Goal: Task Accomplishment & Management: Contribute content

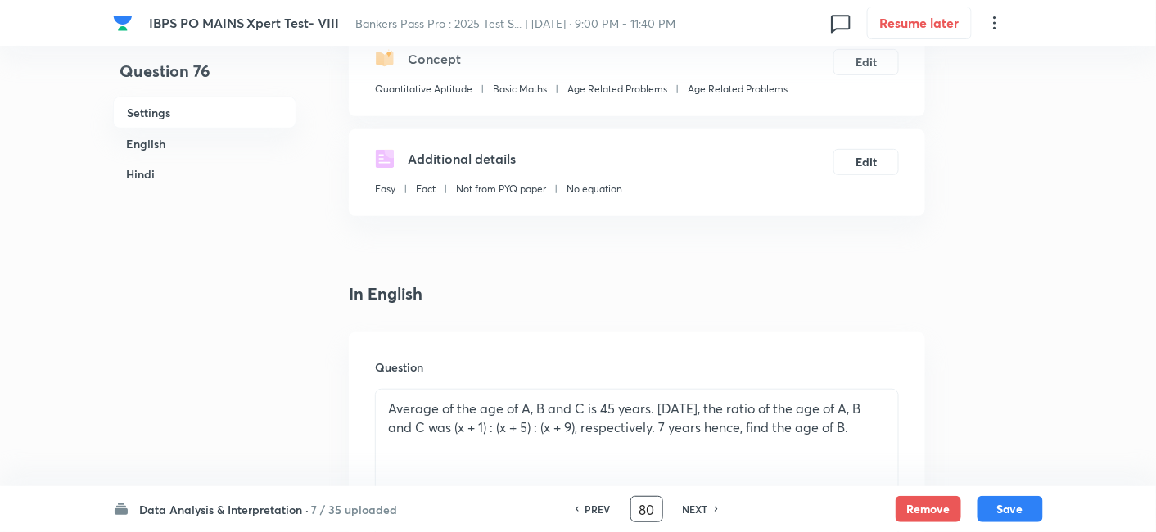
checkbox input "false"
checkbox input "true"
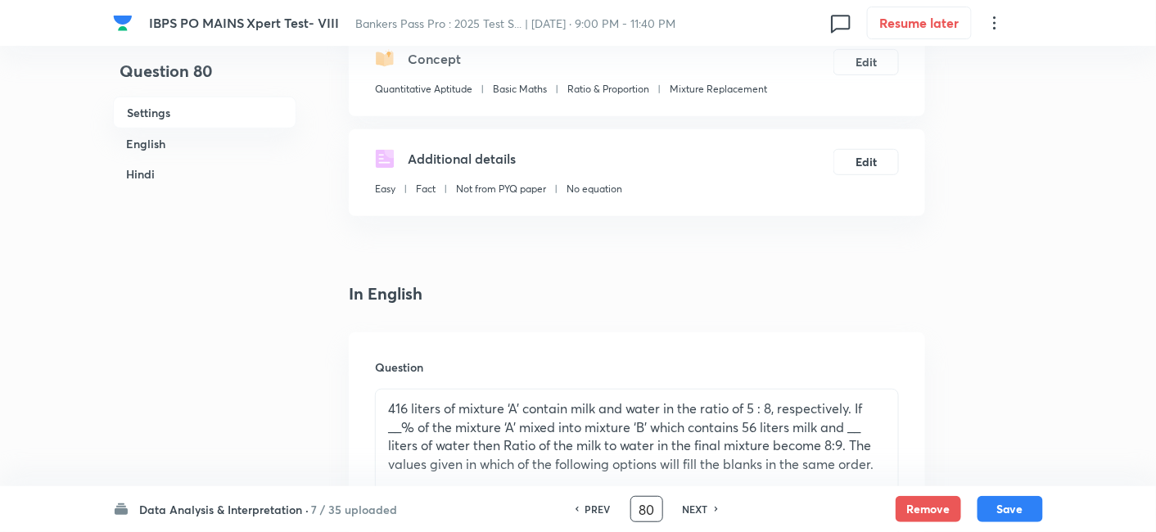
click at [655, 514] on input "80" at bounding box center [646, 509] width 31 height 29
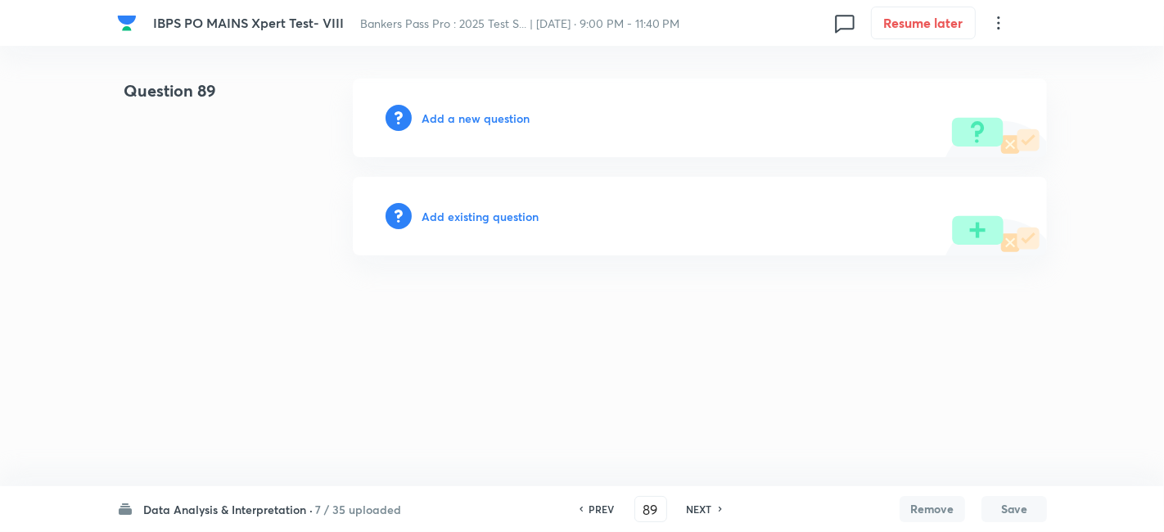
click at [599, 514] on h6 "PREV" at bounding box center [602, 509] width 25 height 15
click at [610, 517] on div "PREV 87 ​ NEXT" at bounding box center [650, 509] width 211 height 26
click at [600, 512] on h6 "PREV" at bounding box center [602, 509] width 25 height 15
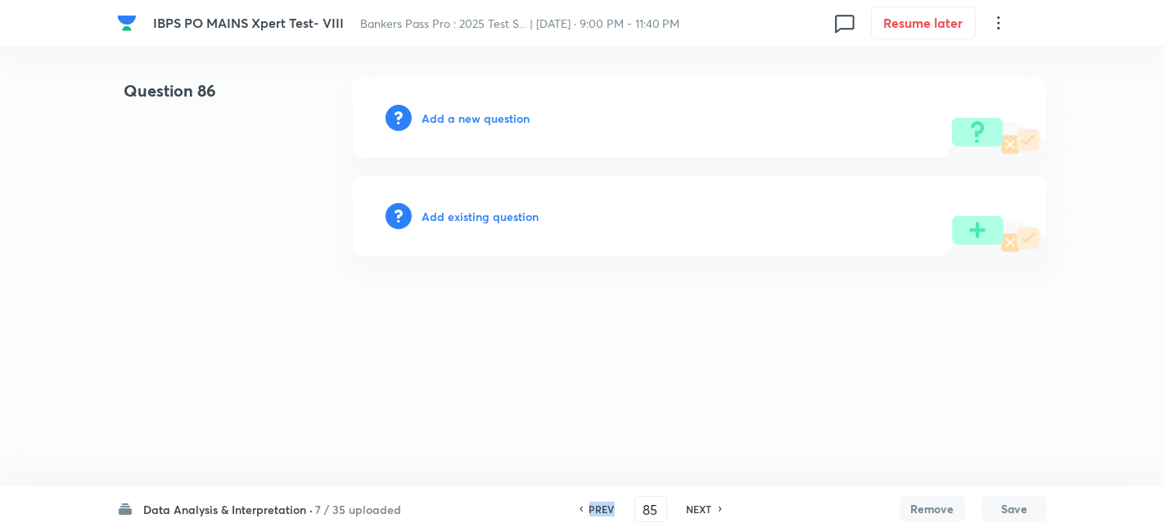
click at [600, 512] on h6 "PREV" at bounding box center [602, 509] width 25 height 15
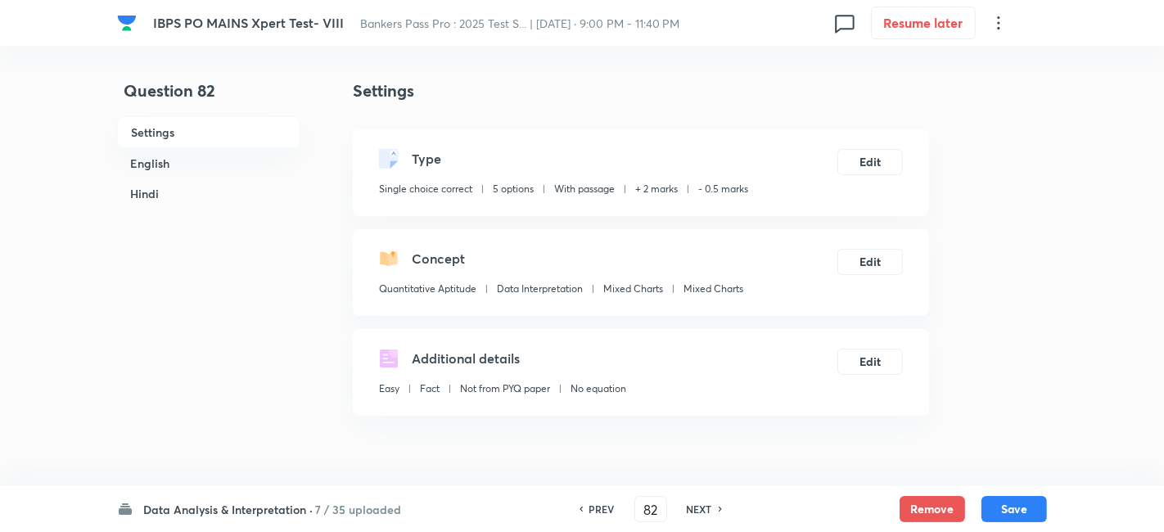
click at [600, 512] on h6 "PREV" at bounding box center [602, 509] width 25 height 15
type input "81"
checkbox input "false"
checkbox input "true"
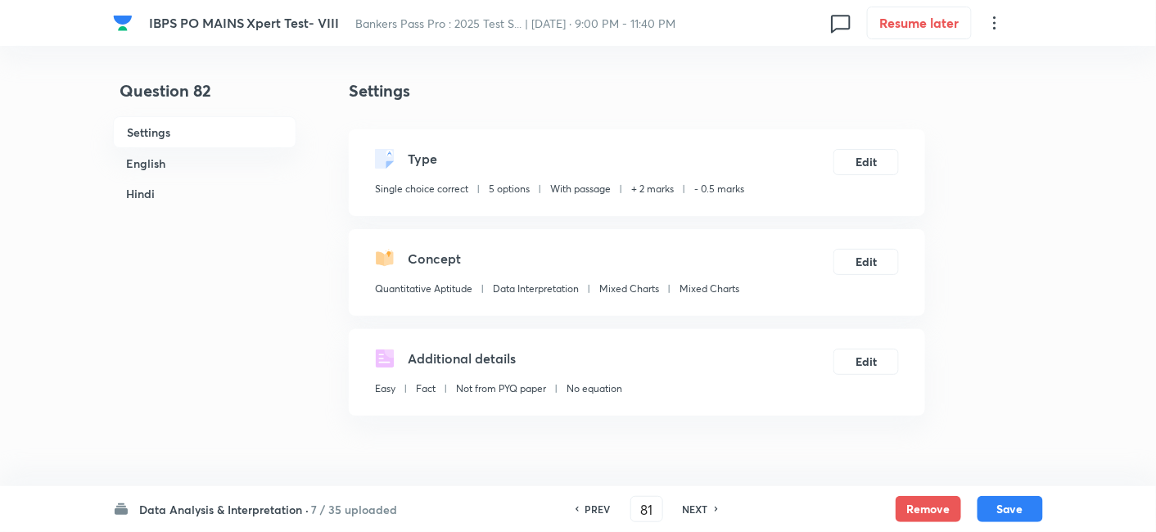
checkbox input "true"
click at [687, 506] on h6 "NEXT" at bounding box center [695, 509] width 25 height 15
type input "82"
checkbox input "false"
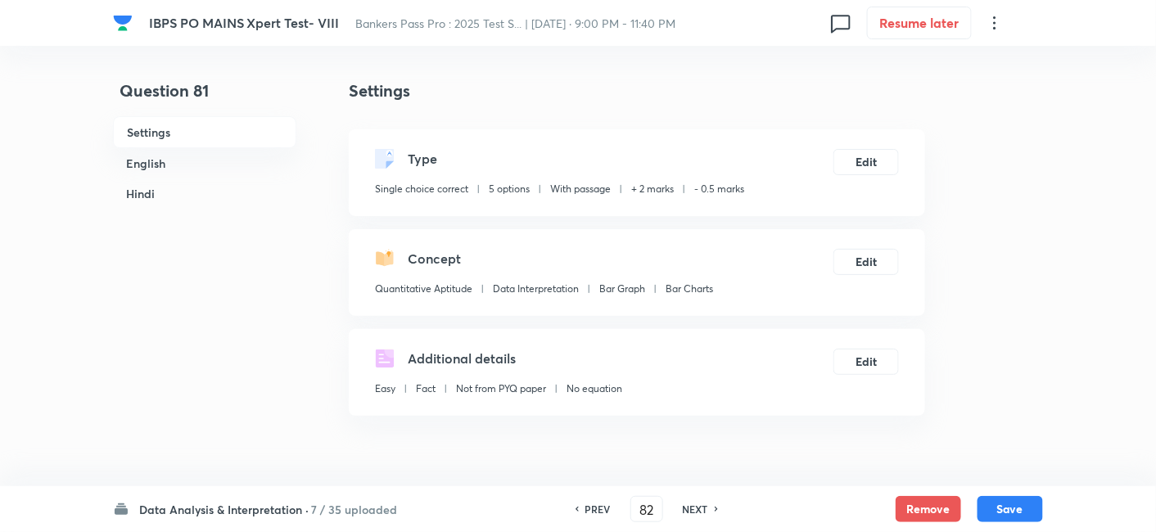
checkbox input "true"
click at [687, 506] on h6 "NEXT" at bounding box center [695, 509] width 25 height 15
type input "83"
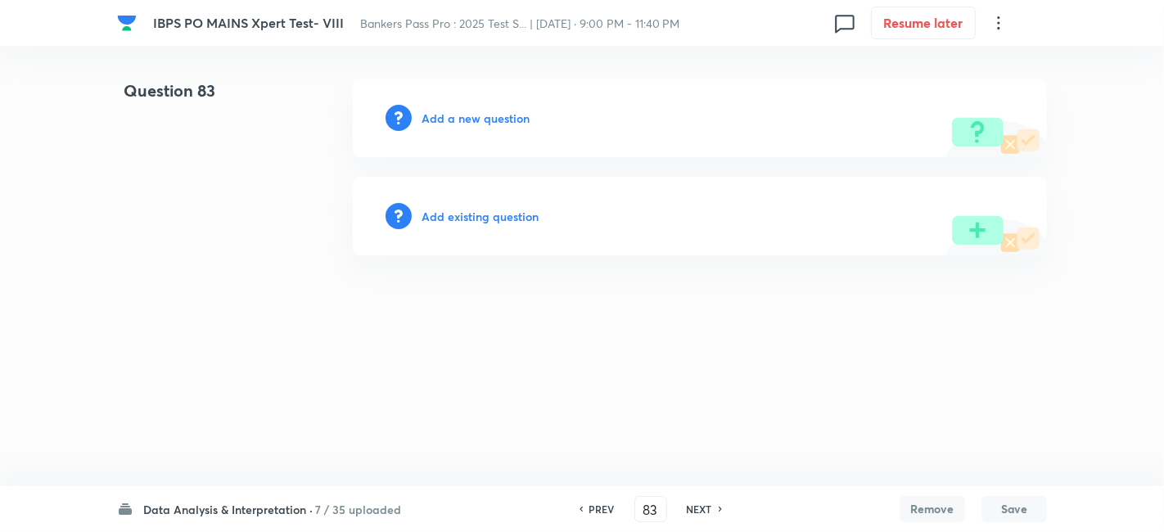
click at [479, 118] on h6 "Add a new question" at bounding box center [476, 118] width 108 height 17
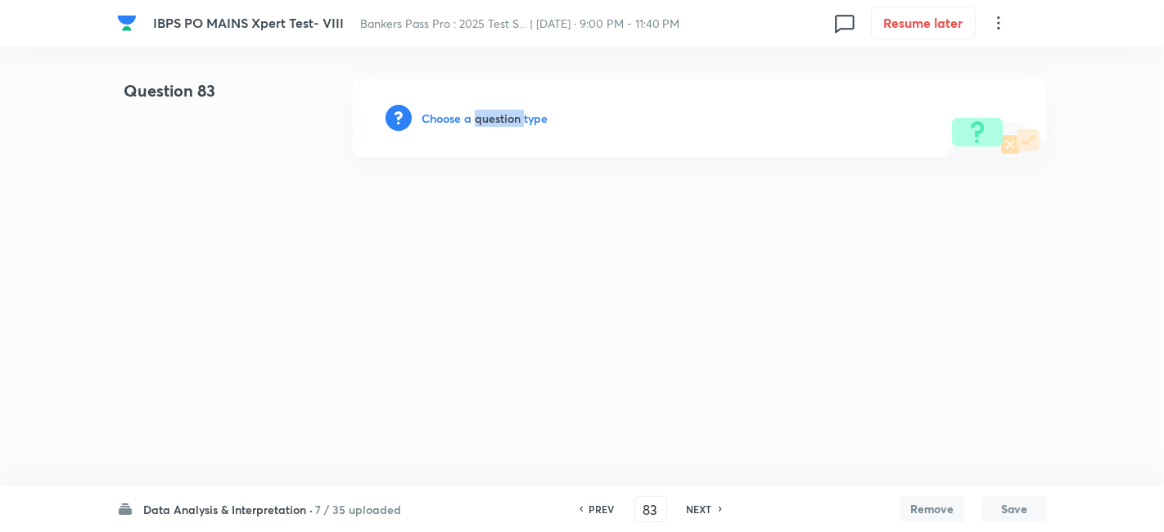
click at [479, 118] on h6 "Choose a question type" at bounding box center [485, 118] width 126 height 17
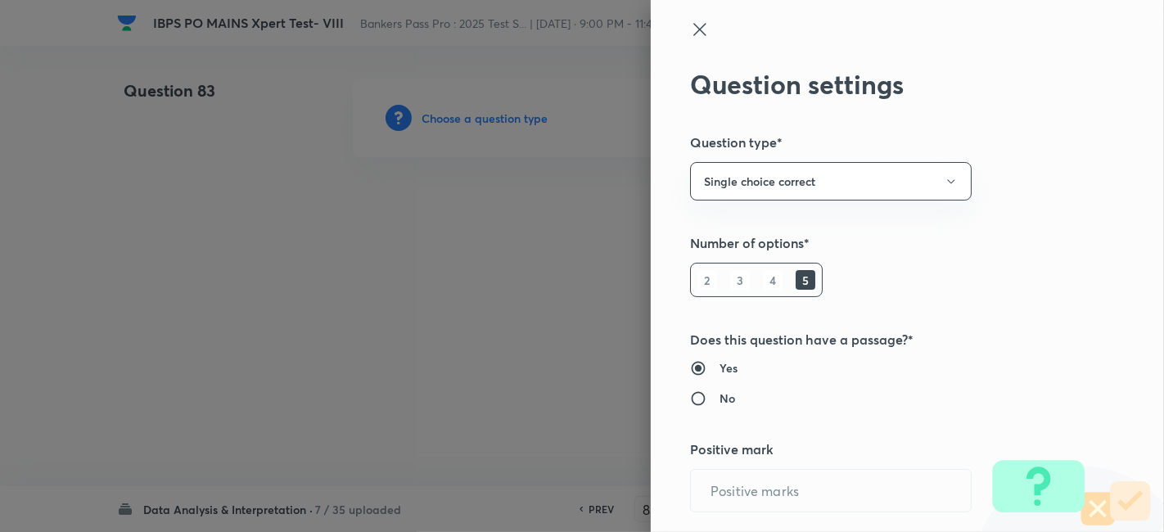
type input "2"
type input "0.5"
click at [479, 118] on div at bounding box center [582, 266] width 1164 height 532
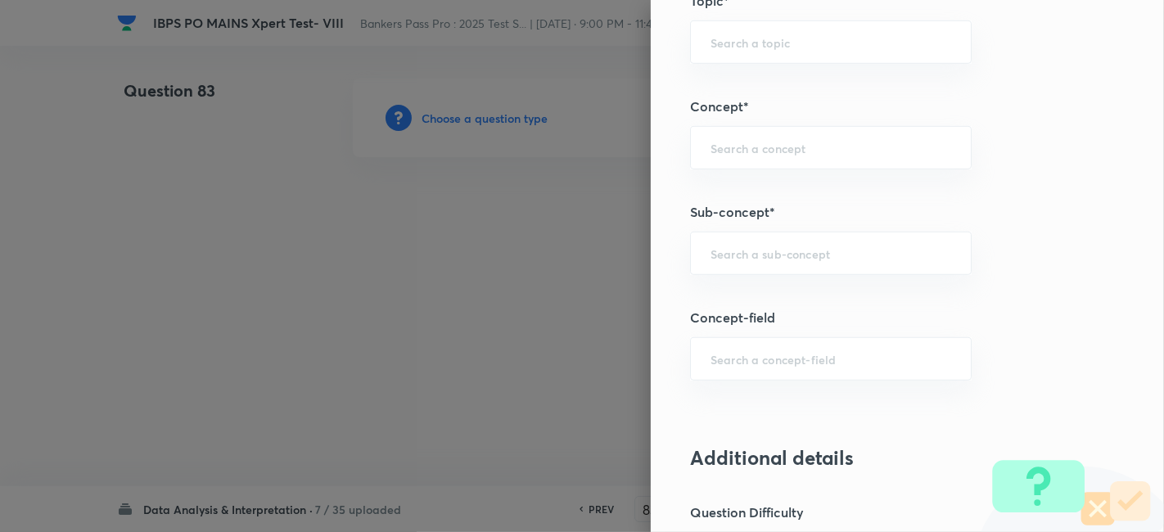
scroll to position [851, 0]
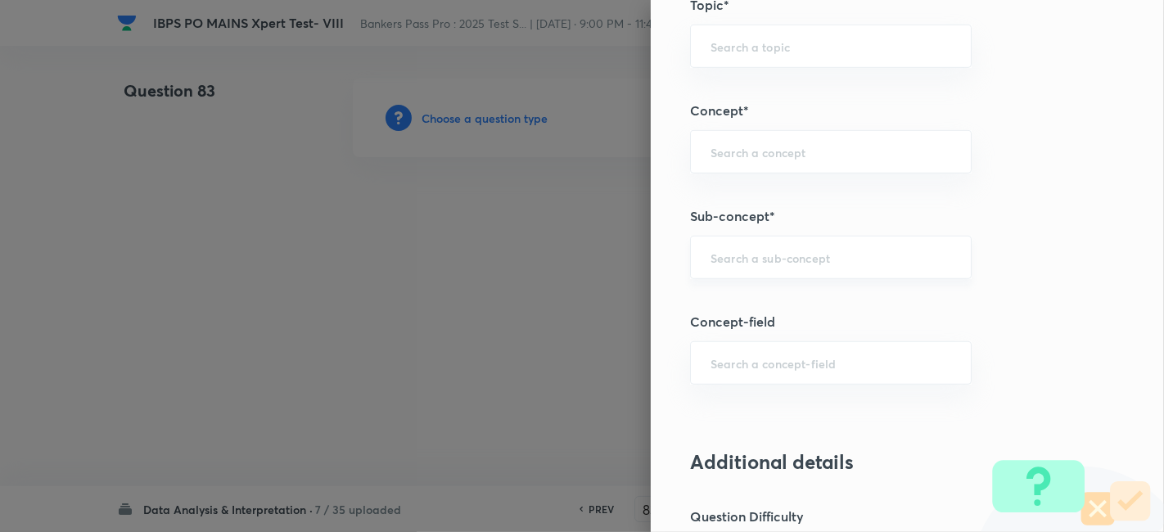
click at [807, 241] on div "​" at bounding box center [831, 257] width 282 height 43
click at [806, 291] on li "Mixed Charts" at bounding box center [817, 300] width 281 height 29
type input "Mixed Charts"
type input "Quantitative Aptitude"
type input "Data Interpretation"
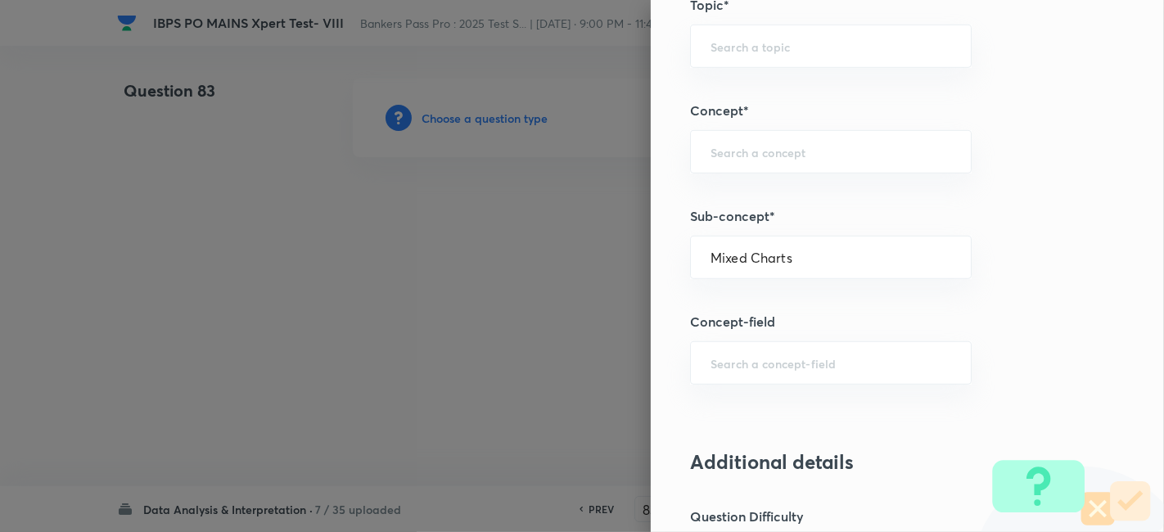
type input "Mixed Charts"
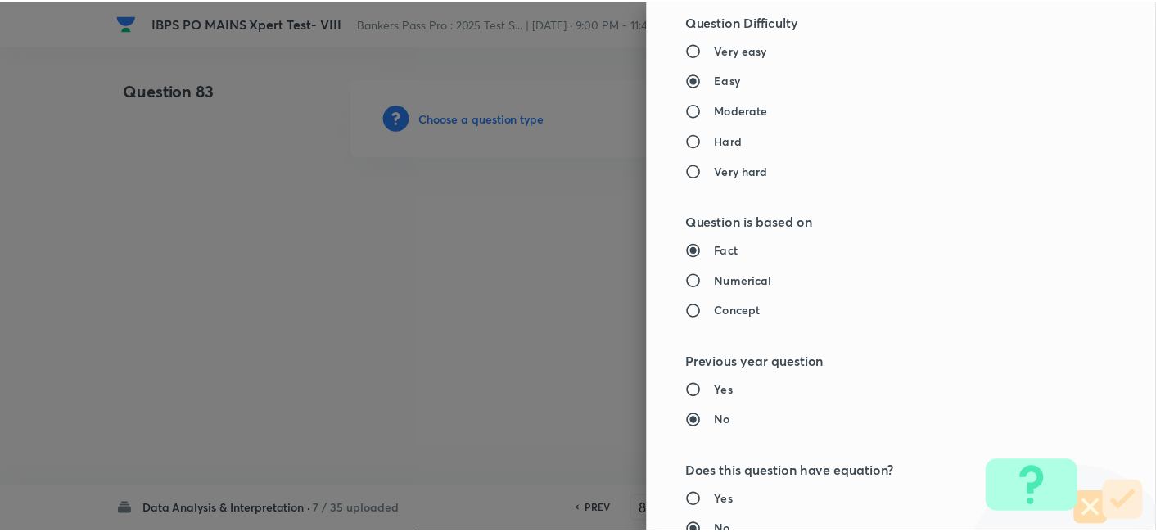
scroll to position [1695, 0]
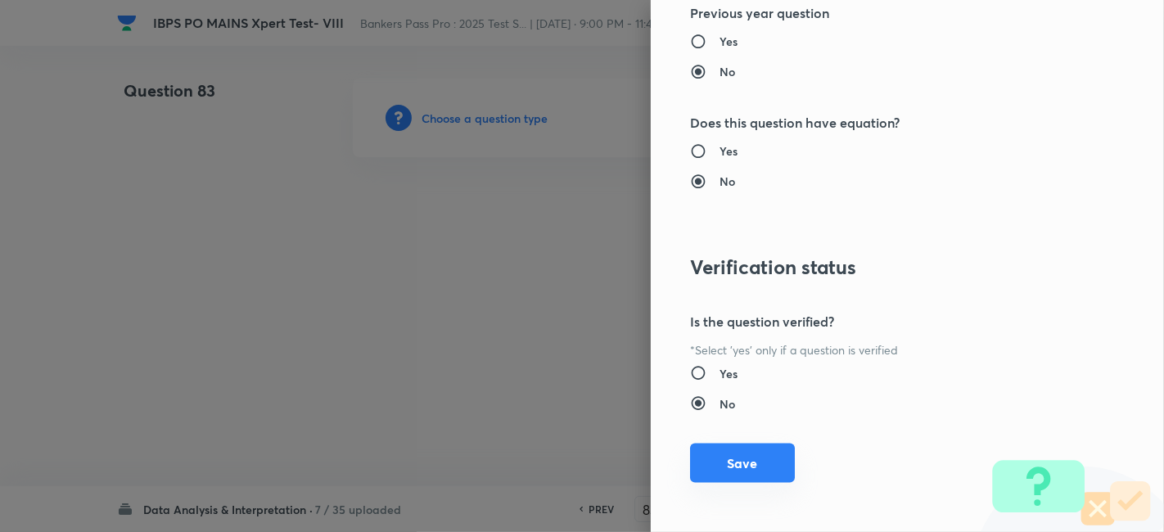
click at [741, 449] on button "Save" at bounding box center [742, 463] width 105 height 39
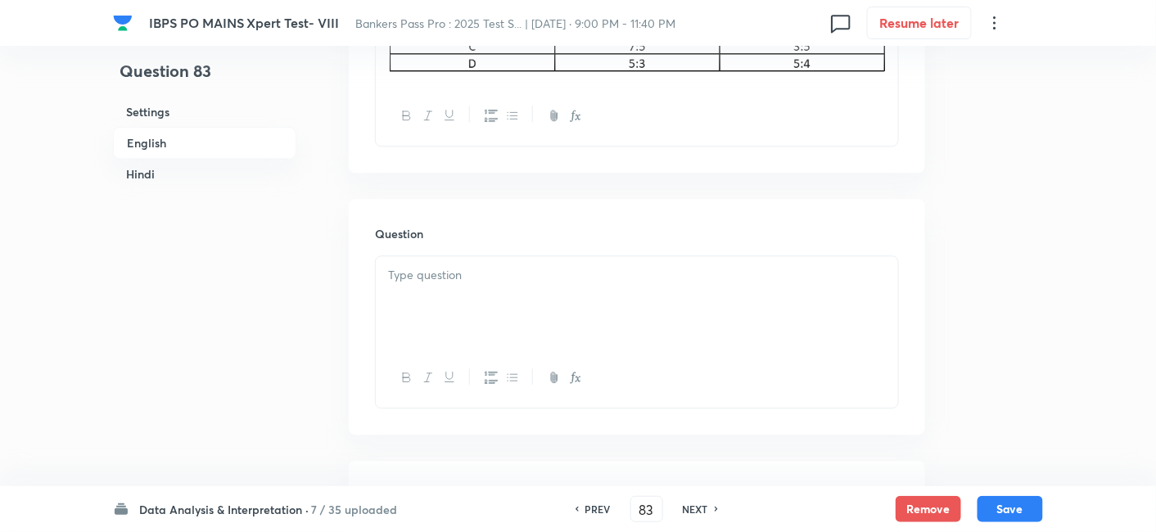
scroll to position [1173, 0]
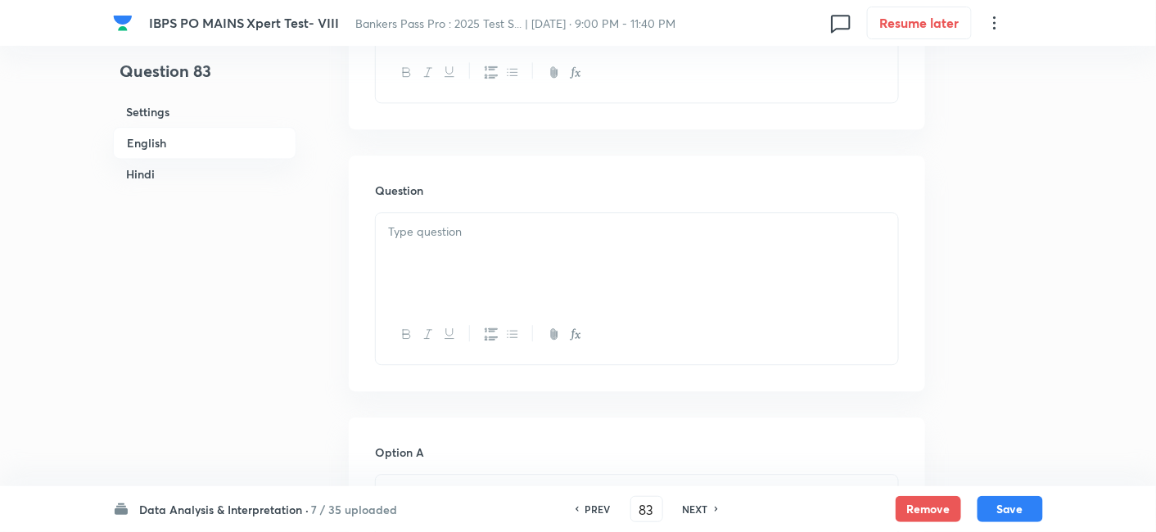
click at [499, 223] on p at bounding box center [637, 232] width 498 height 19
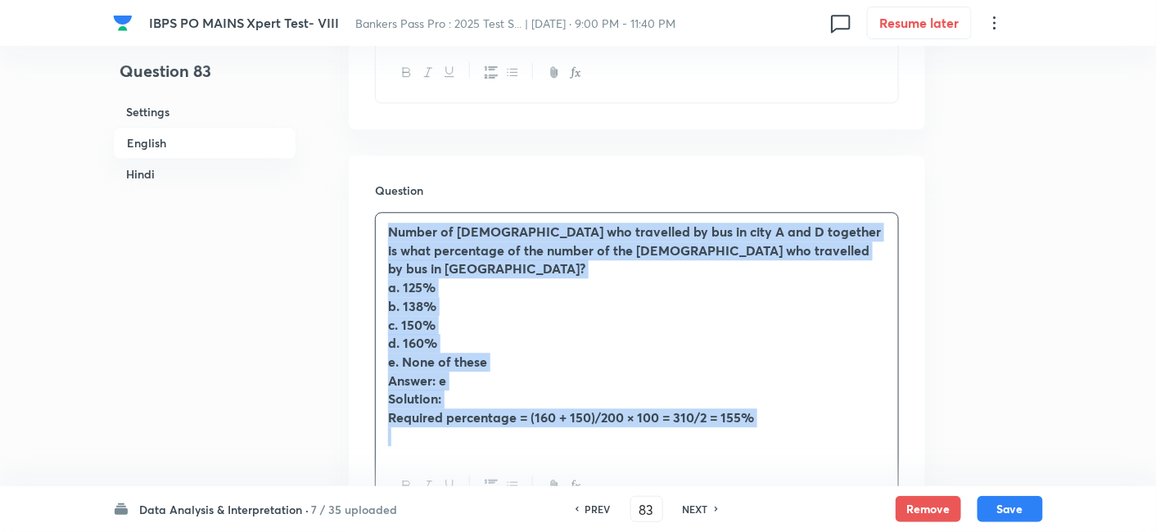
drag, startPoint x: 378, startPoint y: 185, endPoint x: 724, endPoint y: 408, distance: 411.1
click at [724, 408] on div "Number of males who travelled by bus in city A and D together is what percentag…" at bounding box center [637, 364] width 524 height 305
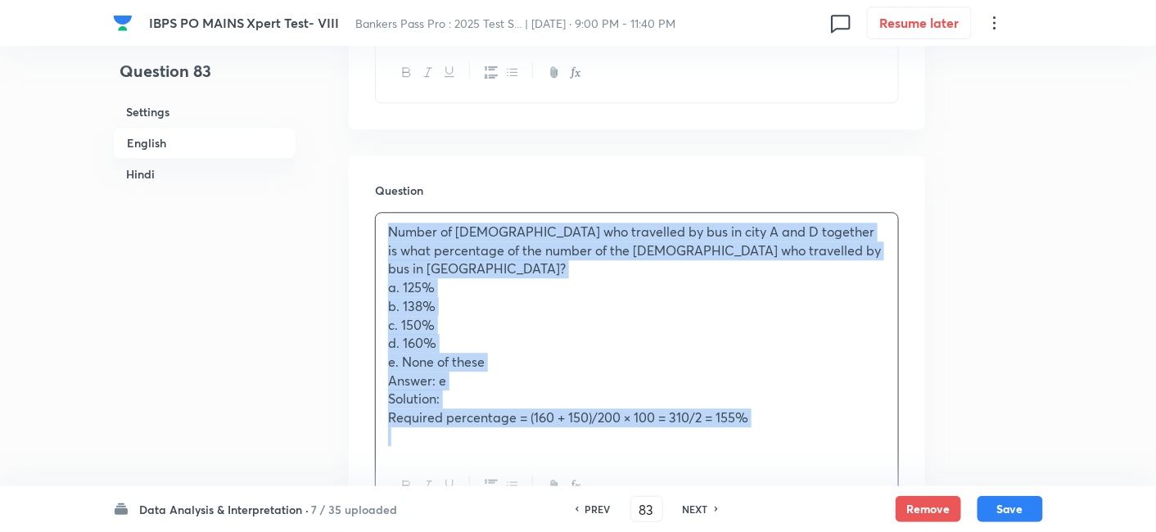
copy div "Number of males who travelled by bus in city A and D together is what percentag…"
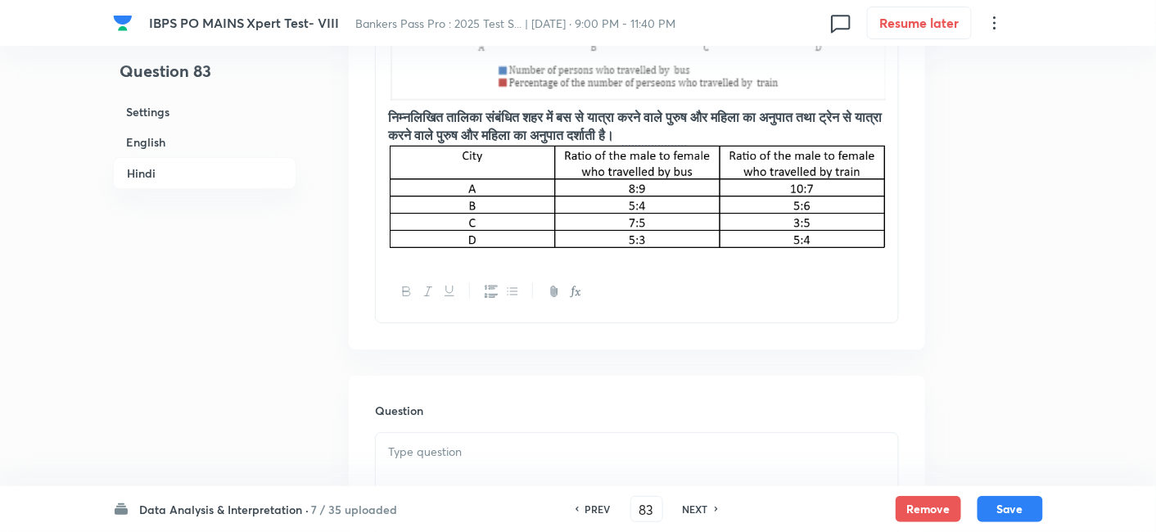
scroll to position [3734, 0]
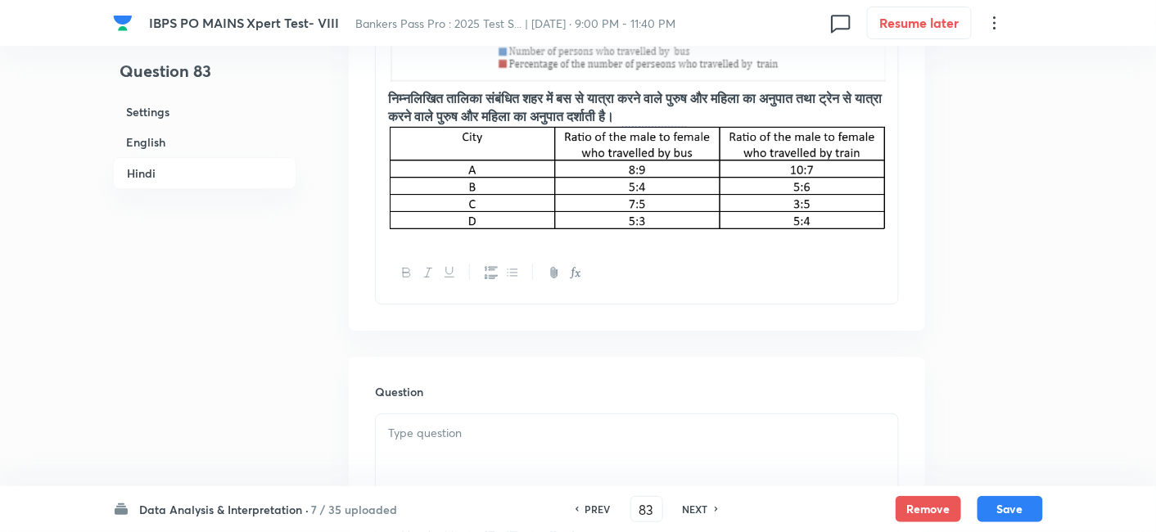
click at [493, 424] on p at bounding box center [637, 433] width 498 height 19
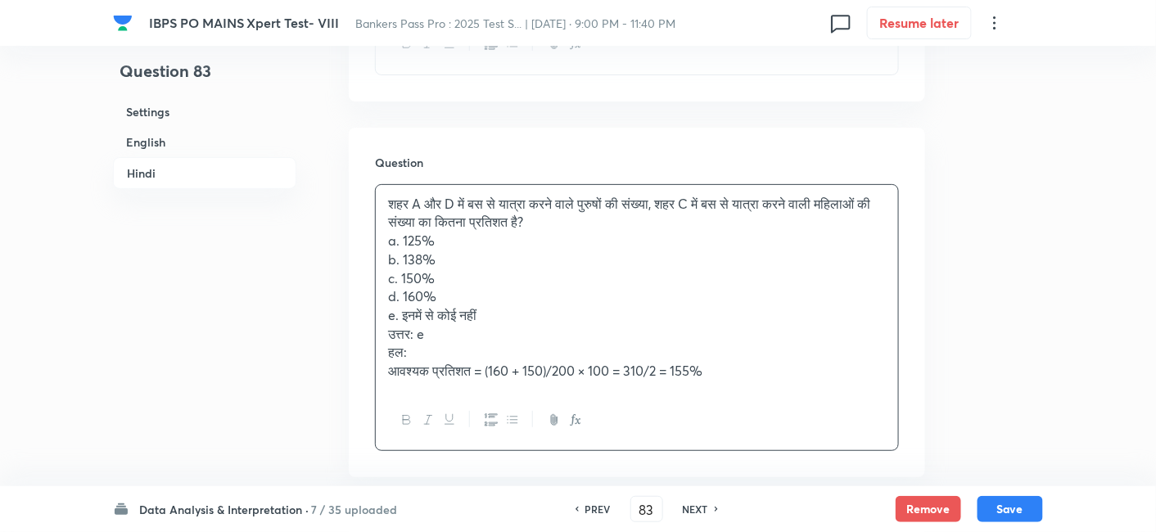
scroll to position [3996, 0]
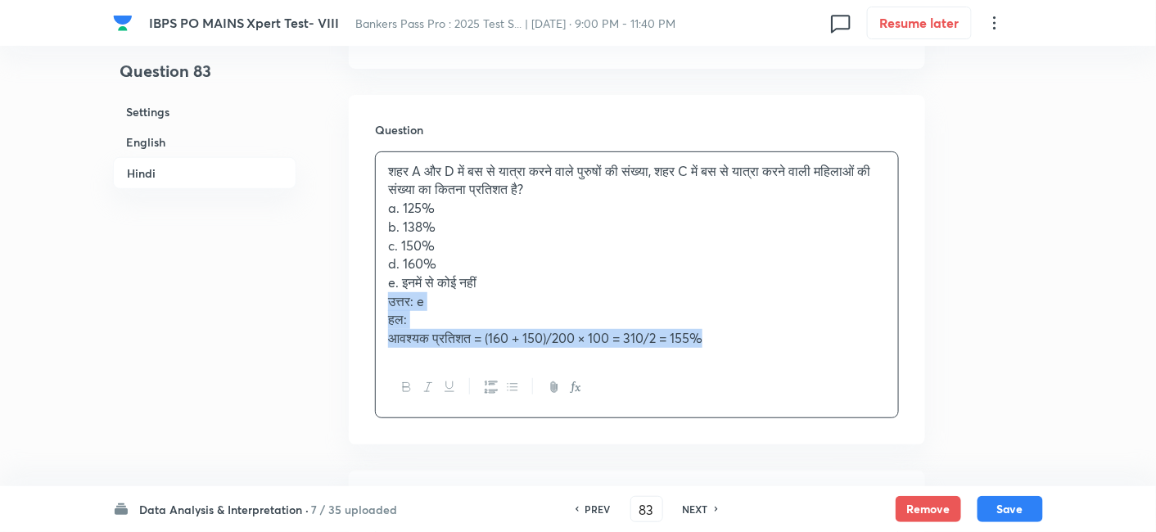
drag, startPoint x: 378, startPoint y: 257, endPoint x: 797, endPoint y: 305, distance: 421.9
click at [797, 305] on div "शहर A और D में बस से यात्रा करने वाले पुरुषों की संख्या, शहर C में बस से यात्रा…" at bounding box center [637, 255] width 522 height 206
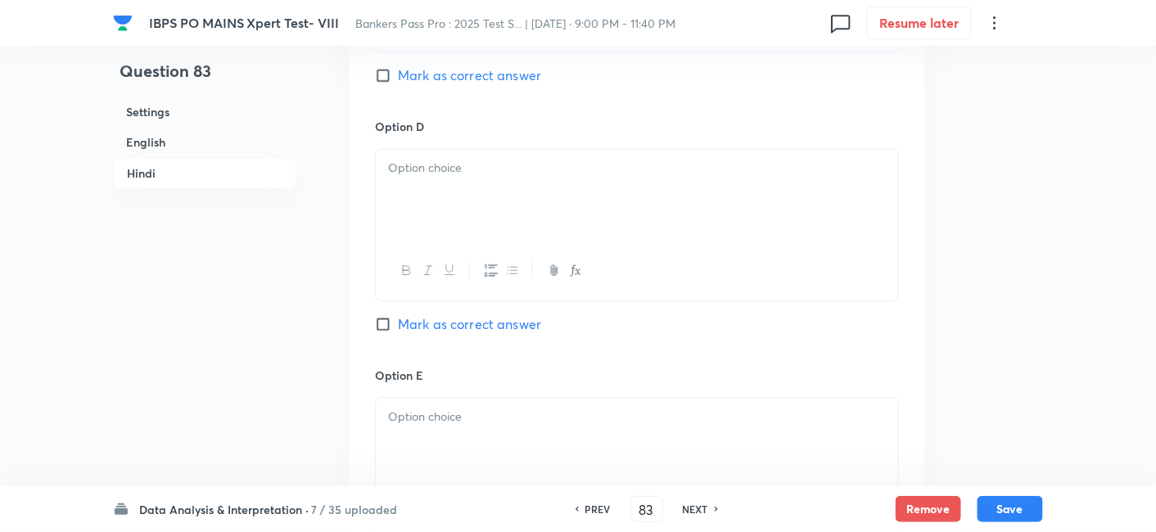
scroll to position [5525, 0]
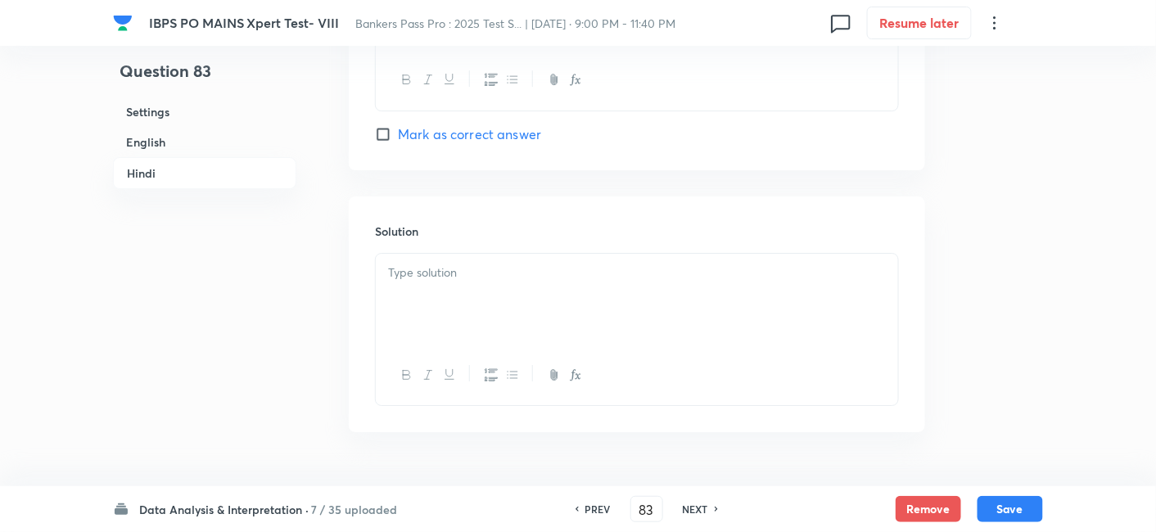
click at [549, 264] on p at bounding box center [637, 273] width 498 height 19
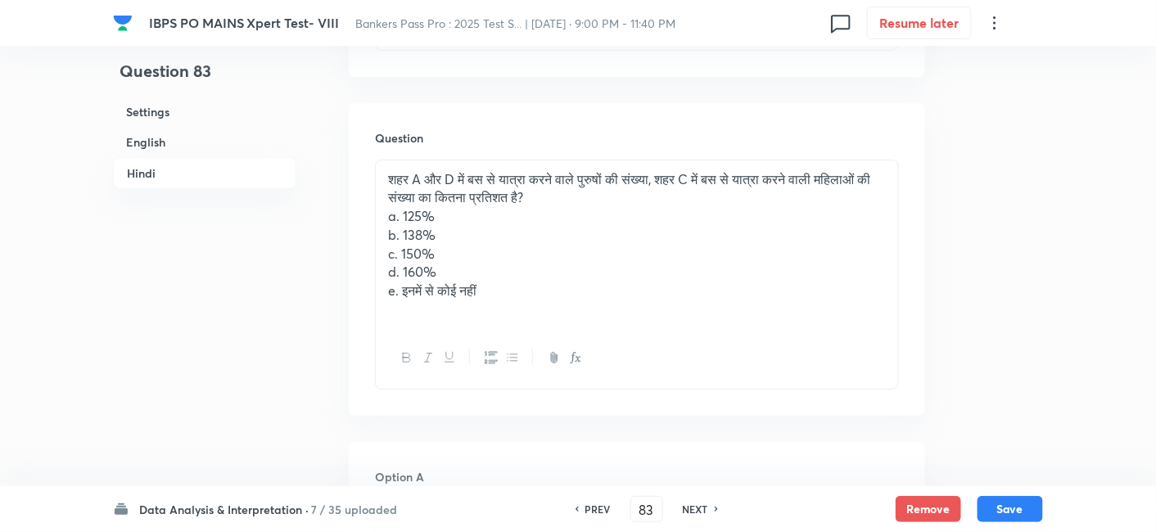
scroll to position [3986, 0]
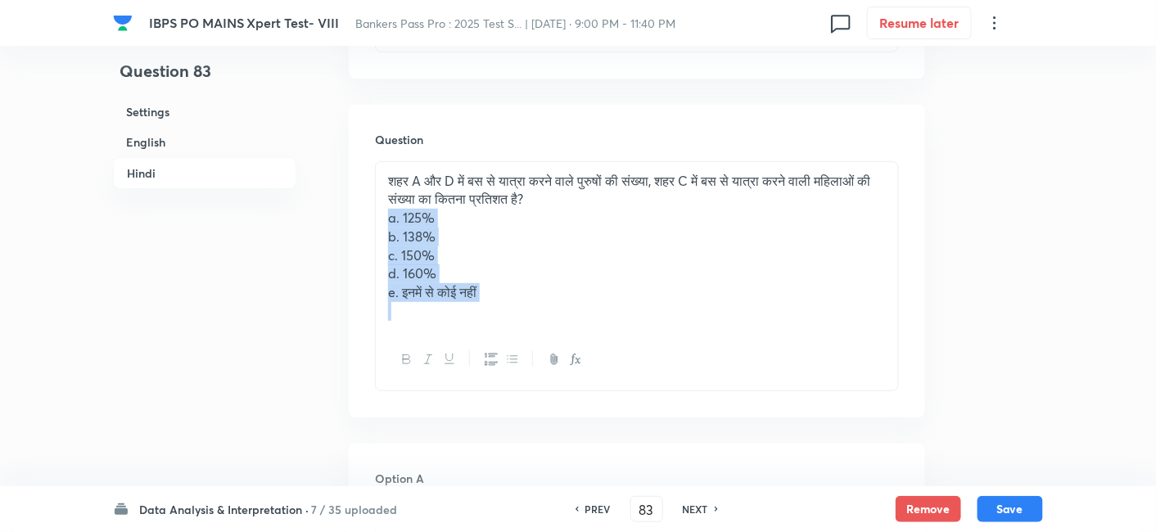
drag, startPoint x: 389, startPoint y: 176, endPoint x: 549, endPoint y: 279, distance: 190.1
click at [549, 279] on div "शहर A और D में बस से यात्रा करने वाले पुरुषों की संख्या, शहर C में बस से यात्रा…" at bounding box center [637, 246] width 522 height 169
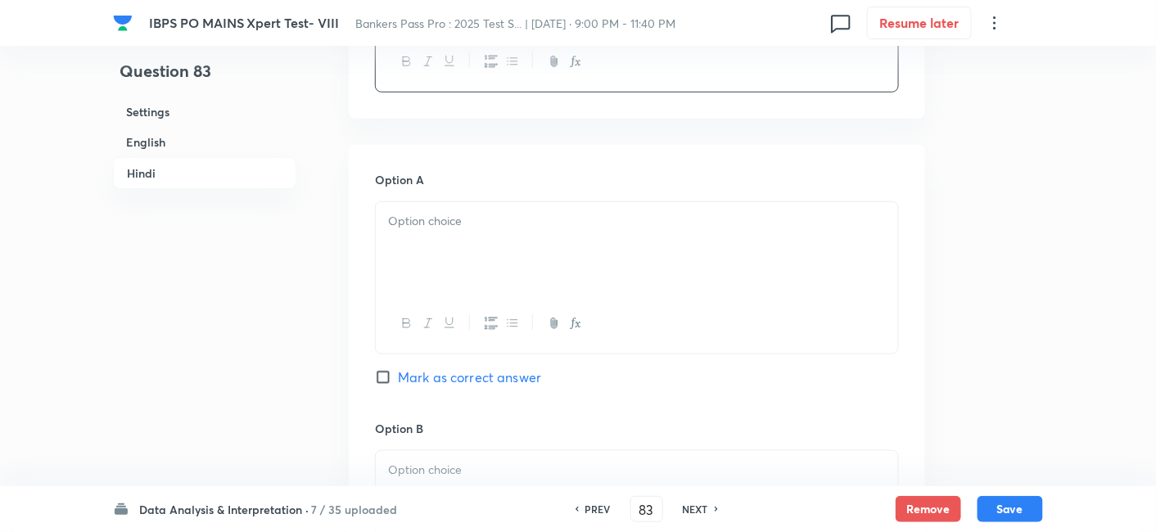
scroll to position [4210, 0]
click at [398, 201] on div at bounding box center [637, 246] width 522 height 92
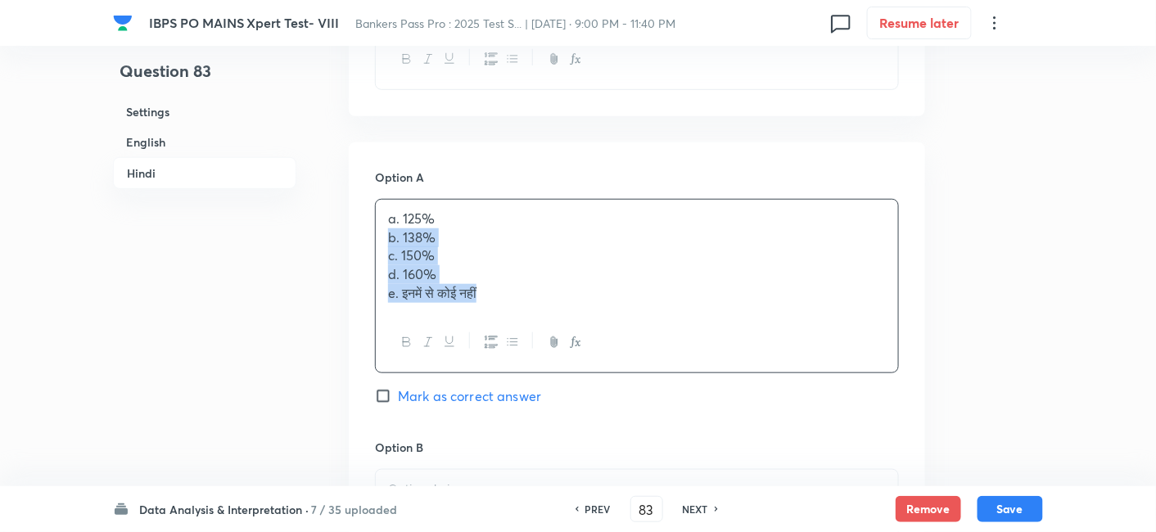
drag, startPoint x: 384, startPoint y: 197, endPoint x: 544, endPoint y: 303, distance: 191.9
click at [544, 303] on div "a. 125% b. 138% c. 150% d. 160% e. इनमें से कोई नहीं" at bounding box center [637, 286] width 524 height 174
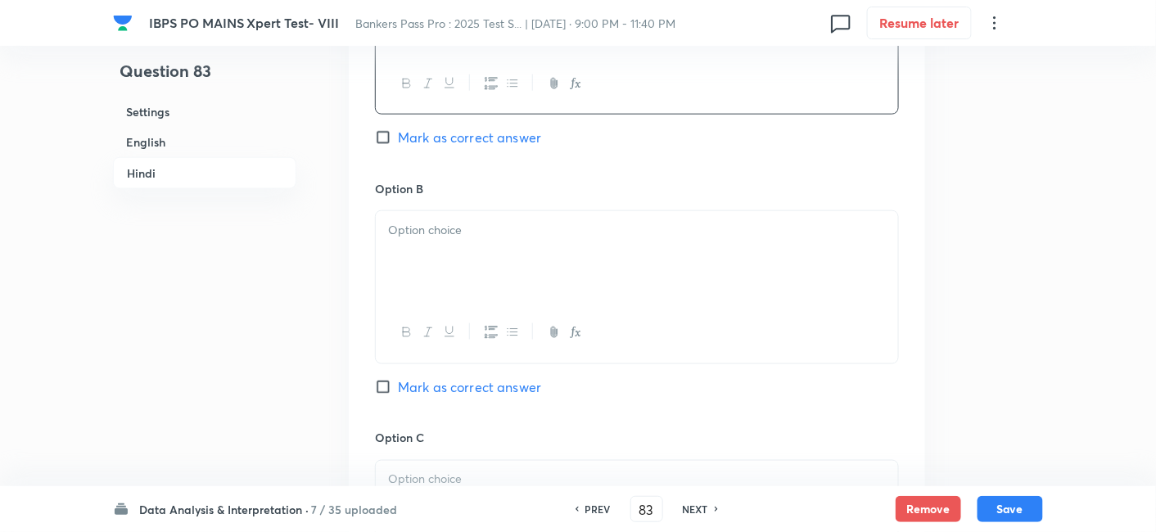
scroll to position [4448, 0]
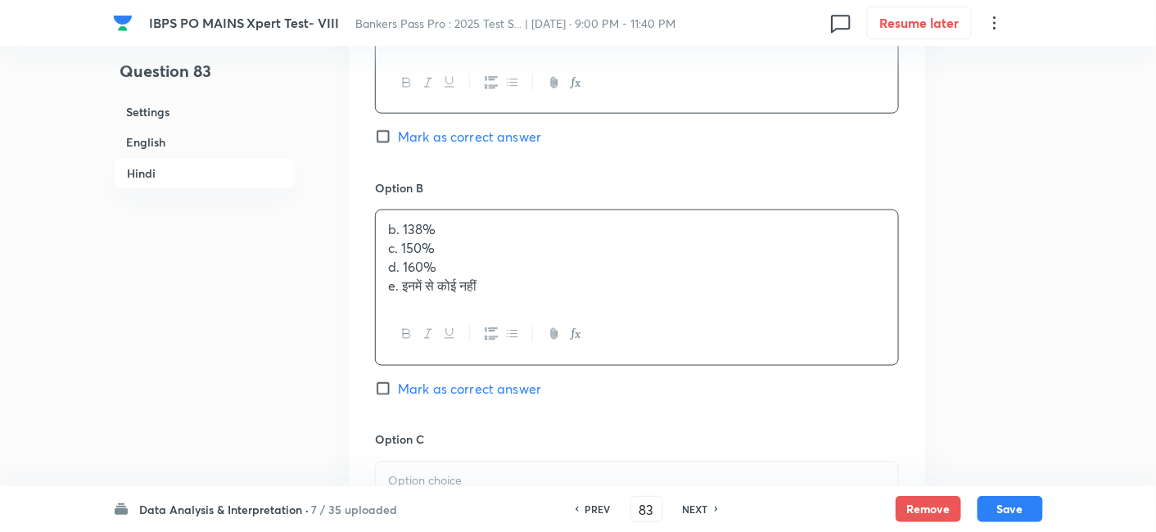
click at [419, 224] on div "b. 138% c. 150% d. 160% e. इनमें से कोई नहीं" at bounding box center [637, 257] width 522 height 94
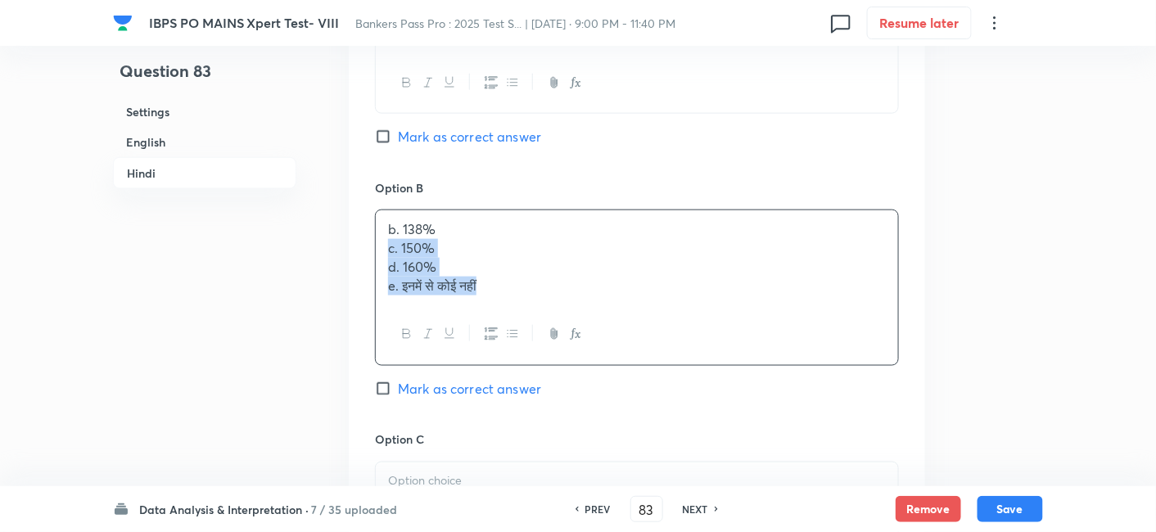
drag, startPoint x: 382, startPoint y: 210, endPoint x: 568, endPoint y: 294, distance: 204.1
click at [568, 294] on div "b. 138% c. 150% d. 160% e. इनमें से कोई नहीं" at bounding box center [637, 288] width 524 height 156
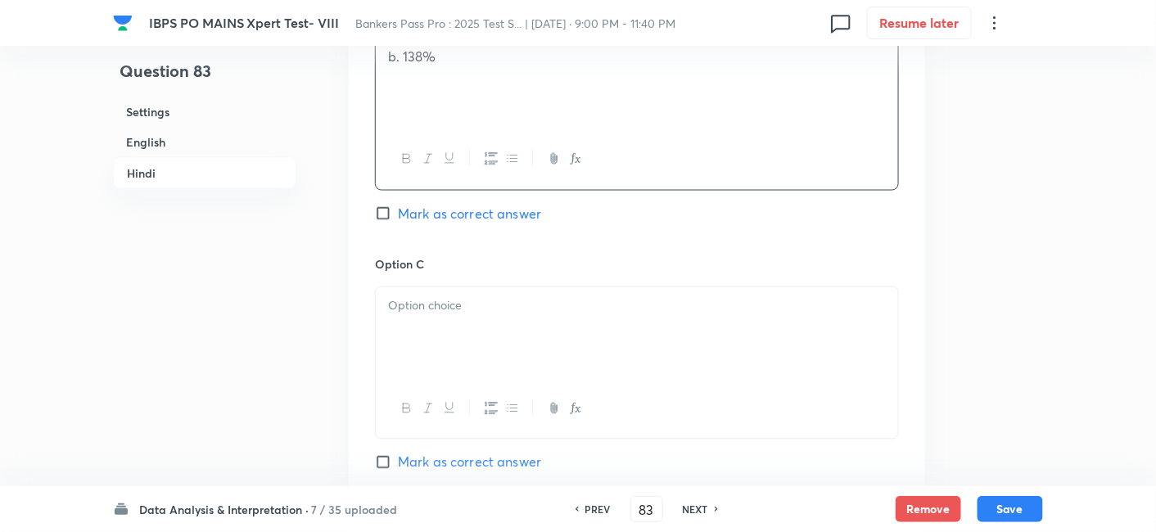
scroll to position [4710, 0]
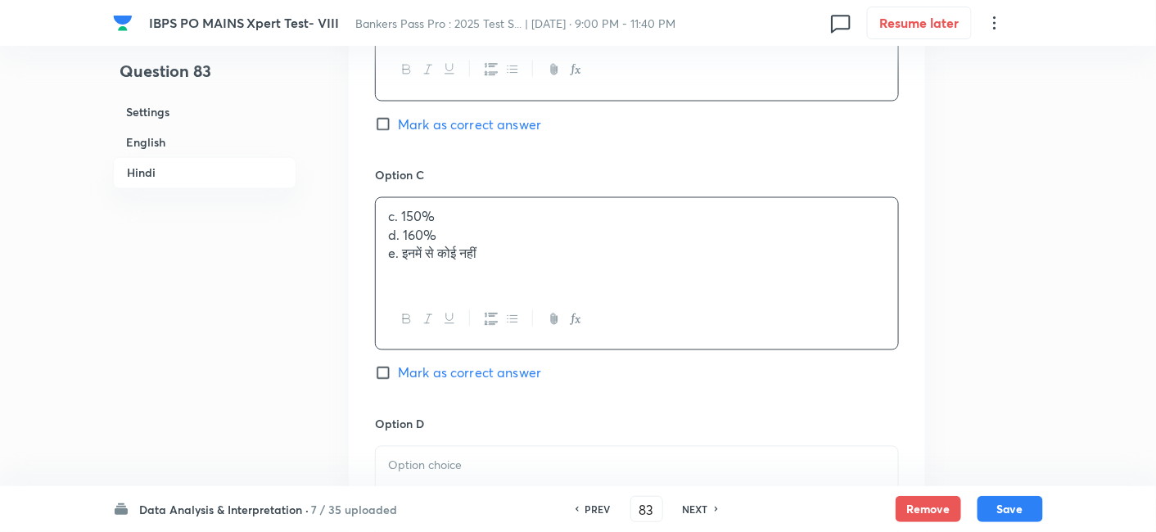
click at [413, 207] on div "c. 150% d. 160% e. इनमें से कोई नहीं" at bounding box center [637, 244] width 522 height 92
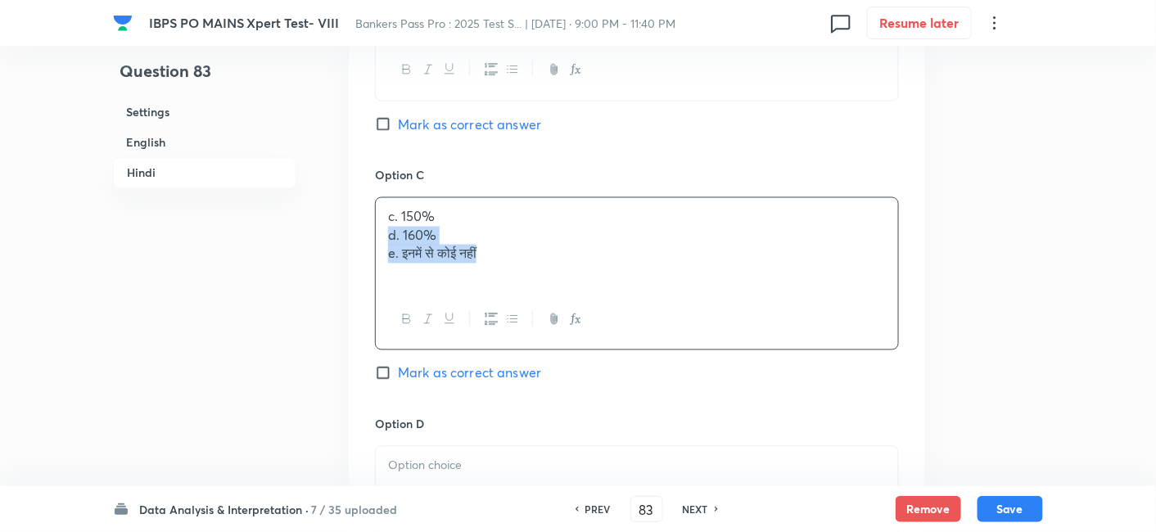
drag, startPoint x: 386, startPoint y: 199, endPoint x: 553, endPoint y: 260, distance: 178.0
click at [553, 260] on div "c. 150% d. 160% e. इनमें से कोई नहीं" at bounding box center [637, 273] width 524 height 153
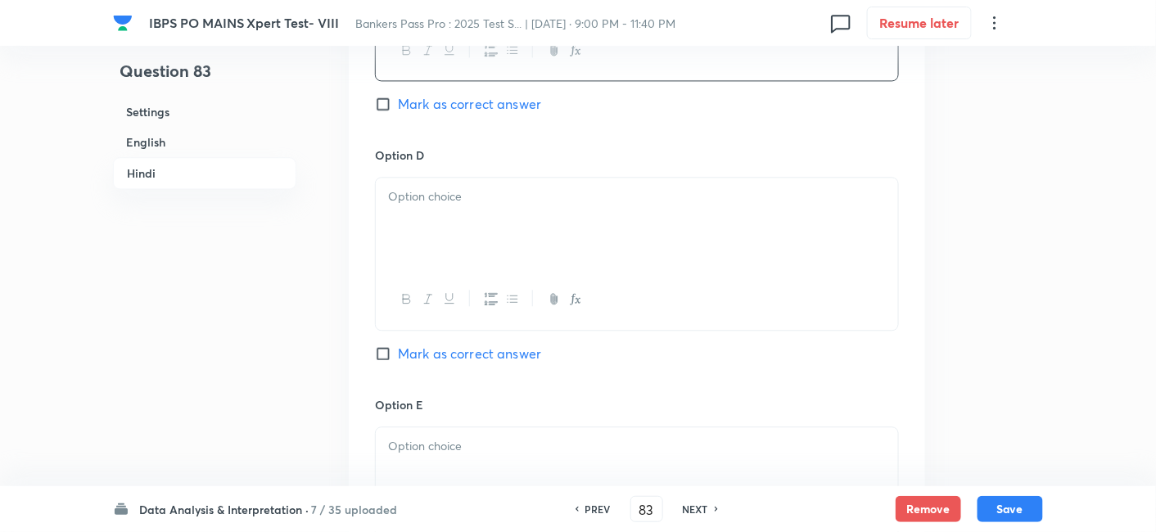
click at [456, 187] on div at bounding box center [637, 224] width 522 height 92
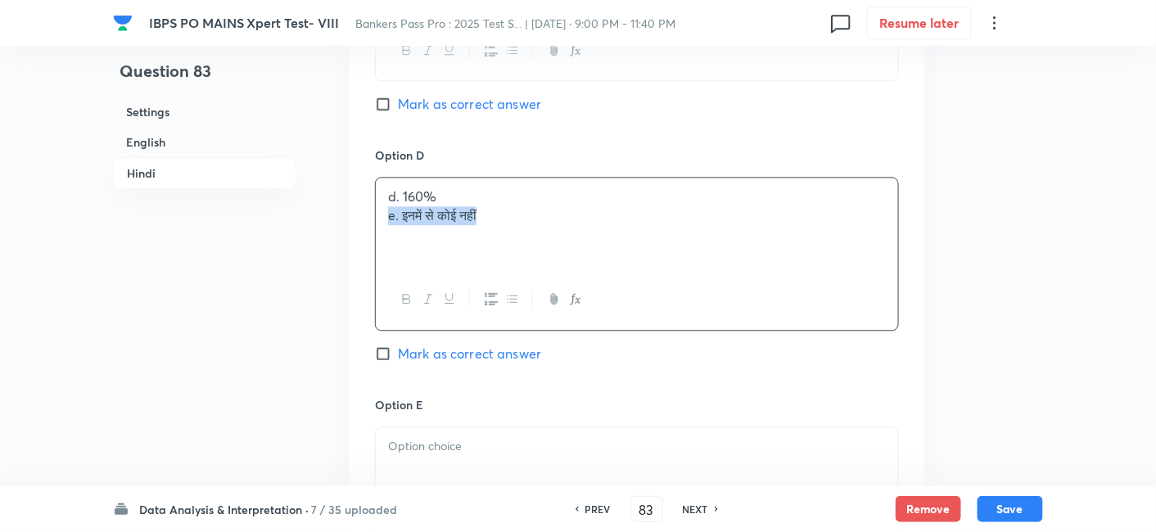
drag, startPoint x: 386, startPoint y: 178, endPoint x: 565, endPoint y: 190, distance: 178.9
click at [565, 190] on div "d. 160% e. इनमें से कोई नहीं" at bounding box center [637, 224] width 522 height 92
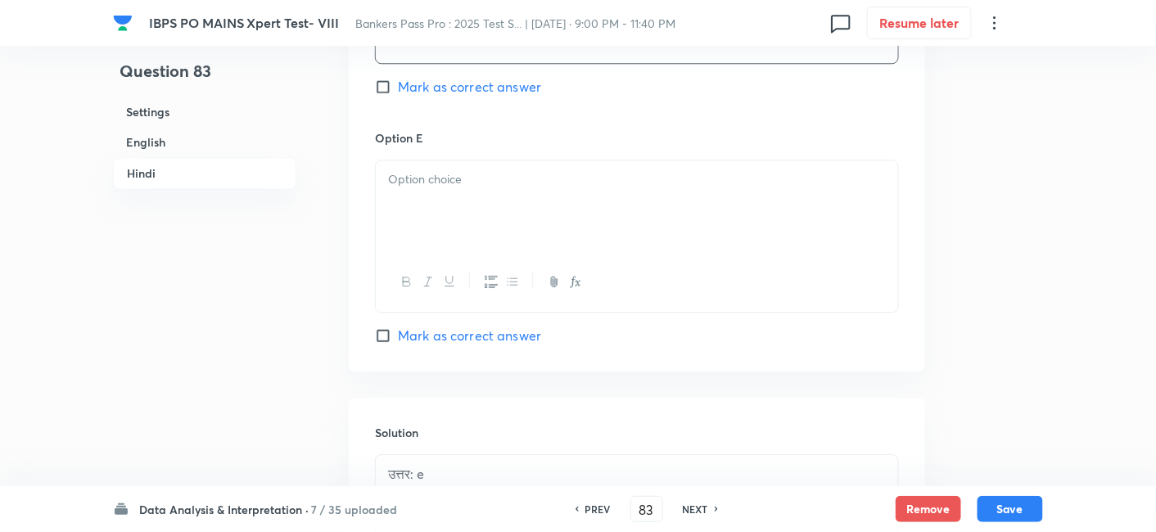
scroll to position [5250, 0]
click at [565, 190] on div at bounding box center [637, 203] width 522 height 92
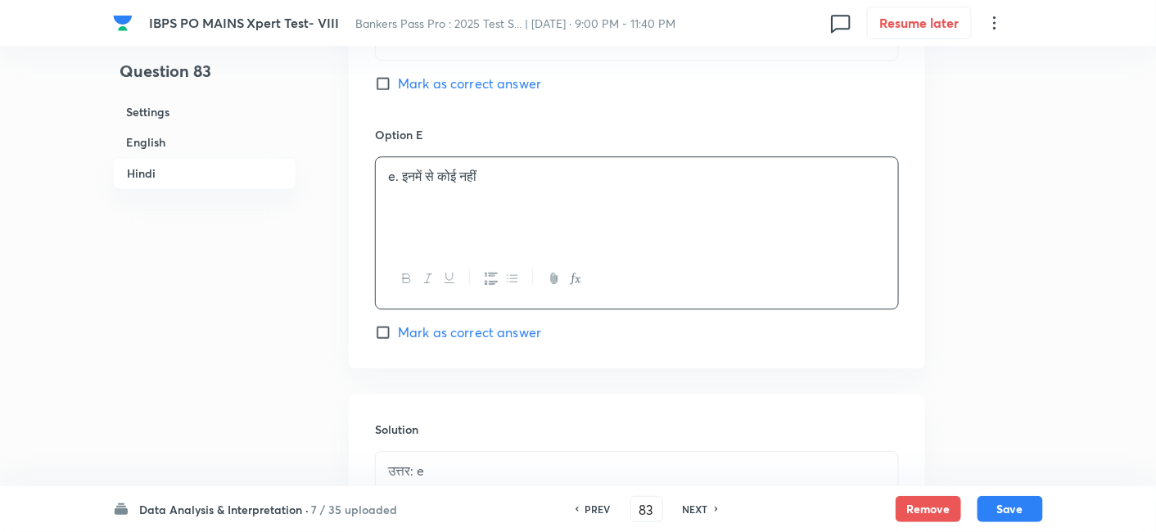
click at [505, 323] on span "Mark as correct answer" at bounding box center [469, 333] width 143 height 20
click at [398, 324] on input "Mark as correct answer" at bounding box center [386, 332] width 23 height 16
checkbox input "true"
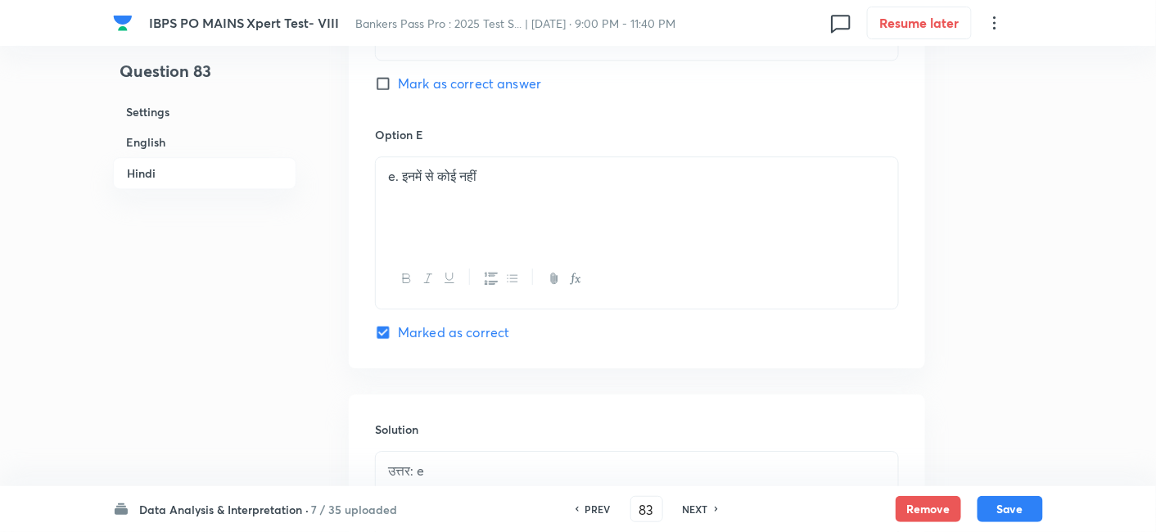
checkbox input "true"
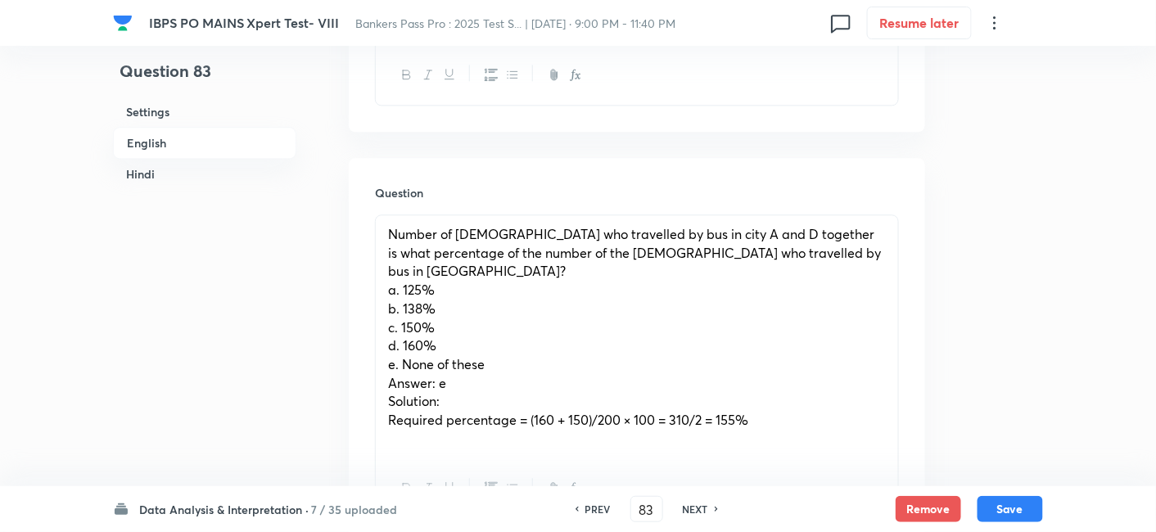
scroll to position [1172, 0]
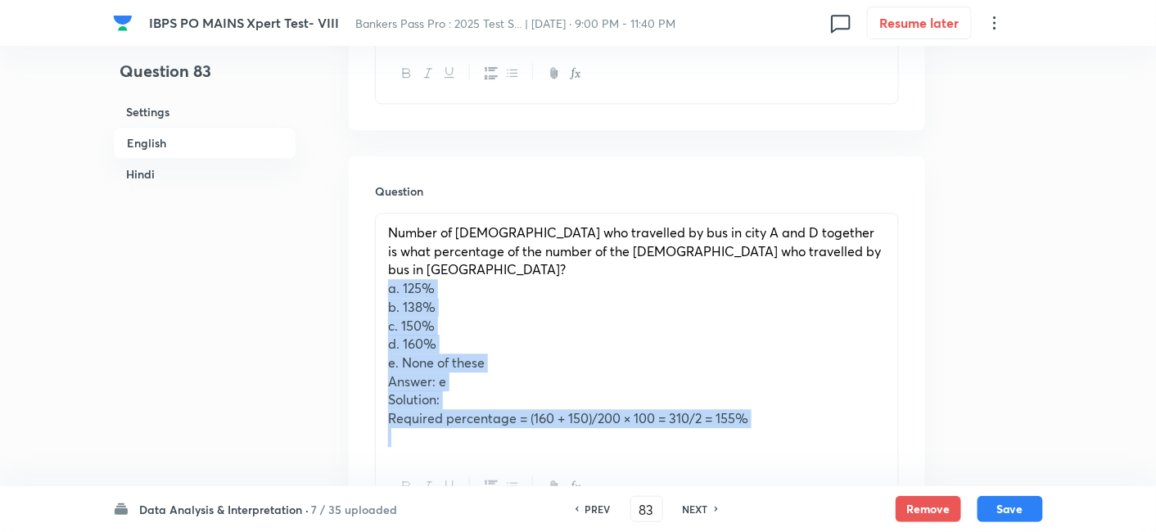
drag, startPoint x: 377, startPoint y: 233, endPoint x: 748, endPoint y: 391, distance: 403.2
click at [748, 391] on div "Number of males who travelled by bus in city A and D together is what percentag…" at bounding box center [637, 335] width 522 height 243
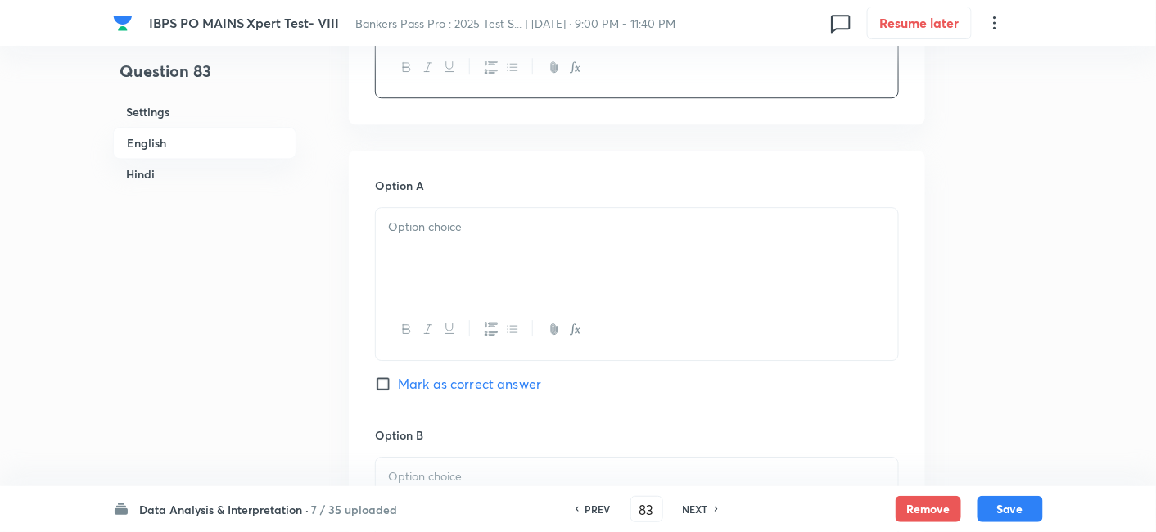
scroll to position [1444, 0]
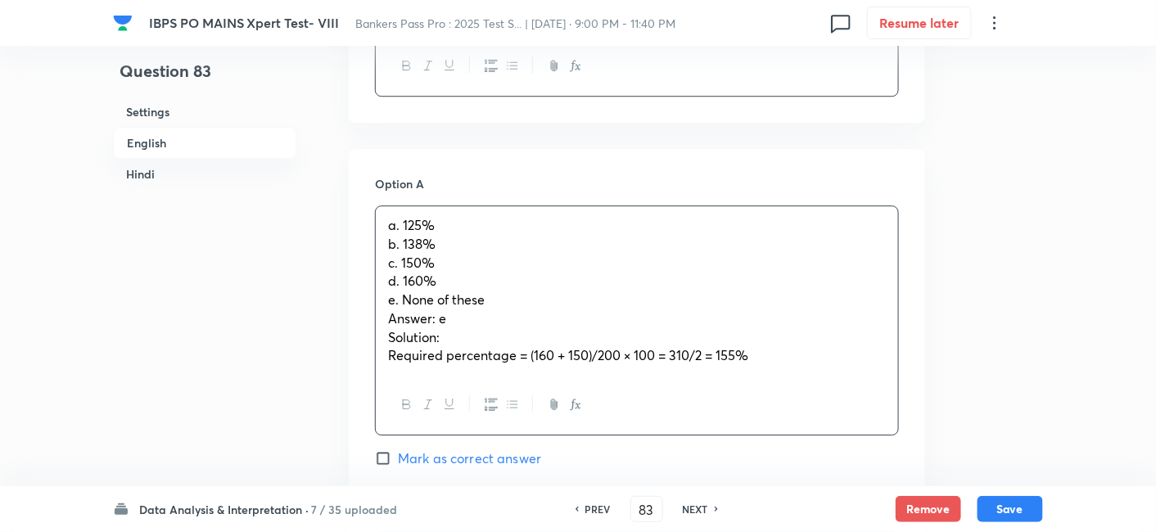
click at [441, 216] on p "a. 125%" at bounding box center [637, 225] width 498 height 19
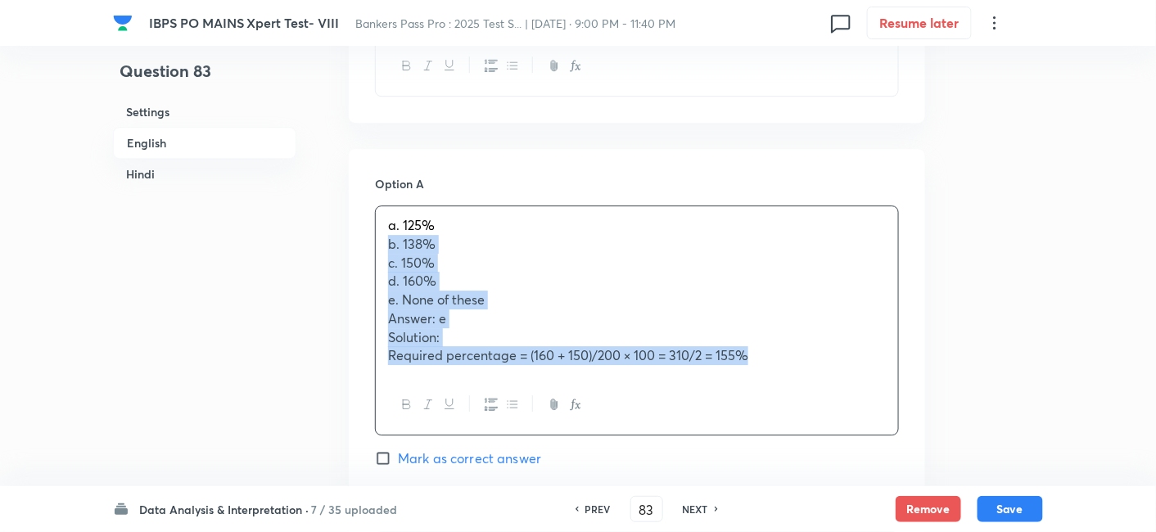
drag, startPoint x: 388, startPoint y: 205, endPoint x: 771, endPoint y: 349, distance: 409.4
click at [771, 349] on div "a. 125% b. 138% c. 150% d. 160% e. None of these Answer: e Solution: Required p…" at bounding box center [637, 321] width 524 height 230
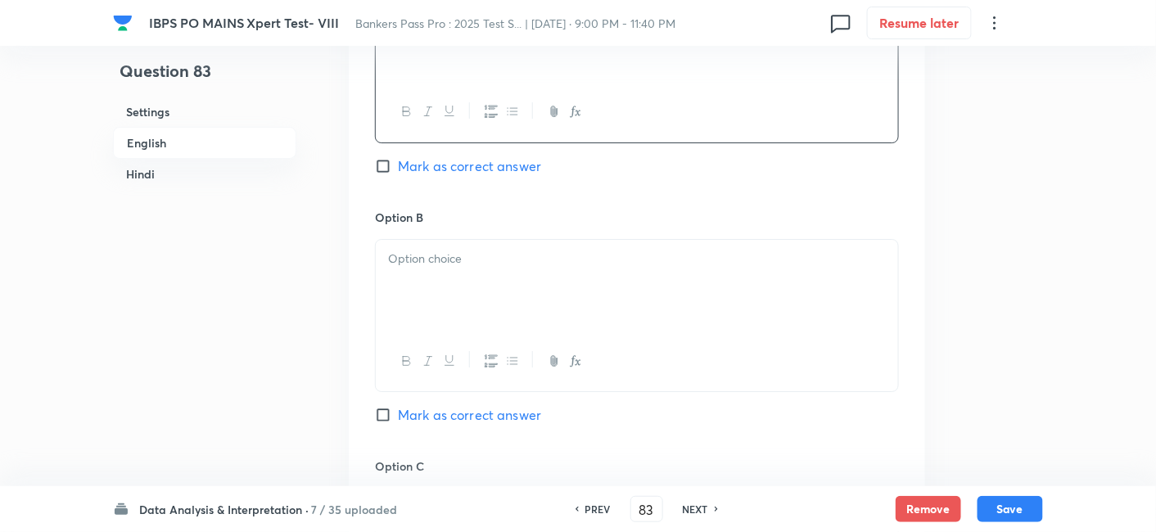
scroll to position [1683, 0]
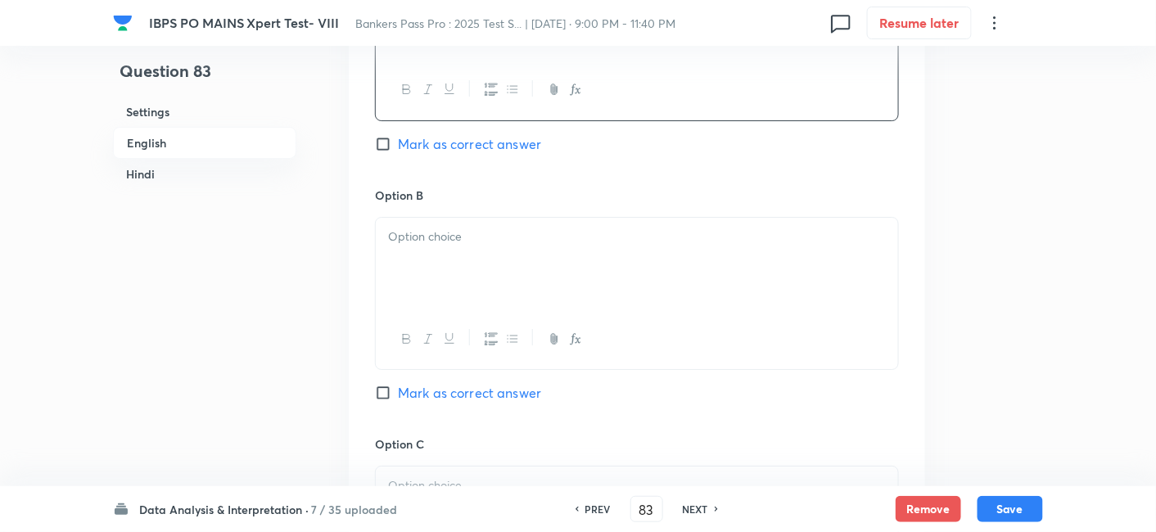
click at [456, 228] on p at bounding box center [637, 237] width 498 height 19
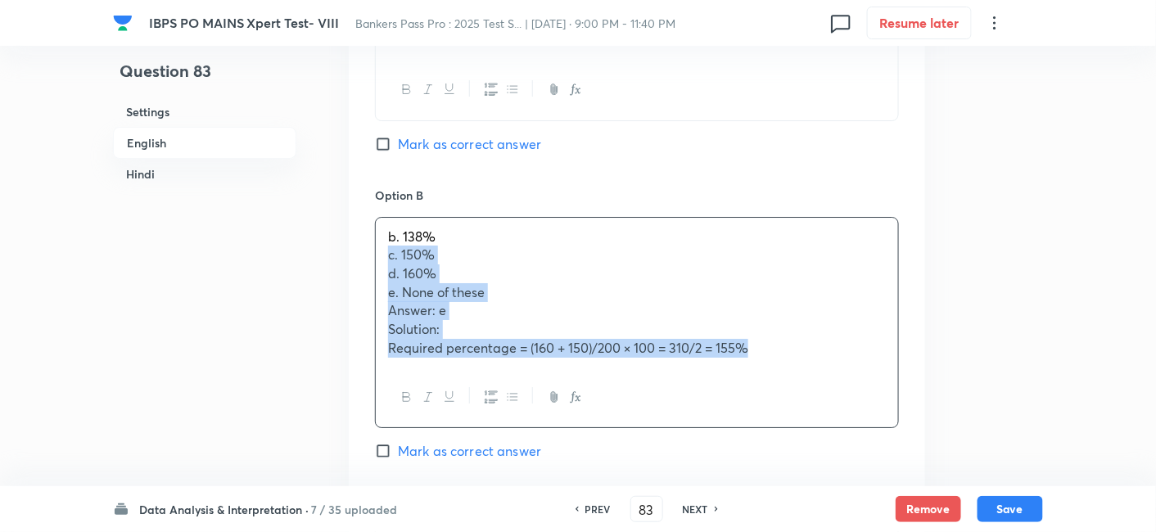
drag, startPoint x: 384, startPoint y: 219, endPoint x: 835, endPoint y: 380, distance: 479.1
click at [835, 380] on div "b. 138% c. 150% d. 160% e. None of these Answer: e Solution: Required percentag…" at bounding box center [637, 322] width 524 height 211
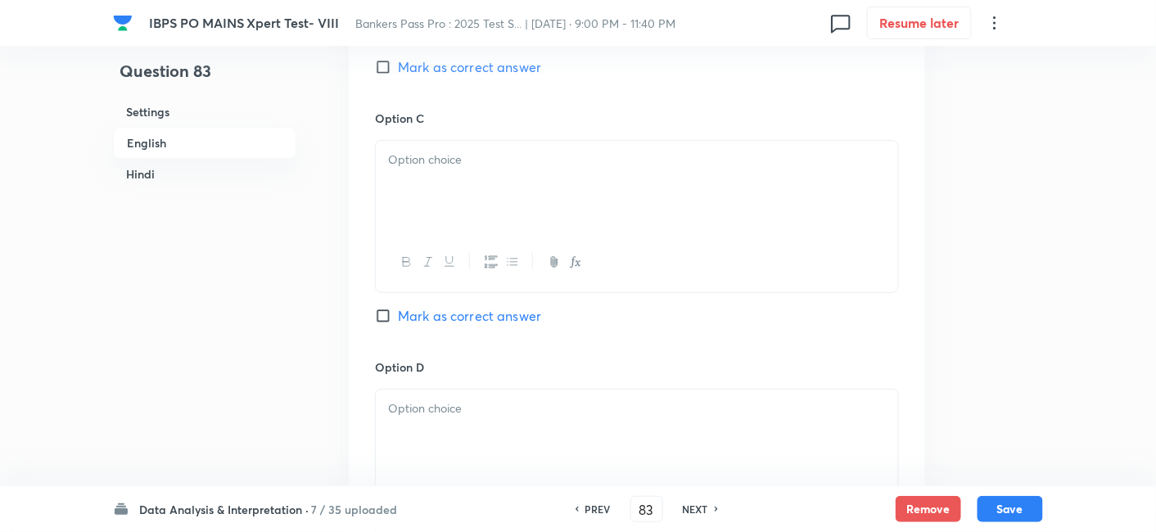
scroll to position [2012, 0]
click at [416, 147] on p at bounding box center [637, 156] width 498 height 19
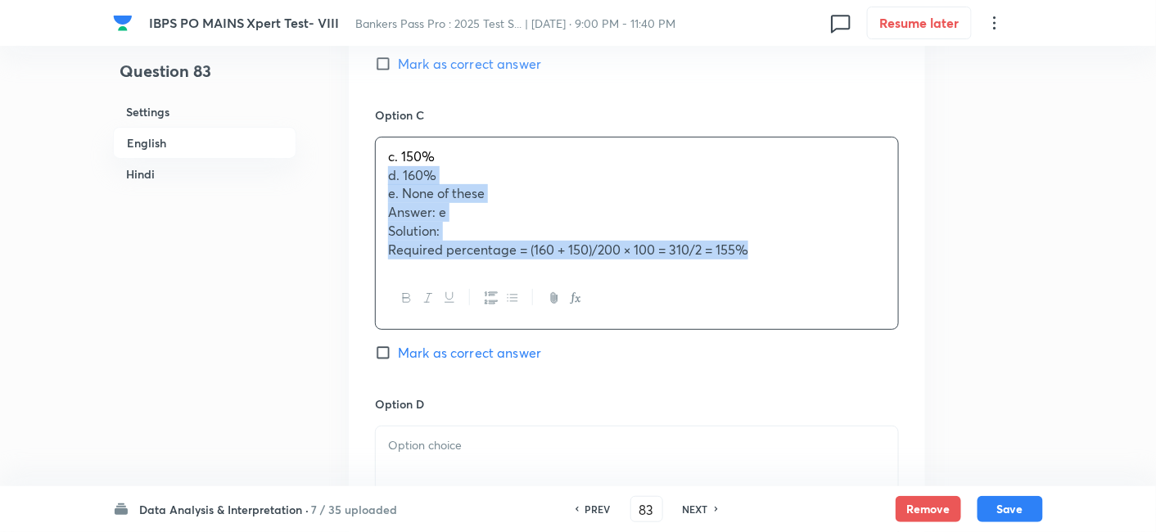
drag, startPoint x: 383, startPoint y: 137, endPoint x: 770, endPoint y: 233, distance: 398.2
click at [770, 233] on div "c. 150% d. 160% e. None of these Answer: e Solution: Required percentage = (160…" at bounding box center [637, 233] width 524 height 193
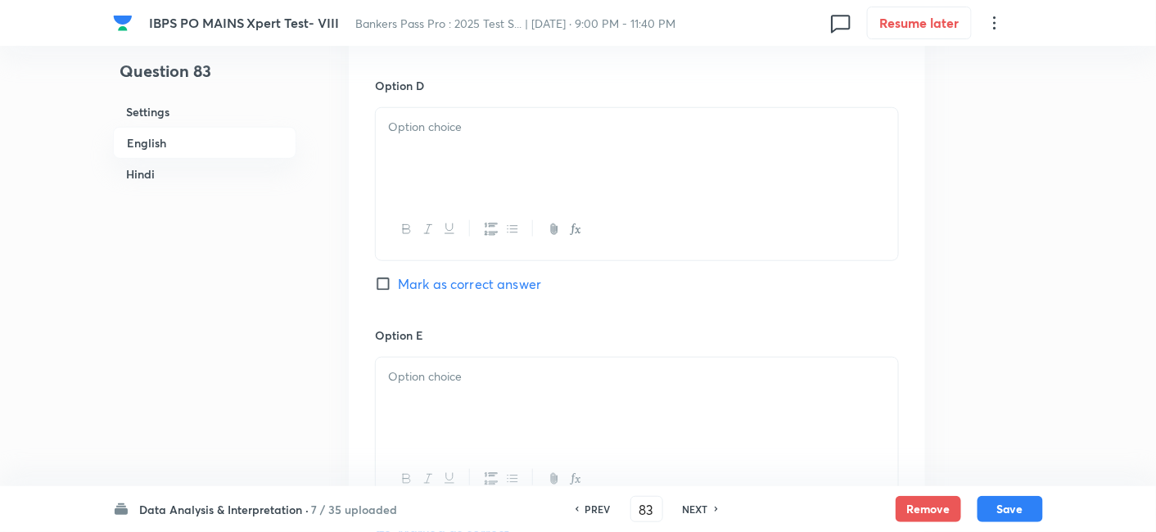
scroll to position [2292, 0]
click at [428, 106] on div at bounding box center [637, 152] width 522 height 92
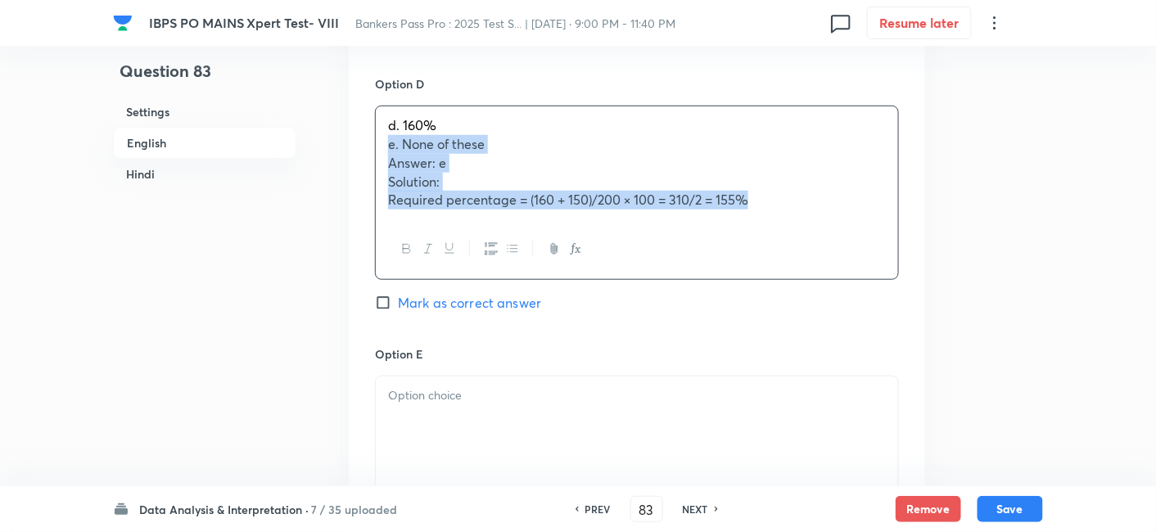
drag, startPoint x: 385, startPoint y: 102, endPoint x: 823, endPoint y: 192, distance: 447.2
click at [823, 192] on div "d. 160% e. None of these Answer: e Solution: Required percentage = (160 + 150)/…" at bounding box center [637, 193] width 524 height 174
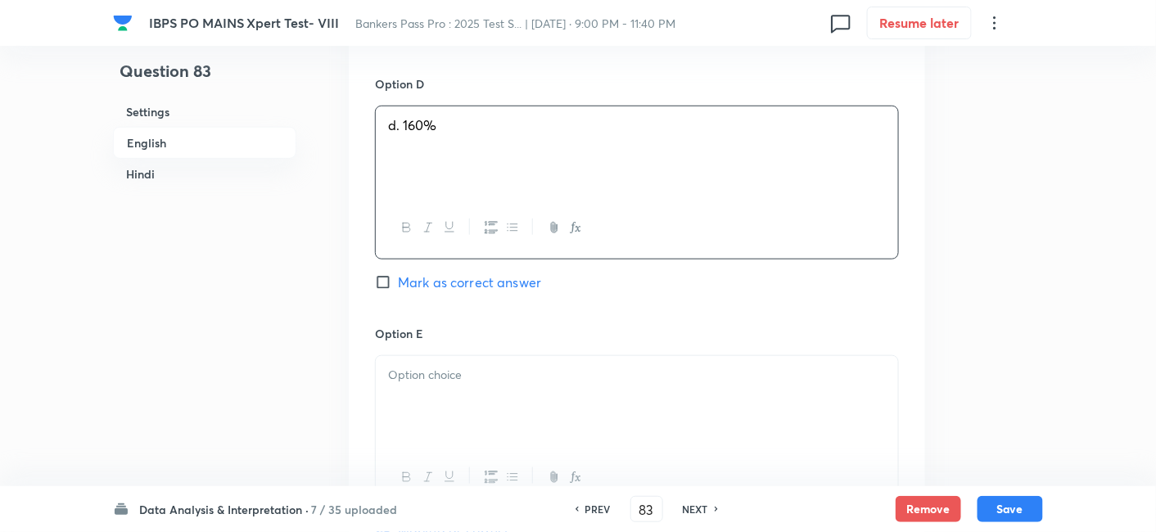
scroll to position [2515, 0]
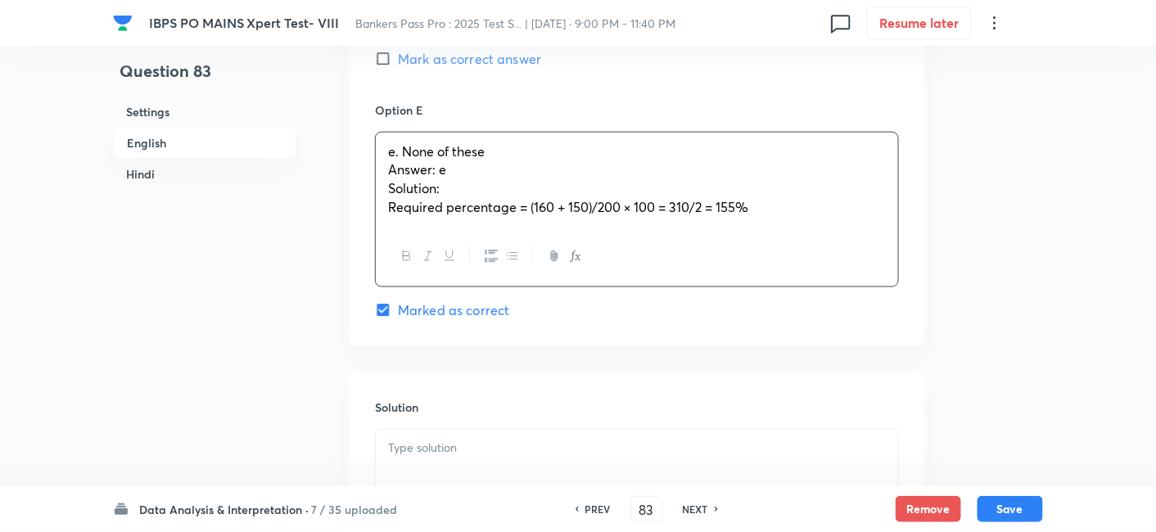
click at [522, 133] on div "e. None of these Answer: e Solution: Required percentage = (160 + 150)/200 × 10…" at bounding box center [637, 180] width 522 height 94
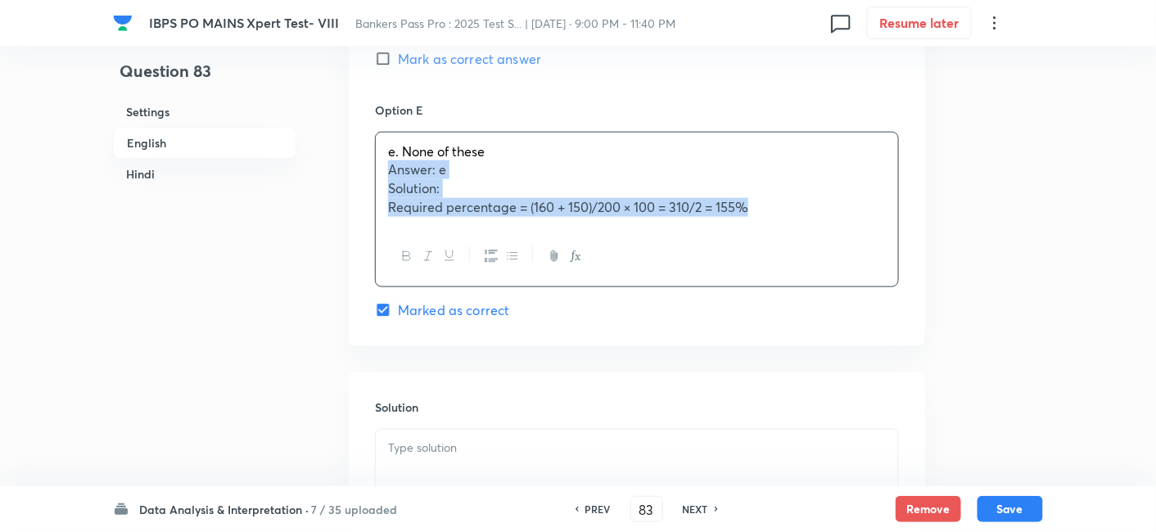
drag, startPoint x: 386, startPoint y: 126, endPoint x: 874, endPoint y: 233, distance: 500.3
click at [874, 233] on div "e. None of these Answer: e Solution: Required percentage = (160 + 150)/200 × 10…" at bounding box center [637, 210] width 524 height 156
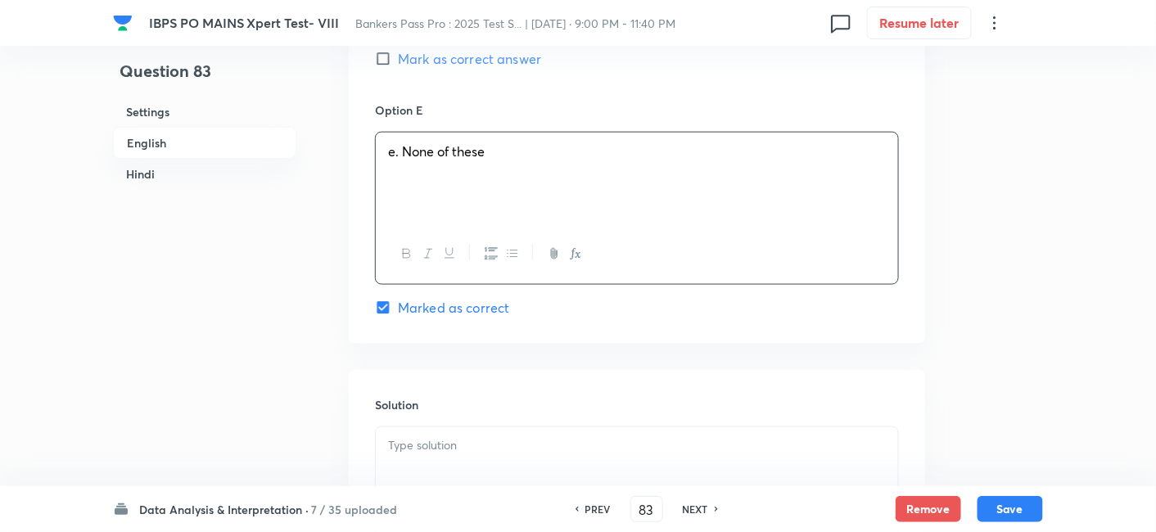
scroll to position [2704, 0]
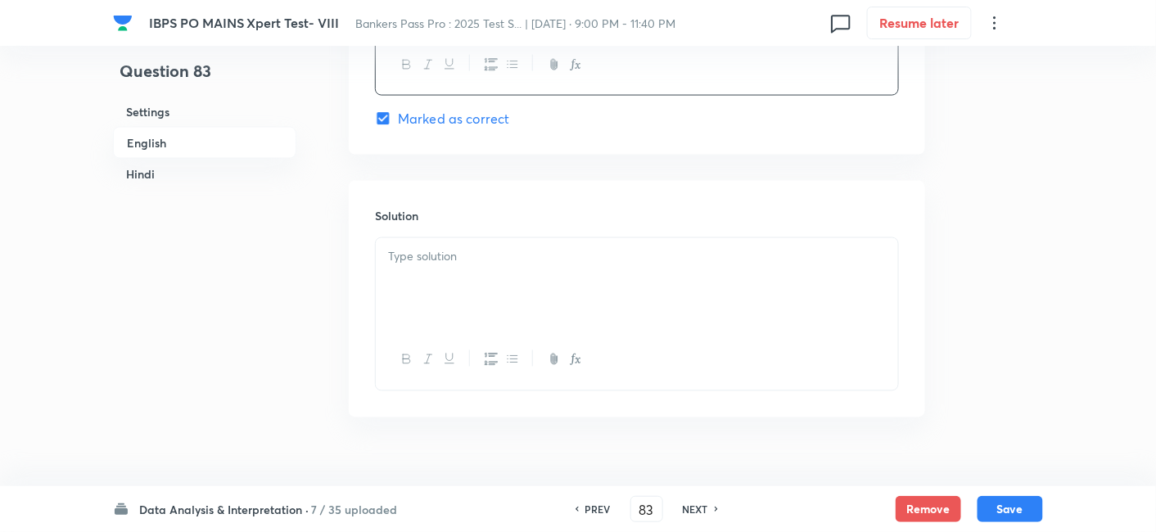
click at [874, 238] on div at bounding box center [637, 284] width 522 height 92
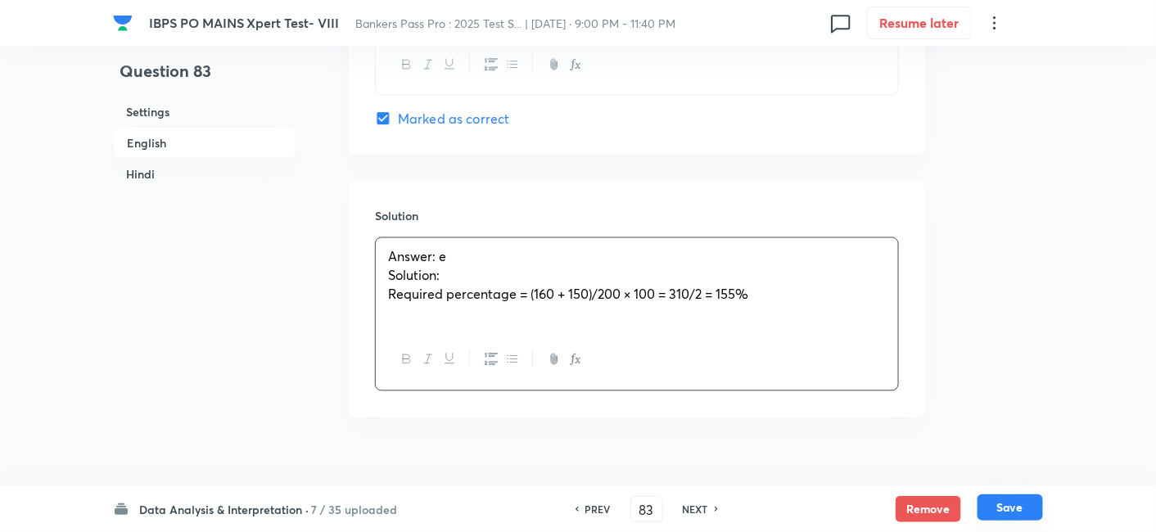
click at [1021, 506] on button "Save" at bounding box center [1011, 508] width 66 height 26
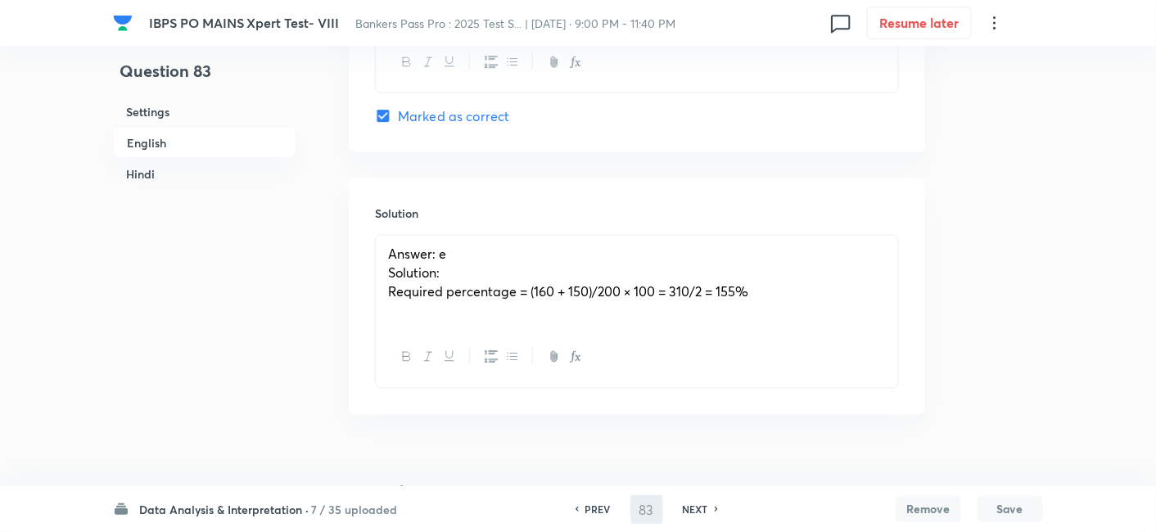
type input "84"
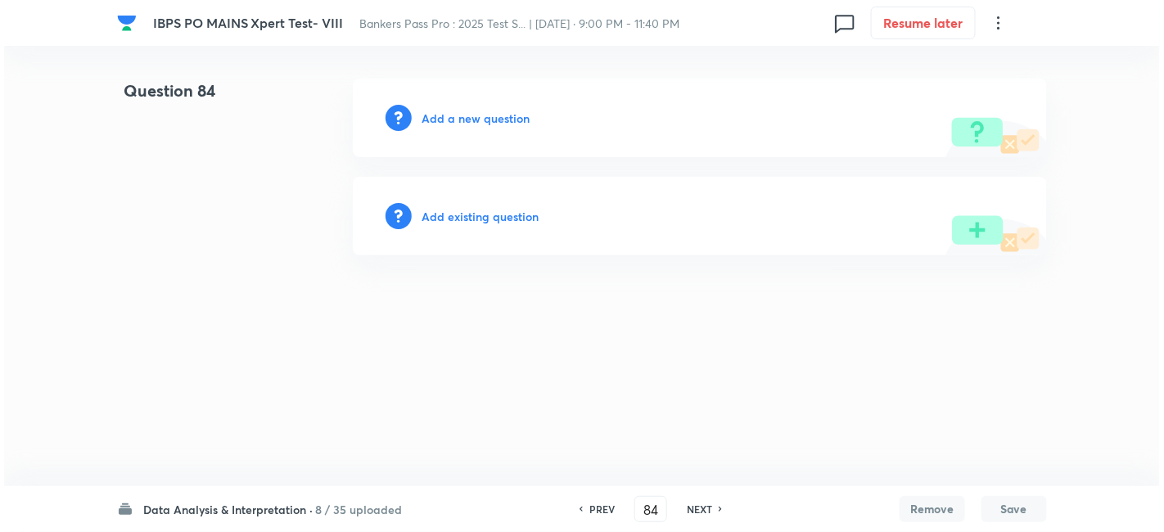
scroll to position [0, 0]
click at [490, 115] on h6 "Add a new question" at bounding box center [476, 118] width 108 height 17
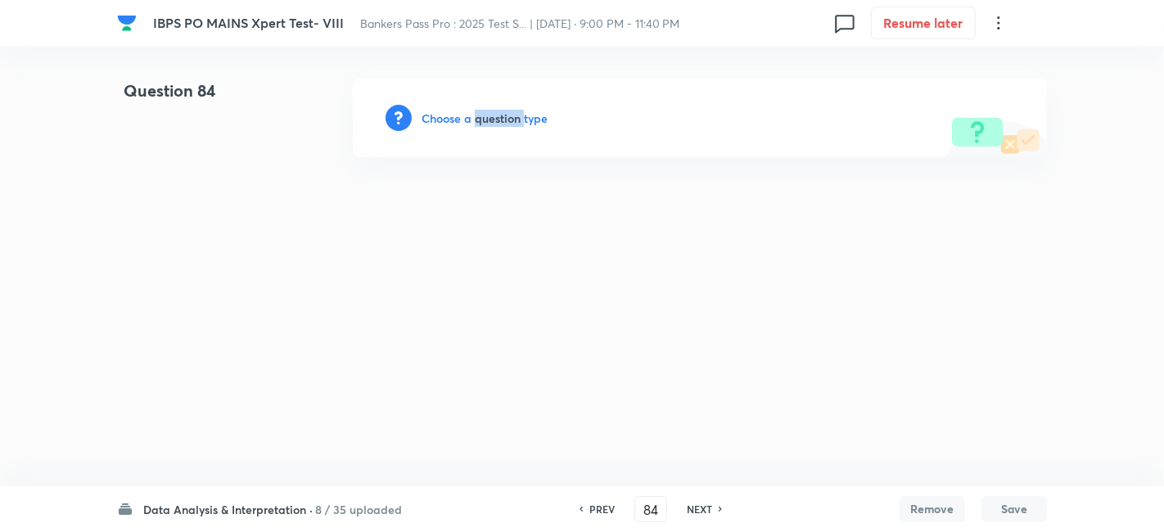
click at [490, 115] on h6 "Choose a question type" at bounding box center [485, 118] width 126 height 17
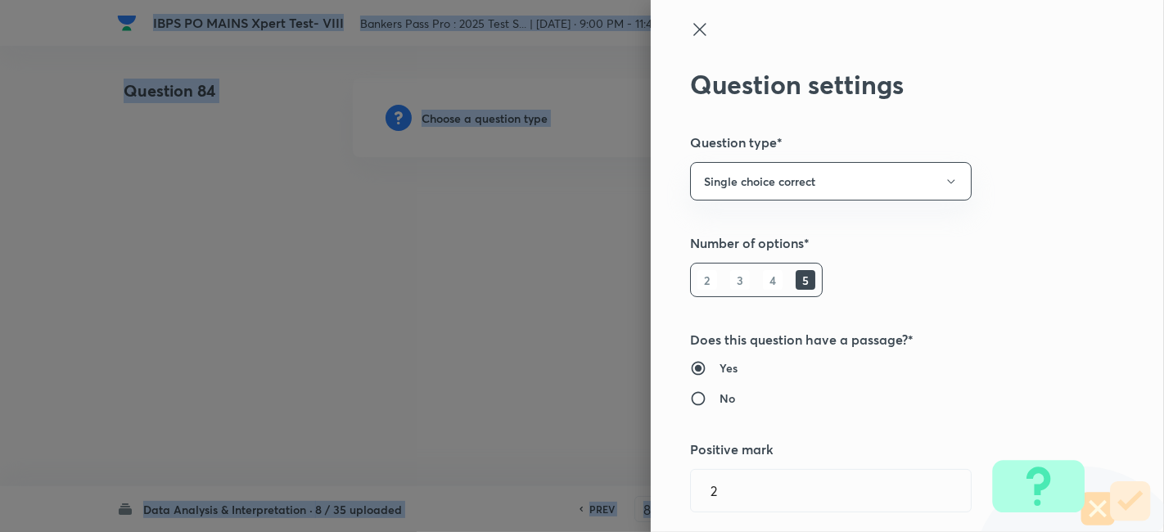
click at [490, 115] on div at bounding box center [582, 266] width 1164 height 532
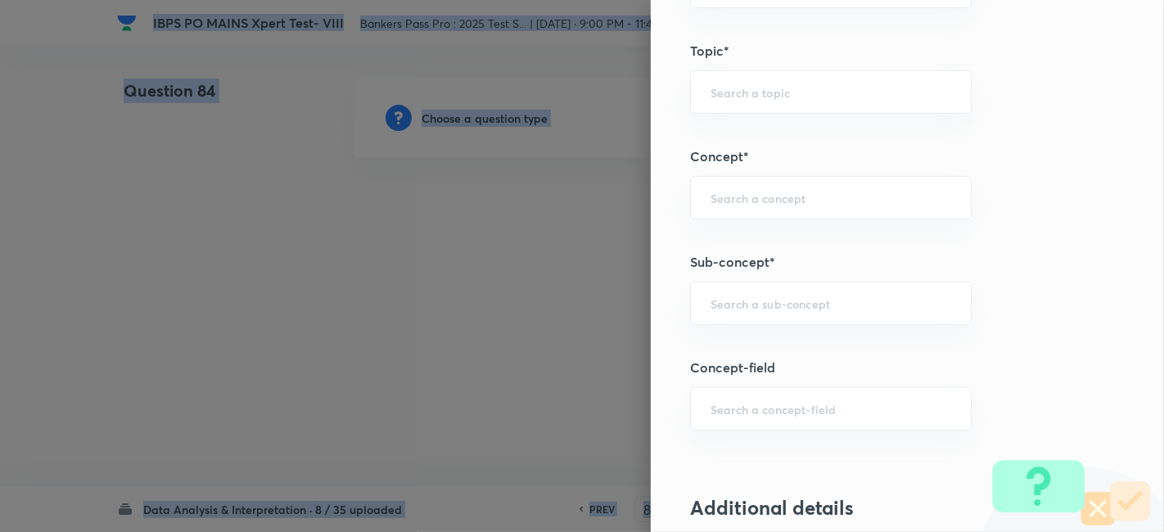
scroll to position [806, 0]
click at [837, 291] on div "​" at bounding box center [831, 302] width 282 height 43
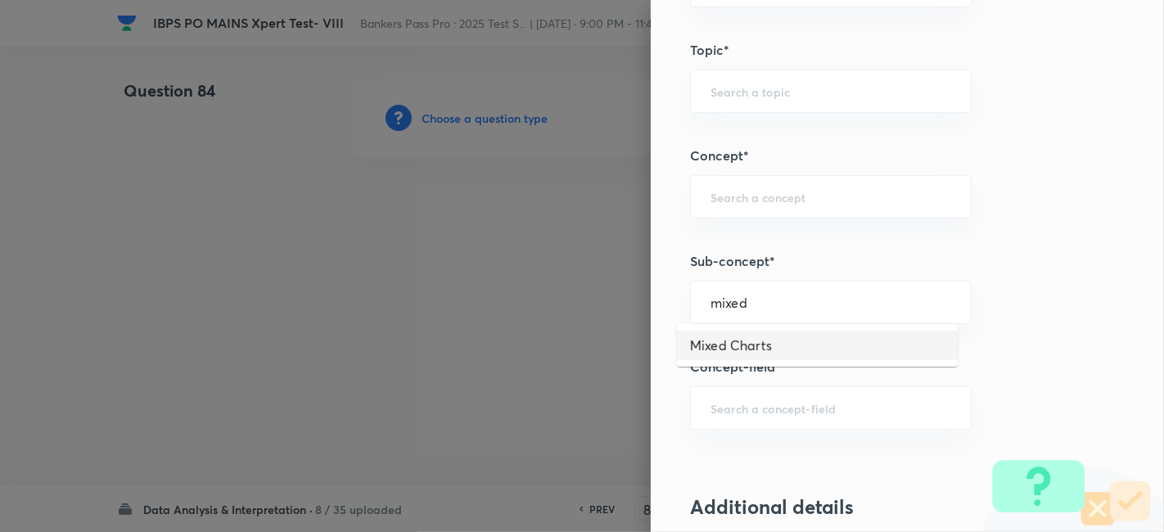
click at [825, 339] on li "Mixed Charts" at bounding box center [817, 345] width 281 height 29
type input "Mixed Charts"
type input "Quantitative Aptitude"
type input "Data Interpretation"
type input "Mixed Charts"
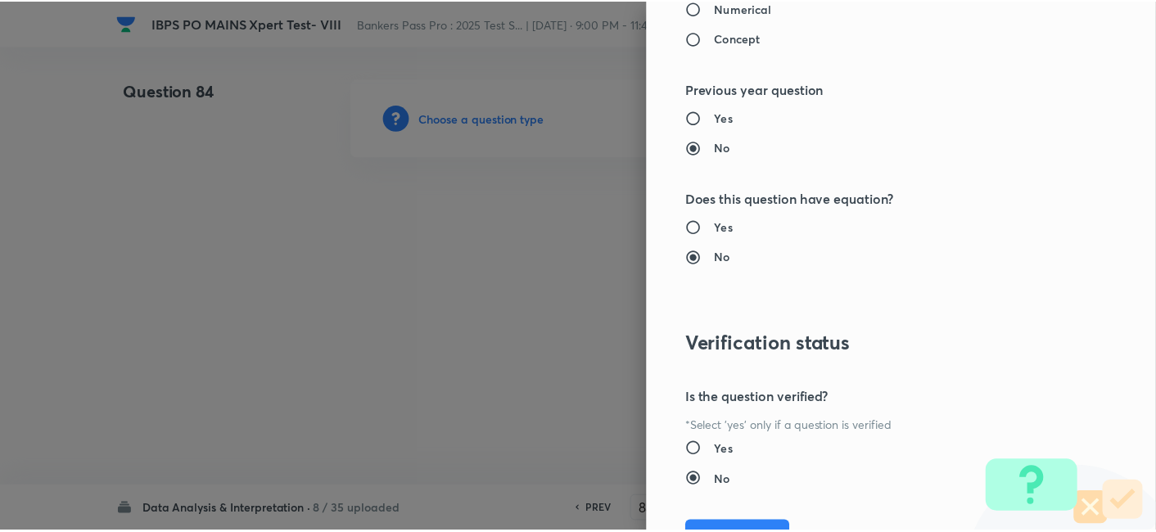
scroll to position [1695, 0]
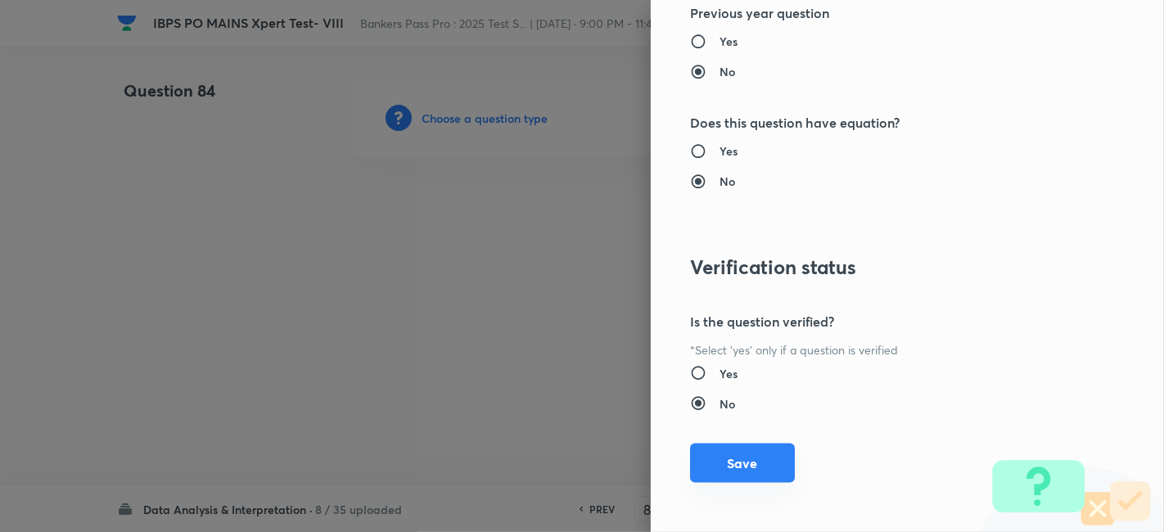
click at [732, 450] on button "Save" at bounding box center [742, 463] width 105 height 39
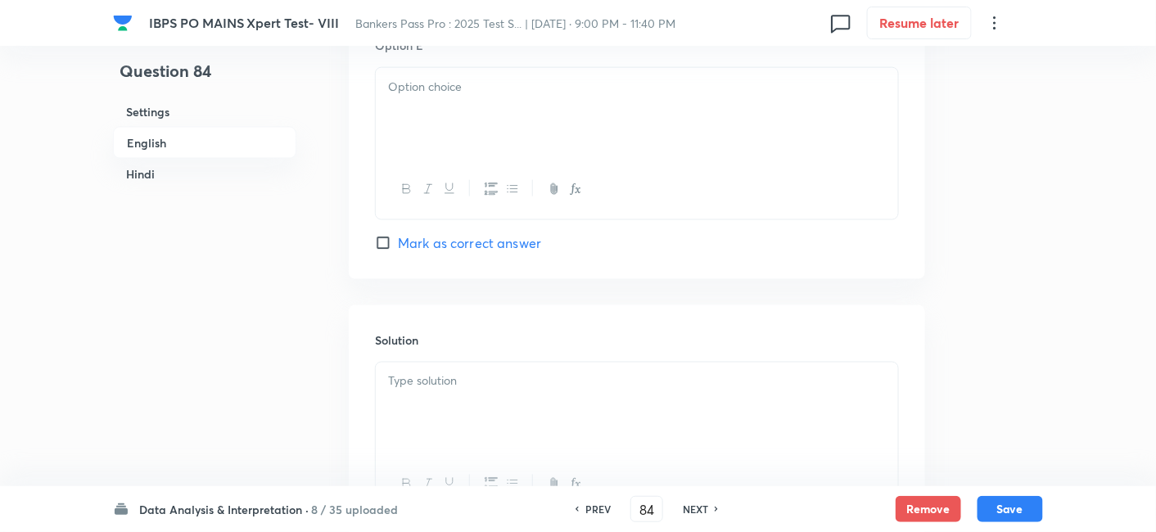
scroll to position [2579, 0]
click at [571, 373] on div at bounding box center [637, 407] width 522 height 92
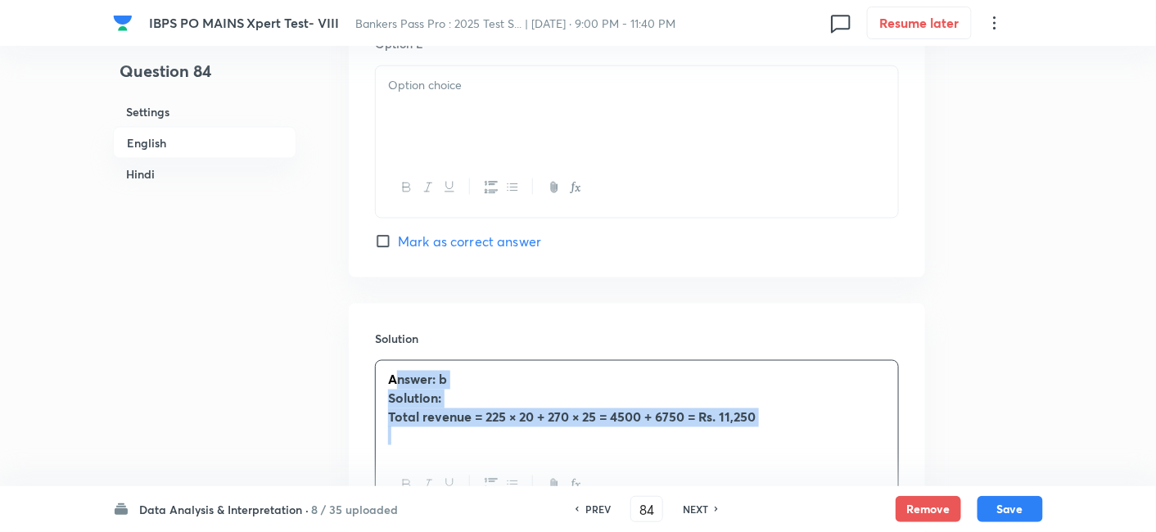
drag, startPoint x: 392, startPoint y: 340, endPoint x: 919, endPoint y: 481, distance: 545.8
click at [919, 481] on div "Solution Answer: b Solution: Total revenue = 225 × 20 + 270 × 25 = 4500 + 6750 …" at bounding box center [637, 423] width 576 height 238
copy div "Answer: b Solution: Total revenue = 225 × 20 + 270 × 25 = 4500 + 6750 = Rs. 11,…"
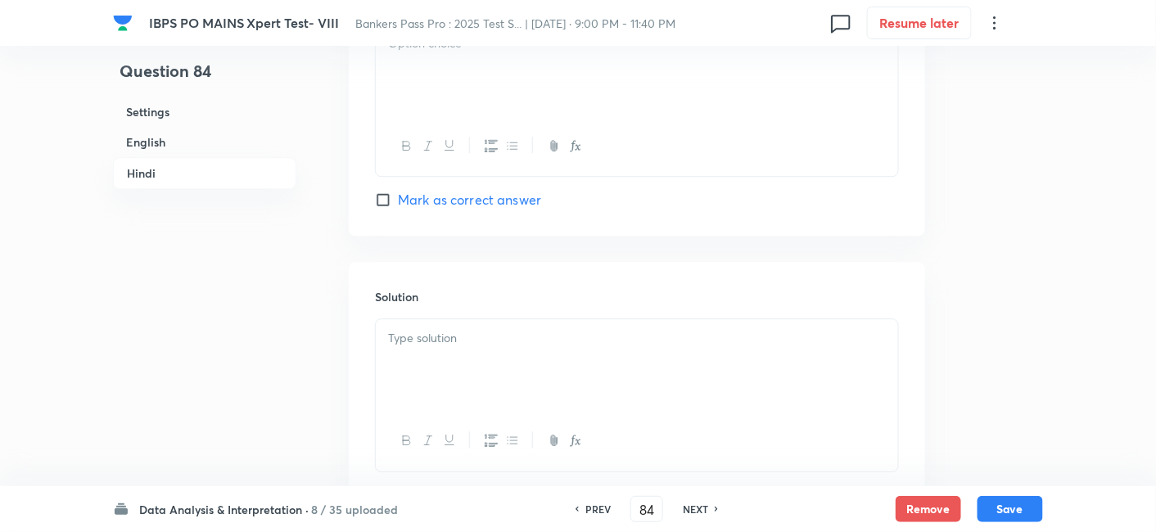
scroll to position [5319, 0]
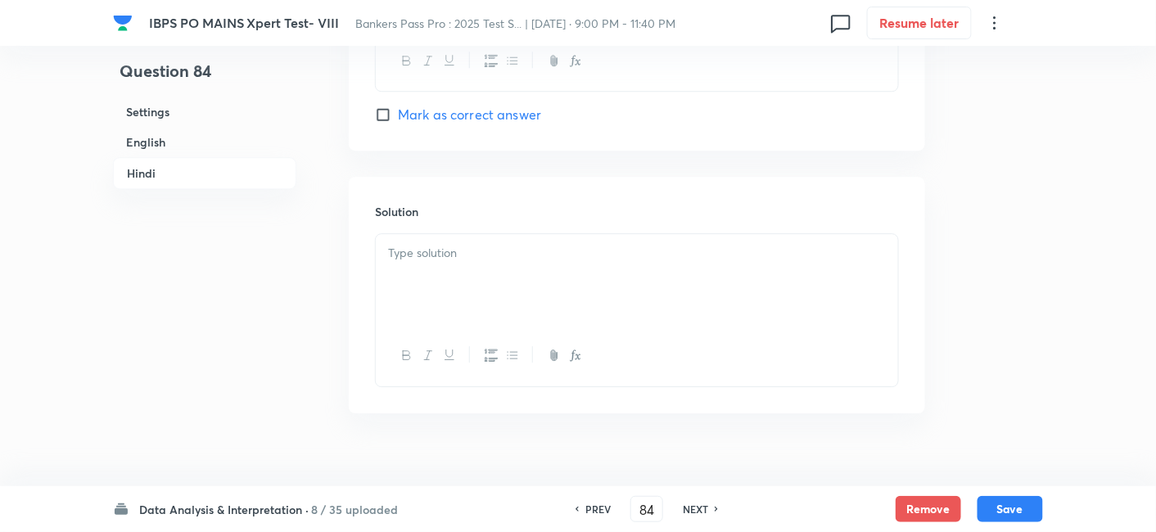
click at [486, 272] on div at bounding box center [637, 280] width 522 height 92
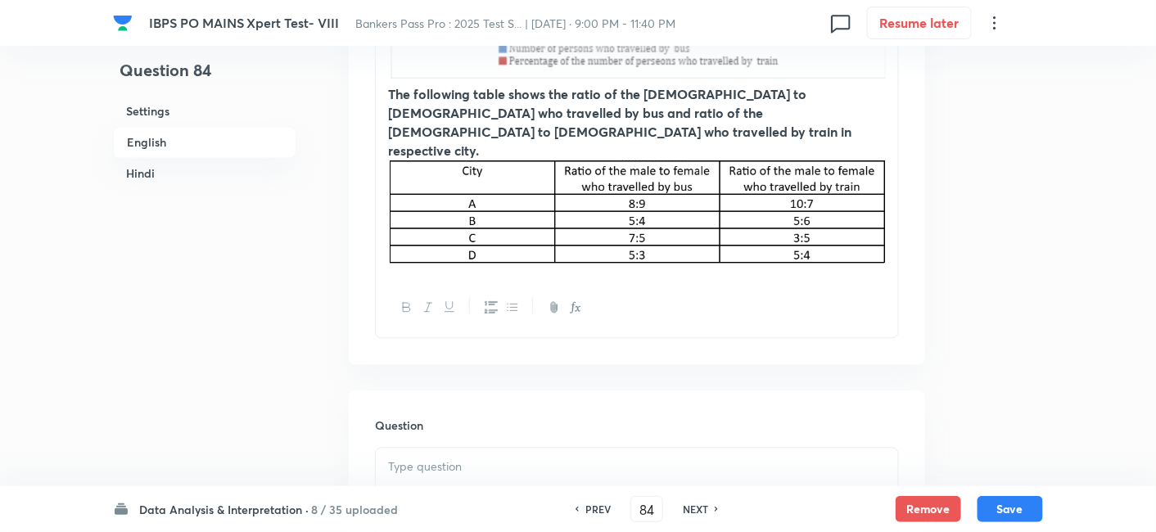
scroll to position [1013, 0]
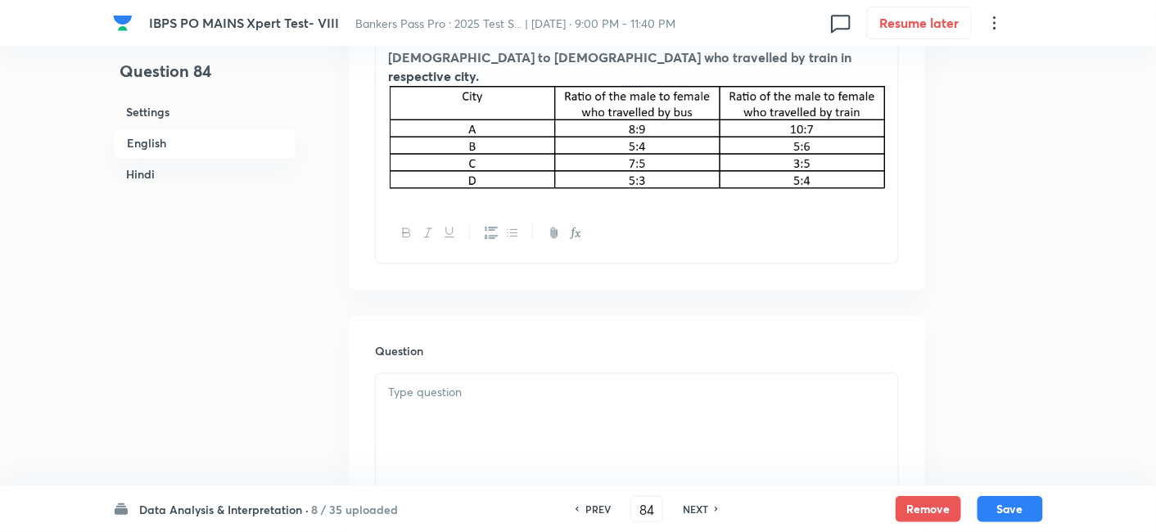
click at [484, 383] on p at bounding box center [637, 392] width 498 height 19
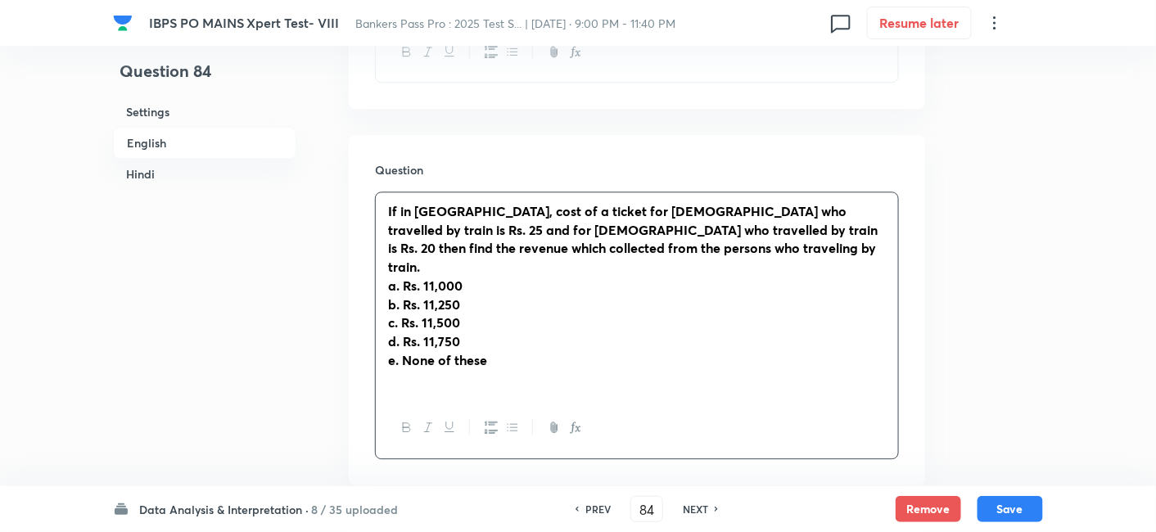
scroll to position [1195, 0]
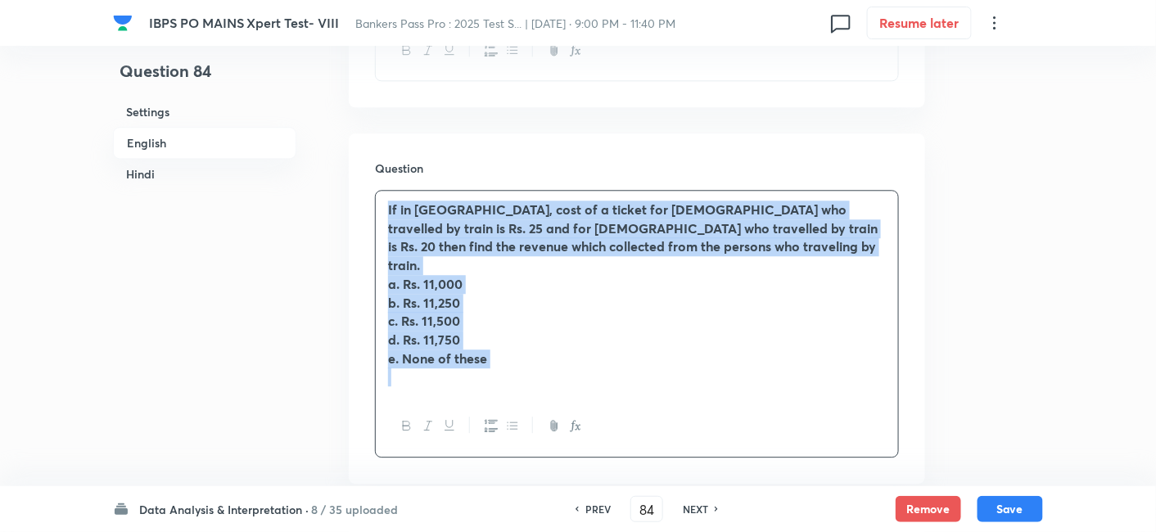
drag, startPoint x: 386, startPoint y: 174, endPoint x: 538, endPoint y: 375, distance: 252.5
click at [538, 375] on div "If in city B, cost of a ticket for females who travelled by train is Rs. 25 and…" at bounding box center [637, 324] width 524 height 268
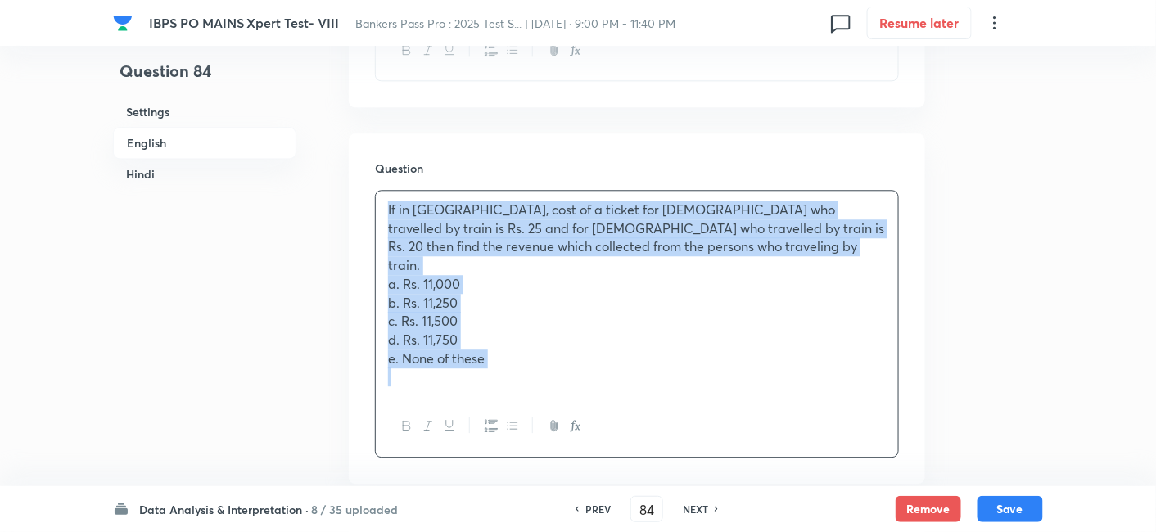
copy div "If in city B, cost of a ticket for females who travelled by train is Rs. 25 and…"
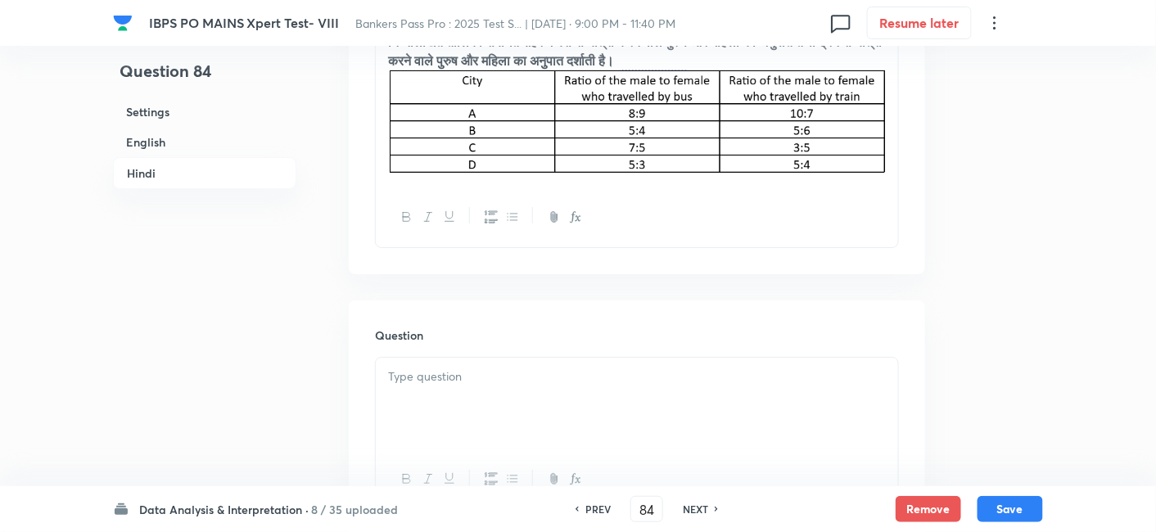
scroll to position [3756, 0]
click at [616, 357] on div at bounding box center [637, 403] width 522 height 92
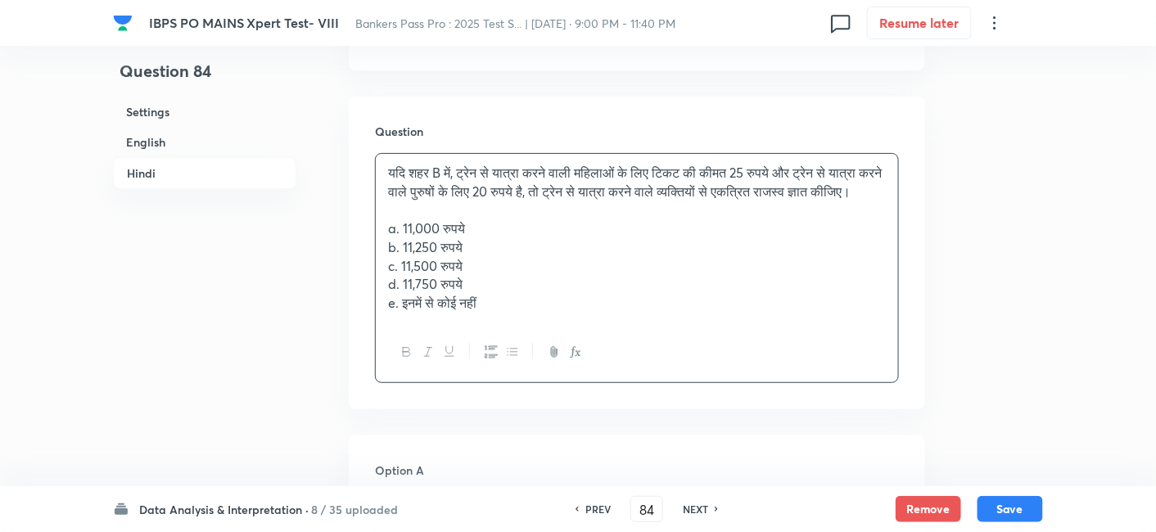
scroll to position [3976, 0]
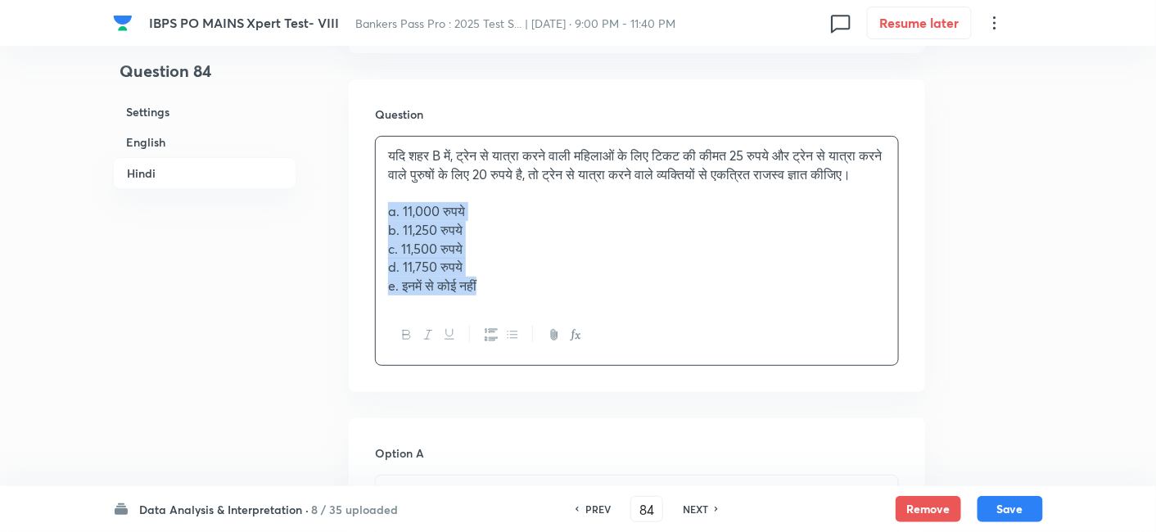
drag, startPoint x: 388, startPoint y: 190, endPoint x: 570, endPoint y: 321, distance: 224.1
click at [570, 321] on div "यदि शहर B में, ट्रेन से यात्रा करने वाली महिलाओं के लिए टिकट की कीमत 25 रुपये औ…" at bounding box center [637, 251] width 524 height 230
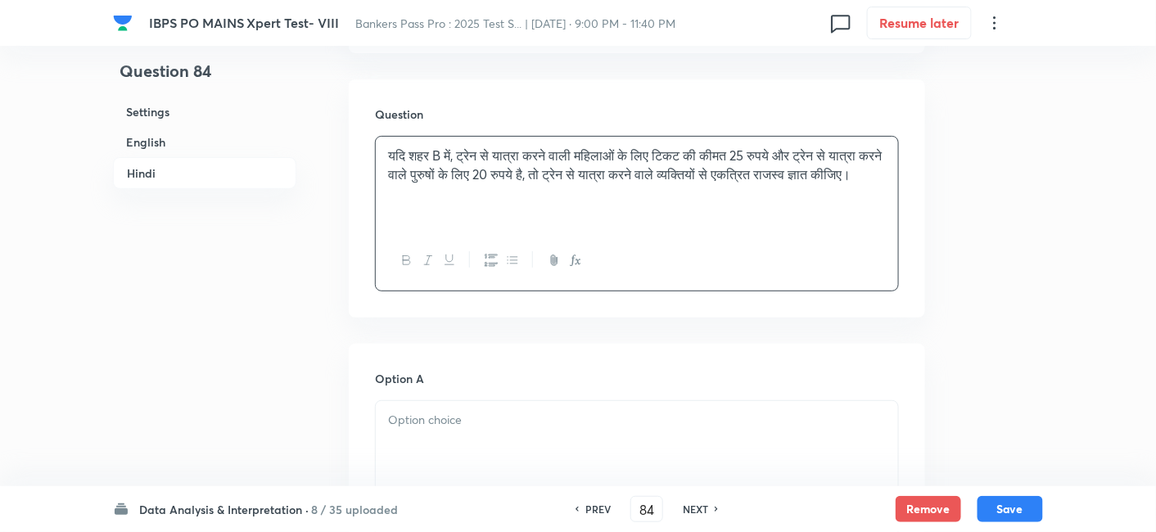
scroll to position [4154, 0]
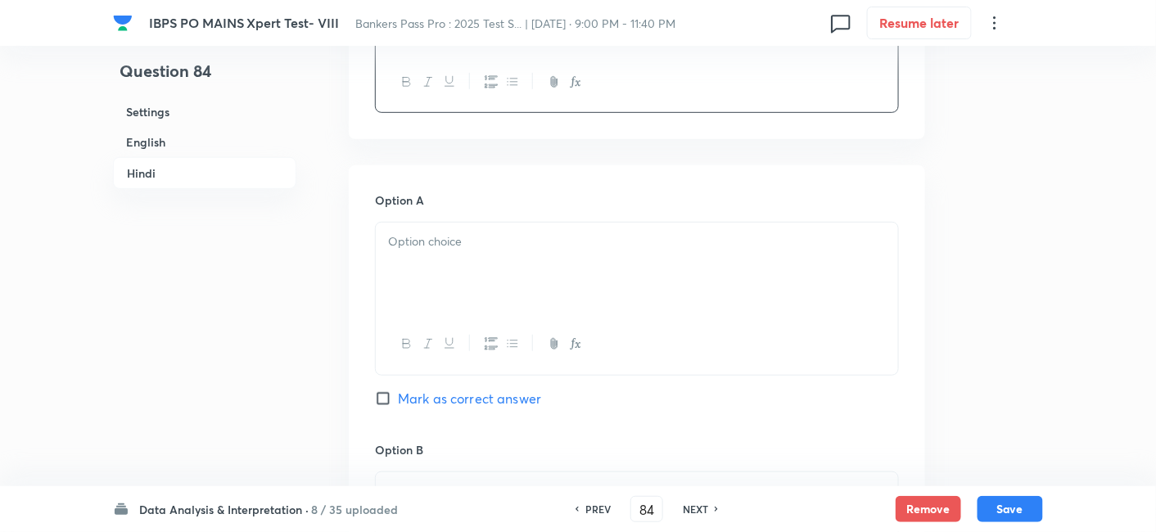
click at [462, 229] on div at bounding box center [637, 269] width 522 height 92
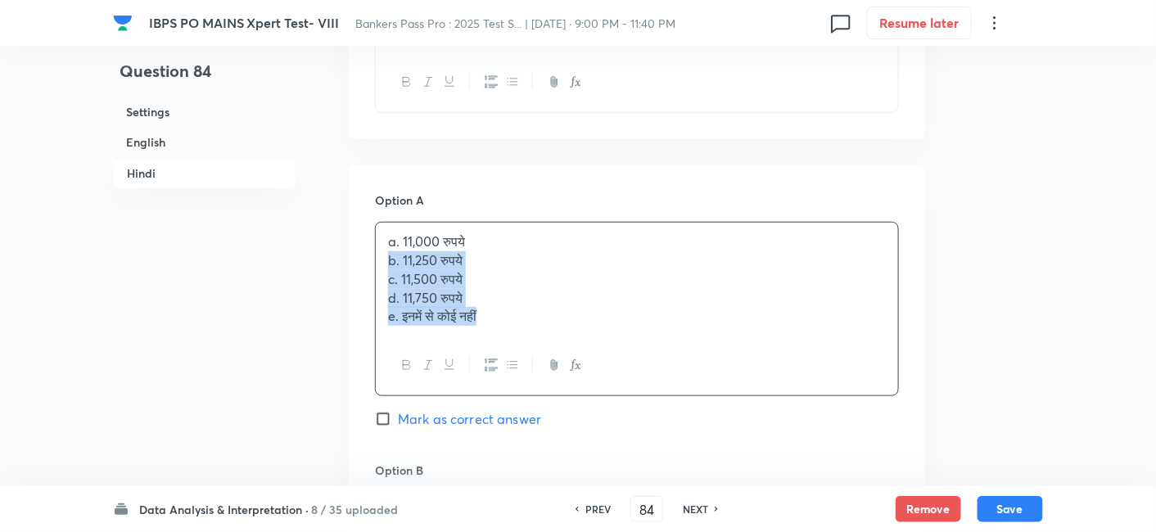
drag, startPoint x: 380, startPoint y: 240, endPoint x: 640, endPoint y: 400, distance: 305.9
click at [640, 400] on div "Option A a. 11,000 रुपये b. 11,250 रुपये c. 11,500 रुपये d. 11,750 रुपये e. इनम…" at bounding box center [637, 327] width 524 height 270
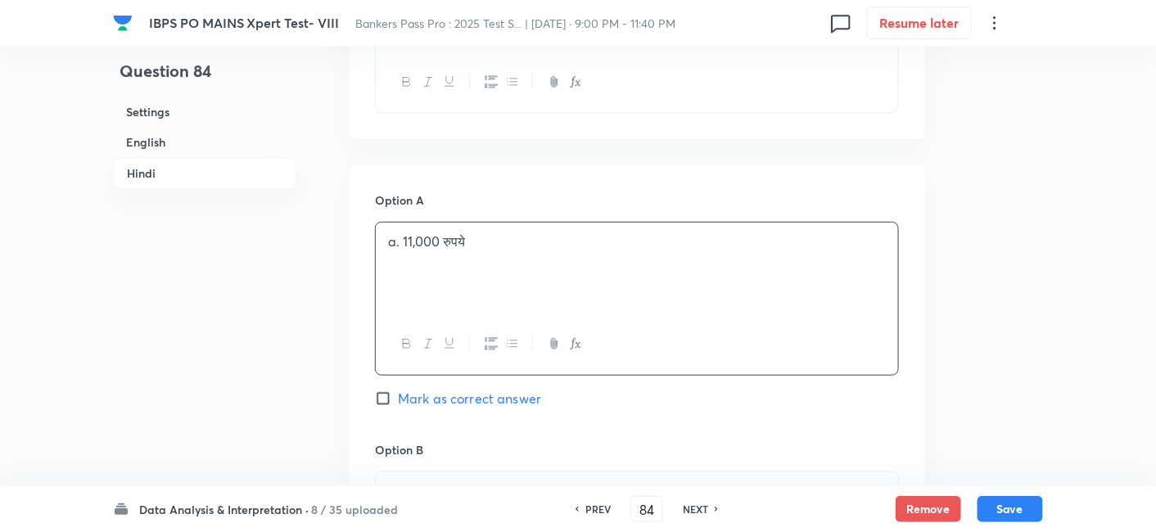
scroll to position [4361, 0]
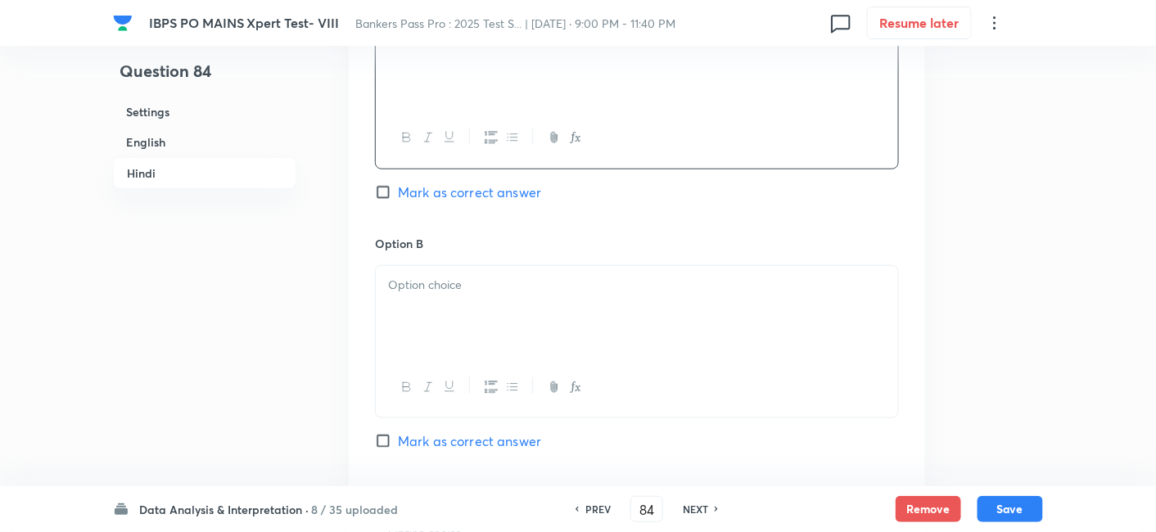
click at [463, 320] on div at bounding box center [637, 312] width 522 height 92
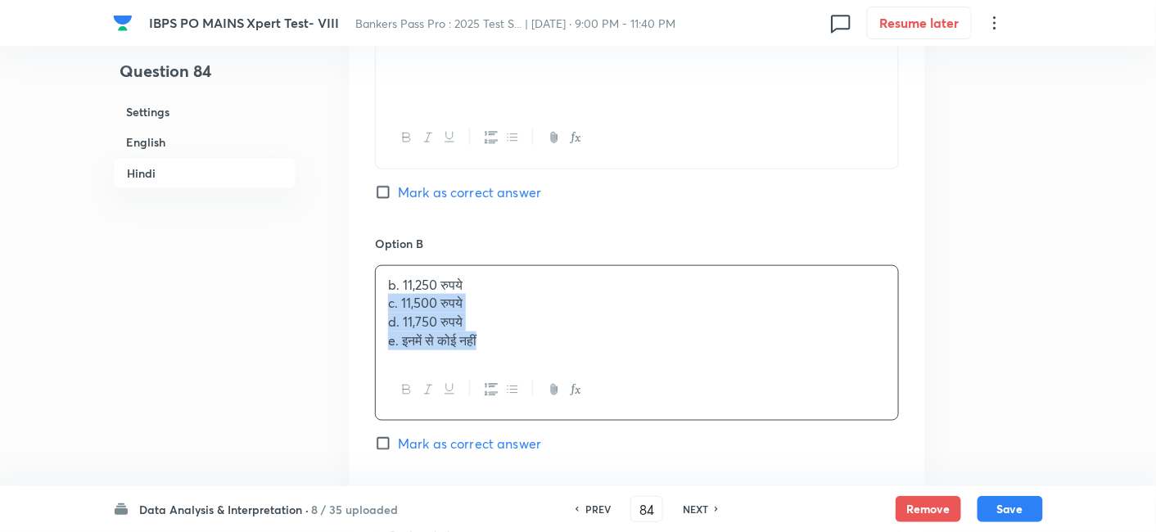
drag, startPoint x: 387, startPoint y: 277, endPoint x: 599, endPoint y: 399, distance: 244.7
click at [599, 399] on div "Option B b. 11,250 रुपये c. 11,500 रुपये d. 11,750 रुपये e. इनमें से कोई नहीं M…" at bounding box center [637, 360] width 524 height 251
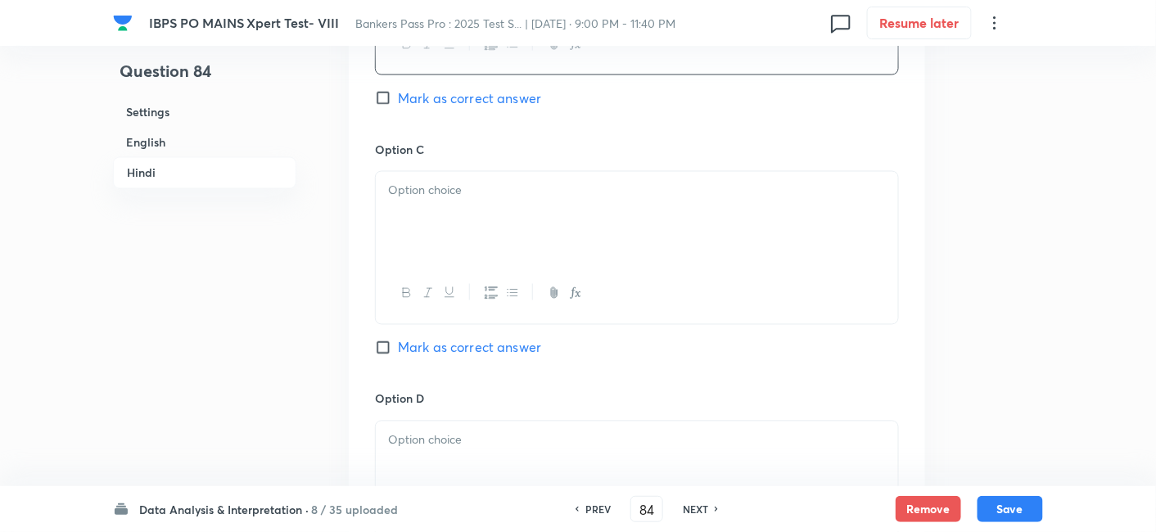
click at [429, 202] on div at bounding box center [637, 218] width 522 height 92
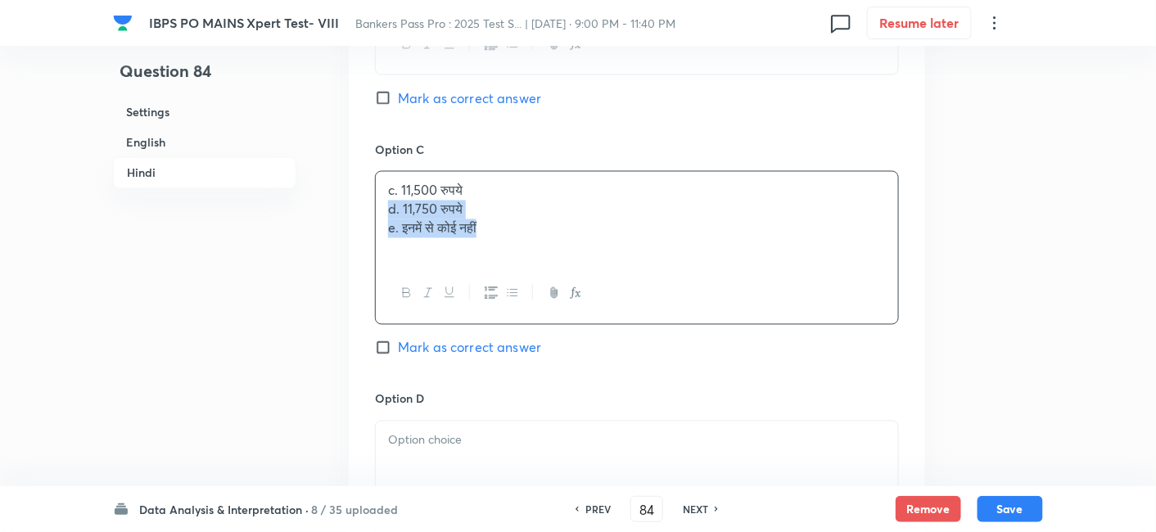
drag, startPoint x: 386, startPoint y: 190, endPoint x: 575, endPoint y: 264, distance: 202.5
click at [575, 264] on div "c. 11,500 रुपये d. 11,750 रुपये e. इनमें से कोई नहीं" at bounding box center [637, 247] width 524 height 153
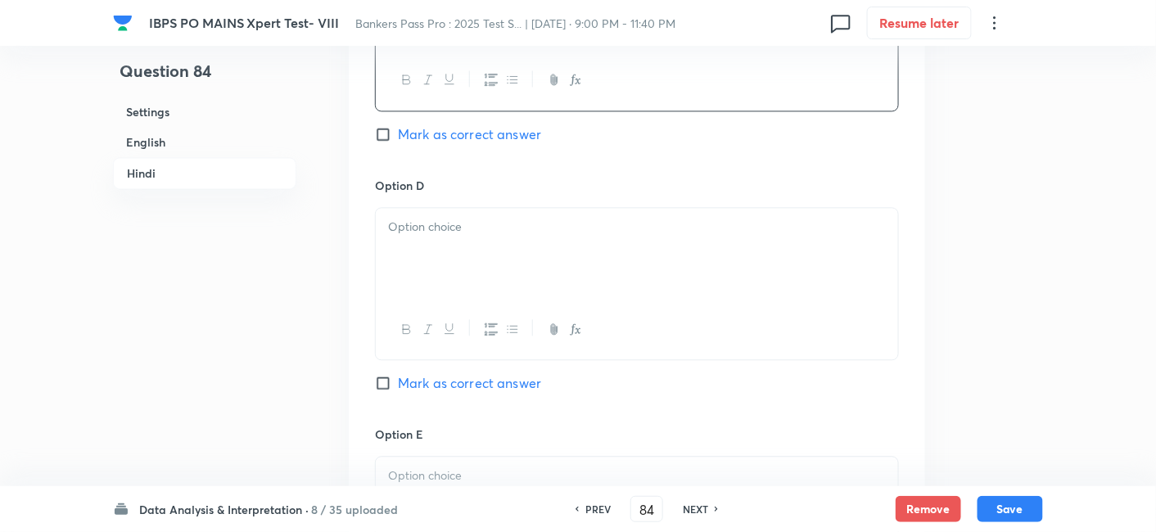
scroll to position [4922, 0]
click at [464, 214] on p at bounding box center [637, 223] width 498 height 19
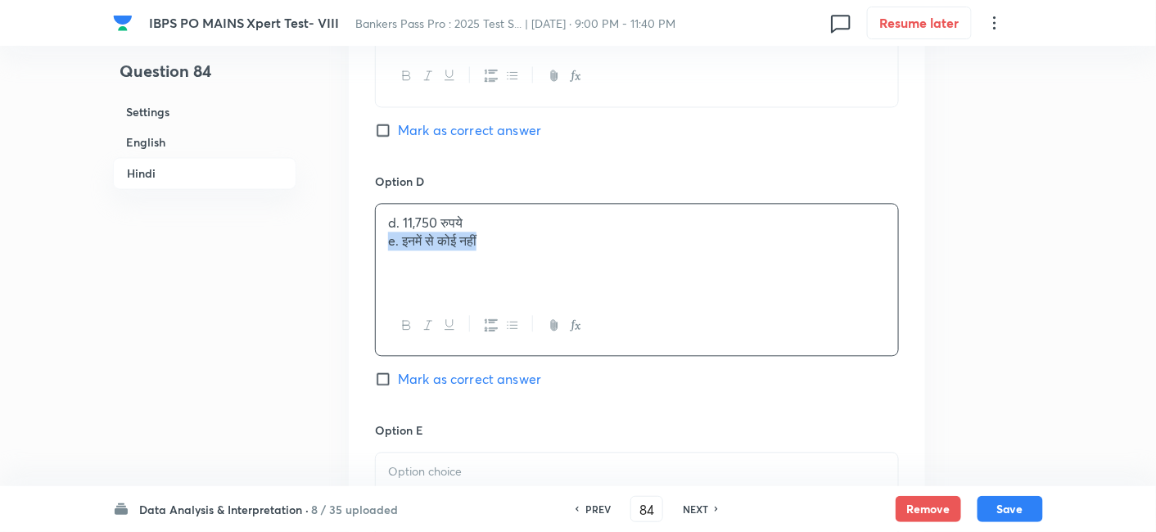
drag, startPoint x: 386, startPoint y: 219, endPoint x: 610, endPoint y: 273, distance: 230.8
click at [610, 273] on div "d. 11,750 रुपये e. इनमें से कोई नहीं" at bounding box center [637, 279] width 524 height 153
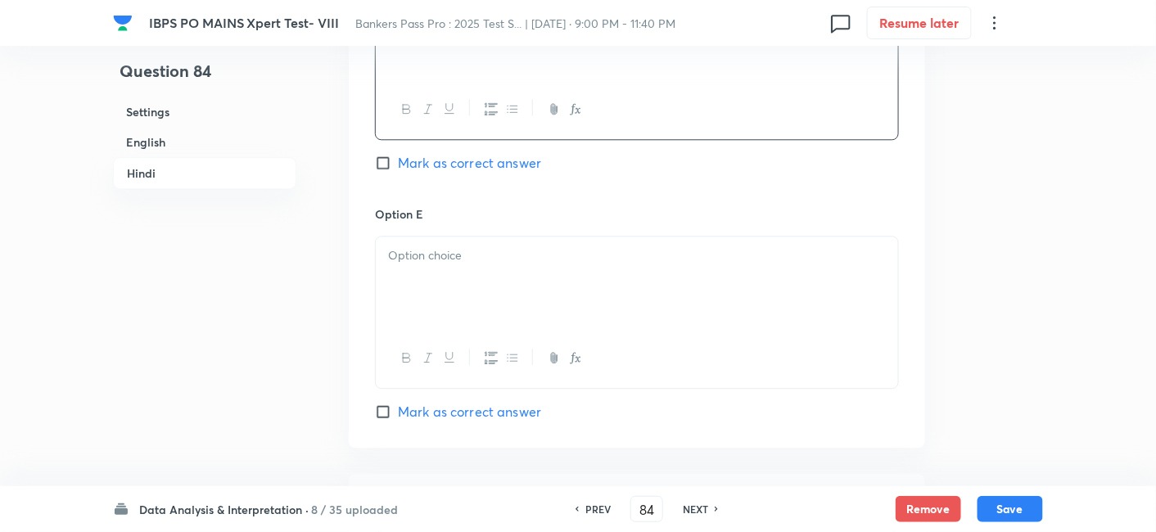
click at [610, 273] on div at bounding box center [637, 283] width 522 height 92
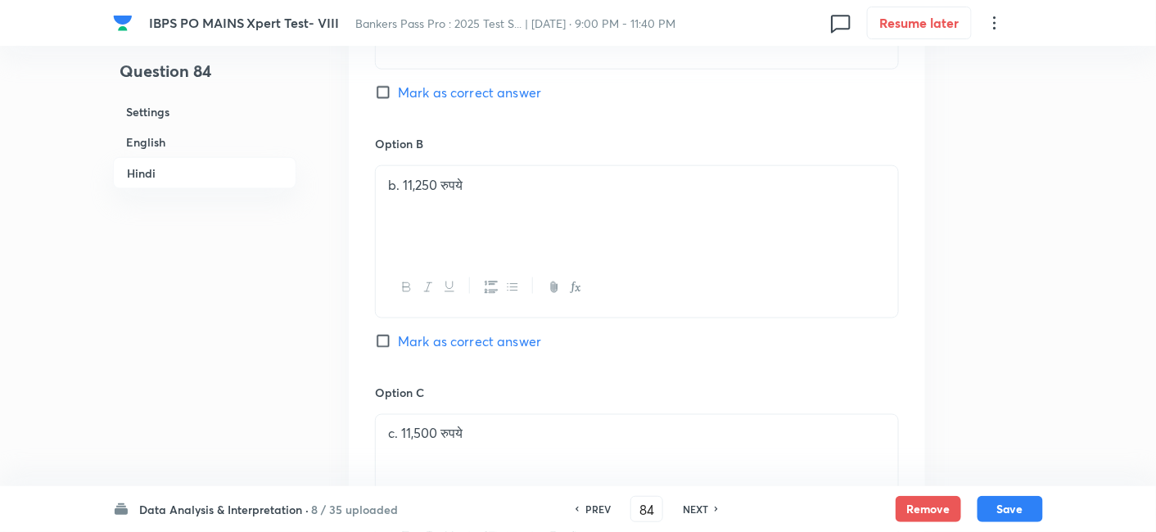
scroll to position [4444, 0]
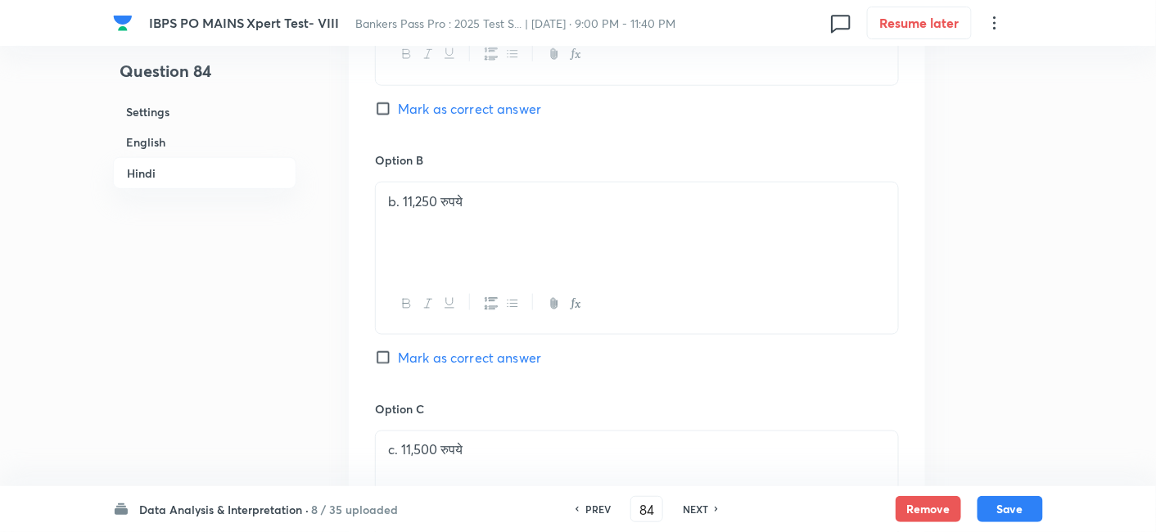
click at [526, 348] on span "Mark as correct answer" at bounding box center [469, 358] width 143 height 20
click at [398, 350] on input "Mark as correct answer" at bounding box center [386, 358] width 23 height 16
checkbox input "true"
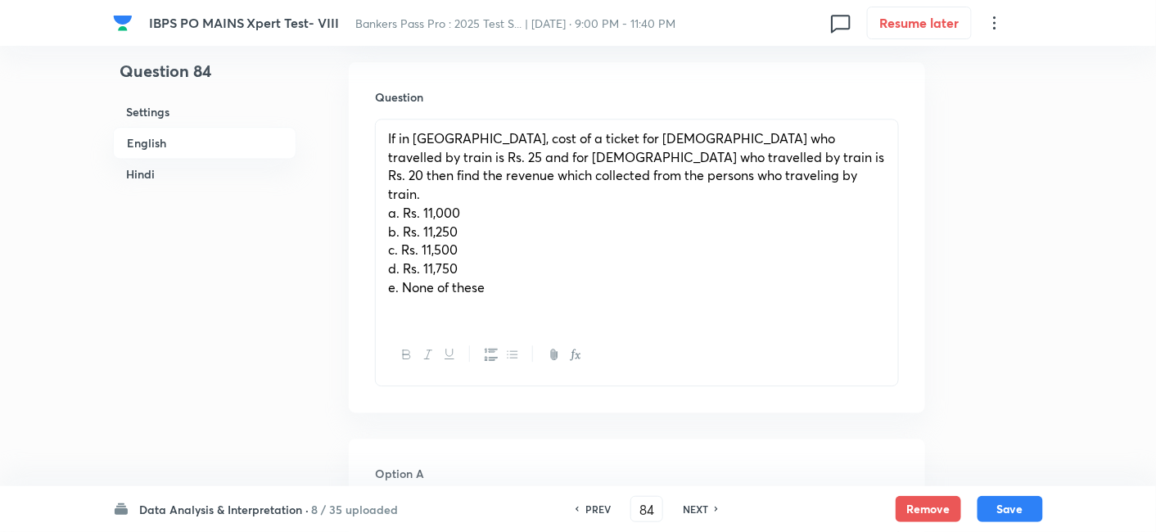
scroll to position [1266, 0]
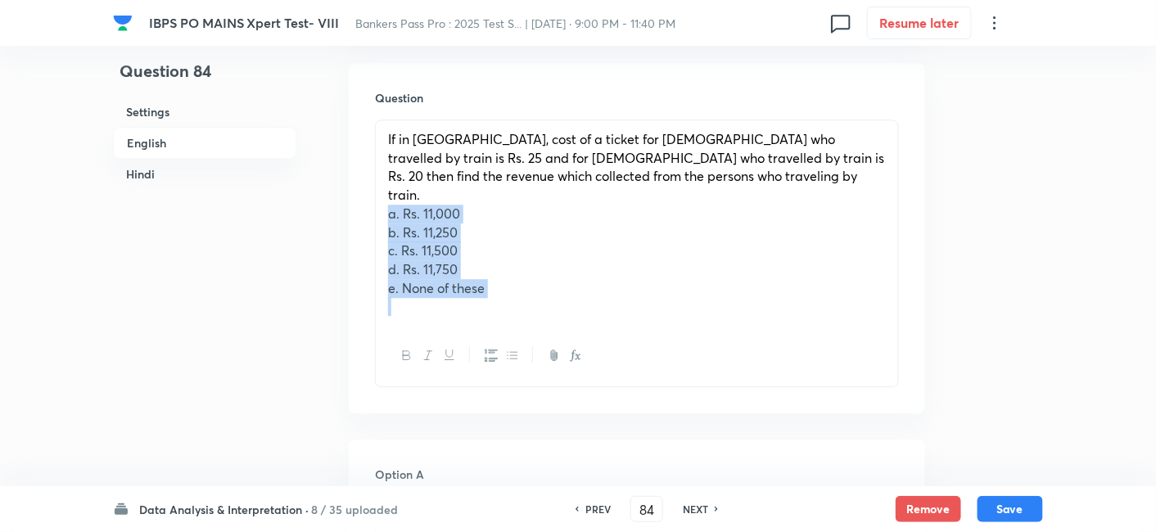
drag, startPoint x: 386, startPoint y: 163, endPoint x: 557, endPoint y: 291, distance: 213.4
click at [557, 291] on div "If in city B, cost of a ticket for females who travelled by train is Rs. 25 and…" at bounding box center [637, 254] width 524 height 268
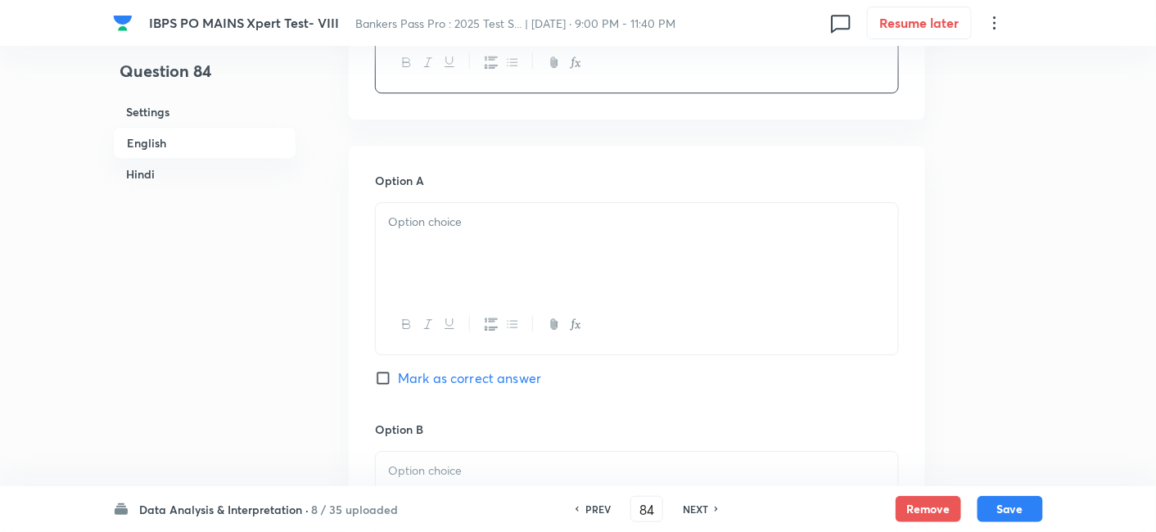
scroll to position [1472, 0]
click at [436, 197] on div at bounding box center [637, 243] width 522 height 92
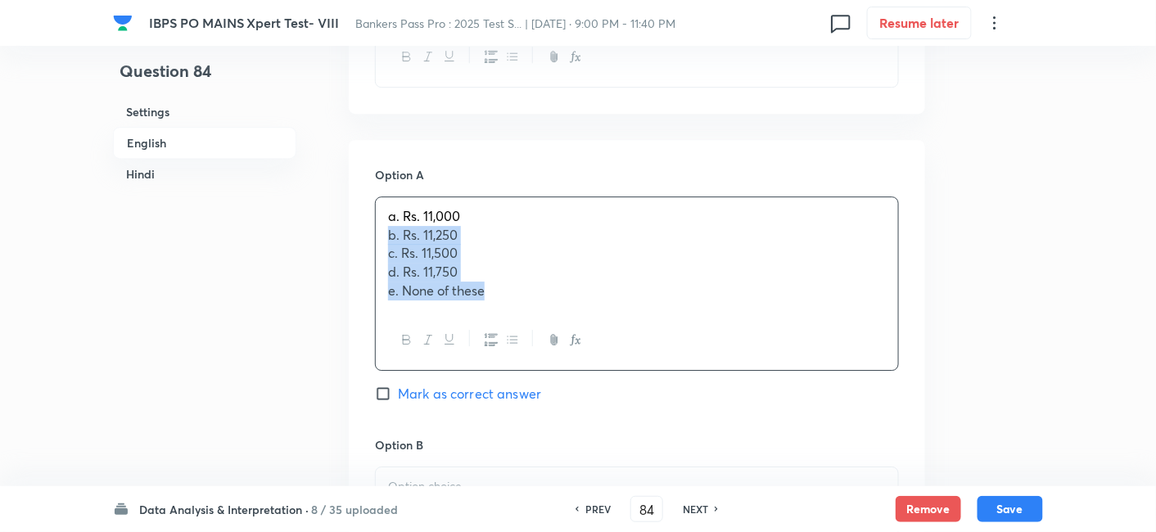
drag, startPoint x: 386, startPoint y: 180, endPoint x: 622, endPoint y: 337, distance: 283.6
click at [622, 337] on div "Option A a. Rs. 11,000 b. Rs. 11,250 c. Rs. 11,500 d. Rs. 11,750 e. None of the…" at bounding box center [637, 301] width 524 height 270
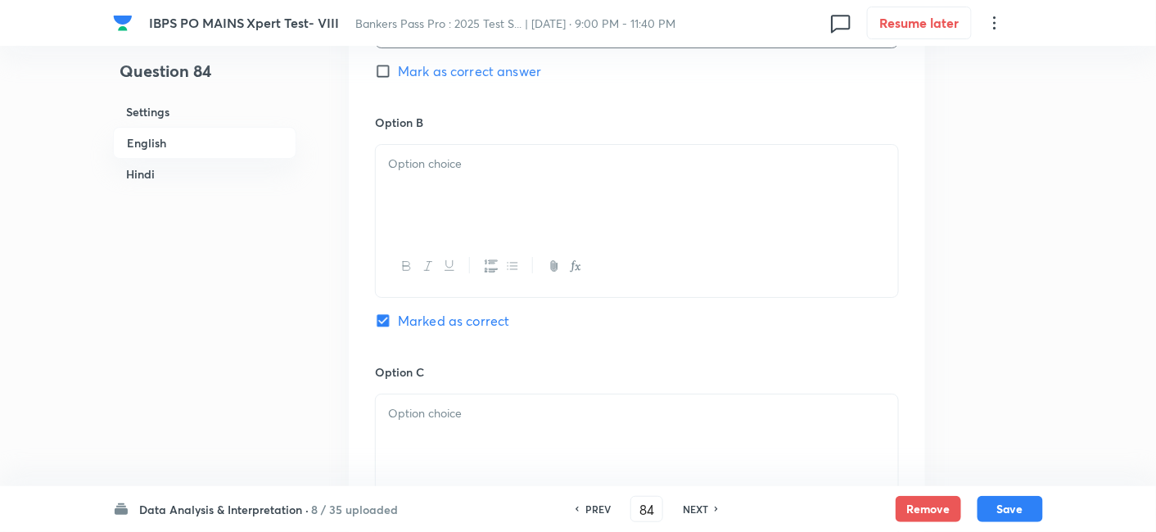
scroll to position [1774, 0]
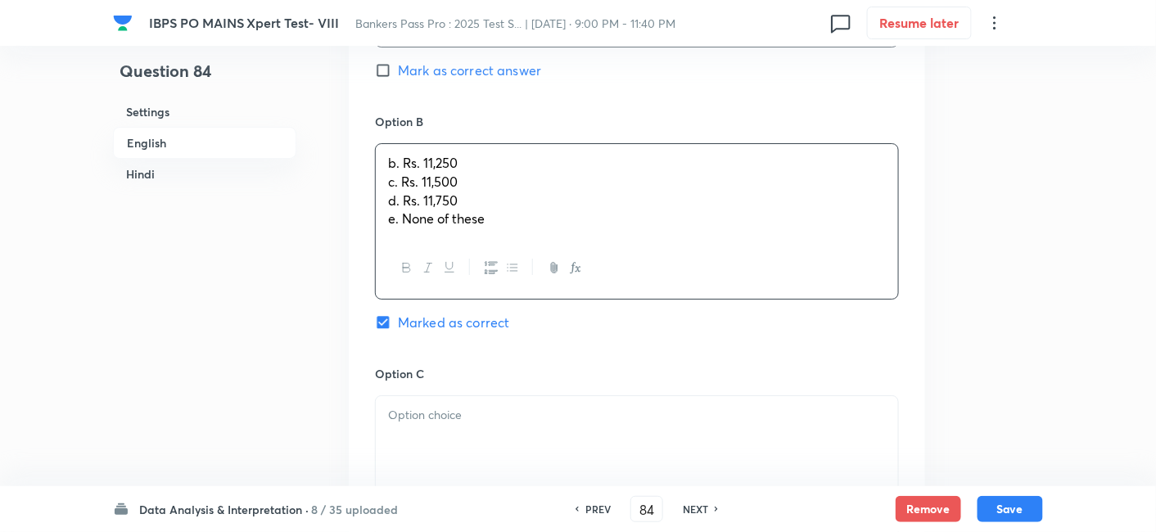
click at [431, 144] on div "b. Rs. 11,250 c. Rs. 11,500 d. Rs. 11,750 e. None of these" at bounding box center [637, 191] width 522 height 94
drag, startPoint x: 386, startPoint y: 124, endPoint x: 606, endPoint y: 239, distance: 248.7
click at [606, 239] on div "b. Rs. 11,250 c. Rs. 11,500 d. Rs. 11,750 e. None of these" at bounding box center [637, 221] width 524 height 156
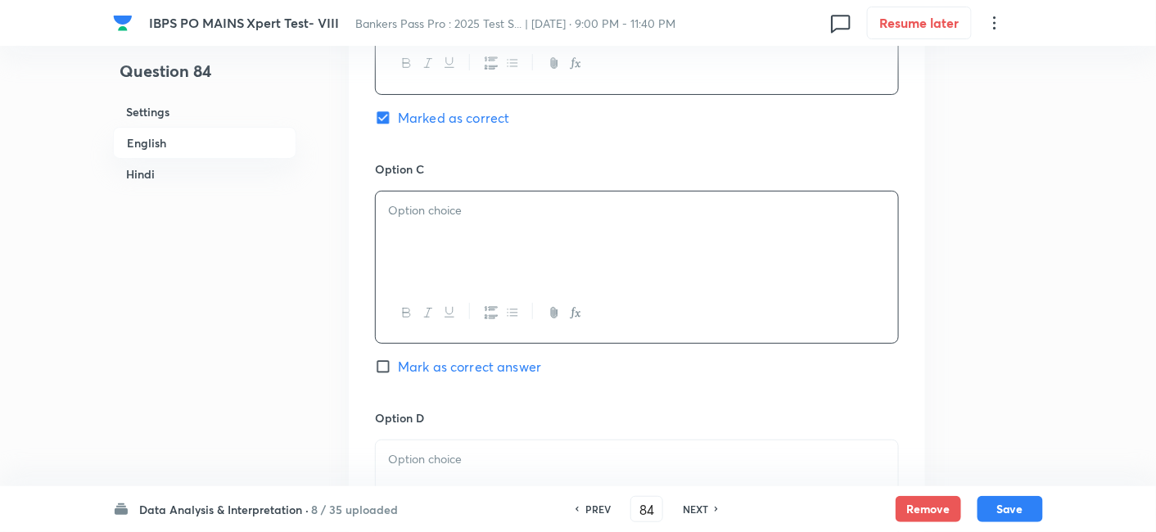
click at [477, 192] on div at bounding box center [637, 238] width 522 height 92
drag, startPoint x: 388, startPoint y: 169, endPoint x: 633, endPoint y: 272, distance: 265.3
click at [633, 272] on div "c. Rs. 11,500 d. Rs. 11,750 e. None of these" at bounding box center [637, 267] width 524 height 153
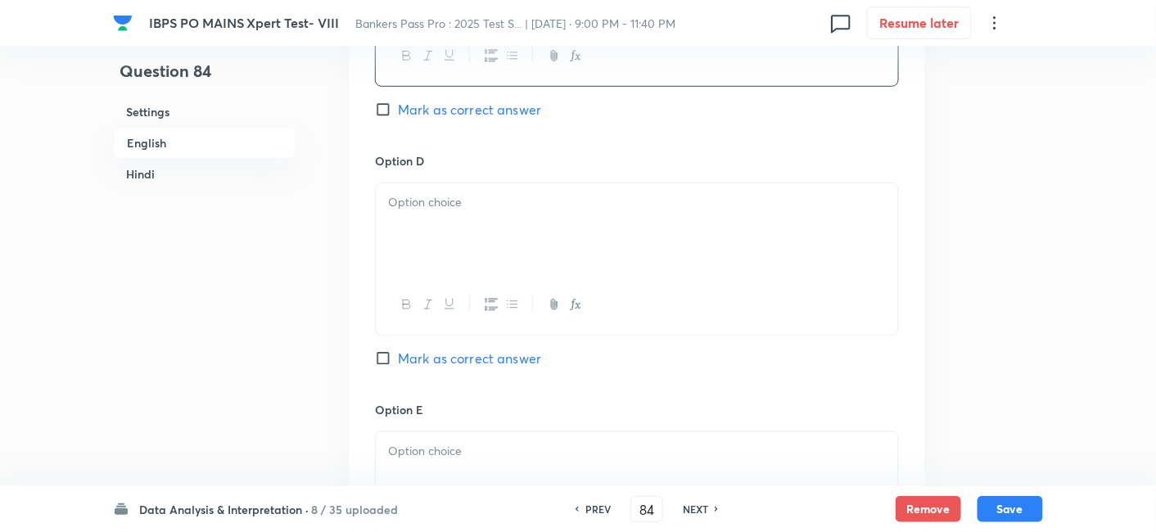
scroll to position [2234, 0]
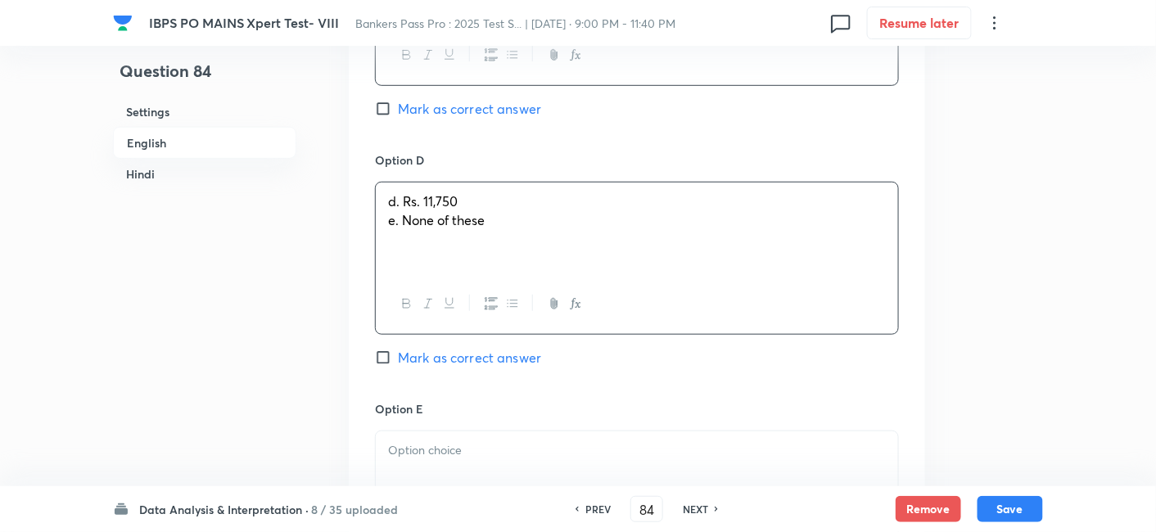
click at [445, 192] on p "d. Rs. 11,750" at bounding box center [637, 201] width 498 height 19
drag, startPoint x: 378, startPoint y: 166, endPoint x: 626, endPoint y: 221, distance: 253.3
click at [626, 221] on div "d. Rs. 11,750 e. None of these" at bounding box center [637, 258] width 524 height 153
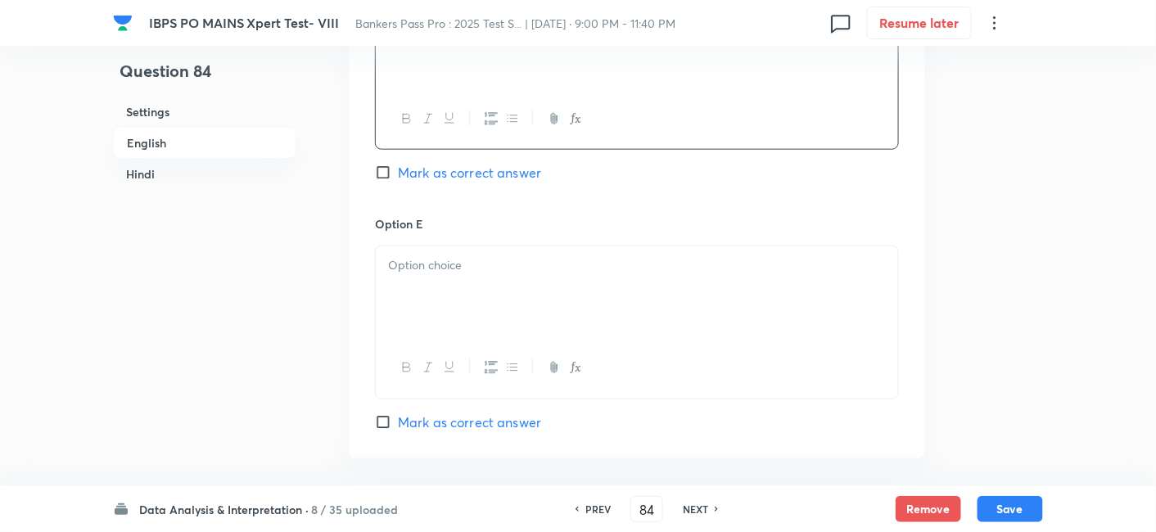
scroll to position [2413, 0]
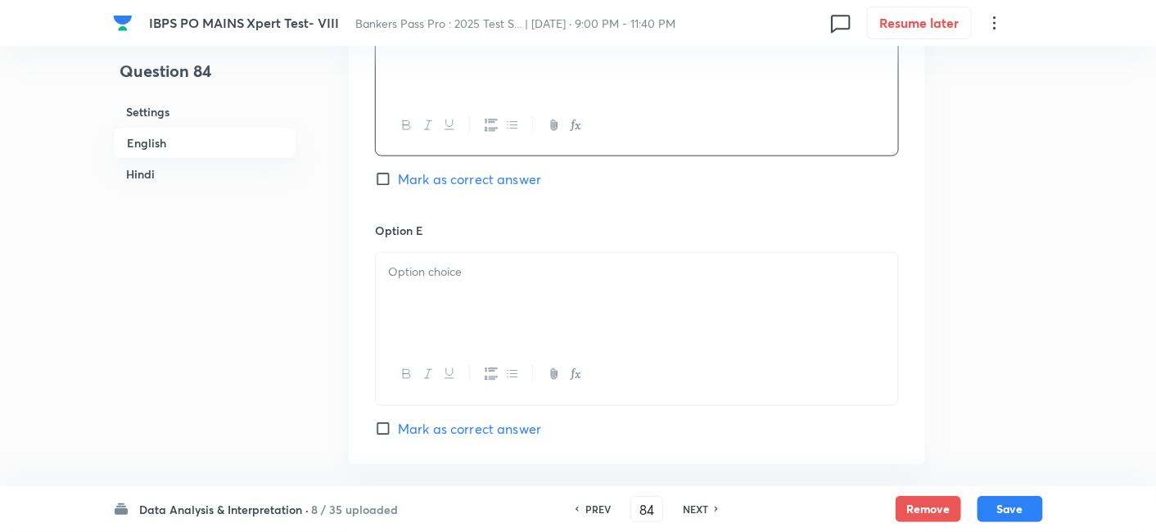
click at [626, 263] on p at bounding box center [637, 272] width 498 height 19
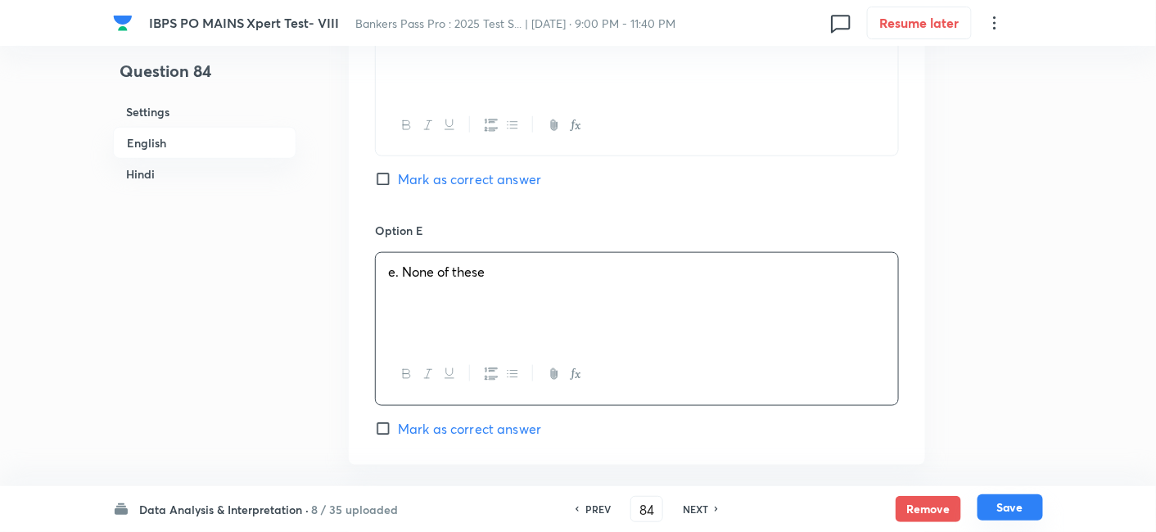
click at [996, 497] on button "Save" at bounding box center [1011, 508] width 66 height 26
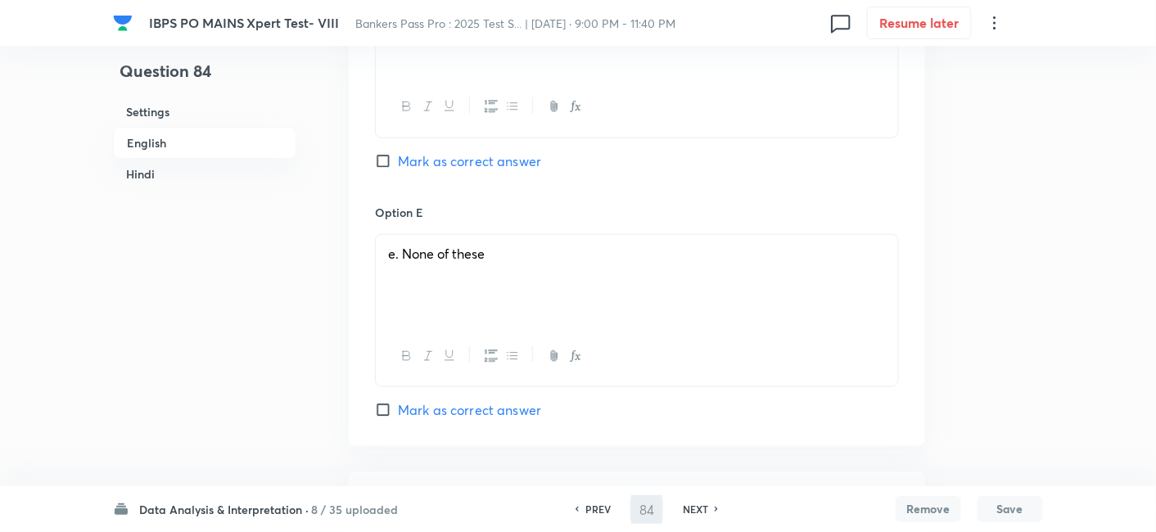
type input "85"
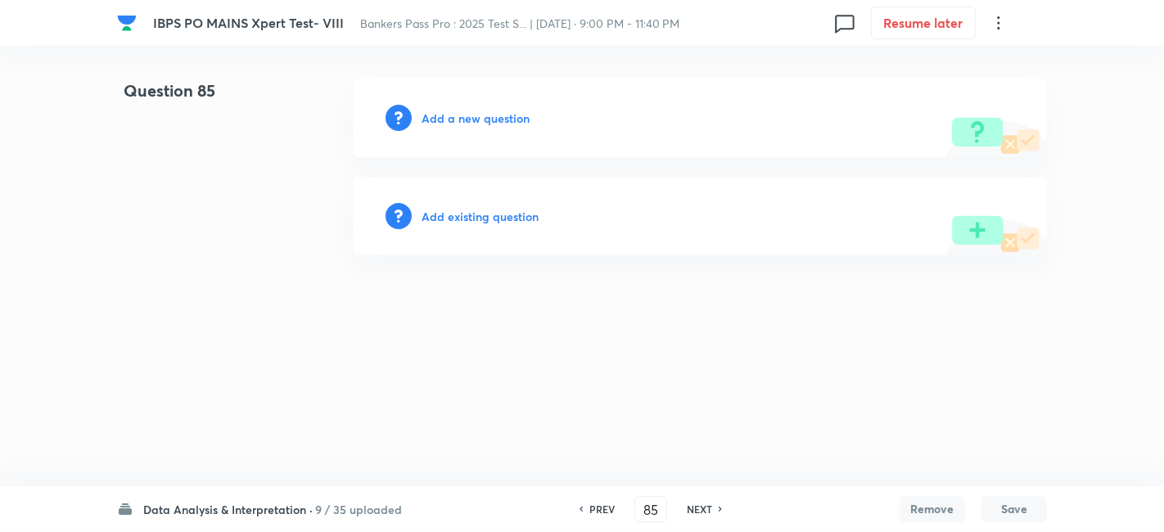
click at [482, 125] on h6 "Add a new question" at bounding box center [476, 118] width 108 height 17
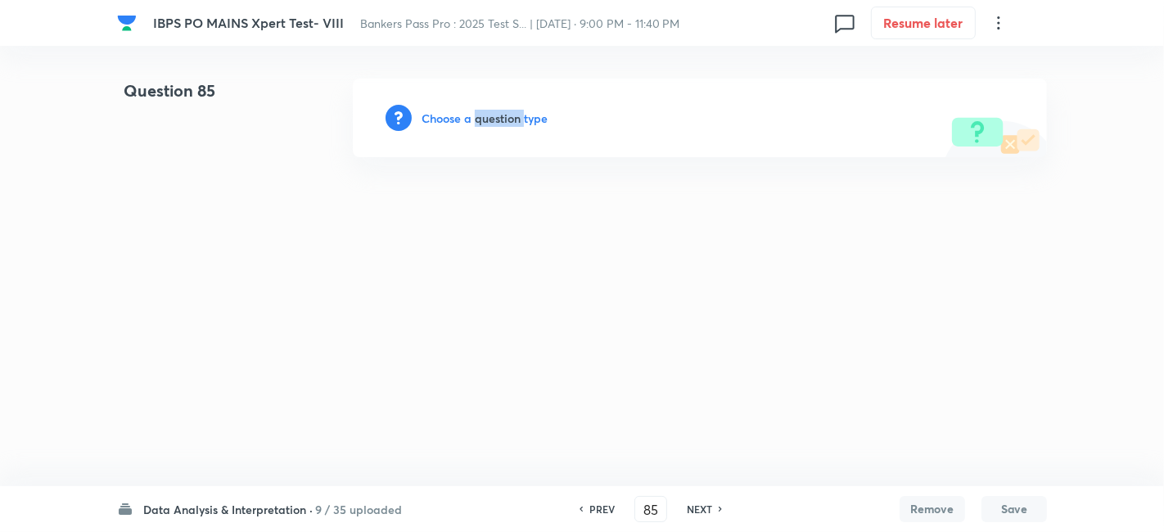
click at [482, 125] on h6 "Choose a question type" at bounding box center [485, 118] width 126 height 17
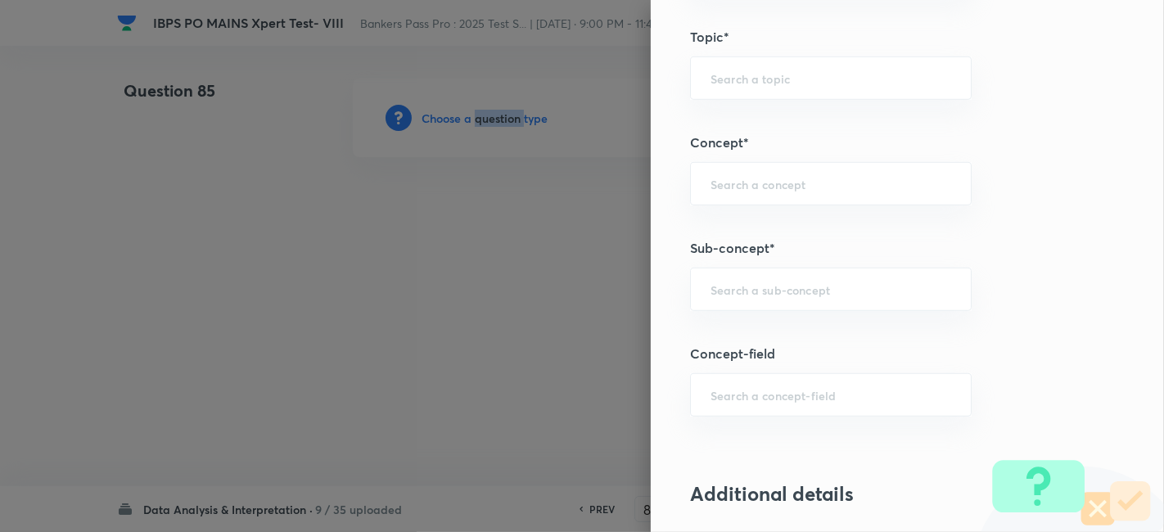
scroll to position [824, 0]
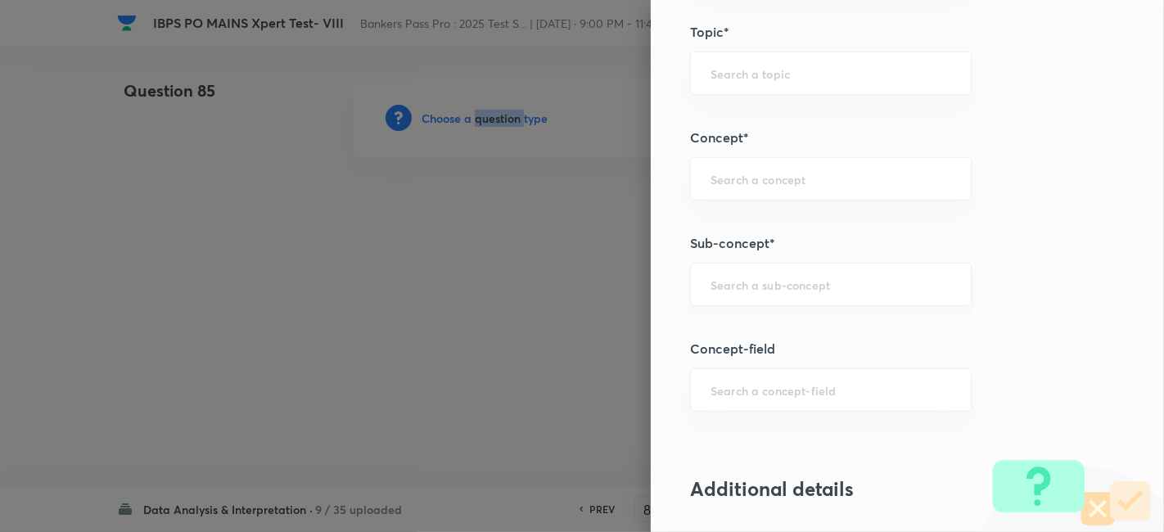
click at [806, 263] on div "​" at bounding box center [831, 284] width 282 height 43
type input "u"
click at [812, 334] on li "Mixed Charts" at bounding box center [817, 327] width 281 height 29
type input "Mixed Charts"
type input "Quantitative Aptitude"
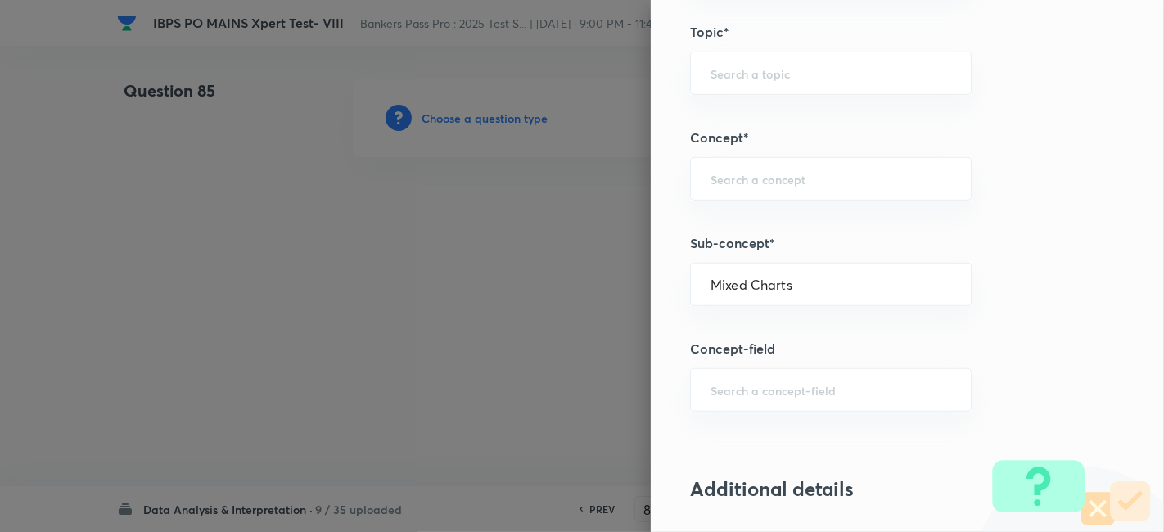
type input "Data Interpretation"
type input "Mixed Charts"
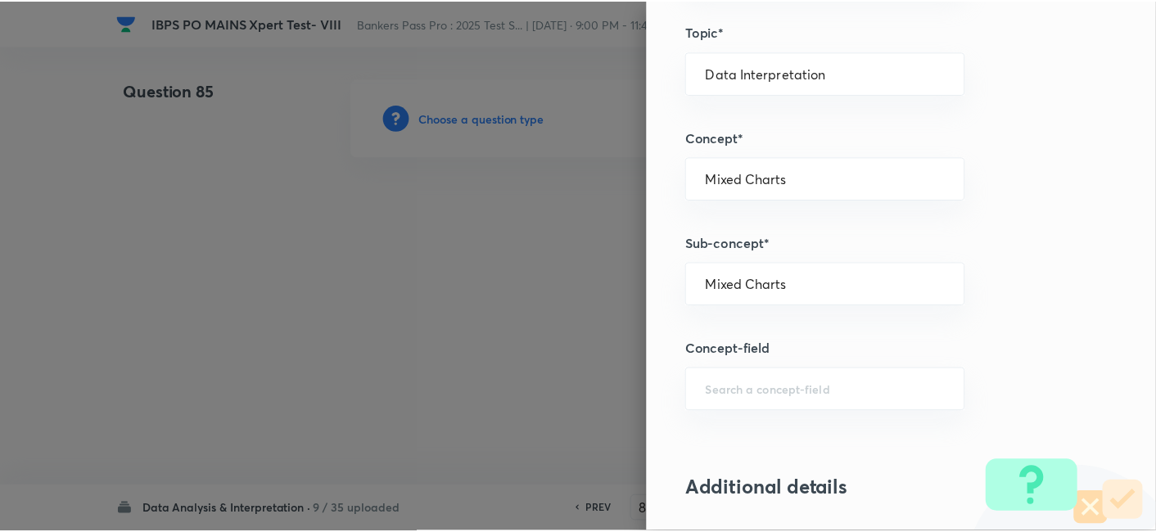
scroll to position [1695, 0]
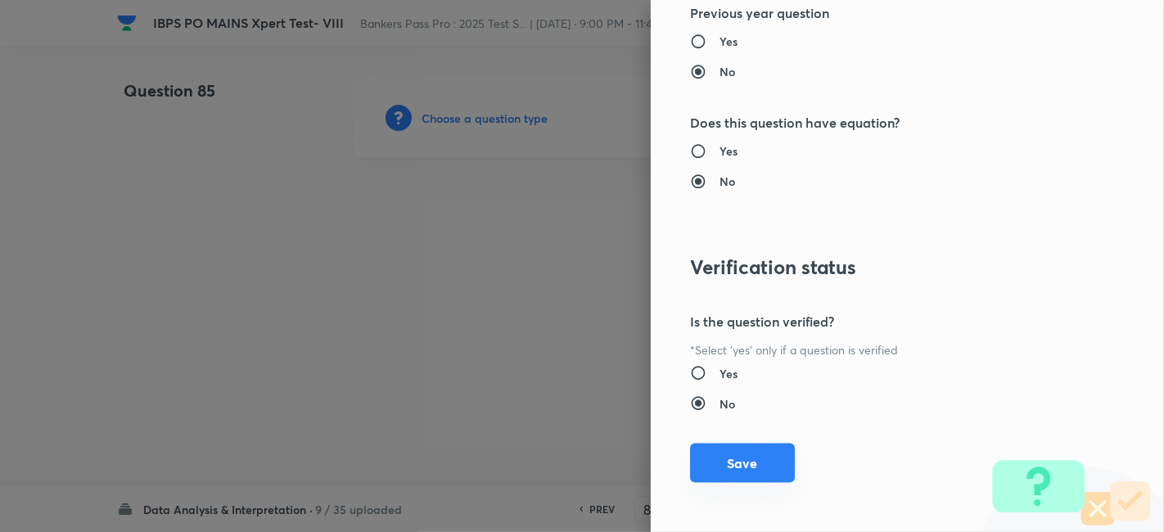
click at [753, 445] on button "Save" at bounding box center [742, 463] width 105 height 39
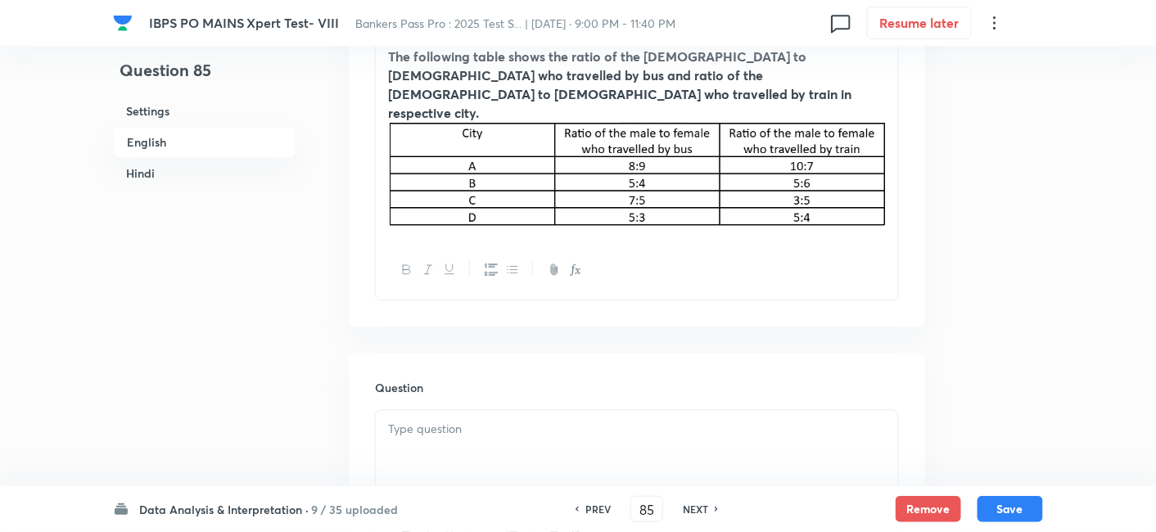
scroll to position [977, 0]
click at [612, 409] on div at bounding box center [637, 455] width 522 height 92
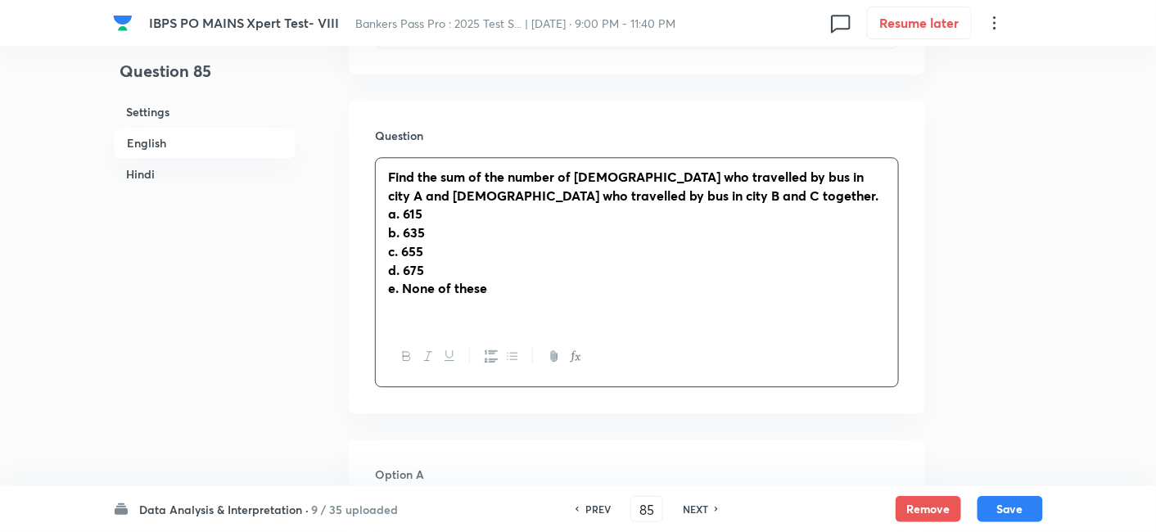
scroll to position [1229, 0]
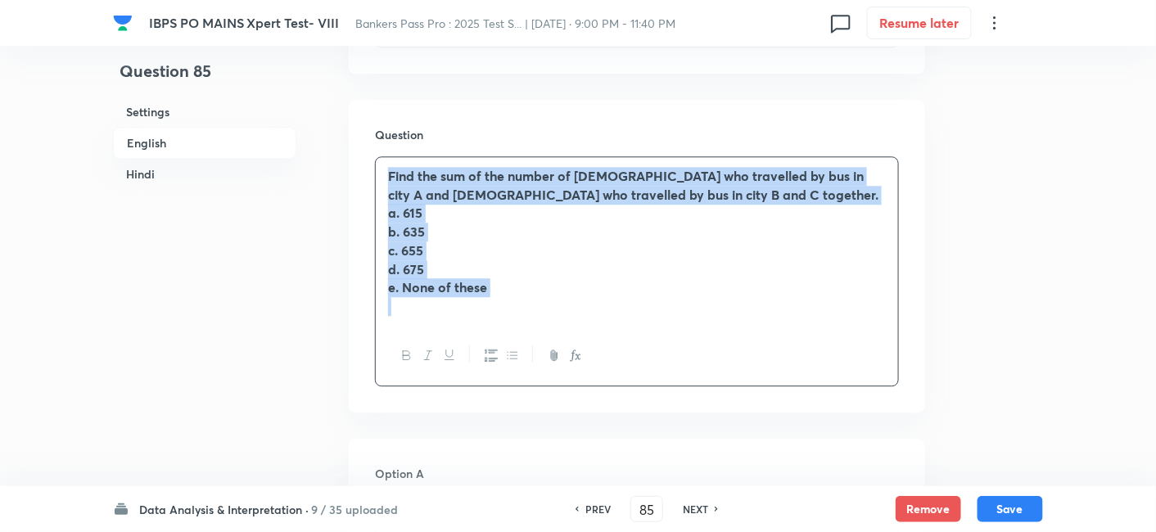
drag, startPoint x: 382, startPoint y: 129, endPoint x: 580, endPoint y: 328, distance: 280.8
click at [580, 328] on div "Find the sum of the number of females who travelled by bus in city A and males …" at bounding box center [637, 271] width 524 height 230
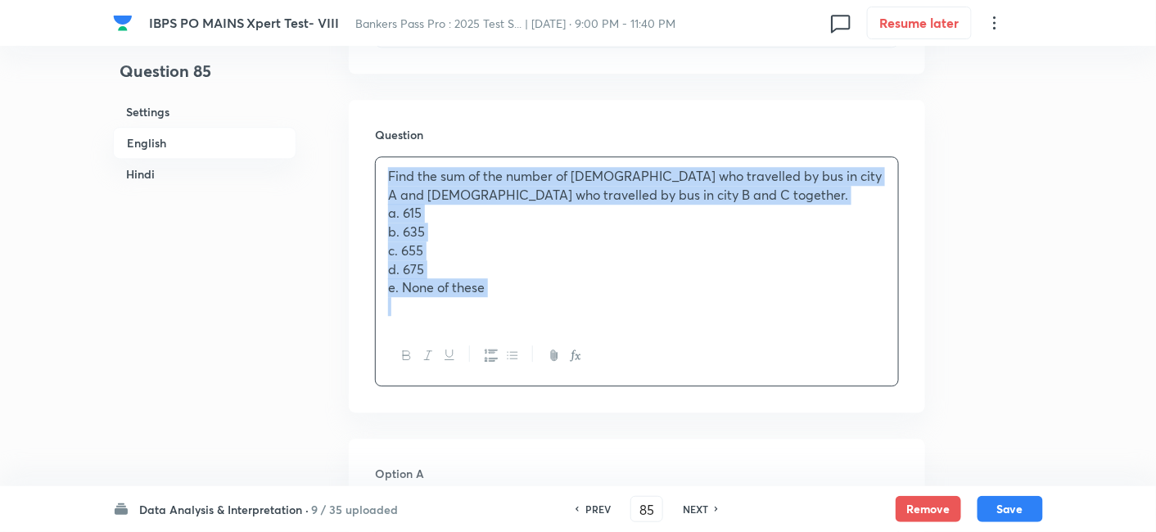
copy div "Find the sum of the number of females who travelled by bus in city A and males …"
click at [554, 297] on p at bounding box center [637, 306] width 498 height 19
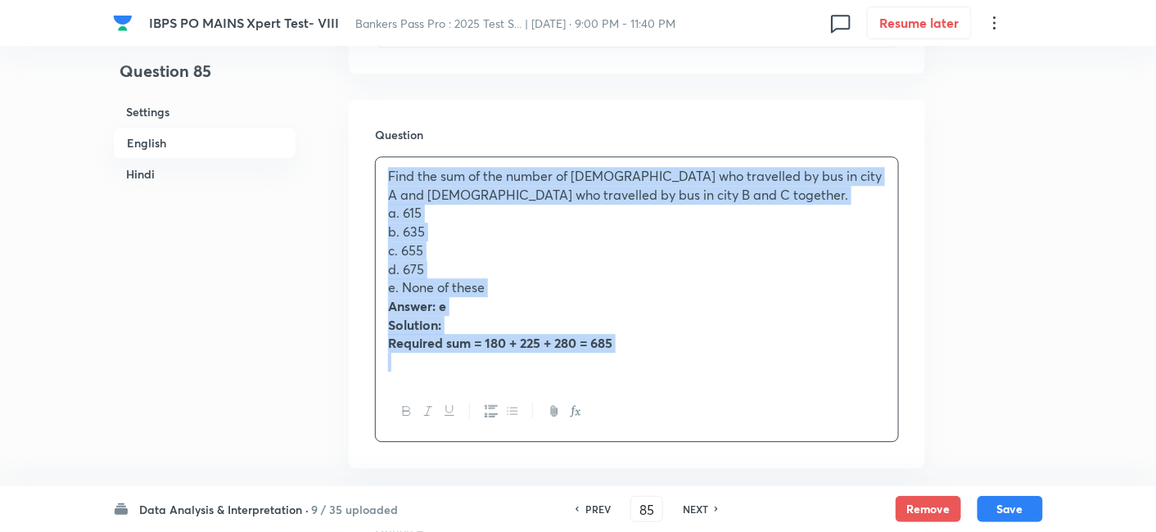
drag, startPoint x: 384, startPoint y: 137, endPoint x: 687, endPoint y: 364, distance: 378.4
click at [687, 364] on div "Find the sum of the number of females who travelled by bus in city A and males …" at bounding box center [637, 299] width 524 height 286
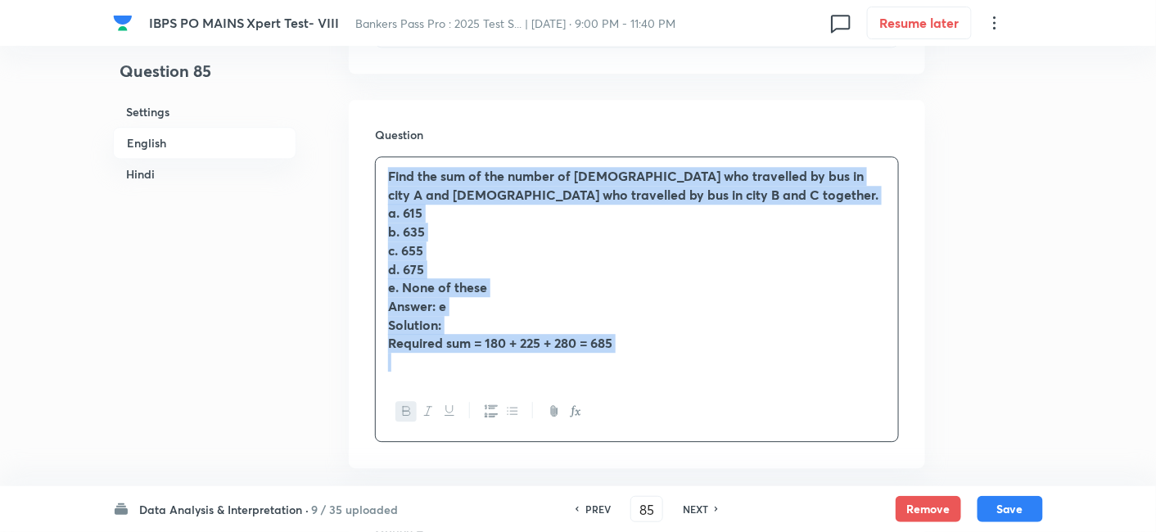
copy div "Find the sum of the number of females who travelled by bus in city A and males …"
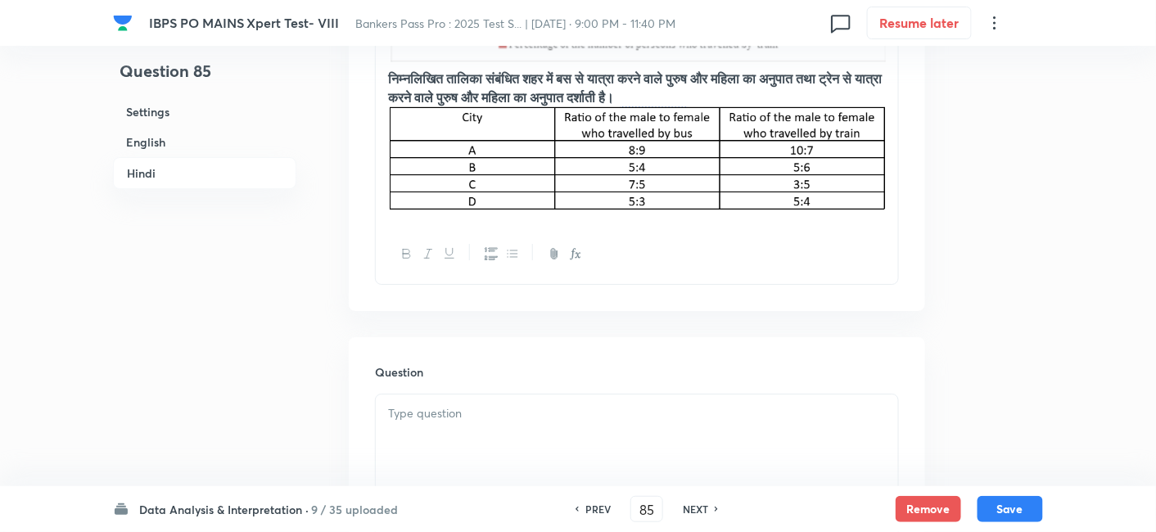
click at [486, 404] on p at bounding box center [637, 413] width 498 height 19
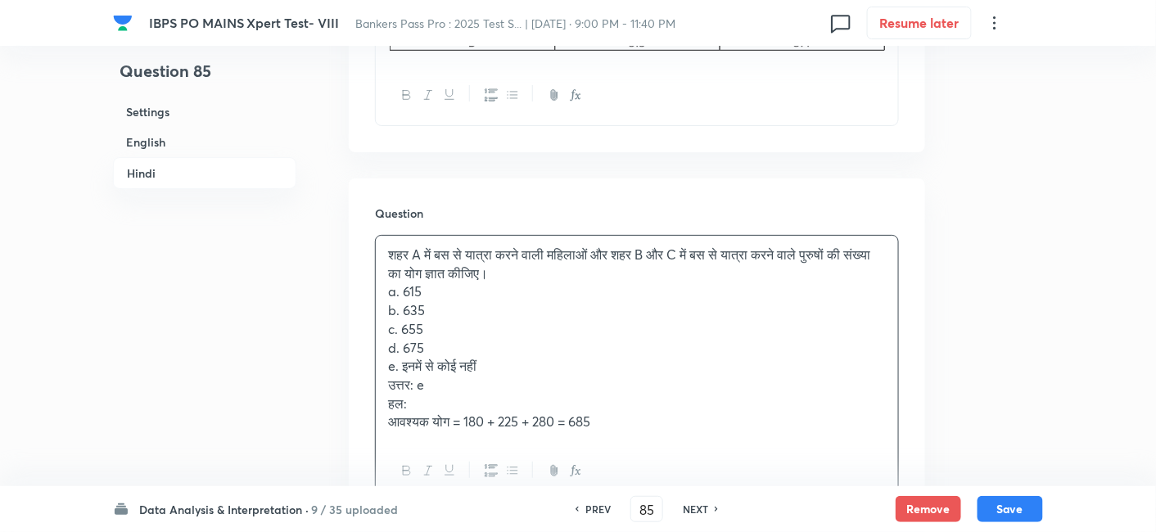
scroll to position [3895, 0]
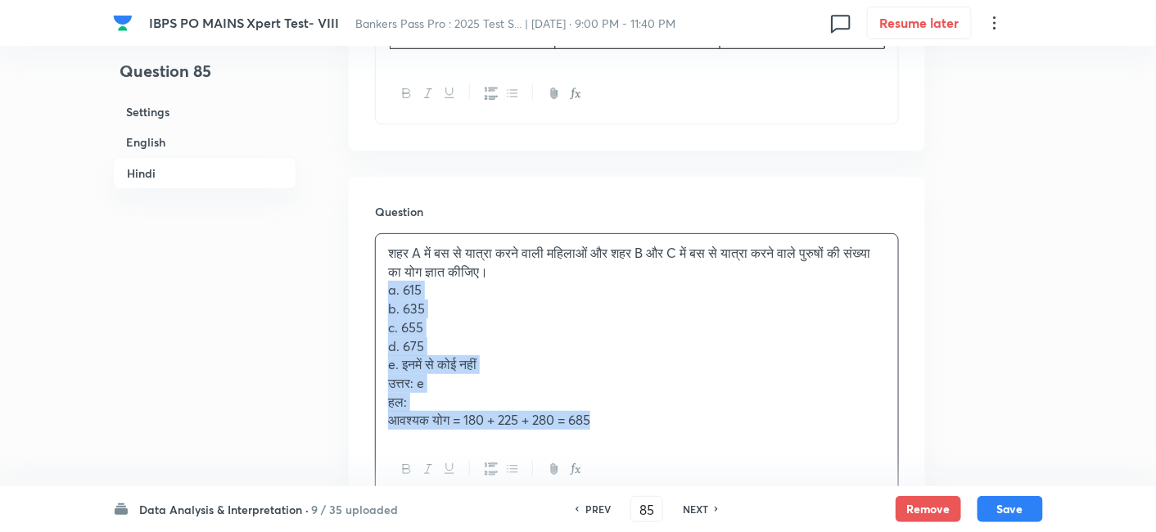
drag, startPoint x: 384, startPoint y: 267, endPoint x: 692, endPoint y: 434, distance: 350.3
click at [692, 434] on div "शहर A में बस से यात्रा करने वाली महिलाओं और शहर B और C में बस से यात्रा करने वा…" at bounding box center [637, 367] width 524 height 268
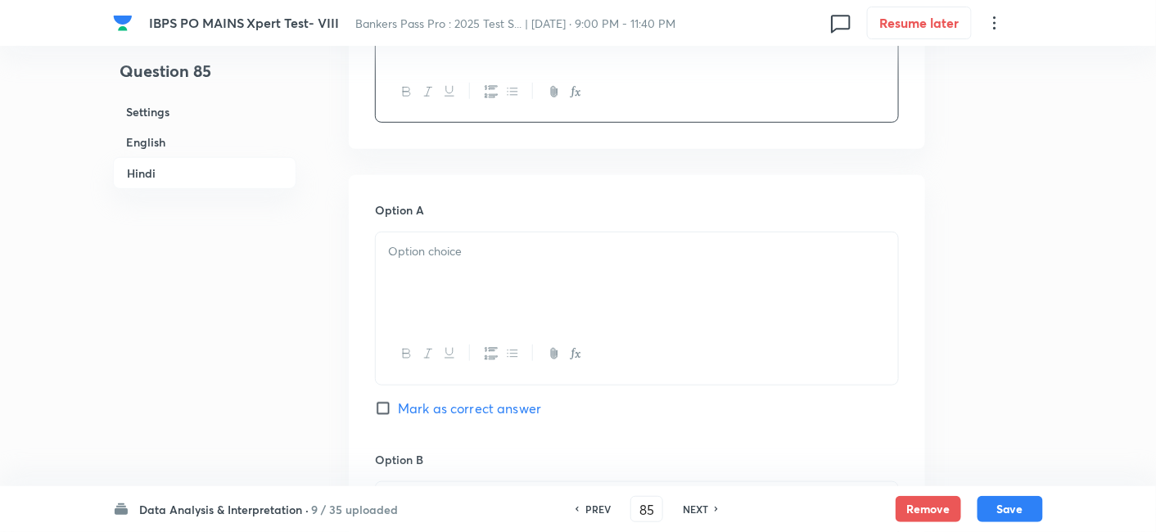
scroll to position [4159, 0]
click at [474, 254] on div at bounding box center [637, 278] width 522 height 92
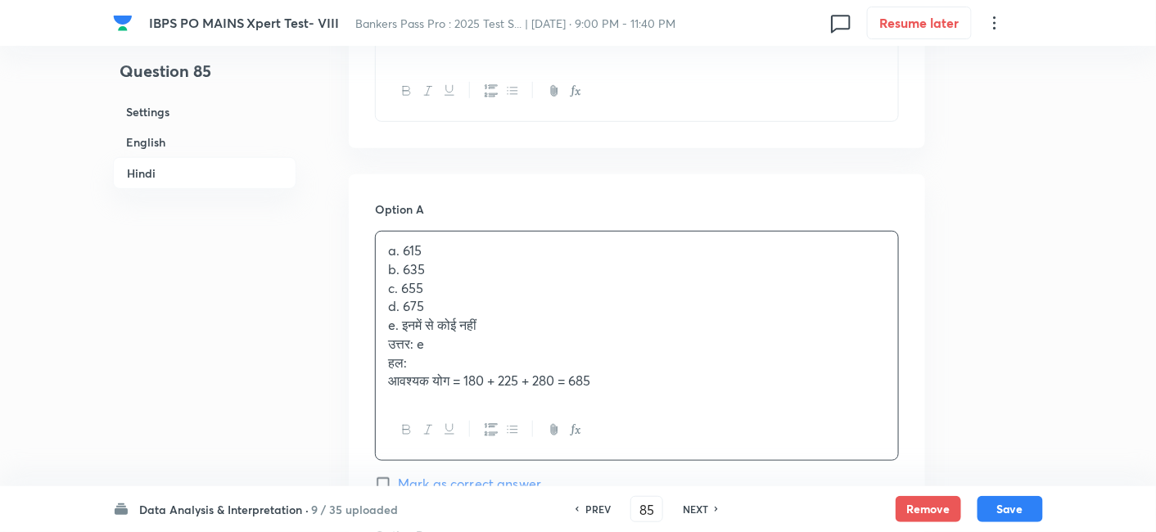
click at [391, 260] on p "b. 635" at bounding box center [637, 269] width 498 height 19
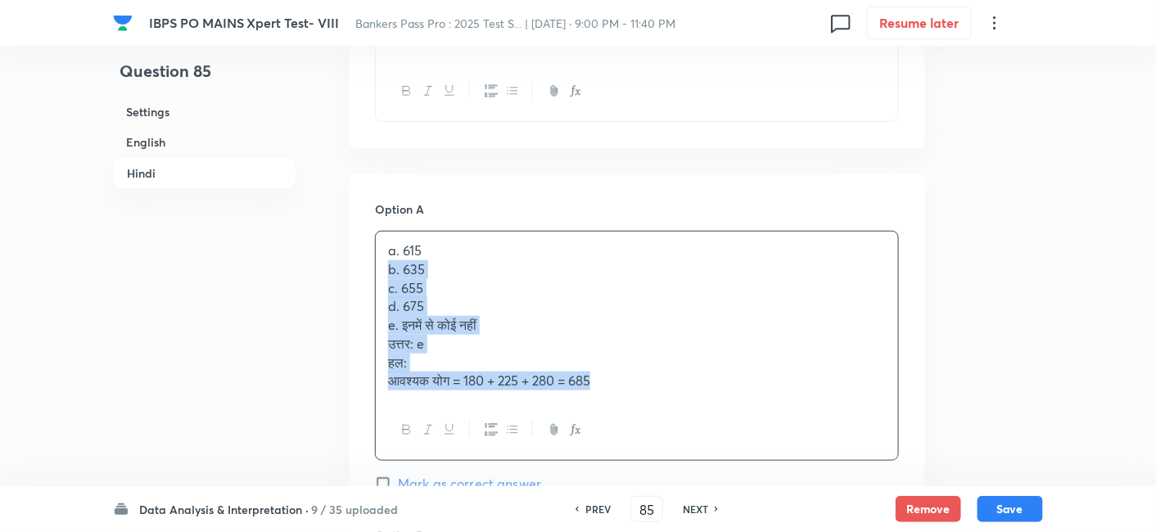
drag, startPoint x: 391, startPoint y: 244, endPoint x: 630, endPoint y: 378, distance: 274.9
click at [630, 378] on div "a. 615 b. 635 c. 655 d. 675 e. इनमें से कोई नहीं उत्तर: e हल: आवश्यक योग = 180 …" at bounding box center [637, 346] width 524 height 230
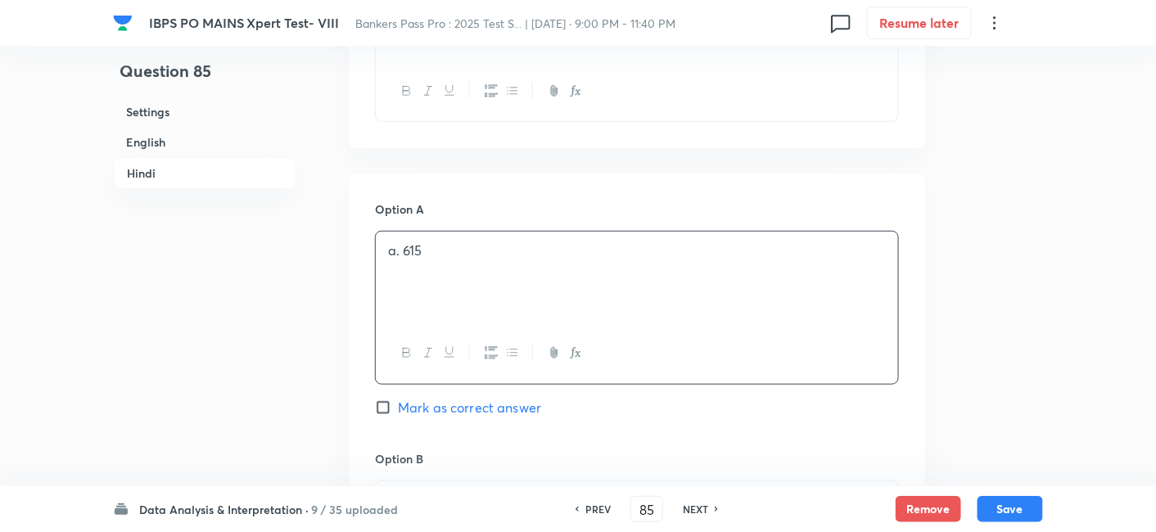
scroll to position [4432, 0]
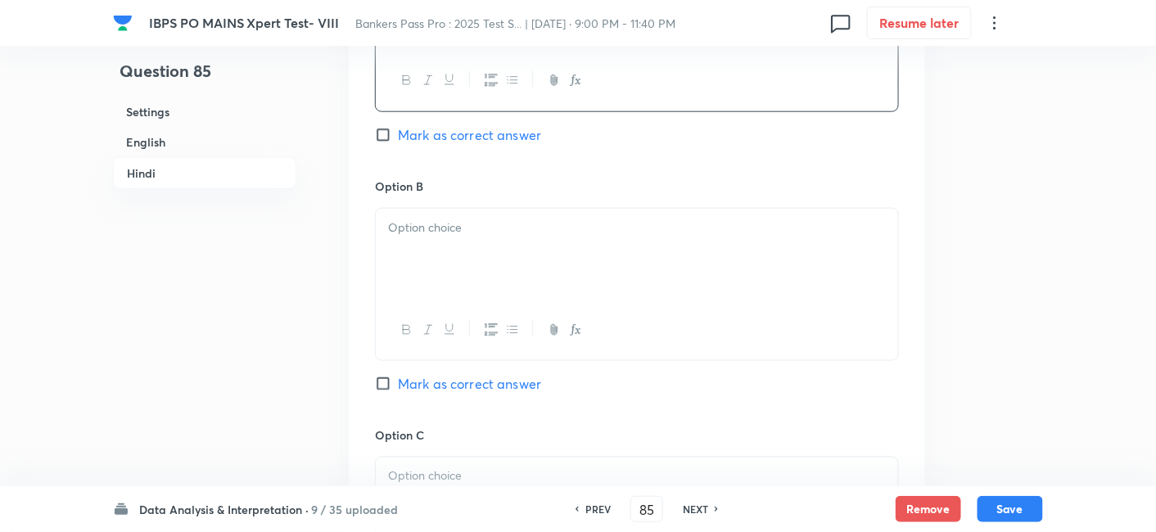
click at [391, 214] on div at bounding box center [637, 255] width 522 height 92
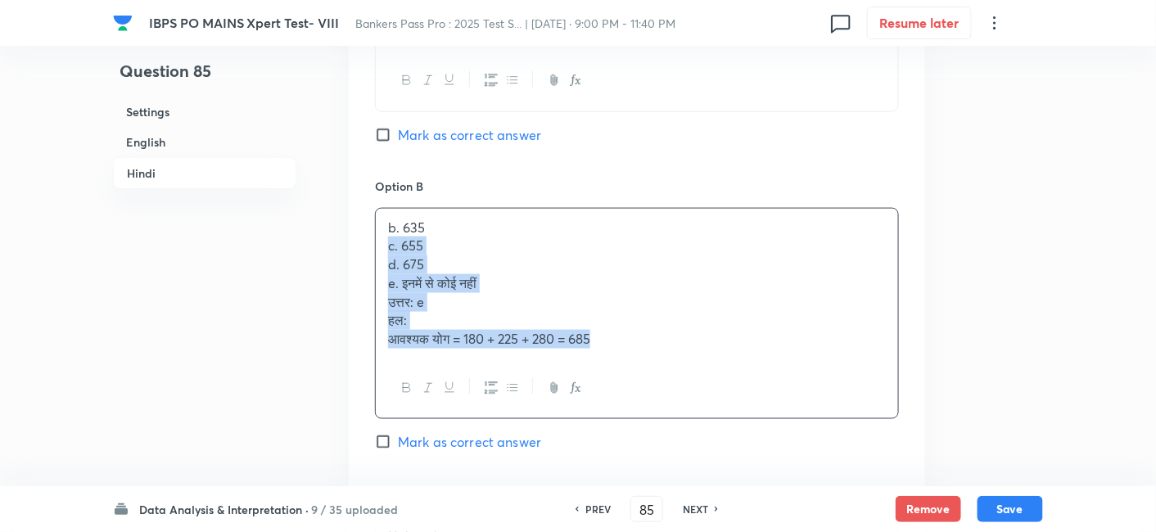
drag, startPoint x: 384, startPoint y: 223, endPoint x: 708, endPoint y: 385, distance: 362.5
click at [708, 385] on div "b. 635 c. 655 d. 675 e. इनमें से कोई नहीं उत्तर: e हल: आवश्यक योग = 180 + 225 +…" at bounding box center [637, 313] width 524 height 211
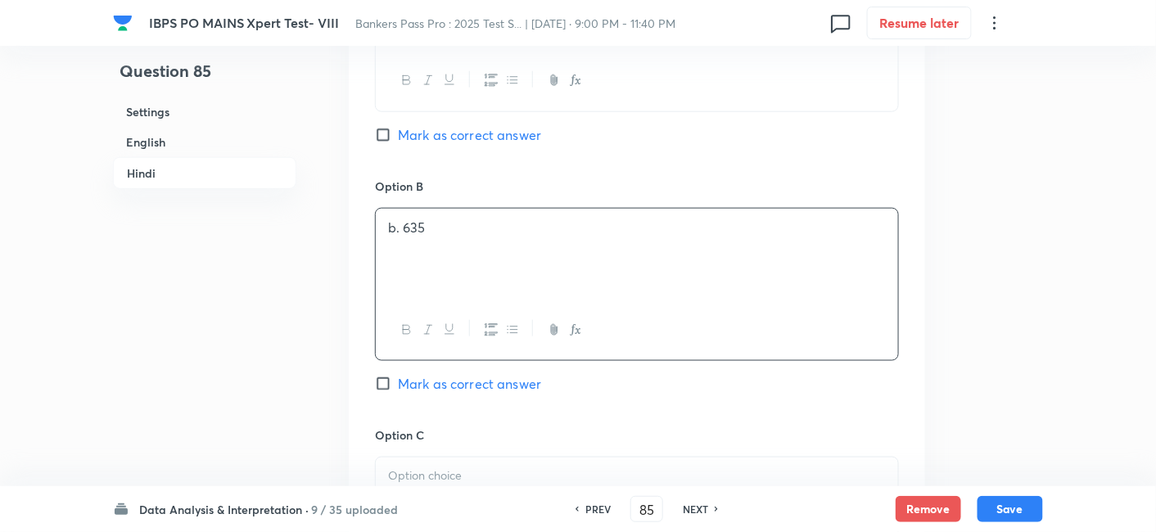
scroll to position [4661, 0]
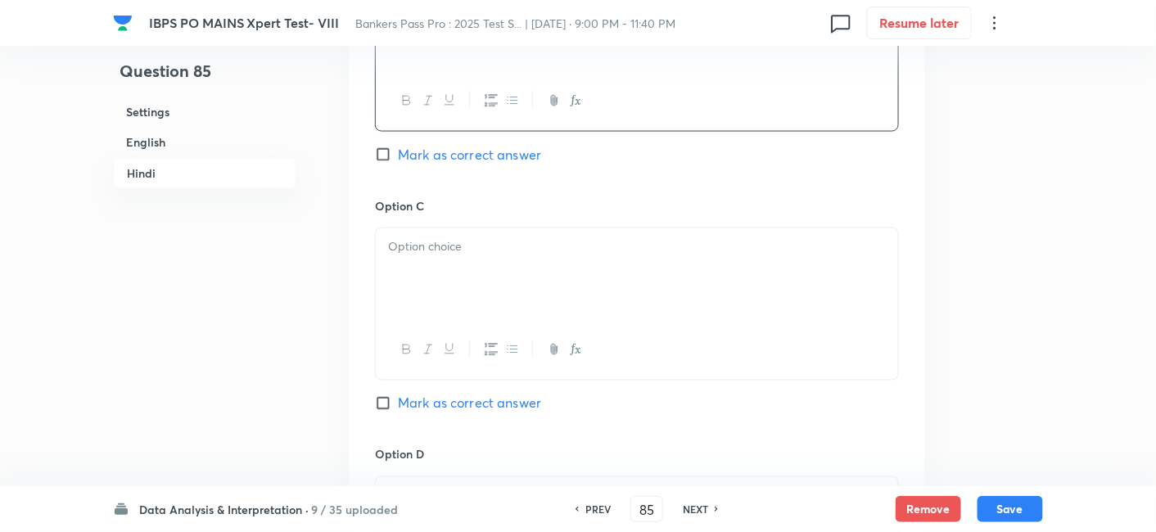
click at [442, 238] on p at bounding box center [637, 247] width 498 height 19
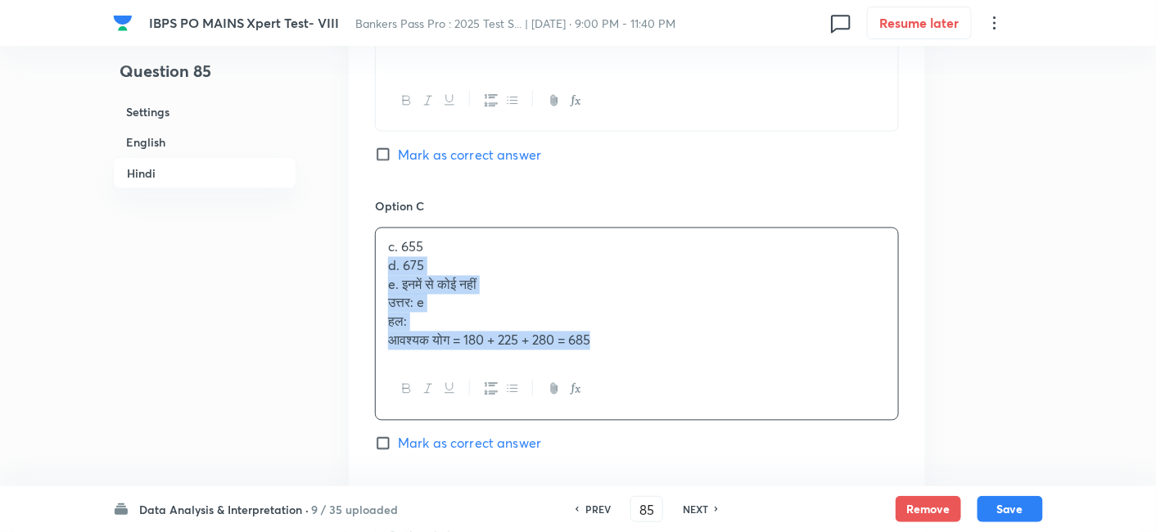
drag, startPoint x: 386, startPoint y: 246, endPoint x: 732, endPoint y: 380, distance: 370.4
click at [732, 380] on div "c. 655 d. 675 e. इनमें से कोई नहीं उत्तर: e हल: आवश्यक योग = 180 + 225 + 280 = …" at bounding box center [637, 324] width 524 height 193
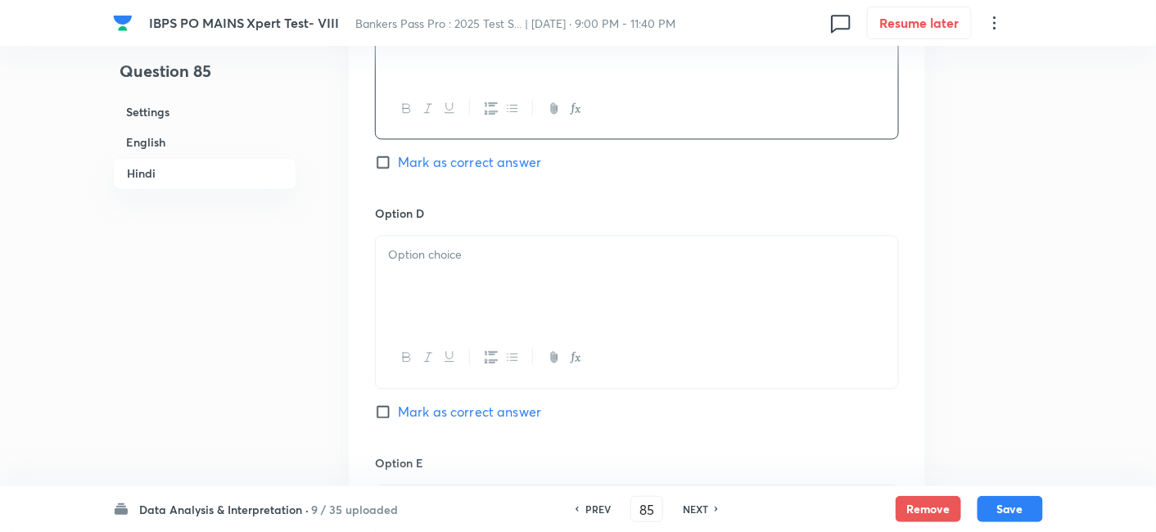
scroll to position [4907, 0]
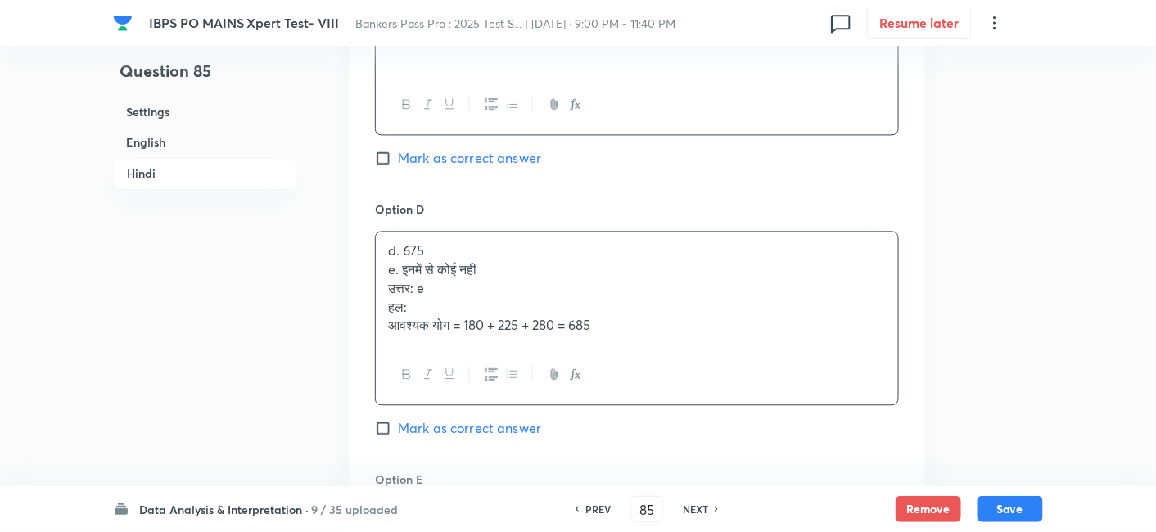
click at [509, 251] on div "d. 675 e. इनमें से कोई नहीं उत्तर: e हल: आवश्यक योग = 180 + 225 + 280 = 685" at bounding box center [637, 288] width 522 height 113
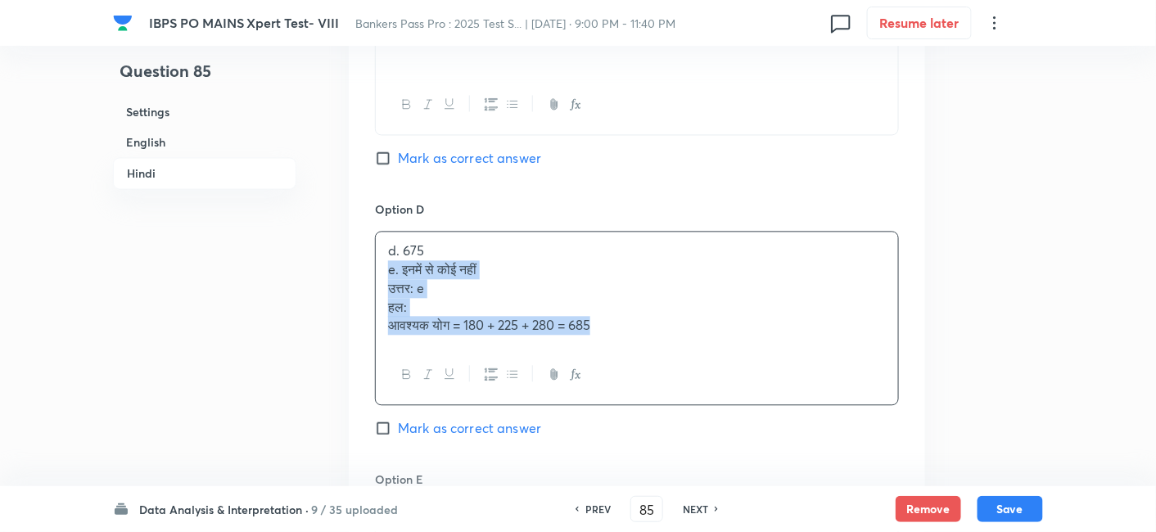
drag, startPoint x: 388, startPoint y: 246, endPoint x: 711, endPoint y: 370, distance: 345.8
click at [711, 370] on div "d. 675 e. इनमें से कोई नहीं उत्तर: e हल: आवश्यक योग = 180 + 225 + 280 = 685" at bounding box center [637, 318] width 524 height 174
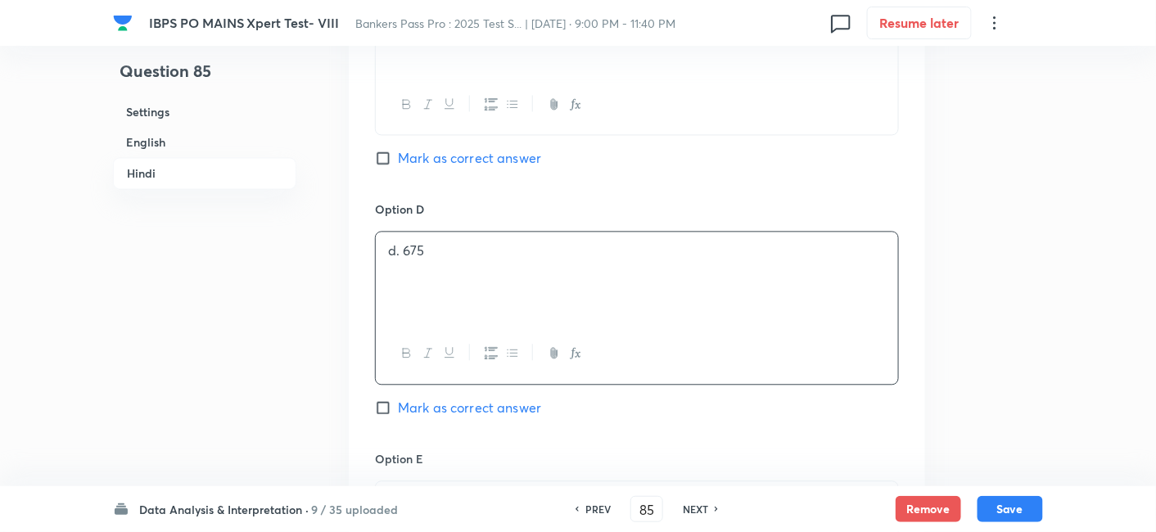
scroll to position [5143, 0]
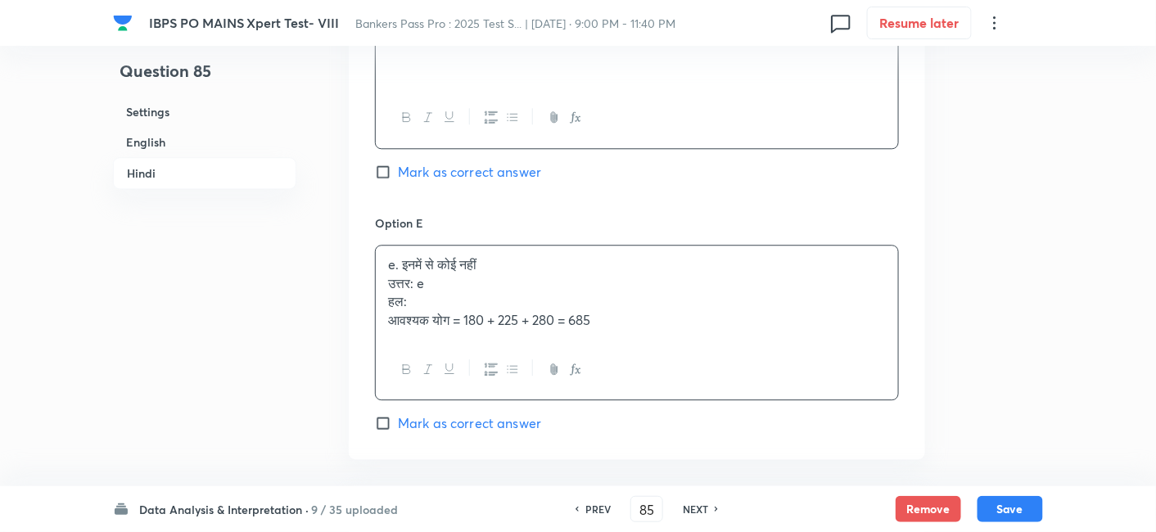
click at [415, 255] on p "e. इनमें से कोई नहीं" at bounding box center [637, 264] width 498 height 19
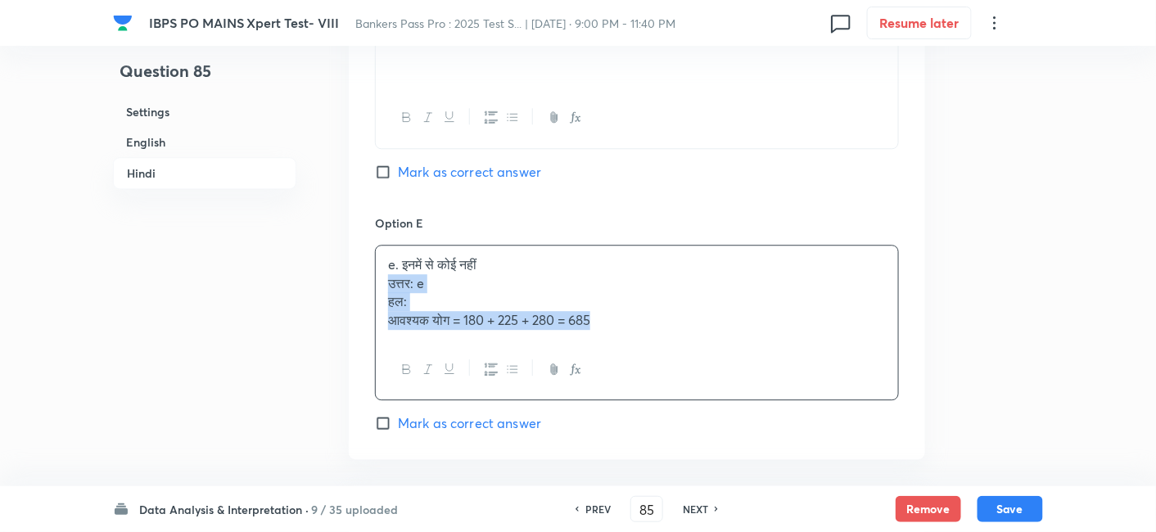
drag, startPoint x: 388, startPoint y: 264, endPoint x: 727, endPoint y: 363, distance: 352.9
click at [727, 363] on div "e. इनमें से कोई नहीं उत्तर: e हल: आवश्यक योग = 180 + 225 + 280 = 685" at bounding box center [637, 323] width 524 height 156
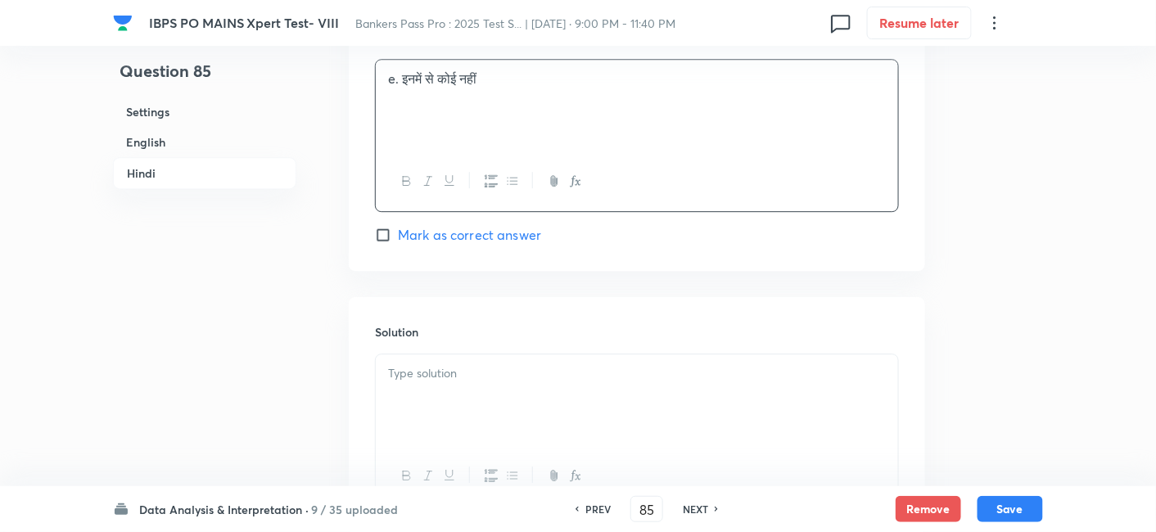
scroll to position [5339, 0]
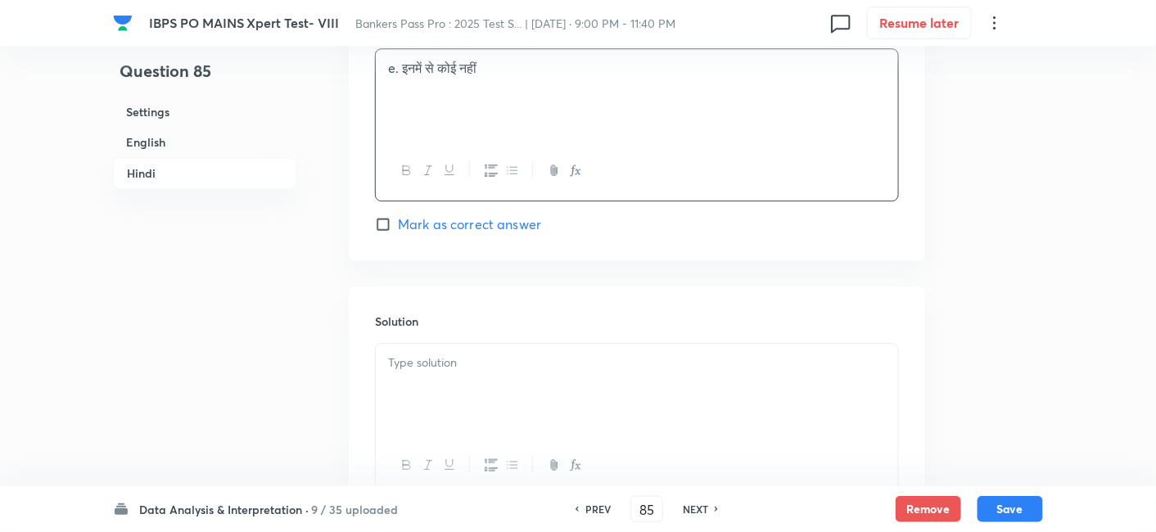
click at [727, 363] on div at bounding box center [637, 390] width 522 height 92
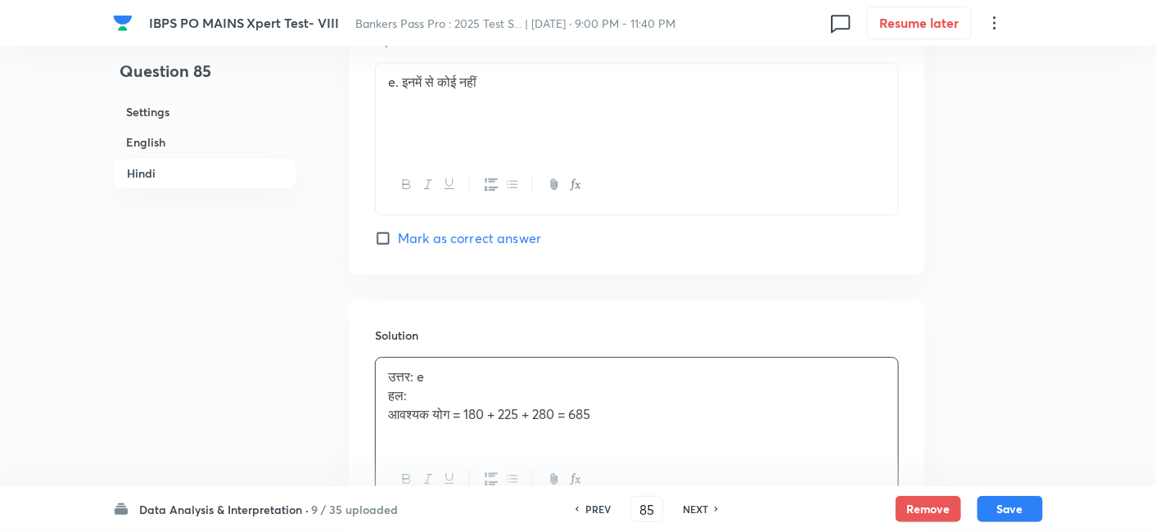
scroll to position [5329, 0]
click at [507, 225] on span "Mark as correct answer" at bounding box center [469, 235] width 143 height 20
click at [398, 227] on input "Mark as correct answer" at bounding box center [386, 235] width 23 height 16
checkbox input "true"
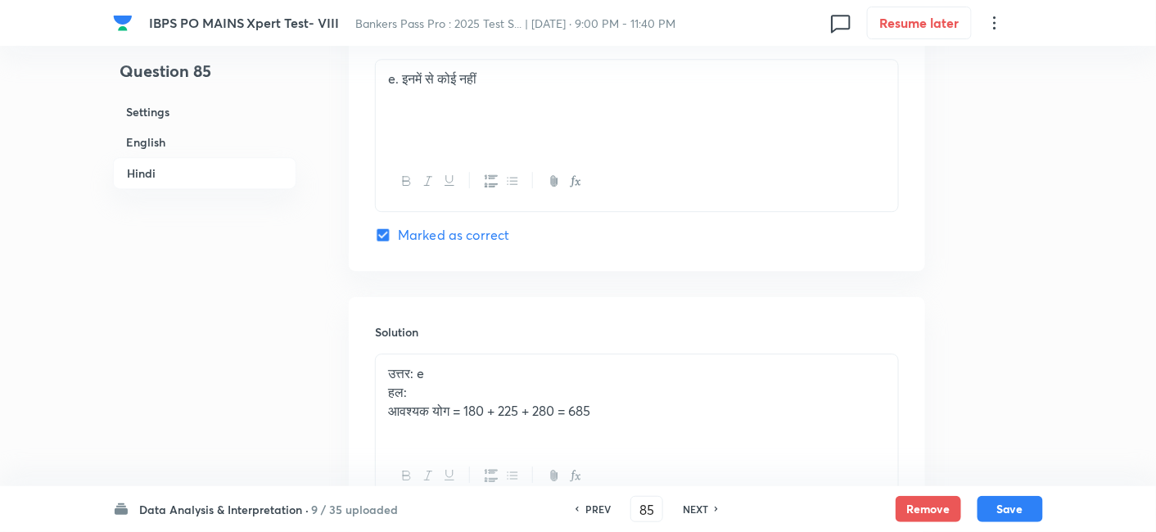
checkbox input "true"
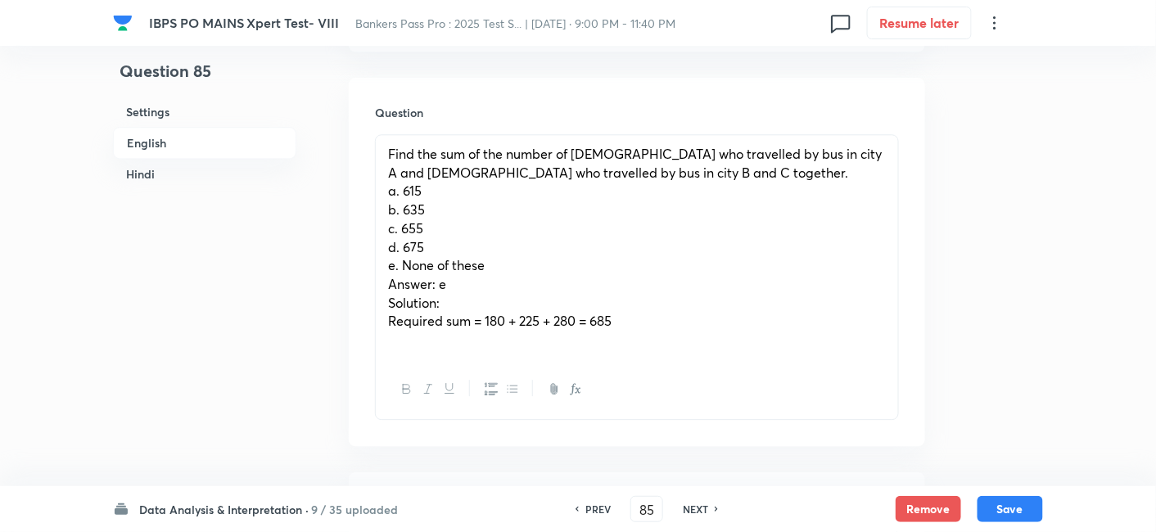
scroll to position [1248, 0]
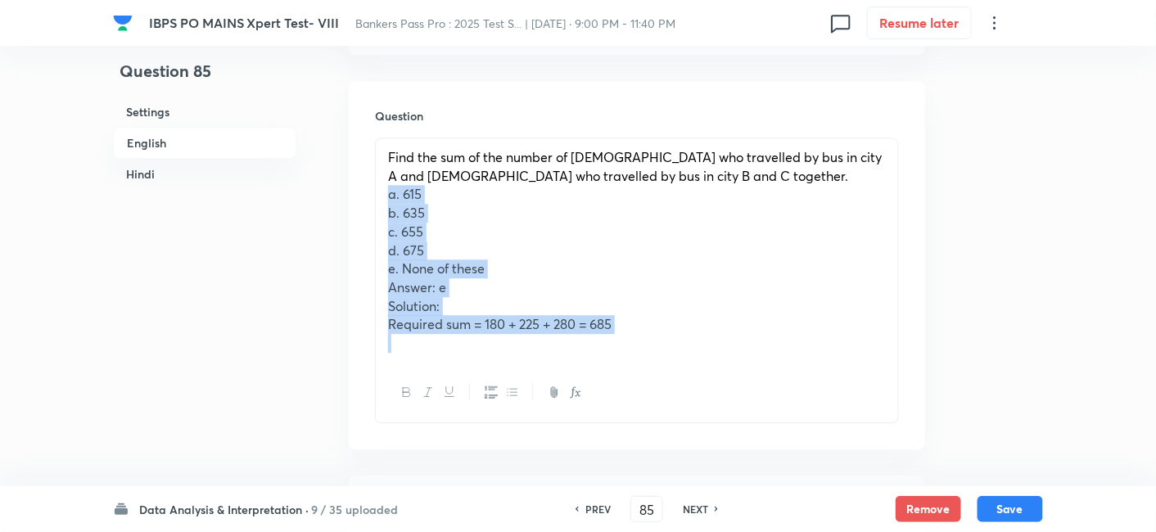
drag, startPoint x: 385, startPoint y: 159, endPoint x: 694, endPoint y: 333, distance: 354.5
click at [694, 333] on div "Find the sum of the number of females who travelled by bus in city A and males …" at bounding box center [637, 281] width 524 height 286
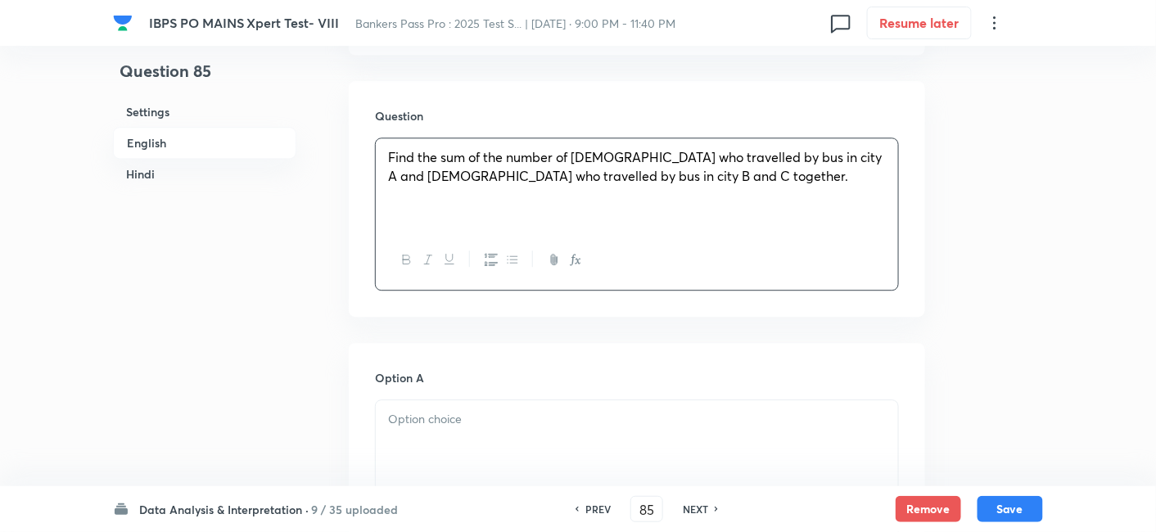
scroll to position [1429, 0]
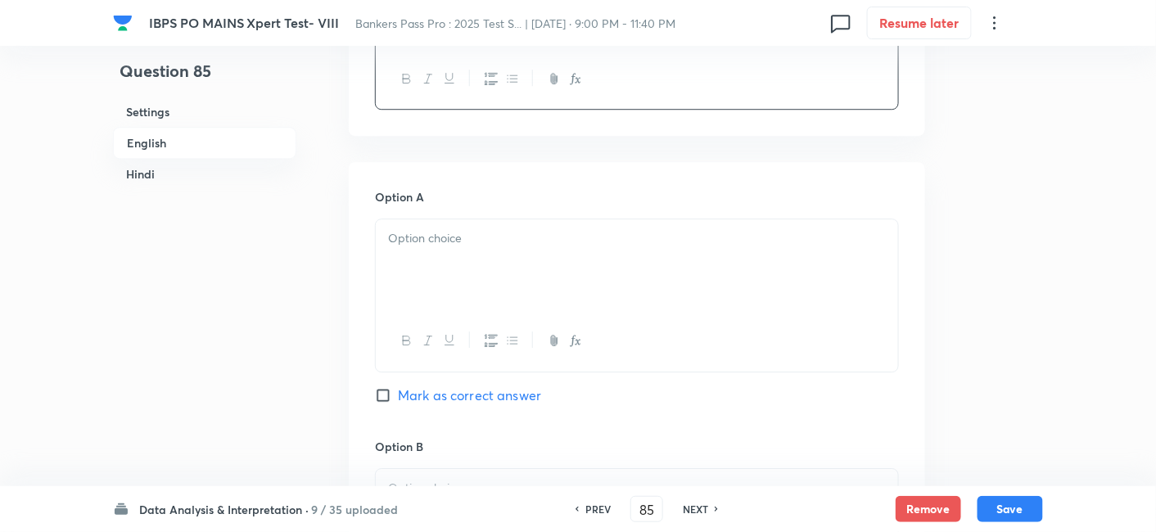
click at [436, 219] on div at bounding box center [637, 265] width 522 height 92
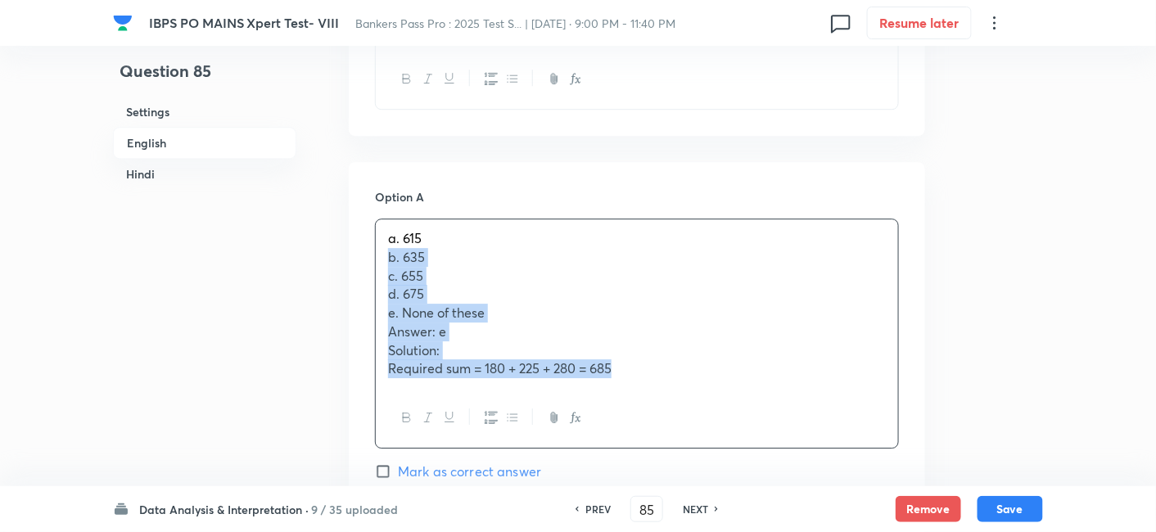
drag, startPoint x: 386, startPoint y: 216, endPoint x: 703, endPoint y: 401, distance: 366.9
click at [703, 401] on div "a. 615 b. 635 c. 655 d. 675 e. None of these Answer: e Solution: Required sum =…" at bounding box center [637, 334] width 524 height 230
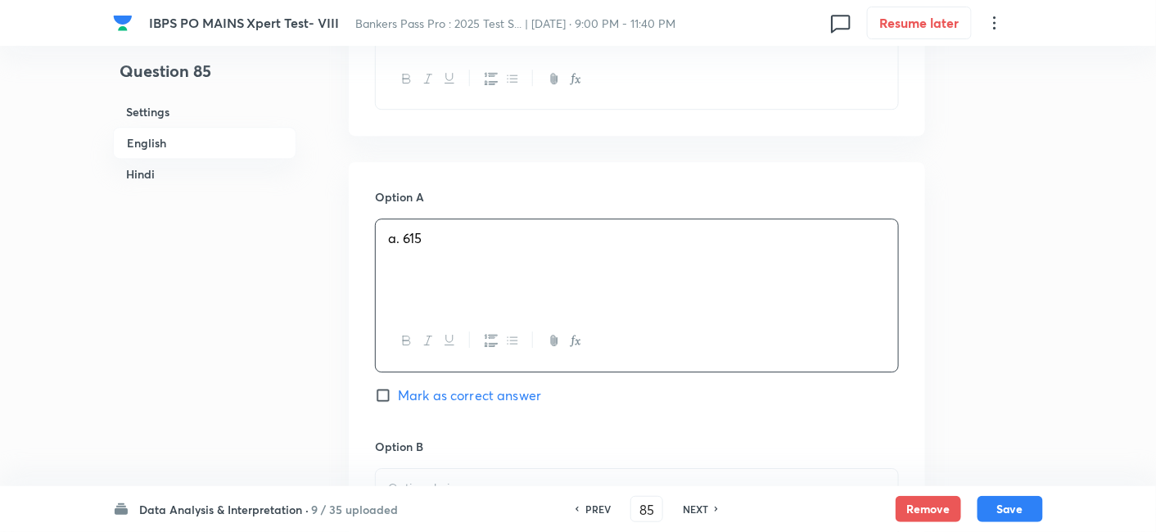
scroll to position [1711, 0]
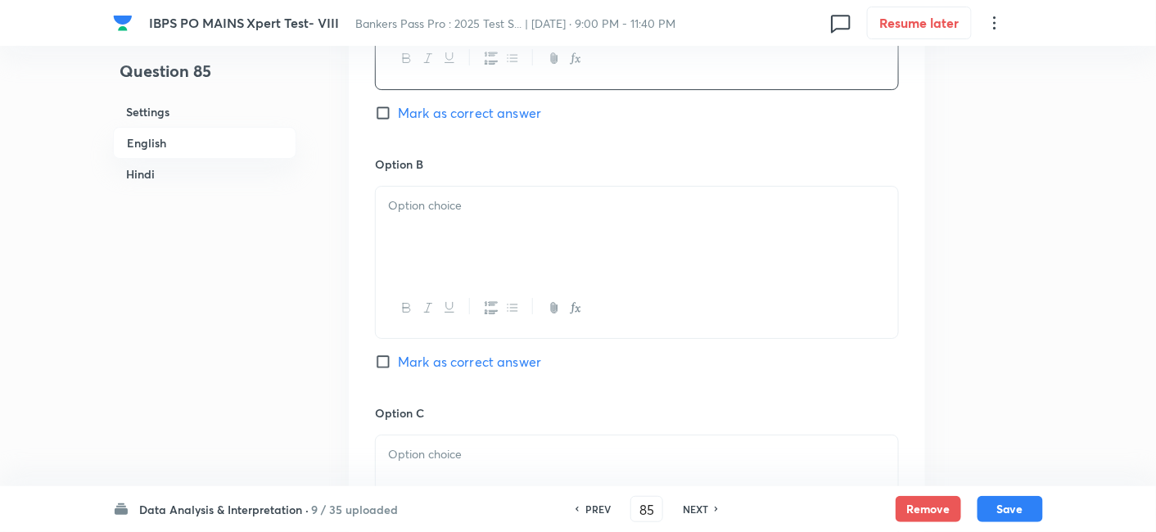
click at [423, 187] on div at bounding box center [637, 233] width 522 height 92
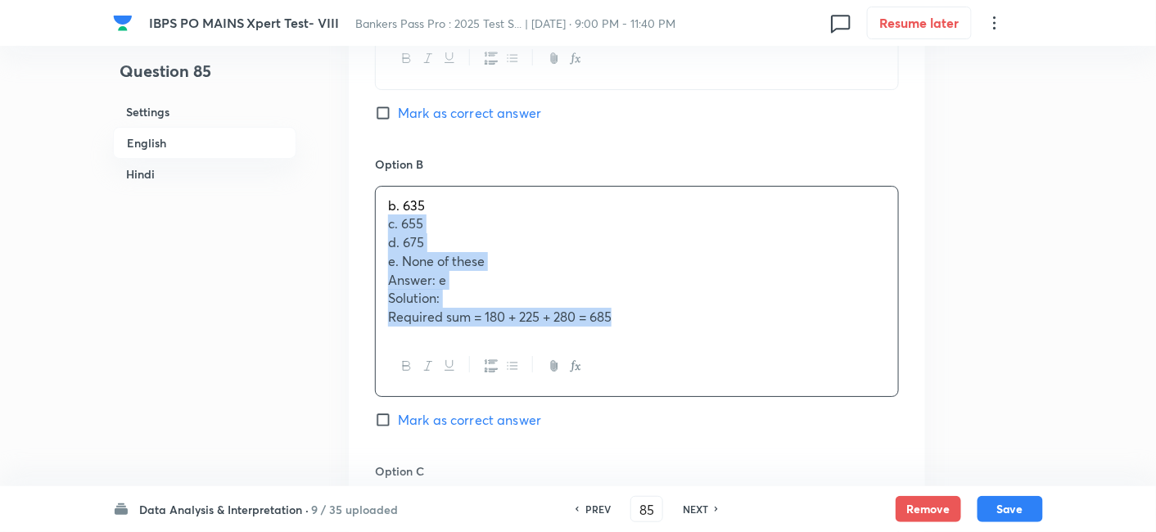
drag, startPoint x: 383, startPoint y: 186, endPoint x: 620, endPoint y: 307, distance: 265.8
click at [620, 307] on div "b. 635 c. 655 d. 675 e. None of these Answer: e Solution: Required sum = 180 + …" at bounding box center [637, 291] width 524 height 211
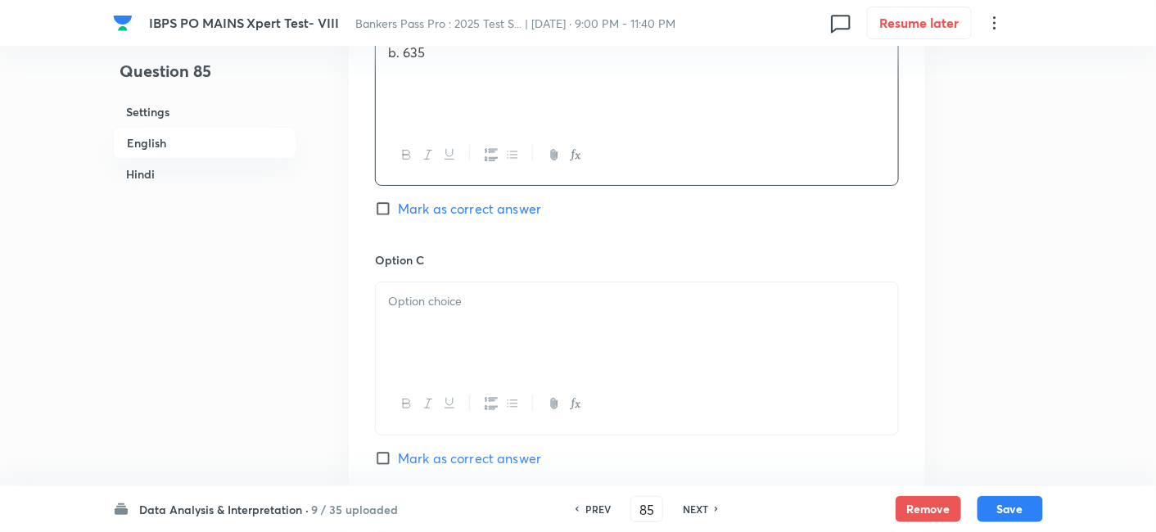
scroll to position [1876, 0]
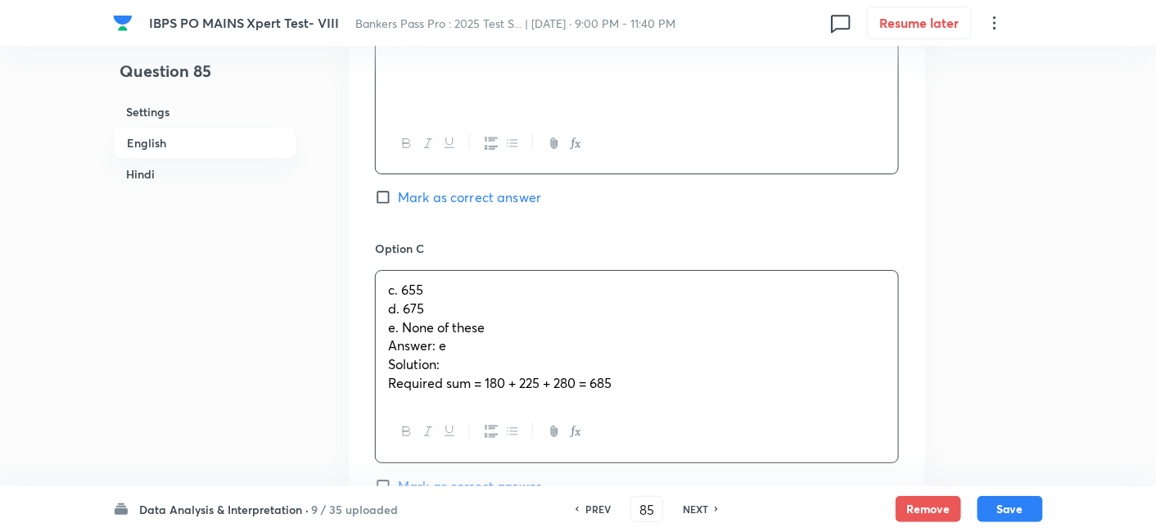
click at [416, 281] on p "c. 655" at bounding box center [637, 290] width 498 height 19
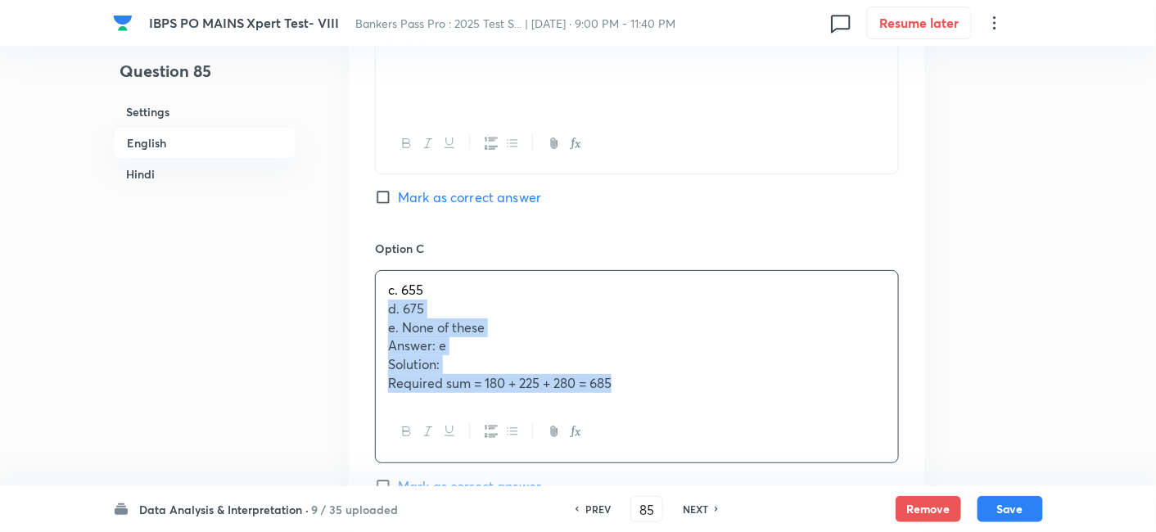
drag, startPoint x: 384, startPoint y: 265, endPoint x: 675, endPoint y: 366, distance: 308.4
click at [675, 366] on div "c. 655 d. 675 e. None of these Answer: e Solution: Required sum = 180 + 225 + 2…" at bounding box center [637, 366] width 524 height 193
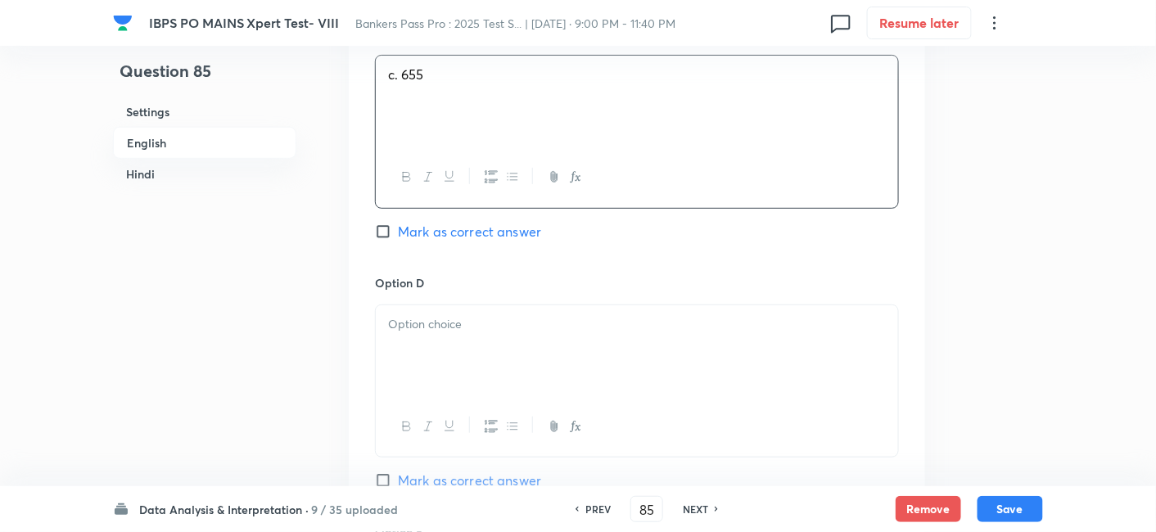
scroll to position [2092, 0]
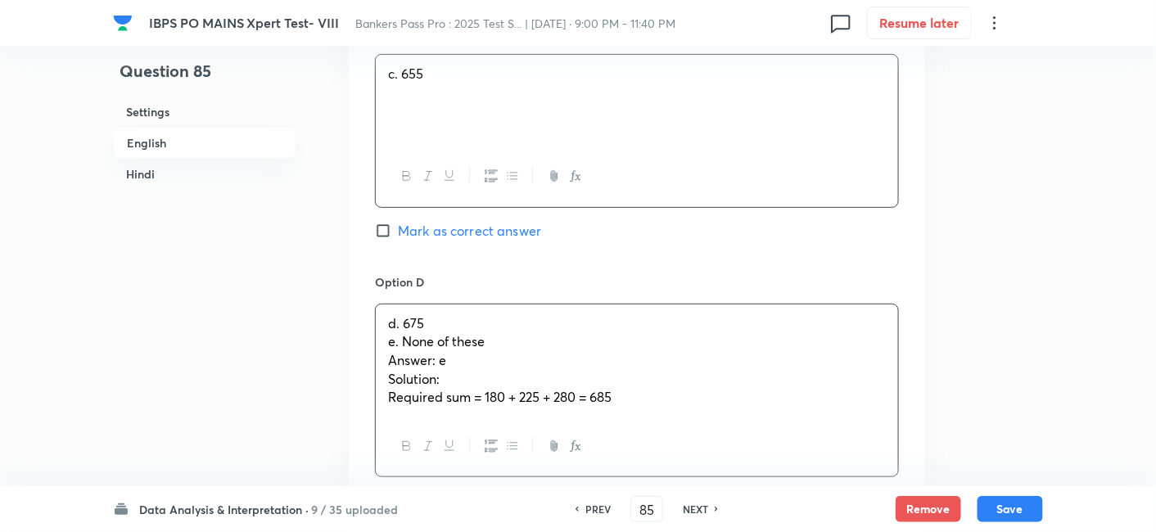
click at [445, 314] on div "d. 675 e. None of these Answer: e Solution: Required sum = 180 + 225 + 280 = 685" at bounding box center [637, 361] width 522 height 113
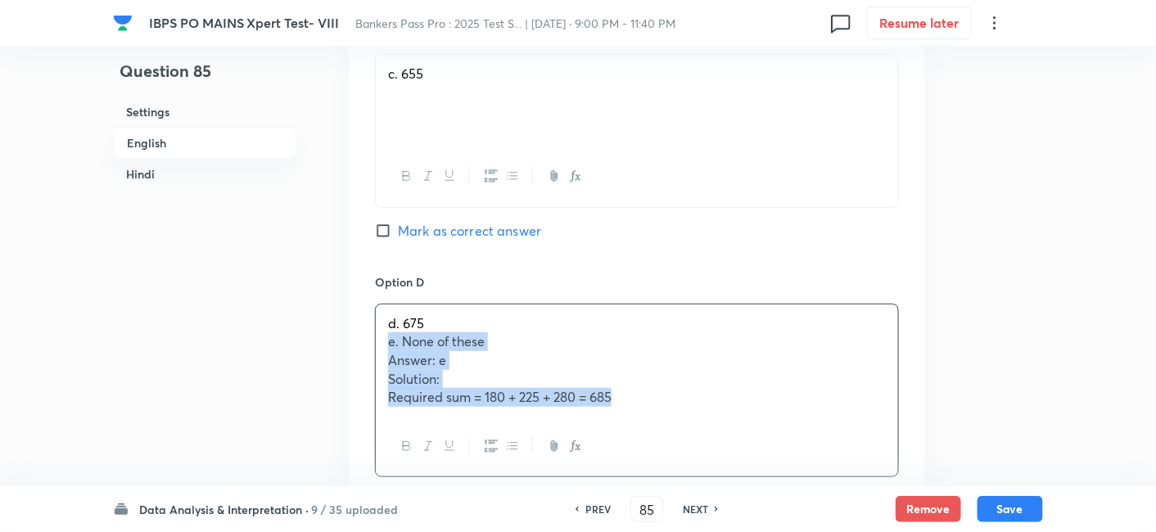
drag, startPoint x: 388, startPoint y: 302, endPoint x: 728, endPoint y: 417, distance: 358.6
click at [728, 417] on div "d. 675 e. None of these Answer: e Solution: Required sum = 180 + 225 + 280 = 685" at bounding box center [637, 391] width 524 height 174
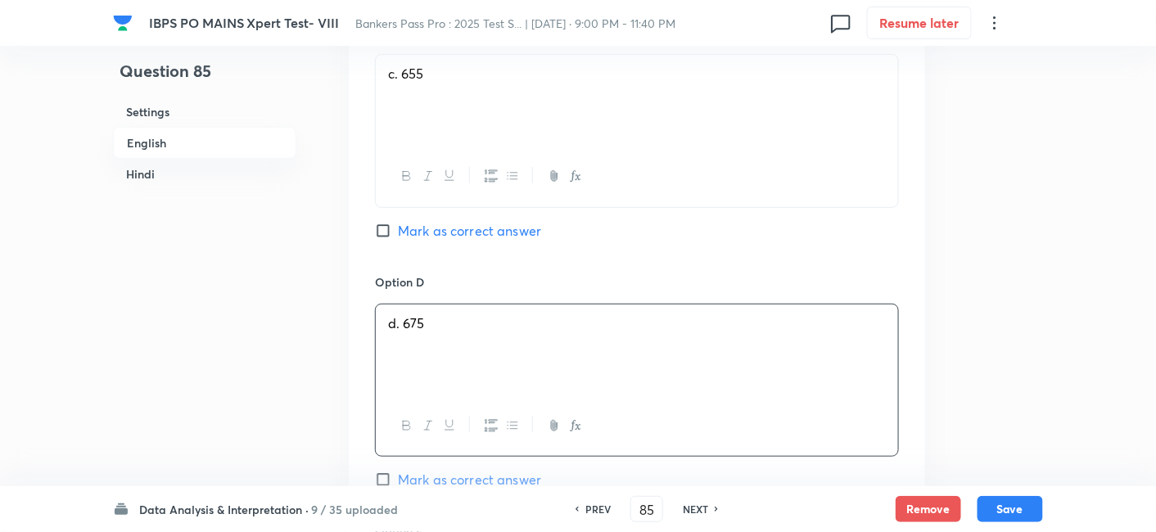
scroll to position [2308, 0]
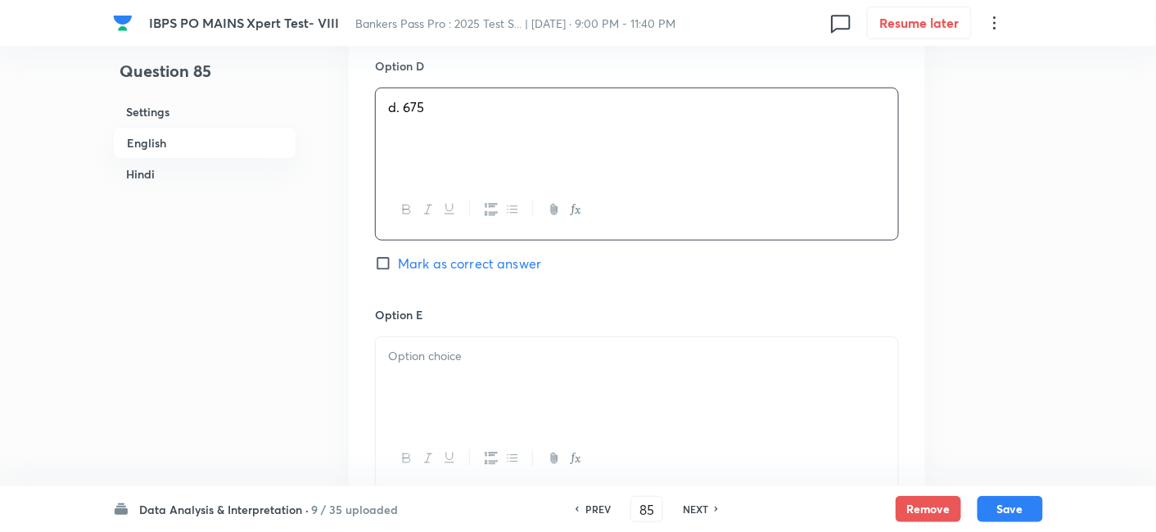
click at [531, 337] on div at bounding box center [637, 383] width 522 height 92
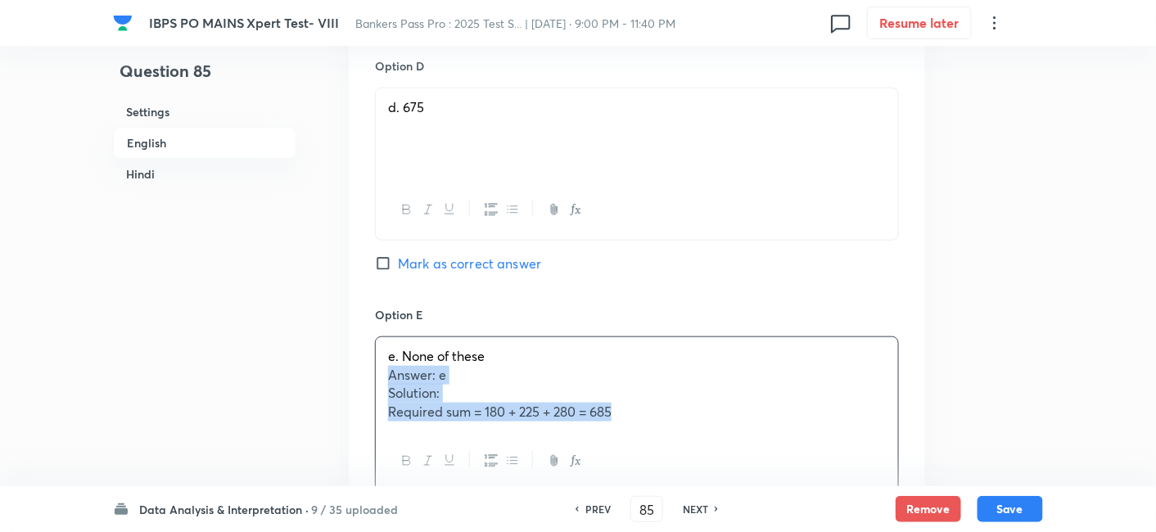
drag, startPoint x: 379, startPoint y: 331, endPoint x: 748, endPoint y: 423, distance: 379.9
click at [748, 423] on div "e. None of these Answer: e Solution: Required sum = 180 + 225 + 280 = 685" at bounding box center [637, 415] width 524 height 156
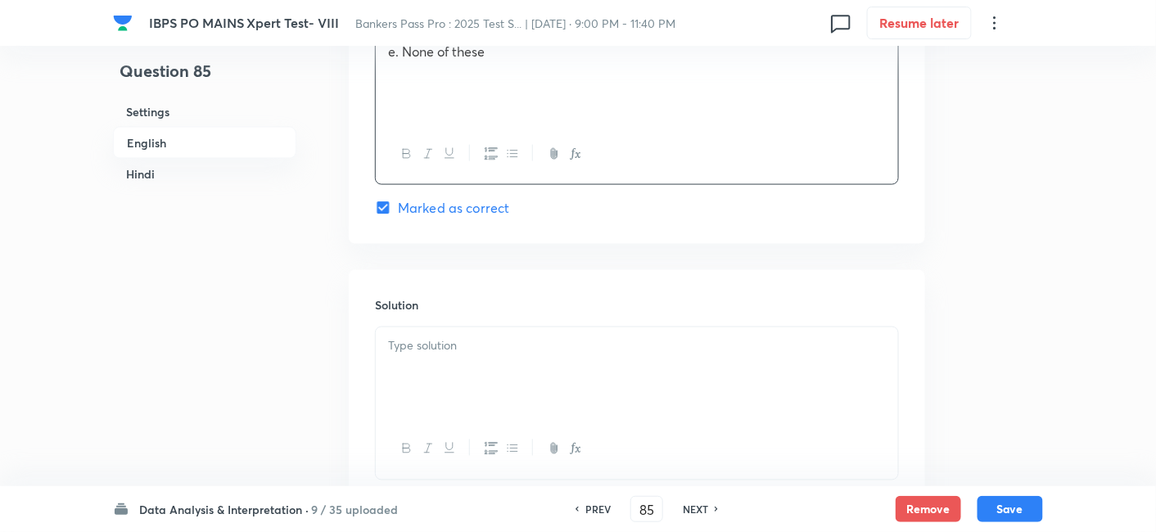
scroll to position [2614, 0]
click at [610, 355] on div at bounding box center [637, 373] width 522 height 92
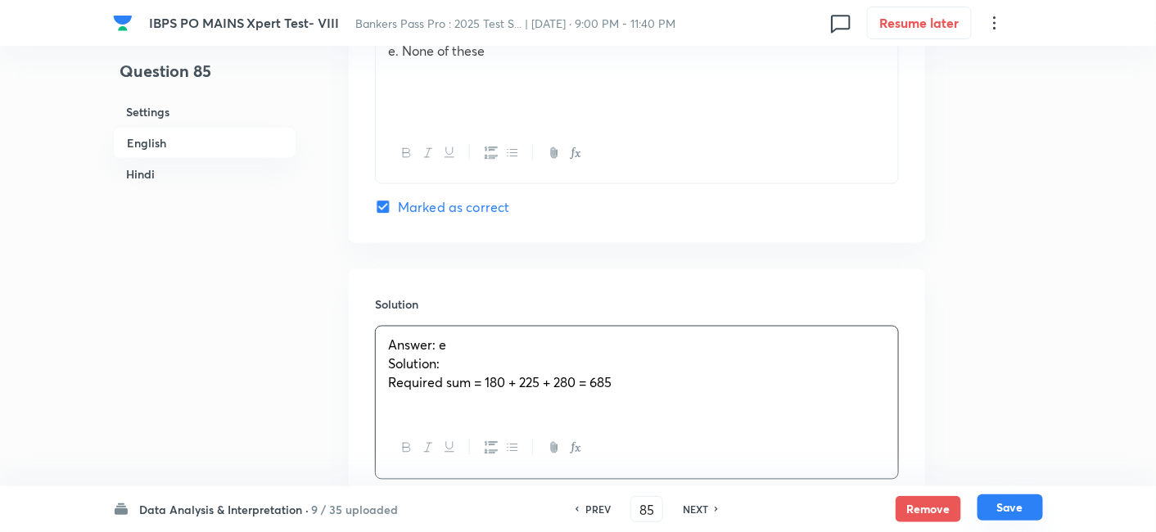
click at [1007, 501] on button "Save" at bounding box center [1011, 508] width 66 height 26
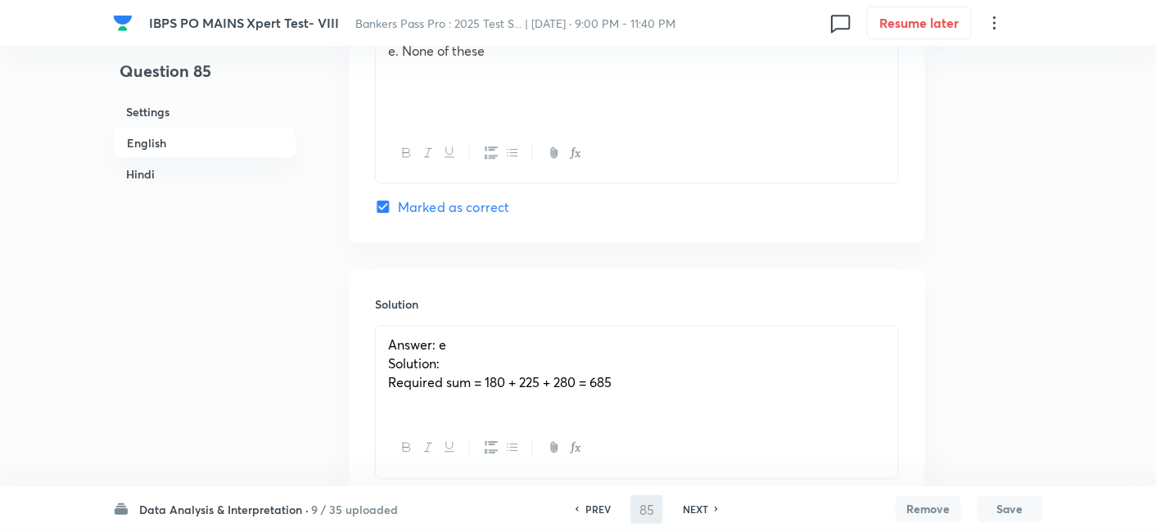
type input "86"
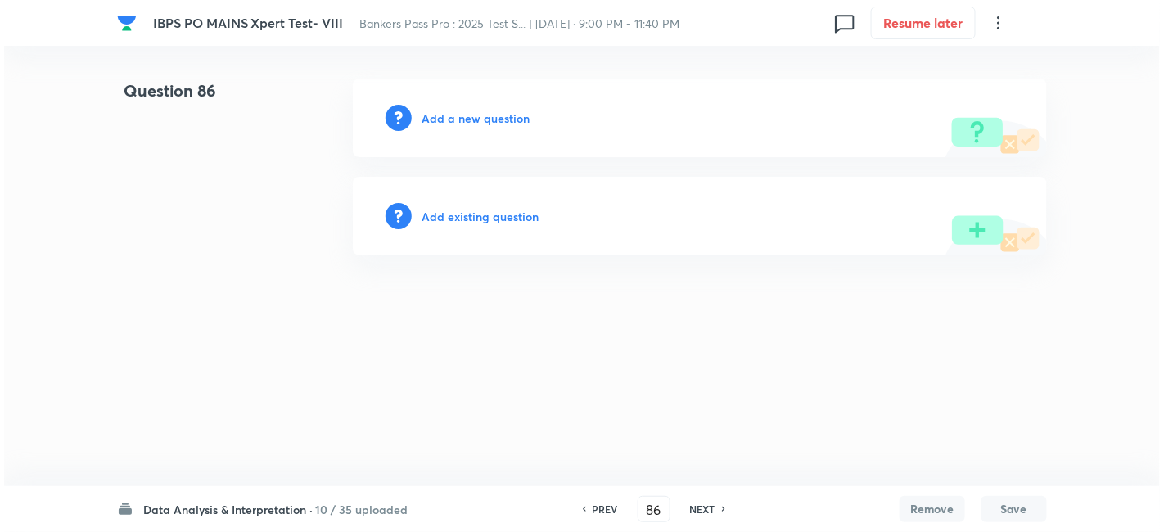
scroll to position [0, 0]
click at [486, 114] on h6 "Add a new question" at bounding box center [476, 118] width 108 height 17
click at [486, 114] on h6 "Choose a question type" at bounding box center [485, 118] width 126 height 17
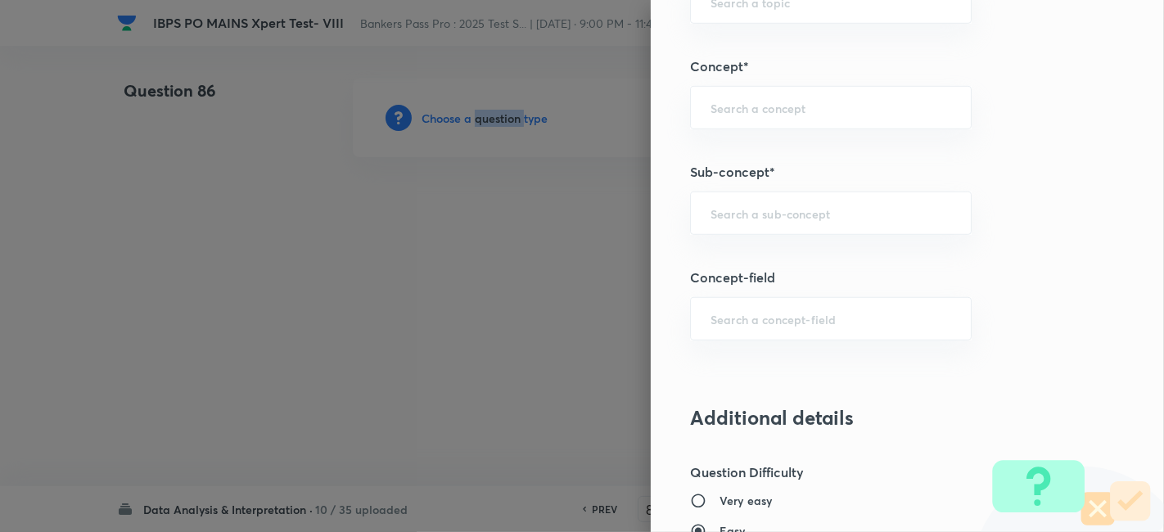
scroll to position [940, 0]
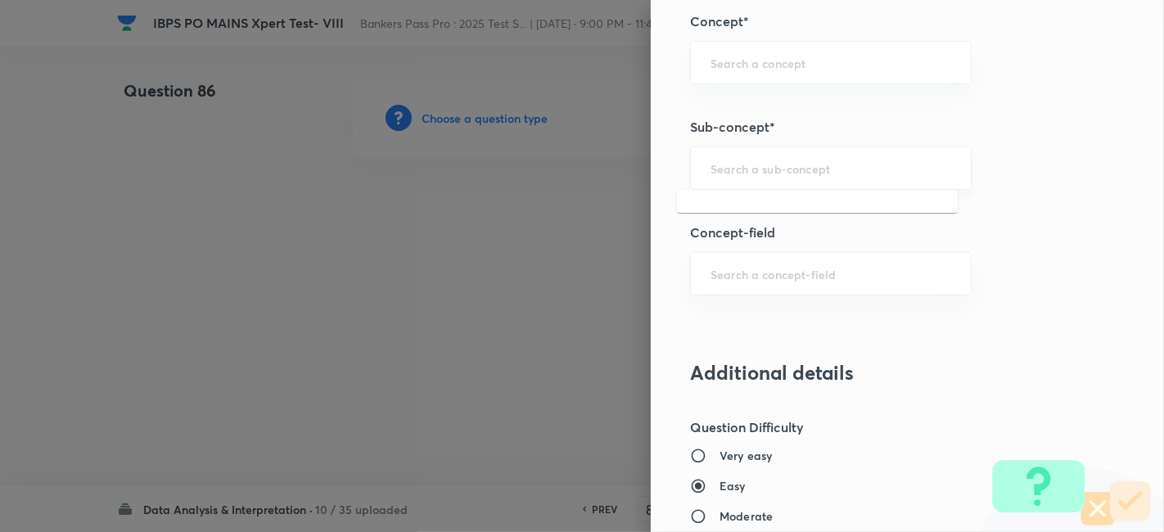
click at [755, 167] on input "text" at bounding box center [831, 168] width 241 height 16
click at [752, 206] on li "Tabulation" at bounding box center [817, 211] width 281 height 29
type input "Tabulation"
type input "Quantitative Aptitude"
type input "Data Interpretation"
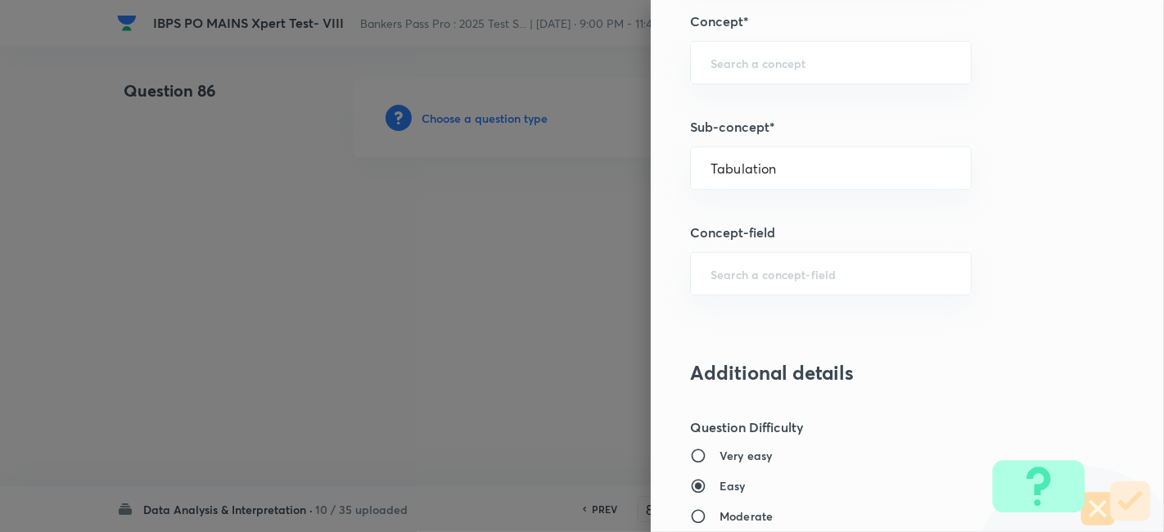
type input "Tabulation"
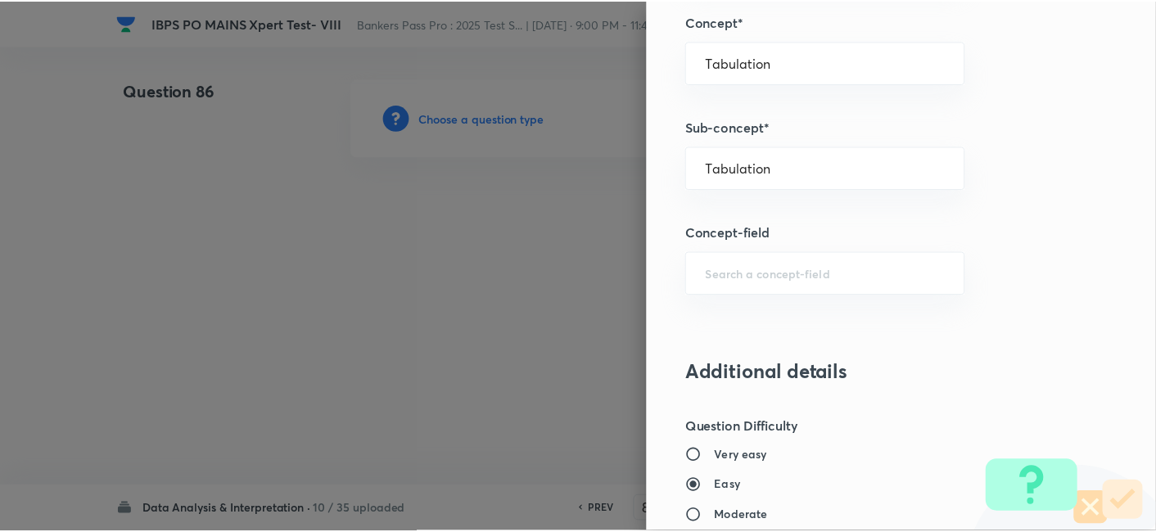
scroll to position [1695, 0]
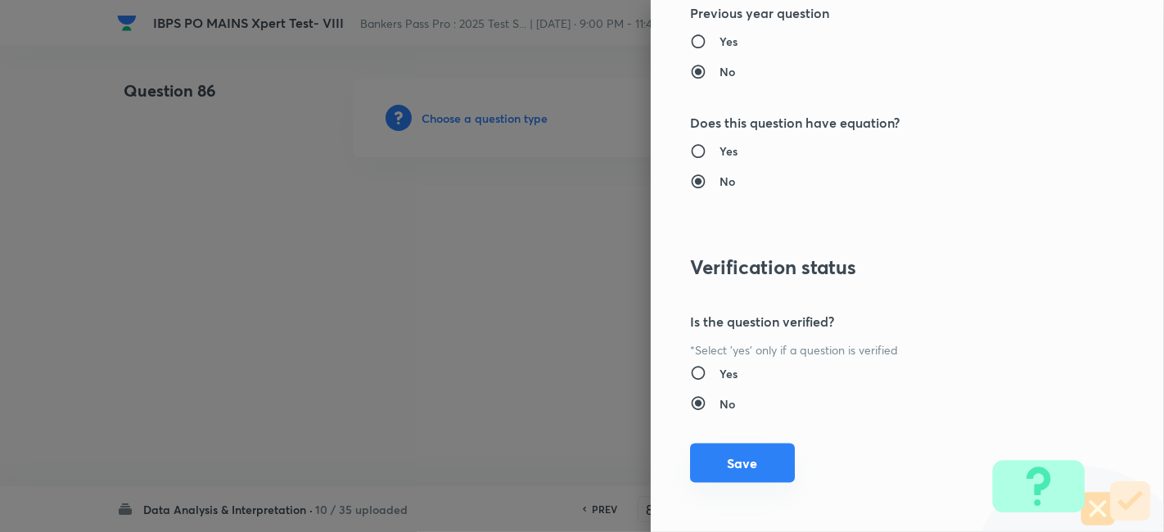
click at [751, 473] on button "Save" at bounding box center [742, 463] width 105 height 39
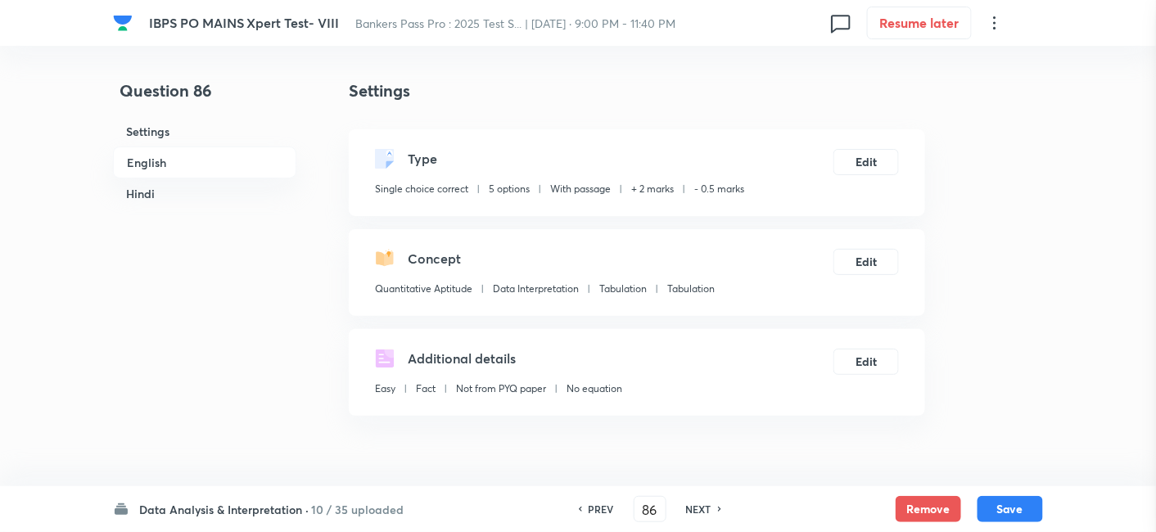
click at [751, 473] on div "Question settings Question type* Single choice correct Number of options* 2 3 4…" at bounding box center [578, 266] width 1156 height 532
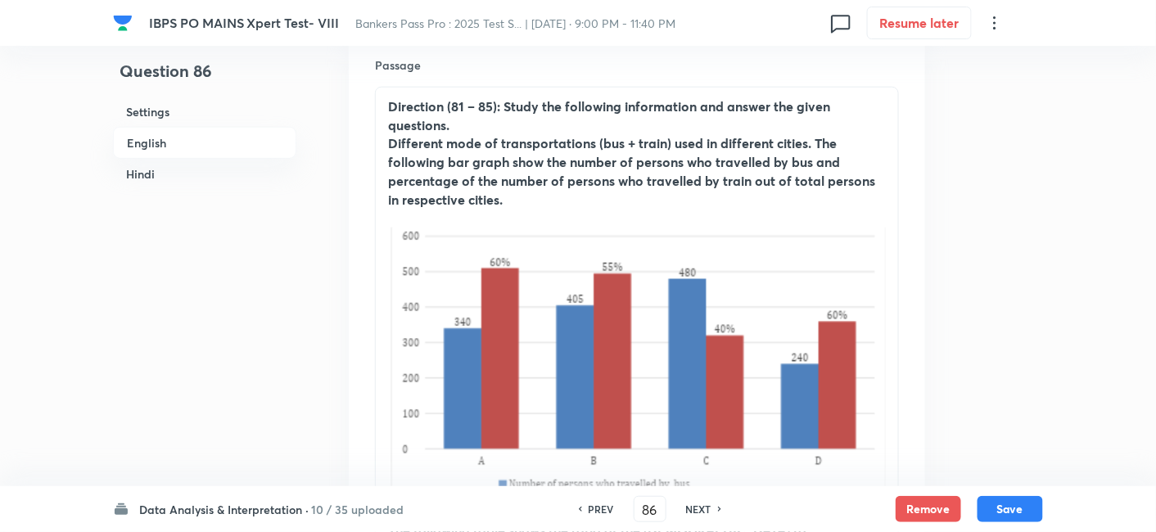
scroll to position [501, 0]
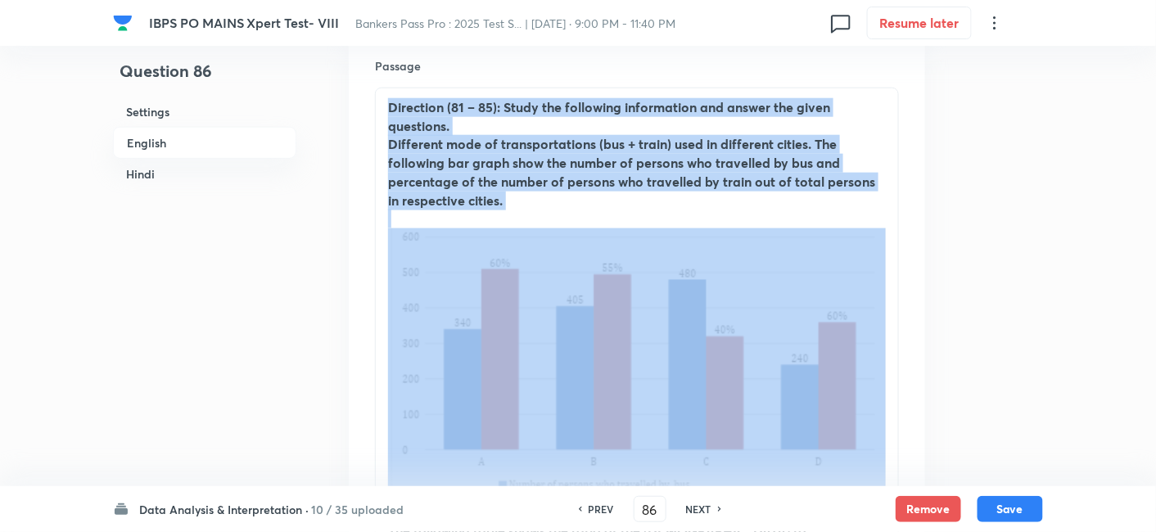
drag, startPoint x: 382, startPoint y: 101, endPoint x: 747, endPoint y: 423, distance: 487.3
click at [747, 423] on div "Direction (81 – 85): Study the following information and answer the given quest…" at bounding box center [637, 401] width 522 height 626
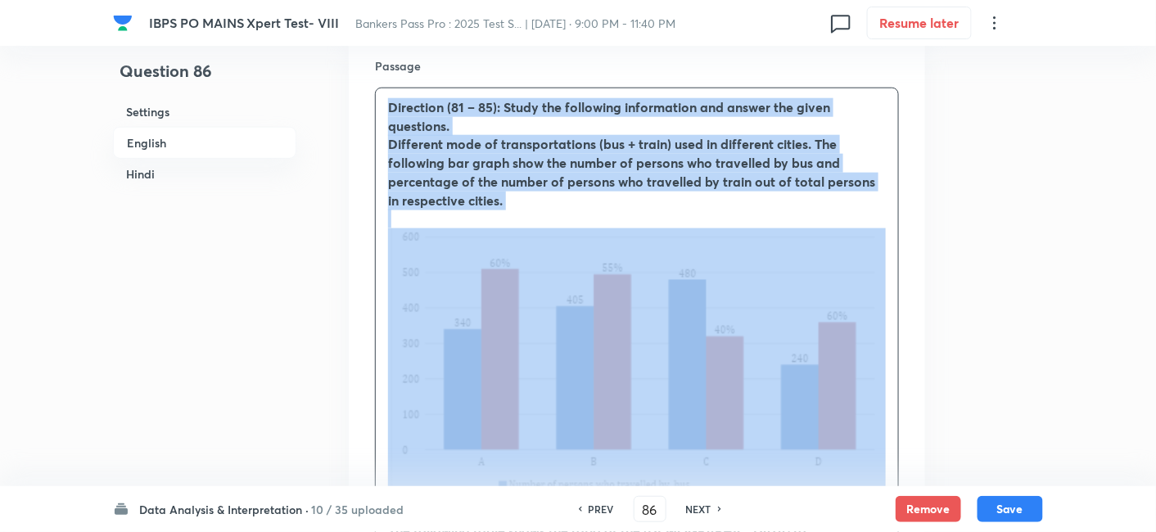
scroll to position [372, 0]
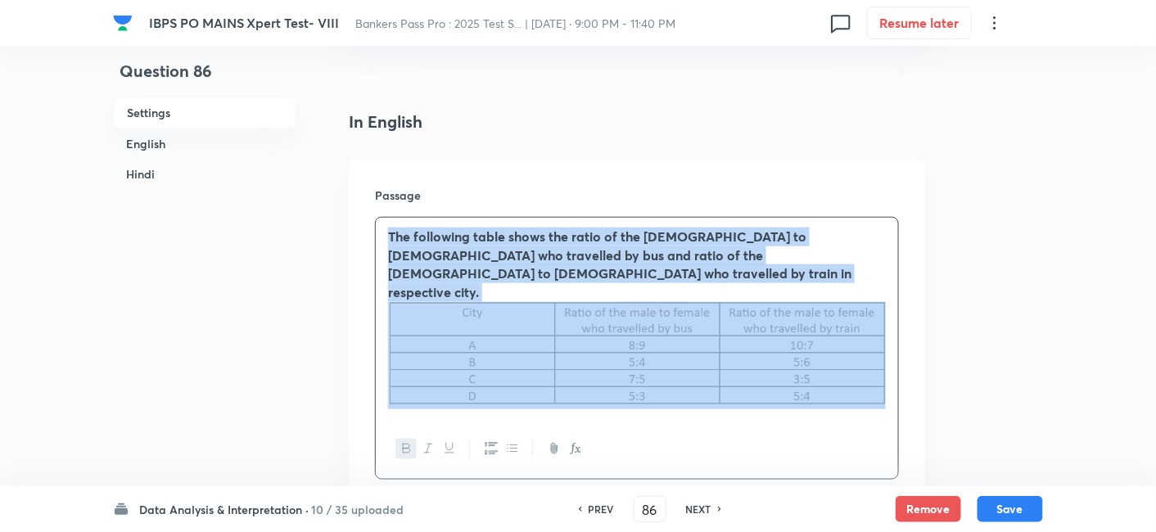
drag, startPoint x: 385, startPoint y: 237, endPoint x: 896, endPoint y: 370, distance: 528.1
click at [896, 370] on div "The following table shows the ratio of the male to female who travelled by bus …" at bounding box center [637, 318] width 522 height 201
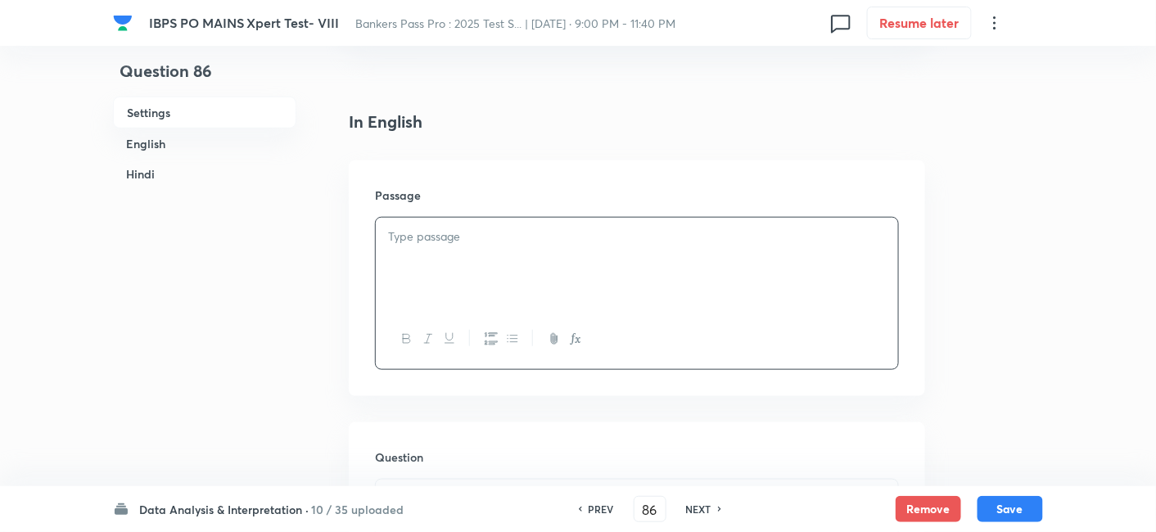
paste div
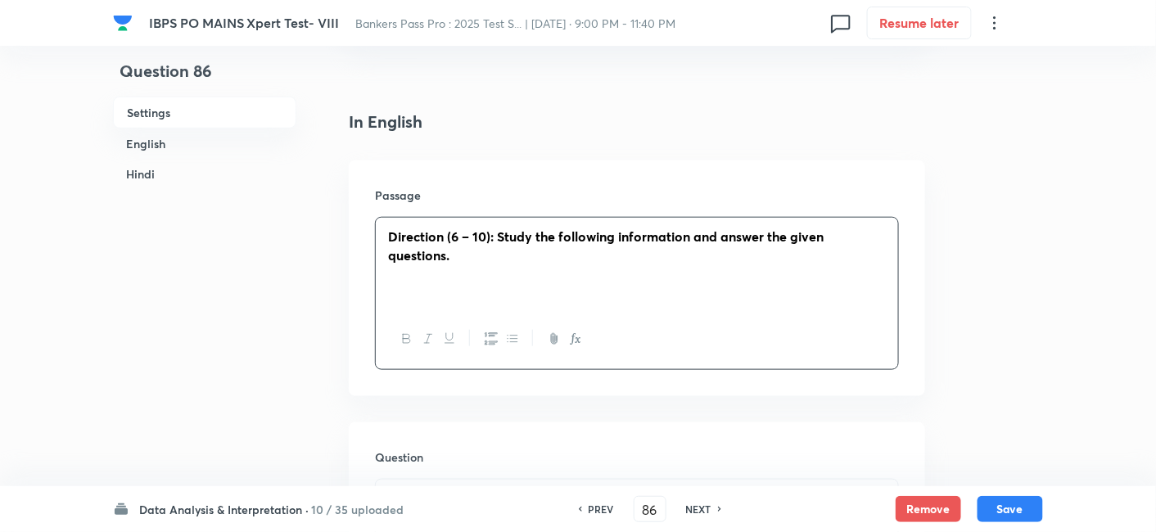
click at [454, 239] on strong "Direction (6 – 10): Study the following information and answer the given questi…" at bounding box center [606, 246] width 436 height 36
click at [542, 285] on div "Direction (86 – 90): Study the following information and answer the given quest…" at bounding box center [637, 264] width 522 height 92
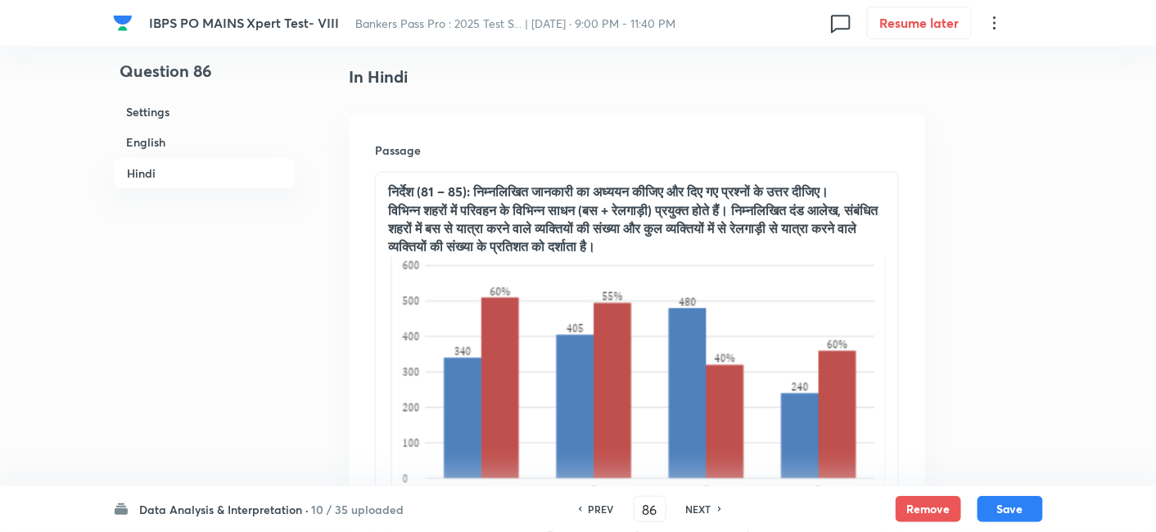
scroll to position [2717, 0]
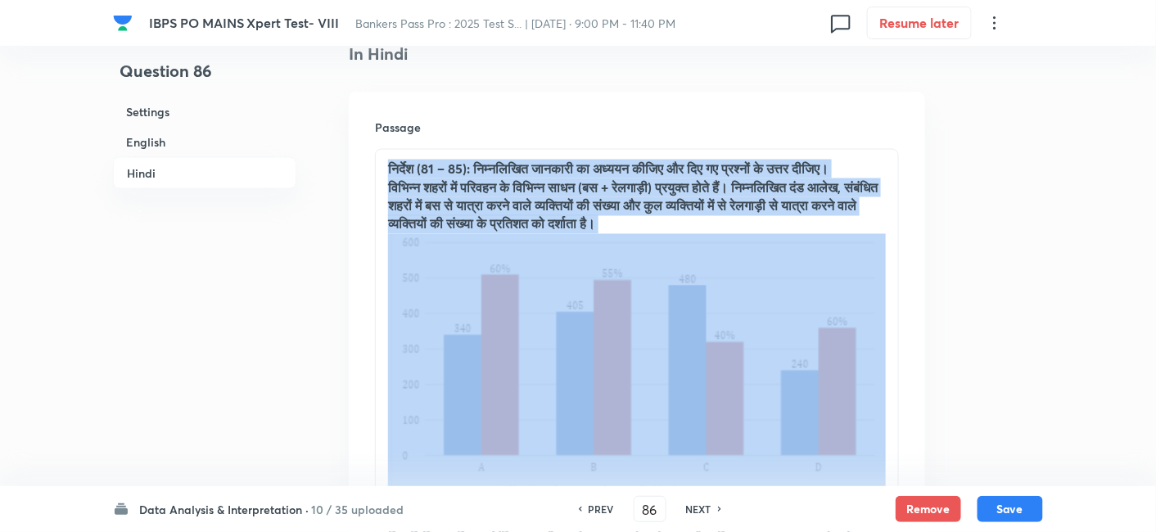
drag, startPoint x: 382, startPoint y: 163, endPoint x: 672, endPoint y: 346, distance: 342.6
click at [672, 346] on div "निर्देश (81 – 85): निम्नलिखित जानकारी का अध्ययन कीजिए और दिए गए प्रश्नों के उत्…" at bounding box center [637, 416] width 522 height 533
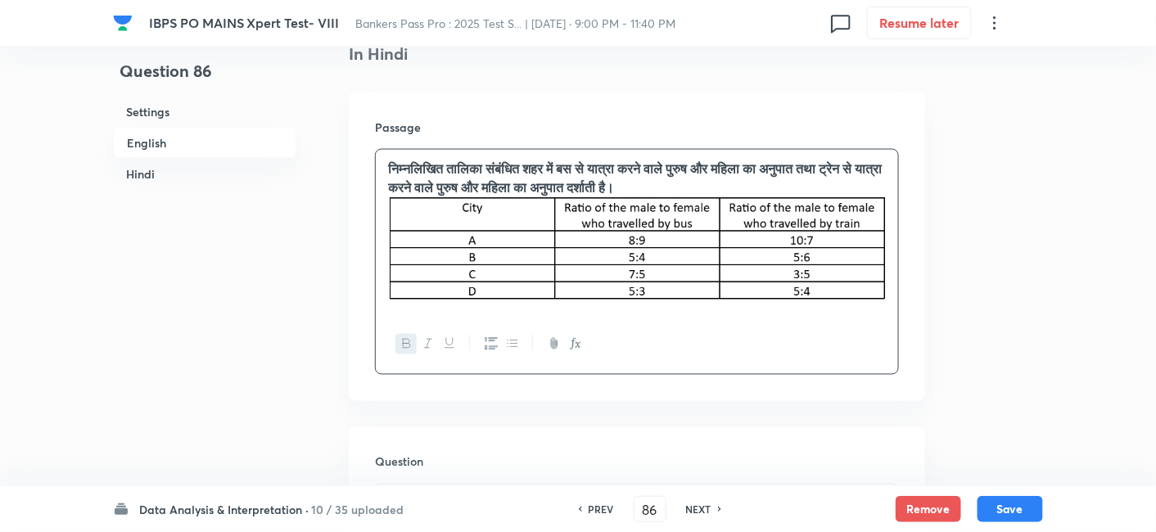
scroll to position [2624, 0]
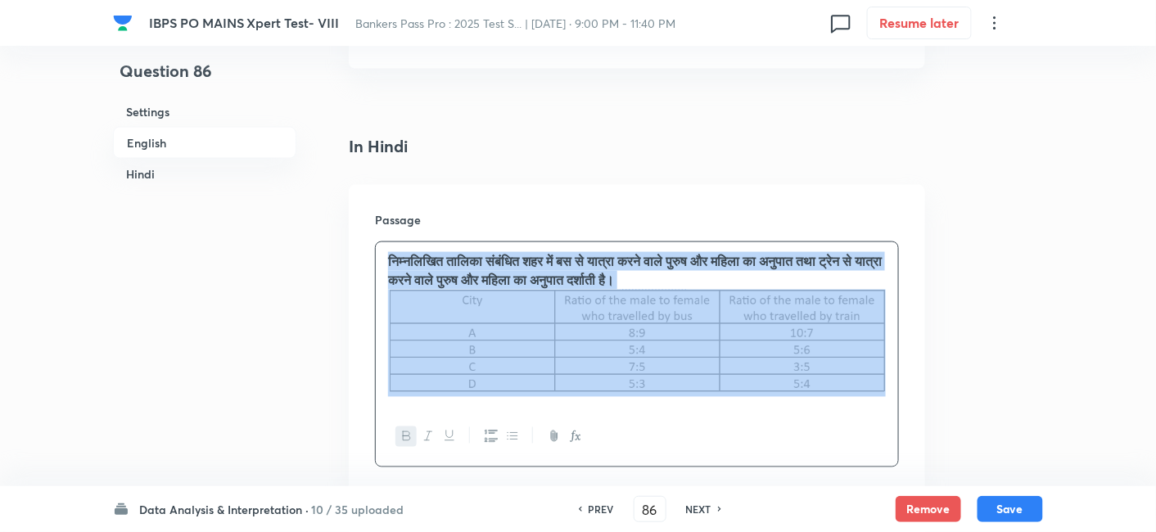
drag, startPoint x: 383, startPoint y: 257, endPoint x: 730, endPoint y: 375, distance: 366.6
click at [730, 375] on div "निम्नलिखित तालिका संबंधित शहर में बस से यात्रा करने वाले पुरुष और महिला का अनुप…" at bounding box center [637, 324] width 522 height 165
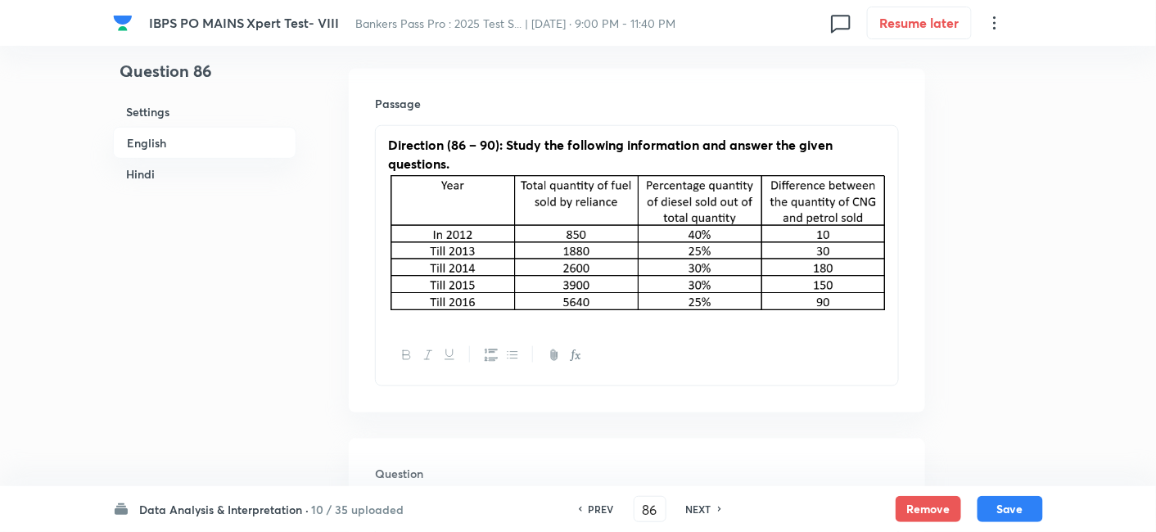
scroll to position [505, 0]
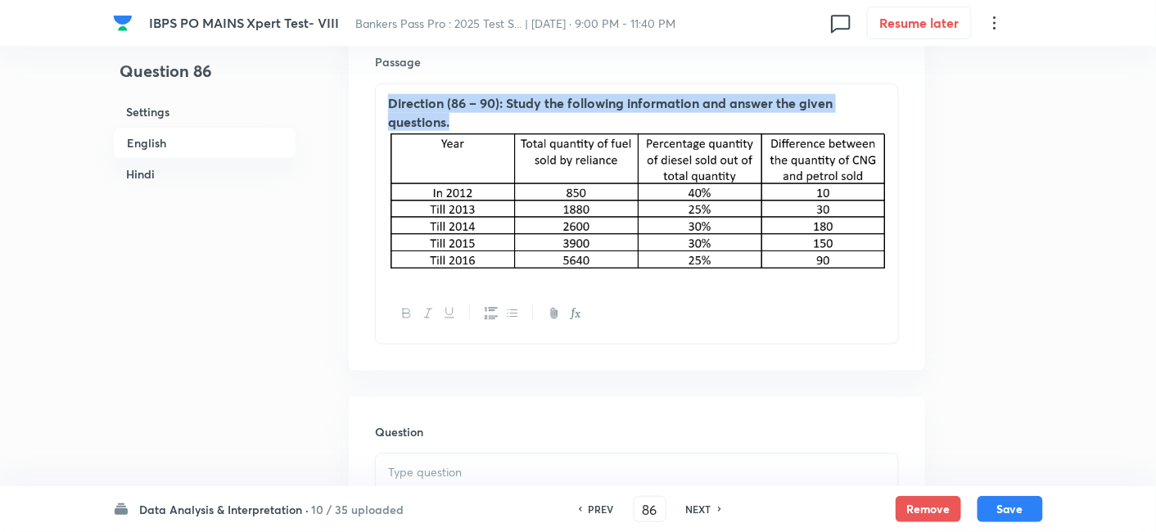
drag, startPoint x: 452, startPoint y: 123, endPoint x: 377, endPoint y: 97, distance: 79.0
click at [377, 97] on div "Direction (86 – 90): Study the following information and answer the given quest…" at bounding box center [637, 184] width 522 height 200
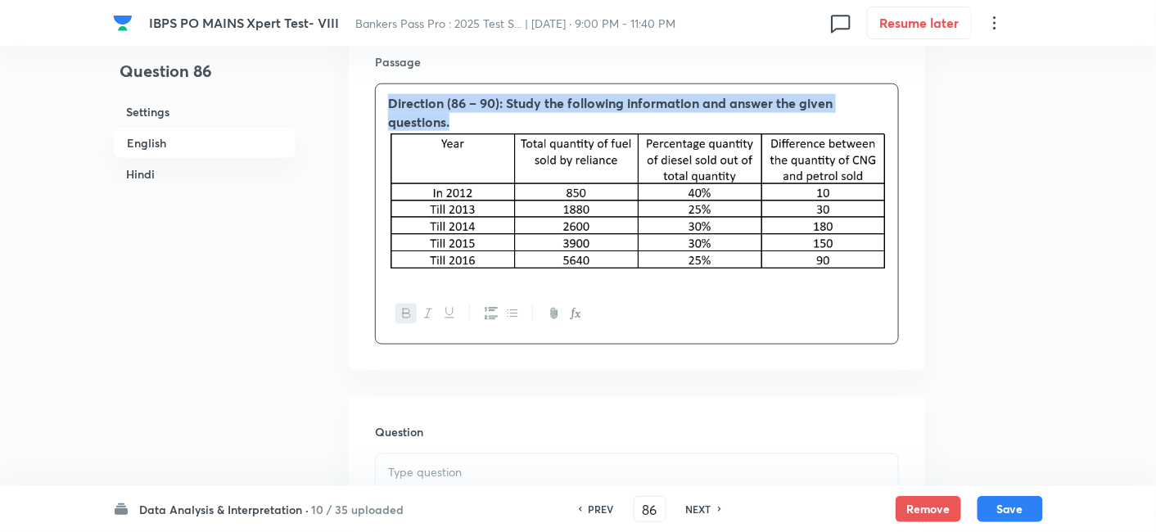
copy strong "Direction (86 – 90): Study the following information and answer the given quest…"
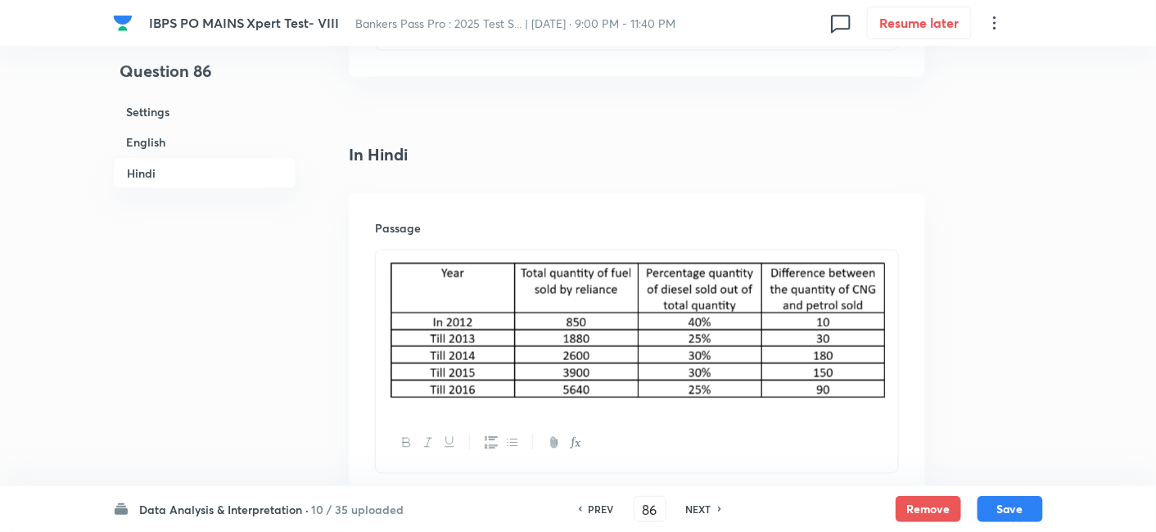
scroll to position [2614, 0]
click at [387, 257] on div at bounding box center [637, 333] width 522 height 163
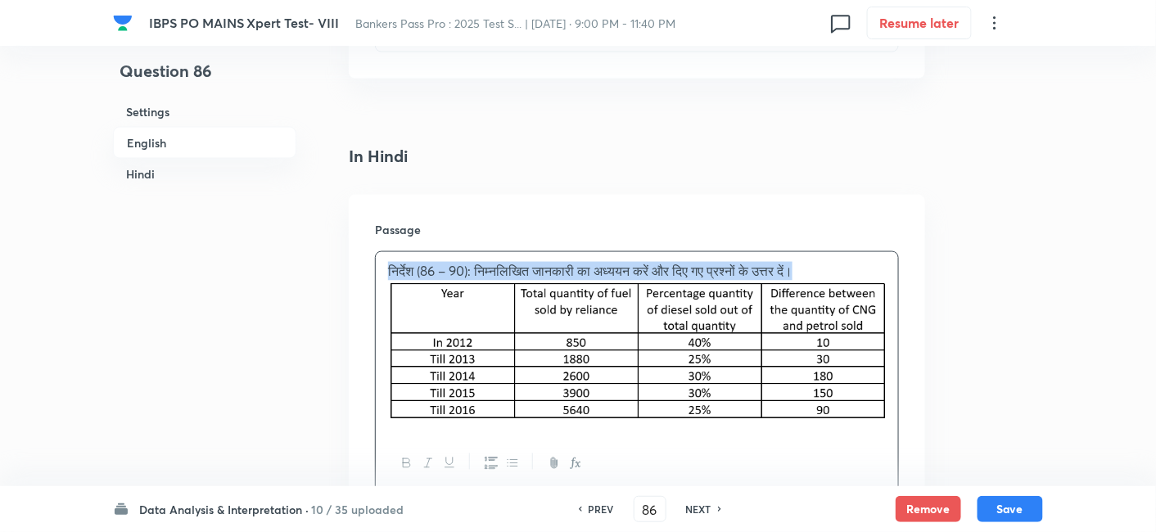
drag, startPoint x: 377, startPoint y: 267, endPoint x: 888, endPoint y: 270, distance: 510.9
click at [888, 270] on div "निर्देश (86 – 90): निम्नलिखित जानकारी का अध्ययन करें और दिए गए प्रश्नों के उत्त…" at bounding box center [637, 342] width 522 height 181
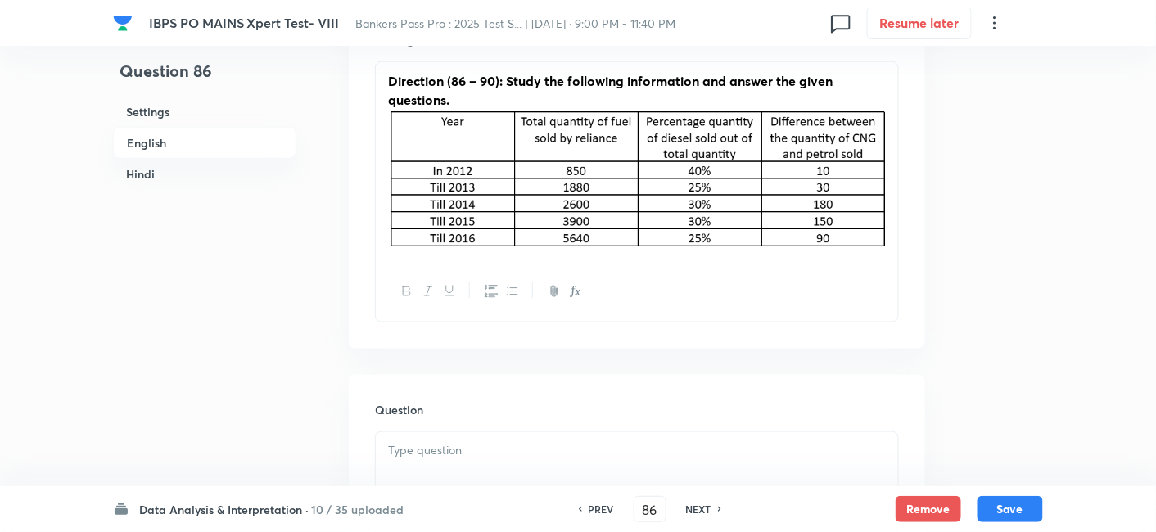
scroll to position [538, 0]
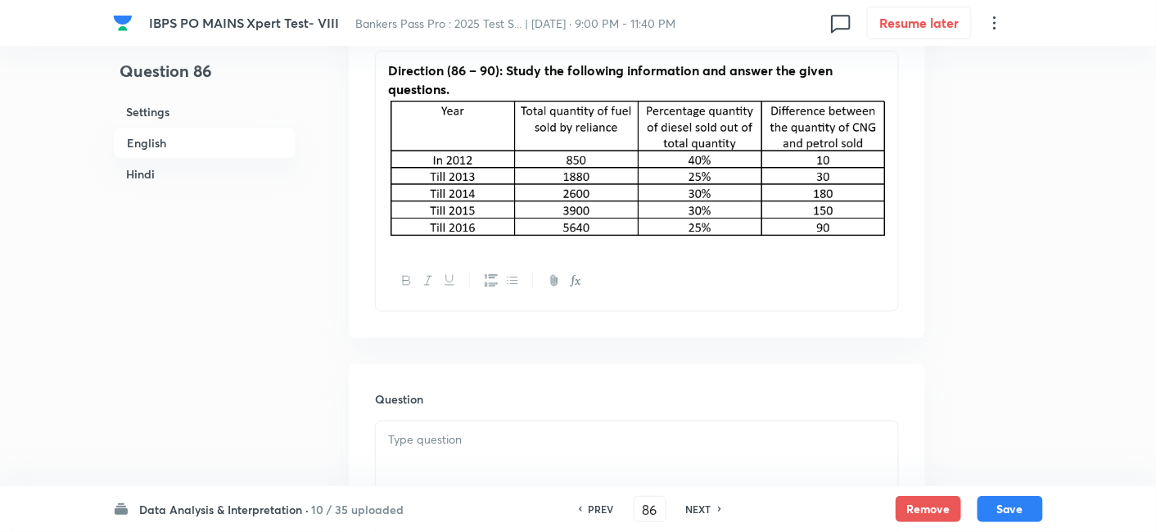
click at [891, 219] on div "Direction (86 – 90): Study the following information and answer the given quest…" at bounding box center [637, 152] width 522 height 200
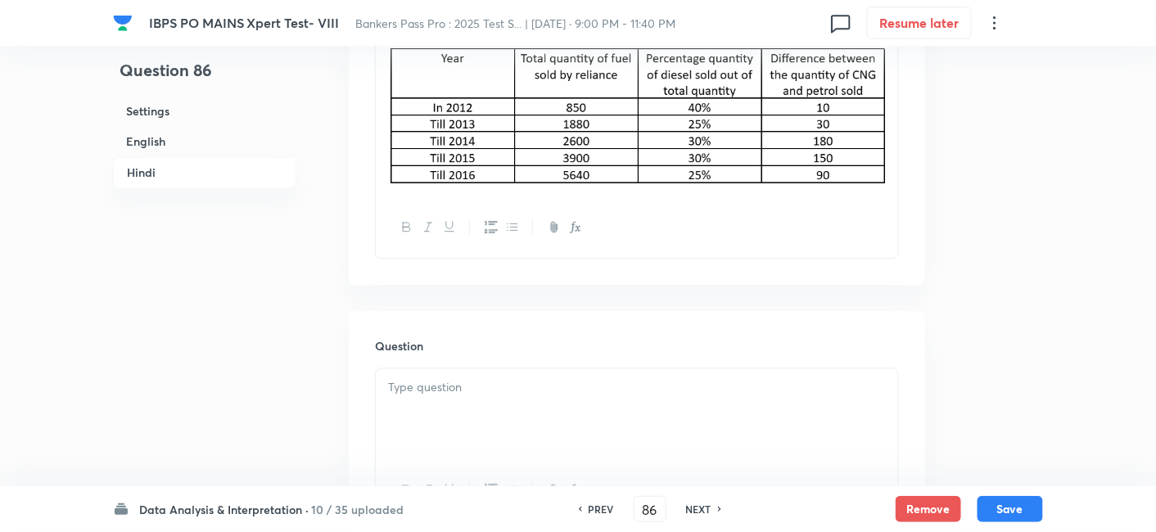
scroll to position [2925, 0]
click at [894, 169] on div "निर्देश (86 – 90): निम्नलिखित जानकारी का अध्ययन करें और दिए गए प्रश्नों के उत्त…" at bounding box center [637, 106] width 522 height 181
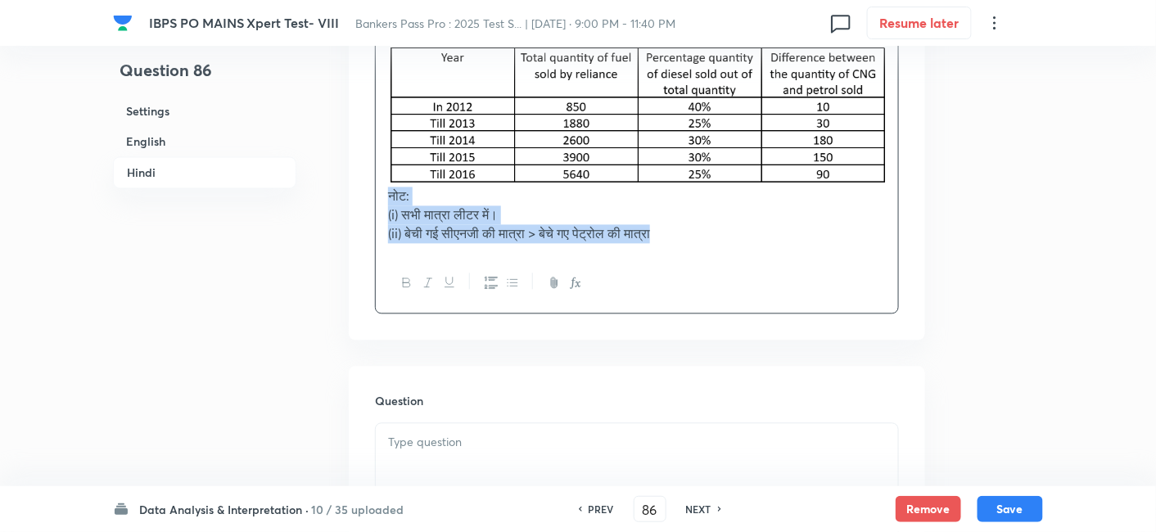
drag, startPoint x: 384, startPoint y: 197, endPoint x: 743, endPoint y: 253, distance: 363.7
click at [743, 253] on div "निर्देश (86 – 90): निम्नलिखित जानकारी का अध्ययन करें और दिए गए प्रश्नों के उत्त…" at bounding box center [637, 165] width 524 height 299
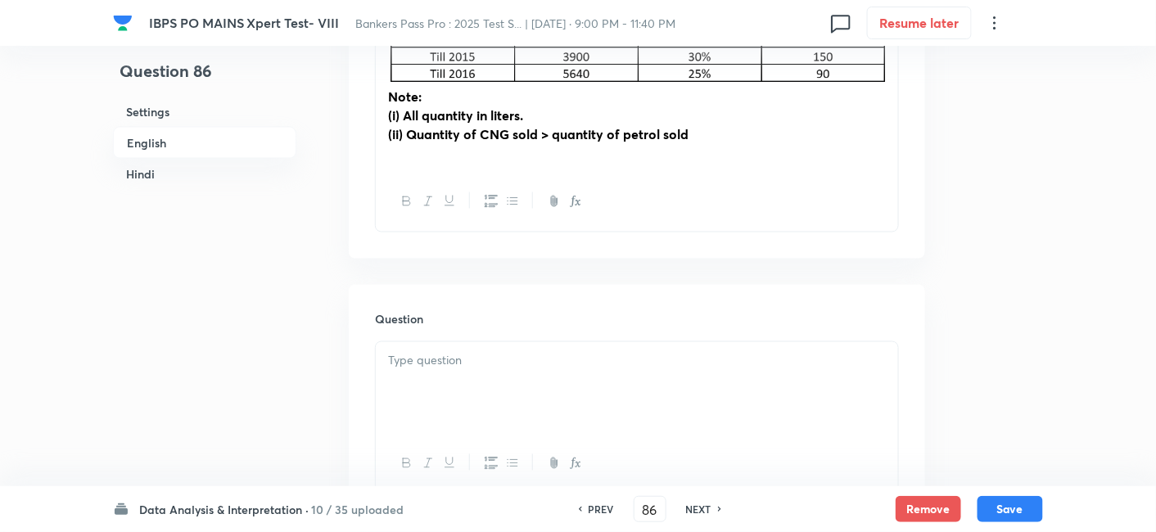
scroll to position [694, 0]
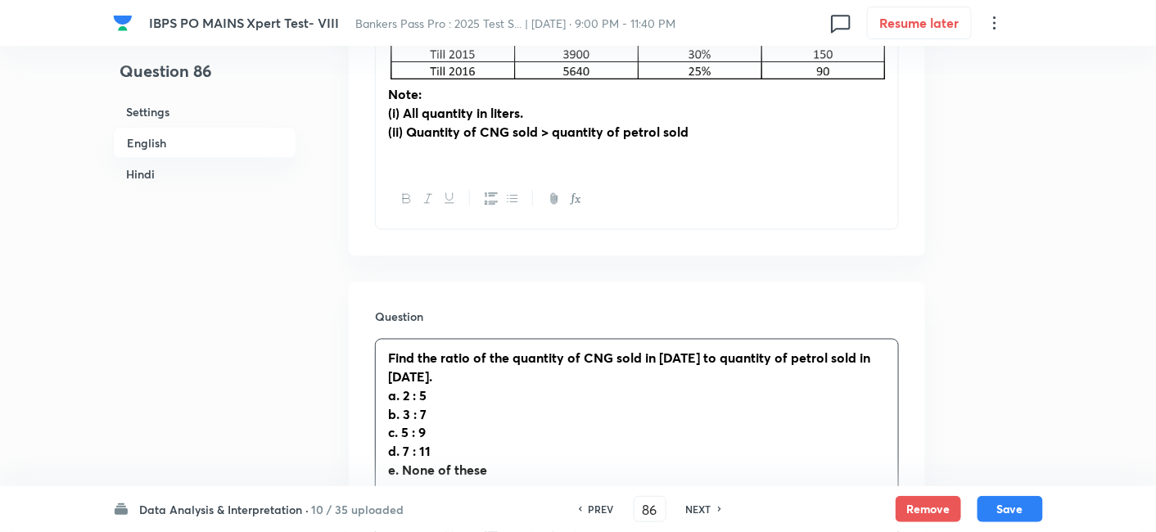
click at [548, 369] on div "Find the ratio of the quantity of CNG sold in 2014 to quantity of petrol sold i…" at bounding box center [637, 424] width 522 height 169
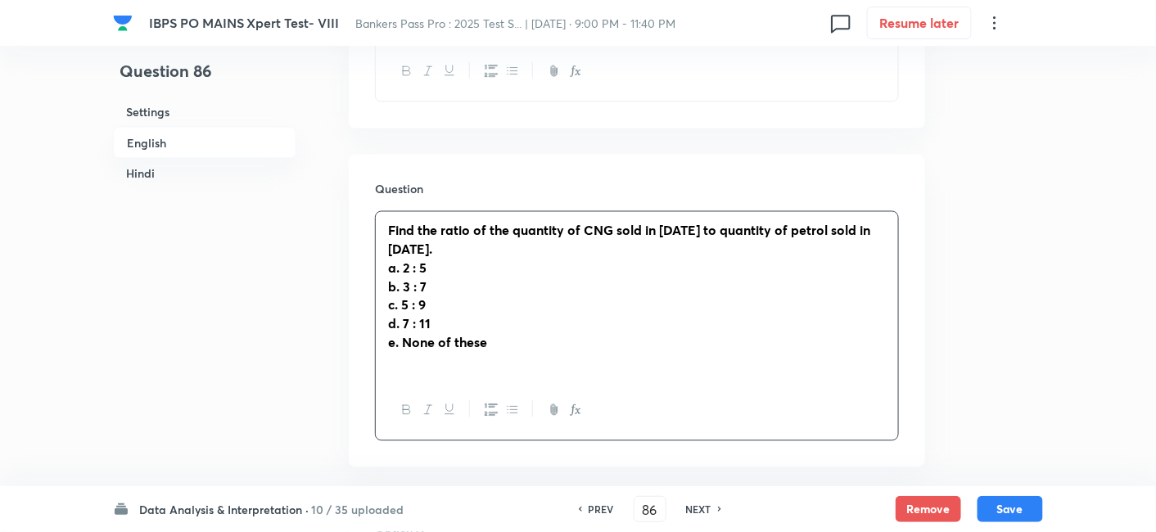
scroll to position [823, 0]
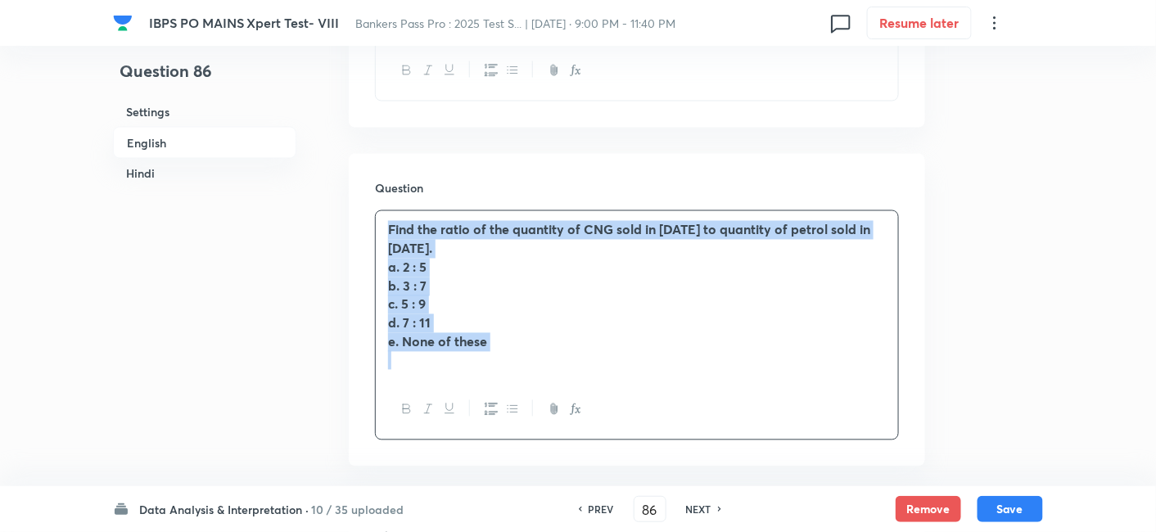
drag, startPoint x: 381, startPoint y: 230, endPoint x: 585, endPoint y: 398, distance: 264.7
click at [585, 398] on div "Find the ratio of the quantity of CNG sold in 2014 to quantity of petrol sold i…" at bounding box center [637, 325] width 524 height 230
copy div "Find the ratio of the quantity of CNG sold in 2014 to quantity of petrol sold i…"
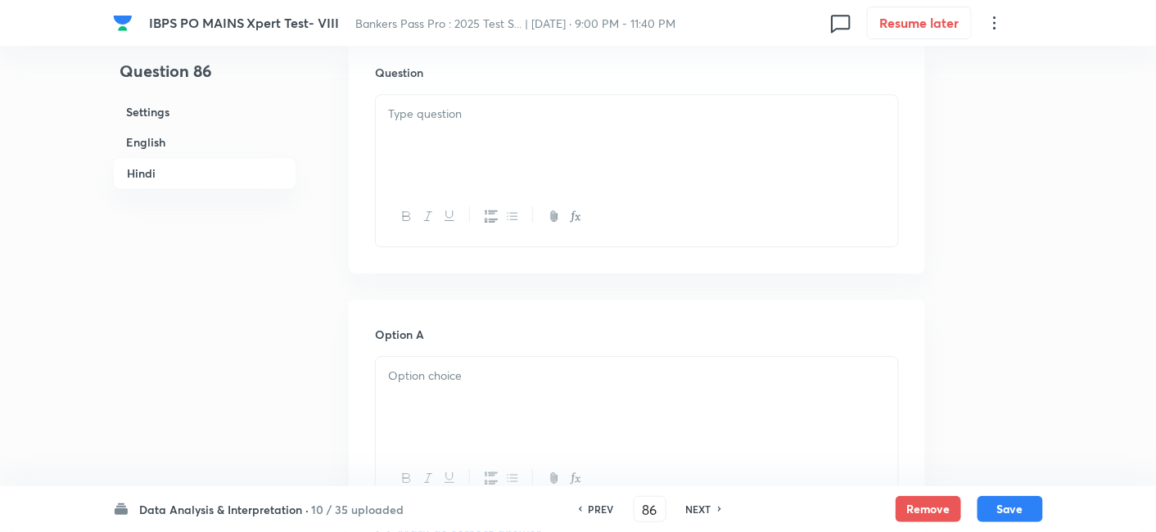
scroll to position [3284, 0]
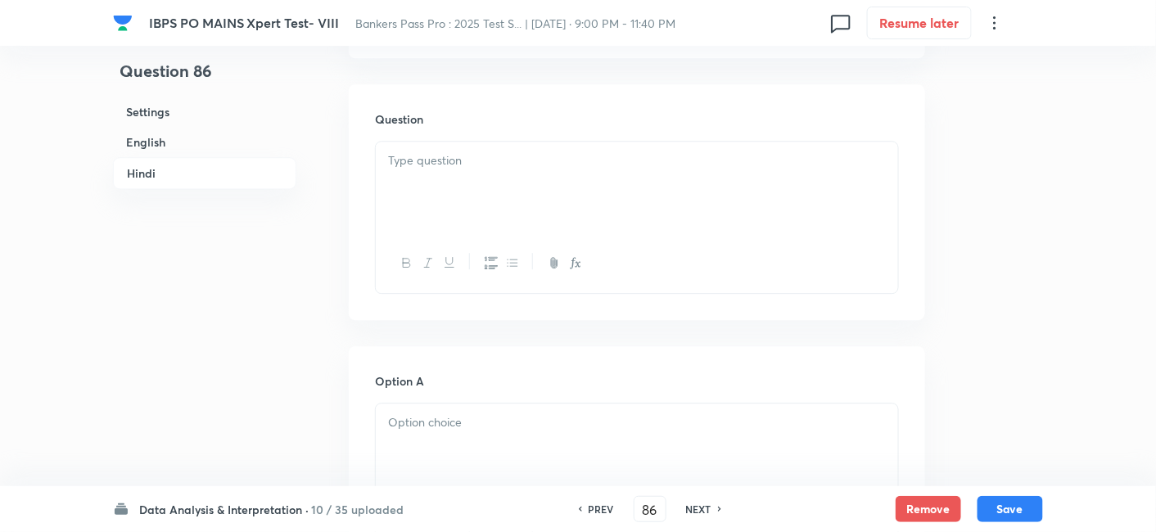
click at [524, 178] on div at bounding box center [637, 188] width 522 height 92
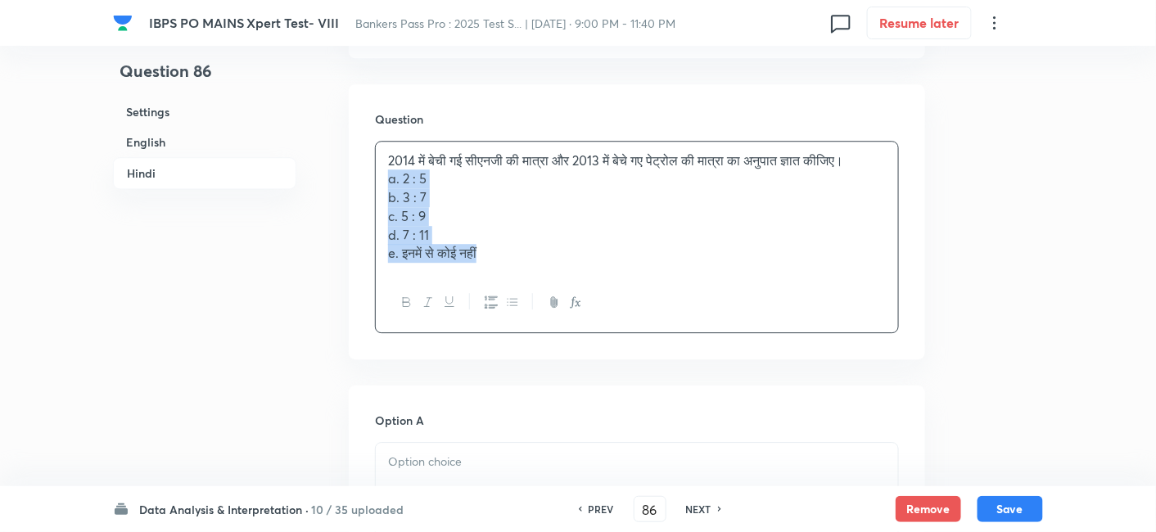
drag, startPoint x: 382, startPoint y: 157, endPoint x: 593, endPoint y: 273, distance: 241.1
click at [593, 273] on div "2014 में बेची गई सीएनजी की मात्रा और 2013 में बेचे गए पेट्रोल की मात्रा का अनुप…" at bounding box center [637, 237] width 524 height 193
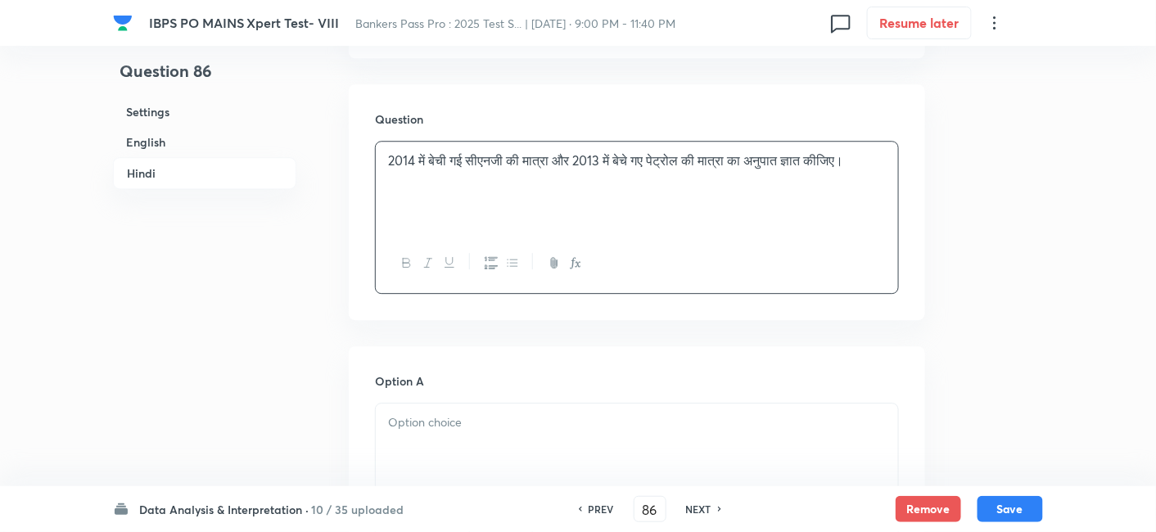
scroll to position [3527, 0]
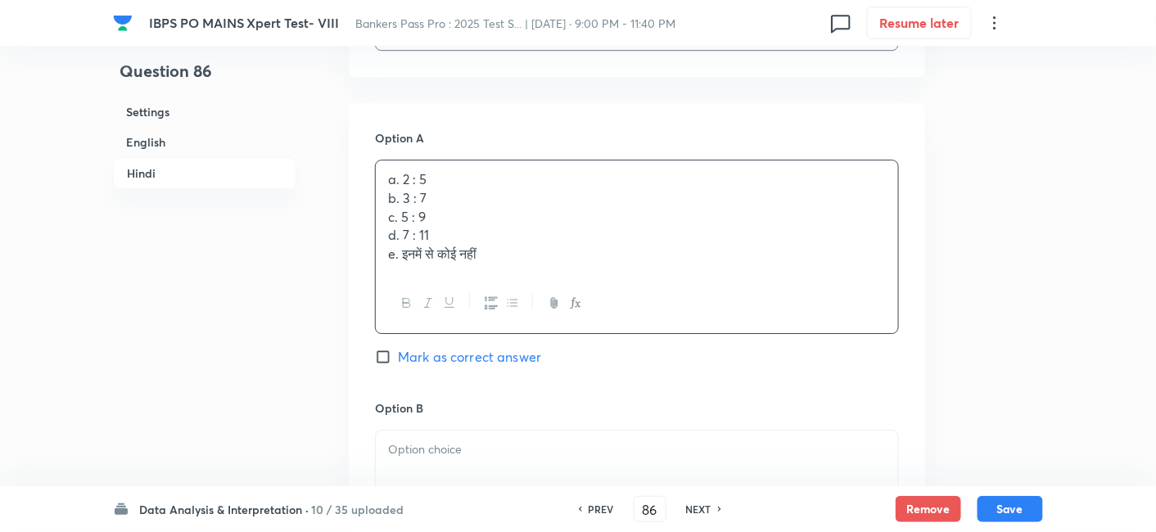
click at [447, 196] on div "a. 2 : 5 b. 3 : 7 c. 5 : 9 d. 7 : 11 e. इनमें से कोई नहीं" at bounding box center [637, 216] width 522 height 113
drag, startPoint x: 380, startPoint y: 169, endPoint x: 582, endPoint y: 309, distance: 246.0
click at [582, 309] on div "Option A a. 2 : 5 b. 3 : 7 c. 5 : 9 d. 7 : 11 e. इनमें से कोई नहीं Mark as corr…" at bounding box center [637, 264] width 524 height 270
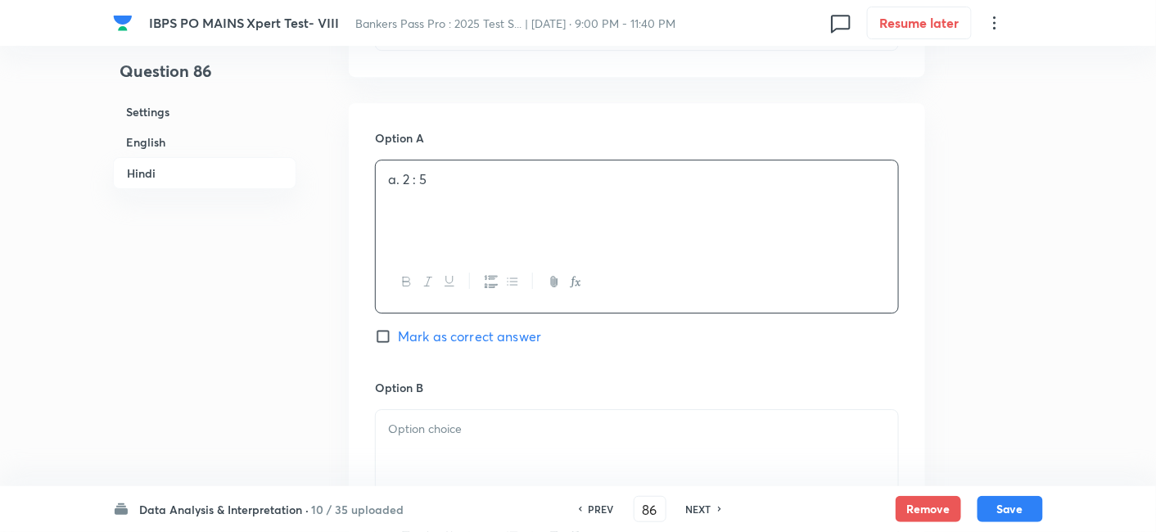
scroll to position [3811, 0]
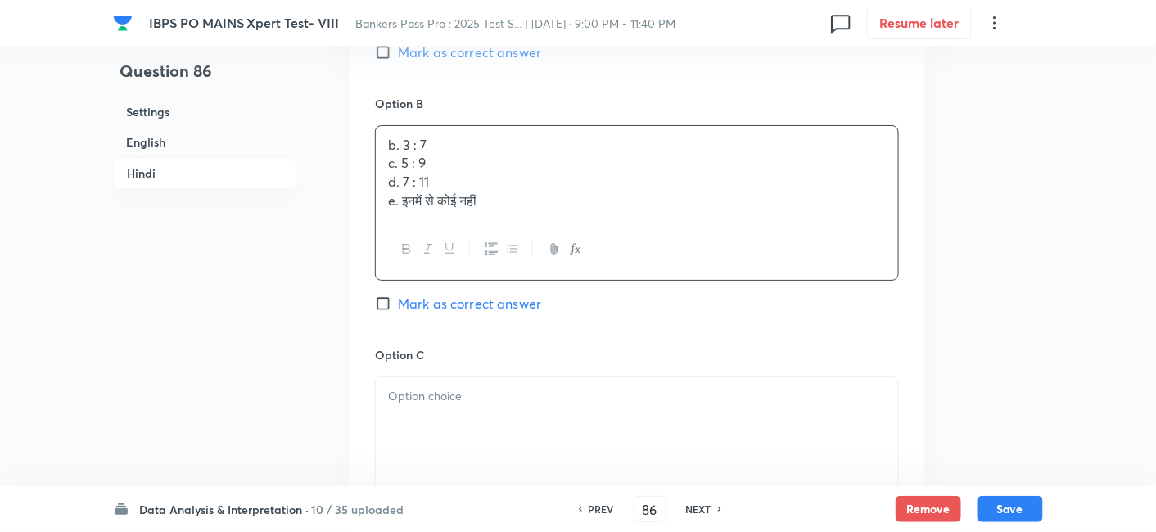
click at [447, 164] on div "b. 3 : 7 c. 5 : 9 d. 7 : 11 e. इनमें से कोई नहीं" at bounding box center [637, 173] width 522 height 94
drag, startPoint x: 381, startPoint y: 139, endPoint x: 565, endPoint y: 239, distance: 209.6
click at [565, 239] on div "b. 3 : 7 c. 5 : 9 d. 7 : 11 e. इनमें से कोई नहीं" at bounding box center [637, 203] width 524 height 156
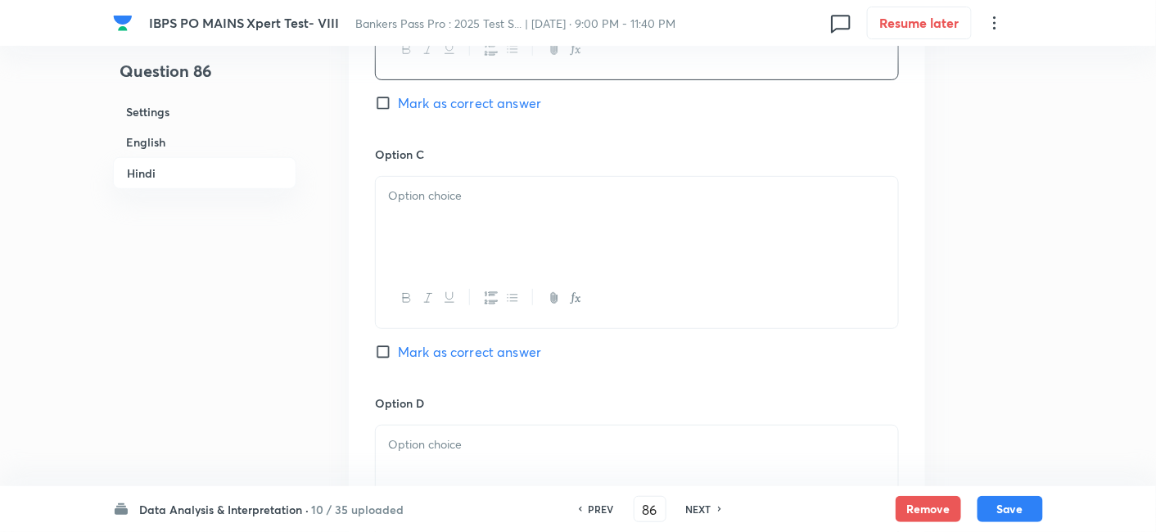
scroll to position [4010, 0]
click at [448, 208] on div at bounding box center [637, 223] width 522 height 92
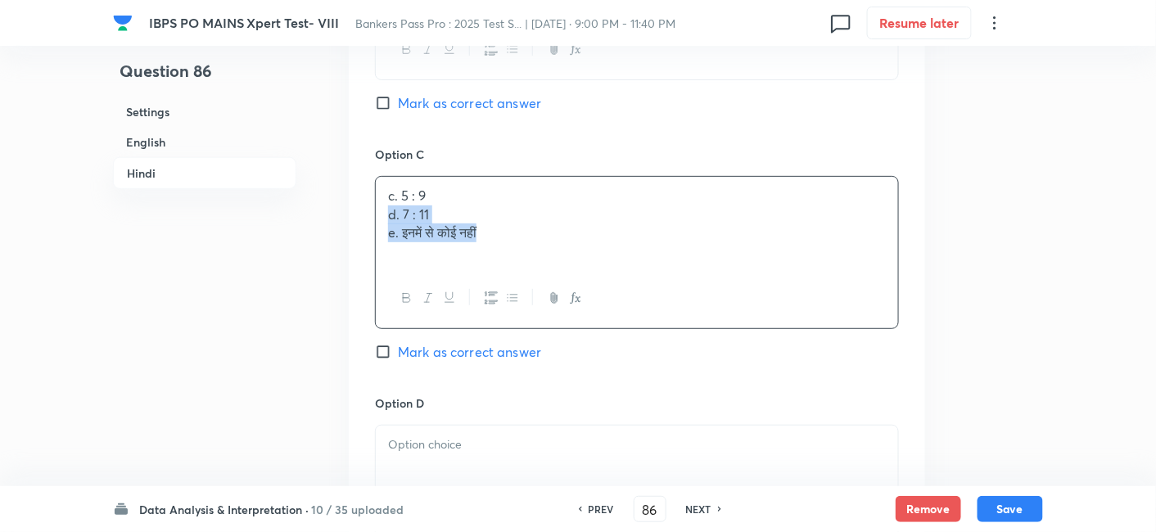
drag, startPoint x: 386, startPoint y: 185, endPoint x: 620, endPoint y: 269, distance: 247.8
click at [620, 269] on div "c. 5 : 9 d. 7 : 11 e. इनमें से कोई नहीं" at bounding box center [637, 252] width 524 height 153
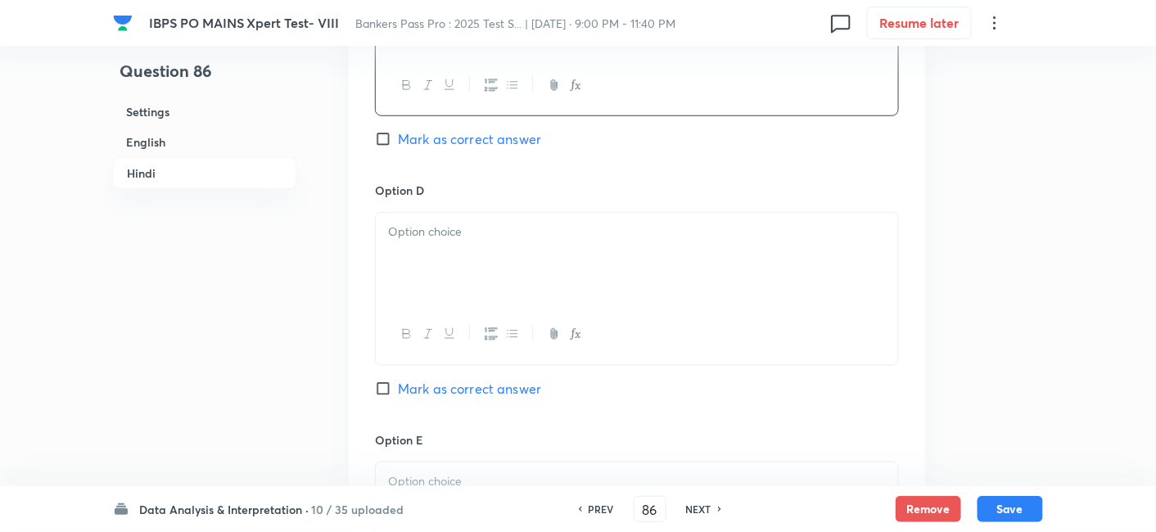
scroll to position [4221, 0]
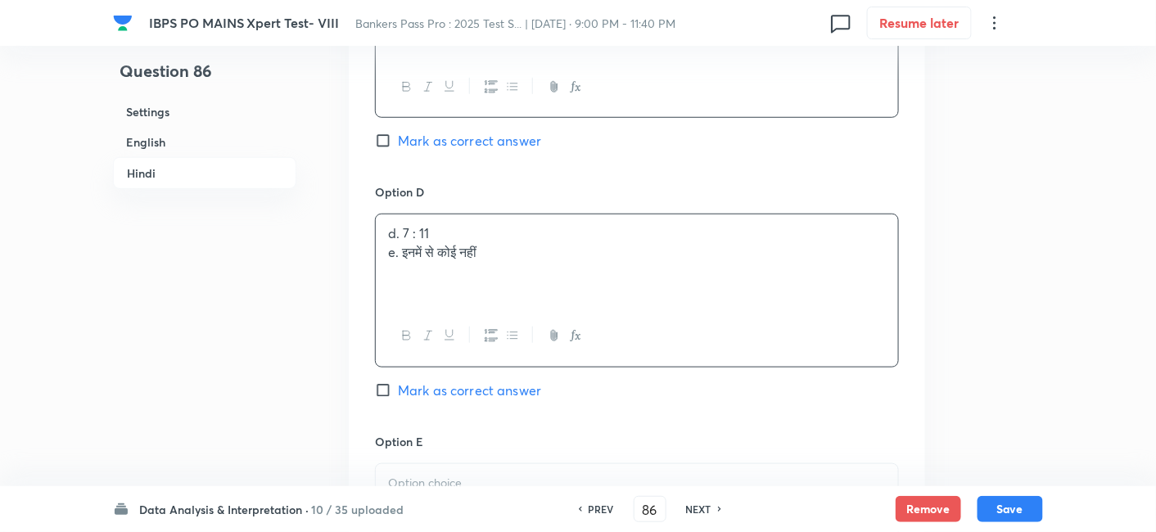
click at [437, 235] on div "d. 7 : 11 e. इनमें से कोई नहीं" at bounding box center [637, 261] width 522 height 92
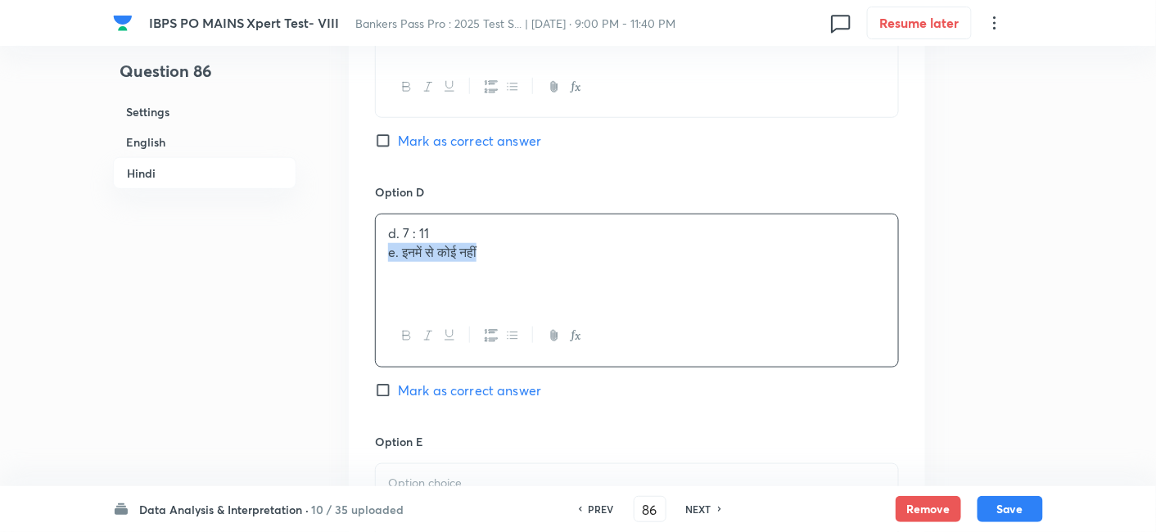
drag, startPoint x: 386, startPoint y: 230, endPoint x: 608, endPoint y: 267, distance: 225.7
click at [608, 267] on div "d. 7 : 11 e. इनमें से कोई नहीं" at bounding box center [637, 261] width 522 height 92
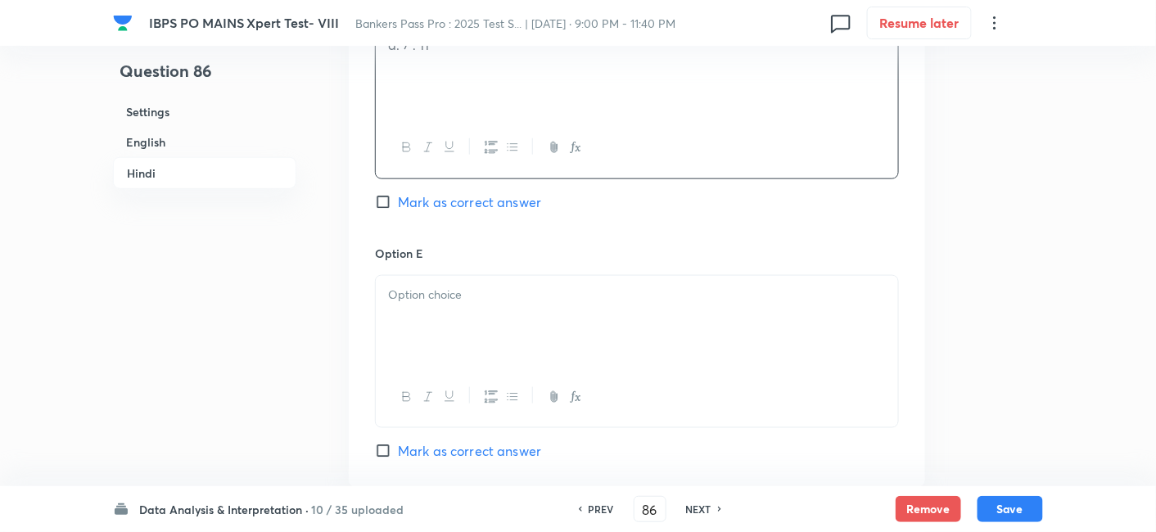
click at [608, 286] on p at bounding box center [637, 295] width 498 height 19
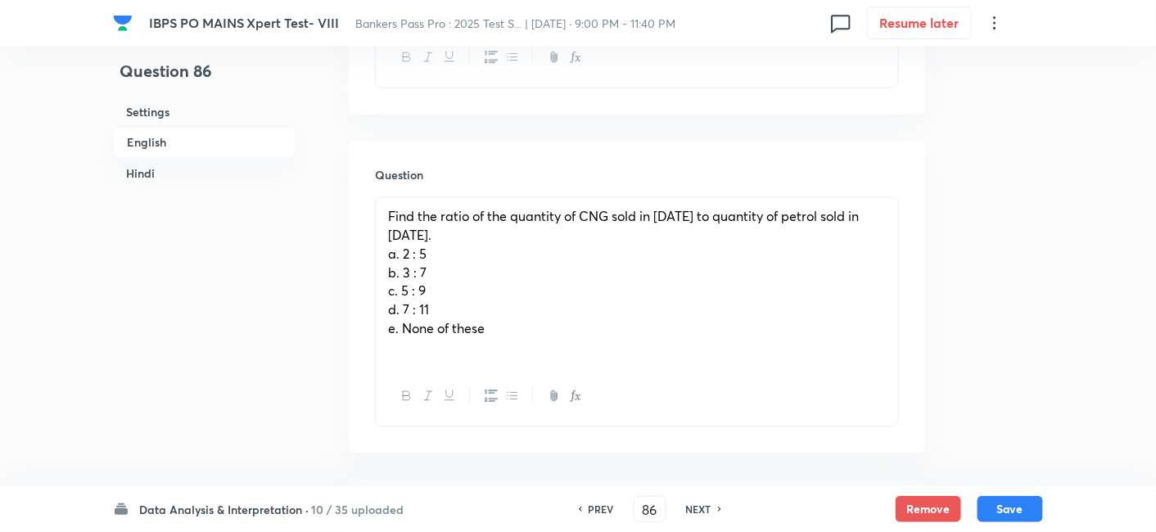
scroll to position [882, 0]
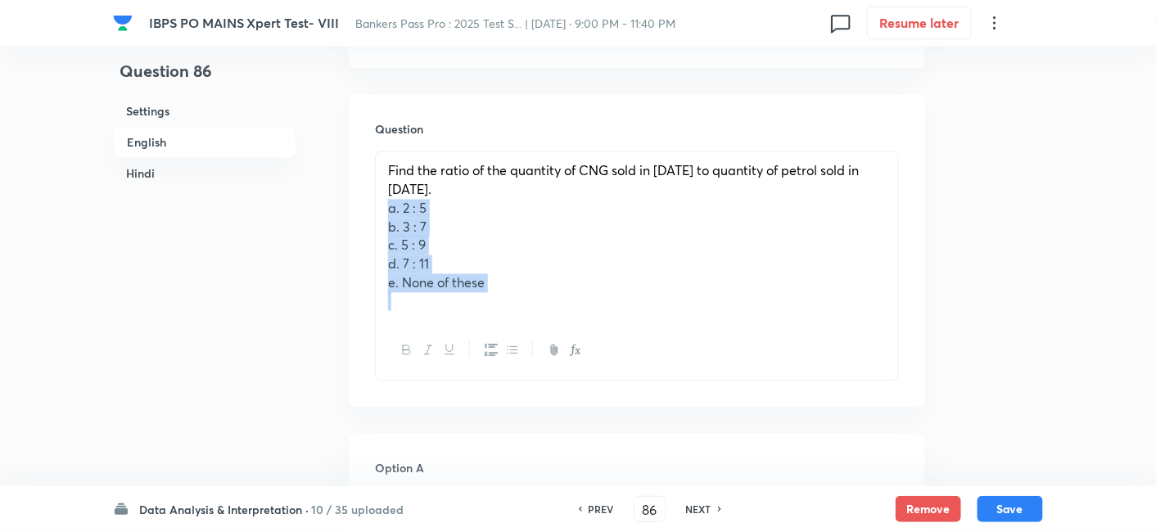
drag, startPoint x: 386, startPoint y: 192, endPoint x: 578, endPoint y: 309, distance: 225.2
click at [578, 309] on div "Find the ratio of the quantity of CNG sold in 2014 to quantity of petrol sold i…" at bounding box center [637, 266] width 524 height 230
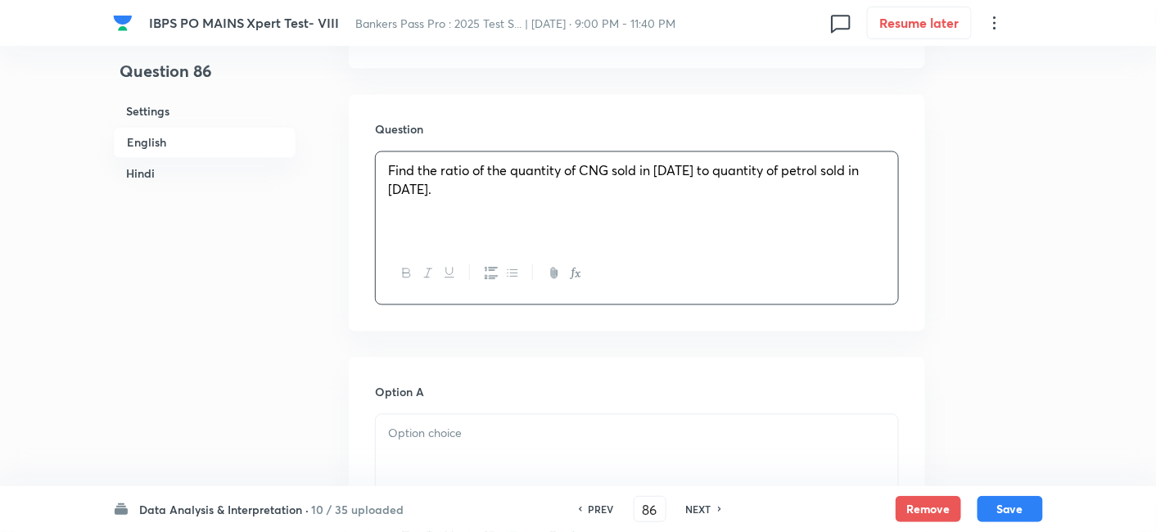
scroll to position [1044, 0]
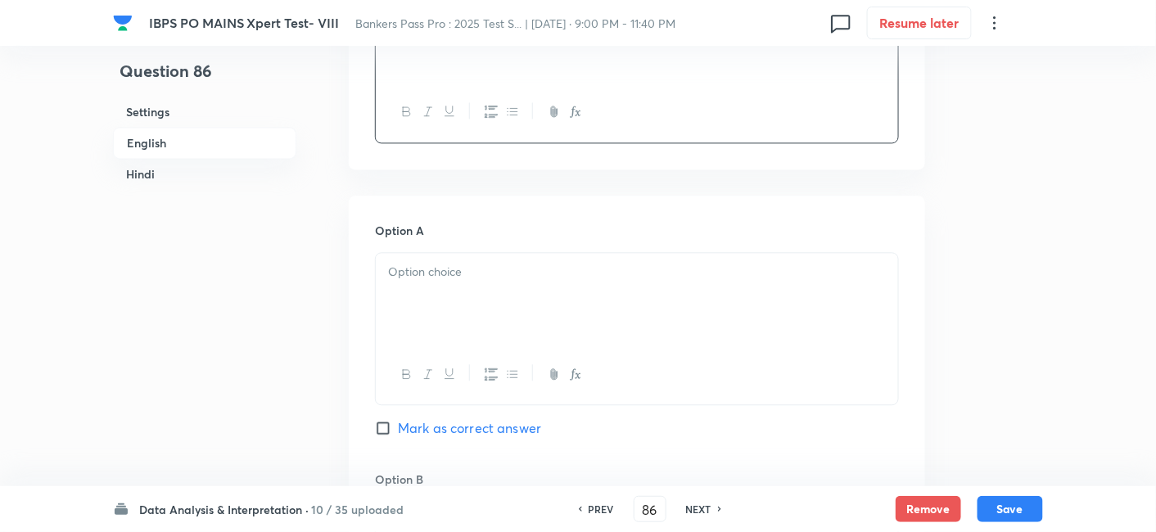
click at [430, 263] on p at bounding box center [637, 272] width 498 height 19
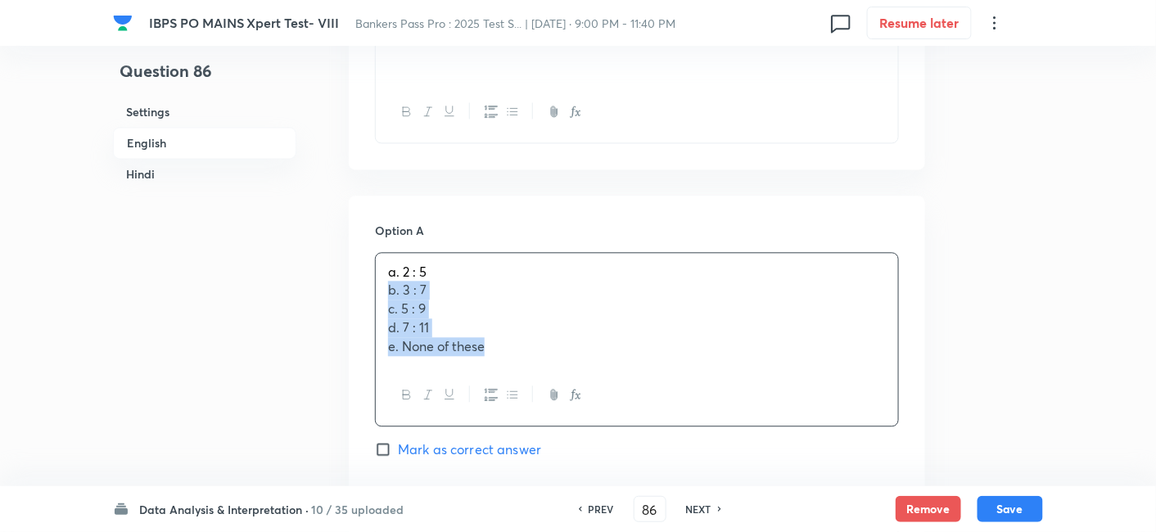
drag, startPoint x: 381, startPoint y: 291, endPoint x: 557, endPoint y: 404, distance: 209.2
click at [557, 404] on div "a. 2 : 5 b. 3 : 7 c. 5 : 9 d. 7 : 11 e. None of these" at bounding box center [637, 339] width 524 height 174
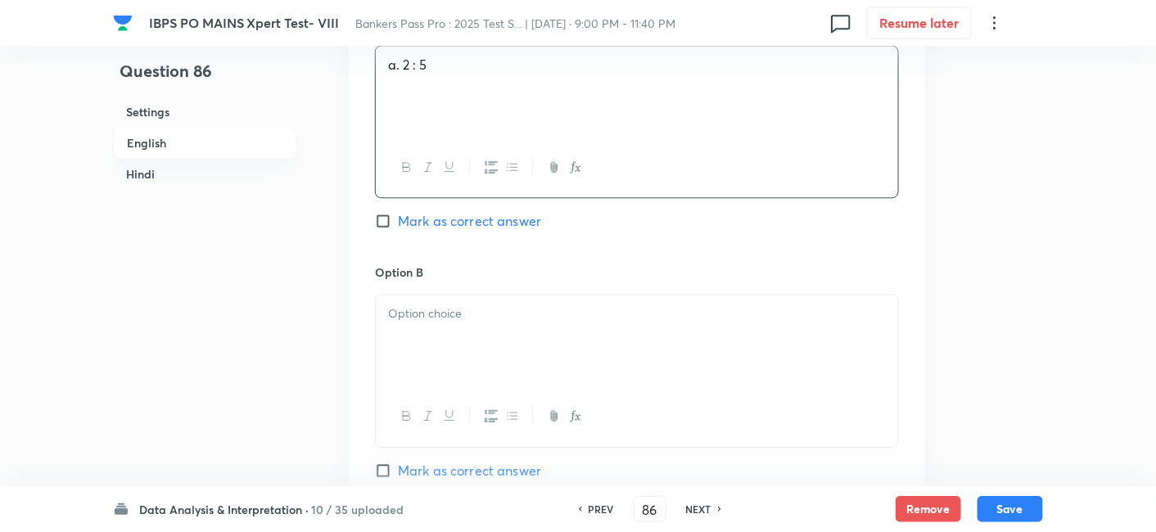
scroll to position [1272, 0]
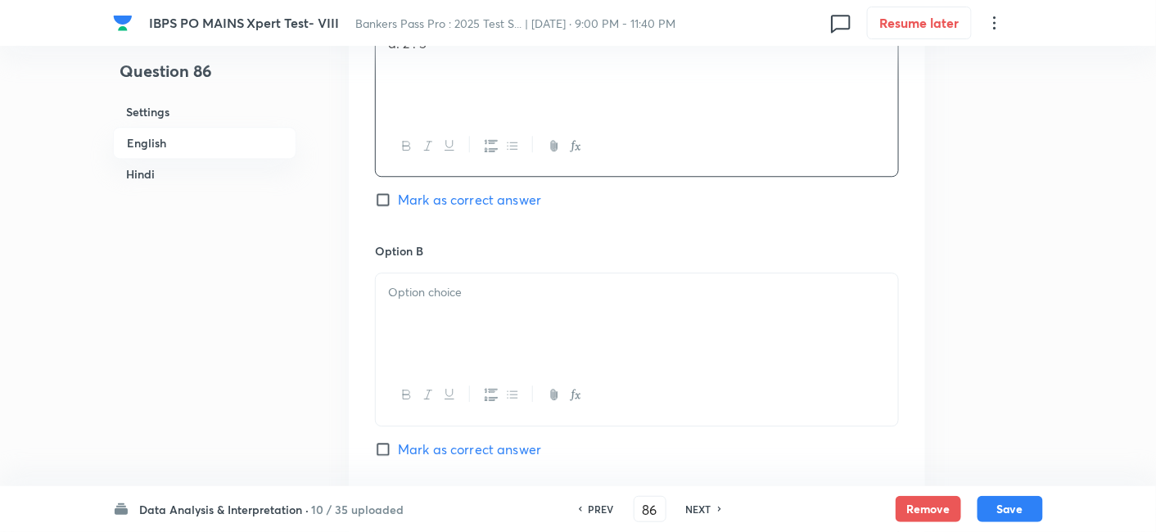
click at [408, 309] on div at bounding box center [637, 319] width 522 height 92
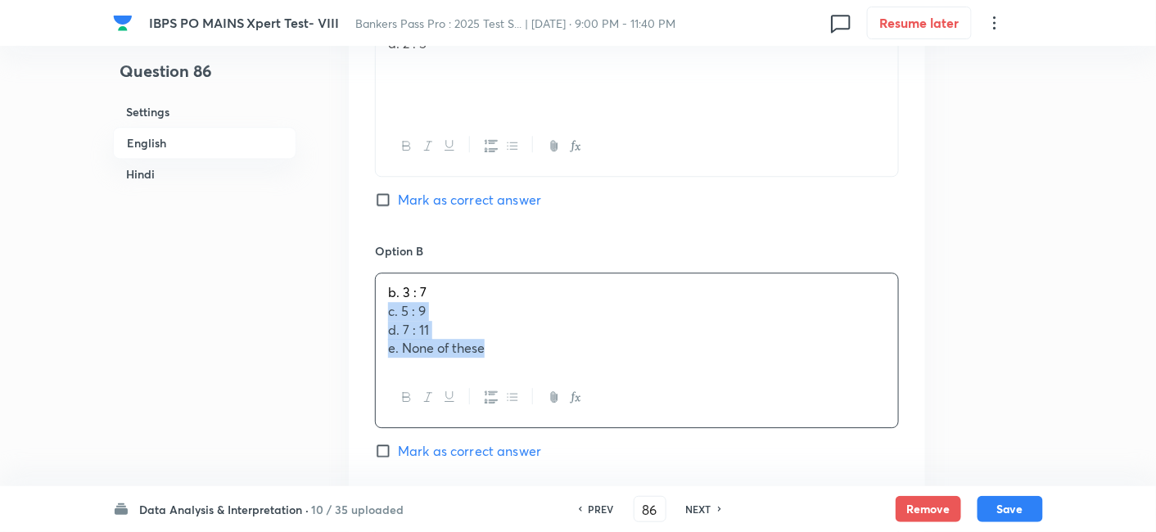
drag, startPoint x: 388, startPoint y: 309, endPoint x: 610, endPoint y: 400, distance: 239.8
click at [610, 400] on div "b. 3 : 7 c. 5 : 9 d. 7 : 11 e. None of these" at bounding box center [637, 351] width 524 height 156
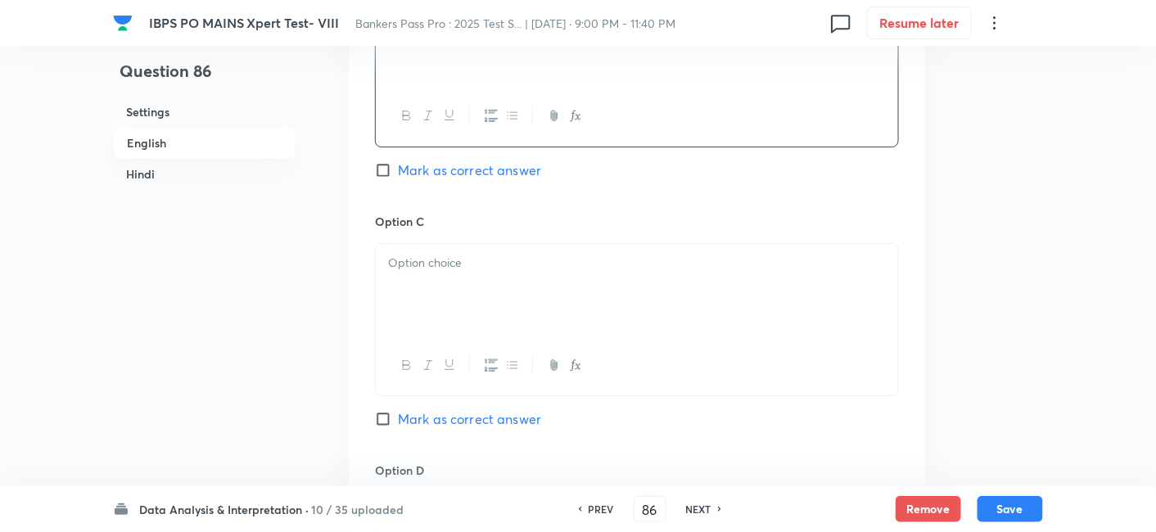
scroll to position [1561, 0]
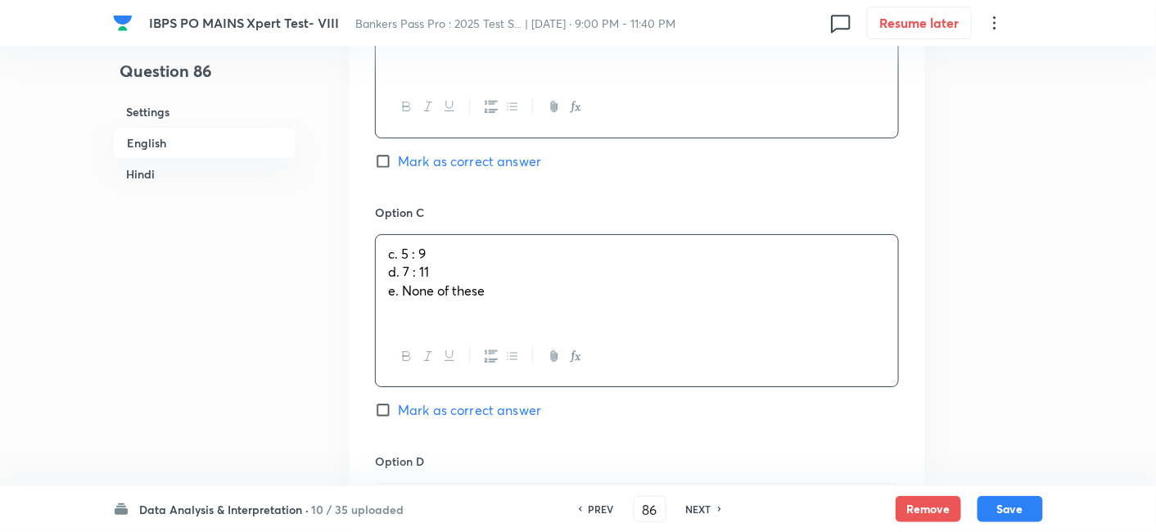
click at [406, 269] on div "c. 5 : 9 d. 7 : 11 e. None of these" at bounding box center [637, 281] width 522 height 92
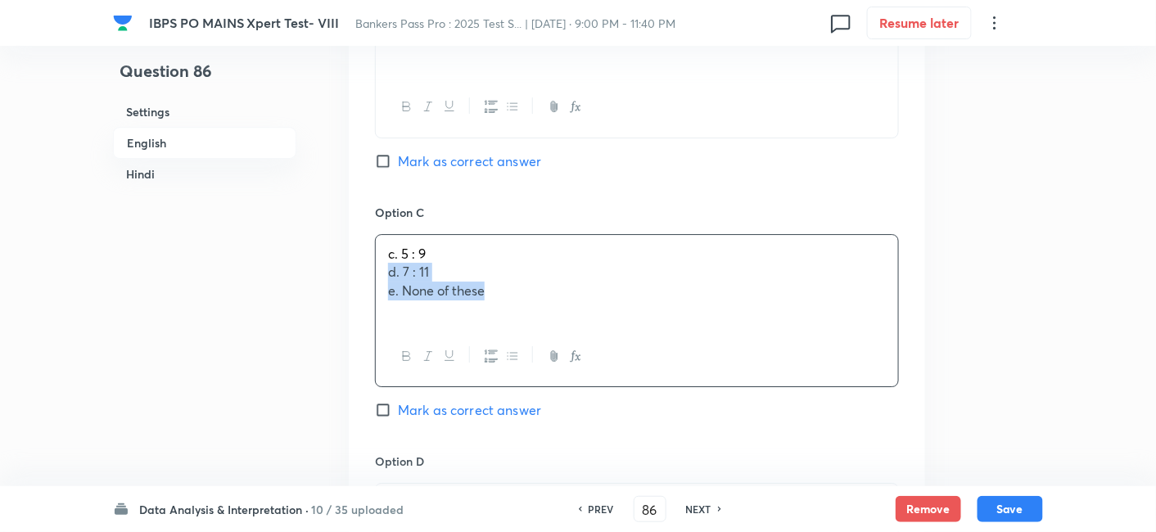
drag, startPoint x: 390, startPoint y: 270, endPoint x: 598, endPoint y: 359, distance: 226.0
click at [598, 359] on div "c. 5 : 9 d. 7 : 11 e. None of these" at bounding box center [637, 310] width 524 height 153
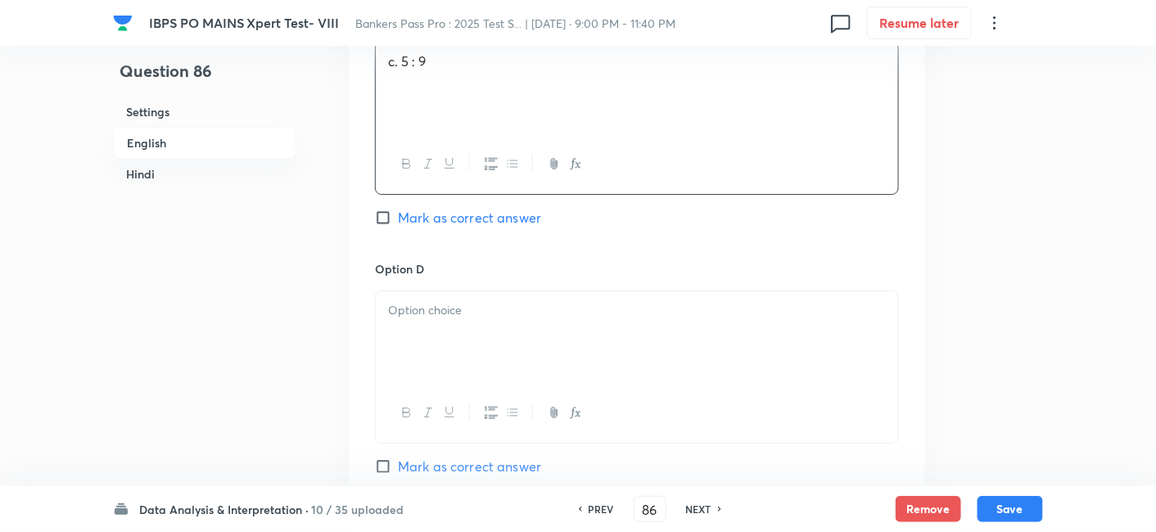
scroll to position [1754, 0]
click at [433, 321] on div at bounding box center [637, 337] width 522 height 92
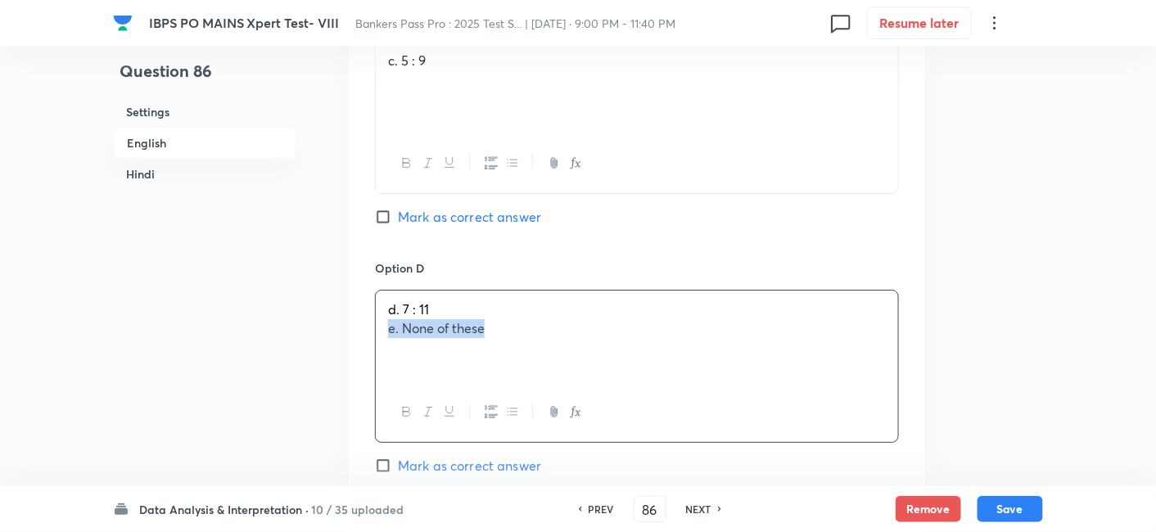
drag, startPoint x: 384, startPoint y: 332, endPoint x: 606, endPoint y: 377, distance: 226.4
click at [606, 377] on div "d. 7 : 11 e. None of these" at bounding box center [637, 337] width 522 height 92
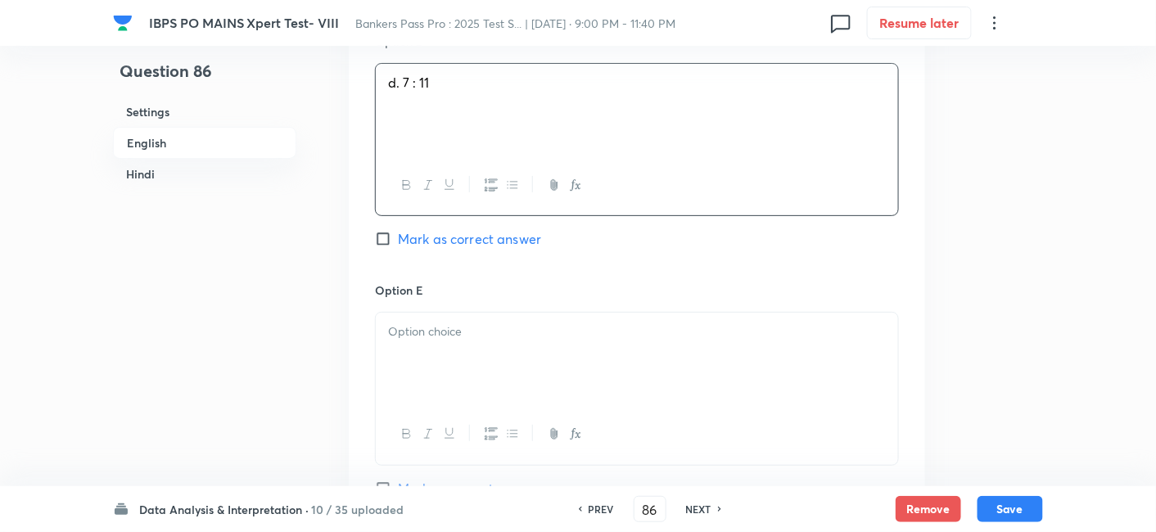
scroll to position [1979, 0]
click at [606, 377] on div at bounding box center [637, 360] width 522 height 92
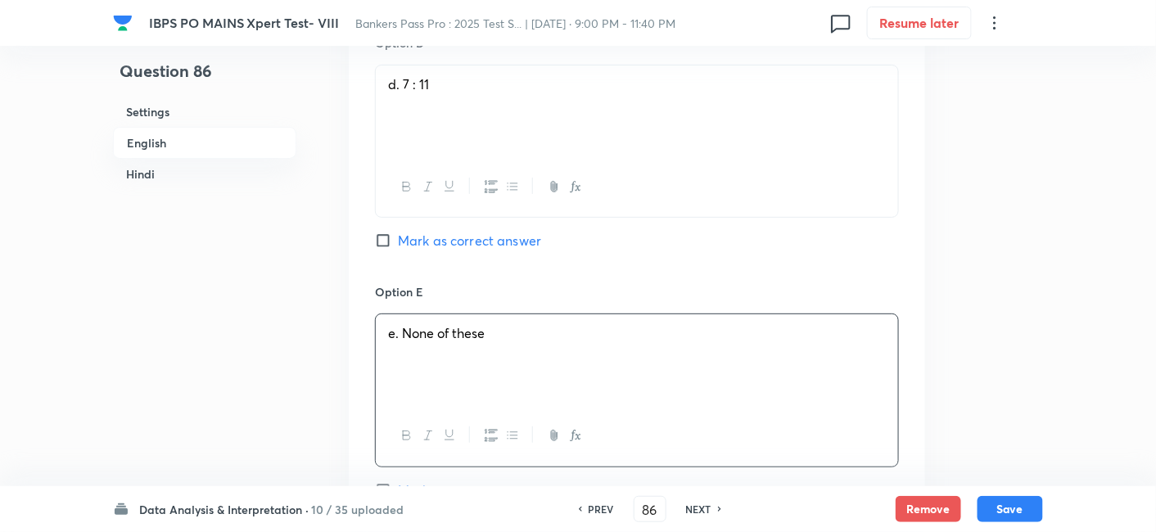
scroll to position [2315, 0]
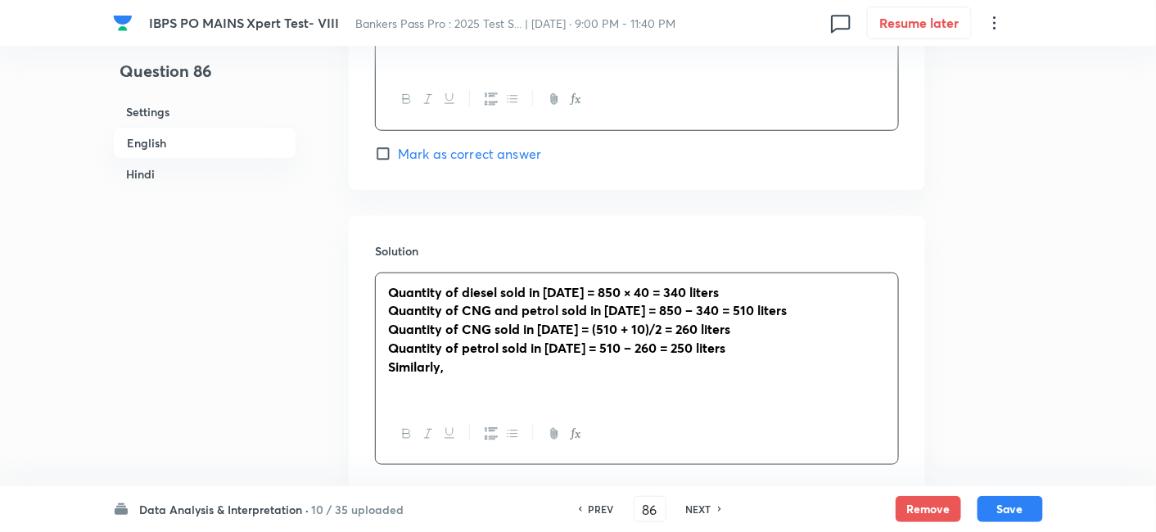
click at [430, 283] on p "Quantity of diesel sold in 2012 = 850 × 40 = 340 liters" at bounding box center [637, 292] width 498 height 19
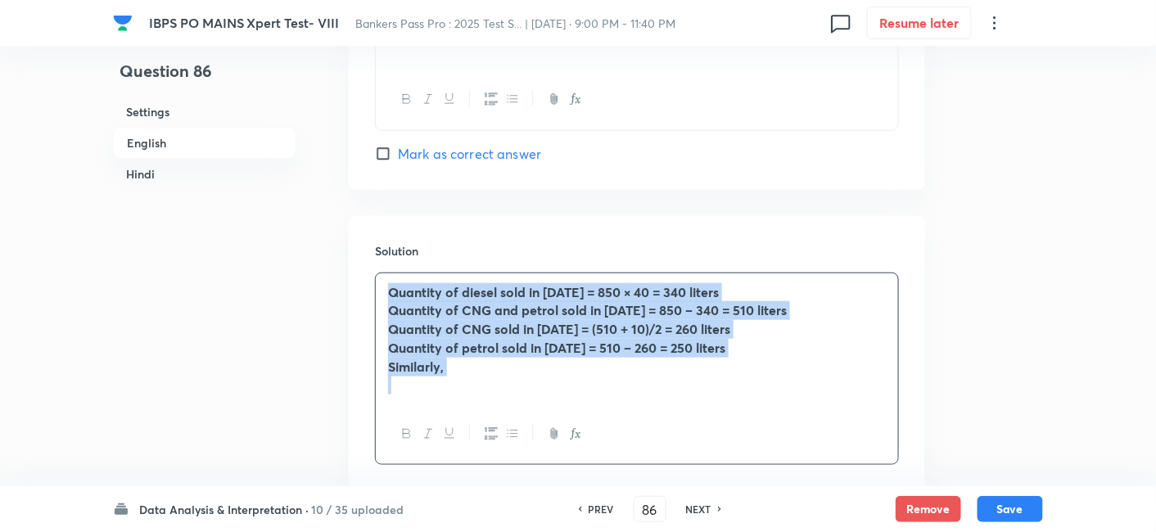
drag, startPoint x: 385, startPoint y: 282, endPoint x: 553, endPoint y: 417, distance: 216.1
click at [553, 417] on div "Quantity of diesel sold in 2012 = 850 × 40 = 340 liters Quantity of CNG and pet…" at bounding box center [637, 369] width 524 height 193
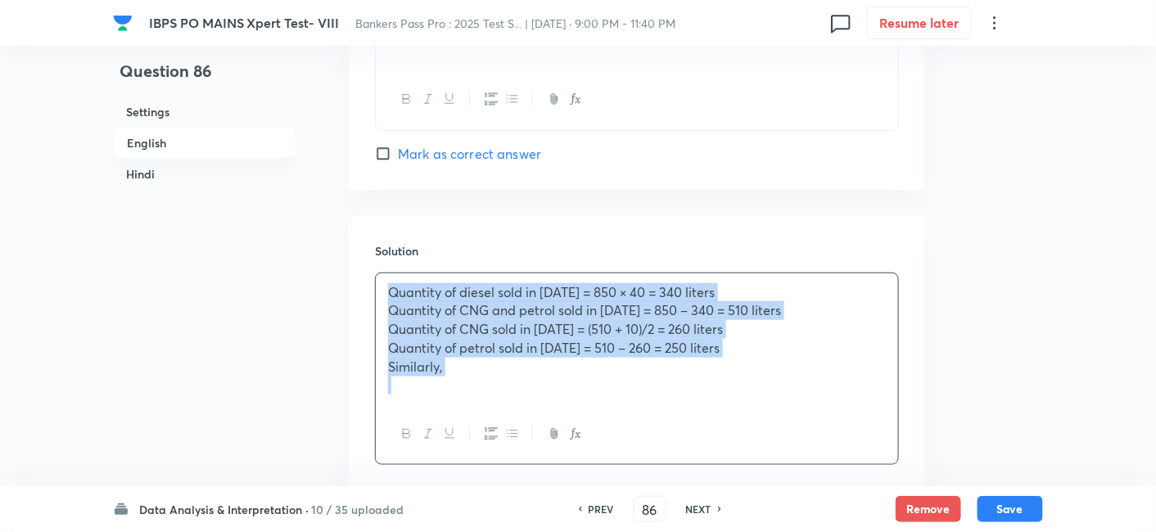
click at [562, 376] on p at bounding box center [637, 385] width 498 height 19
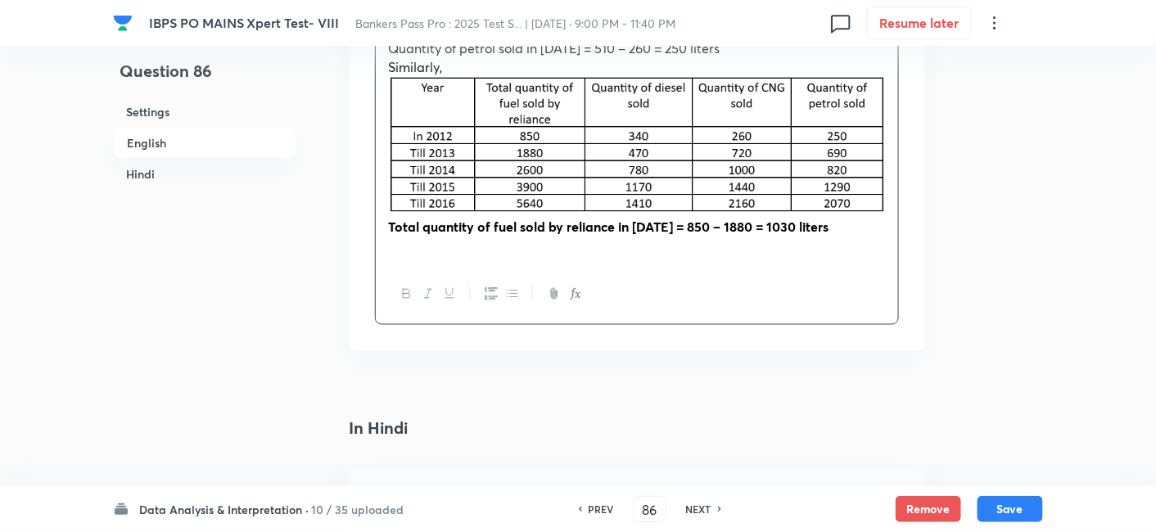
scroll to position [2620, 0]
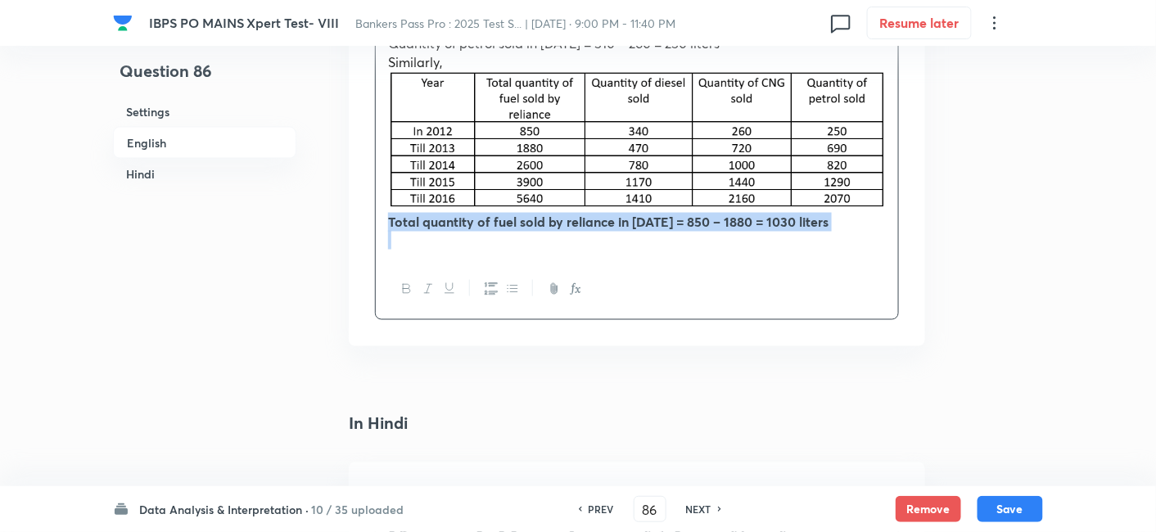
drag, startPoint x: 381, startPoint y: 224, endPoint x: 815, endPoint y: 231, distance: 434.8
click at [815, 231] on div "Quantity of diesel sold in 2012 = 850 × 40 = 340 liters Quantity of CNG and pet…" at bounding box center [637, 114] width 522 height 291
click at [825, 231] on p at bounding box center [637, 240] width 498 height 19
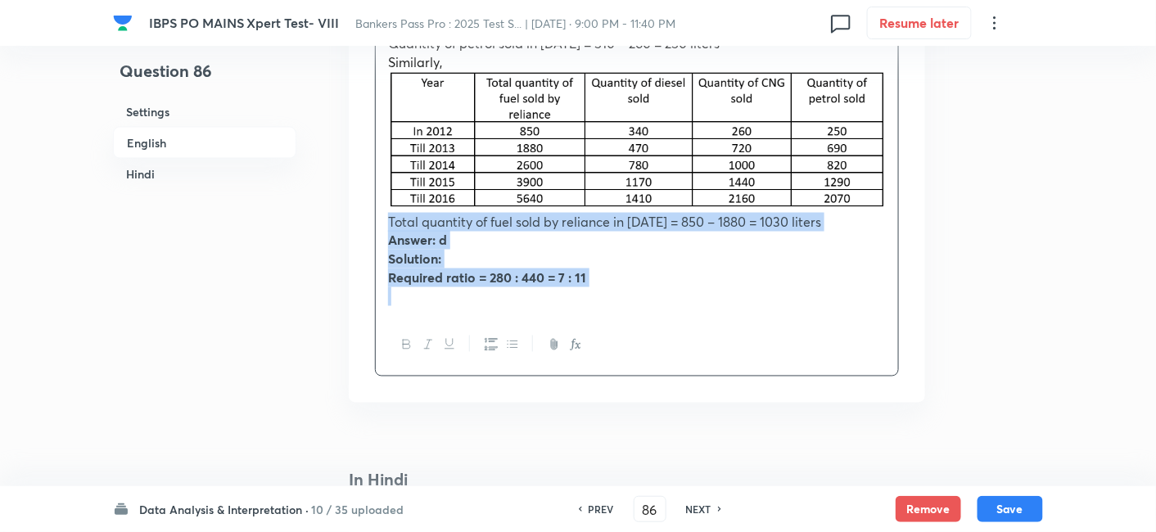
drag, startPoint x: 385, startPoint y: 219, endPoint x: 722, endPoint y: 328, distance: 354.5
click at [722, 328] on div "Quantity of diesel sold in 2012 = 850 × 40 = 340 liters Quantity of CNG and pet…" at bounding box center [637, 172] width 524 height 409
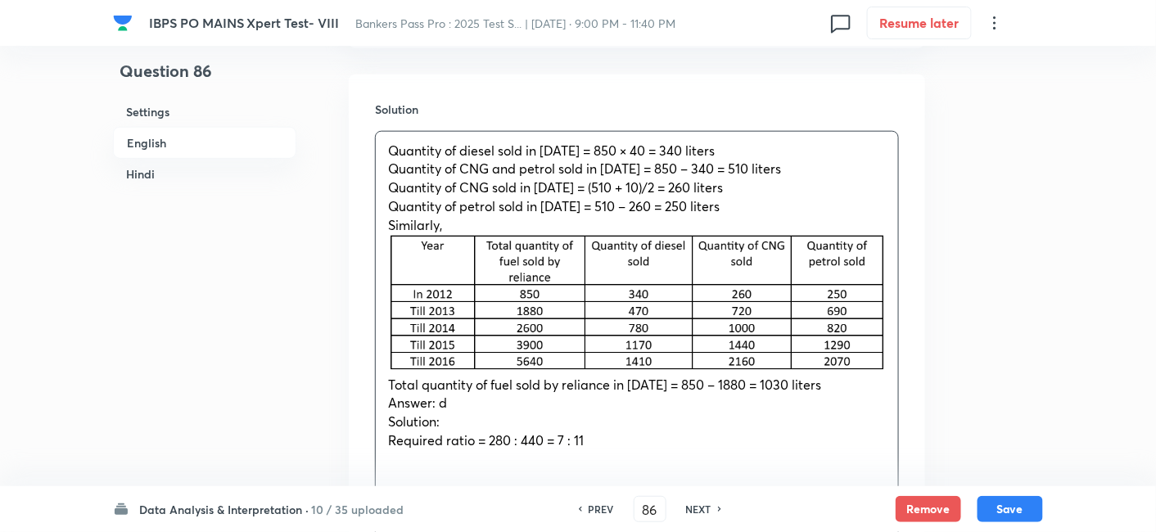
scroll to position [2451, 0]
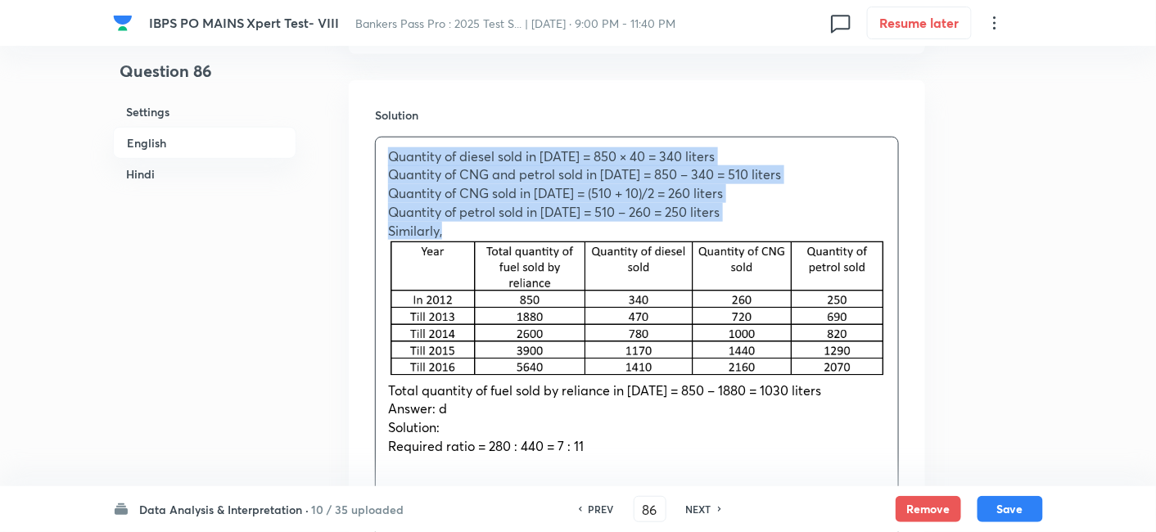
drag, startPoint x: 386, startPoint y: 153, endPoint x: 468, endPoint y: 223, distance: 107.5
click at [468, 223] on div "Quantity of diesel sold in 2012 = 850 × 40 = 340 liters Quantity of CNG and pet…" at bounding box center [637, 311] width 522 height 347
copy div "Quantity of diesel sold in 2012 = 850 × 40 = 340 liters Quantity of CNG and pet…"
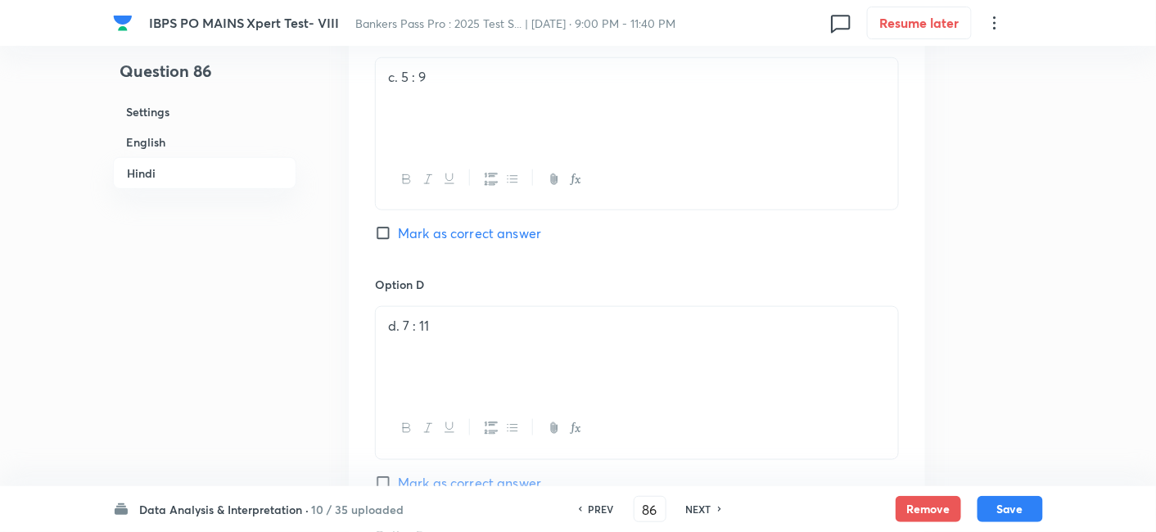
scroll to position [4943, 0]
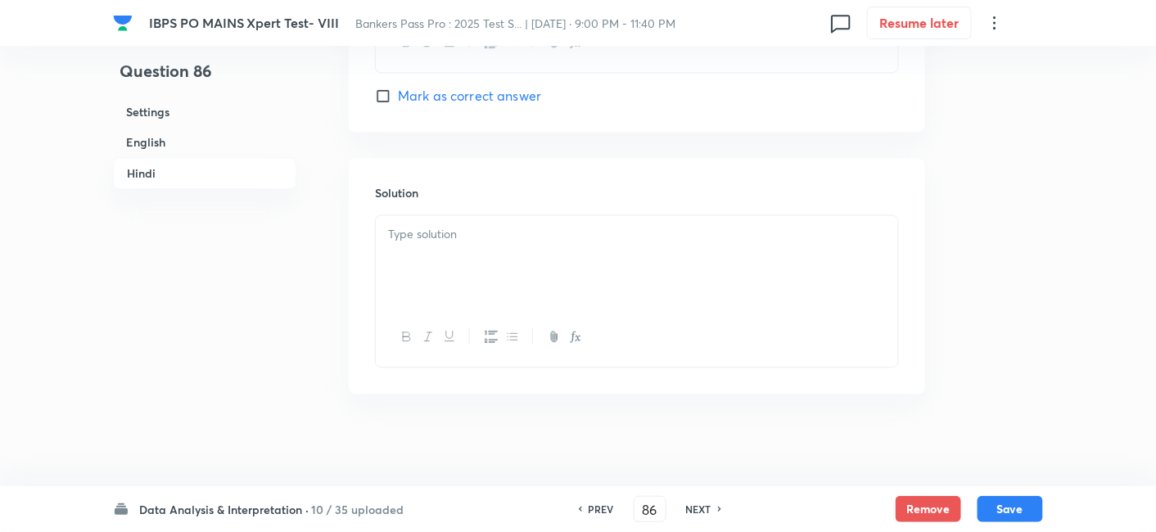
click at [585, 251] on div at bounding box center [637, 261] width 522 height 92
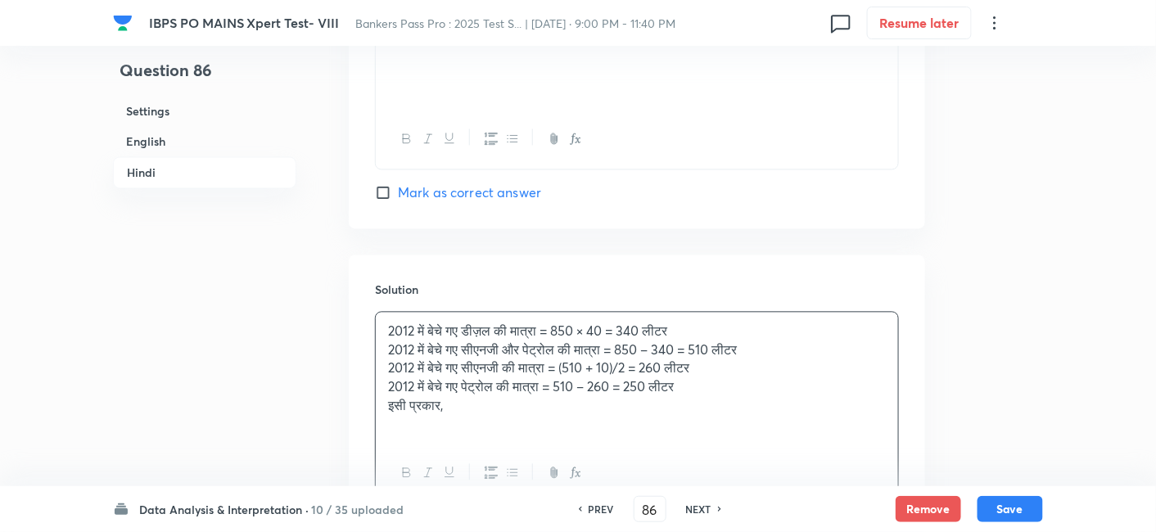
scroll to position [4982, 0]
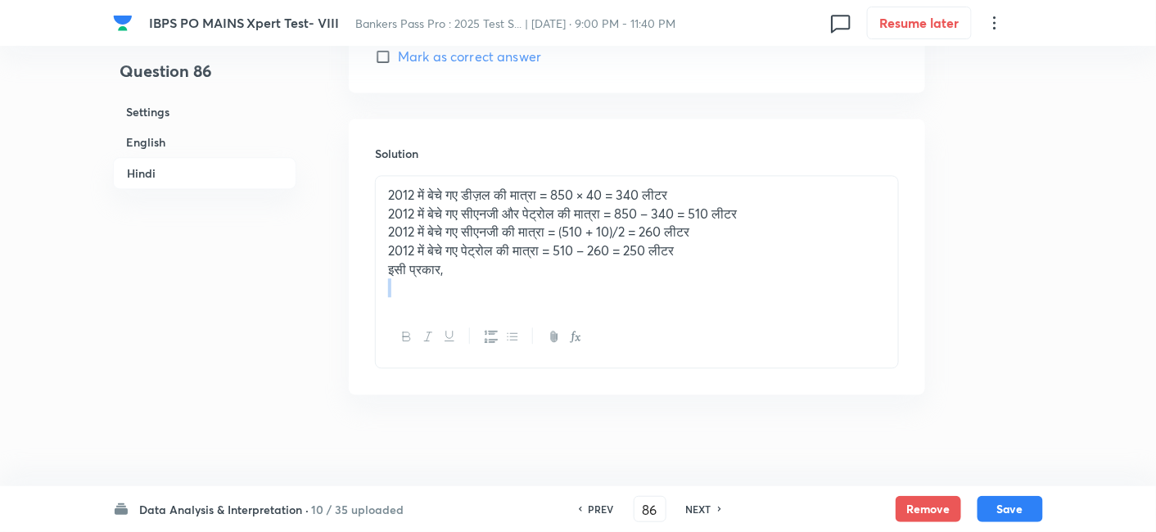
drag, startPoint x: 514, startPoint y: 302, endPoint x: 458, endPoint y: 275, distance: 62.6
click at [458, 275] on div "2012 में बेचे गए डीज़ल की मात्रा = 850 × 40 = 340 लीटर 2012 में बेचे गए सीएनजी …" at bounding box center [637, 271] width 524 height 193
click at [458, 278] on p at bounding box center [637, 287] width 498 height 19
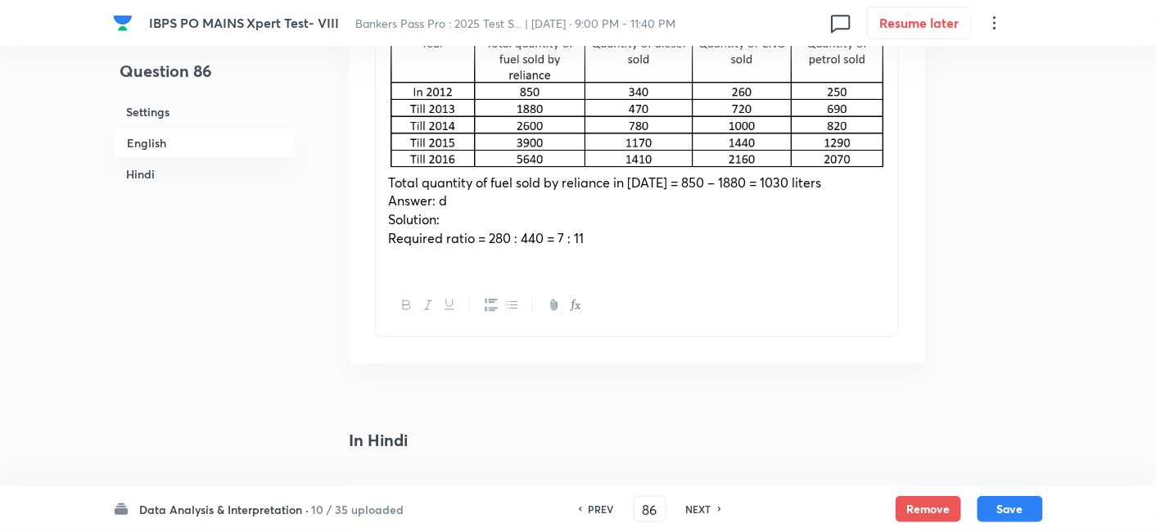
scroll to position [2613, 0]
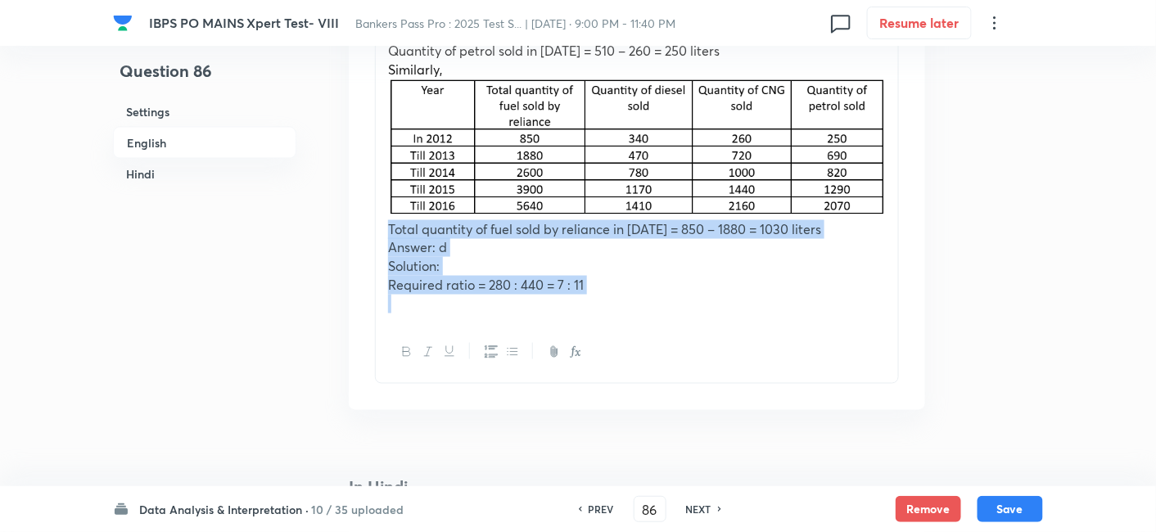
drag, startPoint x: 388, startPoint y: 223, endPoint x: 694, endPoint y: 302, distance: 315.6
click at [694, 302] on div "Quantity of diesel sold in 2012 = 850 × 40 = 340 liters Quantity of CNG and pet…" at bounding box center [637, 149] width 522 height 347
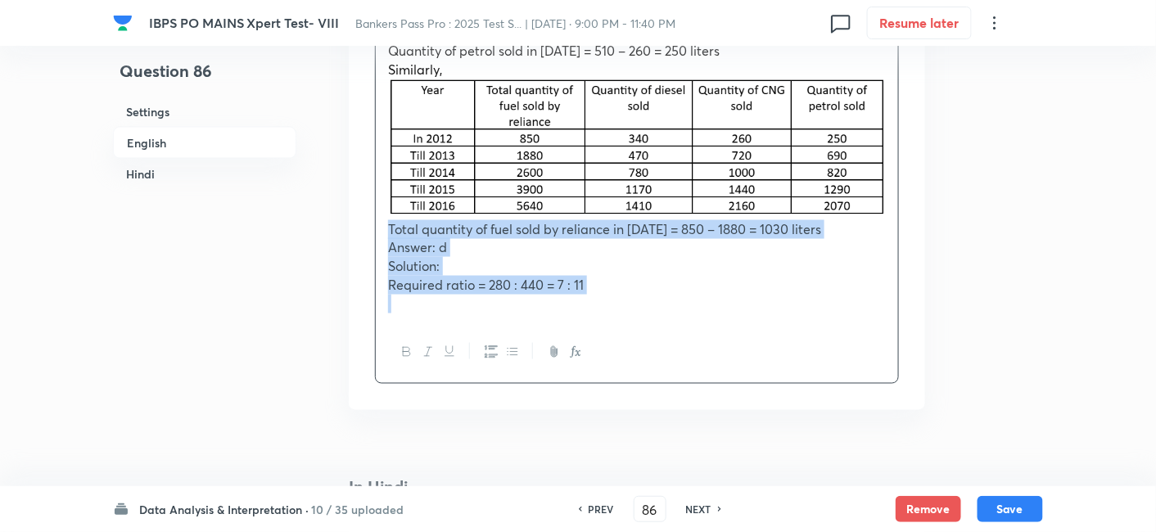
copy div "Total quantity of fuel sold by reliance in 2013 = 850 – 1880 = 1030 liters Answ…"
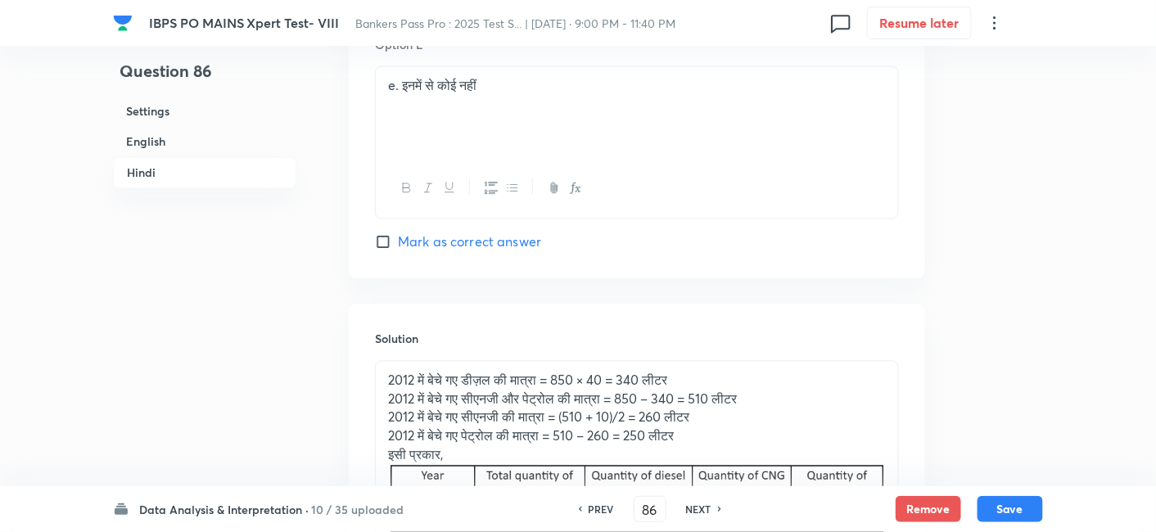
scroll to position [5104, 0]
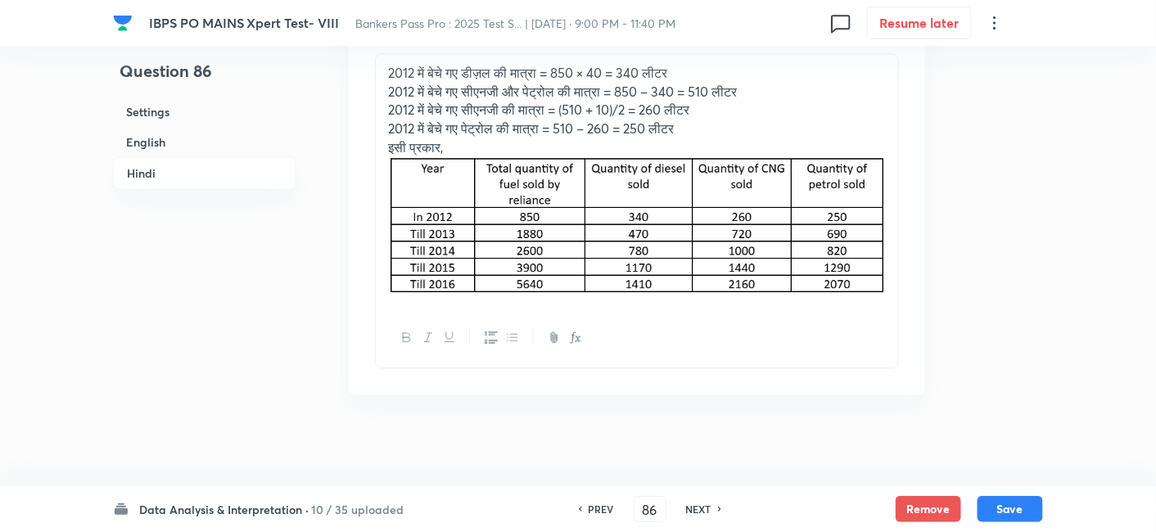
click at [893, 268] on div "2012 में बेचे गए डीज़ल की मात्रा = 850 × 40 = 340 लीटर 2012 में बेचे गए सीएनजी …" at bounding box center [637, 181] width 522 height 254
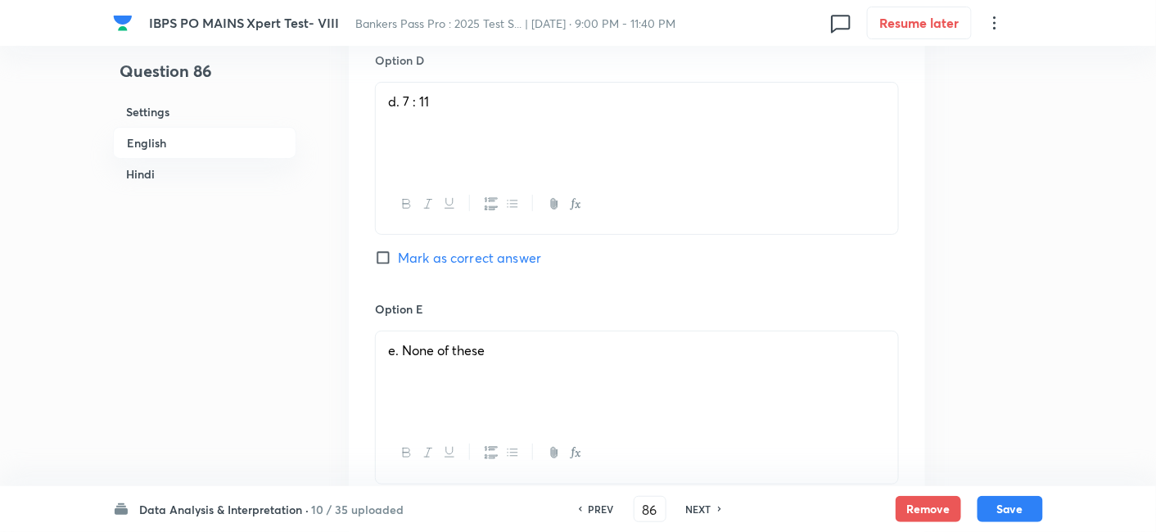
scroll to position [1956, 0]
click at [528, 265] on span "Mark as correct answer" at bounding box center [469, 264] width 143 height 20
click at [398, 265] on input "Mark as correct answer" at bounding box center [386, 263] width 23 height 16
checkbox input "true"
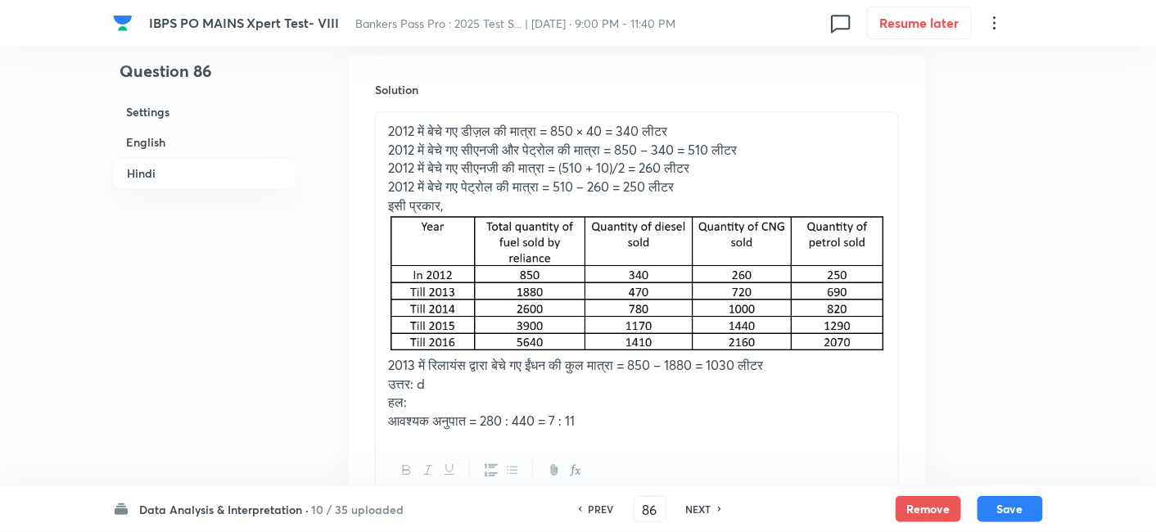
scroll to position [5179, 0]
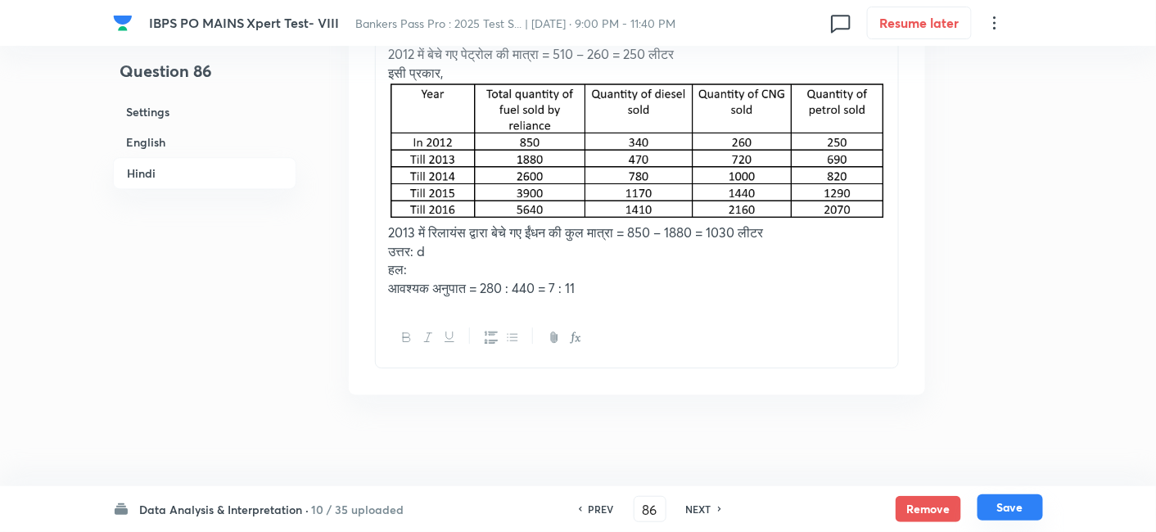
click at [1019, 517] on button "Save" at bounding box center [1011, 508] width 66 height 26
type input "87"
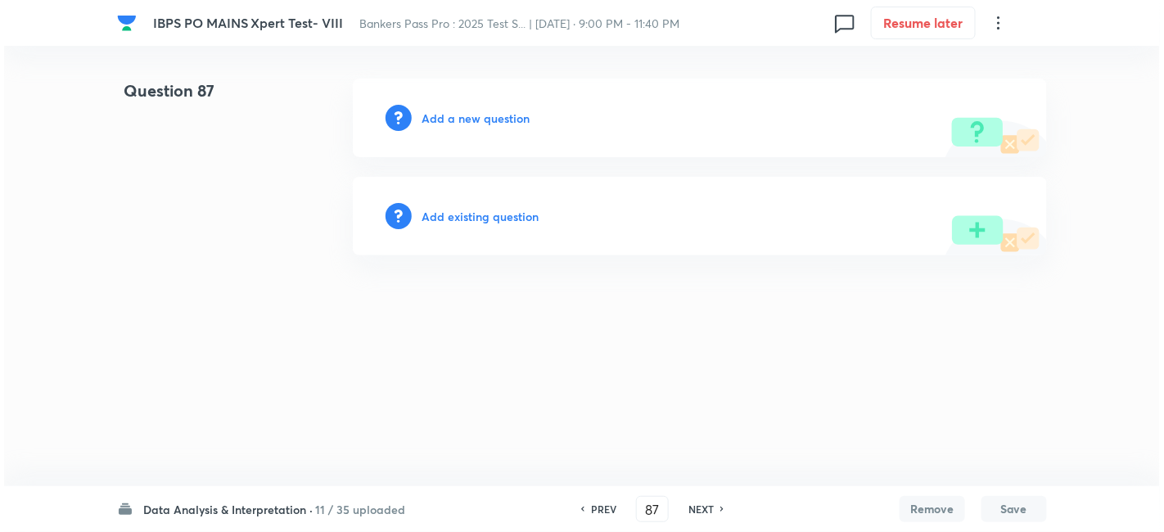
scroll to position [0, 0]
click at [500, 110] on h6 "Add a new question" at bounding box center [476, 118] width 108 height 17
click at [500, 110] on h6 "Choose a question type" at bounding box center [485, 118] width 126 height 17
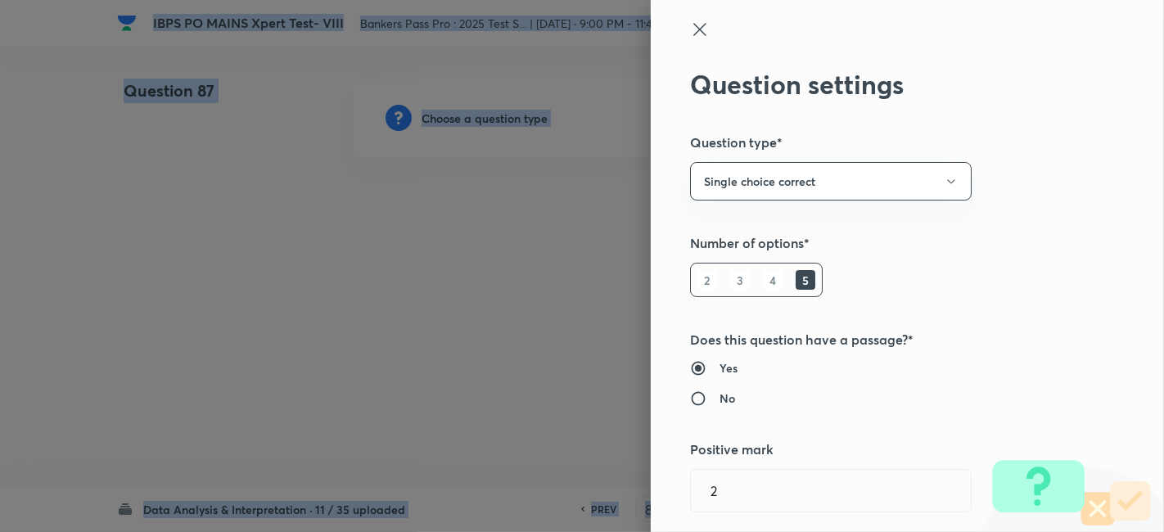
click at [500, 109] on div at bounding box center [582, 266] width 1164 height 532
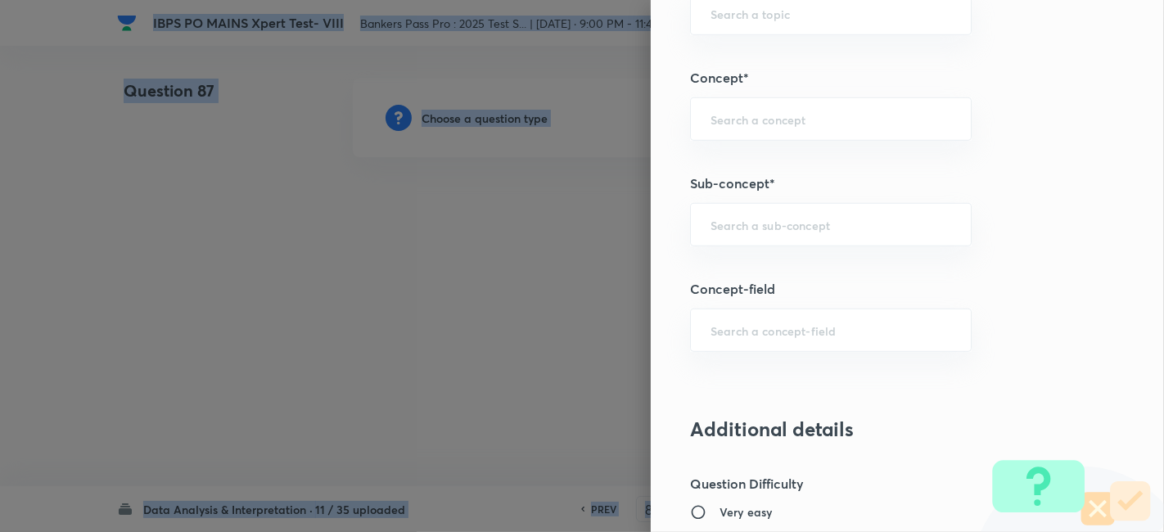
scroll to position [882, 0]
click at [791, 230] on div "​" at bounding box center [831, 226] width 282 height 43
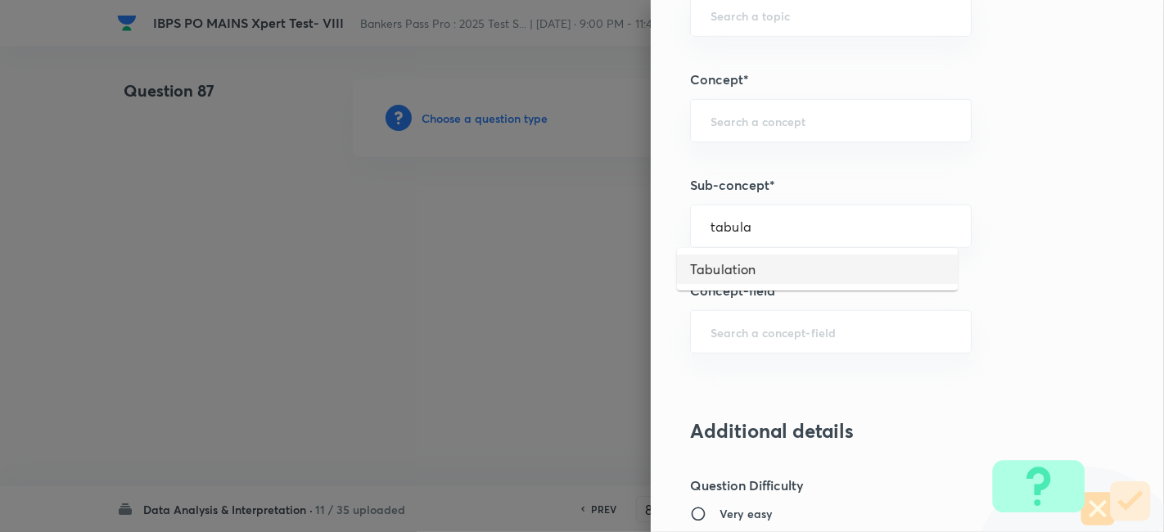
click at [761, 273] on li "Tabulation" at bounding box center [817, 269] width 281 height 29
type input "Tabulation"
type input "Quantitative Aptitude"
type input "Data Interpretation"
type input "Tabulation"
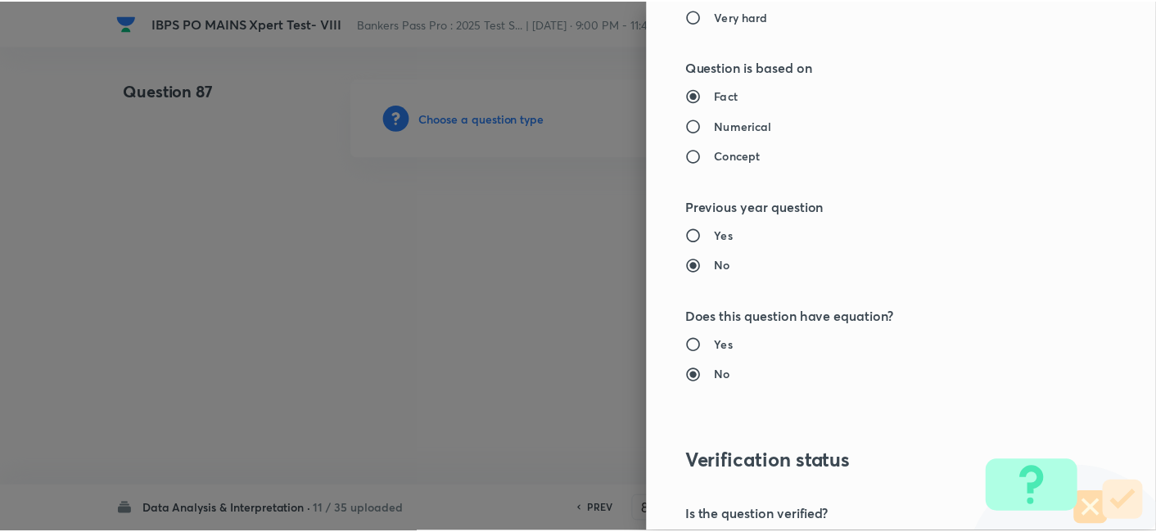
scroll to position [1695, 0]
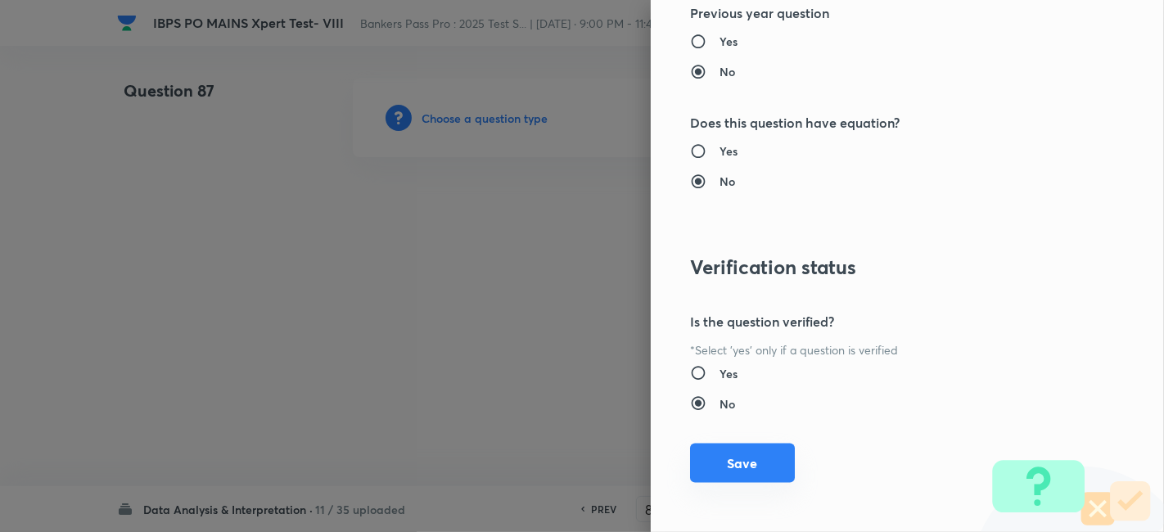
click at [730, 450] on button "Save" at bounding box center [742, 463] width 105 height 39
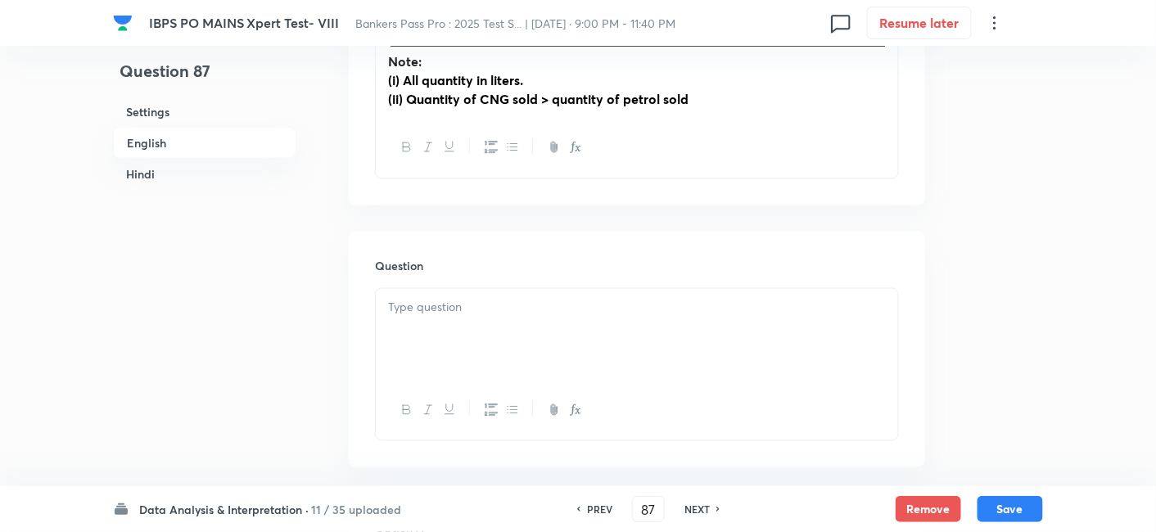
scroll to position [729, 0]
click at [498, 328] on div at bounding box center [637, 333] width 522 height 92
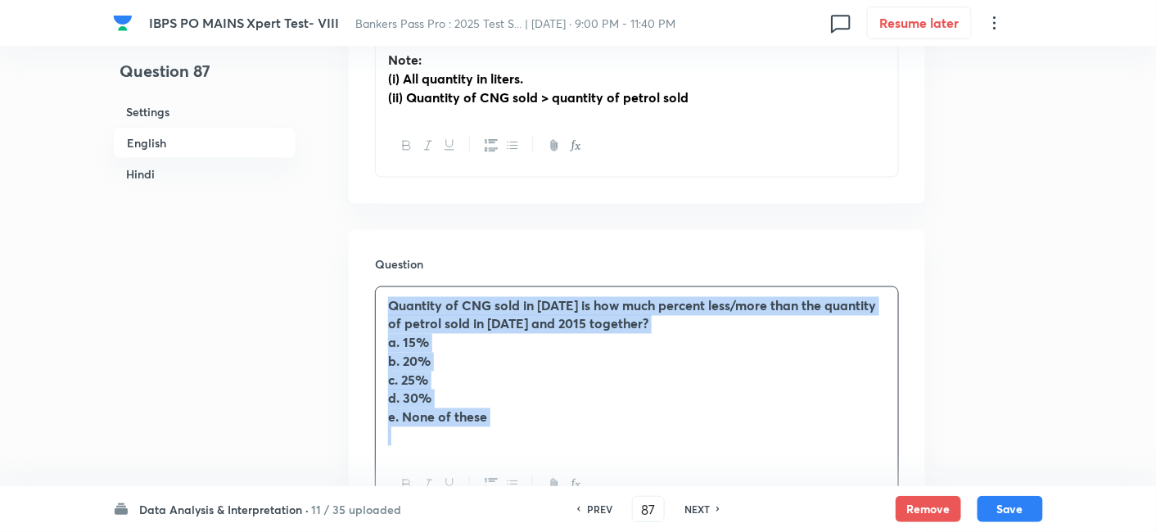
drag, startPoint x: 379, startPoint y: 296, endPoint x: 582, endPoint y: 448, distance: 253.8
click at [582, 448] on div "Quantity of CNG sold in 2016 is how much percent less/more than the quantity of…" at bounding box center [637, 371] width 522 height 169
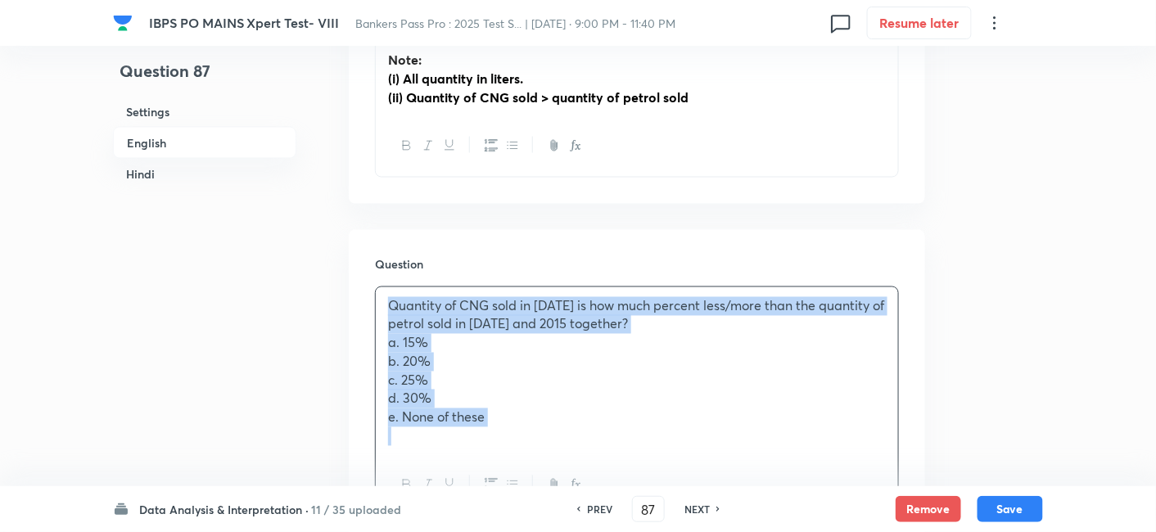
click at [582, 448] on div "Quantity of CNG sold in 2016 is how much percent less/more than the quantity of…" at bounding box center [637, 371] width 522 height 169
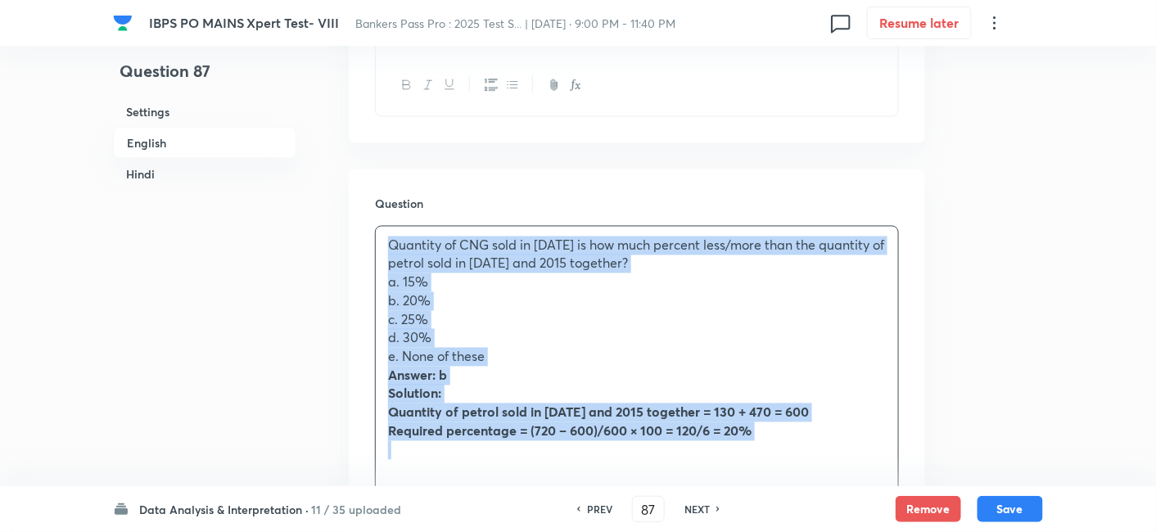
scroll to position [838, 0]
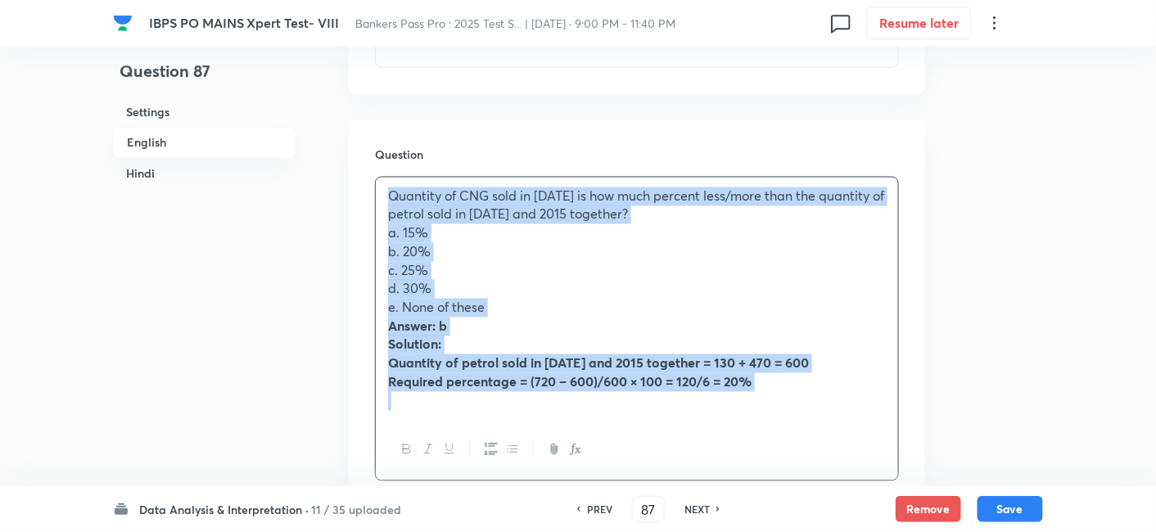
drag, startPoint x: 385, startPoint y: 307, endPoint x: 802, endPoint y: 454, distance: 442.8
click at [802, 454] on div "Quantity of CNG sold in 2016 is how much percent less/more than the quantity of…" at bounding box center [637, 329] width 524 height 305
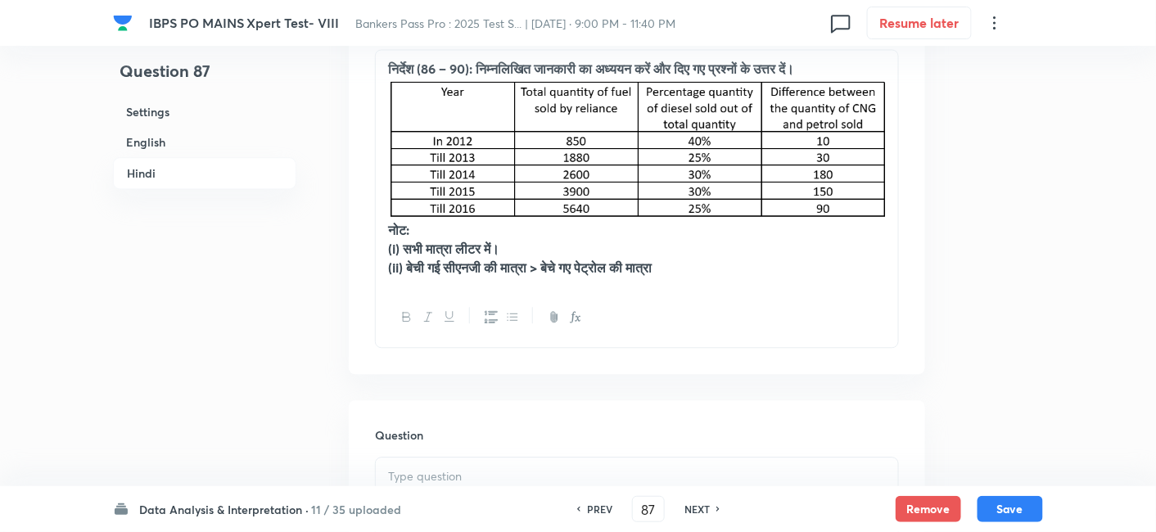
scroll to position [3208, 0]
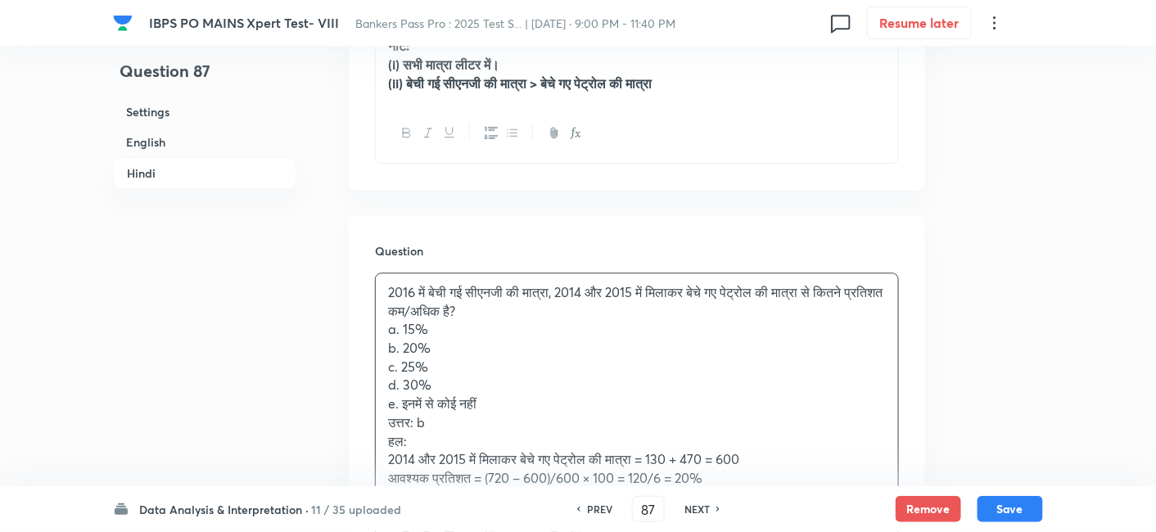
click at [463, 296] on p "2016 में बेची गई सीएनजी की मात्रा, 2014 और 2015 में मिलाकर बेचे गए पेट्रोल की म…" at bounding box center [637, 301] width 498 height 37
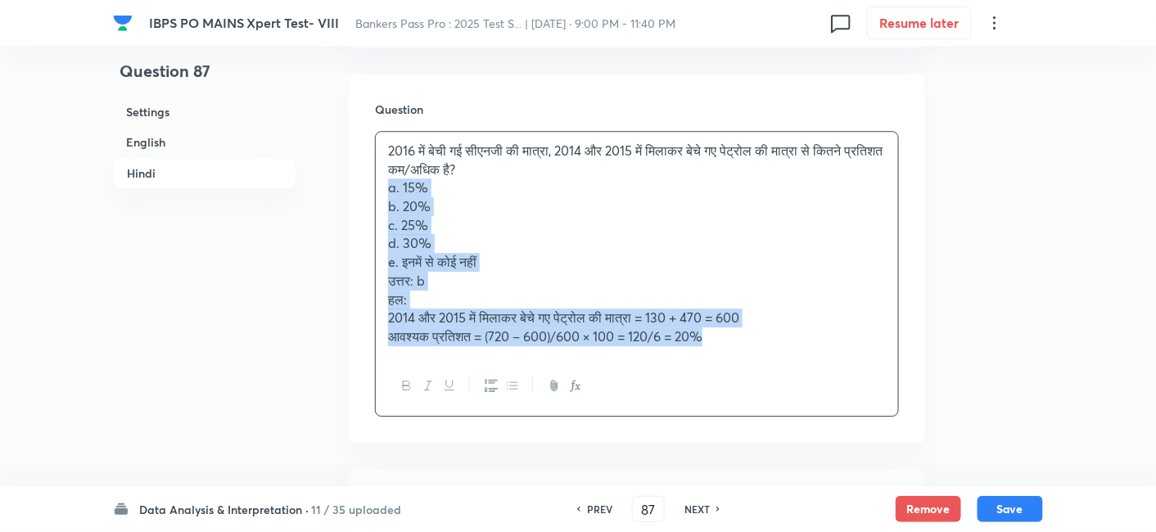
drag, startPoint x: 382, startPoint y: 188, endPoint x: 790, endPoint y: 385, distance: 452.6
click at [790, 385] on div "2016 में बेची गई सीएनजी की मात्रा, 2014 और 2015 में मिलाकर बेचे गए पेट्रोल की म…" at bounding box center [637, 274] width 524 height 286
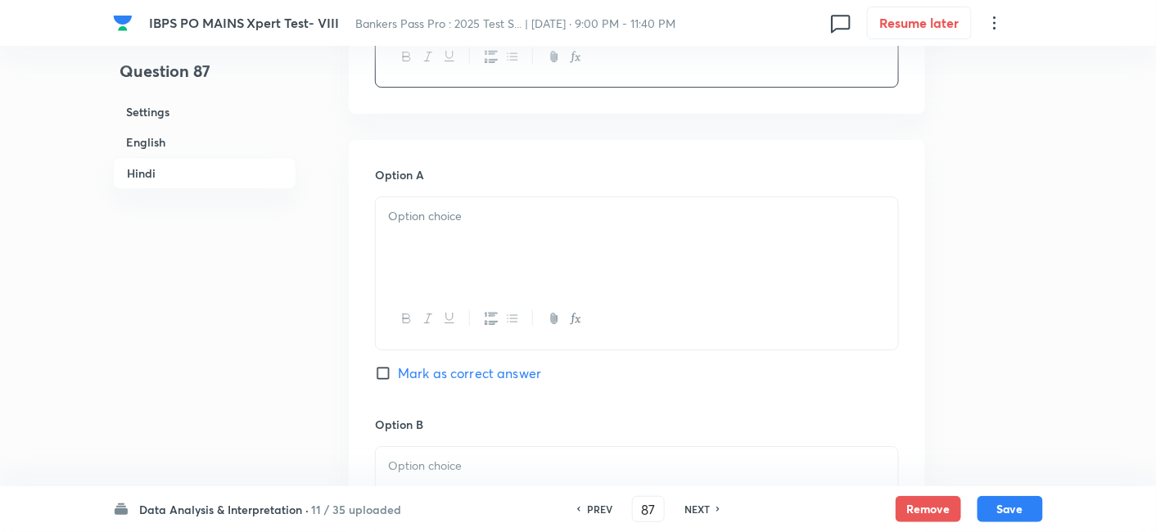
scroll to position [3548, 0]
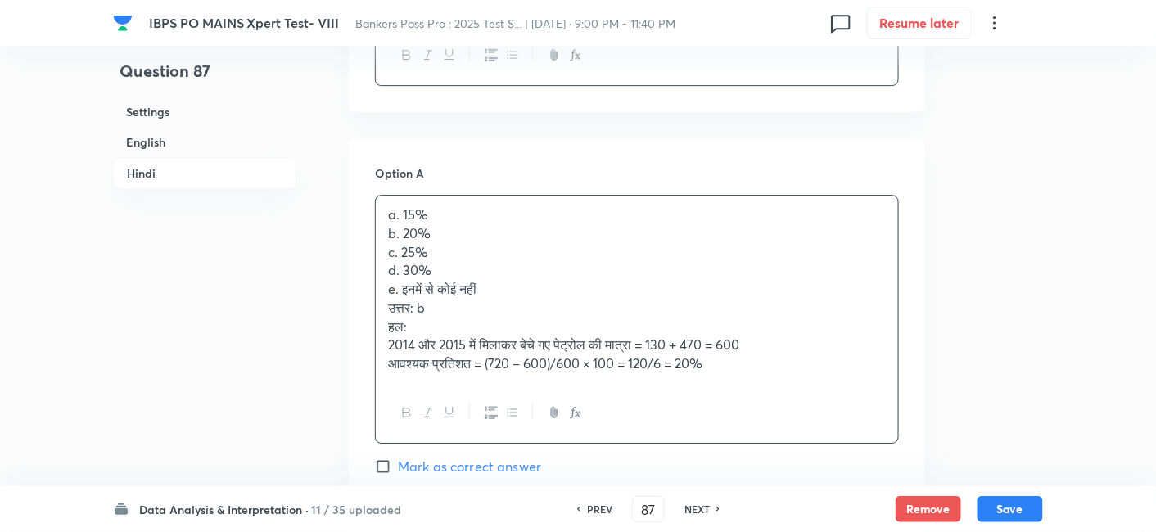
click at [428, 238] on div "a. 15% b. 20% c. 25% d. 30% e. इनमें से कोई नहीं उत्तर: b हल: 2014 और 2015 में …" at bounding box center [637, 289] width 522 height 187
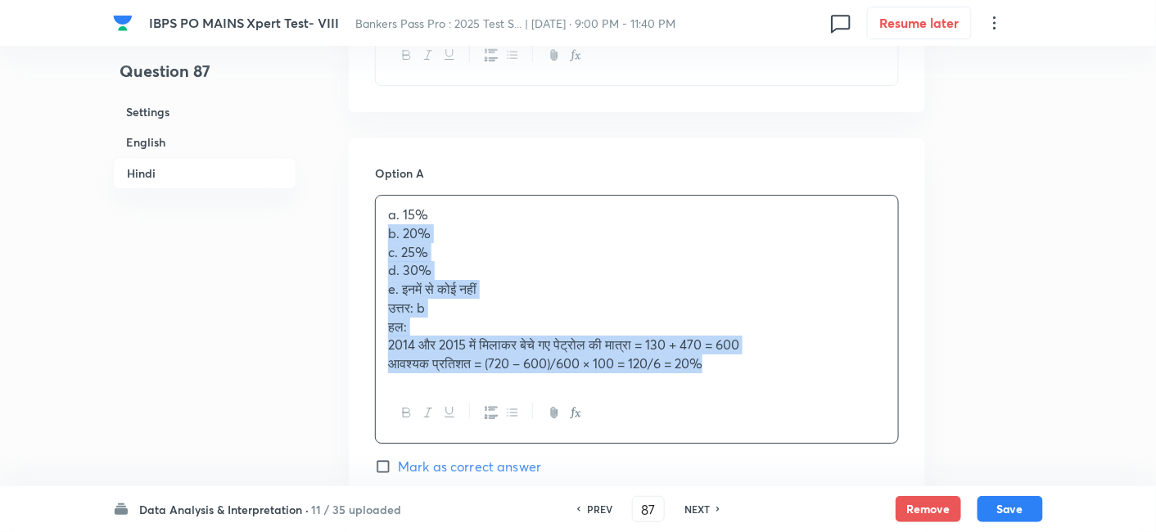
drag, startPoint x: 383, startPoint y: 235, endPoint x: 837, endPoint y: 366, distance: 472.1
click at [837, 366] on div "a. 15% b. 20% c. 25% d. 30% e. इनमें से कोई नहीं उत्तर: b हल: 2014 और 2015 में …" at bounding box center [637, 289] width 522 height 187
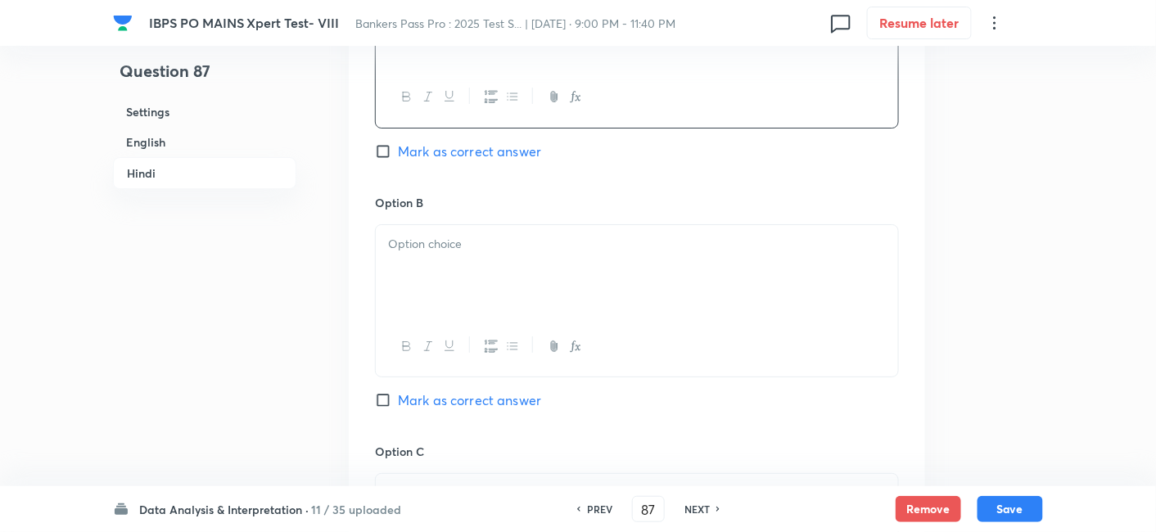
scroll to position [3770, 0]
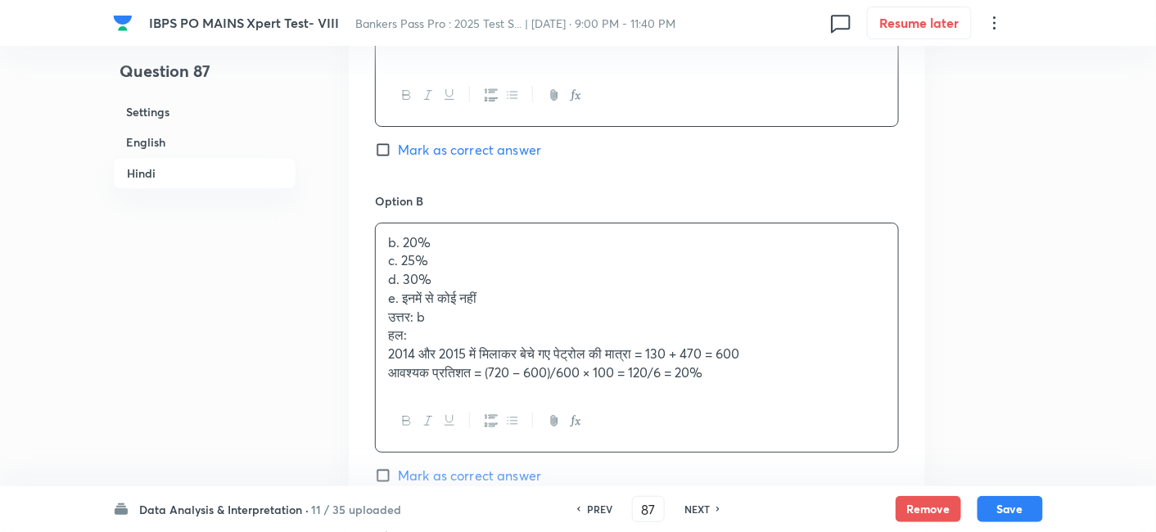
click at [468, 274] on div "b. 20% c. 25% d. 30% e. इनमें से कोई नहीं उत्तर: b हल: 2014 और 2015 में मिलाकर …" at bounding box center [637, 308] width 522 height 169
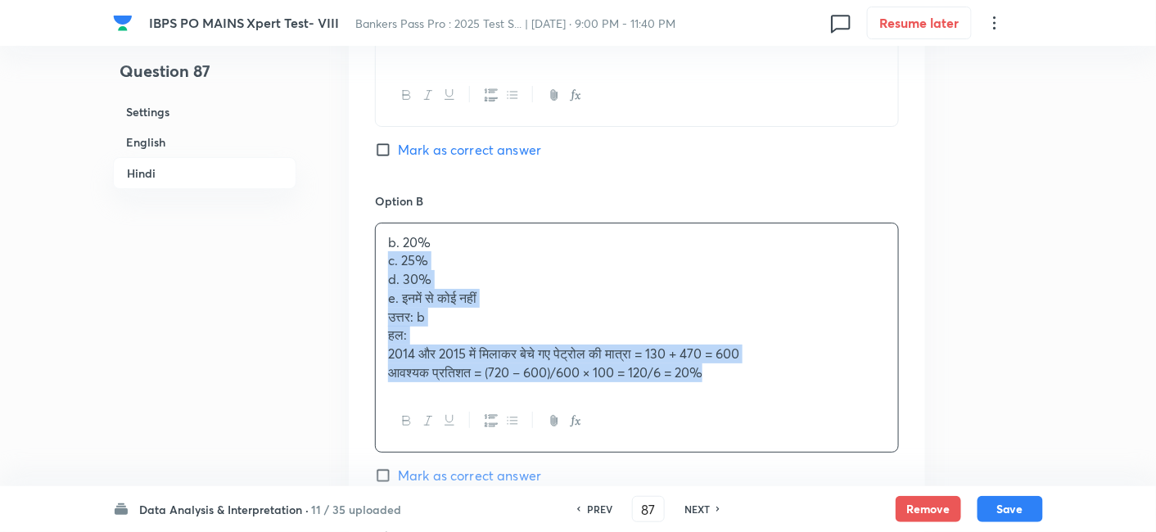
drag, startPoint x: 383, startPoint y: 261, endPoint x: 838, endPoint y: 377, distance: 469.6
click at [838, 377] on div "b. 20% c. 25% d. 30% e. इनमें से कोई नहीं उत्तर: b हल: 2014 और 2015 में मिलाकर …" at bounding box center [637, 308] width 522 height 169
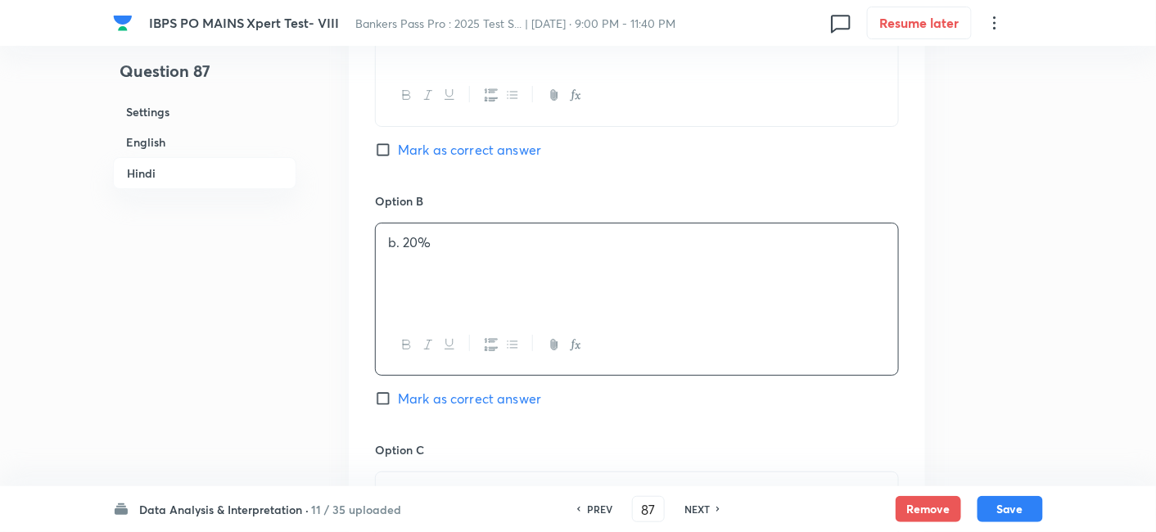
click at [480, 389] on span "Mark as correct answer" at bounding box center [469, 399] width 143 height 20
click at [398, 391] on input "Mark as correct answer" at bounding box center [386, 399] width 23 height 16
checkbox input "true"
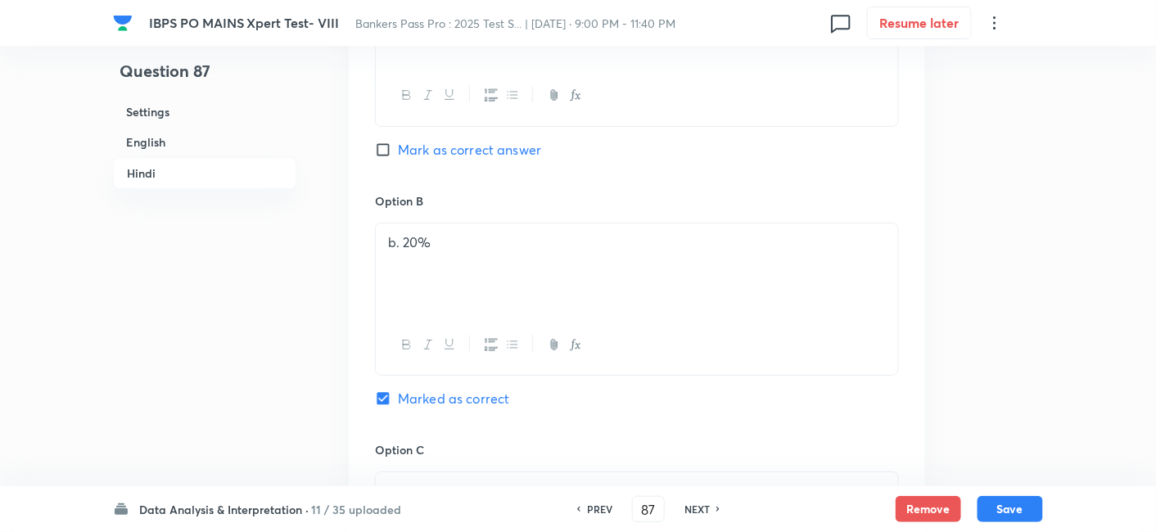
checkbox input "true"
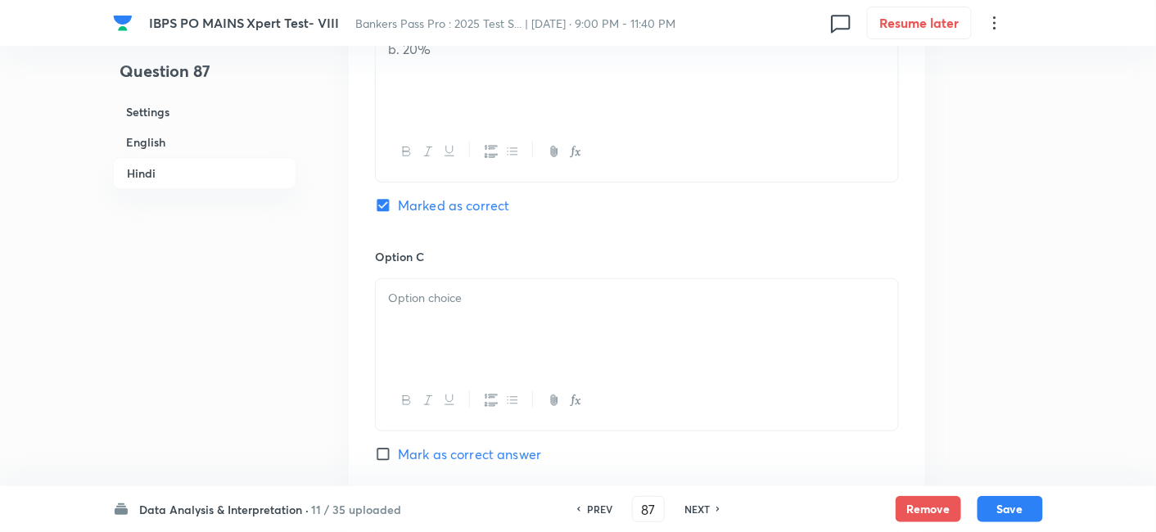
scroll to position [3965, 0]
click at [421, 310] on div at bounding box center [637, 324] width 522 height 92
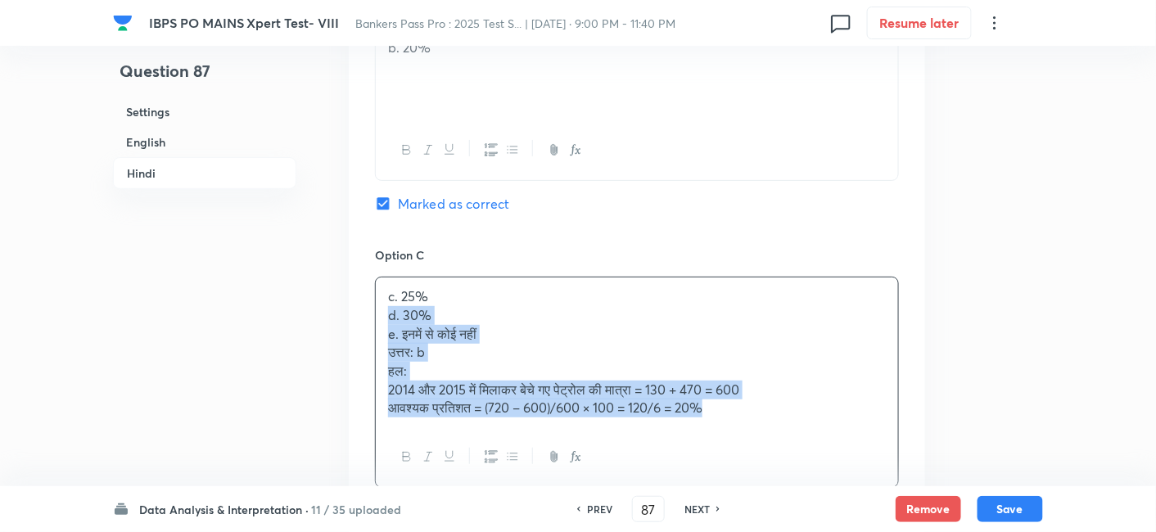
drag, startPoint x: 388, startPoint y: 310, endPoint x: 817, endPoint y: 443, distance: 449.1
click at [817, 443] on div "c. 25% d. 30% e. इनमें से कोई नहीं उत्तर: b हल: 2014 और 2015 में मिलाकर बेचे गए…" at bounding box center [637, 382] width 524 height 211
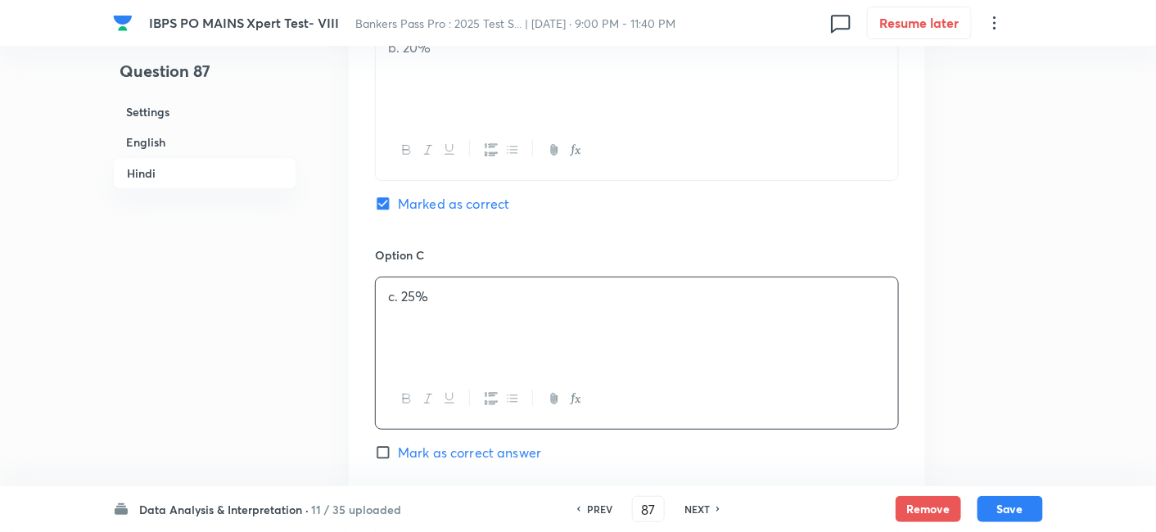
scroll to position [4238, 0]
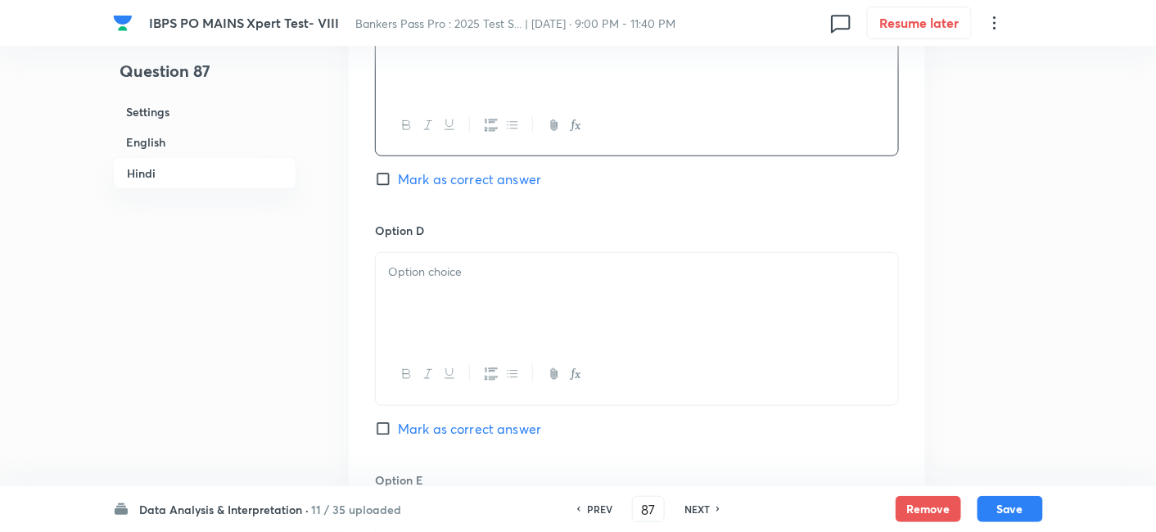
click at [465, 314] on div at bounding box center [637, 299] width 522 height 92
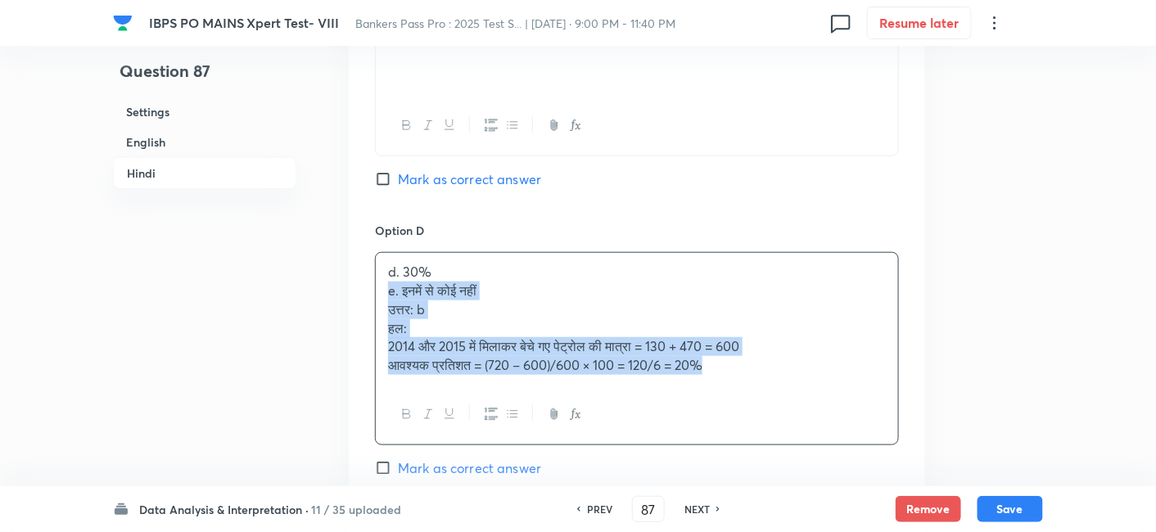
drag, startPoint x: 376, startPoint y: 286, endPoint x: 818, endPoint y: 380, distance: 452.1
click at [818, 380] on div "d. 30% e. इनमें से कोई नहीं उत्तर: b हल: 2014 और 2015 में मिलाकर बेचे गए पेट्रो…" at bounding box center [637, 348] width 524 height 193
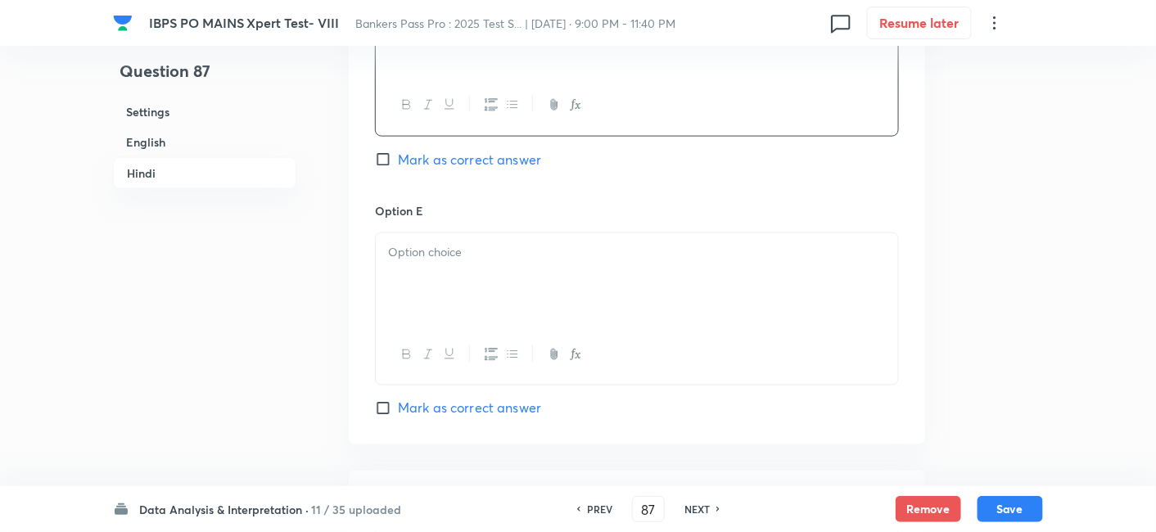
scroll to position [4538, 0]
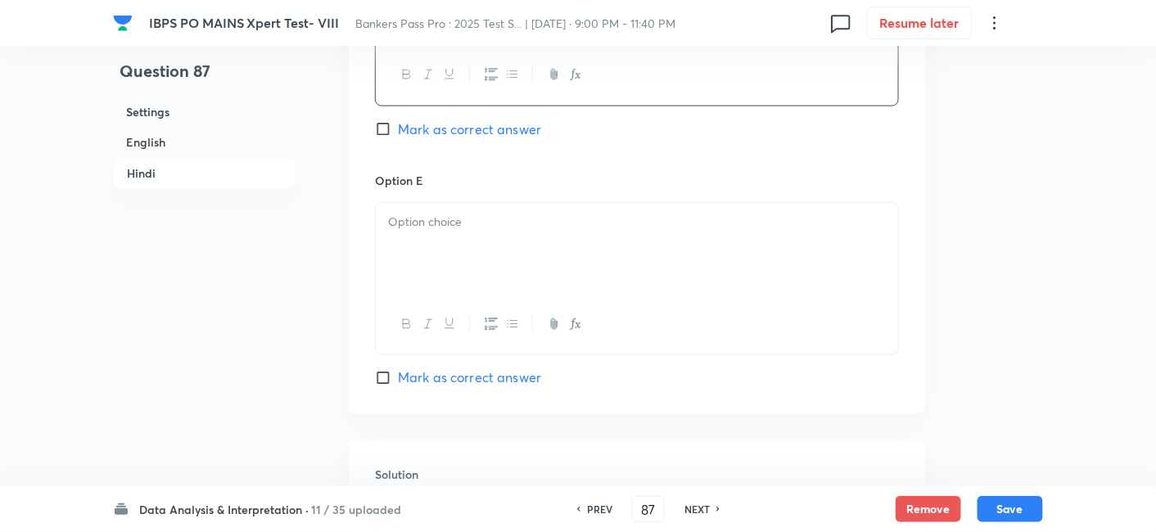
click at [495, 284] on div at bounding box center [637, 249] width 522 height 92
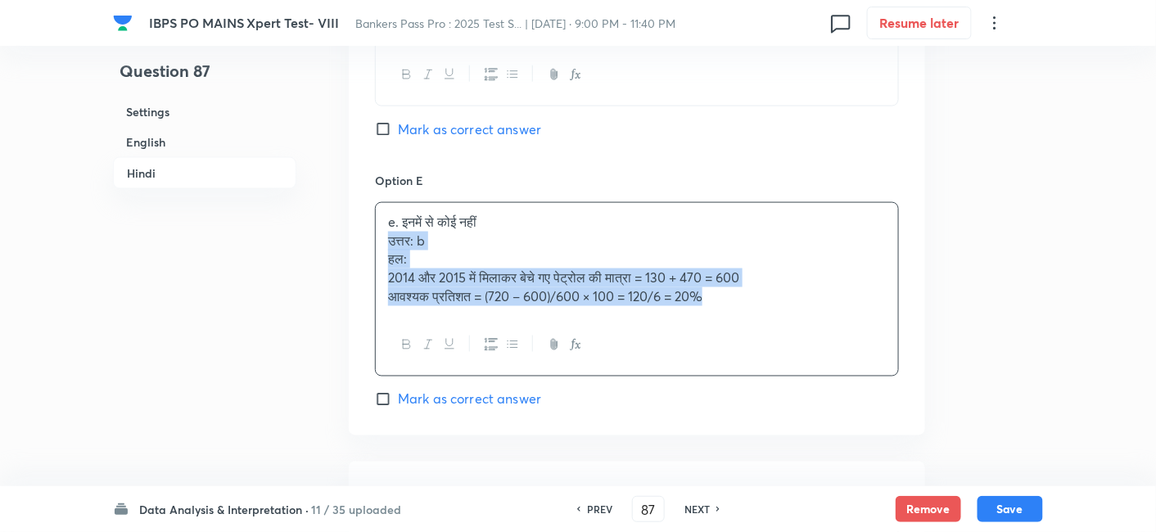
drag, startPoint x: 386, startPoint y: 232, endPoint x: 823, endPoint y: 331, distance: 447.5
click at [823, 331] on div "e. इनमें से कोई नहीं उत्तर: b हल: 2014 और 2015 में मिलाकर बेचे गए पेट्रोल की मा…" at bounding box center [637, 289] width 524 height 174
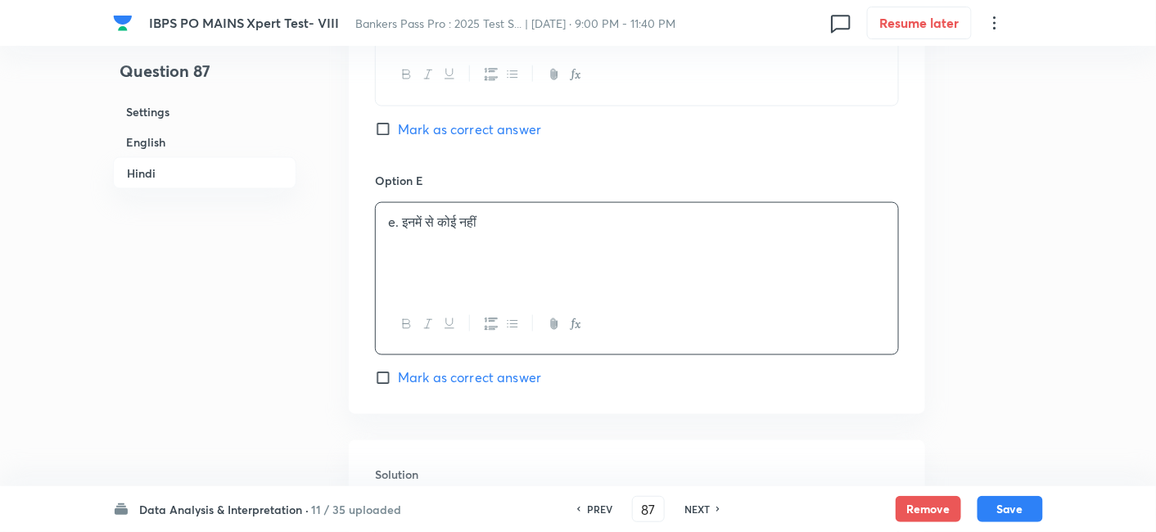
scroll to position [4740, 0]
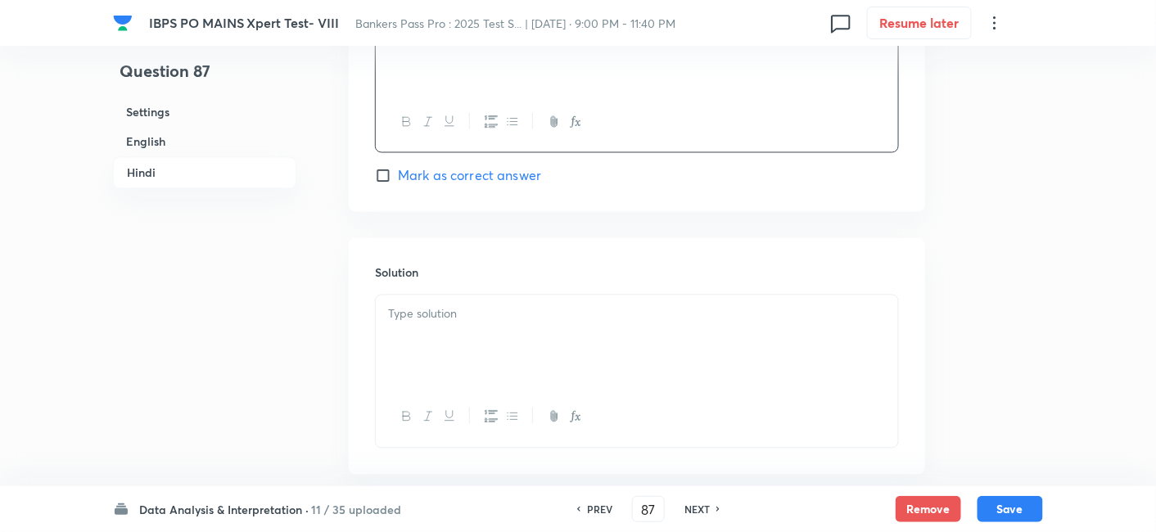
click at [645, 328] on div at bounding box center [637, 342] width 522 height 92
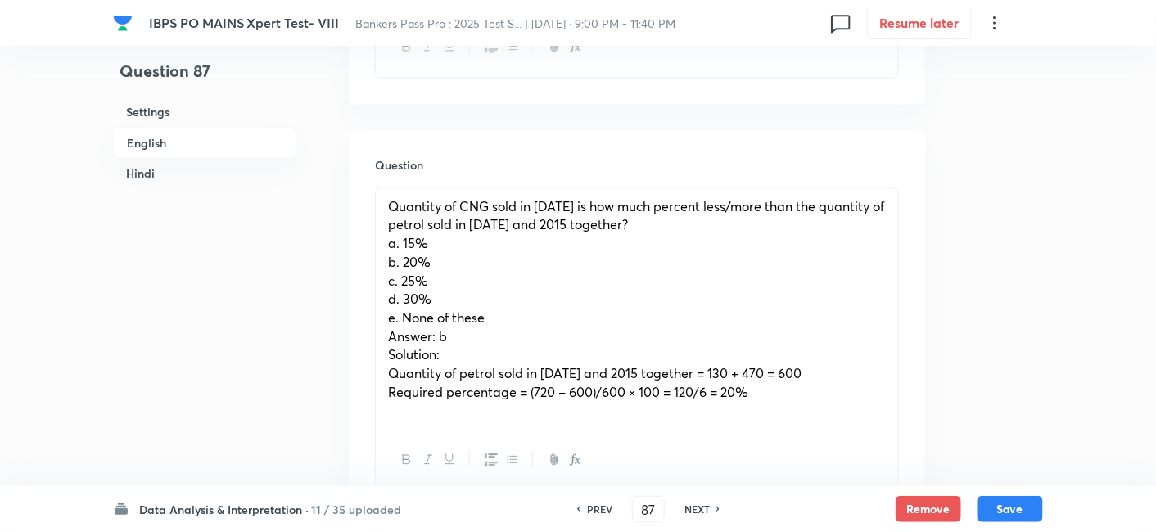
scroll to position [829, 0]
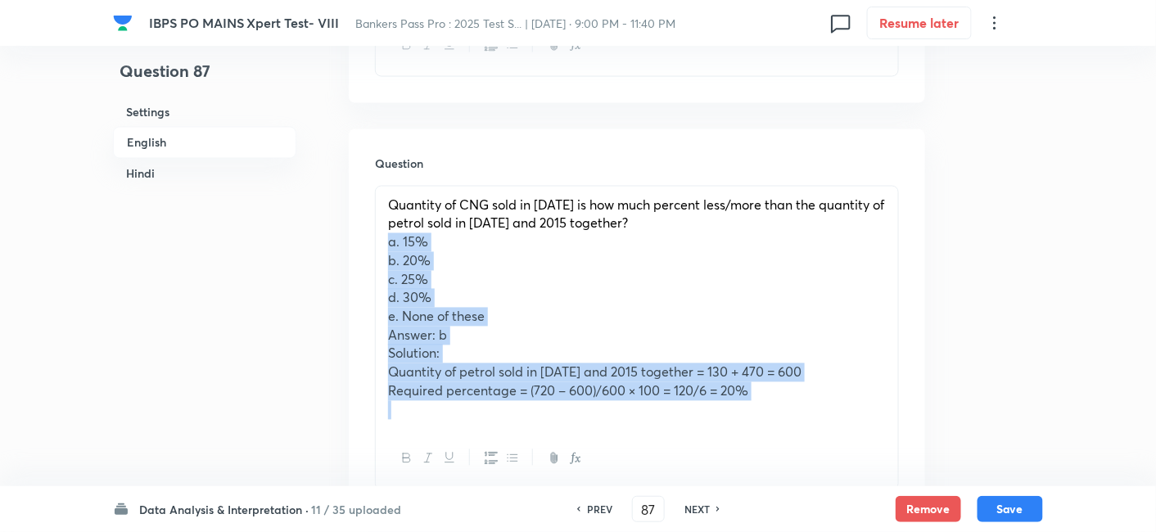
drag, startPoint x: 378, startPoint y: 244, endPoint x: 835, endPoint y: 454, distance: 503.0
click at [835, 454] on div "Quantity of CNG sold in 2016 is how much percent less/more than the quantity of…" at bounding box center [637, 338] width 524 height 305
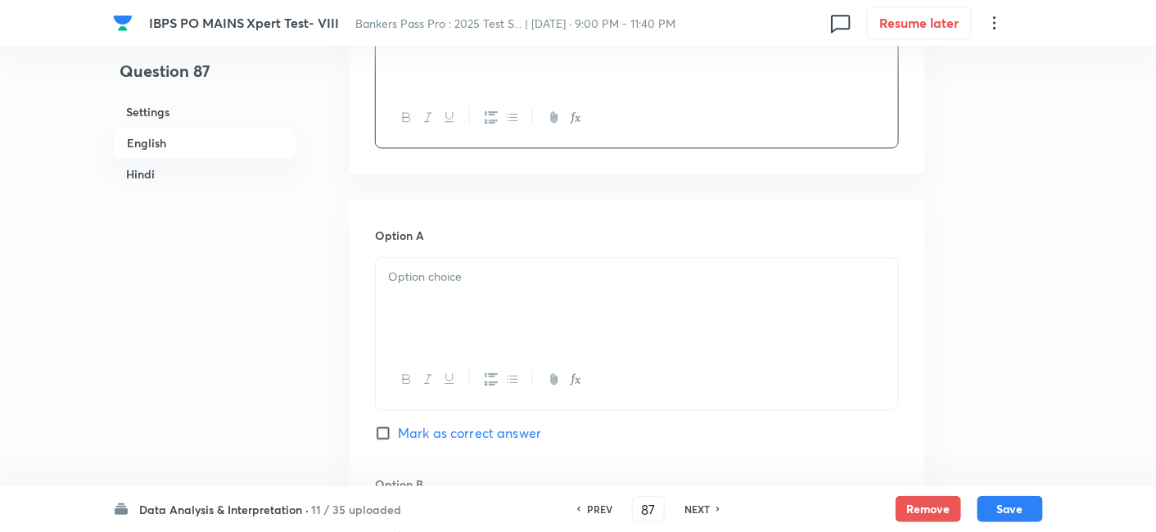
scroll to position [1021, 0]
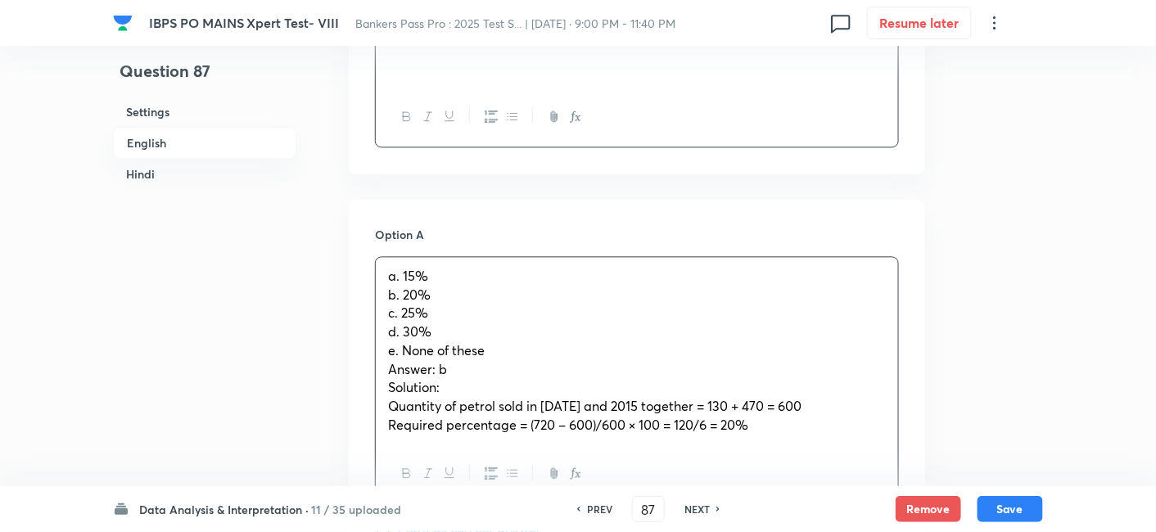
click at [473, 279] on p "a. 15%" at bounding box center [637, 276] width 498 height 19
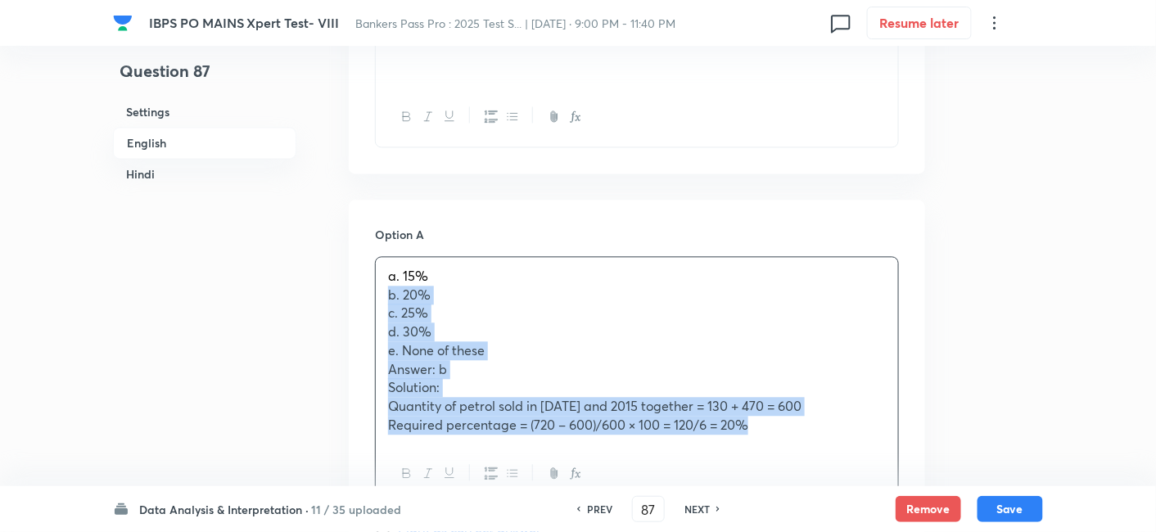
drag, startPoint x: 378, startPoint y: 295, endPoint x: 828, endPoint y: 457, distance: 477.8
click at [828, 457] on div "a. 15% b. 20% c. 25% d. 30% e. None of these Answer: b Solution: Quantity of pe…" at bounding box center [637, 380] width 524 height 249
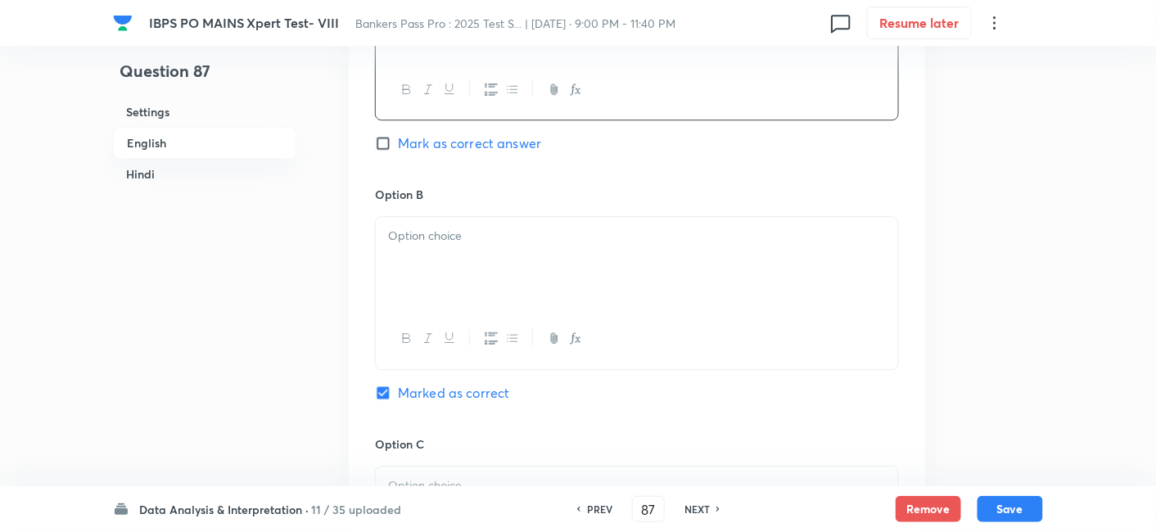
scroll to position [1310, 0]
click at [504, 261] on div at bounding box center [637, 263] width 522 height 92
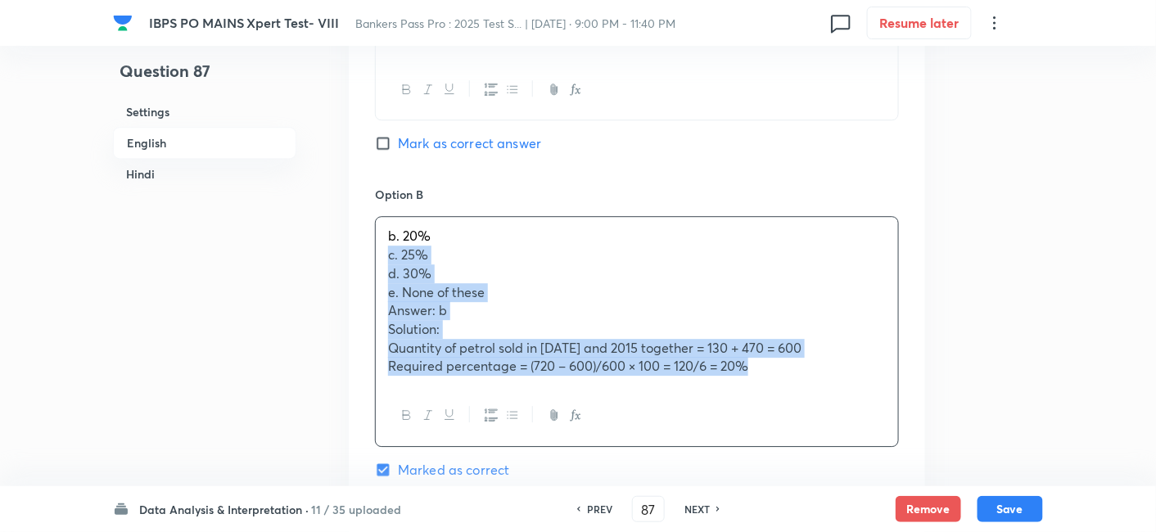
drag, startPoint x: 384, startPoint y: 260, endPoint x: 897, endPoint y: 442, distance: 544.6
click at [897, 442] on div "b. 20% c. 25% d. 30% e. None of these Answer: b Solution: Quantity of petrol so…" at bounding box center [637, 331] width 524 height 230
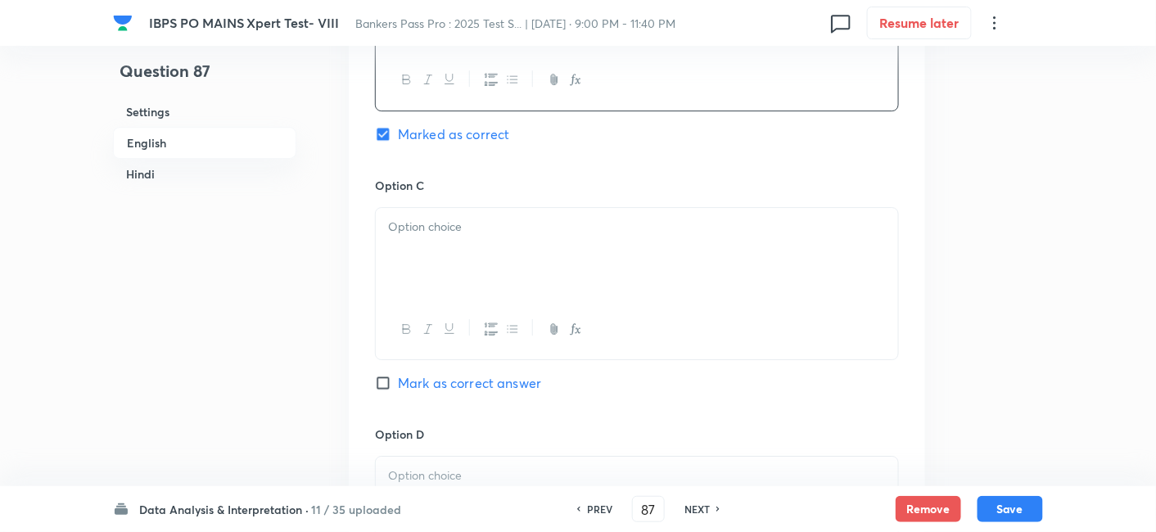
scroll to position [1579, 0]
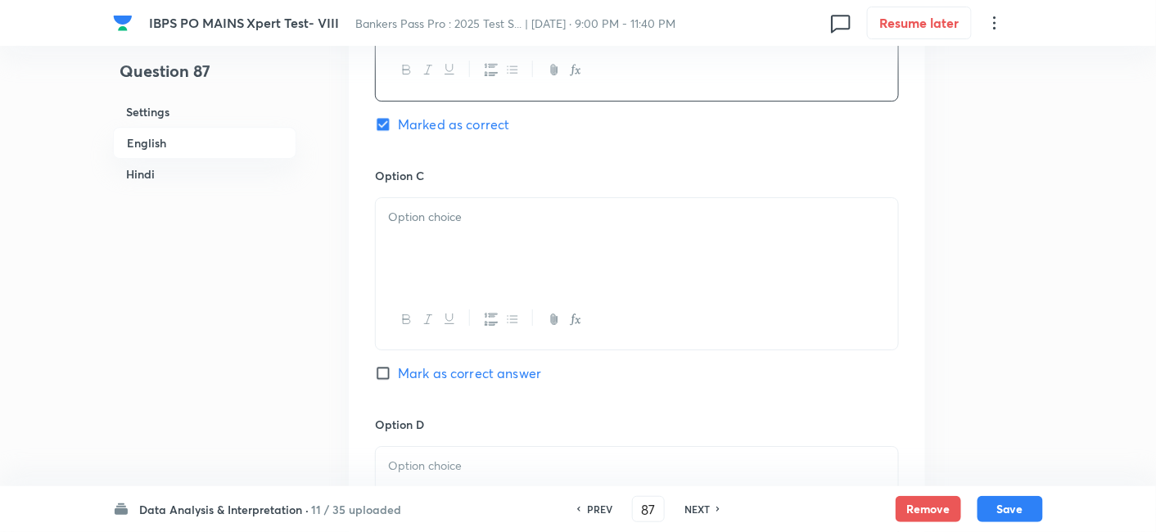
click at [537, 233] on div at bounding box center [637, 244] width 522 height 92
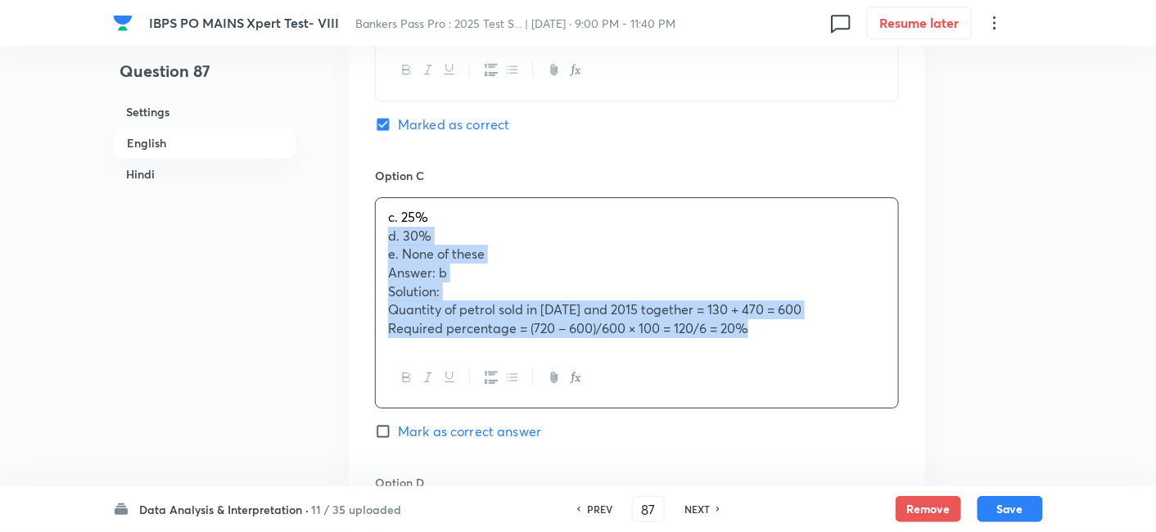
drag, startPoint x: 385, startPoint y: 237, endPoint x: 815, endPoint y: 366, distance: 448.7
click at [815, 366] on div "c. 25% d. 30% e. None of these Answer: b Solution: Quantity of petrol sold in 2…" at bounding box center [637, 302] width 524 height 211
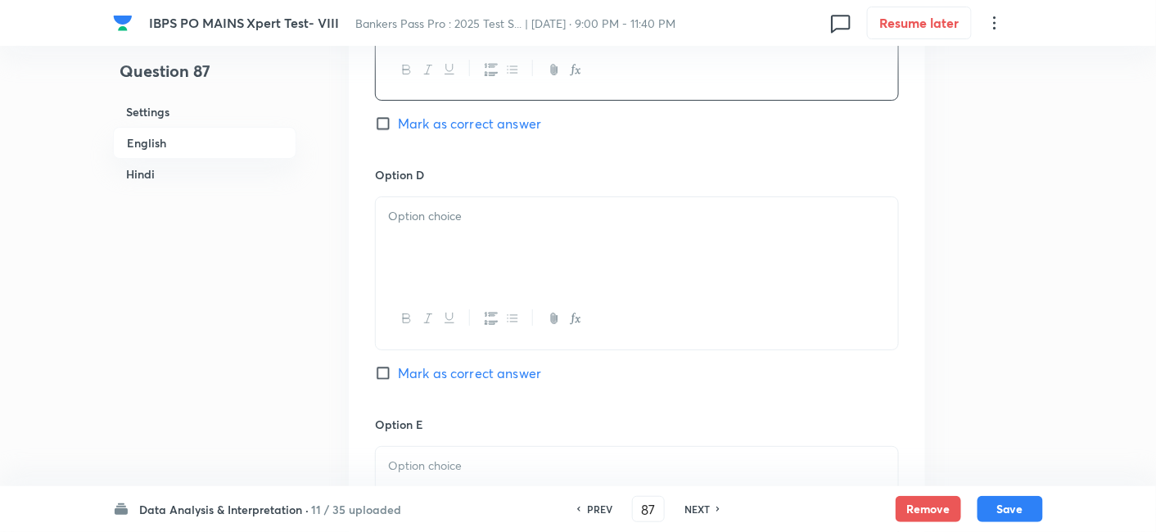
scroll to position [1832, 0]
click at [470, 230] on div at bounding box center [637, 239] width 522 height 92
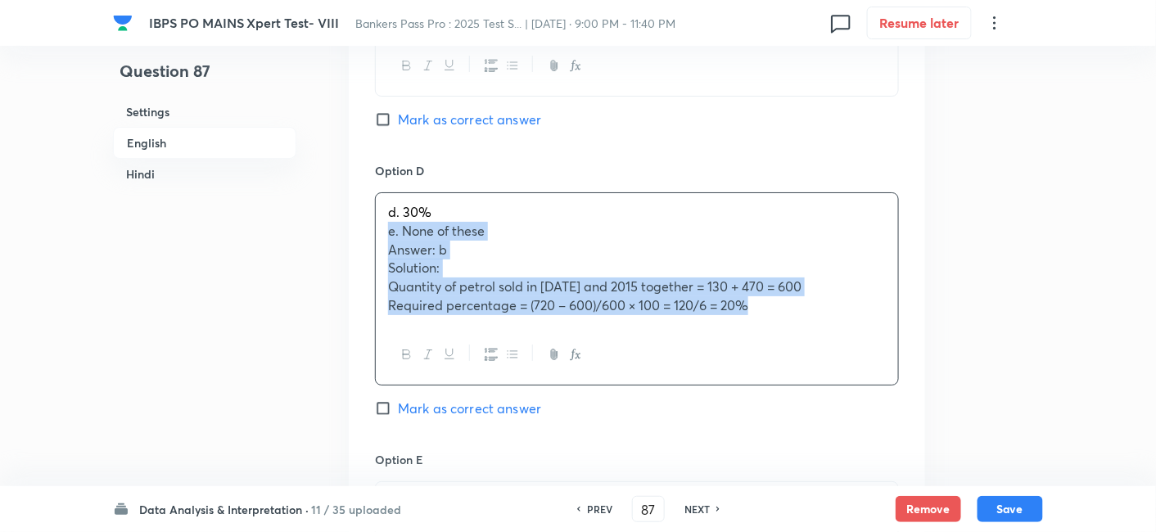
drag, startPoint x: 388, startPoint y: 228, endPoint x: 847, endPoint y: 341, distance: 472.2
click at [847, 341] on div "d. 30% e. None of these Answer: b Solution: Quantity of petrol sold in 2014 and…" at bounding box center [637, 288] width 524 height 193
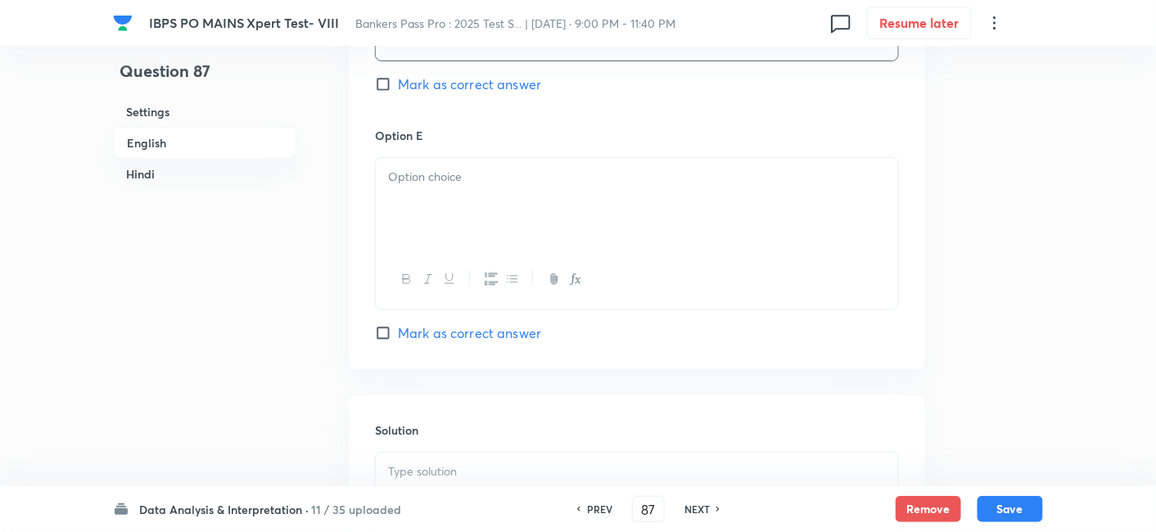
scroll to position [2123, 0]
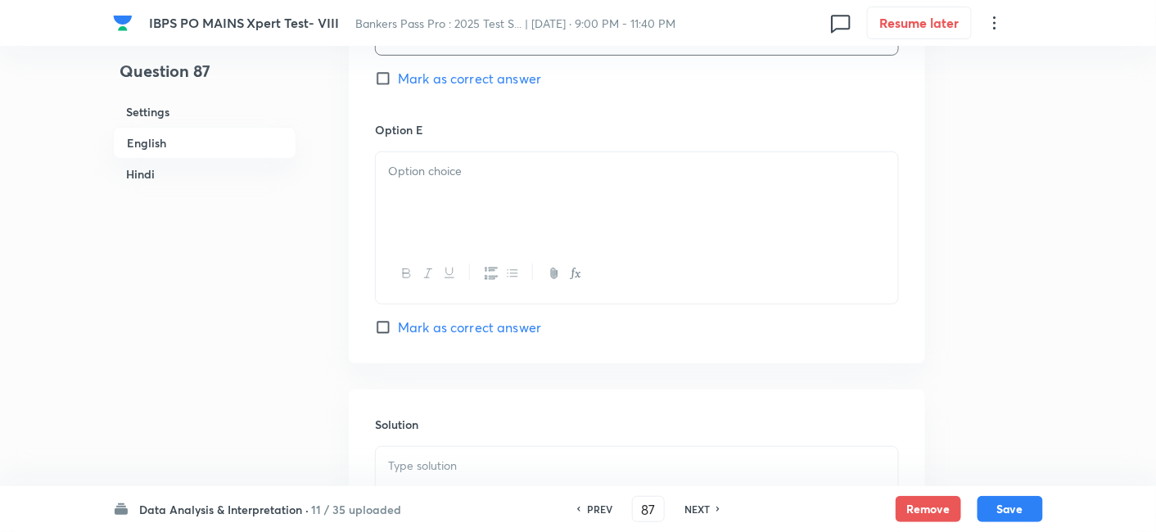
click at [536, 230] on div at bounding box center [637, 198] width 522 height 92
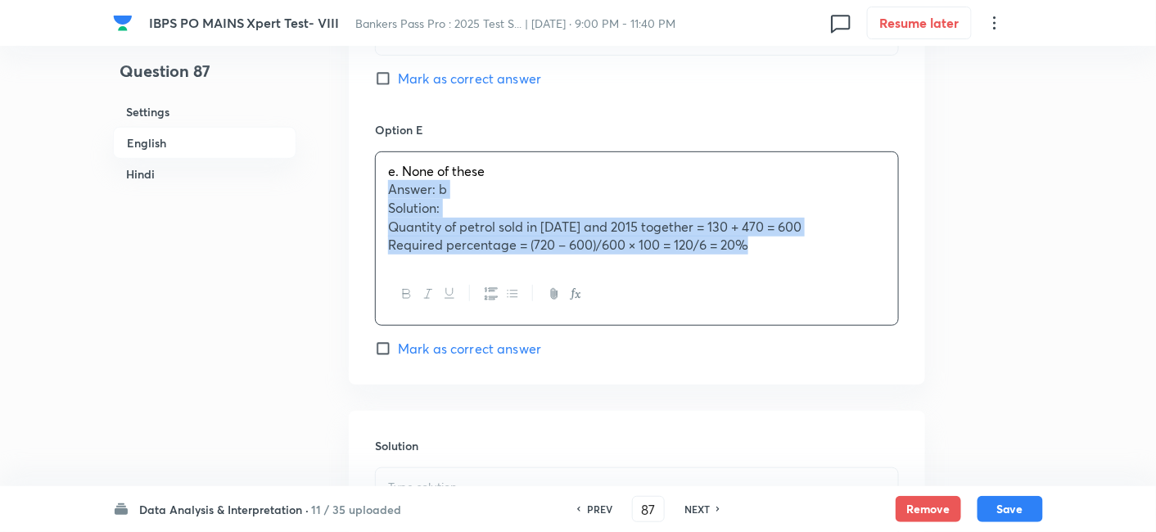
drag, startPoint x: 386, startPoint y: 193, endPoint x: 819, endPoint y: 271, distance: 440.1
click at [819, 271] on div "e. None of these Answer: b Solution: Quantity of petrol sold in 2014 and 2015 t…" at bounding box center [637, 238] width 524 height 174
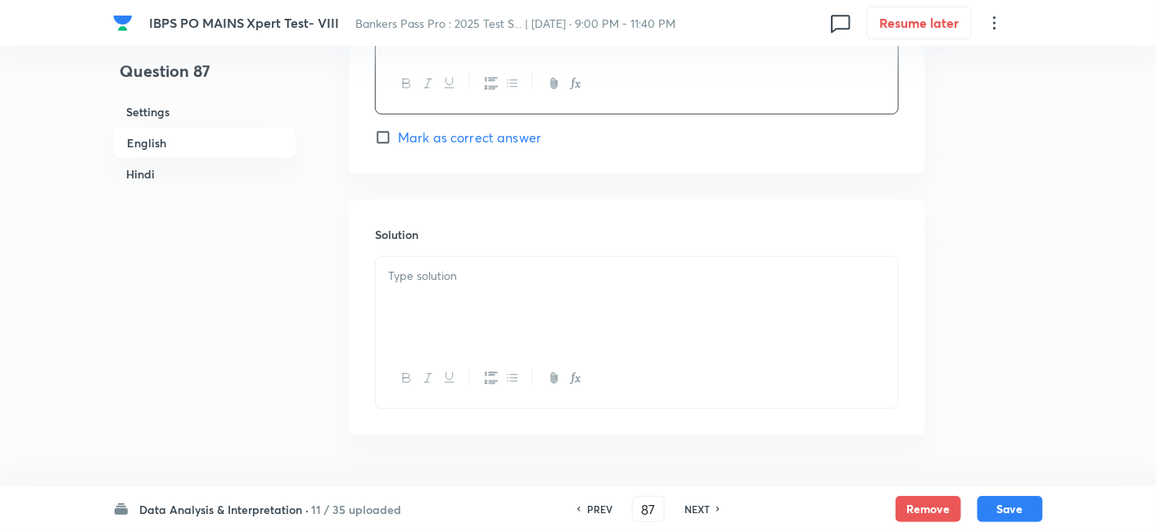
scroll to position [2338, 0]
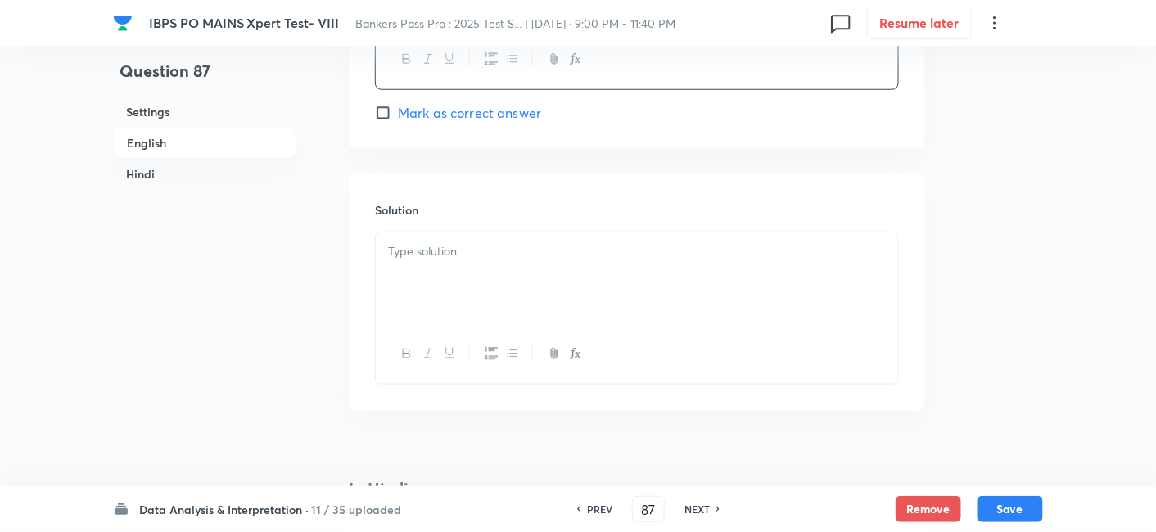
click at [637, 267] on div at bounding box center [637, 279] width 522 height 92
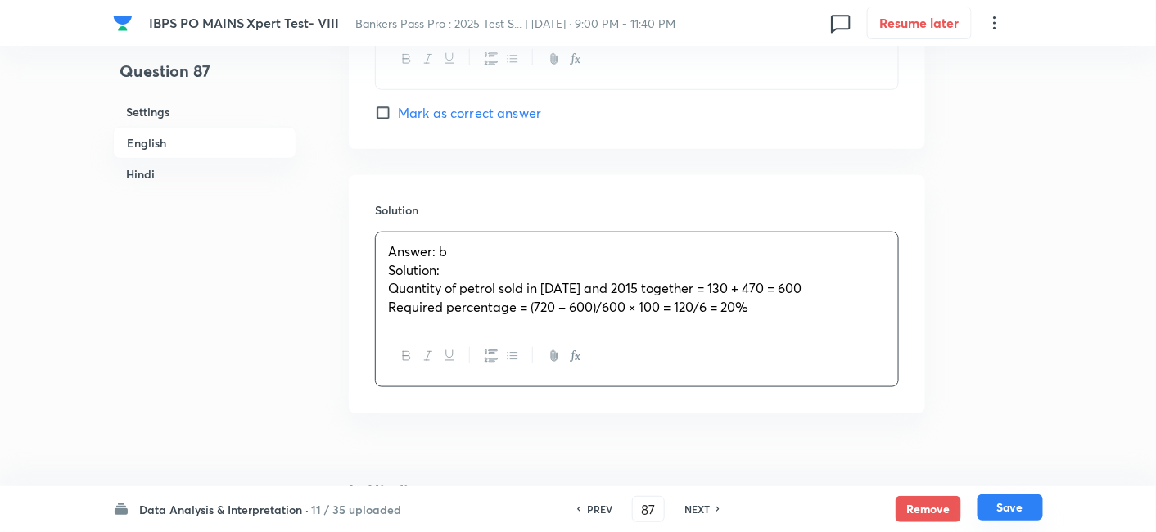
click at [1015, 506] on button "Save" at bounding box center [1011, 508] width 66 height 26
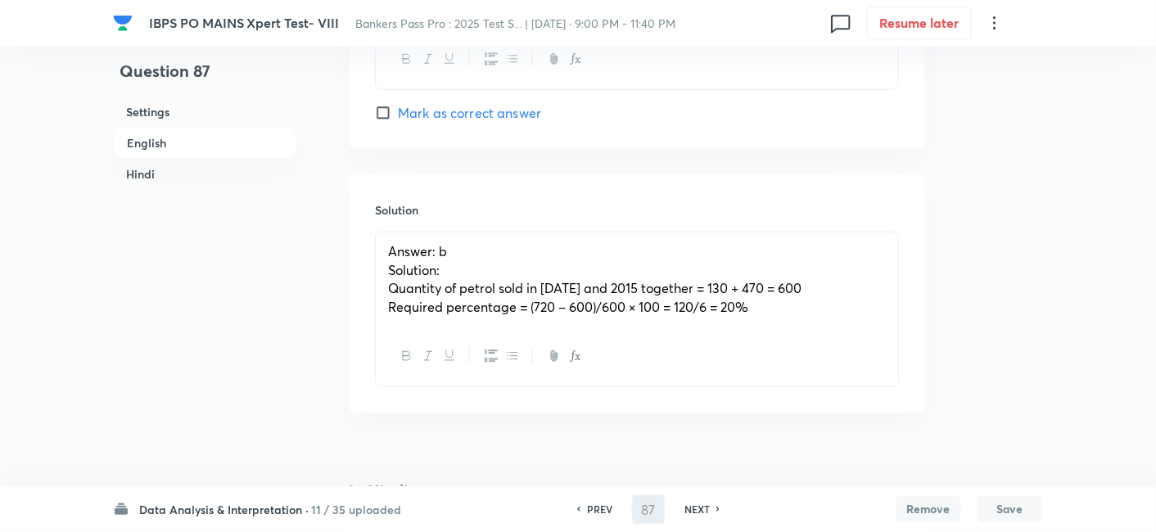
type input "88"
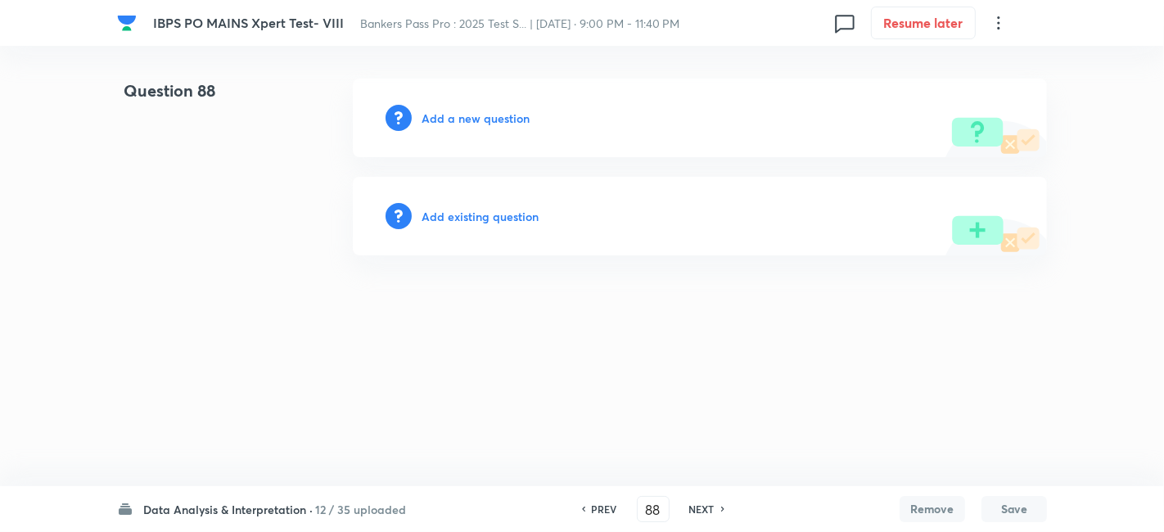
click at [513, 118] on h6 "Add a new question" at bounding box center [476, 118] width 108 height 17
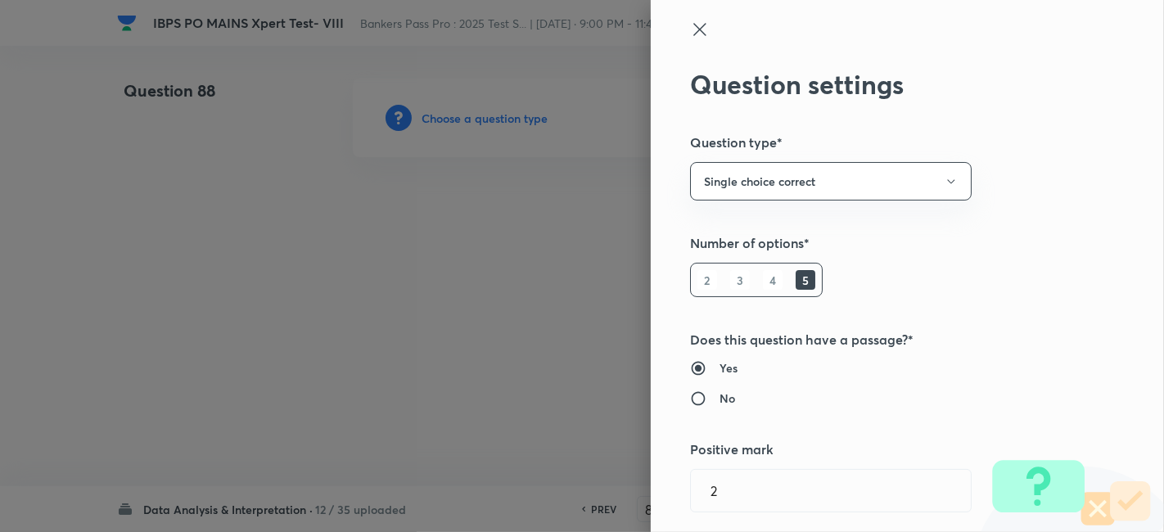
type input "Quantitative Aptitude"
type input "Data Interpretation"
type input "Tabulation"
click at [513, 118] on div at bounding box center [582, 266] width 1164 height 532
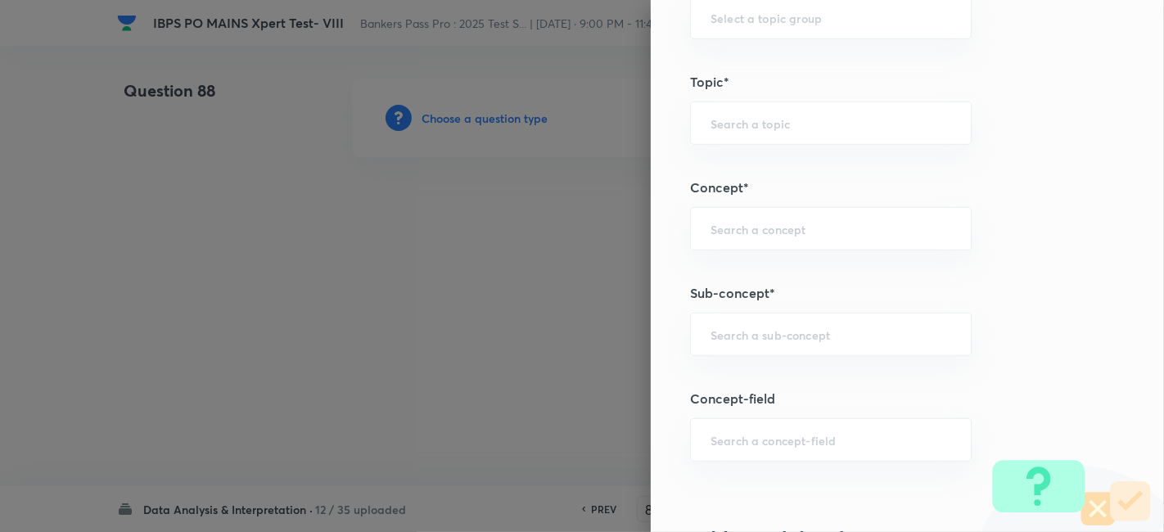
scroll to position [773, 0]
click at [811, 347] on div "​" at bounding box center [831, 335] width 282 height 43
click at [793, 376] on li "Mixed Charts" at bounding box center [817, 378] width 281 height 29
type input "Mixed Charts"
type input "Quantitative Aptitude"
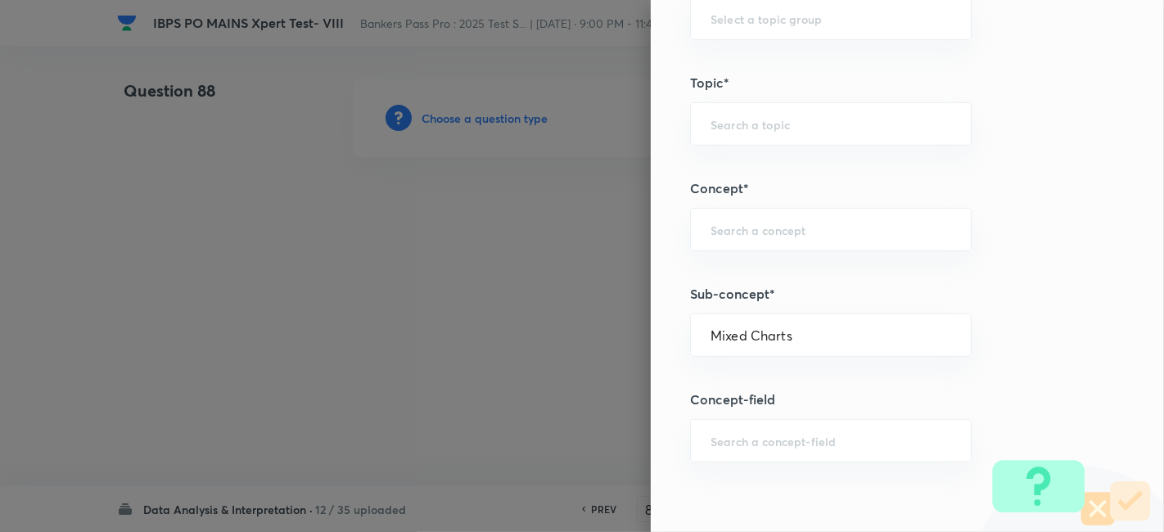
type input "Data Interpretation"
type input "Mixed Charts"
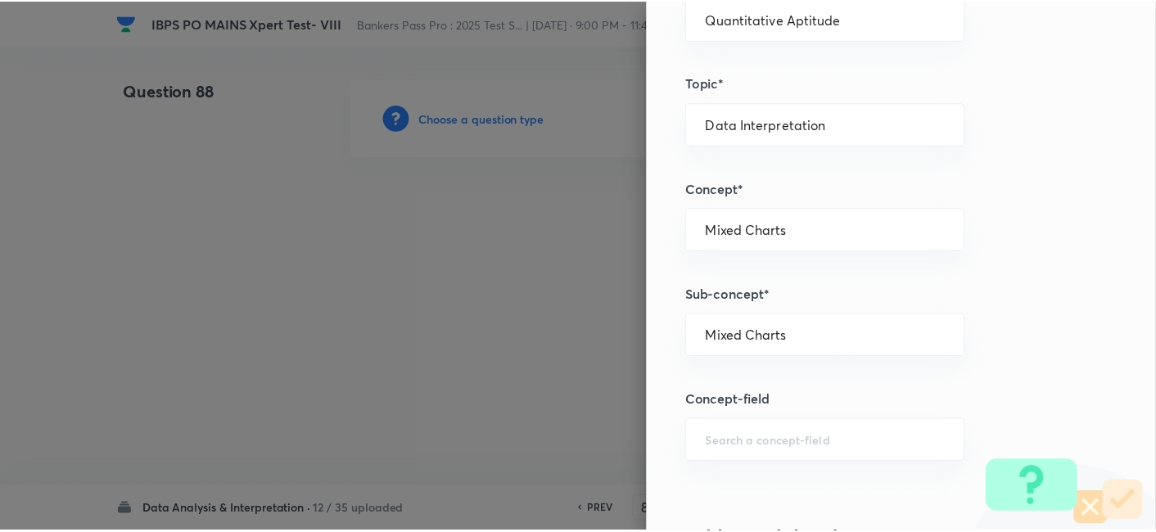
scroll to position [1695, 0]
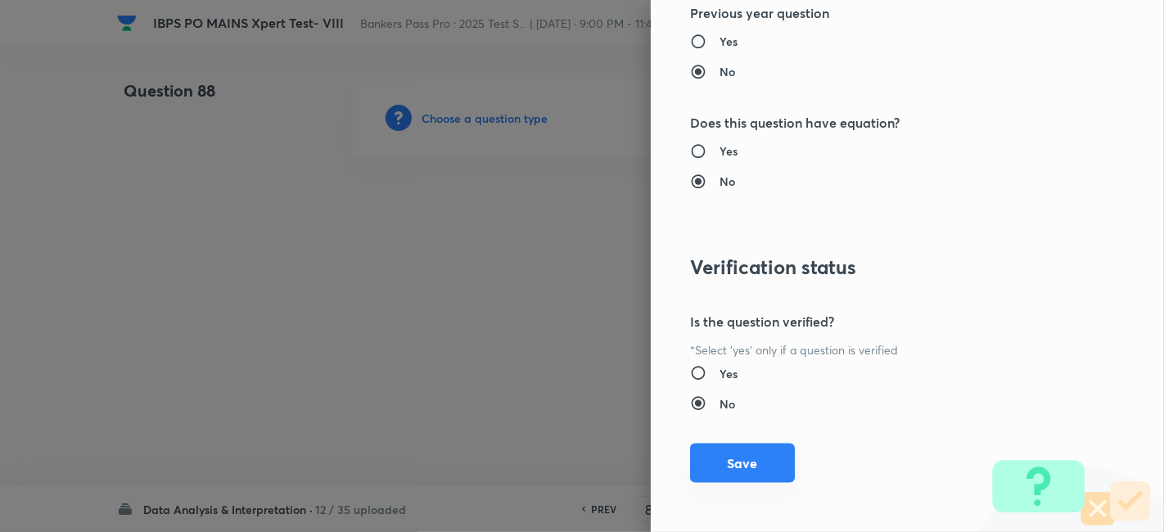
click at [730, 450] on button "Save" at bounding box center [742, 463] width 105 height 39
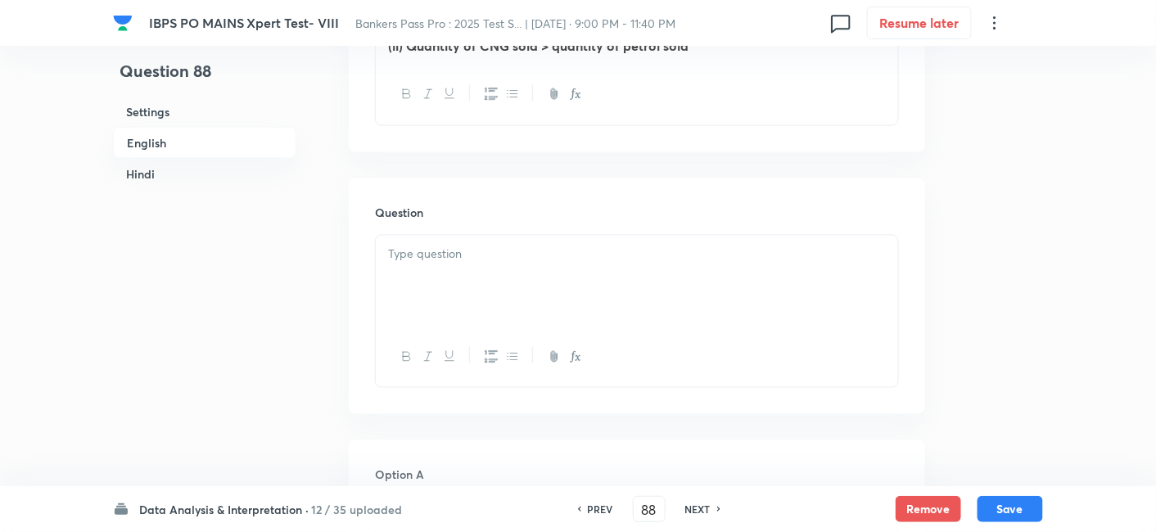
scroll to position [788, 0]
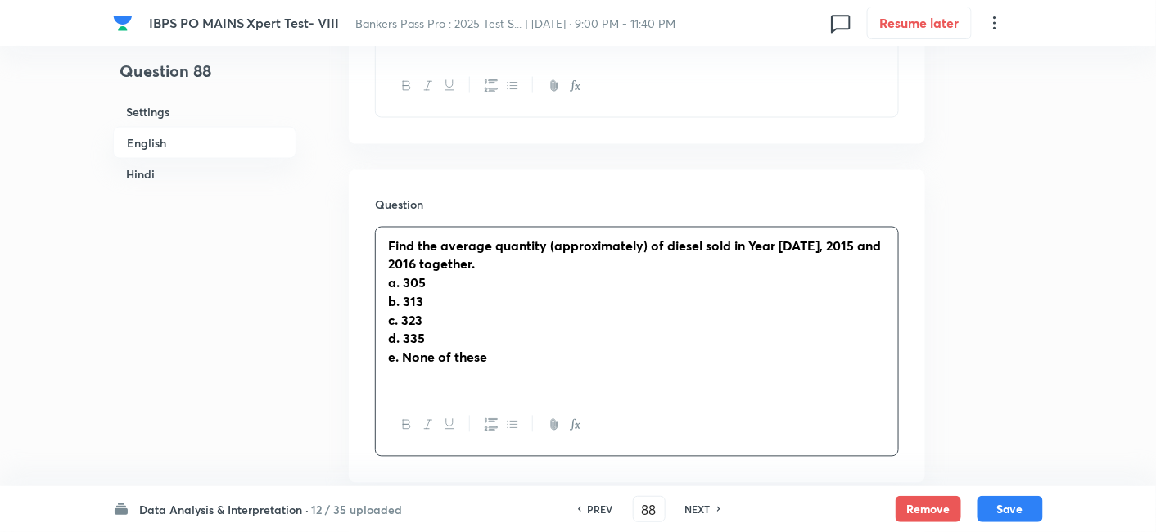
click at [475, 275] on div "Find the average quantity (approximately) of diesel sold in Year 2012, 2015 and…" at bounding box center [637, 312] width 522 height 169
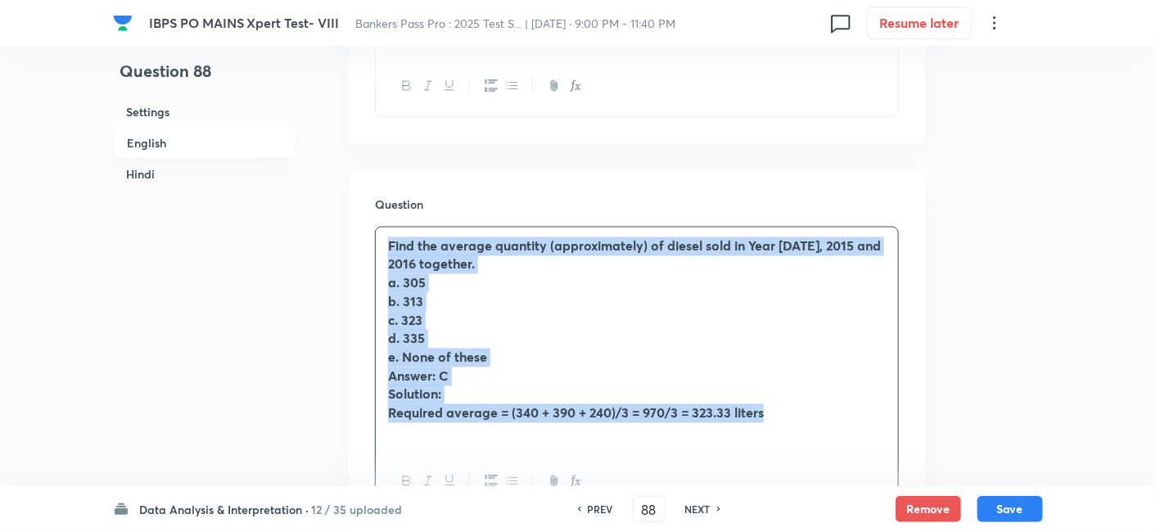
drag, startPoint x: 379, startPoint y: 243, endPoint x: 866, endPoint y: 420, distance: 518.3
click at [866, 420] on div "Find the average quantity (approximately) of diesel sold in Year 2012, 2015 and…" at bounding box center [637, 340] width 522 height 224
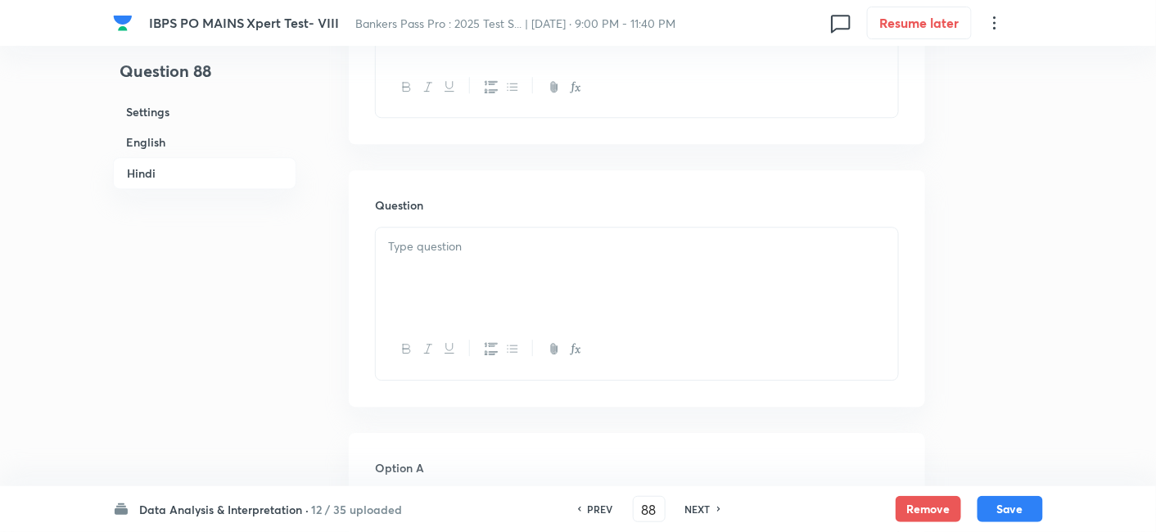
scroll to position [3364, 0]
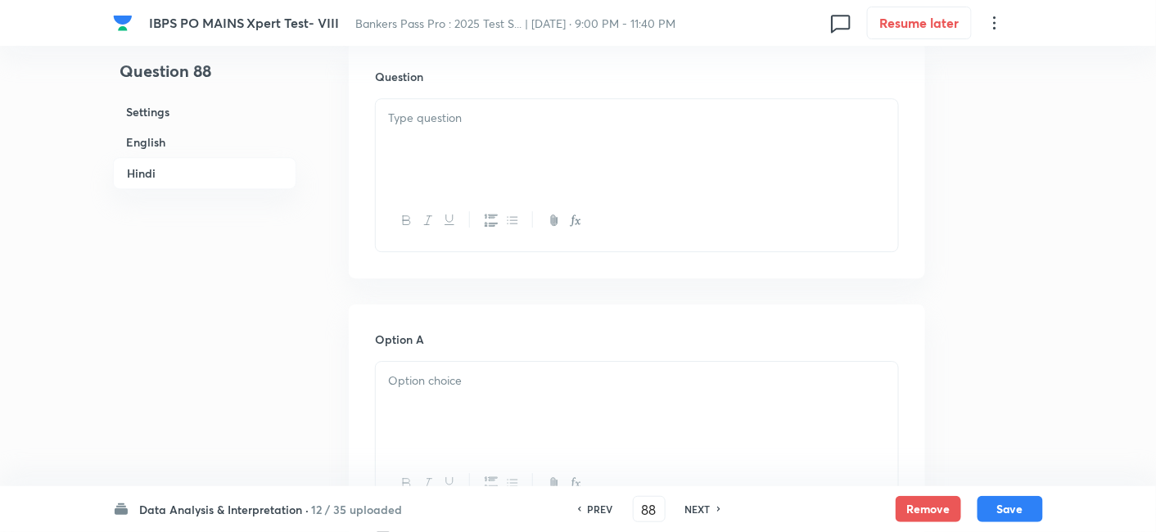
click at [474, 127] on div at bounding box center [637, 145] width 522 height 92
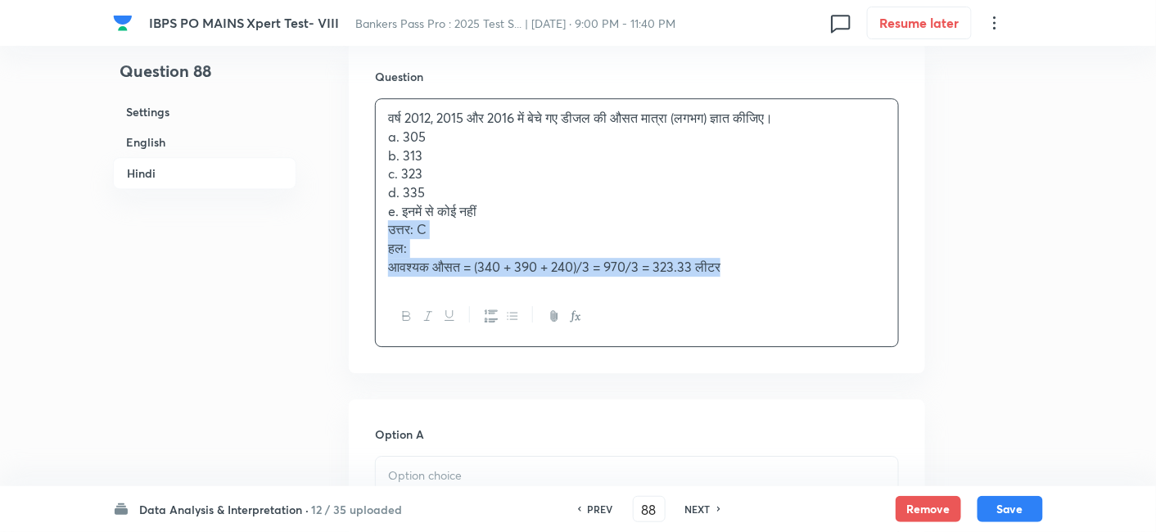
drag, startPoint x: 381, startPoint y: 228, endPoint x: 824, endPoint y: 314, distance: 451.4
click at [824, 314] on div "वर्ष 2012, 2015 और 2016 में बेचे गए डीजल की औसत मात्रा (लगभग) ज्ञात कीजिए। a. 3…" at bounding box center [637, 222] width 524 height 249
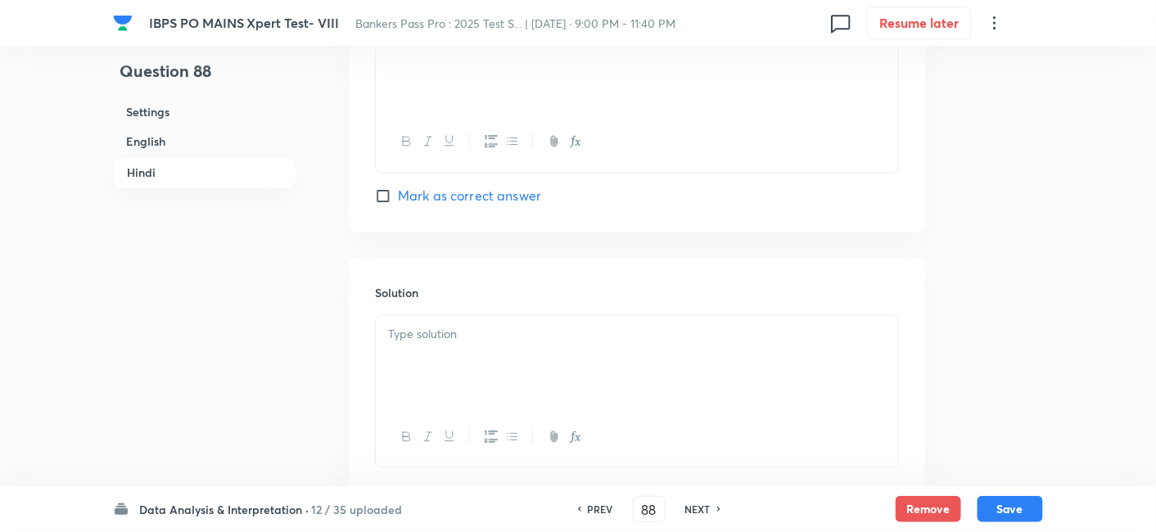
scroll to position [4760, 0]
click at [600, 373] on div at bounding box center [637, 361] width 522 height 92
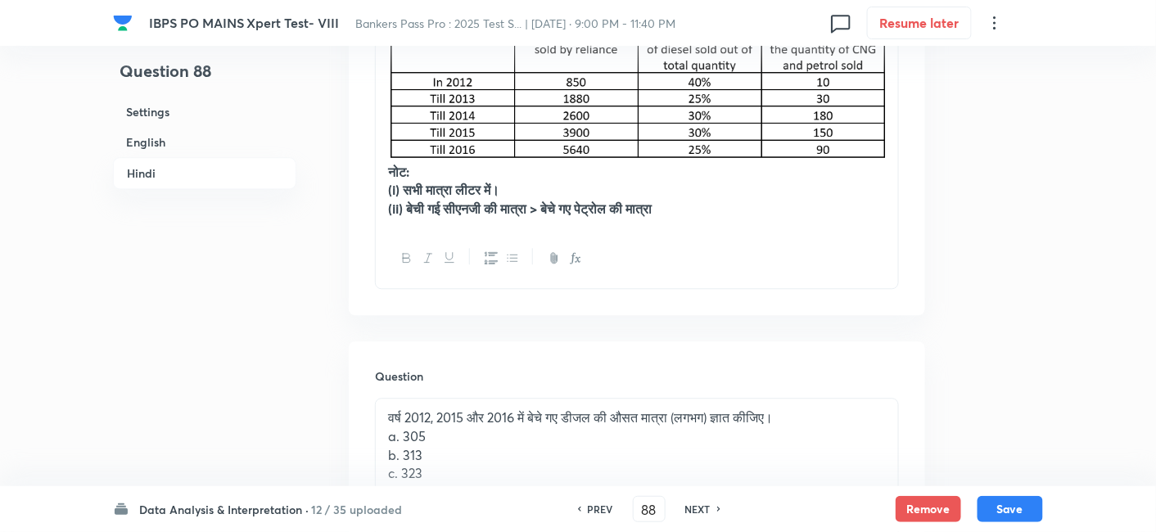
scroll to position [3210, 0]
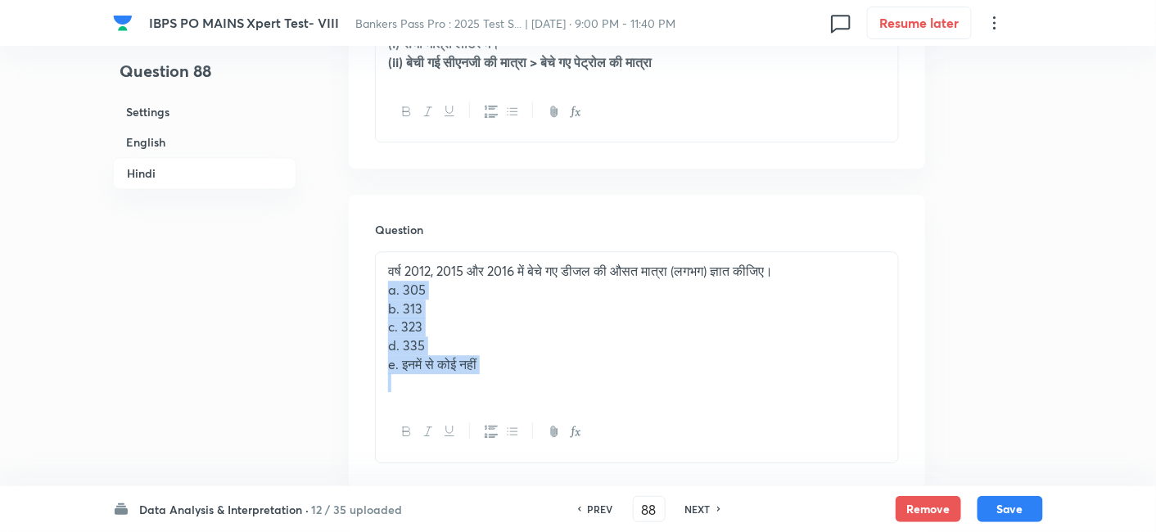
drag, startPoint x: 386, startPoint y: 288, endPoint x: 558, endPoint y: 389, distance: 200.0
click at [558, 389] on div "वर्ष 2012, 2015 और 2016 में बेचे गए डीजल की औसत मात्रा (लगभग) ज्ञात कीजिए। a. 3…" at bounding box center [637, 327] width 522 height 150
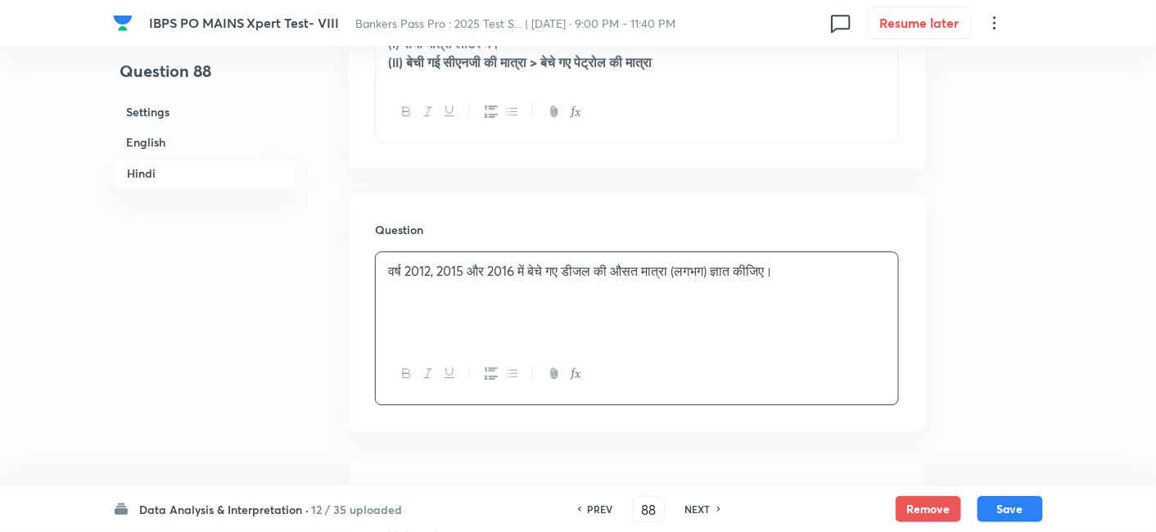
scroll to position [3405, 0]
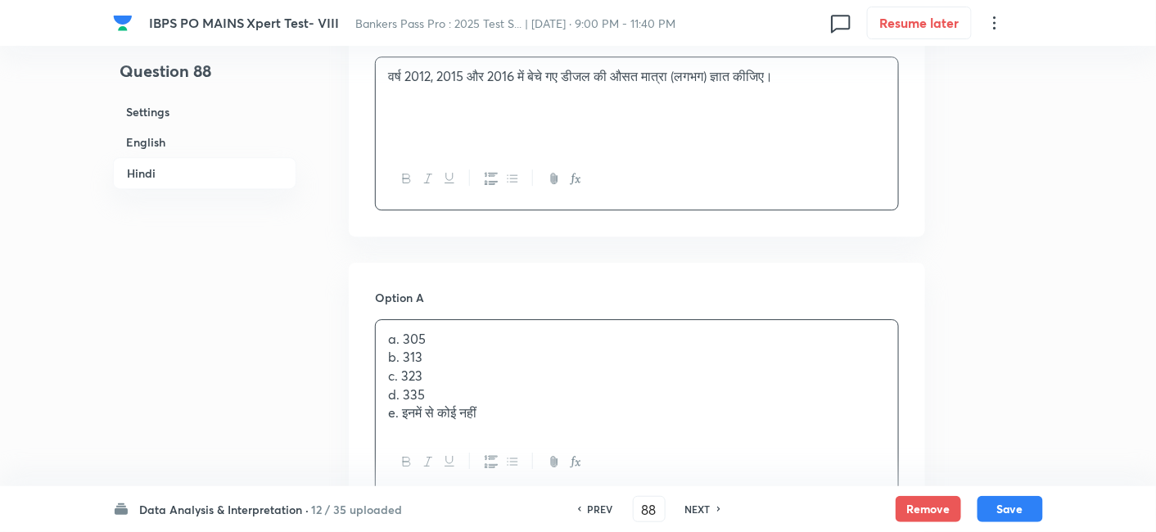
click at [427, 346] on div "a. 305 b. 313 c. 323 d. 335 e. इनमें से कोई नहीं" at bounding box center [637, 376] width 522 height 113
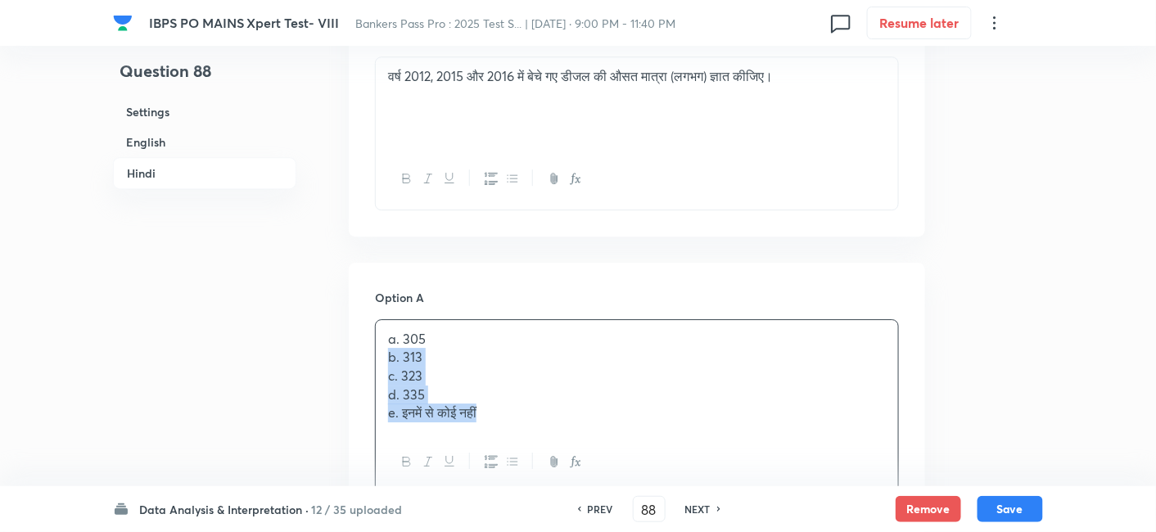
drag, startPoint x: 388, startPoint y: 350, endPoint x: 594, endPoint y: 447, distance: 228.2
click at [594, 447] on div "a. 305 b. 313 c. 323 d. 335 e. इनमें से कोई नहीं" at bounding box center [637, 406] width 524 height 174
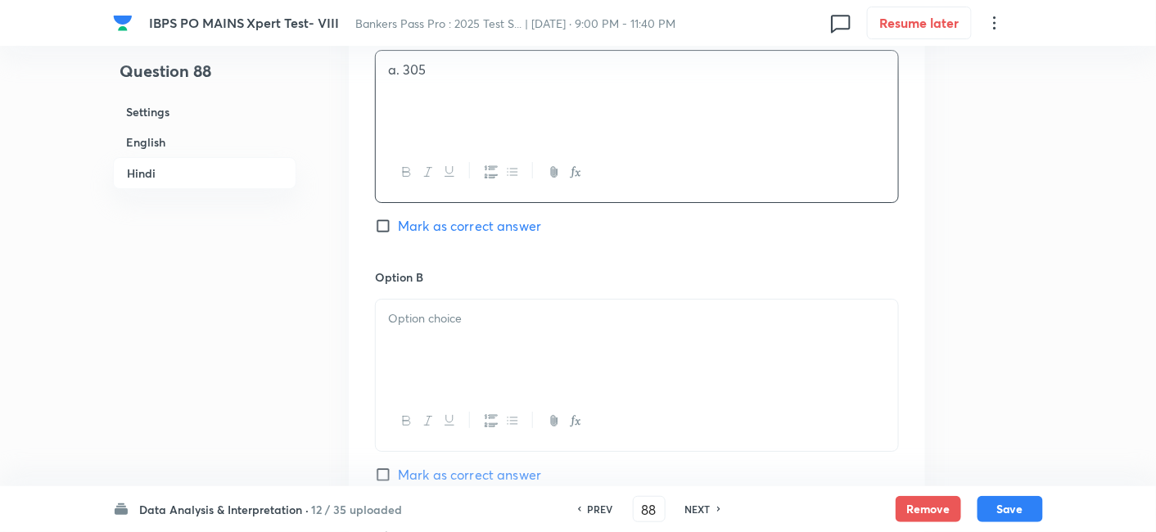
click at [444, 321] on p at bounding box center [637, 318] width 498 height 19
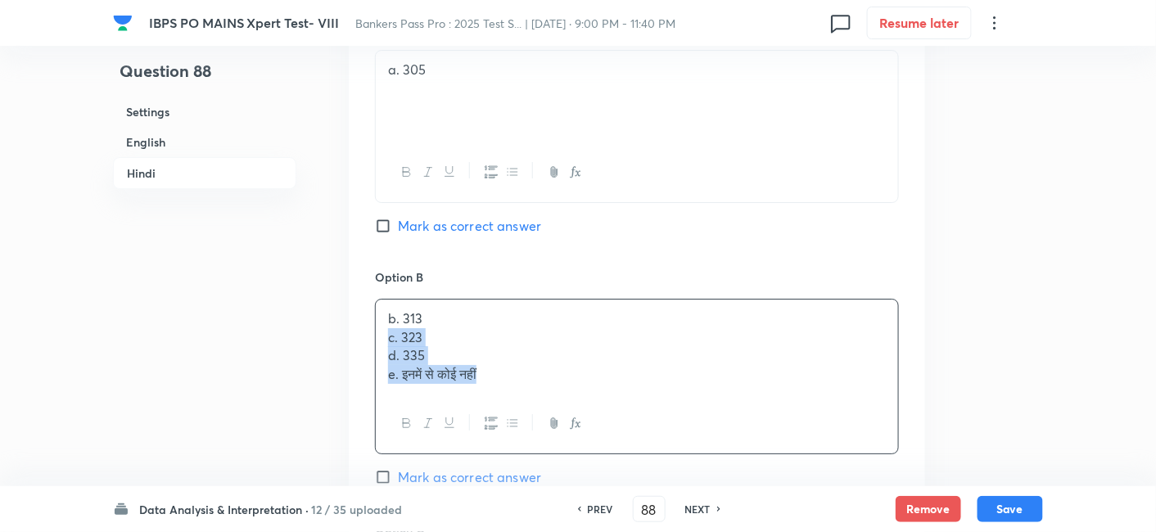
drag, startPoint x: 377, startPoint y: 333, endPoint x: 595, endPoint y: 409, distance: 230.7
click at [595, 409] on div "b. 313 c. 323 d. 335 e. इनमें से कोई नहीं" at bounding box center [637, 377] width 524 height 156
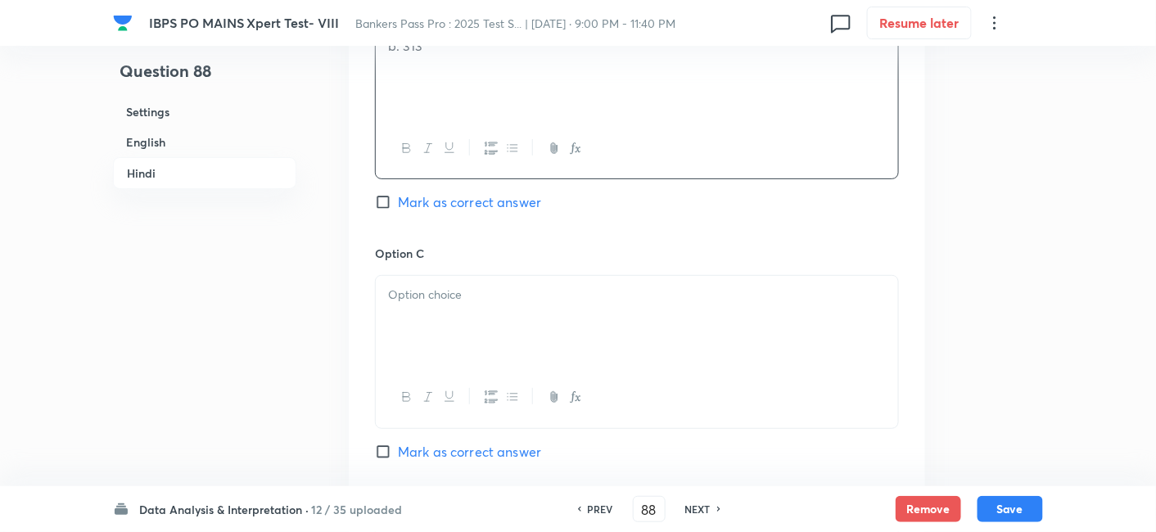
click at [431, 309] on div at bounding box center [637, 322] width 522 height 92
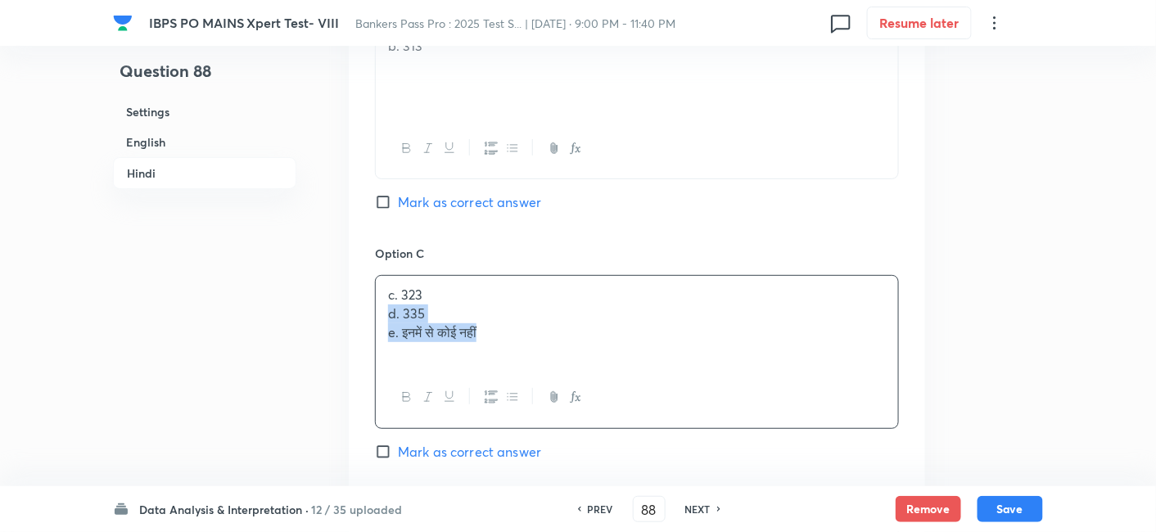
drag, startPoint x: 383, startPoint y: 309, endPoint x: 594, endPoint y: 374, distance: 220.9
click at [594, 374] on div "c. 323 d. 335 e. इनमें से कोई नहीं" at bounding box center [637, 351] width 524 height 153
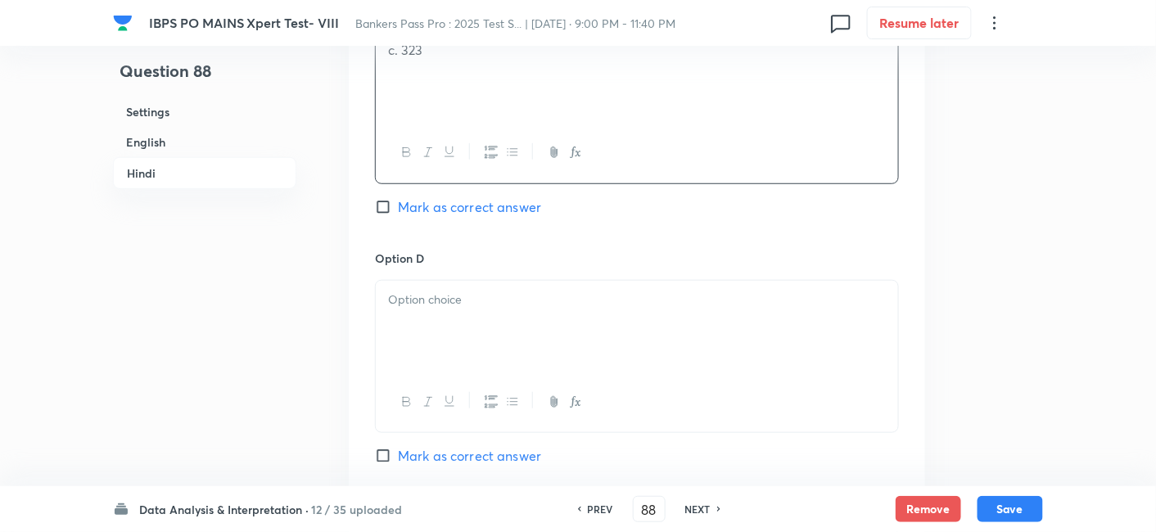
scroll to position [4193, 0]
click at [486, 318] on div at bounding box center [637, 326] width 522 height 92
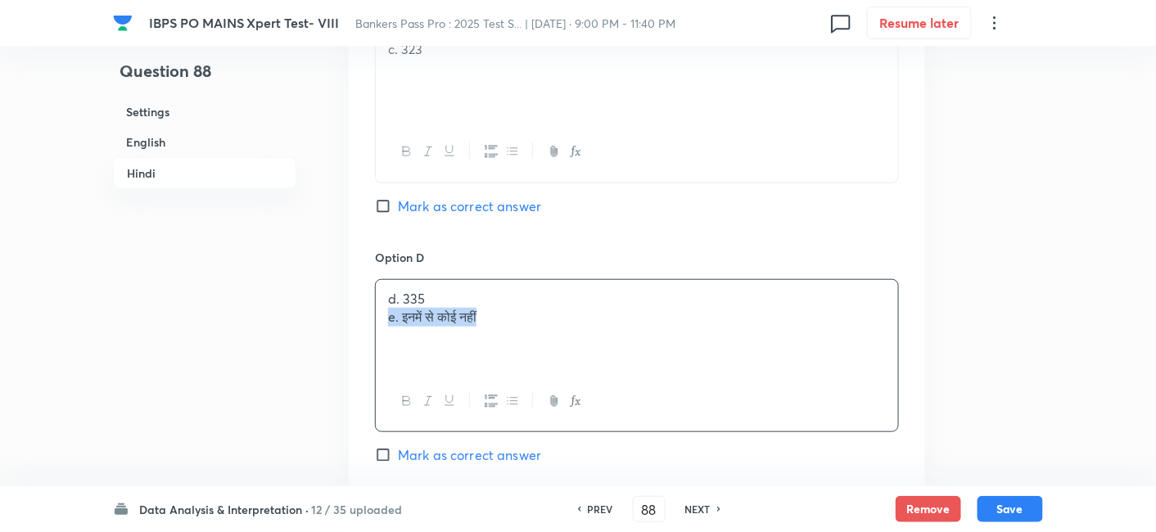
drag, startPoint x: 382, startPoint y: 314, endPoint x: 615, endPoint y: 335, distance: 234.3
click at [615, 335] on div "d. 335 e. इनमें से कोई नहीं" at bounding box center [637, 326] width 522 height 92
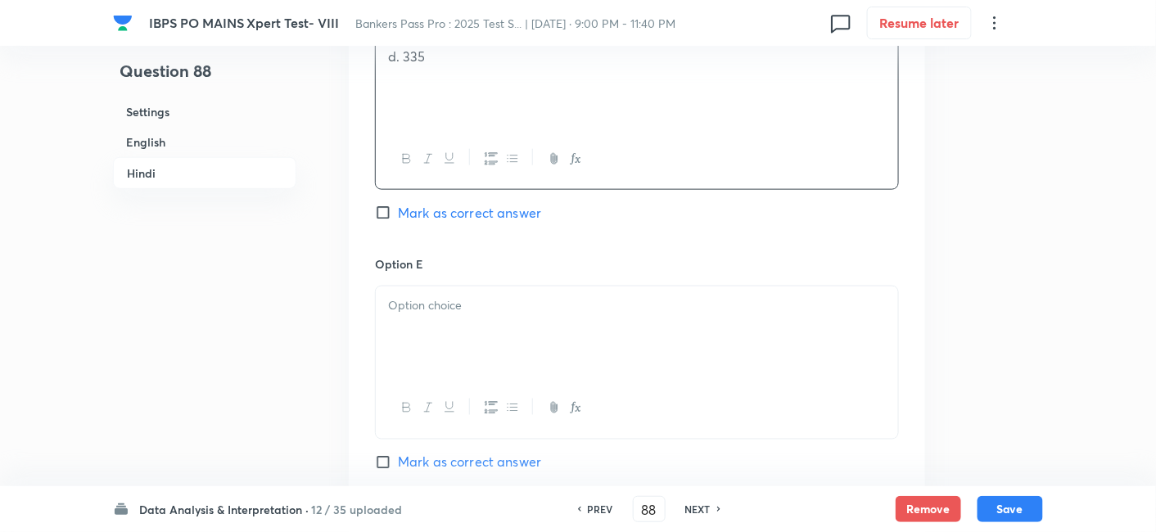
scroll to position [4439, 0]
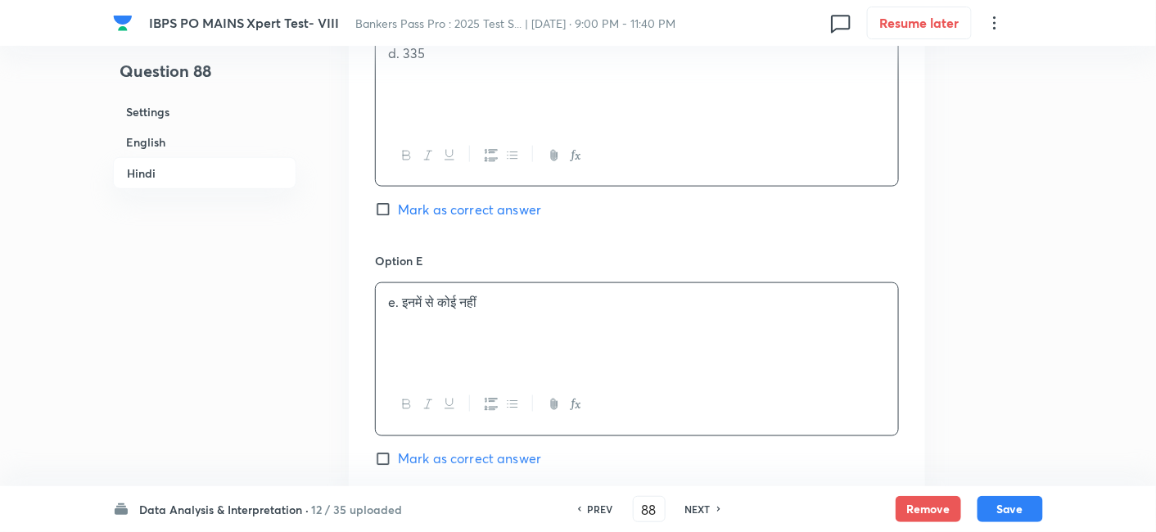
click at [615, 335] on div "e. इनमें से कोई नहीं" at bounding box center [637, 329] width 522 height 92
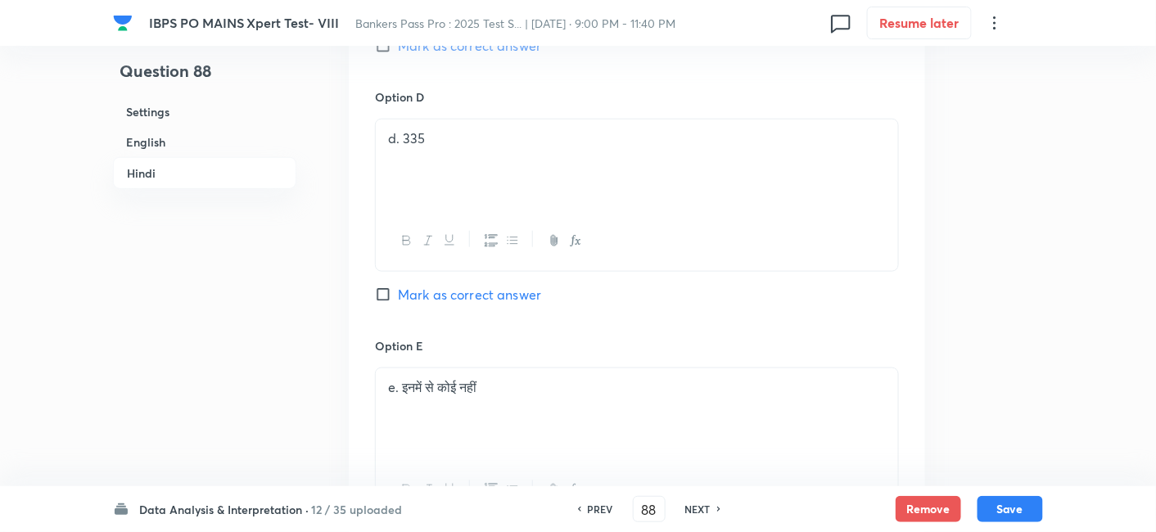
scroll to position [4356, 0]
click at [515, 286] on span "Mark as correct answer" at bounding box center [469, 292] width 143 height 20
click at [398, 286] on input "Mark as correct answer" at bounding box center [386, 292] width 23 height 16
checkbox input "true"
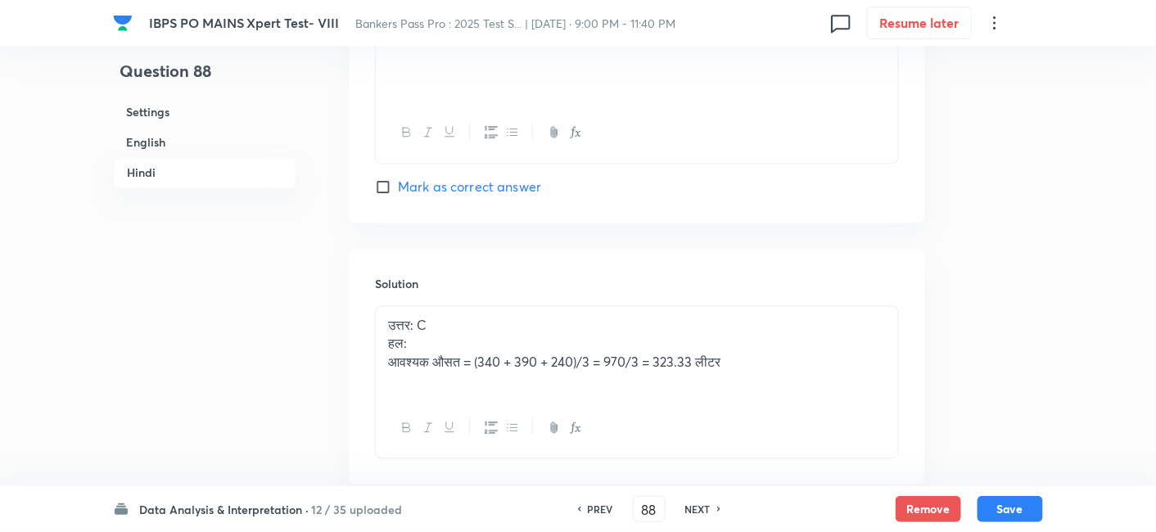
checkbox input "true"
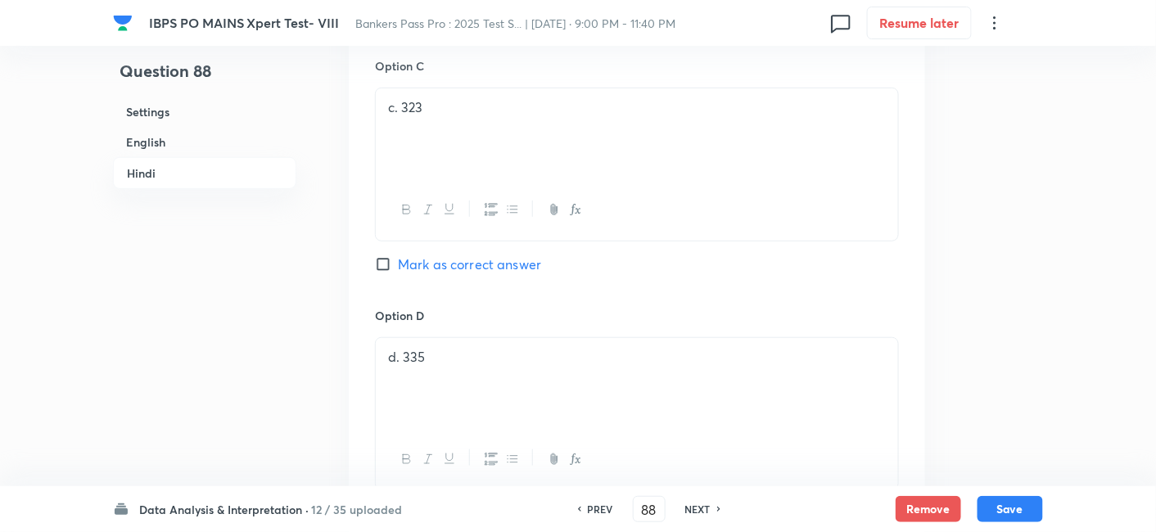
scroll to position [4090, 0]
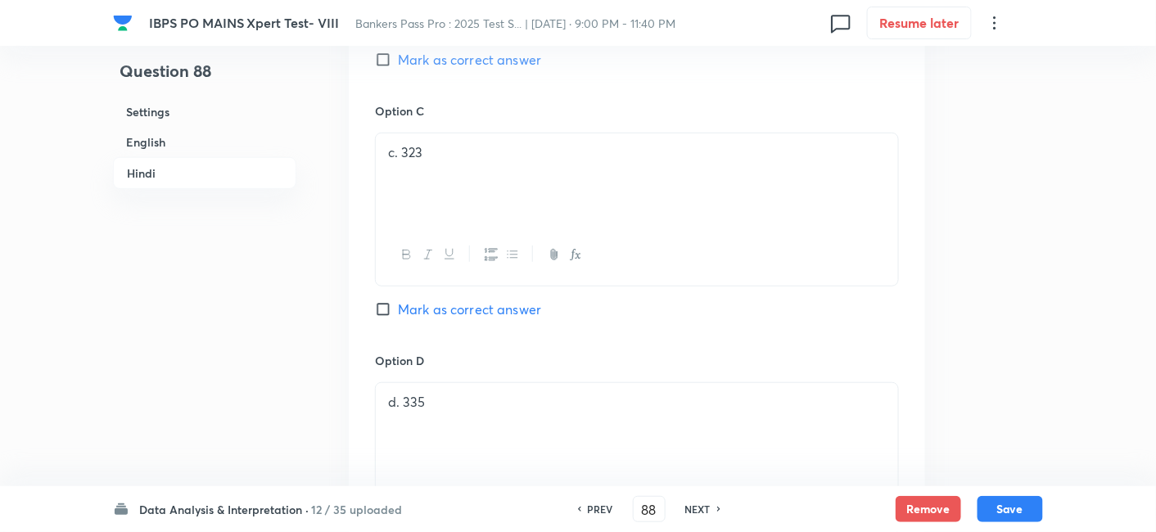
click at [510, 300] on span "Mark as correct answer" at bounding box center [469, 310] width 143 height 20
click at [398, 301] on input "Mark as correct answer" at bounding box center [386, 309] width 23 height 16
checkbox input "true"
checkbox input "false"
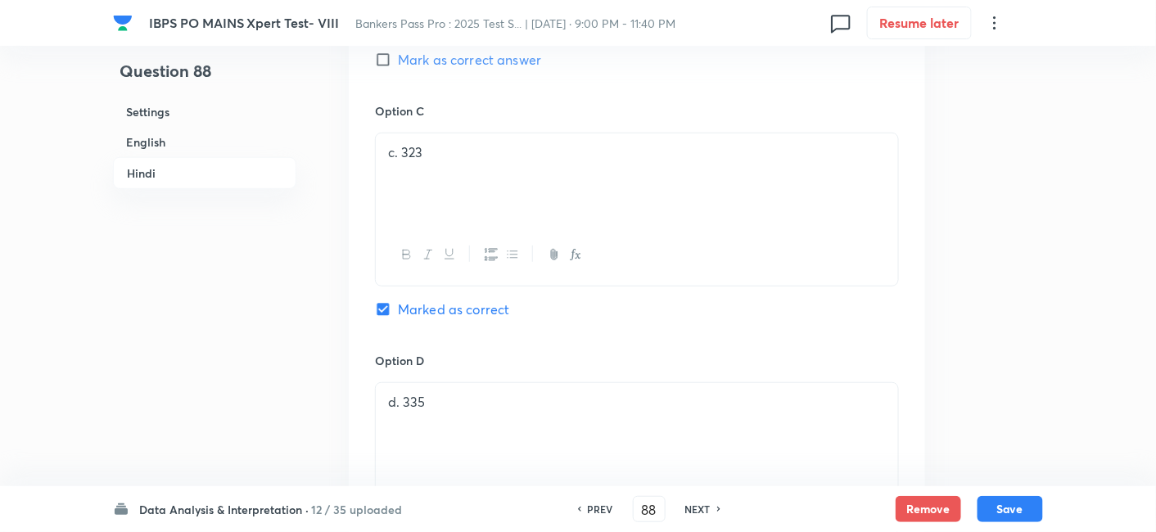
checkbox input "false"
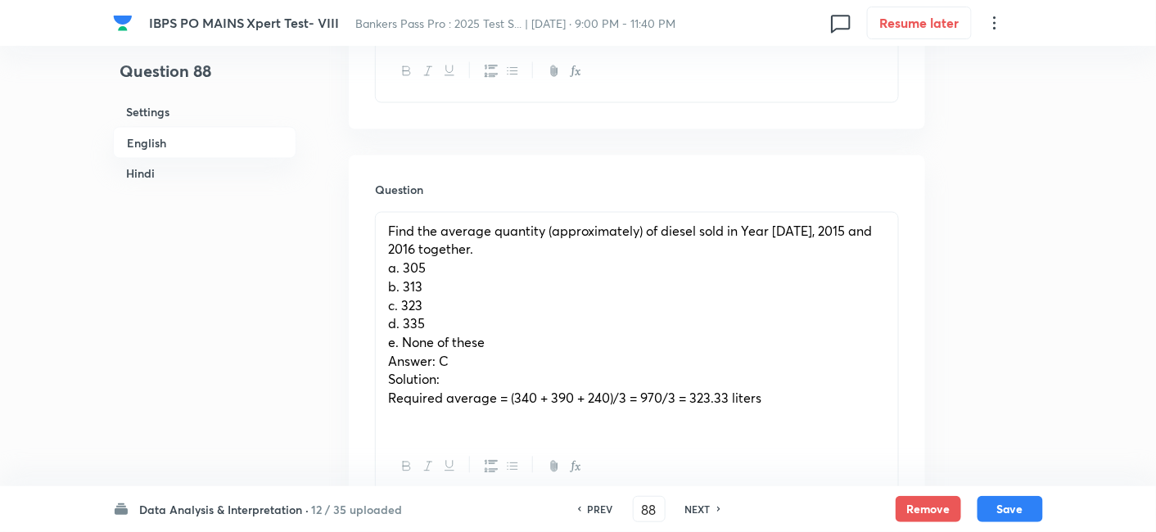
scroll to position [877, 0]
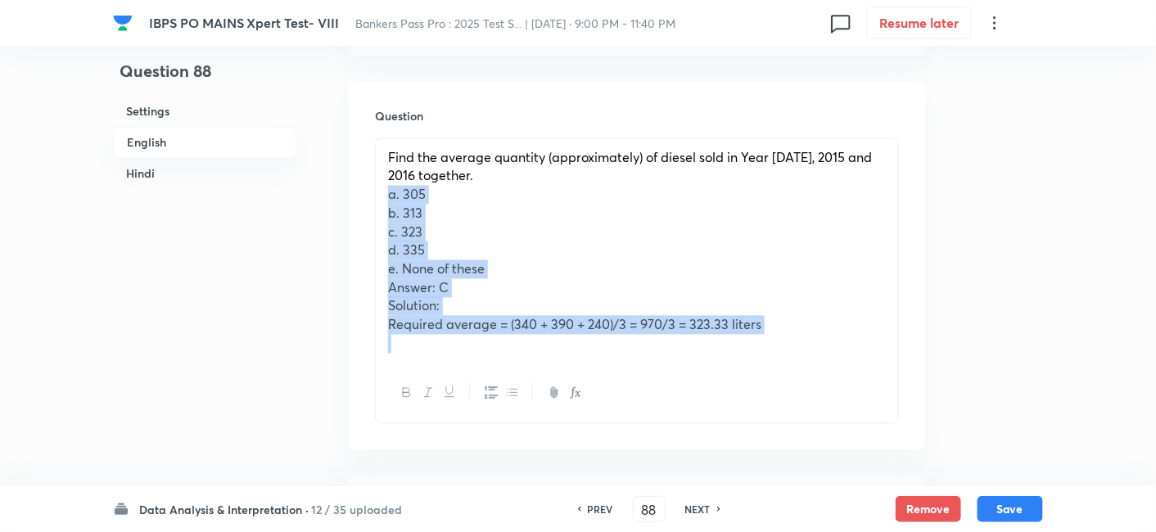
drag, startPoint x: 381, startPoint y: 192, endPoint x: 795, endPoint y: 347, distance: 442.5
click at [795, 347] on div "Find the average quantity (approximately) of diesel sold in Year 2012, 2015 and…" at bounding box center [637, 251] width 522 height 224
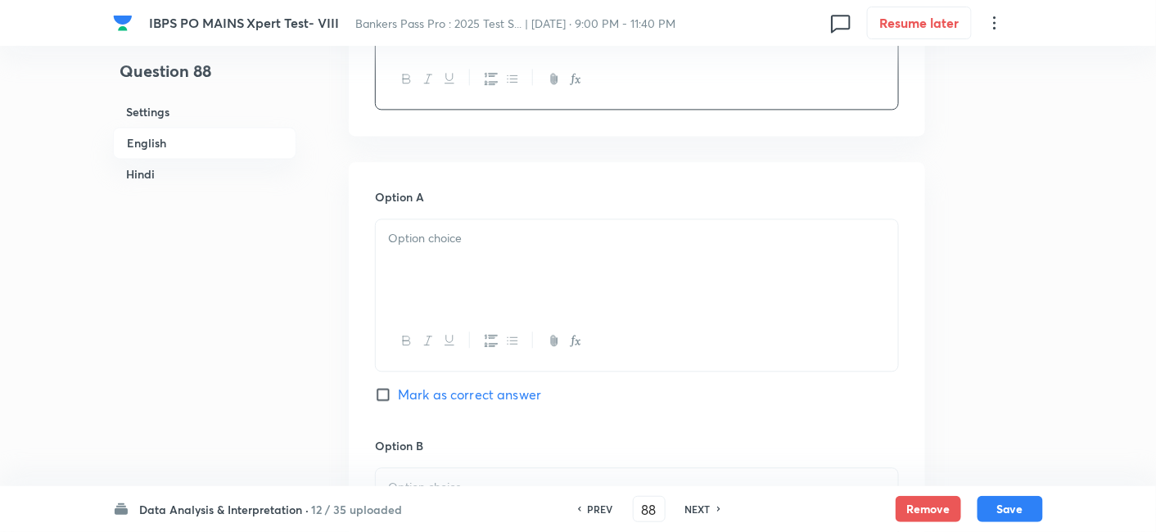
scroll to position [1059, 0]
click at [477, 263] on div at bounding box center [637, 265] width 522 height 92
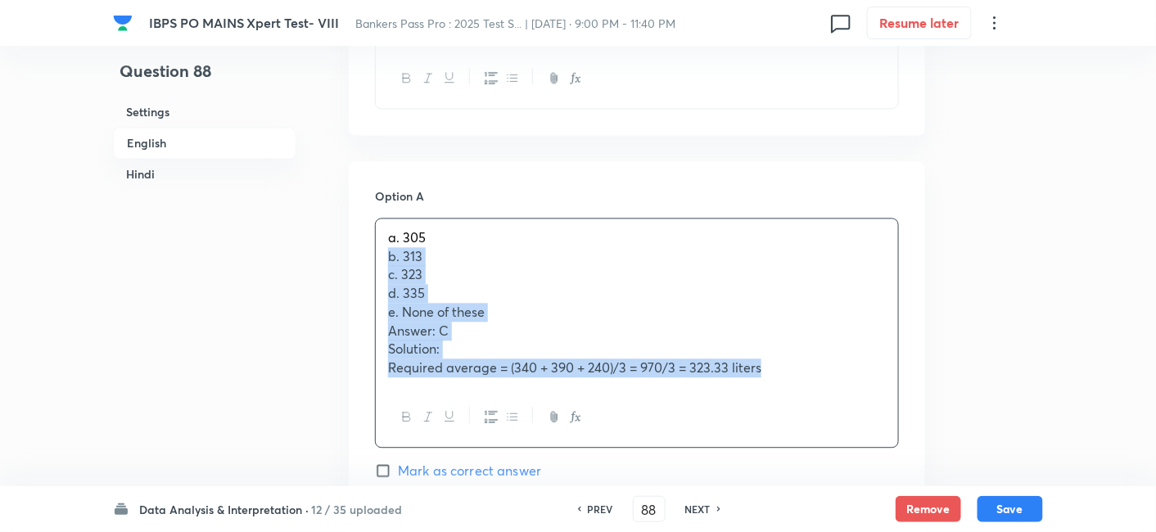
drag, startPoint x: 380, startPoint y: 255, endPoint x: 833, endPoint y: 445, distance: 491.0
click at [833, 445] on div "a. 305 b. 313 c. 323 d. 335 e. None of these Answer: C Solution: Required avera…" at bounding box center [637, 333] width 524 height 230
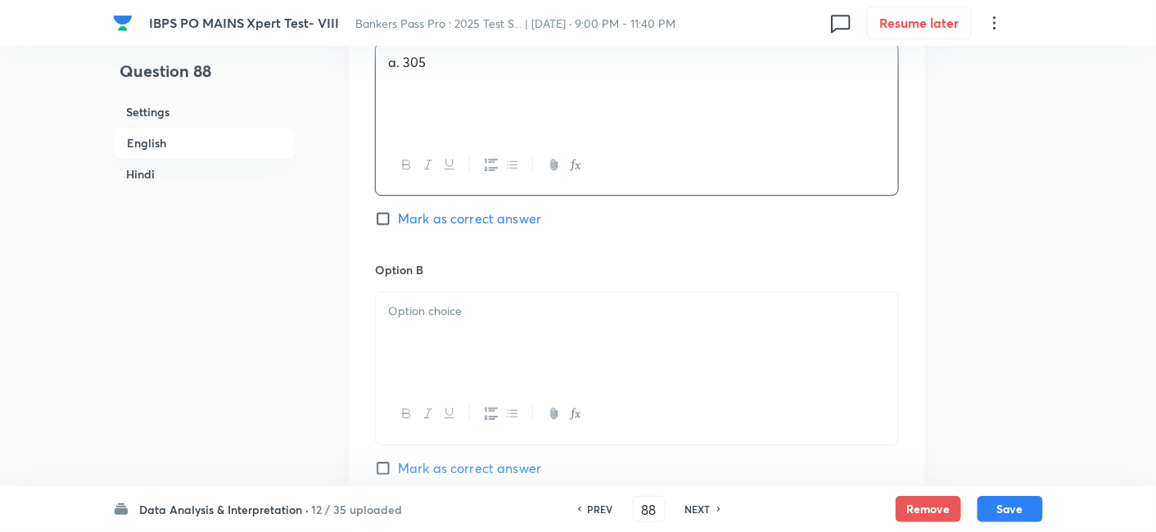
scroll to position [1238, 0]
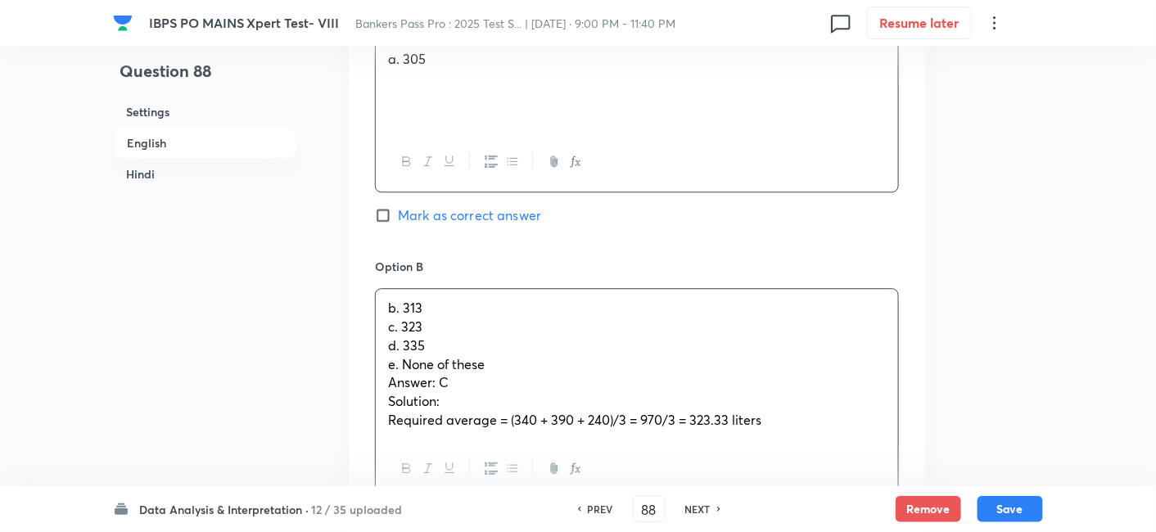
click at [498, 328] on div "b. 313 c. 323 d. 335 e. None of these Answer: C Solution: Required average = (3…" at bounding box center [637, 364] width 522 height 150
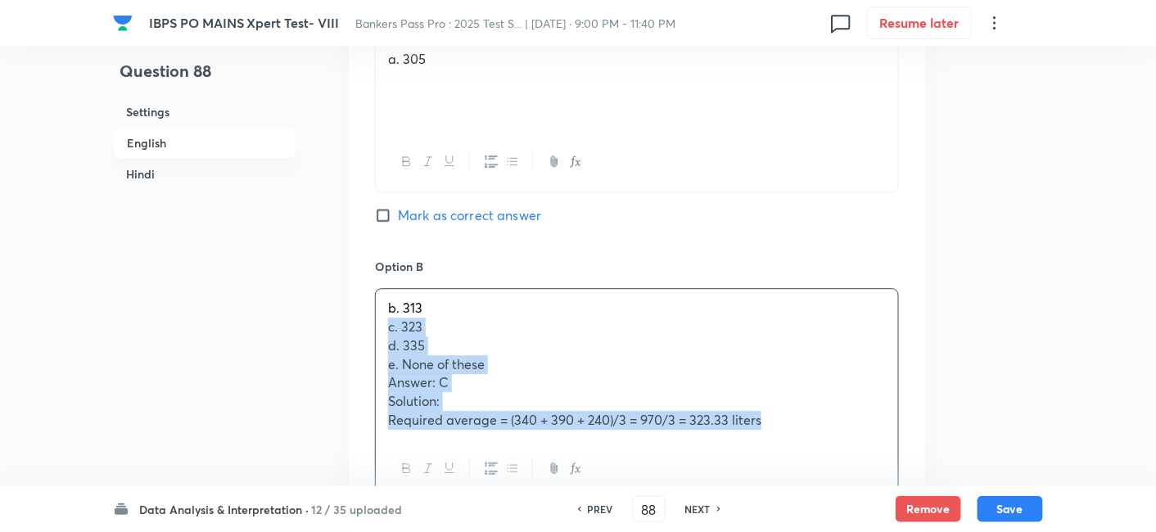
drag, startPoint x: 379, startPoint y: 323, endPoint x: 853, endPoint y: 475, distance: 497.9
click at [853, 475] on div "b. 313 c. 323 d. 335 e. None of these Answer: C Solution: Required average = (3…" at bounding box center [637, 393] width 524 height 211
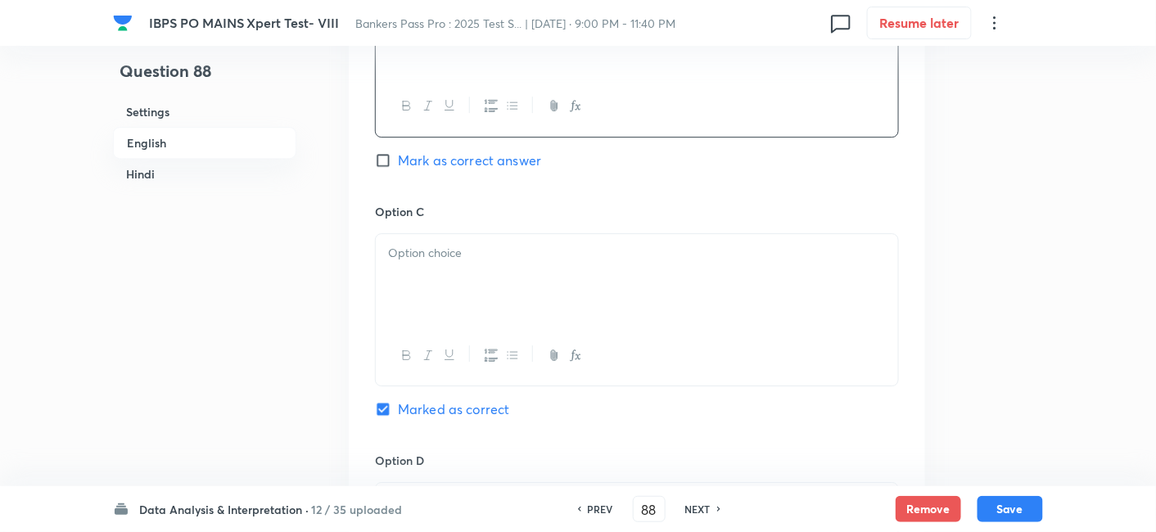
scroll to position [1543, 0]
click at [560, 288] on div at bounding box center [637, 279] width 522 height 92
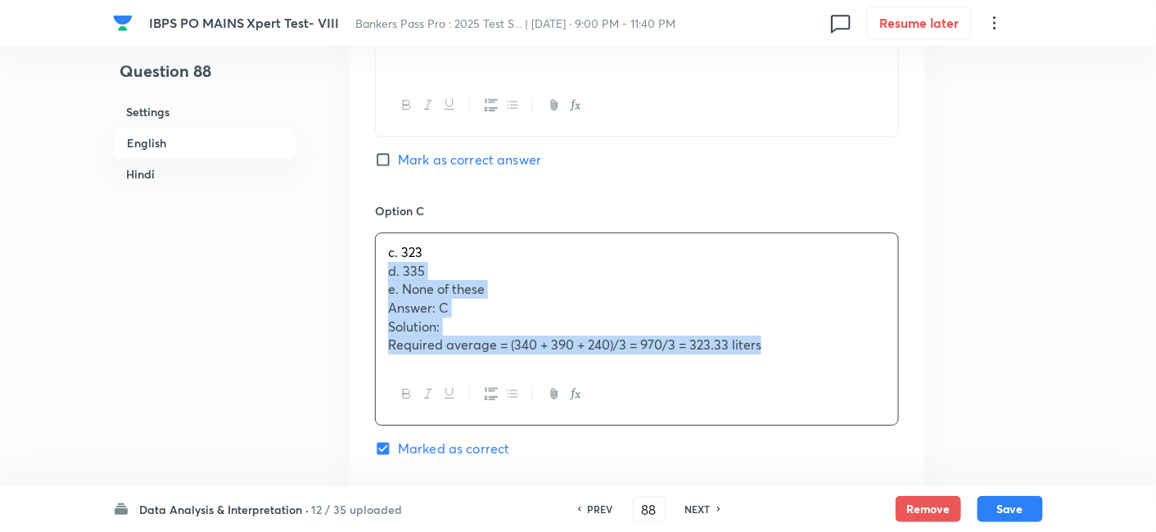
drag, startPoint x: 386, startPoint y: 269, endPoint x: 884, endPoint y: 378, distance: 510.6
click at [884, 378] on div "c. 323 d. 335 e. None of these Answer: C Solution: Required average = (340 + 39…" at bounding box center [637, 329] width 524 height 193
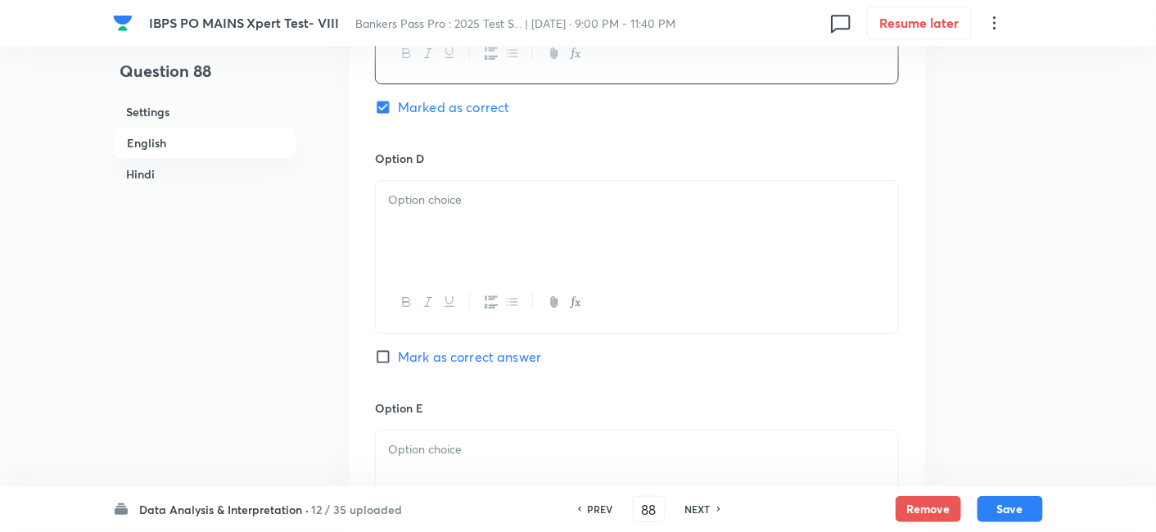
scroll to position [1857, 0]
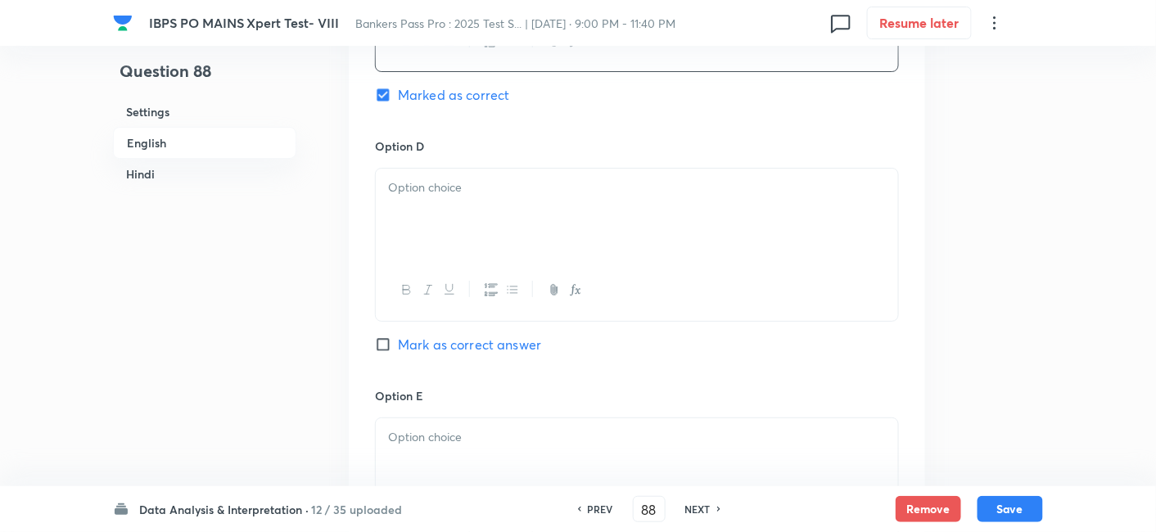
click at [471, 225] on div at bounding box center [637, 215] width 522 height 92
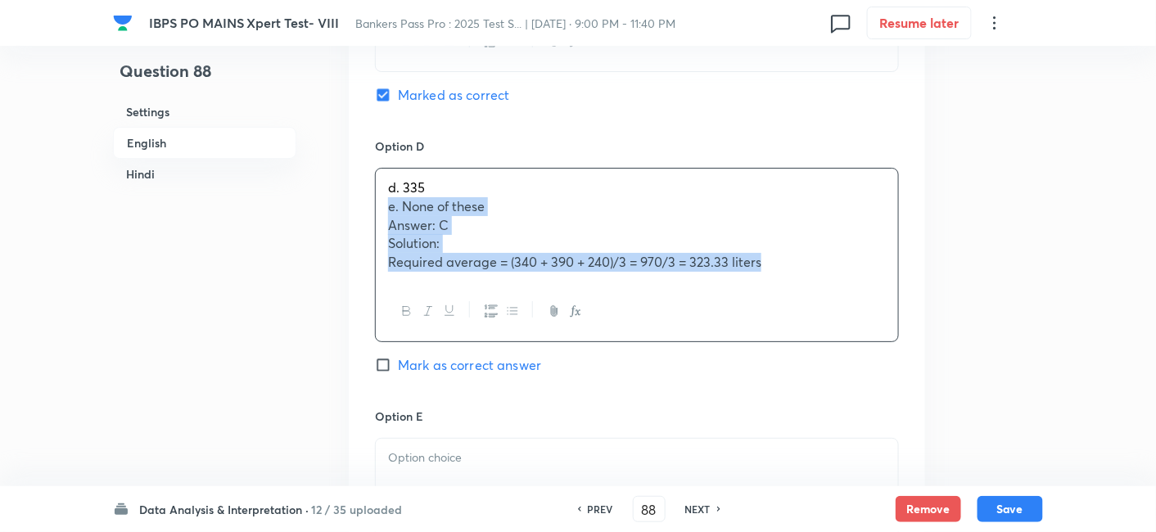
drag, startPoint x: 384, startPoint y: 206, endPoint x: 833, endPoint y: 317, distance: 462.1
click at [833, 317] on div "d. 335 e. None of these Answer: C Solution: Required average = (340 + 390 + 240…" at bounding box center [637, 255] width 524 height 174
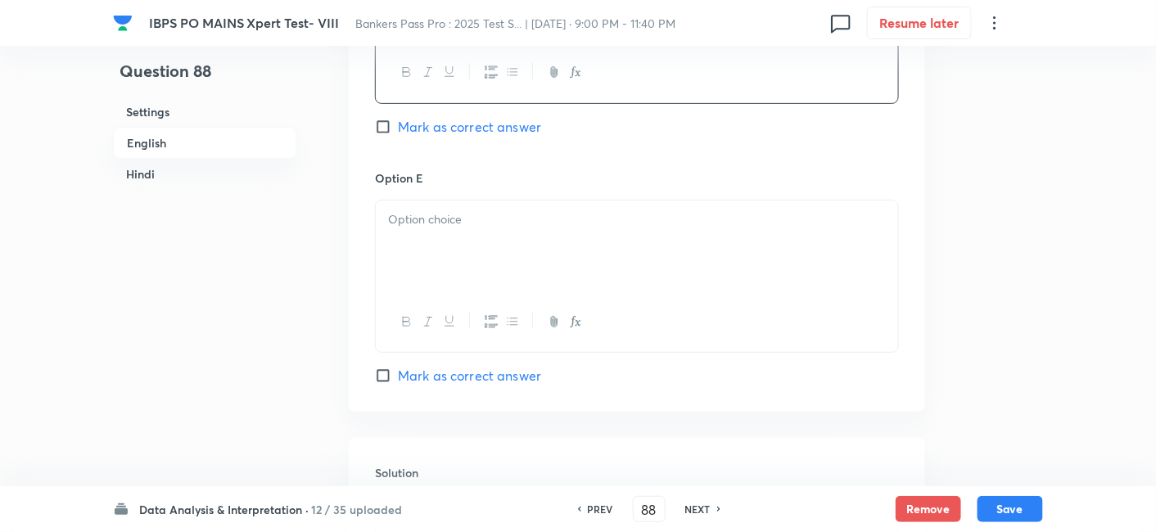
scroll to position [2076, 0]
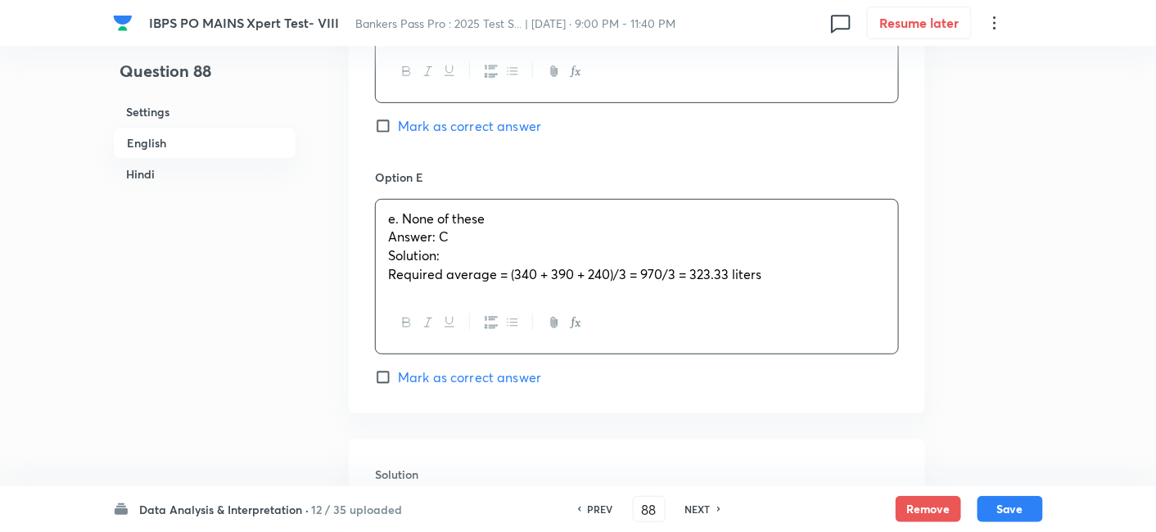
click at [489, 255] on div "e. None of these Answer: C Solution: Required average = (340 + 390 + 240)/3 = 9…" at bounding box center [637, 247] width 522 height 94
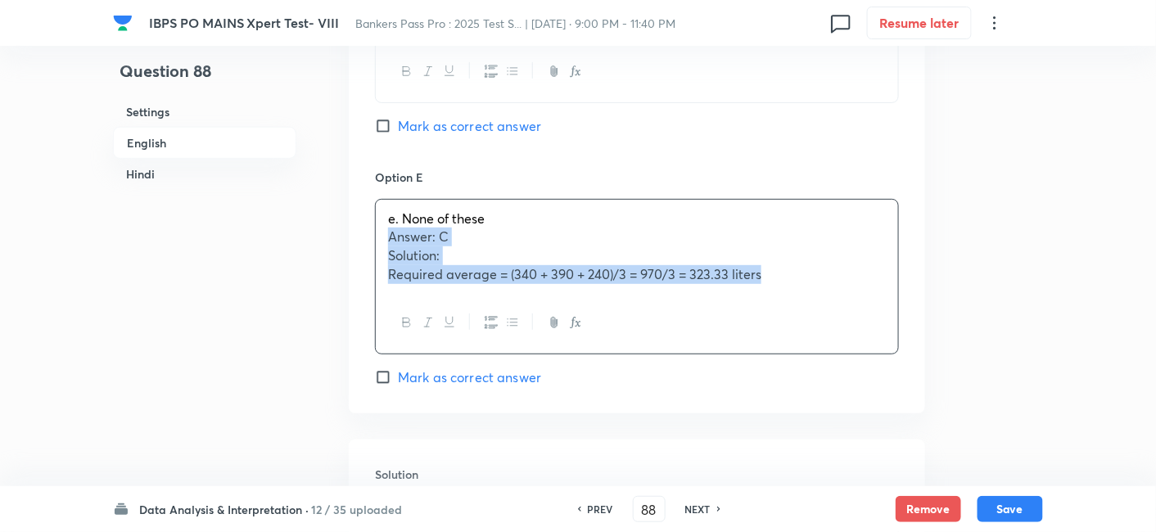
drag, startPoint x: 383, startPoint y: 235, endPoint x: 806, endPoint y: 314, distance: 430.7
click at [806, 314] on div "e. None of these Answer: C Solution: Required average = (340 + 390 + 240)/3 = 9…" at bounding box center [637, 277] width 524 height 156
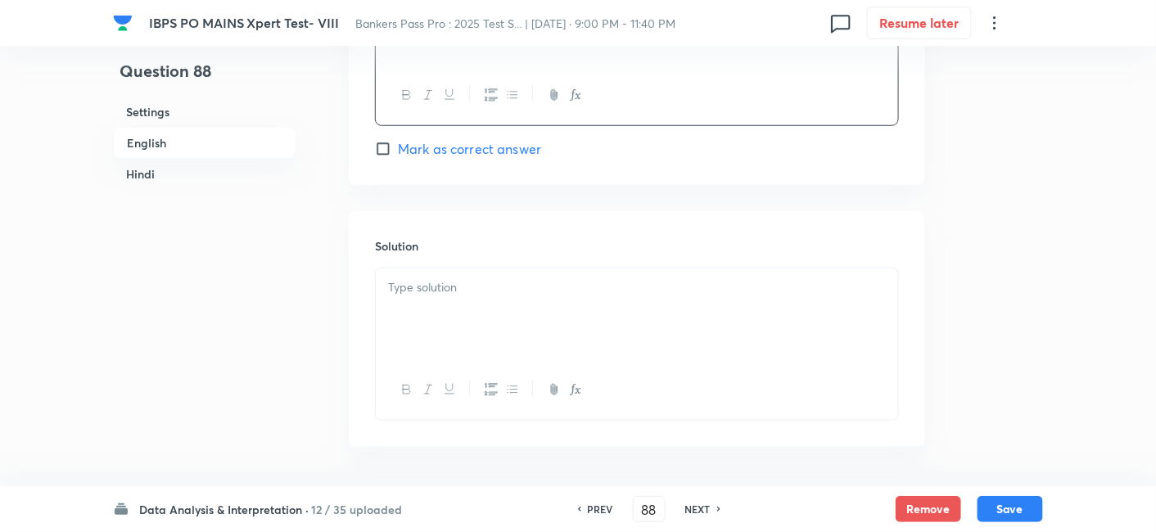
scroll to position [2302, 0]
click at [575, 292] on p at bounding box center [637, 287] width 498 height 19
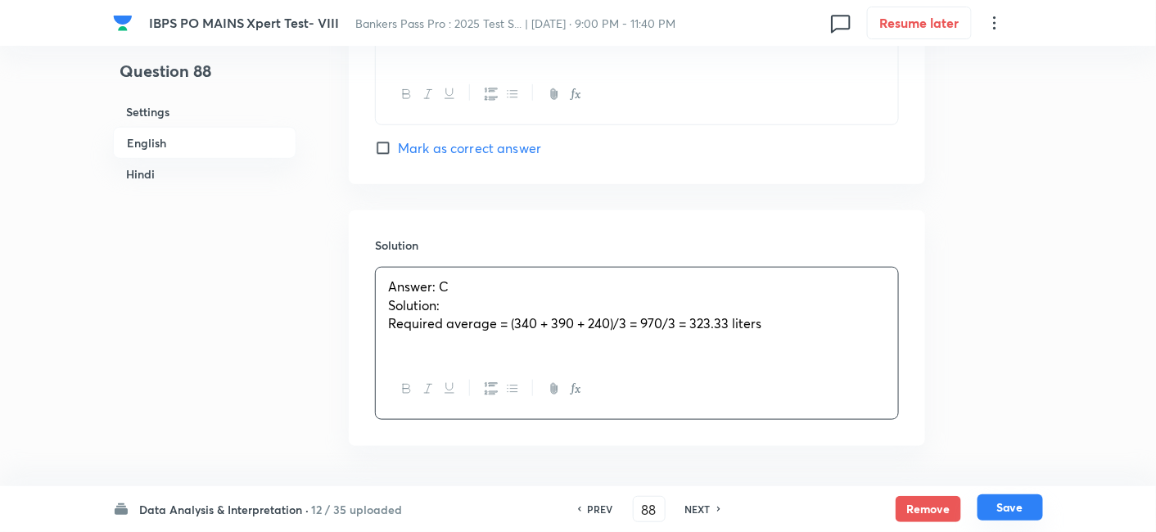
click at [1019, 511] on button "Save" at bounding box center [1011, 508] width 66 height 26
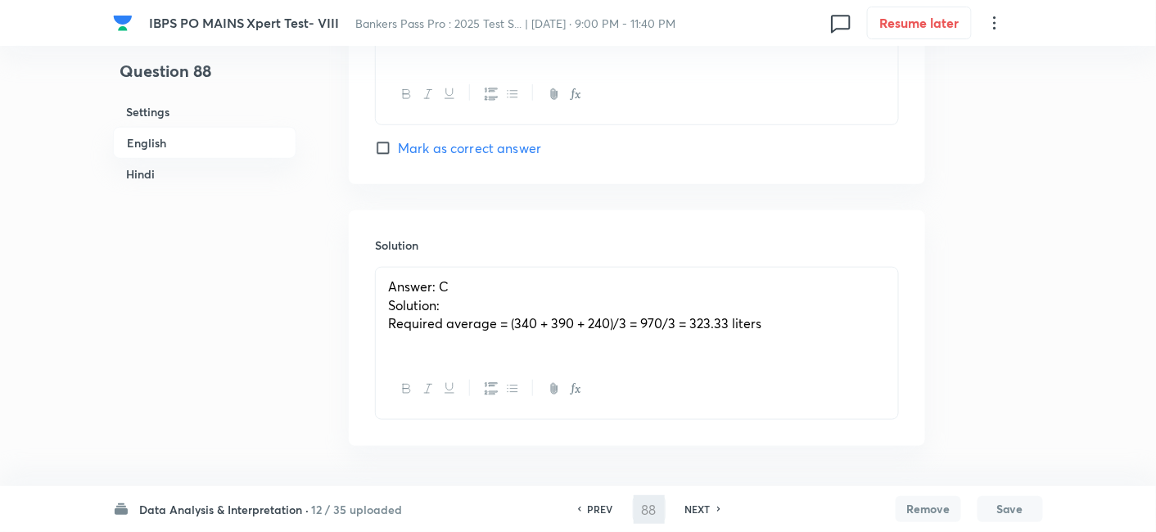
type input "89"
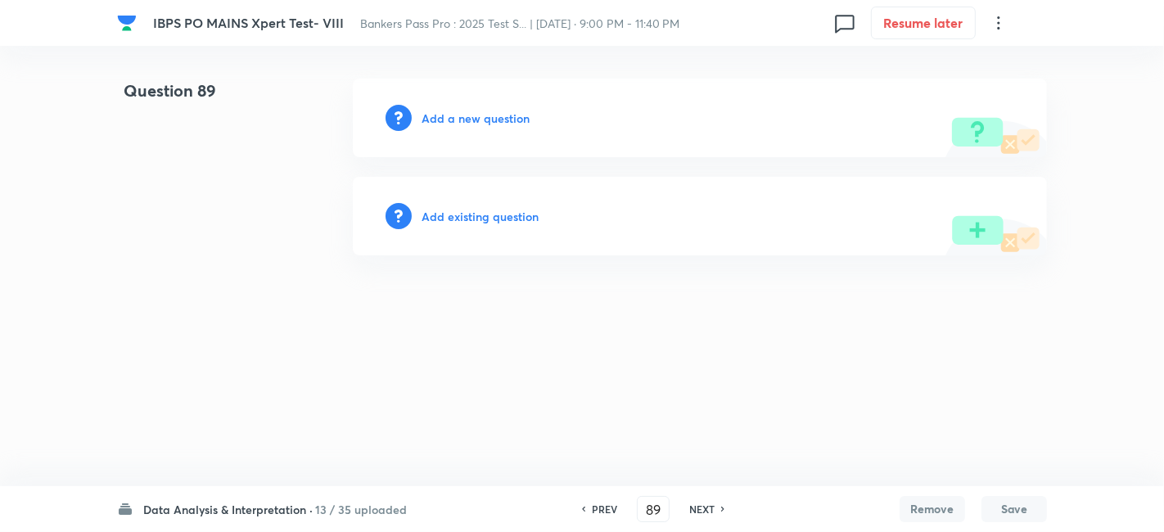
click at [481, 122] on h6 "Add a new question" at bounding box center [476, 118] width 108 height 17
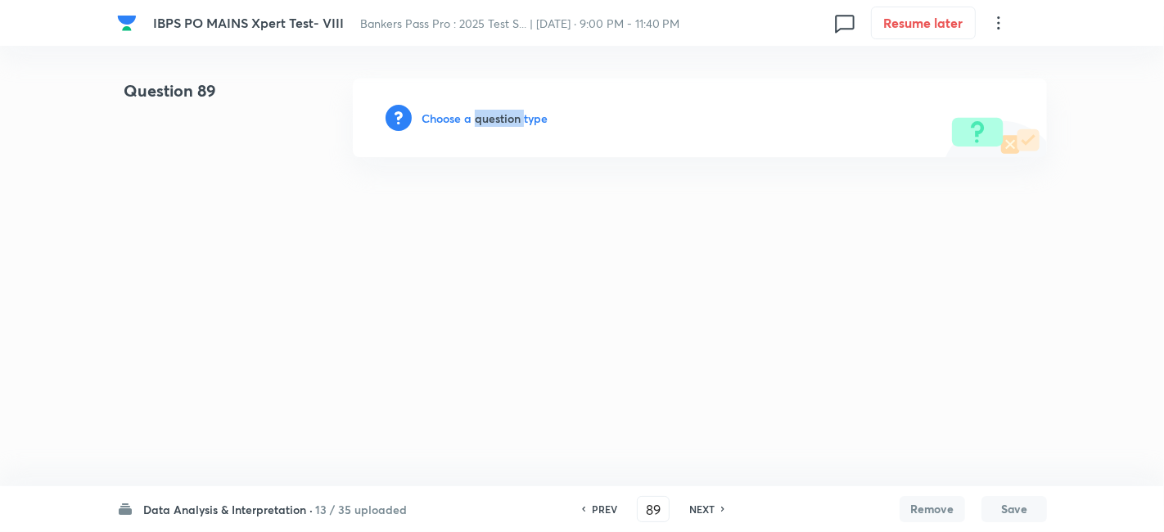
click at [481, 122] on h6 "Choose a question type" at bounding box center [485, 118] width 126 height 17
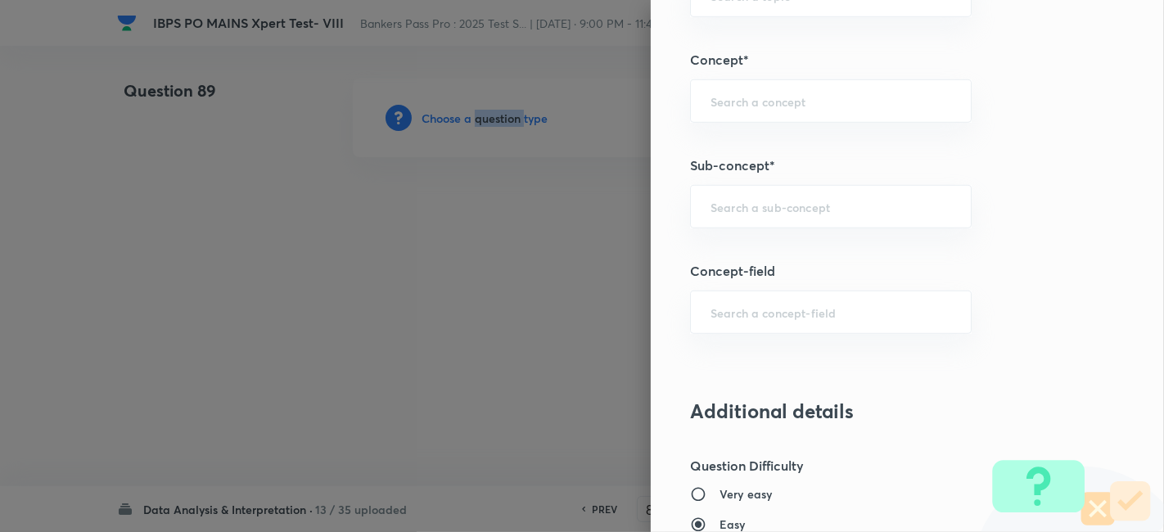
scroll to position [901, 0]
click at [810, 190] on div "​" at bounding box center [831, 207] width 282 height 43
type input "m"
click at [766, 260] on li "Tabulation" at bounding box center [817, 251] width 281 height 29
type input "Tabulation"
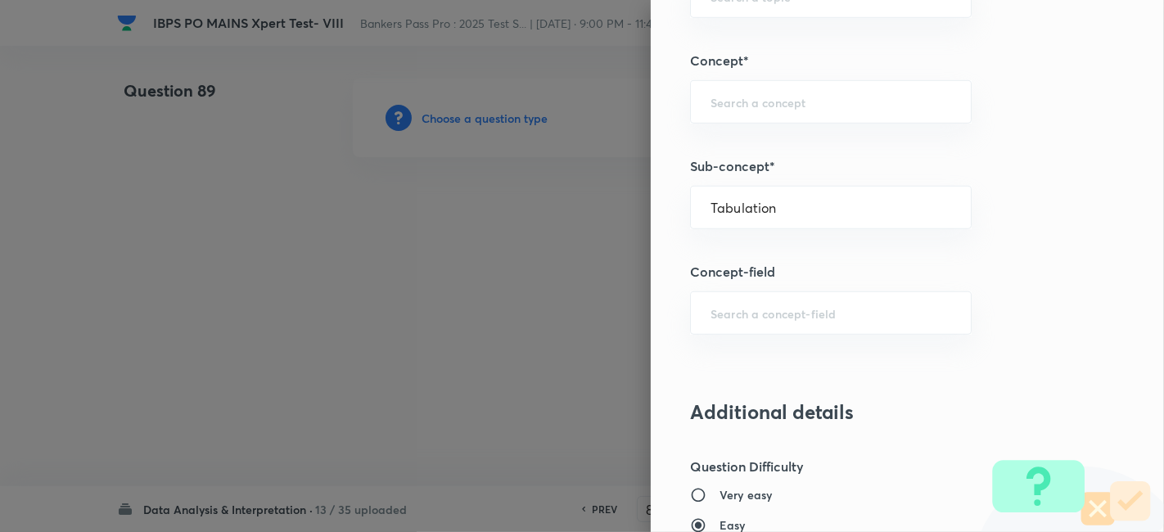
type input "Quantitative Aptitude"
type input "Data Interpretation"
type input "Tabulation"
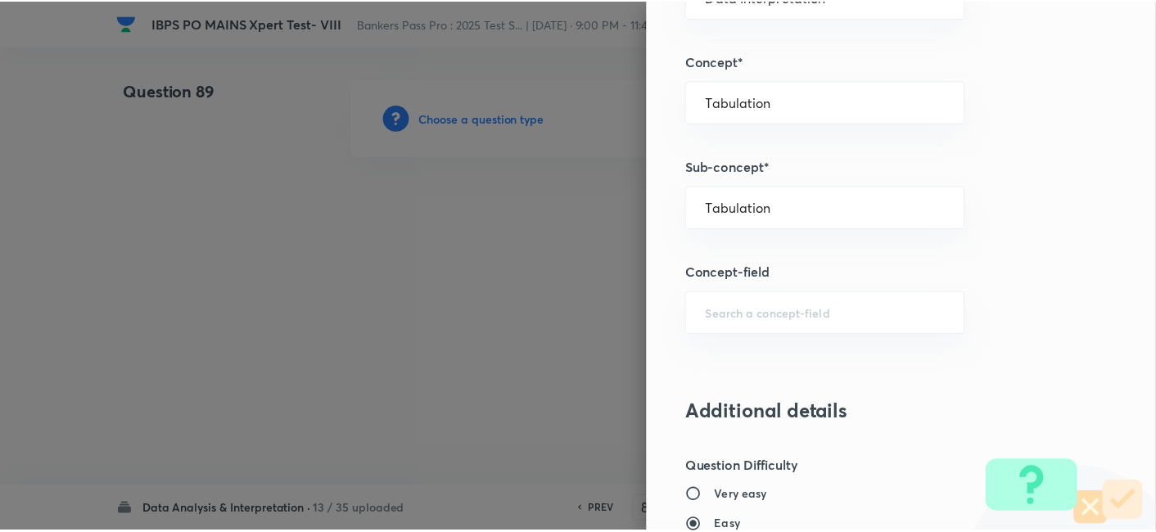
scroll to position [1695, 0]
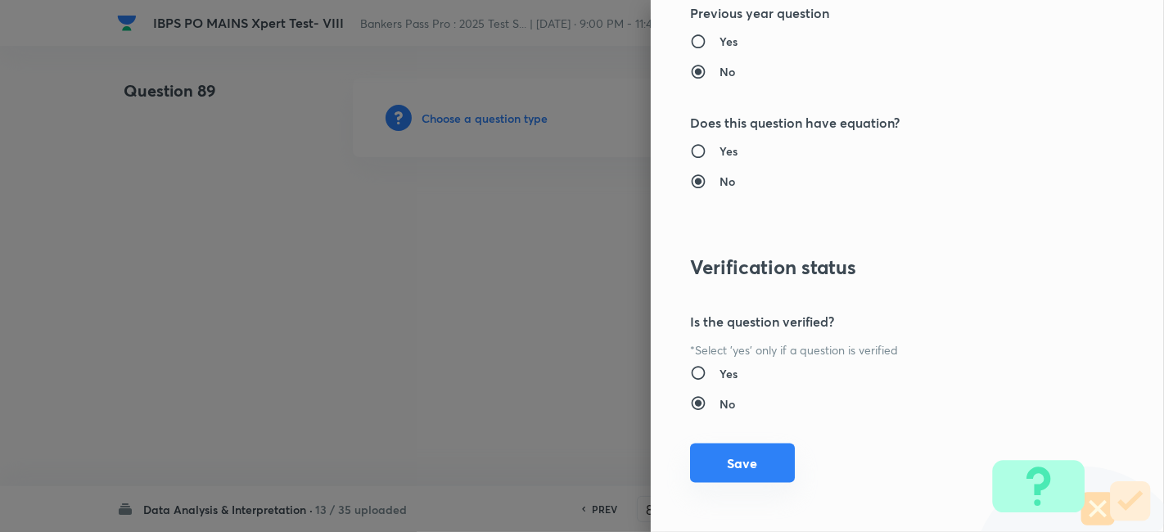
click at [729, 461] on button "Save" at bounding box center [742, 463] width 105 height 39
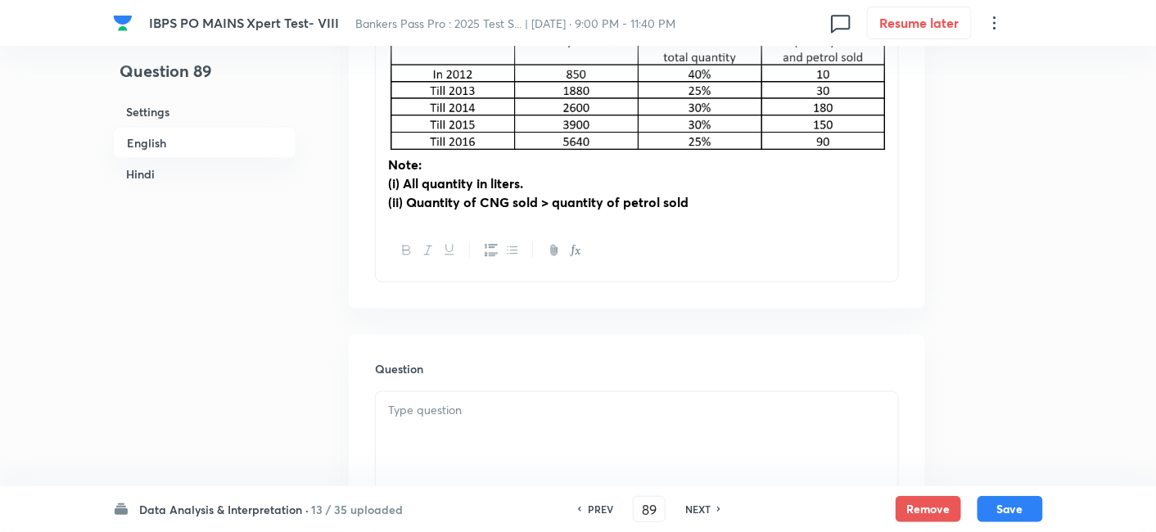
scroll to position [625, 0]
click at [585, 429] on div at bounding box center [637, 437] width 522 height 92
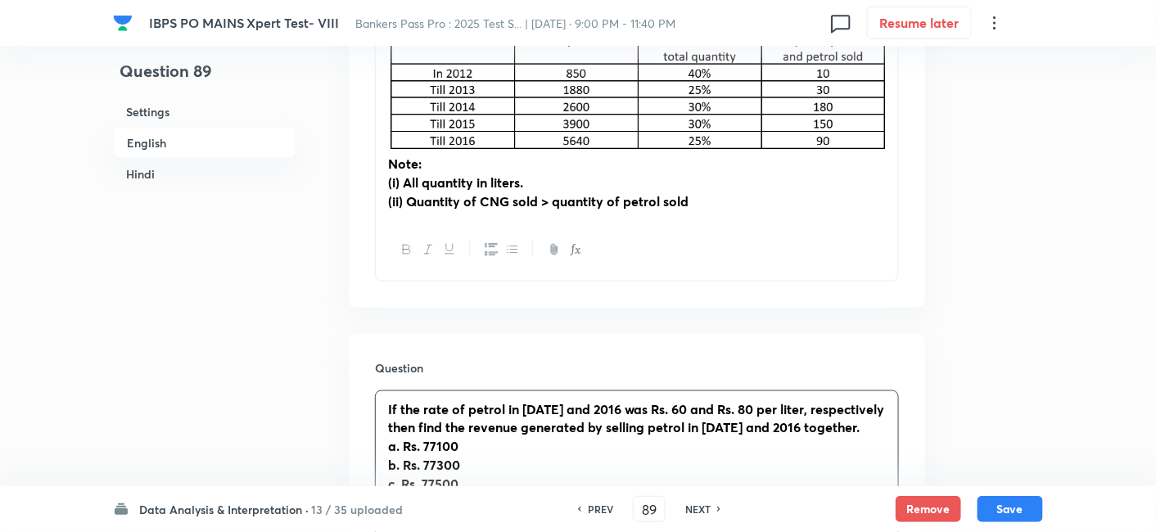
scroll to position [800, 0]
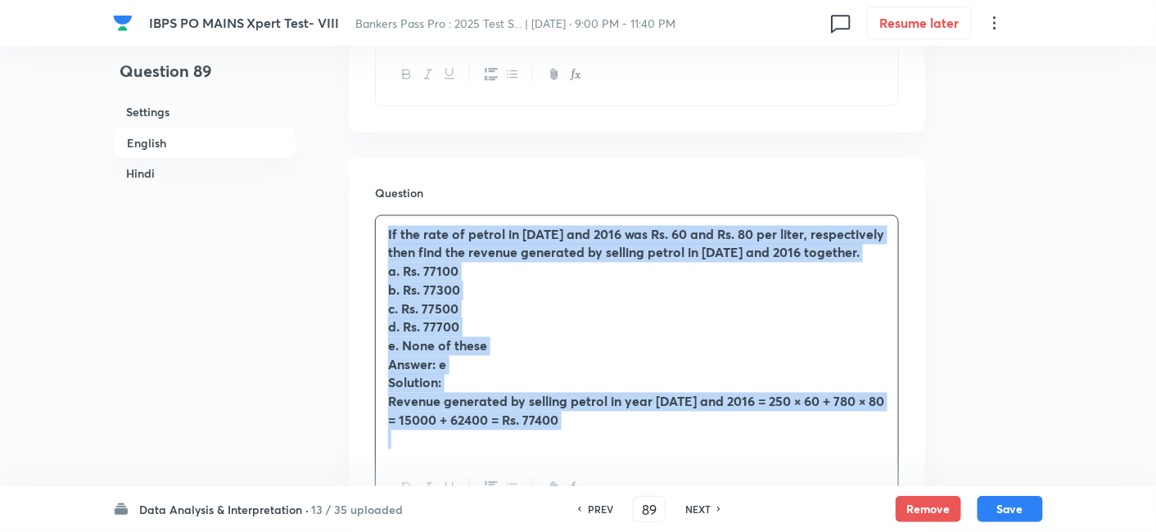
drag, startPoint x: 386, startPoint y: 230, endPoint x: 569, endPoint y: 443, distance: 281.0
click at [569, 443] on div "If the rate of petrol in 2012 and 2016 was Rs. 60 and Rs. 80 per liter, respect…" at bounding box center [637, 337] width 522 height 243
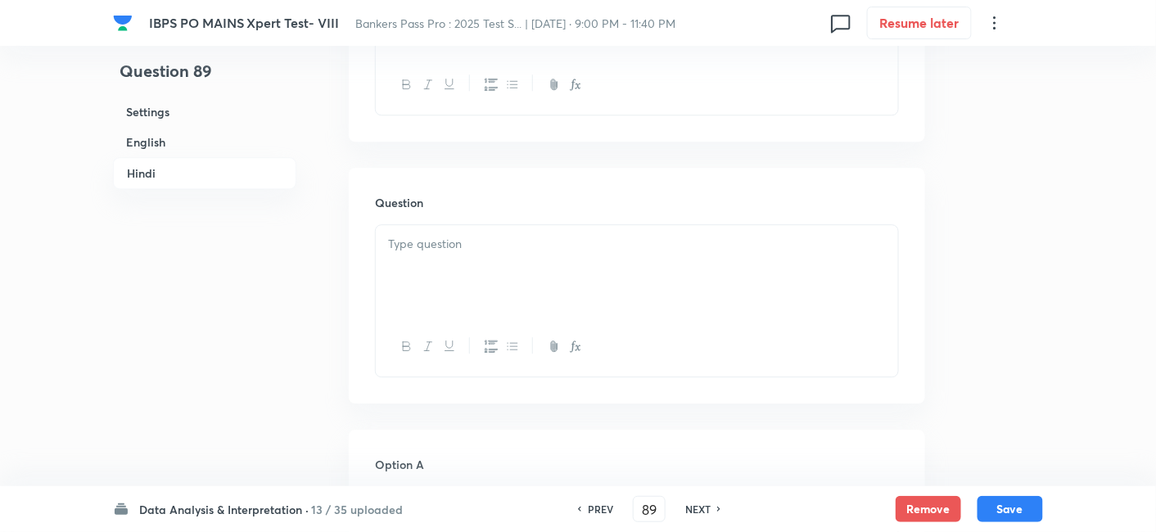
scroll to position [3258, 0]
click at [469, 272] on div at bounding box center [637, 270] width 522 height 92
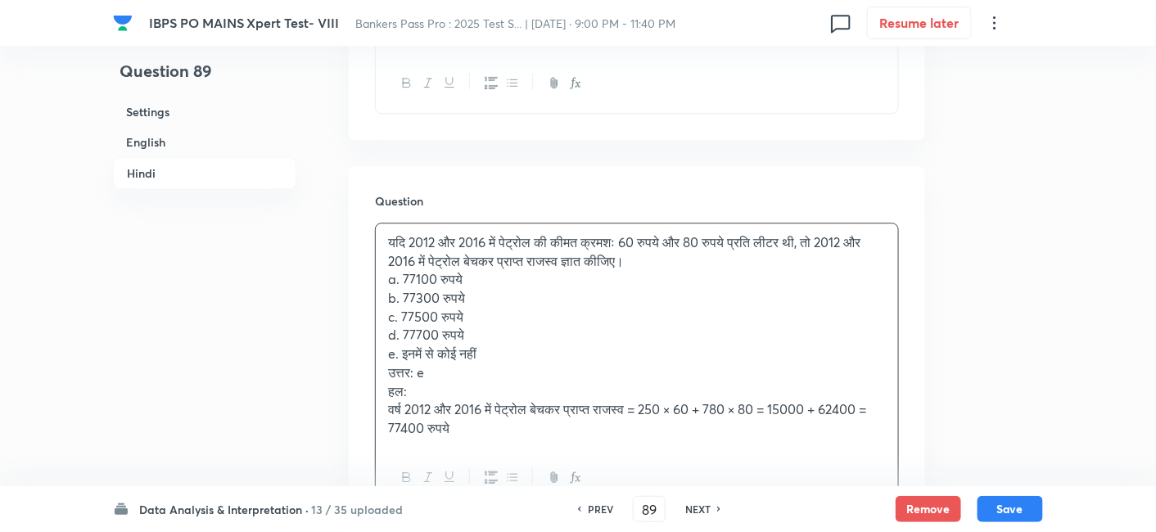
scroll to position [3371, 0]
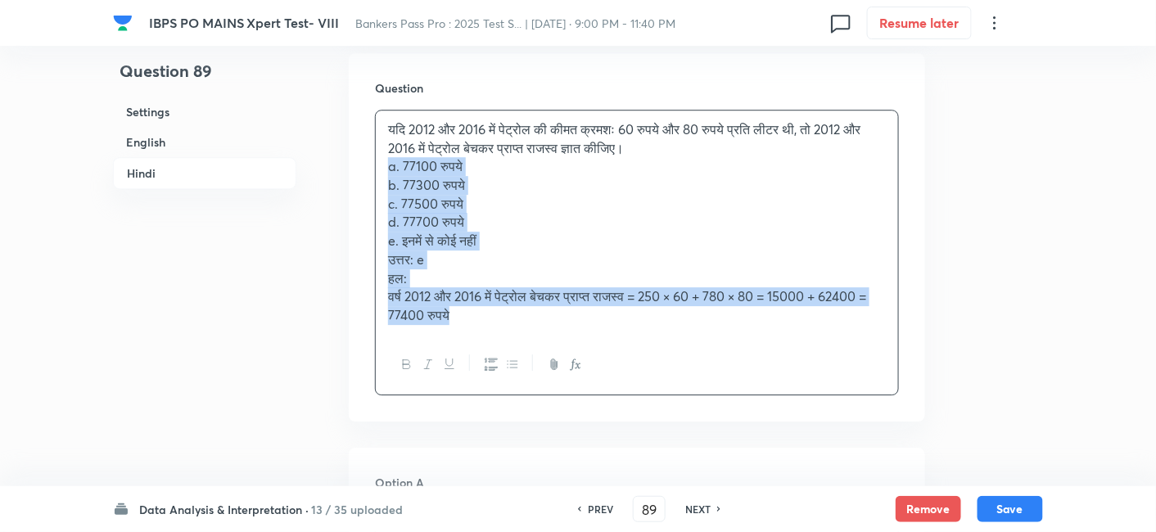
drag, startPoint x: 381, startPoint y: 165, endPoint x: 519, endPoint y: 341, distance: 223.9
click at [519, 341] on div "यदि 2012 और 2016 में पेट्रोल की कीमत क्रमशः 60 रुपये और 80 रुपये प्रति लीटर थी,…" at bounding box center [637, 253] width 524 height 286
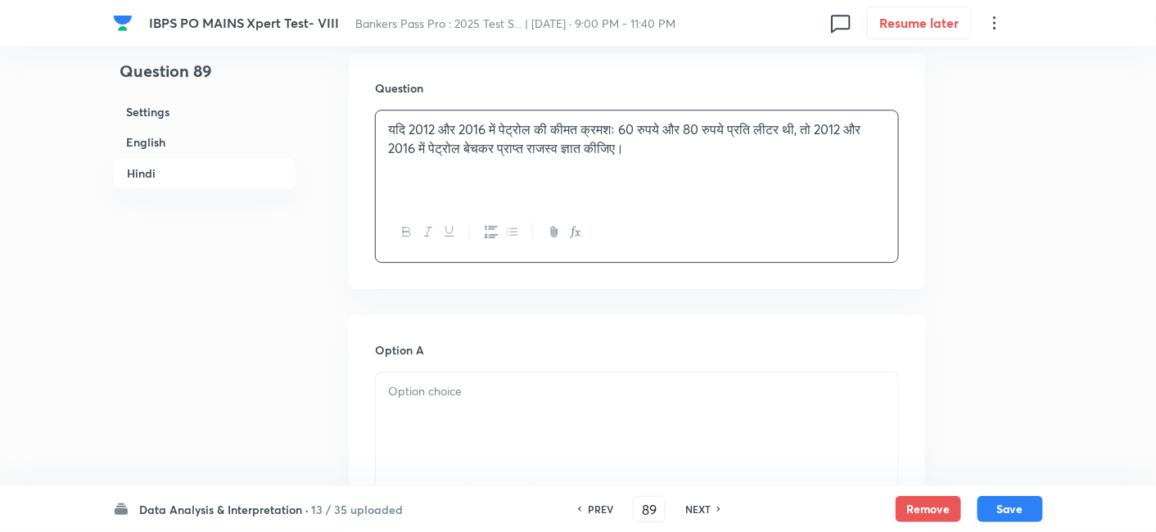
scroll to position [3458, 0]
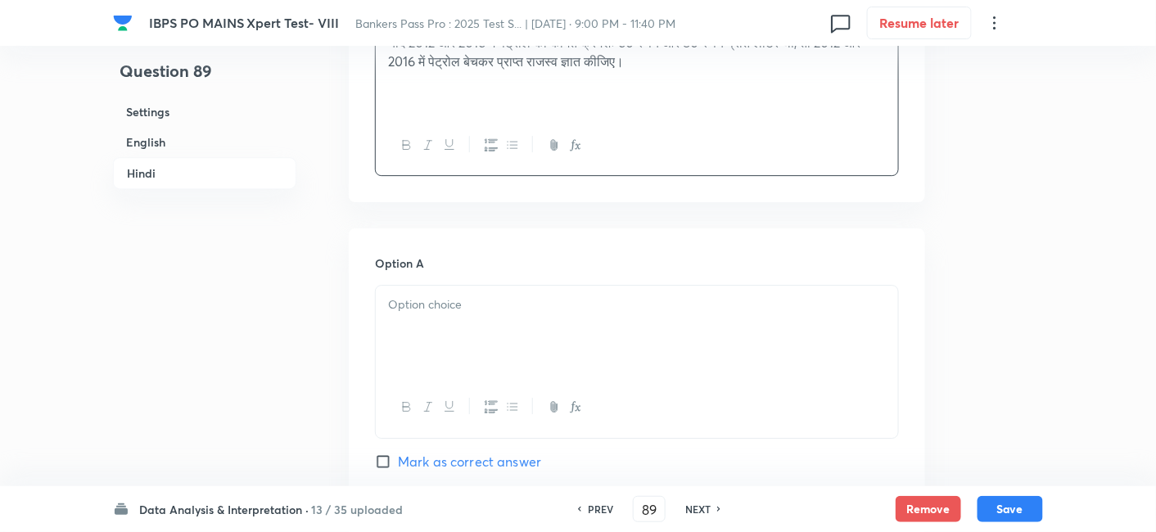
click at [477, 338] on div at bounding box center [637, 332] width 522 height 92
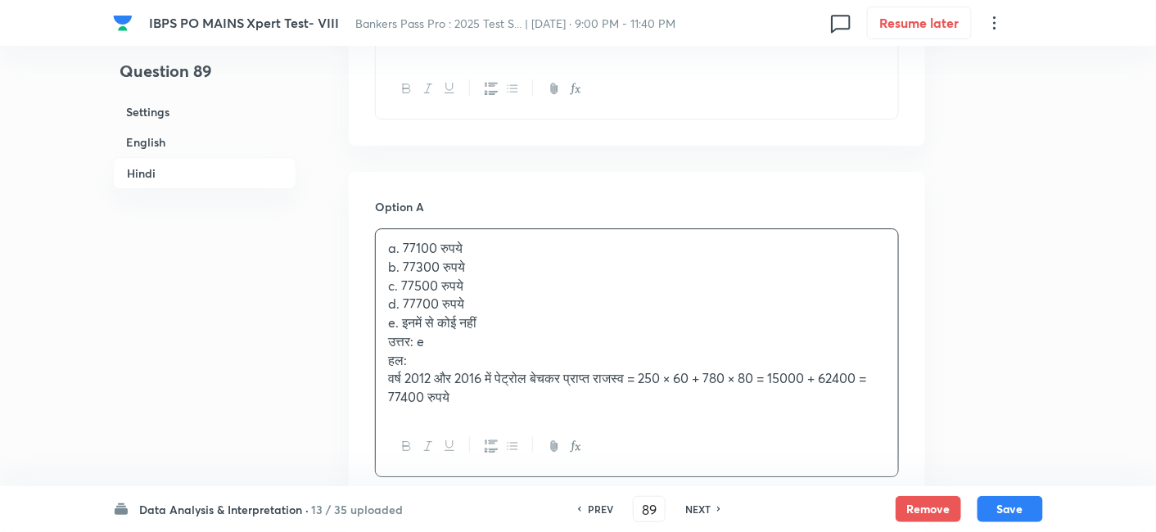
scroll to position [3516, 0]
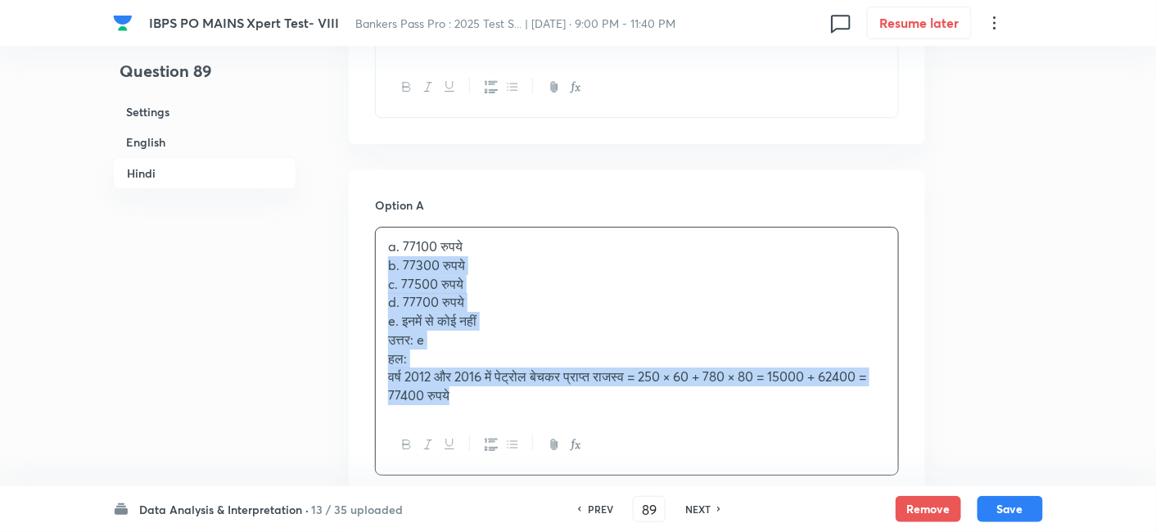
drag, startPoint x: 382, startPoint y: 267, endPoint x: 509, endPoint y: 434, distance: 210.3
click at [509, 434] on div "a. 77100 रुपये b. 77300 रुपये c. 77500 रुपये d. 77700 रुपये e. इनमें से कोई नही…" at bounding box center [637, 351] width 524 height 249
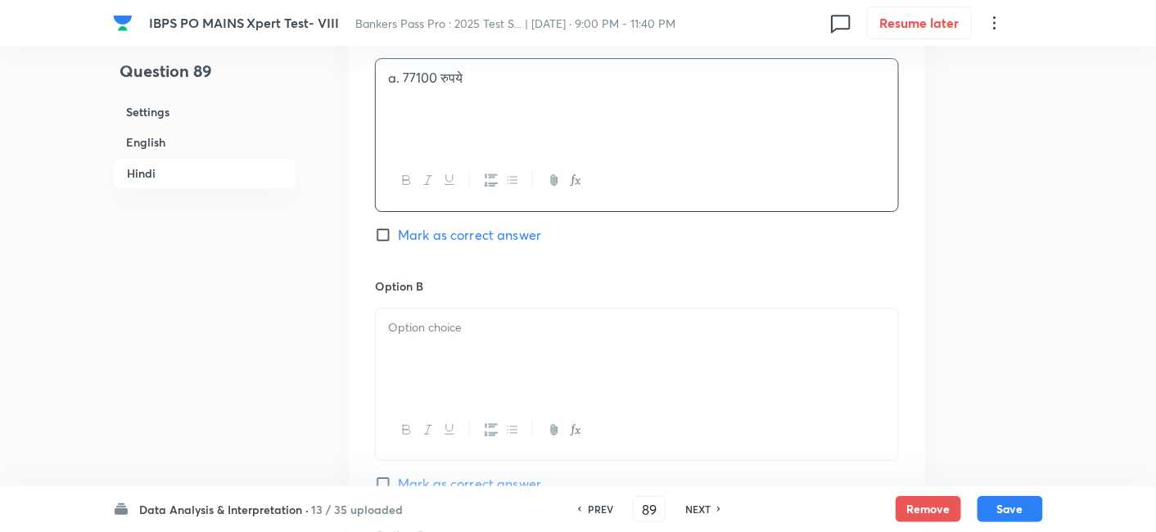
scroll to position [3689, 0]
click at [459, 356] on div at bounding box center [637, 351] width 522 height 92
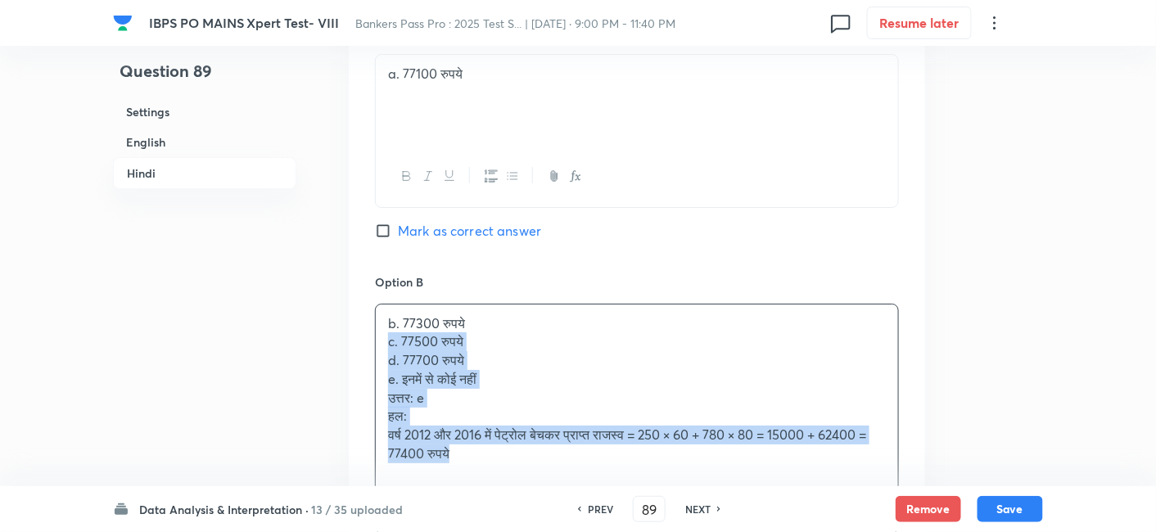
drag, startPoint x: 386, startPoint y: 340, endPoint x: 568, endPoint y: 490, distance: 235.6
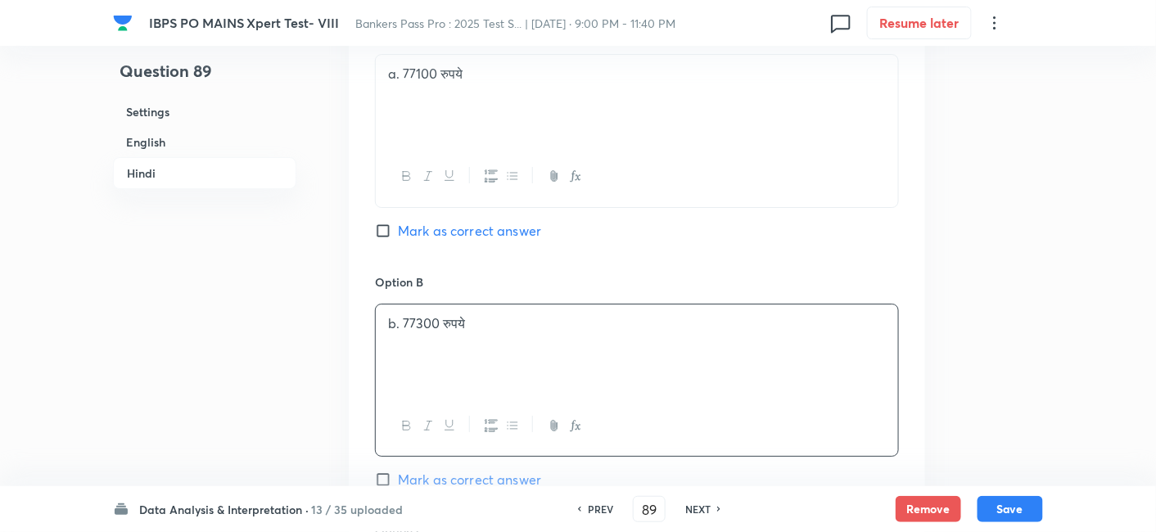
scroll to position [4028, 0]
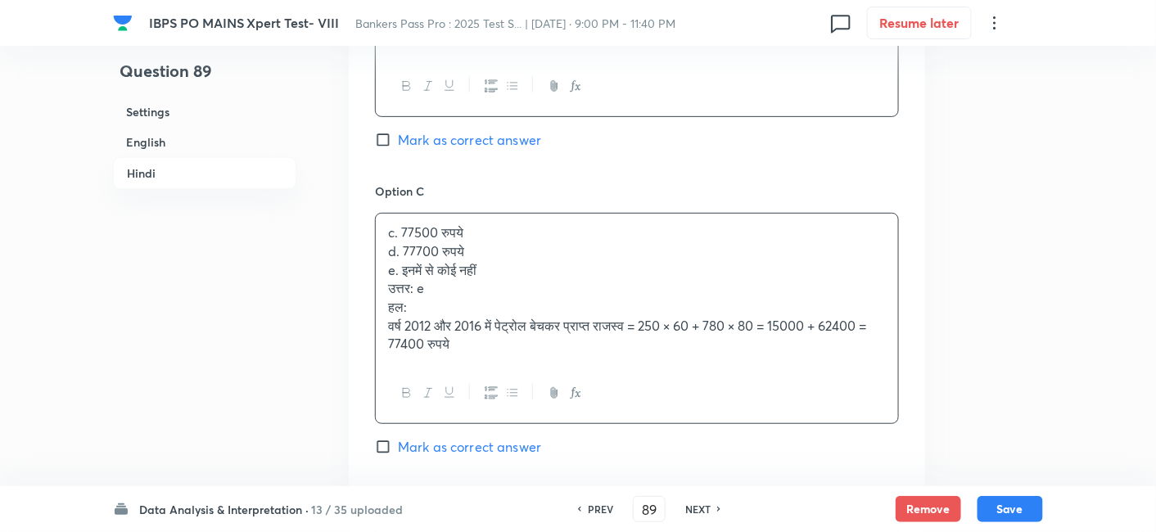
click at [390, 239] on div "c. 77500 रुपये d. 77700 रुपये e. इनमें से कोई नहीं उत्तर: e हल: वर्ष 2012 और 20…" at bounding box center [637, 289] width 522 height 150
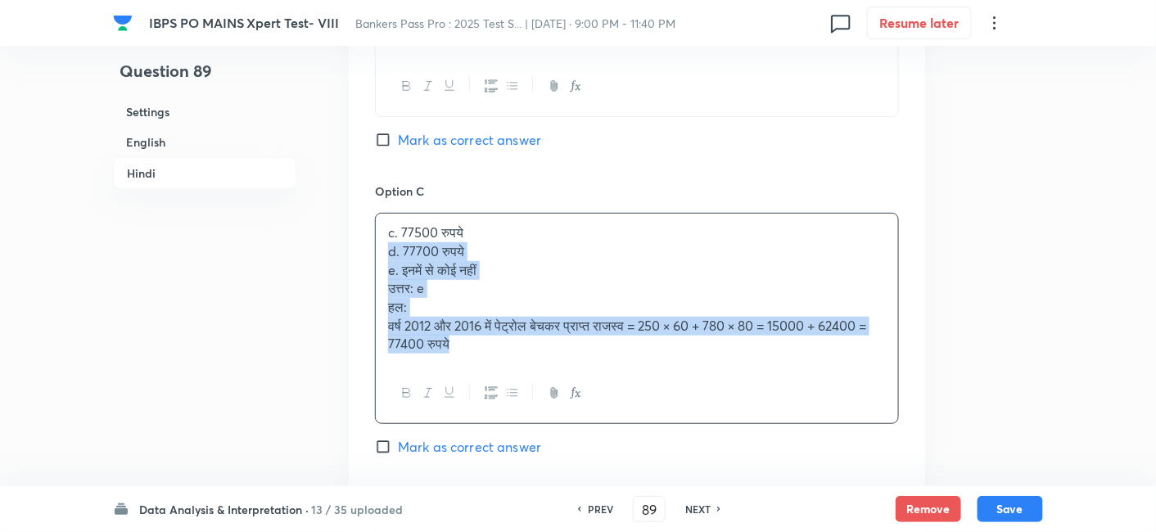
drag, startPoint x: 386, startPoint y: 255, endPoint x: 514, endPoint y: 389, distance: 185.9
click at [514, 389] on div "c. 77500 रुपये d. 77700 रुपये e. इनमें से कोई नहीं उत्तर: e हल: वर्ष 2012 और 20…" at bounding box center [637, 318] width 524 height 211
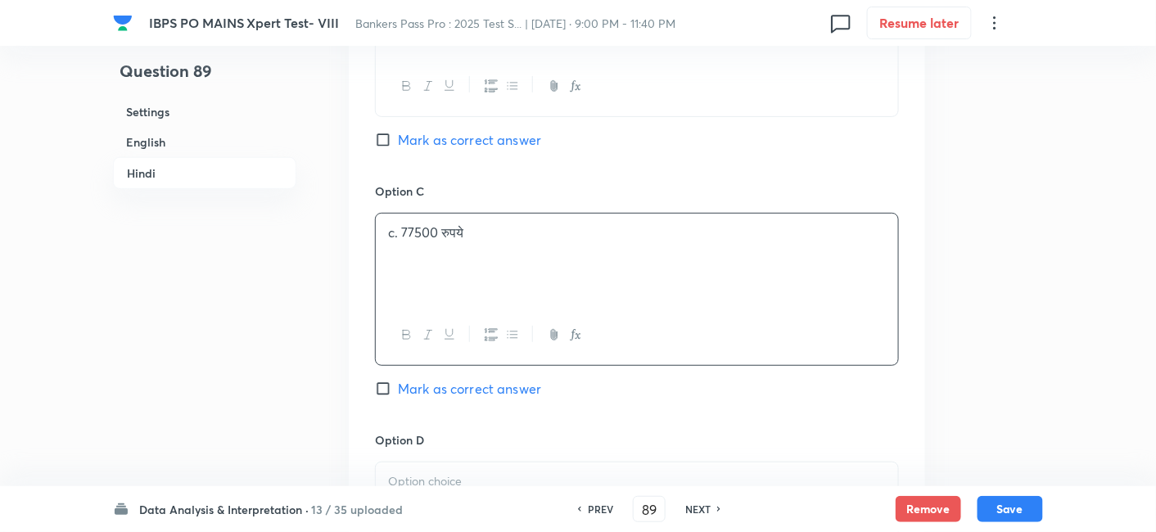
scroll to position [4239, 0]
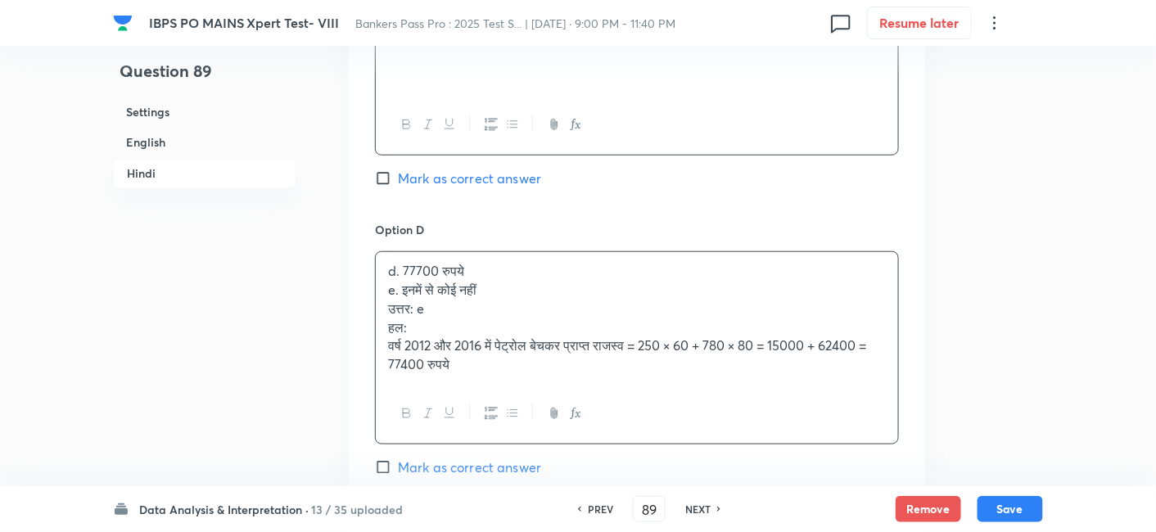
click at [442, 305] on div "d. 77700 रुपये e. इनमें से कोई नहीं उत्तर: e हल: वर्ष 2012 और 2016 में पेट्रोल …" at bounding box center [637, 317] width 522 height 131
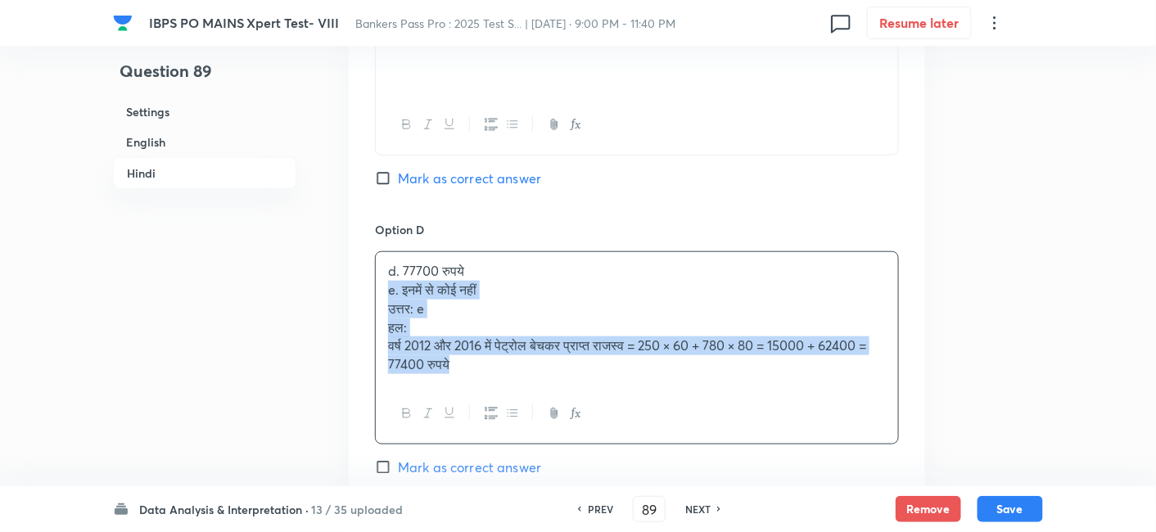
drag, startPoint x: 384, startPoint y: 286, endPoint x: 555, endPoint y: 429, distance: 223.2
click at [555, 429] on div "d. 77700 रुपये e. इनमें से कोई नहीं उत्तर: e हल: वर्ष 2012 और 2016 में पेट्रोल …" at bounding box center [637, 347] width 524 height 193
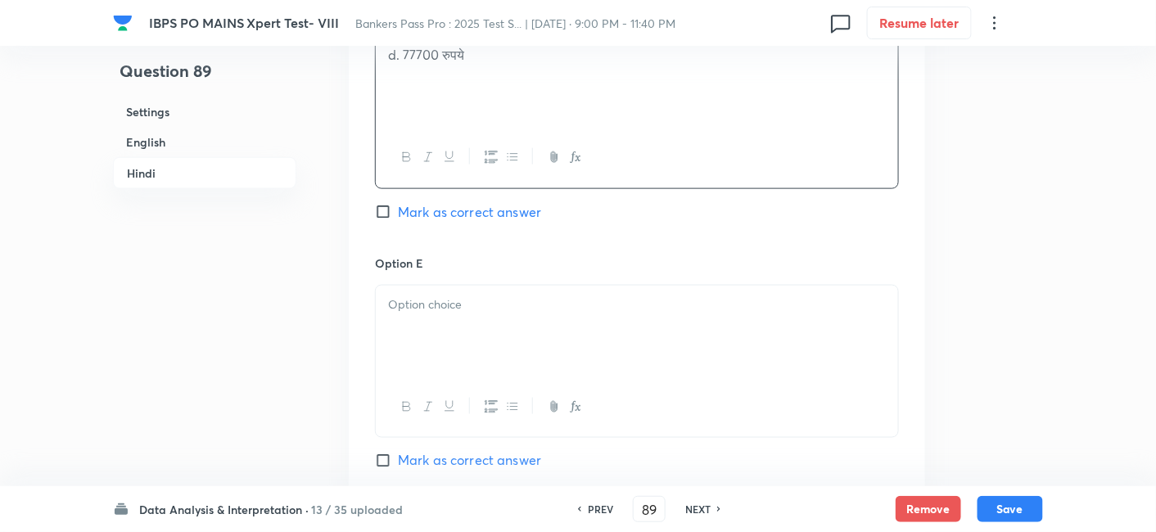
scroll to position [4456, 0]
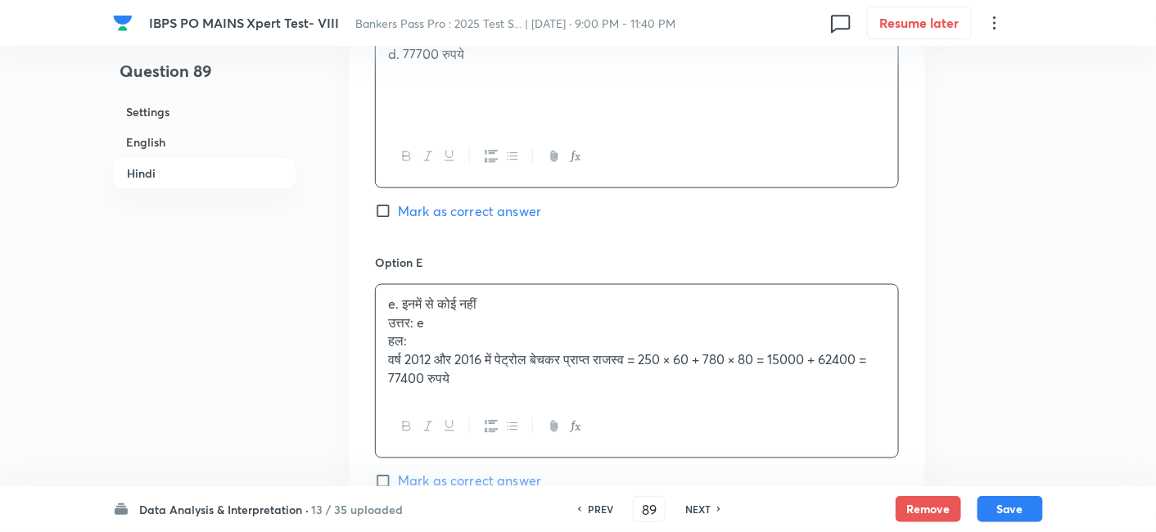
click at [427, 302] on p "e. इनमें से कोई नहीं" at bounding box center [637, 304] width 498 height 19
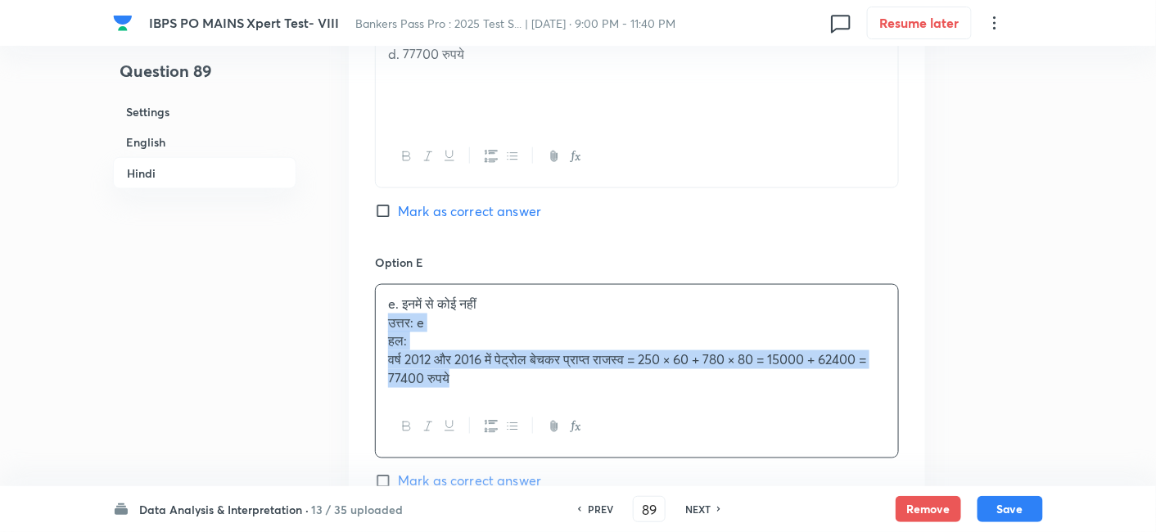
drag, startPoint x: 388, startPoint y: 314, endPoint x: 531, endPoint y: 420, distance: 177.8
click at [531, 420] on div "e. इनमें से कोई नहीं उत्तर: e हल: वर्ष 2012 और 2016 में पेट्रोल बेचकर प्राप्त र…" at bounding box center [637, 371] width 524 height 174
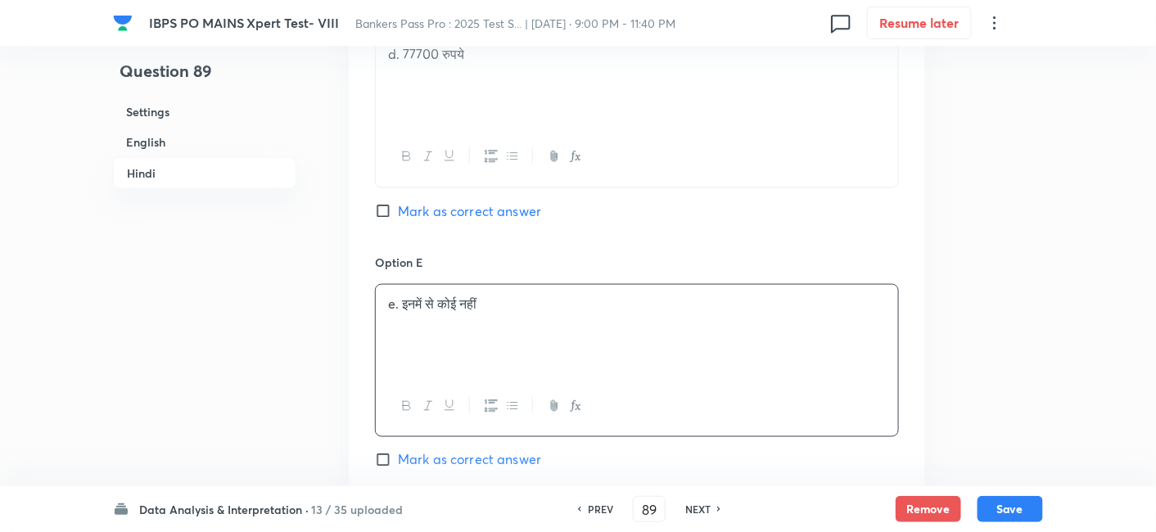
scroll to position [4620, 0]
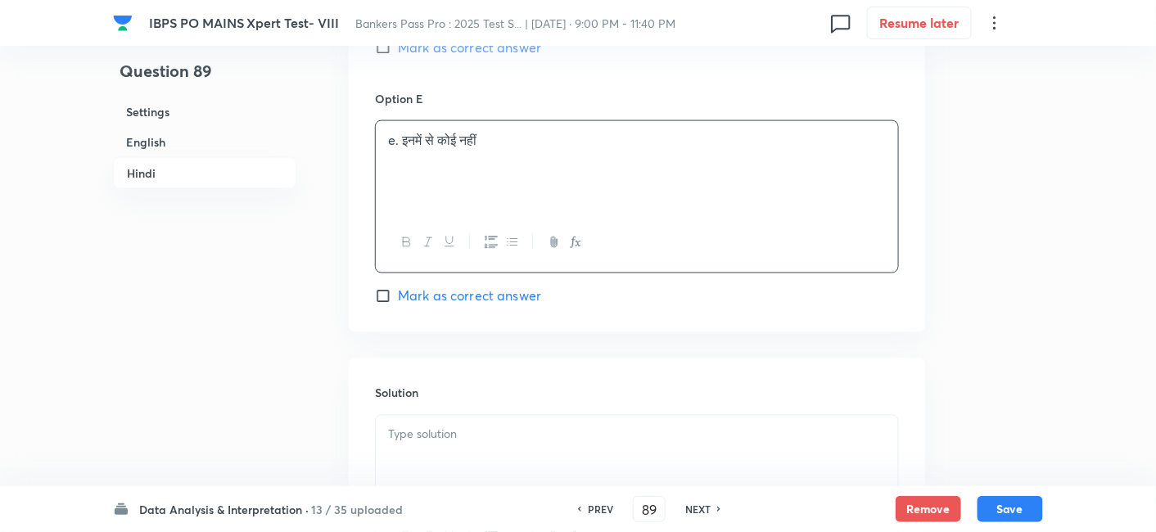
click at [526, 426] on p at bounding box center [637, 435] width 498 height 19
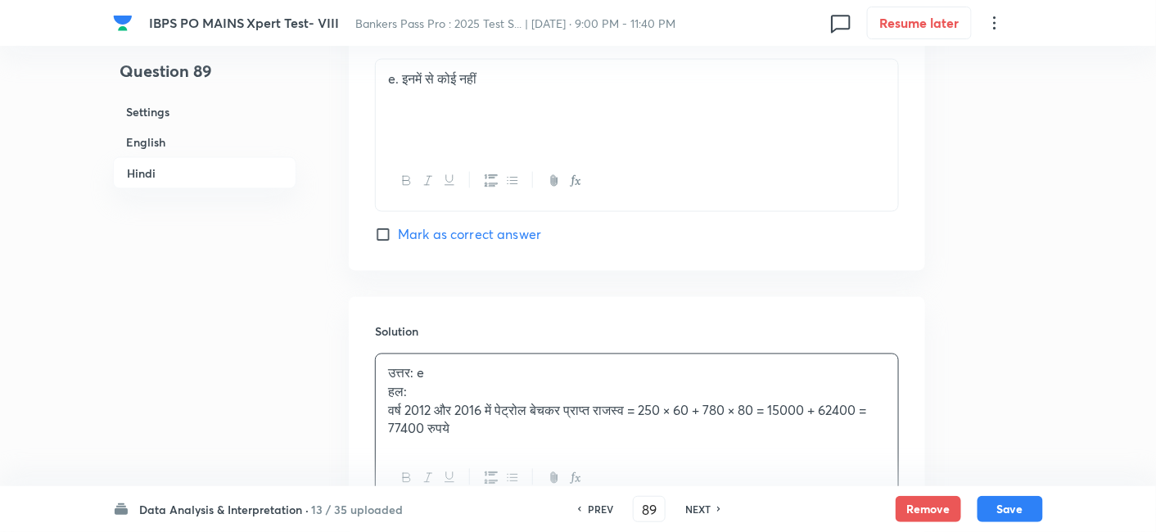
scroll to position [4648, 0]
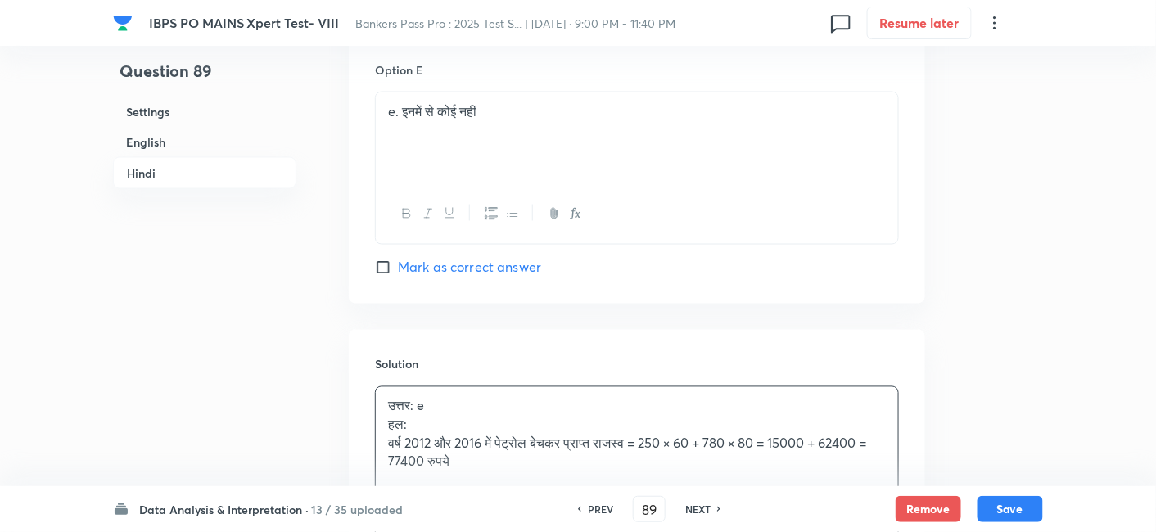
click at [522, 266] on span "Mark as correct answer" at bounding box center [469, 268] width 143 height 20
click at [398, 266] on input "Mark as correct answer" at bounding box center [386, 268] width 23 height 16
checkbox input "true"
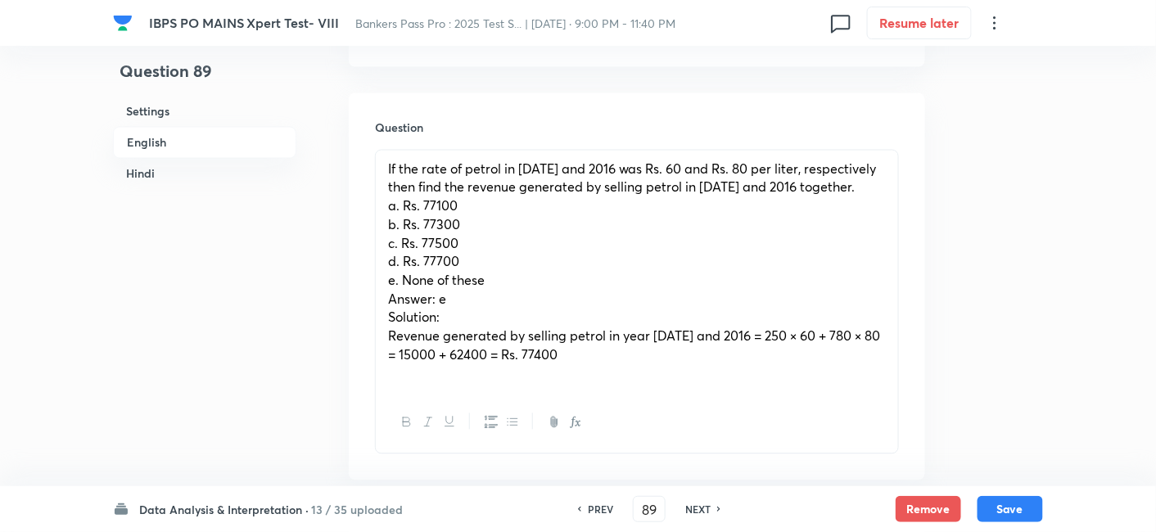
scroll to position [856, 0]
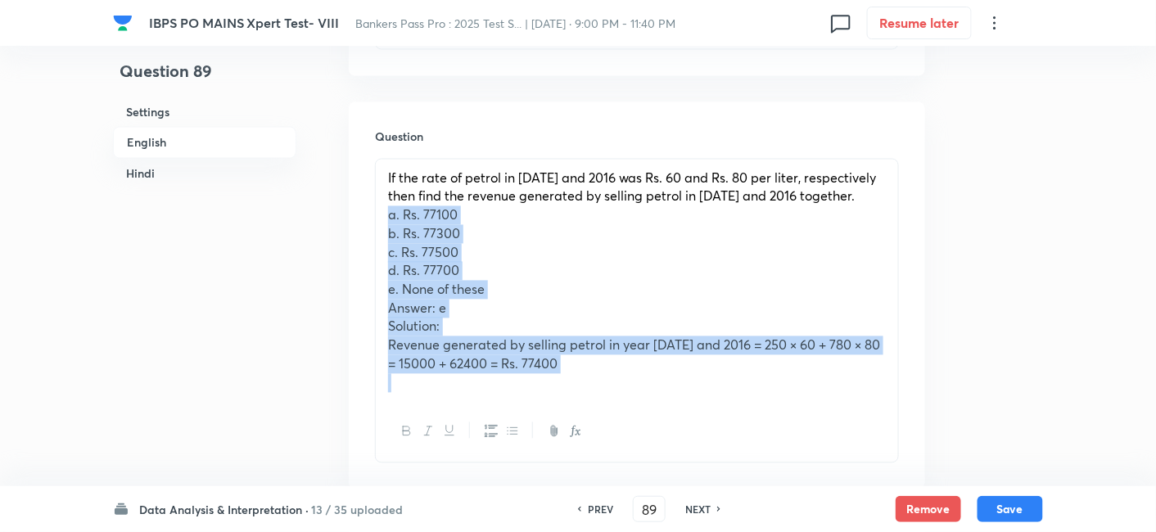
drag, startPoint x: 381, startPoint y: 218, endPoint x: 567, endPoint y: 386, distance: 251.6
click at [567, 386] on div "If the rate of petrol in 2012 and 2016 was Rs. 60 and Rs. 80 per liter, respect…" at bounding box center [637, 281] width 522 height 243
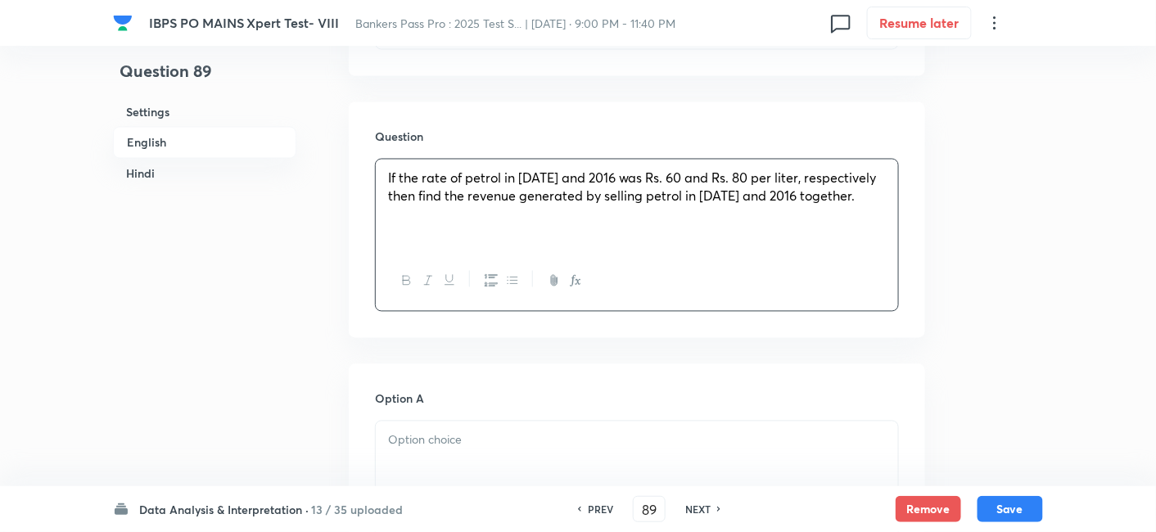
scroll to position [1048, 0]
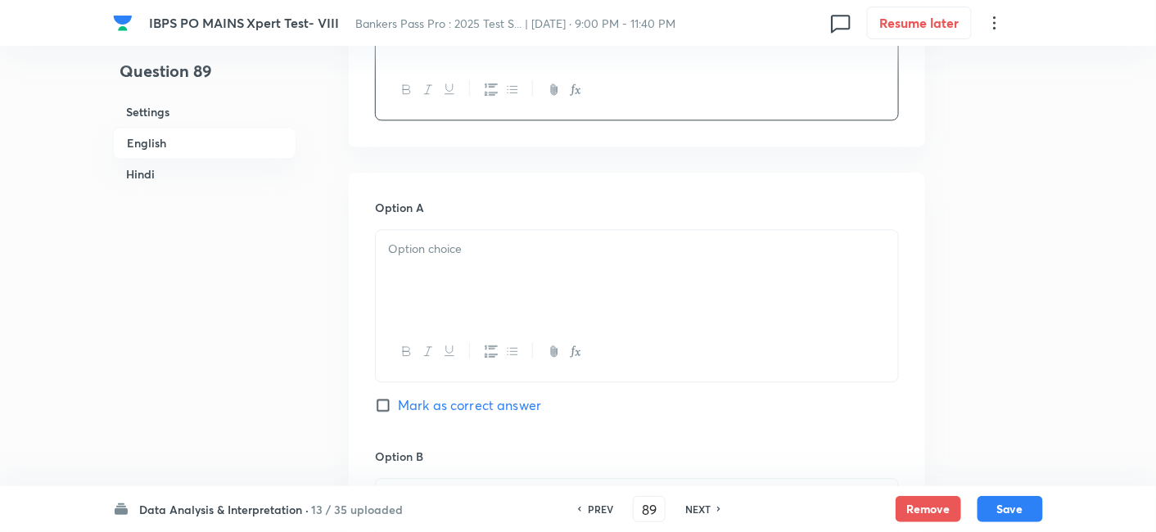
click at [442, 269] on div at bounding box center [637, 276] width 522 height 92
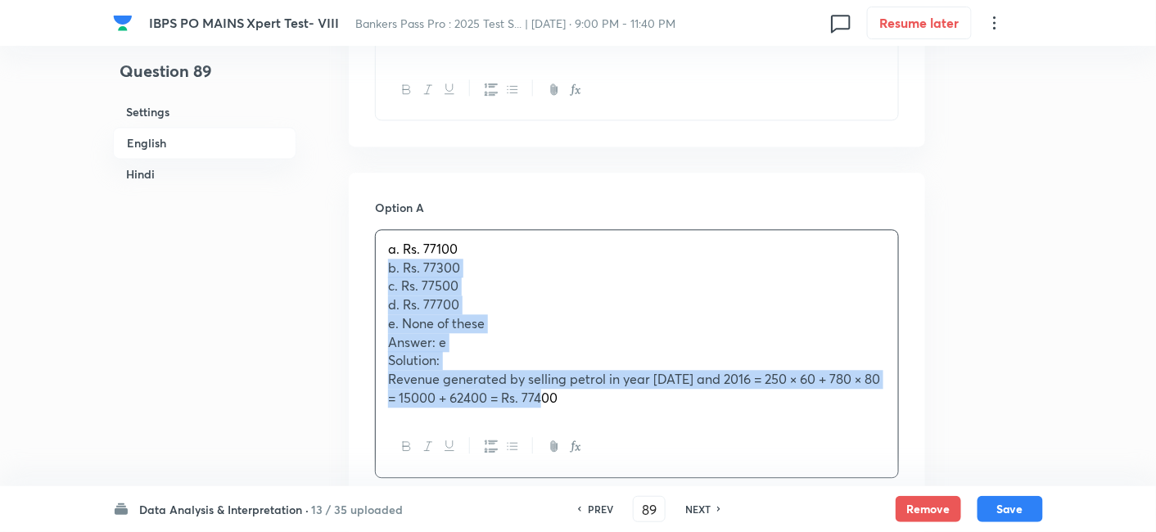
drag, startPoint x: 384, startPoint y: 267, endPoint x: 608, endPoint y: 431, distance: 278.2
click at [608, 431] on div "a. Rs. 77100 b. Rs. 77300 c. Rs. 77500 d. Rs. 77700 e. None of these Answer: e …" at bounding box center [637, 353] width 524 height 249
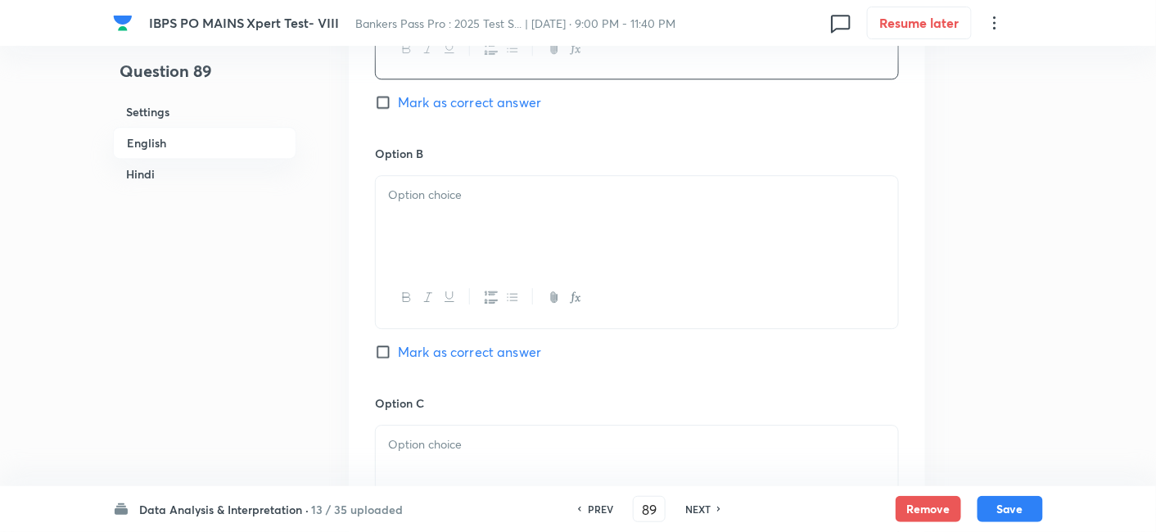
scroll to position [1352, 0]
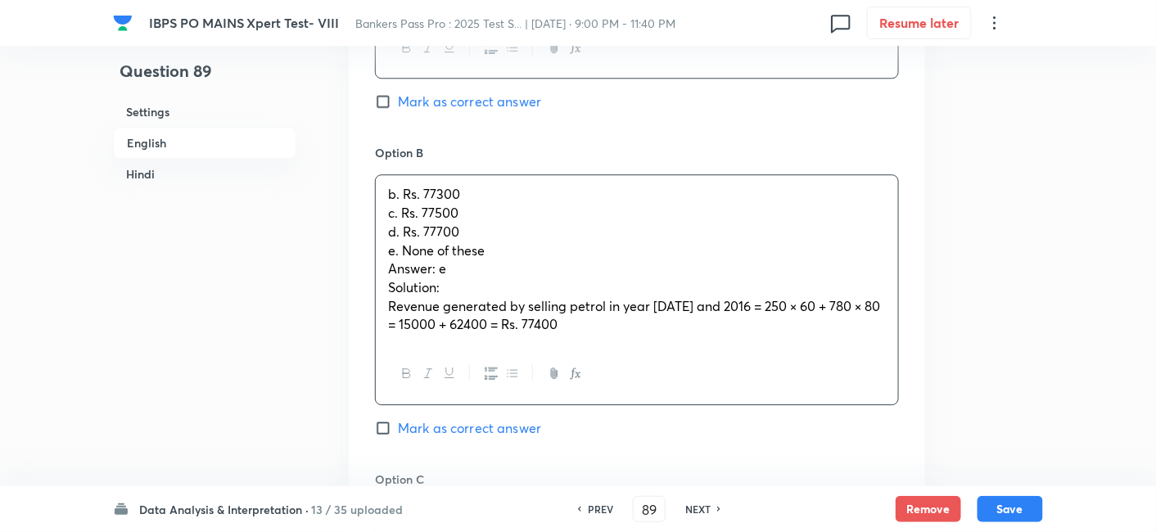
click at [454, 230] on div "b. Rs. 77300 c. Rs. 77500 d. Rs. 77700 e. None of these Answer: e Solution: Rev…" at bounding box center [637, 259] width 522 height 169
drag, startPoint x: 383, startPoint y: 221, endPoint x: 506, endPoint y: 268, distance: 131.4
click at [506, 268] on div "b. Rs. 77300 c. Rs. 77500 d. Rs. 77700 e. None of these Answer: e Solution: Rev…" at bounding box center [637, 259] width 522 height 169
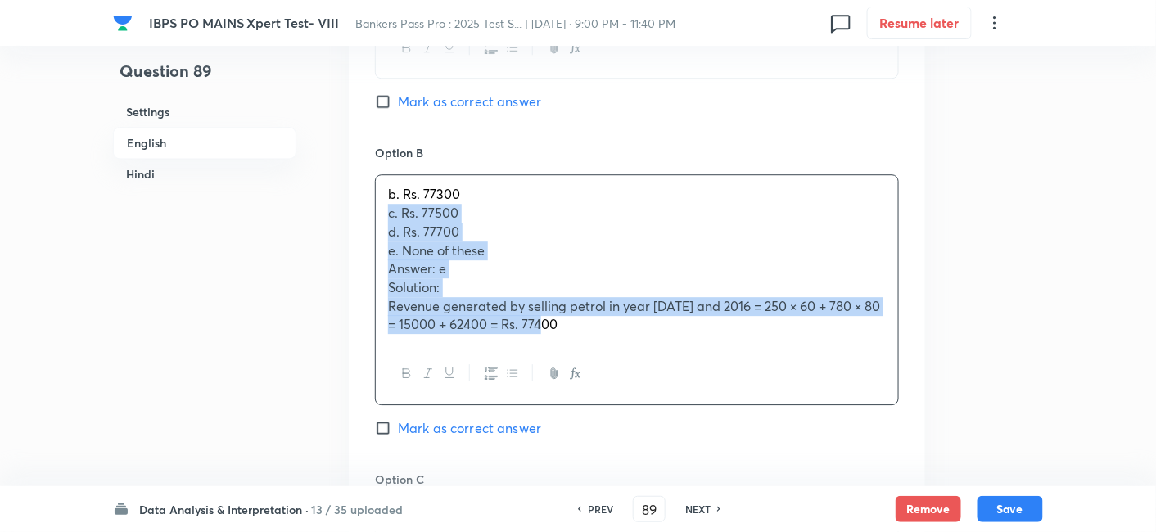
drag, startPoint x: 390, startPoint y: 219, endPoint x: 635, endPoint y: 341, distance: 273.9
click at [635, 341] on div "b. Rs. 77300 c. Rs. 77500 d. Rs. 77700 e. None of these Answer: e Solution: Rev…" at bounding box center [637, 259] width 522 height 169
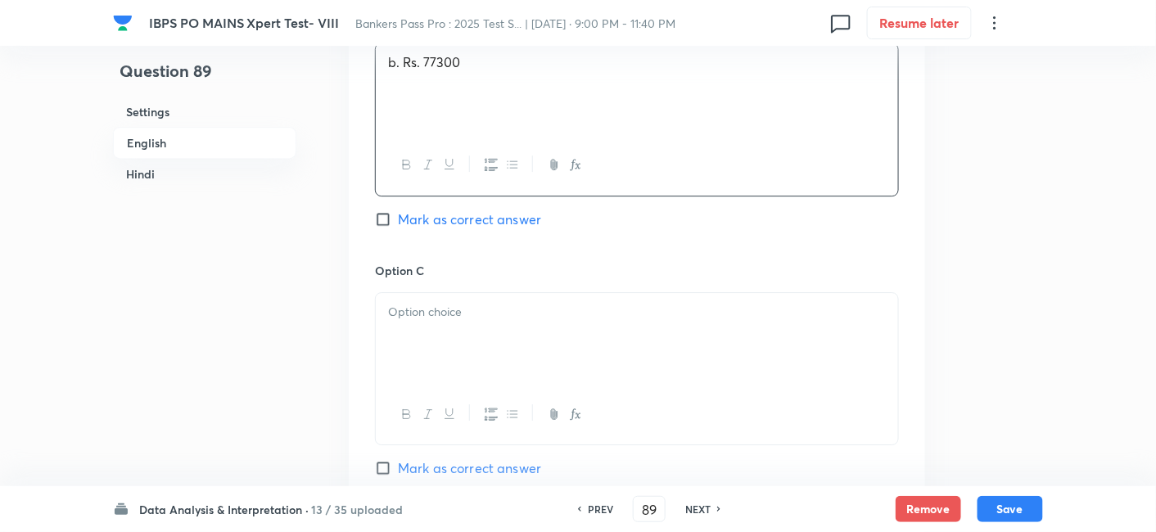
scroll to position [1484, 0]
click at [635, 341] on div at bounding box center [637, 338] width 522 height 92
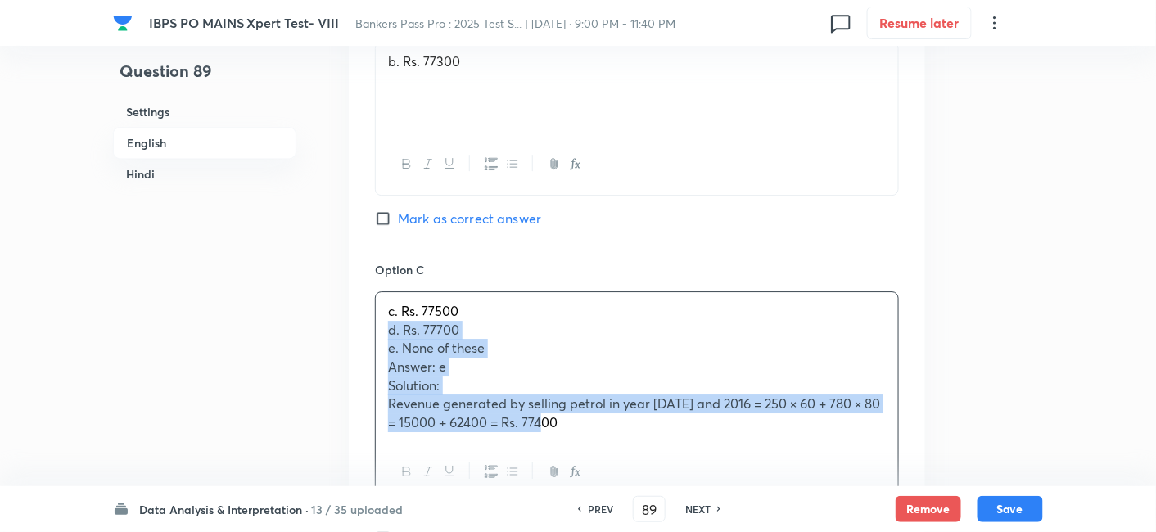
drag, startPoint x: 383, startPoint y: 329, endPoint x: 677, endPoint y: 441, distance: 314.3
click at [677, 441] on div "c. Rs. 77500 d. Rs. 77700 e. None of these Answer: e Solution: Revenue generate…" at bounding box center [637, 396] width 524 height 211
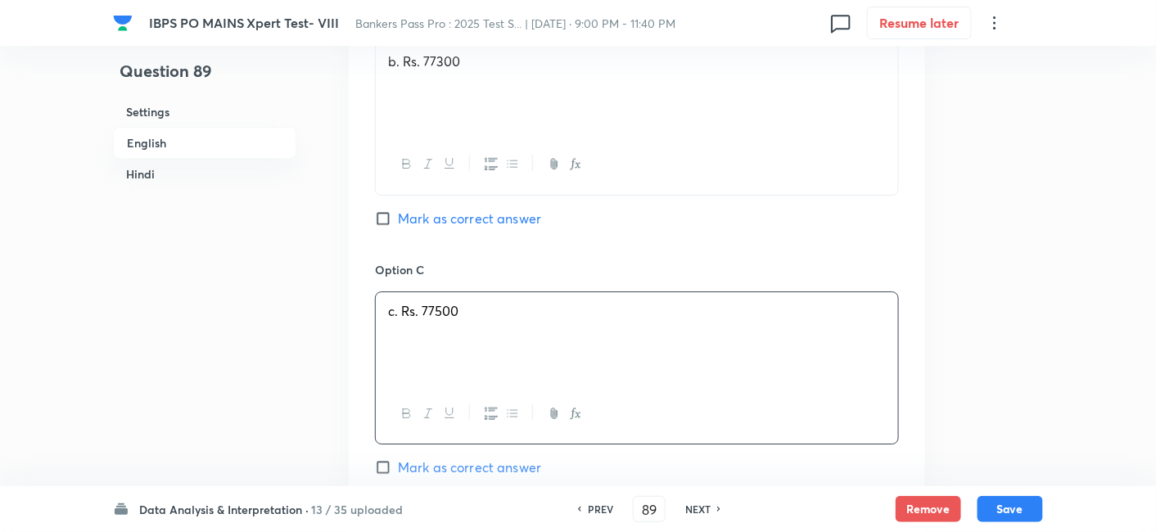
scroll to position [1793, 0]
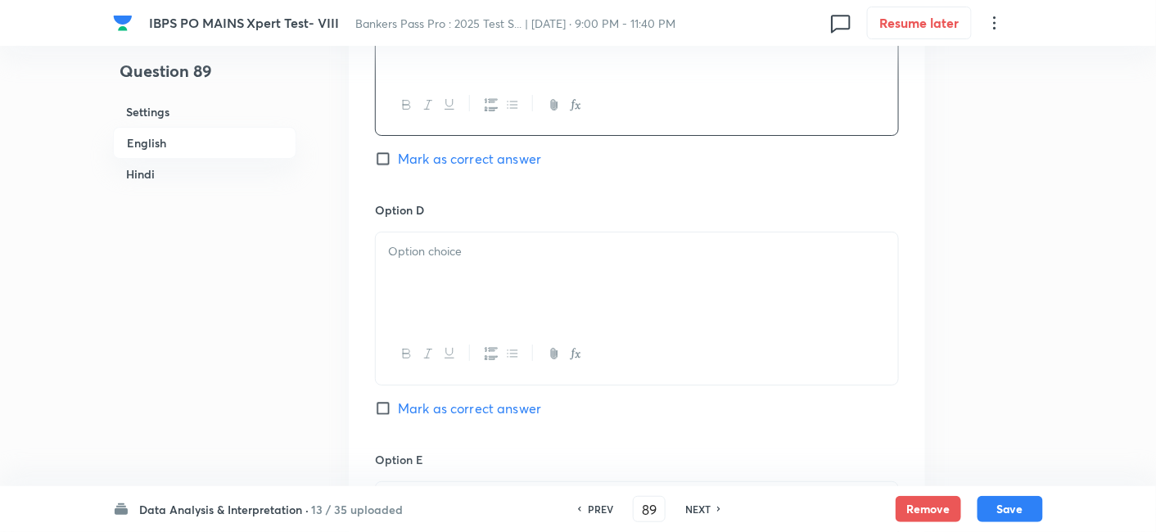
click at [425, 276] on div at bounding box center [637, 279] width 522 height 92
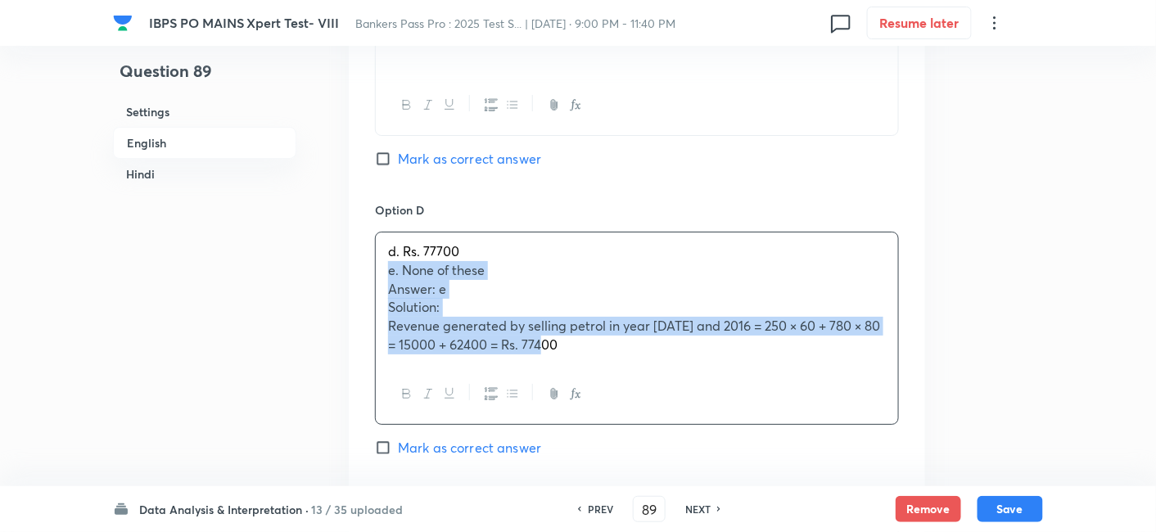
drag, startPoint x: 384, startPoint y: 274, endPoint x: 652, endPoint y: 389, distance: 291.2
click at [652, 389] on div "d. Rs. 77700 e. None of these Answer: e Solution: Revenue generated by selling …" at bounding box center [637, 328] width 524 height 193
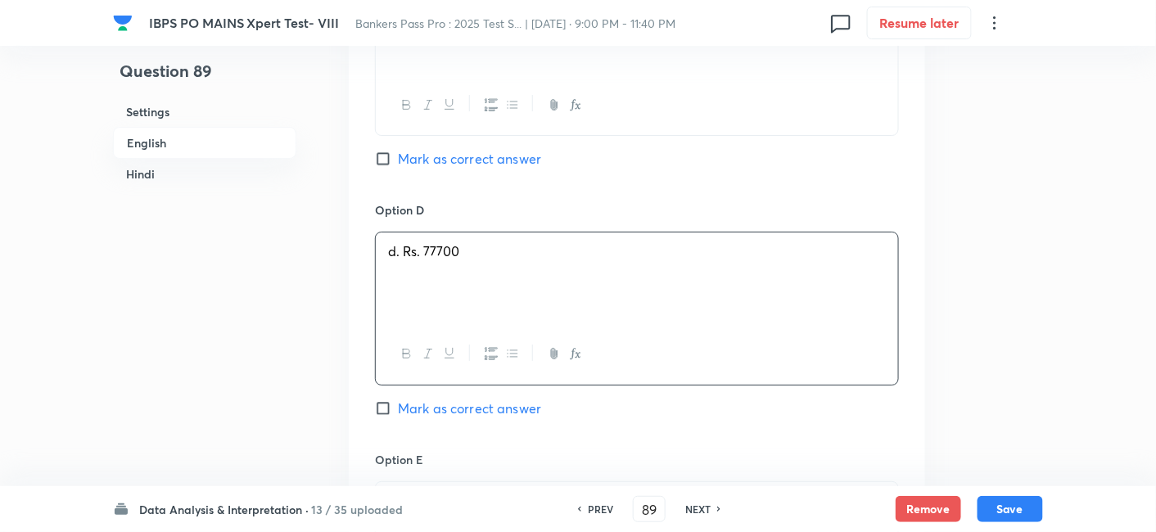
scroll to position [2037, 0]
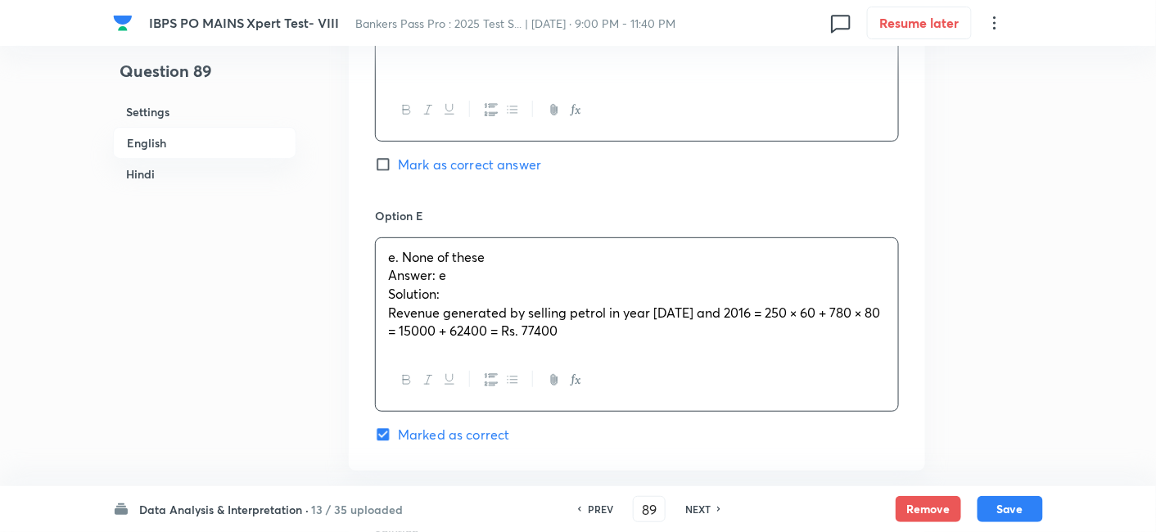
click at [448, 263] on p "e. None of these" at bounding box center [637, 257] width 498 height 19
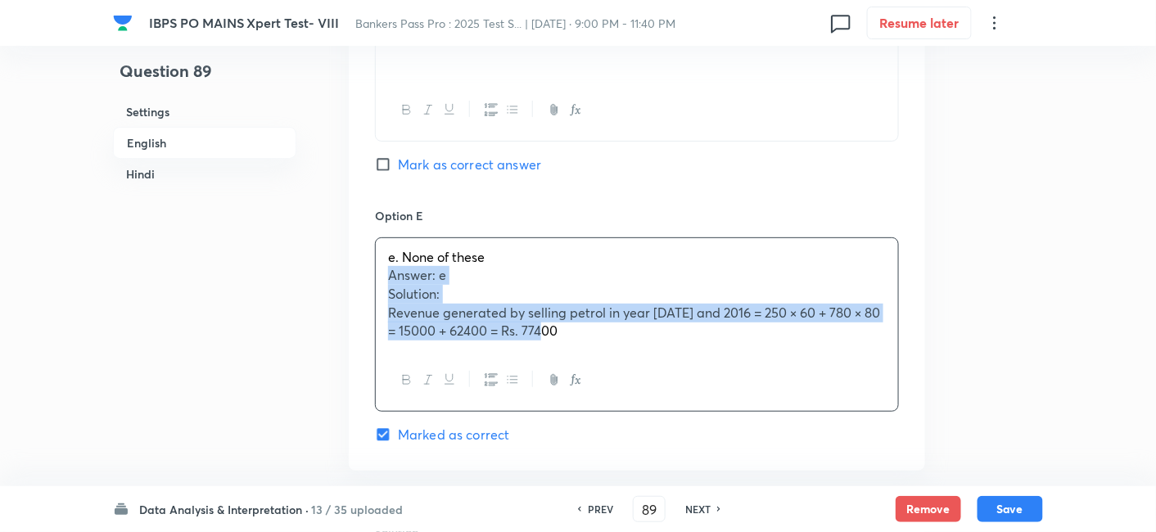
drag, startPoint x: 386, startPoint y: 276, endPoint x: 645, endPoint y: 389, distance: 283.1
click at [645, 389] on div "e. None of these Answer: e Solution: Revenue generated by selling petrol in yea…" at bounding box center [637, 324] width 524 height 174
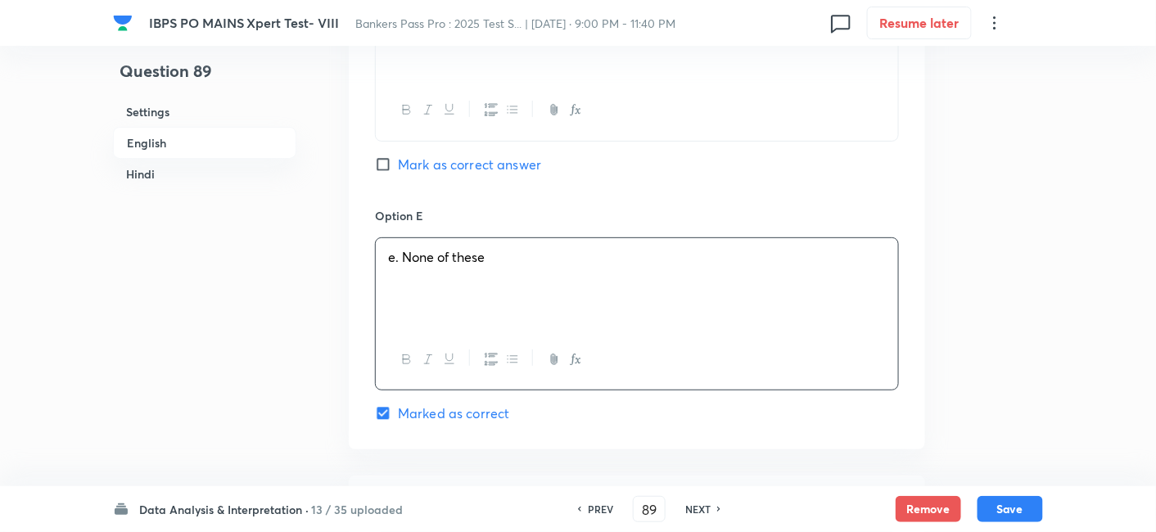
scroll to position [2293, 0]
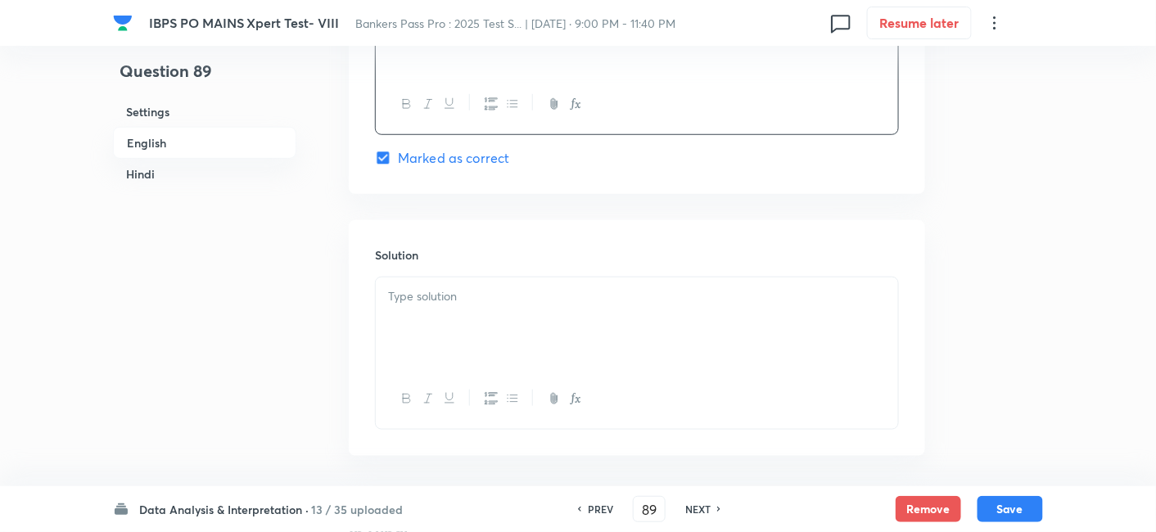
click at [500, 311] on div at bounding box center [637, 324] width 522 height 92
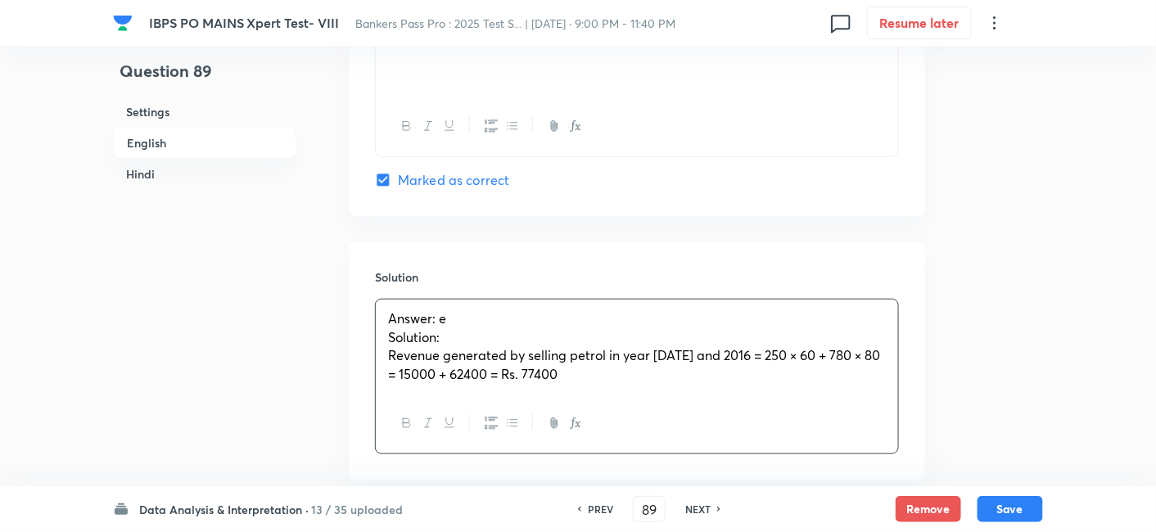
scroll to position [2257, 0]
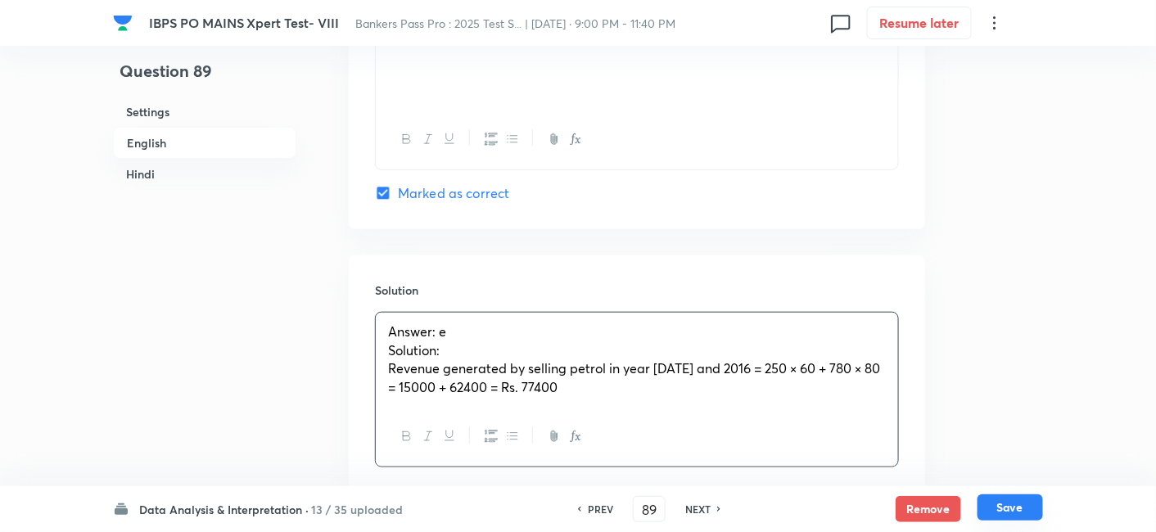
click at [1015, 508] on button "Save" at bounding box center [1011, 508] width 66 height 26
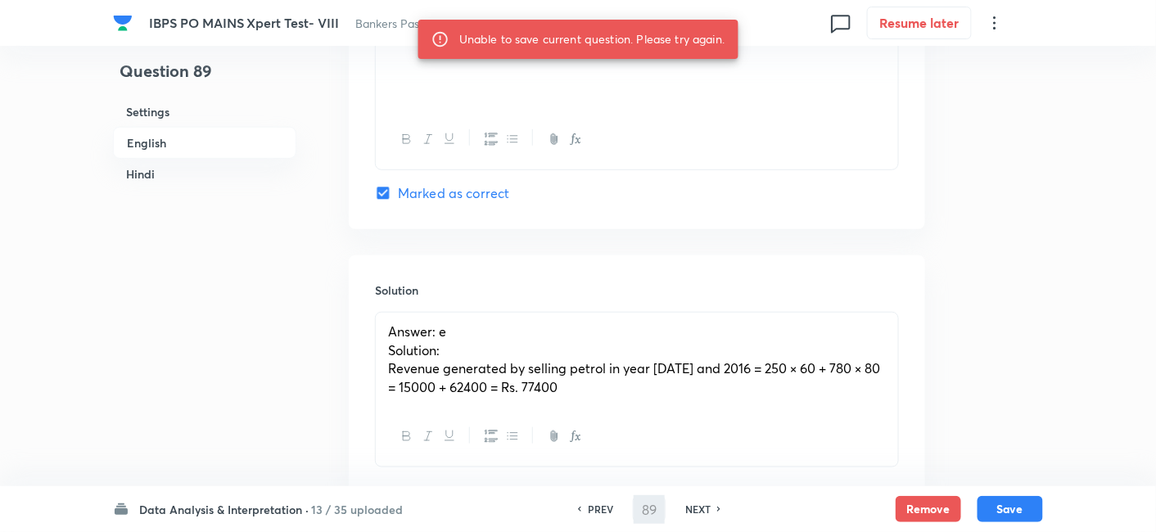
click at [652, 427] on div at bounding box center [637, 437] width 522 height 60
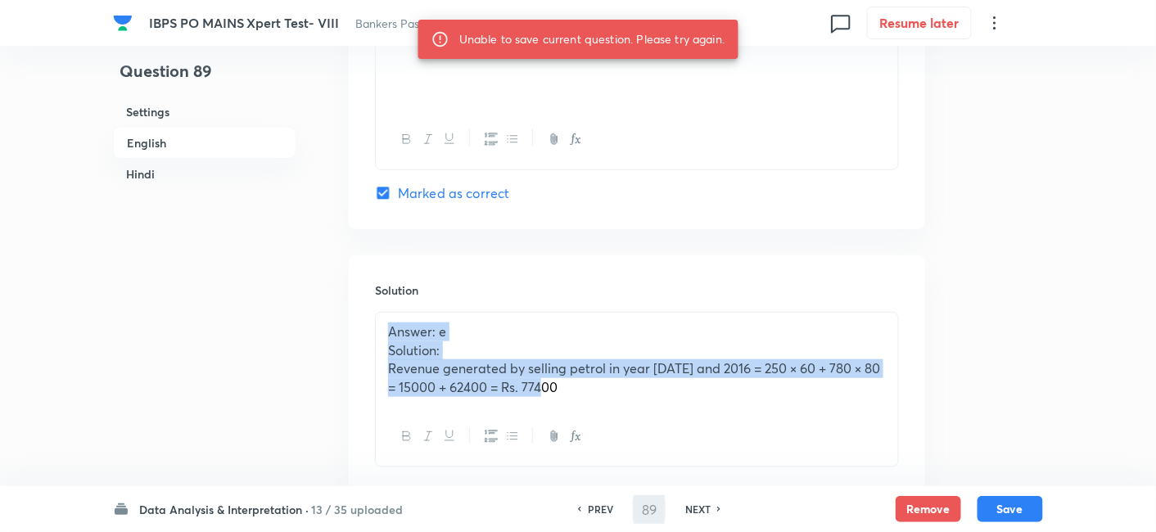
drag, startPoint x: 566, startPoint y: 386, endPoint x: 338, endPoint y: 307, distance: 240.8
click at [338, 307] on div "Question 89 Settings English Hindi Settings Type Single choice correct 5 option…" at bounding box center [578, 348] width 930 height 5055
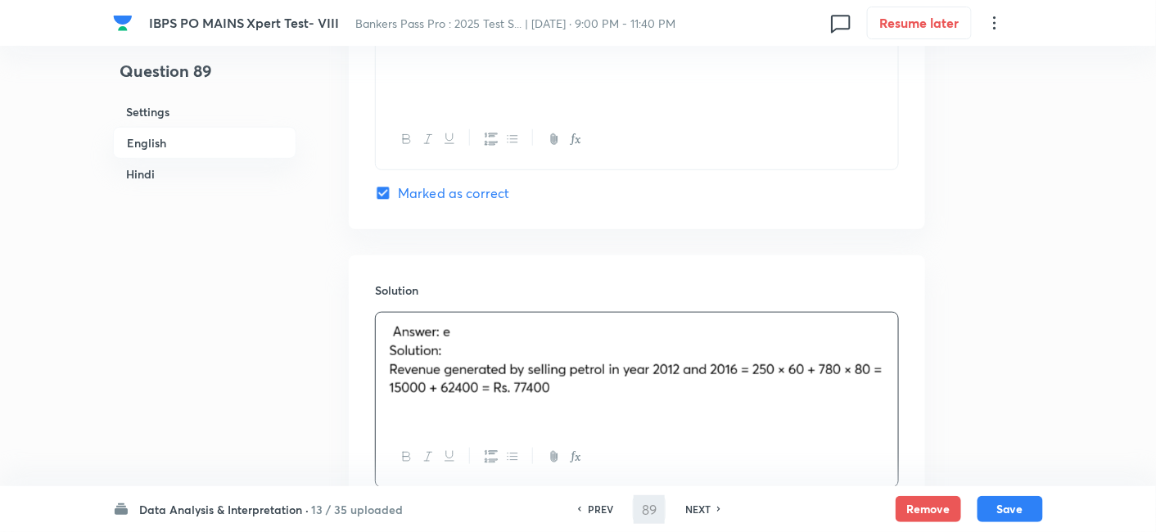
click at [1031, 504] on button "Save" at bounding box center [1011, 509] width 66 height 26
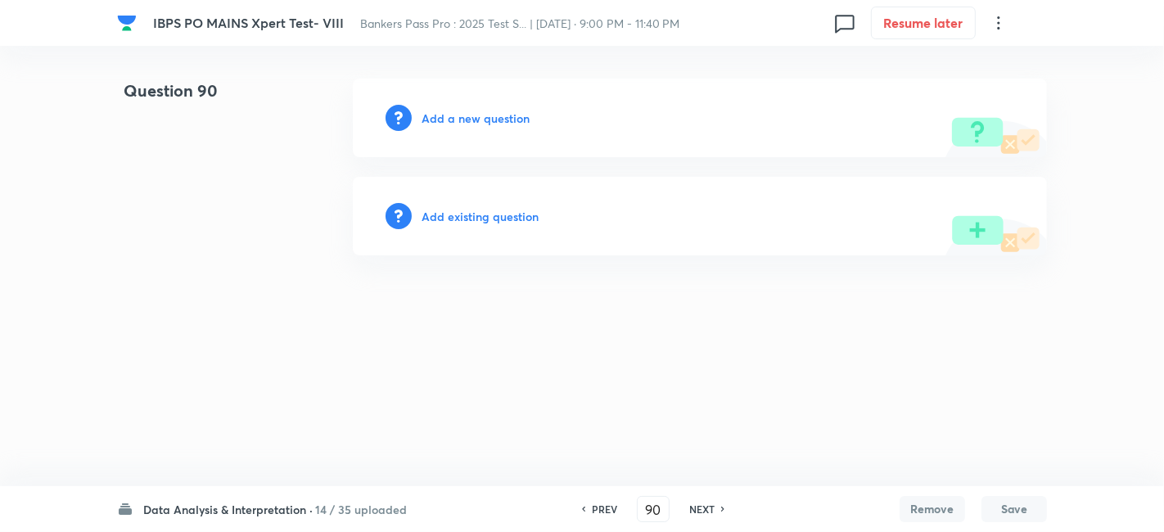
click at [600, 506] on h6 "PREV" at bounding box center [604, 509] width 25 height 15
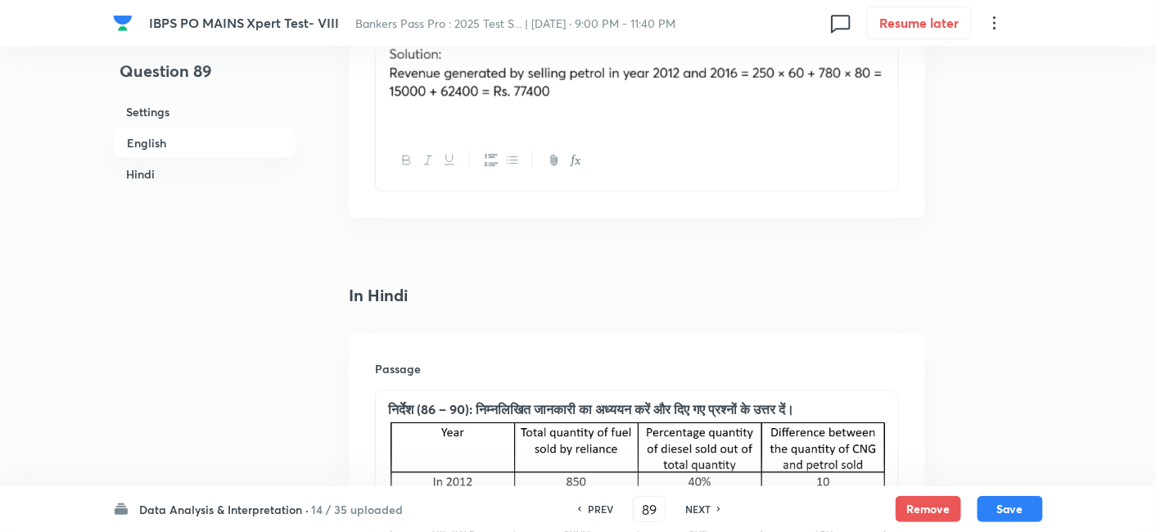
scroll to position [2582, 0]
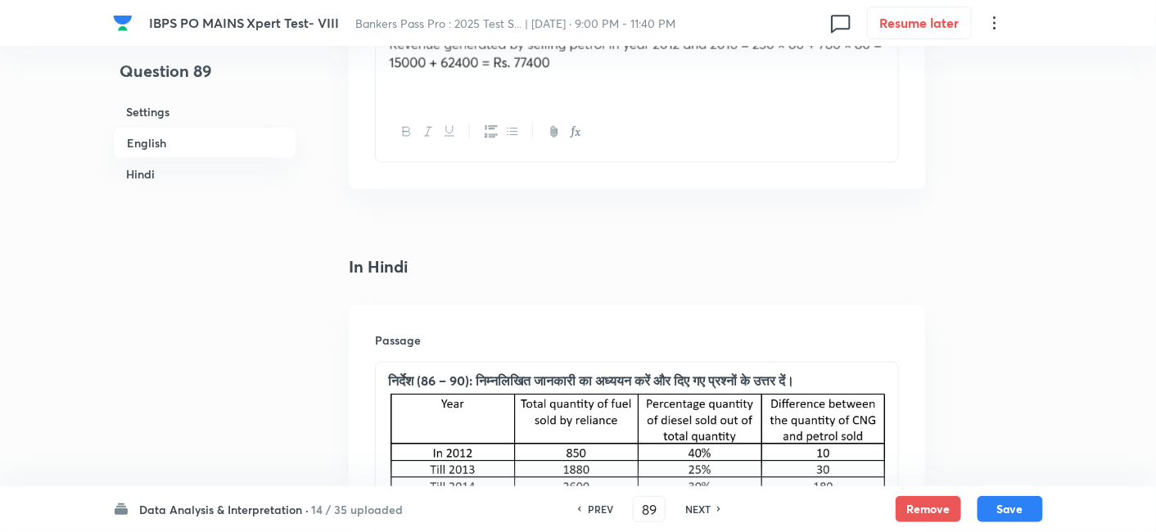
click at [709, 520] on div "PREV 89 ​ NEXT" at bounding box center [649, 509] width 211 height 26
click at [698, 508] on h6 "NEXT" at bounding box center [697, 509] width 25 height 15
type input "90"
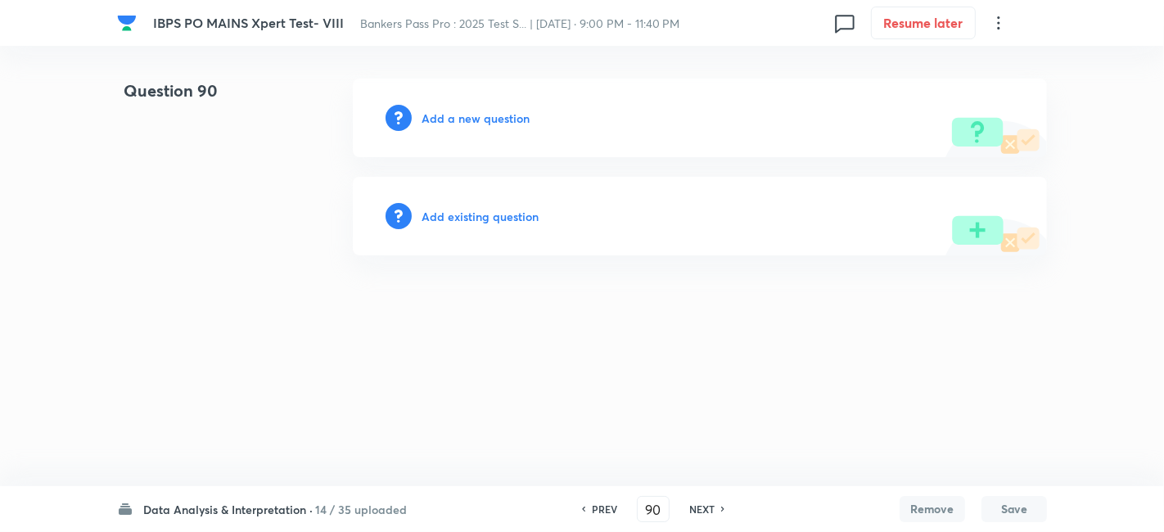
click at [526, 118] on h6 "Add a new question" at bounding box center [476, 118] width 108 height 17
click at [526, 118] on h6 "Choose a question type" at bounding box center [485, 118] width 126 height 17
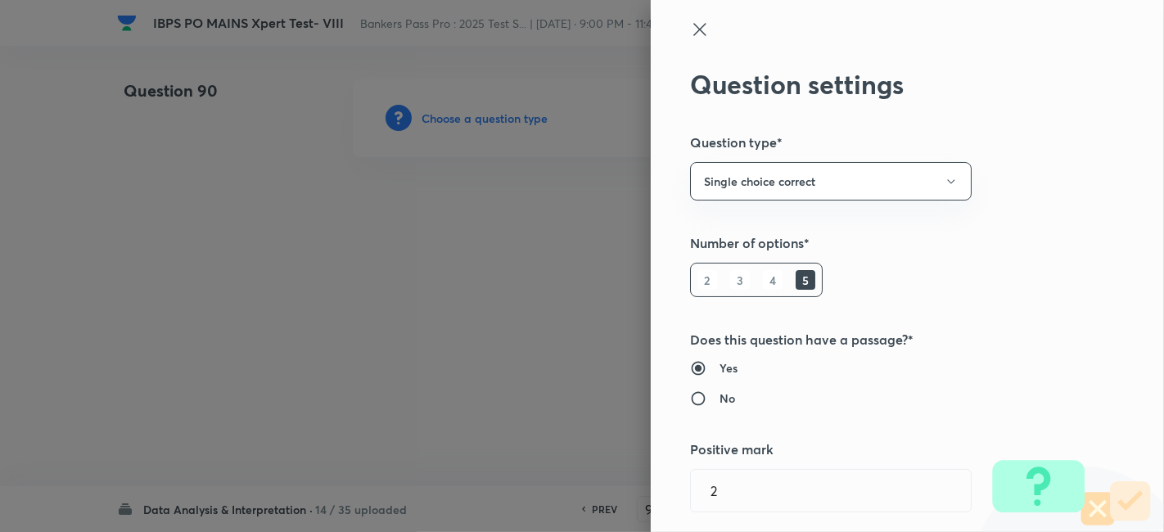
click at [526, 118] on div at bounding box center [582, 266] width 1164 height 532
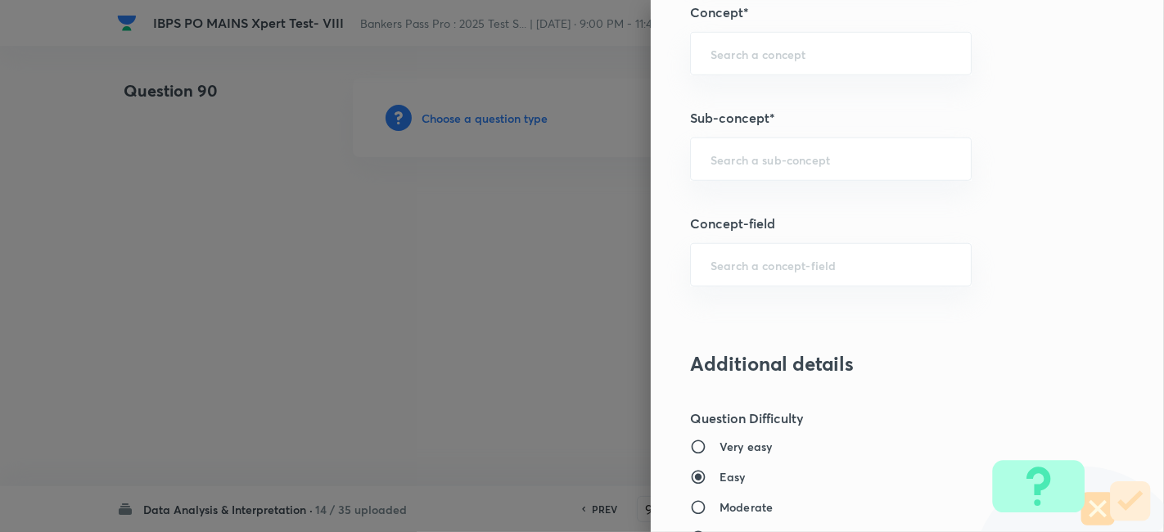
scroll to position [906, 0]
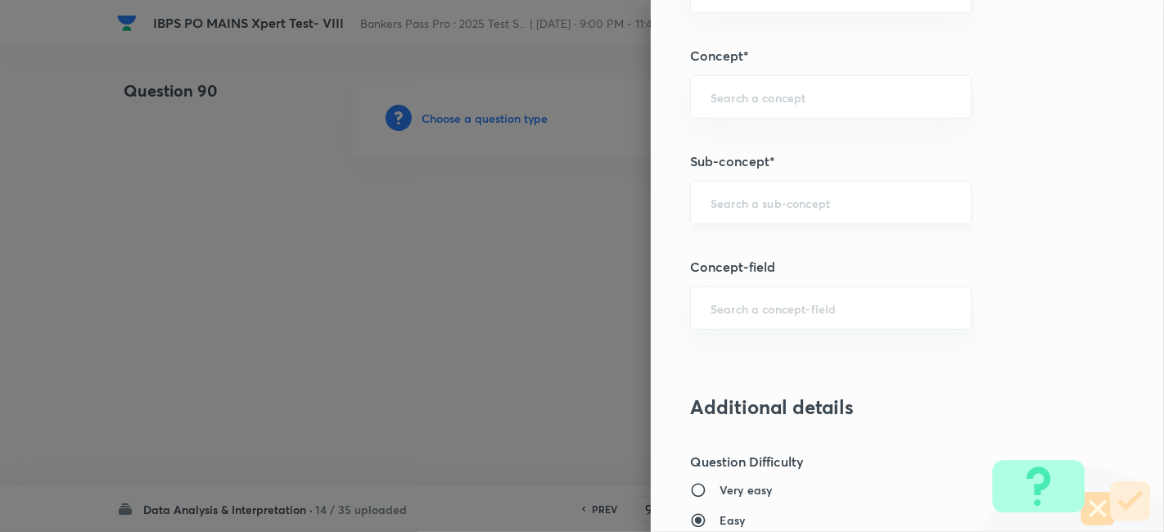
click at [865, 208] on div "​" at bounding box center [831, 202] width 282 height 43
click at [849, 251] on li "Mixed Charts" at bounding box center [817, 245] width 281 height 29
type input "Mixed Charts"
type input "Quantitative Aptitude"
type input "Data Interpretation"
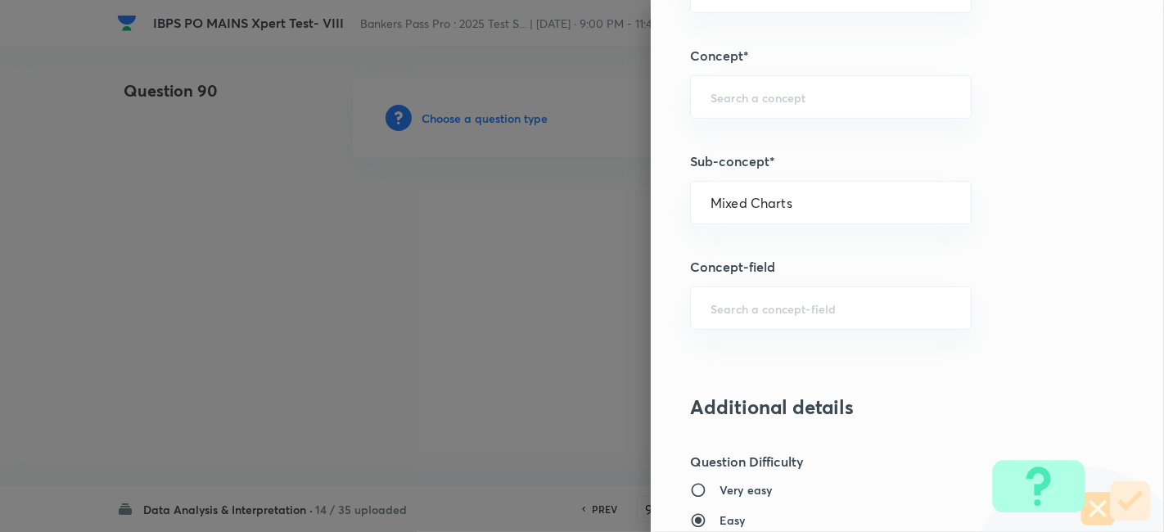
type input "Mixed Charts"
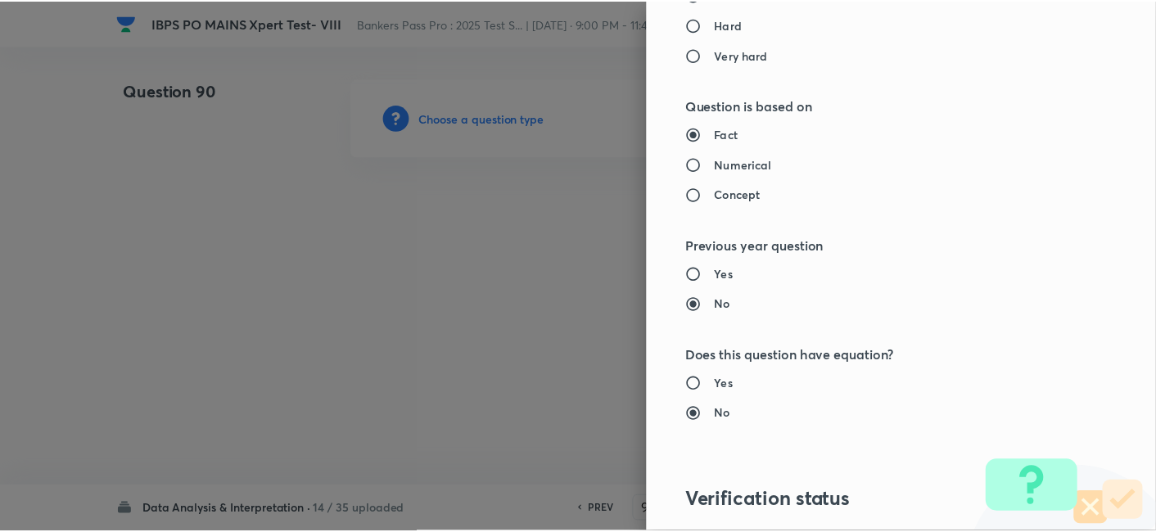
scroll to position [1695, 0]
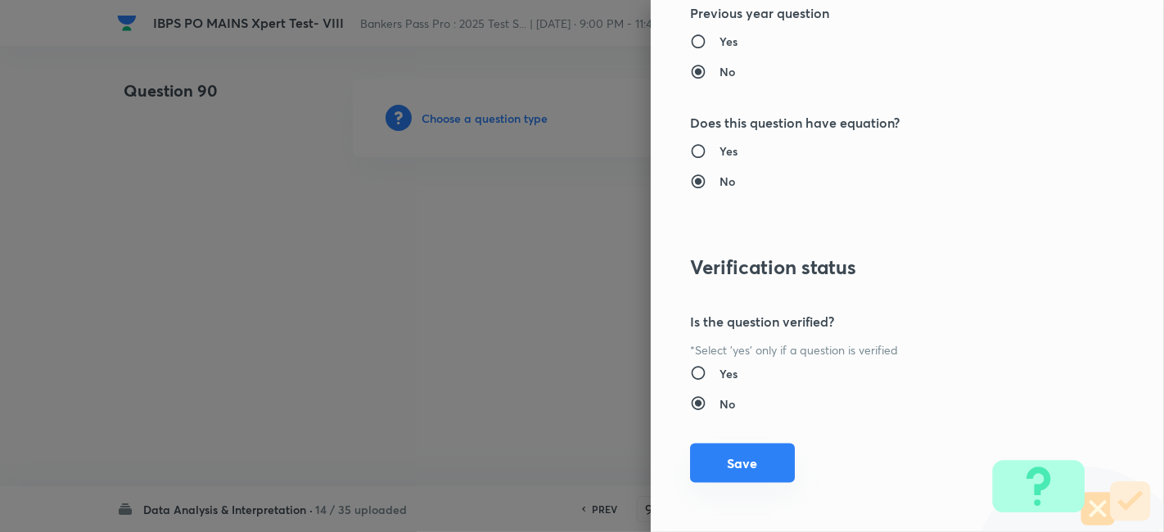
click at [745, 467] on button "Save" at bounding box center [742, 463] width 105 height 39
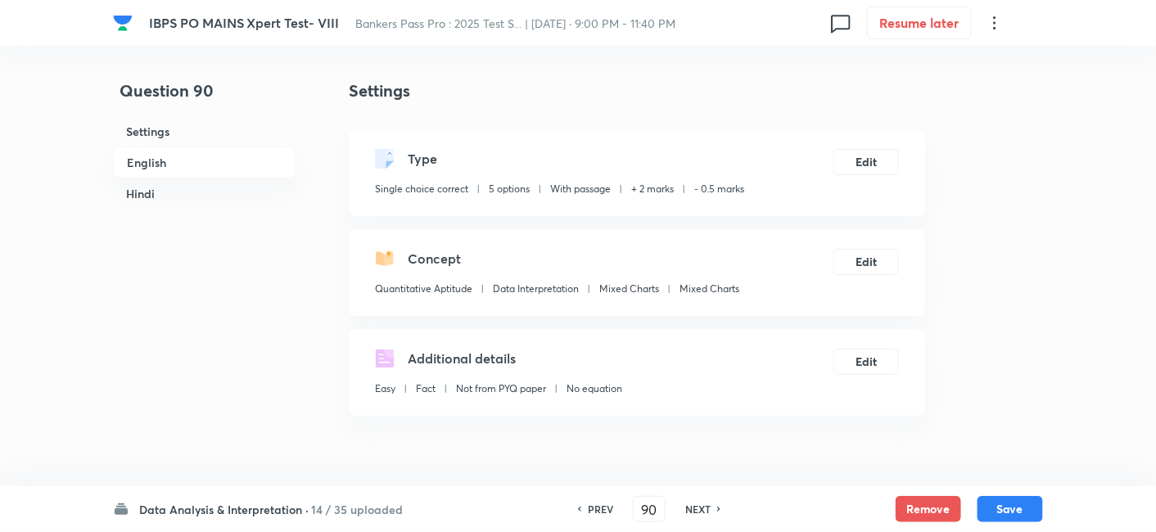
click at [906, 283] on div "Concept Quantitative Aptitude Data Interpretation Mixed Charts Mixed Charts Edit" at bounding box center [637, 272] width 576 height 87
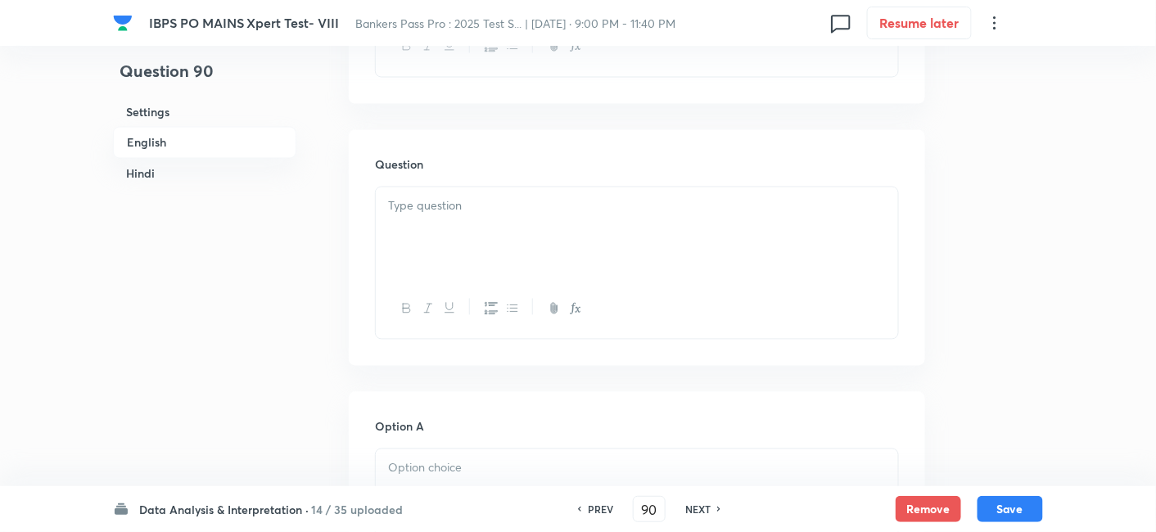
scroll to position [833, 0]
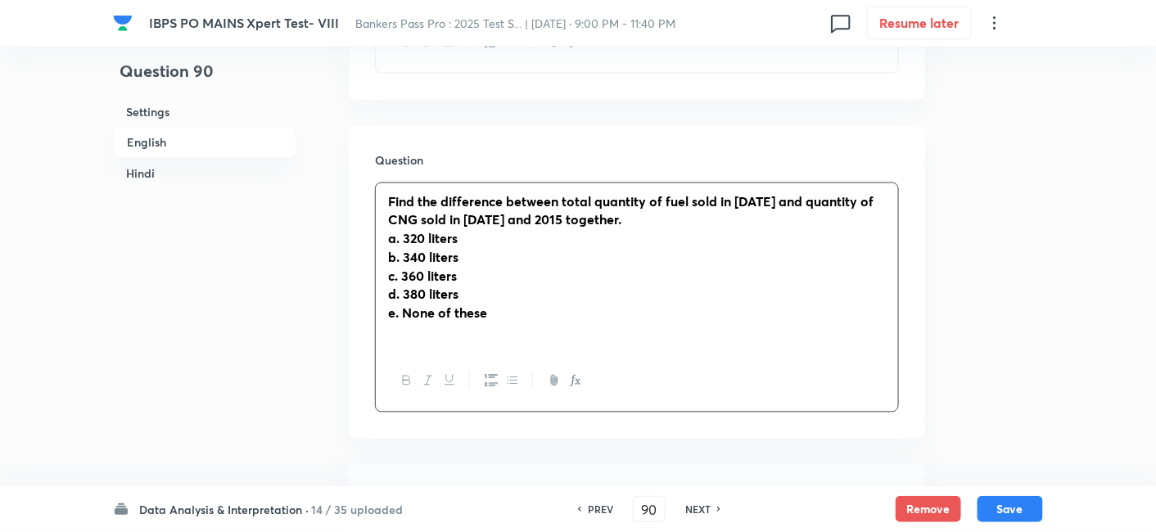
click at [474, 223] on div "Find the difference between total quantity of fuel sold in 2015 and quantity of…" at bounding box center [637, 267] width 522 height 169
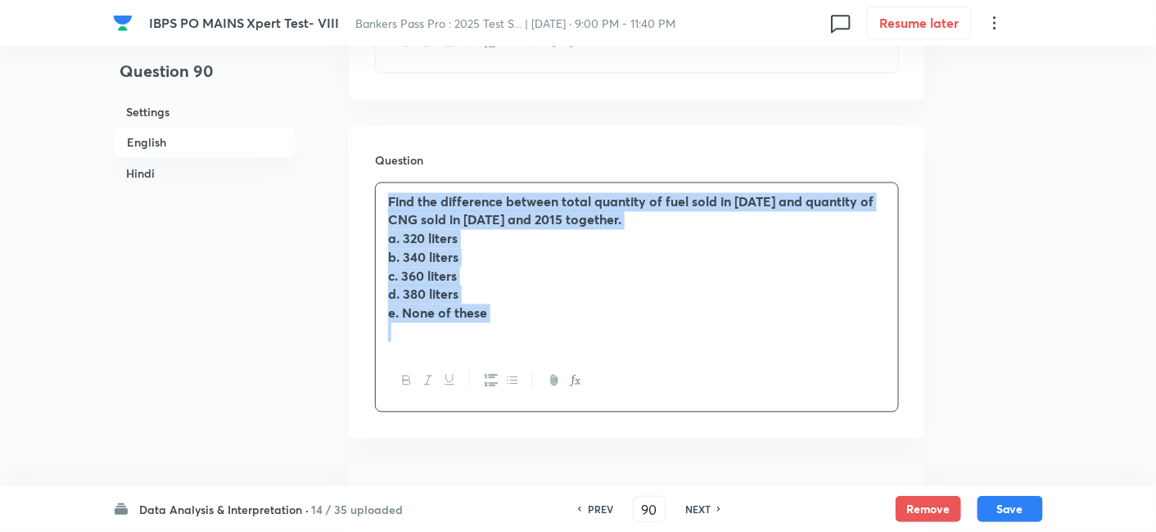
drag, startPoint x: 381, startPoint y: 200, endPoint x: 591, endPoint y: 386, distance: 280.8
click at [591, 386] on div "Find the difference between total quantity of fuel sold in 2015 and quantity of…" at bounding box center [637, 298] width 524 height 230
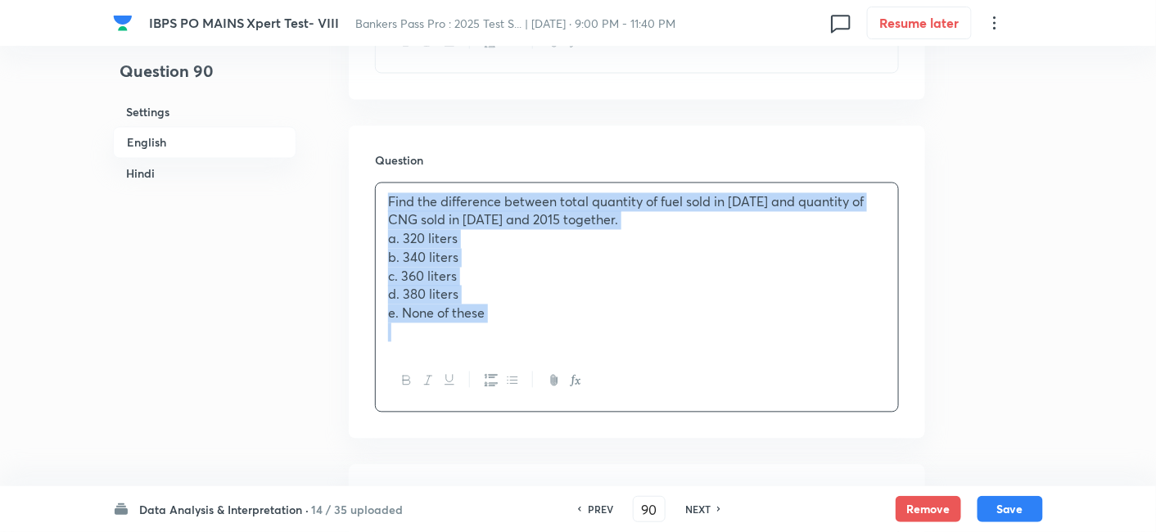
click at [540, 345] on div "Find the difference between total quantity of fuel sold in 2015 and quantity of…" at bounding box center [637, 267] width 522 height 169
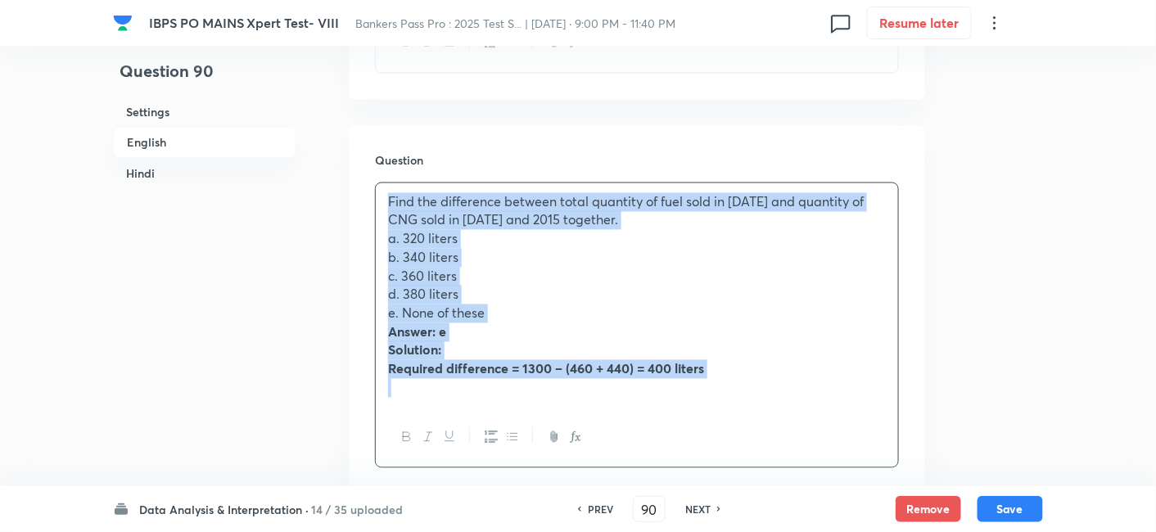
drag, startPoint x: 381, startPoint y: 194, endPoint x: 818, endPoint y: 386, distance: 477.4
click at [818, 386] on div "Find the difference between total quantity of fuel sold in 2015 and quantity of…" at bounding box center [637, 295] width 522 height 224
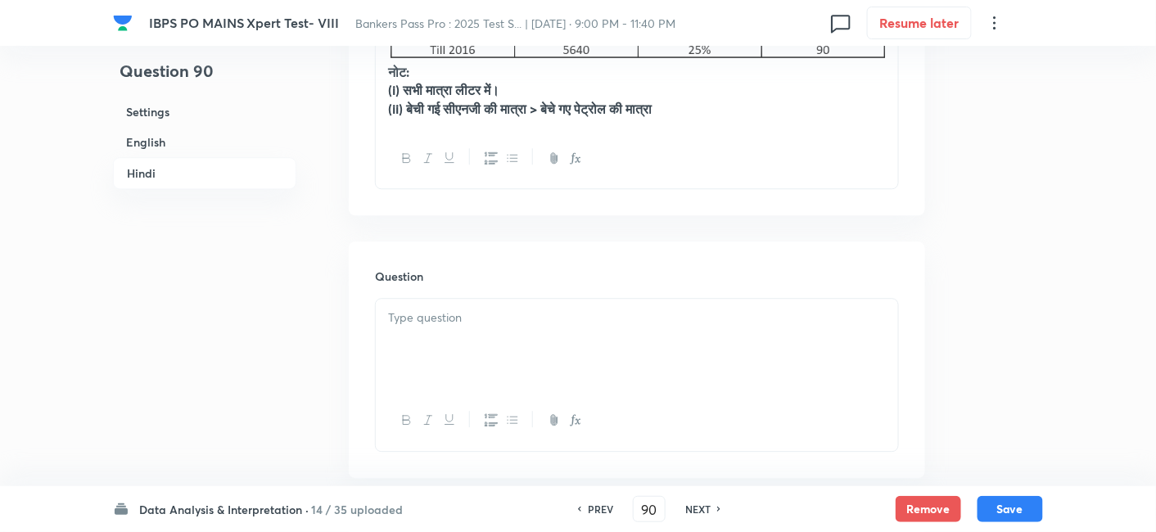
scroll to position [3169, 0]
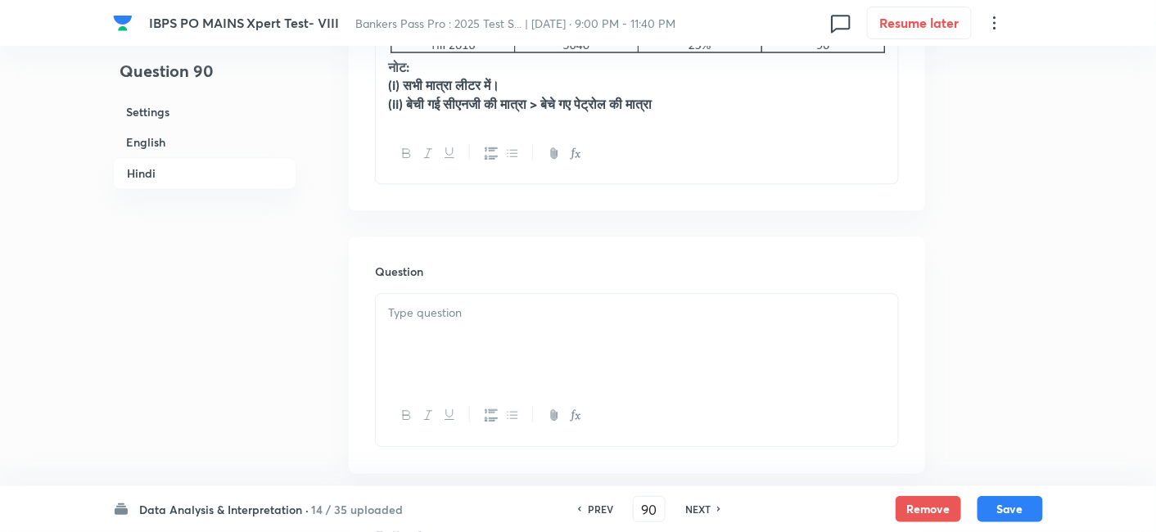
click at [519, 334] on div at bounding box center [637, 340] width 522 height 92
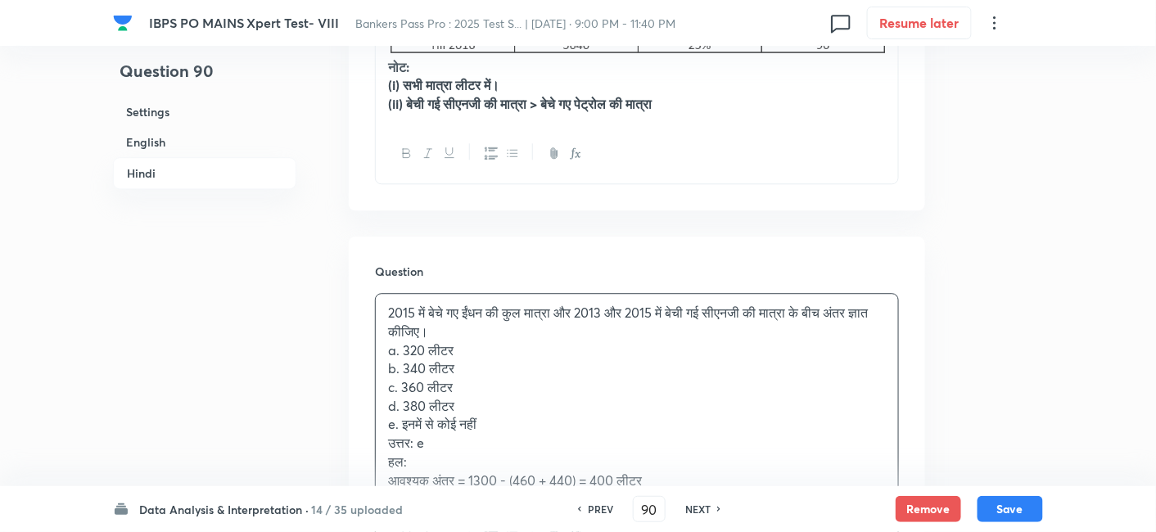
scroll to position [3301, 0]
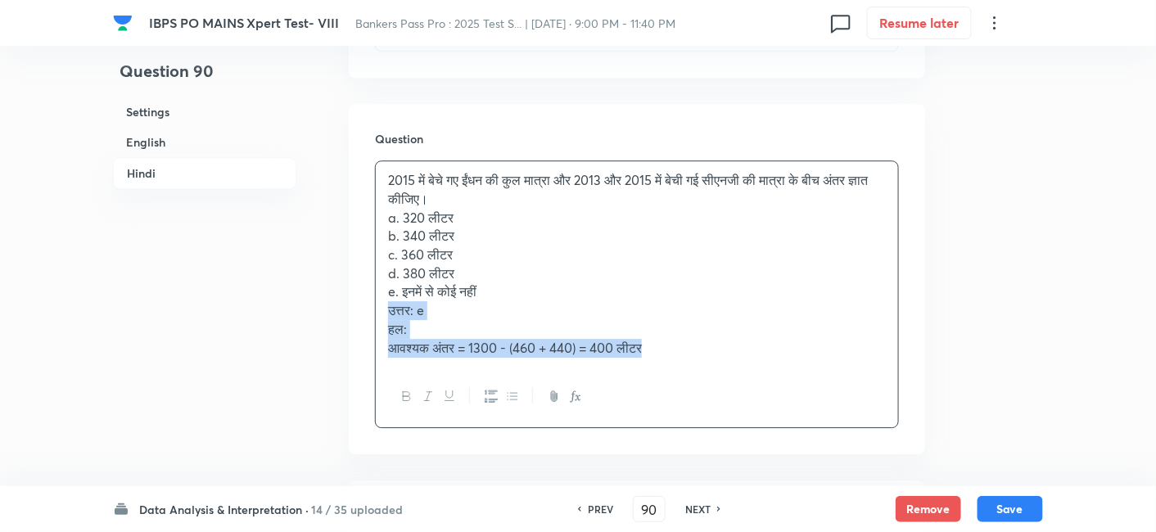
drag, startPoint x: 386, startPoint y: 309, endPoint x: 744, endPoint y: 416, distance: 374.1
click at [744, 416] on div "2015 में बेचे गए ईंधन की कुल मात्रा और 2013 और 2015 में बेची गई सीएनजी की मात्र…" at bounding box center [637, 294] width 524 height 268
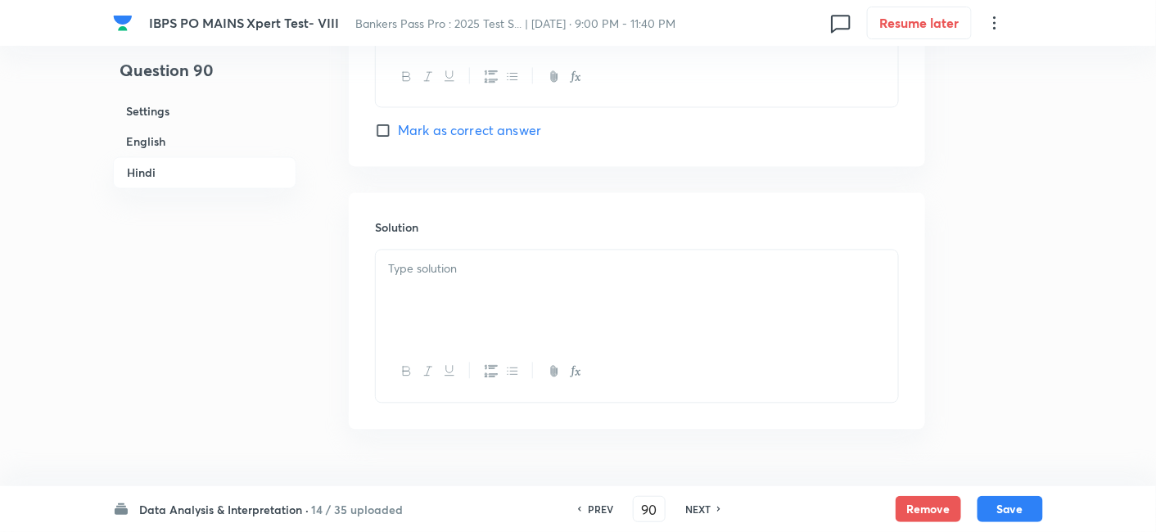
scroll to position [4878, 0]
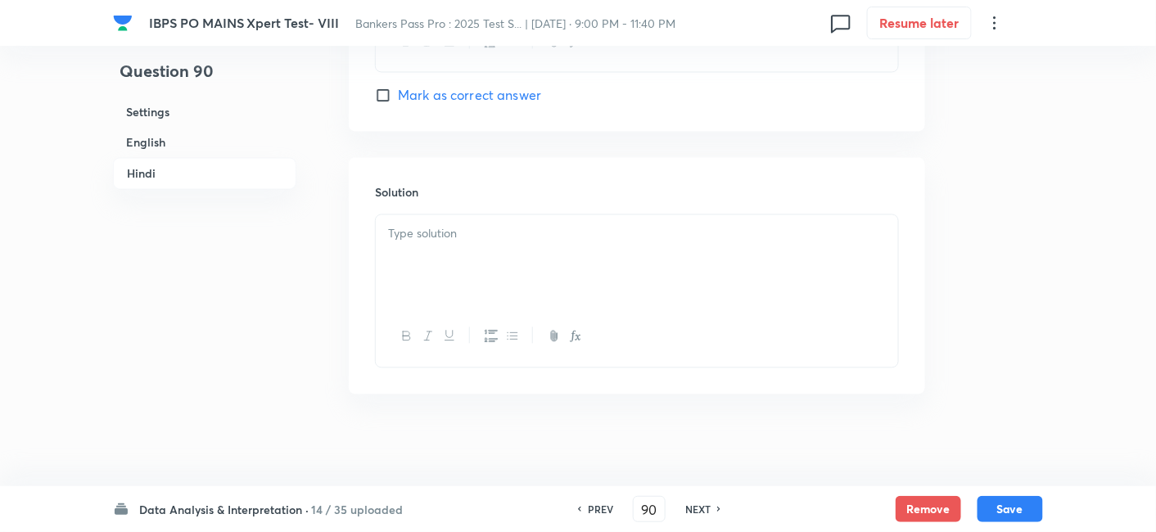
click at [516, 266] on div at bounding box center [637, 261] width 522 height 92
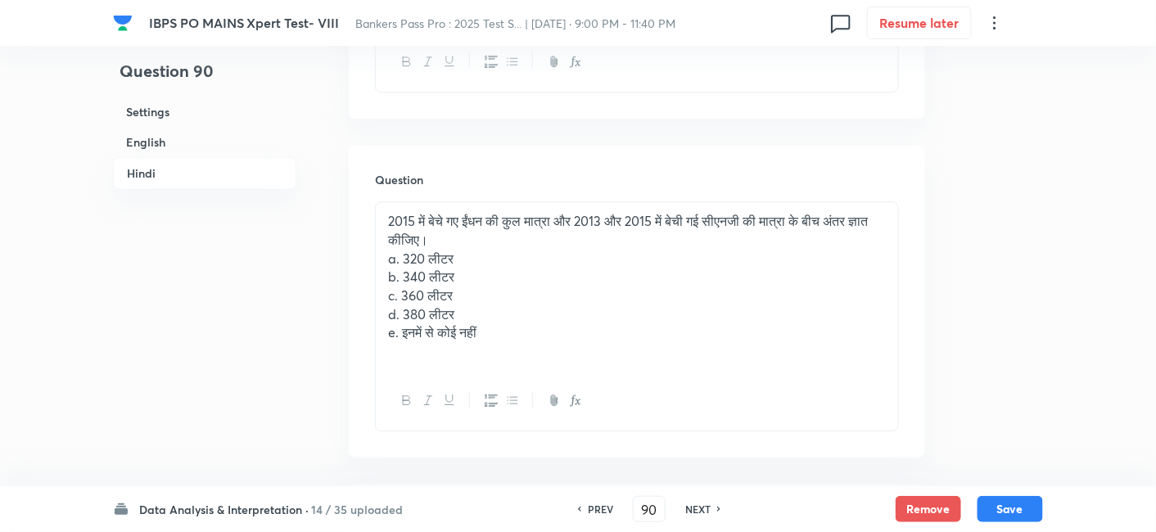
scroll to position [3257, 0]
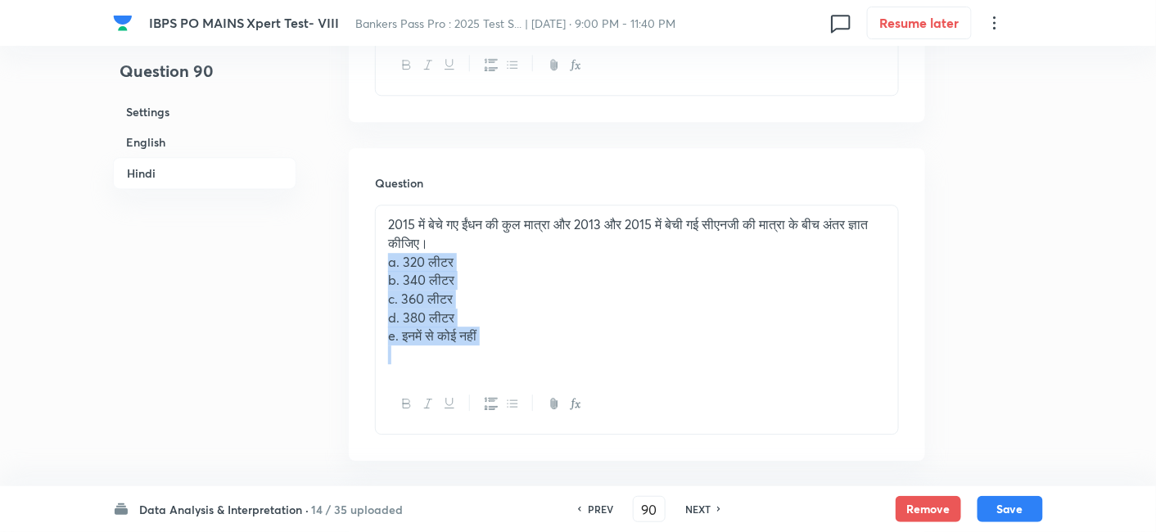
drag, startPoint x: 378, startPoint y: 261, endPoint x: 563, endPoint y: 391, distance: 226.3
click at [563, 391] on div "2015 में बेचे गए ईंधन की कुल मात्रा और 2013 और 2015 में बेची गई सीएनजी की मात्र…" at bounding box center [637, 320] width 524 height 230
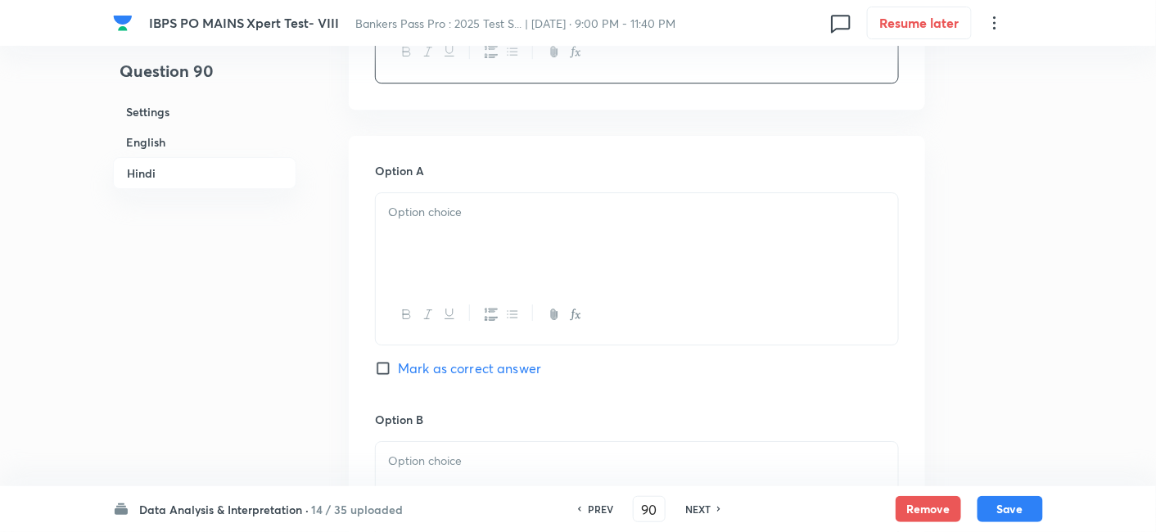
scroll to position [3534, 0]
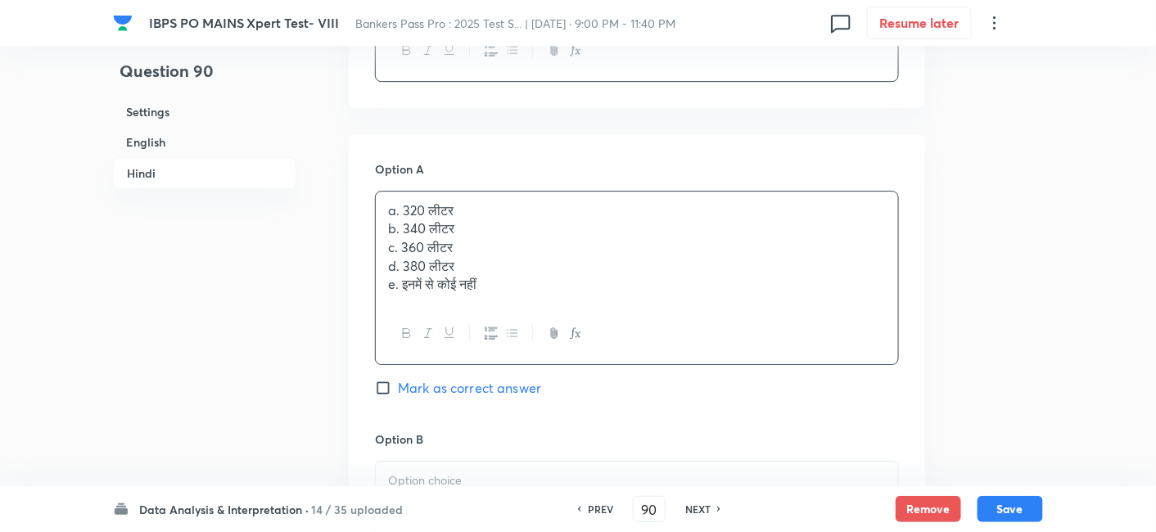
click at [461, 232] on div "a. 320 लीटर b. 340 लीटर c. 360 लीटर d. 380 लीटर e. इनमें से कोई नहीं" at bounding box center [637, 248] width 522 height 113
drag, startPoint x: 378, startPoint y: 221, endPoint x: 649, endPoint y: 450, distance: 354.4
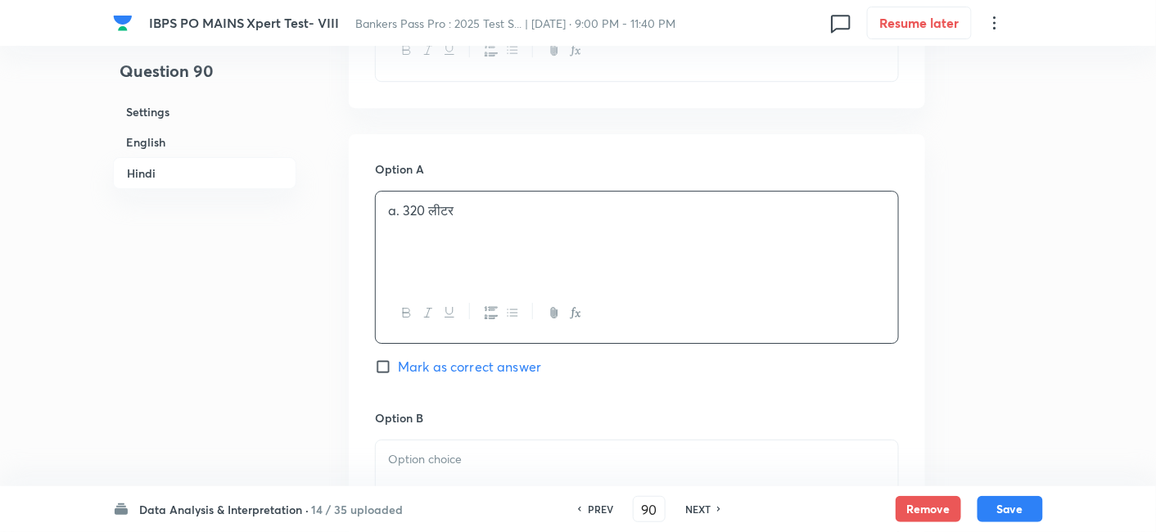
scroll to position [3848, 0]
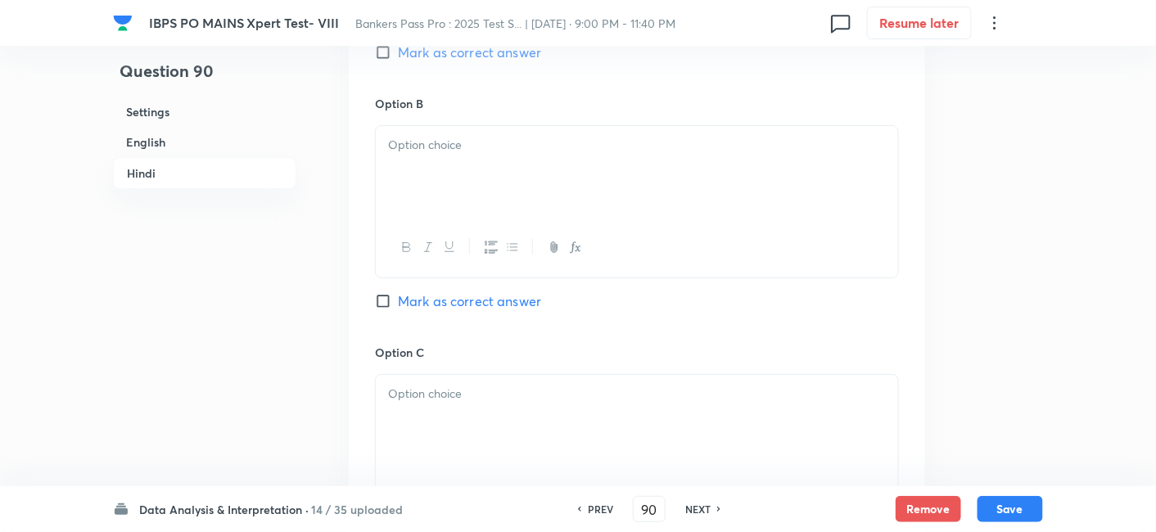
click at [408, 144] on p at bounding box center [637, 145] width 498 height 19
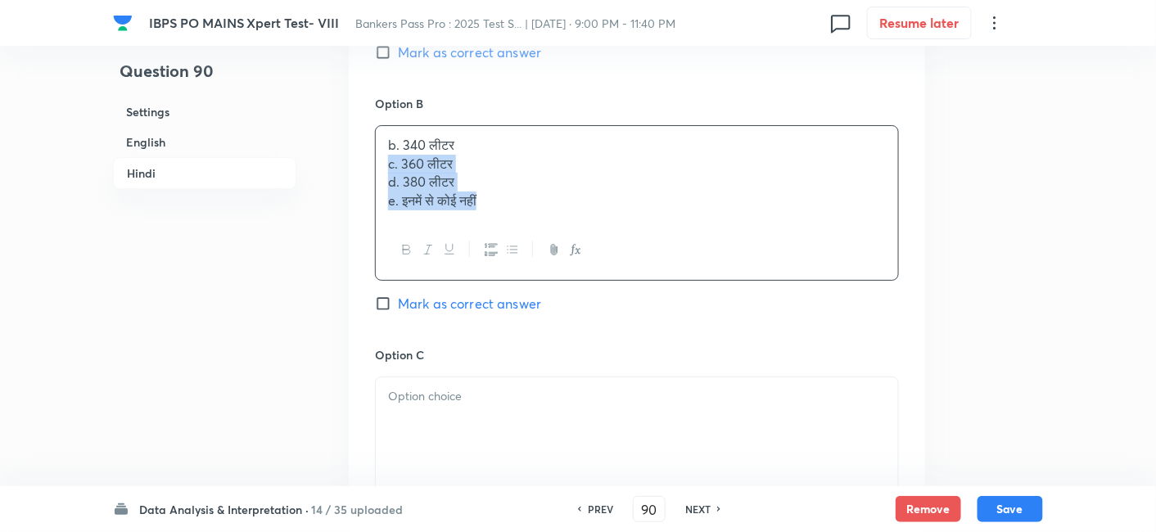
drag, startPoint x: 386, startPoint y: 157, endPoint x: 640, endPoint y: 313, distance: 298.4
click at [640, 313] on div "Option B b. 340 लीटर c. 360 लीटर d. 380 लीटर e. इनमें से कोई नहीं Mark as corre…" at bounding box center [637, 220] width 524 height 251
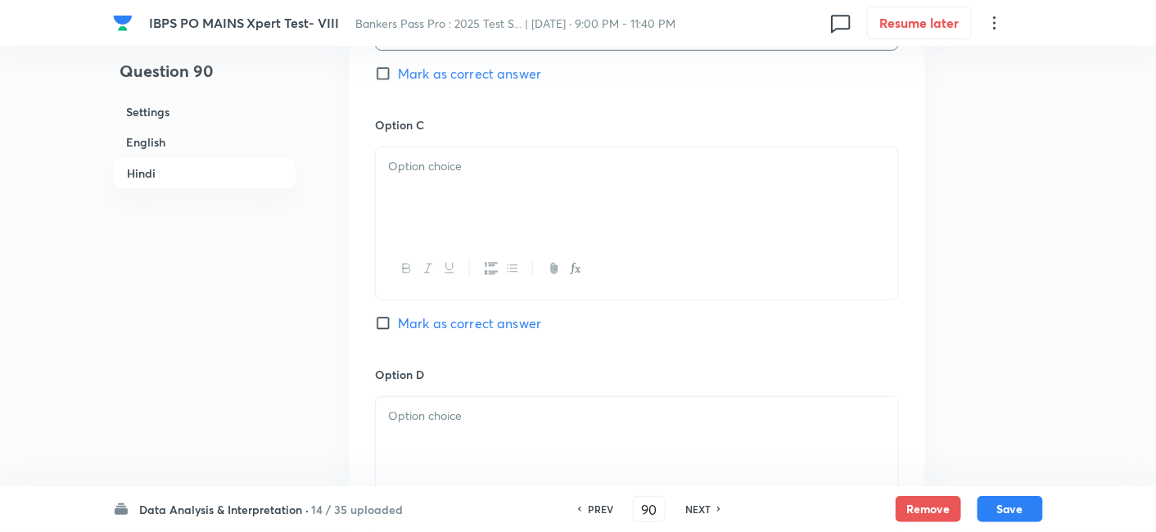
click at [428, 166] on p at bounding box center [637, 166] width 498 height 19
drag, startPoint x: 388, startPoint y: 174, endPoint x: 587, endPoint y: 249, distance: 212.7
click at [587, 249] on div "c. 360 लीटर d. 380 लीटर e. इनमें से कोई नहीं" at bounding box center [637, 223] width 524 height 153
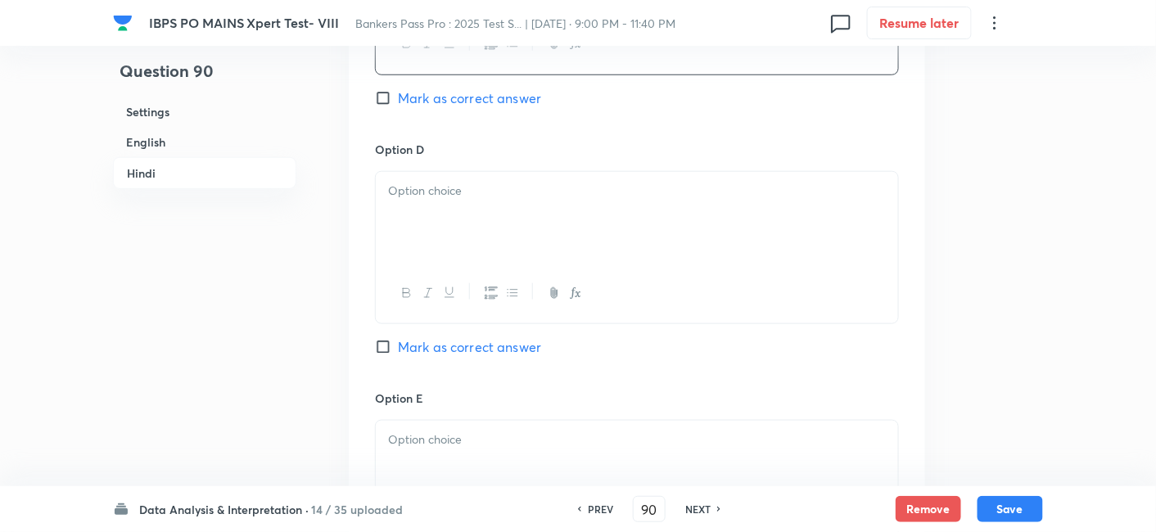
scroll to position [4302, 0]
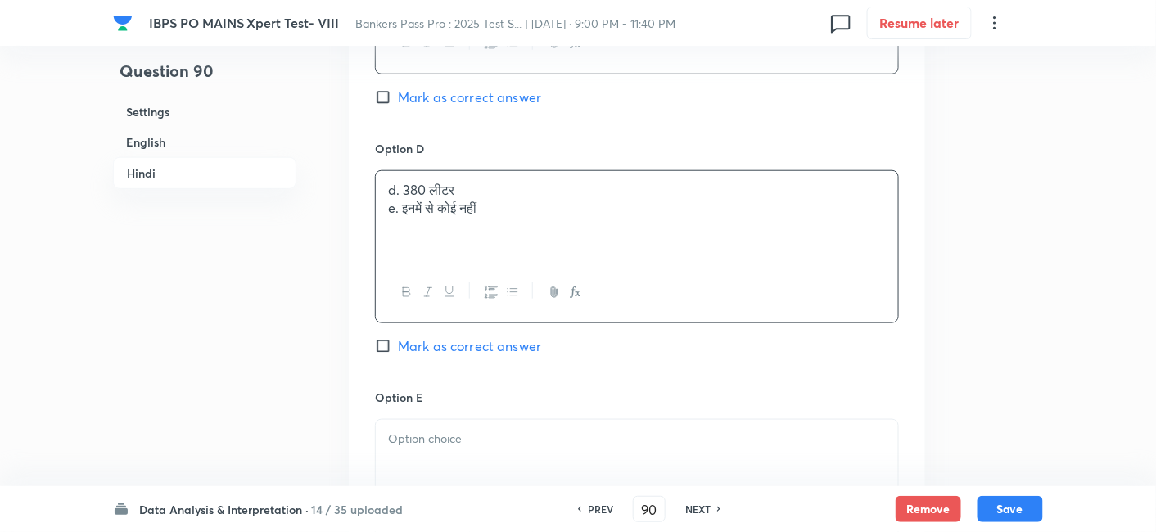
click at [459, 202] on div "d. 380 लीटर e. इनमें से कोई नहीं" at bounding box center [637, 217] width 522 height 92
drag, startPoint x: 382, startPoint y: 206, endPoint x: 588, endPoint y: 269, distance: 215.0
click at [588, 269] on div "d. 380 लीटर e. इनमें से कोई नहीं" at bounding box center [637, 246] width 524 height 153
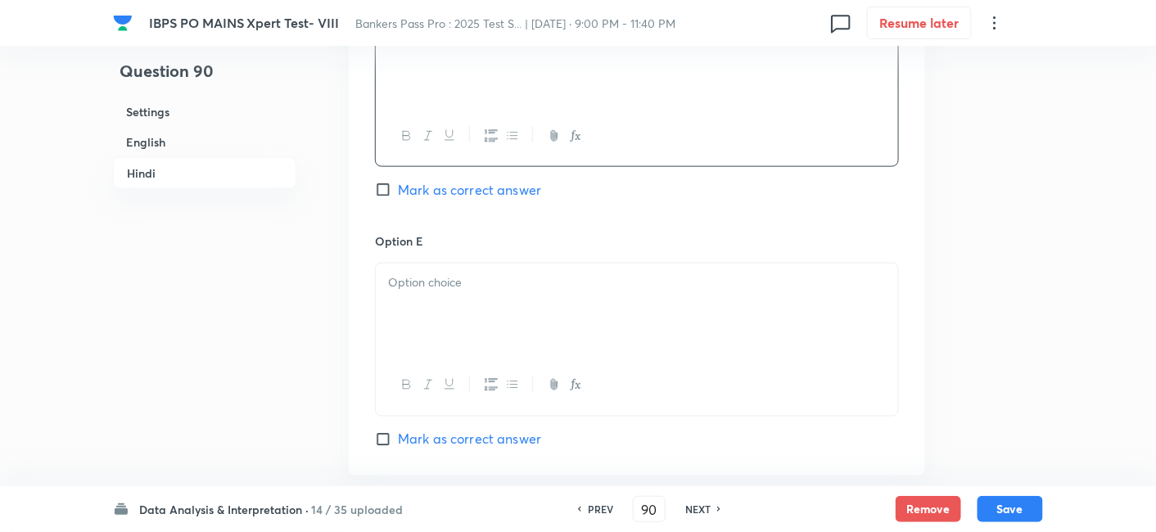
click at [588, 273] on p at bounding box center [637, 282] width 498 height 19
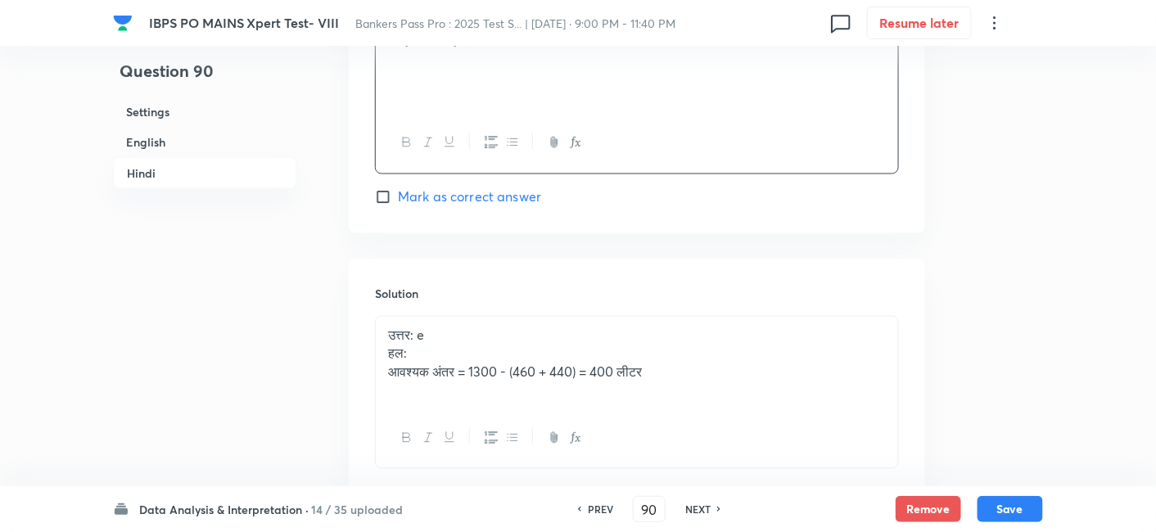
scroll to position [4695, 0]
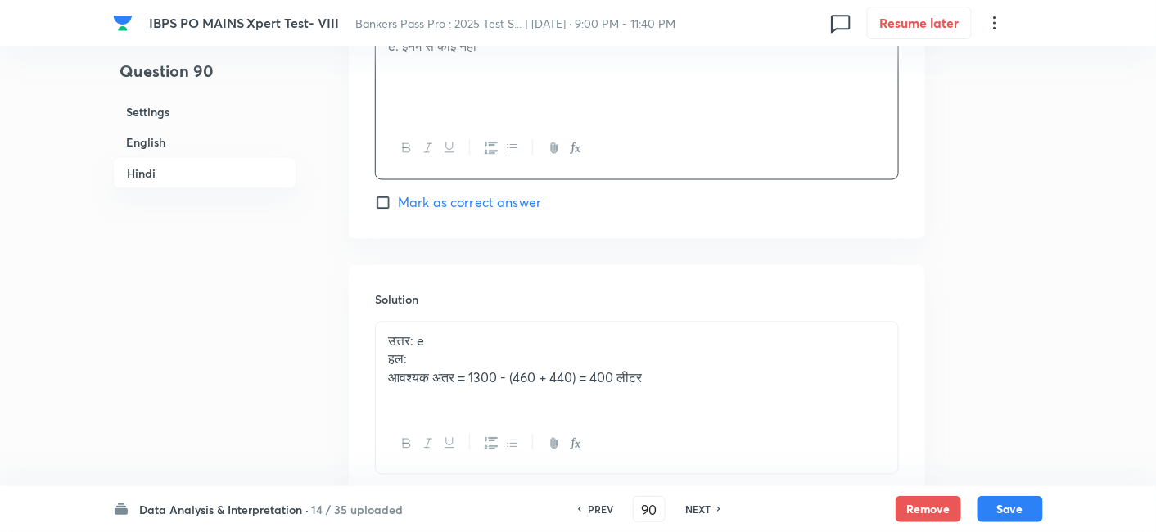
click at [515, 202] on span "Mark as correct answer" at bounding box center [469, 203] width 143 height 20
click at [398, 202] on input "Mark as correct answer" at bounding box center [386, 203] width 23 height 16
checkbox input "true"
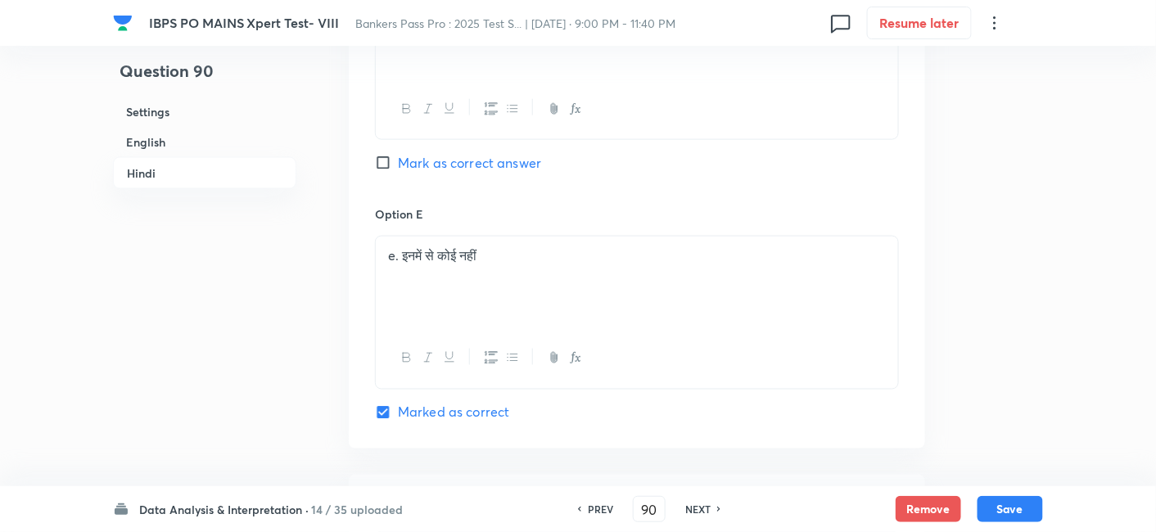
checkbox input "true"
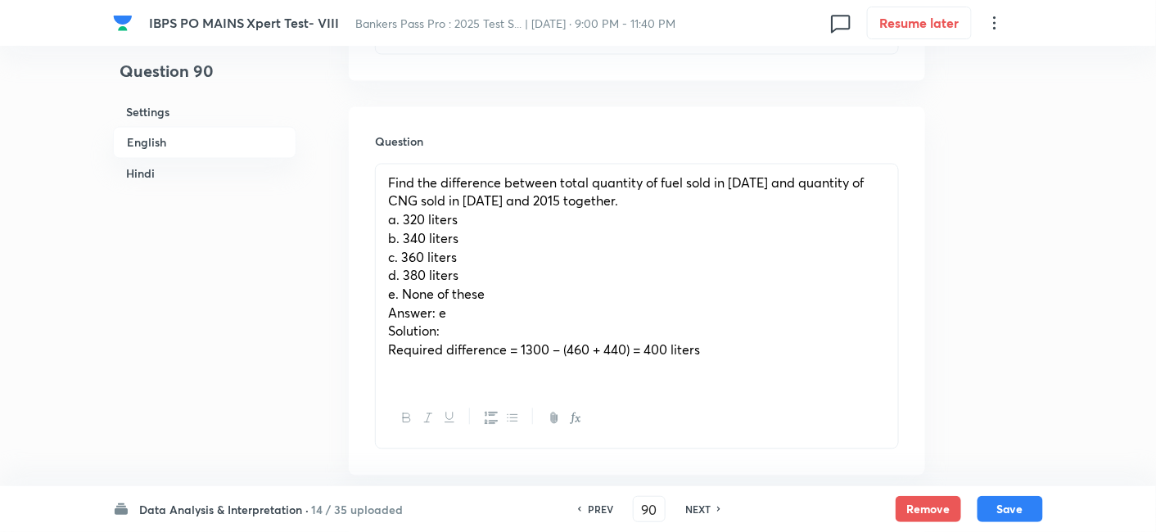
scroll to position [864, 0]
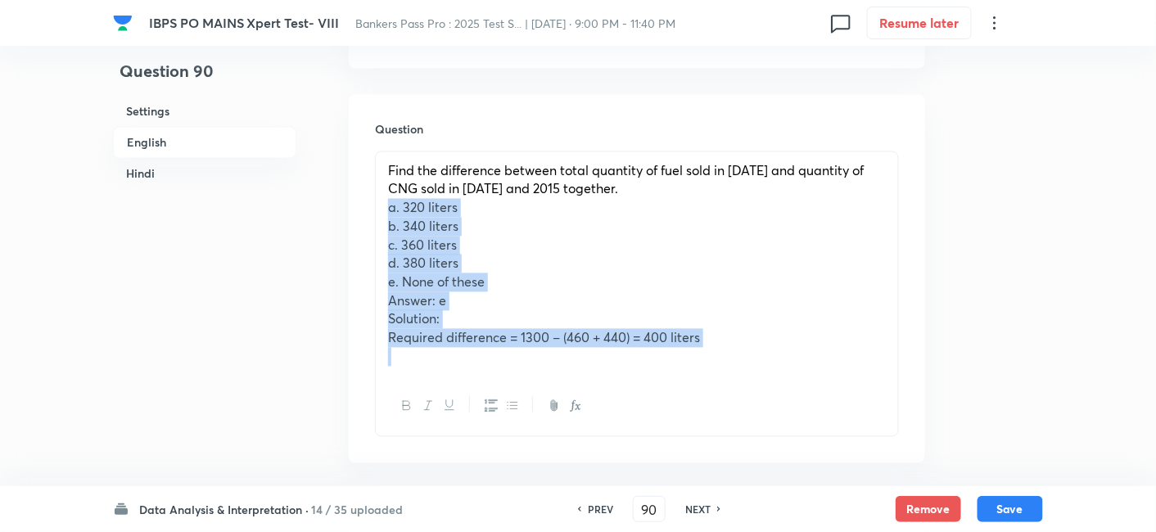
drag, startPoint x: 388, startPoint y: 215, endPoint x: 771, endPoint y: 373, distance: 414.5
click at [771, 373] on div "Find the difference between total quantity of fuel sold in 2015 and quantity of…" at bounding box center [637, 264] width 522 height 224
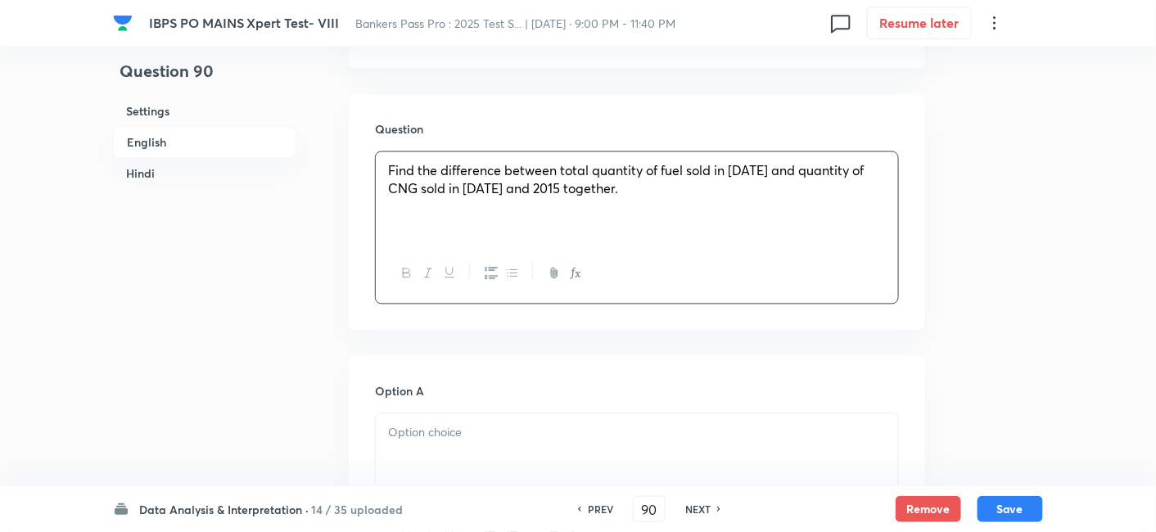
scroll to position [1091, 0]
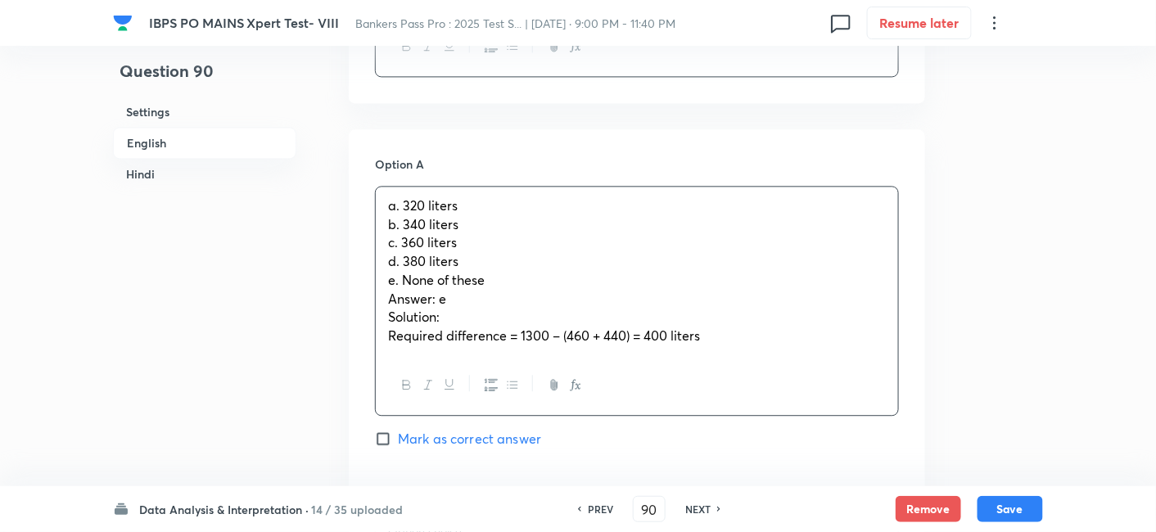
click at [451, 242] on div "a. 320 liters b. 340 liters c. 360 liters d. 380 liters e. None of these Answer…" at bounding box center [637, 271] width 522 height 169
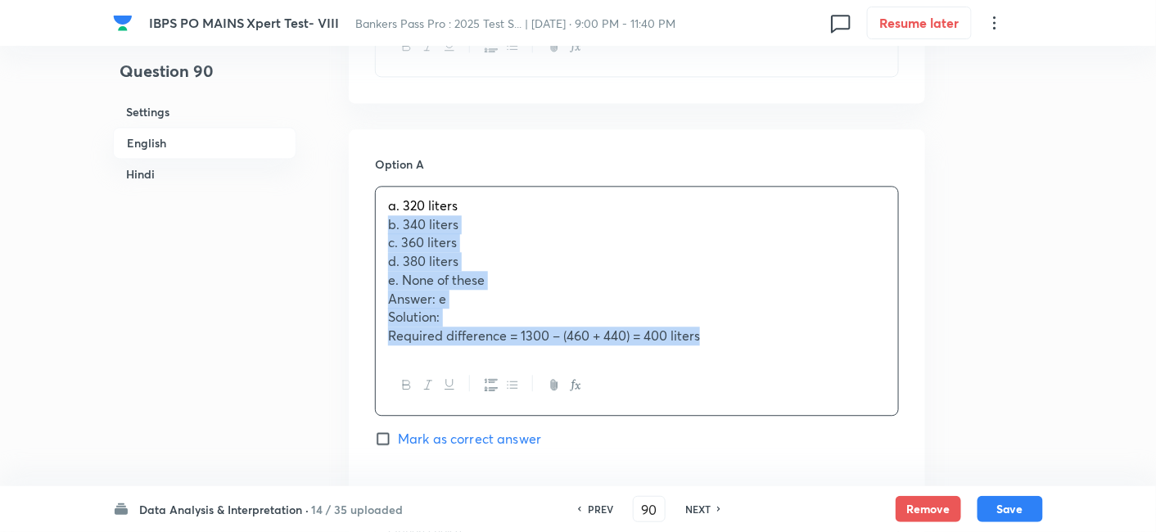
drag, startPoint x: 380, startPoint y: 222, endPoint x: 716, endPoint y: 351, distance: 359.8
click at [716, 351] on div "a. 320 liters b. 340 liters c. 360 liters d. 380 liters e. None of these Answer…" at bounding box center [637, 271] width 522 height 169
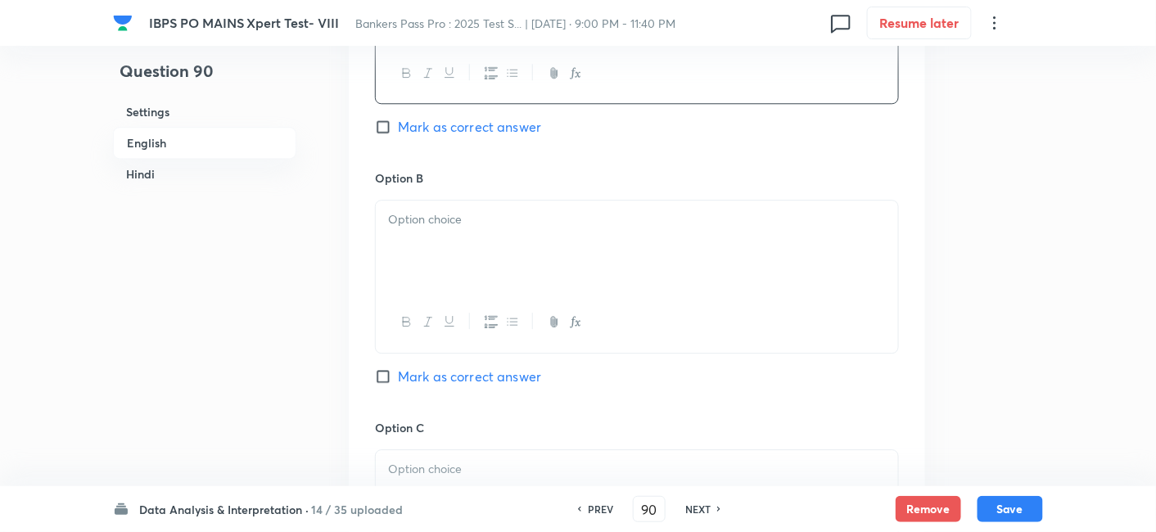
scroll to position [1328, 0]
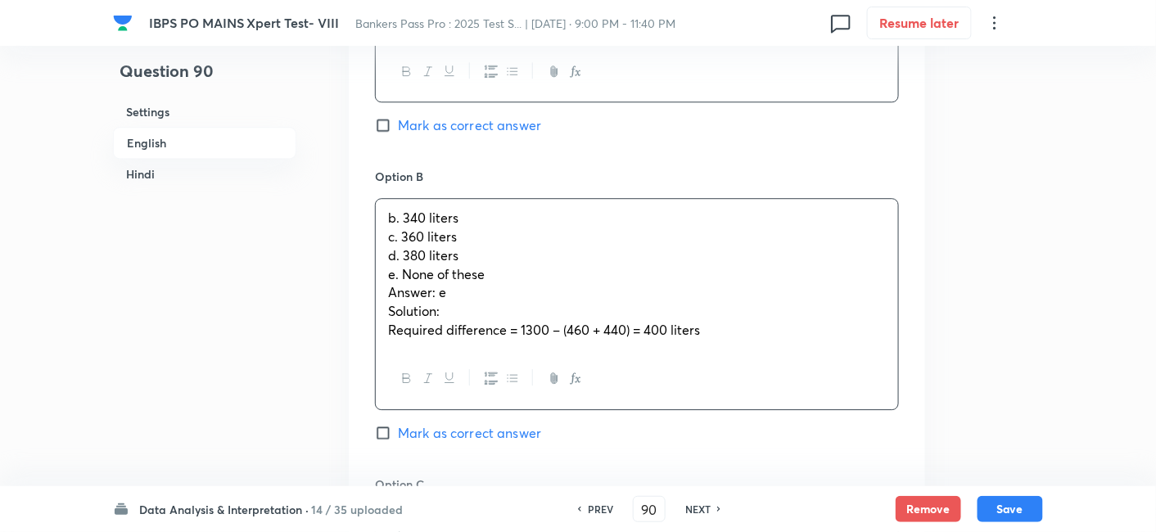
click at [427, 220] on p "b. 340 liters" at bounding box center [637, 218] width 498 height 19
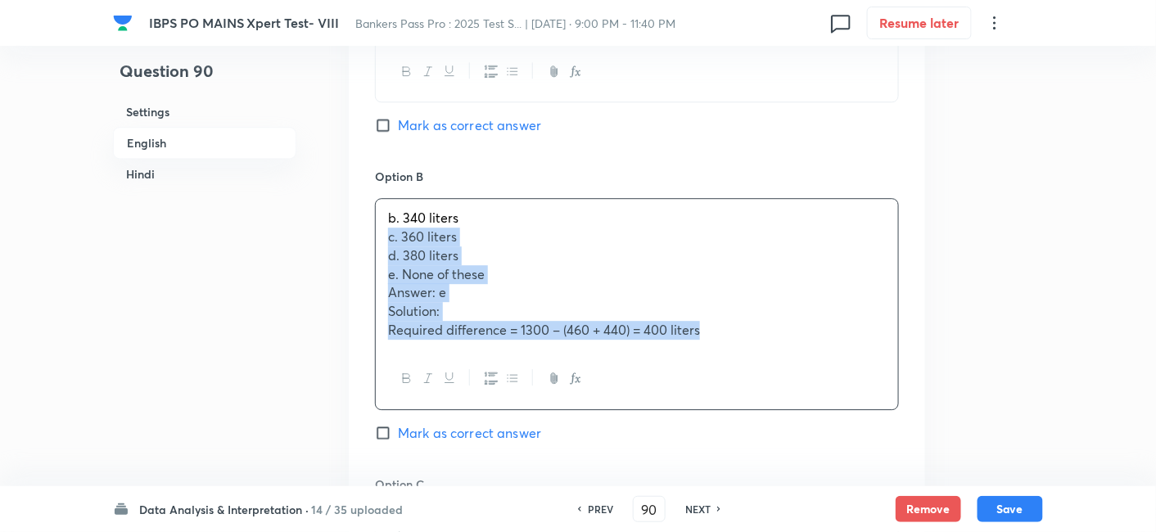
drag, startPoint x: 382, startPoint y: 231, endPoint x: 768, endPoint y: 392, distance: 418.0
click at [768, 392] on div "b. 340 liters c. 360 liters d. 380 liters e. None of these Answer: e Solution: …" at bounding box center [637, 303] width 524 height 211
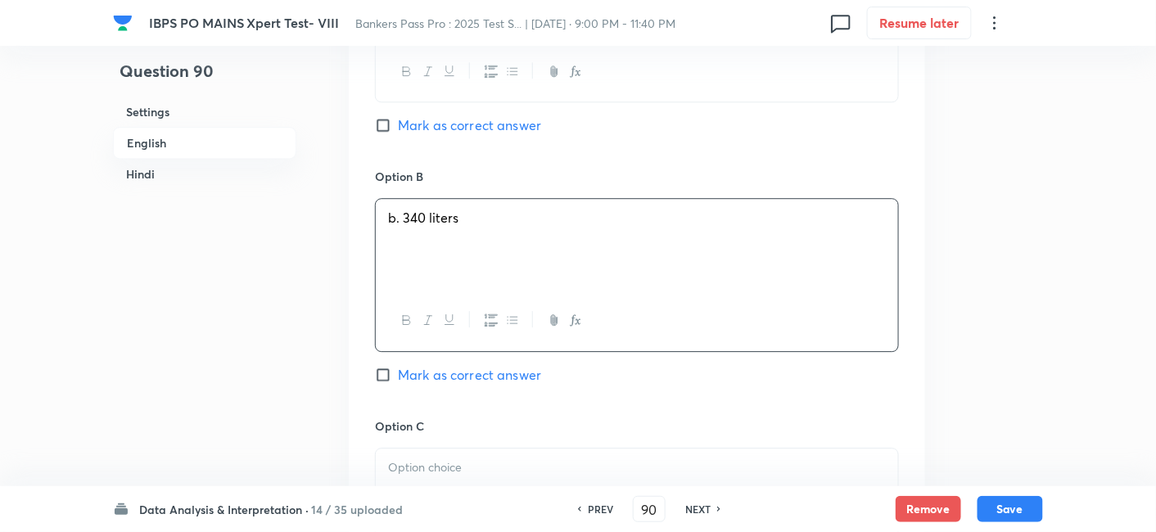
scroll to position [1570, 0]
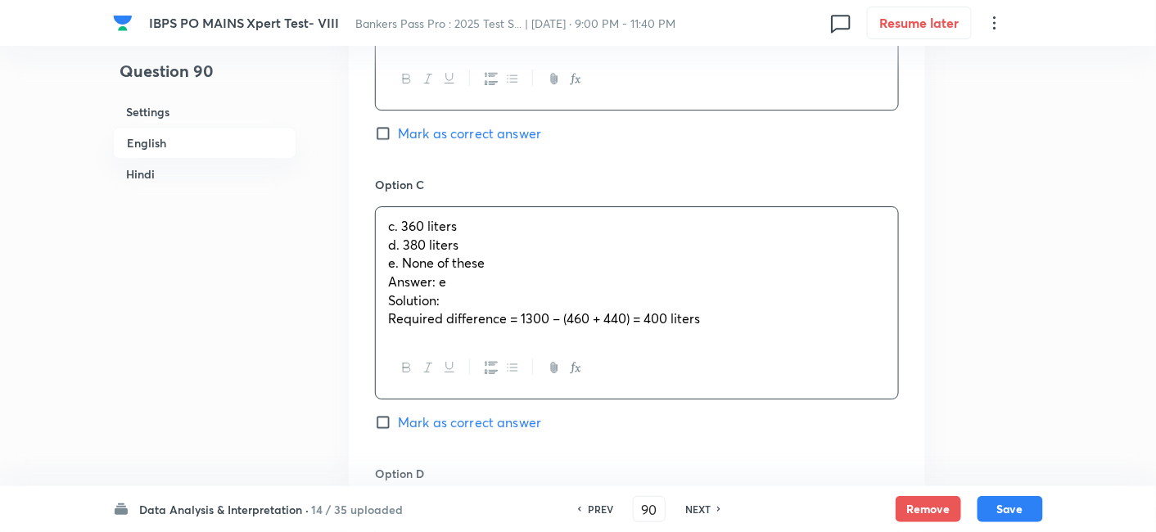
click at [497, 282] on div "c. 360 liters d. 380 liters e. None of these Answer: e Solution: Required diffe…" at bounding box center [637, 272] width 522 height 131
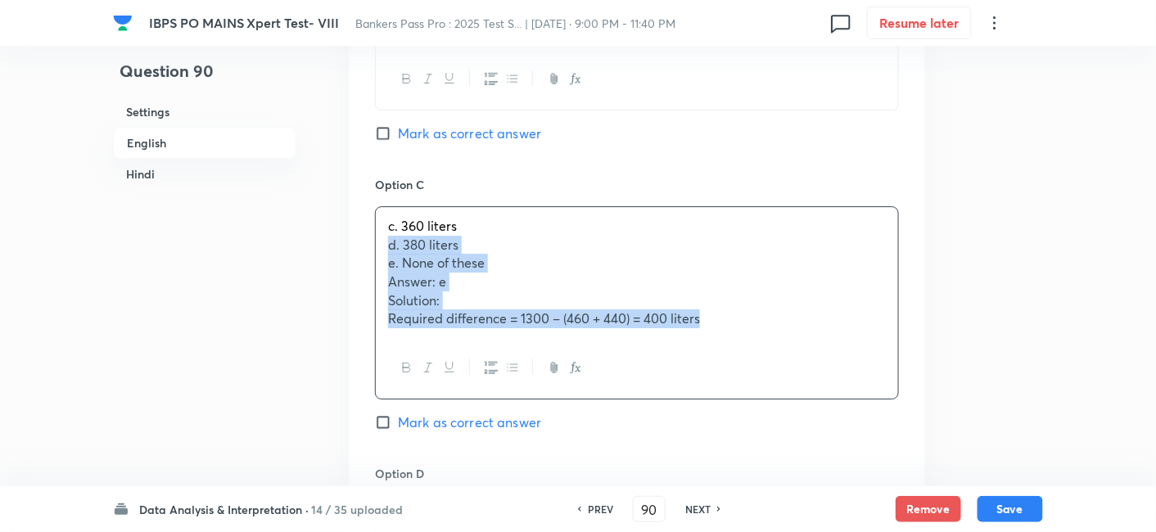
drag, startPoint x: 381, startPoint y: 249, endPoint x: 776, endPoint y: 382, distance: 417.1
click at [776, 382] on div "c. 360 liters d. 380 liters e. None of these Answer: e Solution: Required diffe…" at bounding box center [637, 302] width 524 height 193
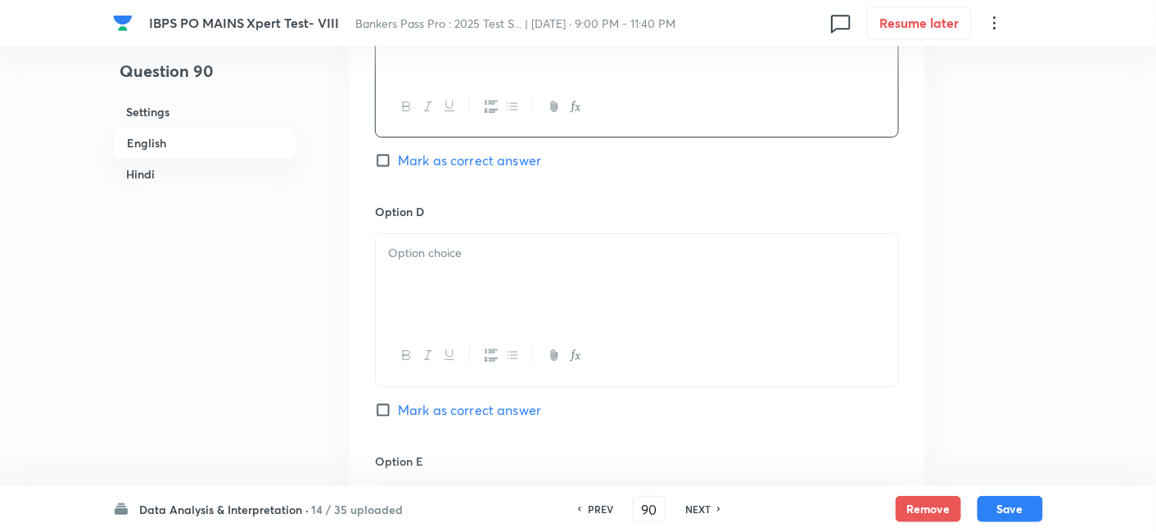
scroll to position [1793, 0]
click at [447, 272] on div at bounding box center [637, 279] width 522 height 92
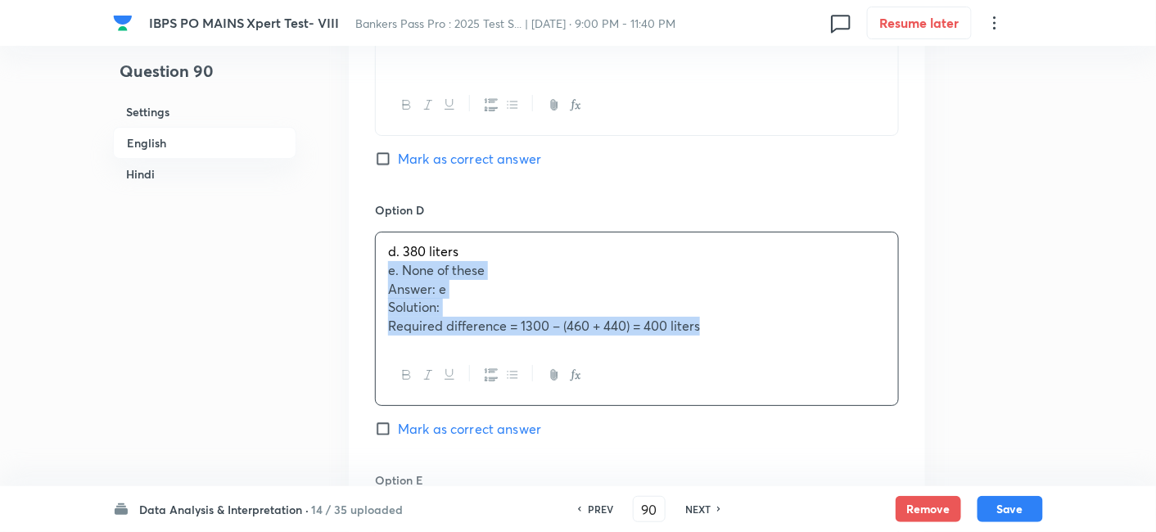
drag, startPoint x: 386, startPoint y: 269, endPoint x: 784, endPoint y: 385, distance: 415.3
click at [784, 385] on div "d. 380 liters e. None of these Answer: e Solution: Required difference = 1300 –…" at bounding box center [637, 319] width 524 height 174
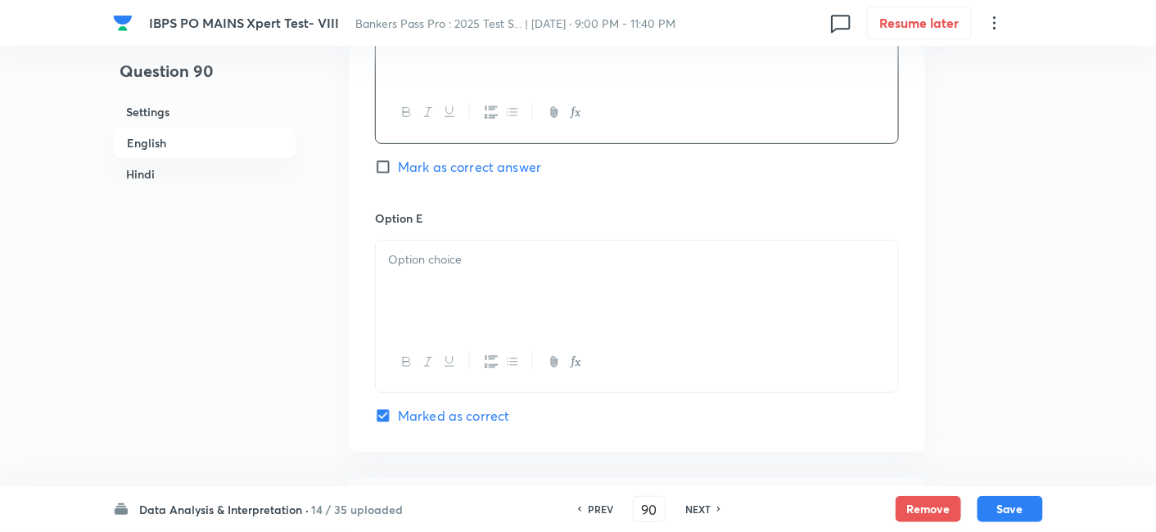
scroll to position [2037, 0]
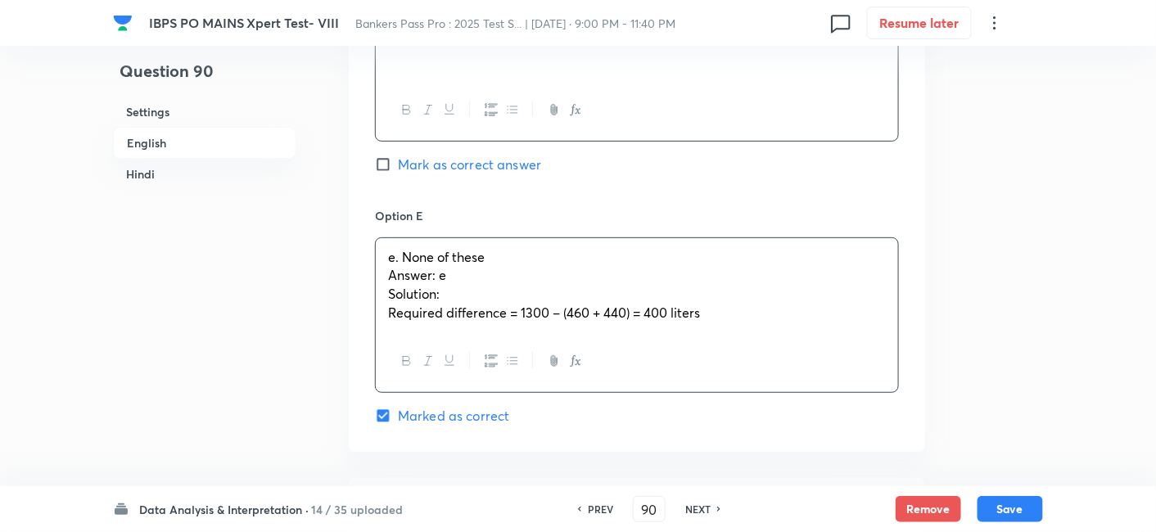
click at [485, 284] on div "e. None of these Answer: e Solution: Required difference = 1300 – (460 + 440) =…" at bounding box center [637, 285] width 522 height 94
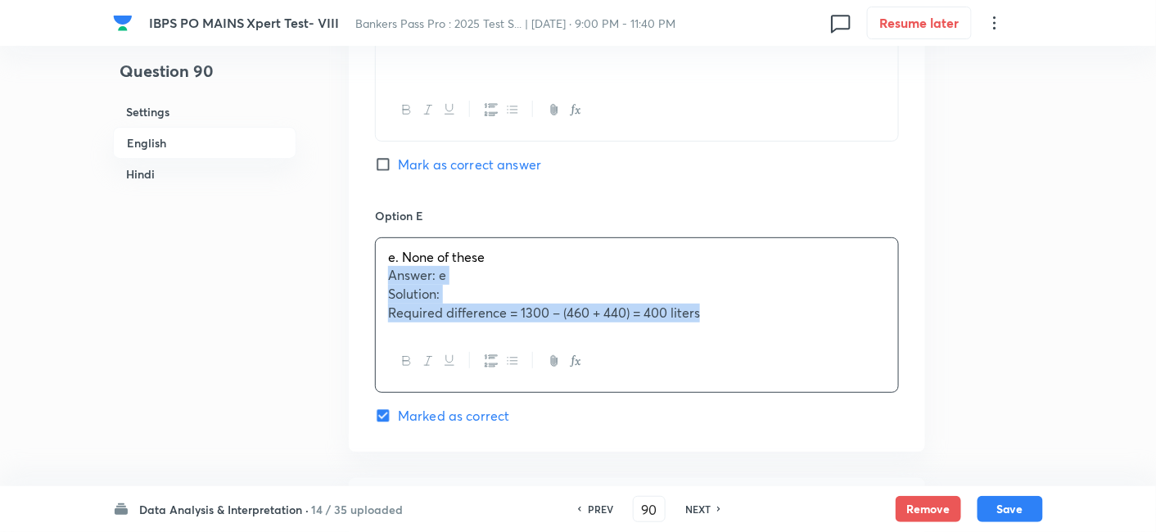
drag, startPoint x: 386, startPoint y: 276, endPoint x: 816, endPoint y: 373, distance: 441.4
click at [816, 373] on div "e. None of these Answer: e Solution: Required difference = 1300 – (460 + 440) =…" at bounding box center [637, 315] width 524 height 156
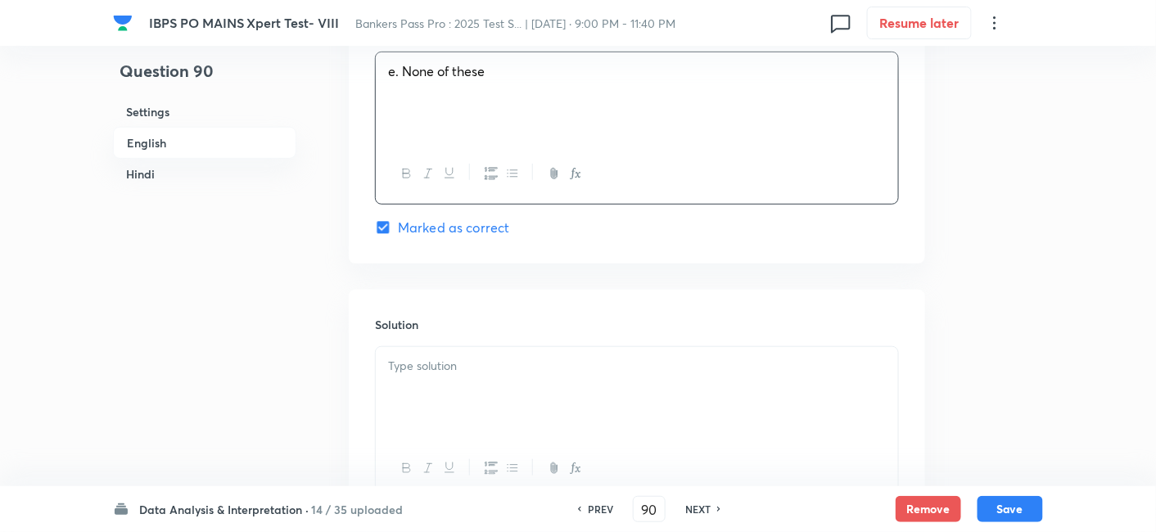
scroll to position [2222, 0]
click at [558, 381] on div at bounding box center [637, 394] width 522 height 92
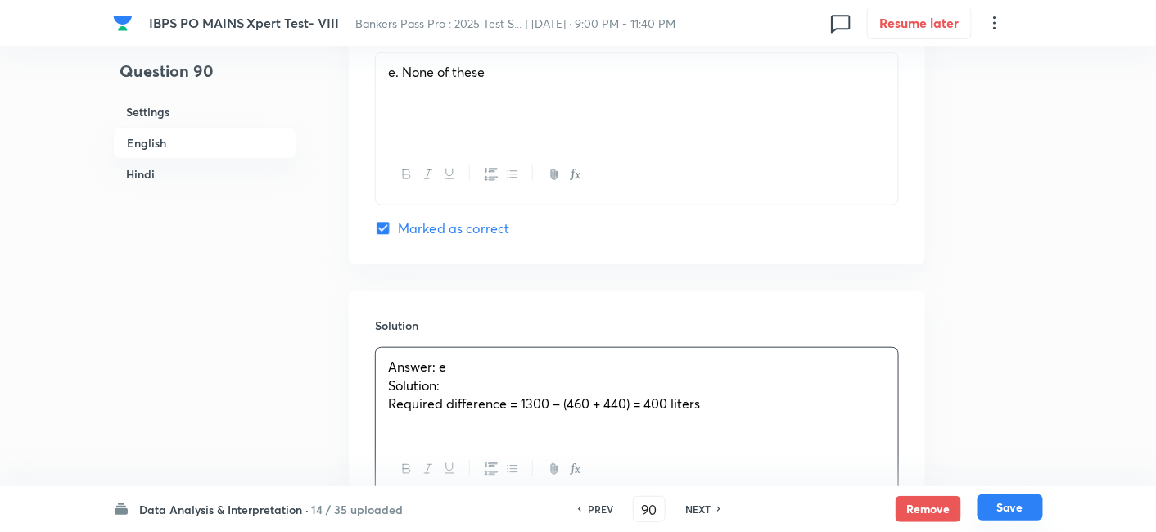
click at [1024, 516] on button "Save" at bounding box center [1011, 508] width 66 height 26
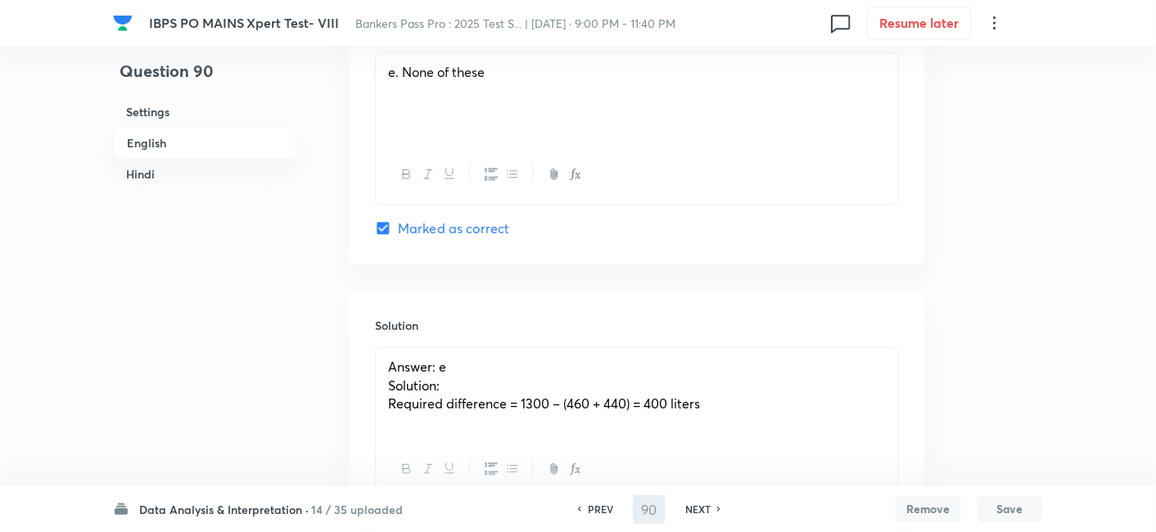
type input "91"
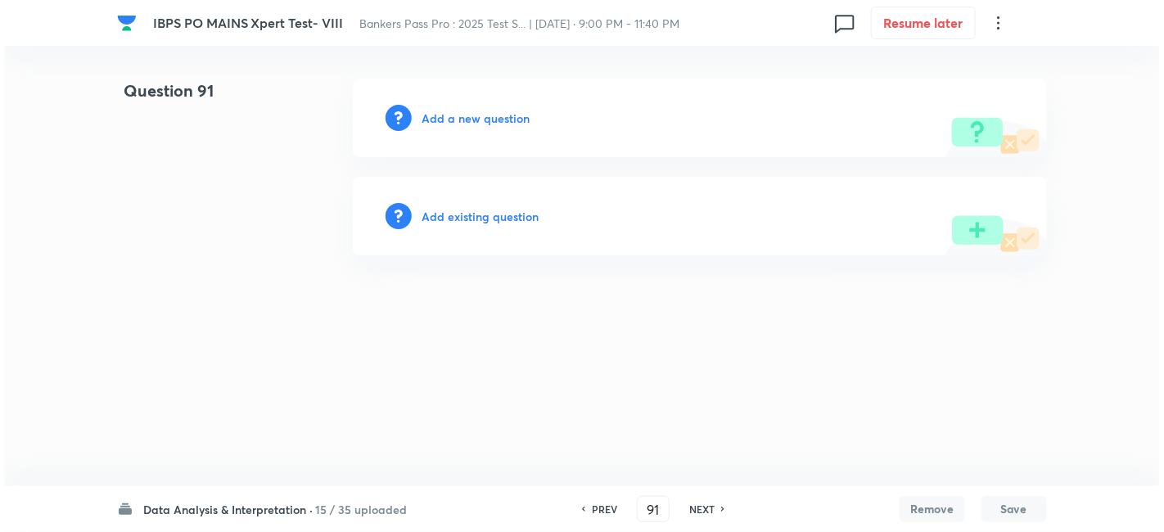
scroll to position [0, 0]
click at [1035, 265] on html "IBPS PO MAINS Xpert Test- VIII Bankers Pass Pro : 2025 Test S... | Oct 3, 2025 …" at bounding box center [582, 167] width 1164 height 334
click at [472, 120] on h6 "Add a new question" at bounding box center [476, 118] width 108 height 17
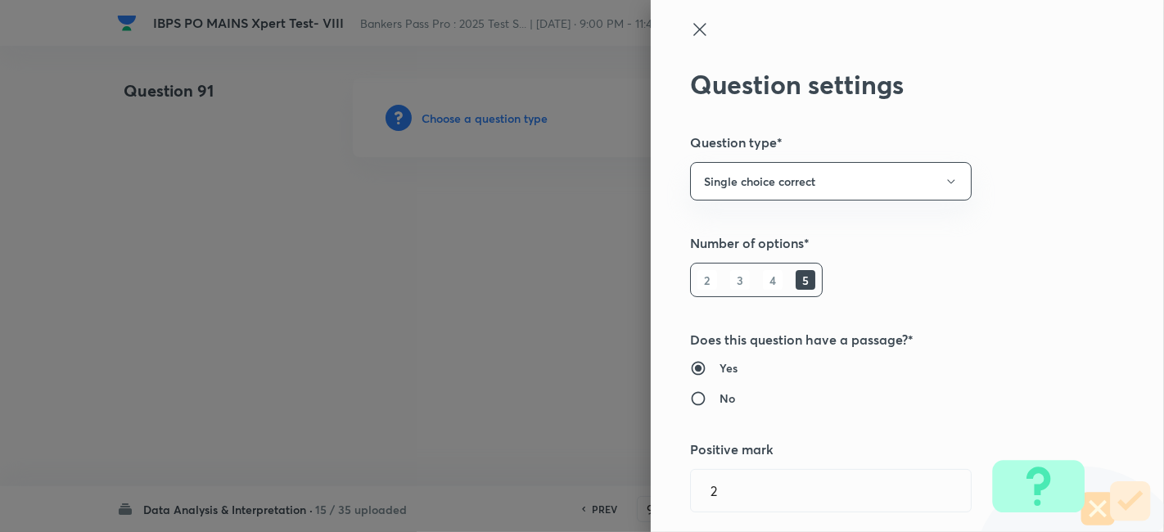
click at [472, 120] on div at bounding box center [582, 266] width 1164 height 532
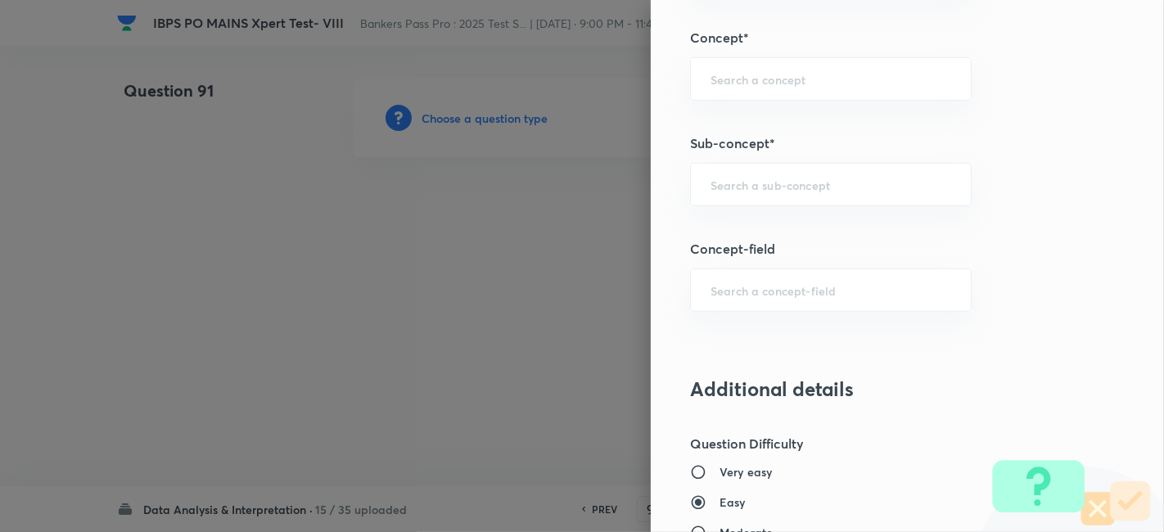
scroll to position [910, 0]
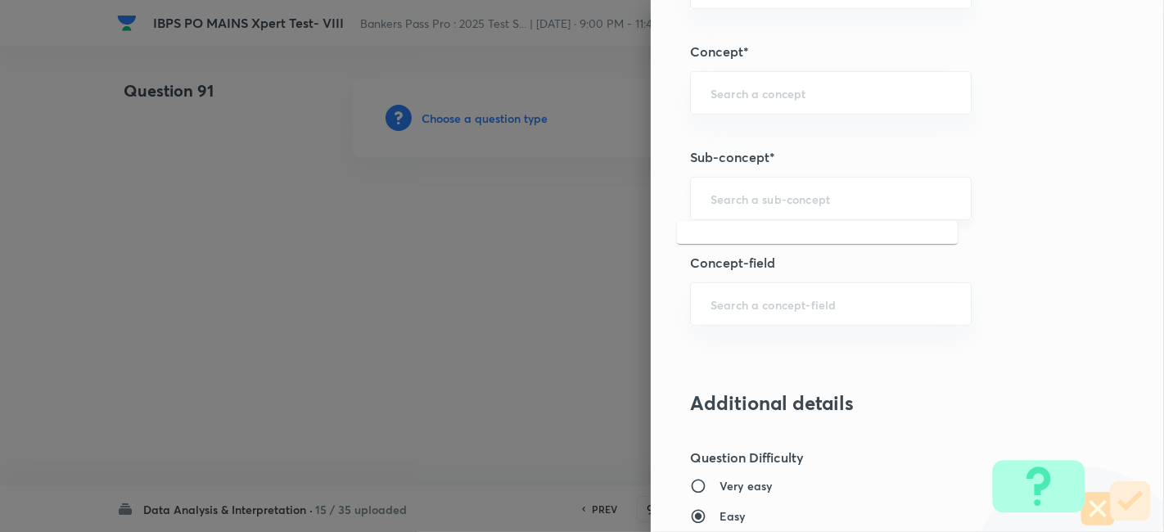
click at [830, 196] on input "text" at bounding box center [831, 199] width 241 height 16
click at [811, 237] on li "Line Graphs" at bounding box center [817, 242] width 281 height 29
type input "Line Graphs"
type input "Quantitative Aptitude"
type input "Data Interpretation"
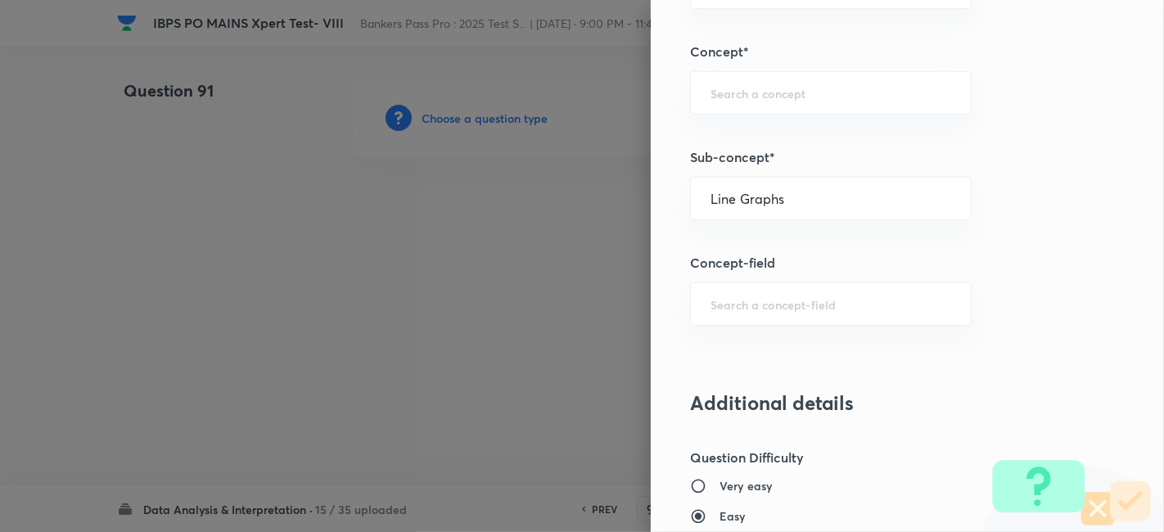
type input "Line Graph"
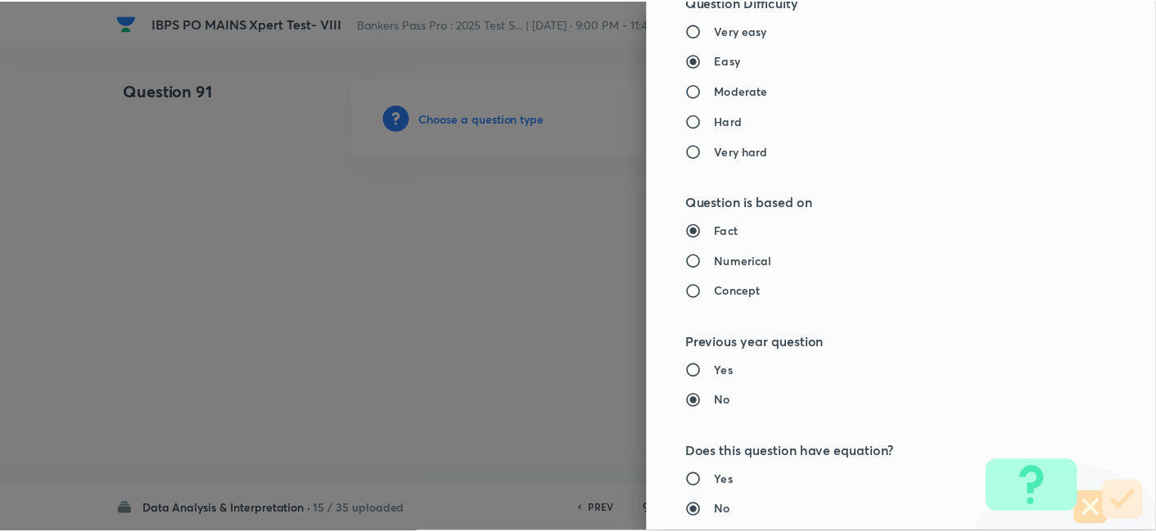
scroll to position [1695, 0]
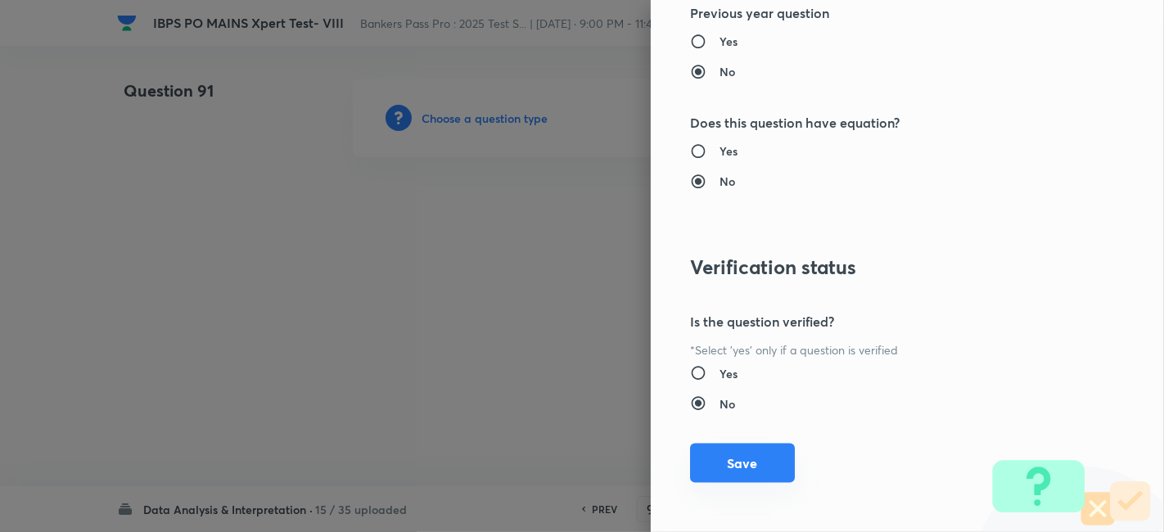
click at [737, 467] on button "Save" at bounding box center [742, 463] width 105 height 39
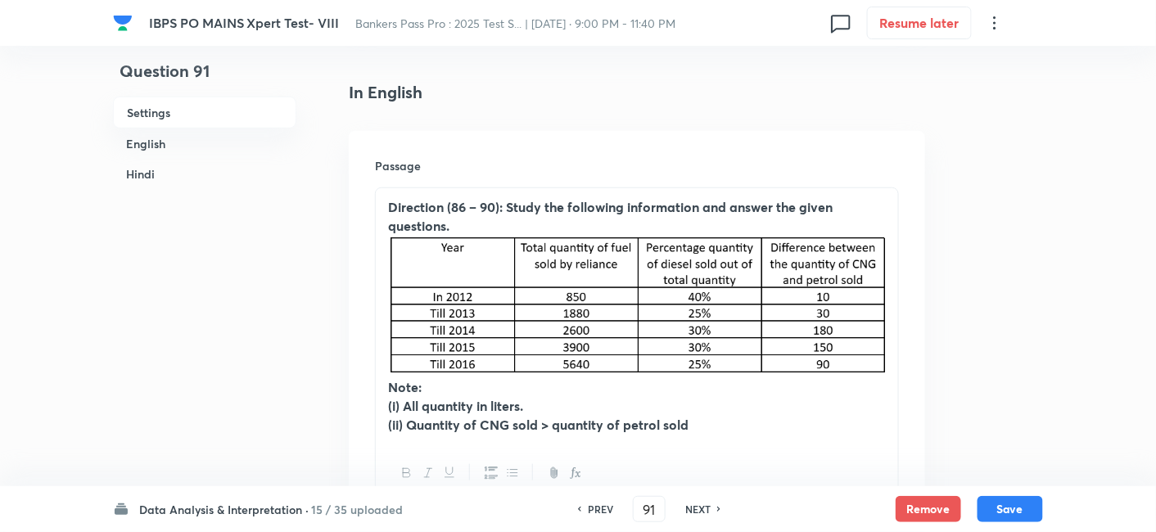
scroll to position [407, 0]
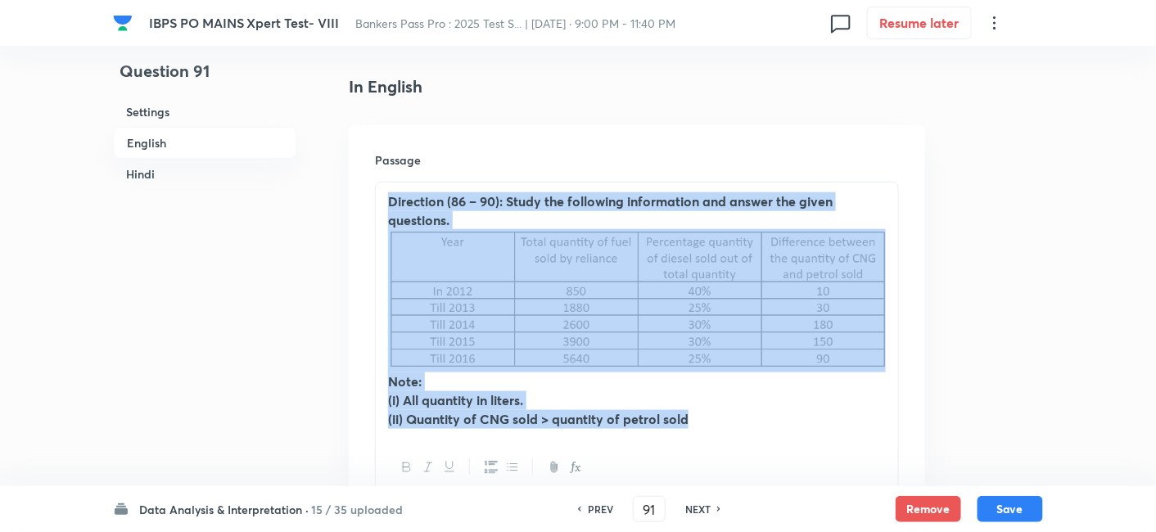
drag, startPoint x: 388, startPoint y: 202, endPoint x: 706, endPoint y: 413, distance: 381.1
click at [706, 413] on div "Direction (86 – 90): Study the following information and answer the given quest…" at bounding box center [637, 310] width 522 height 255
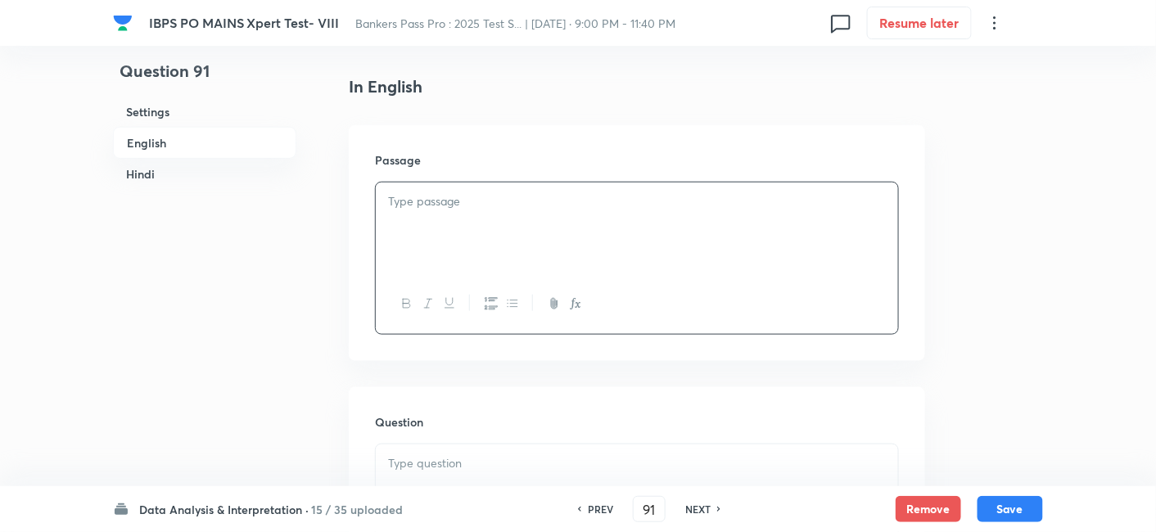
paste div
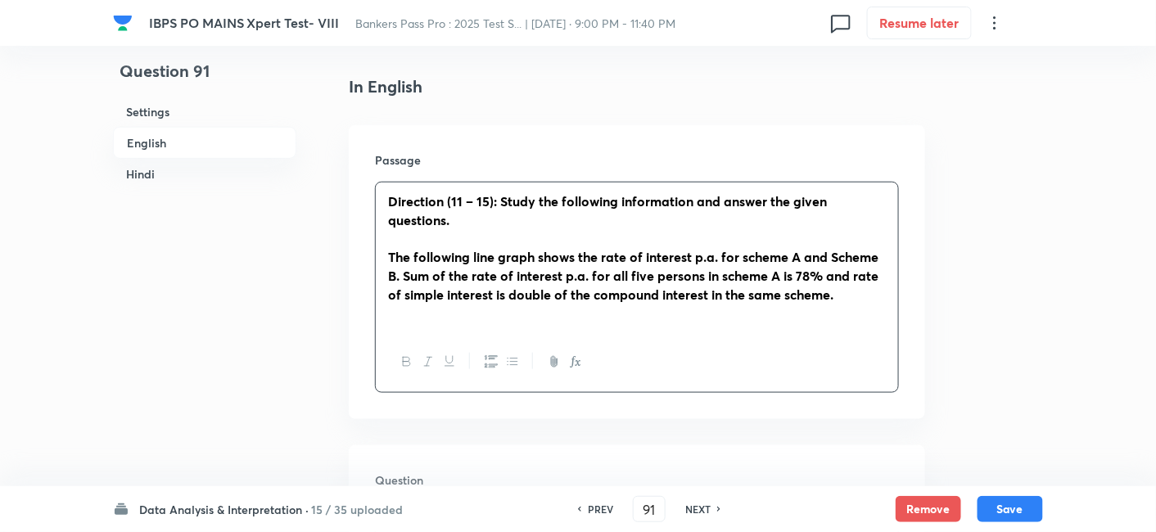
click at [456, 202] on strong "Direction (11 – 15): Study the following information and answer the given quest…" at bounding box center [607, 210] width 439 height 36
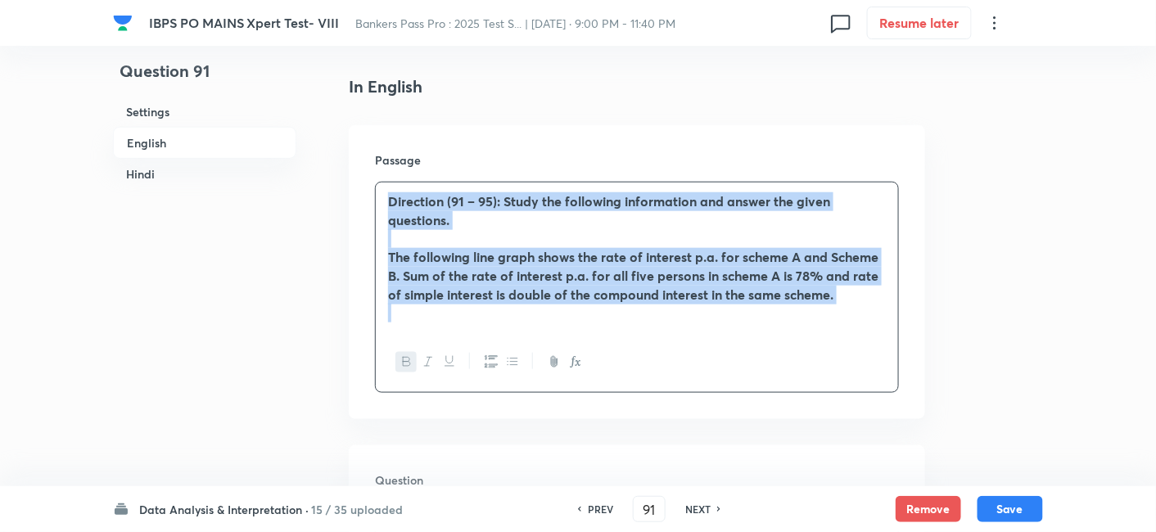
drag, startPoint x: 390, startPoint y: 198, endPoint x: 939, endPoint y: 336, distance: 566.4
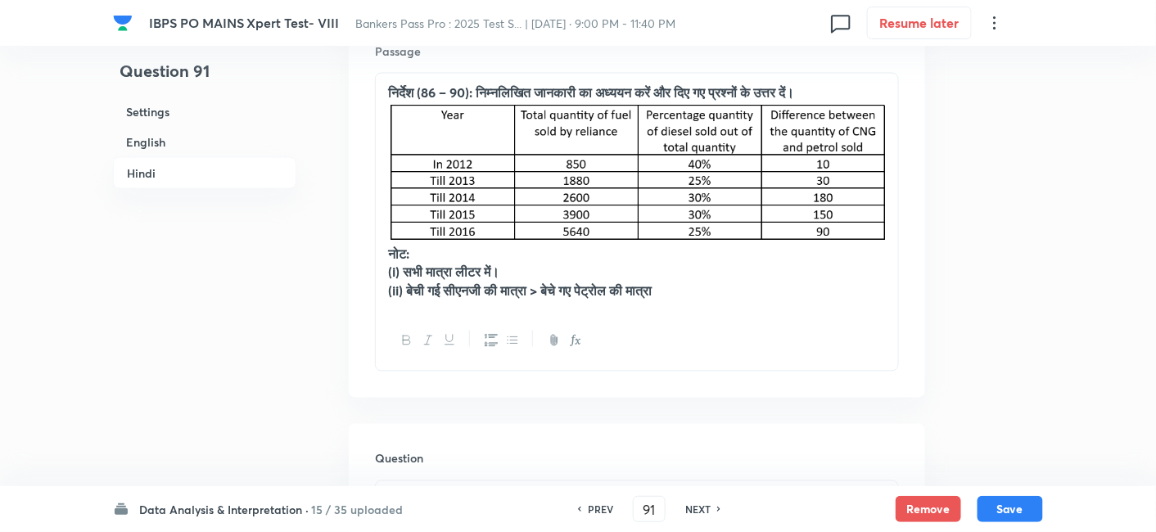
scroll to position [2749, 0]
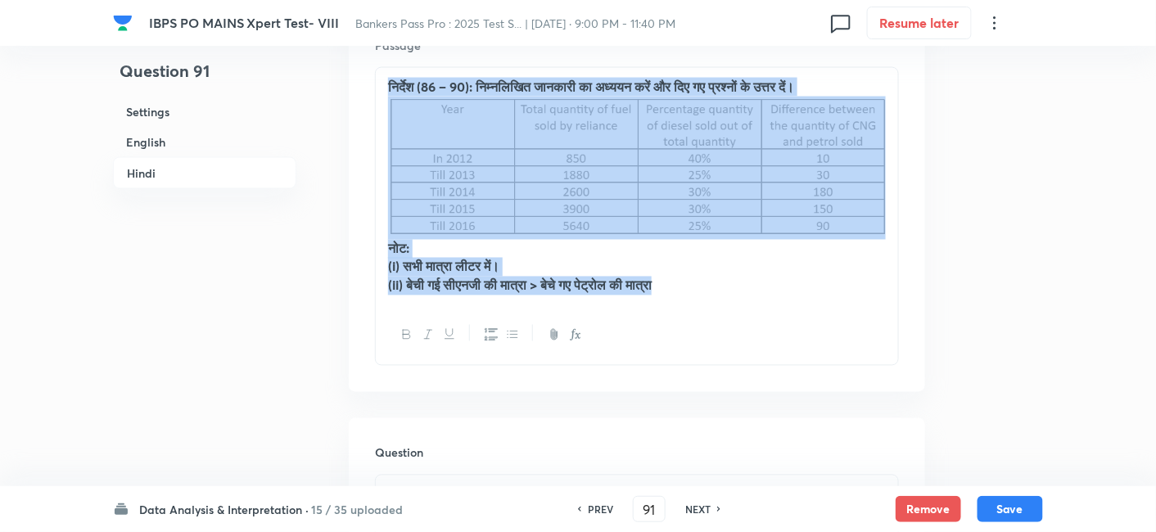
drag, startPoint x: 385, startPoint y: 78, endPoint x: 708, endPoint y: 288, distance: 385.8
click at [708, 288] on div "निर्देश (86 – 90): निम्नलिखित जानकारी का अध्ययन करें और दिए गए प्रश्नों के उत्त…" at bounding box center [637, 186] width 522 height 237
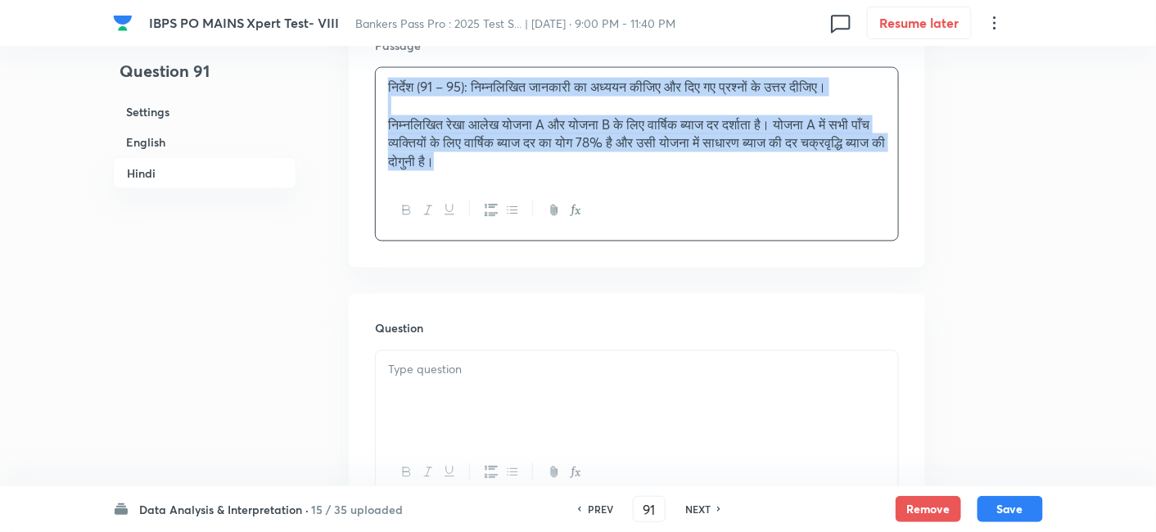
drag, startPoint x: 382, startPoint y: 79, endPoint x: 707, endPoint y: 255, distance: 370.1
click at [707, 255] on div "Passage निर्देश (91 – 95): निम्नलिखित जानकारी का अध्ययन कीजिए और दिए गए प्रश्नो…" at bounding box center [637, 139] width 576 height 257
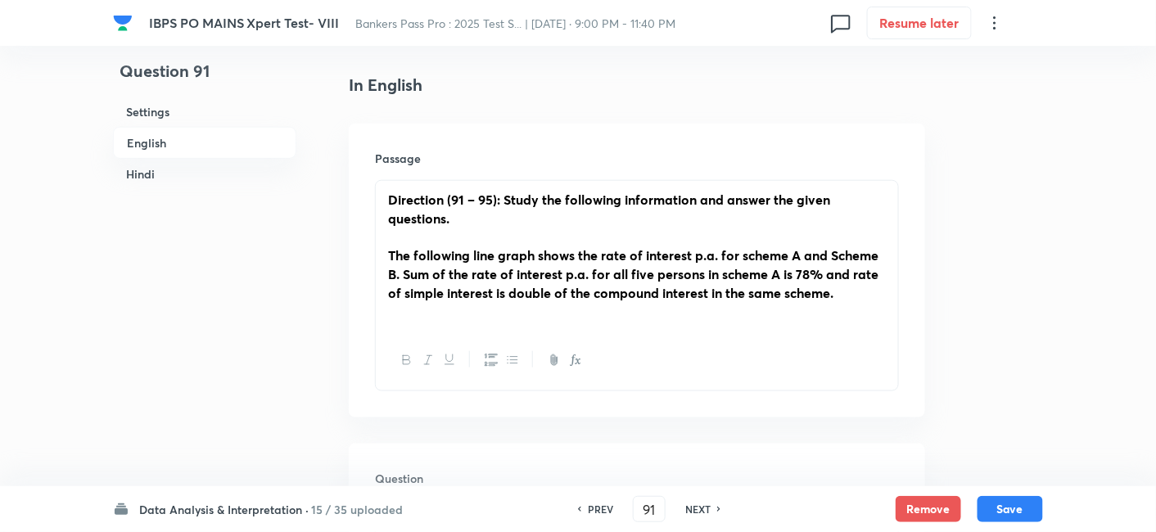
scroll to position [407, 0]
click at [880, 313] on p at bounding box center [637, 313] width 498 height 19
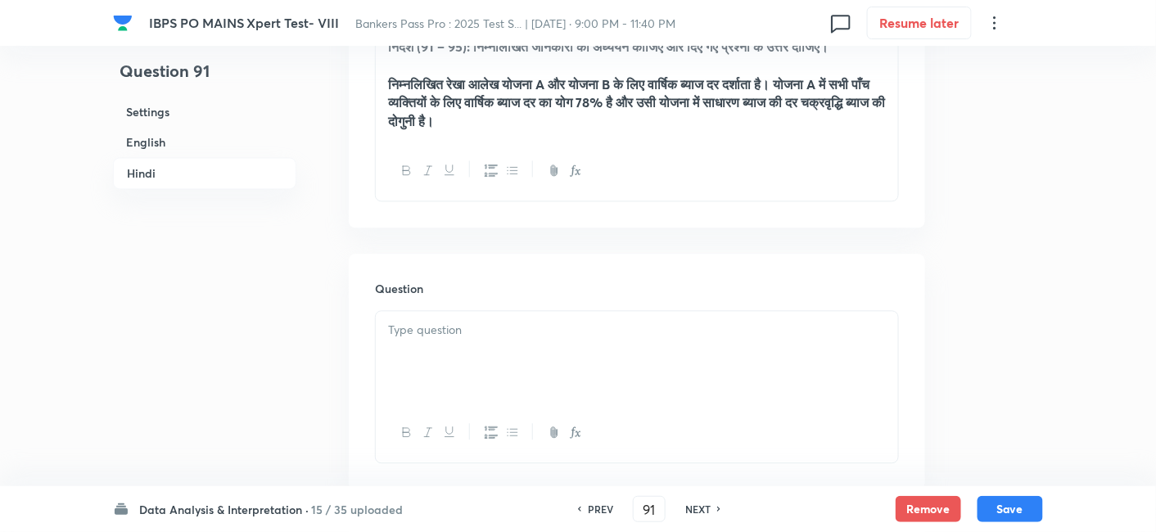
scroll to position [3011, 0]
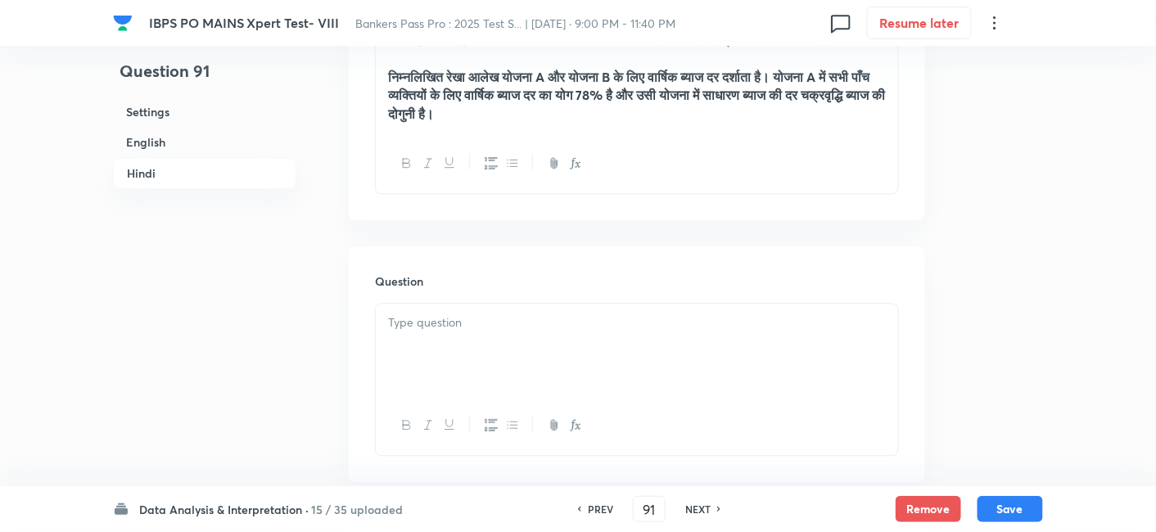
click at [653, 133] on div "निर्देश (91 – 95): निम्नलिखित जानकारी का अध्ययन कीजिए और दिए गए प्रश्नों के उत्…" at bounding box center [637, 76] width 522 height 113
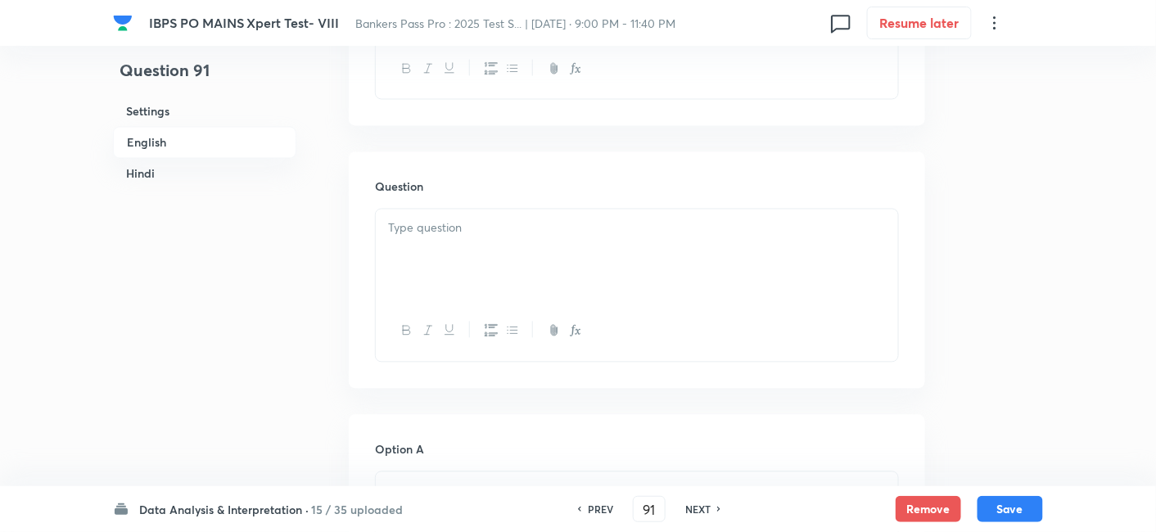
scroll to position [917, 0]
click at [550, 230] on p at bounding box center [637, 226] width 498 height 19
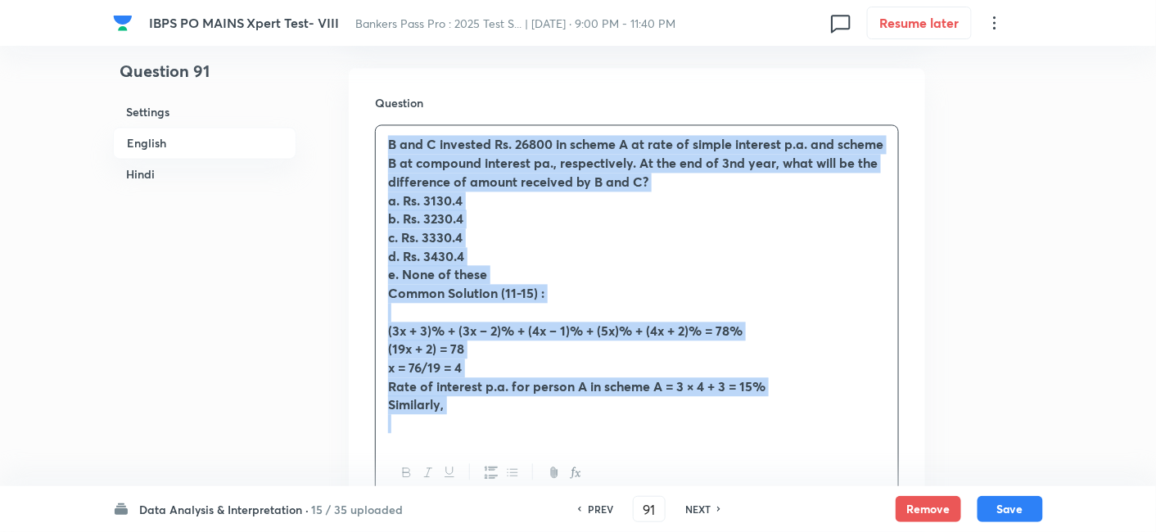
scroll to position [1005, 0]
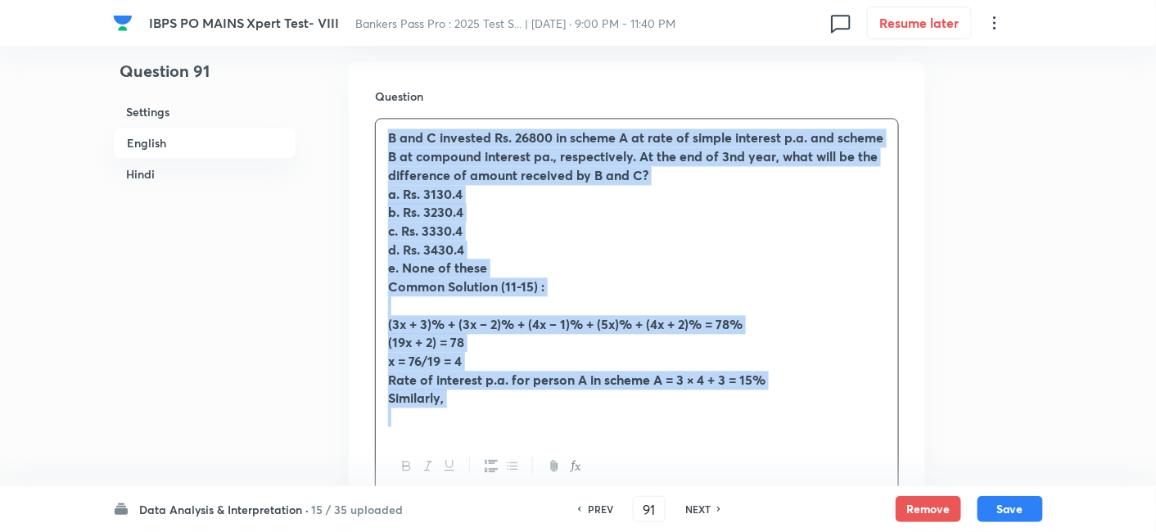
drag, startPoint x: 379, startPoint y: 223, endPoint x: 540, endPoint y: 482, distance: 305.2
click at [540, 482] on div "B and C invested Rs. 26800 in scheme A at rate of simple interest p.a. and sche…" at bounding box center [637, 307] width 524 height 379
click at [512, 283] on strong "Common Solution (11-15) :" at bounding box center [466, 286] width 156 height 17
drag, startPoint x: 384, startPoint y: 134, endPoint x: 573, endPoint y: 439, distance: 358.5
click at [573, 439] on div "B and C invested Rs. 26800 in scheme A at rate of simple interest p.a. and sche…" at bounding box center [637, 307] width 524 height 379
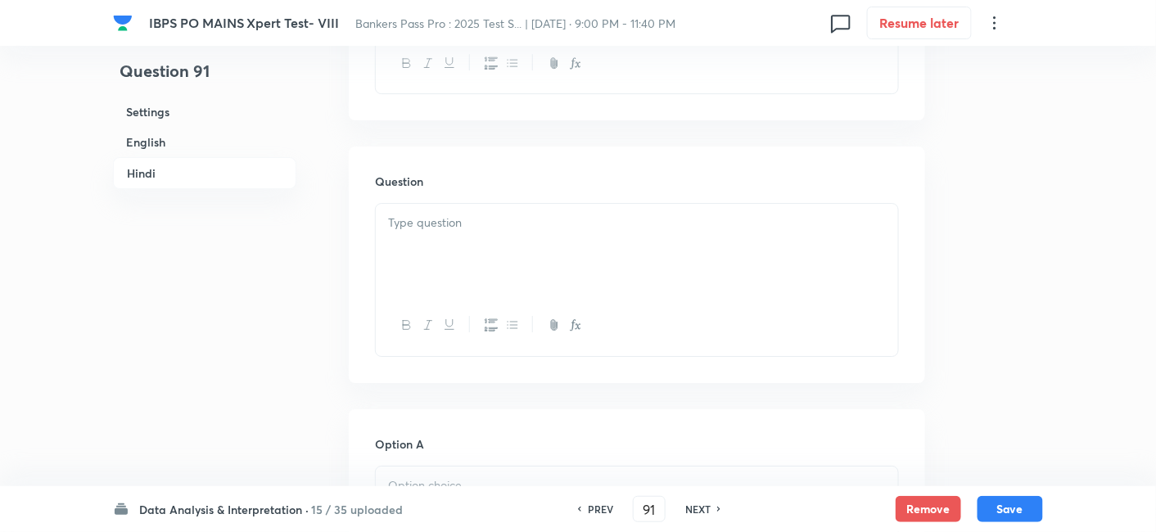
scroll to position [3574, 0]
click at [440, 224] on p at bounding box center [637, 218] width 498 height 19
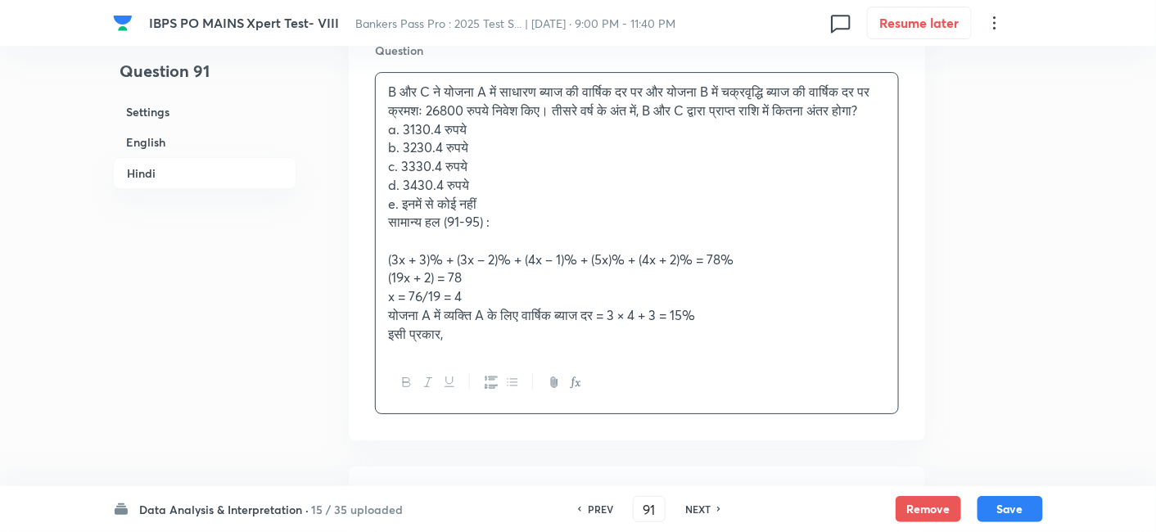
scroll to position [3701, 0]
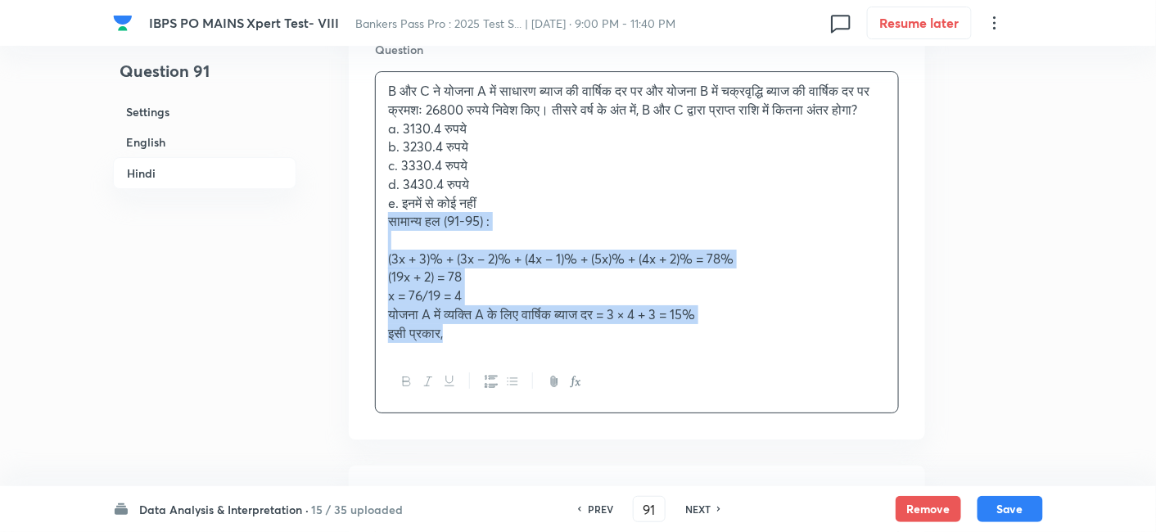
drag, startPoint x: 387, startPoint y: 258, endPoint x: 575, endPoint y: 392, distance: 230.6
click at [575, 392] on div "B और C ने योजना A में साधारण ब्याज की वार्षिक दर पर और योजना B में चक्रवृद्धि ब…" at bounding box center [637, 241] width 524 height 341
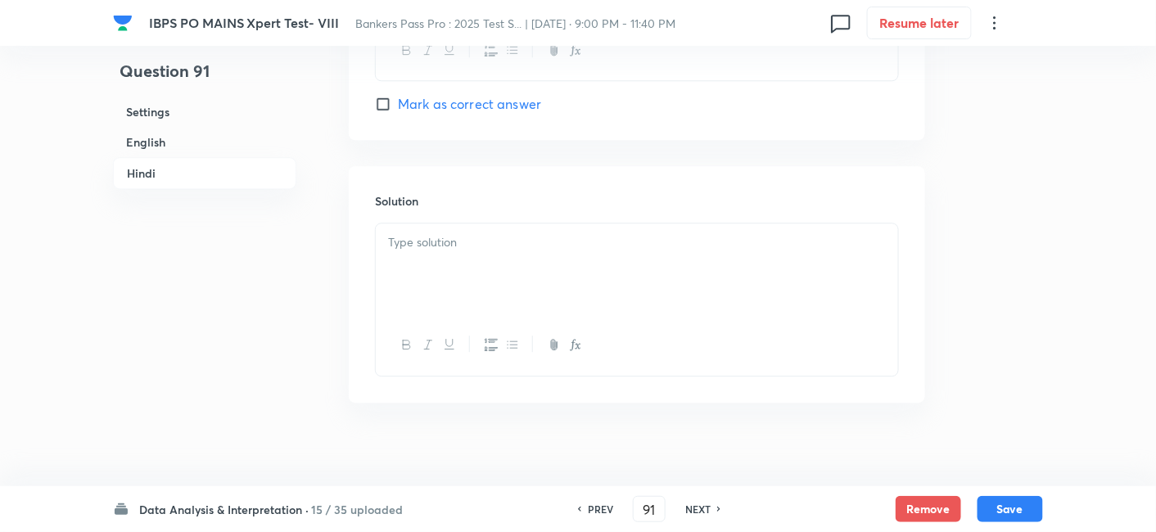
scroll to position [5225, 0]
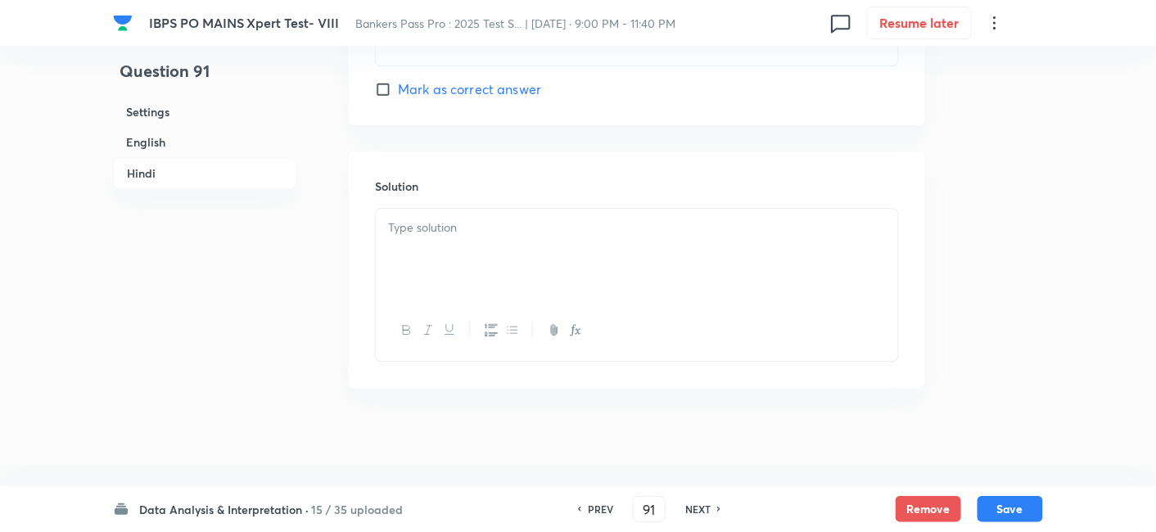
click at [475, 282] on div at bounding box center [637, 255] width 522 height 92
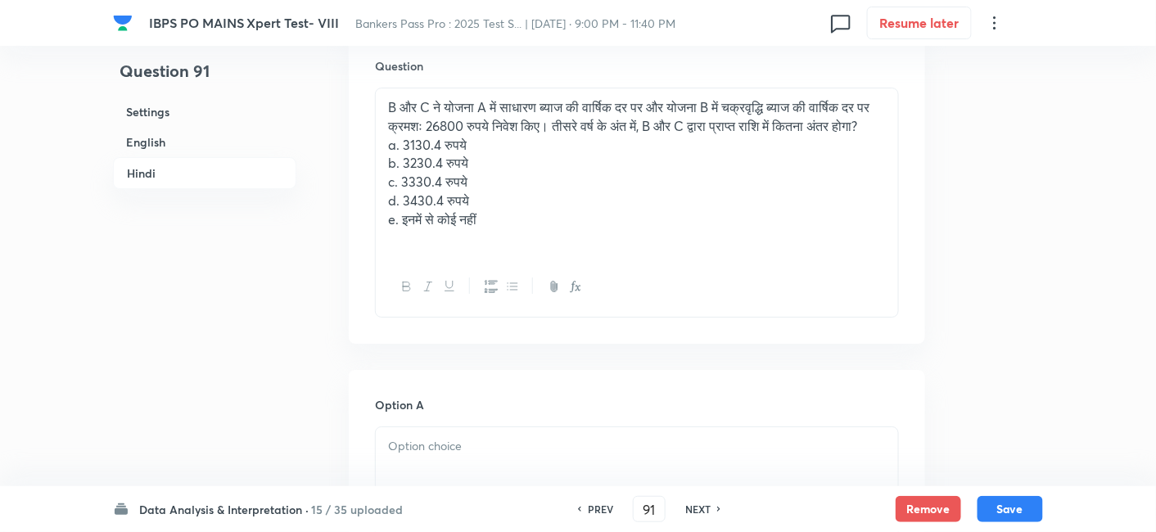
scroll to position [3684, 0]
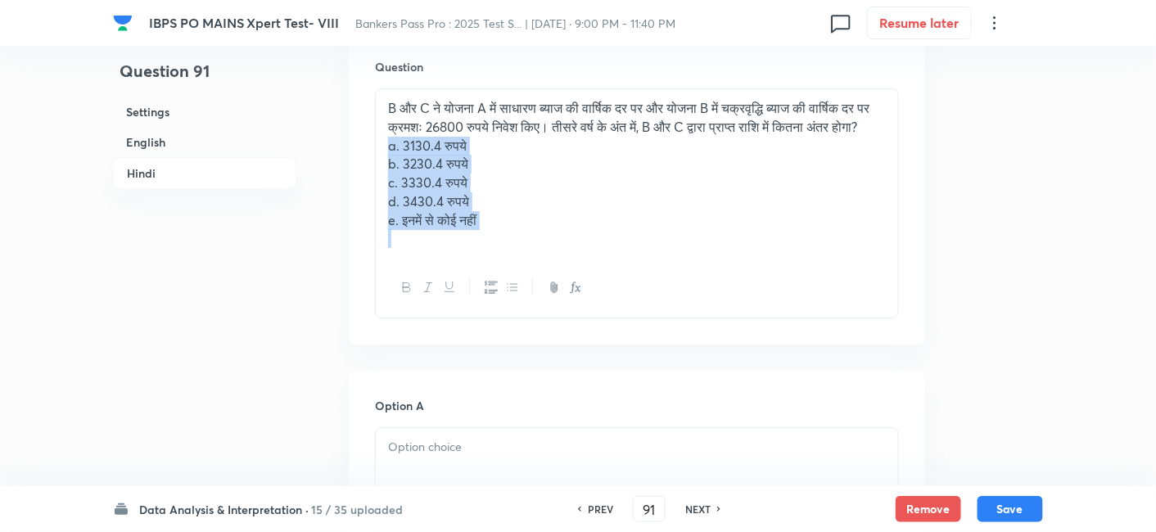
drag, startPoint x: 383, startPoint y: 183, endPoint x: 606, endPoint y: 348, distance: 276.9
click at [606, 319] on div "B और C ने योजना A में साधारण ब्याज की वार्षिक दर पर और योजना B में चक्रवृद्धि ब…" at bounding box center [637, 203] width 524 height 230
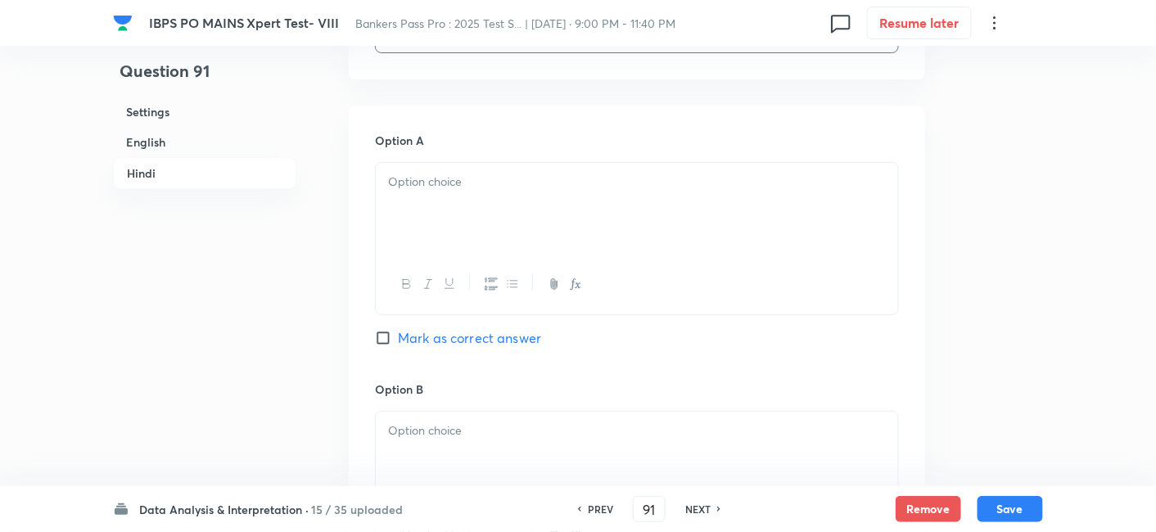
scroll to position [3874, 0]
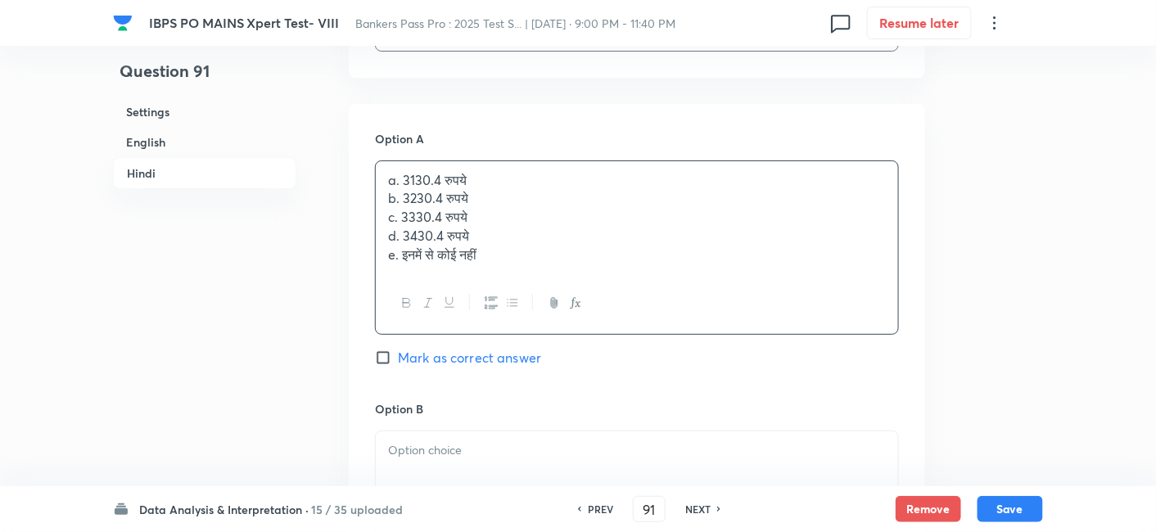
click at [435, 228] on div "a. 3130.4 रुपये b. 3230.4 रुपये c. 3330.4 रुपये d. 3430.4 रुपये e. इनमें से कोई…" at bounding box center [637, 217] width 522 height 113
drag, startPoint x: 383, startPoint y: 218, endPoint x: 643, endPoint y: 397, distance: 315.5
click at [643, 397] on div "Option A a. 3130.4 रुपये b. 3230.4 रुपये c. 3330.4 रुपये d. 3430.4 रुपये e. इनम…" at bounding box center [637, 265] width 524 height 270
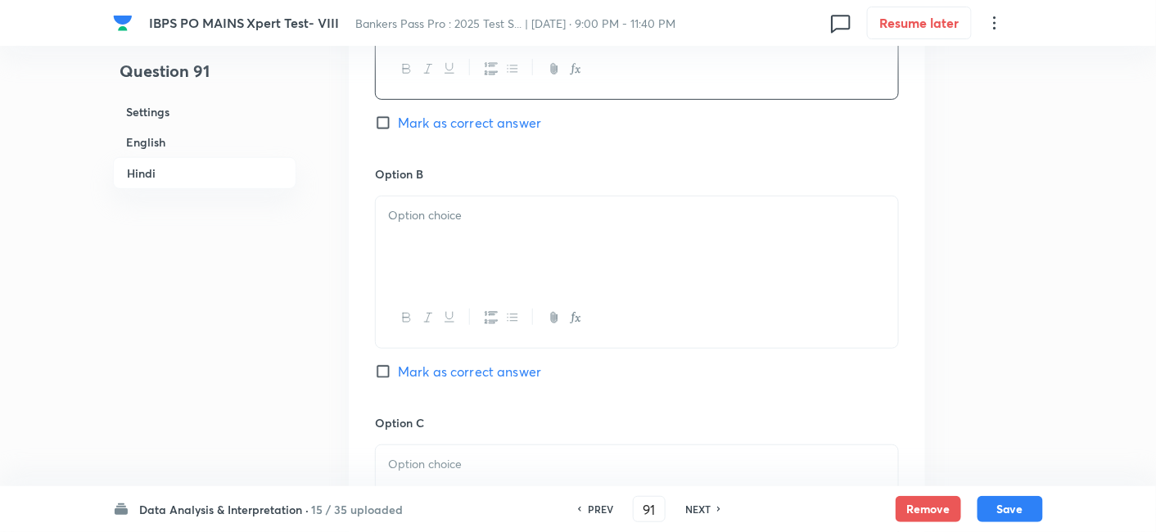
scroll to position [4100, 0]
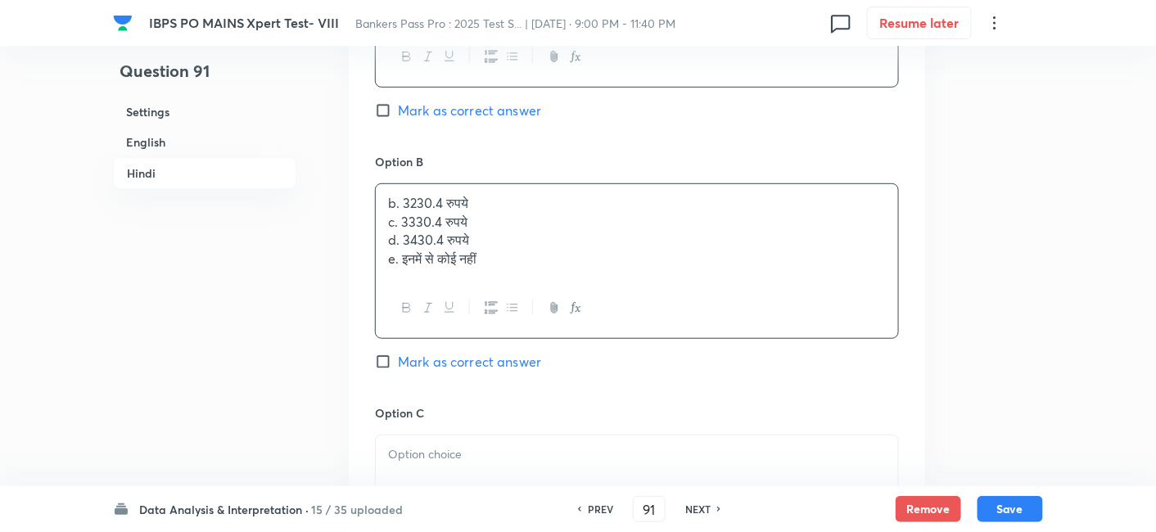
click at [418, 244] on div "b. 3230.4 रुपये c. 3330.4 रुपये d. 3430.4 रुपये e. इनमें से कोई नहीं" at bounding box center [637, 231] width 522 height 94
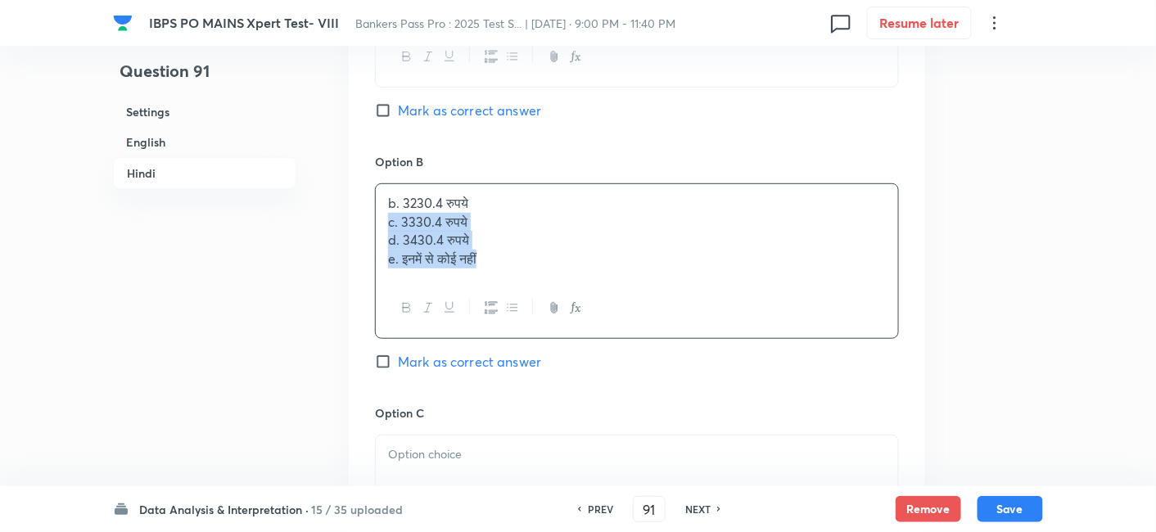
drag, startPoint x: 386, startPoint y: 240, endPoint x: 614, endPoint y: 368, distance: 261.4
click at [614, 368] on div "Option B b. 3230.4 रुपये c. 3330.4 रुपये d. 3430.4 रुपये e. इनमें से कोई नहीं M…" at bounding box center [637, 278] width 524 height 251
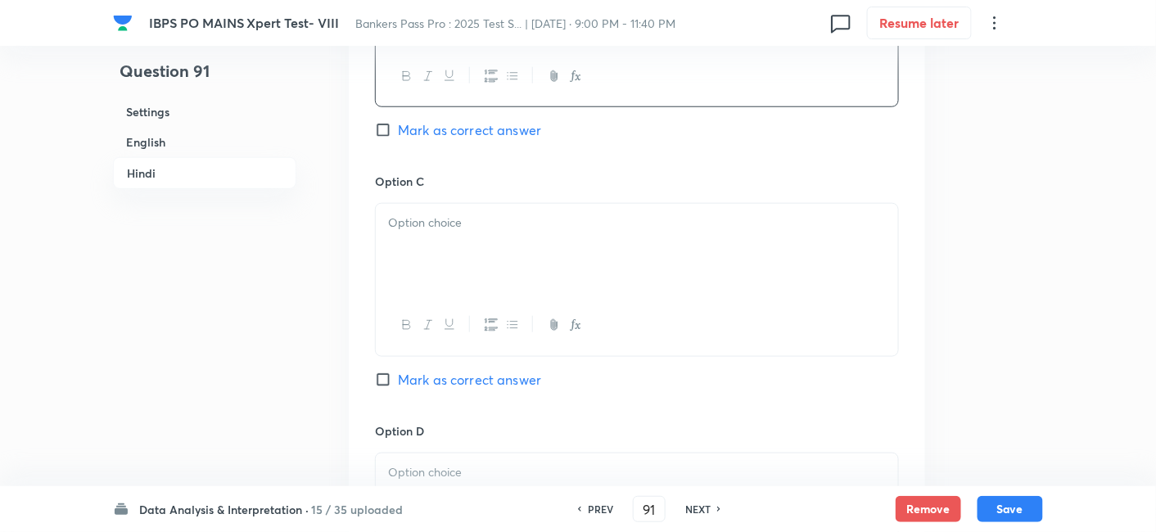
click at [418, 233] on p at bounding box center [637, 223] width 498 height 19
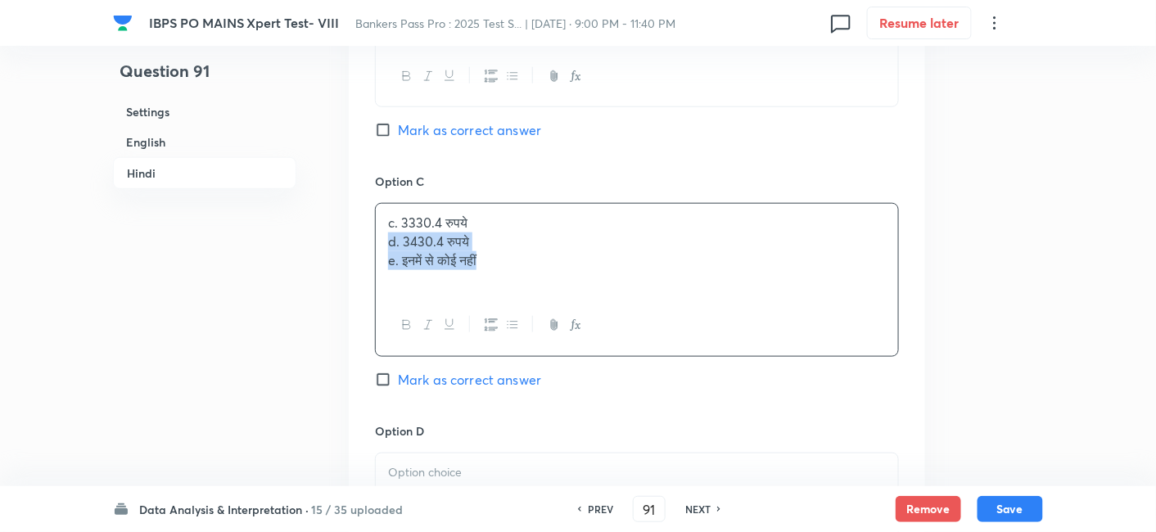
drag, startPoint x: 382, startPoint y: 251, endPoint x: 593, endPoint y: 334, distance: 226.1
click at [593, 334] on div "c. 3330.4 रुपये d. 3430.4 रुपये e. इनमें से कोई नहीं" at bounding box center [637, 279] width 524 height 153
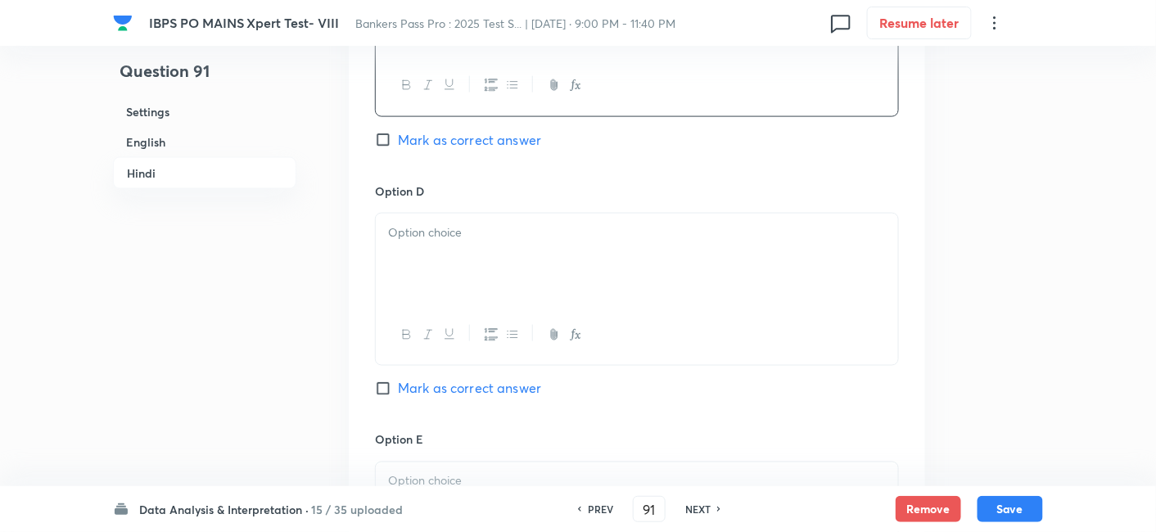
scroll to position [4570, 0]
click at [412, 266] on div at bounding box center [637, 259] width 522 height 92
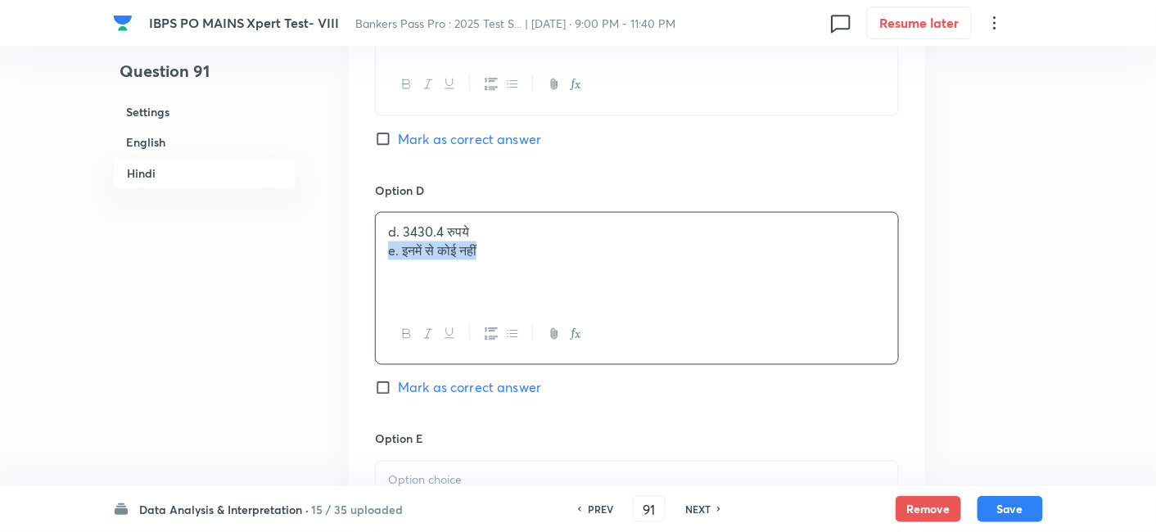
drag, startPoint x: 384, startPoint y: 269, endPoint x: 650, endPoint y: 313, distance: 269.6
click at [650, 305] on div "d. 3430.4 रुपये e. इनमें से कोई नहीं" at bounding box center [637, 259] width 522 height 92
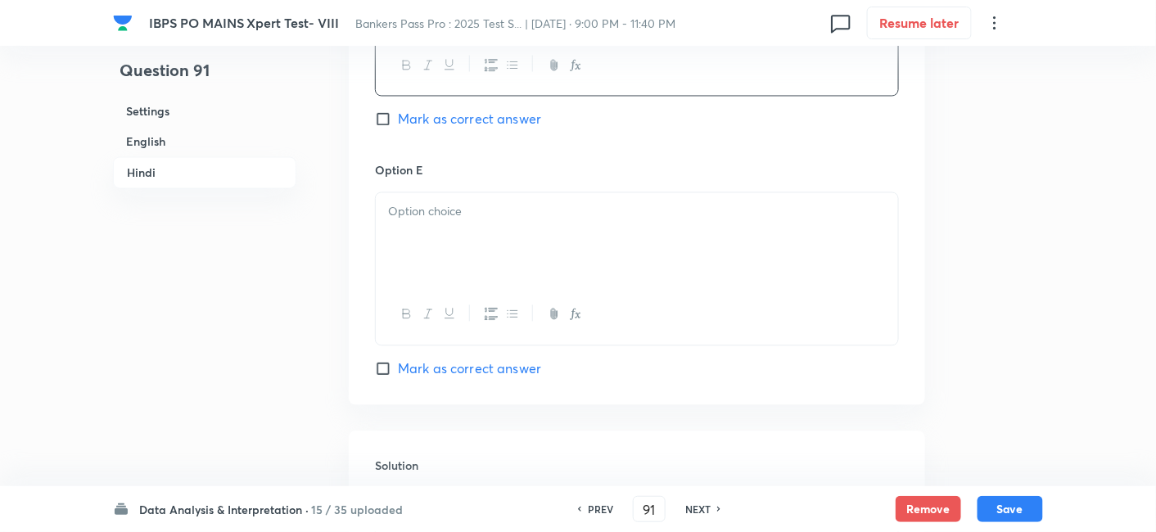
click at [544, 268] on div at bounding box center [637, 239] width 522 height 92
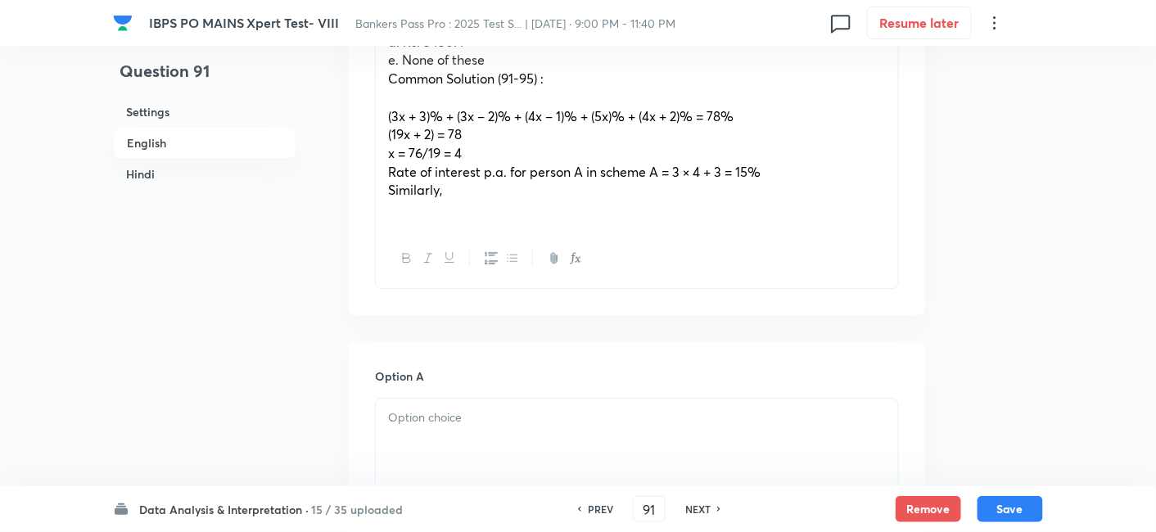
scroll to position [1193, 0]
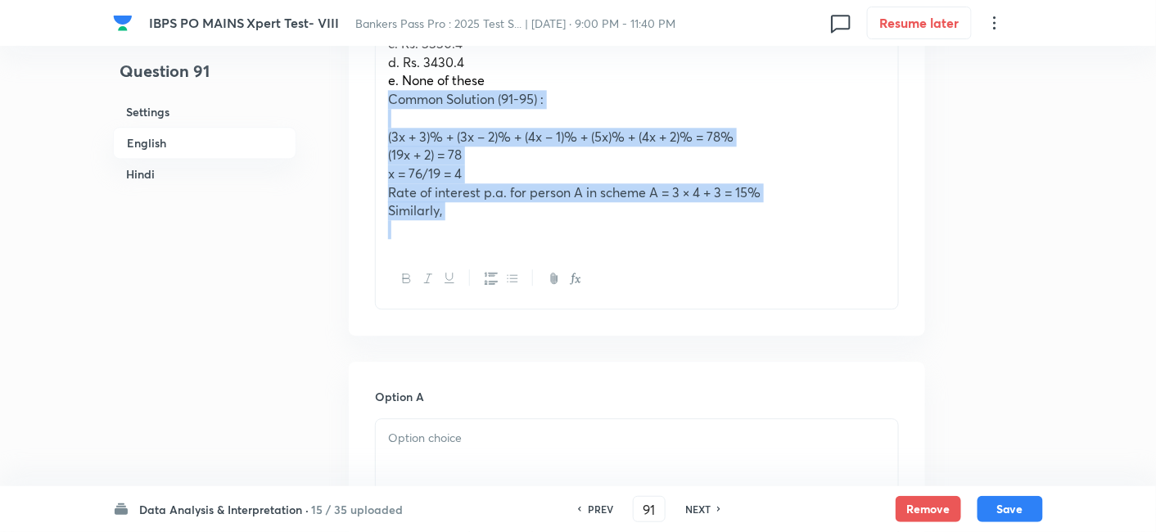
drag, startPoint x: 383, startPoint y: 95, endPoint x: 544, endPoint y: 267, distance: 235.8
click at [544, 267] on div "B and C invested Rs. 26800 in scheme A at rate of simple interest p.a. and sche…" at bounding box center [637, 119] width 524 height 379
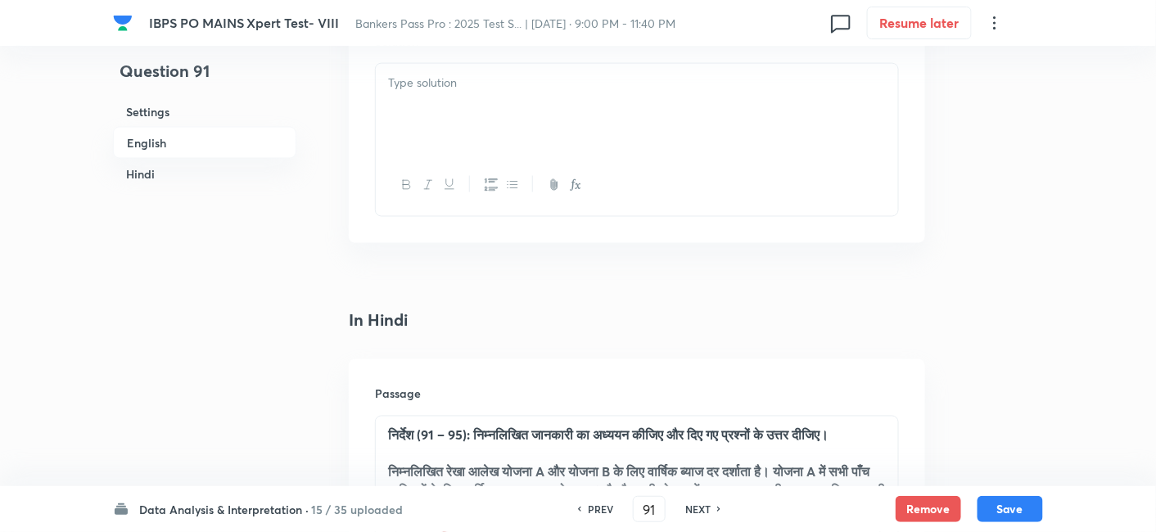
scroll to position [2722, 0]
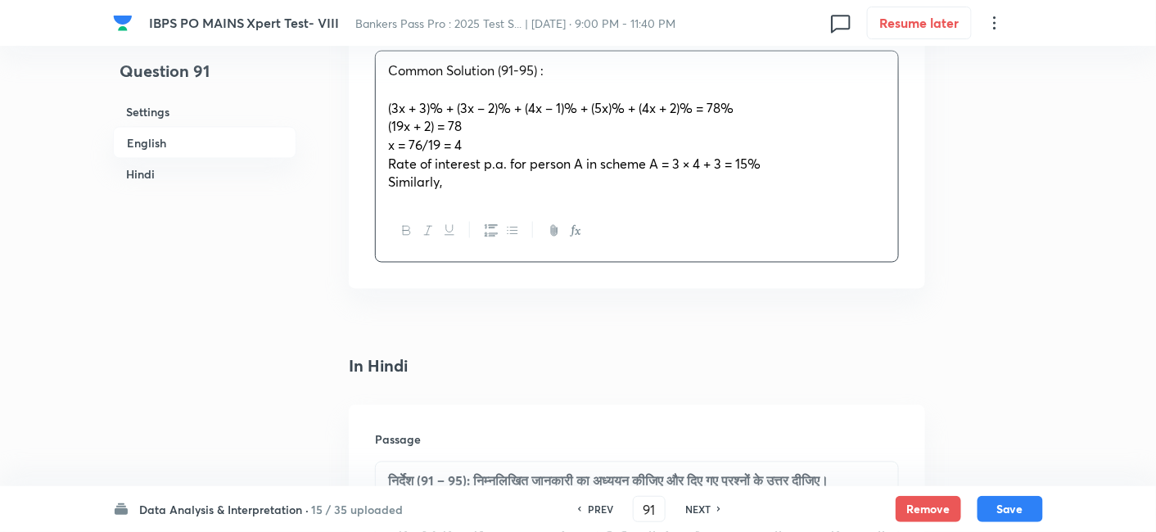
click at [457, 70] on p "Common Solution (91-95) :" at bounding box center [637, 70] width 498 height 19
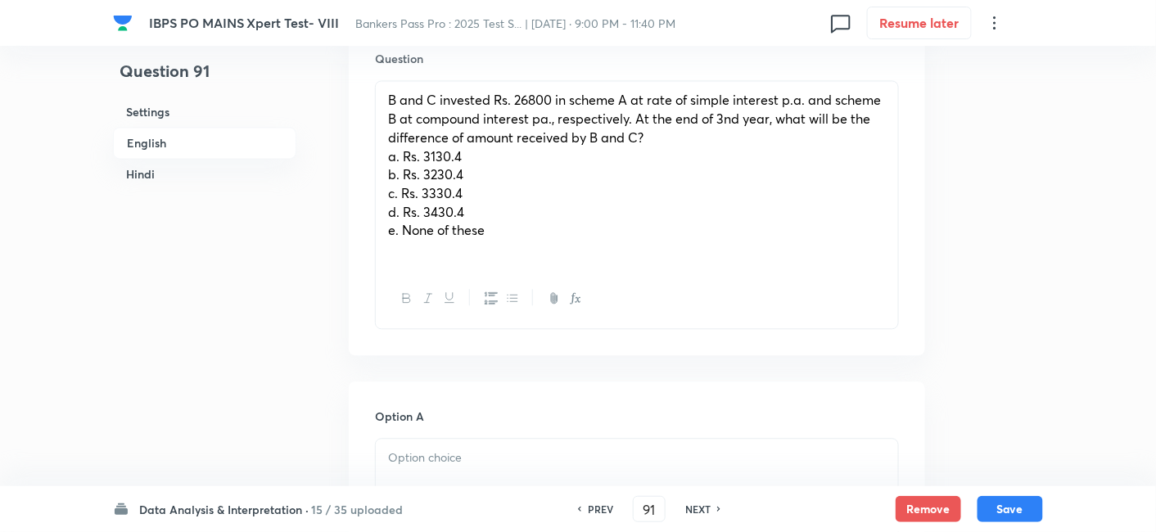
scroll to position [1049, 0]
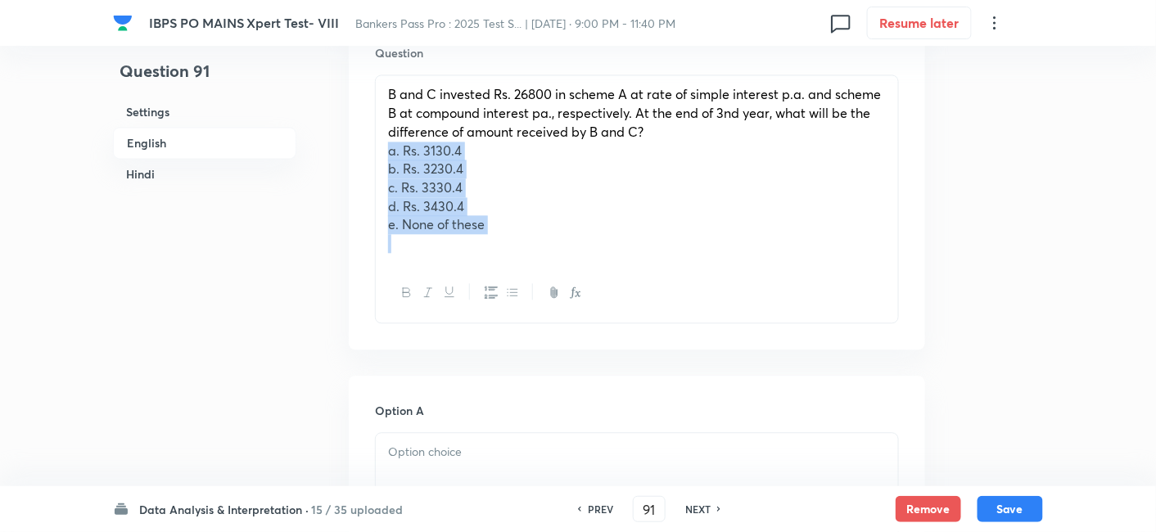
drag, startPoint x: 386, startPoint y: 149, endPoint x: 600, endPoint y: 288, distance: 255.7
click at [600, 288] on div "B and C invested Rs. 26800 in scheme A at rate of simple interest p.a. and sche…" at bounding box center [637, 199] width 524 height 249
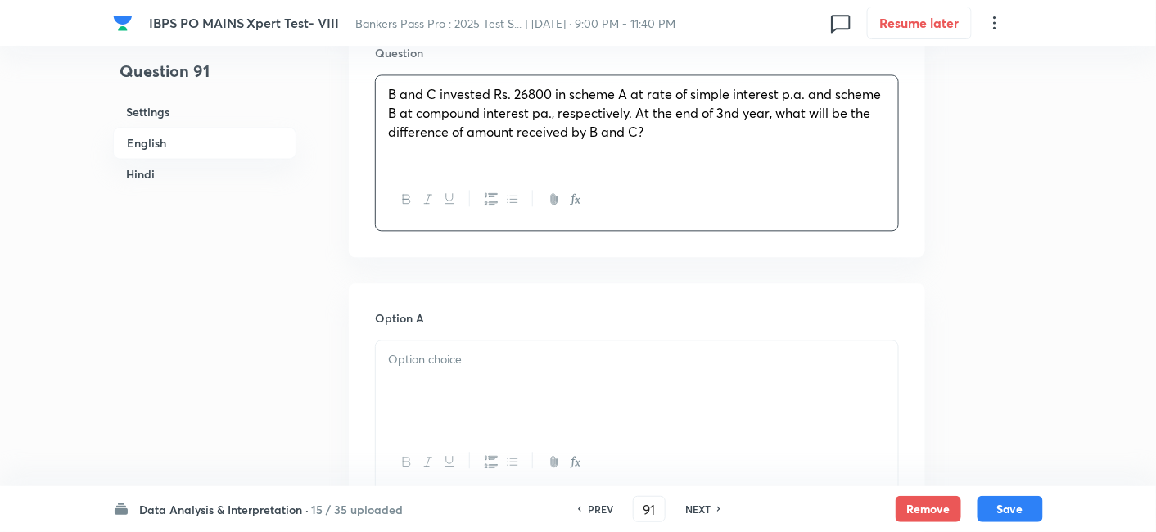
scroll to position [1258, 0]
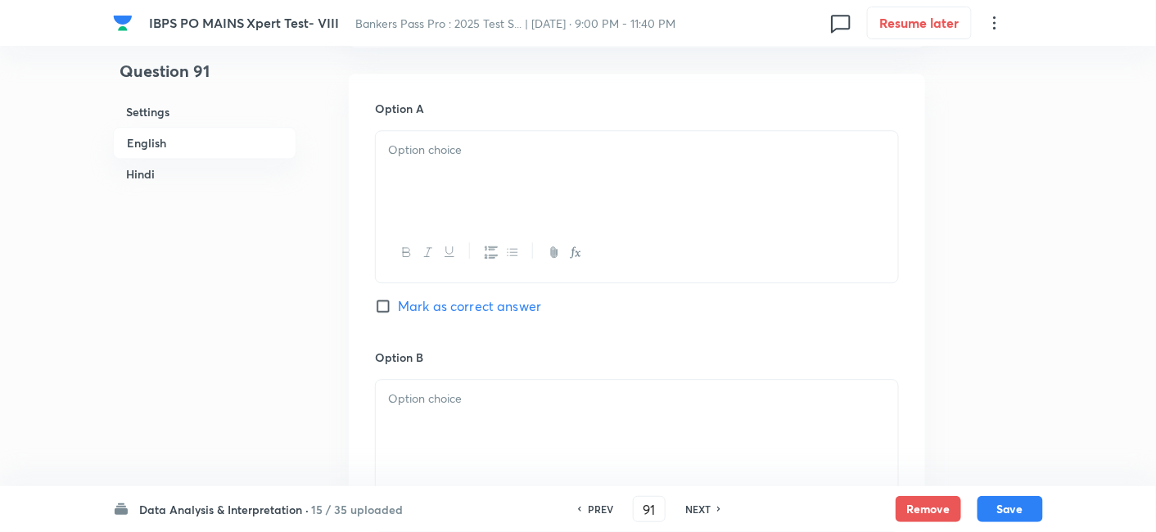
click at [433, 214] on div at bounding box center [637, 177] width 522 height 92
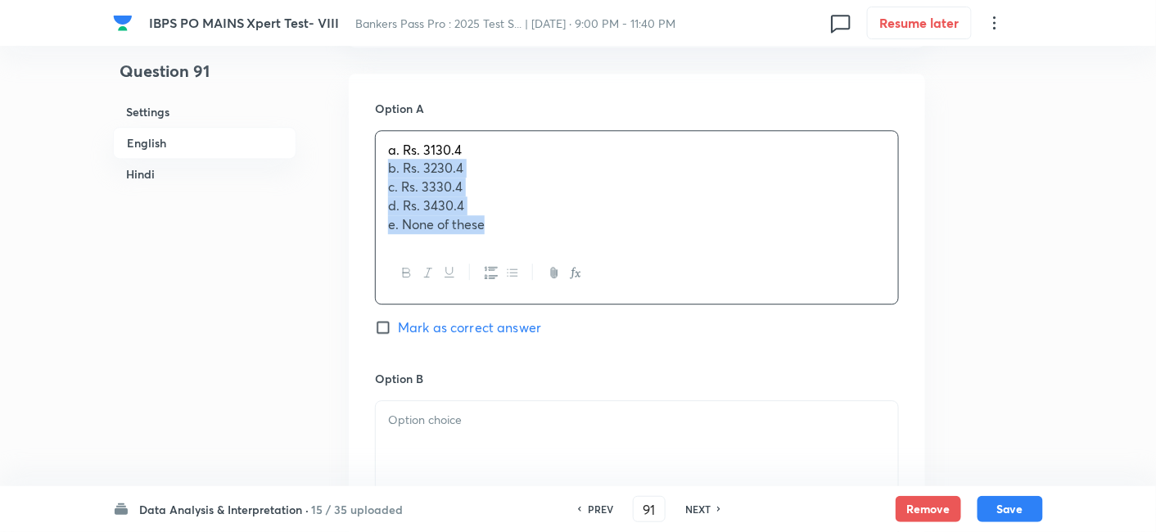
drag, startPoint x: 378, startPoint y: 165, endPoint x: 603, endPoint y: 300, distance: 262.2
click at [603, 300] on div "a. Rs. 3130.4 b. Rs. 3230.4 c. Rs. 3330.4 d. Rs. 3430.4 e. None of these" at bounding box center [637, 217] width 524 height 174
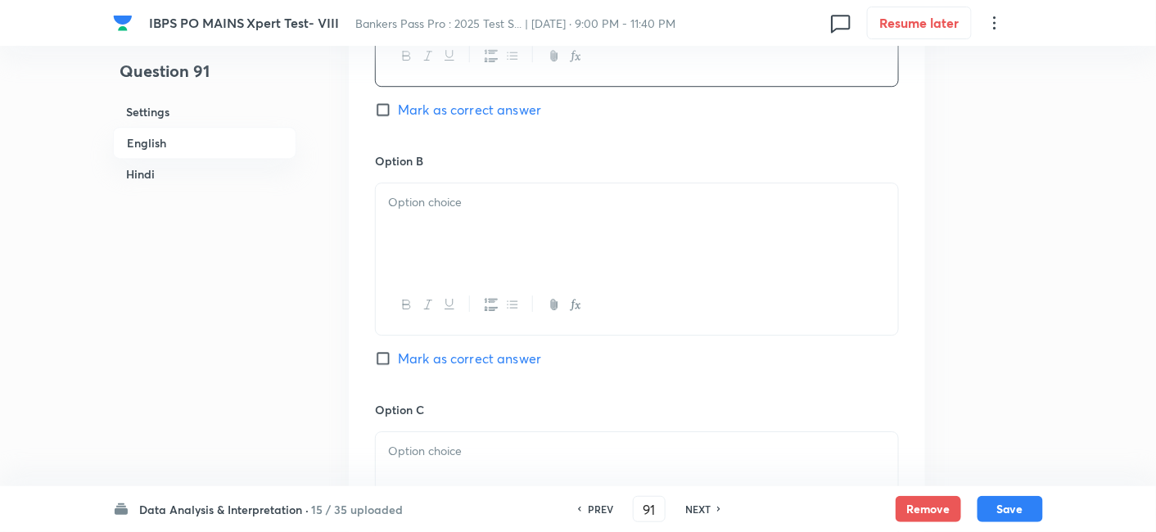
scroll to position [1457, 0]
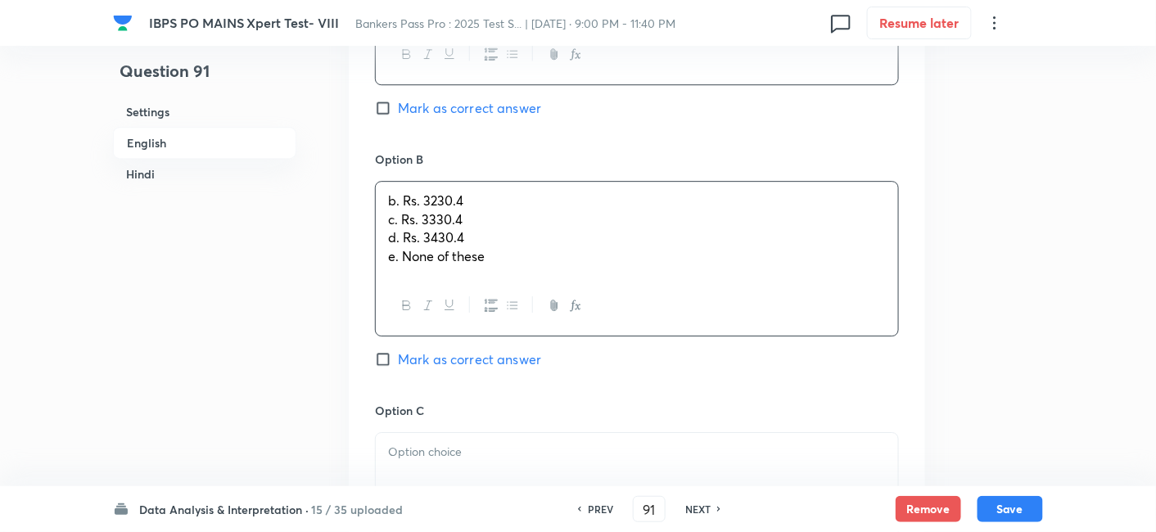
click at [421, 201] on p "b. Rs. 3230.4" at bounding box center [637, 201] width 498 height 19
drag, startPoint x: 386, startPoint y: 215, endPoint x: 605, endPoint y: 288, distance: 231.2
click at [605, 288] on div "b. Rs. 3230.4 c. Rs. 3330.4 d. Rs. 3430.4 e. None of these" at bounding box center [637, 259] width 524 height 156
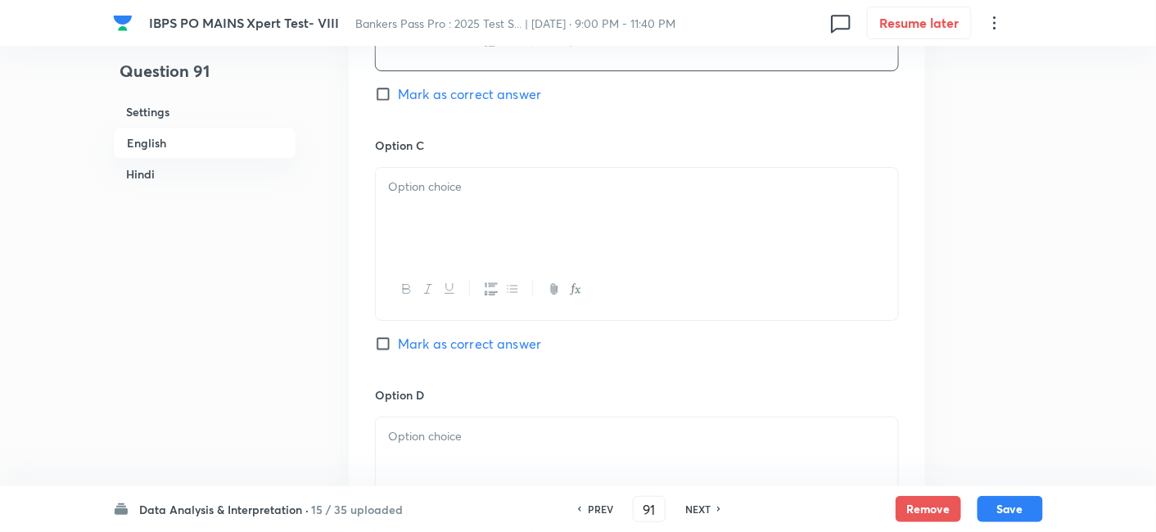
click at [418, 209] on div at bounding box center [637, 214] width 522 height 92
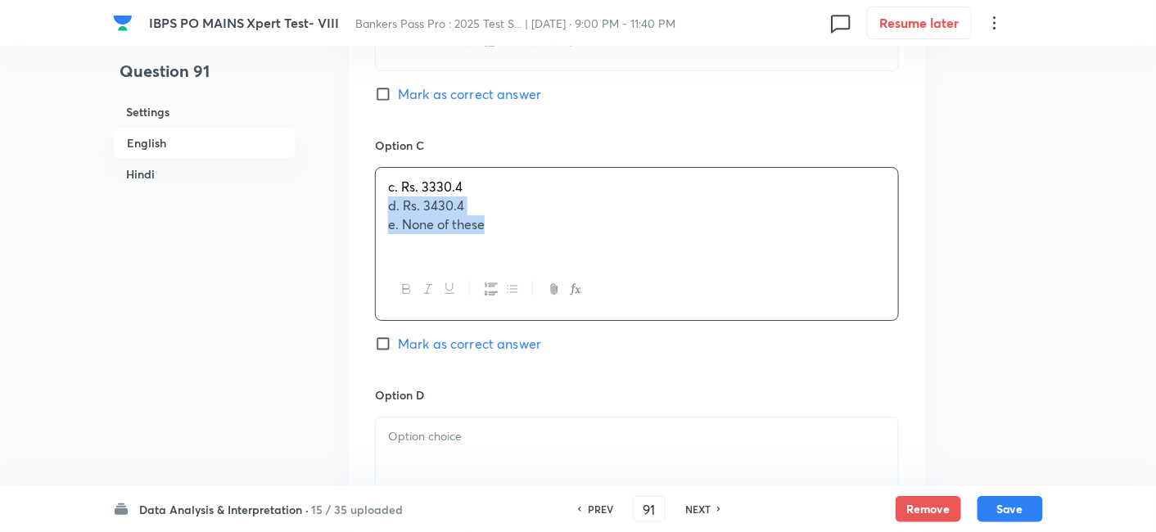
drag, startPoint x: 383, startPoint y: 209, endPoint x: 622, endPoint y: 282, distance: 249.9
click at [622, 282] on div "c. Rs. 3330.4 d. Rs. 3430.4 e. None of these" at bounding box center [637, 243] width 524 height 153
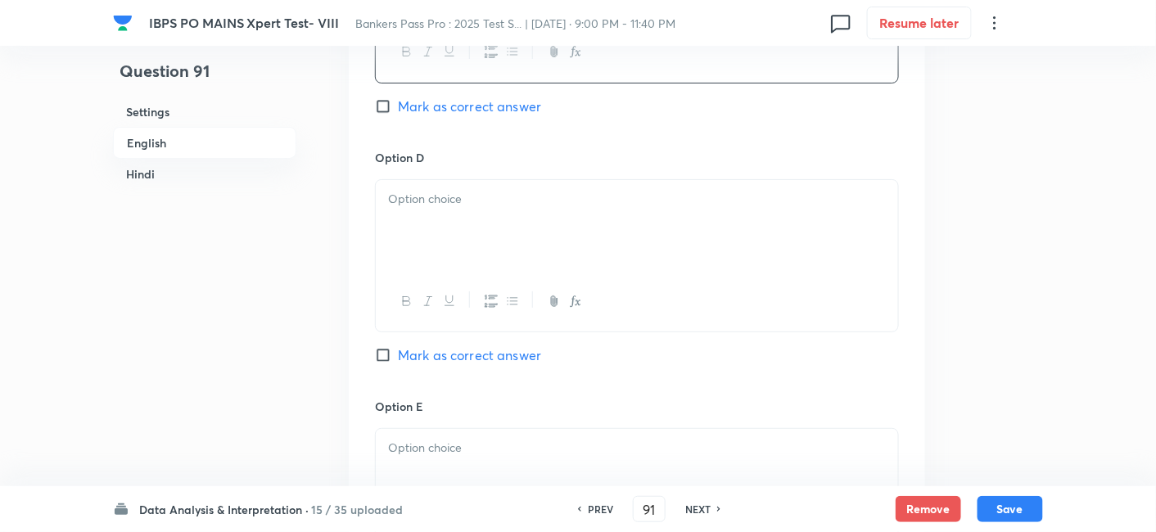
scroll to position [1970, 0]
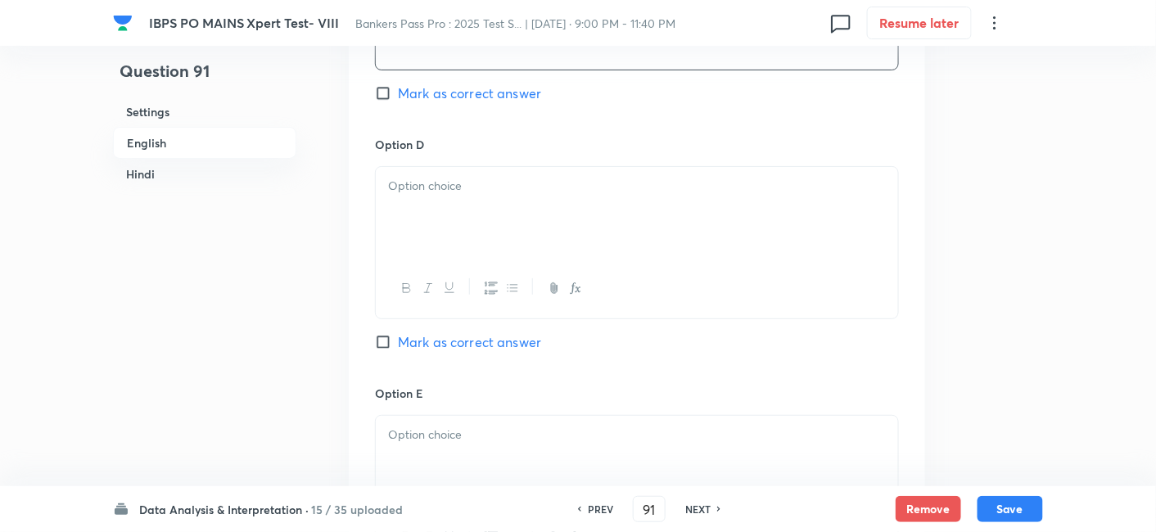
click at [428, 202] on div at bounding box center [637, 213] width 522 height 92
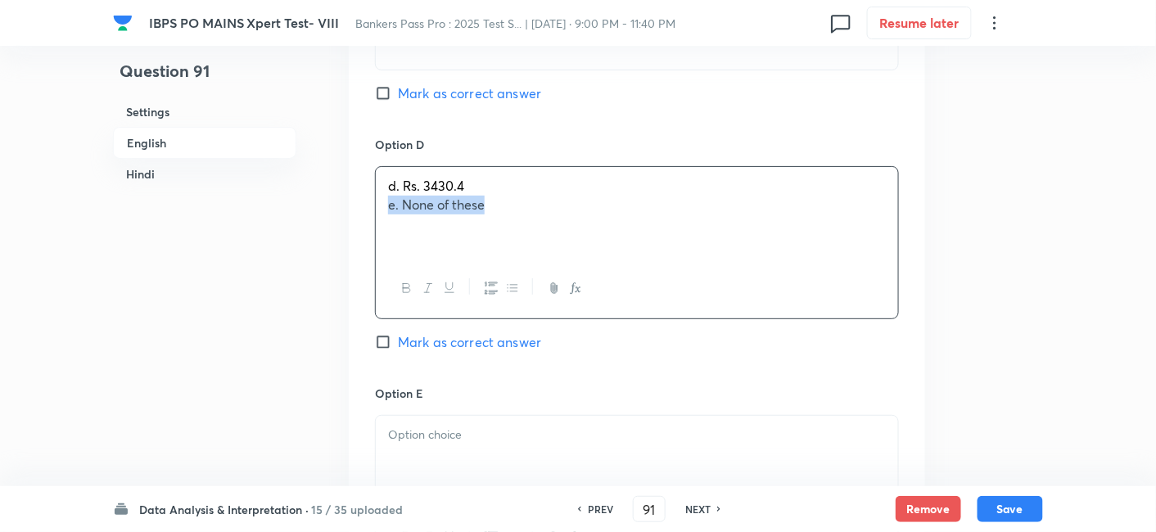
drag, startPoint x: 384, startPoint y: 206, endPoint x: 615, endPoint y: 259, distance: 236.8
click at [615, 259] on div "d. Rs. 3430.4 e. None of these" at bounding box center [637, 242] width 524 height 153
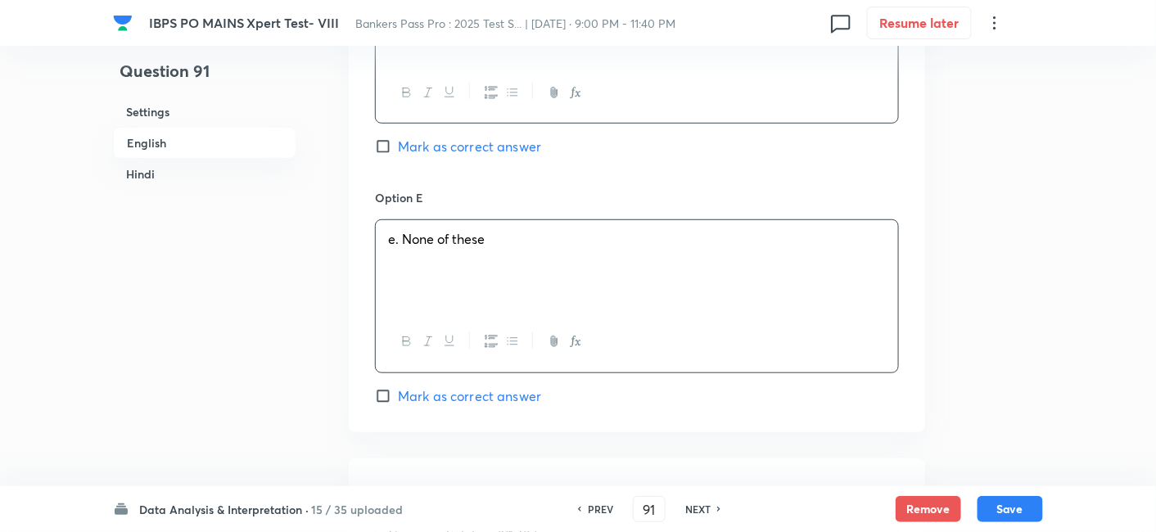
click at [615, 259] on div "e. None of these" at bounding box center [637, 266] width 522 height 92
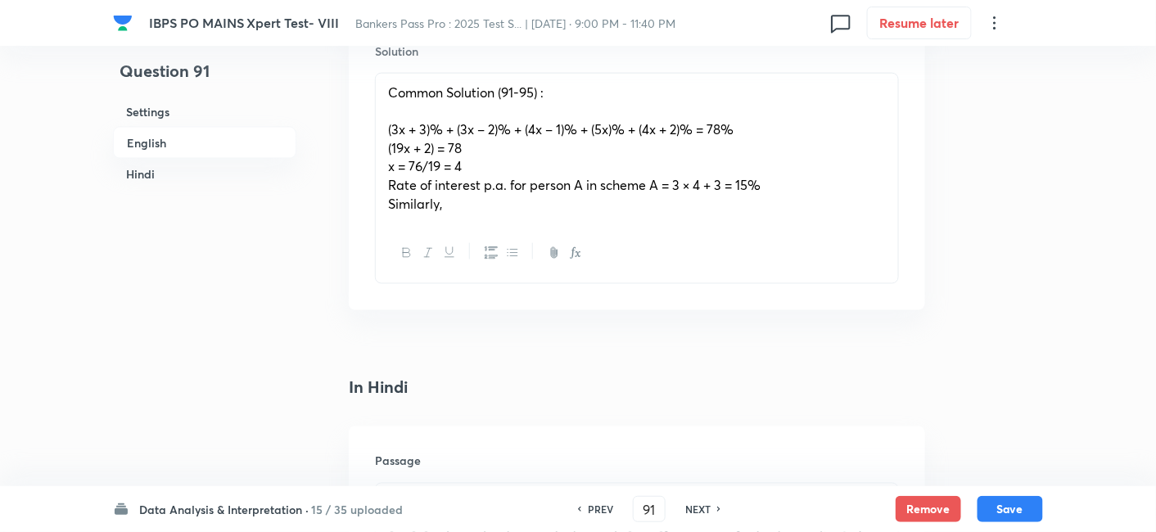
click at [540, 215] on div "Common Solution (91-95) : (3x + 3)% + (3x – 2)% + (4x – 1)% + (5x)% + (4x + 2)%…" at bounding box center [637, 149] width 522 height 150
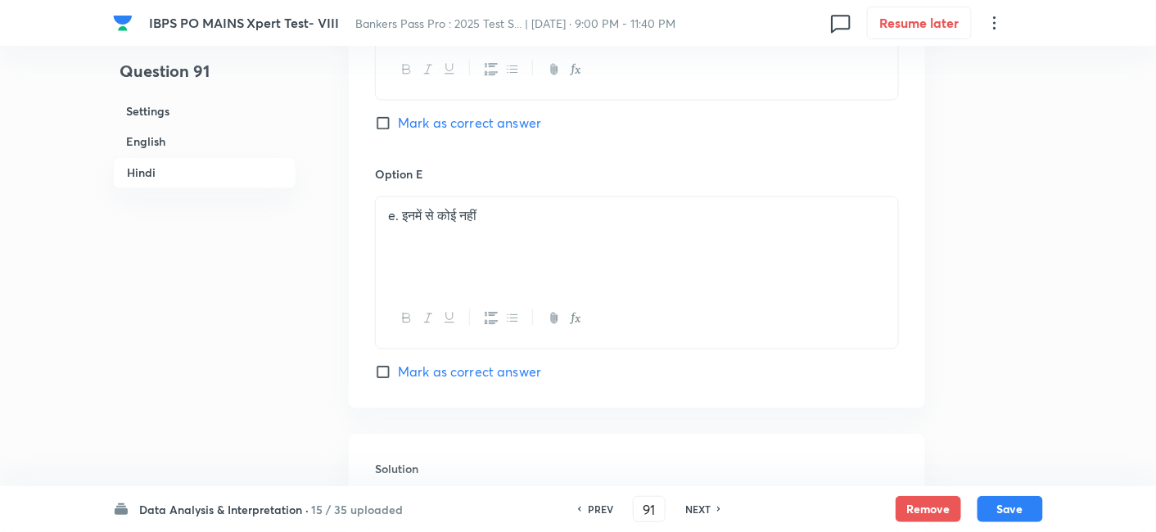
scroll to position [5151, 0]
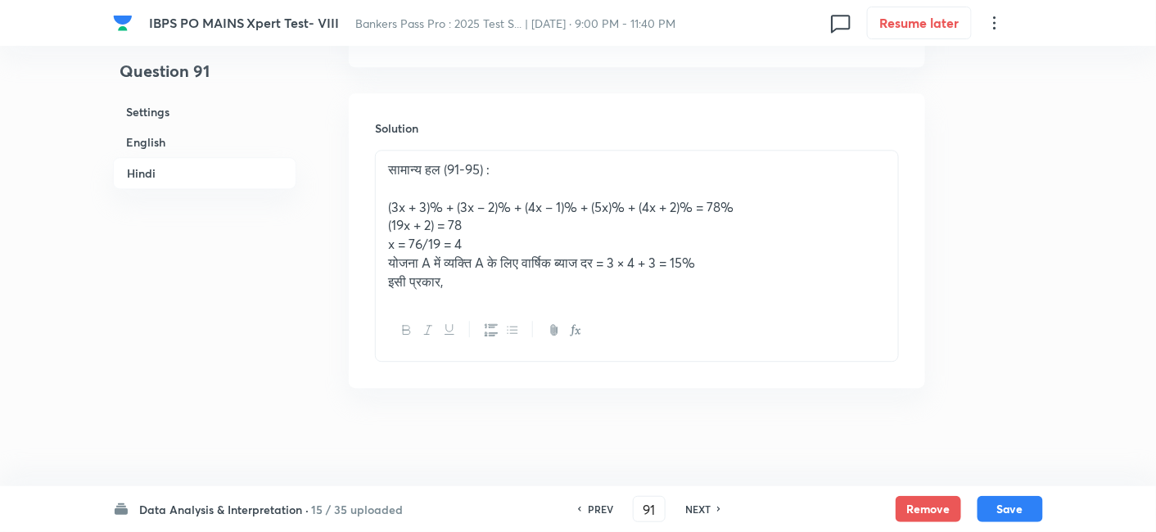
click at [493, 289] on p "इसी प्रकार," at bounding box center [637, 282] width 498 height 19
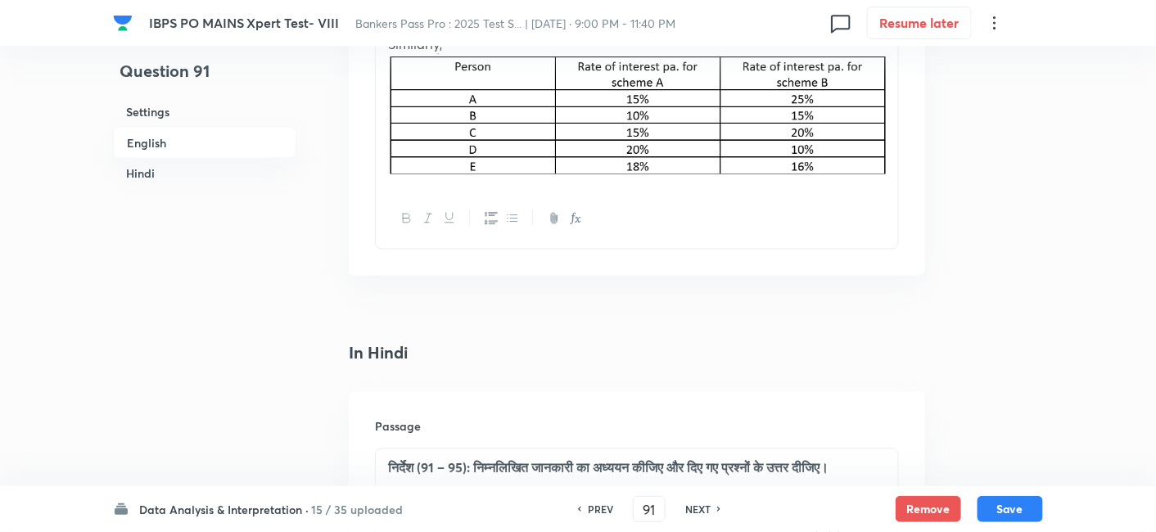
scroll to position [2764, 0]
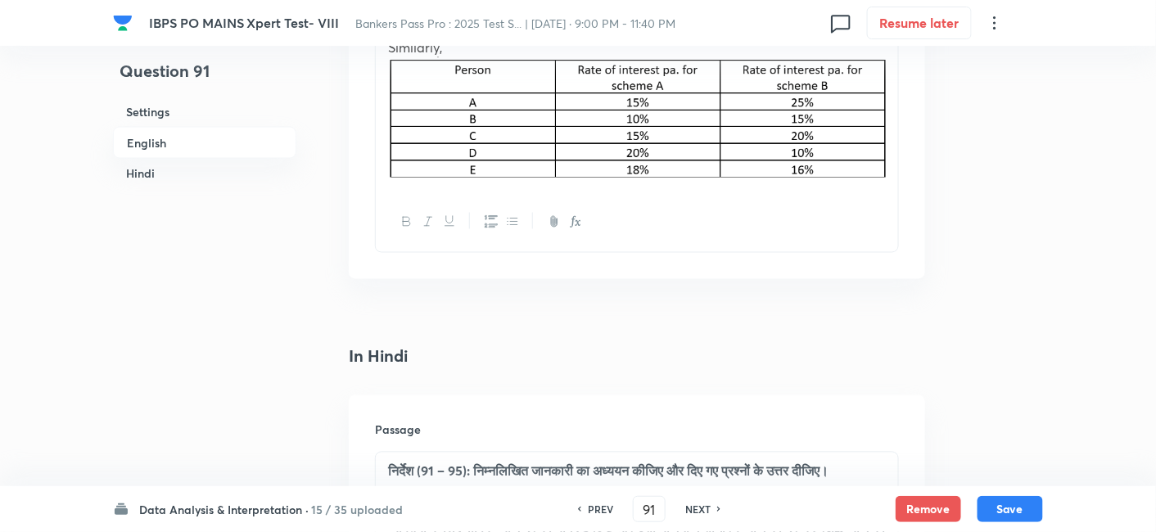
click at [893, 142] on div "Common Solution (91-95) : (3x + 3)% + (3x – 2)% + (4x – 1)% + (5x)% + (4x + 2)%…" at bounding box center [637, 54] width 522 height 275
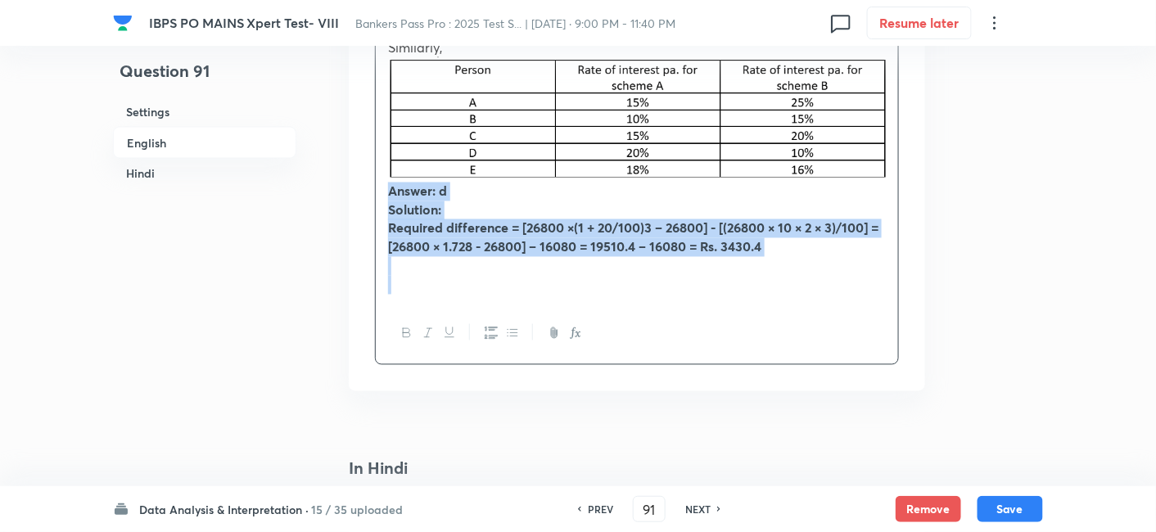
drag, startPoint x: 391, startPoint y: 189, endPoint x: 821, endPoint y: 308, distance: 446.0
click at [821, 308] on div "Common Solution (91-95) : (3x + 3)% + (3x – 2)% + (4x – 1)% + (5x)% + (4x + 2)%…" at bounding box center [637, 140] width 524 height 449
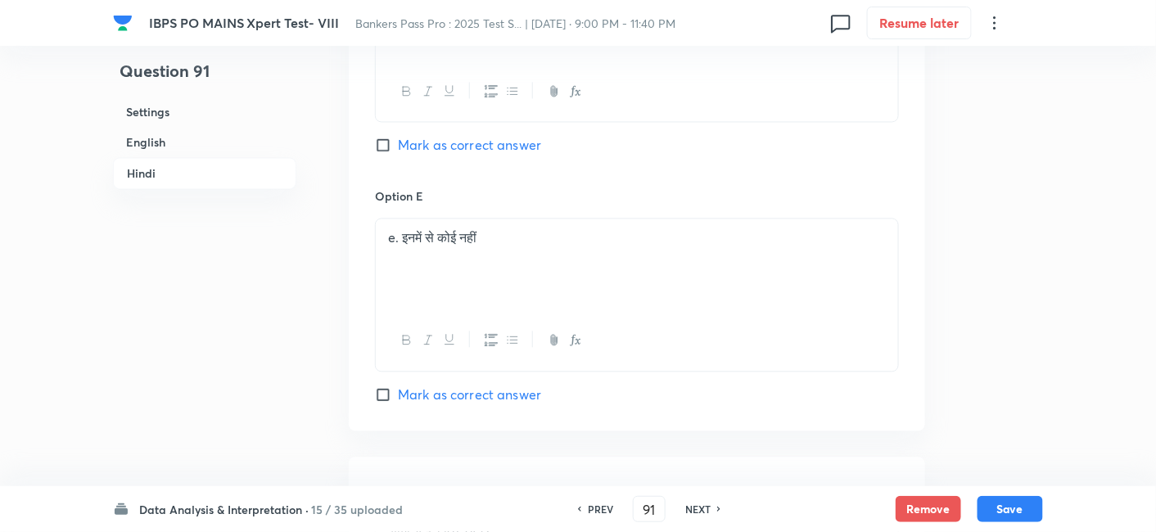
scroll to position [5388, 0]
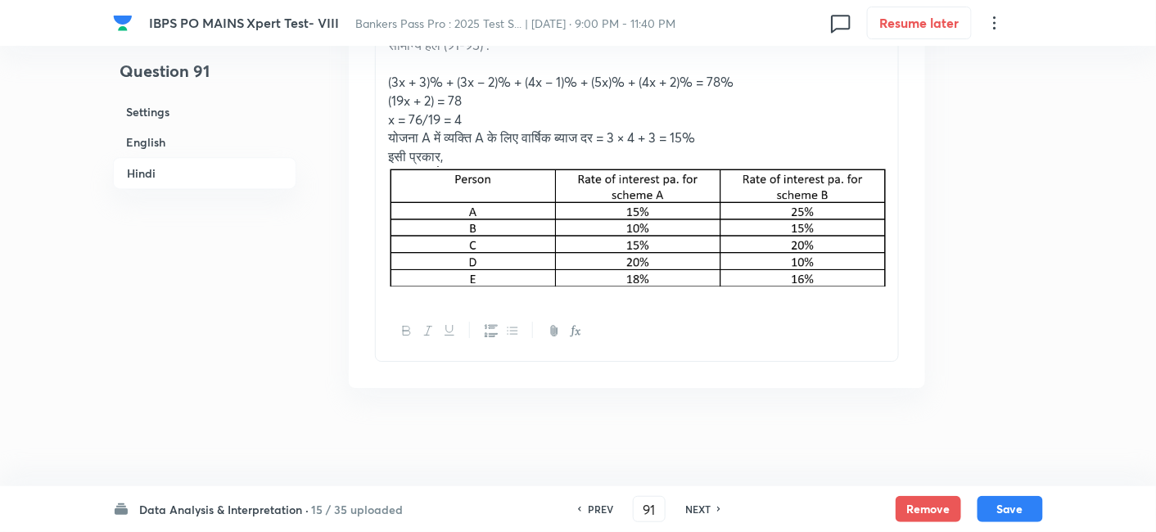
click at [896, 279] on div "सामान्य हल (91-95) : (3x + 3)% + (3x – 2)% + (4x – 1)% + (5x)% + (4x + 2)% = 78…" at bounding box center [637, 163] width 522 height 275
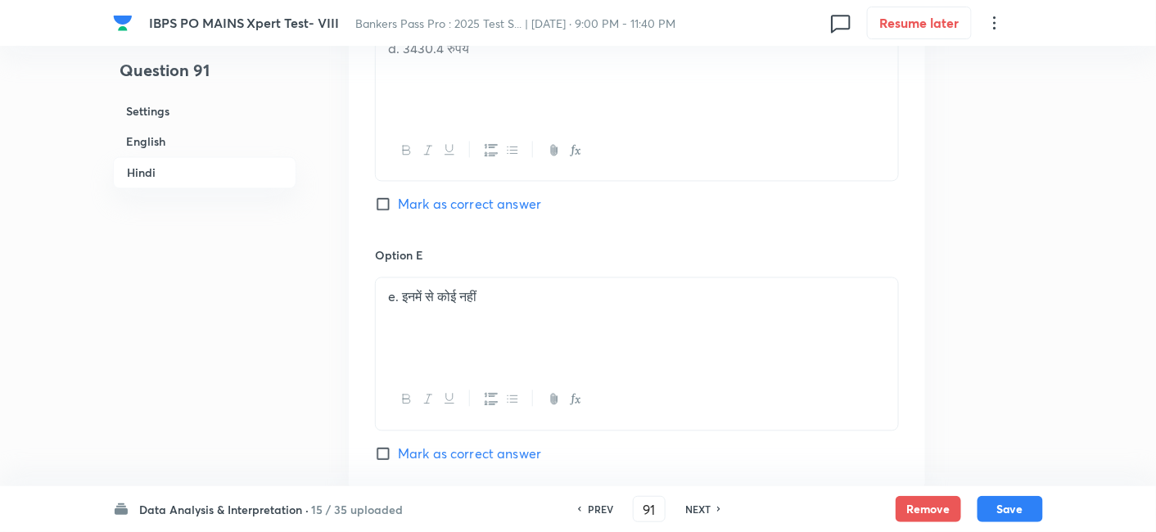
scroll to position [4800, 0]
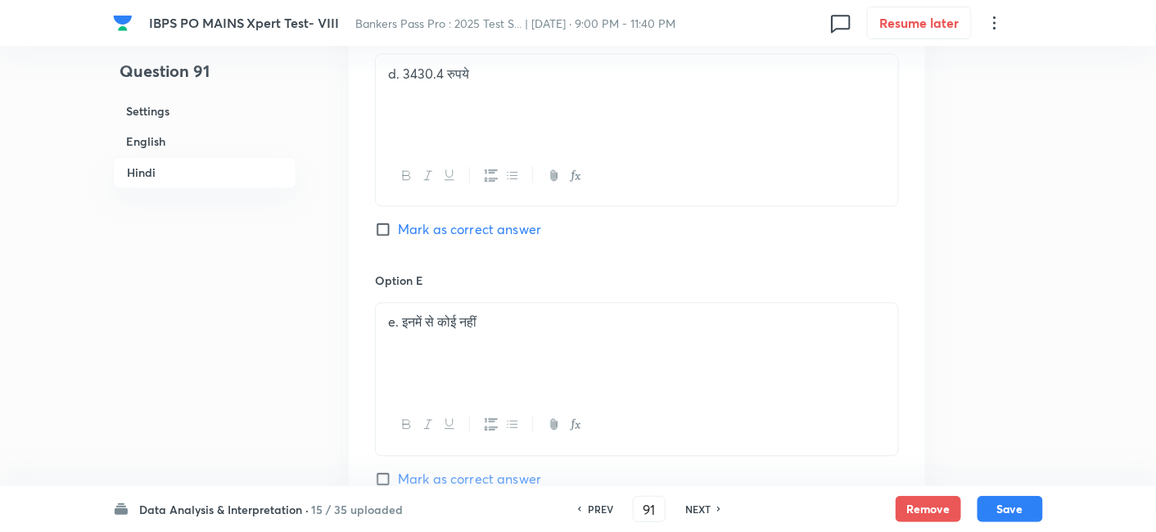
click at [520, 240] on span "Mark as correct answer" at bounding box center [469, 230] width 143 height 20
click at [398, 238] on input "Mark as correct answer" at bounding box center [386, 230] width 23 height 16
checkbox input "true"
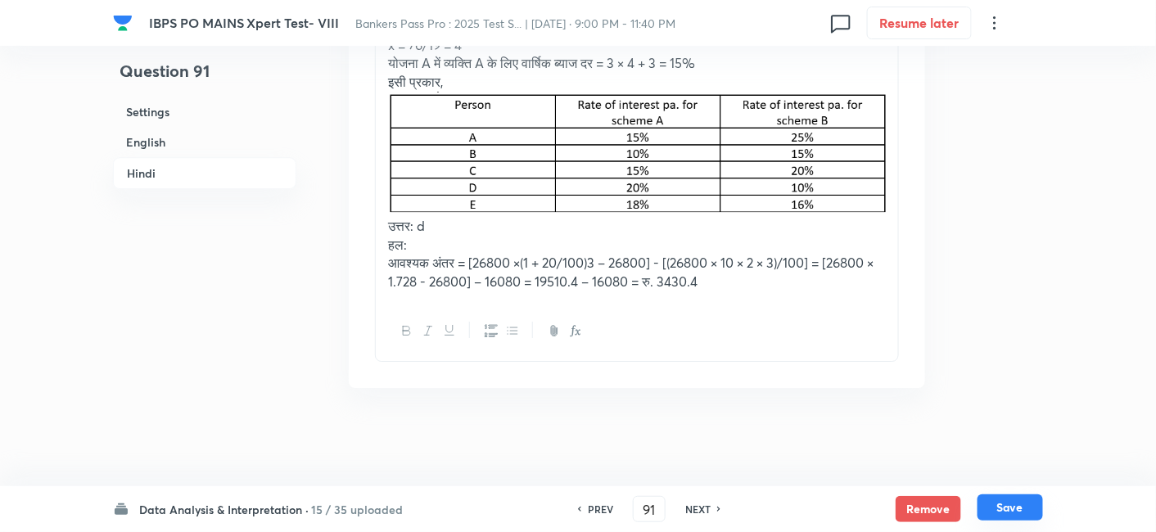
click at [983, 507] on button "Save" at bounding box center [1011, 508] width 66 height 26
type input "92"
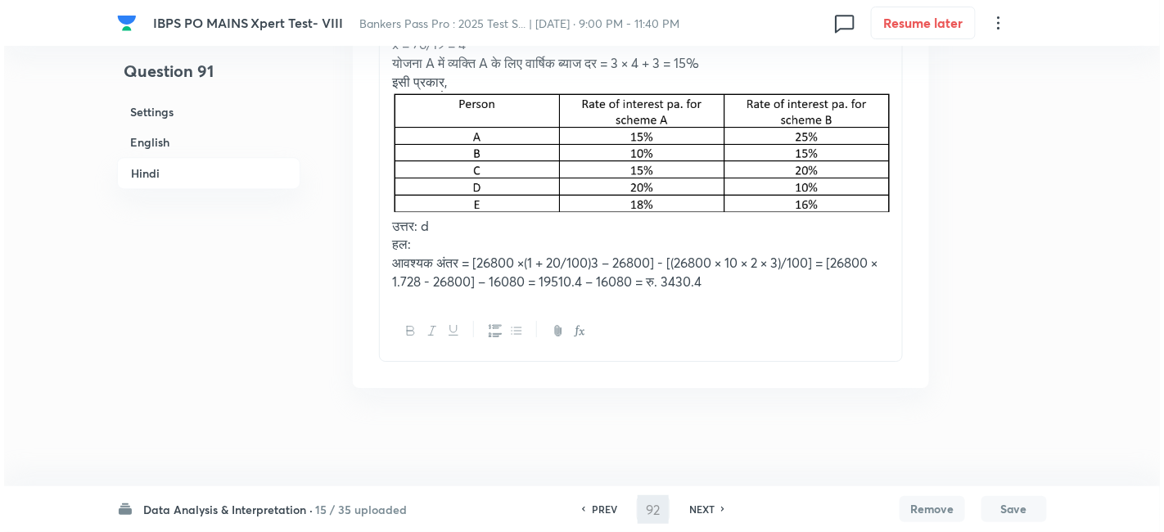
scroll to position [0, 0]
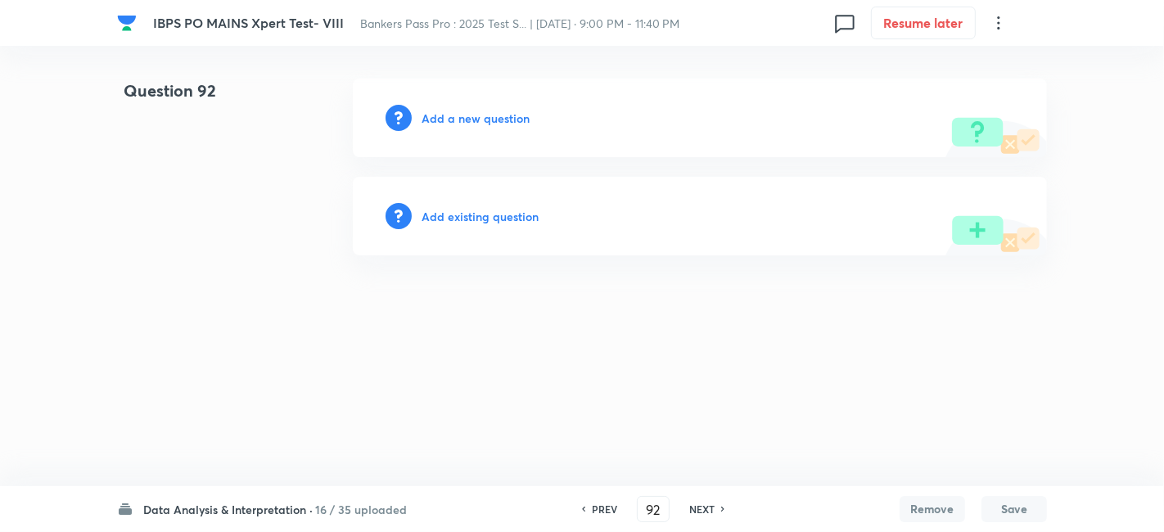
click at [456, 119] on h6 "Add a new question" at bounding box center [476, 118] width 108 height 17
click at [456, 119] on h6 "Choose a question type" at bounding box center [485, 118] width 126 height 17
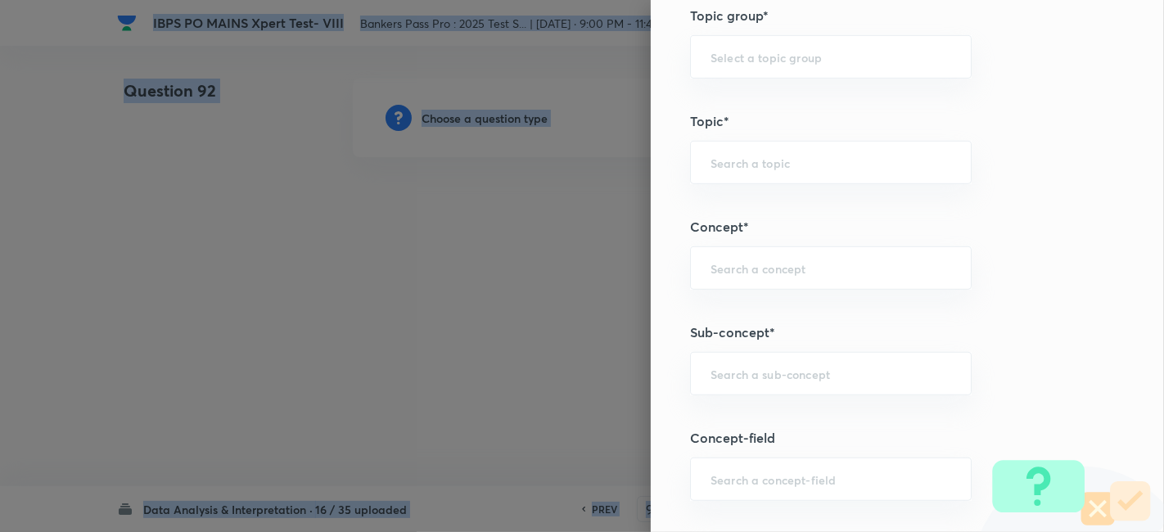
scroll to position [835, 0]
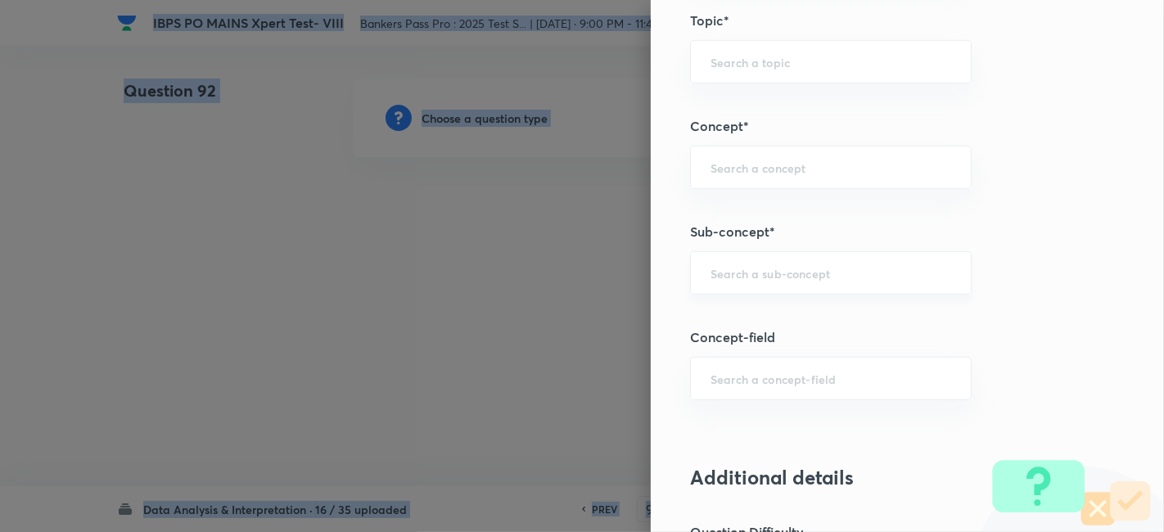
click at [757, 278] on div "​" at bounding box center [831, 272] width 282 height 43
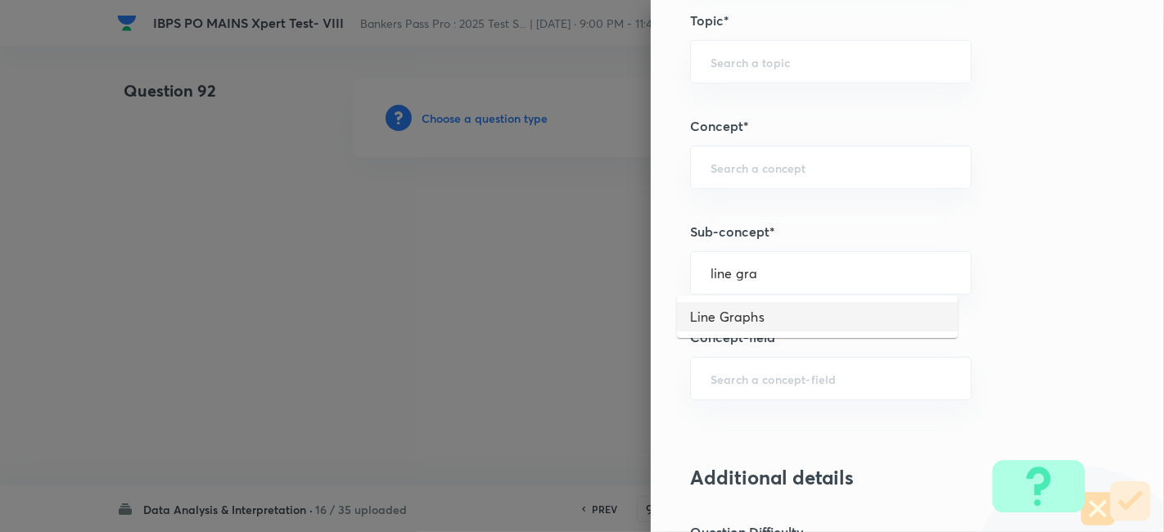
click at [752, 324] on li "Line Graphs" at bounding box center [817, 316] width 281 height 29
type input "Line Graphs"
type input "Quantitative Aptitude"
type input "Data Interpretation"
type input "Line Graph"
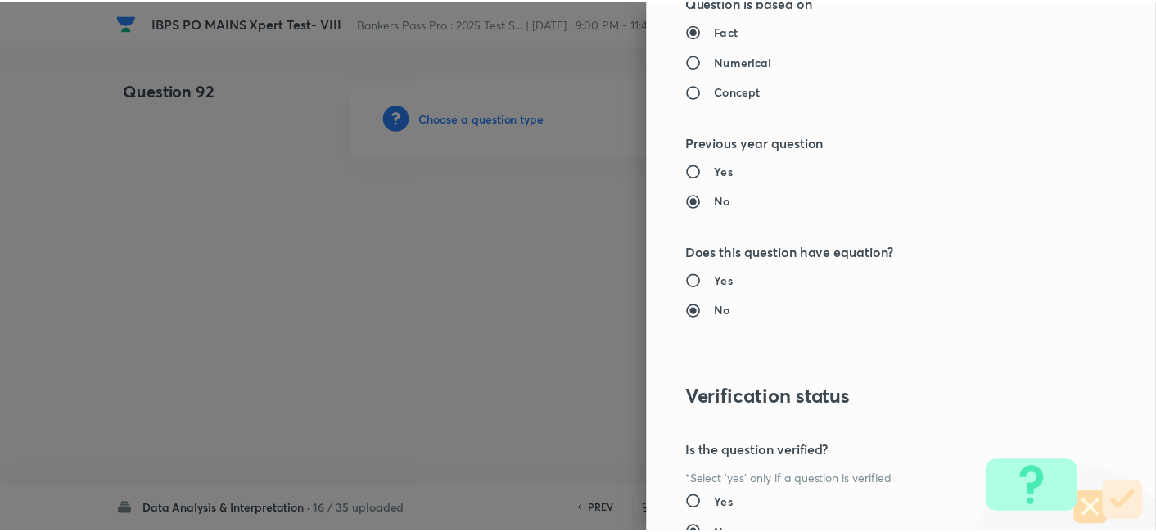
scroll to position [1695, 0]
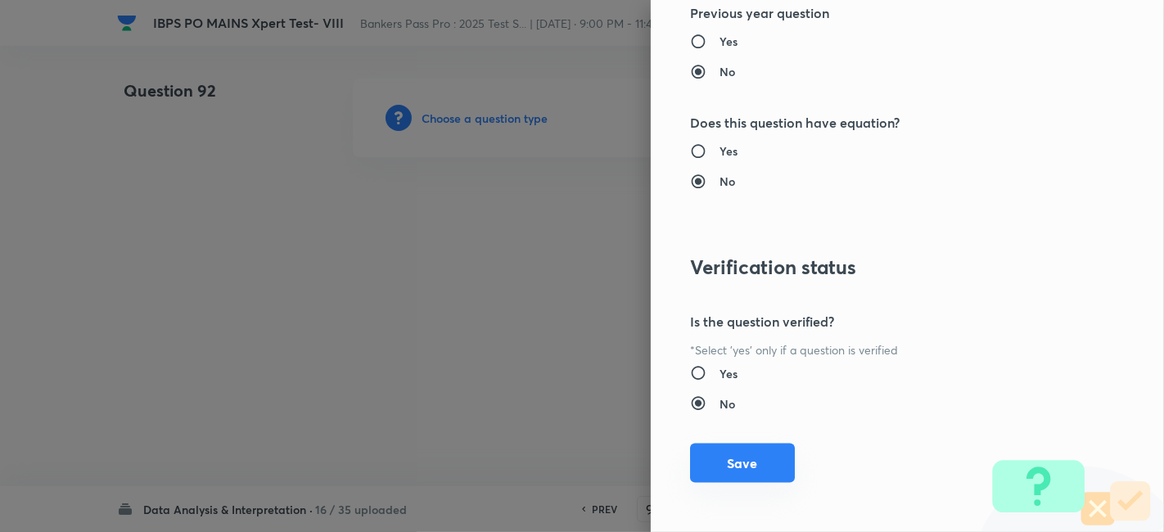
click at [736, 465] on button "Save" at bounding box center [742, 463] width 105 height 39
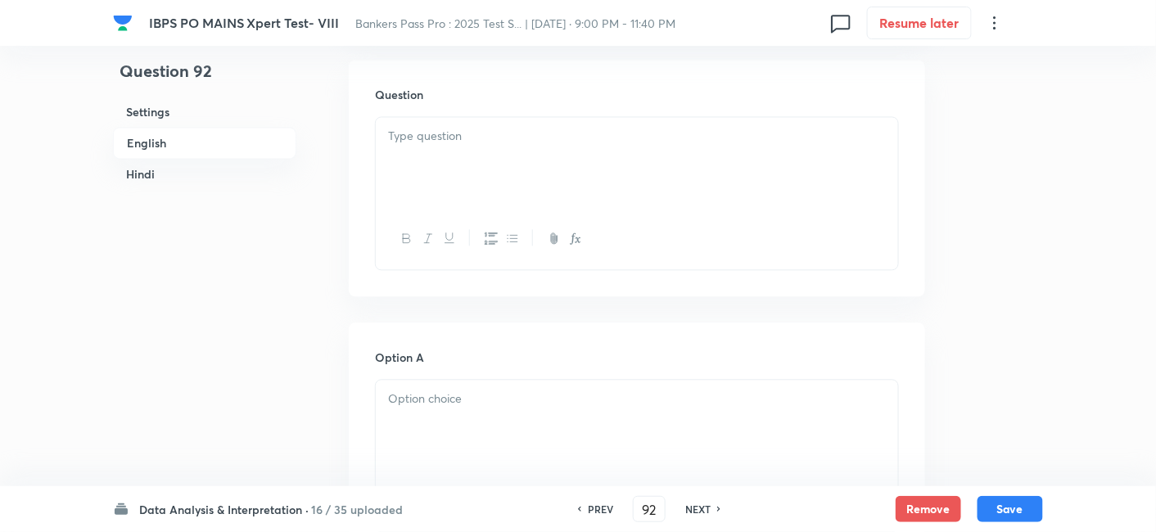
scroll to position [1005, 0]
click at [465, 132] on p at bounding box center [637, 138] width 498 height 19
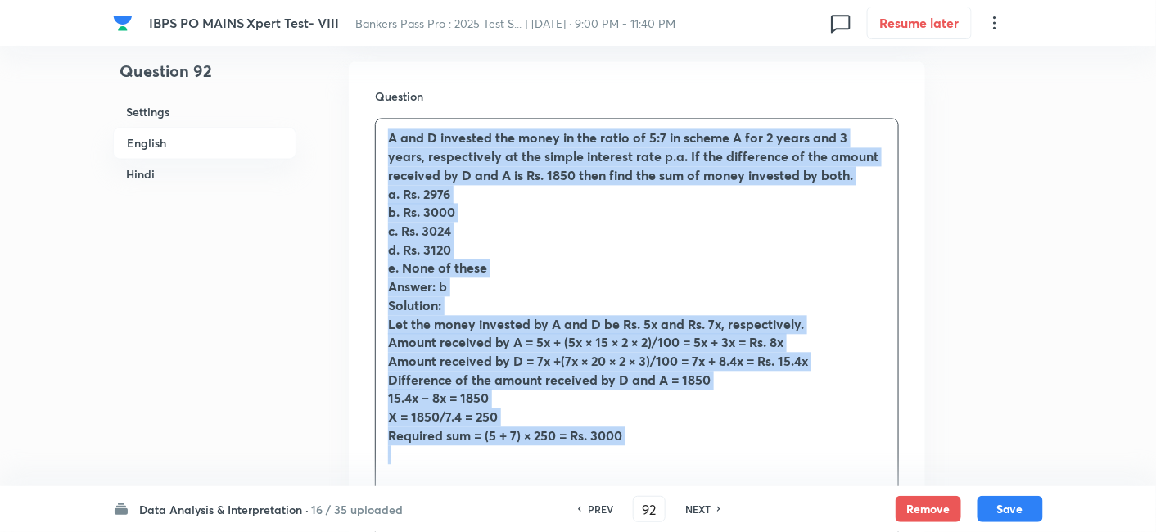
drag, startPoint x: 382, startPoint y: 141, endPoint x: 654, endPoint y: 453, distance: 413.8
click at [654, 453] on div "A and D invested the money in the ratio of 5:7 in scheme A for 2 years and 3 ye…" at bounding box center [637, 305] width 522 height 373
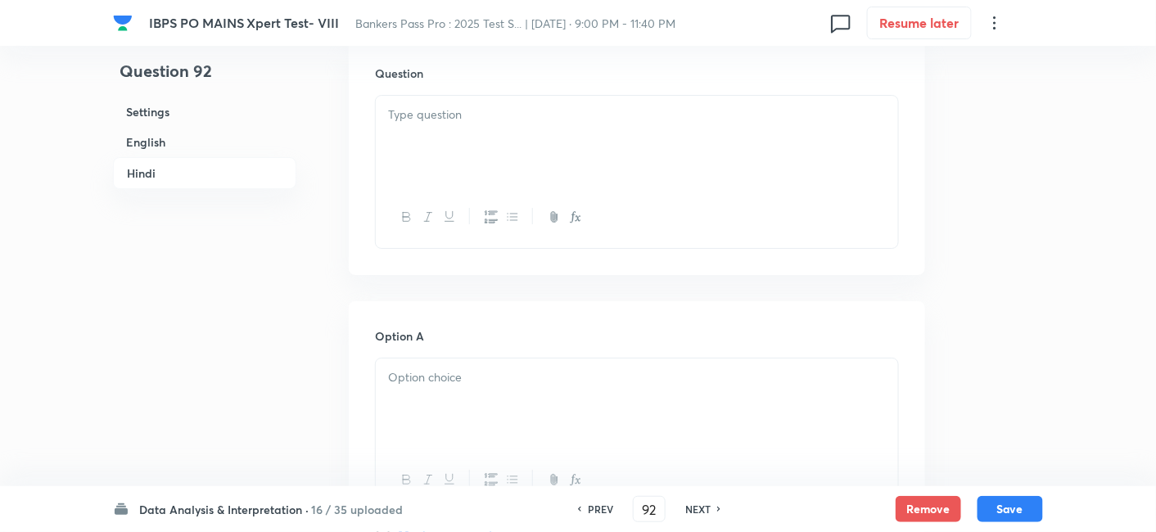
scroll to position [3737, 0]
click at [484, 183] on div at bounding box center [637, 138] width 522 height 92
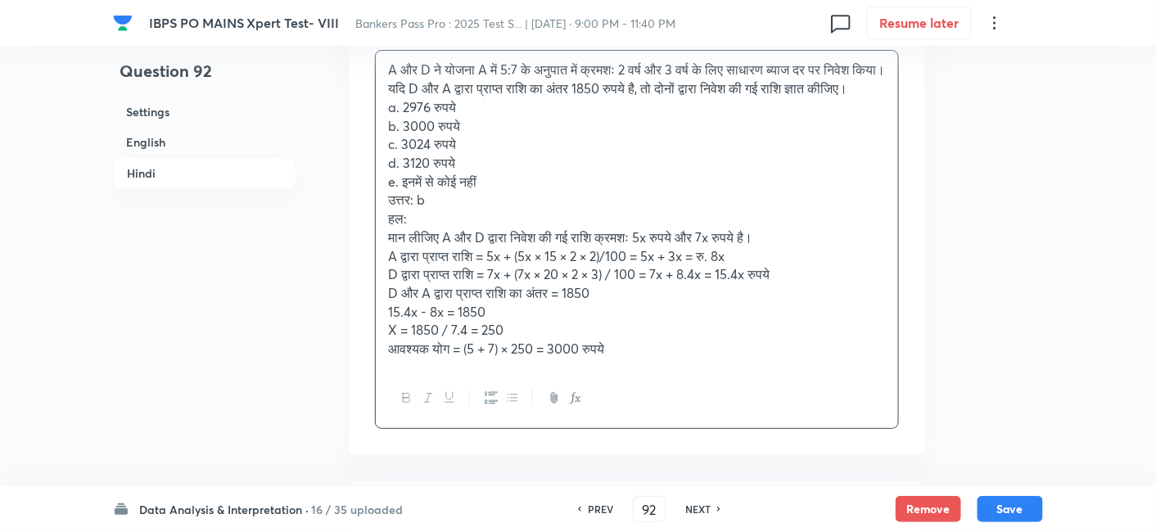
scroll to position [3782, 0]
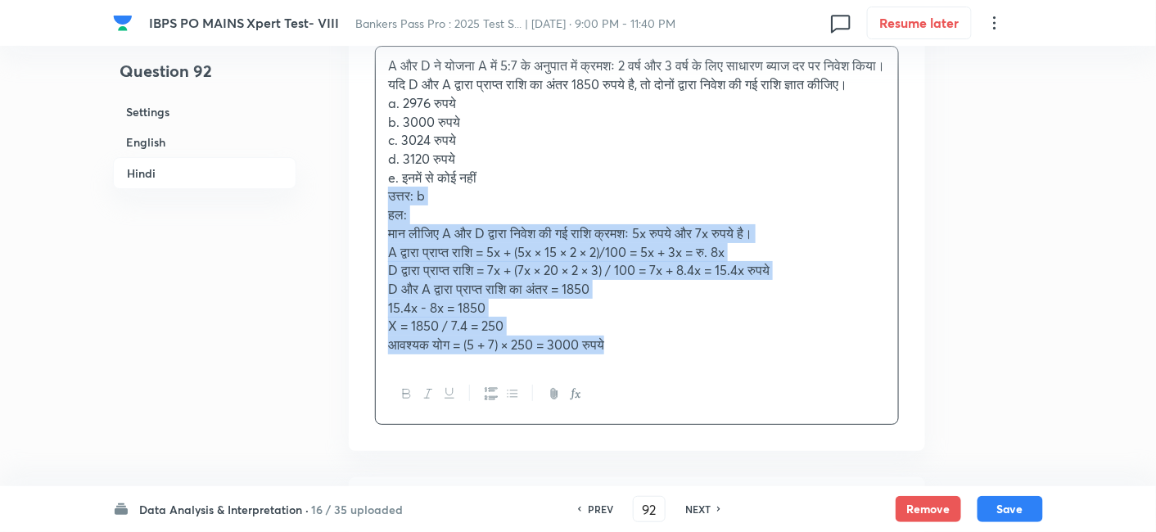
drag, startPoint x: 383, startPoint y: 232, endPoint x: 719, endPoint y: 418, distance: 384.1
click at [719, 418] on div "A और D ने योजना A में 5:7 के अनुपात में क्रमशः 2 वर्ष और 3 वर्ष के लिए साधारण ब…" at bounding box center [637, 235] width 524 height 379
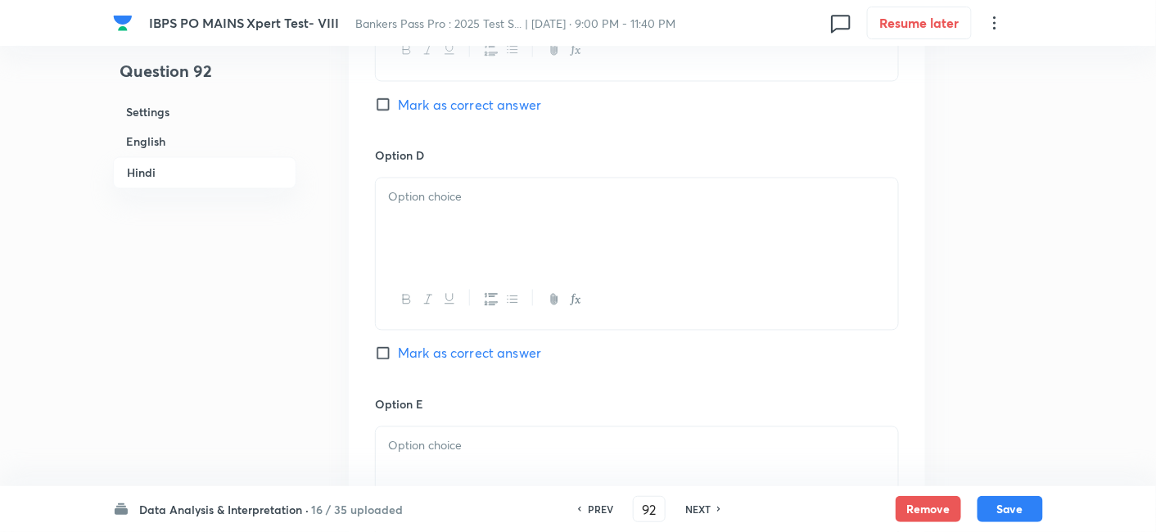
scroll to position [5281, 0]
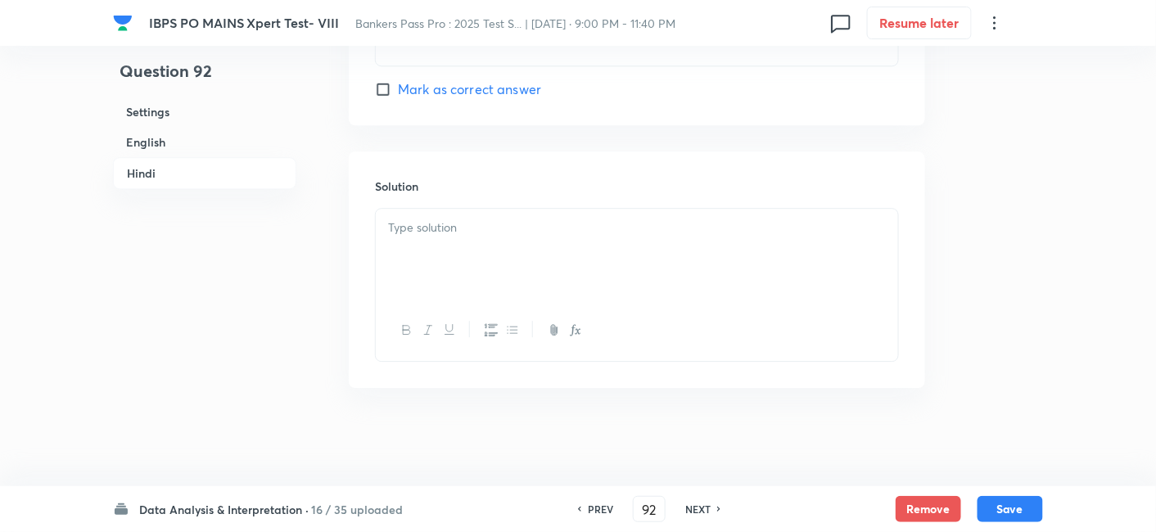
click at [527, 234] on p at bounding box center [637, 228] width 498 height 19
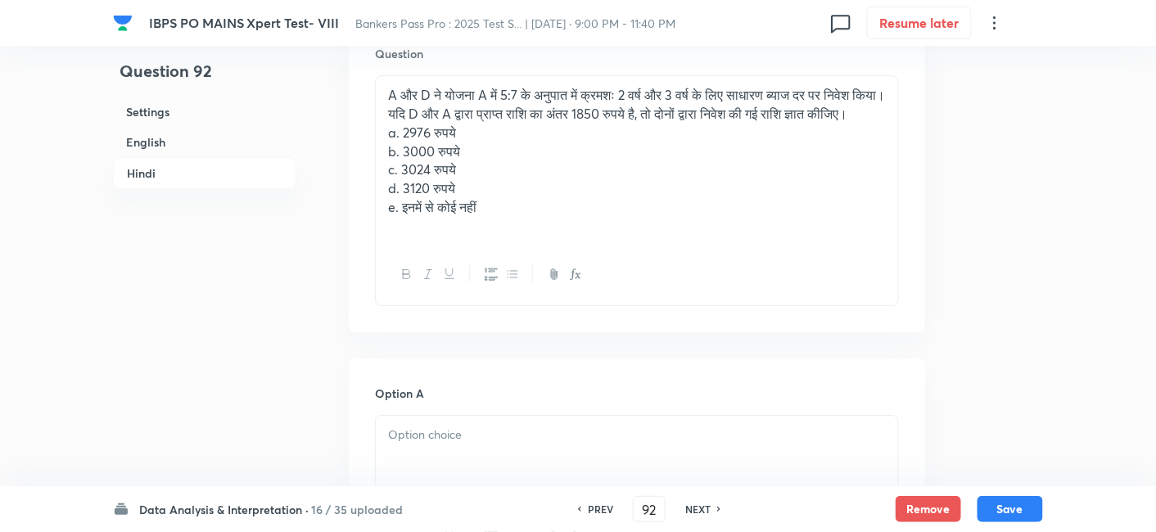
scroll to position [3675, 0]
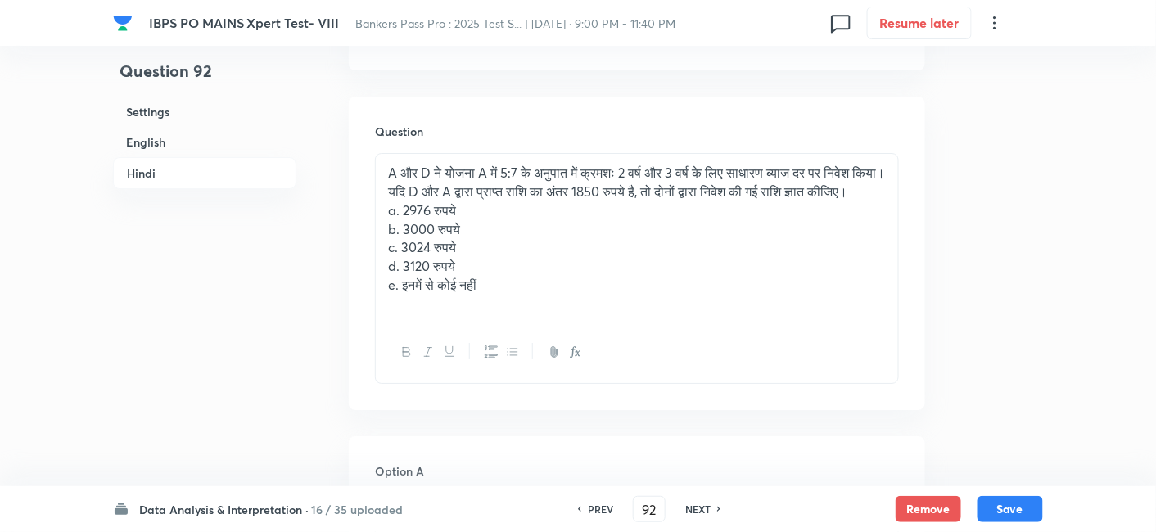
click at [379, 250] on div "A और D ने योजना A में 5:7 के अनुपात में क्रमशः 2 वर्ष और 3 वर्ष के लिए साधारण ब…" at bounding box center [637, 268] width 524 height 230
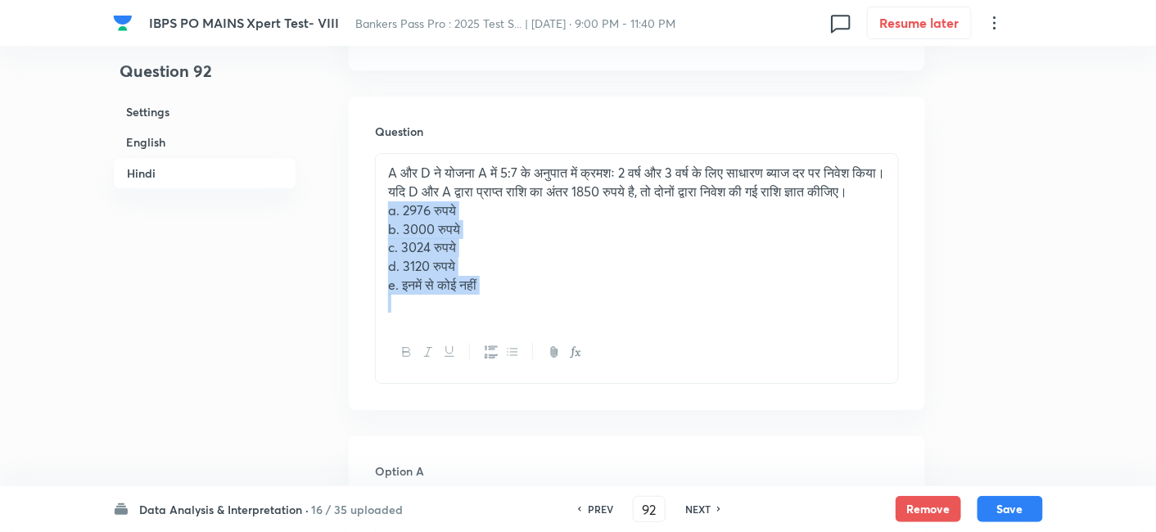
drag, startPoint x: 379, startPoint y: 250, endPoint x: 591, endPoint y: 418, distance: 270.5
click at [591, 409] on div "Question A और D ने योजना A में 5:7 के अनुपात में क्रमशः 2 वर्ष और 3 वर्ष के लिए…" at bounding box center [637, 253] width 576 height 313
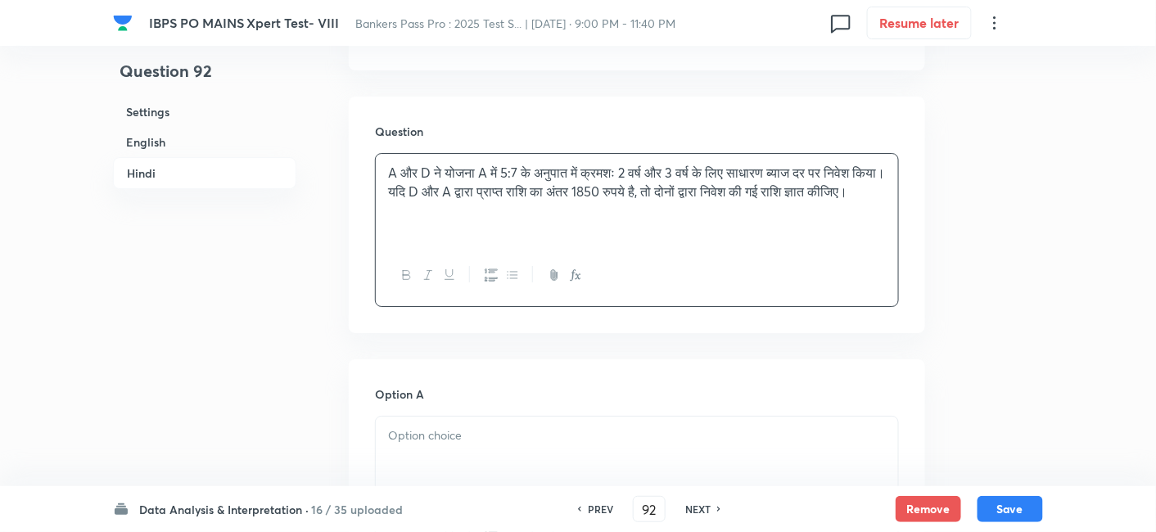
scroll to position [3964, 0]
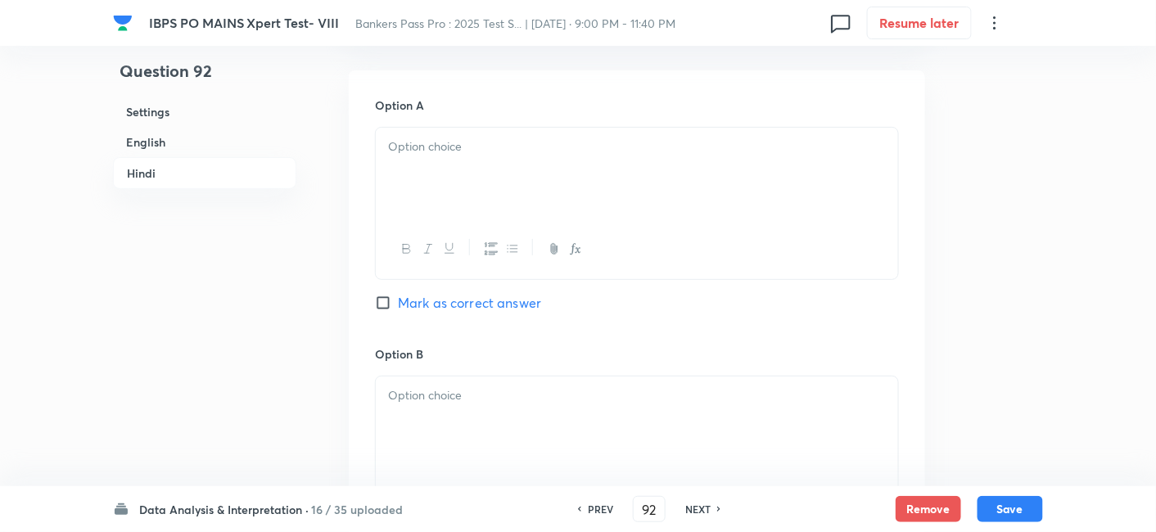
click at [377, 183] on div at bounding box center [637, 174] width 522 height 92
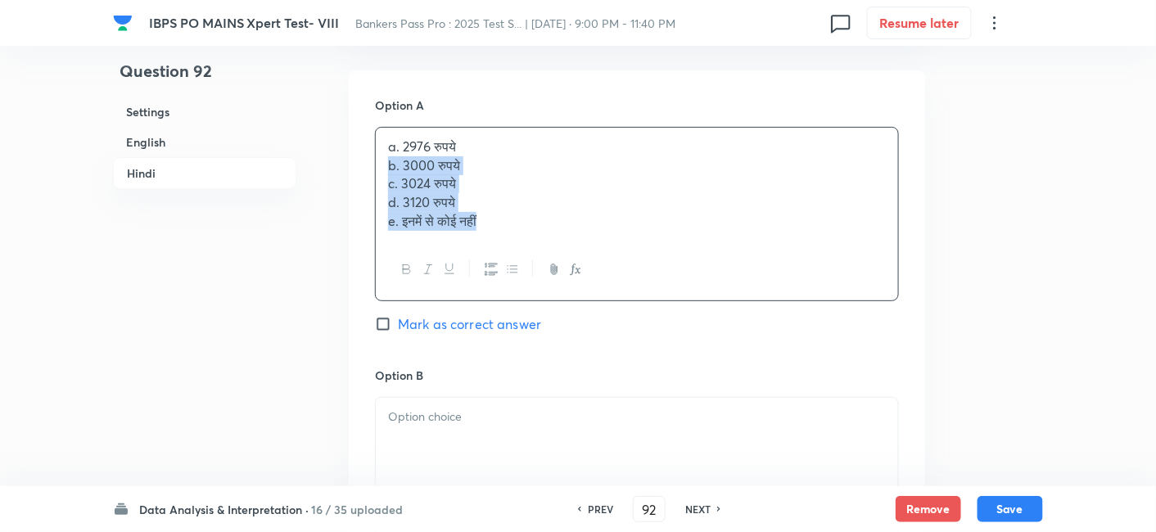
drag, startPoint x: 378, startPoint y: 183, endPoint x: 608, endPoint y: 323, distance: 268.6
click at [608, 323] on div "Option A a. 2976 रुपये b. 3000 रुपये c. 3024 रुपये d. 3120 रुपये e. इनमें से को…" at bounding box center [637, 232] width 524 height 270
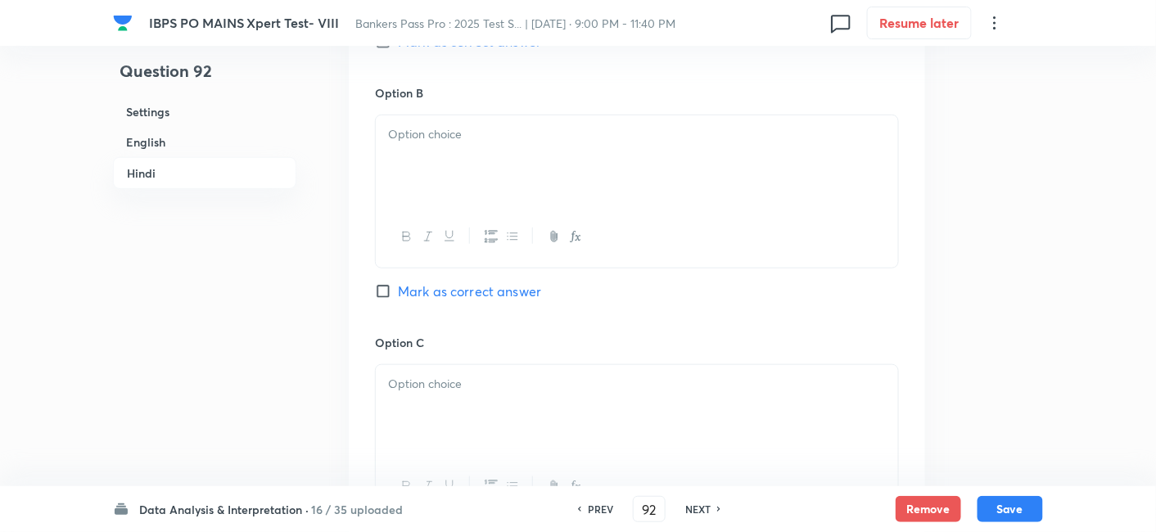
scroll to position [4226, 0]
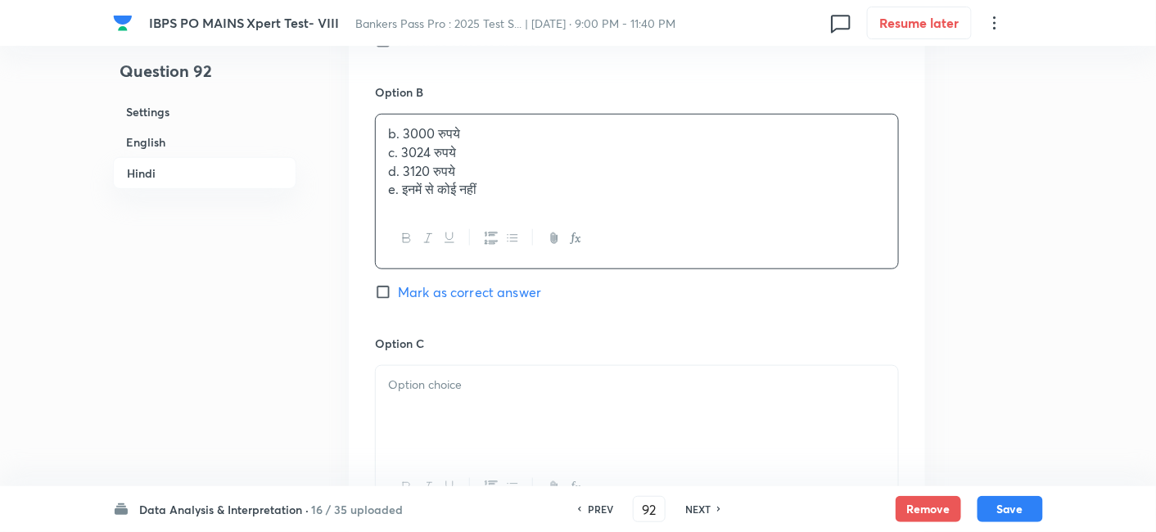
click at [431, 173] on div "b. 3000 रुपये c. 3024 रुपये d. 3120 रुपये e. इनमें से कोई नहीं" at bounding box center [637, 162] width 522 height 94
drag, startPoint x: 381, startPoint y: 173, endPoint x: 567, endPoint y: 303, distance: 226.9
click at [567, 303] on div "Option B b. 3000 रुपये c. 3024 रुपये d. 3120 रुपये e. इनमें से कोई नहीं Mark as…" at bounding box center [637, 209] width 524 height 251
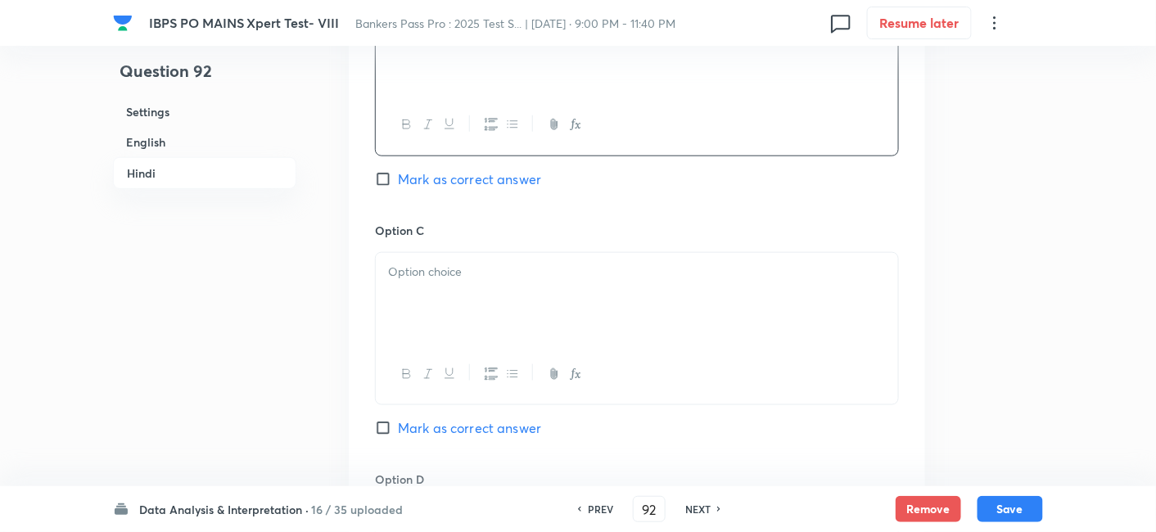
scroll to position [4340, 0]
click at [503, 186] on span "Mark as correct answer" at bounding box center [469, 176] width 143 height 20
click at [398, 184] on input "Mark as correct answer" at bounding box center [386, 176] width 23 height 16
checkbox input "true"
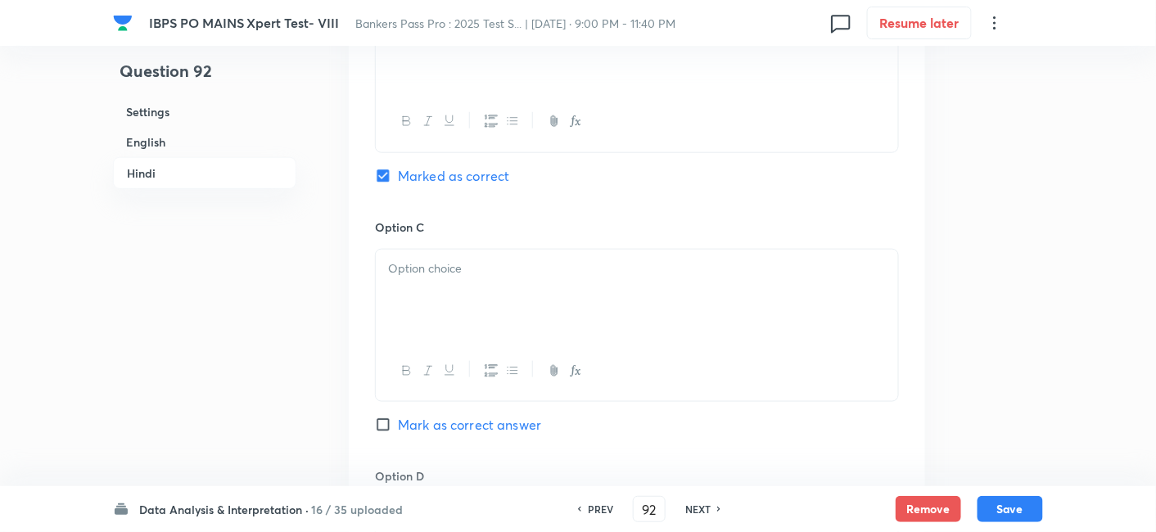
click at [477, 300] on div at bounding box center [637, 296] width 522 height 92
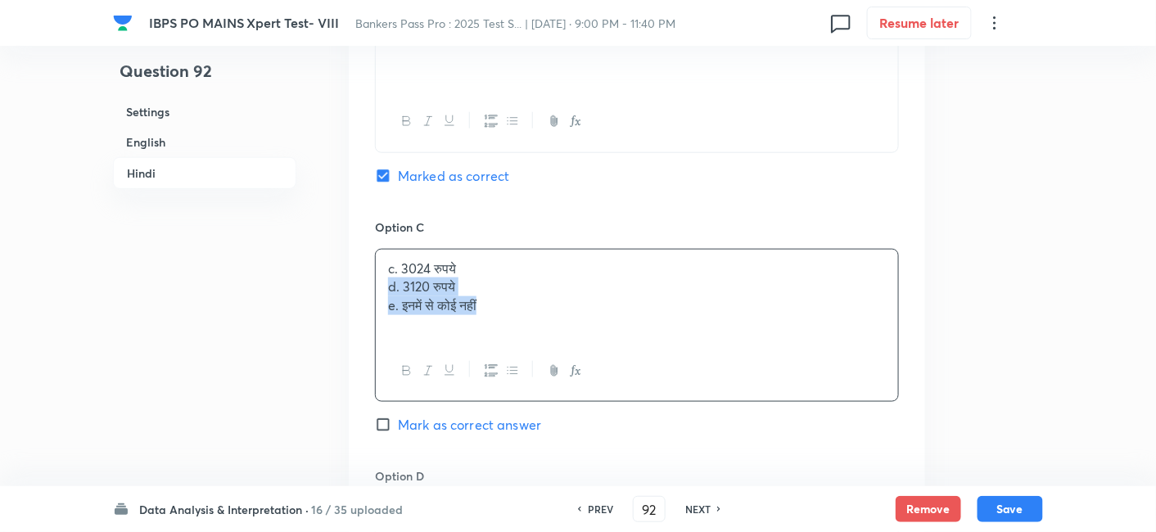
drag, startPoint x: 382, startPoint y: 309, endPoint x: 610, endPoint y: 391, distance: 242.2
click at [610, 391] on div "c. 3024 रुपये d. 3120 रुपये e. इनमें से कोई नहीं" at bounding box center [637, 325] width 524 height 153
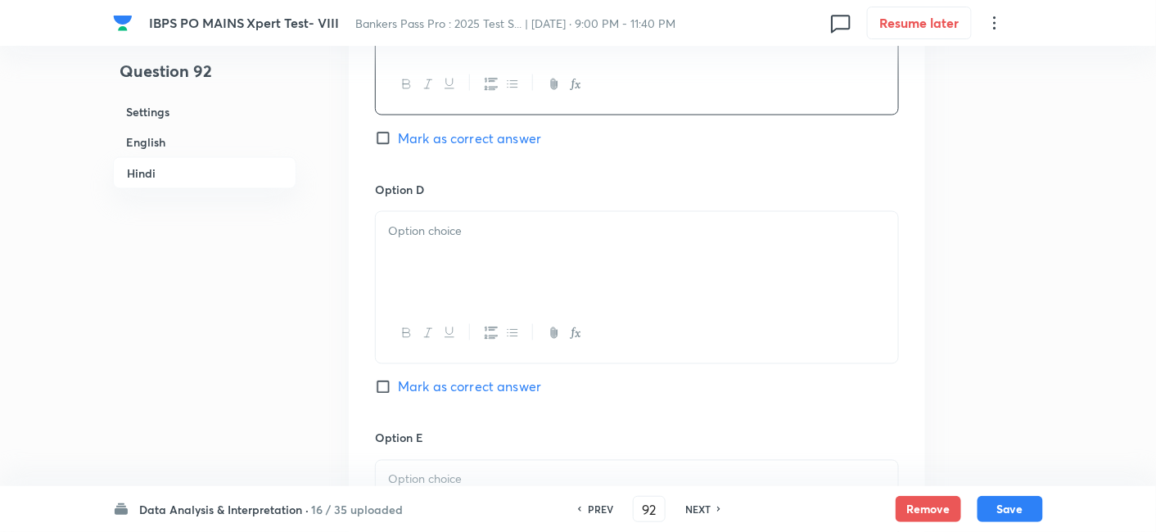
scroll to position [4628, 0]
click at [437, 240] on p at bounding box center [637, 230] width 498 height 19
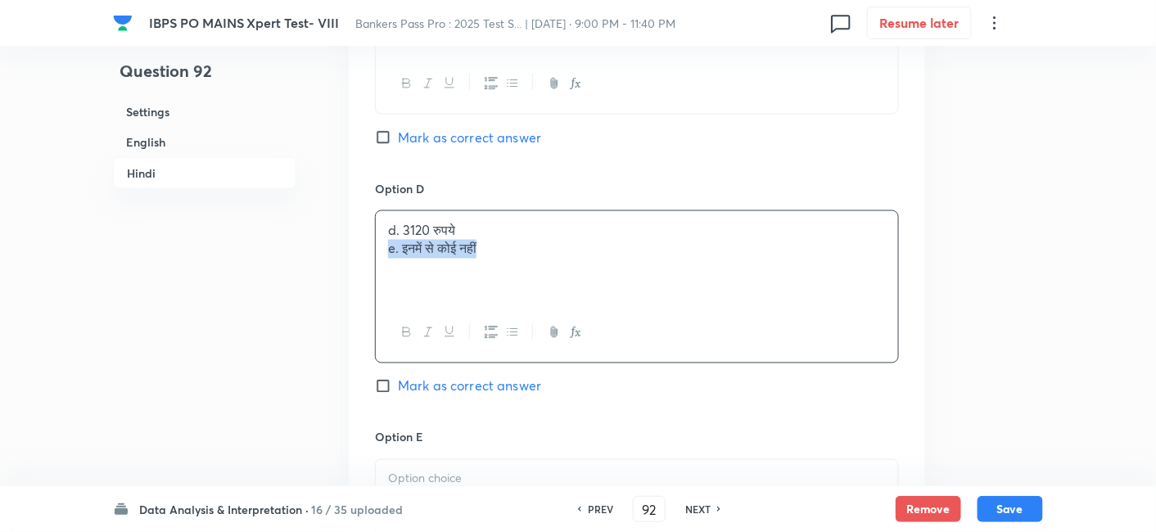
drag, startPoint x: 381, startPoint y: 270, endPoint x: 632, endPoint y: 318, distance: 255.8
click at [632, 303] on div "d. 3120 रुपये e. इनमें से कोई नहीं" at bounding box center [637, 257] width 522 height 92
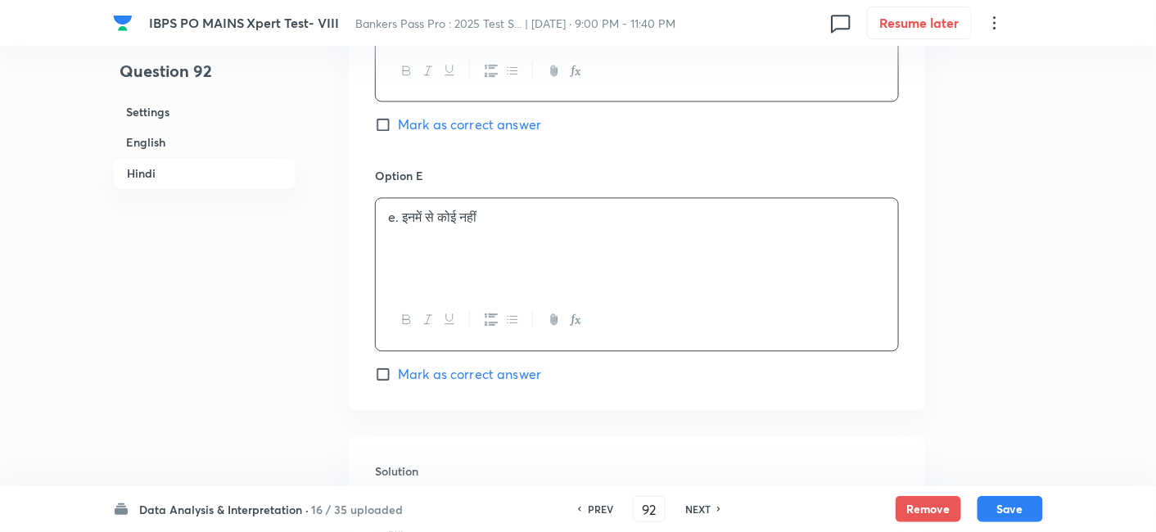
click at [538, 249] on div "e. इनमें से कोई नहीं" at bounding box center [637, 244] width 522 height 92
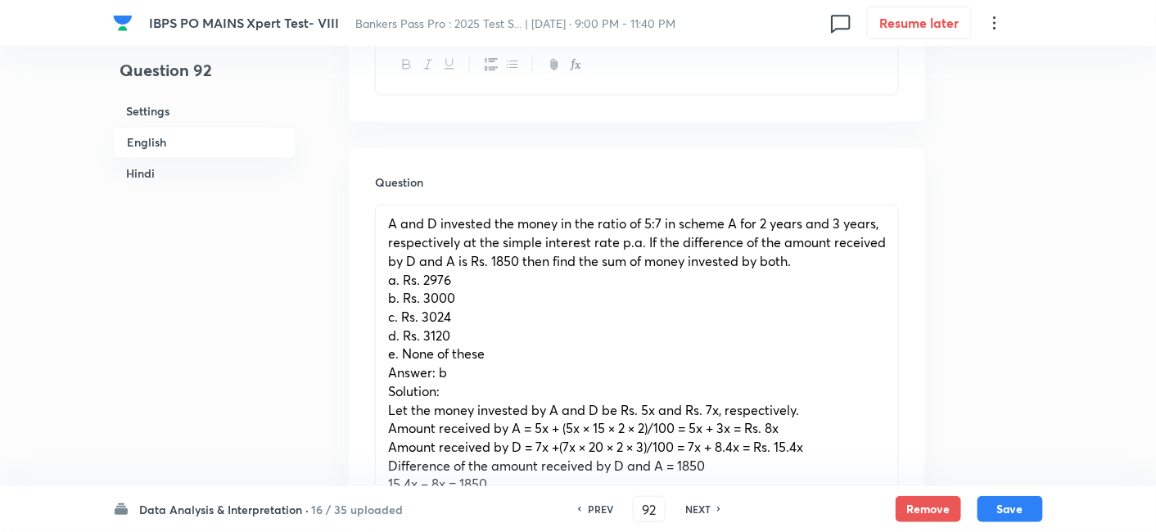
scroll to position [1063, 0]
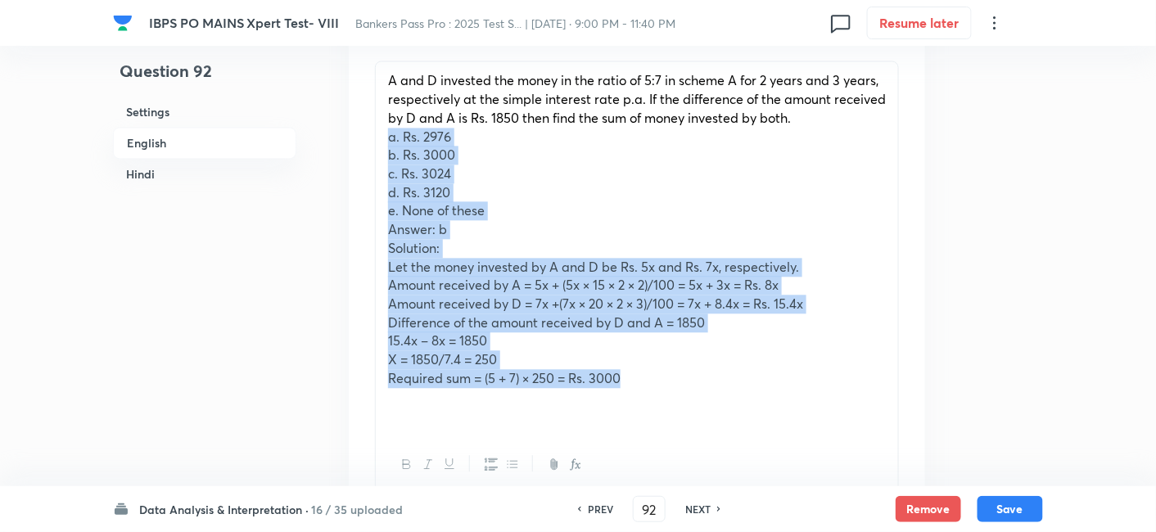
drag, startPoint x: 386, startPoint y: 137, endPoint x: 668, endPoint y: 385, distance: 376.0
click at [668, 385] on div "A and D invested the money in the ratio of 5:7 in scheme A for 2 years and 3 ye…" at bounding box center [637, 247] width 522 height 373
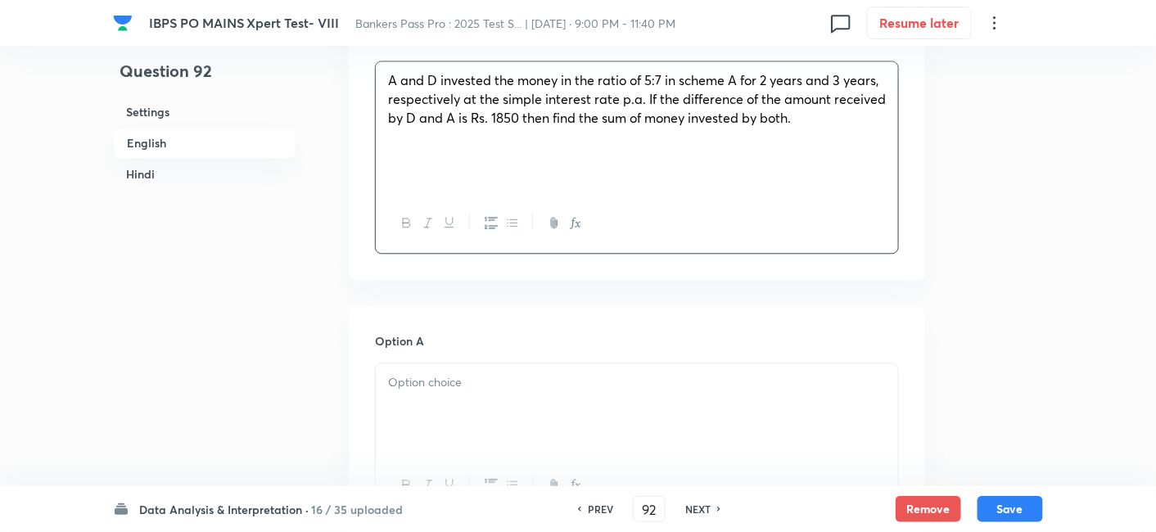
scroll to position [1322, 0]
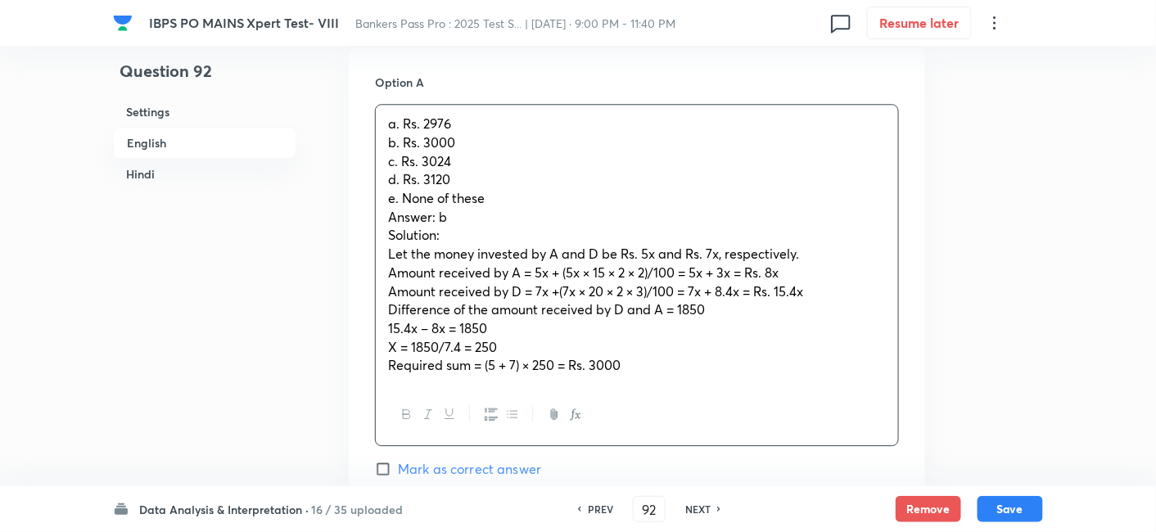
click at [404, 137] on div "a. Rs. 2976 b. Rs. 3000 c. Rs. 3024 d. Rs. 3120 e. None of these Answer: b Solu…" at bounding box center [637, 245] width 522 height 280
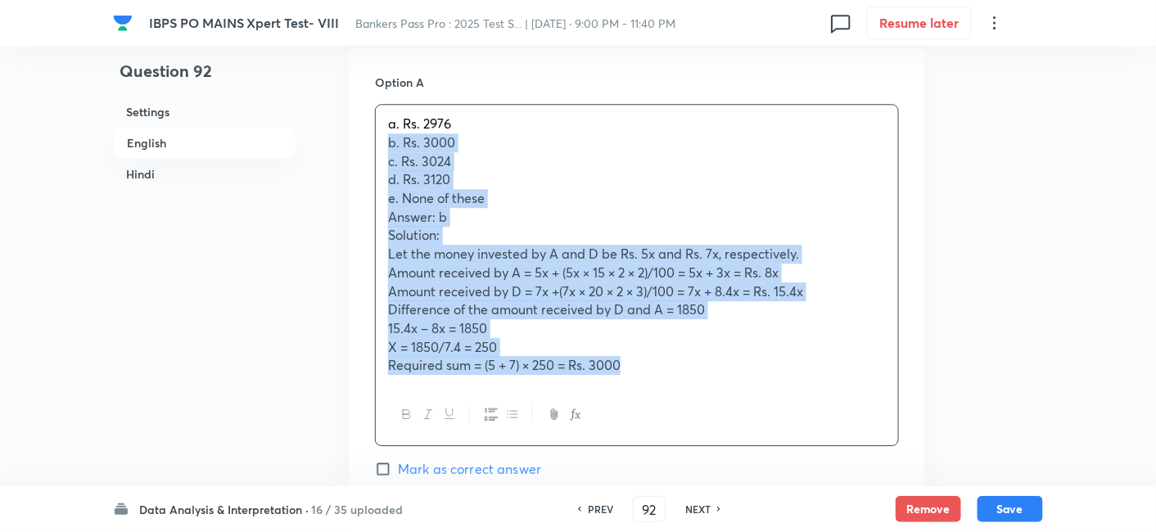
drag, startPoint x: 382, startPoint y: 145, endPoint x: 671, endPoint y: 361, distance: 360.9
click at [671, 361] on div "a. Rs. 2976 b. Rs. 3000 c. Rs. 3024 d. Rs. 3120 e. None of these Answer: b Solu…" at bounding box center [637, 245] width 522 height 280
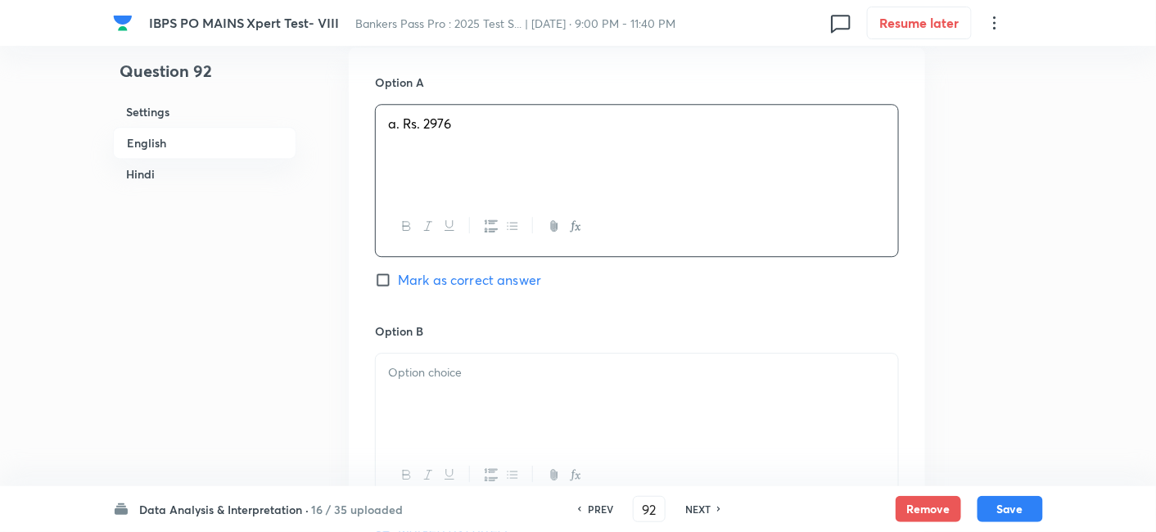
scroll to position [1483, 0]
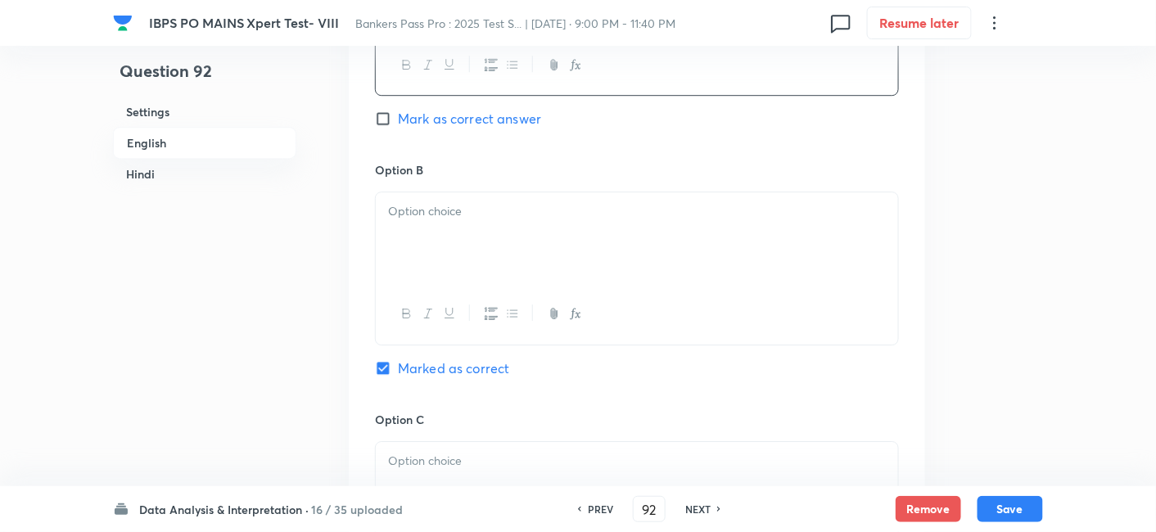
click at [479, 260] on div at bounding box center [637, 238] width 522 height 92
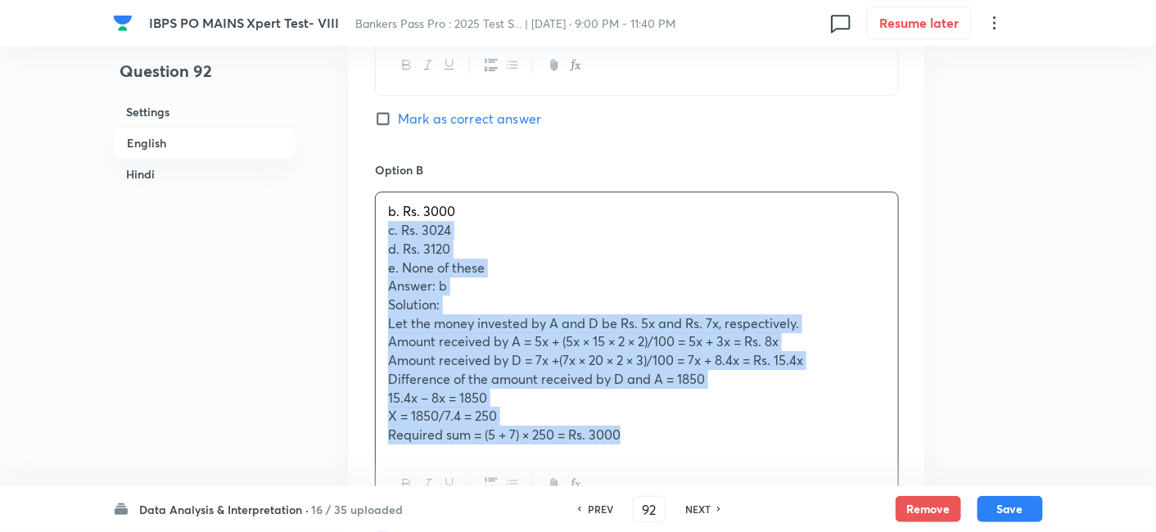
drag, startPoint x: 381, startPoint y: 230, endPoint x: 664, endPoint y: 440, distance: 352.4
click at [664, 440] on div "b. Rs. 3000 c. Rs. 3024 d. Rs. 3120 e. None of these Answer: b Solution: Let th…" at bounding box center [637, 322] width 522 height 261
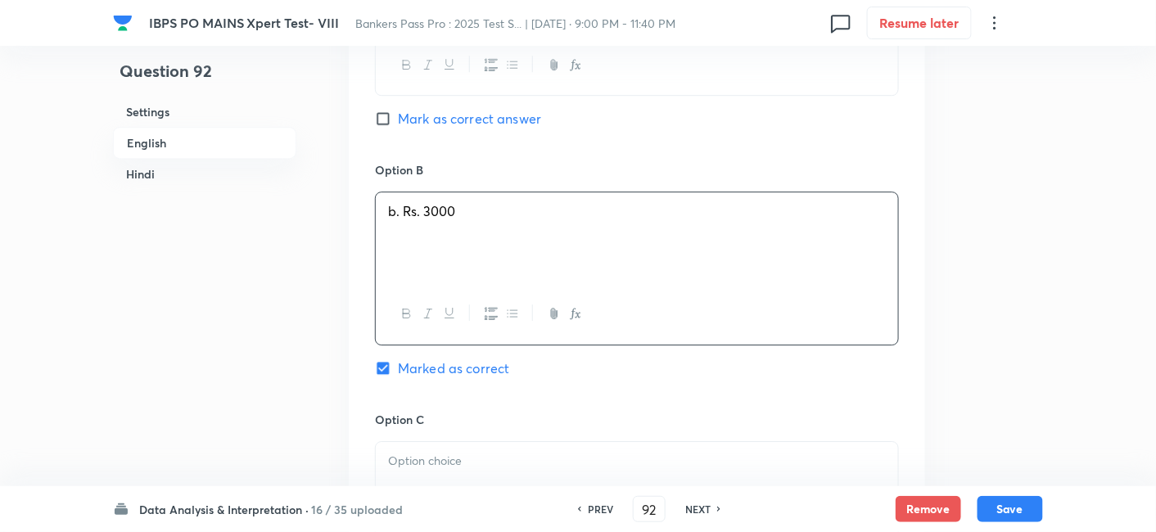
scroll to position [1778, 0]
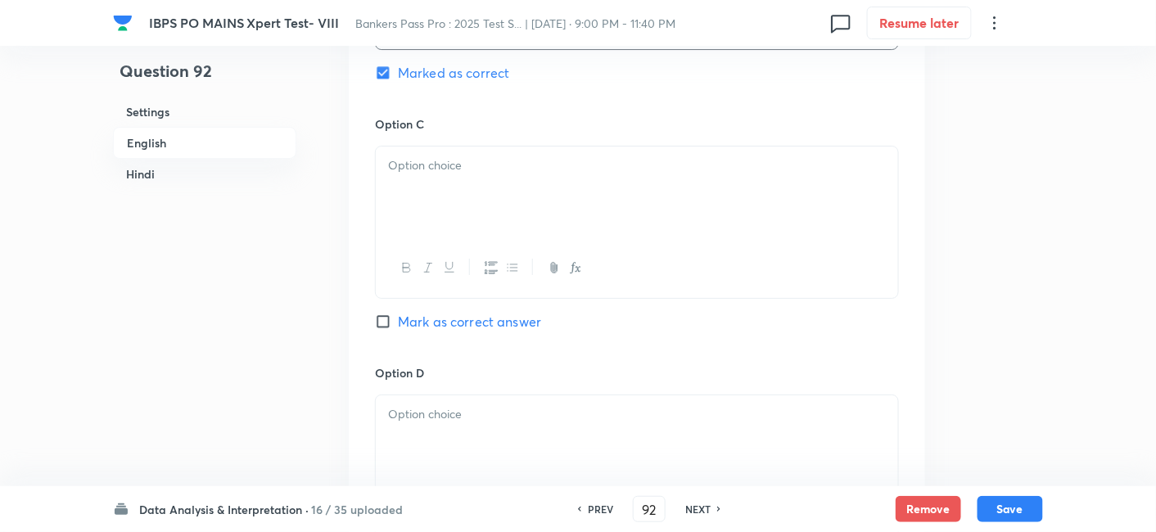
click at [433, 176] on div at bounding box center [637, 193] width 522 height 92
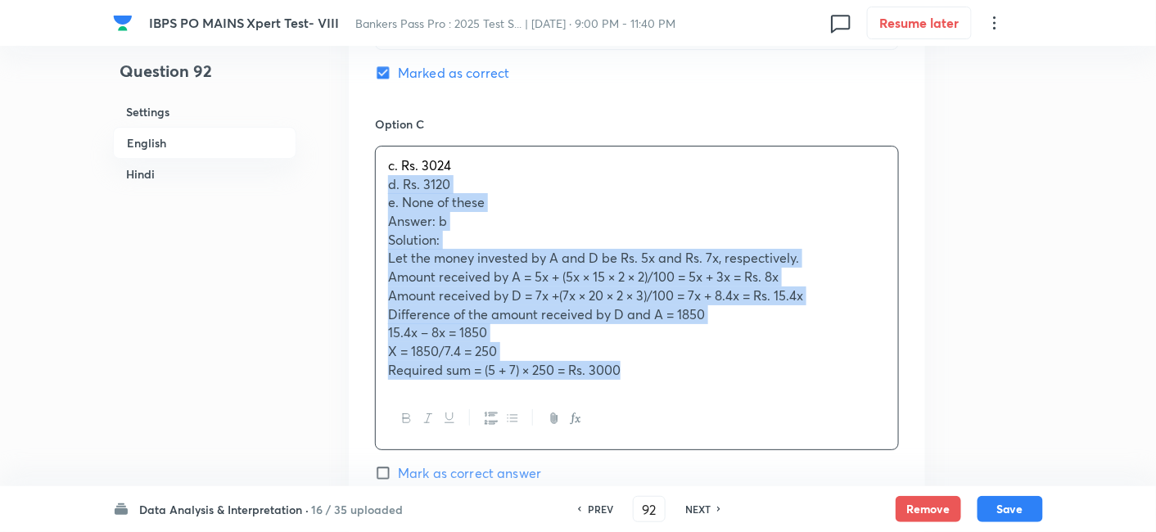
drag, startPoint x: 382, startPoint y: 188, endPoint x: 689, endPoint y: 421, distance: 385.8
click at [689, 421] on div "c. Rs. 3024 d. Rs. 3120 e. None of these Answer: b Solution: Let the money inve…" at bounding box center [637, 298] width 524 height 305
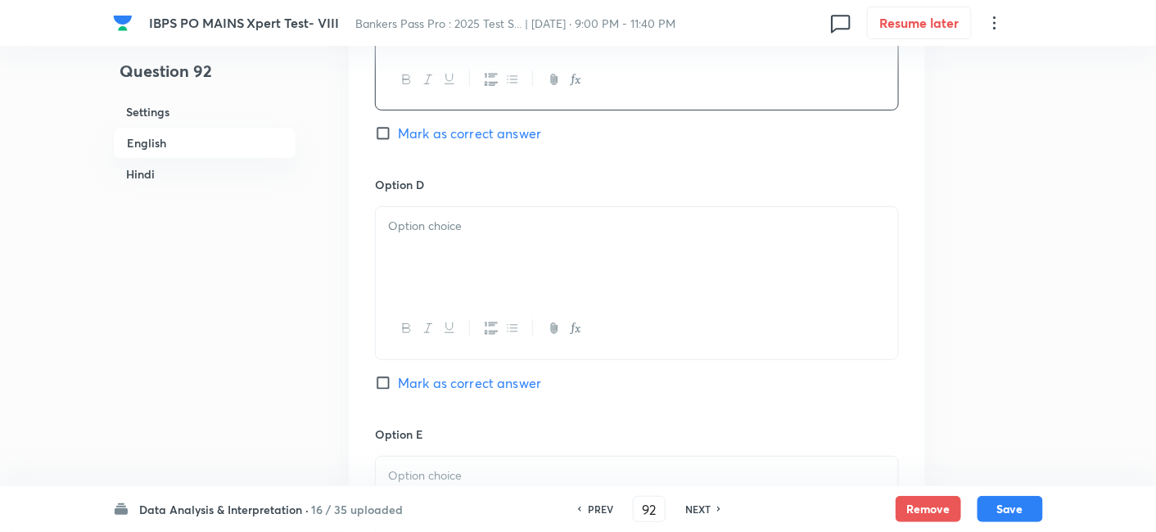
scroll to position [1971, 0]
click at [496, 242] on div at bounding box center [637, 249] width 522 height 92
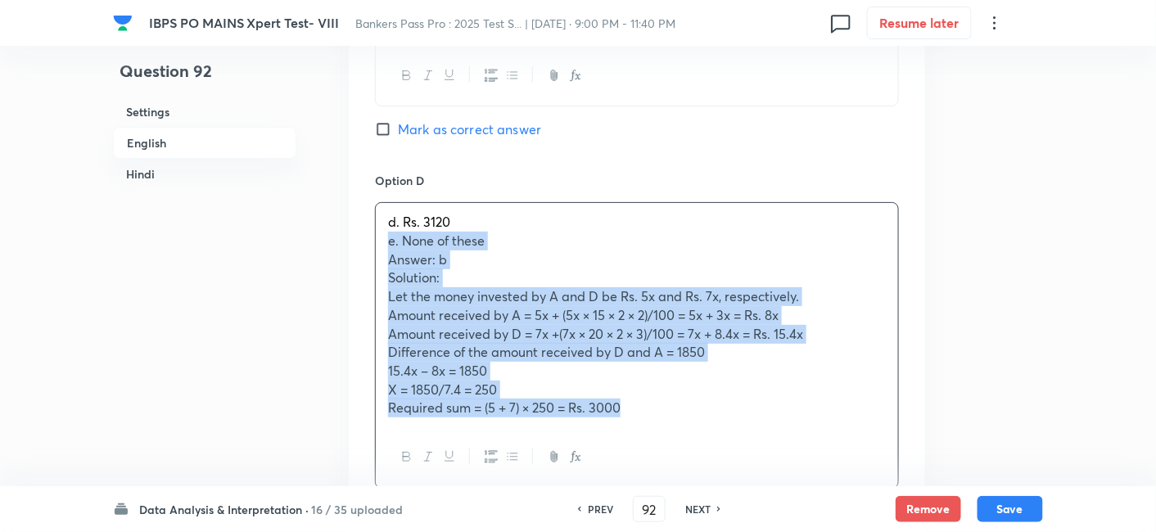
drag, startPoint x: 383, startPoint y: 243, endPoint x: 680, endPoint y: 428, distance: 350.1
click at [680, 428] on div "d. Rs. 3120 e. None of these Answer: b Solution: Let the money invested by A an…" at bounding box center [637, 345] width 524 height 286
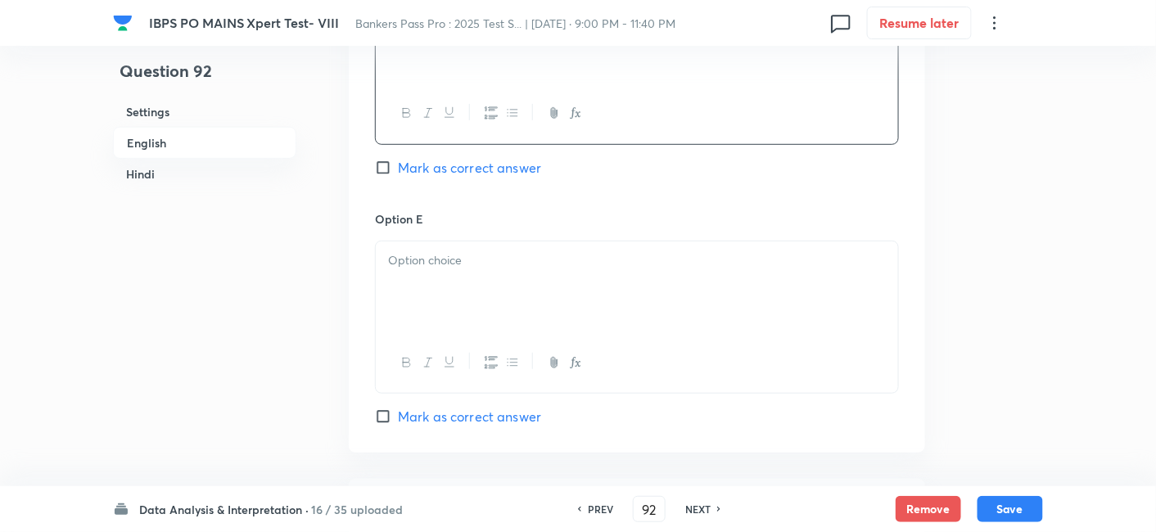
scroll to position [2198, 0]
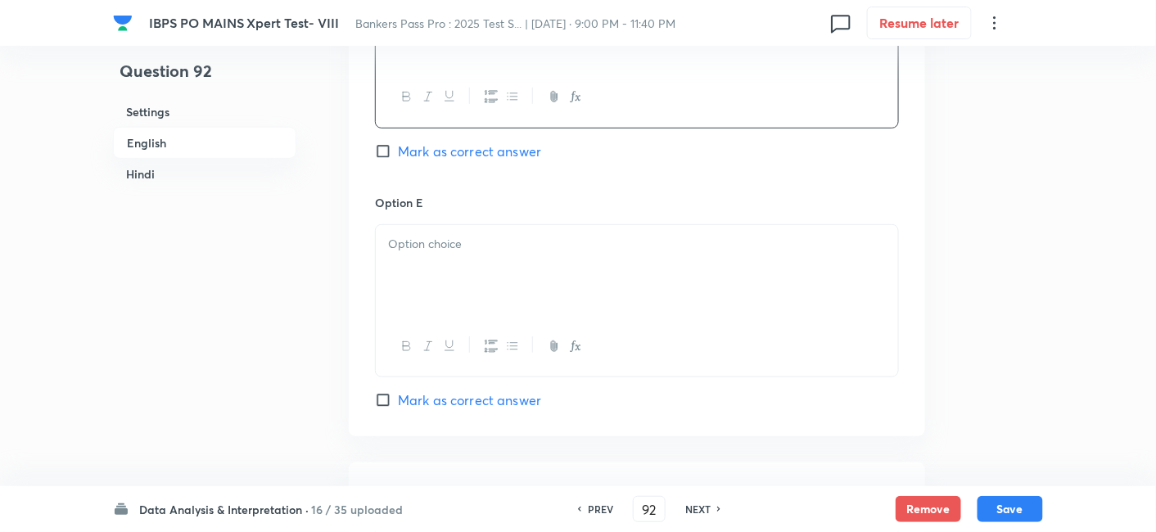
click at [453, 270] on div at bounding box center [637, 271] width 522 height 92
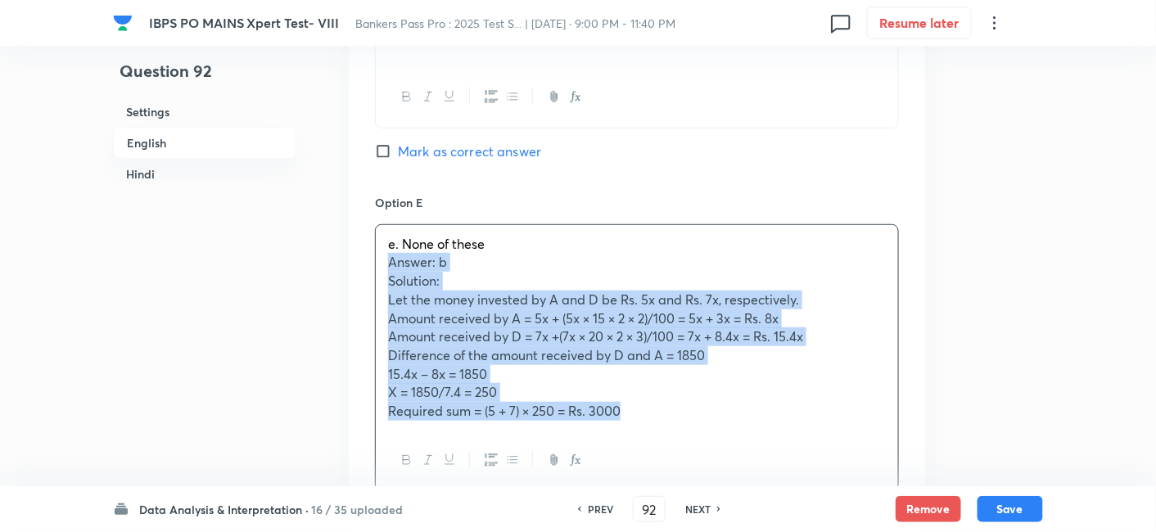
drag, startPoint x: 391, startPoint y: 260, endPoint x: 634, endPoint y: 408, distance: 284.4
click at [634, 408] on div "e. None of these Answer: b Solution: Let the money invested by A and D be Rs. 5…" at bounding box center [637, 328] width 522 height 206
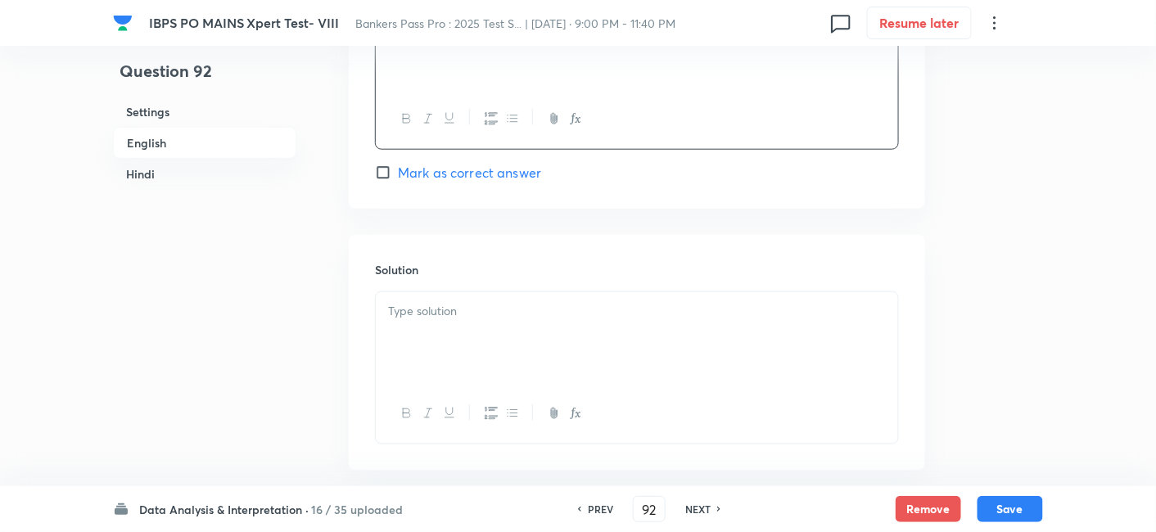
scroll to position [2428, 0]
click at [519, 307] on p at bounding box center [637, 309] width 498 height 19
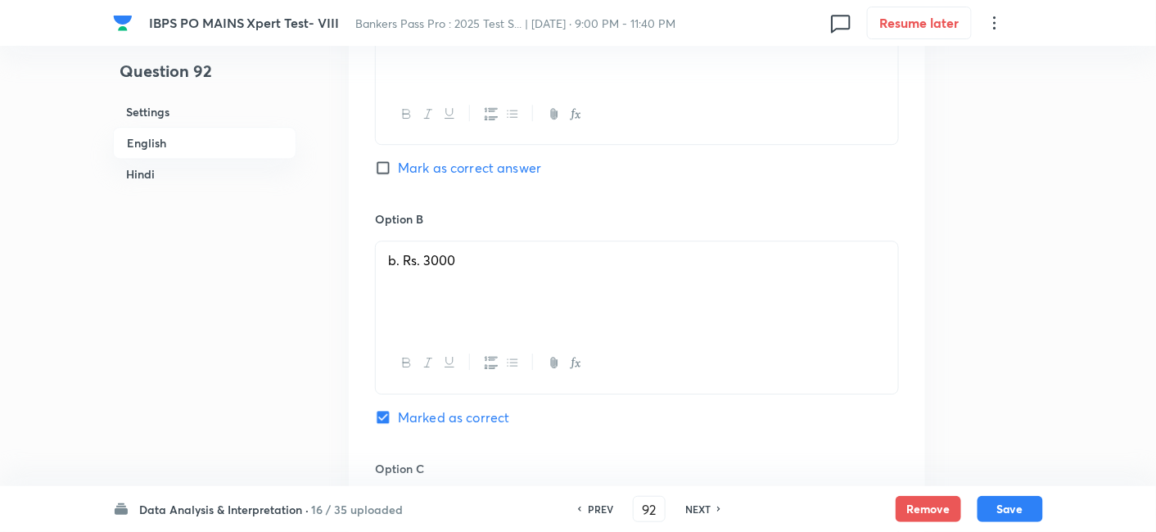
scroll to position [1431, 0]
click at [1038, 504] on button "Save" at bounding box center [1011, 508] width 66 height 26
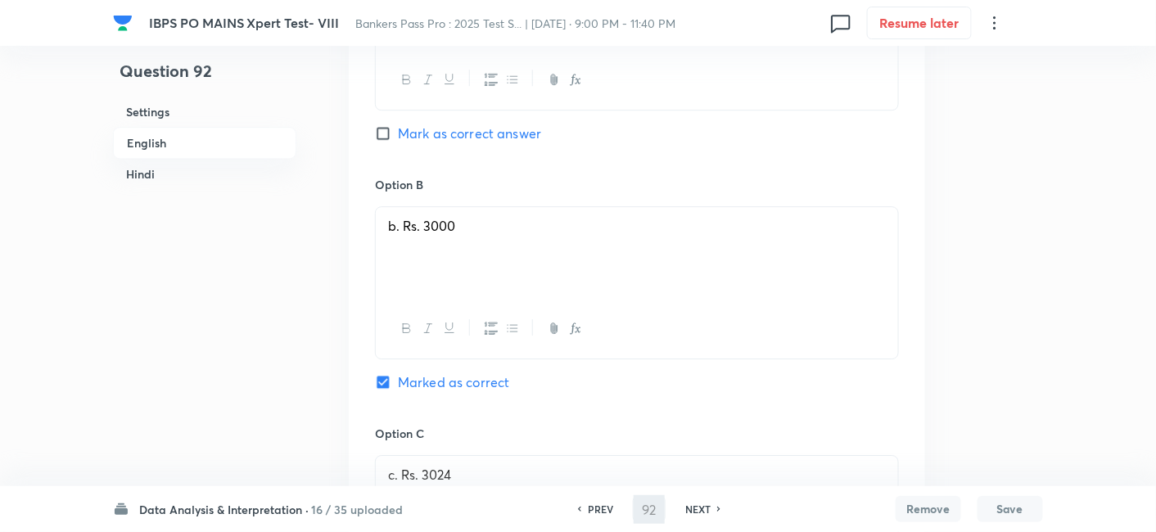
type input "93"
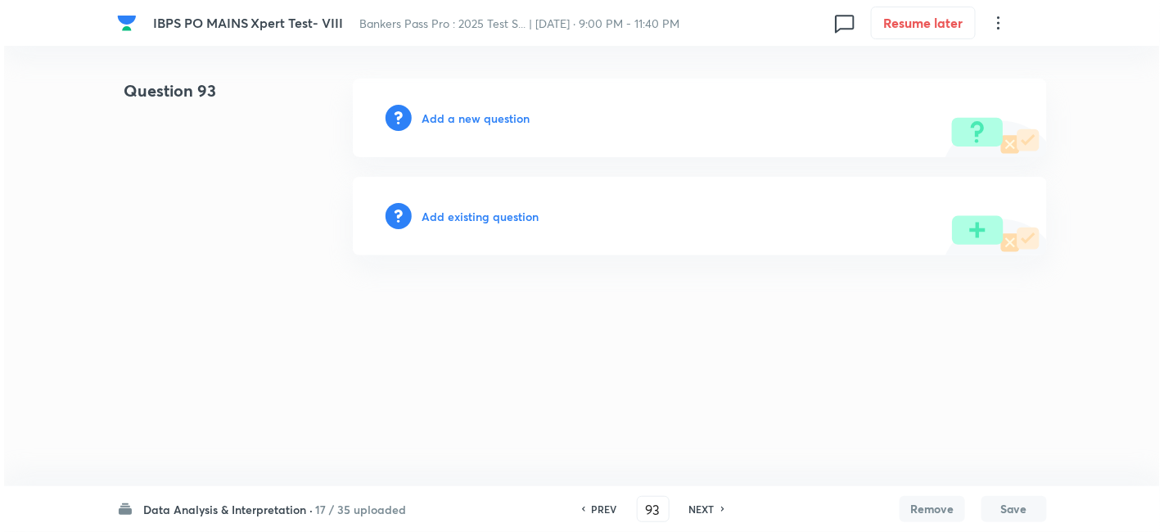
scroll to position [0, 0]
click at [447, 112] on h6 "Add a new question" at bounding box center [476, 118] width 108 height 17
click at [447, 112] on h6 "Choose a question type" at bounding box center [485, 118] width 126 height 17
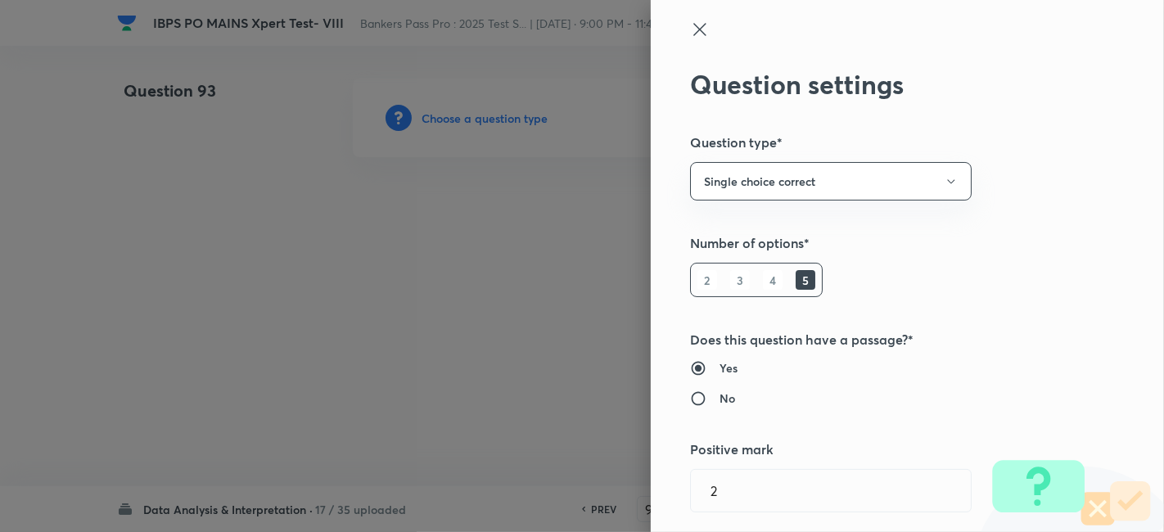
click at [447, 112] on div at bounding box center [582, 266] width 1164 height 532
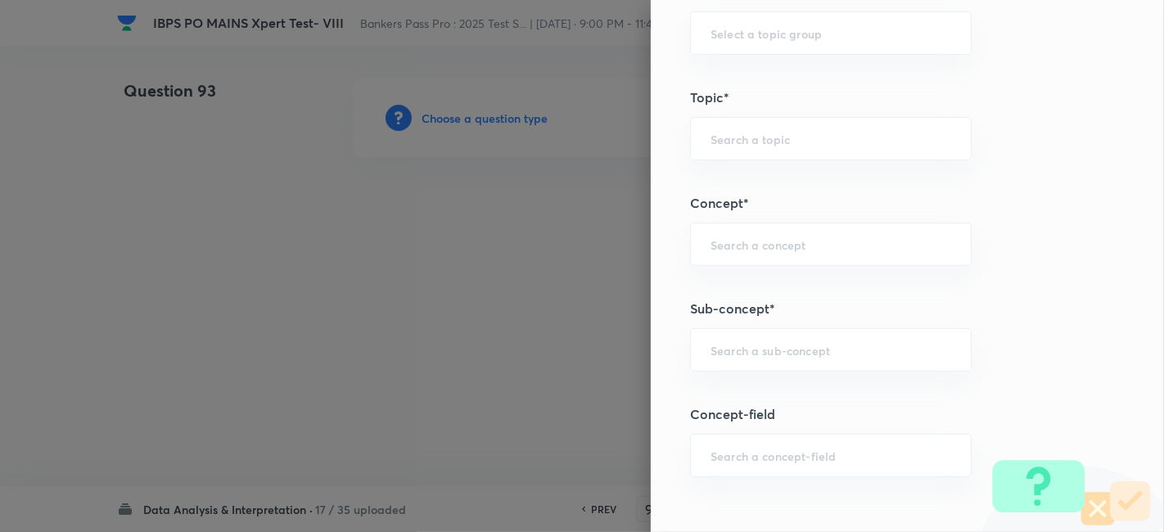
scroll to position [758, 0]
click at [768, 354] on div "​" at bounding box center [831, 349] width 282 height 43
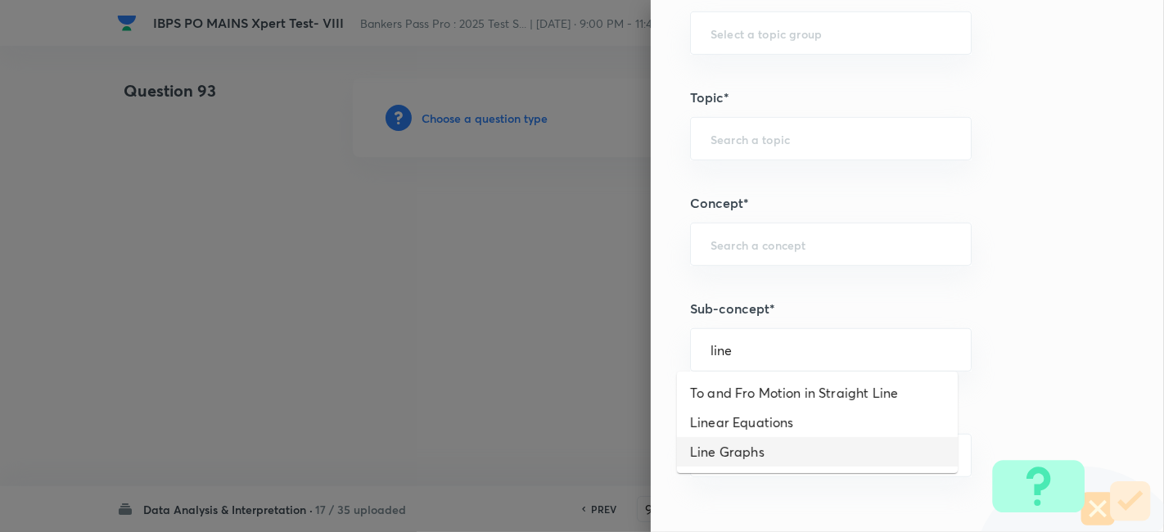
click at [754, 447] on li "Line Graphs" at bounding box center [817, 451] width 281 height 29
type input "Line Graphs"
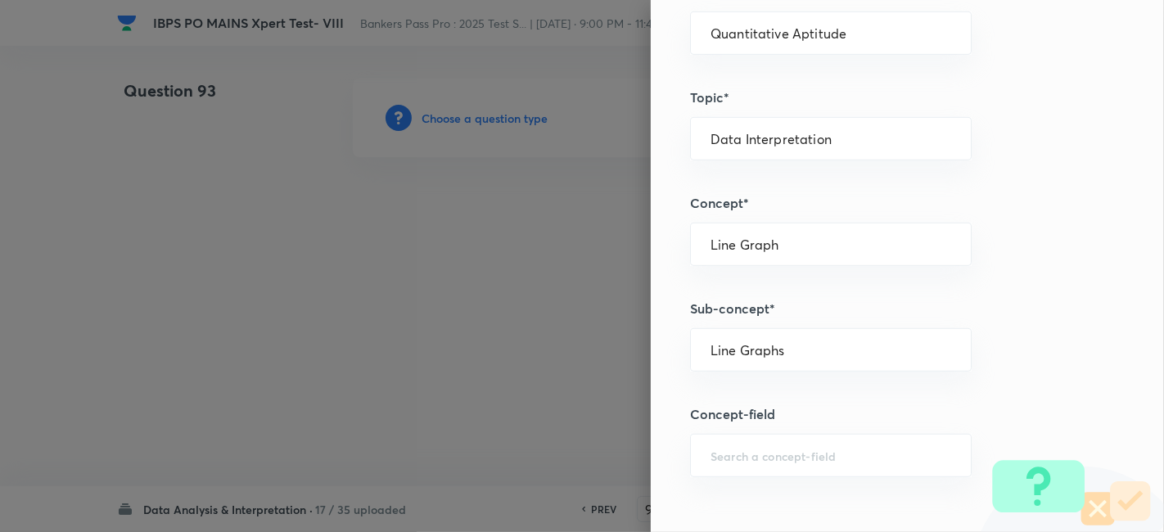
type input "Quantitative Aptitude"
type input "Data Interpretation"
type input "Line Graph"
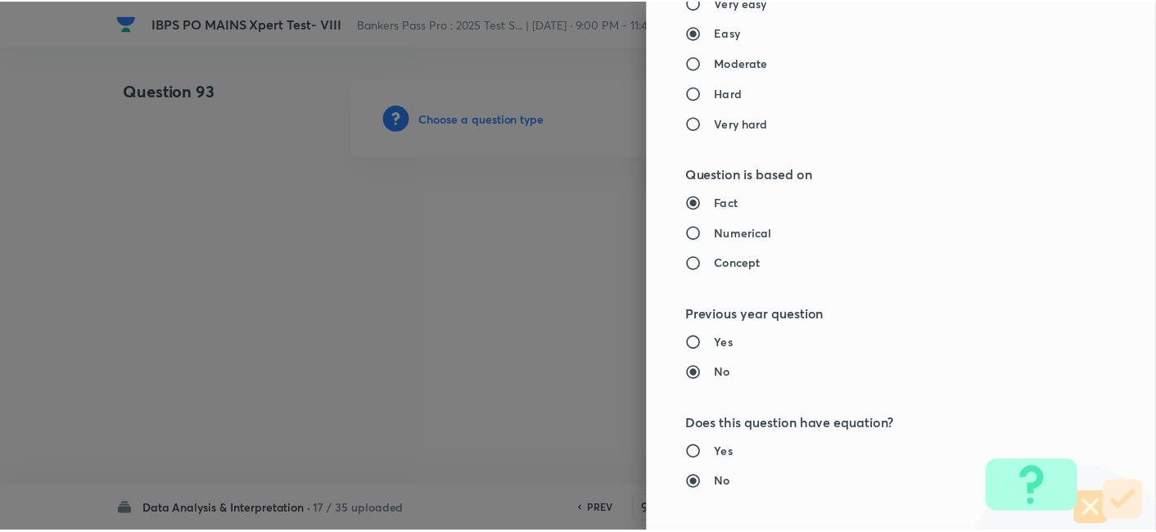
scroll to position [1695, 0]
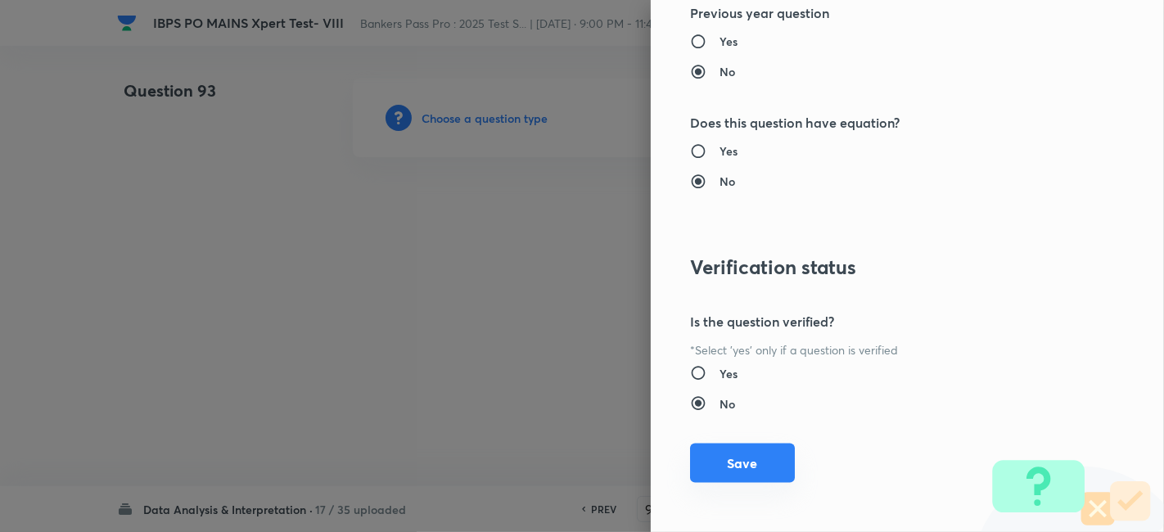
click at [727, 454] on button "Save" at bounding box center [742, 463] width 105 height 39
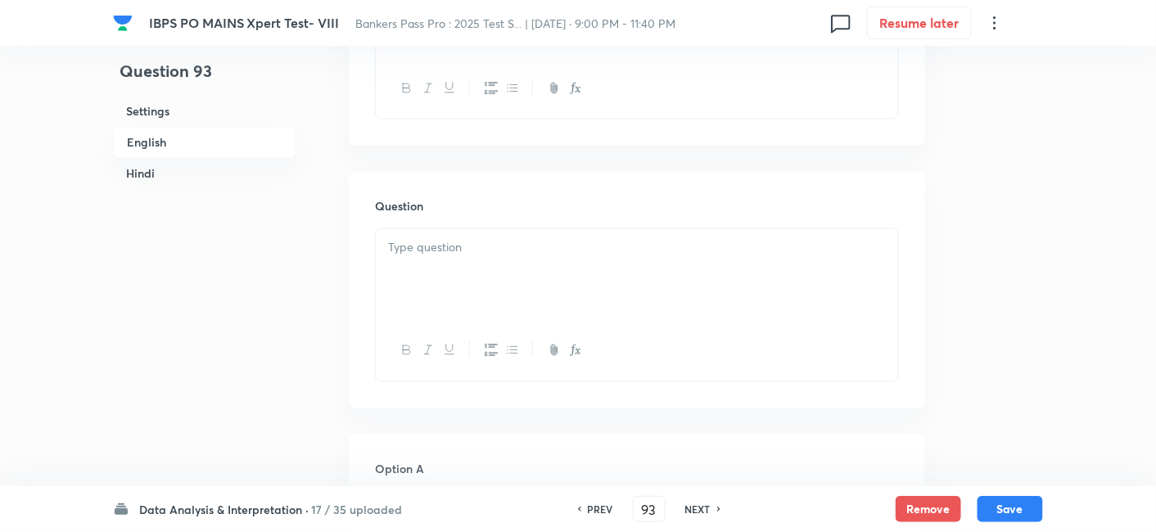
scroll to position [909, 0]
click at [477, 264] on div at bounding box center [637, 261] width 522 height 92
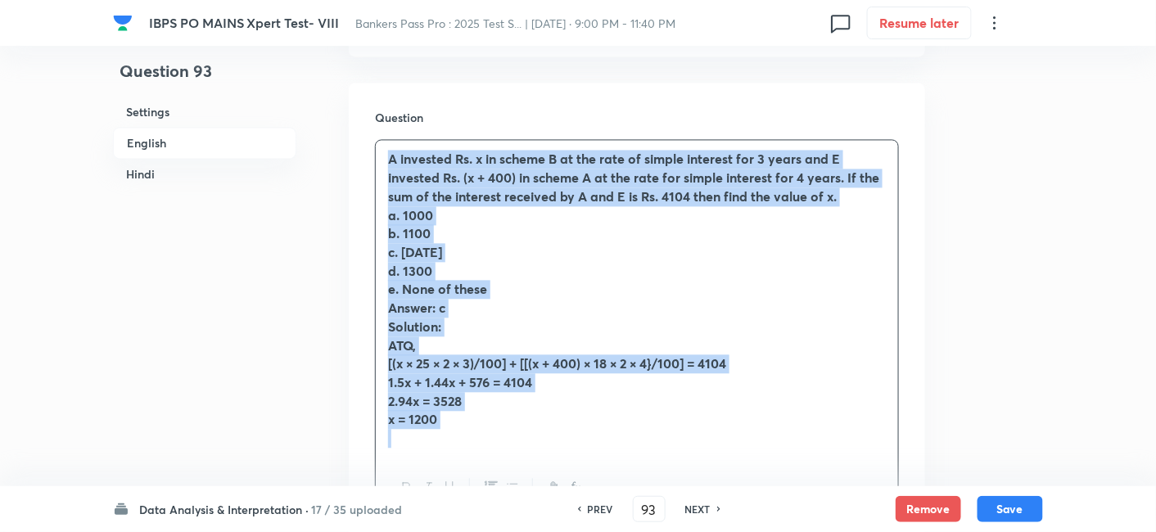
scroll to position [994, 0]
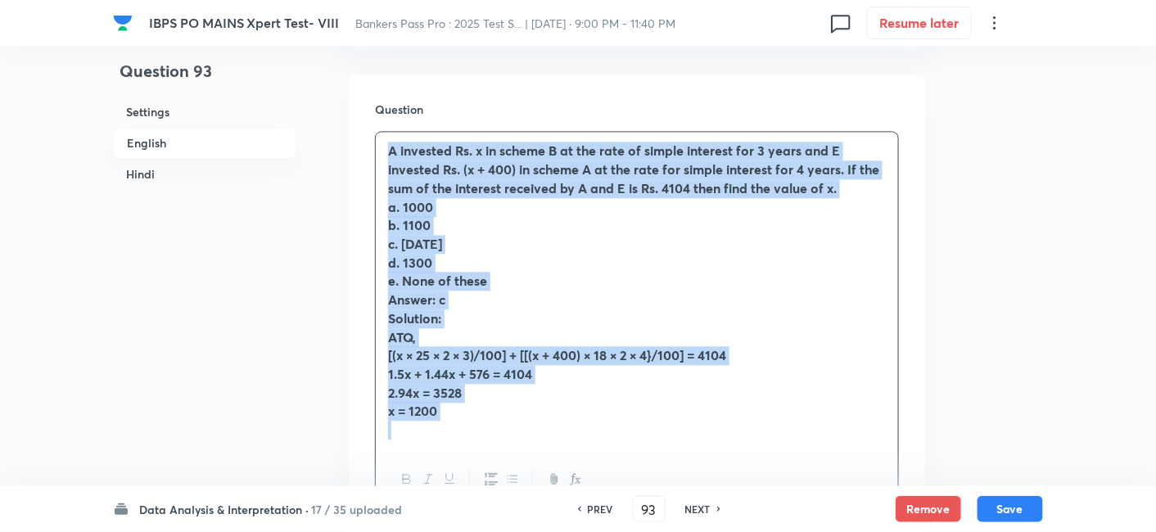
drag, startPoint x: 382, startPoint y: 233, endPoint x: 589, endPoint y: 521, distance: 354.5
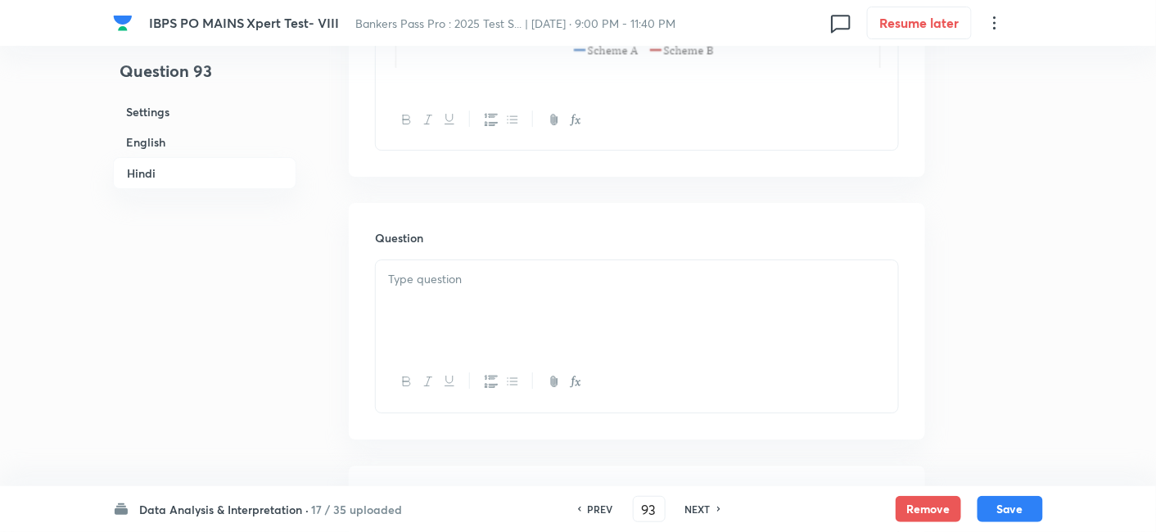
scroll to position [3578, 0]
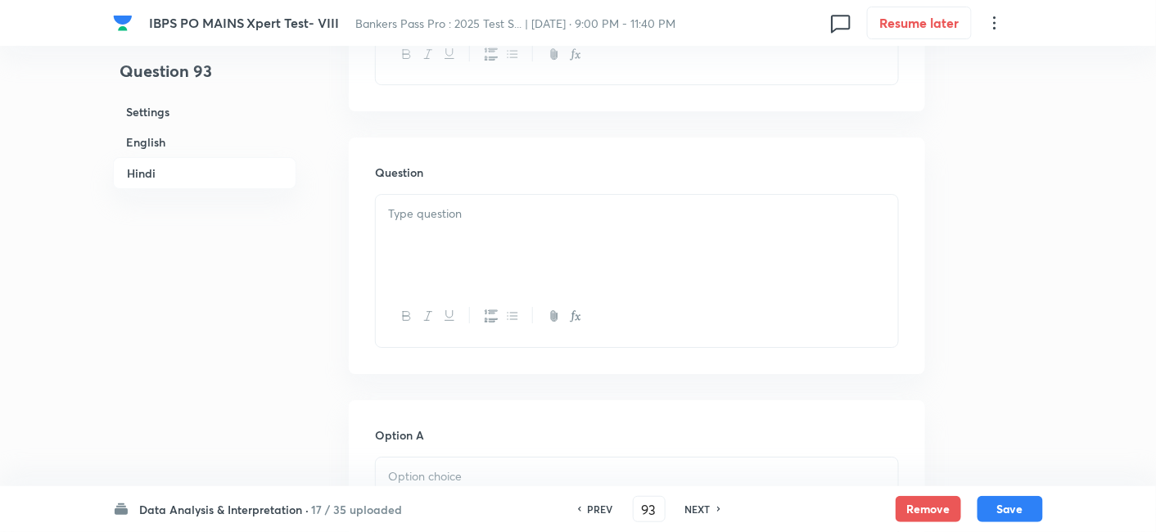
click at [519, 254] on div at bounding box center [637, 241] width 522 height 92
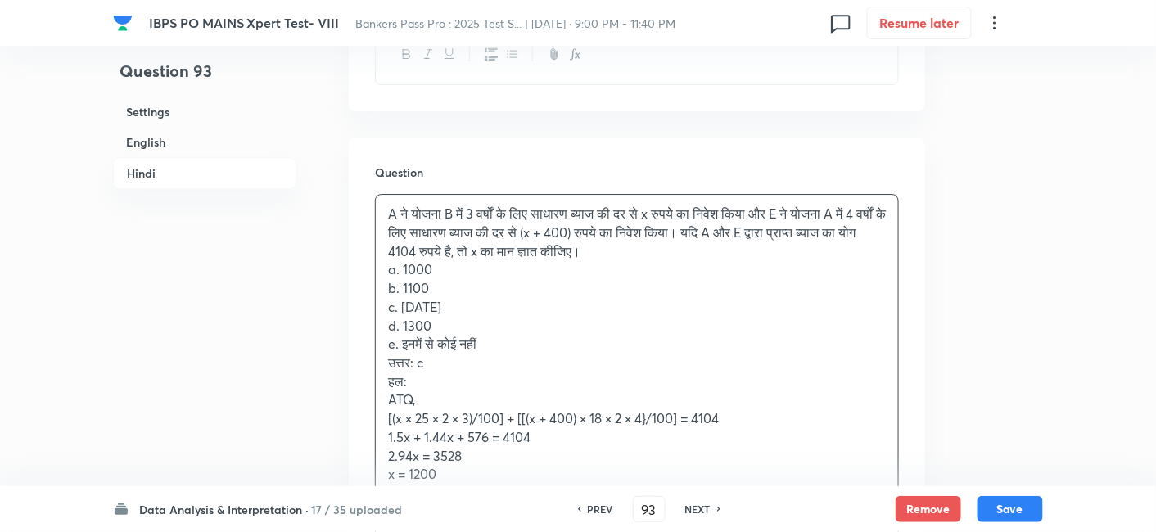
scroll to position [3752, 0]
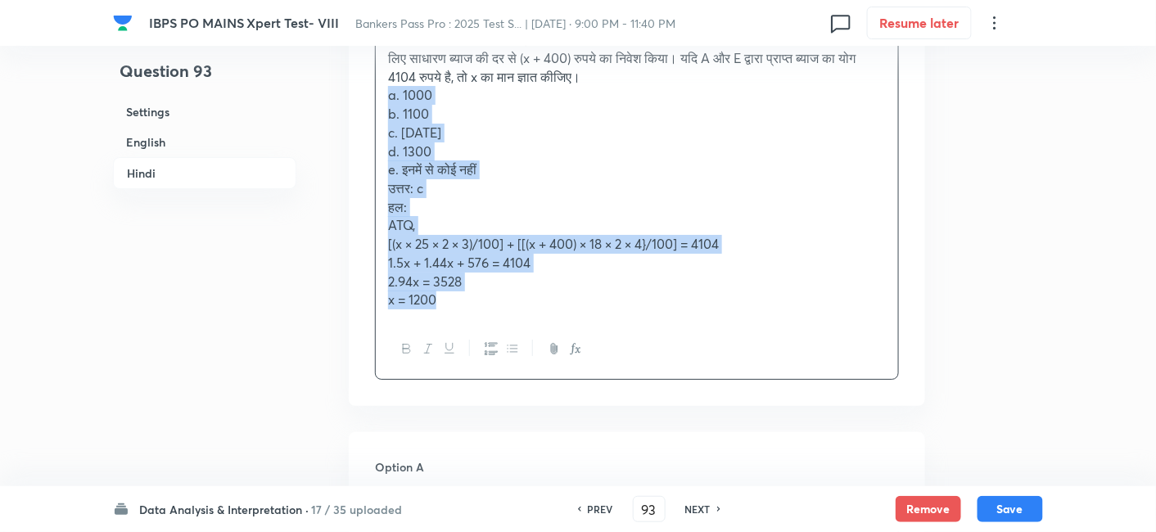
drag, startPoint x: 378, startPoint y: 118, endPoint x: 491, endPoint y: 335, distance: 244.6
click at [491, 335] on div "A ने योजना B में 3 वर्षों के लिए साधारण ब्याज की दर से x रुपये का निवेश किया और…" at bounding box center [637, 200] width 524 height 360
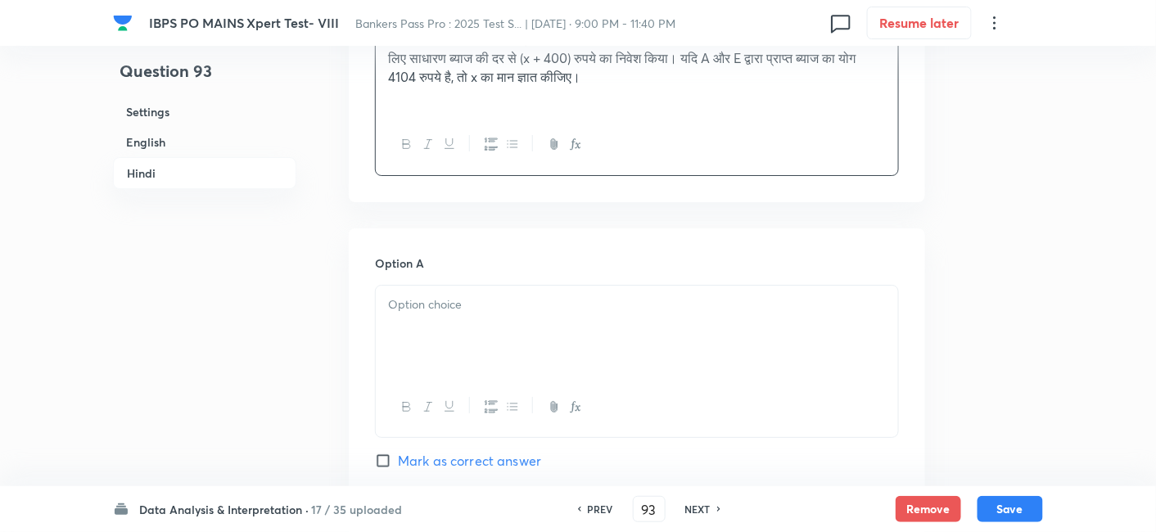
scroll to position [3916, 0]
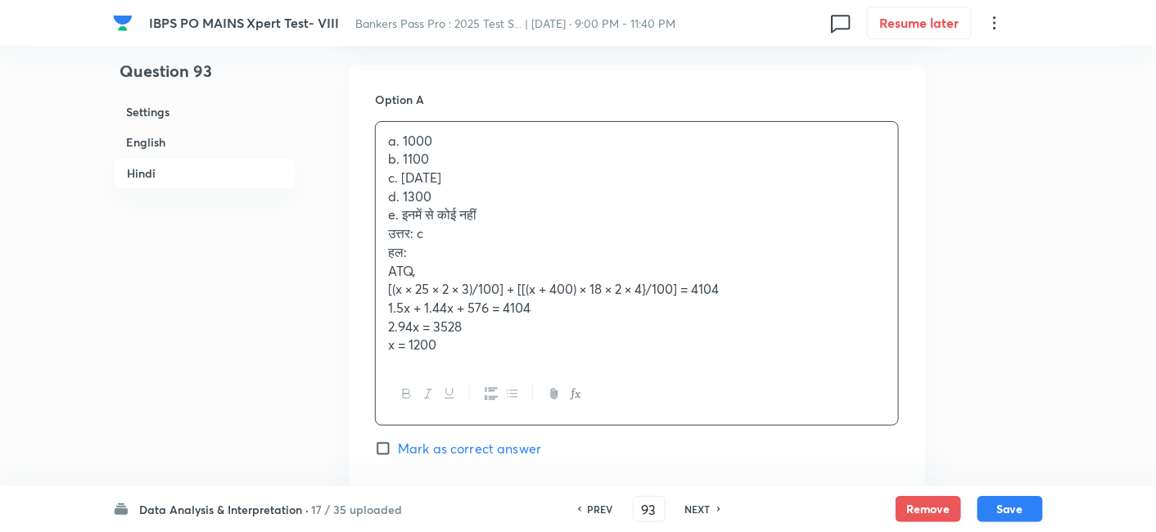
click at [410, 206] on div "a. 1000 b. 1100 c. 1200 d. 1300 e. इनमें से कोई नहीं उत्तर: c हल: ATQ, [(x × 25…" at bounding box center [637, 243] width 522 height 243
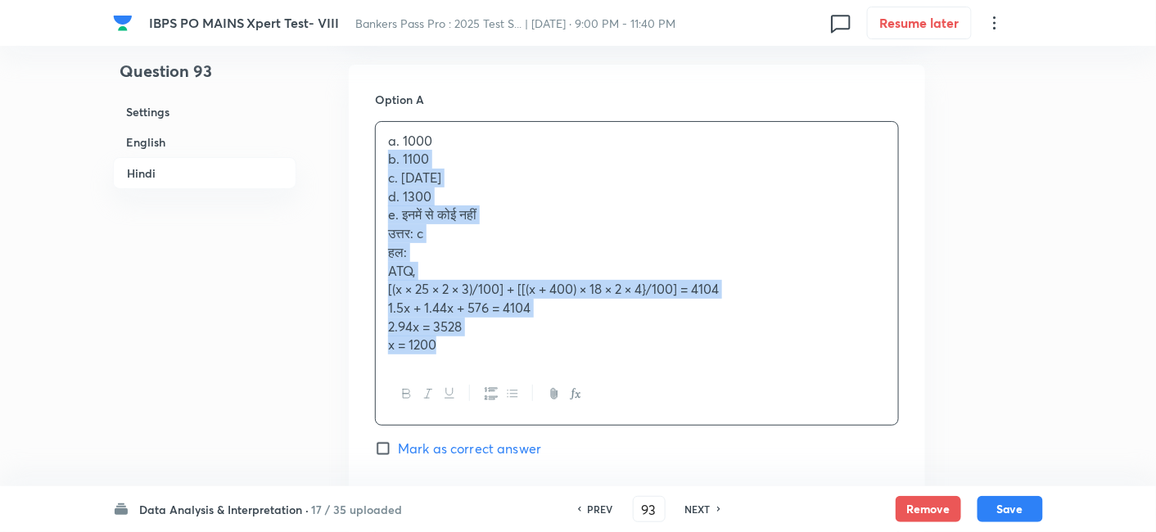
drag, startPoint x: 381, startPoint y: 169, endPoint x: 516, endPoint y: 368, distance: 241.2
click at [516, 365] on div "a. 1000 b. 1100 c. 1200 d. 1300 e. इनमें से कोई नहीं उत्तर: c हल: ATQ, [(x × 25…" at bounding box center [637, 243] width 522 height 243
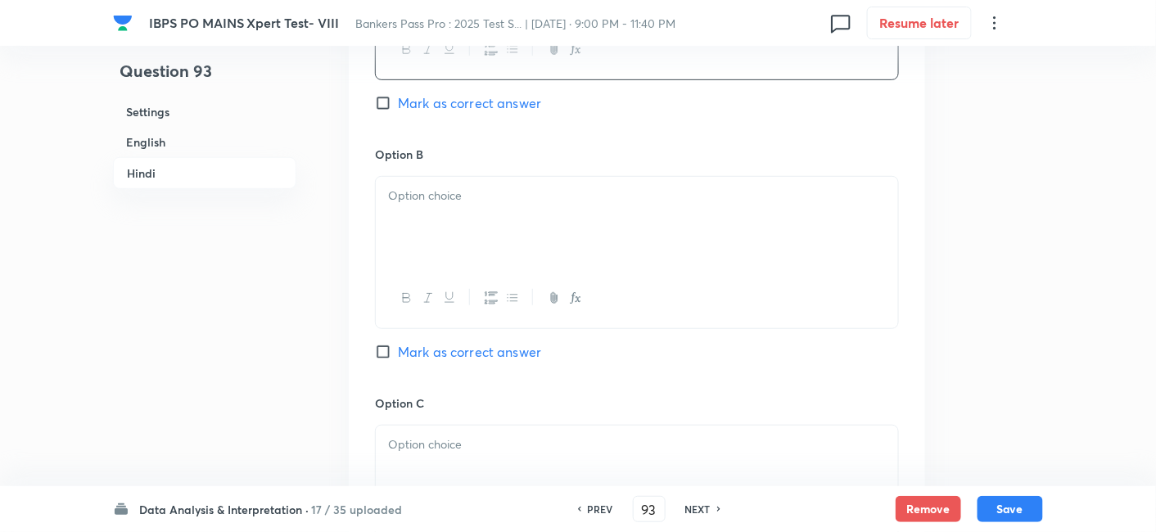
scroll to position [4114, 0]
click at [431, 254] on div at bounding box center [637, 219] width 522 height 92
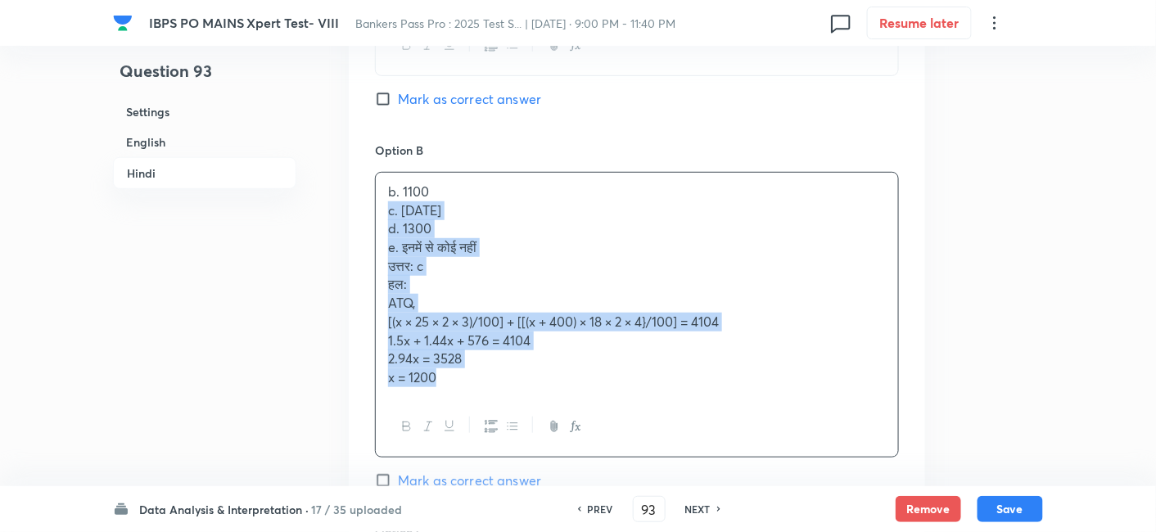
drag, startPoint x: 388, startPoint y: 225, endPoint x: 513, endPoint y: 418, distance: 229.8
click at [513, 418] on div "b. 1100 c. 1200 d. 1300 e. इनमें से कोई नहीं उत्तर: c हल: ATQ, [(x × 25 × 2 × 3…" at bounding box center [637, 315] width 524 height 286
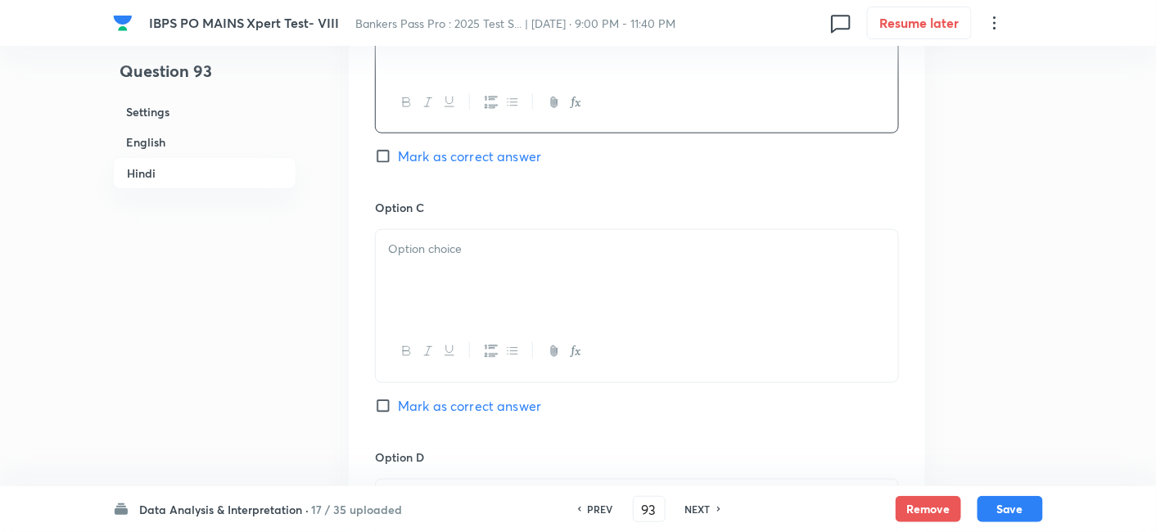
scroll to position [4309, 0]
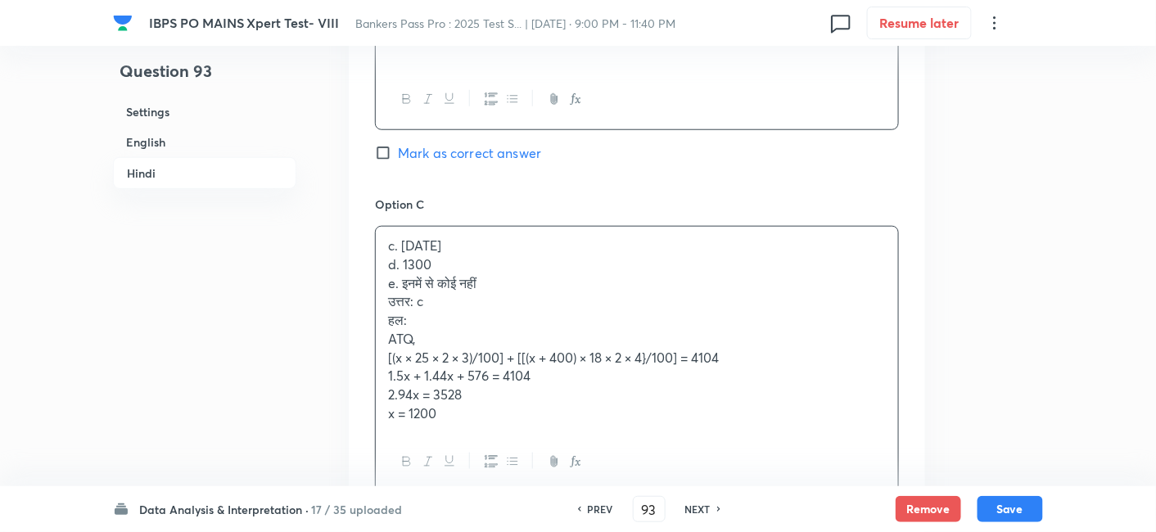
click at [406, 253] on p "c. 1200" at bounding box center [637, 246] width 498 height 19
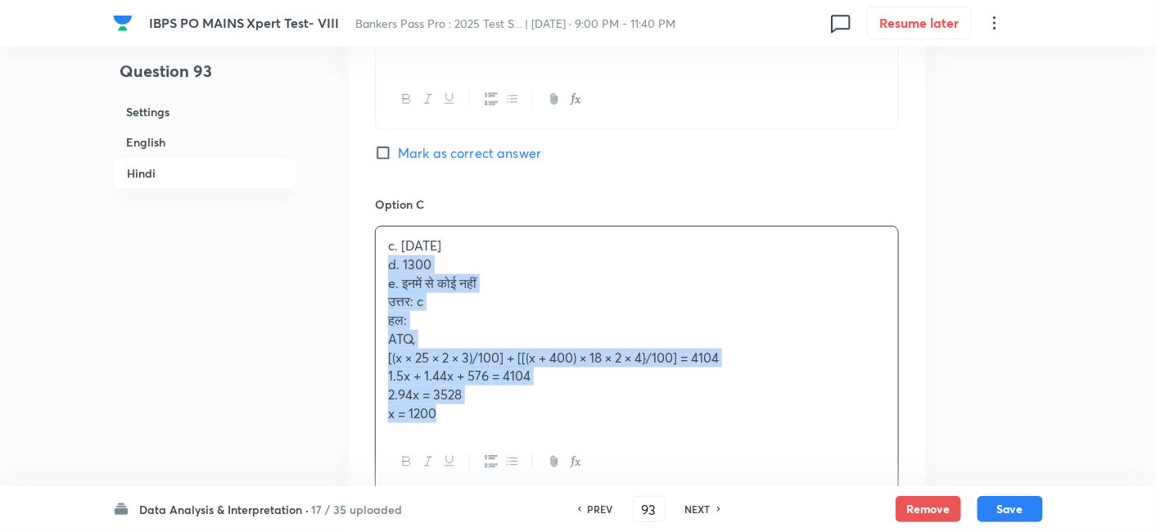
drag, startPoint x: 383, startPoint y: 282, endPoint x: 475, endPoint y: 429, distance: 173.6
click at [475, 429] on div "c. 1200 d. 1300 e. इनमें से कोई नहीं उत्तर: c हल: ATQ, [(x × 25 × 2 × 3)/100] +…" at bounding box center [637, 330] width 522 height 206
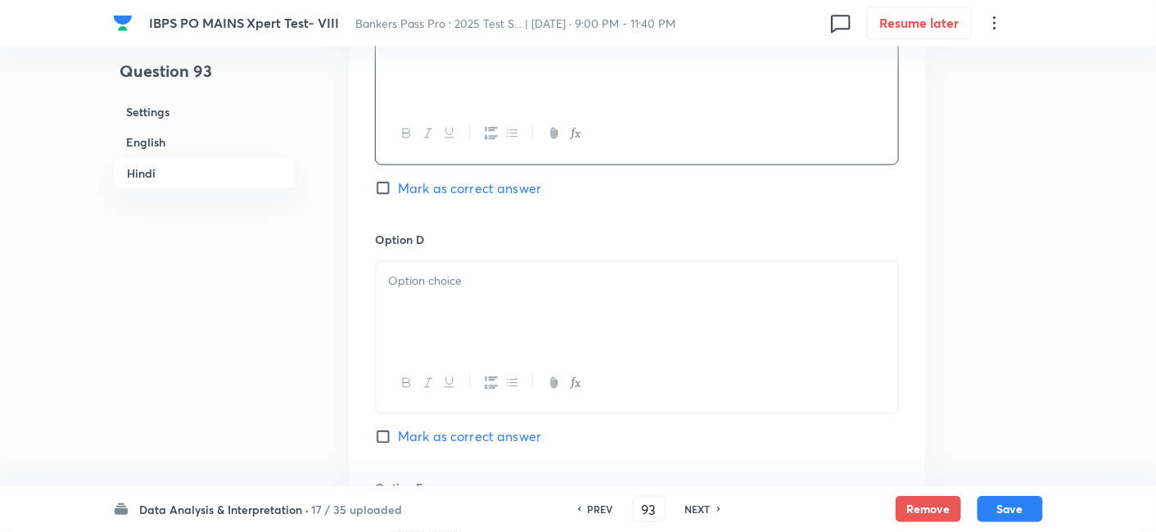
scroll to position [4524, 0]
click at [512, 198] on span "Mark as correct answer" at bounding box center [469, 188] width 143 height 20
click at [398, 197] on input "Mark as correct answer" at bounding box center [386, 188] width 23 height 16
checkbox input "true"
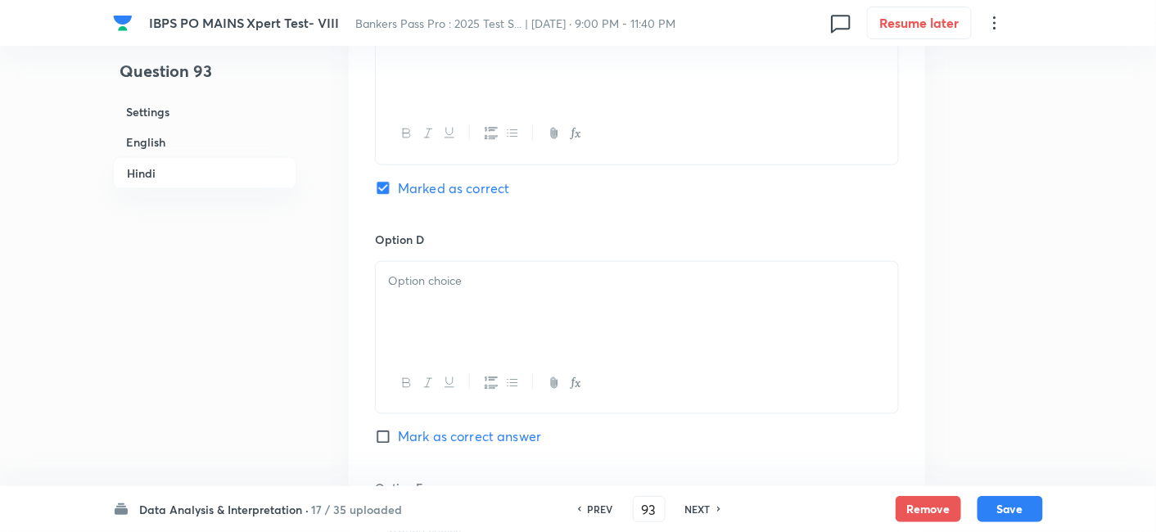
click at [463, 291] on p at bounding box center [637, 281] width 498 height 19
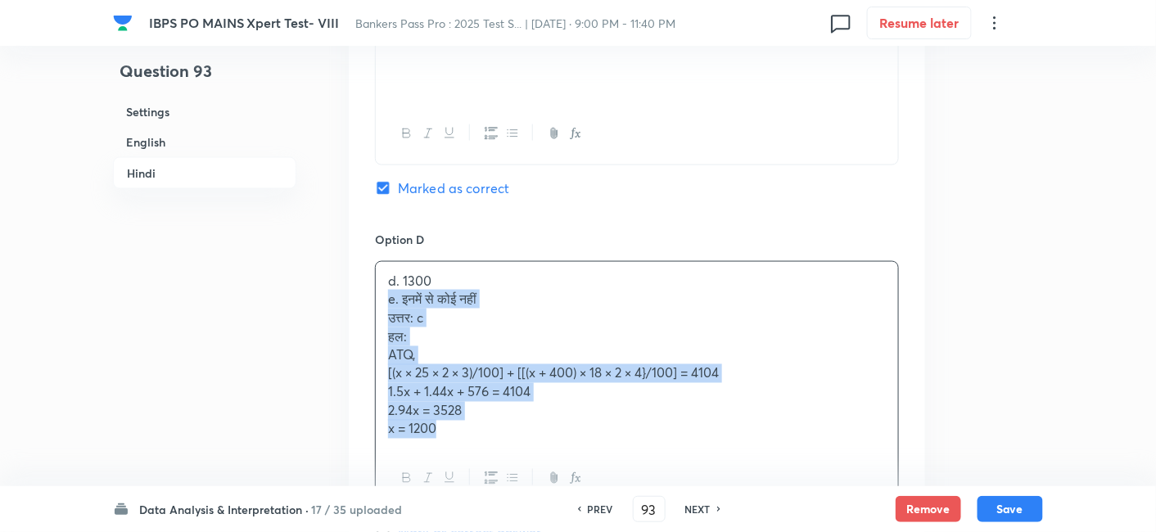
drag, startPoint x: 385, startPoint y: 312, endPoint x: 524, endPoint y: 480, distance: 218.1
click at [524, 480] on div "d. 1300 e. इनमें से कोई नहीं उत्तर: c हल: ATQ, [(x × 25 × 2 × 3)/100] + [[(x + …" at bounding box center [637, 385] width 524 height 249
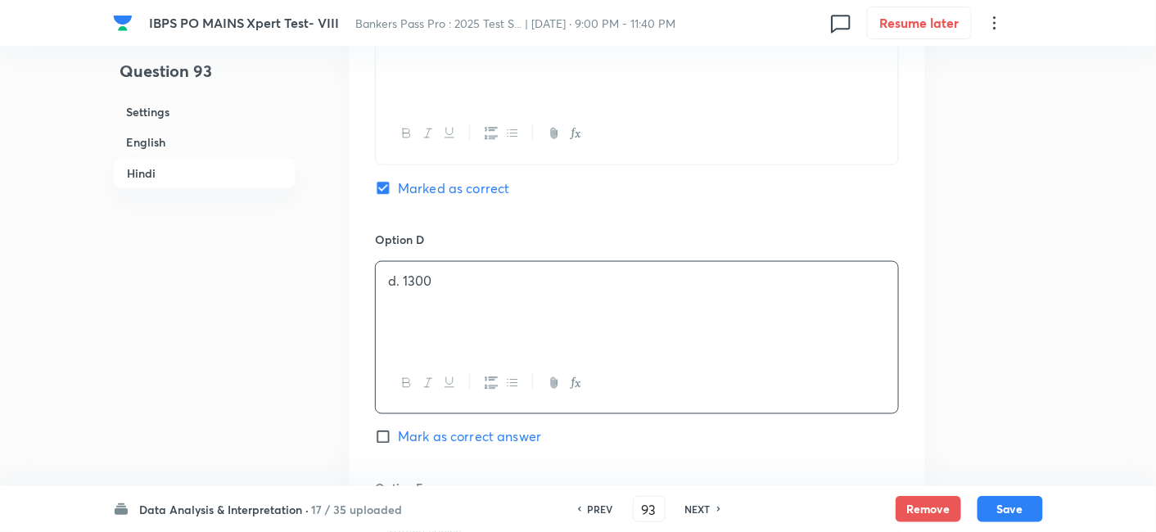
scroll to position [4809, 0]
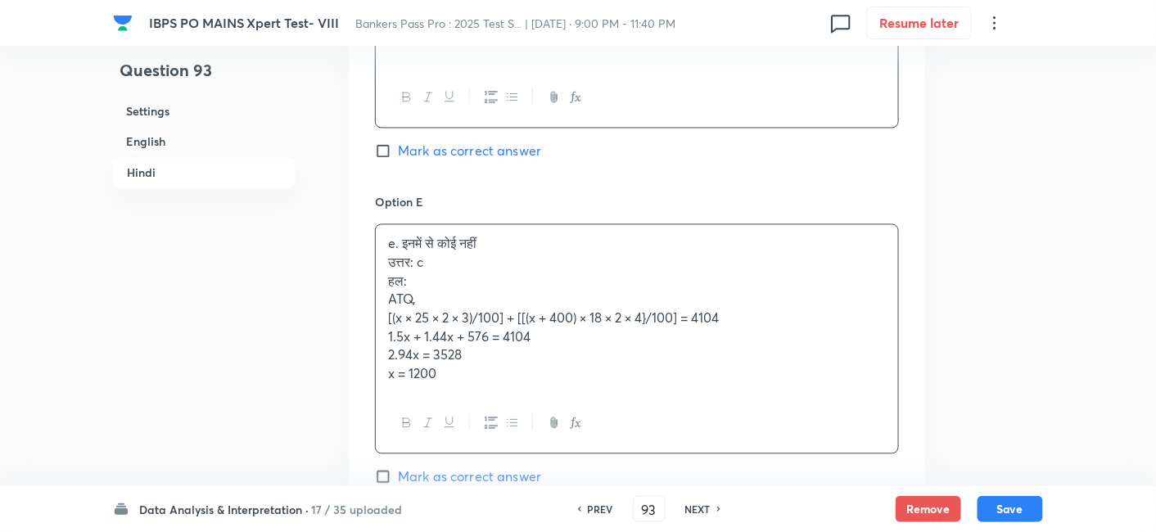
click at [413, 278] on div "e. इनमें से कोई नहीं उत्तर: c हल: ATQ, [(x × 25 × 2 × 3)/100] + [[(x + 400) × 1…" at bounding box center [637, 309] width 522 height 169
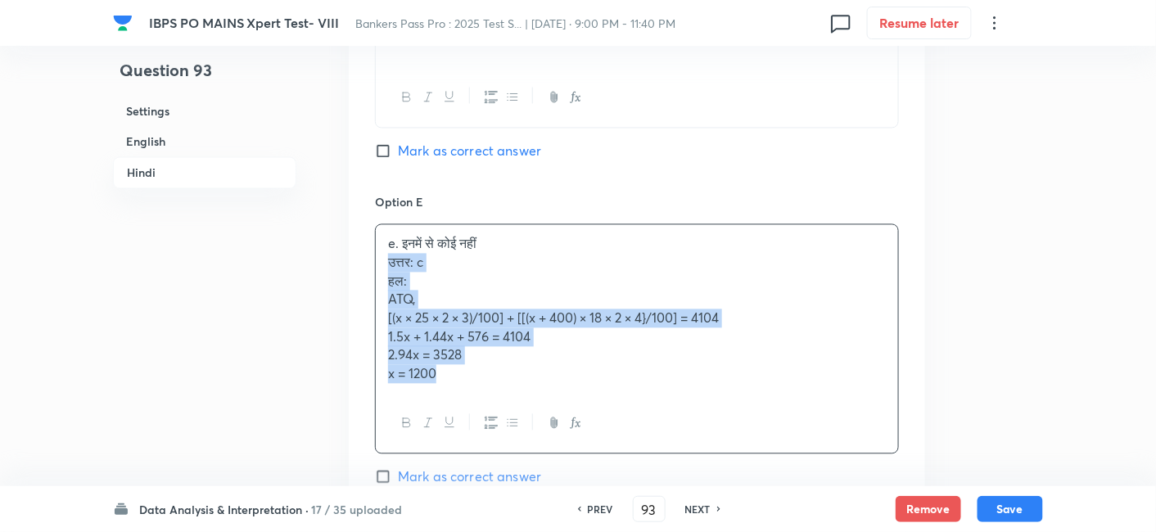
drag, startPoint x: 391, startPoint y: 269, endPoint x: 522, endPoint y: 413, distance: 194.1
click at [522, 413] on div "e. इनमें से कोई नहीं उत्तर: c हल: ATQ, [(x × 25 × 2 × 3)/100] + [[(x + 400) × 1…" at bounding box center [637, 339] width 524 height 230
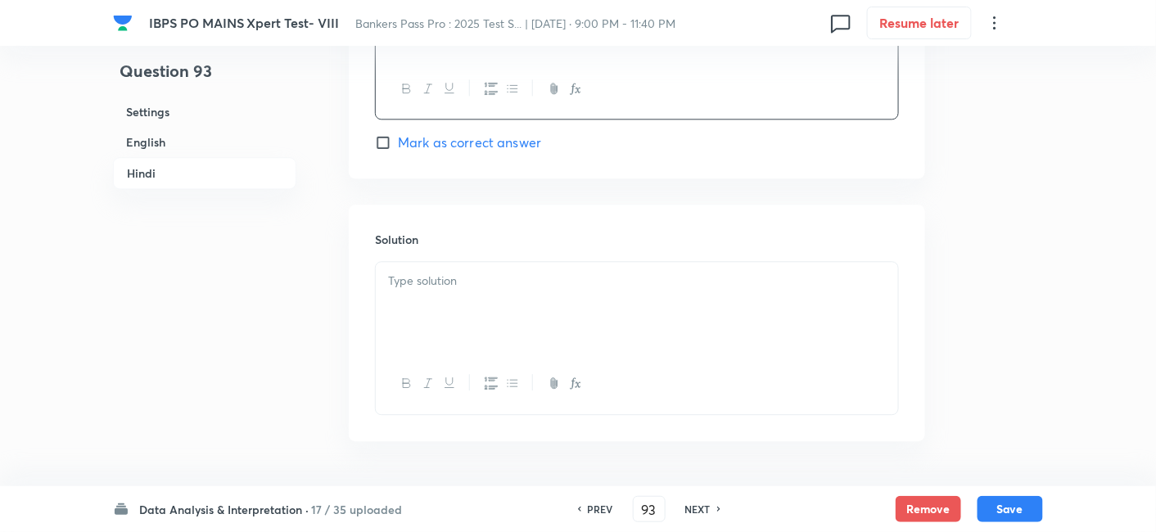
scroll to position [5077, 0]
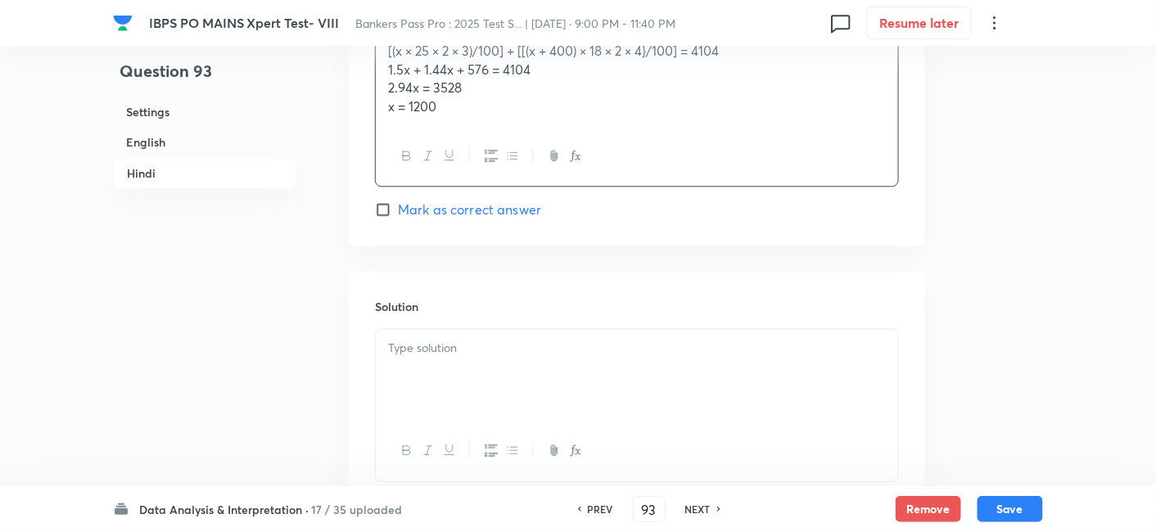
click at [450, 303] on div "Solution" at bounding box center [637, 390] width 576 height 236
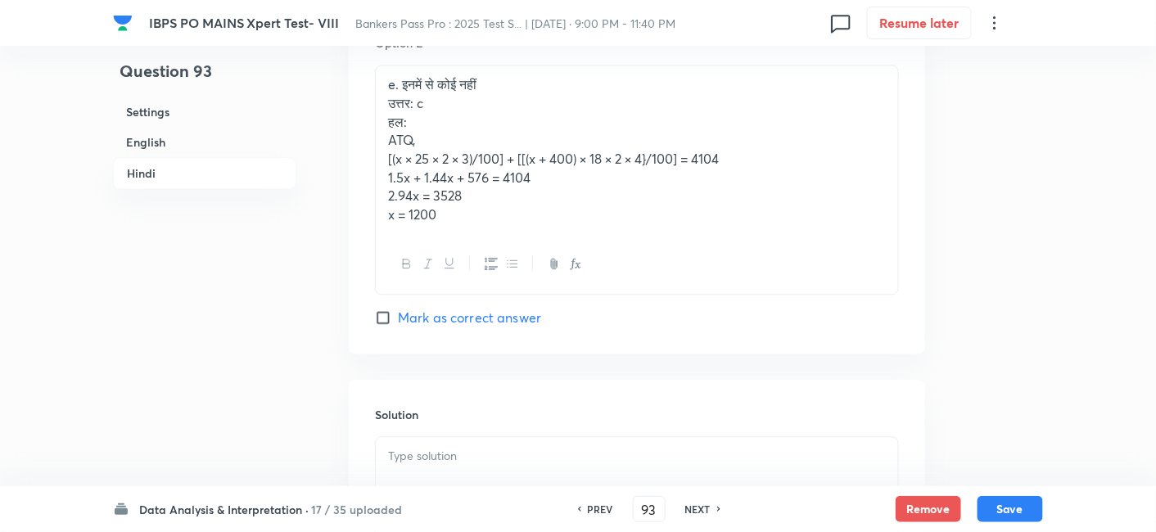
scroll to position [4968, 0]
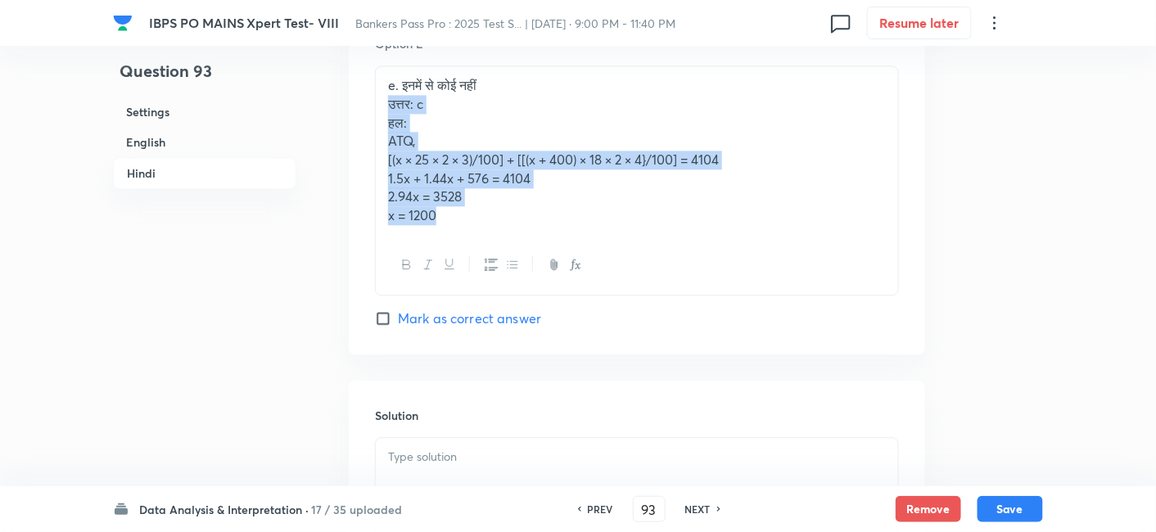
drag, startPoint x: 385, startPoint y: 116, endPoint x: 515, endPoint y: 287, distance: 214.4
click at [515, 287] on div "e. इनमें से कोई नहीं उत्तर: c हल: ATQ, [(x × 25 × 2 × 3)/100] + [[(x + 400) × 1…" at bounding box center [637, 181] width 524 height 230
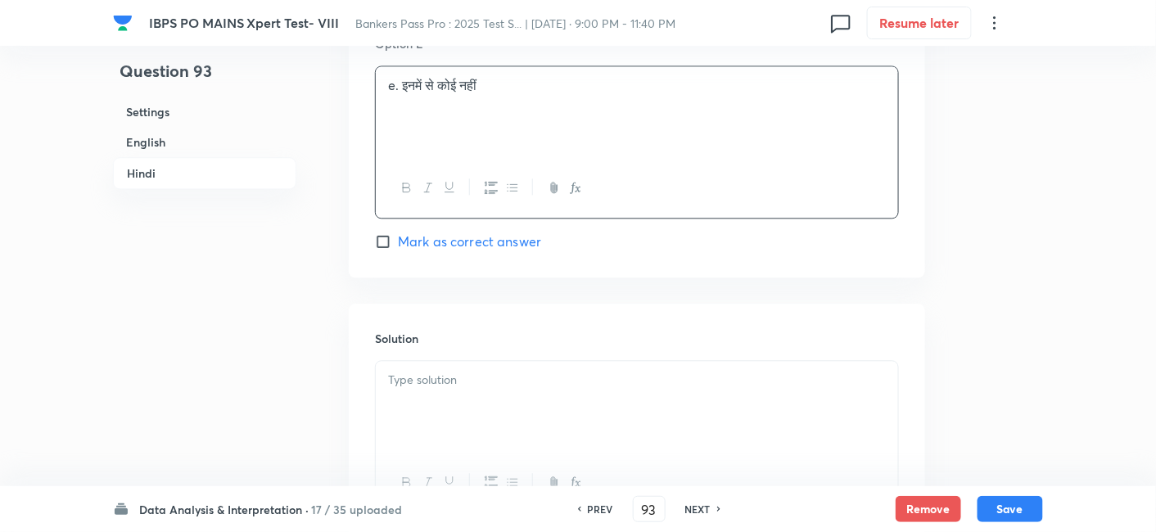
scroll to position [5132, 0]
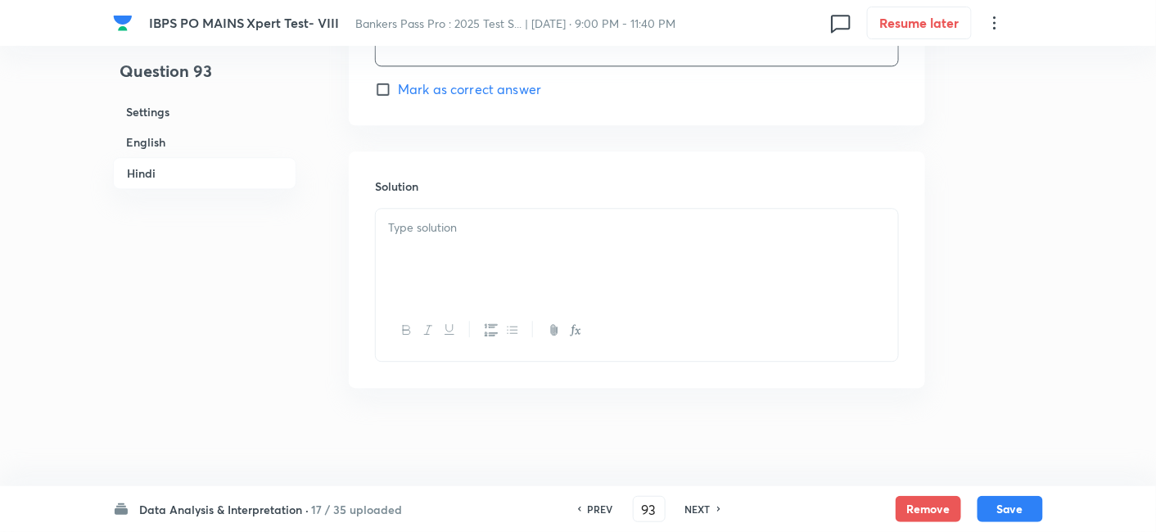
click at [472, 244] on div at bounding box center [637, 255] width 522 height 92
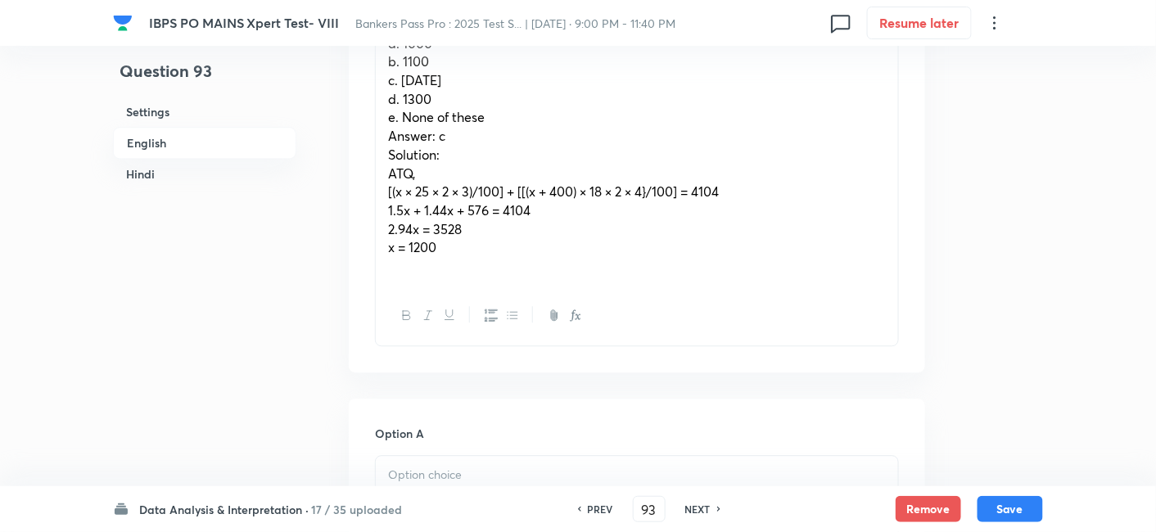
scroll to position [1091, 0]
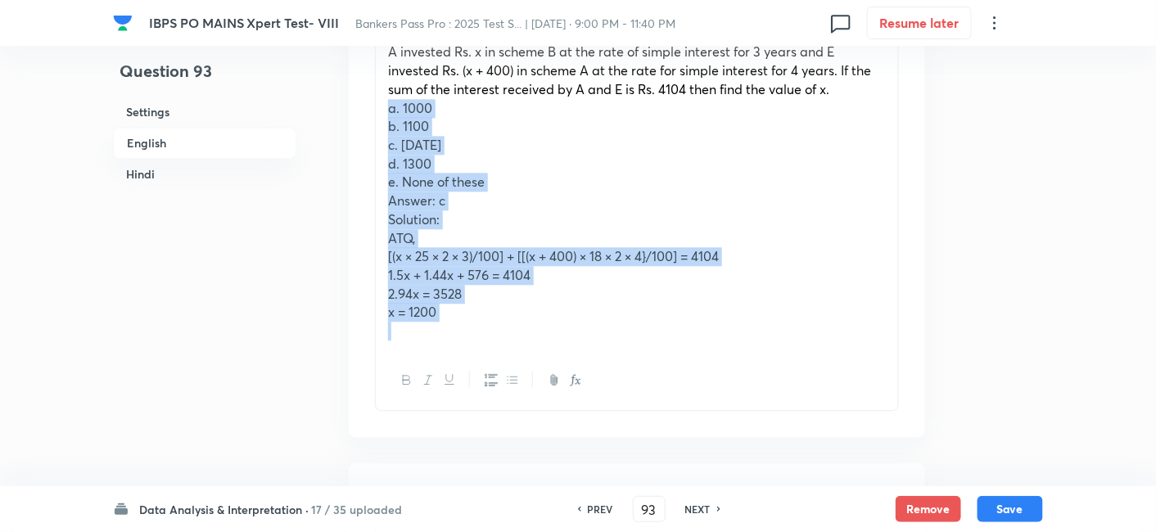
drag, startPoint x: 384, startPoint y: 111, endPoint x: 481, endPoint y: 326, distance: 236.4
click at [481, 326] on div "A invested Rs. x in scheme B at the rate of simple interest for 3 years and E i…" at bounding box center [637, 192] width 522 height 318
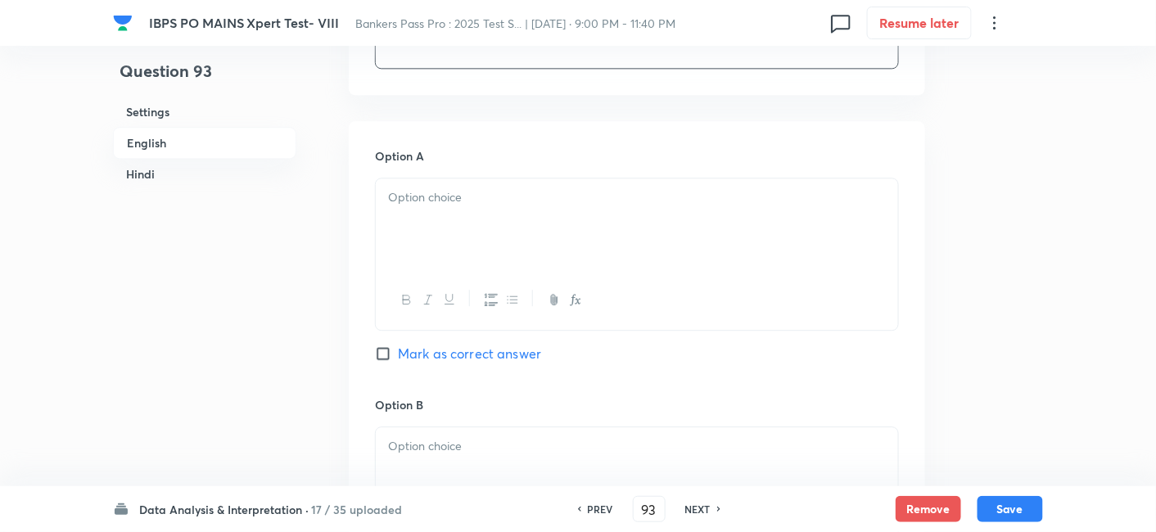
scroll to position [1209, 0]
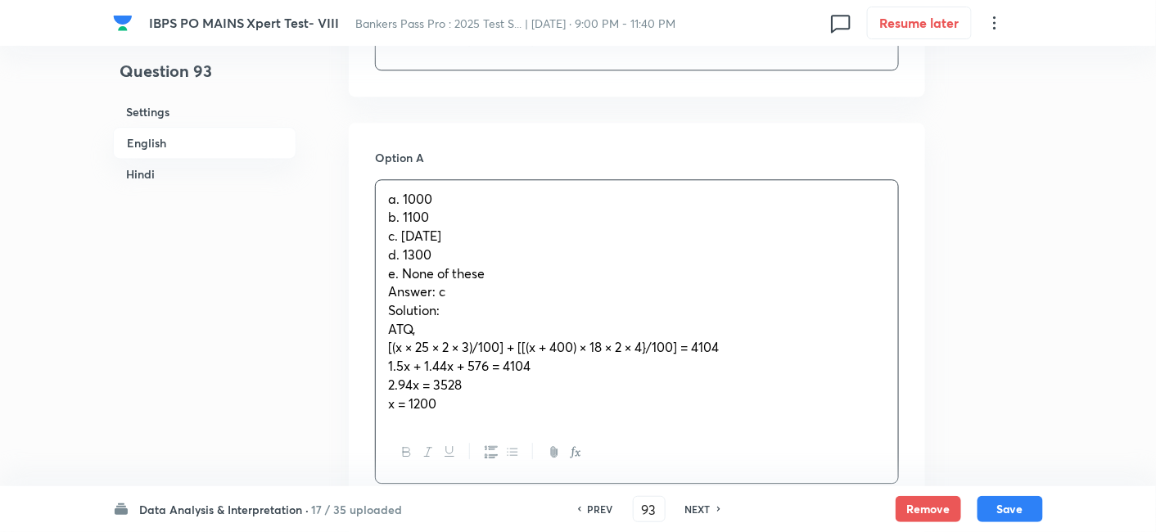
click at [436, 246] on div "a. 1000 b. 1100 c. 1200 d. 1300 e. None of these Answer: c Solution: ATQ, [(x ×…" at bounding box center [637, 301] width 522 height 243
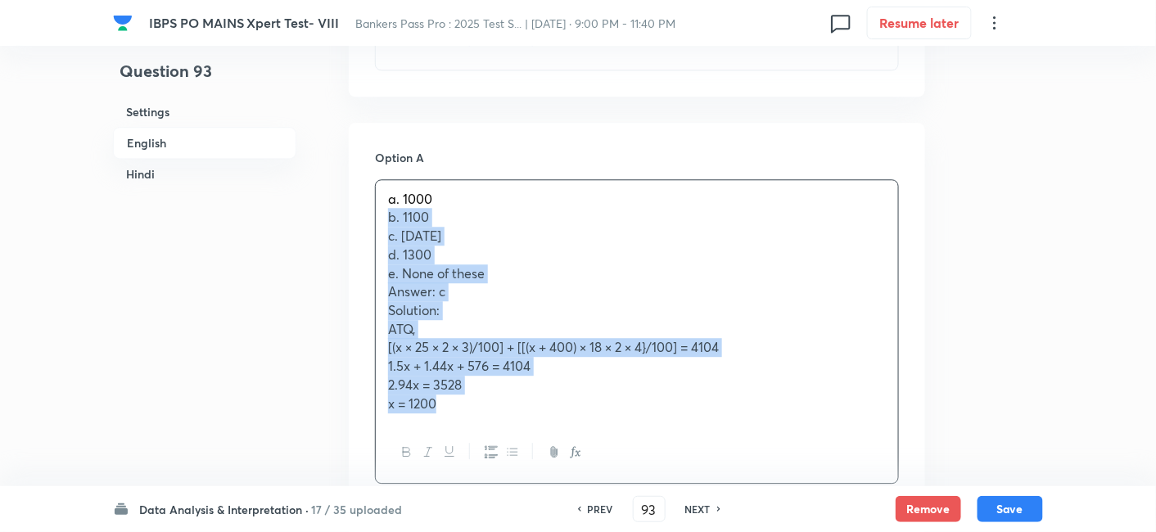
drag, startPoint x: 385, startPoint y: 206, endPoint x: 542, endPoint y: 441, distance: 282.0
click at [542, 441] on div "a. 1000 b. 1100 c. 1200 d. 1300 e. None of these Answer: c Solution: ATQ, [(x ×…" at bounding box center [637, 331] width 524 height 305
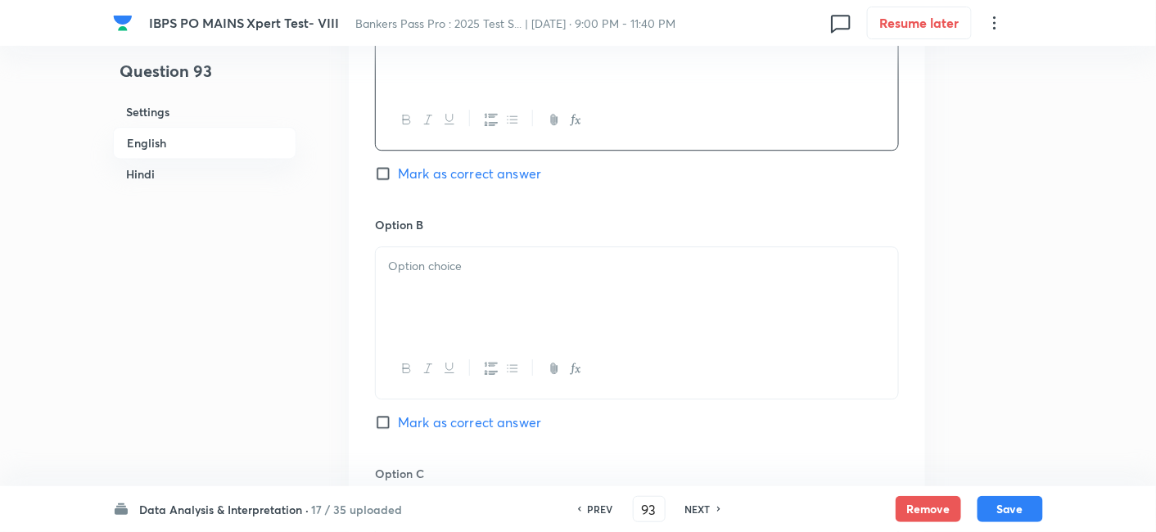
scroll to position [1392, 0]
click at [405, 277] on div at bounding box center [637, 292] width 522 height 92
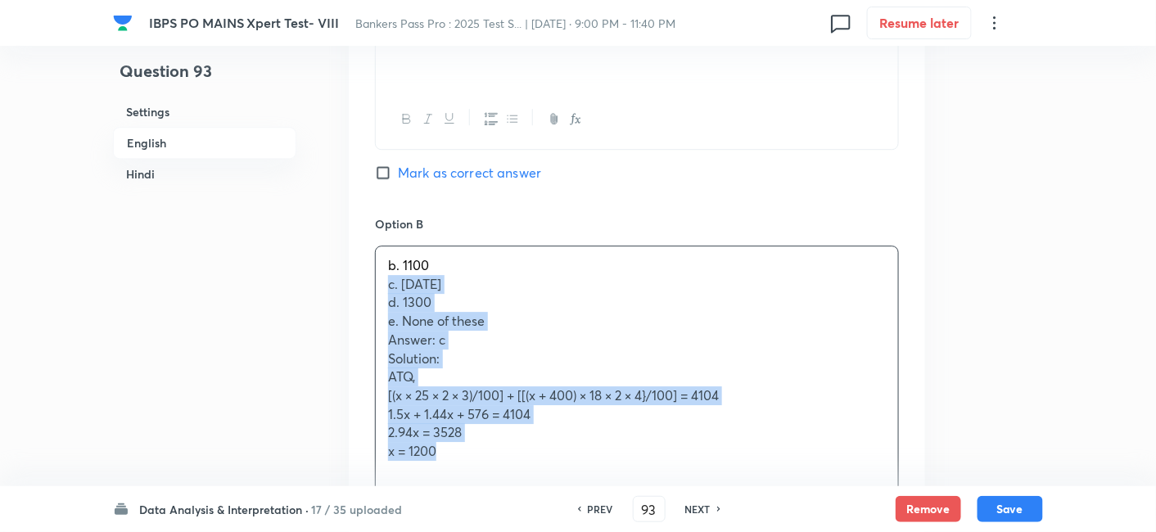
drag, startPoint x: 386, startPoint y: 282, endPoint x: 498, endPoint y: 485, distance: 230.9
click at [498, 485] on div "b. 1100 c. 1200 d. 1300 e. None of these Answer: c Solution: ATQ, [(x × 25 × 2 …" at bounding box center [637, 389] width 524 height 286
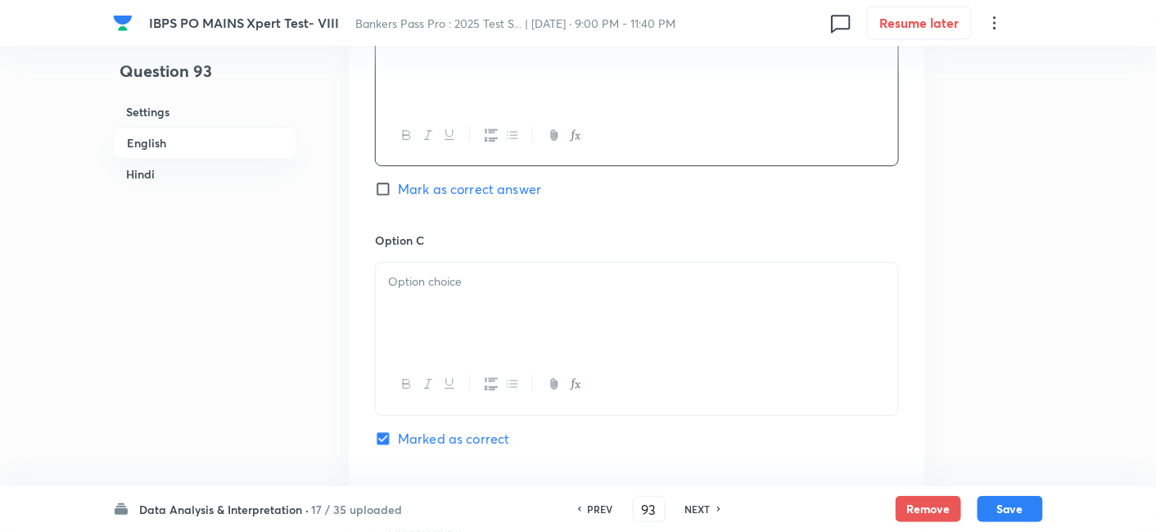
scroll to position [1628, 0]
click at [430, 296] on div at bounding box center [637, 306] width 522 height 92
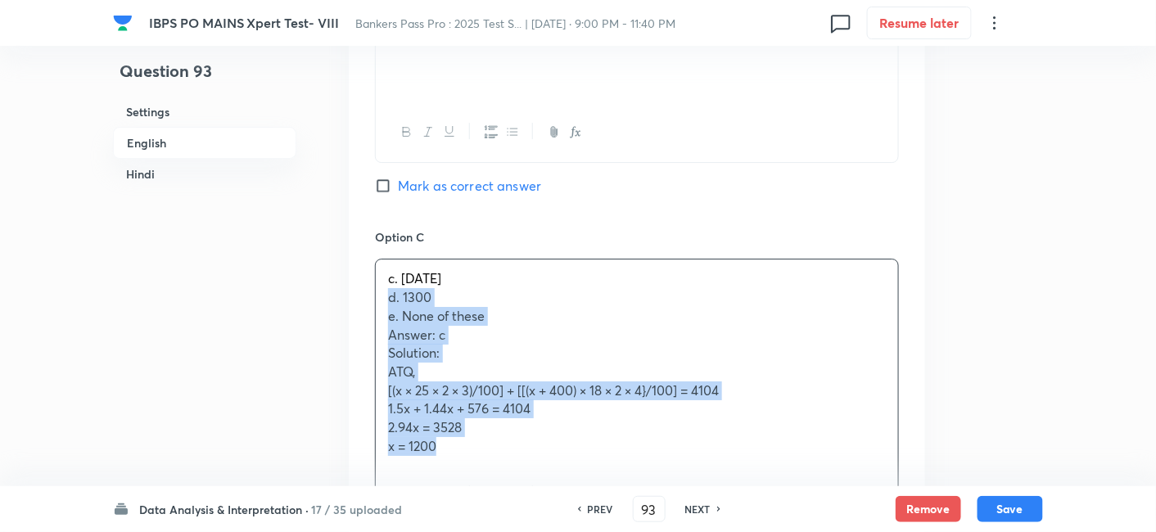
drag, startPoint x: 382, startPoint y: 296, endPoint x: 478, endPoint y: 462, distance: 191.1
click at [478, 462] on div "c. 1200 d. 1300 e. None of these Answer: c Solution: ATQ, [(x × 25 × 2 × 3)/100…" at bounding box center [637, 363] width 522 height 206
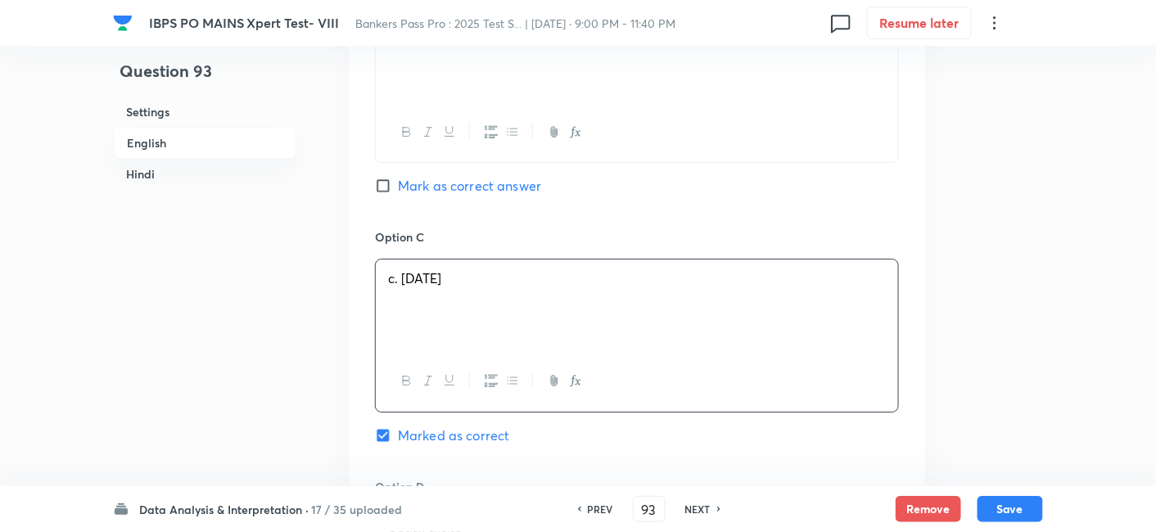
scroll to position [1848, 0]
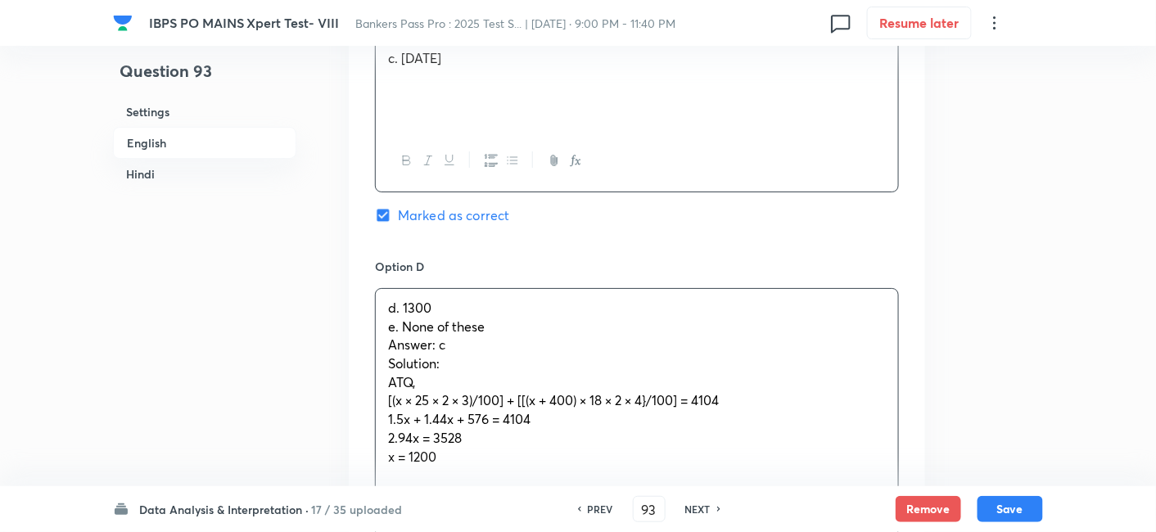
click at [407, 317] on div "d. 1300 e. None of these Answer: c Solution: ATQ, [(x × 25 × 2 × 3)/100] + [[(x…" at bounding box center [637, 382] width 522 height 187
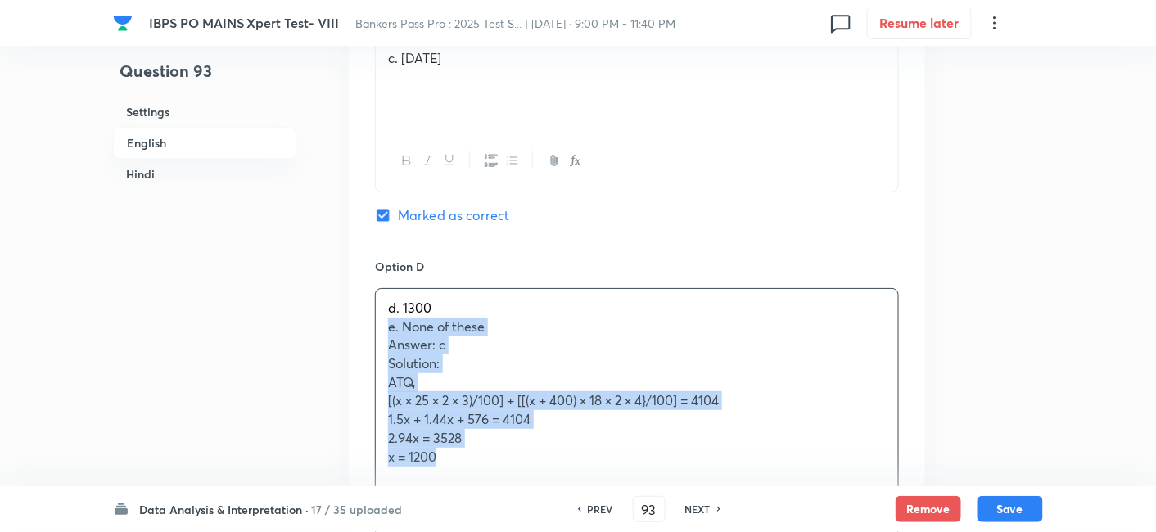
drag, startPoint x: 377, startPoint y: 326, endPoint x: 504, endPoint y: 485, distance: 203.3
click at [504, 485] on div "d. 1300 e. None of these Answer: c Solution: ATQ, [(x × 25 × 2 × 3)/100] + [[(x…" at bounding box center [637, 412] width 524 height 249
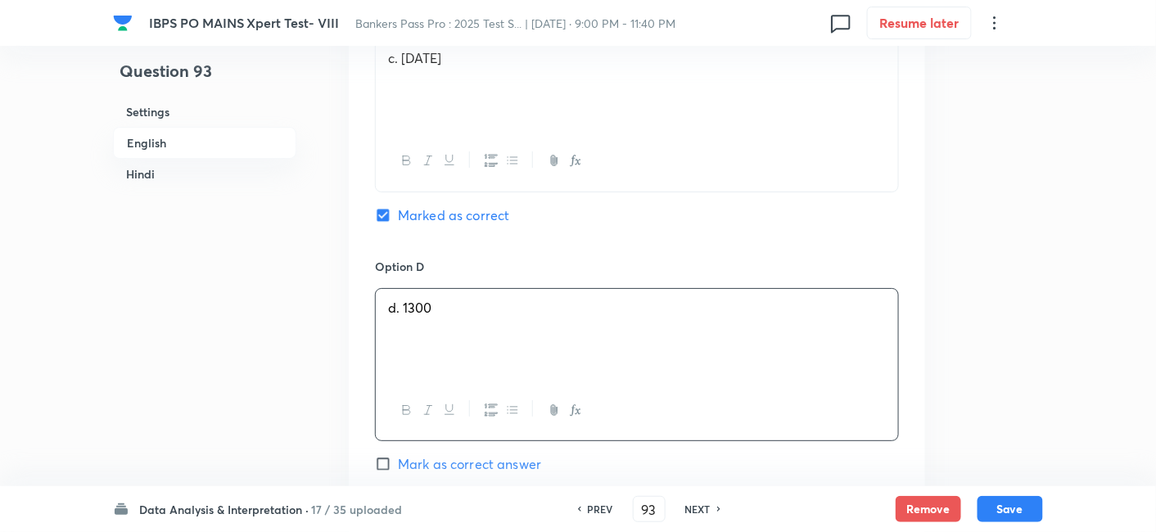
scroll to position [2153, 0]
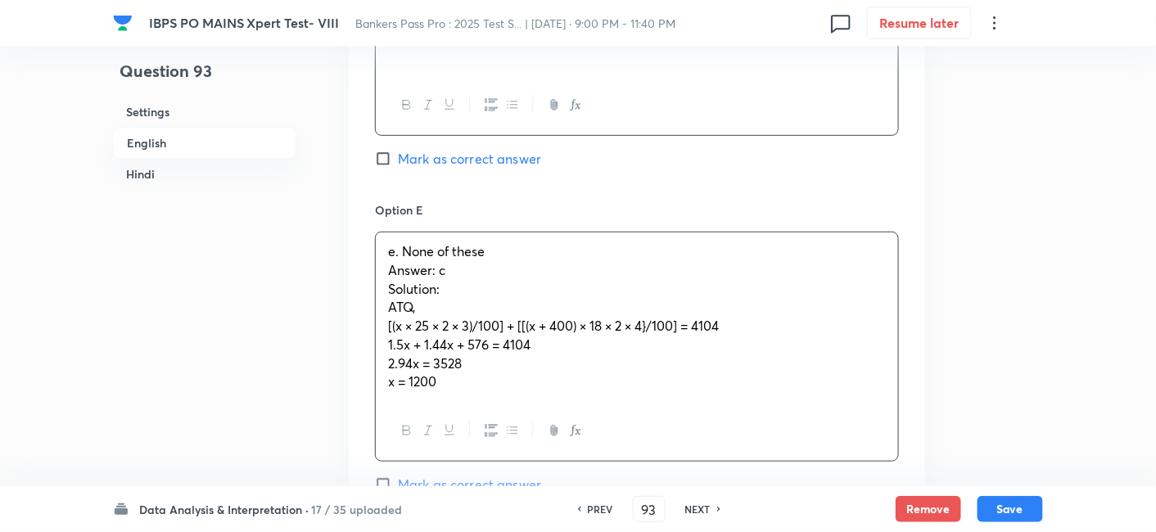
click at [427, 266] on div "e. None of these Answer: c Solution: ATQ, [(x × 25 × 2 × 3)/100] + [[(x + 400) …" at bounding box center [637, 317] width 522 height 169
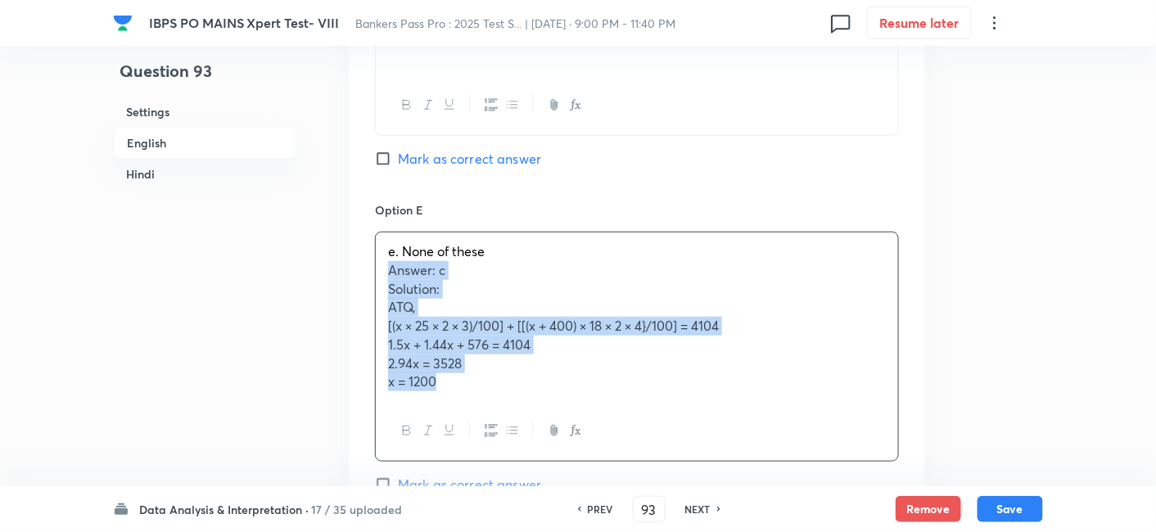
drag, startPoint x: 388, startPoint y: 270, endPoint x: 523, endPoint y: 434, distance: 212.3
click at [523, 434] on div "e. None of these Answer: c Solution: ATQ, [(x × 25 × 2 × 3)/100] + [[(x + 400) …" at bounding box center [637, 347] width 524 height 230
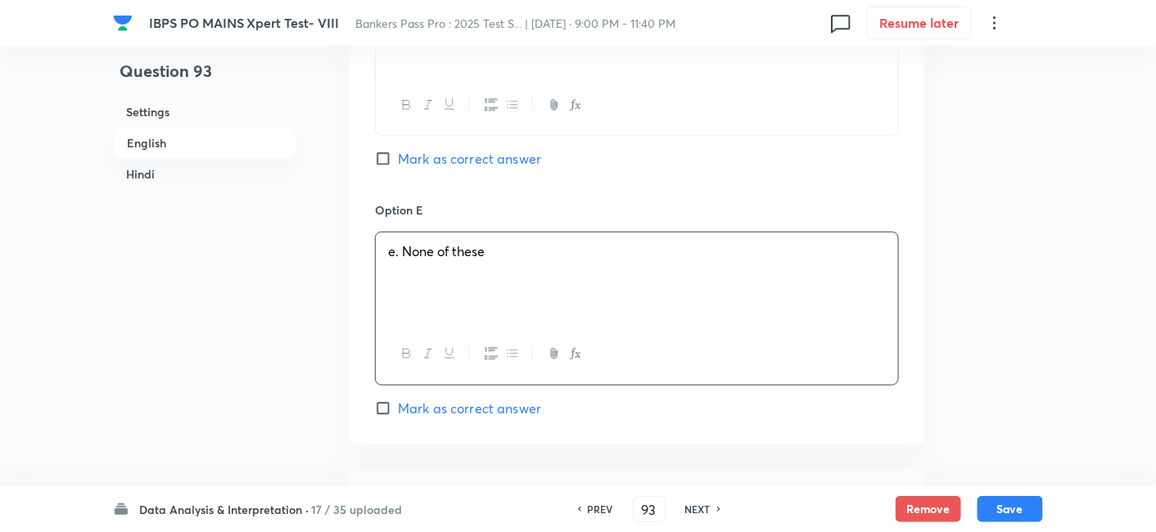
scroll to position [2347, 0]
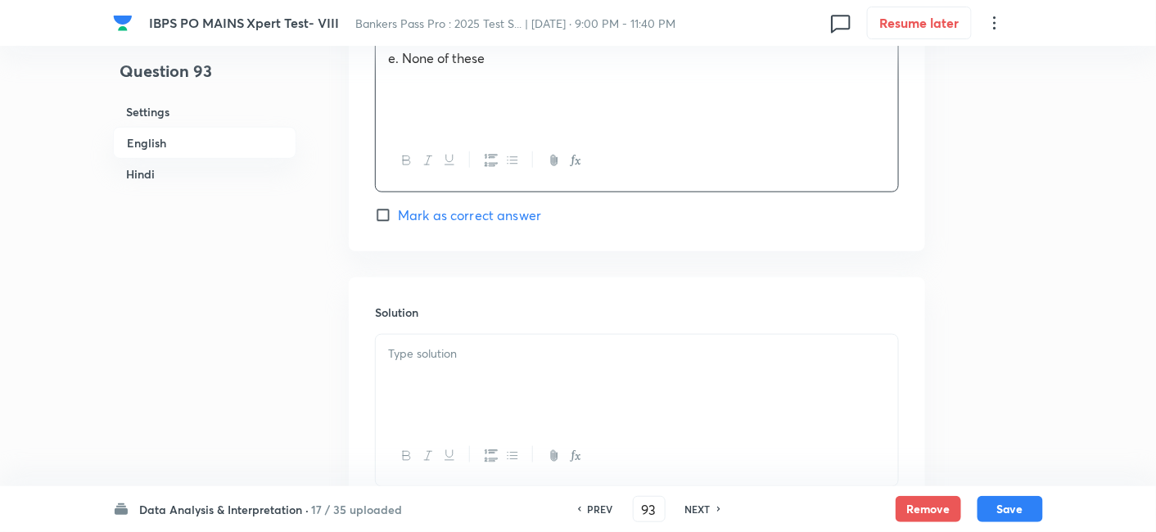
click at [455, 351] on p at bounding box center [637, 354] width 498 height 19
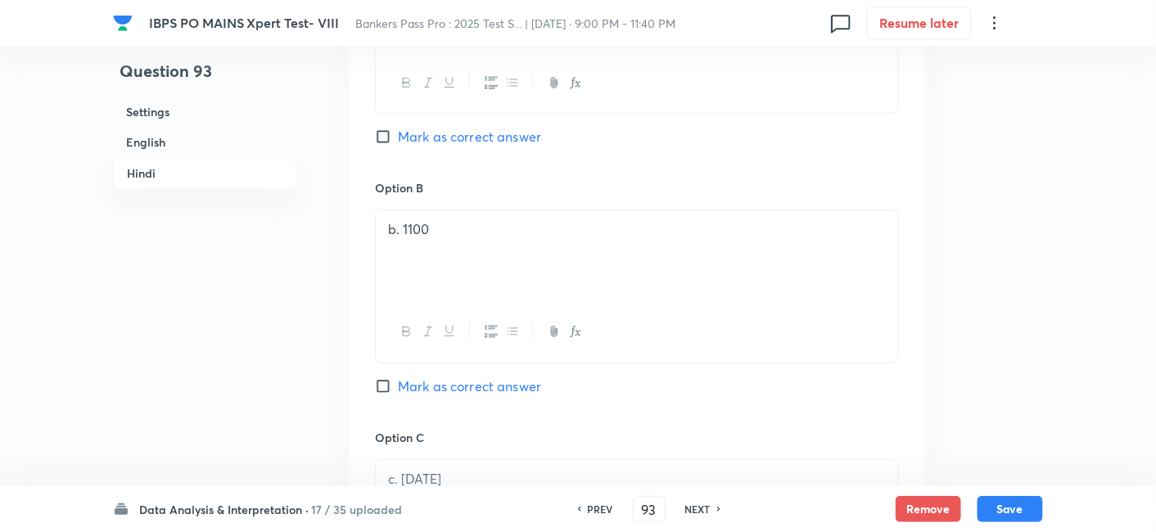
scroll to position [3920, 0]
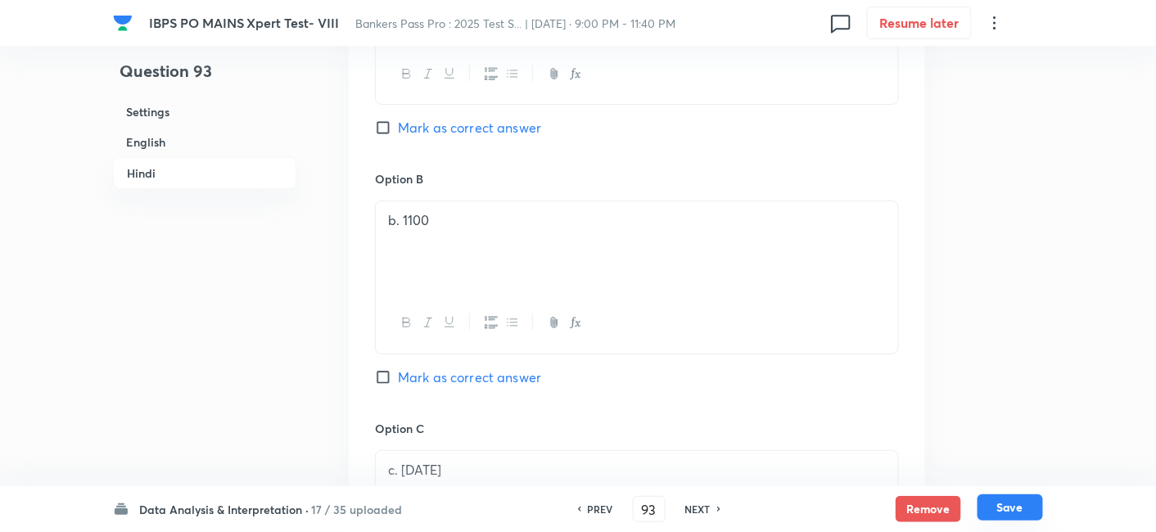
click at [1017, 510] on button "Save" at bounding box center [1011, 508] width 66 height 26
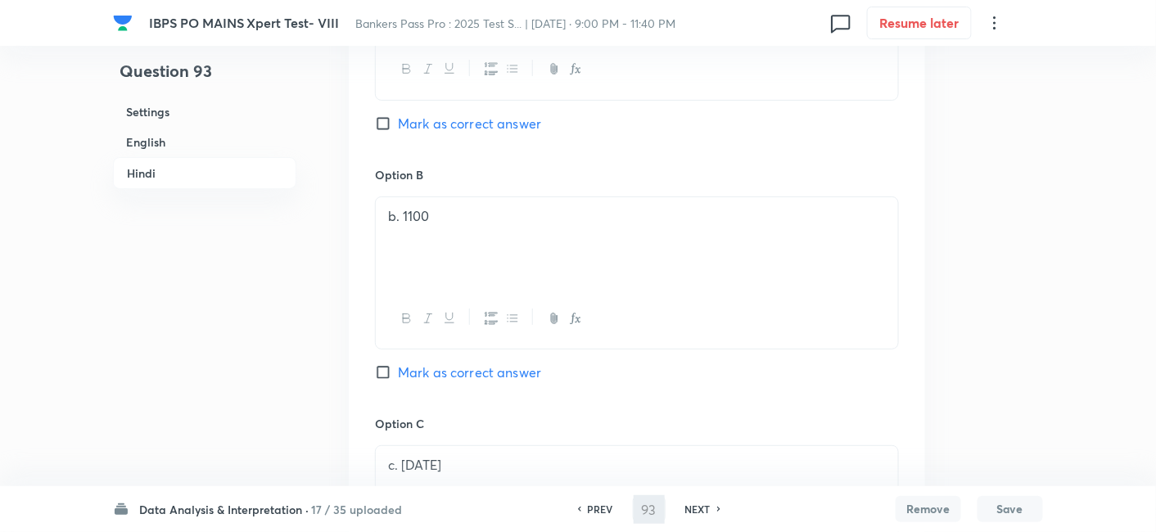
type input "94"
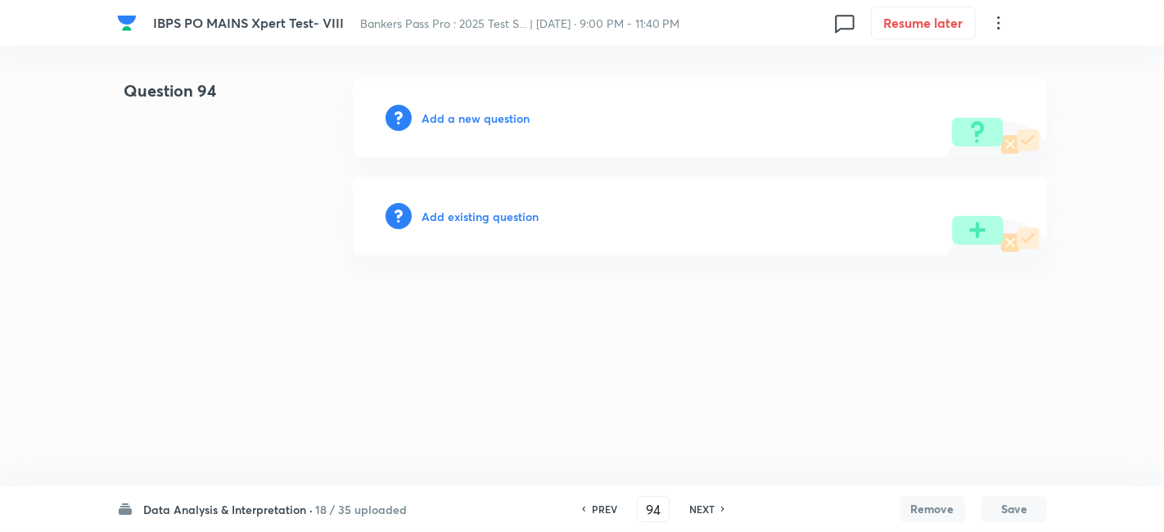
click at [508, 114] on h6 "Add a new question" at bounding box center [476, 118] width 108 height 17
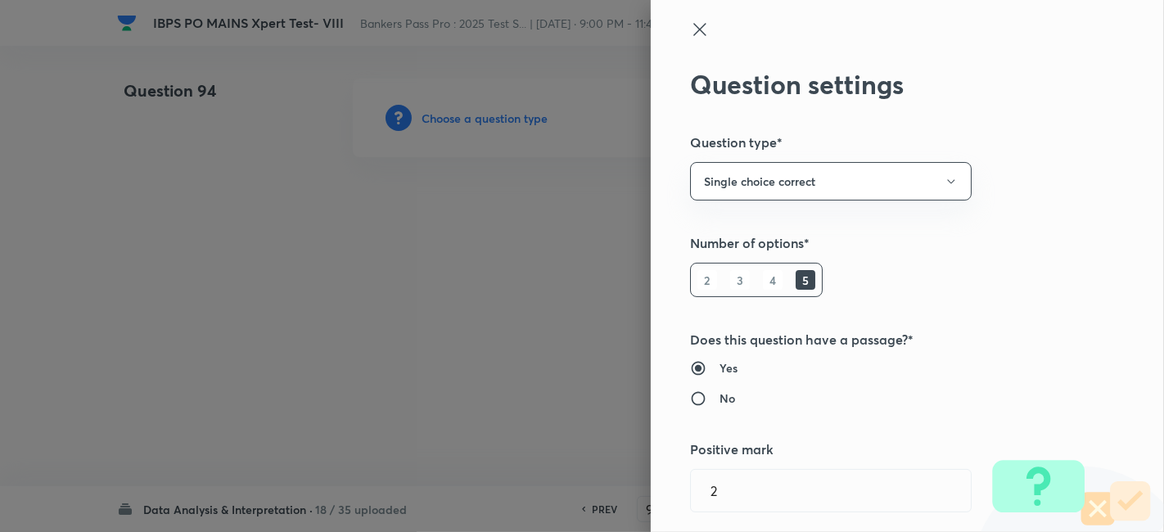
click at [508, 114] on div at bounding box center [582, 266] width 1164 height 532
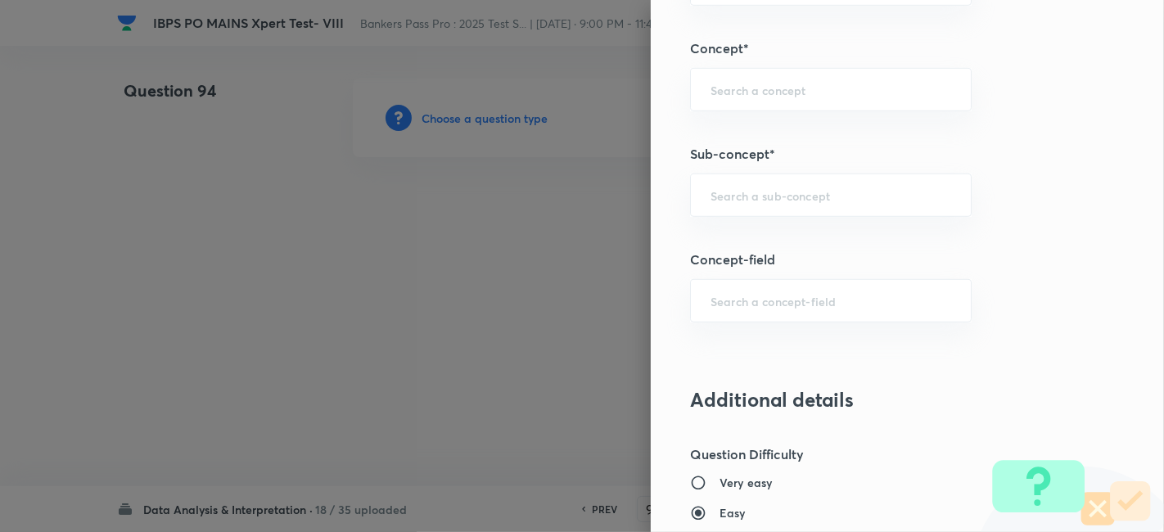
scroll to position [903, 0]
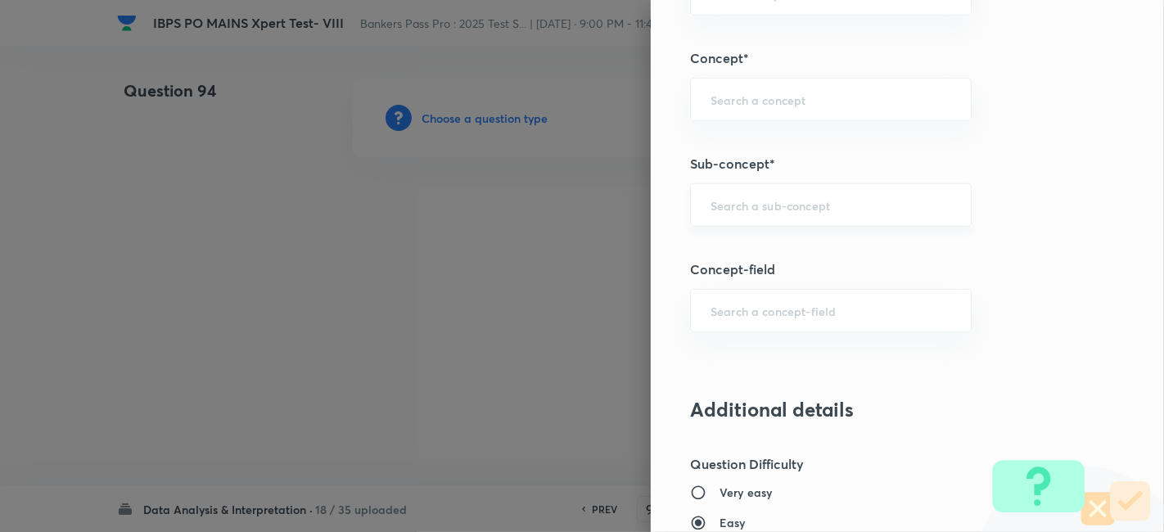
click at [711, 192] on div "​" at bounding box center [831, 204] width 282 height 43
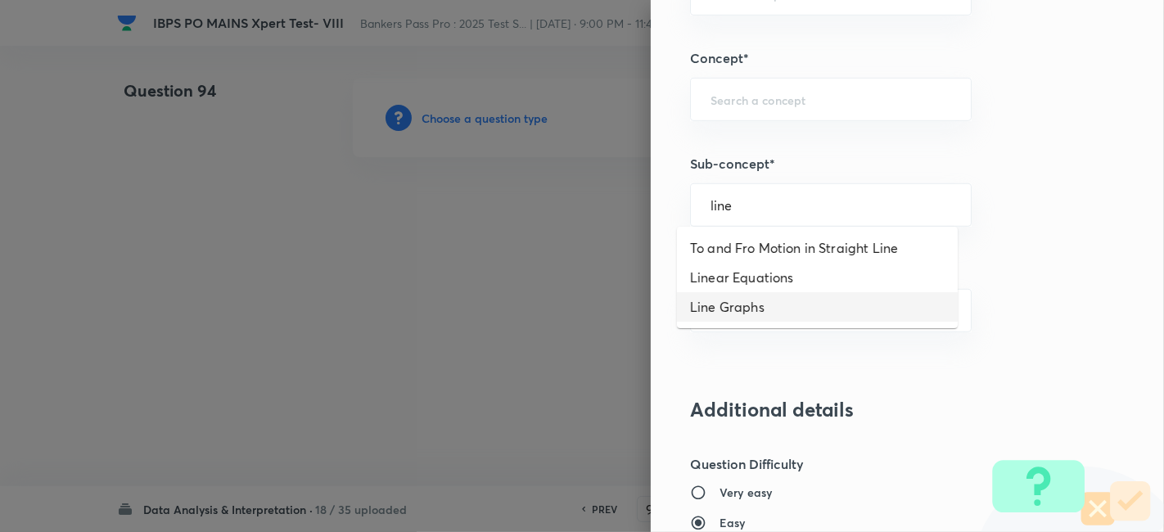
click at [753, 311] on li "Line Graphs" at bounding box center [817, 306] width 281 height 29
type input "Line Graphs"
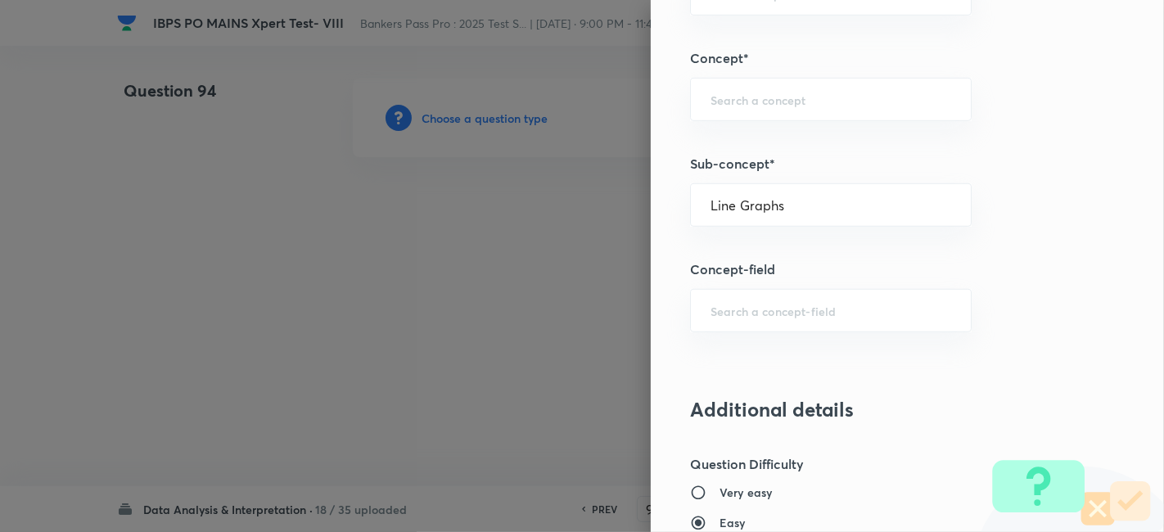
type input "Quantitative Aptitude"
type input "Data Interpretation"
type input "Line Graph"
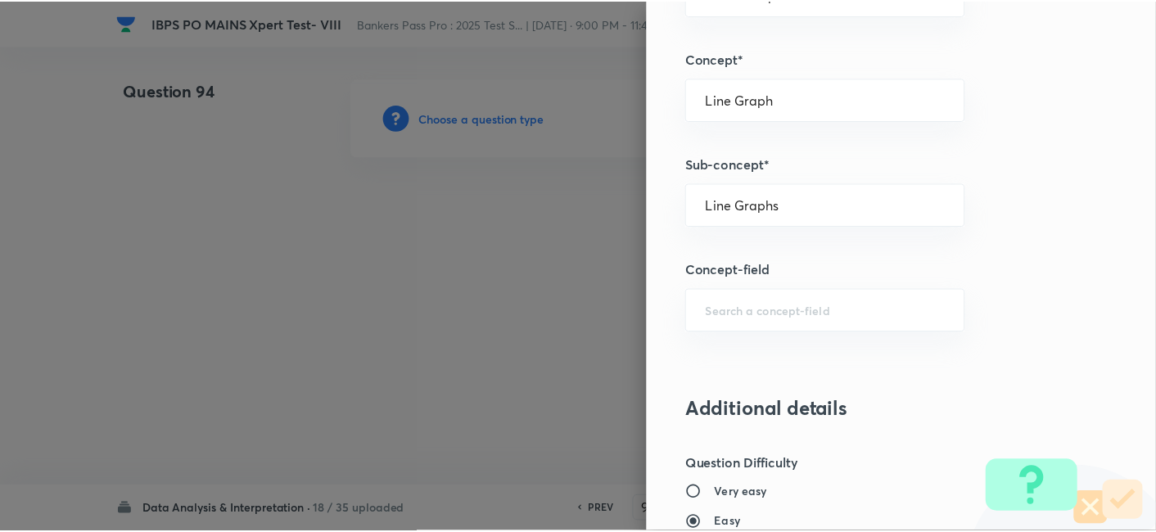
scroll to position [1695, 0]
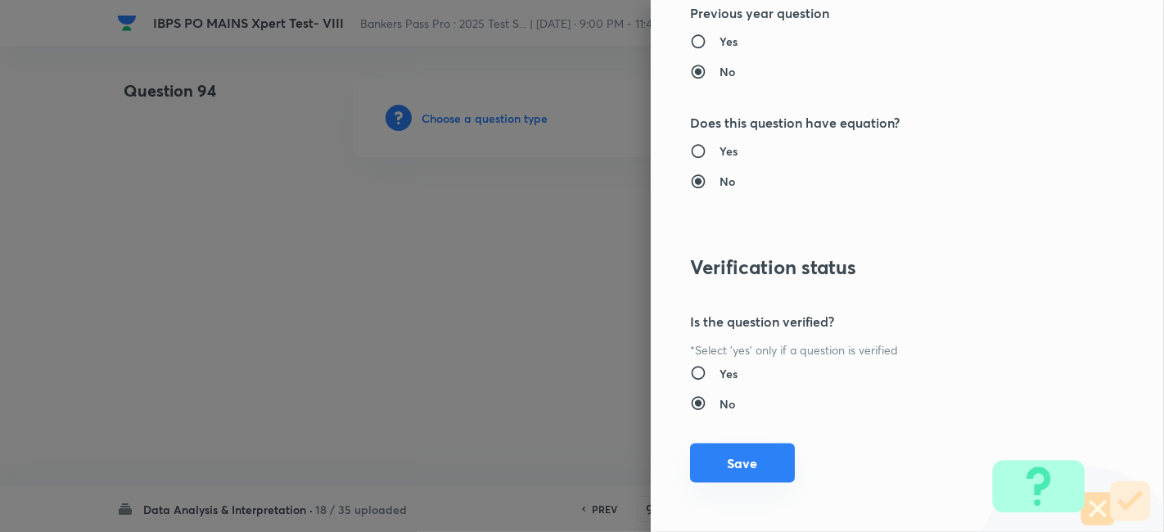
click at [746, 456] on button "Save" at bounding box center [742, 463] width 105 height 39
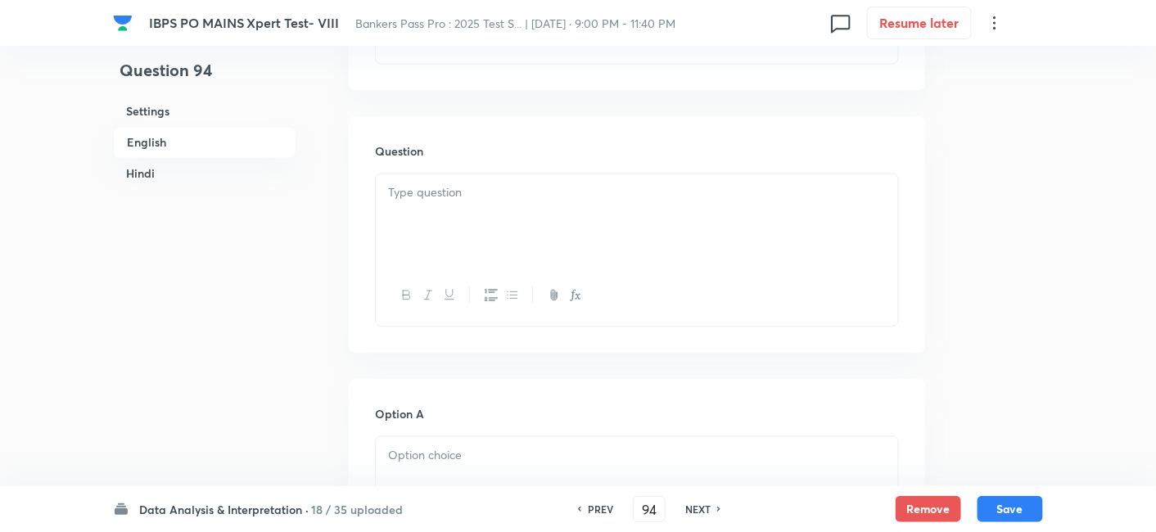
scroll to position [951, 0]
click at [581, 196] on p at bounding box center [637, 192] width 498 height 19
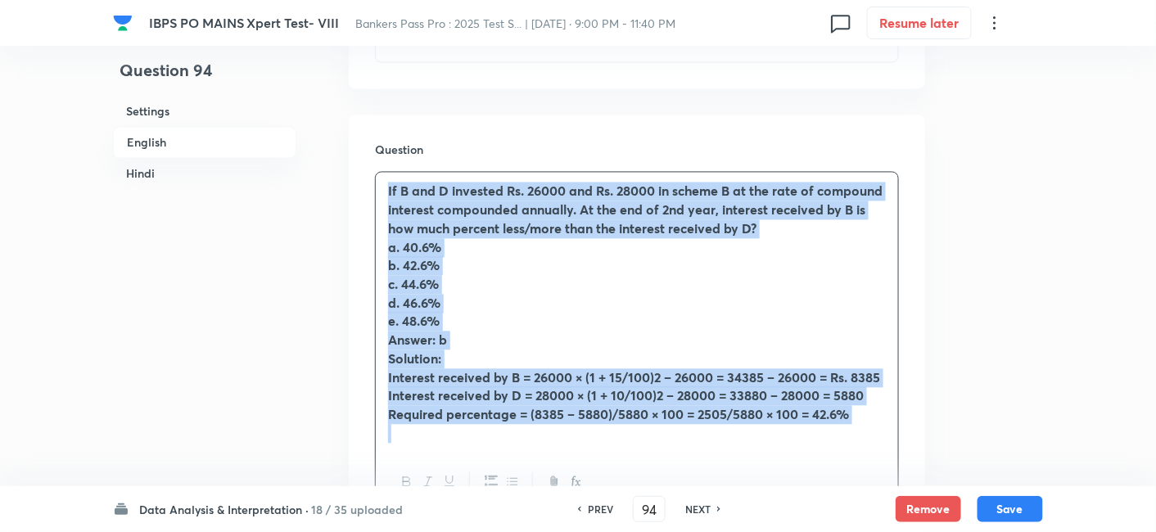
drag, startPoint x: 382, startPoint y: 192, endPoint x: 958, endPoint y: 459, distance: 634.1
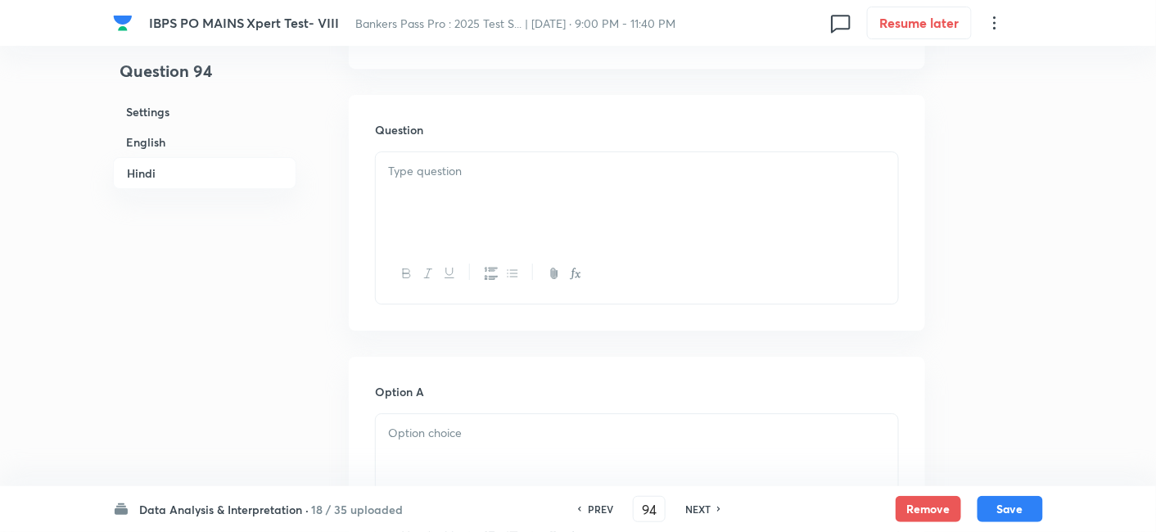
scroll to position [3563, 0]
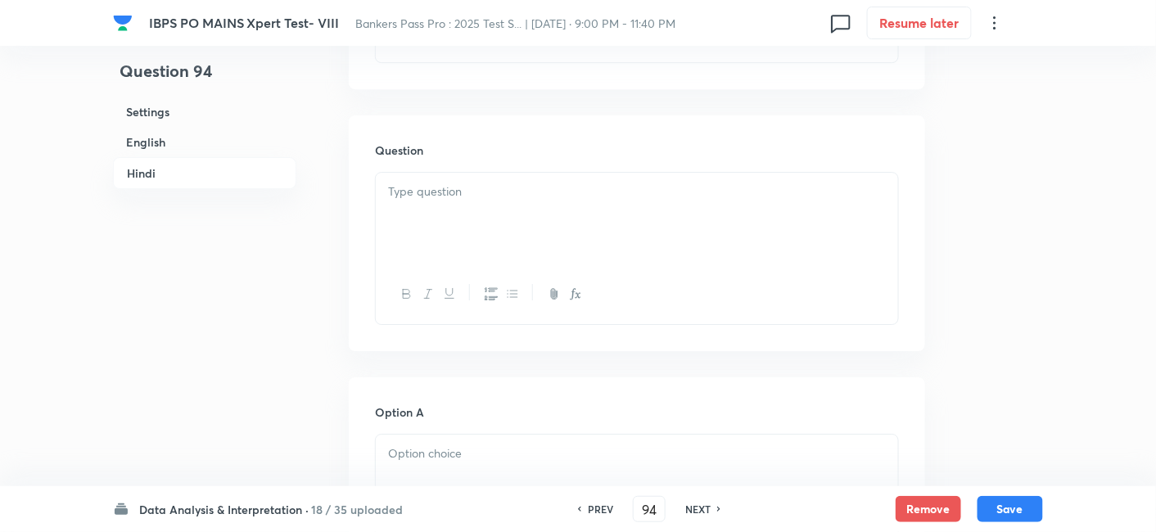
click at [561, 200] on p at bounding box center [637, 192] width 498 height 19
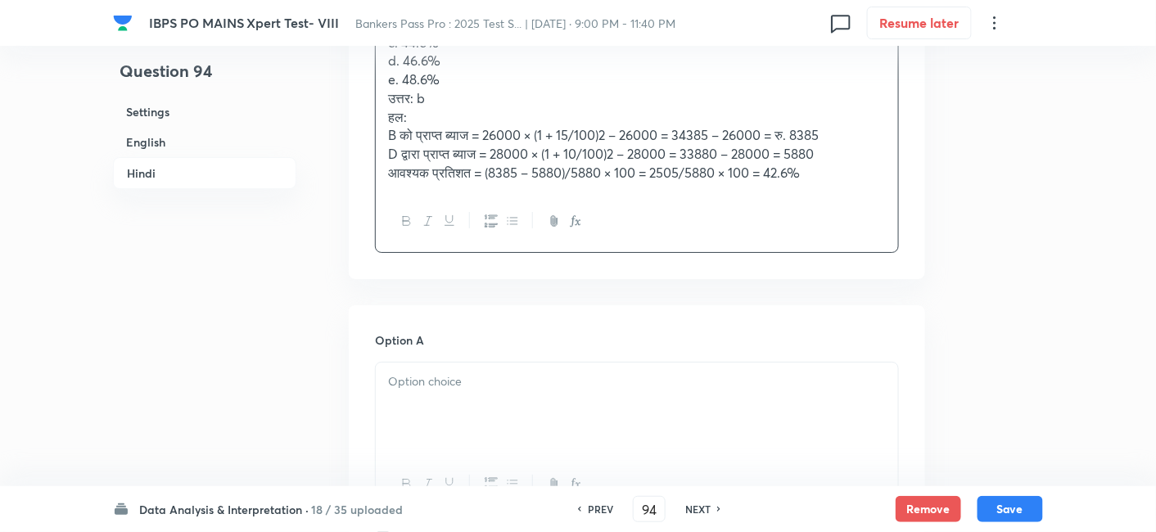
scroll to position [3707, 0]
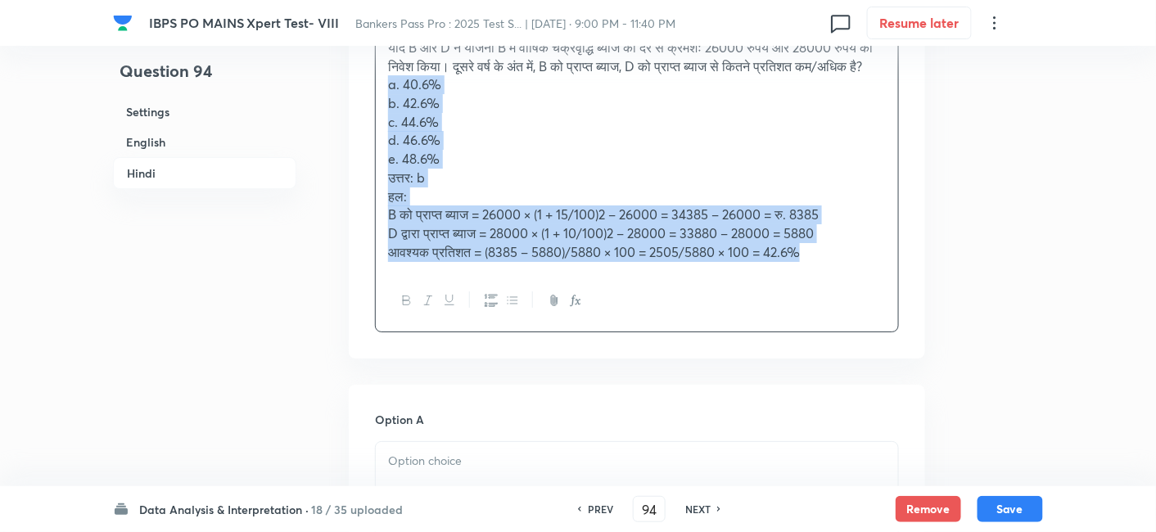
drag, startPoint x: 379, startPoint y: 124, endPoint x: 817, endPoint y: 304, distance: 473.3
click at [817, 272] on div "यदि B और D ने योजना B में वार्षिक चक्रवृद्धि ब्याज की दर से क्रमशः 26000 रुपये …" at bounding box center [637, 150] width 522 height 243
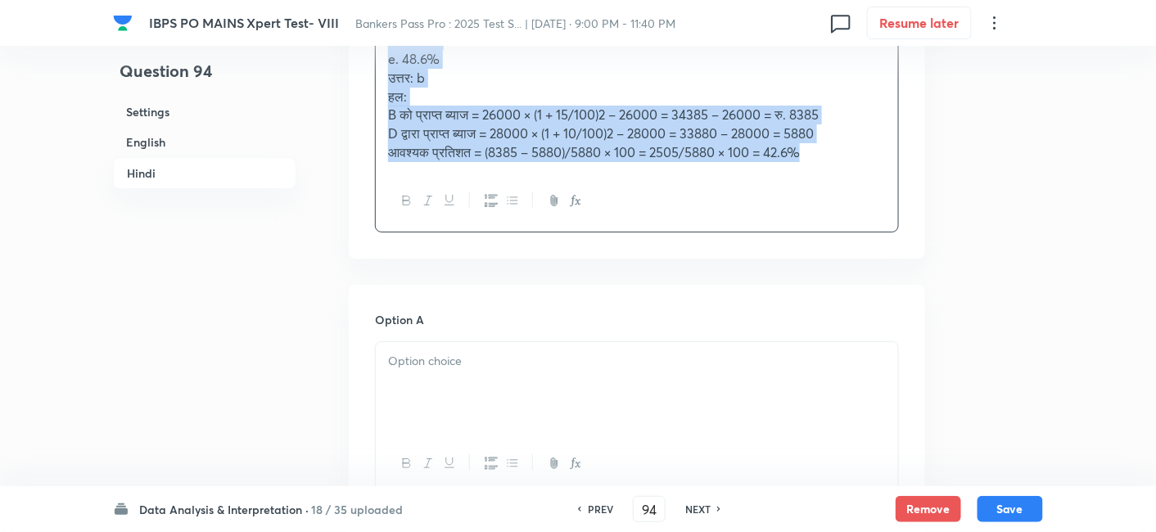
scroll to position [3811, 0]
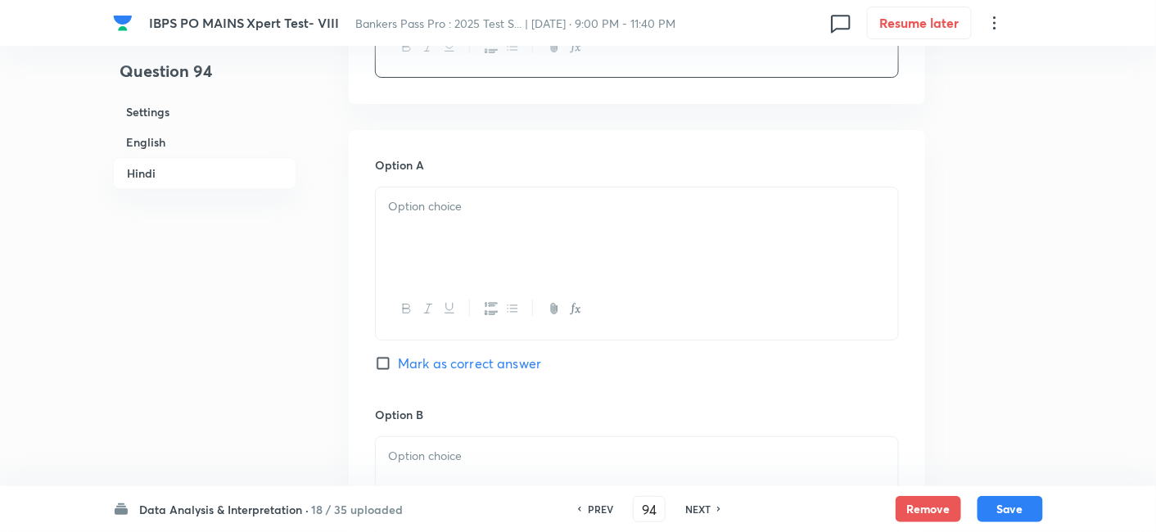
click at [559, 216] on p at bounding box center [637, 206] width 498 height 19
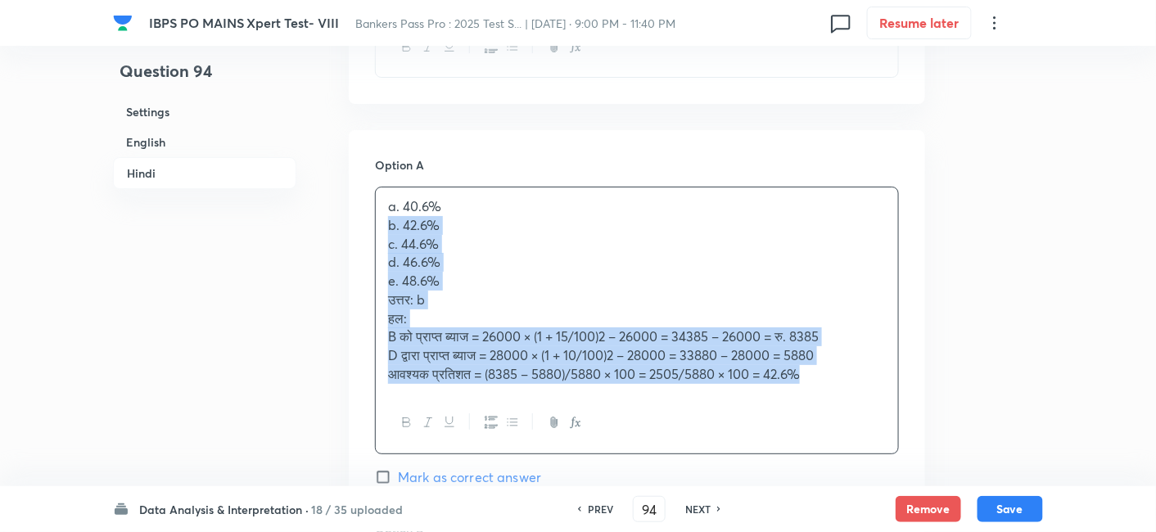
drag, startPoint x: 376, startPoint y: 242, endPoint x: 917, endPoint y: 385, distance: 559.6
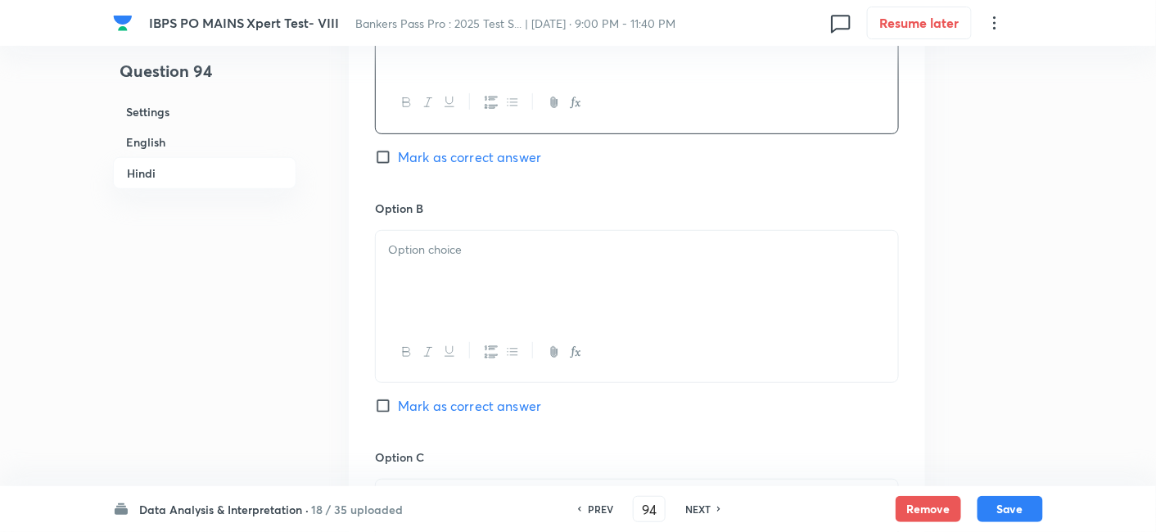
scroll to position [4019, 0]
click at [544, 305] on div at bounding box center [637, 275] width 522 height 92
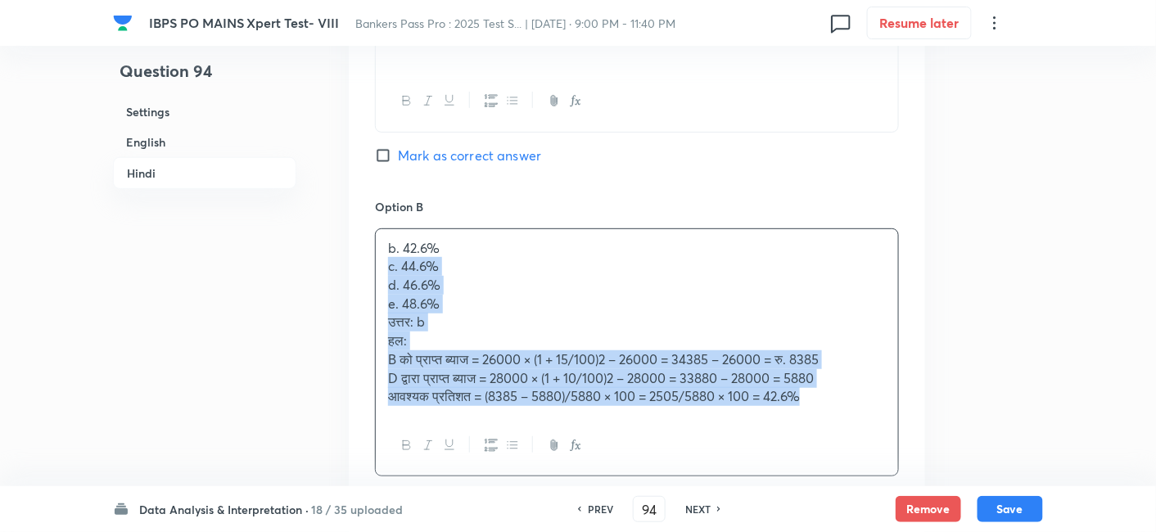
drag, startPoint x: 382, startPoint y: 280, endPoint x: 902, endPoint y: 485, distance: 559.5
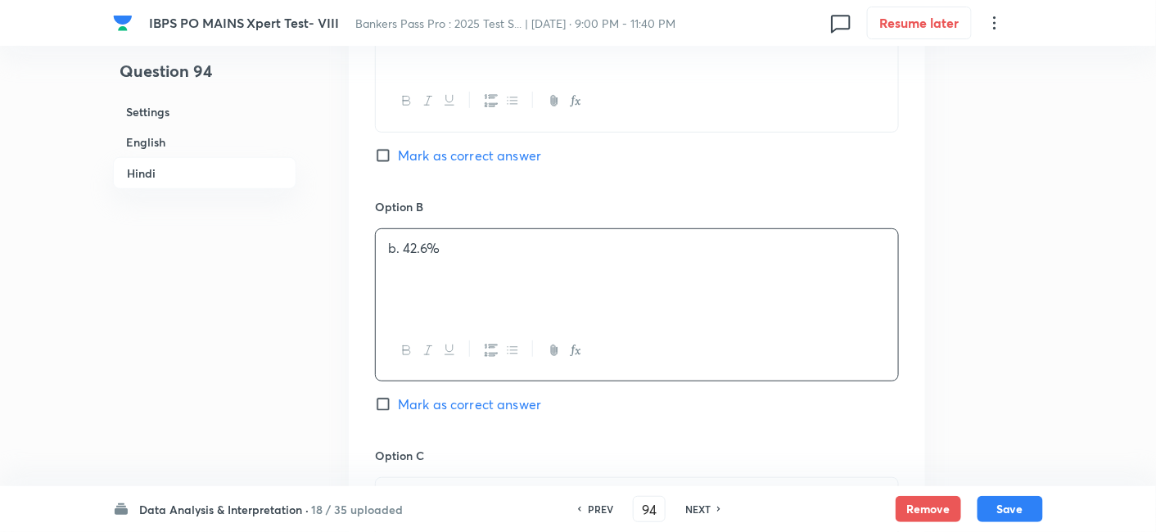
click at [486, 414] on span "Mark as correct answer" at bounding box center [469, 405] width 143 height 20
click at [398, 413] on input "Mark as correct answer" at bounding box center [386, 404] width 23 height 16
checkbox input "true"
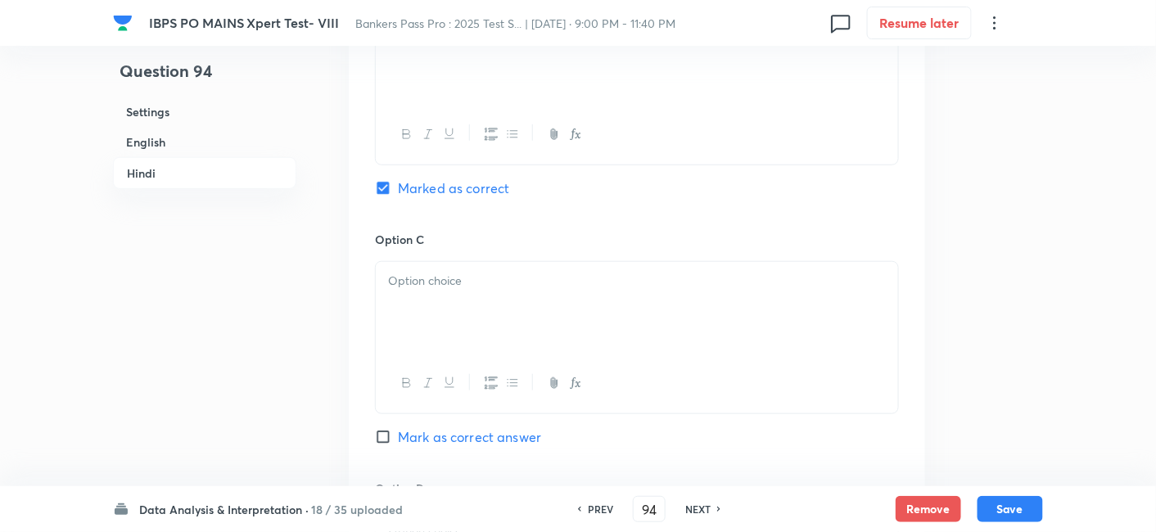
checkbox input "true"
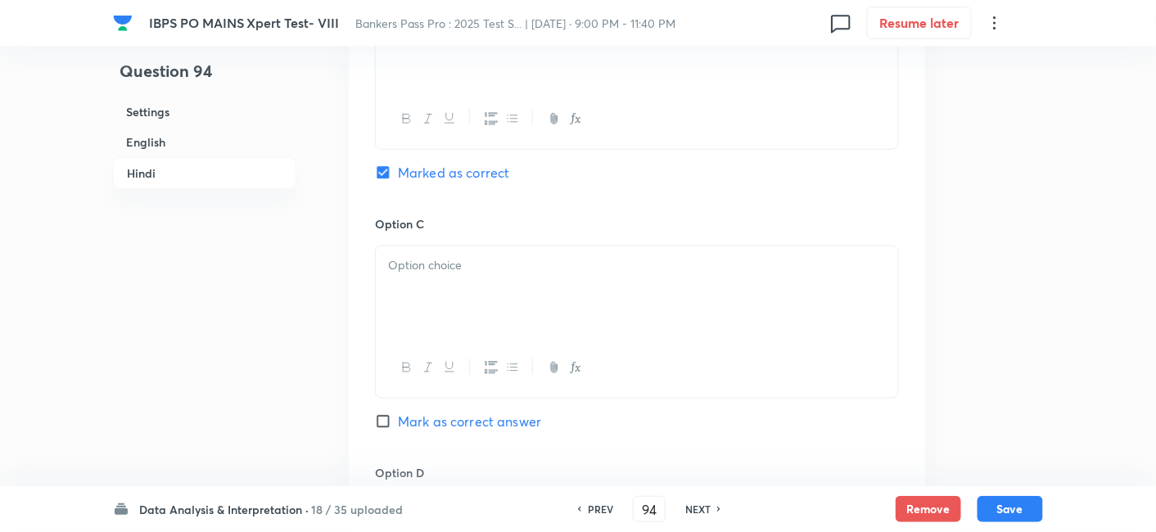
scroll to position [4249, 0]
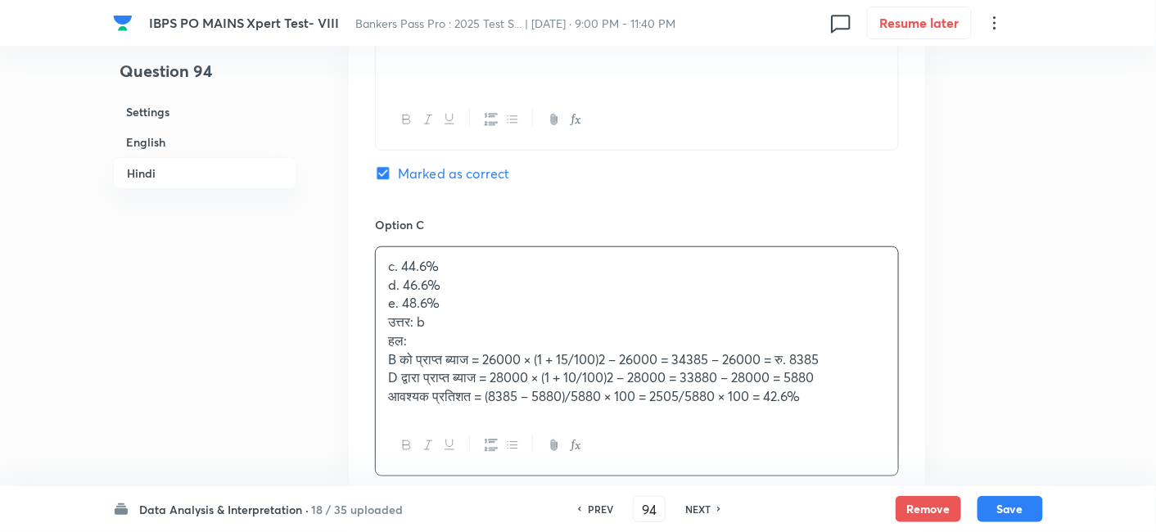
click at [424, 295] on div "c. 44.6% d. 46.6% e. 48.6% उत्तर: b हल: B को प्राप्त ब्याज = 26000 × (1 + 15/10…" at bounding box center [637, 331] width 522 height 169
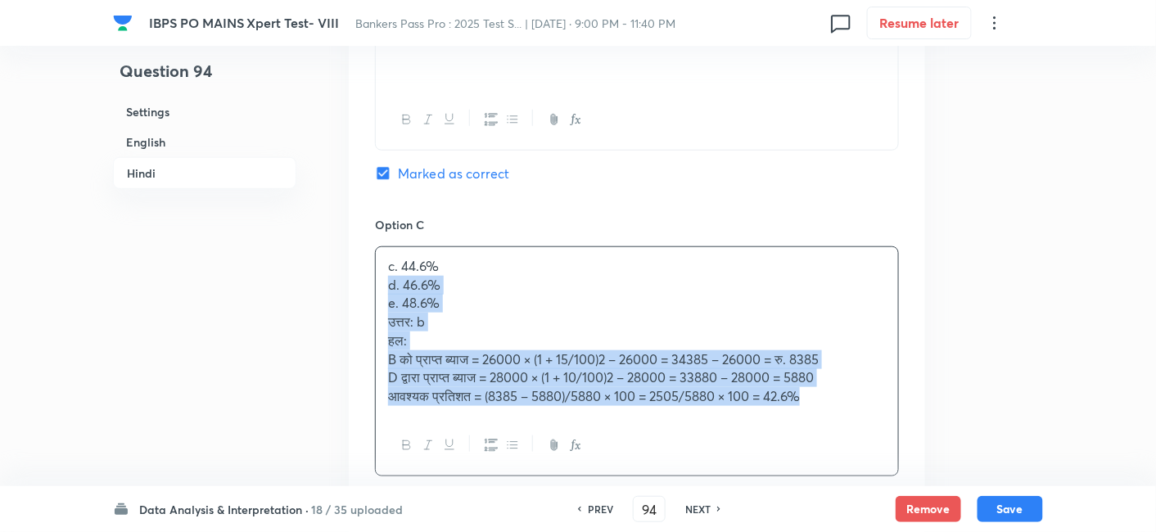
drag, startPoint x: 377, startPoint y: 303, endPoint x: 896, endPoint y: 420, distance: 532.1
click at [896, 416] on div "c. 44.6% d. 46.6% e. 48.6% उत्तर: b हल: B को प्राप्त ब्याज = 26000 × (1 + 15/10…" at bounding box center [637, 331] width 522 height 169
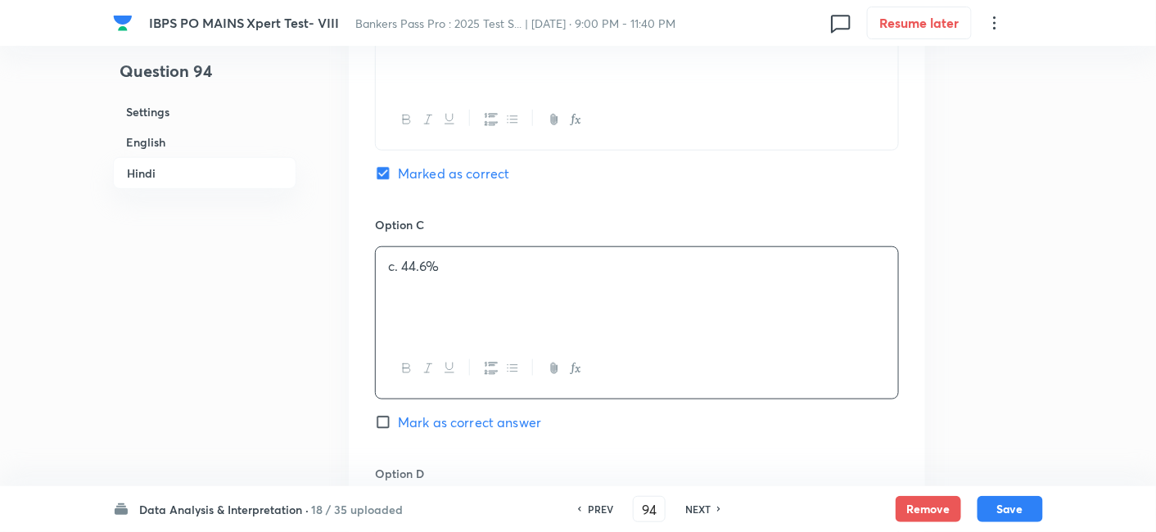
scroll to position [4504, 0]
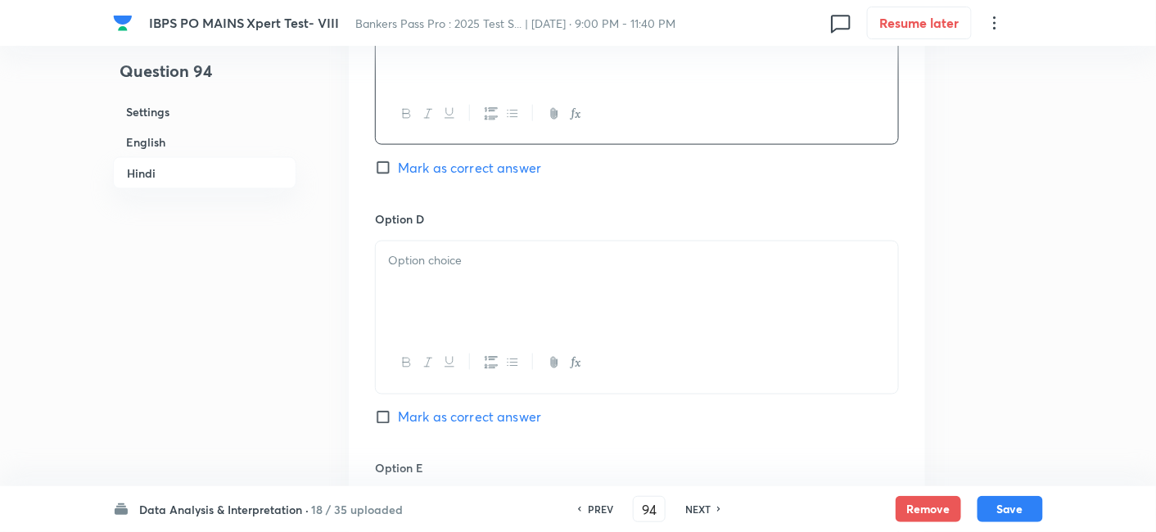
click at [550, 270] on p at bounding box center [637, 260] width 498 height 19
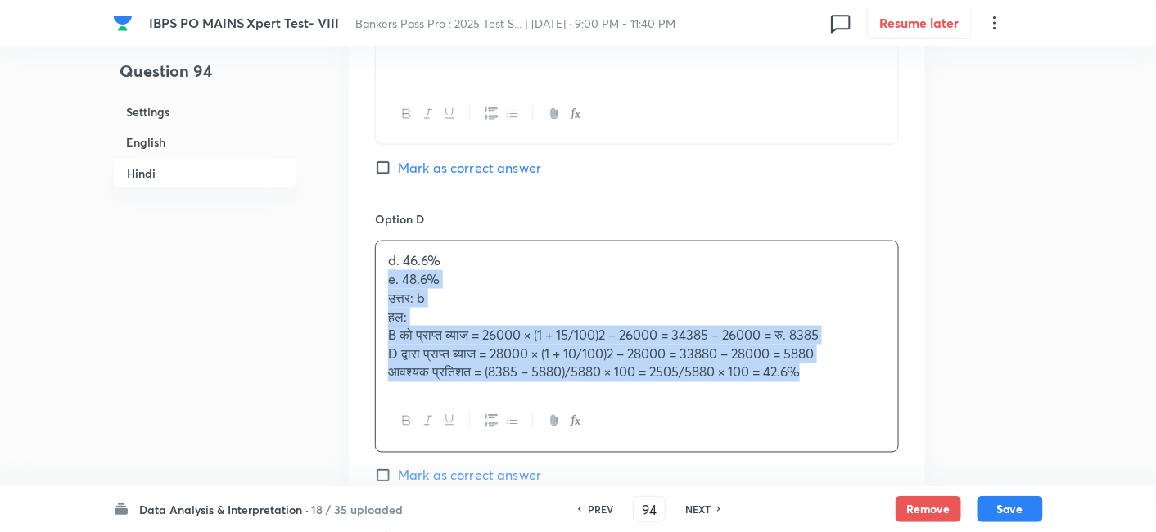
drag, startPoint x: 377, startPoint y: 300, endPoint x: 865, endPoint y: 418, distance: 501.8
click at [865, 418] on div "d. 46.6% e. 48.6% उत्तर: b हल: B को प्राप्त ब्याज = 26000 × (1 + 15/100)2 – 260…" at bounding box center [637, 346] width 524 height 211
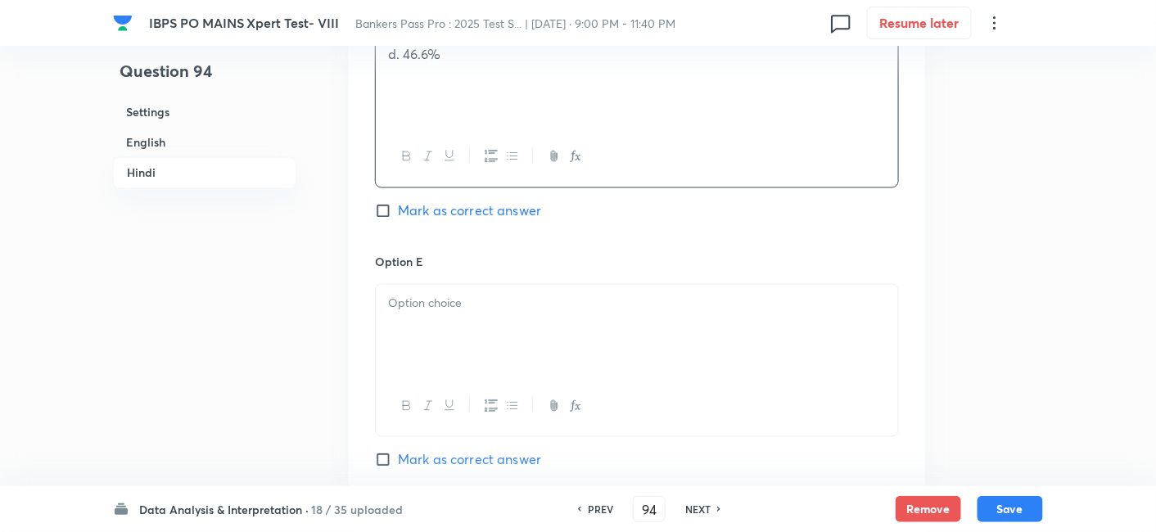
scroll to position [4719, 0]
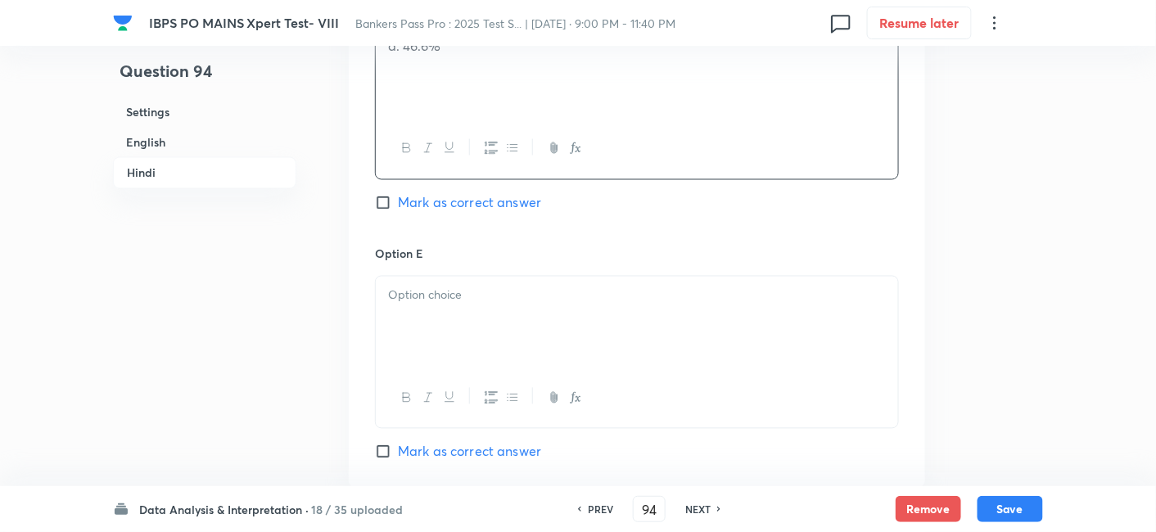
click at [533, 357] on div at bounding box center [637, 323] width 522 height 92
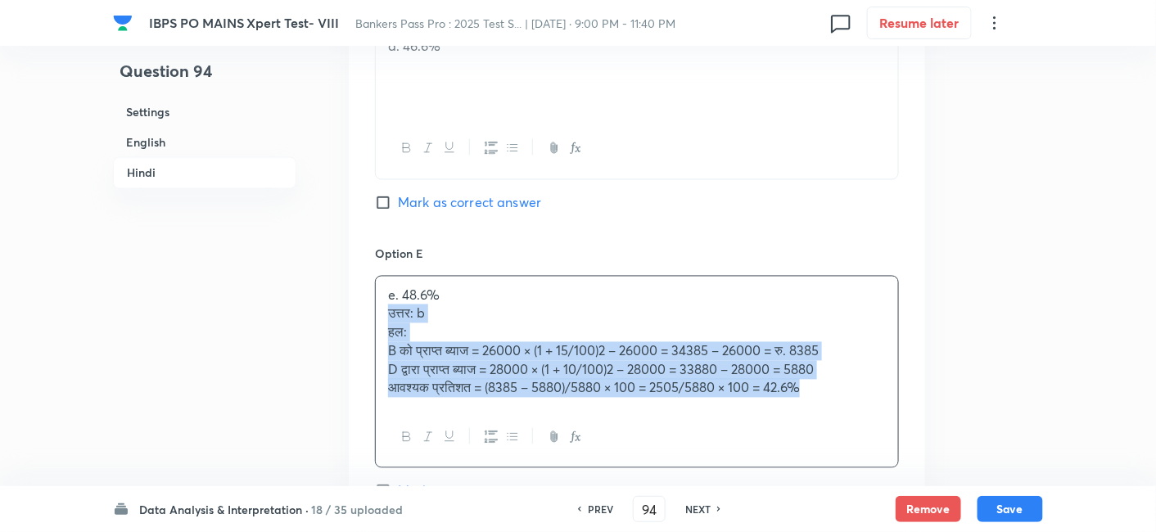
drag, startPoint x: 381, startPoint y: 330, endPoint x: 928, endPoint y: 450, distance: 560.7
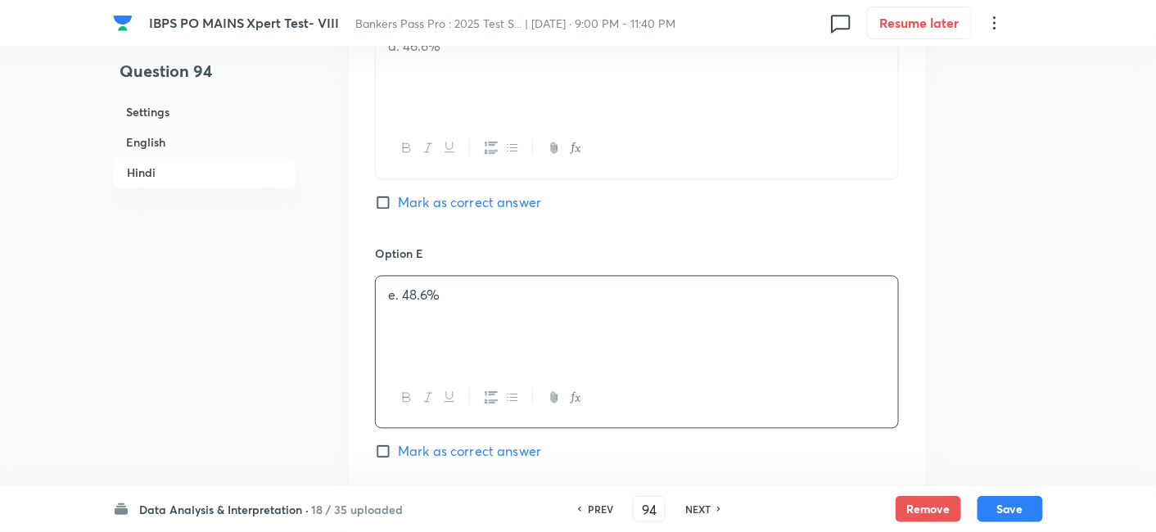
scroll to position [4985, 0]
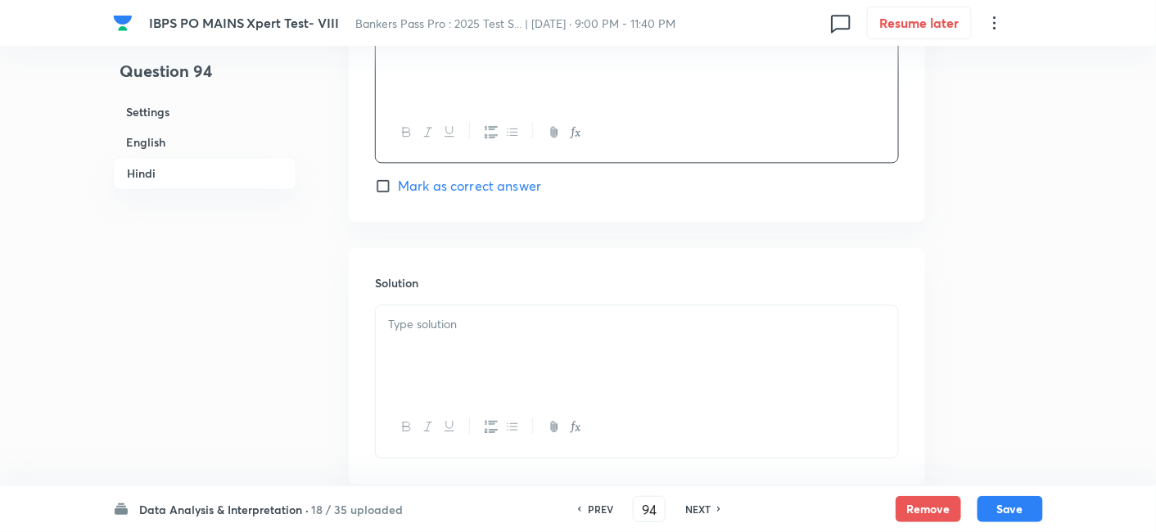
click at [724, 396] on div at bounding box center [637, 351] width 522 height 92
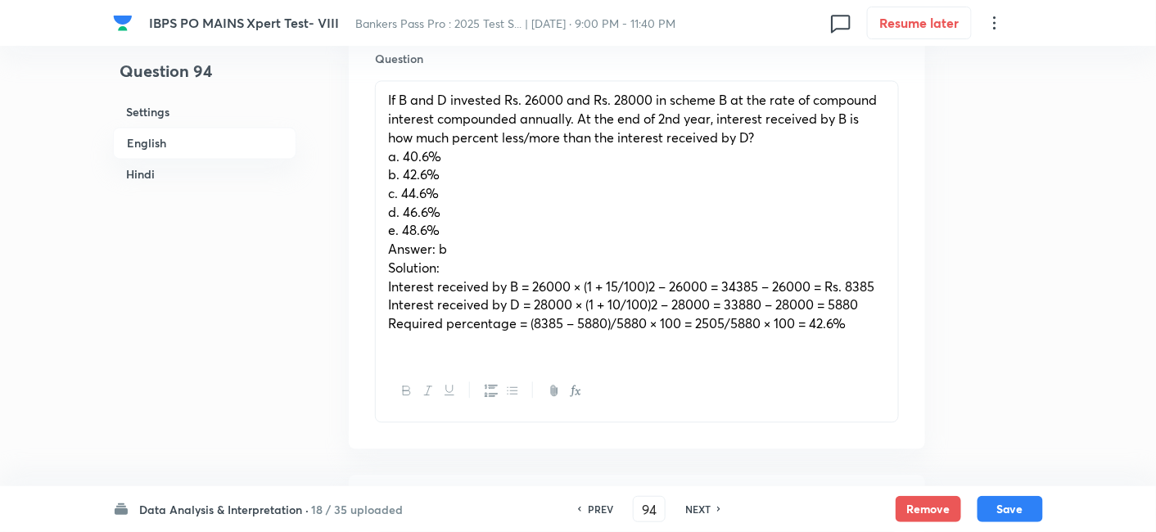
scroll to position [1042, 0]
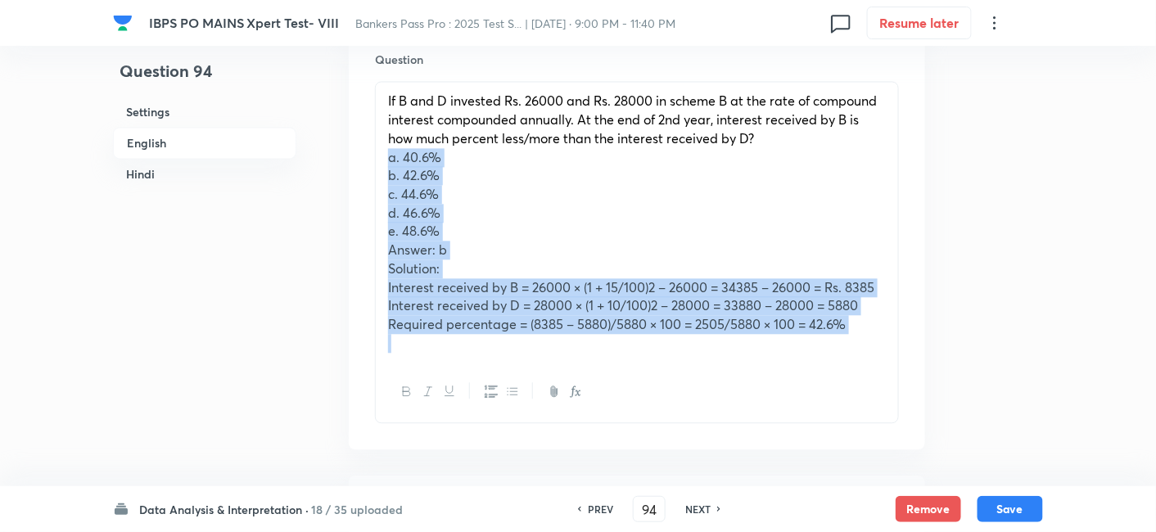
drag, startPoint x: 382, startPoint y: 156, endPoint x: 951, endPoint y: 408, distance: 622.1
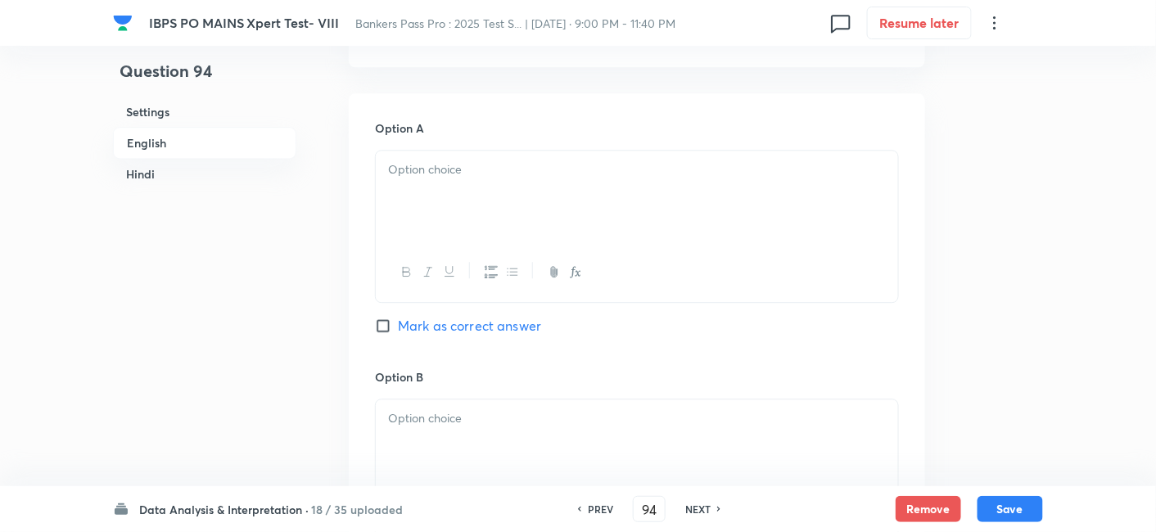
scroll to position [1240, 0]
click at [537, 219] on div at bounding box center [637, 196] width 522 height 92
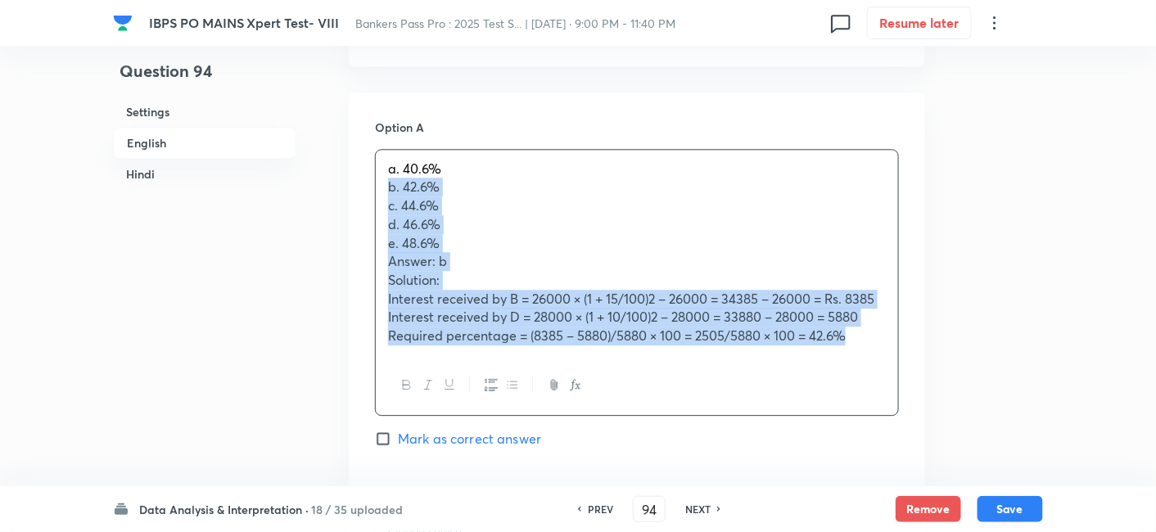
drag, startPoint x: 382, startPoint y: 183, endPoint x: 875, endPoint y: 370, distance: 528.1
click at [875, 370] on div "a. 40.6% b. 42.6% c. 44.6% d. 46.6% e. 48.6% Answer: b Solution: Interest recei…" at bounding box center [637, 283] width 524 height 268
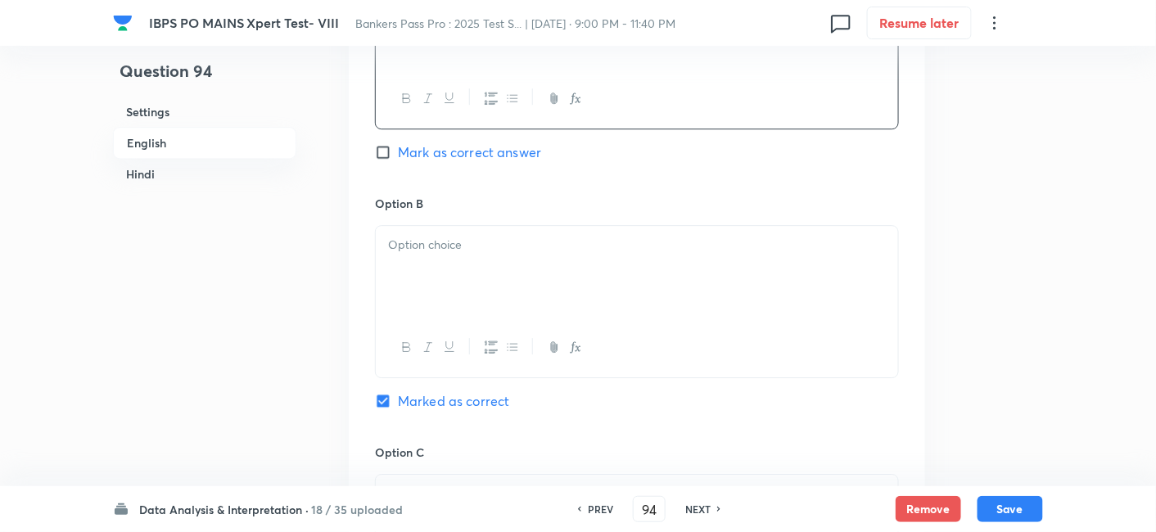
scroll to position [1418, 0]
click at [611, 239] on p at bounding box center [637, 239] width 498 height 19
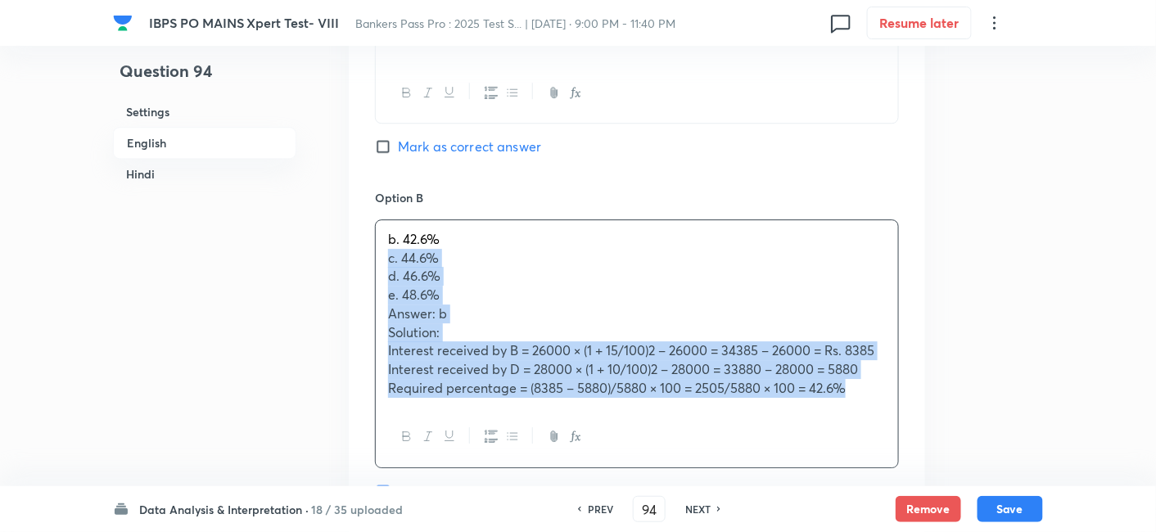
drag, startPoint x: 386, startPoint y: 258, endPoint x: 869, endPoint y: 443, distance: 516.5
click at [869, 443] on div "b. 42.6% c. 44.6% d. 46.6% e. 48.6% Answer: b Solution: Interest received by B …" at bounding box center [637, 343] width 524 height 249
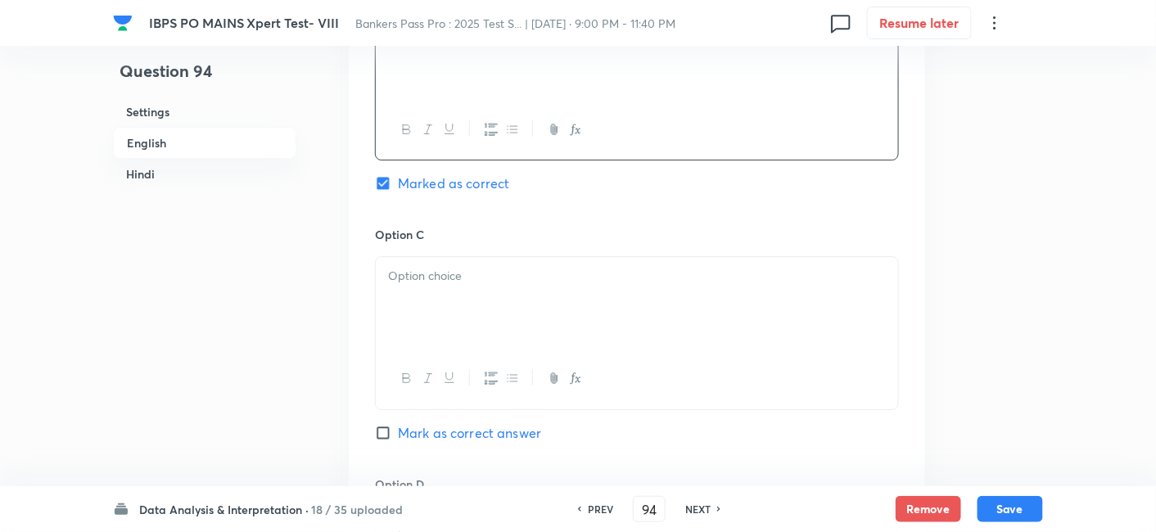
scroll to position [1633, 0]
click at [533, 336] on div at bounding box center [637, 301] width 522 height 92
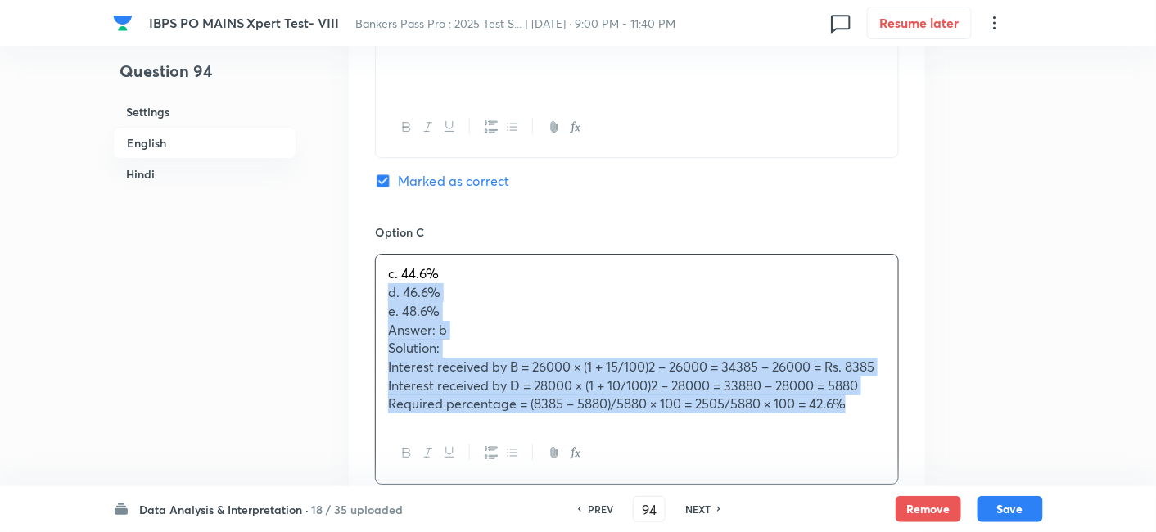
drag, startPoint x: 390, startPoint y: 292, endPoint x: 964, endPoint y: 431, distance: 590.4
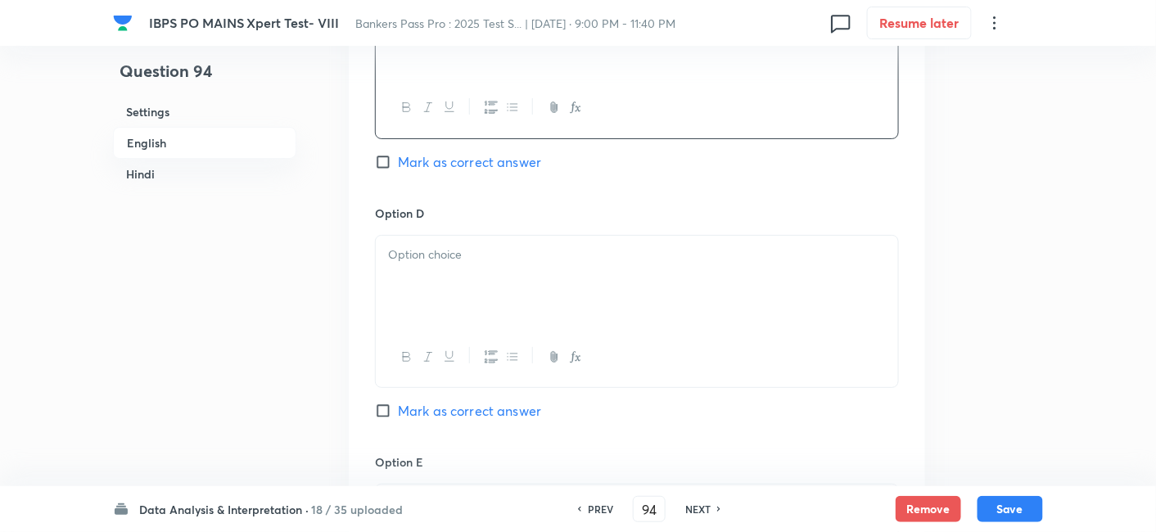
scroll to position [1902, 0]
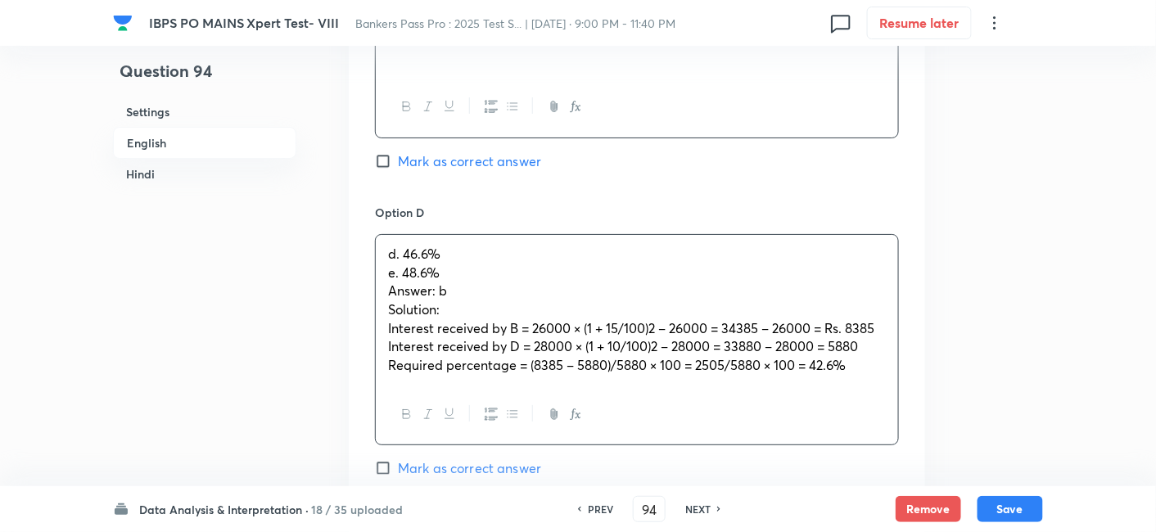
click at [581, 303] on div "d. 46.6% e. 48.6% Answer: b Solution: Interest received by B = 26000 × (1 + 15/…" at bounding box center [637, 310] width 522 height 150
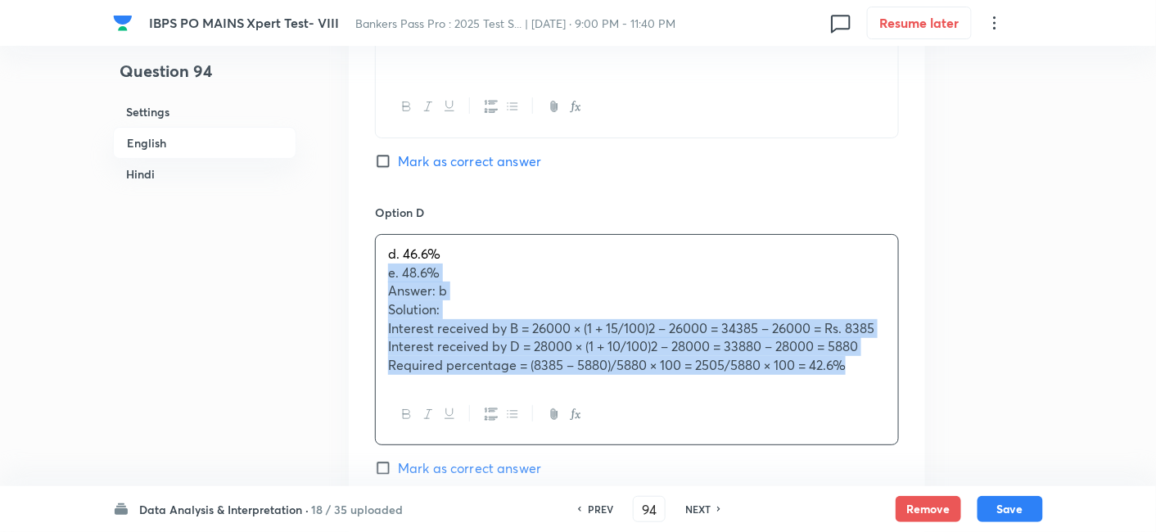
drag, startPoint x: 388, startPoint y: 271, endPoint x: 912, endPoint y: 405, distance: 540.9
click at [912, 405] on div "Option A a. 40.6% Mark as correct answer Option B b. 42.6% Marked as correct Op…" at bounding box center [637, 92] width 576 height 1324
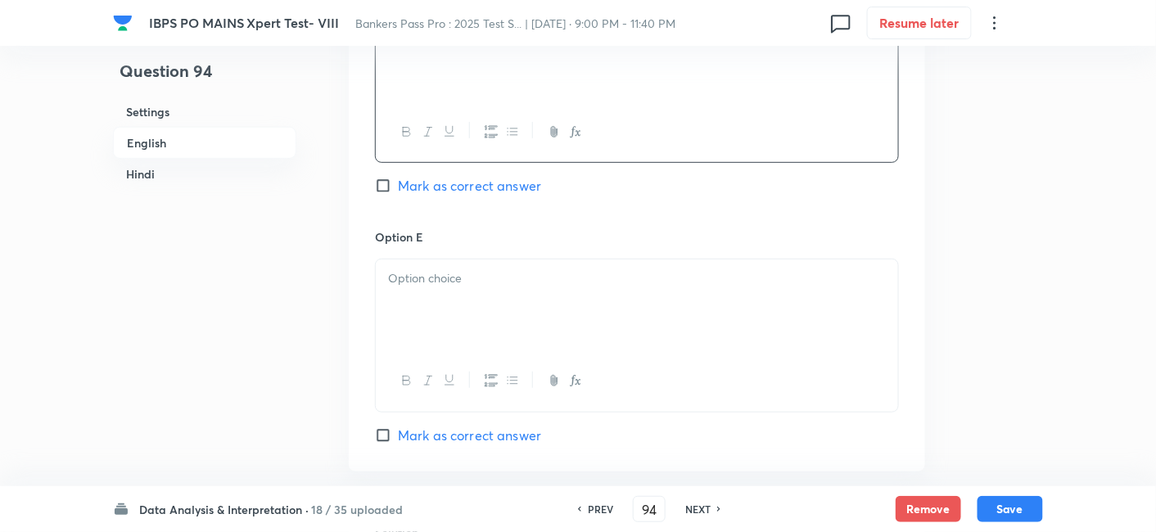
scroll to position [2128, 0]
click at [545, 271] on p at bounding box center [637, 277] width 498 height 19
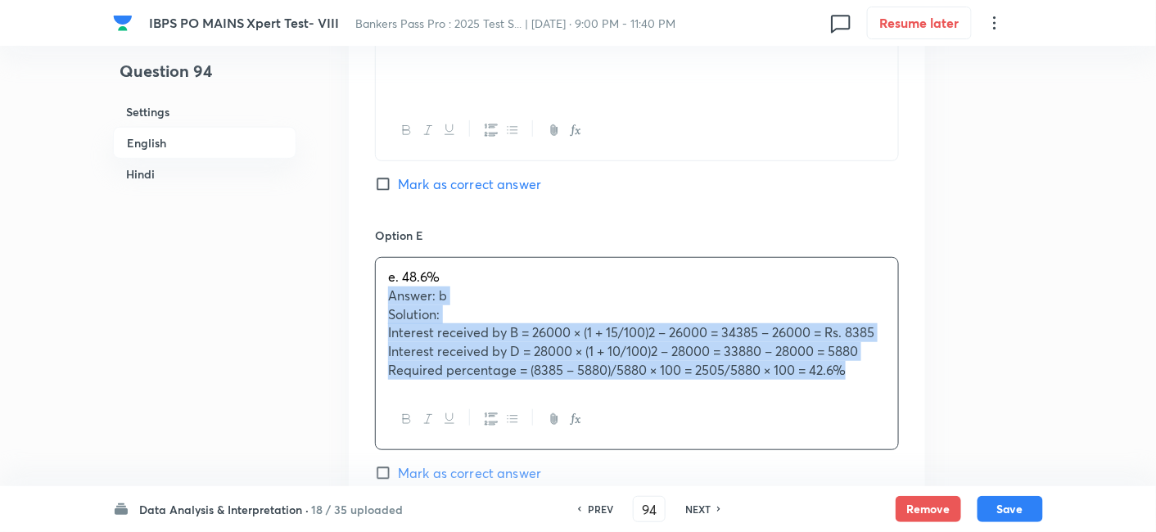
drag, startPoint x: 386, startPoint y: 290, endPoint x: 924, endPoint y: 415, distance: 552.3
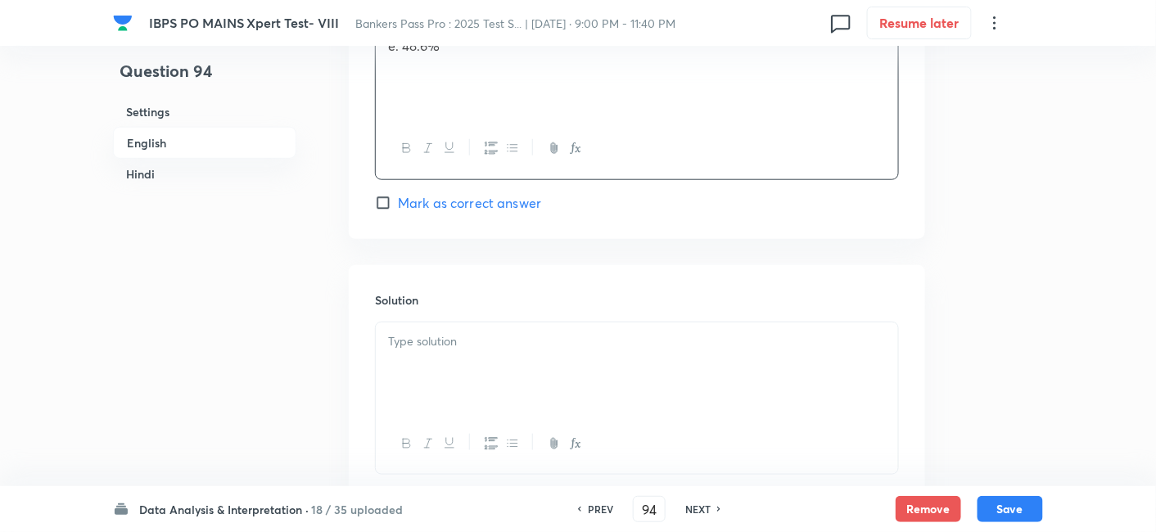
scroll to position [2360, 0]
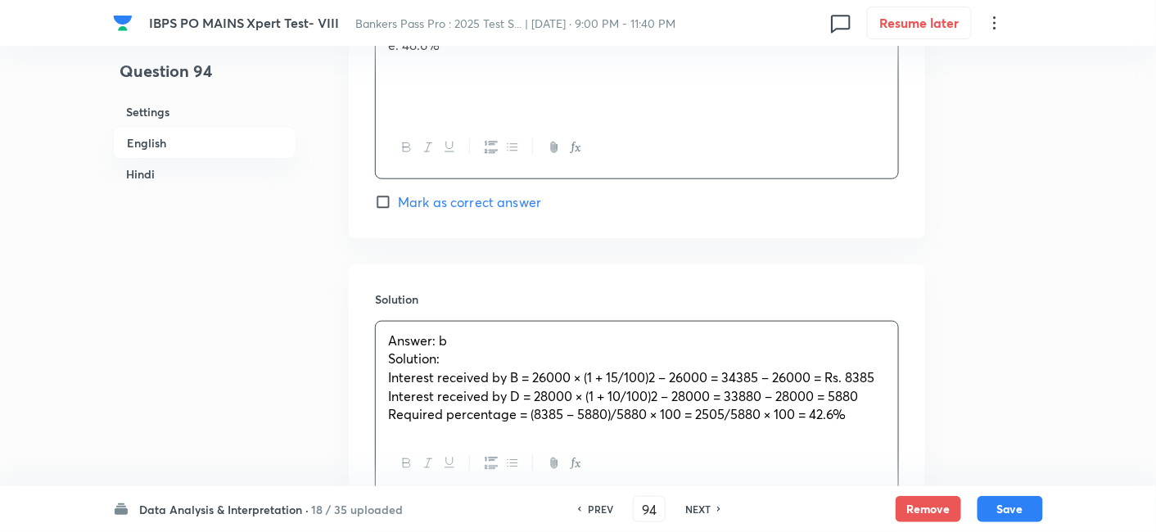
click at [626, 344] on p "Answer: b" at bounding box center [637, 341] width 498 height 19
click at [1006, 516] on button "Save" at bounding box center [1011, 508] width 66 height 26
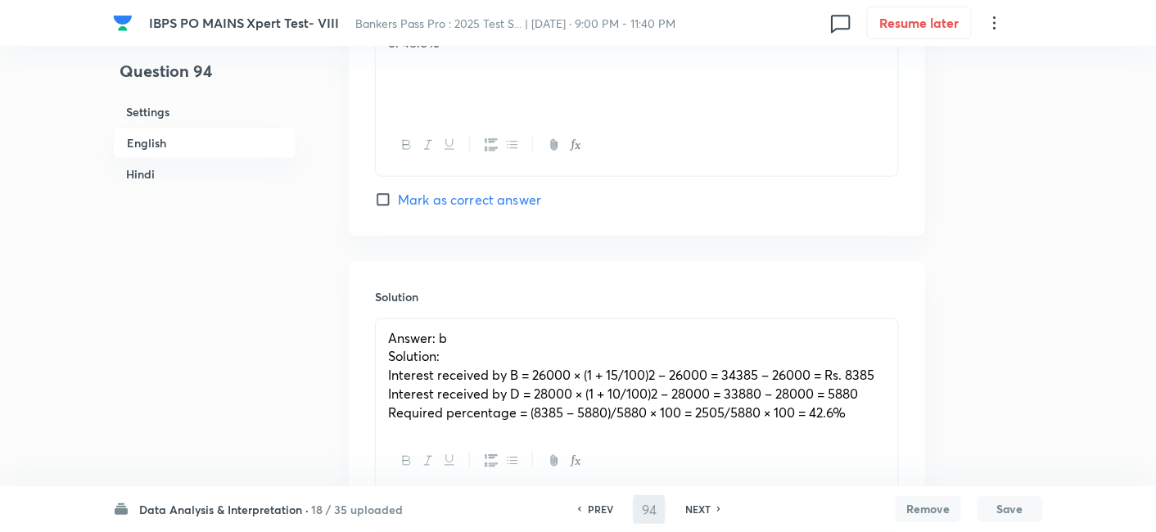
type input "95"
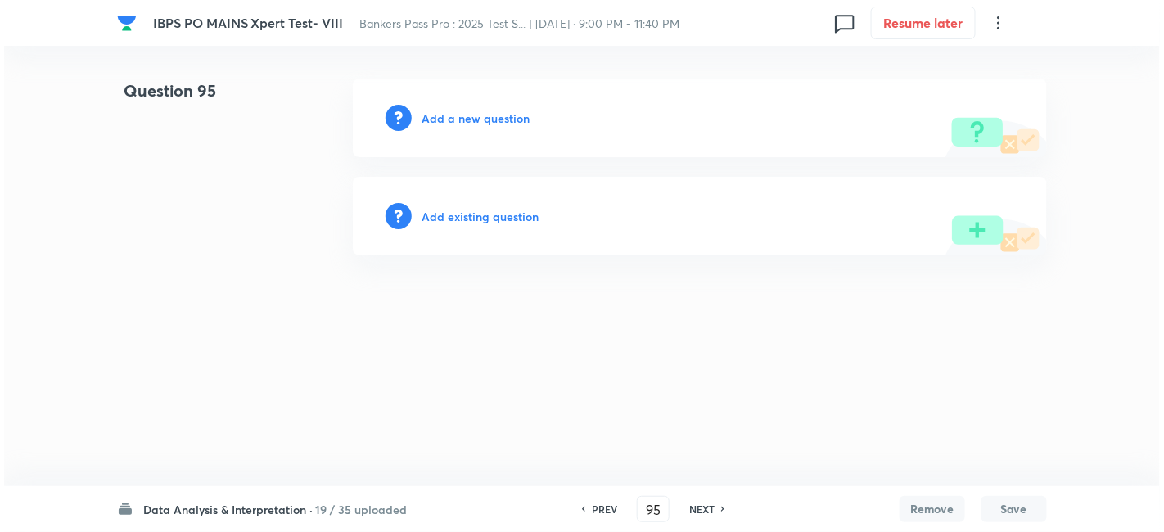
scroll to position [0, 0]
click at [514, 123] on h6 "Add a new question" at bounding box center [476, 118] width 108 height 17
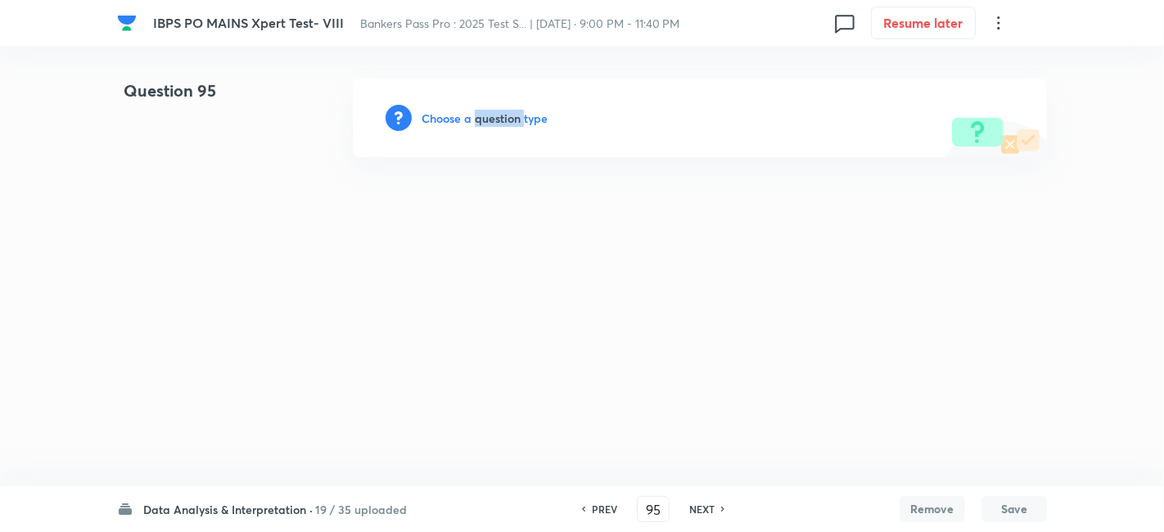
click at [514, 123] on h6 "Choose a question type" at bounding box center [485, 118] width 126 height 17
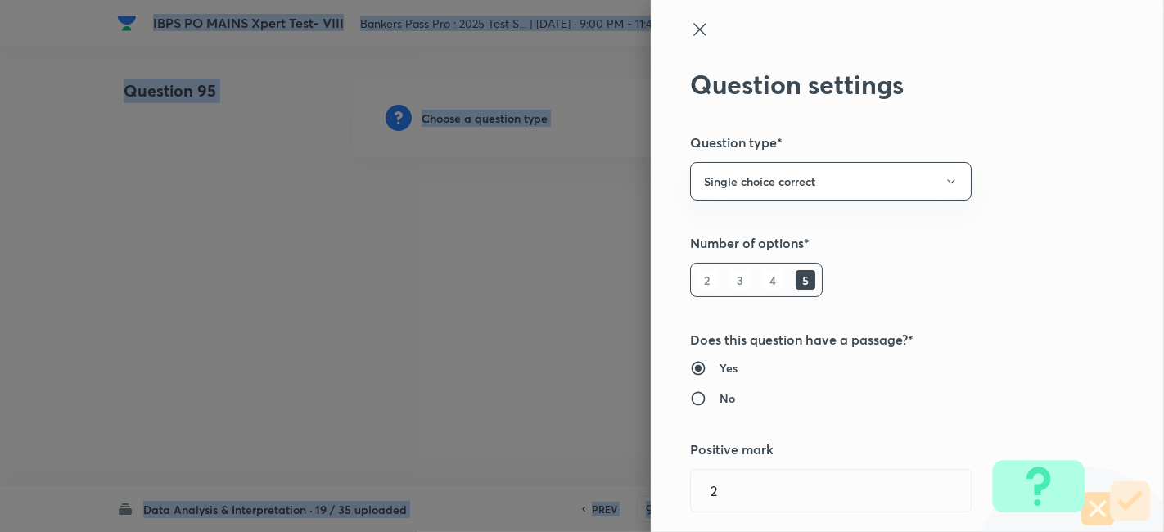
click at [514, 123] on div at bounding box center [582, 266] width 1164 height 532
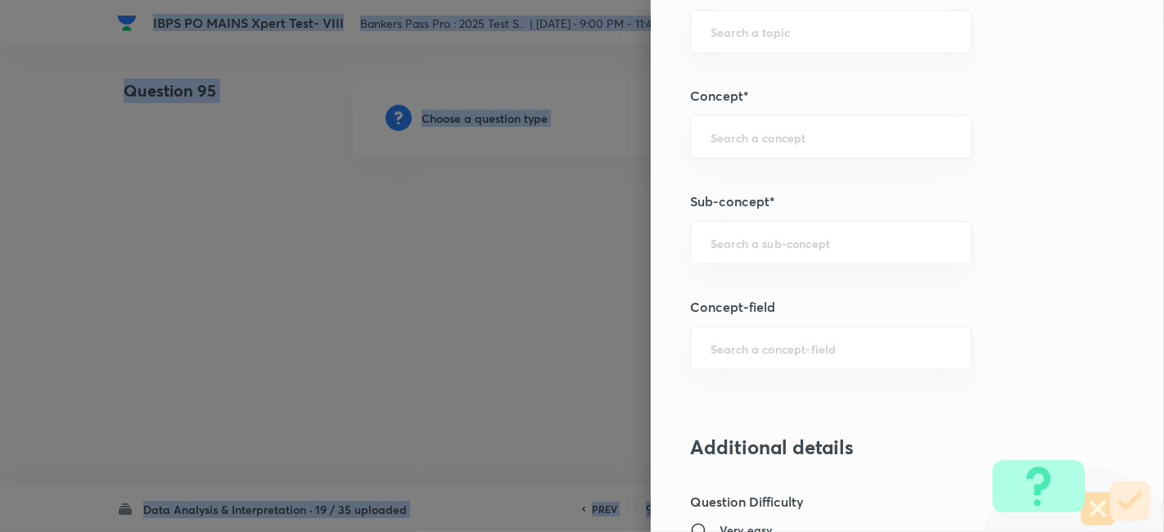
scroll to position [864, 0]
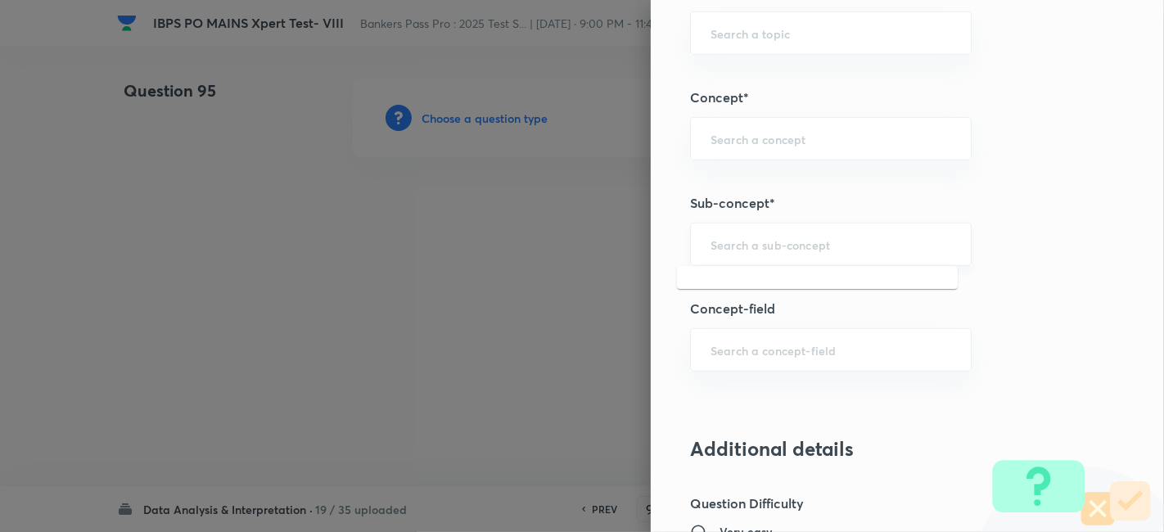
click at [757, 239] on input "text" at bounding box center [831, 245] width 241 height 16
type input "m"
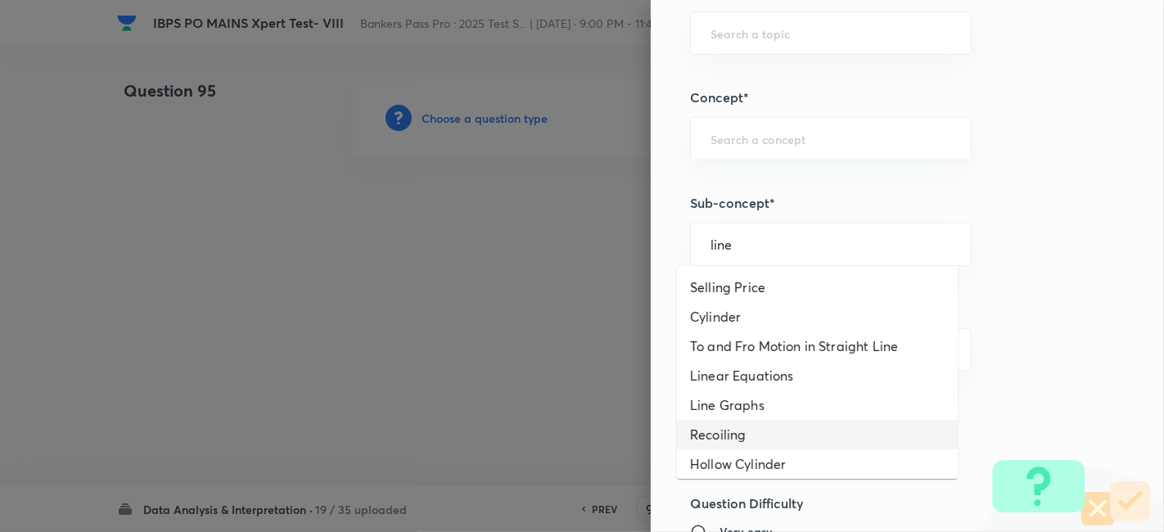
scroll to position [6, 0]
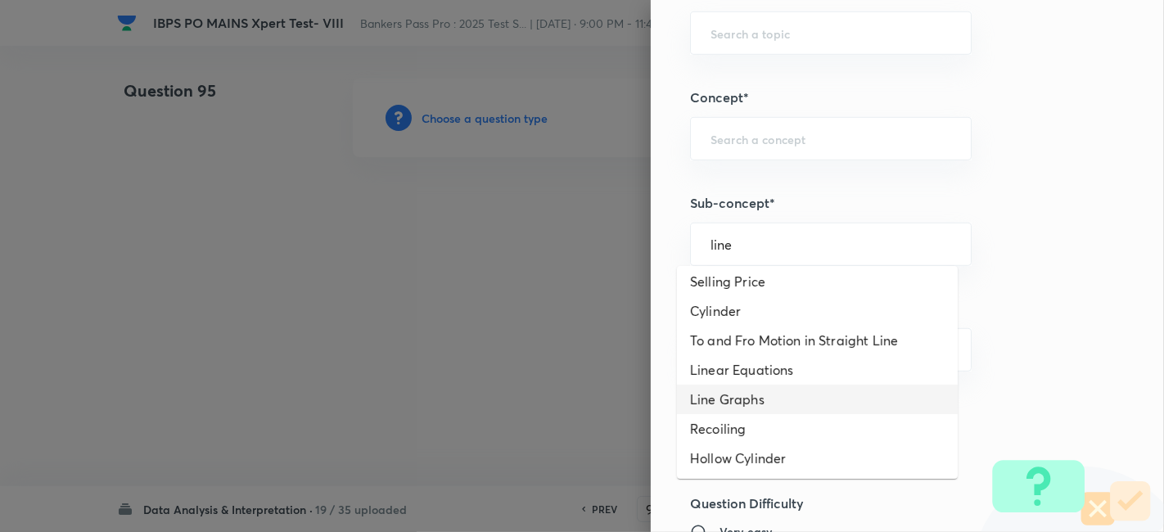
click at [766, 396] on li "Line Graphs" at bounding box center [817, 399] width 281 height 29
type input "Line Graphs"
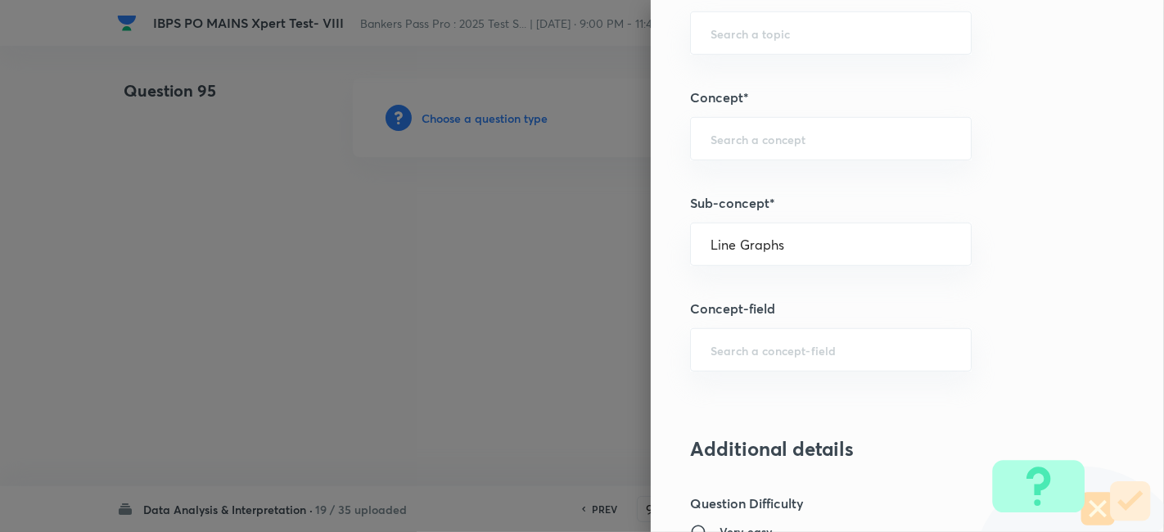
type input "Quantitative Aptitude"
type input "Data Interpretation"
type input "Line Graph"
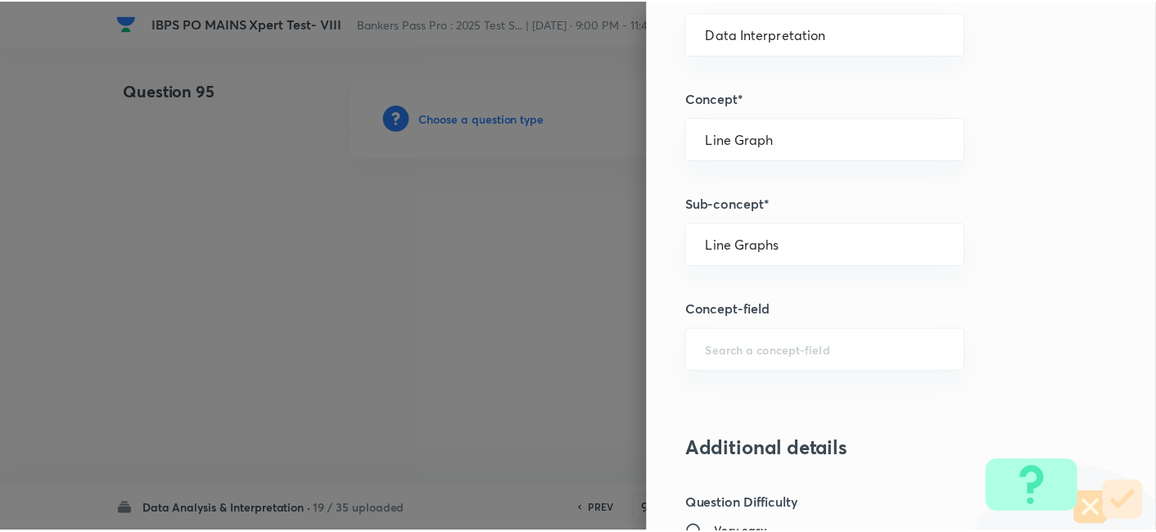
scroll to position [1695, 0]
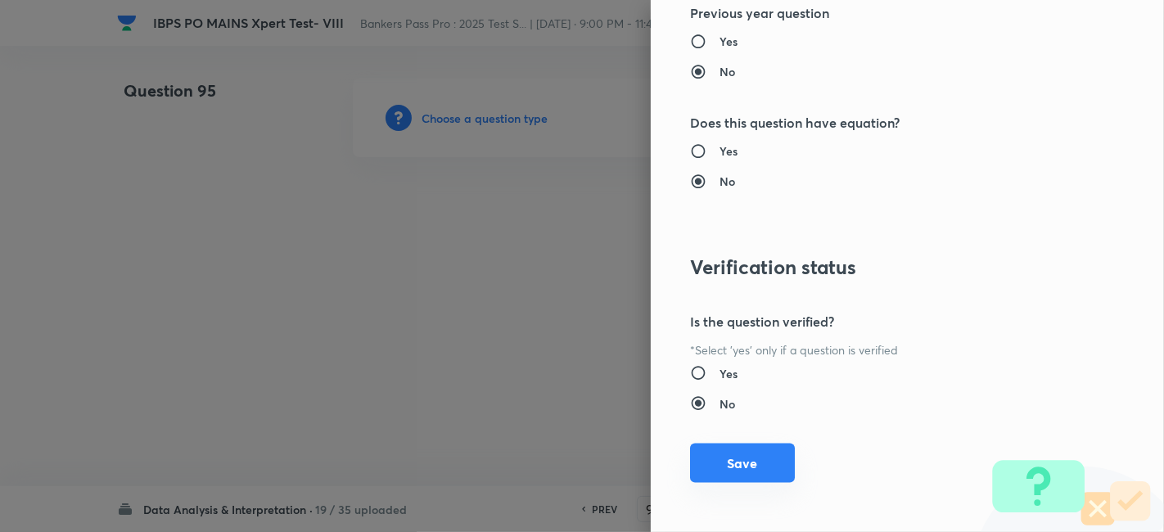
click at [740, 451] on button "Save" at bounding box center [742, 463] width 105 height 39
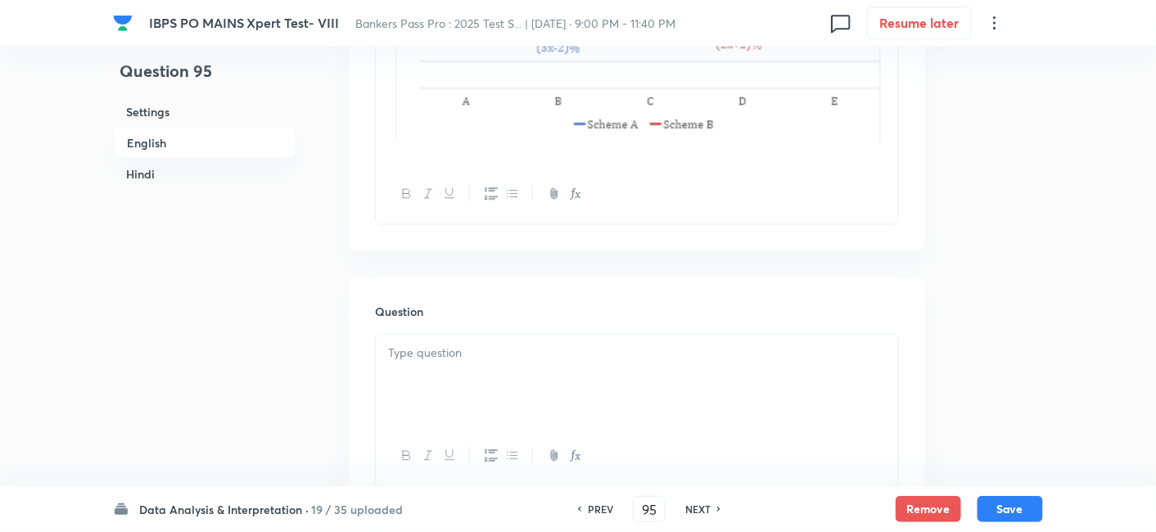
scroll to position [802, 0]
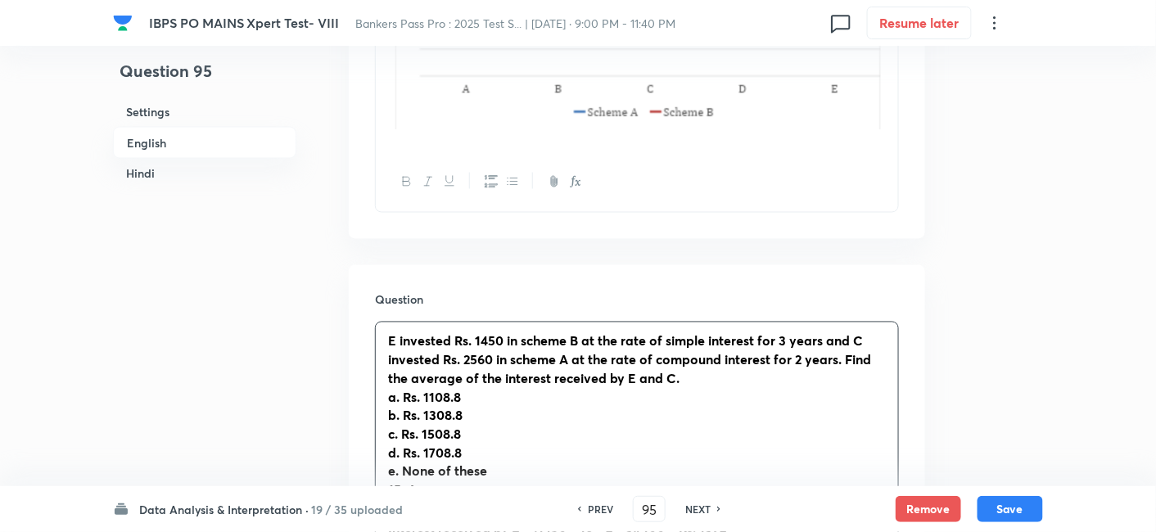
click at [581, 375] on div "E invested Rs. 1450 in scheme B at the rate of simple interest for 3 years and …" at bounding box center [637, 472] width 522 height 299
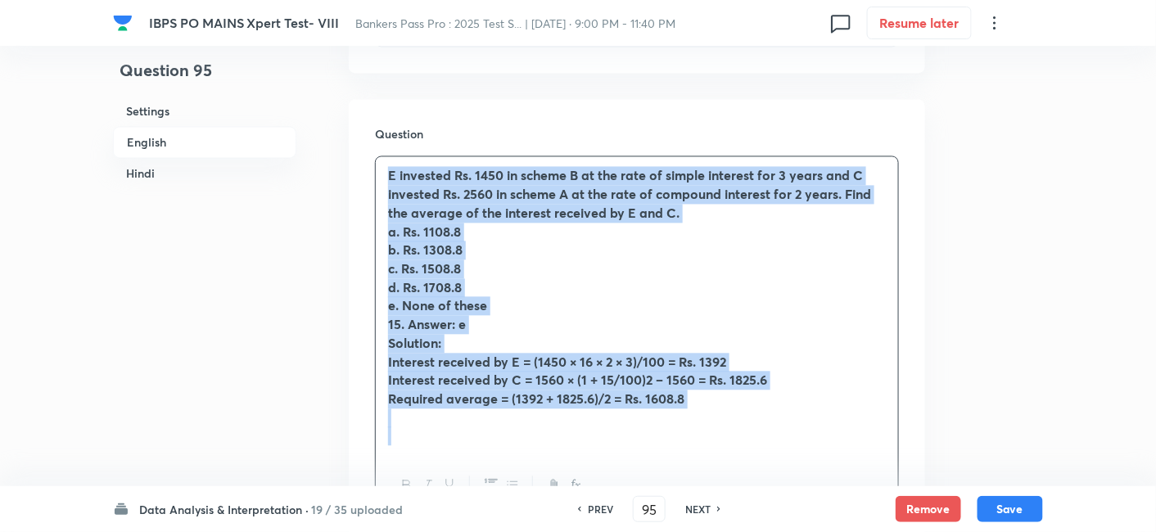
scroll to position [1041, 0]
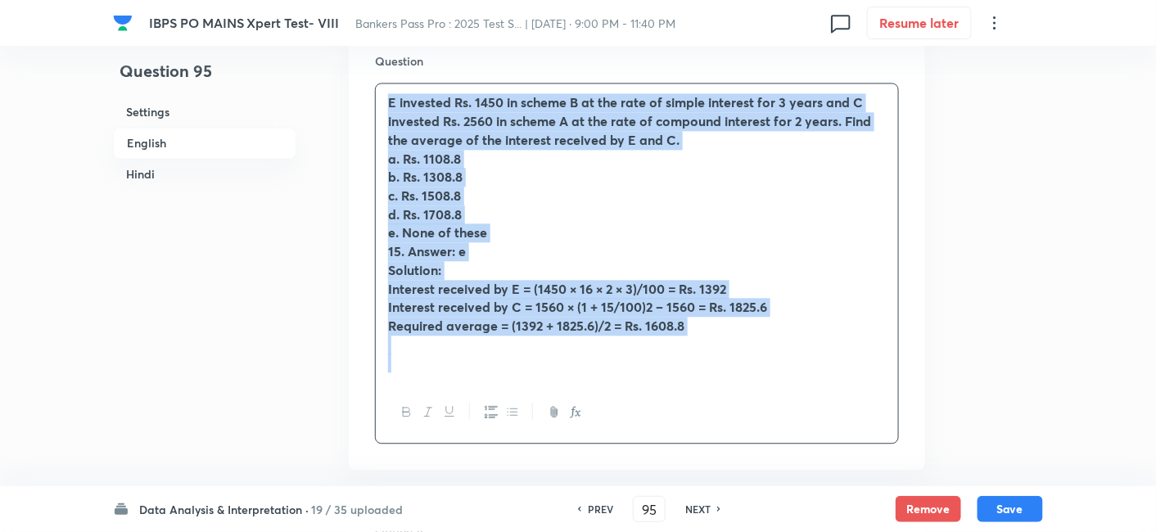
drag, startPoint x: 384, startPoint y: 338, endPoint x: 760, endPoint y: 354, distance: 376.1
click at [760, 354] on div "E invested Rs. 1450 in scheme B at the rate of simple interest for 3 years and …" at bounding box center [637, 233] width 522 height 299
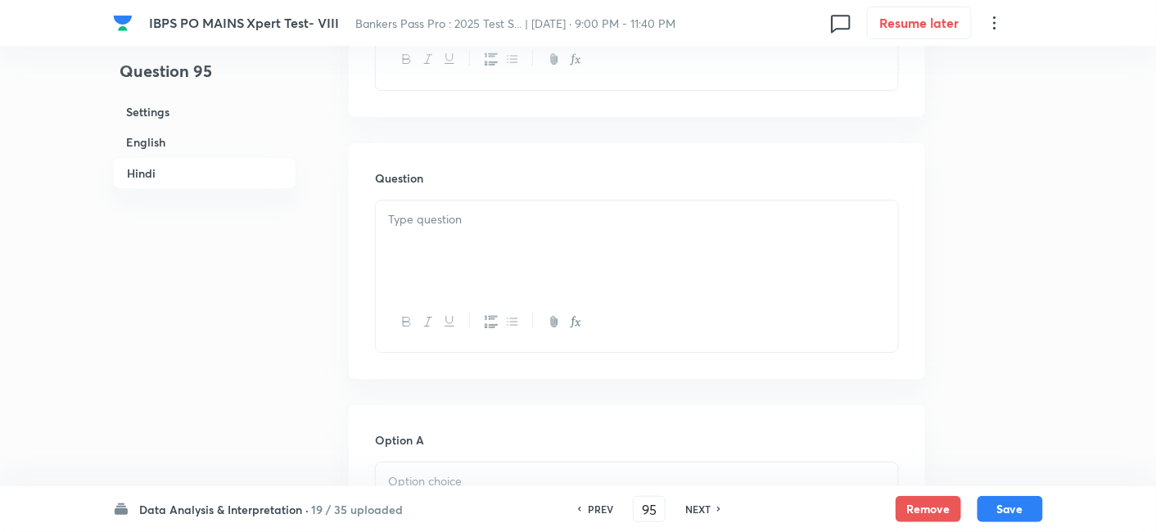
scroll to position [3590, 0]
click at [631, 246] on div at bounding box center [637, 211] width 522 height 92
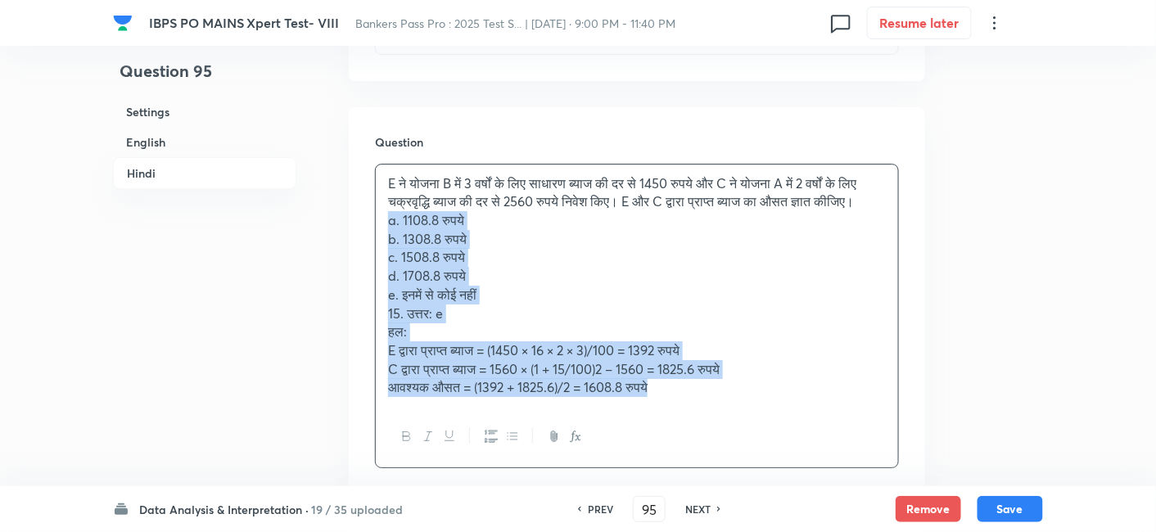
drag, startPoint x: 378, startPoint y: 263, endPoint x: 784, endPoint y: 443, distance: 443.5
click at [784, 443] on div "E ने योजना B में 3 वर्षों के लिए साधारण ब्याज की दर से 1450 रुपये और C ने योजना…" at bounding box center [637, 316] width 524 height 305
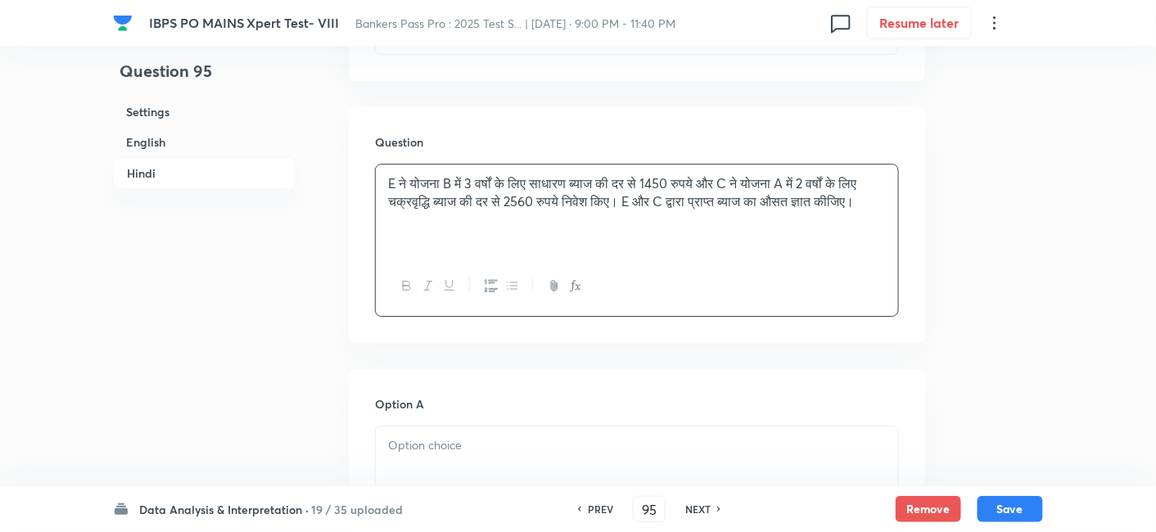
scroll to position [3842, 0]
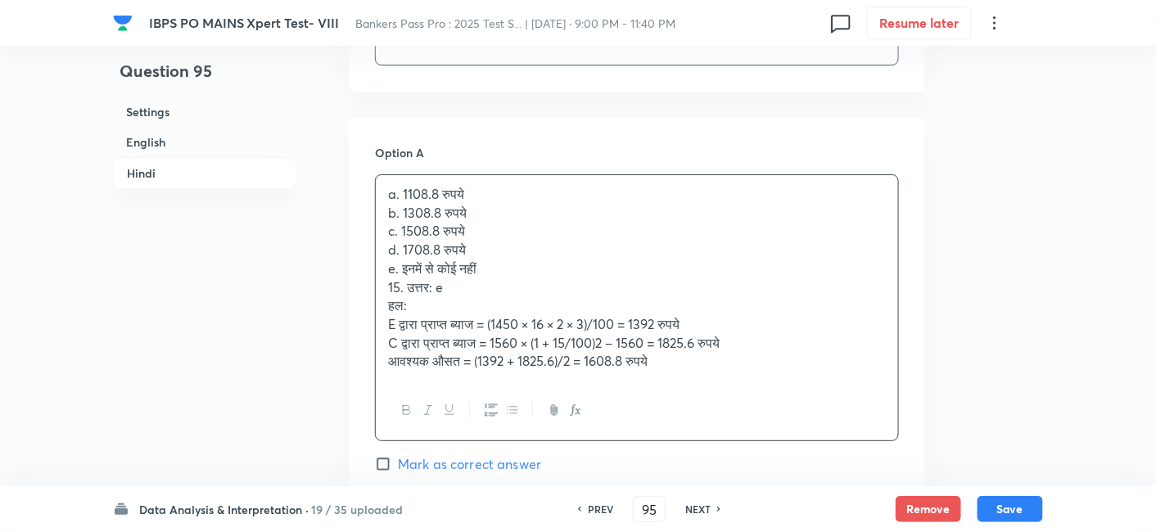
click at [495, 246] on div "a. 1108.8 रुपये b. 1308.8 रुपये c. 1508.8 रुपये d. 1708.8 रुपये e. इनमें से कोई…" at bounding box center [637, 278] width 522 height 206
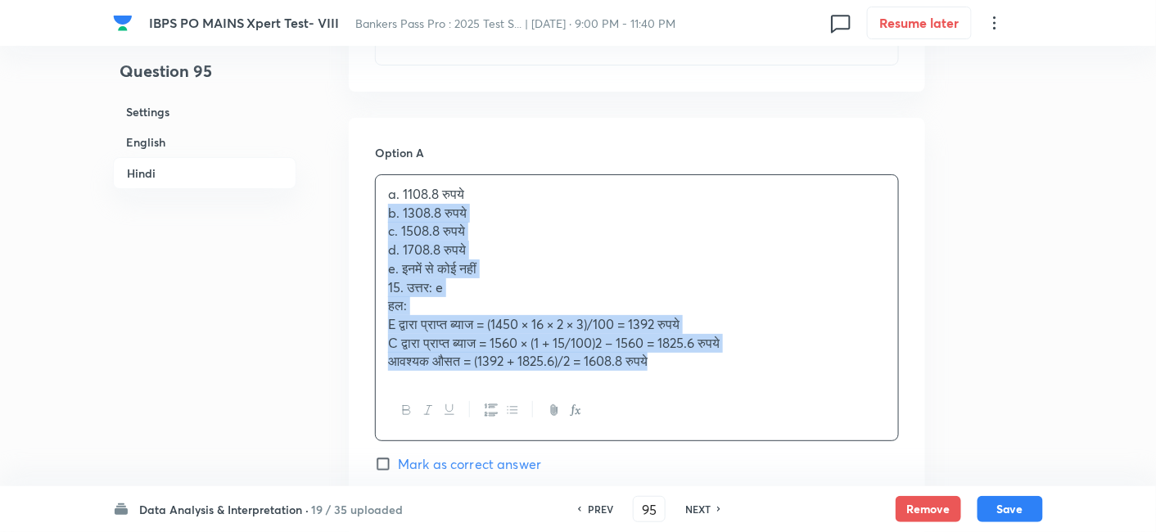
drag, startPoint x: 386, startPoint y: 228, endPoint x: 793, endPoint y: 436, distance: 457.0
click at [793, 436] on div "a. 1108.8 रुपये b. 1308.8 रुपये c. 1508.8 रुपये d. 1708.8 रुपये e. इनमें से कोई…" at bounding box center [637, 308] width 524 height 268
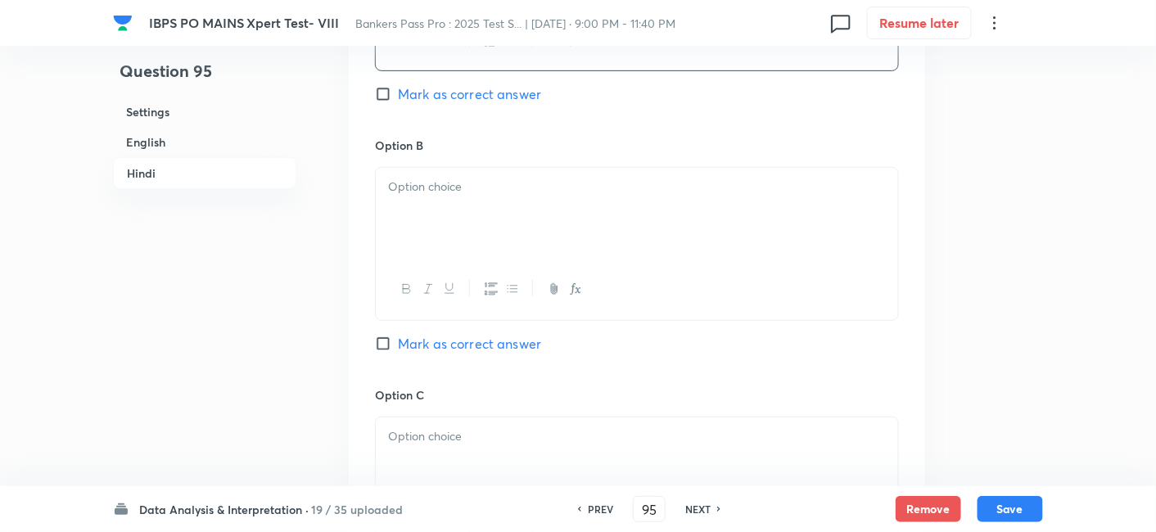
scroll to position [4098, 0]
click at [459, 228] on div at bounding box center [637, 214] width 522 height 92
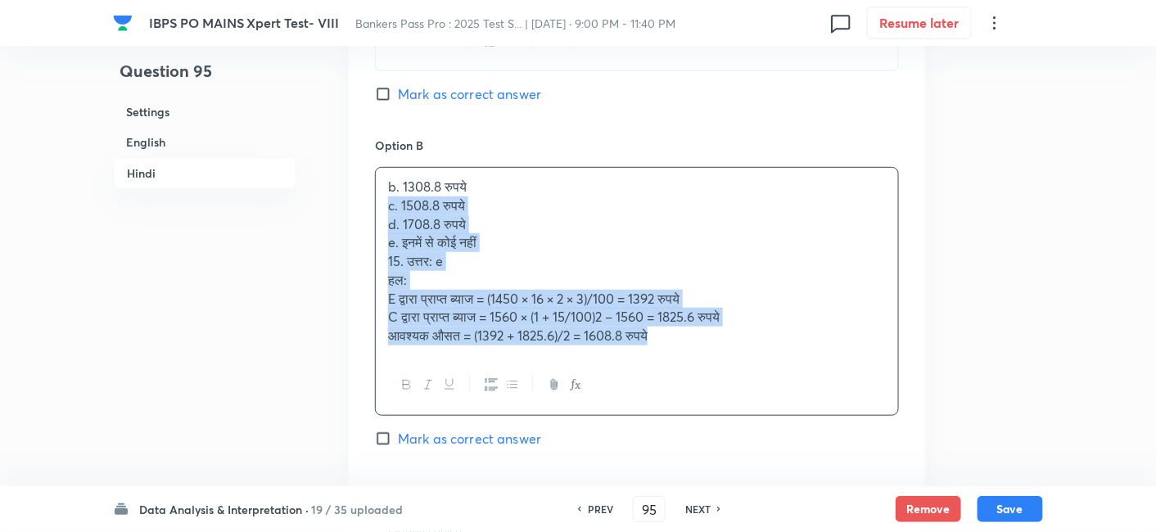
drag, startPoint x: 386, startPoint y: 219, endPoint x: 825, endPoint y: 444, distance: 494.0
click at [825, 444] on div "Option B b. 1308.8 रुपये c. 1508.8 रुपये d. 1708.8 रुपये e. इनमें से कोई नहीं 1…" at bounding box center [637, 309] width 524 height 345
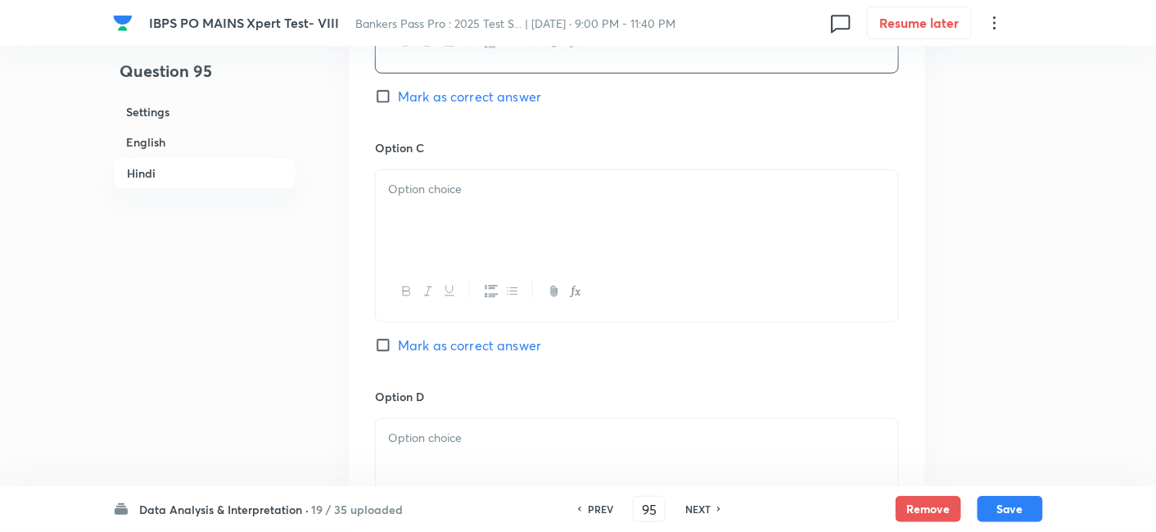
scroll to position [4351, 0]
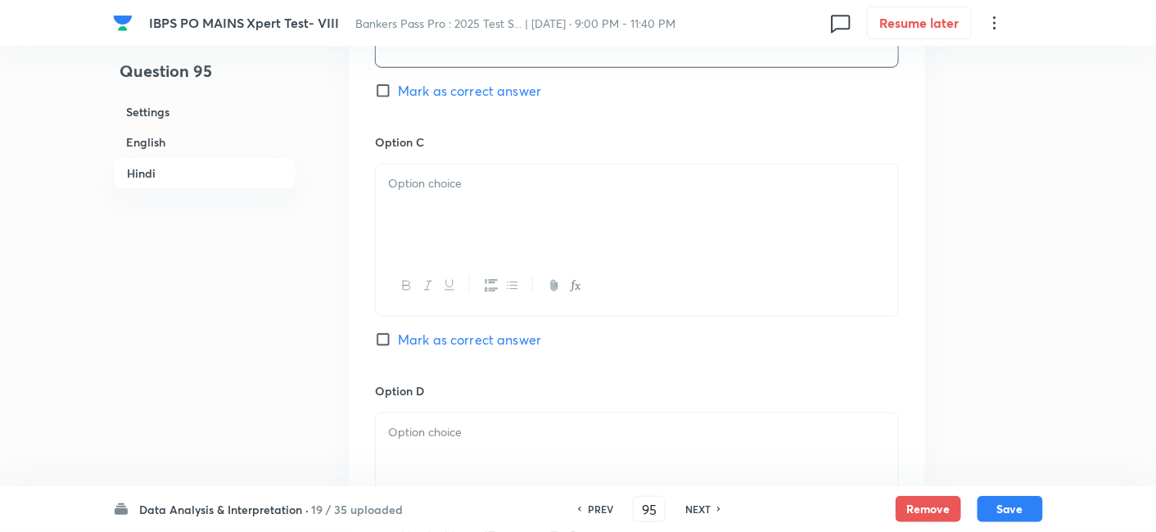
click at [474, 221] on div at bounding box center [637, 211] width 522 height 92
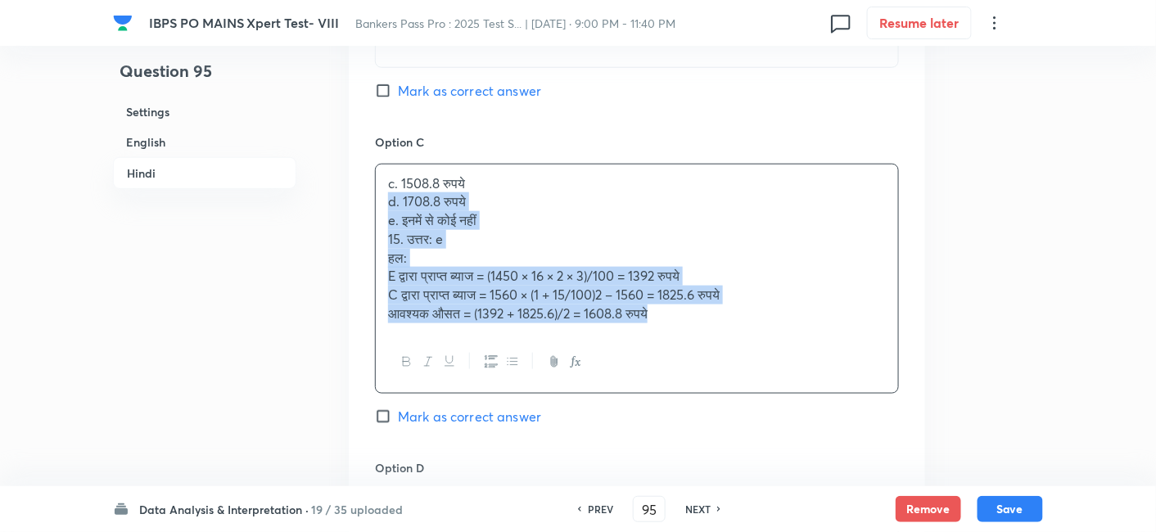
drag, startPoint x: 384, startPoint y: 216, endPoint x: 811, endPoint y: 404, distance: 466.0
click at [811, 394] on div "c. 1508.8 रुपये d. 1708.8 रुपये e. इनमें से कोई नहीं 15. उत्तर: e हल: E द्वारा …" at bounding box center [637, 279] width 524 height 230
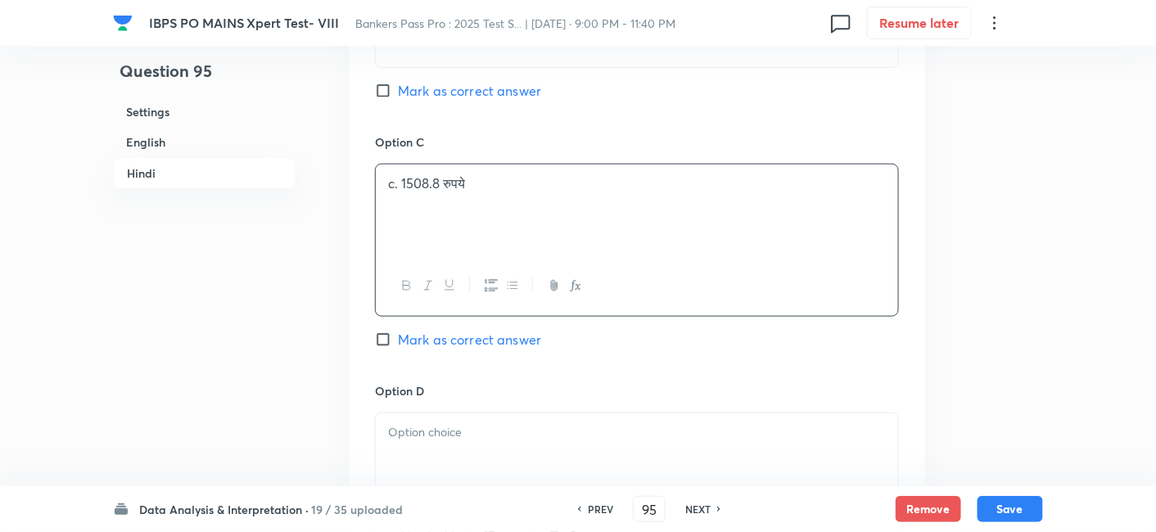
scroll to position [4587, 0]
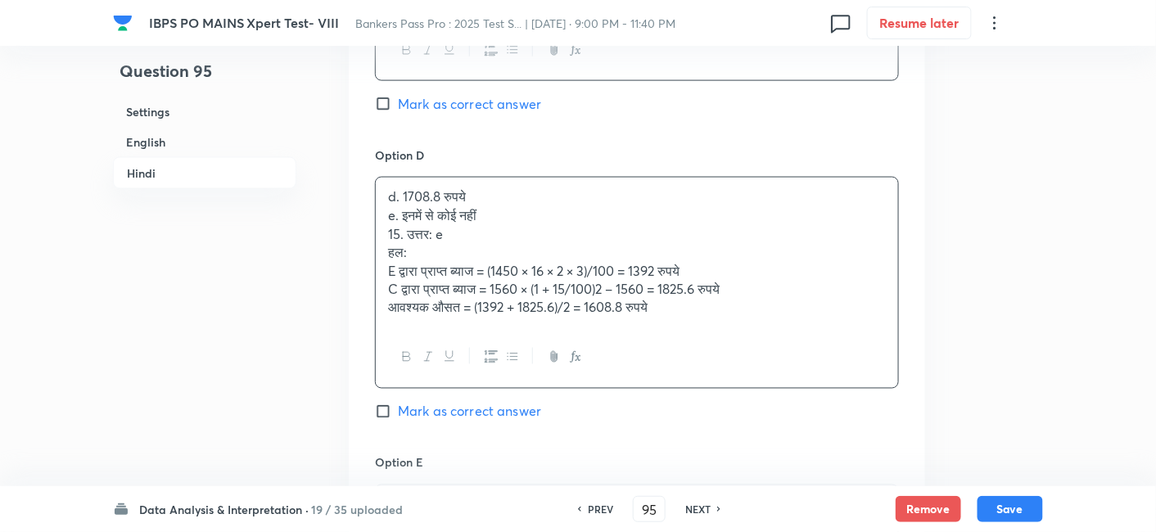
click at [437, 206] on p "d. 1708.8 रुपये" at bounding box center [637, 196] width 498 height 19
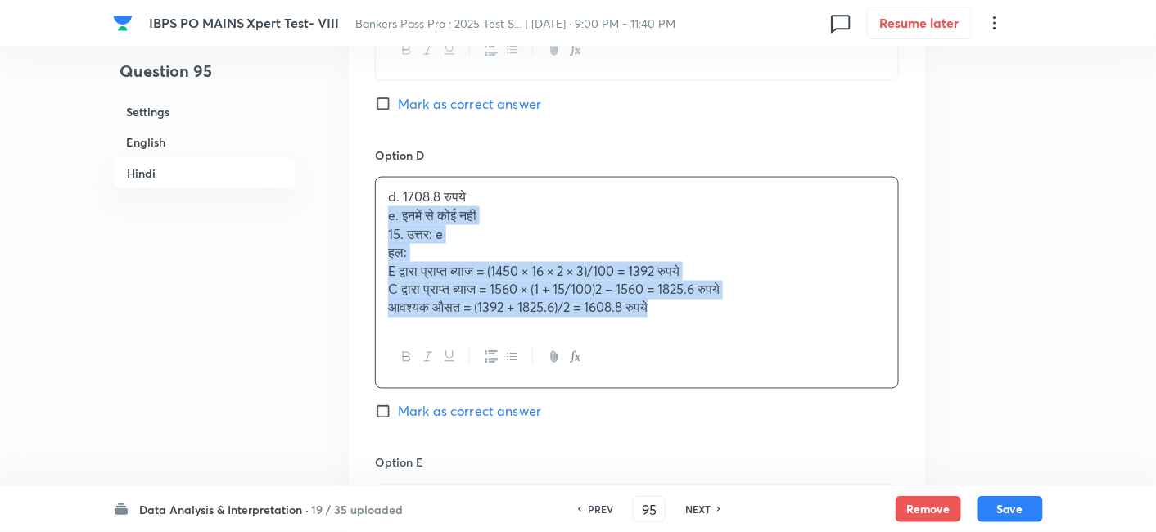
drag, startPoint x: 383, startPoint y: 228, endPoint x: 852, endPoint y: 409, distance: 502.1
click at [852, 409] on div "Option D d. 1708.8 रुपये e. इनमें से कोई नहीं 15. उत्तर: e हल: E द्वारा प्राप्त…" at bounding box center [637, 300] width 524 height 307
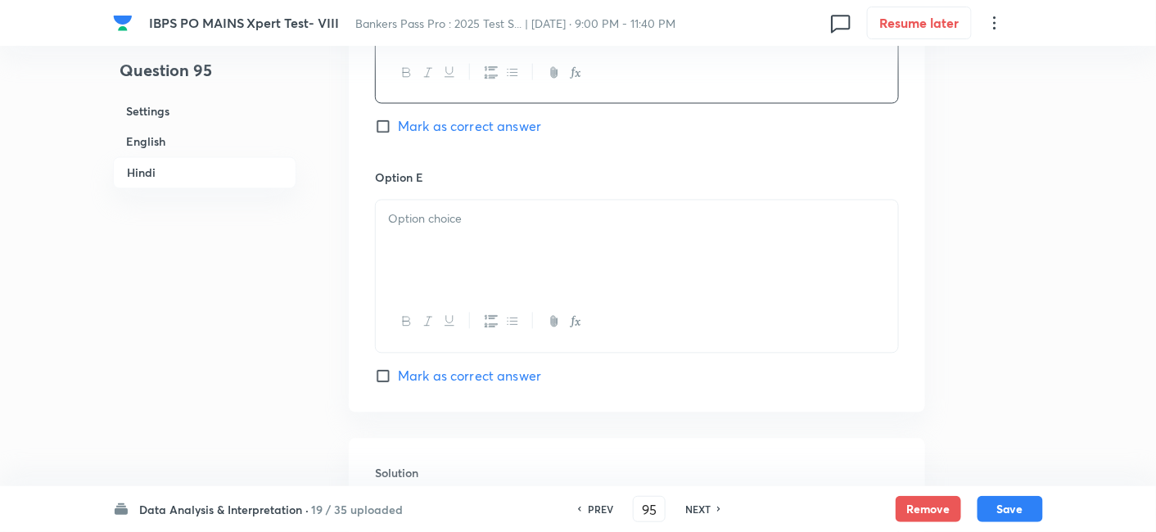
scroll to position [4822, 0]
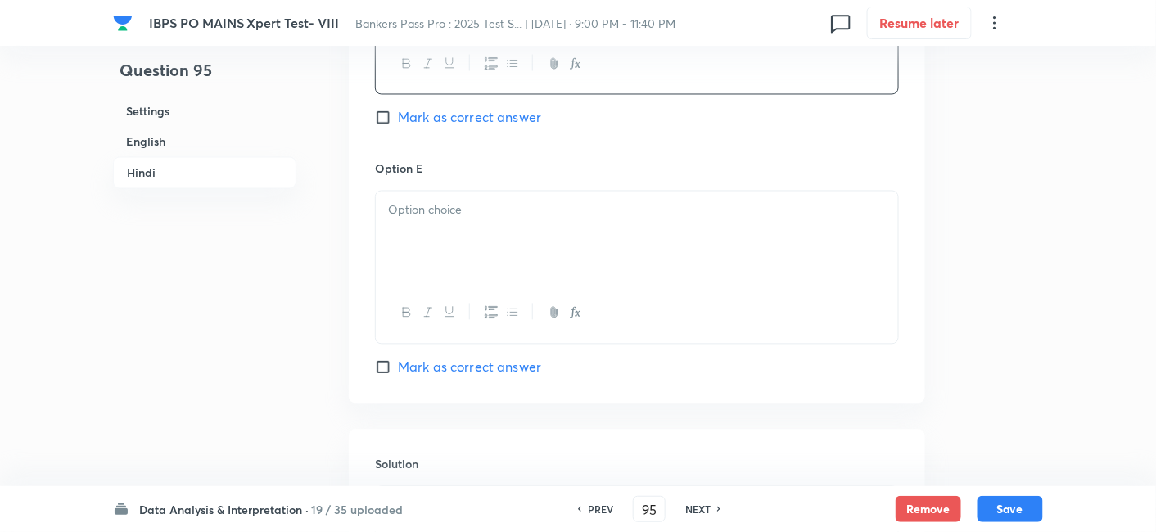
paste div
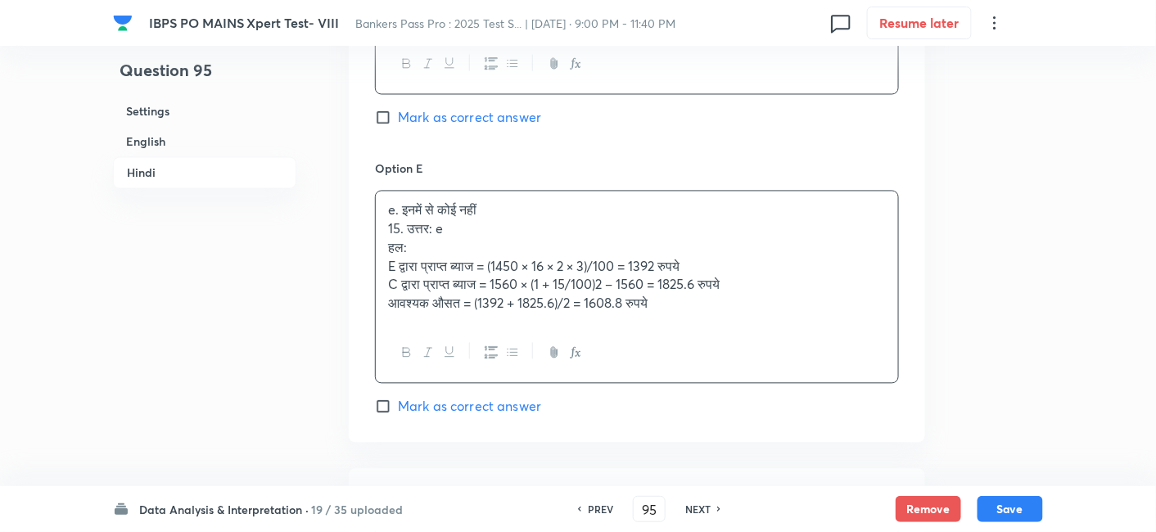
click at [522, 269] on div "e. इनमें से कोई नहीं 15. उत्तर: e हल: E द्वारा प्राप्त ब्याज = (1450 × 16 × 2 ×…" at bounding box center [637, 257] width 522 height 131
click at [404, 239] on p "15. उत्तर: e" at bounding box center [637, 229] width 498 height 19
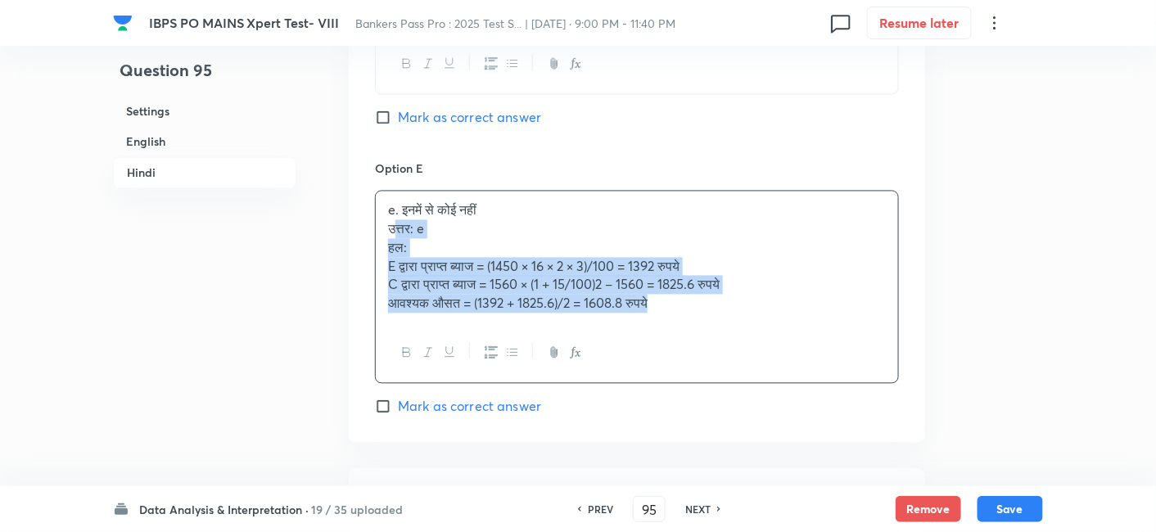
drag, startPoint x: 382, startPoint y: 246, endPoint x: 756, endPoint y: 402, distance: 404.8
click at [756, 402] on div "Option E e. इनमें से कोई नहीं उत्तर: e हल: E द्वारा प्राप्त ब्याज = (1450 × 16 …" at bounding box center [637, 288] width 524 height 256
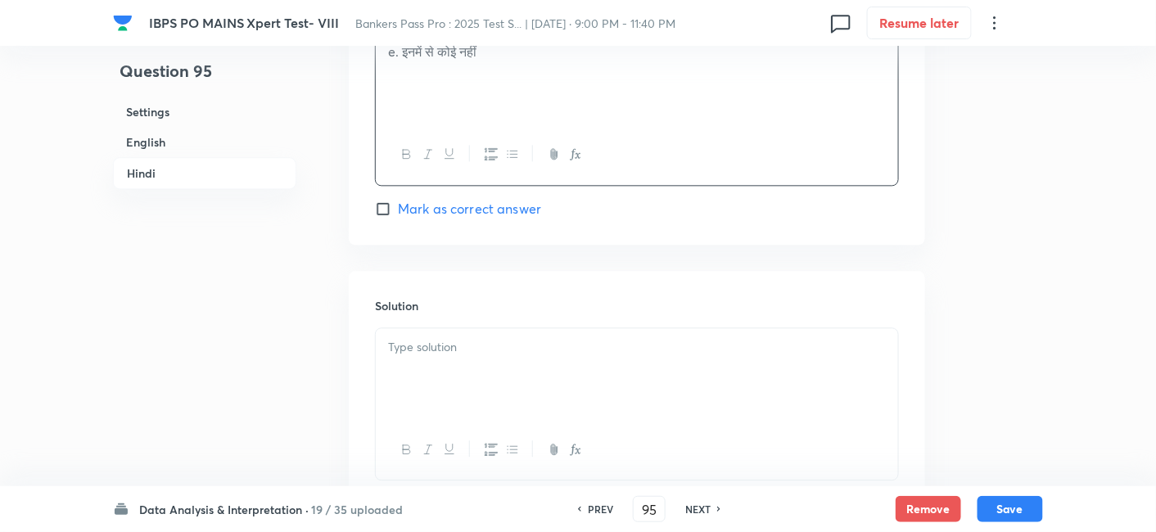
scroll to position [4987, 0]
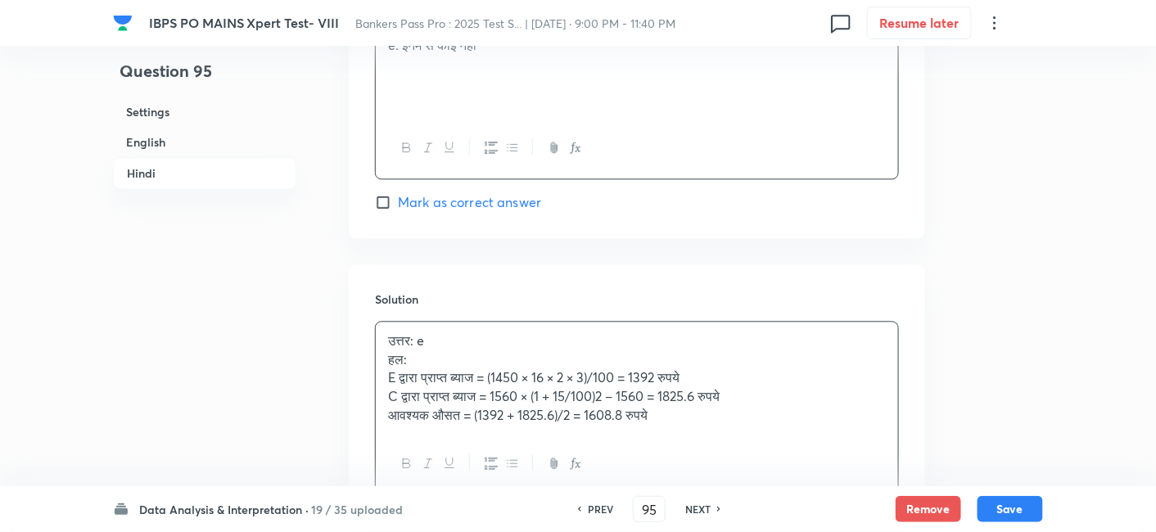
click at [672, 366] on div "उत्तर: e हल: E द्वारा प्राप्त ब्याज = (1450 × 16 × 2 × 3)/100 = 1392 रुपये C द्…" at bounding box center [637, 378] width 522 height 113
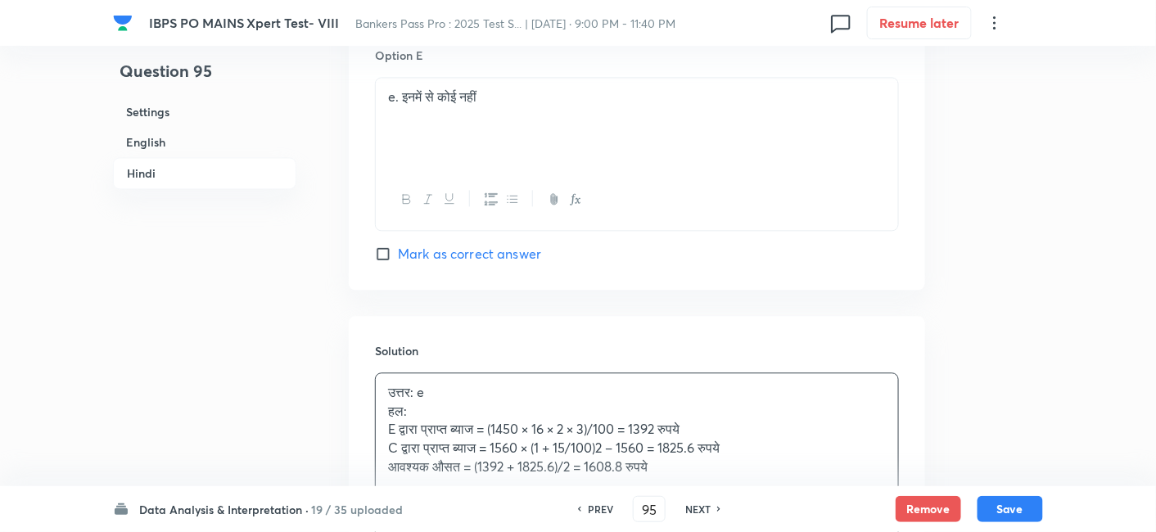
scroll to position [4923, 0]
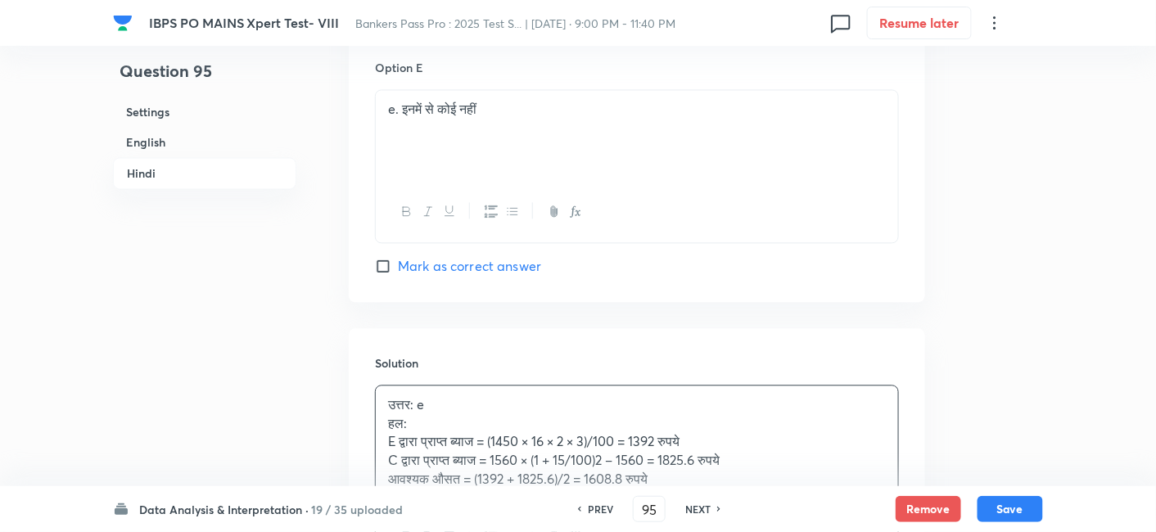
click at [481, 276] on span "Mark as correct answer" at bounding box center [469, 266] width 143 height 20
click at [398, 274] on input "Mark as correct answer" at bounding box center [386, 266] width 23 height 16
checkbox input "true"
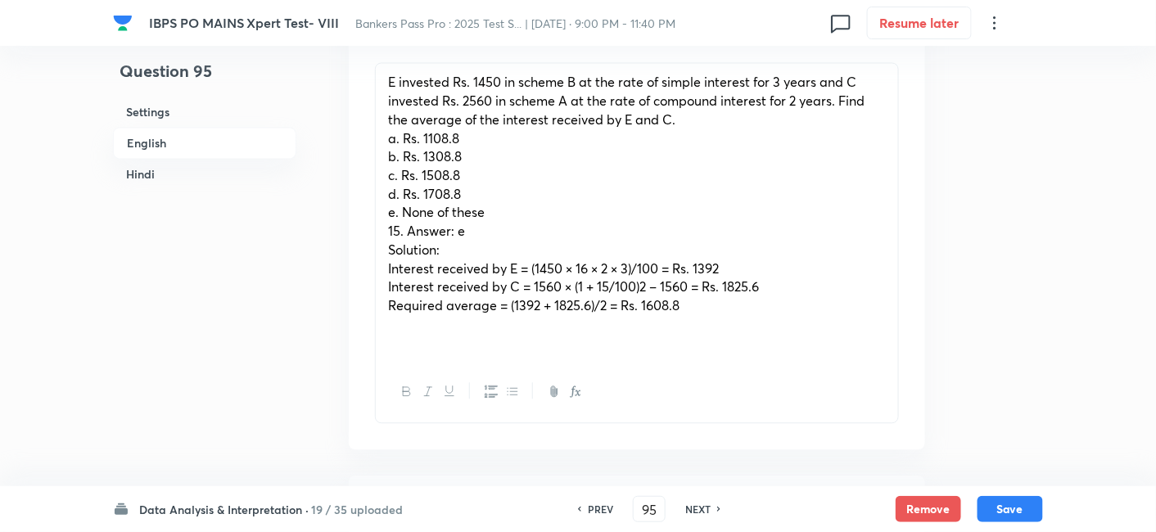
scroll to position [1054, 0]
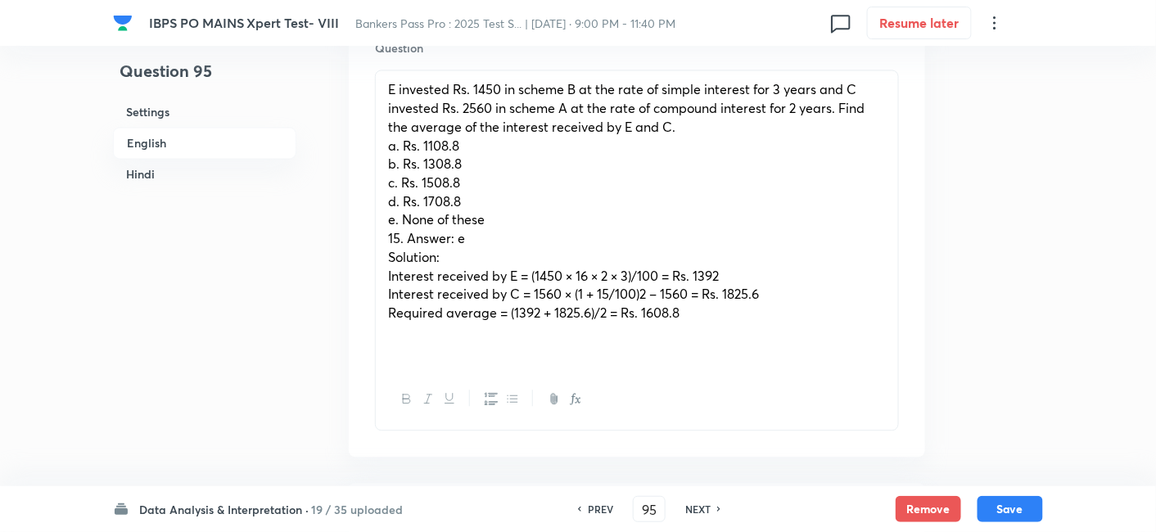
click at [481, 287] on span "Interest received by C = 1560 × (1 + 15/100)2 – 1560 = Rs. 1825.6" at bounding box center [573, 293] width 371 height 17
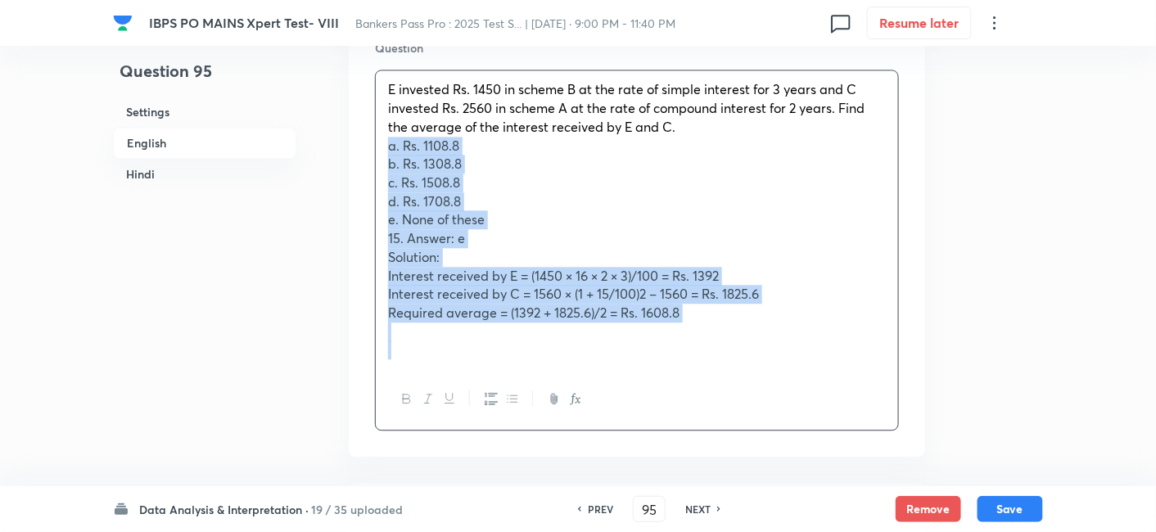
drag, startPoint x: 386, startPoint y: 147, endPoint x: 827, endPoint y: 396, distance: 506.7
click at [827, 396] on div "E invested Rs. 1450 in scheme B at the rate of simple interest for 3 years and …" at bounding box center [637, 250] width 524 height 360
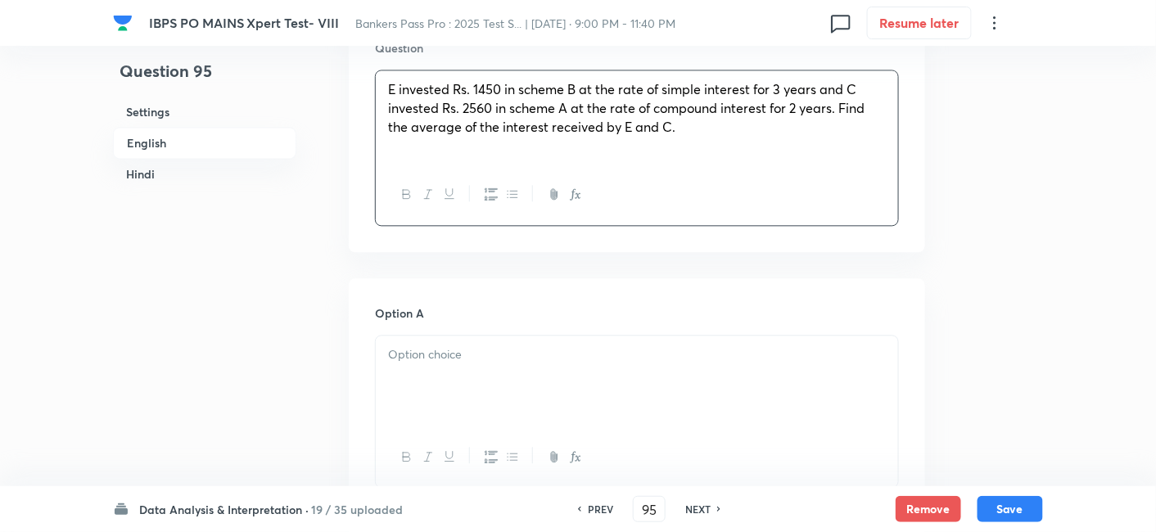
scroll to position [1055, 0]
click at [611, 345] on p at bounding box center [637, 354] width 498 height 19
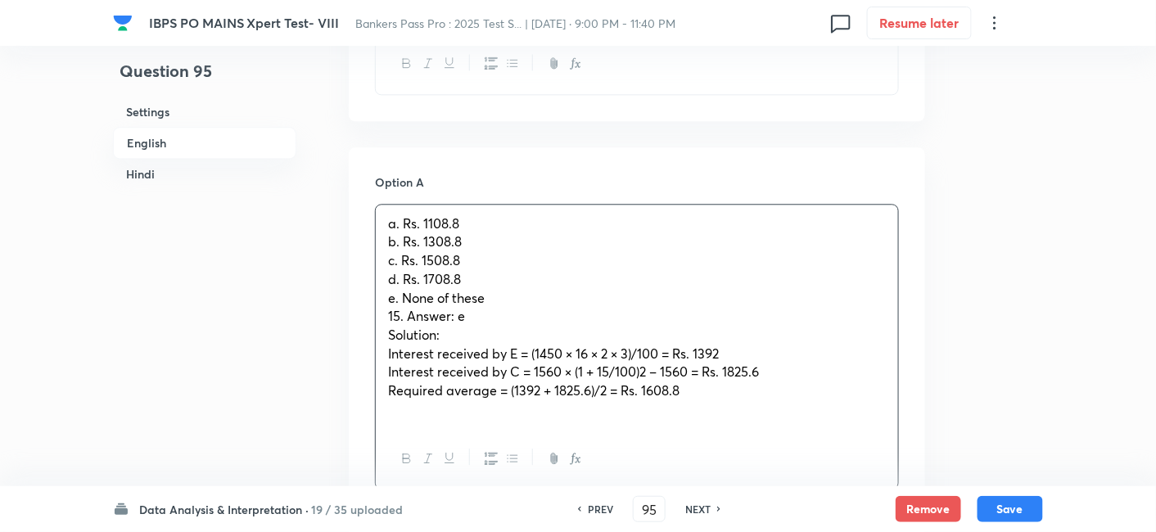
scroll to position [1186, 0]
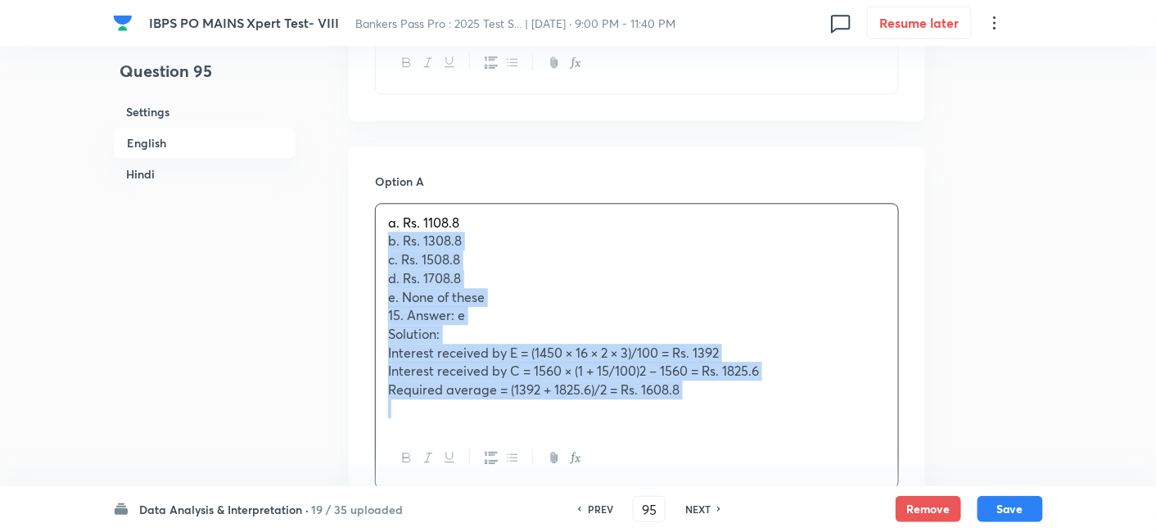
drag, startPoint x: 386, startPoint y: 239, endPoint x: 758, endPoint y: 418, distance: 413.4
click at [758, 418] on div "a. Rs. 1108.8 b. Rs. 1308.8 c. Rs. 1508.8 d. Rs. 1708.8 e. None of these 15. An…" at bounding box center [637, 316] width 522 height 224
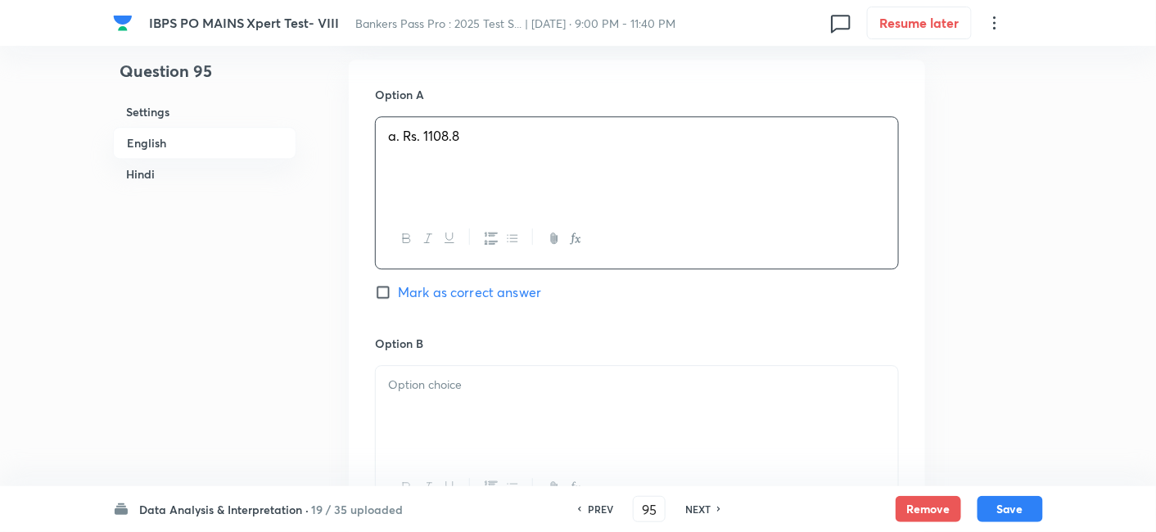
scroll to position [1301, 0]
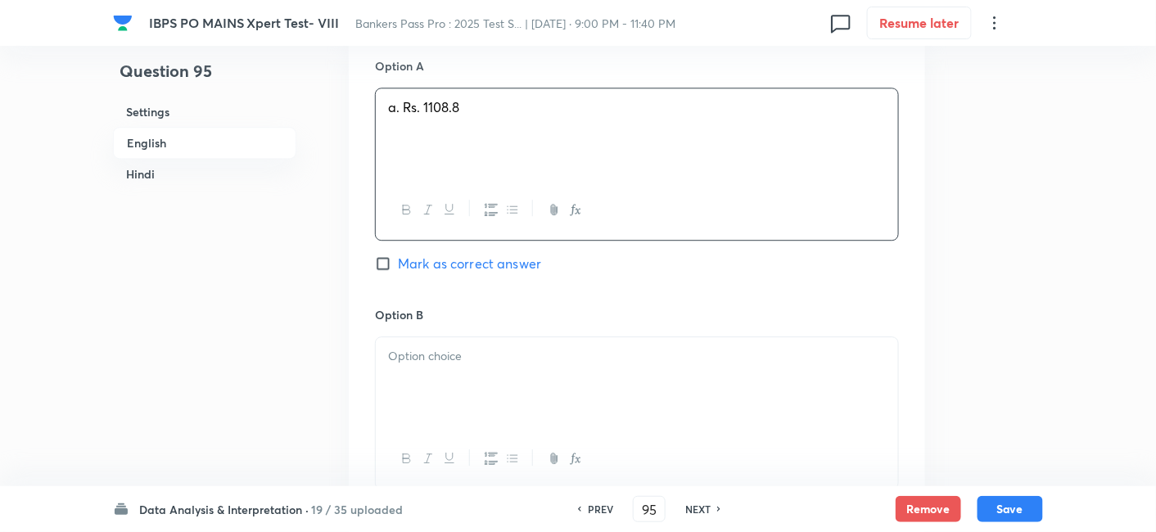
click at [508, 360] on p at bounding box center [637, 356] width 498 height 19
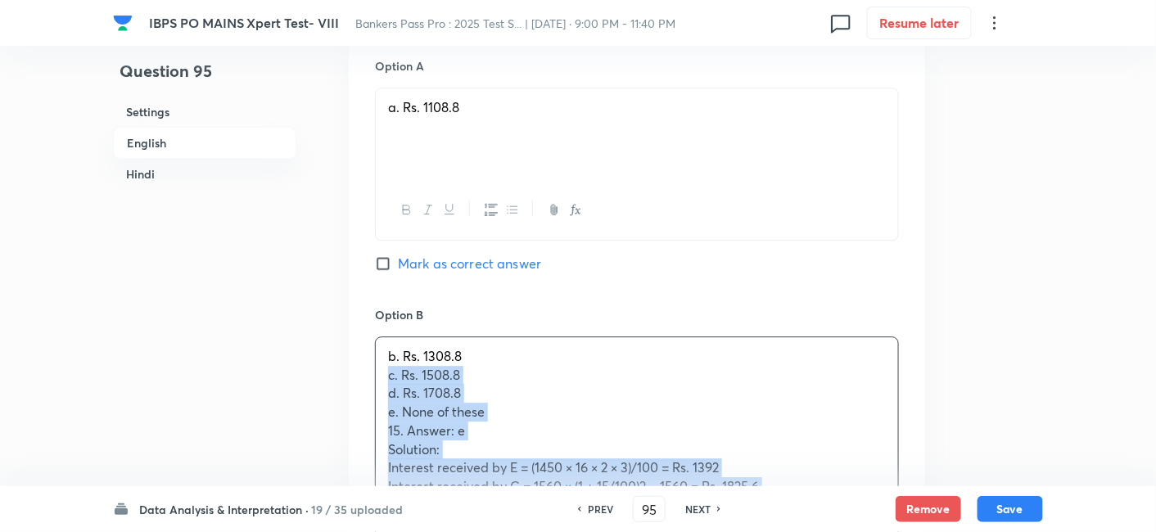
drag, startPoint x: 378, startPoint y: 372, endPoint x: 882, endPoint y: 502, distance: 520.1
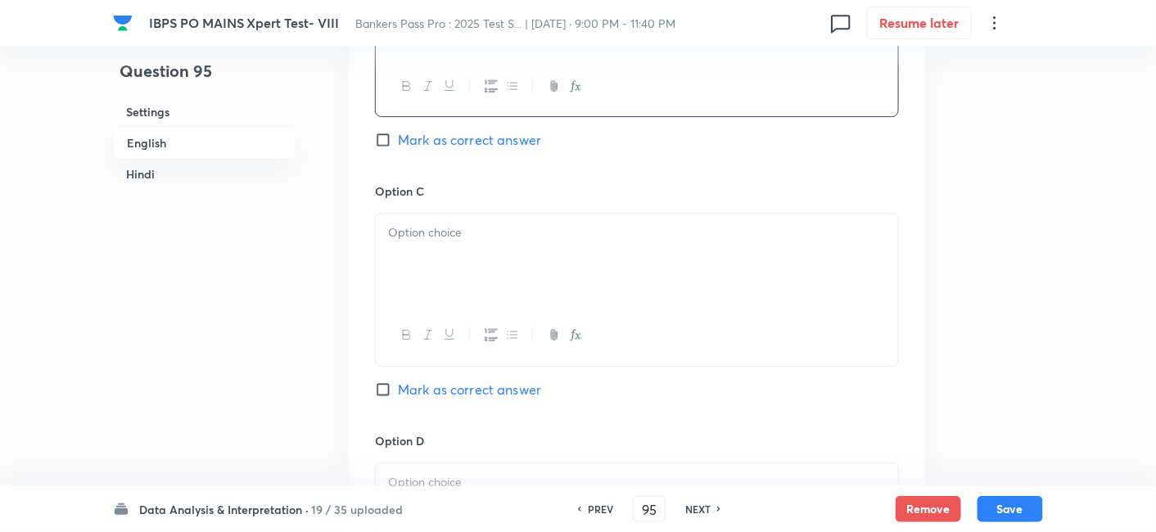
scroll to position [1675, 0]
click at [476, 274] on div at bounding box center [637, 258] width 522 height 92
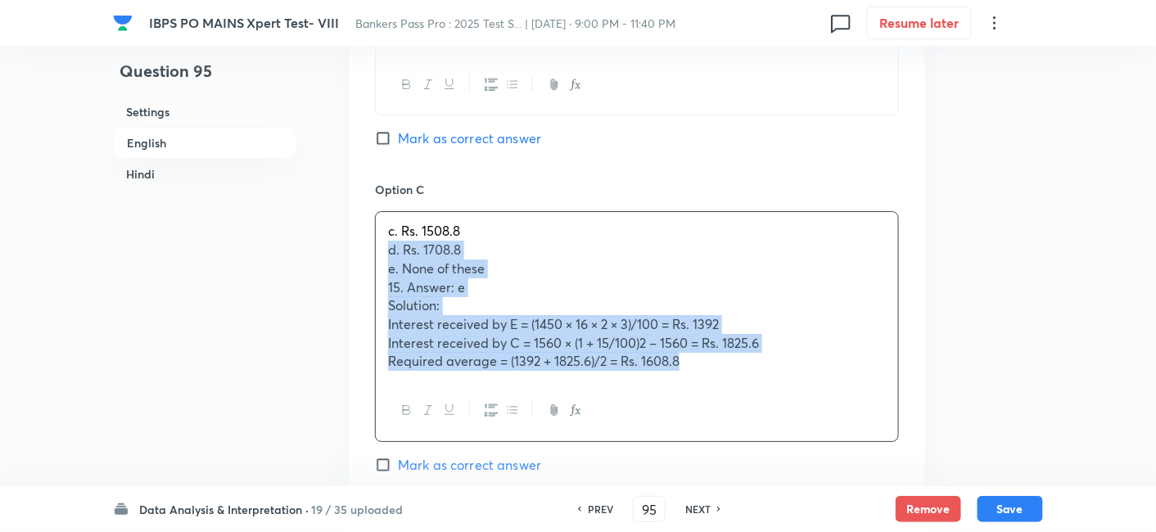
drag, startPoint x: 386, startPoint y: 247, endPoint x: 797, endPoint y: 384, distance: 433.2
click at [797, 384] on div "c. Rs. 1508.8 d. Rs. 1708.8 e. None of these 15. Answer: e Solution: Interest r…" at bounding box center [637, 326] width 524 height 230
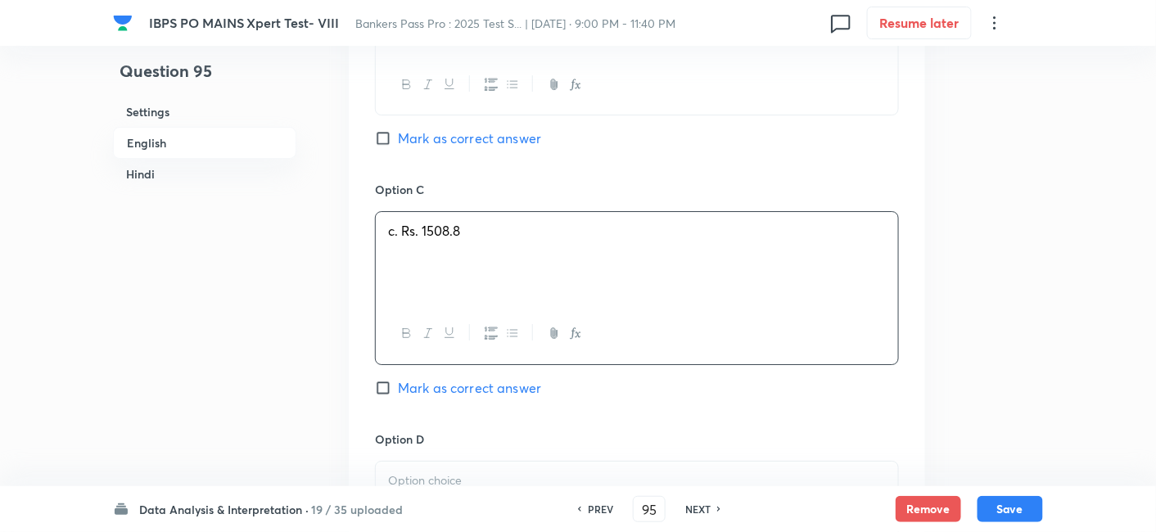
scroll to position [1913, 0]
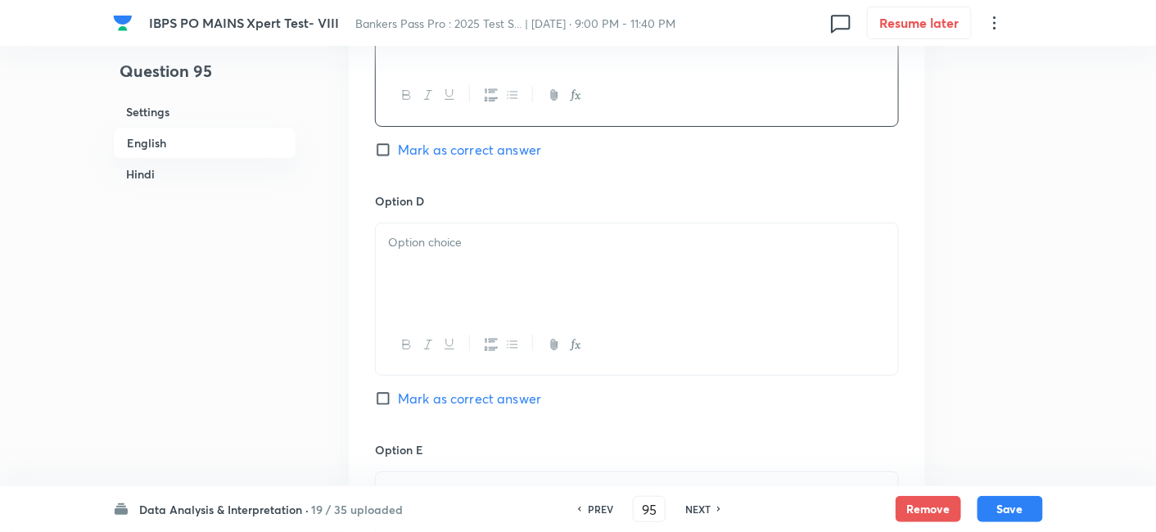
click at [558, 248] on p at bounding box center [637, 242] width 498 height 19
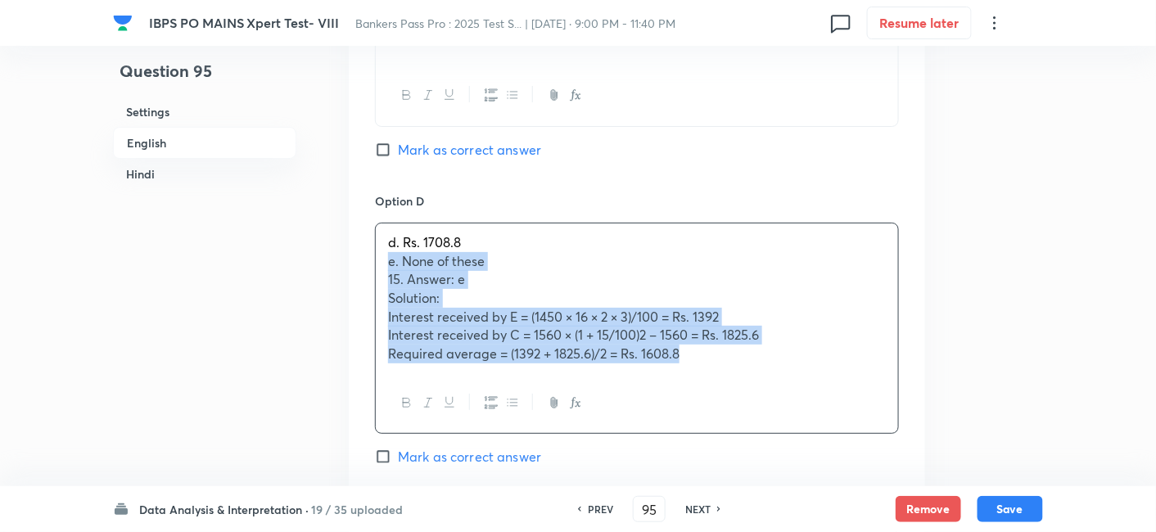
drag, startPoint x: 375, startPoint y: 256, endPoint x: 807, endPoint y: 427, distance: 464.6
click at [807, 427] on div "d. Rs. 1708.8 e. None of these 15. Answer: e Solution: Interest received by E =…" at bounding box center [637, 328] width 524 height 211
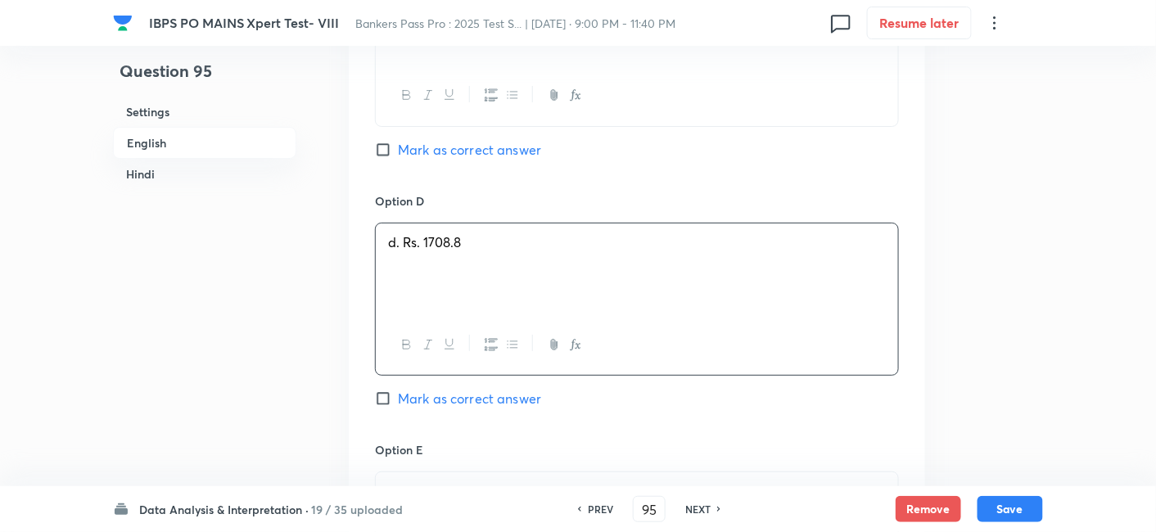
scroll to position [2180, 0]
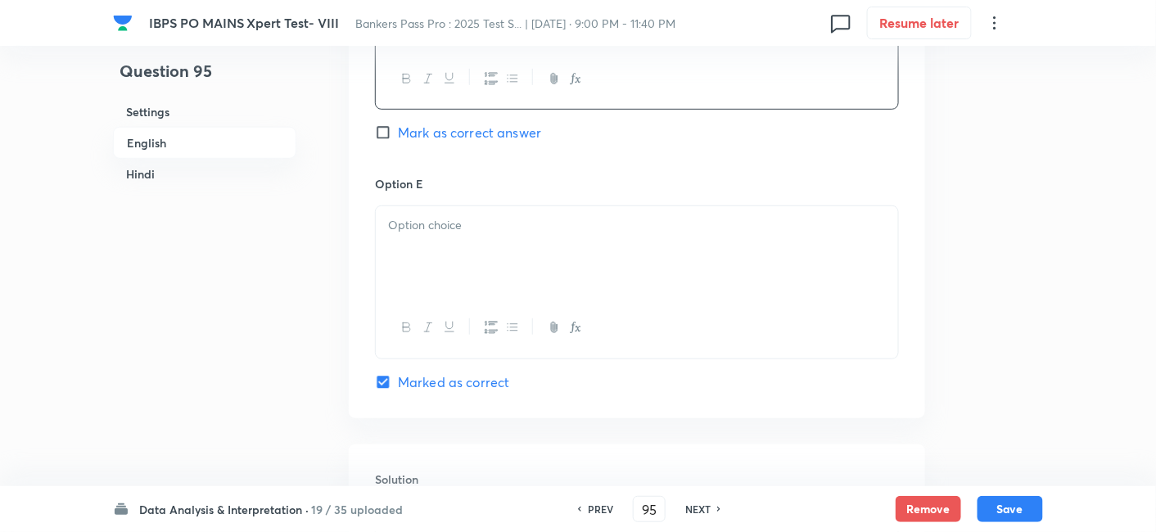
paste div
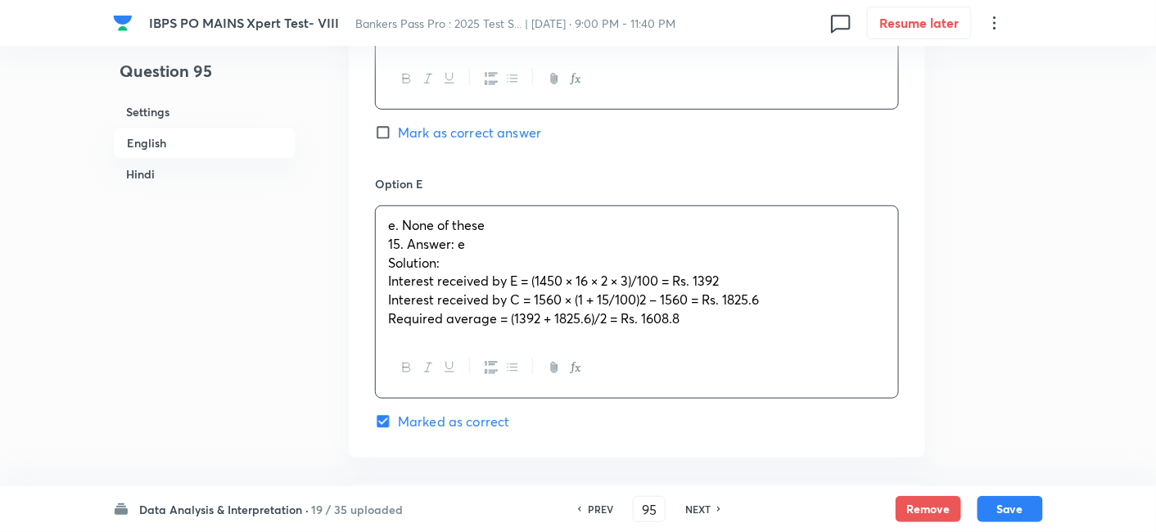
click at [508, 228] on p "e. None of these" at bounding box center [637, 225] width 498 height 19
click at [405, 246] on span "15. Answer: e" at bounding box center [426, 243] width 77 height 17
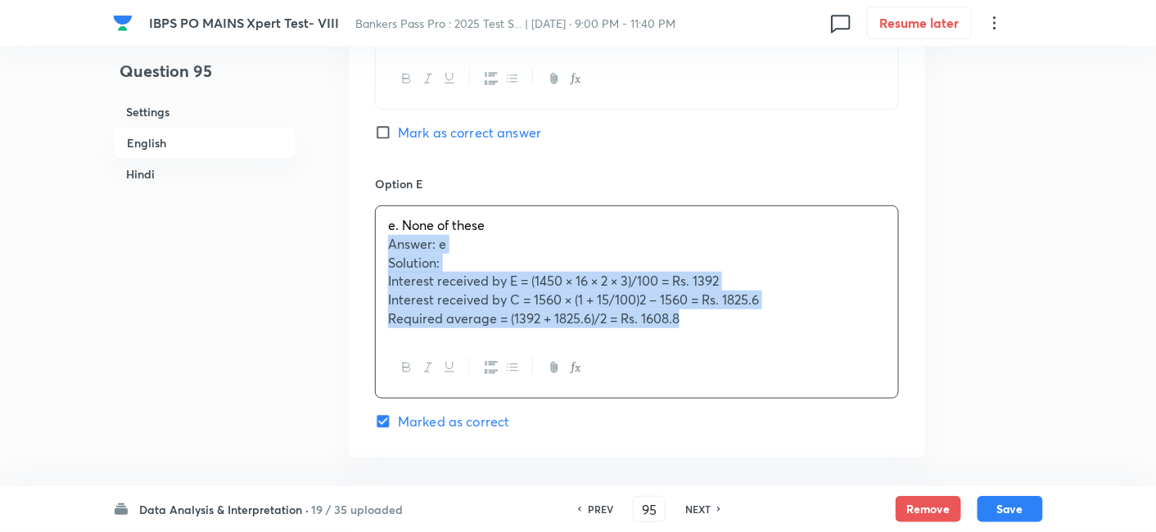
drag, startPoint x: 383, startPoint y: 242, endPoint x: 792, endPoint y: 361, distance: 425.7
click at [792, 361] on div "e. None of these Answer: e Solution: Interest received by E = (1450 × 16 × 2 × …" at bounding box center [637, 302] width 524 height 193
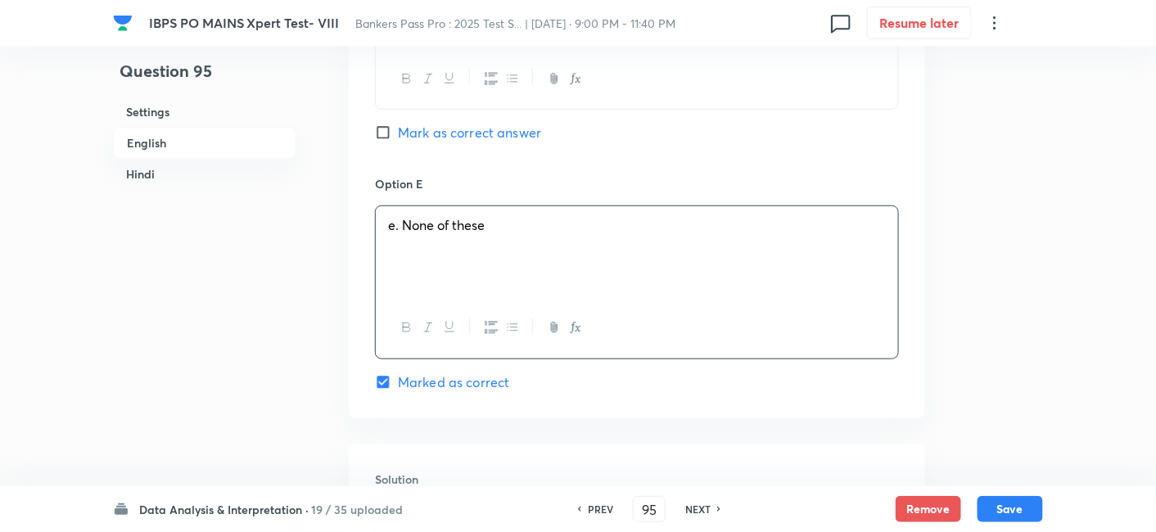
scroll to position [2434, 0]
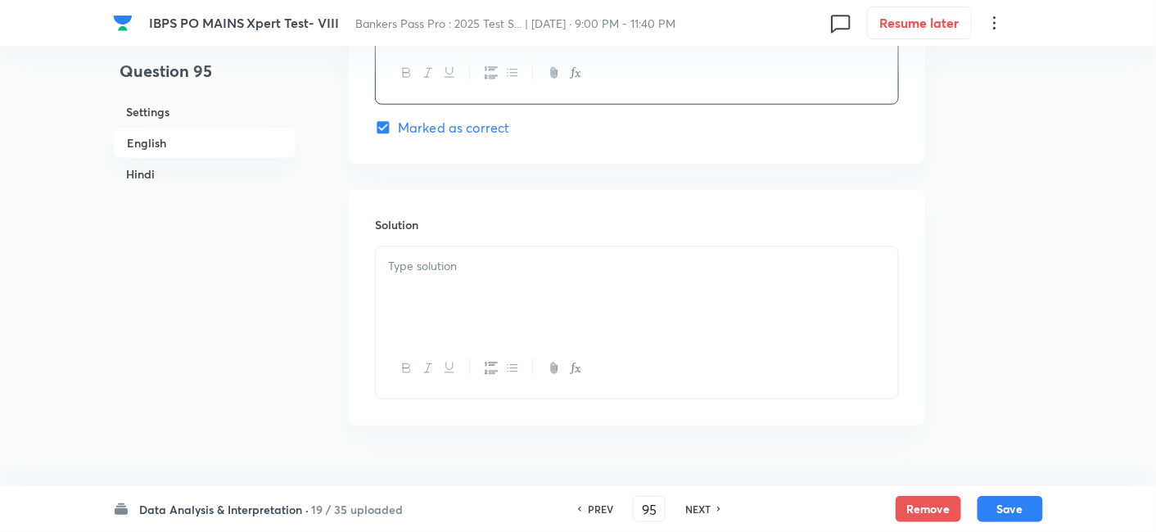
click at [616, 260] on p at bounding box center [637, 266] width 498 height 19
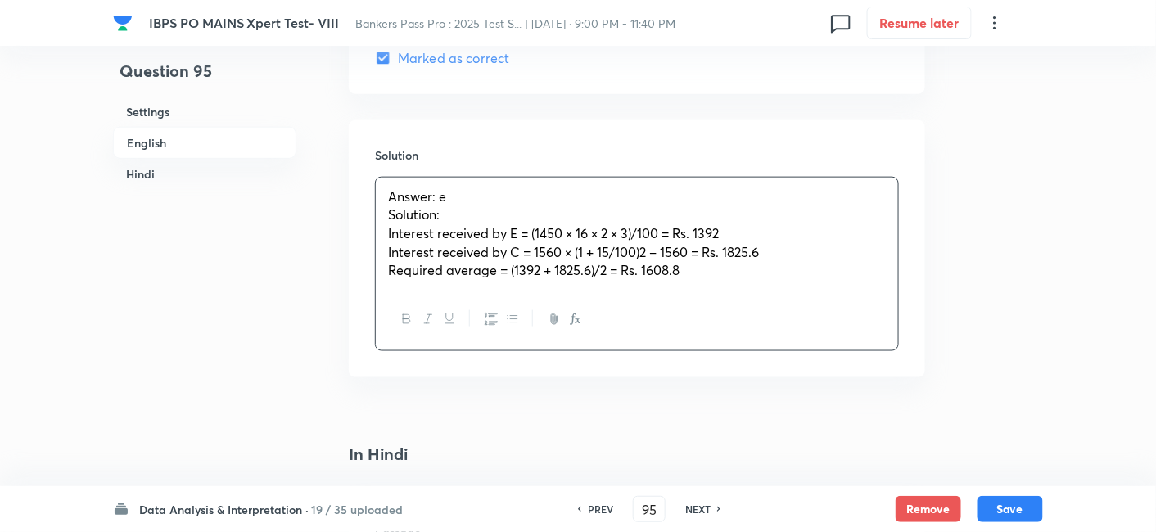
scroll to position [2514, 0]
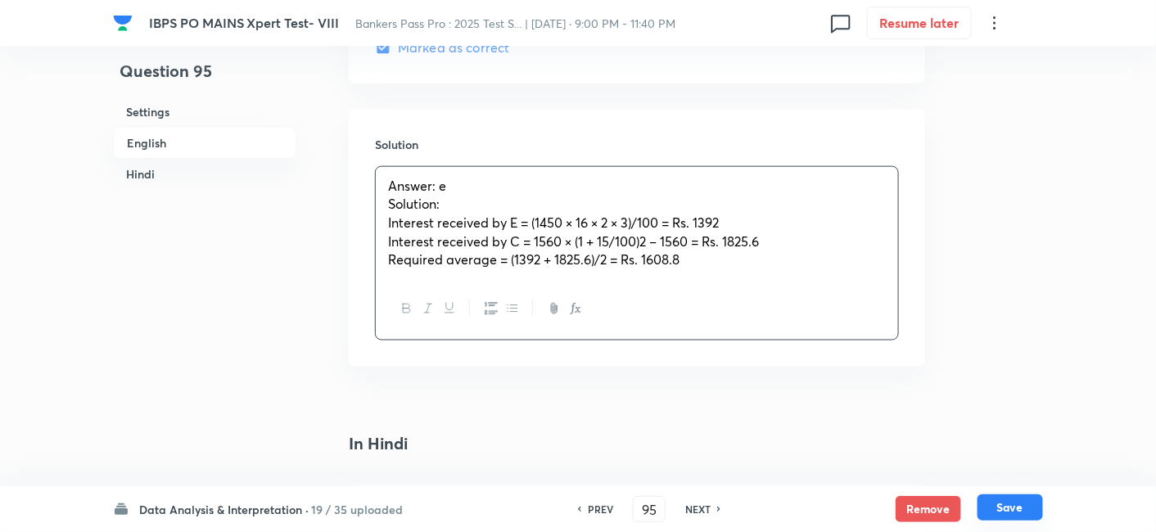
click at [1008, 499] on button "Save" at bounding box center [1011, 508] width 66 height 26
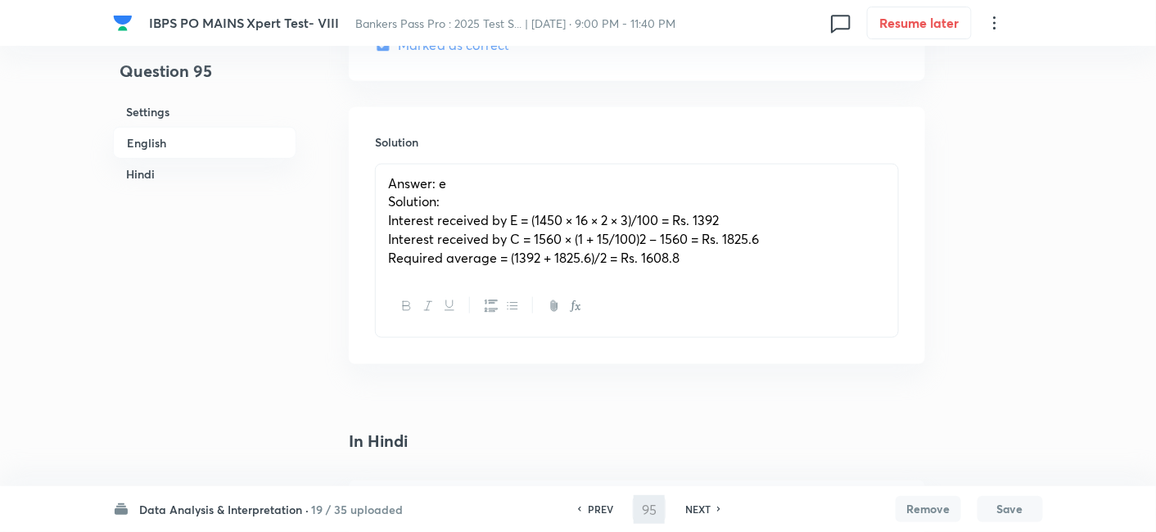
type input "96"
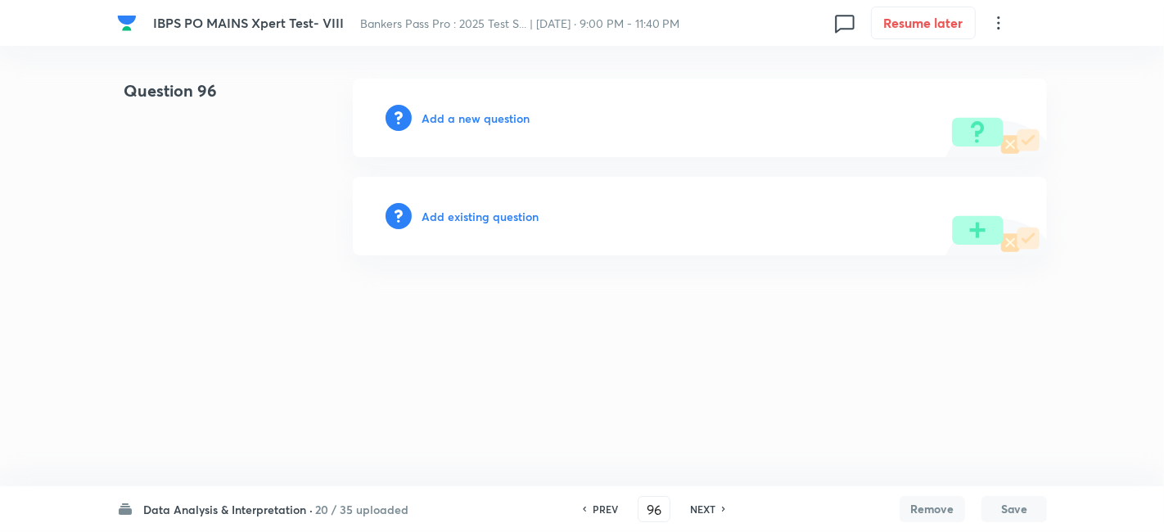
click at [500, 120] on h6 "Add a new question" at bounding box center [476, 118] width 108 height 17
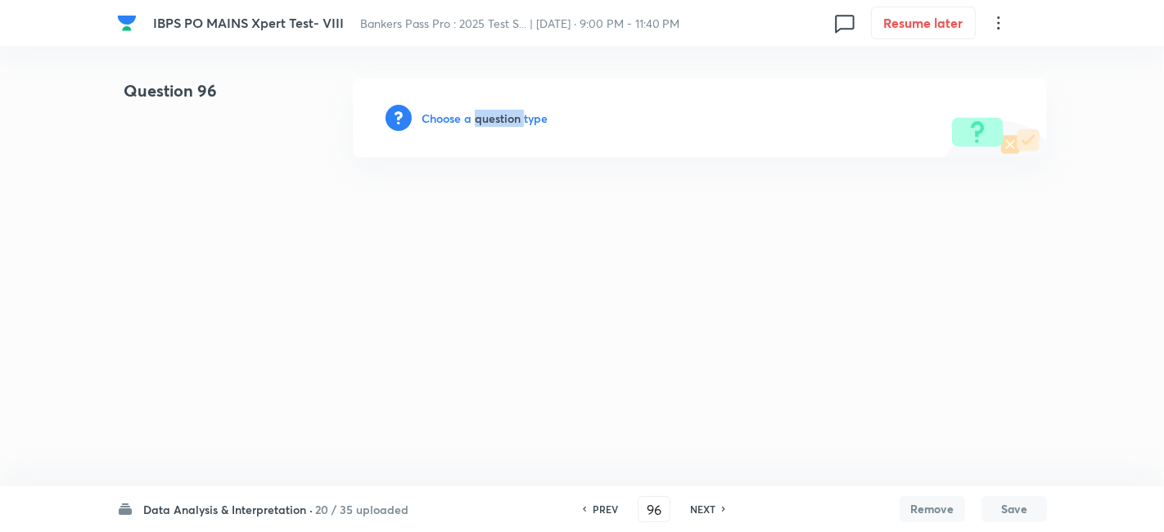
click at [500, 120] on h6 "Choose a question type" at bounding box center [485, 118] width 126 height 17
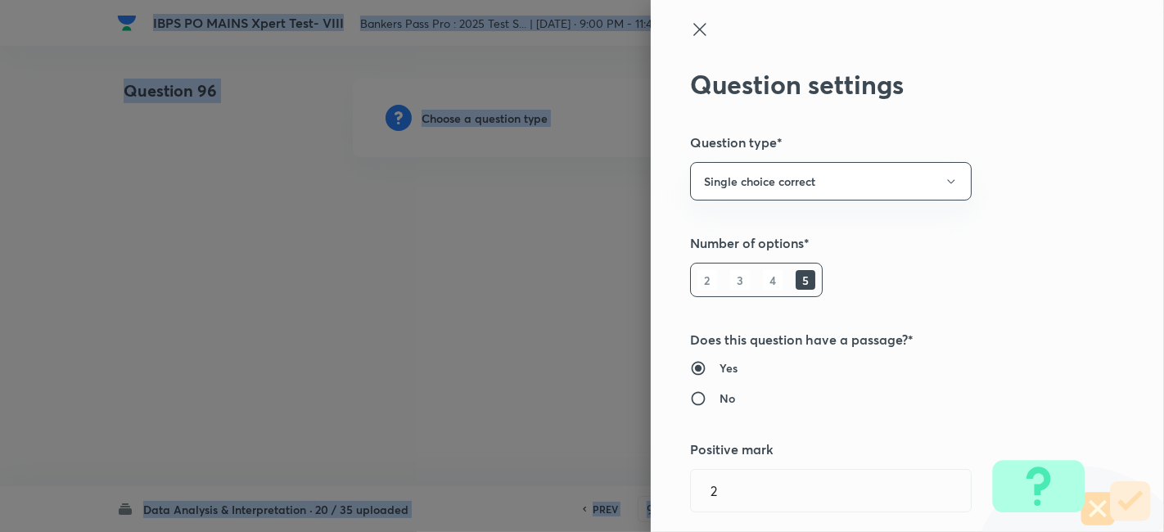
click at [500, 120] on div at bounding box center [582, 266] width 1164 height 532
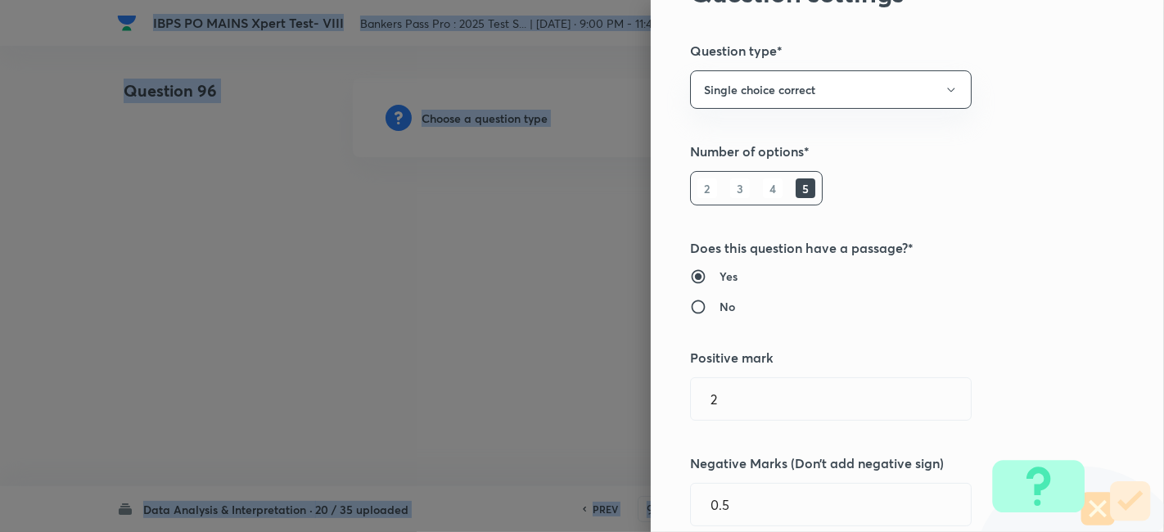
scroll to position [93, 0]
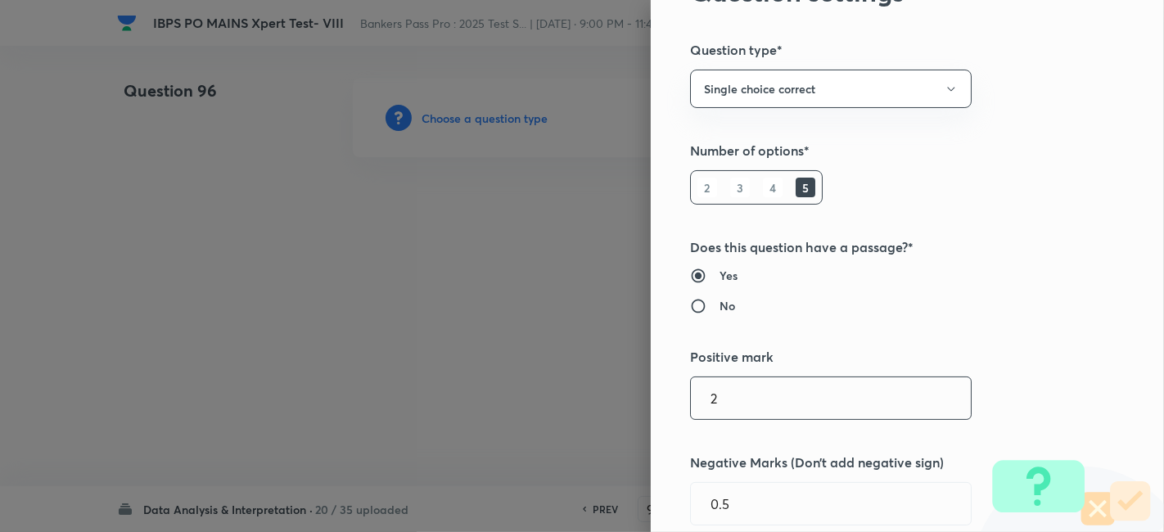
click at [773, 400] on input "2" at bounding box center [831, 398] width 280 height 42
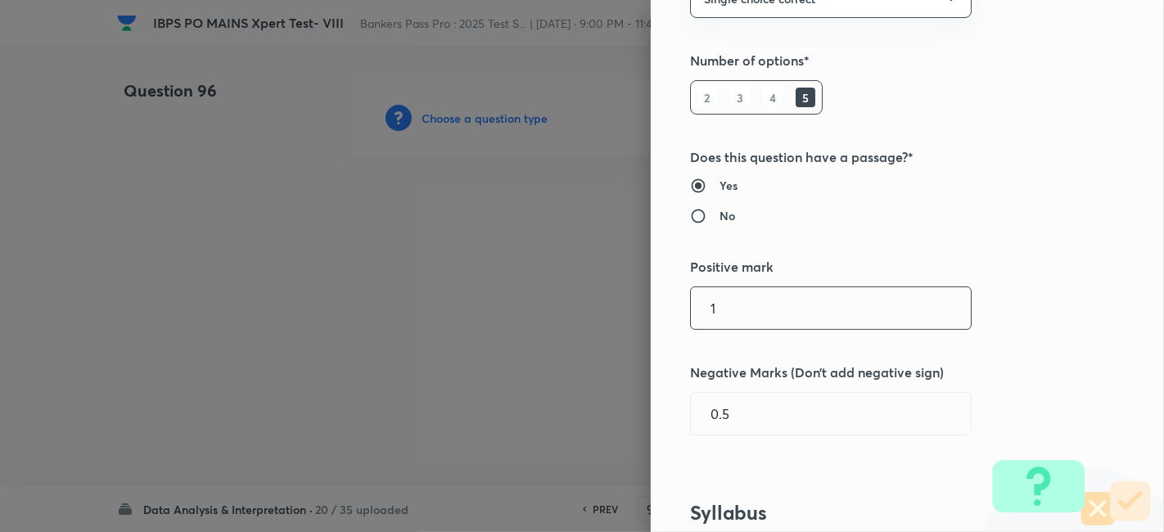
scroll to position [183, 0]
type input "1"
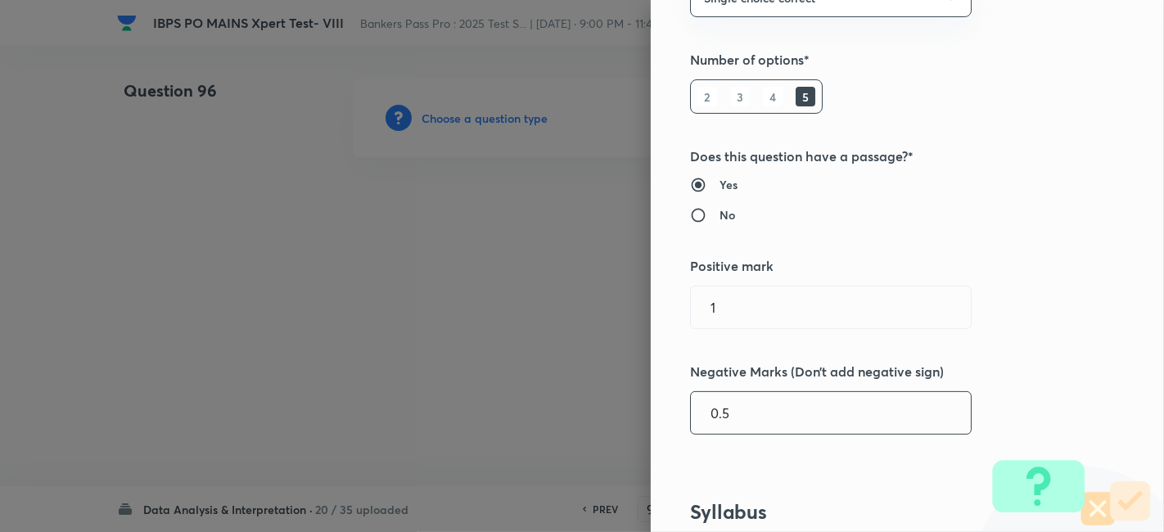
click at [712, 413] on input "0.5" at bounding box center [831, 413] width 280 height 42
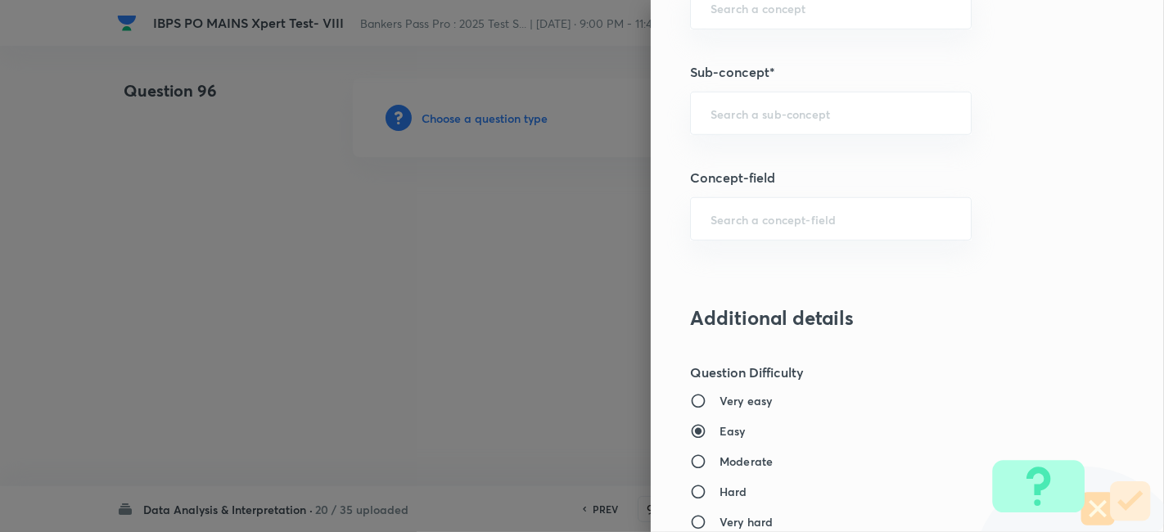
scroll to position [994, 0]
type input "0.25"
click at [747, 106] on input "text" at bounding box center [831, 114] width 241 height 16
click at [746, 149] on li "Wrong Series" at bounding box center [817, 156] width 281 height 29
type input "Wrong Series"
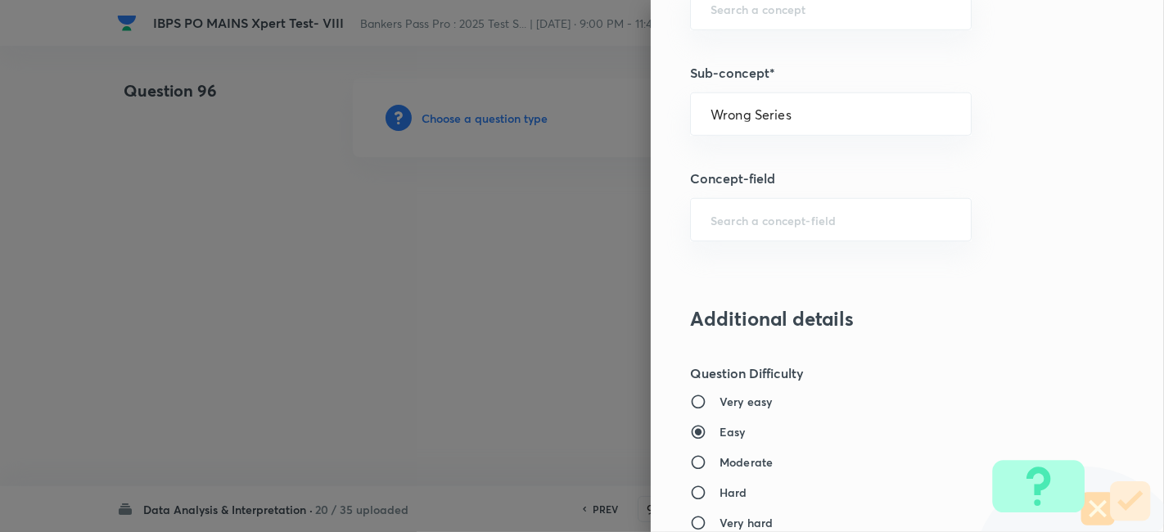
type input "Quantitative Aptitude"
type input "Basic Maths"
type input "Number Series"
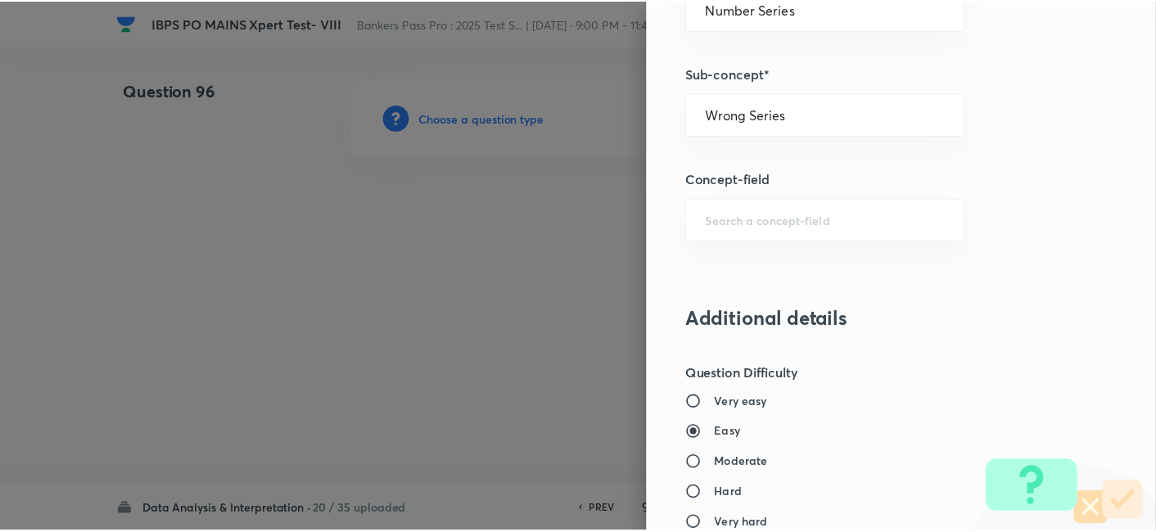
scroll to position [1695, 0]
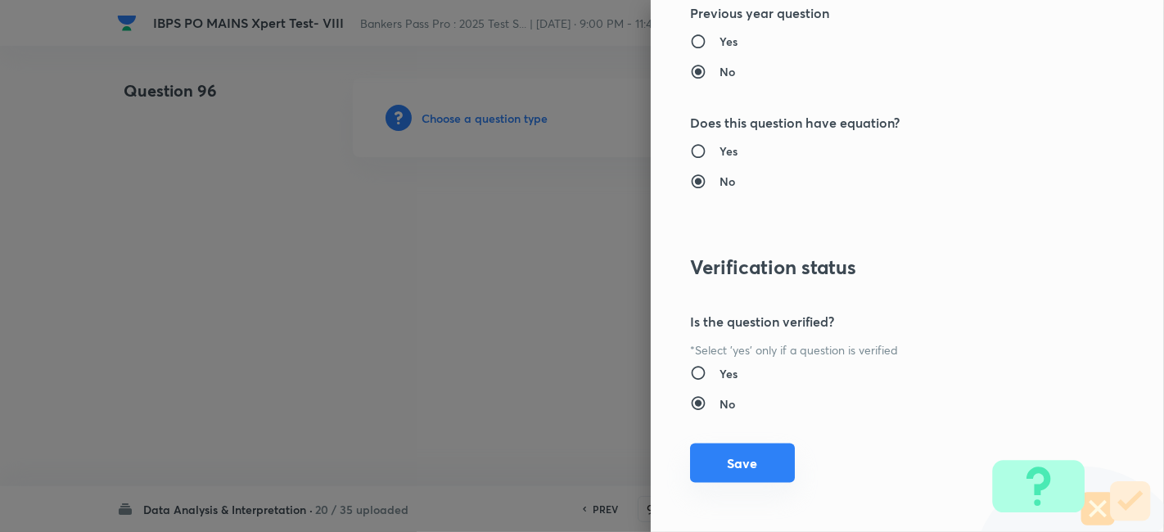
click at [716, 464] on button "Save" at bounding box center [742, 463] width 105 height 39
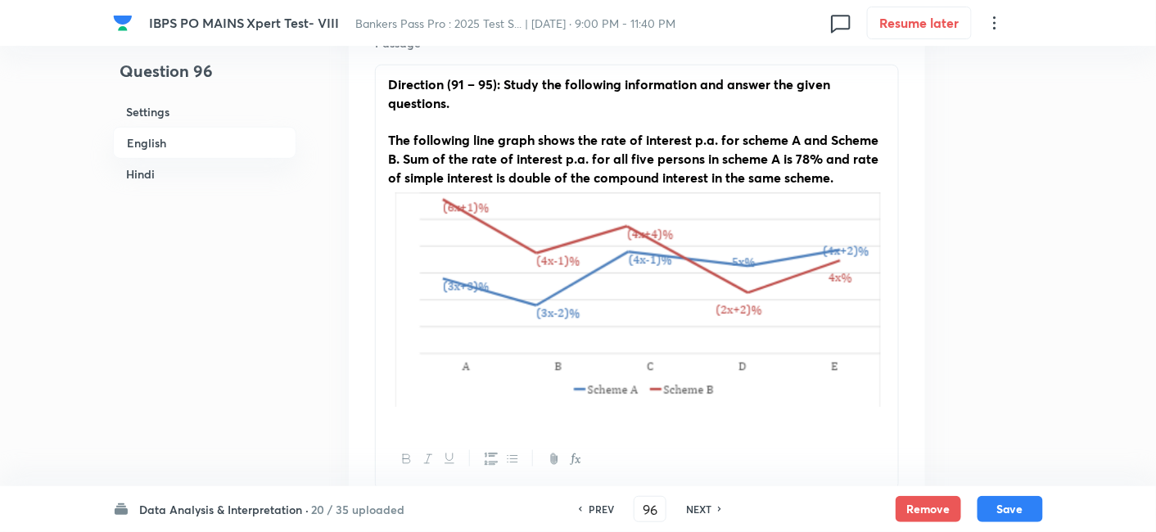
scroll to position [522, 0]
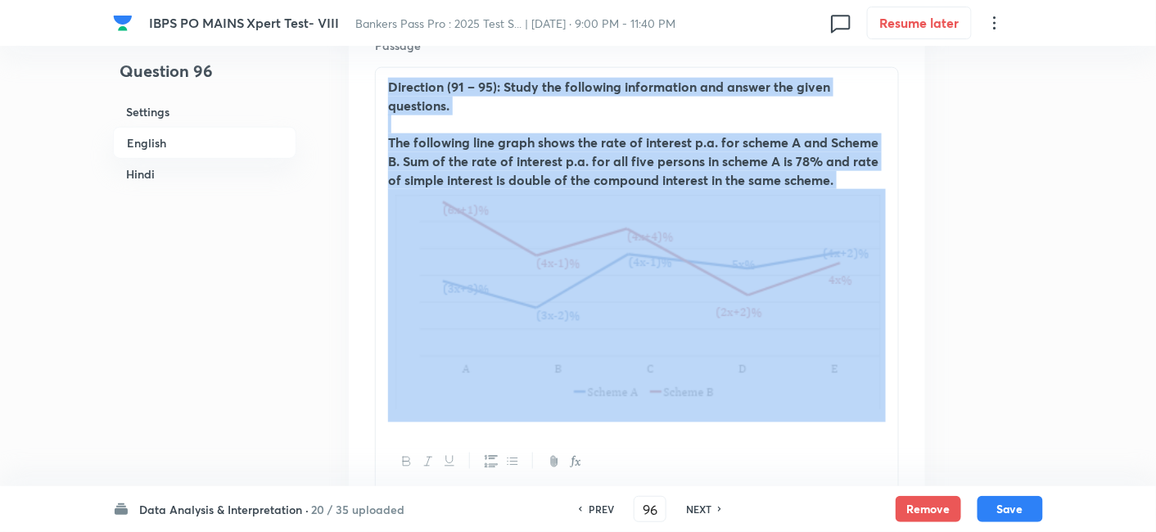
drag, startPoint x: 386, startPoint y: 82, endPoint x: 834, endPoint y: 345, distance: 519.3
click at [834, 345] on div "Direction (91 – 95): Study the following information and answer the given quest…" at bounding box center [637, 250] width 522 height 364
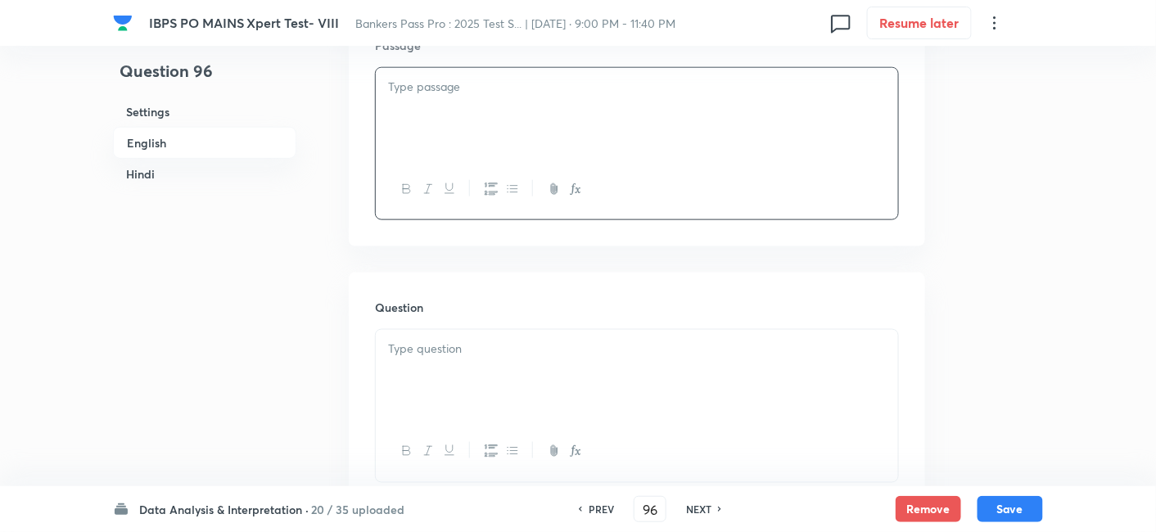
paste div
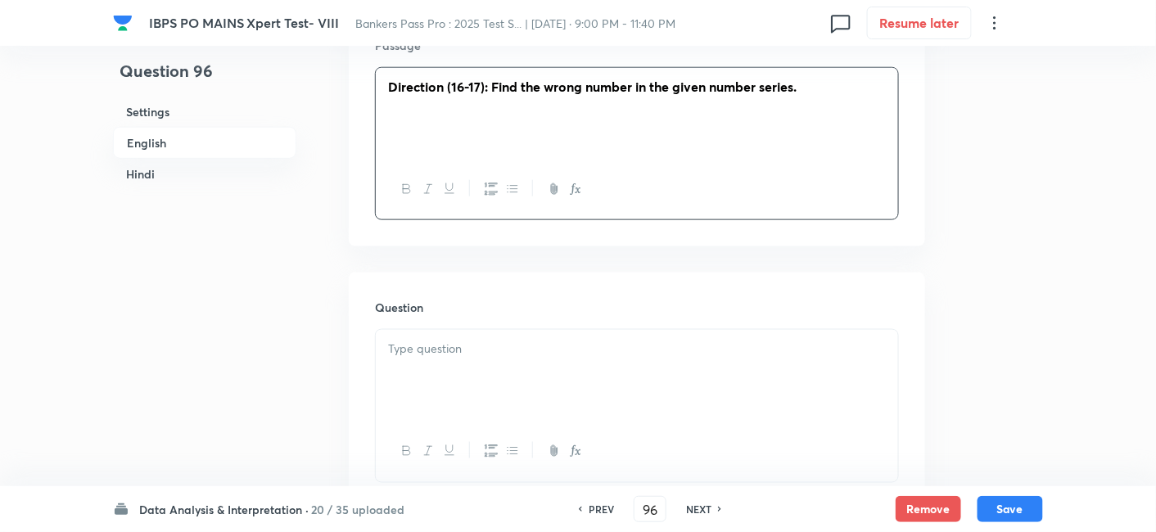
click at [456, 88] on strong "Direction (16-17): Find the wrong number in the given number series." at bounding box center [592, 86] width 409 height 17
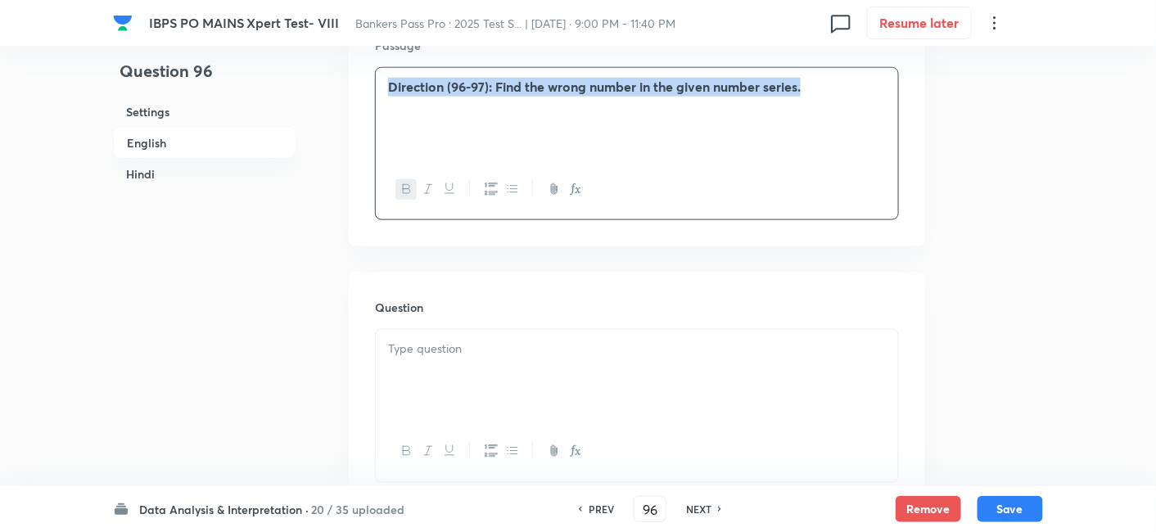
drag, startPoint x: 380, startPoint y: 86, endPoint x: 846, endPoint y: 94, distance: 466.0
click at [846, 94] on div "Direction (96-97): Find the wrong number in the given number series." at bounding box center [637, 114] width 522 height 92
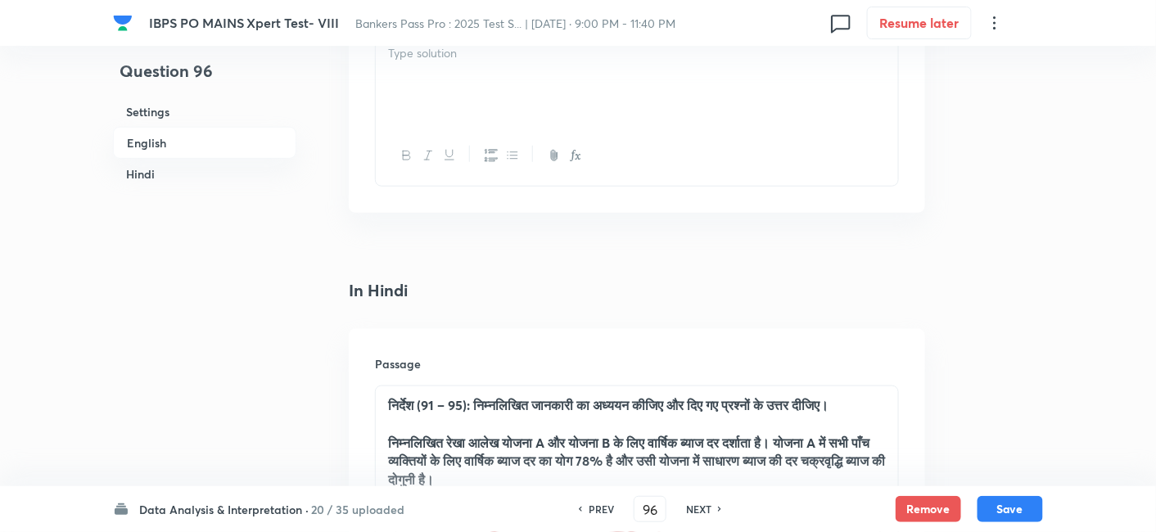
scroll to position [2558, 0]
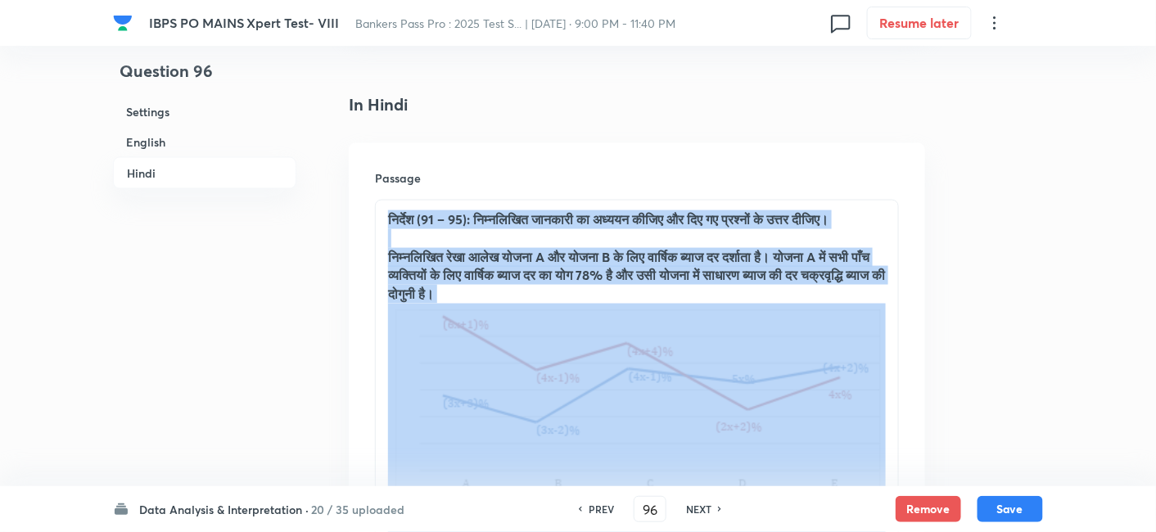
drag, startPoint x: 379, startPoint y: 210, endPoint x: 662, endPoint y: 360, distance: 320.1
click at [662, 360] on div "निर्देश (91 – 95): निम्नलिखित जानकारी का अध्ययन कीजिए और दिए गए प्रश्नों के उत्…" at bounding box center [637, 374] width 522 height 346
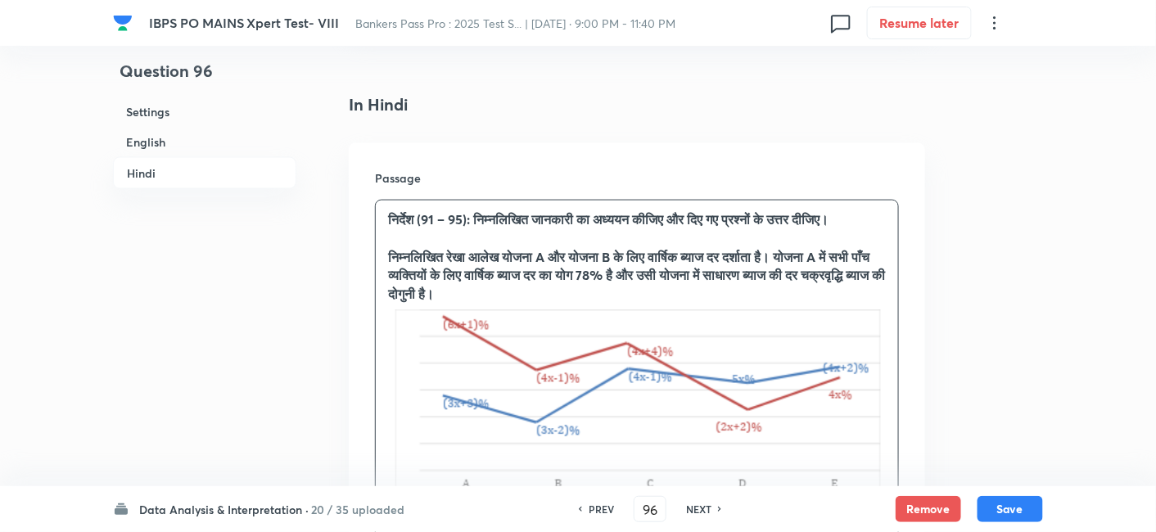
scroll to position [2446, 0]
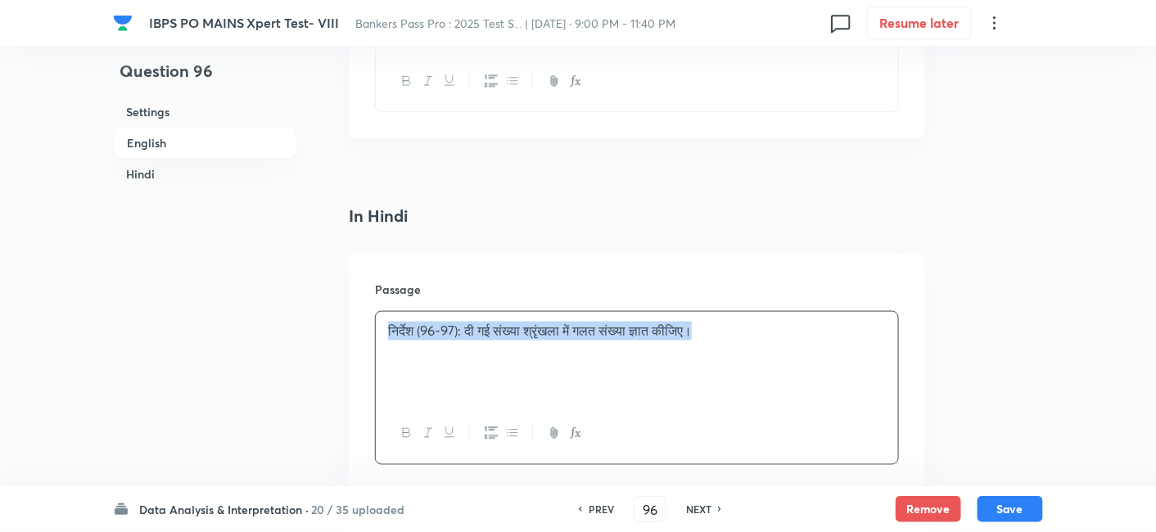
drag, startPoint x: 383, startPoint y: 331, endPoint x: 781, endPoint y: 333, distance: 397.9
click at [781, 333] on div "निर्देश (96-97): दी गई संख्या श्रृंखला में गलत संख्या ज्ञात कीजिए।" at bounding box center [637, 358] width 522 height 92
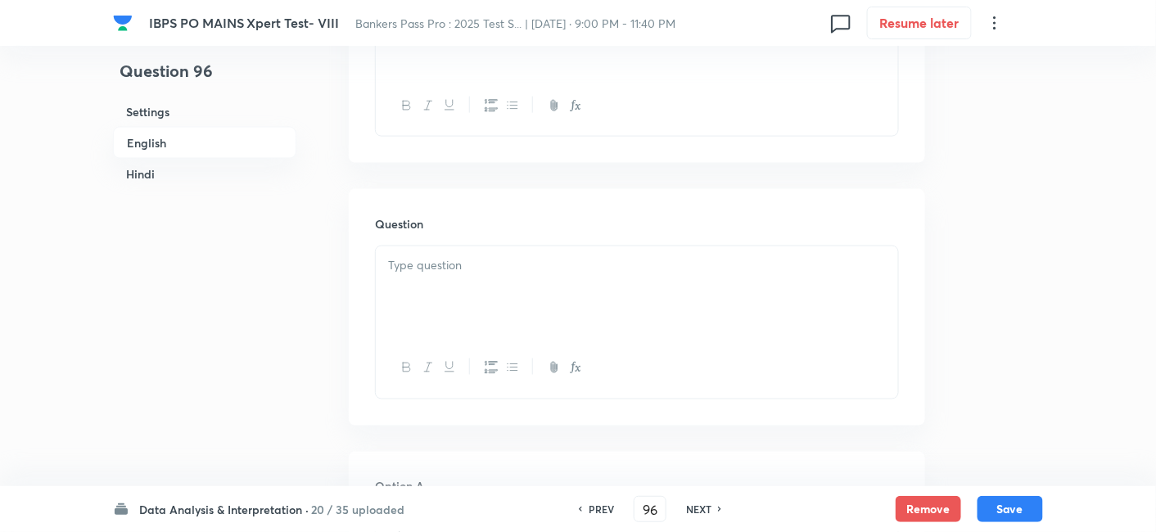
scroll to position [606, 0]
click at [486, 291] on div at bounding box center [637, 292] width 522 height 92
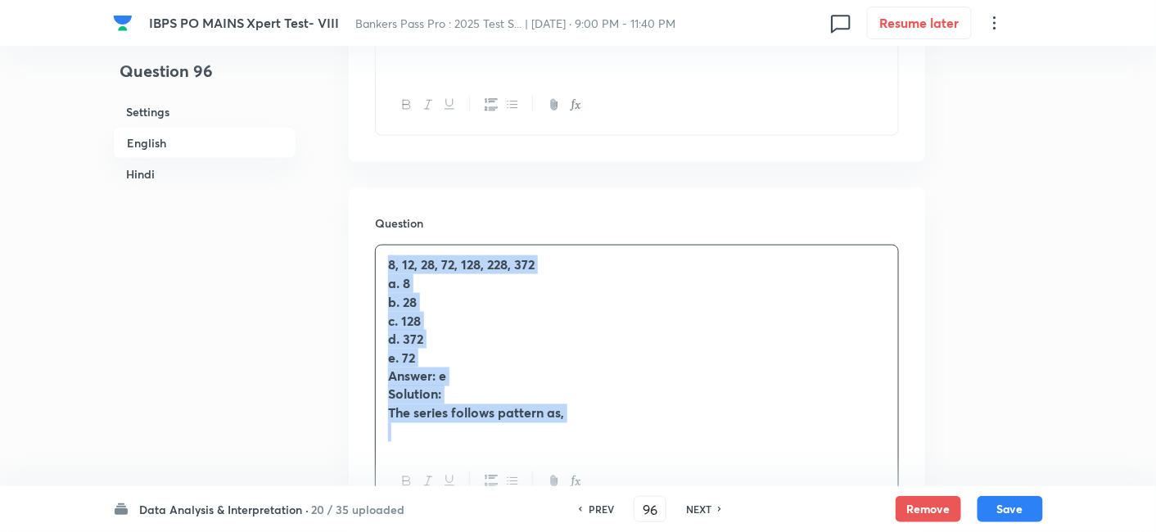
drag, startPoint x: 381, startPoint y: 265, endPoint x: 654, endPoint y: 444, distance: 326.6
click at [654, 444] on div "8, 12, 28, 72, 128, 228, 372 a. 8 b. 28 c. 128 d. 372 e. 72 Answer: e Solution:…" at bounding box center [637, 349] width 522 height 206
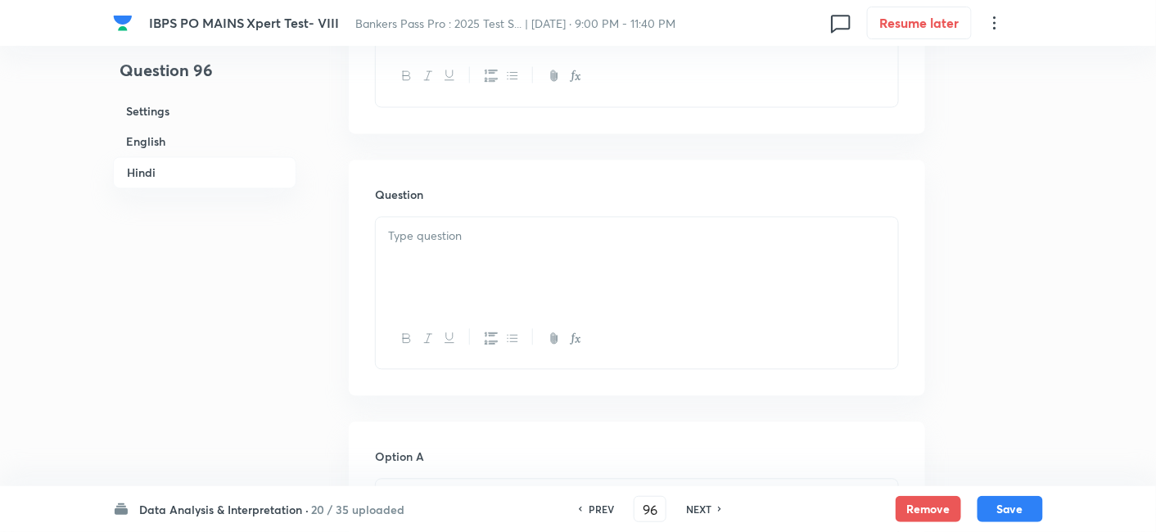
scroll to position [2919, 0]
click at [439, 233] on p at bounding box center [637, 235] width 498 height 19
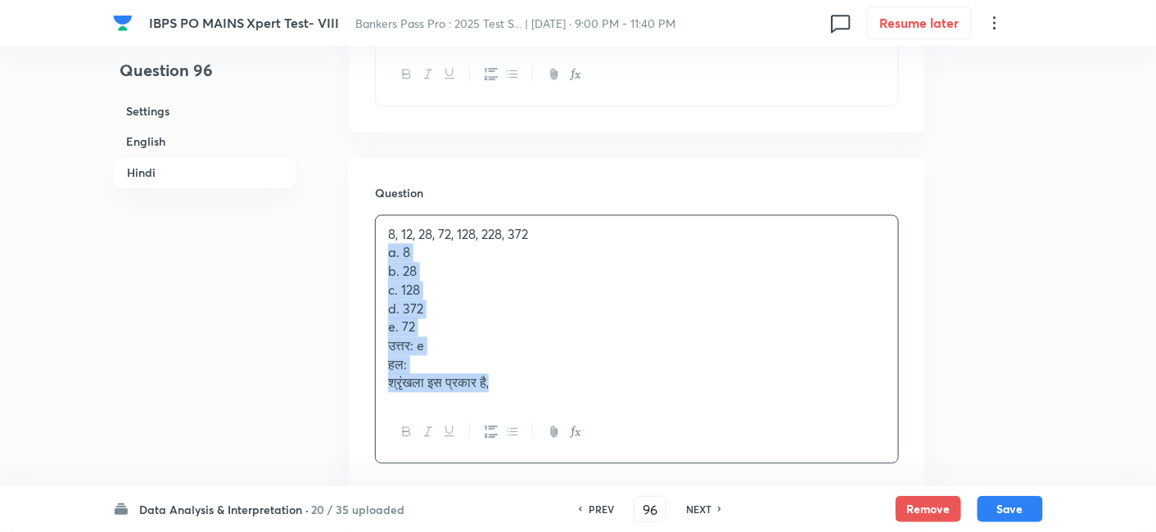
drag, startPoint x: 384, startPoint y: 248, endPoint x: 558, endPoint y: 448, distance: 265.2
click at [558, 448] on div "8, 12, 28, 72, 128, 228, 372 a. 8 b. 28 c. 128 d. 372 e. 72 उत्तर: e हल: श्रृंख…" at bounding box center [637, 339] width 524 height 249
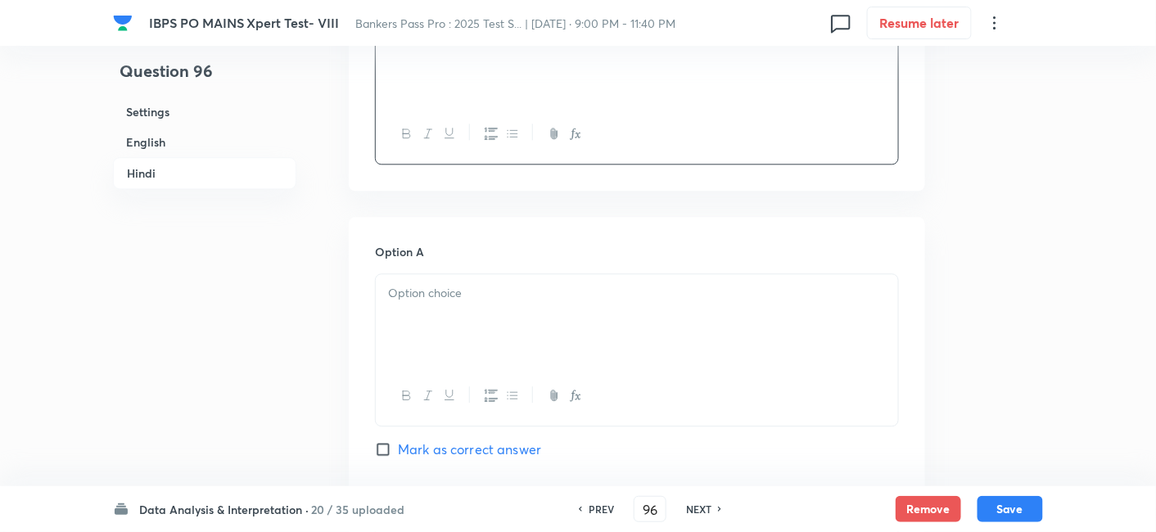
scroll to position [3124, 0]
click at [429, 314] on div at bounding box center [637, 319] width 522 height 92
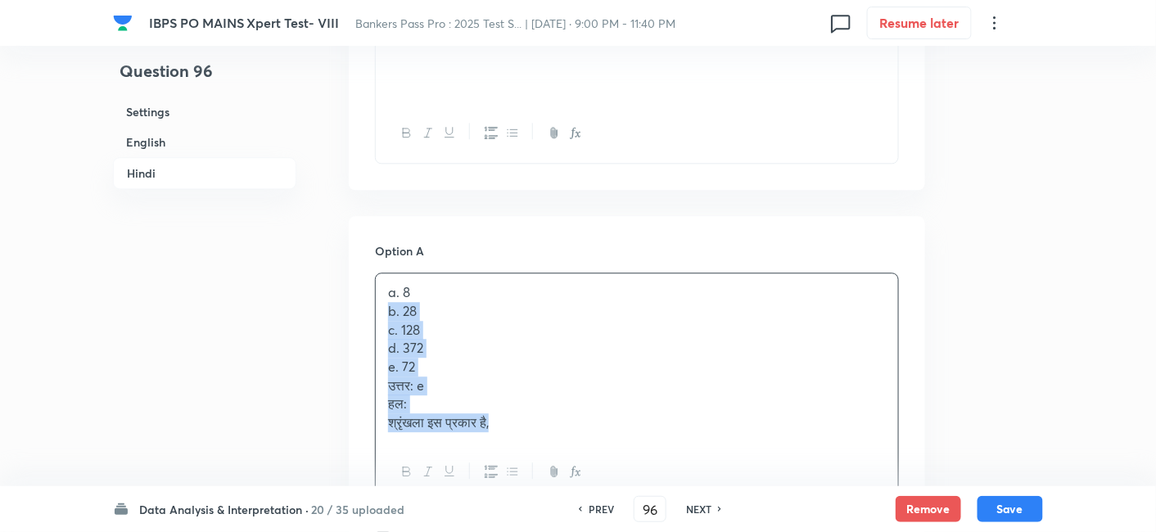
drag, startPoint x: 388, startPoint y: 310, endPoint x: 594, endPoint y: 481, distance: 267.5
click at [594, 481] on div "a. 8 b. 28 c. 128 d. 372 e. 72 उत्तर: e हल: श्रृंखला इस प्रकार है," at bounding box center [637, 388] width 524 height 230
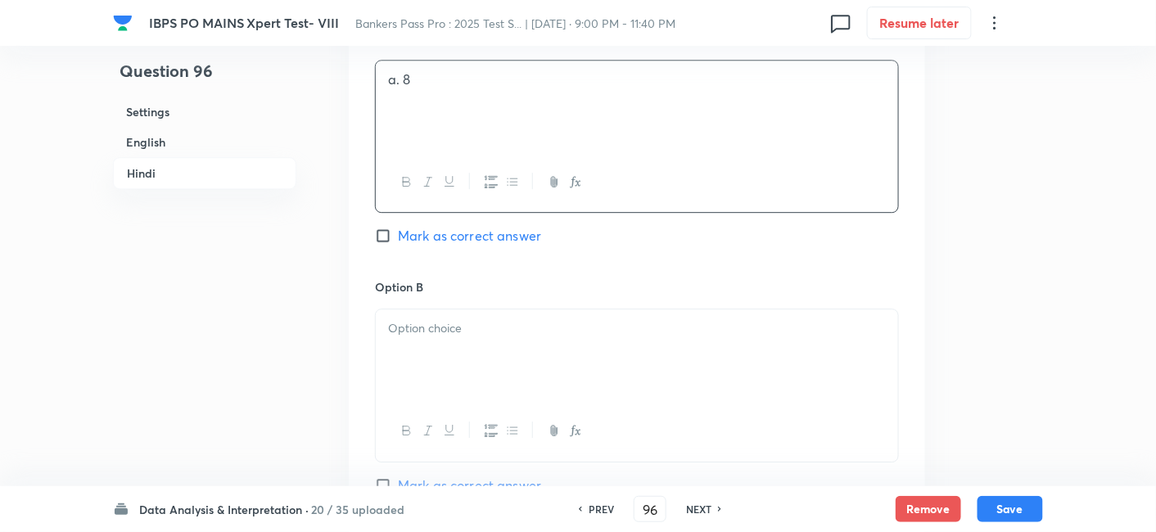
scroll to position [3341, 0]
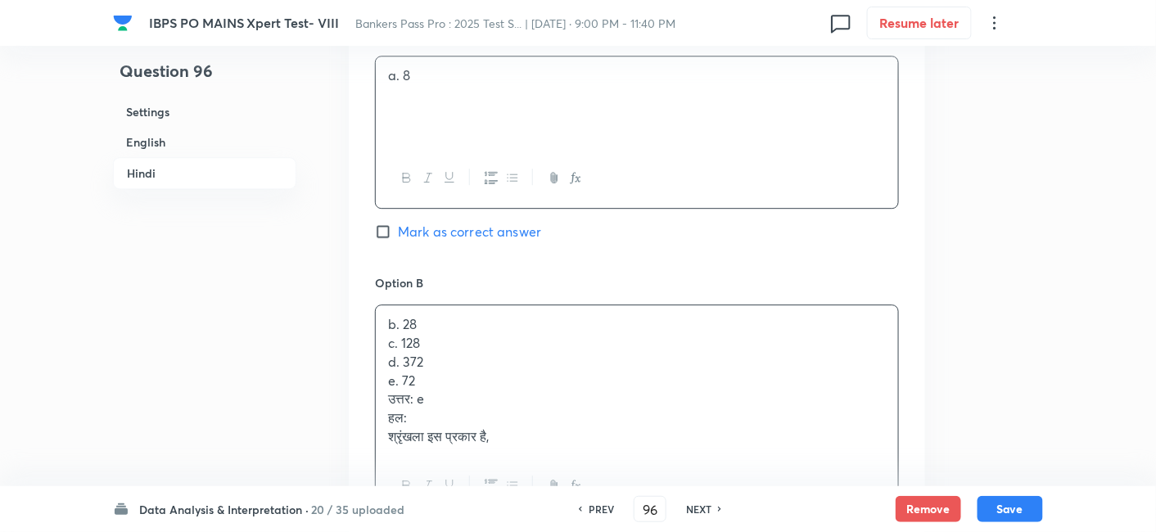
click at [417, 337] on div "b. 28 c. 128 d. 372 e. 72 उत्तर: e हल: श्रृंखला इस प्रकार है," at bounding box center [637, 380] width 522 height 150
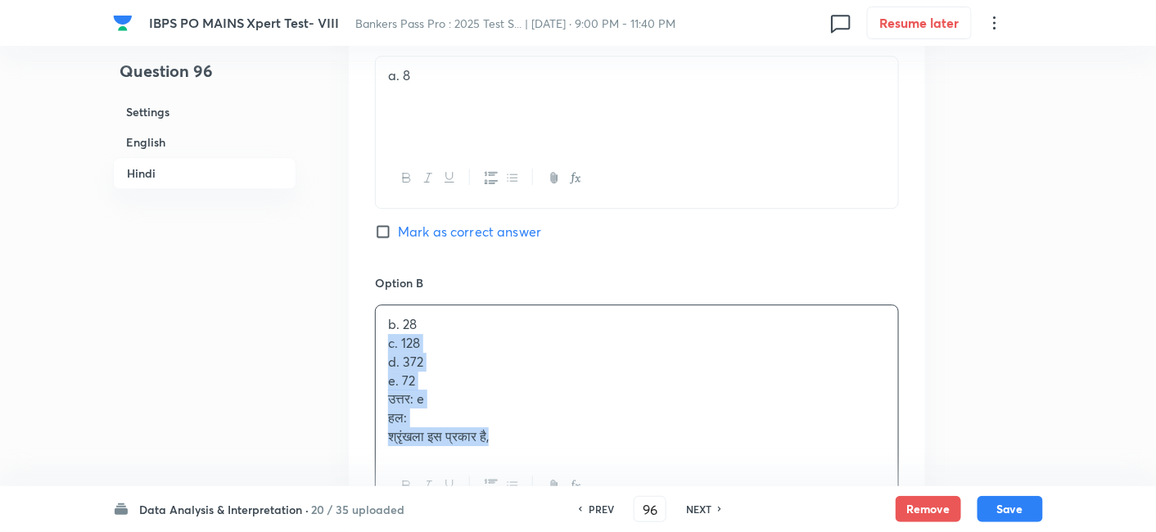
drag, startPoint x: 382, startPoint y: 347, endPoint x: 555, endPoint y: 443, distance: 197.5
click at [555, 443] on div "b. 28 c. 128 d. 372 e. 72 उत्तर: e हल: श्रृंखला इस प्रकार है," at bounding box center [637, 380] width 522 height 150
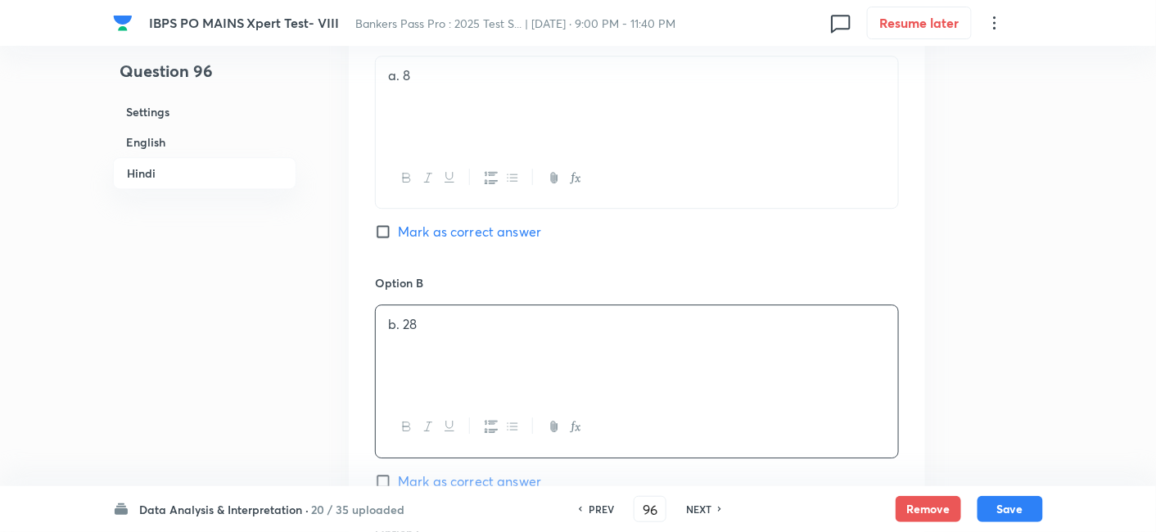
scroll to position [3585, 0]
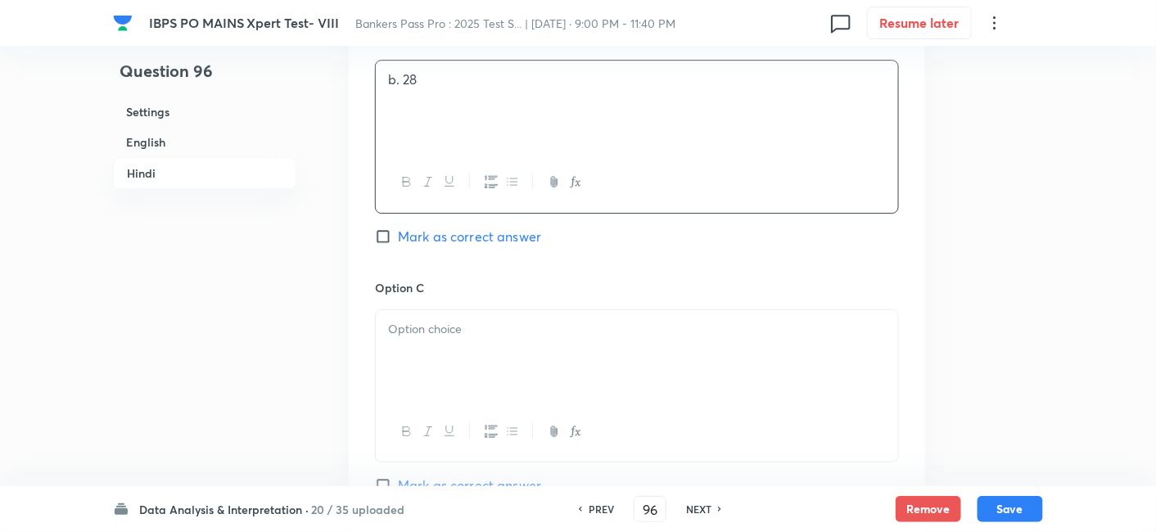
click at [422, 338] on div at bounding box center [637, 356] width 522 height 92
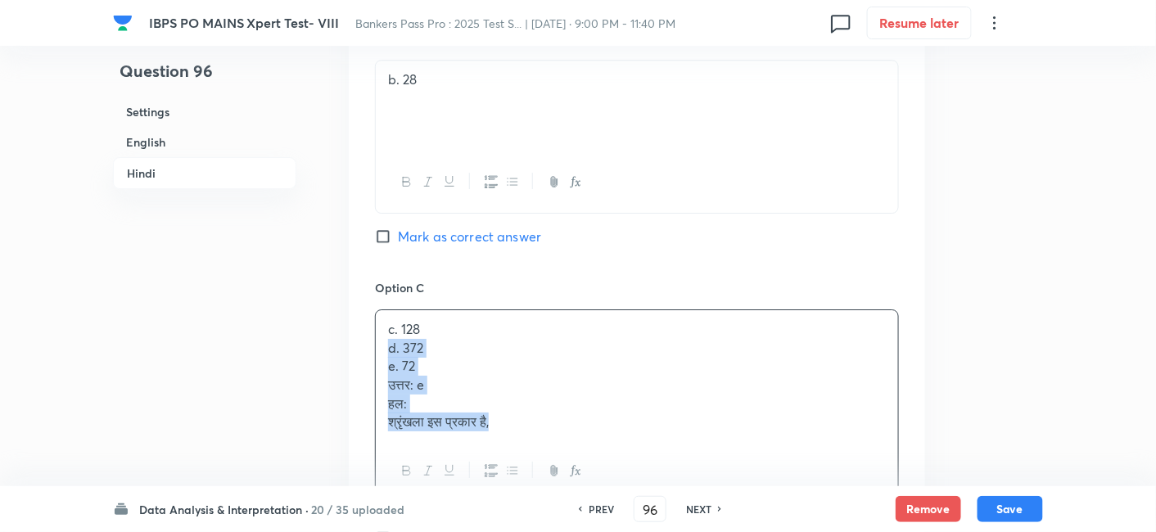
drag, startPoint x: 383, startPoint y: 349, endPoint x: 509, endPoint y: 427, distance: 148.2
click at [509, 427] on div "c. 128 d. 372 e. 72 उत्तर: e हल: श्रृंखला इस प्रकार है," at bounding box center [637, 375] width 522 height 131
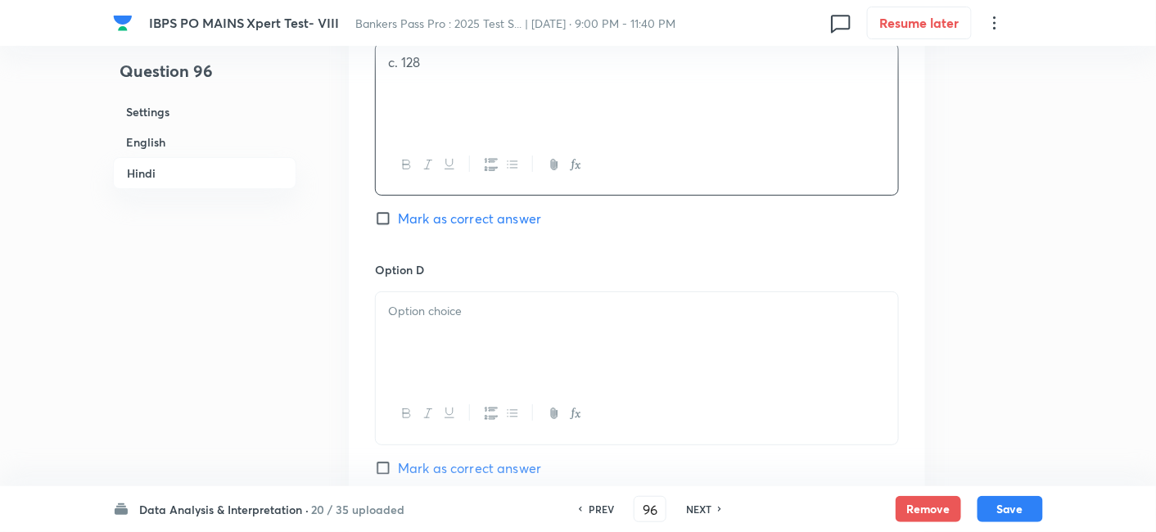
click at [412, 320] on div at bounding box center [637, 338] width 522 height 92
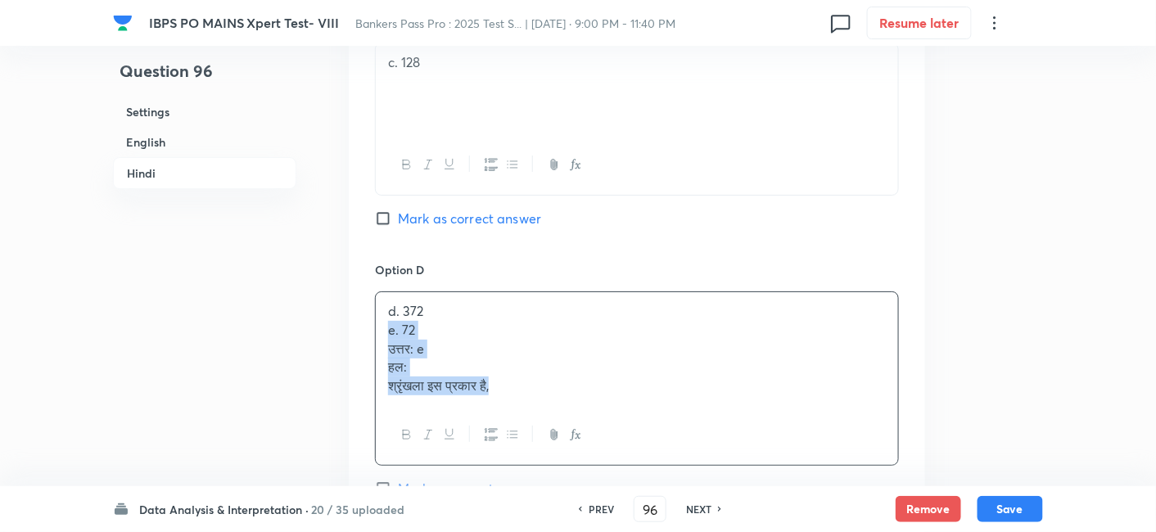
drag, startPoint x: 391, startPoint y: 325, endPoint x: 566, endPoint y: 445, distance: 212.6
click at [566, 445] on div "d. 372 e. 72 उत्तर: e हल: श्रृंखला इस प्रकार है," at bounding box center [637, 378] width 524 height 174
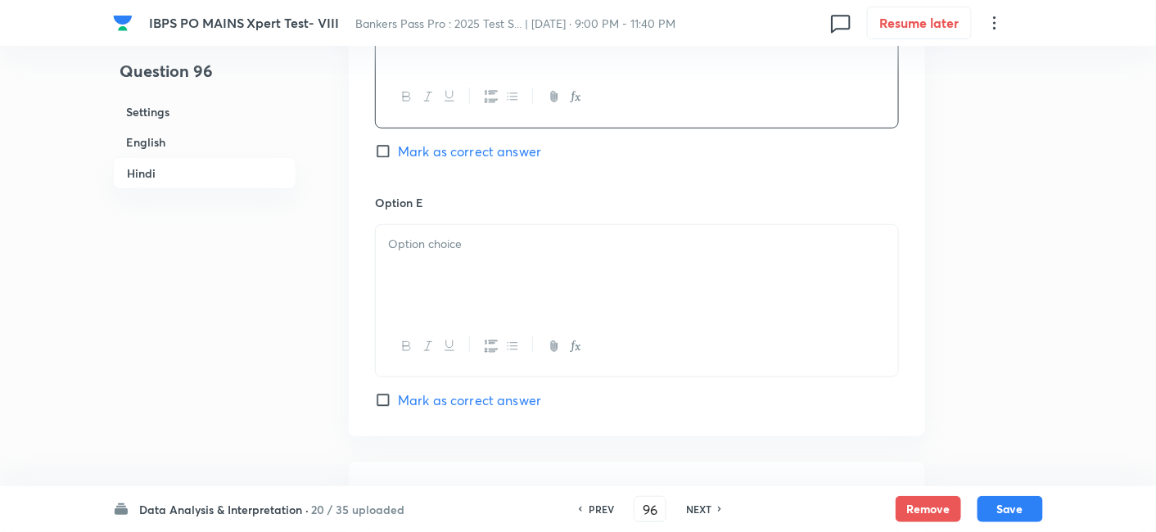
scroll to position [4175, 0]
click at [404, 287] on div at bounding box center [637, 265] width 522 height 92
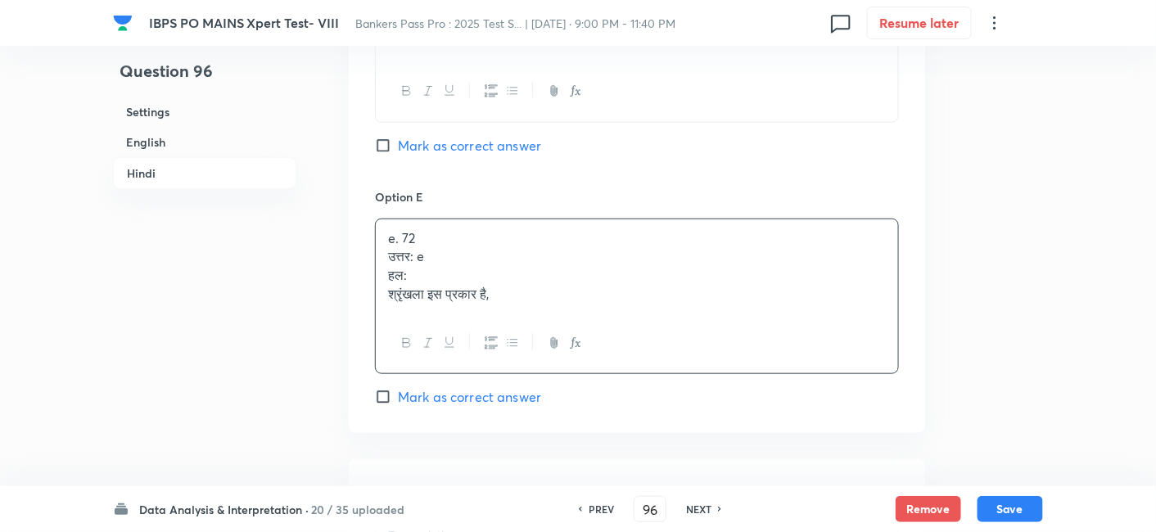
click at [408, 395] on span "Mark as correct answer" at bounding box center [469, 397] width 143 height 20
click at [398, 395] on input "Mark as correct answer" at bounding box center [386, 397] width 23 height 16
checkbox input "true"
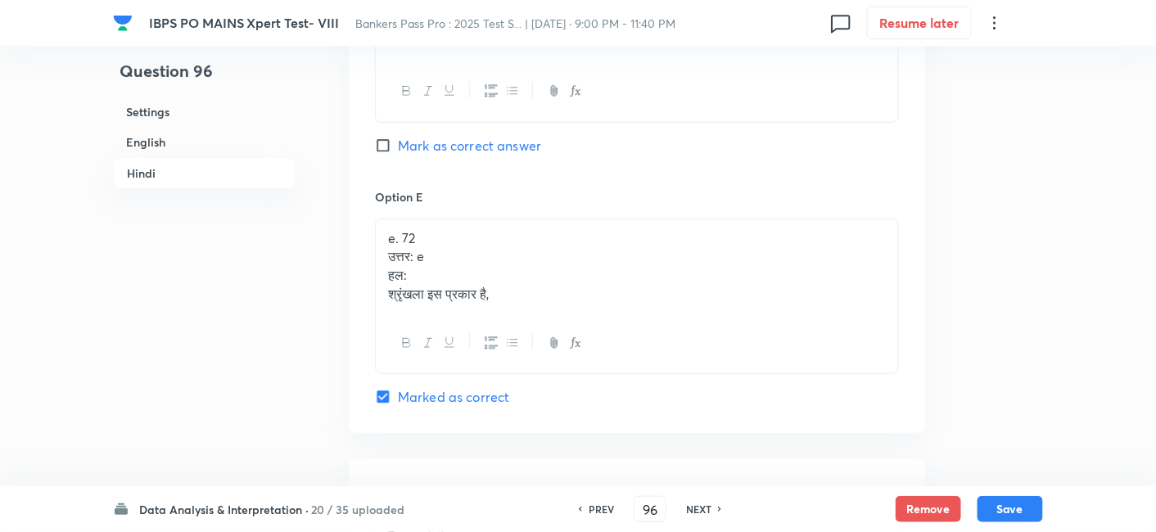
checkbox input "true"
drag, startPoint x: 386, startPoint y: 254, endPoint x: 624, endPoint y: 372, distance: 265.8
click at [624, 372] on div "Option E e. 72 उत्तर: e हल: श्रृंखला इस प्रकार है, Marked as correct" at bounding box center [637, 297] width 524 height 219
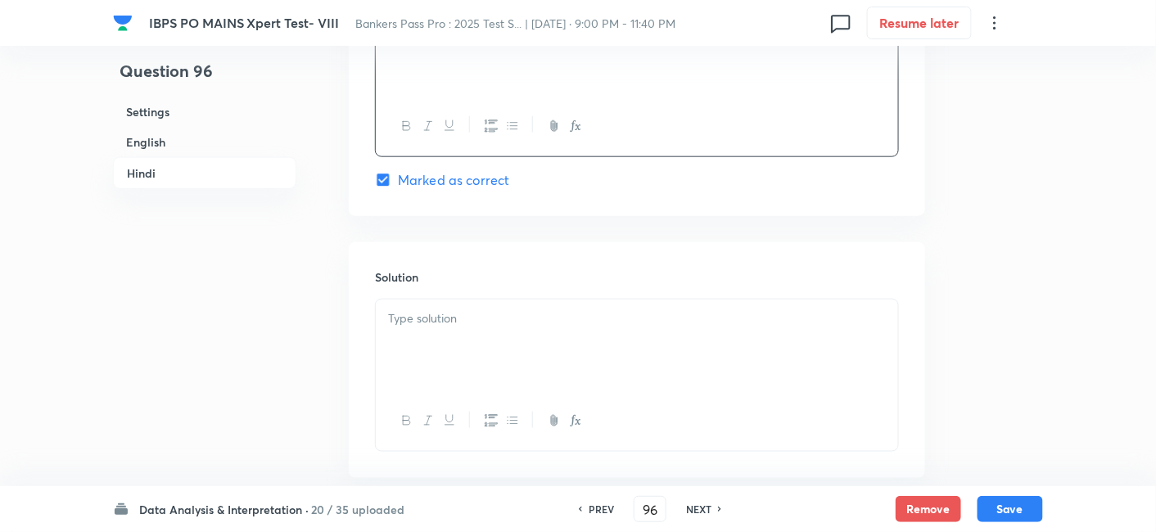
click at [478, 314] on p at bounding box center [637, 318] width 498 height 19
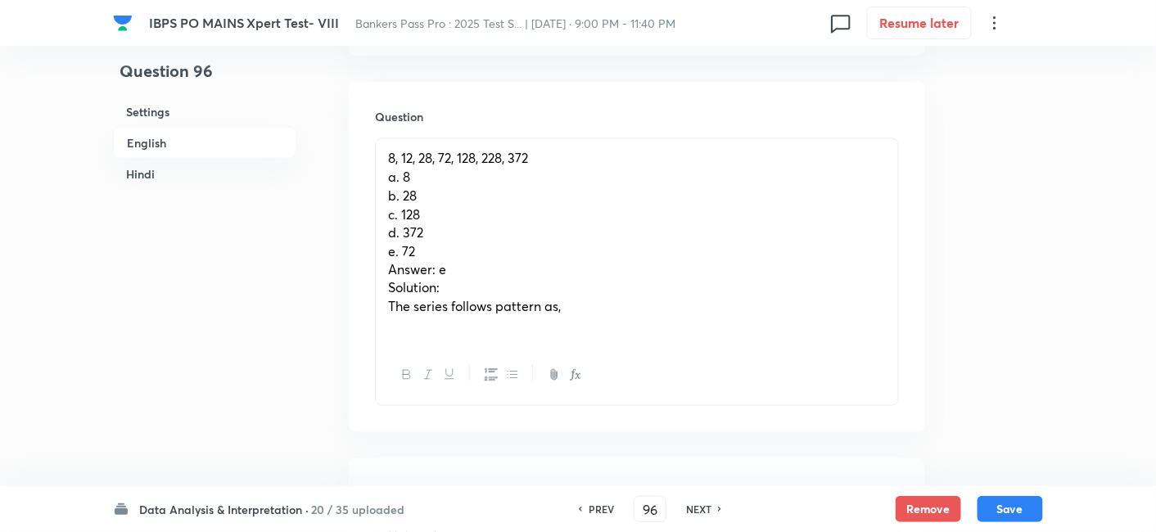
scroll to position [721, 0]
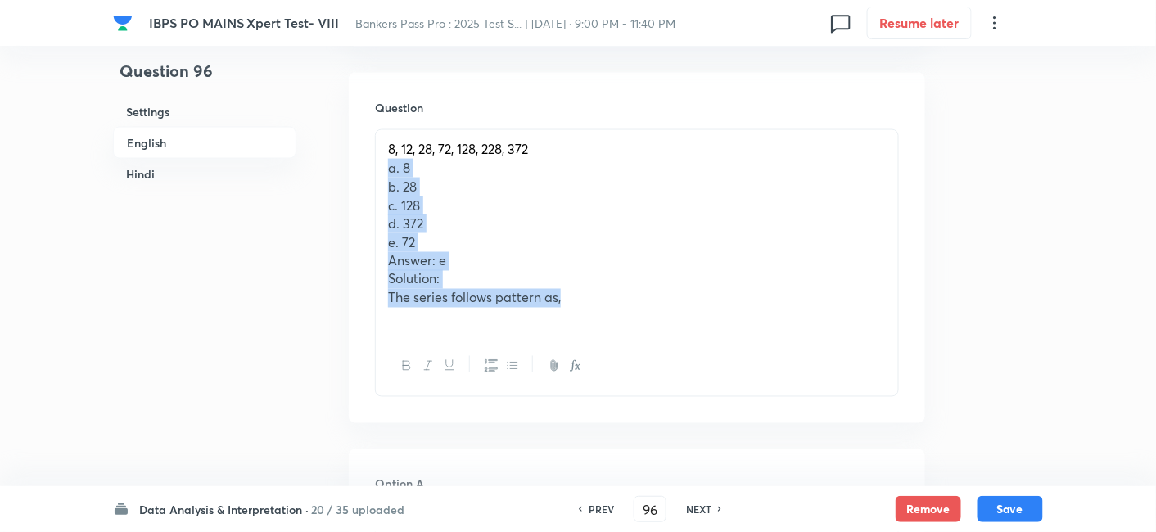
drag, startPoint x: 380, startPoint y: 172, endPoint x: 661, endPoint y: 305, distance: 310.6
click at [661, 305] on div "8, 12, 28, 72, 128, 228, 372 a. 8 b. 28 c. 128 d. 372 e. 72 Answer: e Solution:…" at bounding box center [637, 233] width 522 height 206
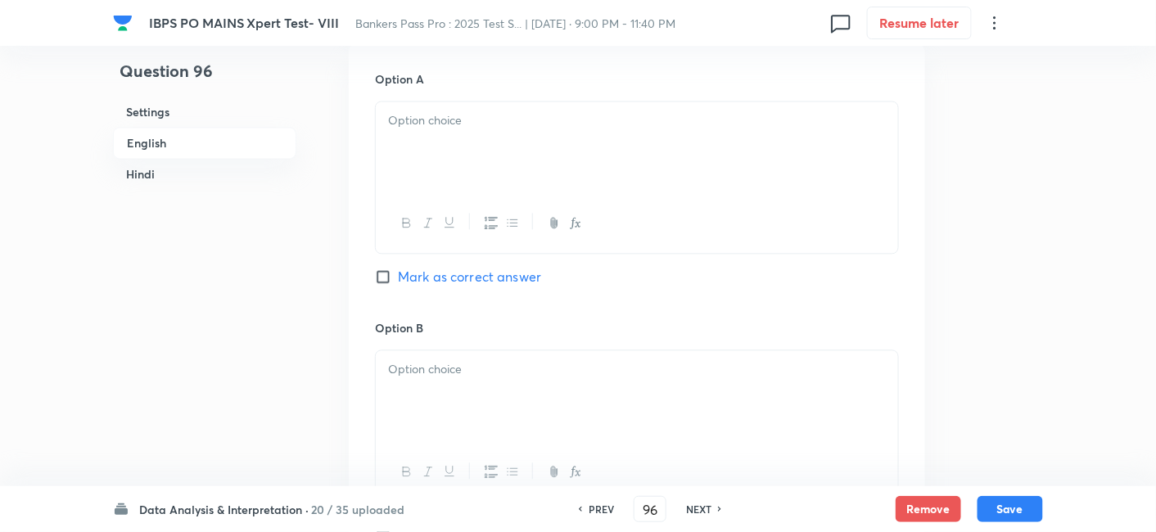
scroll to position [1014, 0]
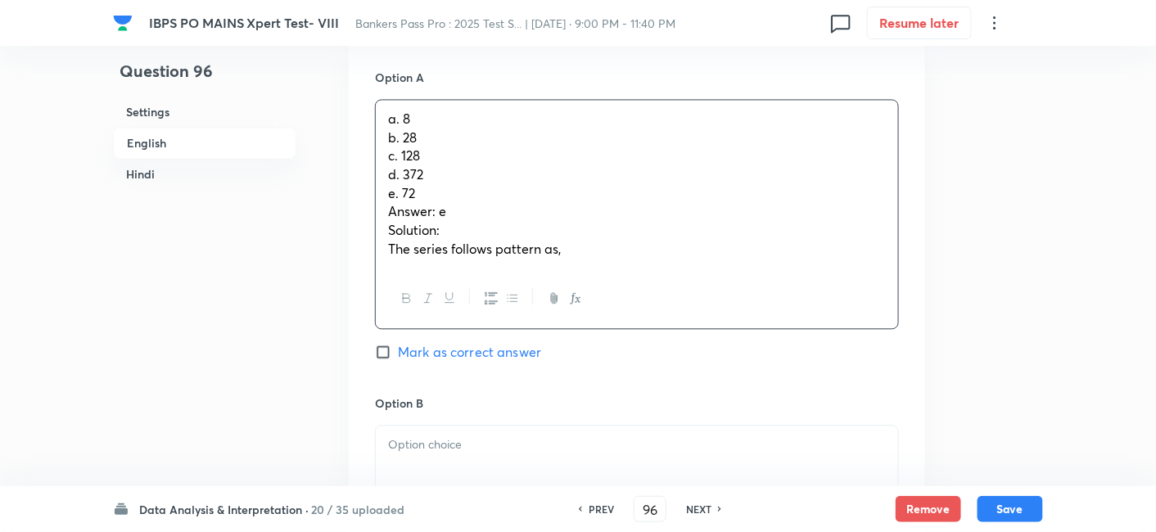
click at [413, 165] on div "a. 8 b. 28 c. 128 d. 372 e. 72 Answer: e Solution: The series follows pattern a…" at bounding box center [637, 184] width 522 height 169
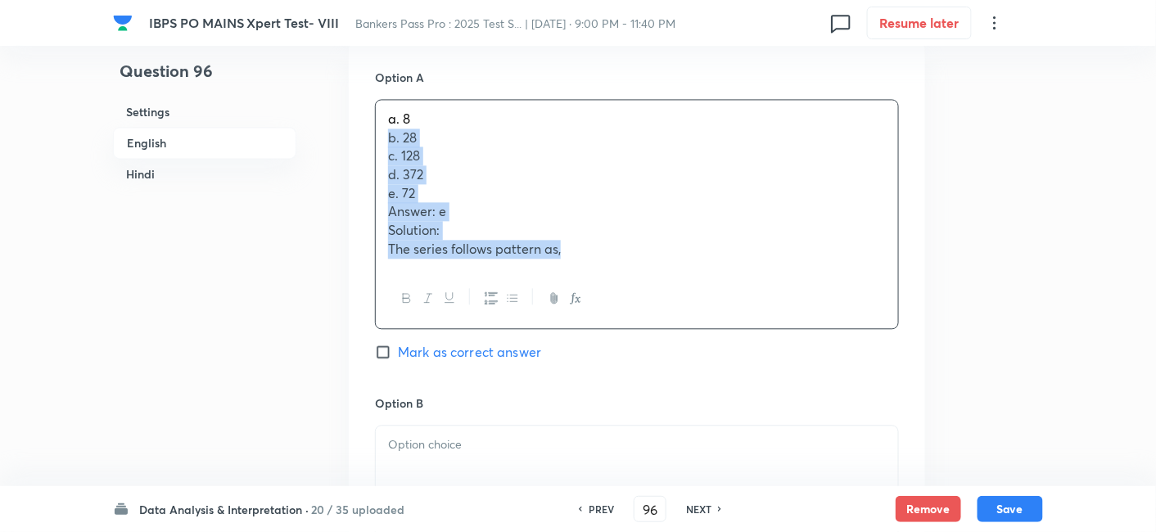
drag, startPoint x: 380, startPoint y: 133, endPoint x: 631, endPoint y: 268, distance: 285.0
click at [631, 268] on div "a. 8 b. 28 c. 128 d. 372 e. 72 Answer: e Solution: The series follows pattern a…" at bounding box center [637, 214] width 524 height 230
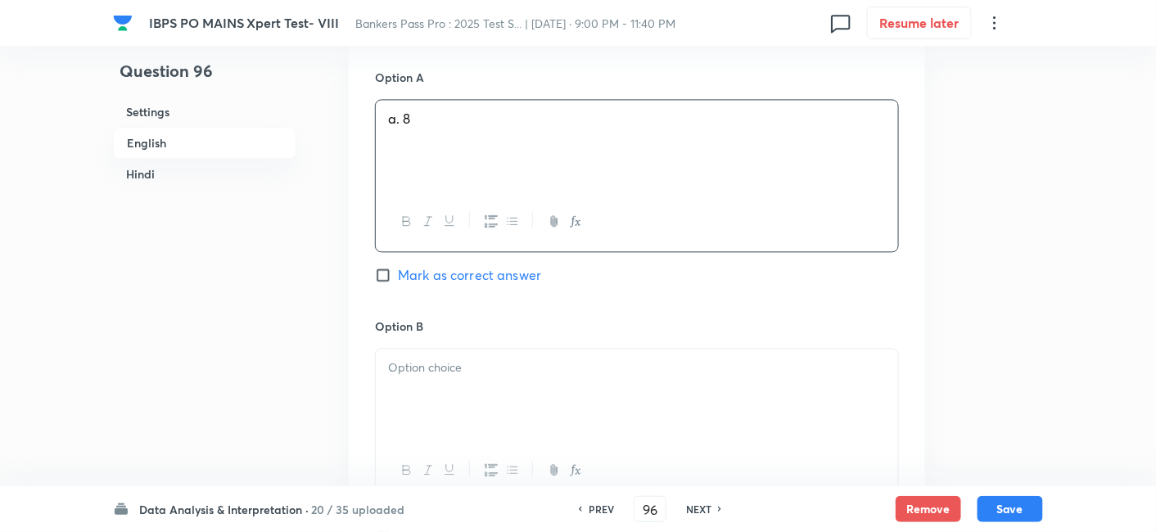
scroll to position [1228, 0]
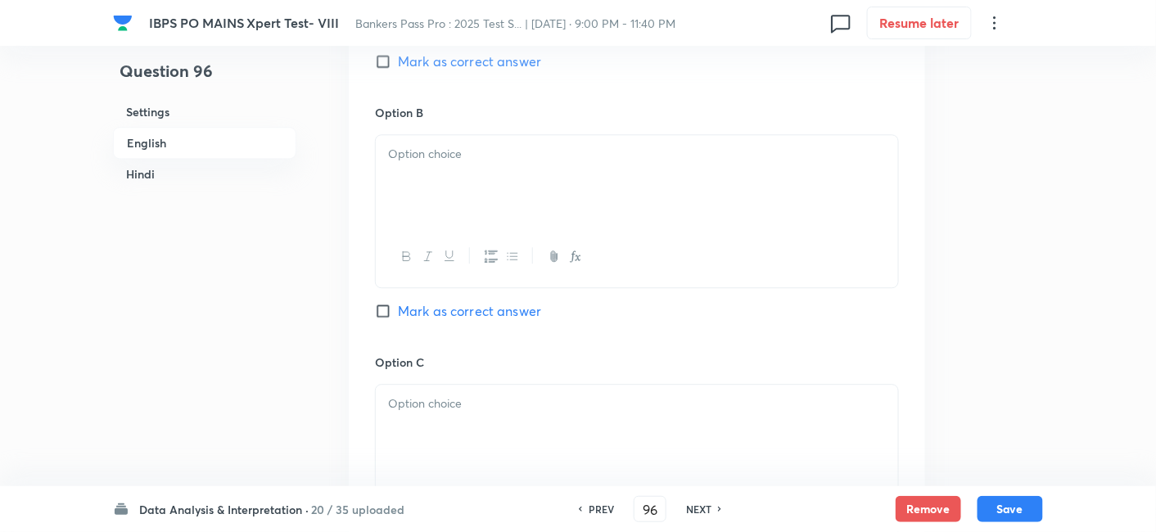
click at [424, 205] on div at bounding box center [637, 181] width 522 height 92
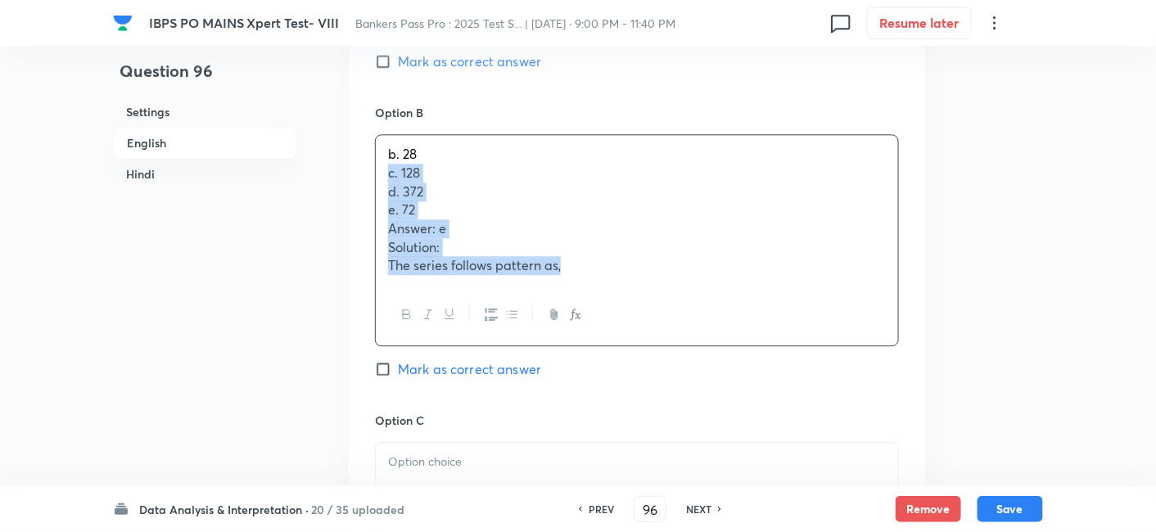
drag, startPoint x: 382, startPoint y: 176, endPoint x: 614, endPoint y: 324, distance: 275.7
click at [614, 324] on div "b. 28 c. 128 d. 372 e. 72 Answer: e Solution: The series follows pattern as," at bounding box center [637, 239] width 524 height 211
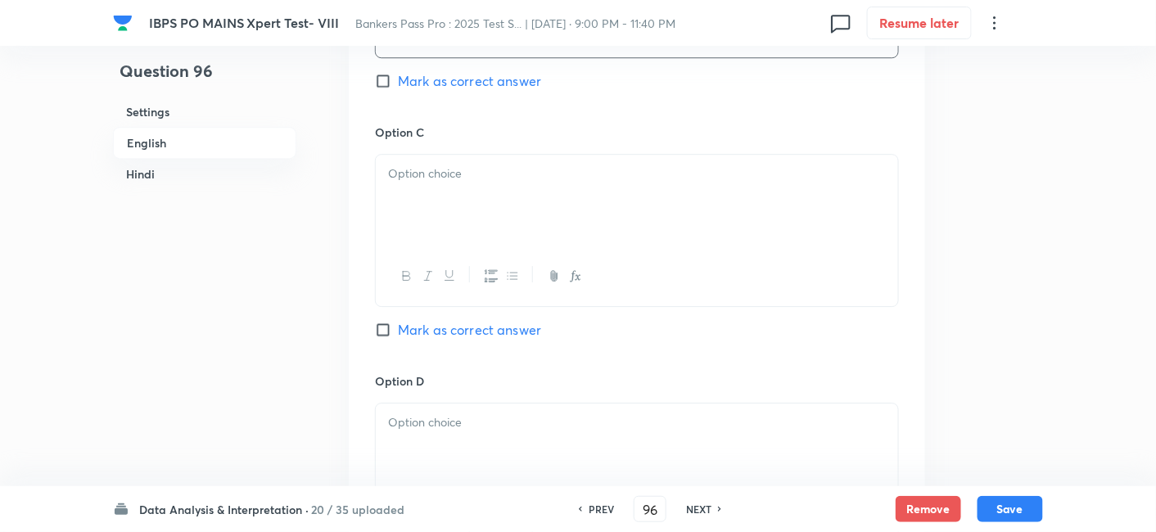
scroll to position [1459, 0]
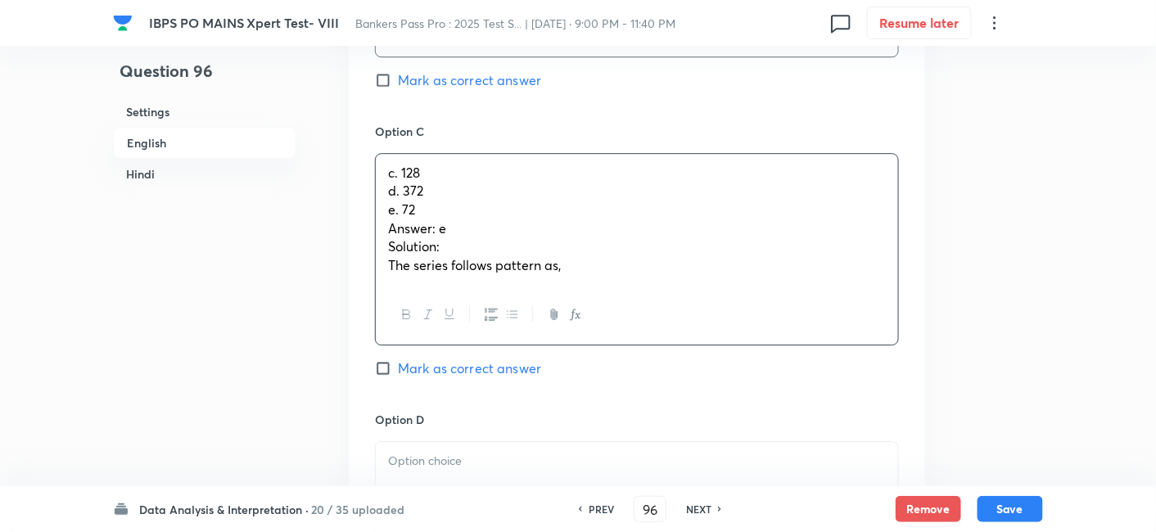
click at [419, 178] on p "c. 128" at bounding box center [637, 173] width 498 height 19
drag, startPoint x: 388, startPoint y: 187, endPoint x: 610, endPoint y: 313, distance: 254.8
click at [610, 313] on div "c. 128 d. 372 e. 72 Answer: e Solution: The series follows pattern as," at bounding box center [637, 249] width 524 height 193
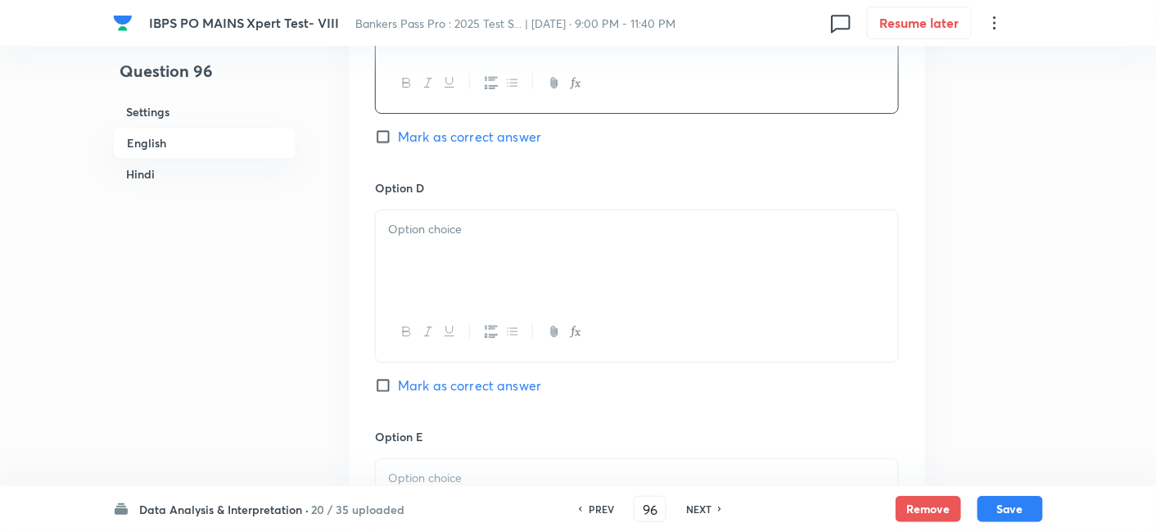
scroll to position [1659, 0]
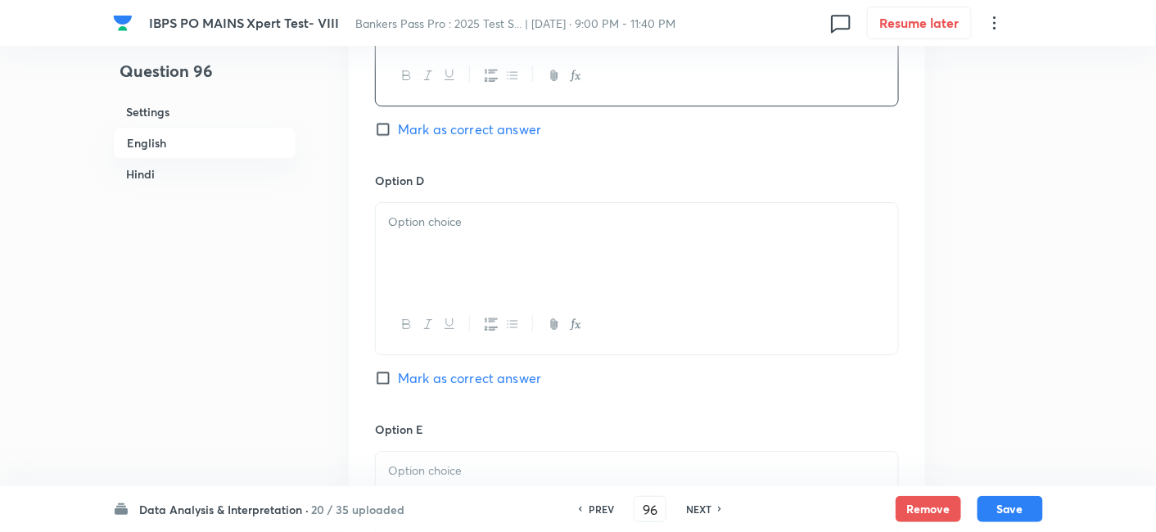
click at [459, 256] on div at bounding box center [637, 249] width 522 height 92
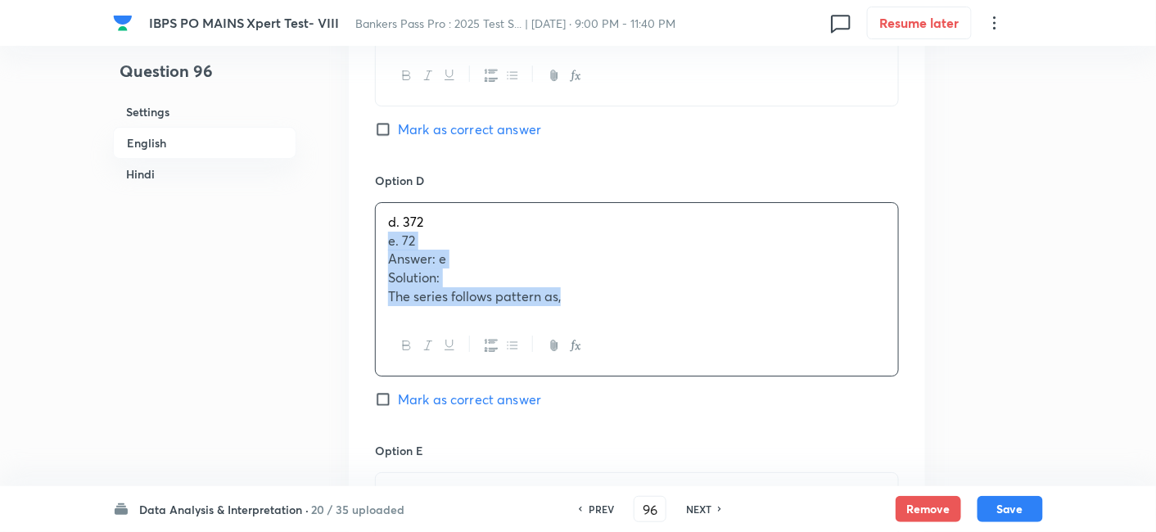
drag, startPoint x: 383, startPoint y: 243, endPoint x: 657, endPoint y: 328, distance: 286.2
click at [657, 328] on div "d. 372 e. 72 Answer: e Solution: The series follows pattern as," at bounding box center [637, 289] width 524 height 174
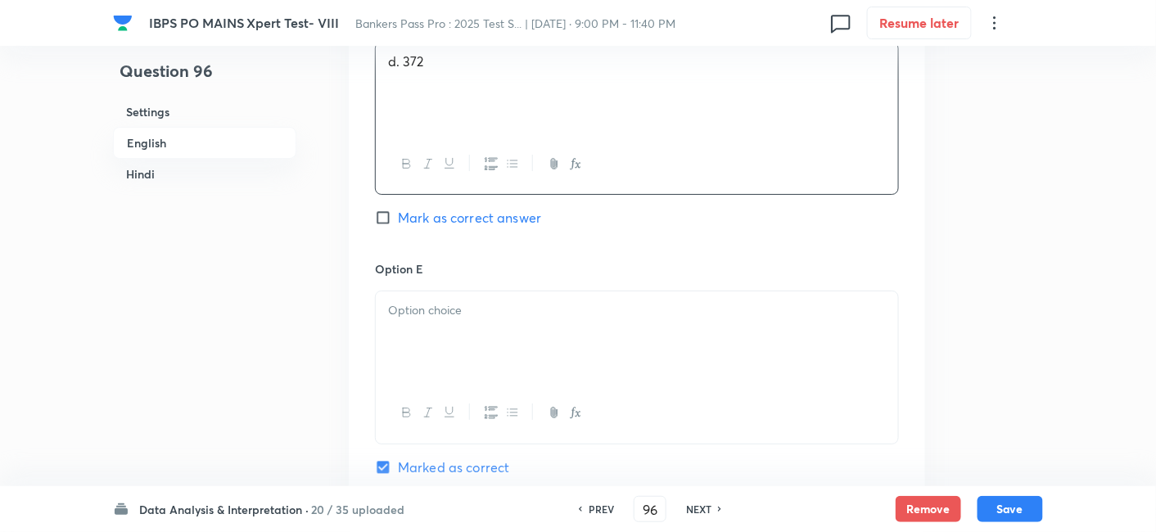
scroll to position [1848, 0]
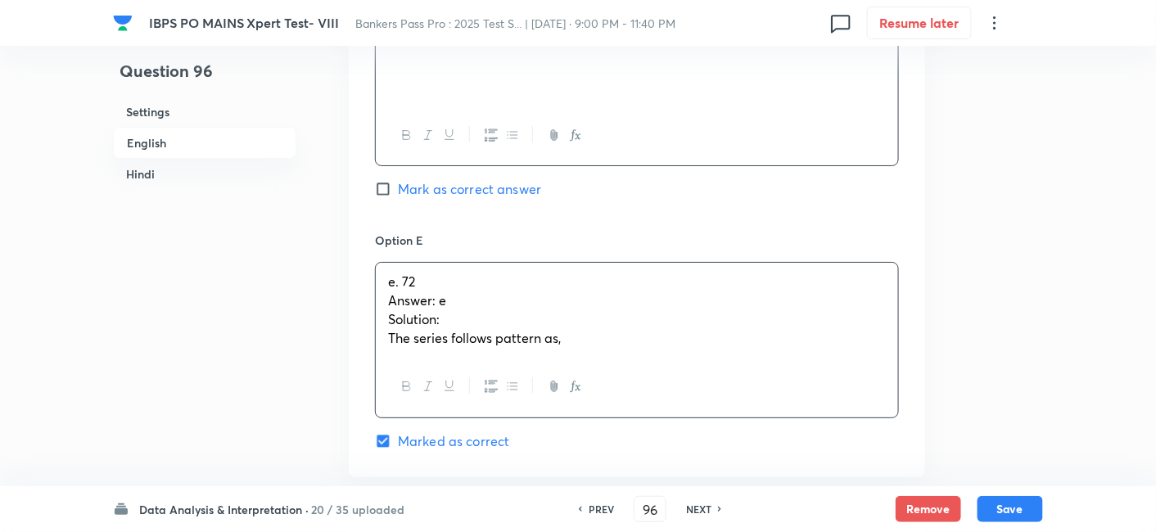
click at [493, 301] on div "e. 72 Answer: e Solution: The series follows pattern as," at bounding box center [637, 310] width 522 height 94
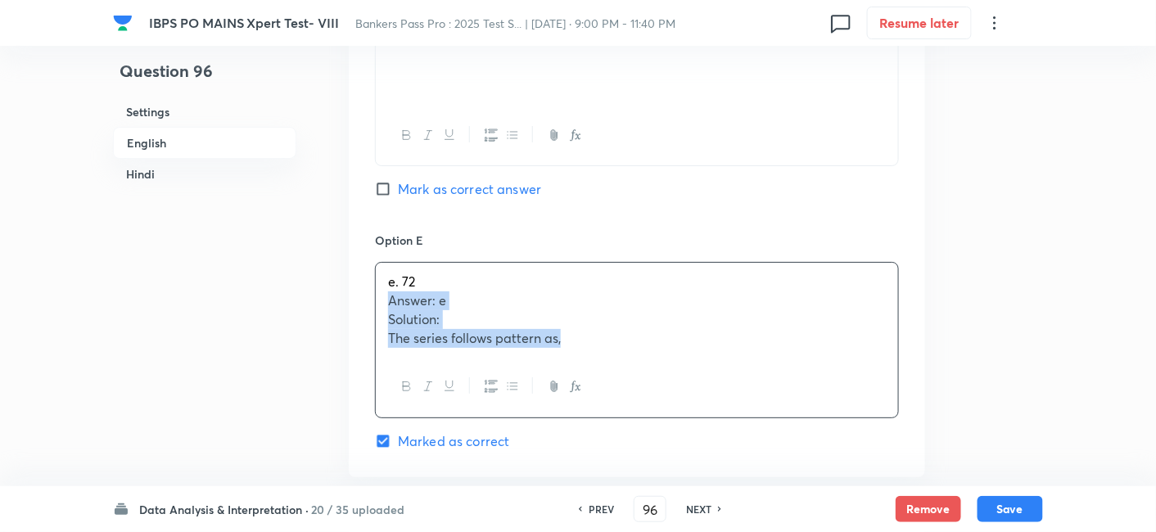
drag, startPoint x: 388, startPoint y: 297, endPoint x: 650, endPoint y: 377, distance: 273.8
click at [650, 377] on div "e. 72 Answer: e Solution: The series follows pattern as," at bounding box center [637, 340] width 524 height 156
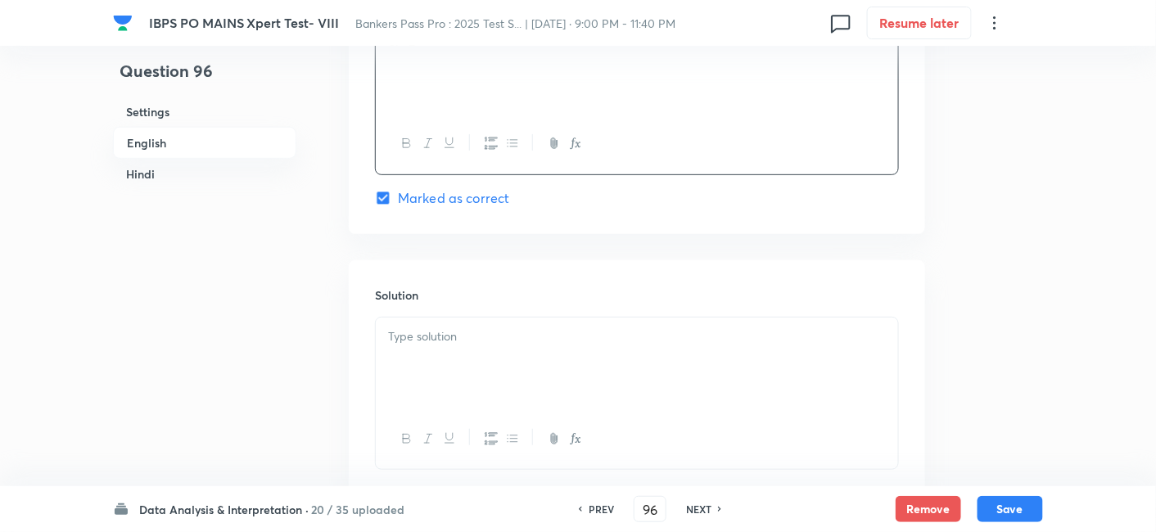
scroll to position [2090, 0]
click at [571, 376] on div at bounding box center [637, 363] width 522 height 92
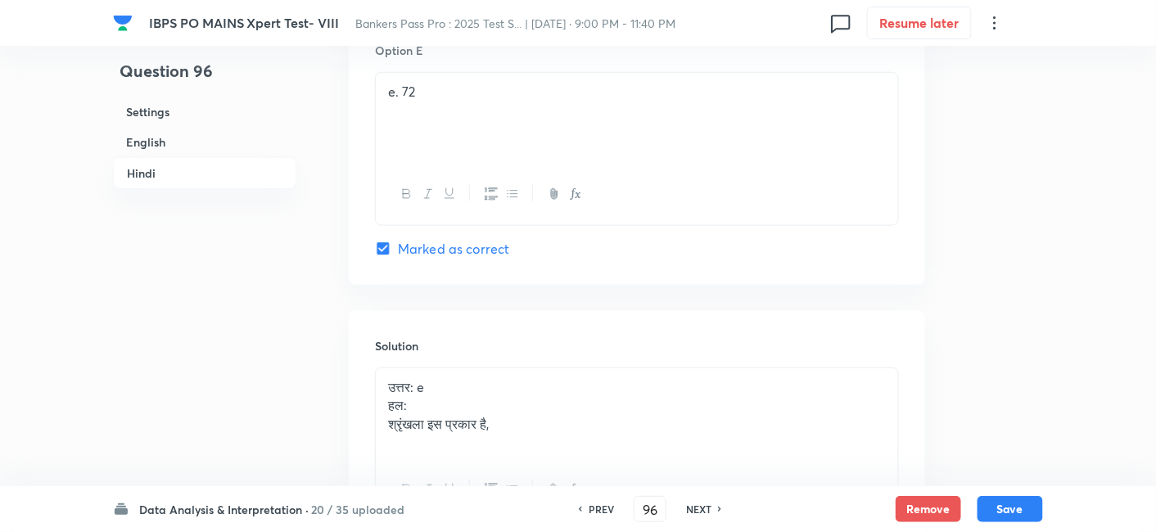
scroll to position [4575, 0]
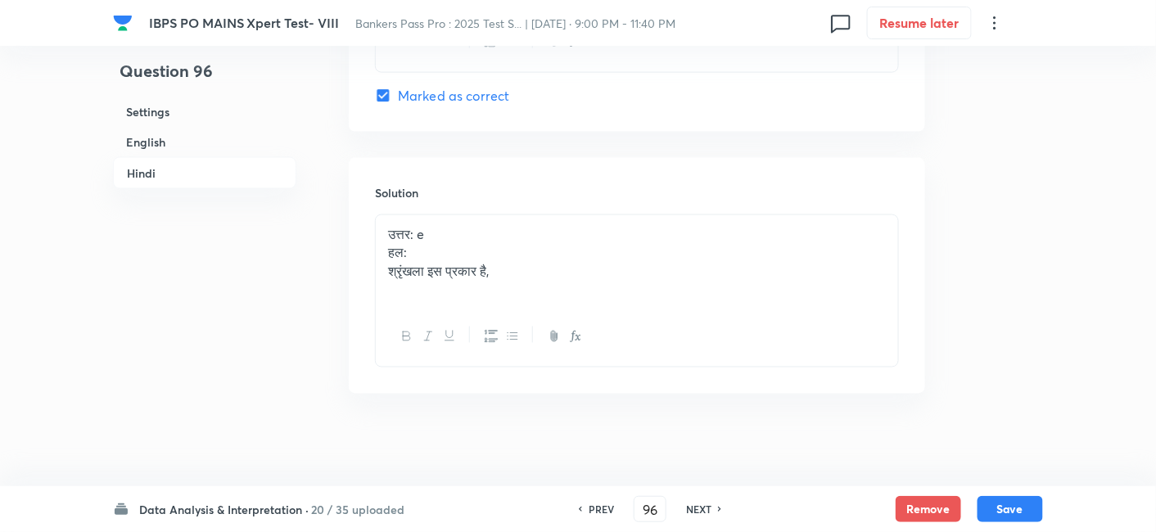
click at [575, 286] on div "उत्तर: e हल: श्रृंखला इस प्रकार है," at bounding box center [637, 261] width 522 height 92
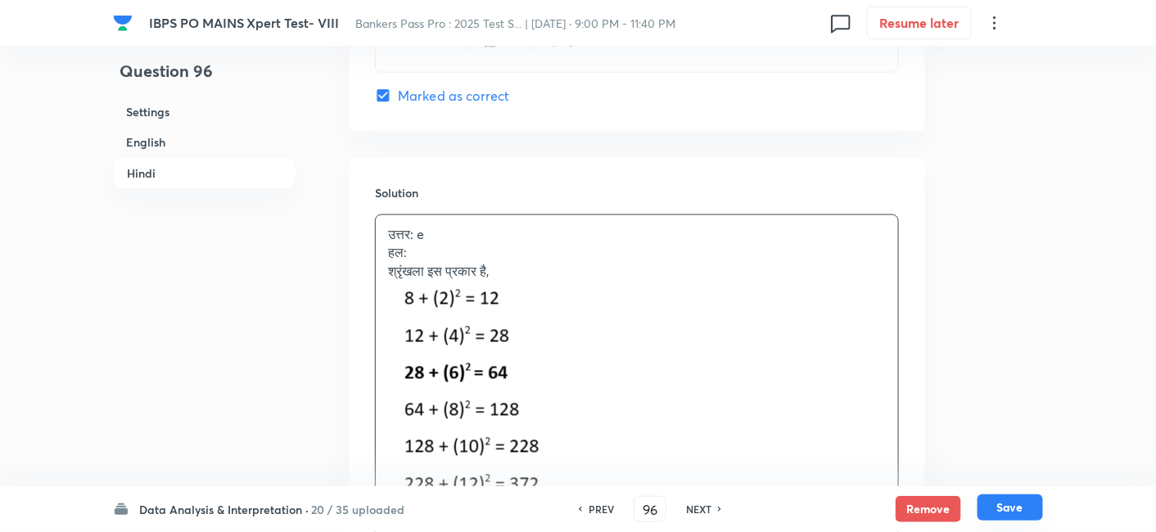
click at [1011, 511] on button "Save" at bounding box center [1011, 508] width 66 height 26
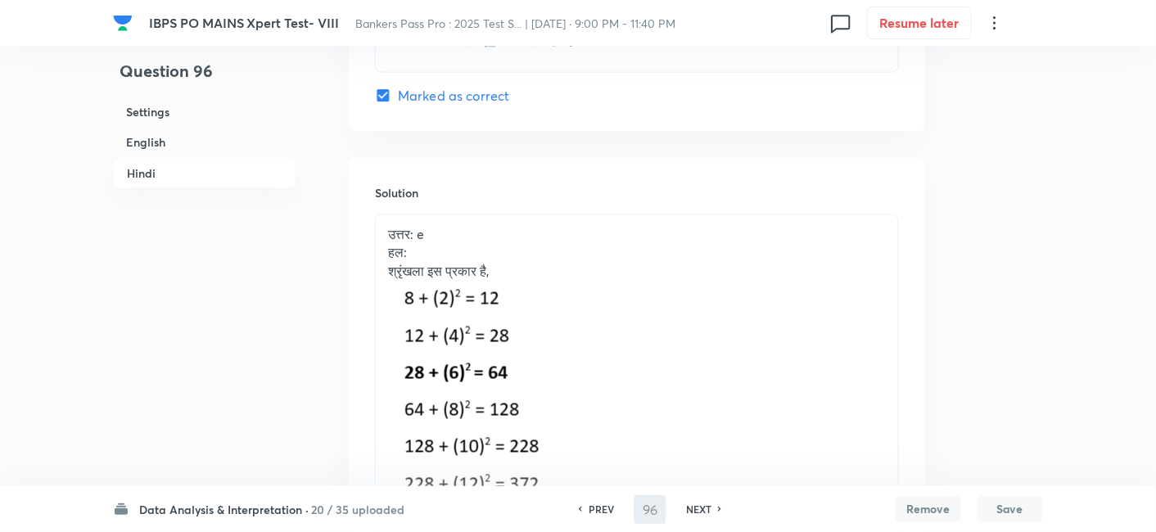
type input "97"
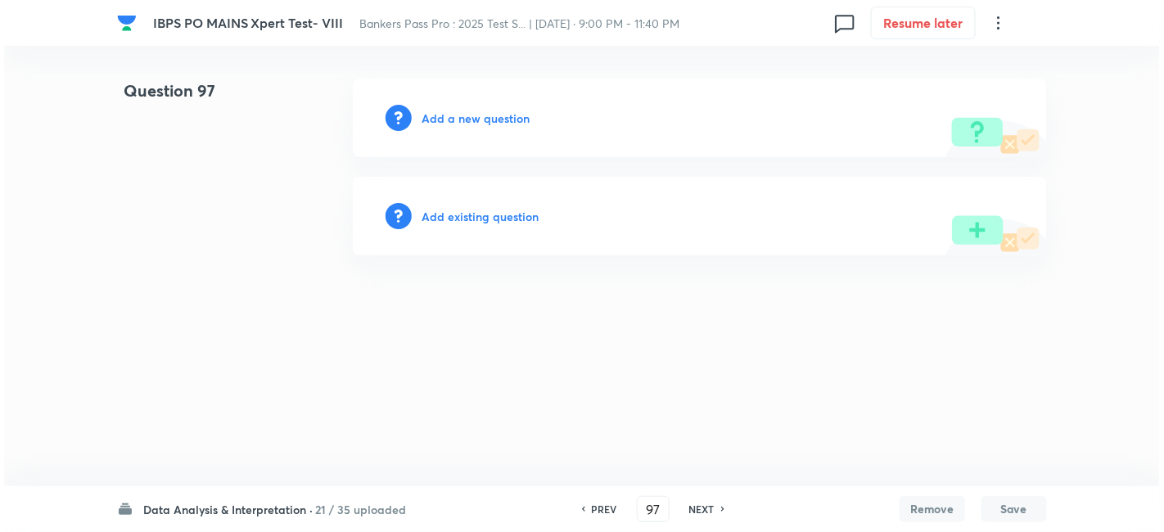
scroll to position [0, 0]
click at [507, 121] on h6 "Add a new question" at bounding box center [476, 118] width 108 height 17
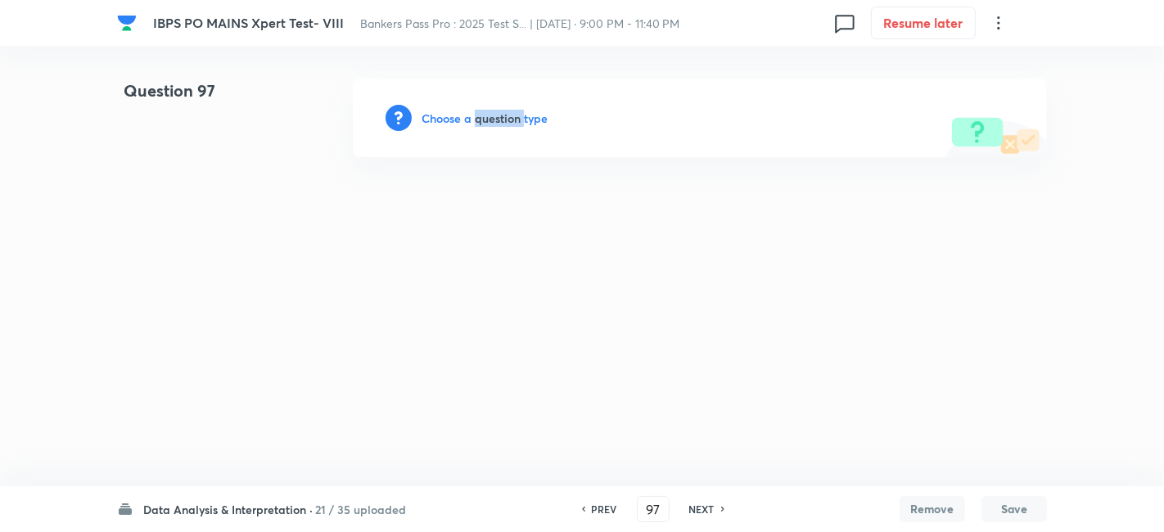
click at [507, 121] on h6 "Choose a question type" at bounding box center [485, 118] width 126 height 17
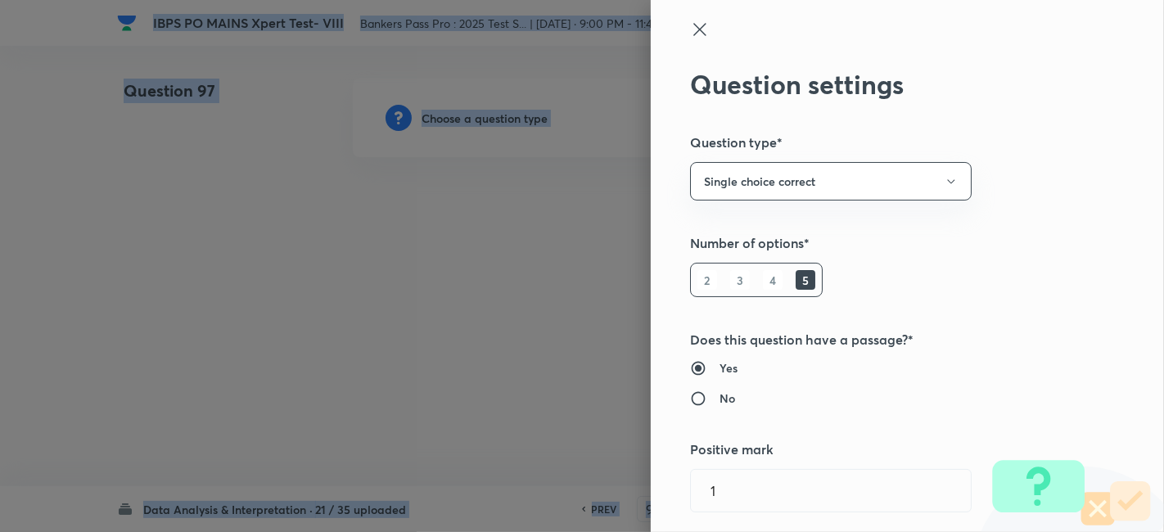
click at [507, 121] on div at bounding box center [582, 266] width 1164 height 532
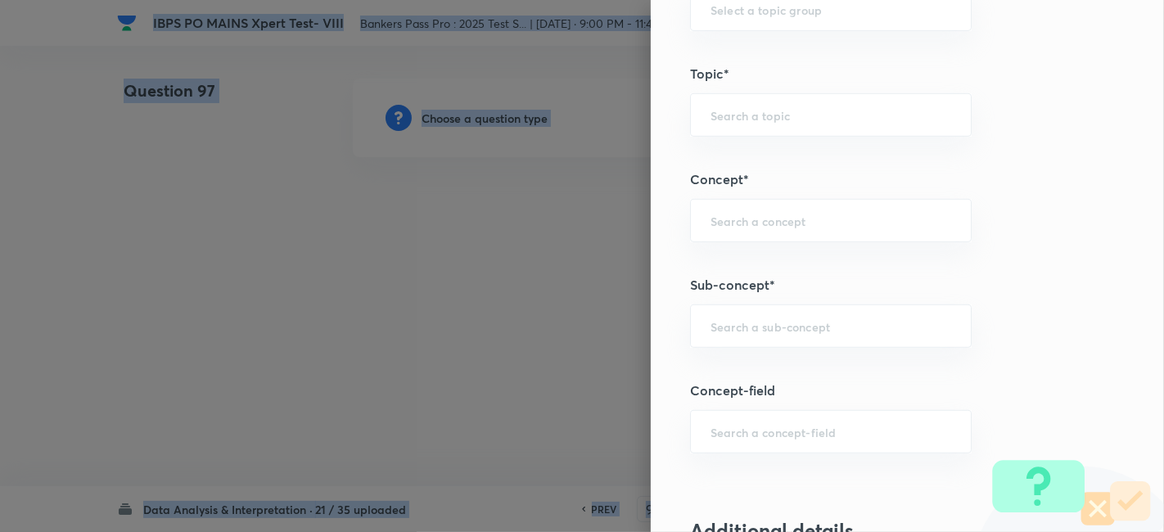
scroll to position [790, 0]
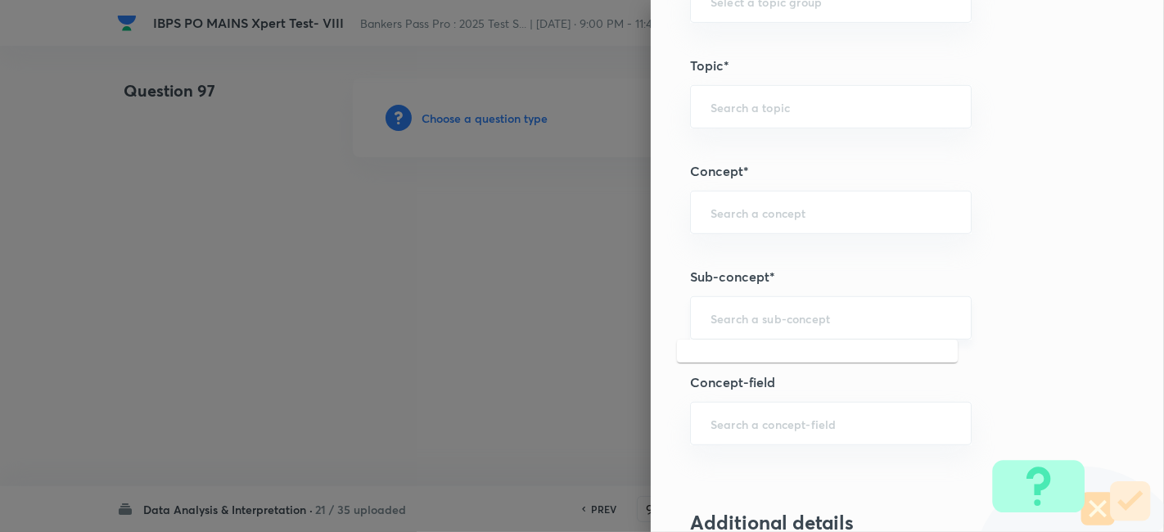
click at [741, 310] on input "text" at bounding box center [831, 318] width 241 height 16
click at [743, 359] on li "Wrong Series" at bounding box center [817, 360] width 281 height 29
type input "Wrong Series"
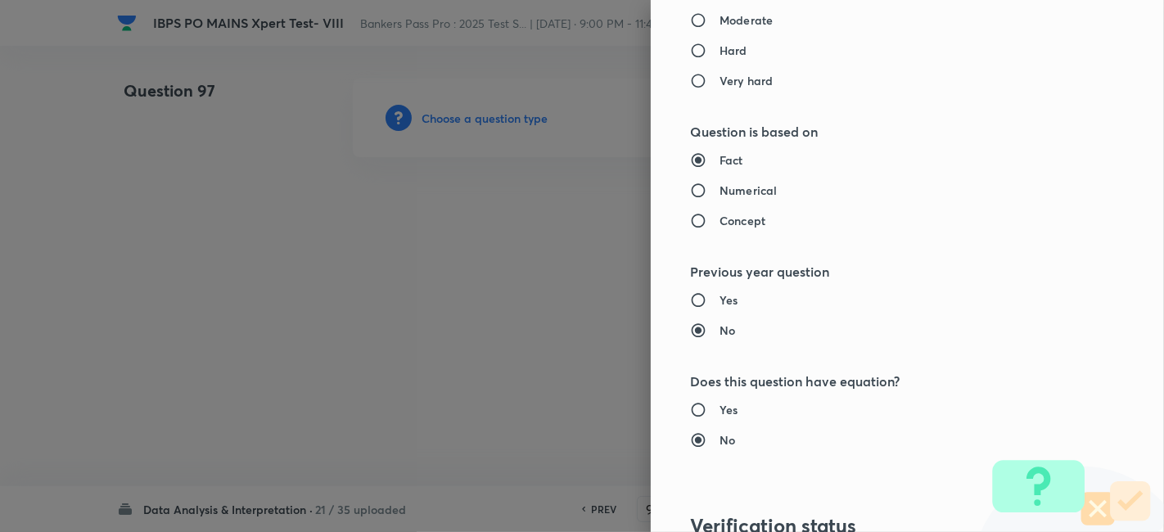
type input "Quantitative Aptitude"
type input "Basic Maths"
type input "Number Series"
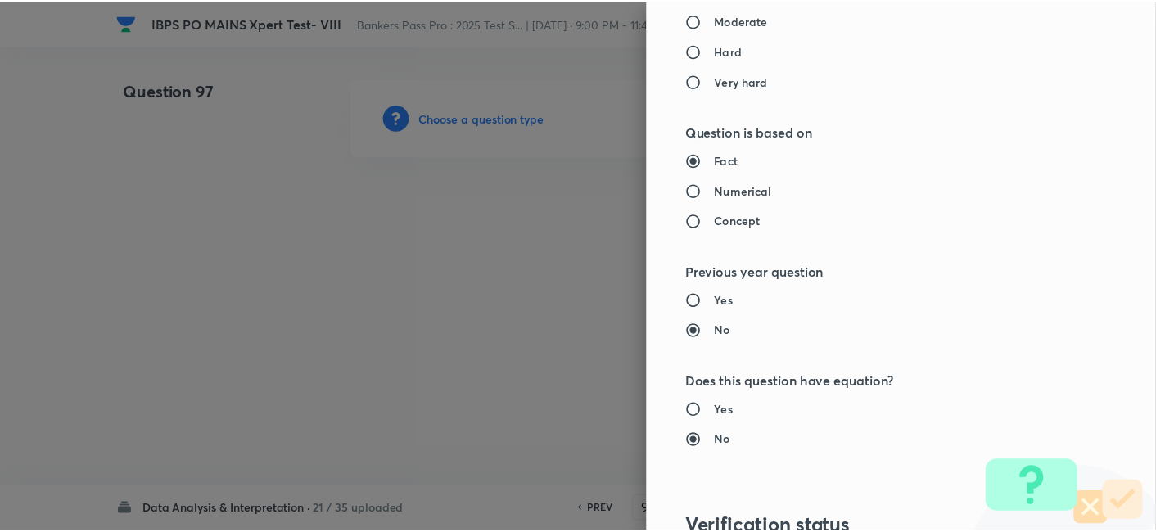
scroll to position [1695, 0]
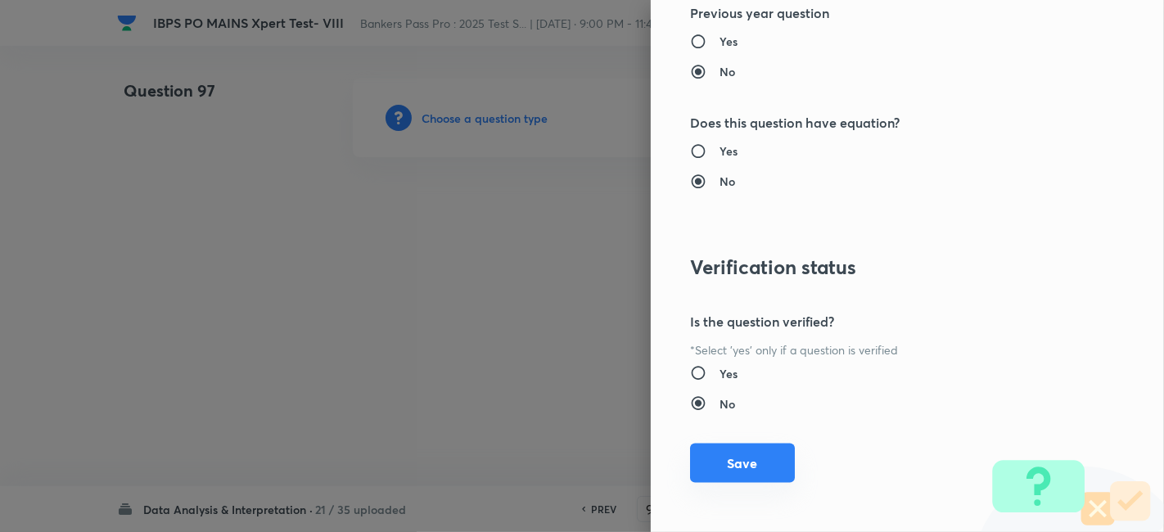
click at [731, 449] on button "Save" at bounding box center [742, 463] width 105 height 39
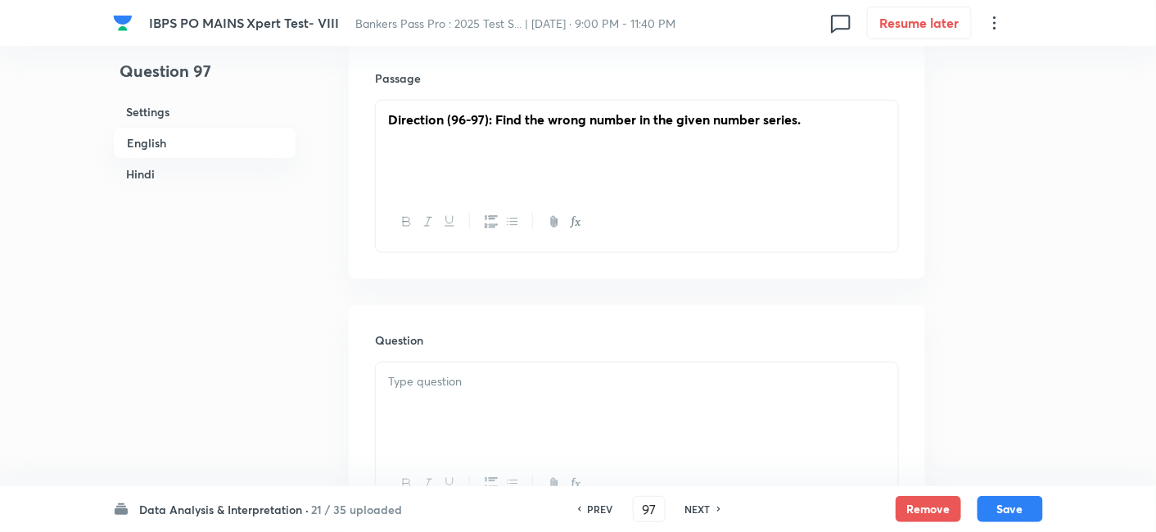
scroll to position [527, 0]
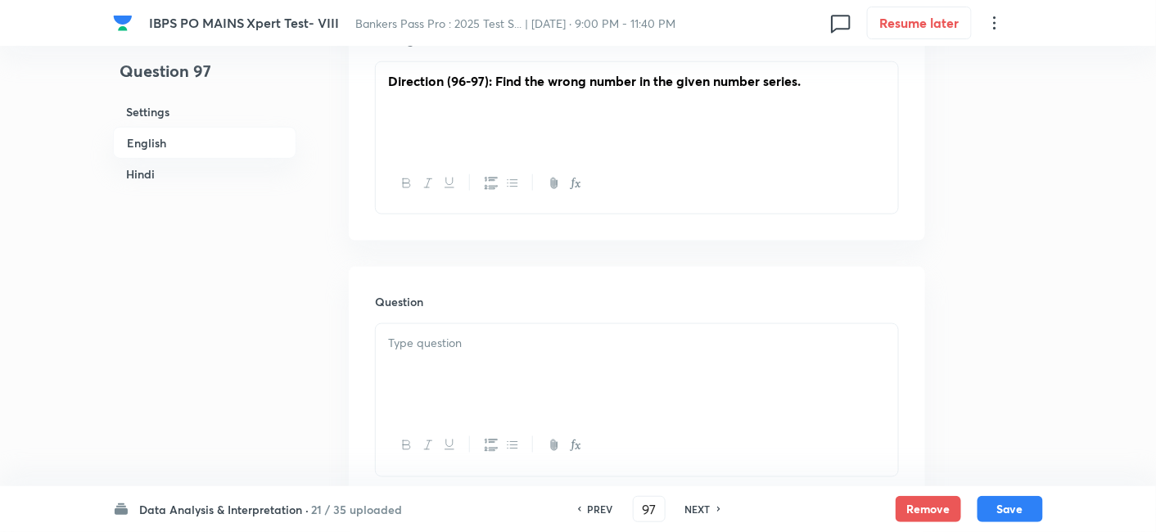
click at [540, 346] on p at bounding box center [637, 343] width 498 height 19
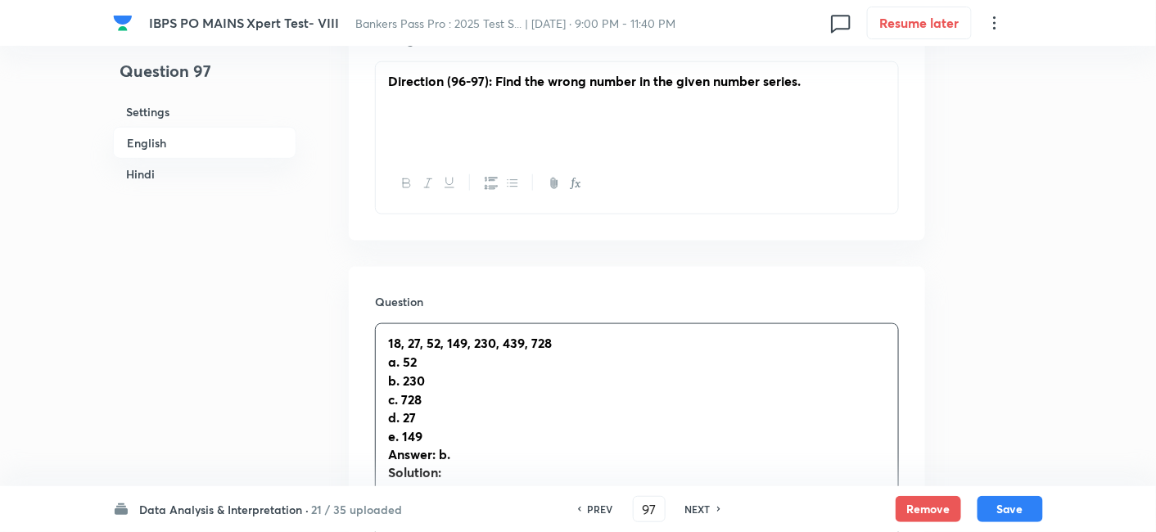
scroll to position [725, 0]
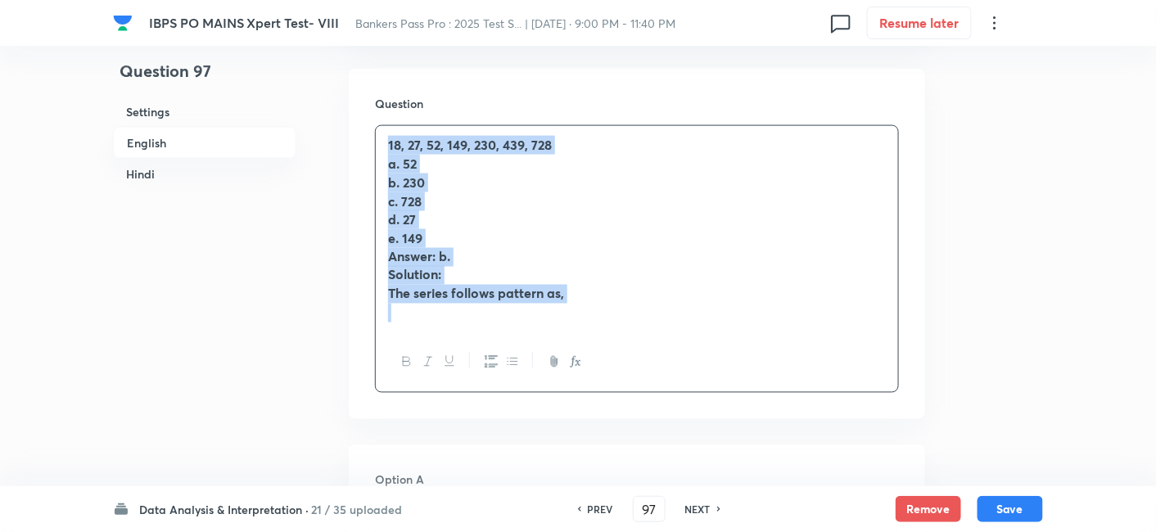
drag, startPoint x: 376, startPoint y: 138, endPoint x: 691, endPoint y: 357, distance: 383.6
click at [691, 357] on div "18, 27, 52, 149, 230, 439, 728 a. 52 b. 230 c. 728 d. 27 e. 149 Answer: b. Solu…" at bounding box center [637, 259] width 524 height 268
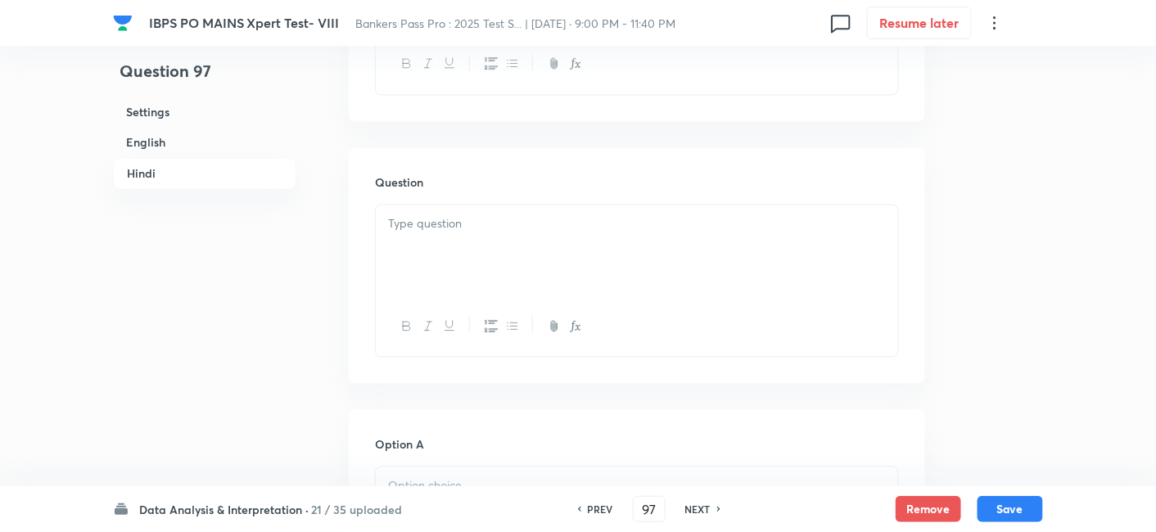
scroll to position [2994, 0]
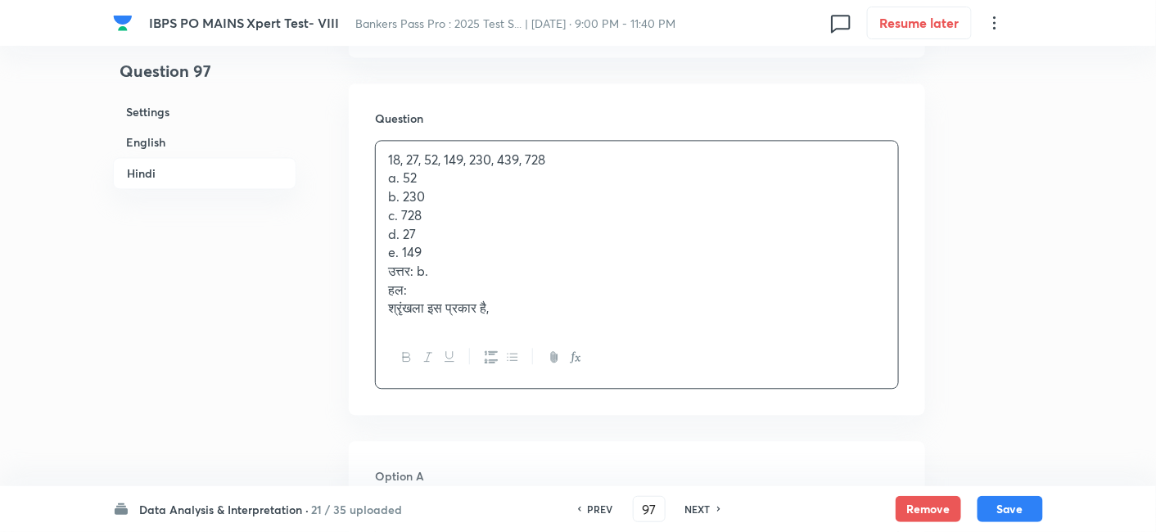
click at [512, 183] on div "18, 27, 52, 149, 230, 439, 728 a. 52 b. 230 c. 728 d. 27 e. 149 उत्तर: b. हल: श…" at bounding box center [637, 234] width 522 height 187
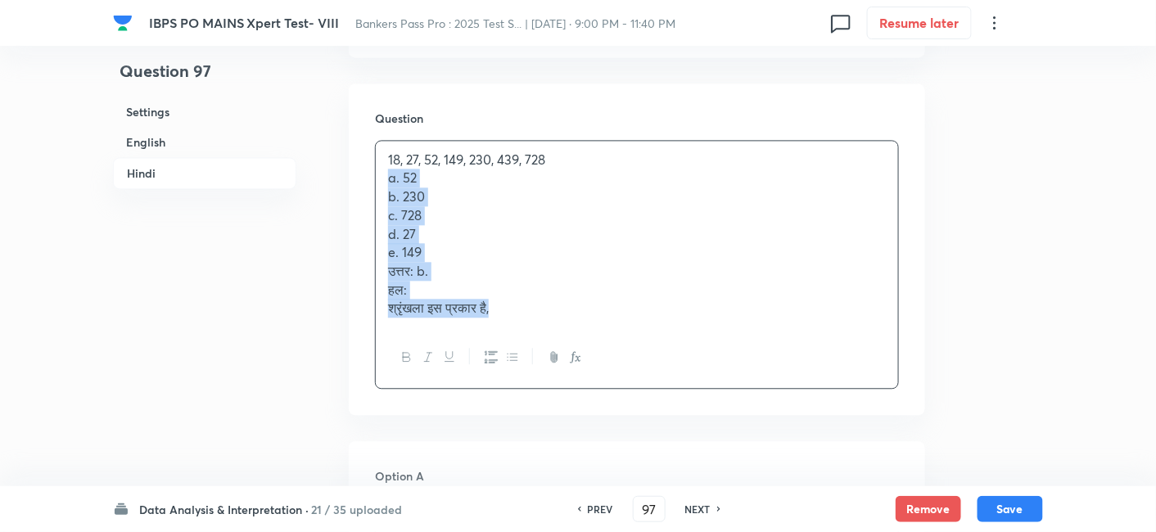
drag, startPoint x: 379, startPoint y: 172, endPoint x: 558, endPoint y: 350, distance: 252.4
click at [558, 350] on div "18, 27, 52, 149, 230, 439, 728 a. 52 b. 230 c. 728 d. 27 e. 149 उत्तर: b. हल: श…" at bounding box center [637, 264] width 524 height 249
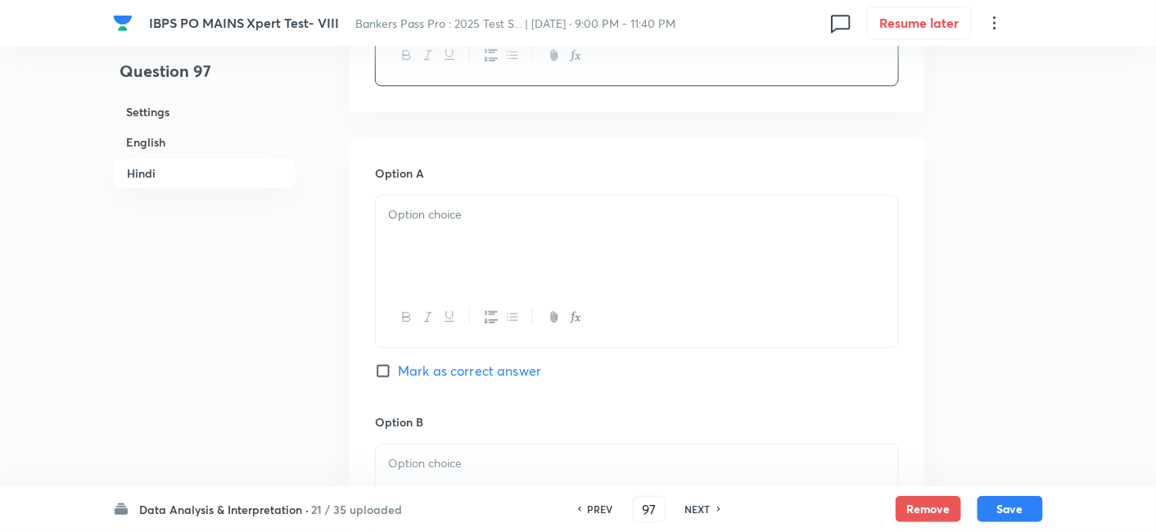
scroll to position [3202, 0]
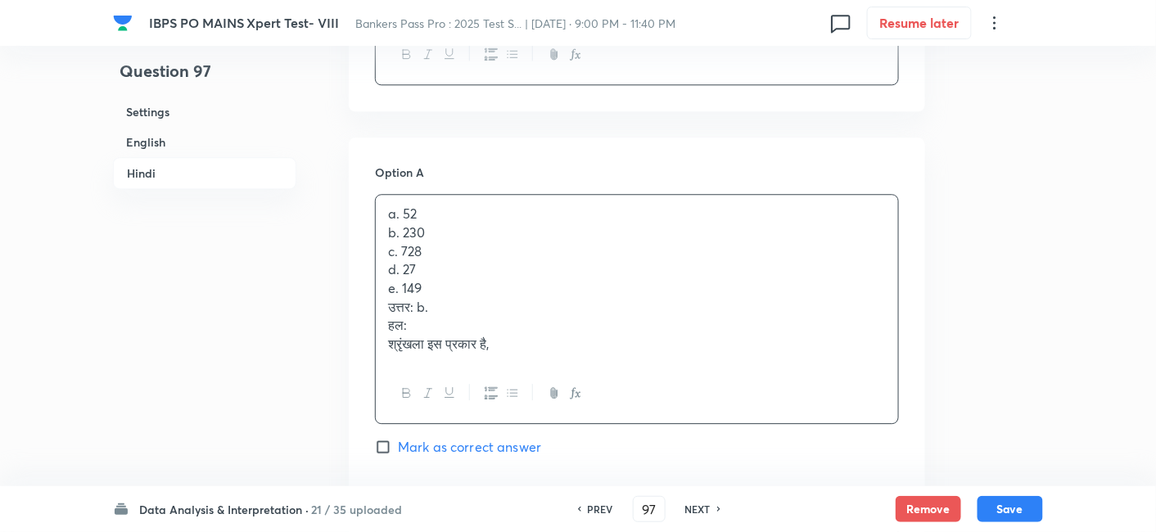
click at [406, 221] on div "a. 52 b. 230 c. 728 d. 27 e. 149 उत्तर: b. हल: श्रृंखला इस प्रकार है," at bounding box center [637, 279] width 522 height 169
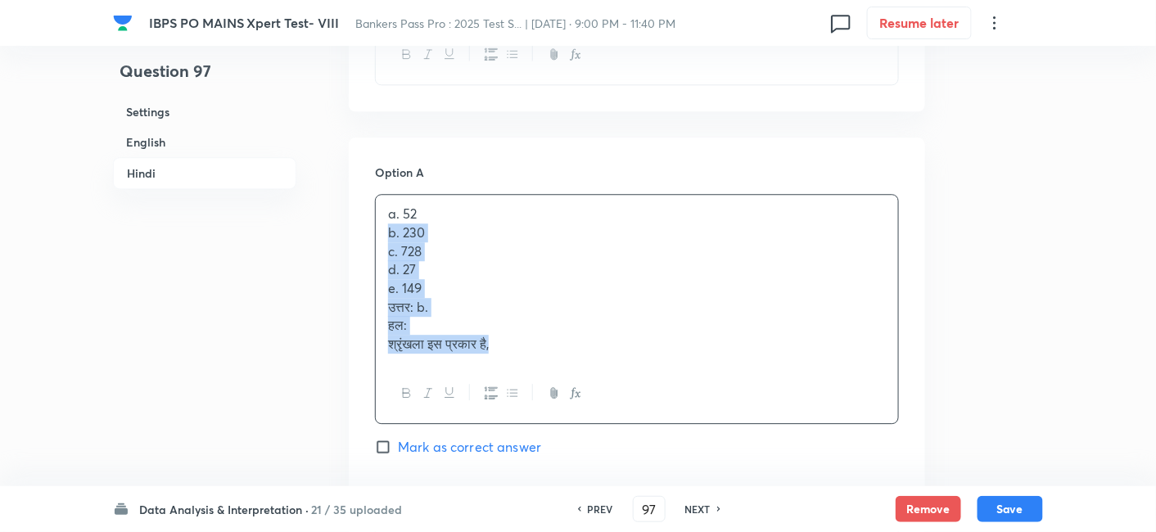
drag, startPoint x: 383, startPoint y: 230, endPoint x: 581, endPoint y: 396, distance: 258.6
click at [581, 396] on div "a. 52 b. 230 c. 728 d. 27 e. 149 उत्तर: b. हल: श्रृंखला इस प्रकार है," at bounding box center [637, 309] width 524 height 230
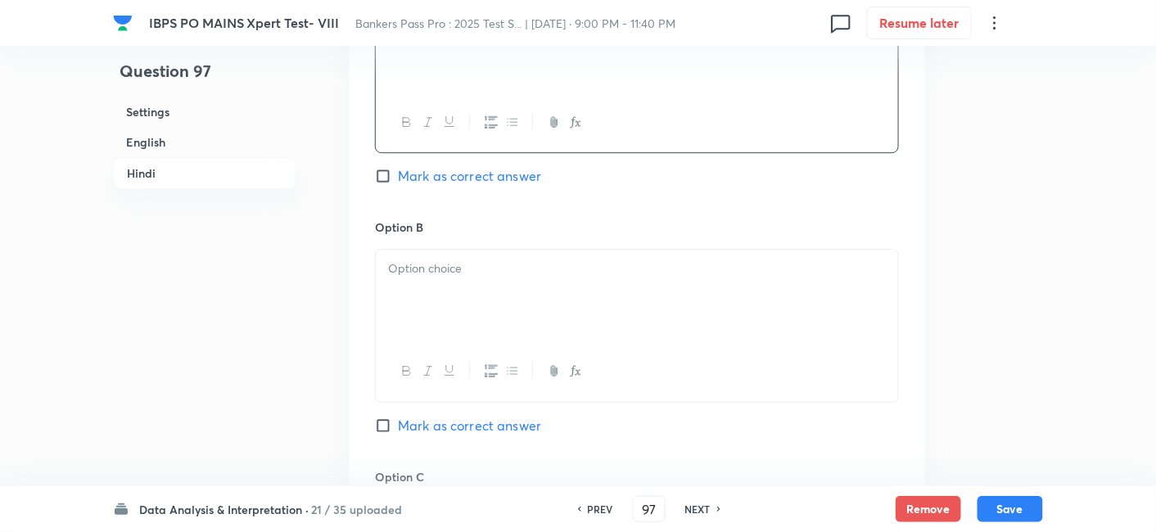
scroll to position [3400, 0]
click at [429, 284] on div at bounding box center [637, 292] width 522 height 92
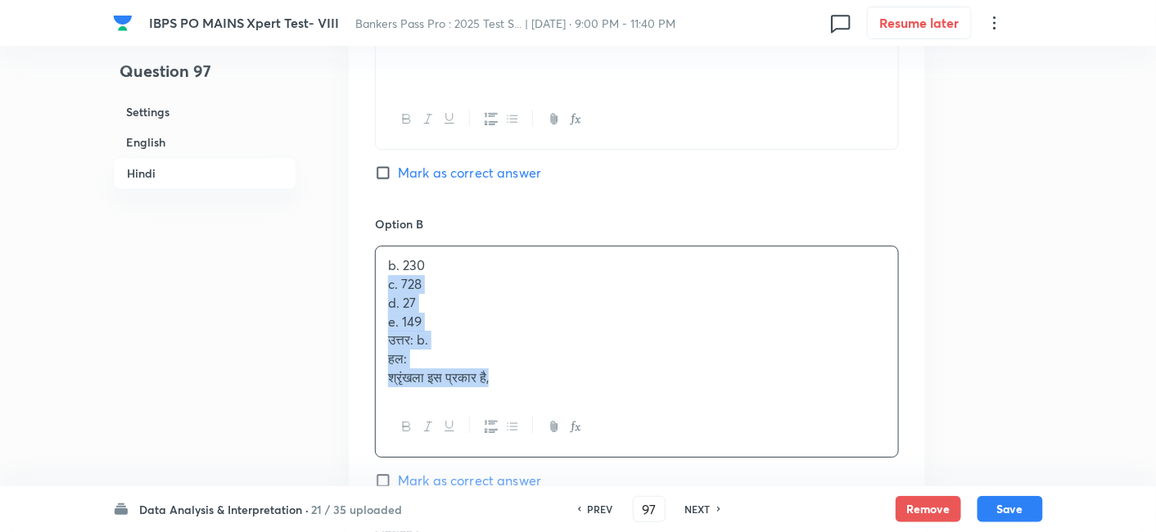
drag, startPoint x: 385, startPoint y: 282, endPoint x: 540, endPoint y: 426, distance: 211.5
click at [540, 426] on div "b. 230 c. 728 d. 27 e. 149 उत्तर: b. हल: श्रृंखला इस प्रकार है," at bounding box center [637, 351] width 524 height 211
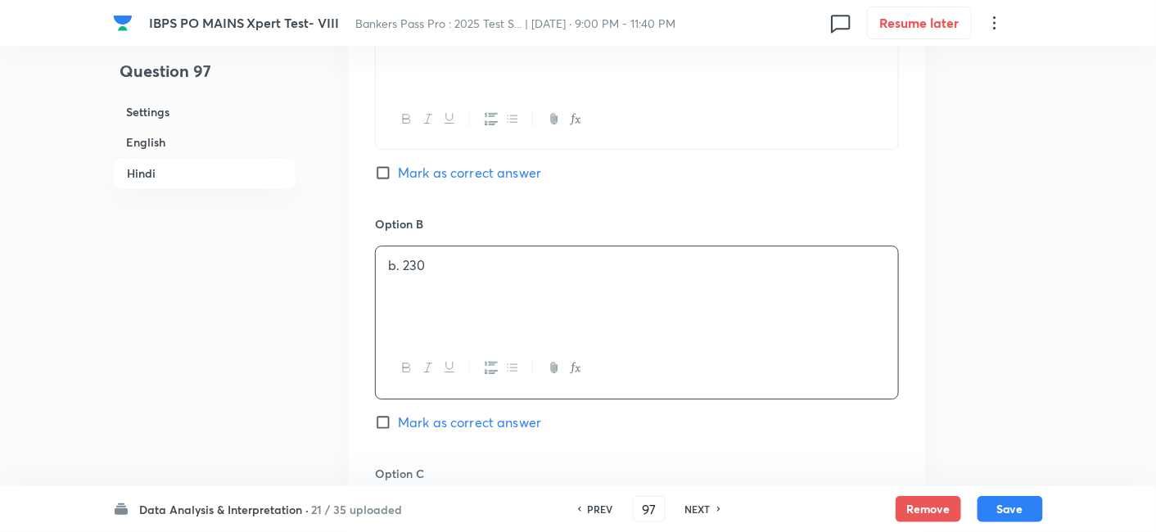
click at [530, 423] on span "Mark as correct answer" at bounding box center [469, 423] width 143 height 20
click at [398, 423] on input "Mark as correct answer" at bounding box center [386, 422] width 23 height 16
checkbox input "true"
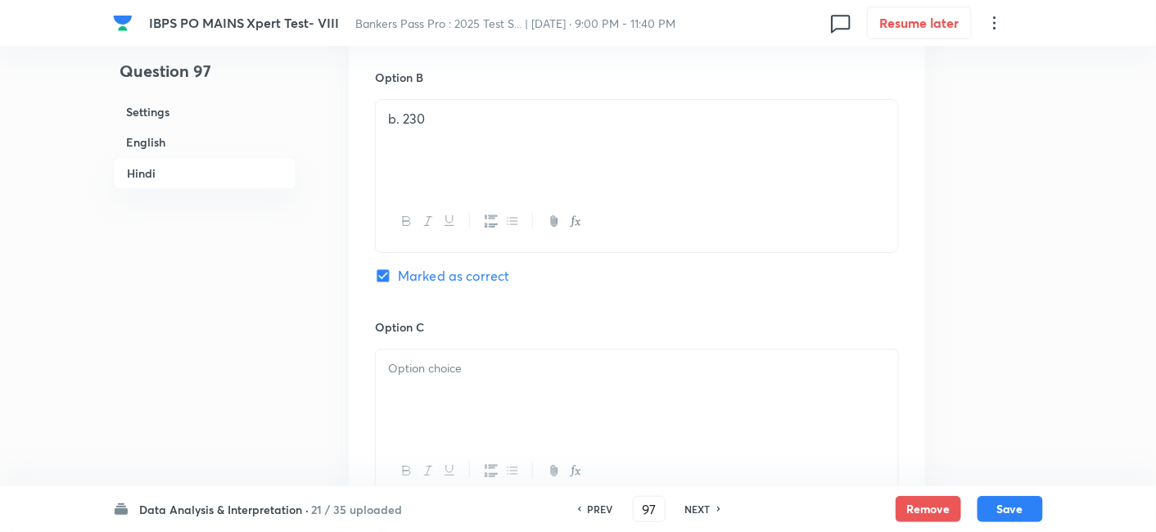
checkbox input "true"
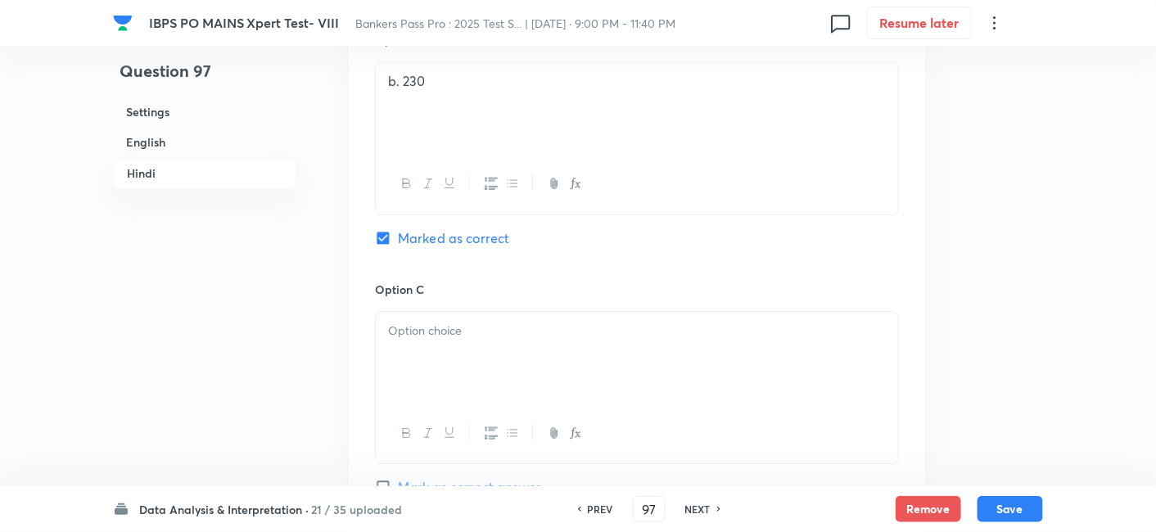
scroll to position [3585, 0]
click at [417, 320] on p at bounding box center [637, 329] width 498 height 19
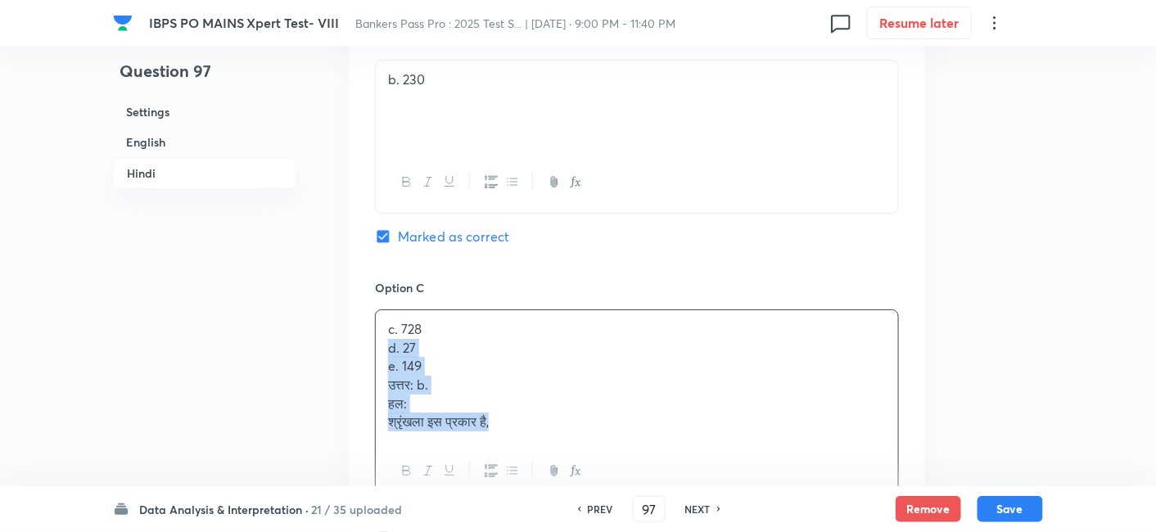
drag, startPoint x: 379, startPoint y: 345, endPoint x: 563, endPoint y: 468, distance: 221.4
click at [563, 468] on div "c. 728 d. 27 e. 149 उत्तर: b. हल: श्रृंखला इस प्रकार है," at bounding box center [637, 405] width 524 height 193
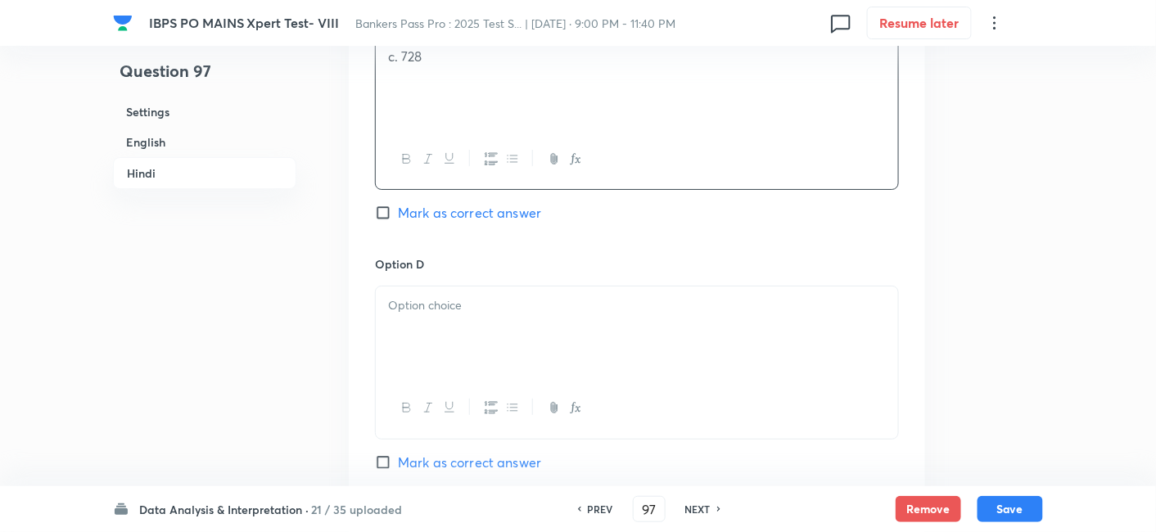
scroll to position [3870, 0]
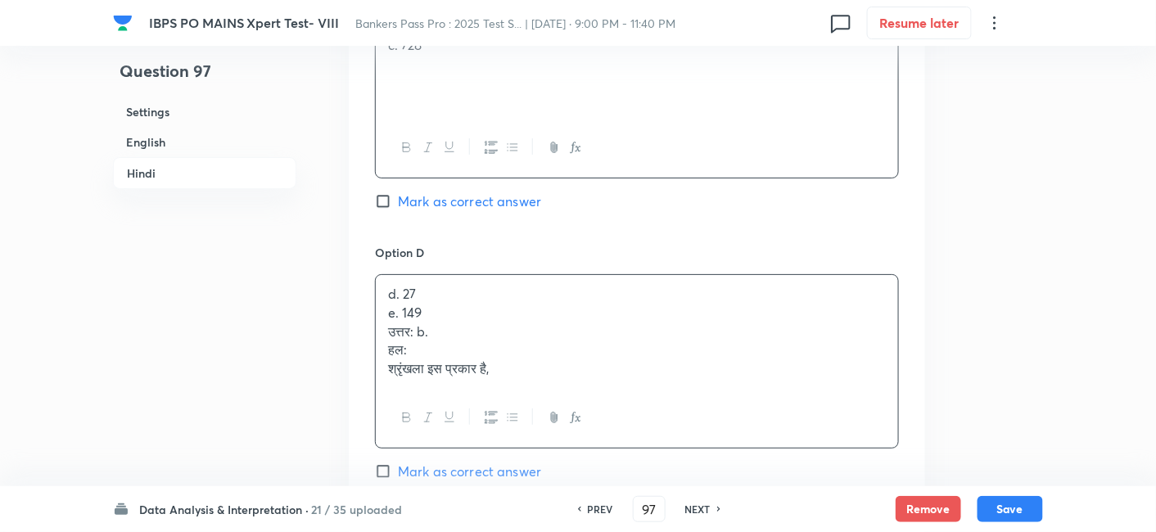
click at [420, 311] on div "d. 27 e. 149 उत्तर: b. हल: श्रृंखला इस प्रकार है," at bounding box center [637, 331] width 522 height 113
drag, startPoint x: 391, startPoint y: 309, endPoint x: 611, endPoint y: 454, distance: 263.7
click at [611, 454] on div "Option D d. 27 e. 149 उत्तर: b. हल: श्रृंखला इस प्रकार है, Mark as correct answ…" at bounding box center [637, 379] width 524 height 270
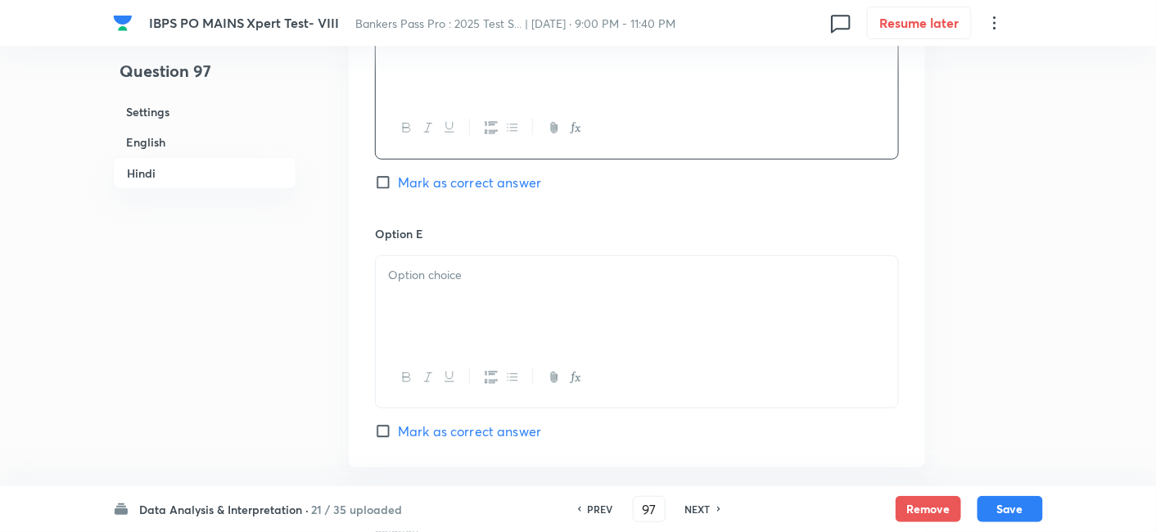
scroll to position [4141, 0]
click at [427, 299] on div "e. 149 उत्तर: b. हल: श्रृंखला इस प्रकार है," at bounding box center [637, 301] width 522 height 94
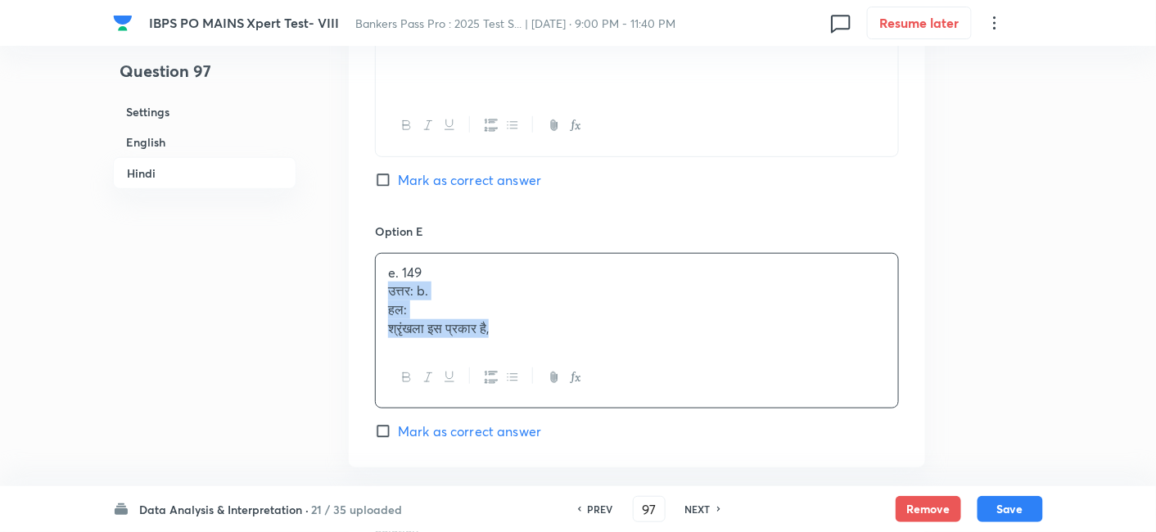
drag, startPoint x: 390, startPoint y: 287, endPoint x: 596, endPoint y: 393, distance: 232.2
click at [596, 393] on div "e. 149 उत्तर: b. हल: श्रृंखला इस प्रकार है," at bounding box center [637, 331] width 524 height 156
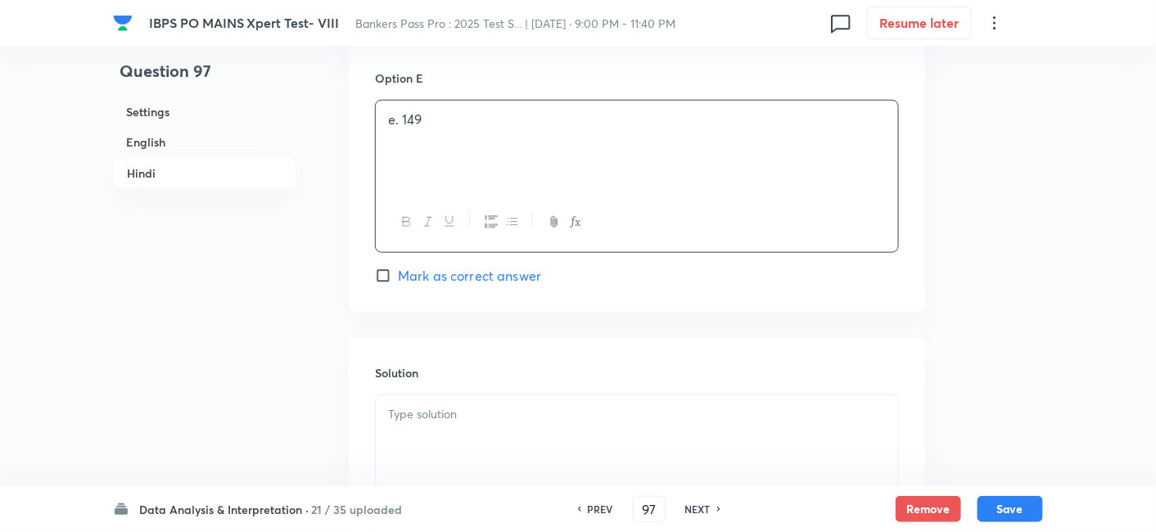
click at [596, 395] on div at bounding box center [637, 441] width 522 height 92
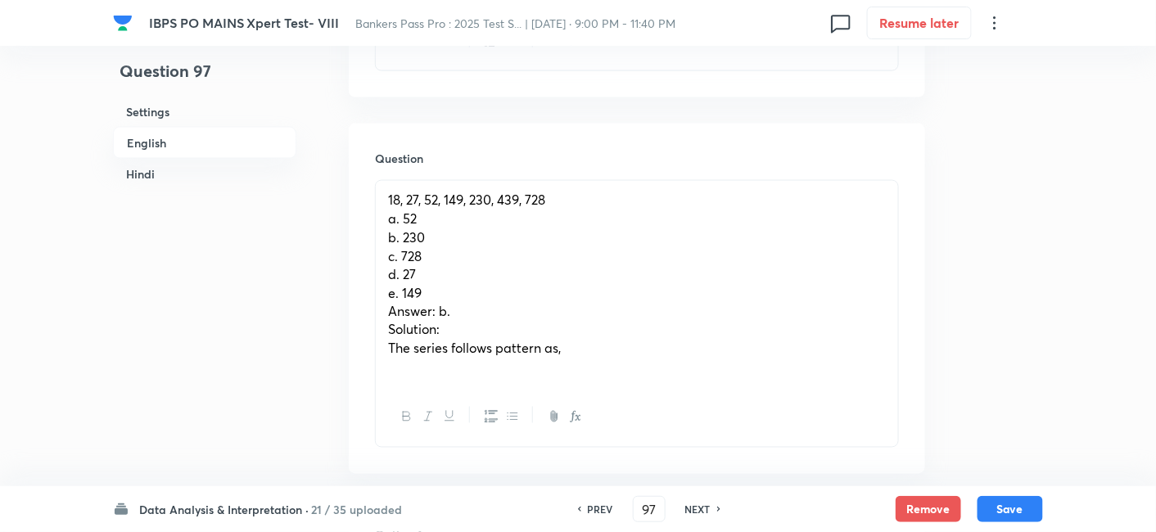
scroll to position [671, 0]
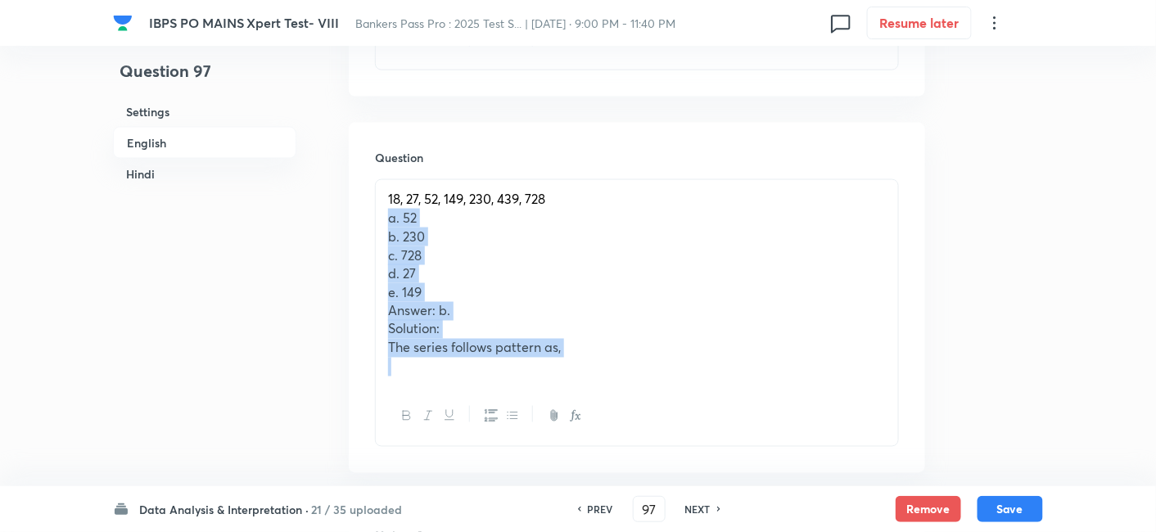
drag, startPoint x: 381, startPoint y: 223, endPoint x: 621, endPoint y: 415, distance: 307.5
click at [621, 415] on div "18, 27, 52, 149, 230, 439, 728 a. 52 b. 230 c. 728 d. 27 e. 149 Answer: b. Solu…" at bounding box center [637, 313] width 524 height 268
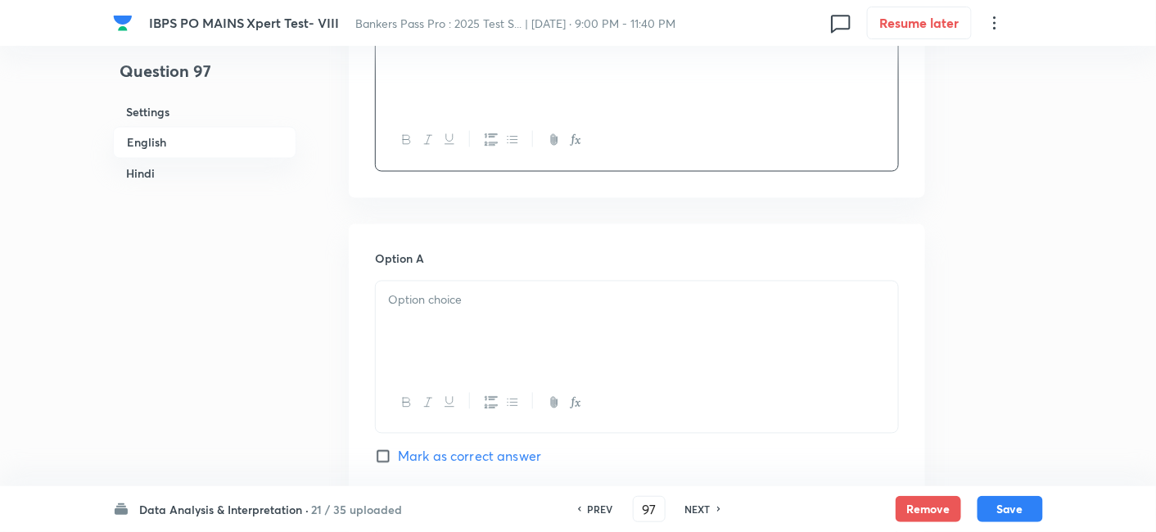
scroll to position [834, 0]
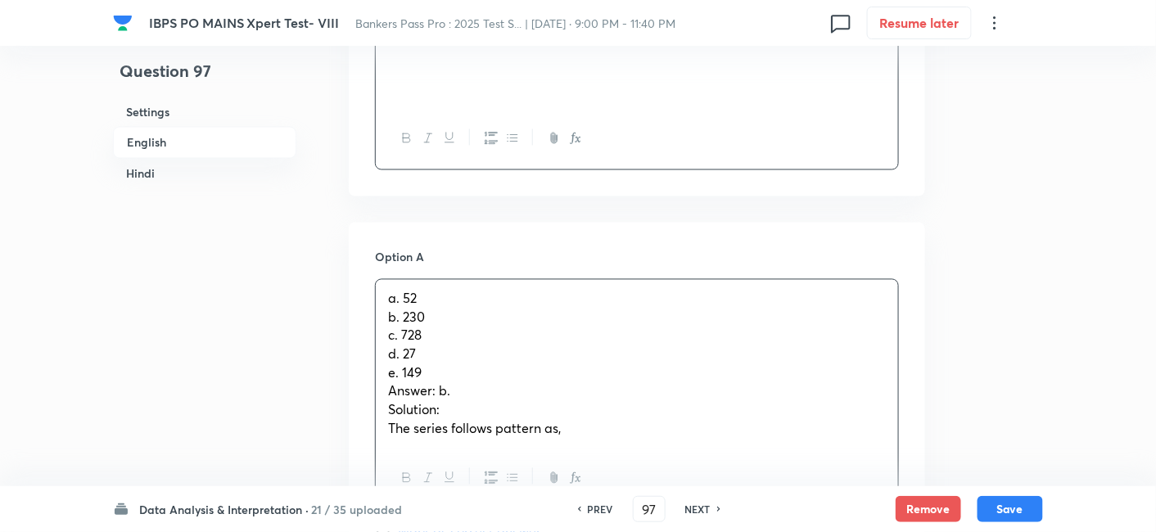
click at [456, 303] on p "a. 52" at bounding box center [637, 299] width 498 height 19
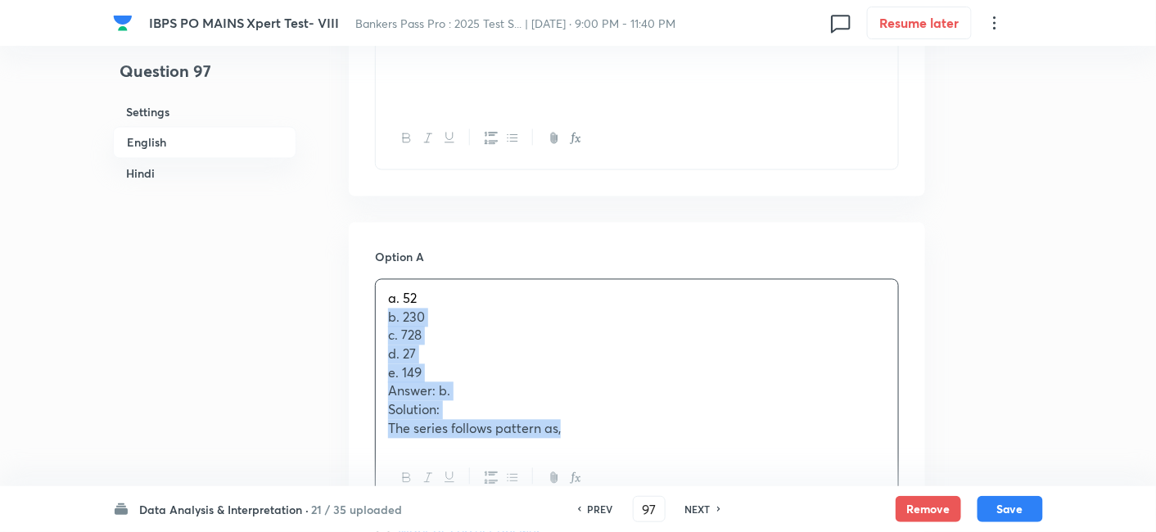
drag, startPoint x: 386, startPoint y: 318, endPoint x: 617, endPoint y: 477, distance: 280.3
click at [617, 477] on div "a. 52 b. 230 c. 728 d. 27 e. 149 Answer: b. Solution: The series follows patter…" at bounding box center [637, 394] width 524 height 230
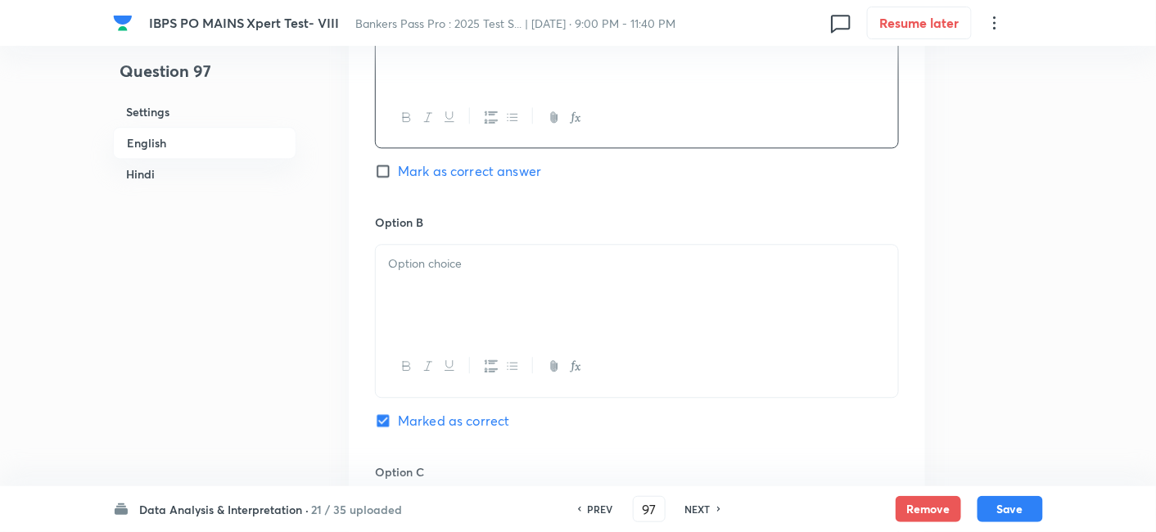
scroll to position [1123, 0]
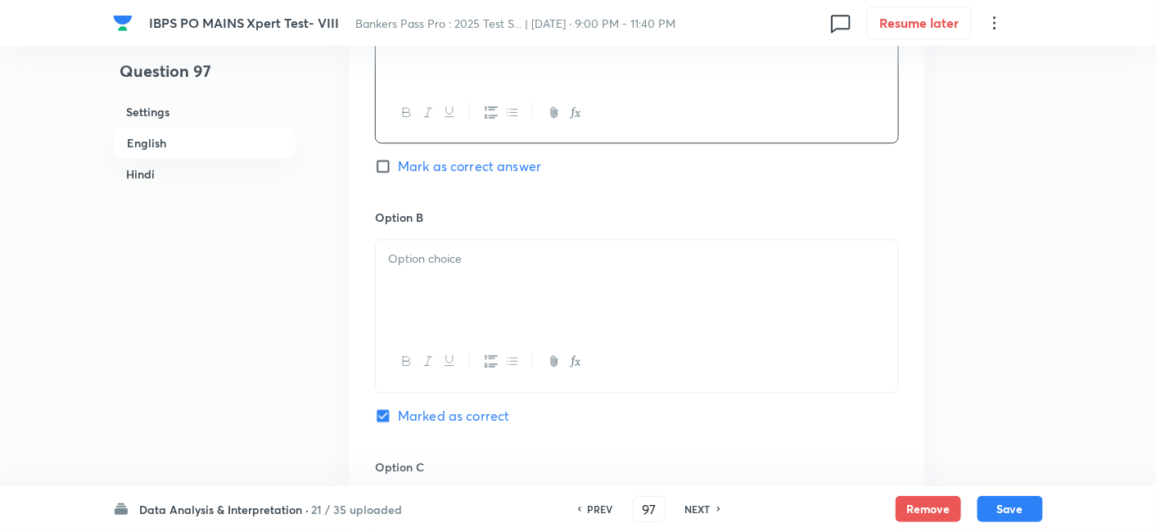
click at [418, 300] on div at bounding box center [637, 286] width 522 height 92
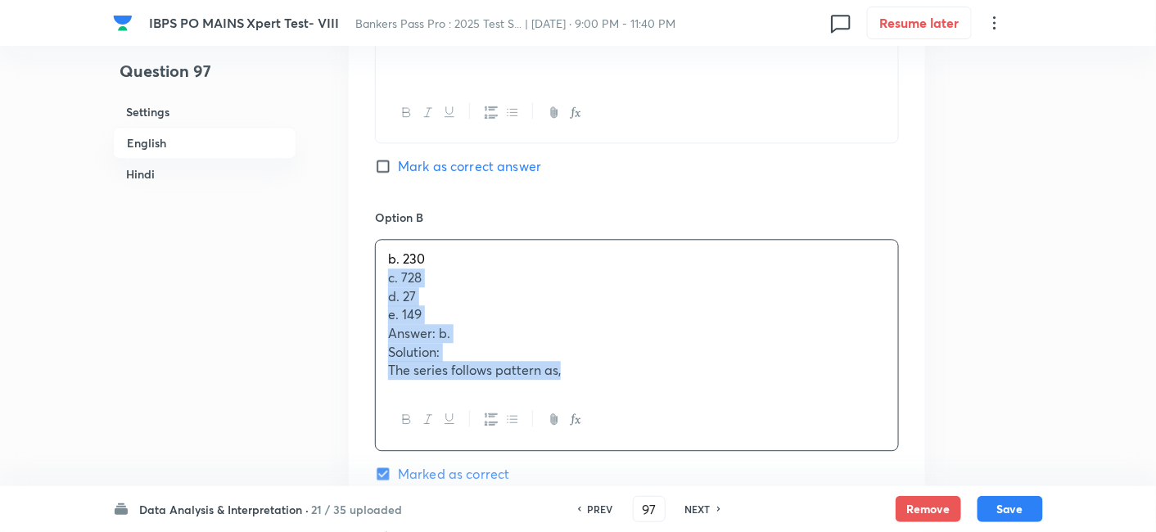
drag, startPoint x: 379, startPoint y: 273, endPoint x: 659, endPoint y: 450, distance: 331.2
click at [659, 450] on div "Option B b. 230 c. 728 d. 27 e. 149 Answer: b. Solution: The series follows pat…" at bounding box center [637, 362] width 524 height 307
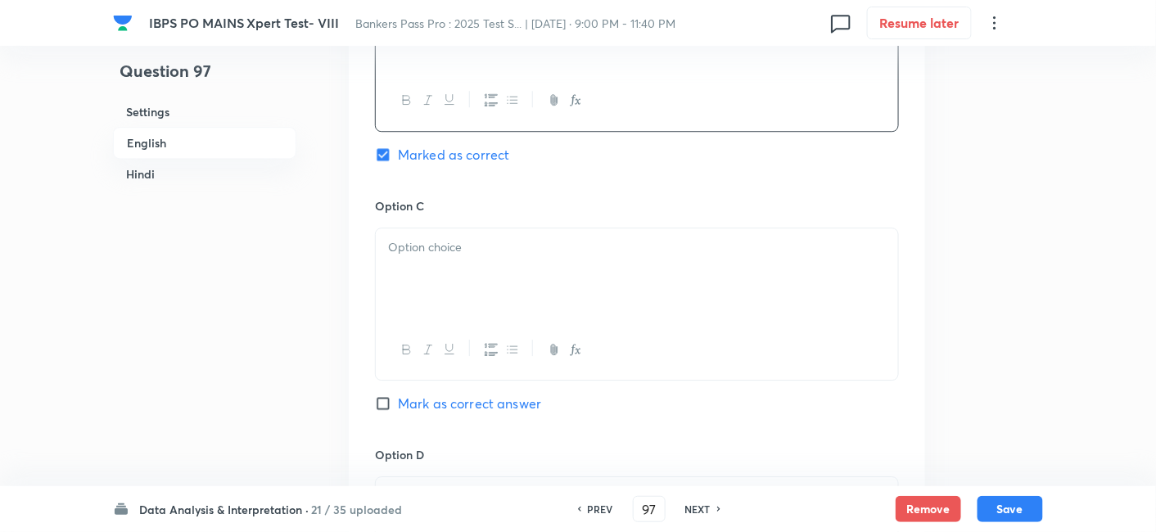
scroll to position [1388, 0]
click at [427, 296] on div at bounding box center [637, 271] width 522 height 92
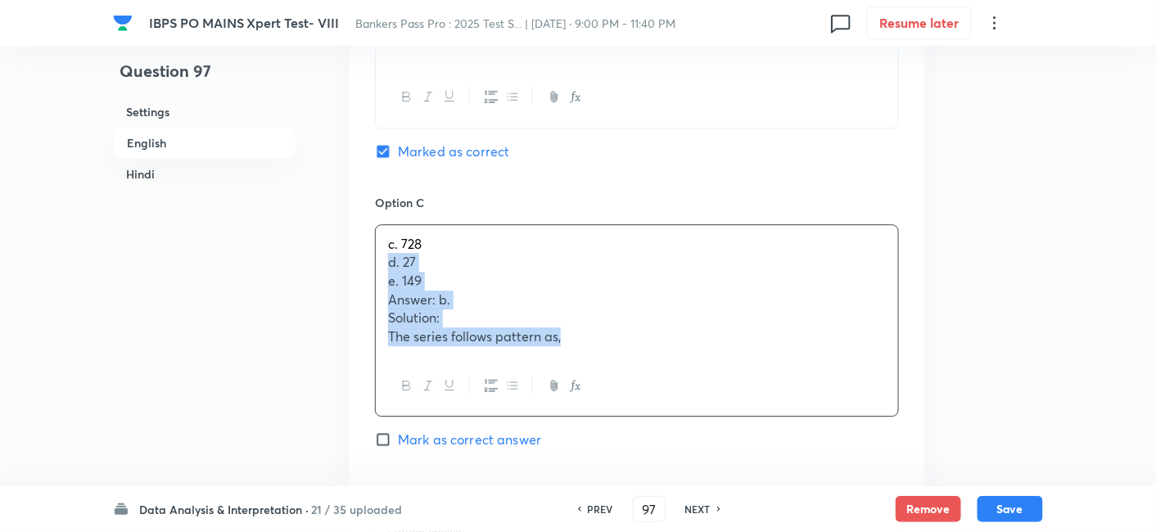
drag, startPoint x: 379, startPoint y: 264, endPoint x: 603, endPoint y: 401, distance: 262.5
click at [603, 401] on div "c. 728 d. 27 e. 149 Answer: b. Solution: The series follows pattern as," at bounding box center [637, 320] width 524 height 193
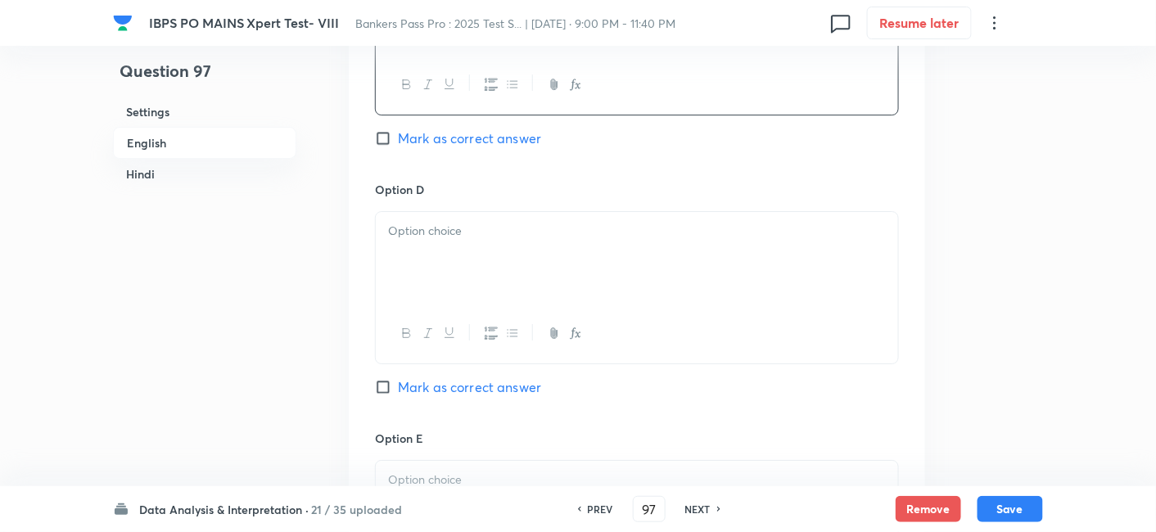
scroll to position [1651, 0]
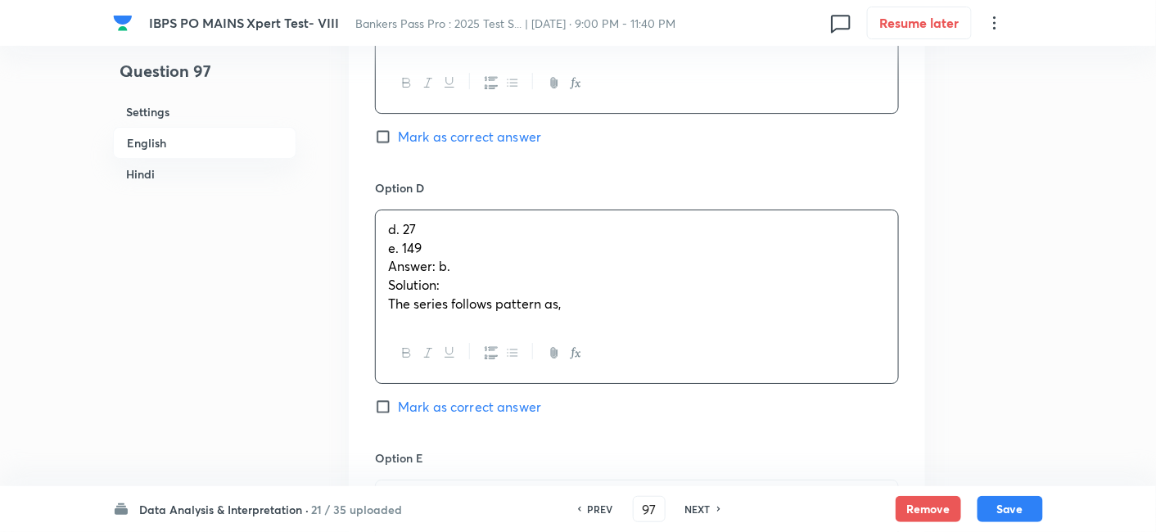
click at [433, 231] on p "d. 27" at bounding box center [637, 229] width 498 height 19
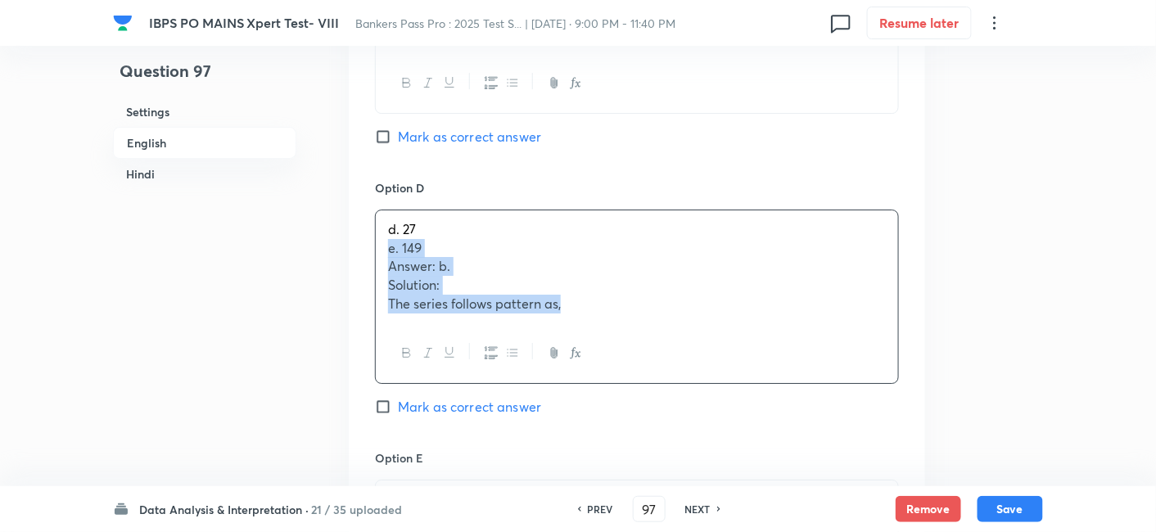
drag, startPoint x: 386, startPoint y: 245, endPoint x: 668, endPoint y: 415, distance: 329.1
click at [668, 415] on div "Option D d. 27 e. 149 Answer: b. Solution: The series follows pattern as, Mark …" at bounding box center [637, 314] width 524 height 270
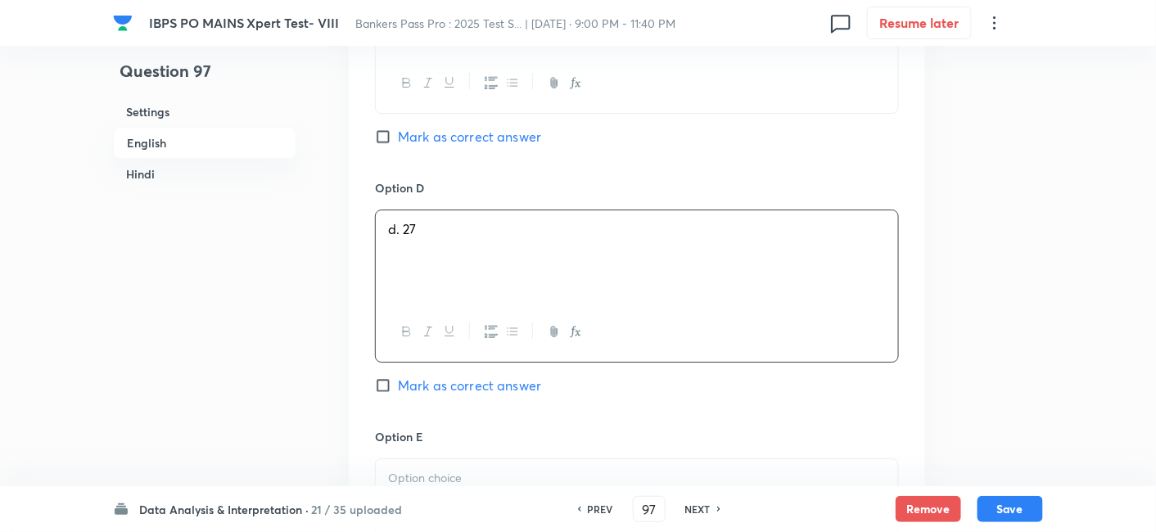
scroll to position [1832, 0]
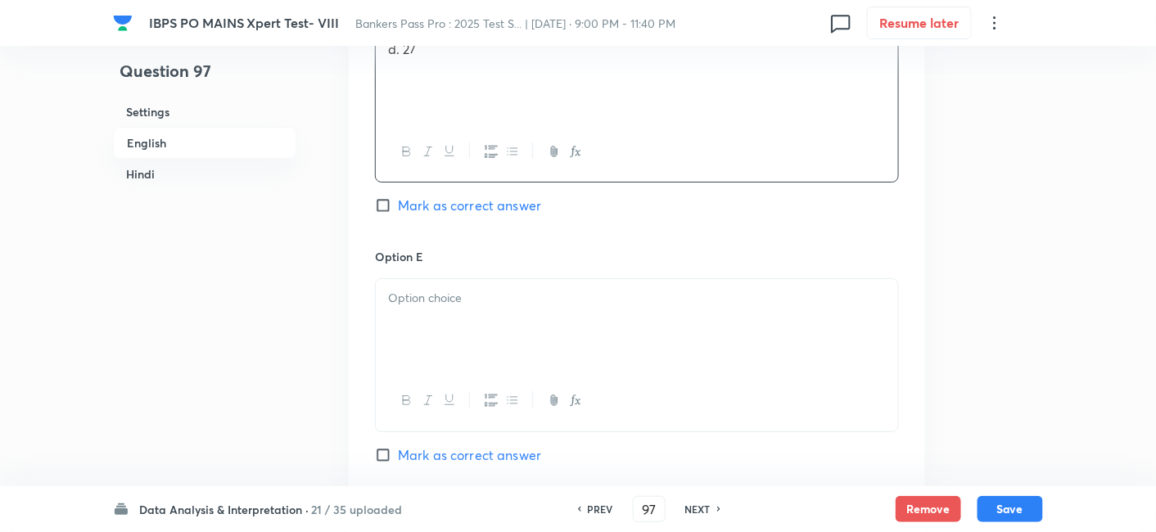
click at [457, 326] on div at bounding box center [637, 325] width 522 height 92
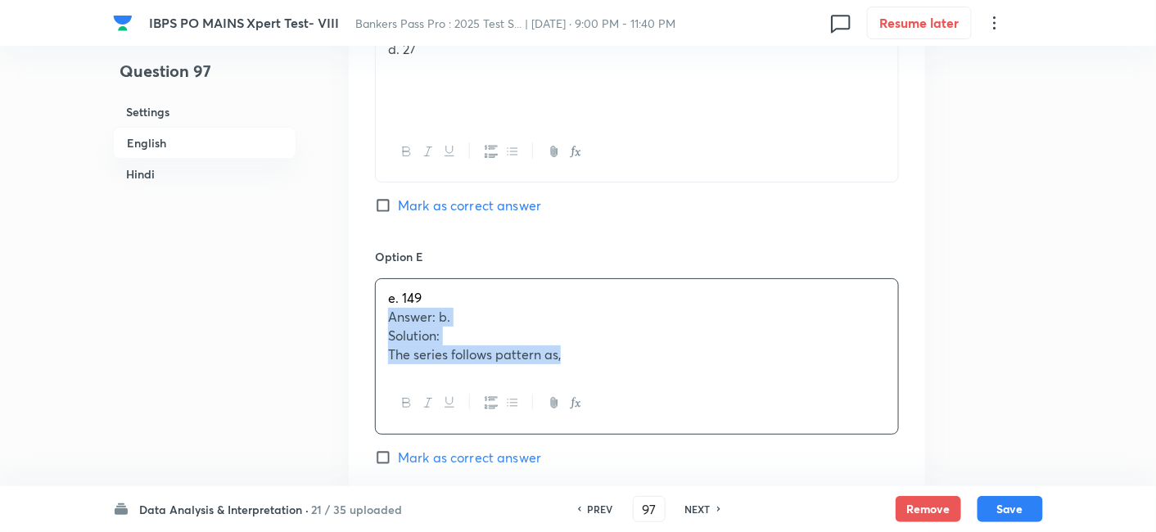
drag, startPoint x: 381, startPoint y: 314, endPoint x: 652, endPoint y: 427, distance: 293.3
click at [652, 427] on div "e. 149 Answer: b. Solution: The series follows pattern as," at bounding box center [637, 356] width 524 height 156
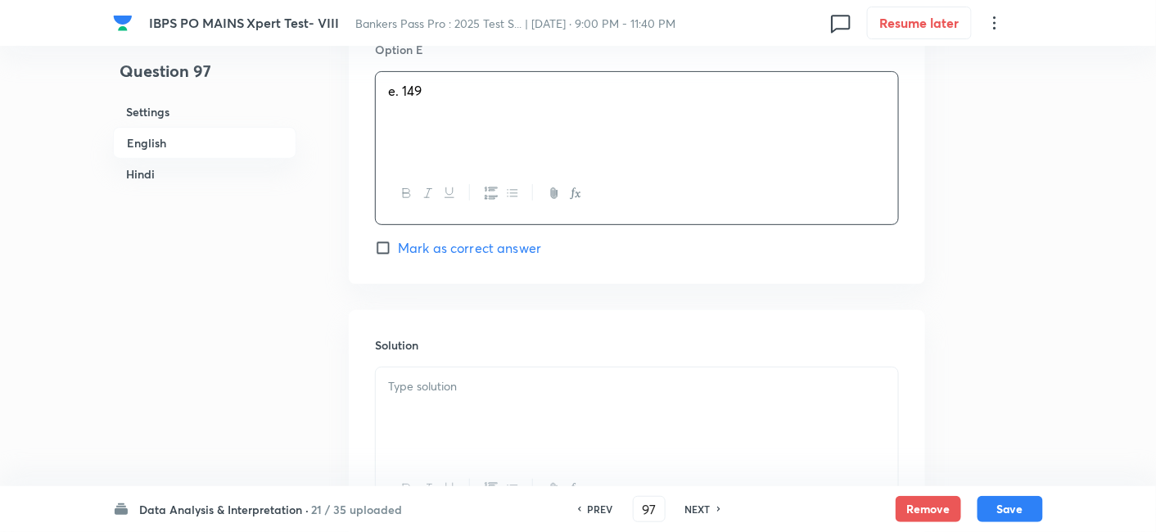
scroll to position [2040, 0]
click at [543, 377] on p "Answer: b." at bounding box center [637, 386] width 498 height 19
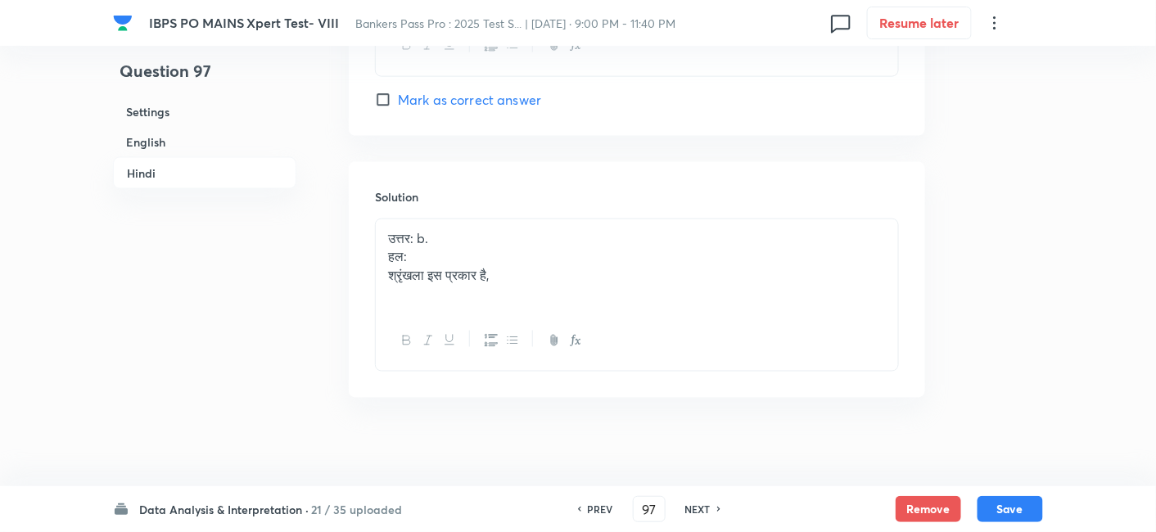
scroll to position [4562, 0]
click at [510, 265] on p "श्रृंखला इस प्रकार है," at bounding box center [637, 272] width 498 height 19
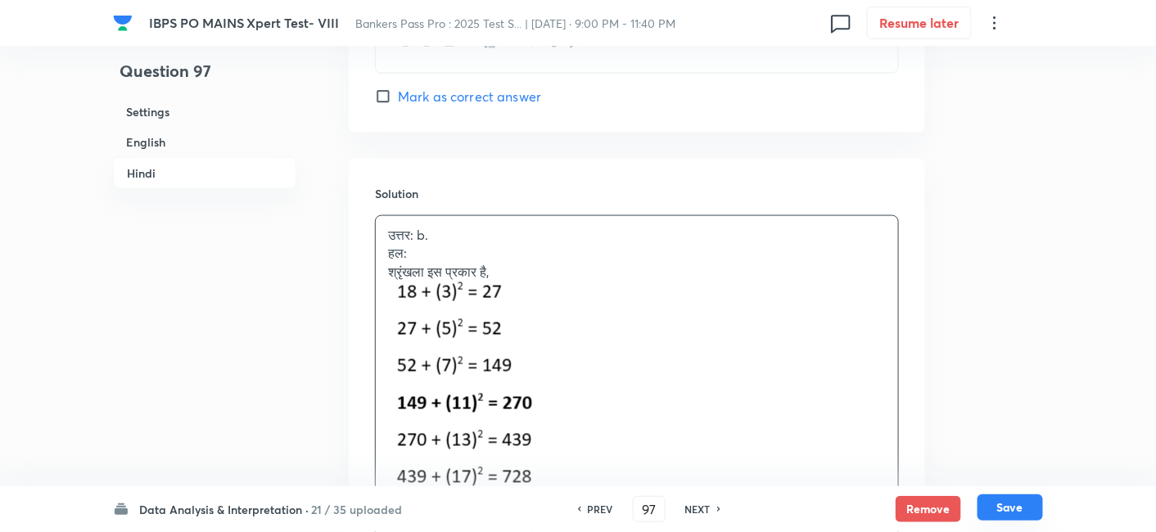
click at [1001, 500] on button "Save" at bounding box center [1011, 508] width 66 height 26
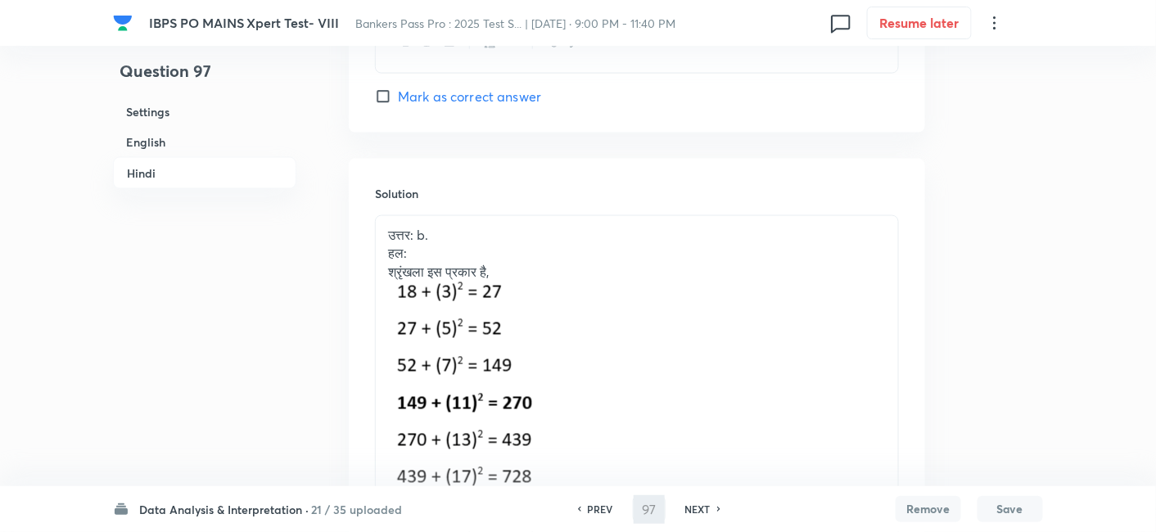
type input "98"
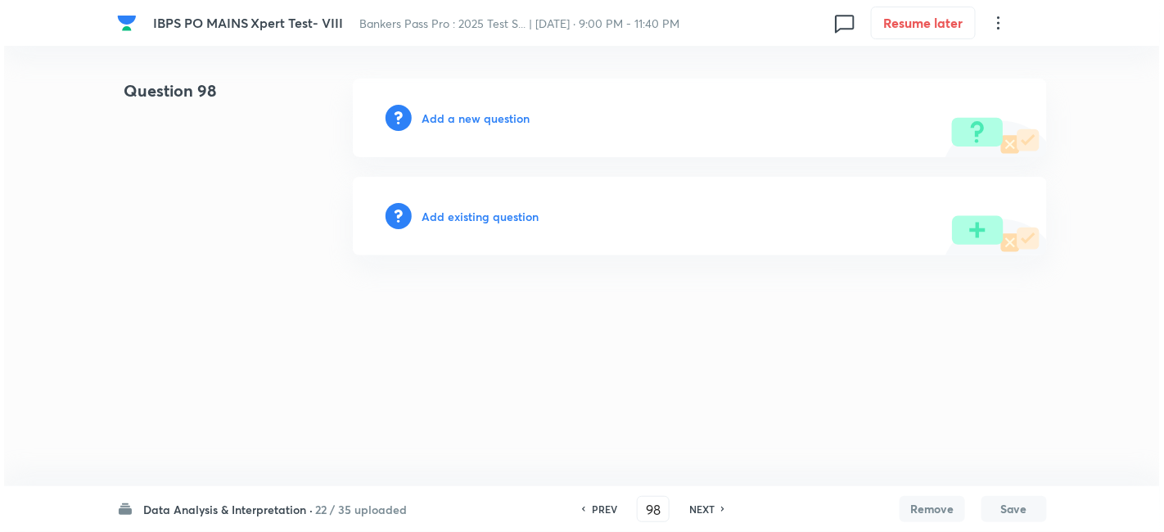
scroll to position [0, 0]
click at [479, 118] on h6 "Add a new question" at bounding box center [476, 118] width 108 height 17
click at [479, 118] on h6 "Choose a question type" at bounding box center [485, 118] width 126 height 17
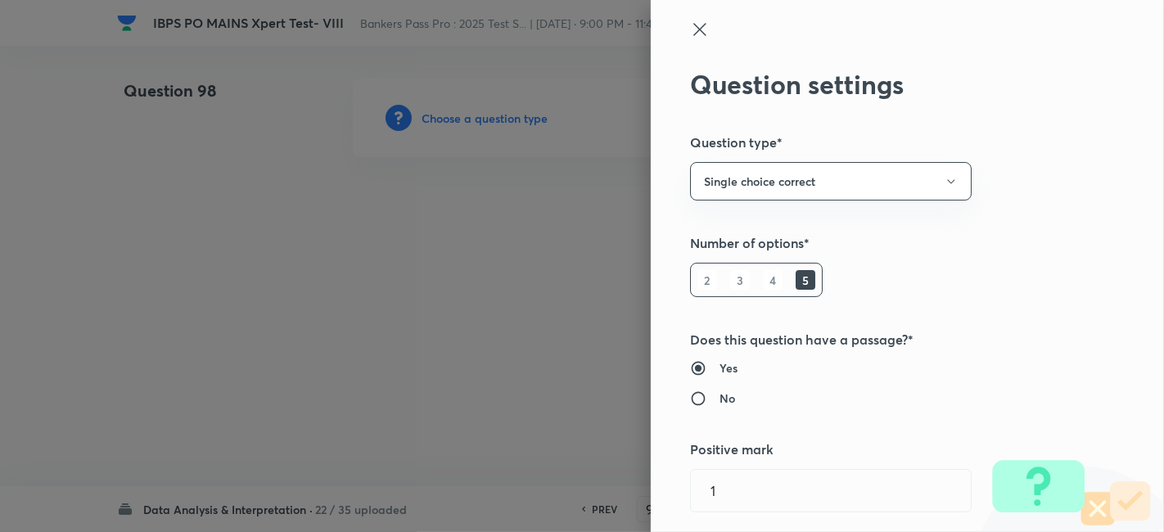
click at [720, 398] on h6 "No" at bounding box center [728, 398] width 16 height 17
click at [716, 398] on input "No" at bounding box center [704, 399] width 29 height 16
radio input "true"
radio input "false"
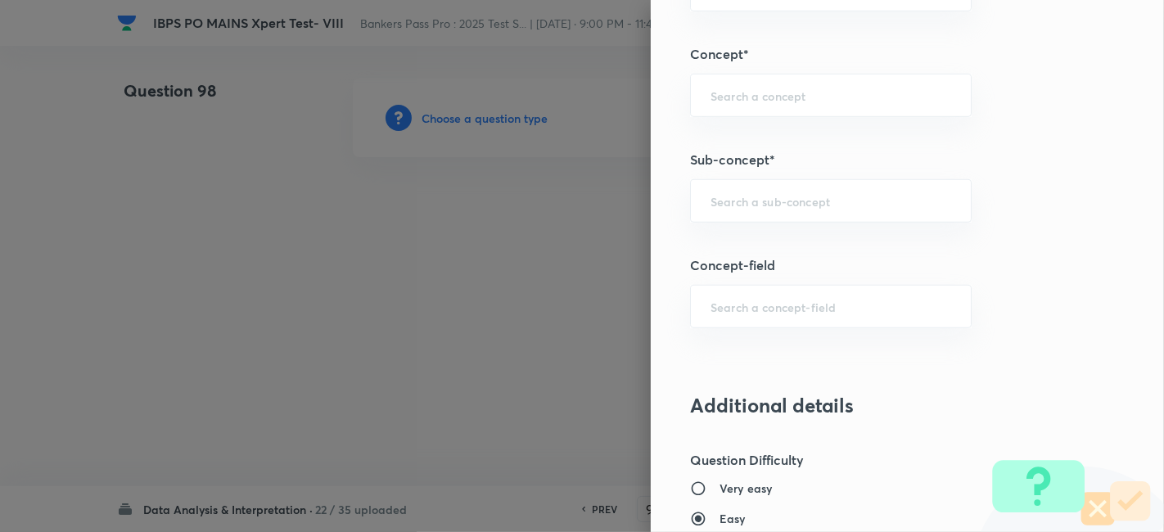
scroll to position [906, 0]
click at [751, 202] on input "d" at bounding box center [831, 203] width 241 height 16
click at [743, 242] on li "Data Sufficiency" at bounding box center [817, 245] width 281 height 29
type input "Data Sufficiency"
type input "Quantitative Aptitude"
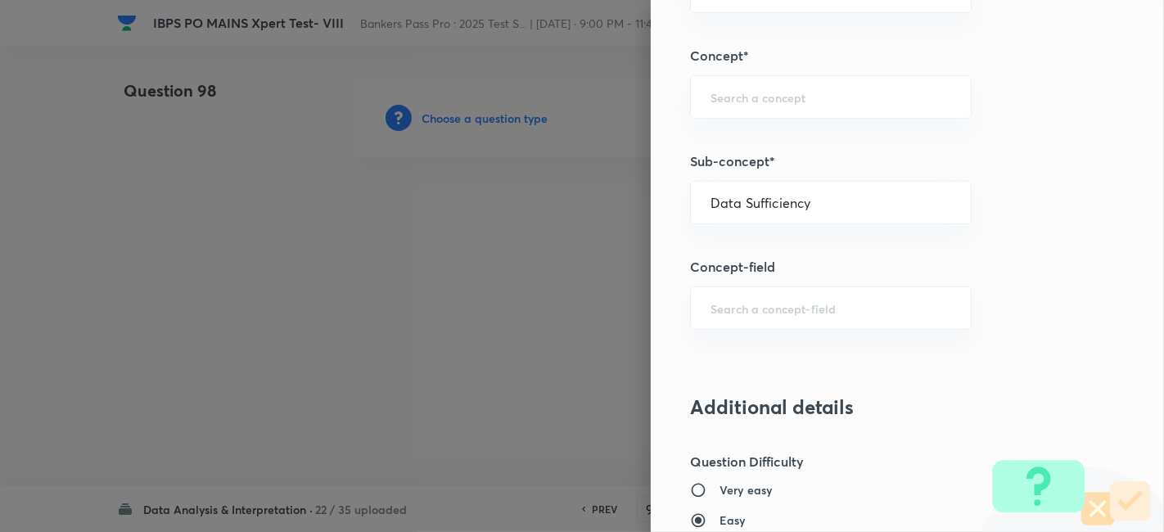
type input "Basic Maths"
type input "Data Sufficiency"
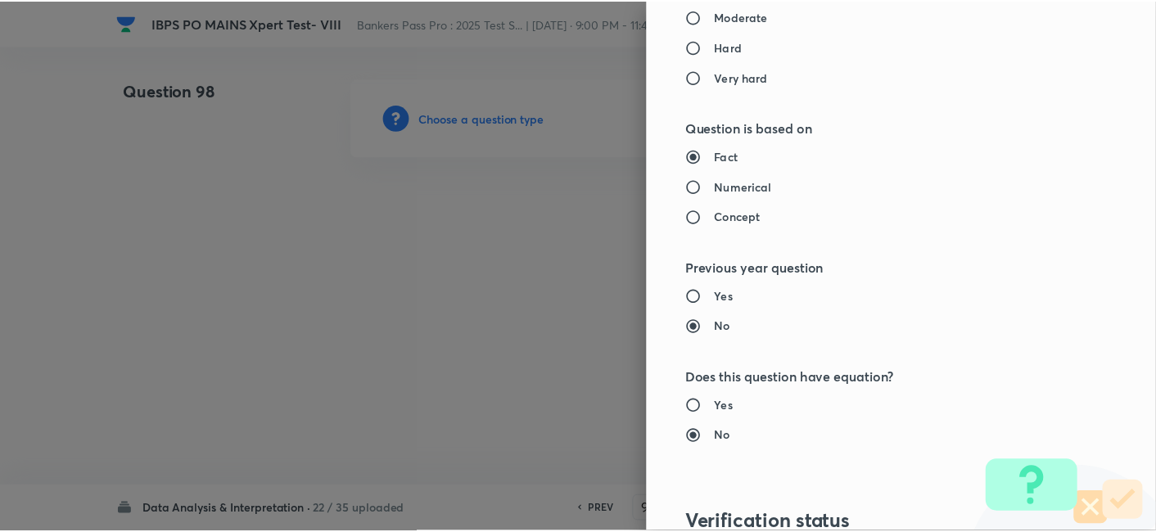
scroll to position [1695, 0]
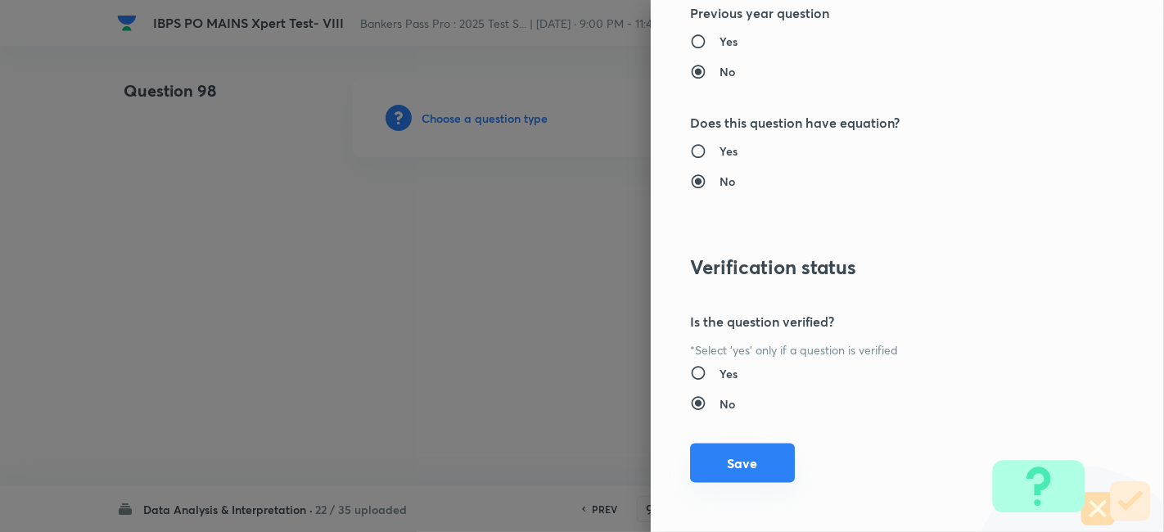
click at [737, 467] on button "Save" at bounding box center [742, 463] width 105 height 39
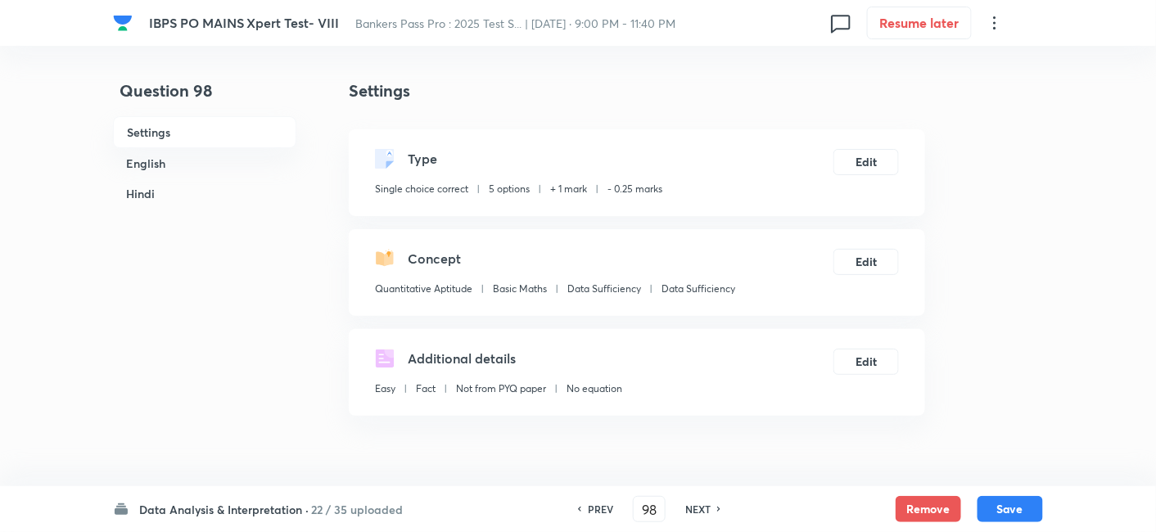
scroll to position [461, 0]
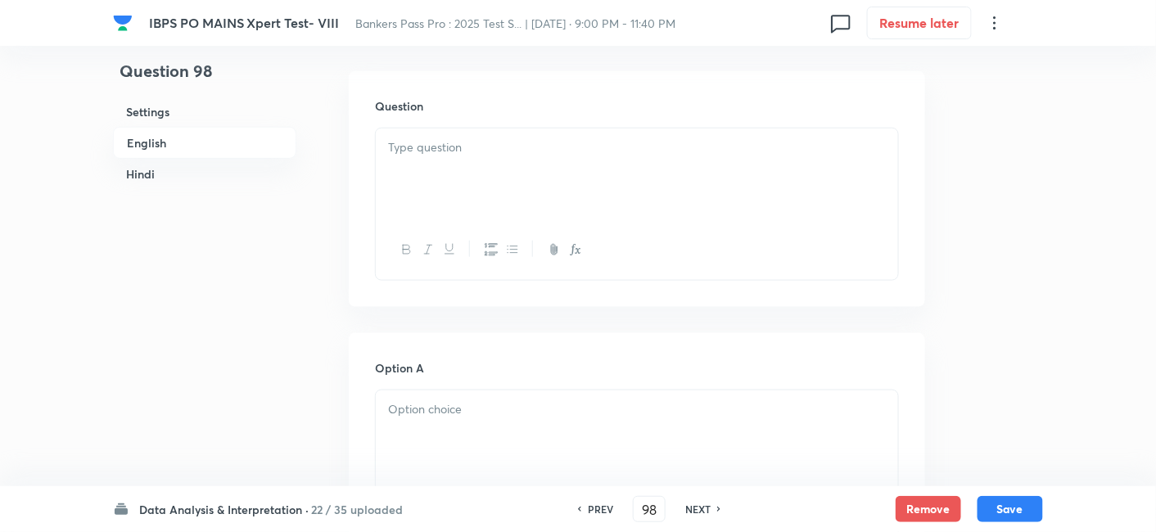
click at [481, 170] on div at bounding box center [637, 175] width 522 height 92
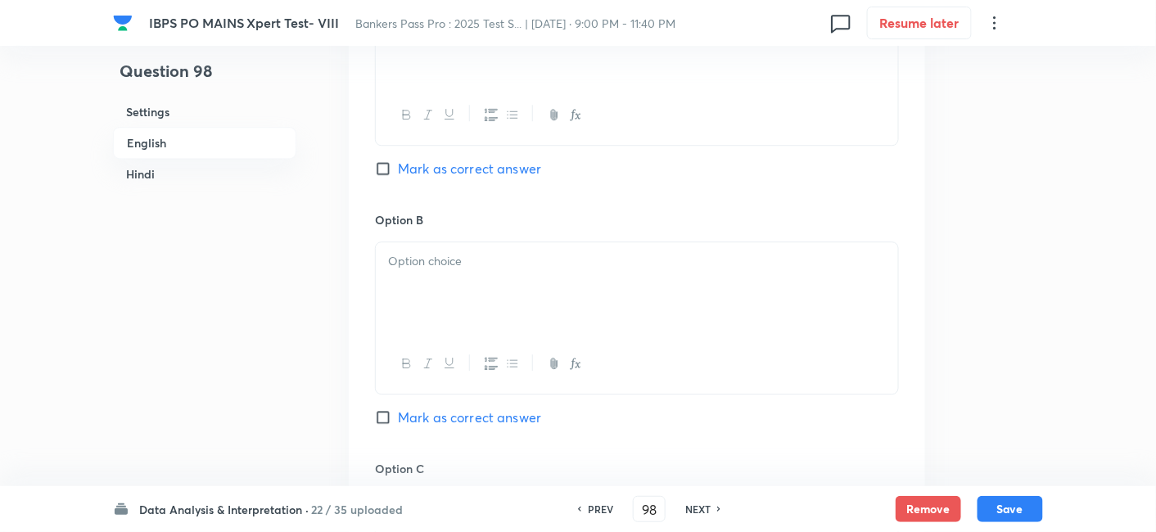
drag, startPoint x: 395, startPoint y: 147, endPoint x: 804, endPoint y: 319, distance: 444.3
click at [804, 319] on div "In English Question At what time will a train reach Jaipur to Delhi? Statement …" at bounding box center [637, 319] width 576 height 2290
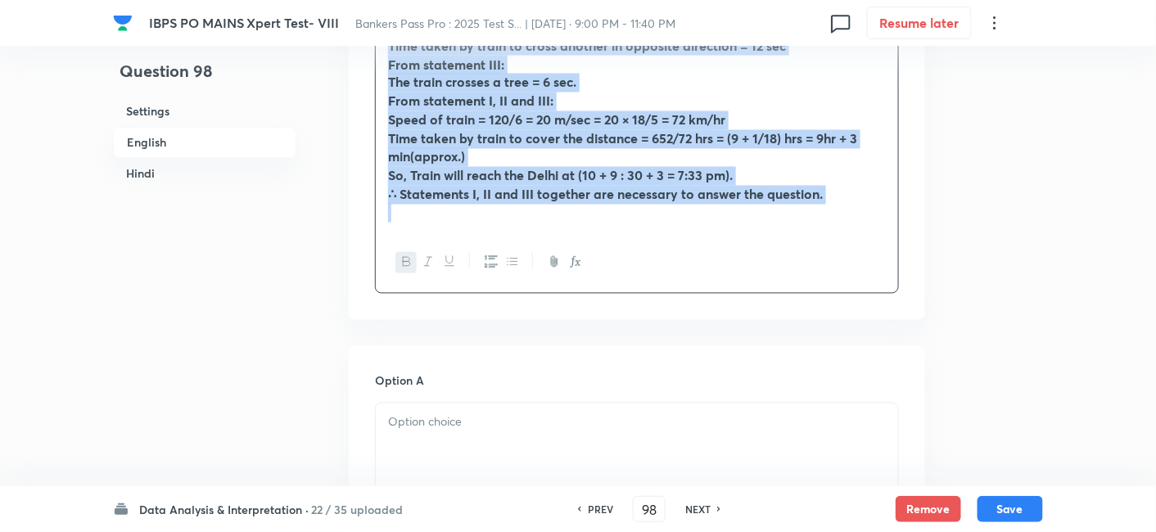
scroll to position [884, 0]
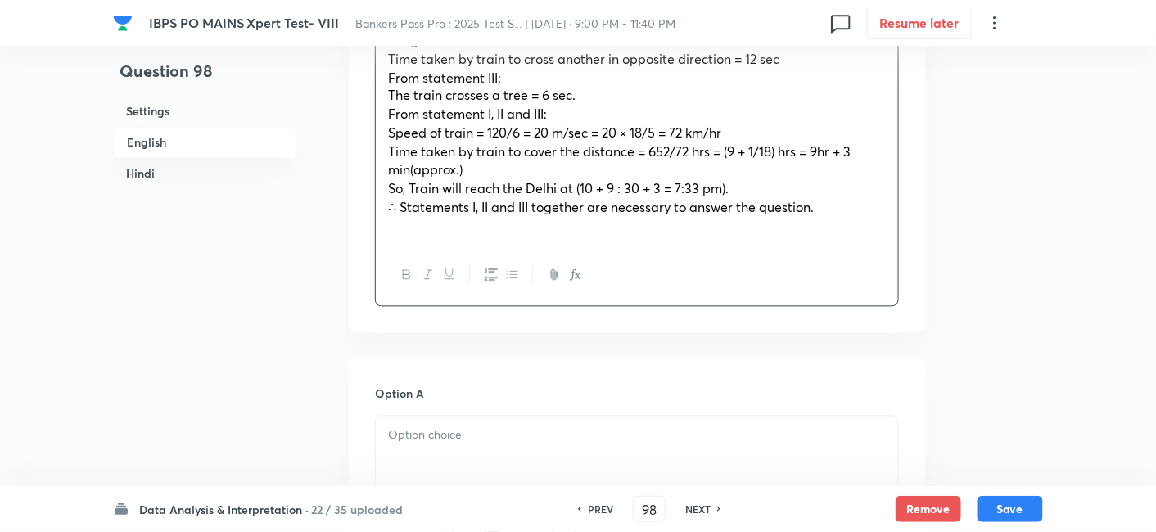
click at [736, 246] on div at bounding box center [637, 276] width 522 height 60
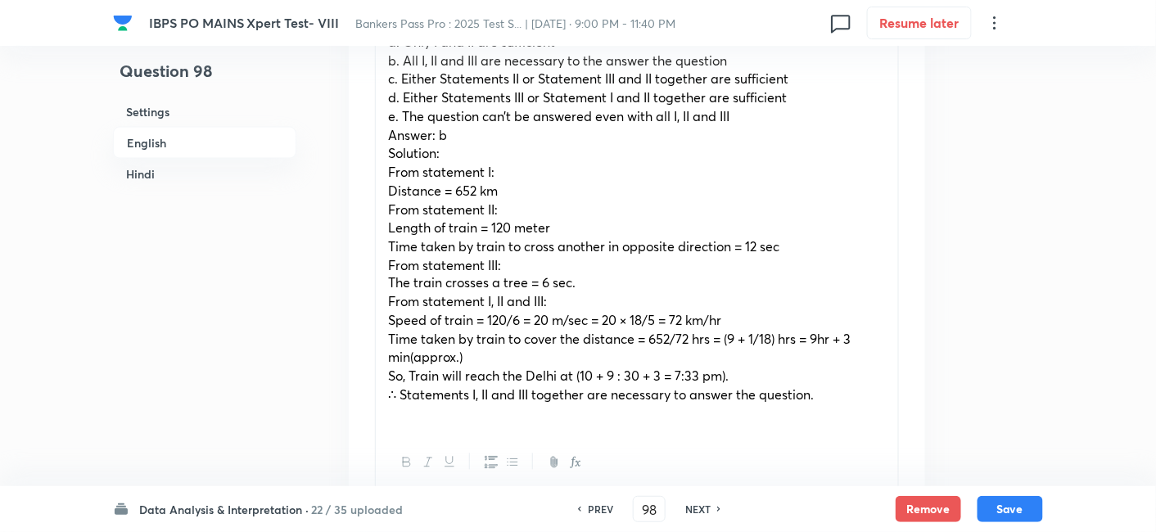
scroll to position [698, 0]
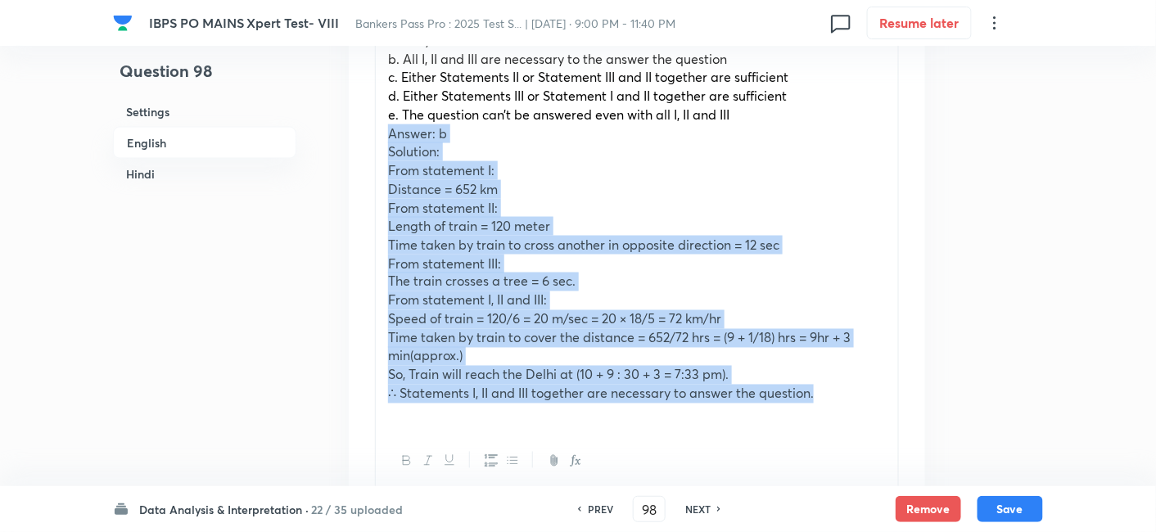
drag, startPoint x: 386, startPoint y: 111, endPoint x: 828, endPoint y: 380, distance: 517.3
click at [828, 380] on div "At what time will a train reach Jaipur to Delhi? Statement I: The distance betw…" at bounding box center [637, 161] width 522 height 540
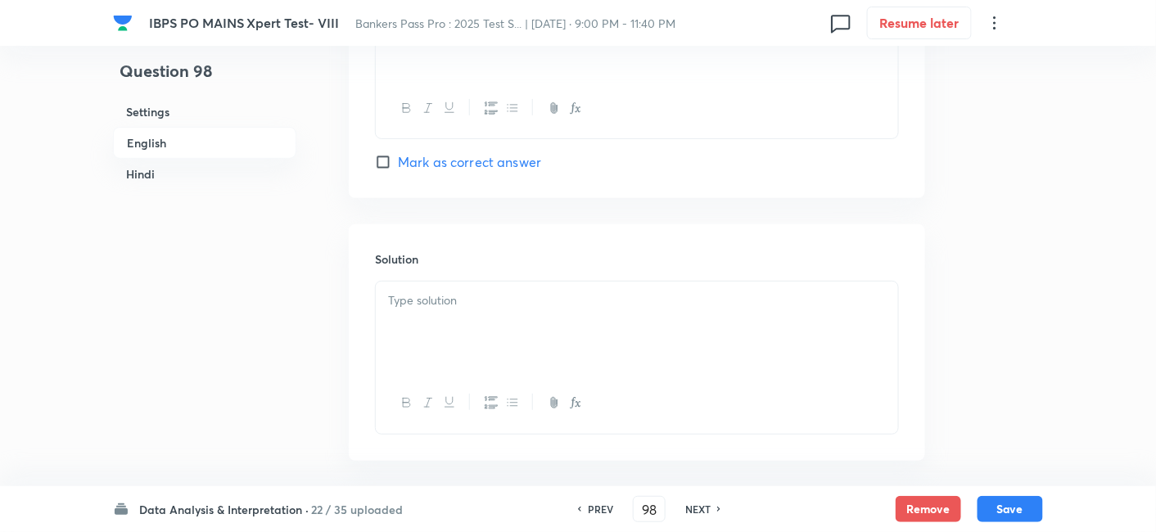
scroll to position [2061, 0]
click at [692, 309] on div at bounding box center [637, 317] width 522 height 92
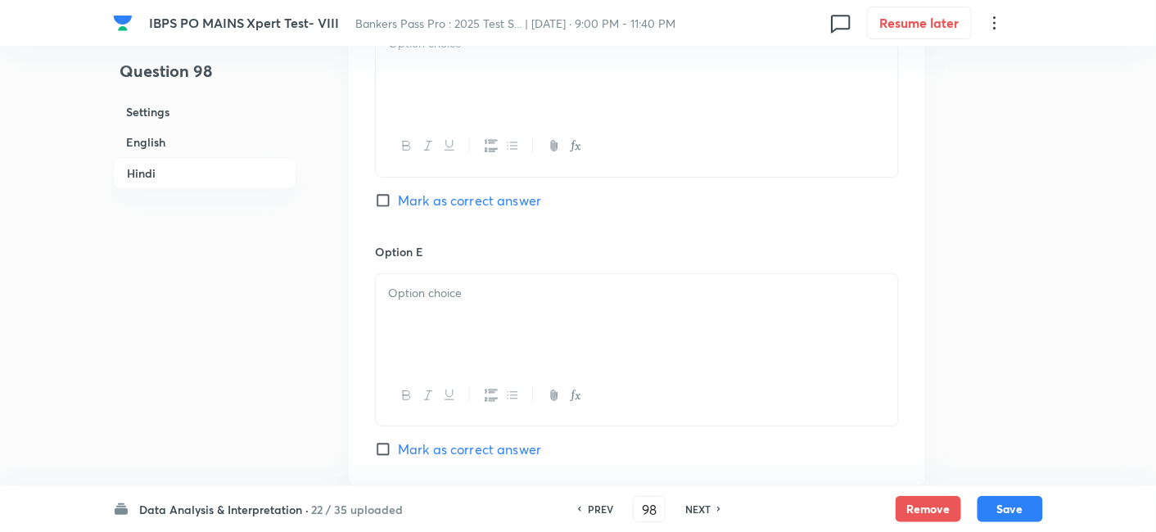
scroll to position [4213, 0]
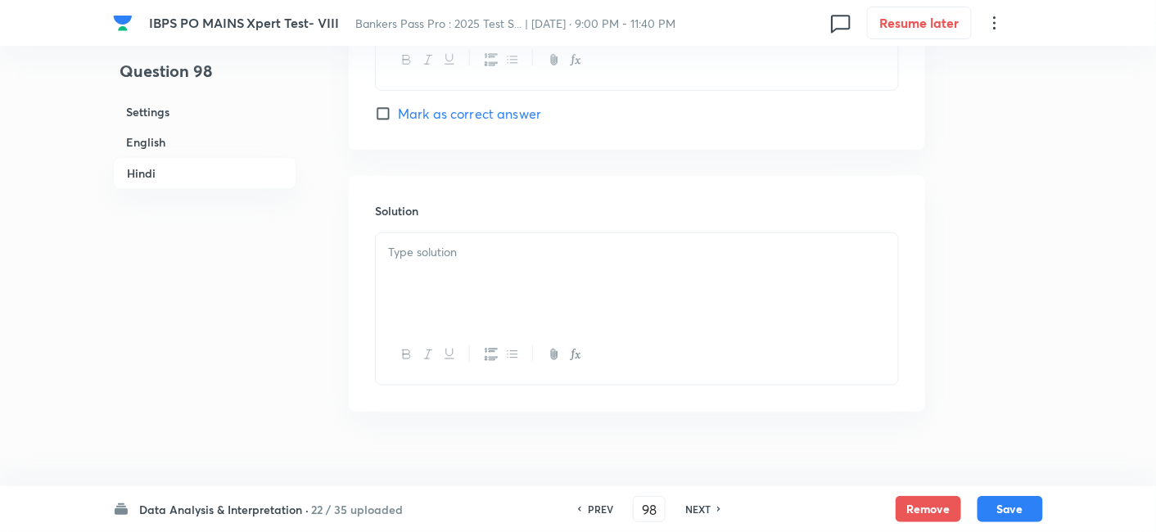
click at [526, 279] on div at bounding box center [637, 279] width 522 height 92
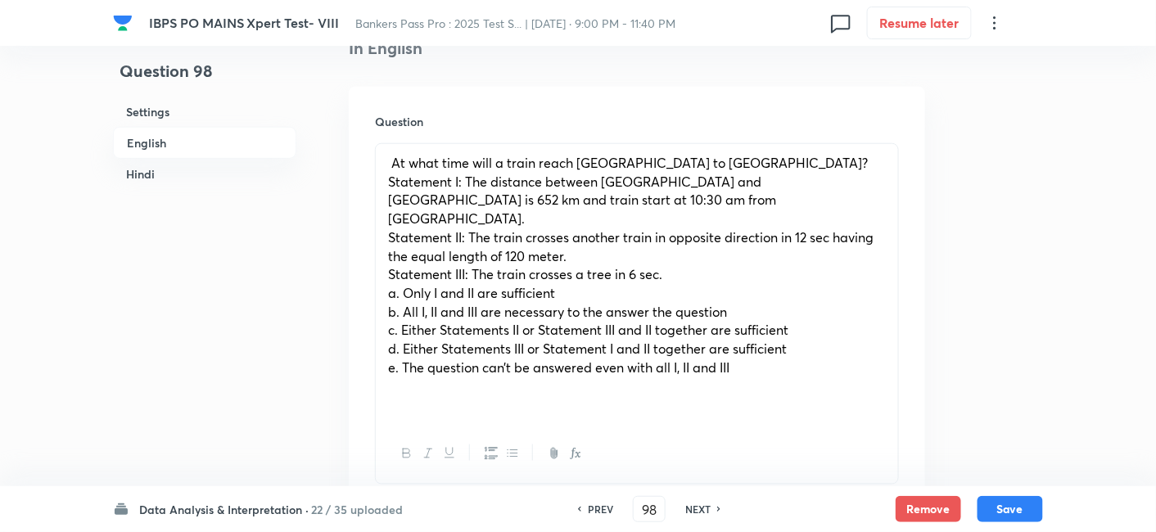
scroll to position [456, 0]
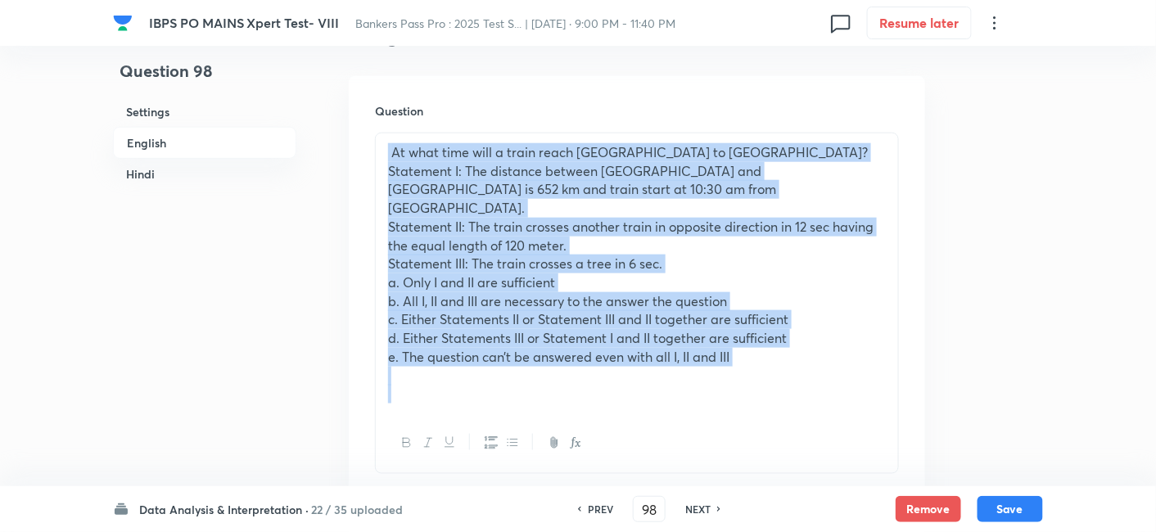
drag, startPoint x: 385, startPoint y: 148, endPoint x: 790, endPoint y: 370, distance: 462.1
click at [790, 370] on div "At what time will a train reach Jaipur to Delhi? Statement I: The distance betw…" at bounding box center [637, 273] width 522 height 280
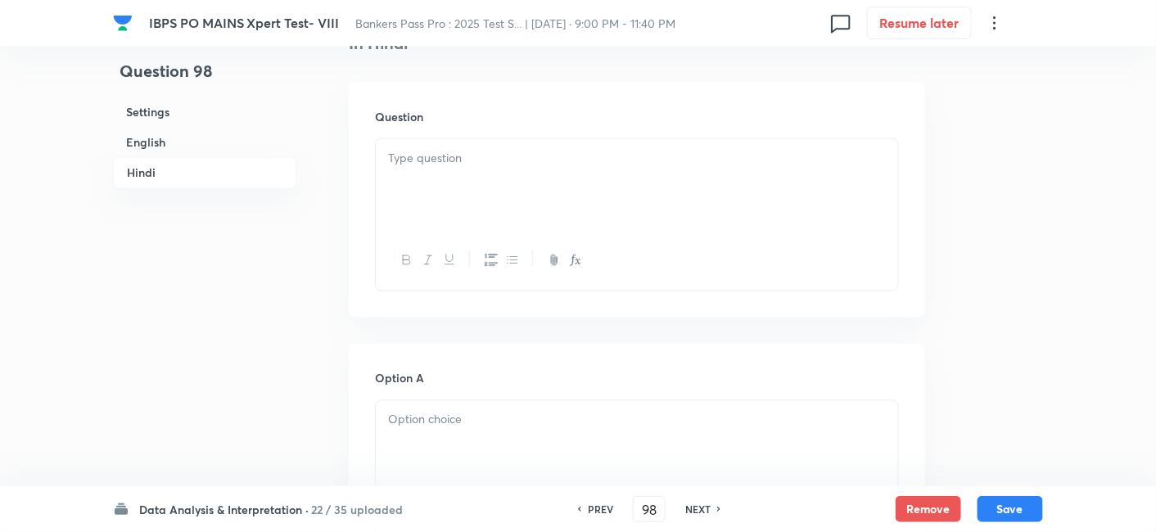
scroll to position [2757, 0]
click at [460, 151] on div at bounding box center [637, 181] width 522 height 92
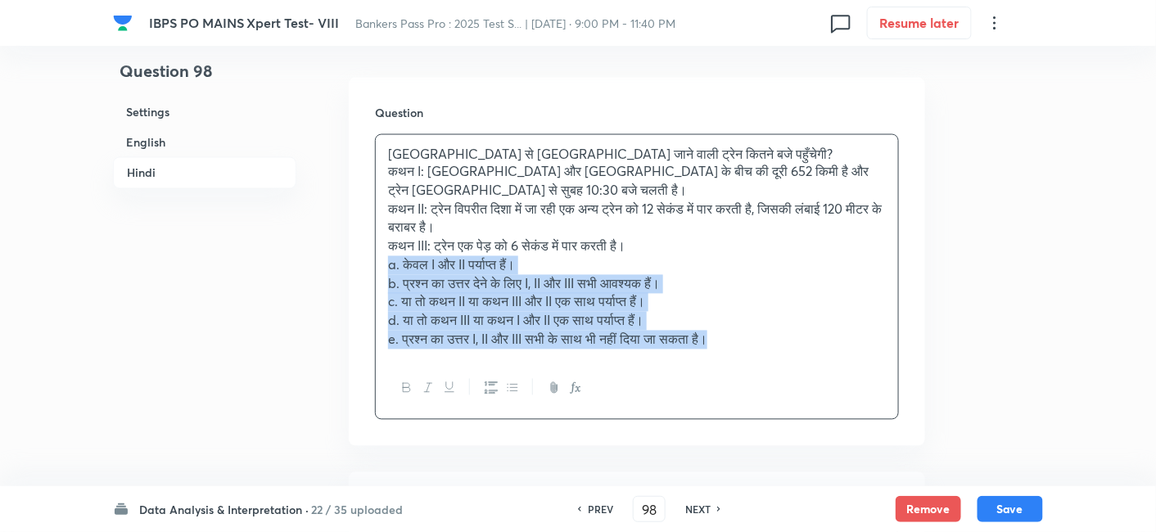
drag, startPoint x: 378, startPoint y: 250, endPoint x: 872, endPoint y: 368, distance: 507.8
click at [872, 368] on div "जयपुर से दिल्ली जाने वाली ट्रेन कितने बजे पहुँचेगी? कथन I: जयपुर और दिल्ली के ब…" at bounding box center [637, 277] width 524 height 286
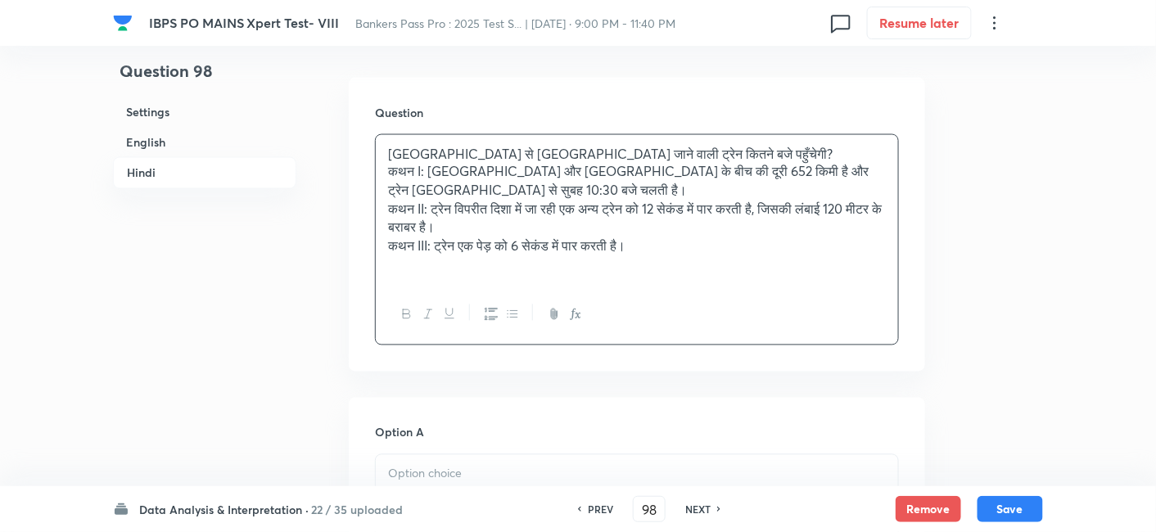
scroll to position [2905, 0]
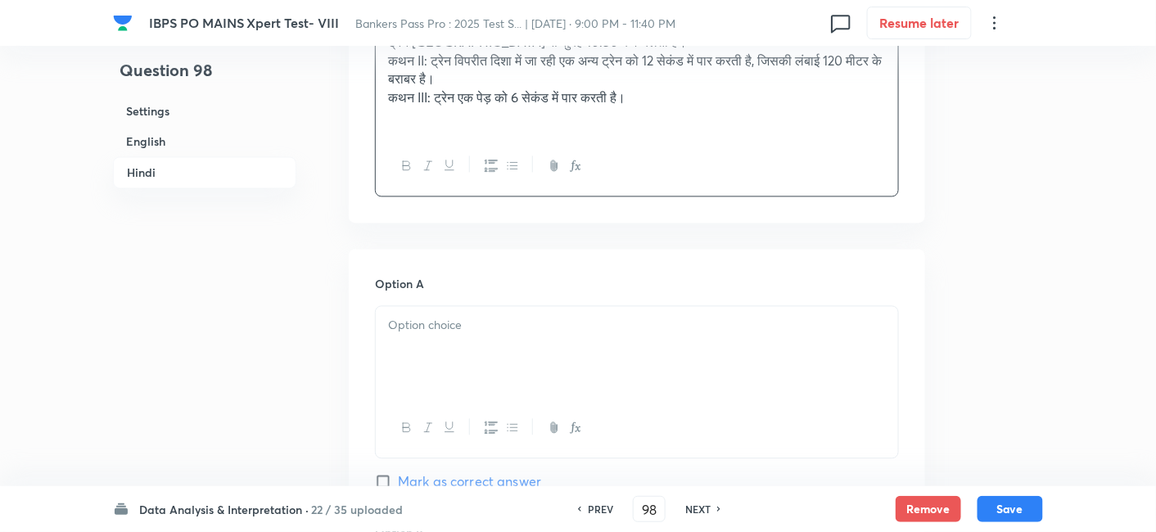
click at [529, 344] on div at bounding box center [637, 353] width 522 height 92
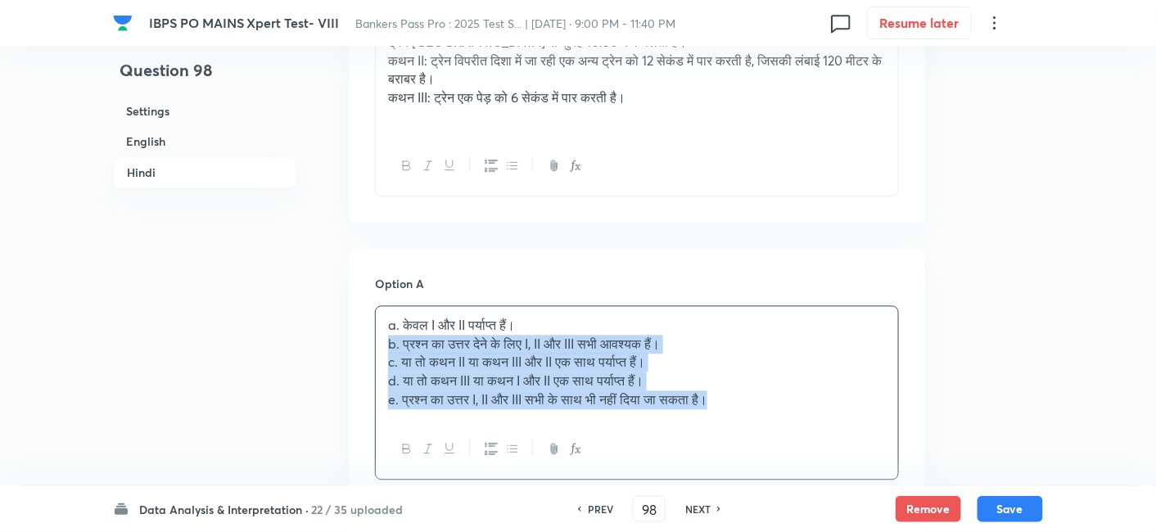
drag, startPoint x: 377, startPoint y: 326, endPoint x: 863, endPoint y: 443, distance: 500.2
click at [863, 443] on div "a. केवल I और II पर्याप्त हैं। b. प्रश्न का उत्तर देने के लिए I, II और III सभी आ…" at bounding box center [637, 393] width 524 height 174
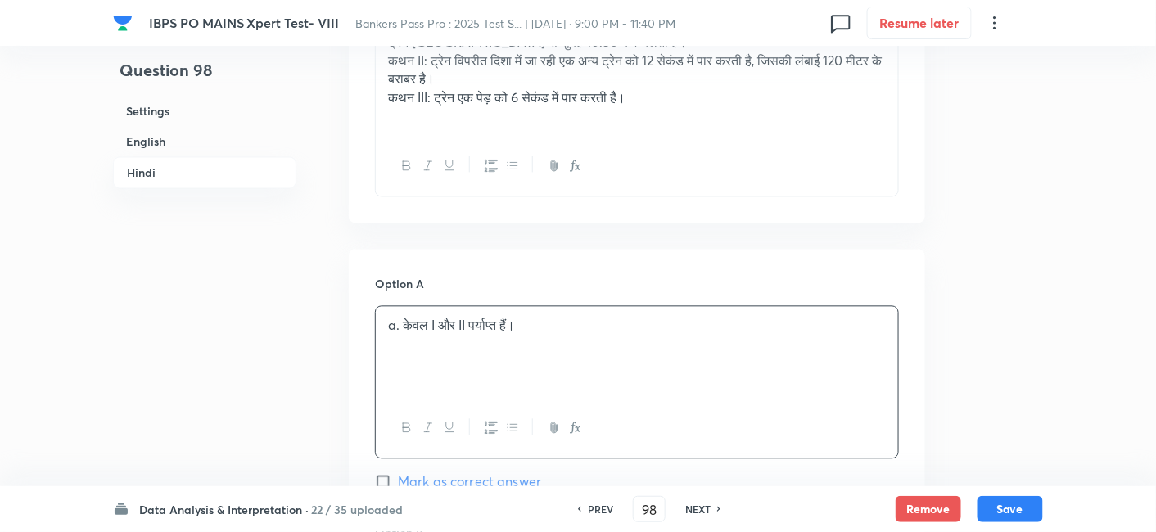
scroll to position [3204, 0]
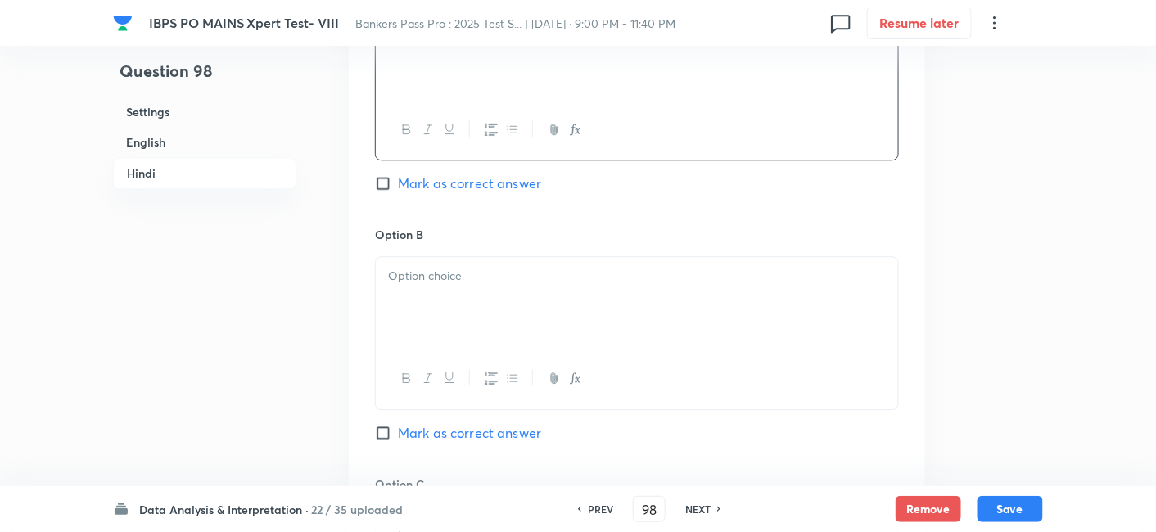
click at [509, 305] on div at bounding box center [637, 303] width 522 height 92
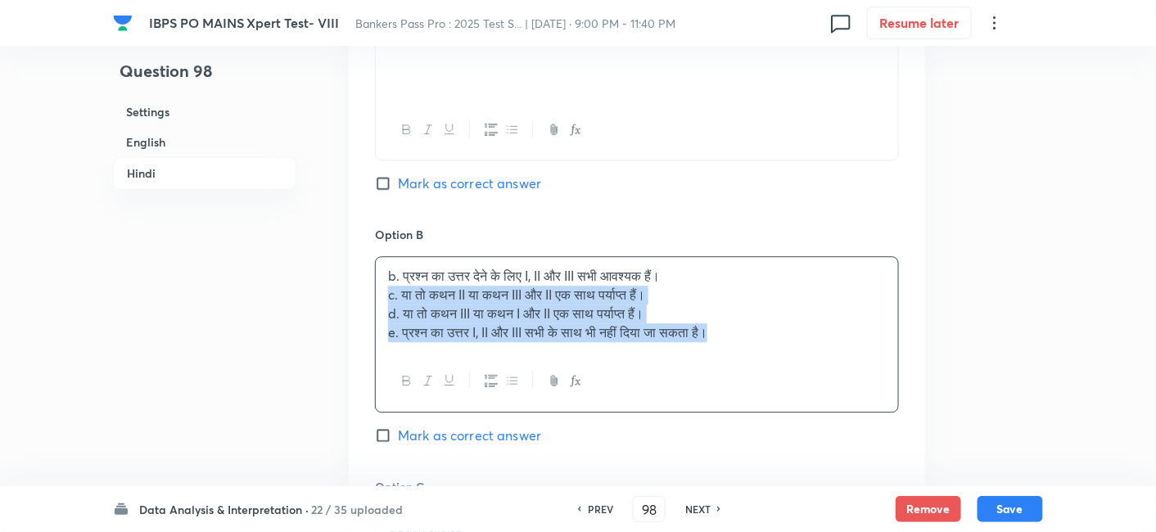
drag, startPoint x: 381, startPoint y: 275, endPoint x: 819, endPoint y: 369, distance: 448.0
click at [819, 369] on div "b. प्रश्न का उत्तर देने के लिए I, II और III सभी आवश्यक हैं। c. या तो कथन II या …" at bounding box center [637, 334] width 524 height 156
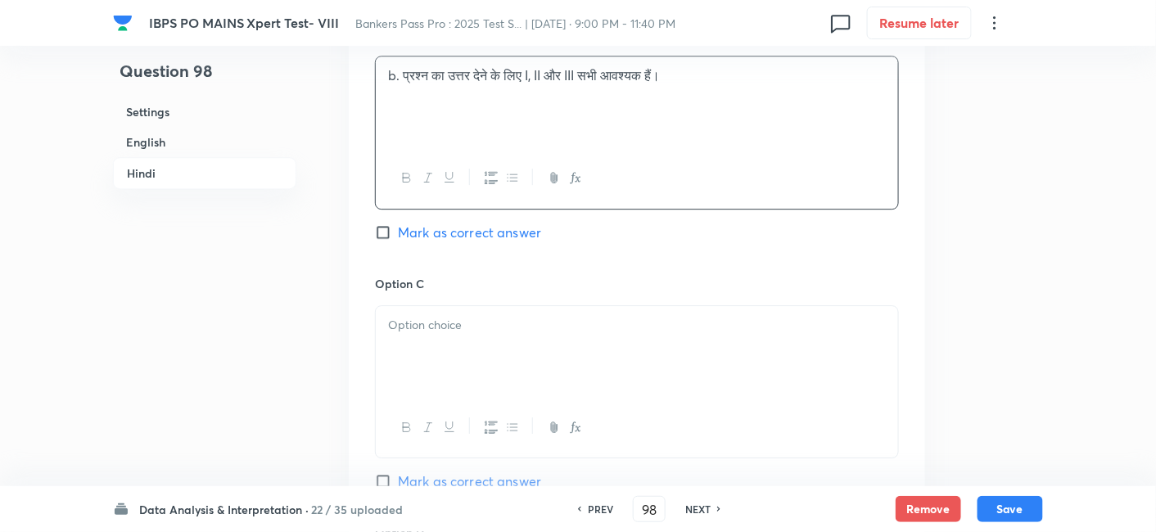
scroll to position [3455, 0]
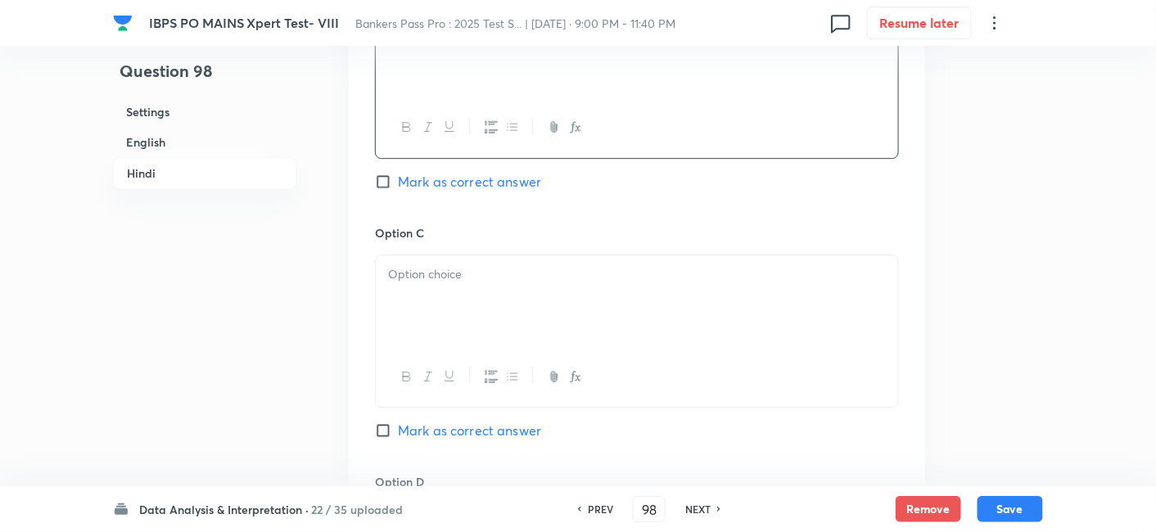
click at [503, 288] on div at bounding box center [637, 301] width 522 height 92
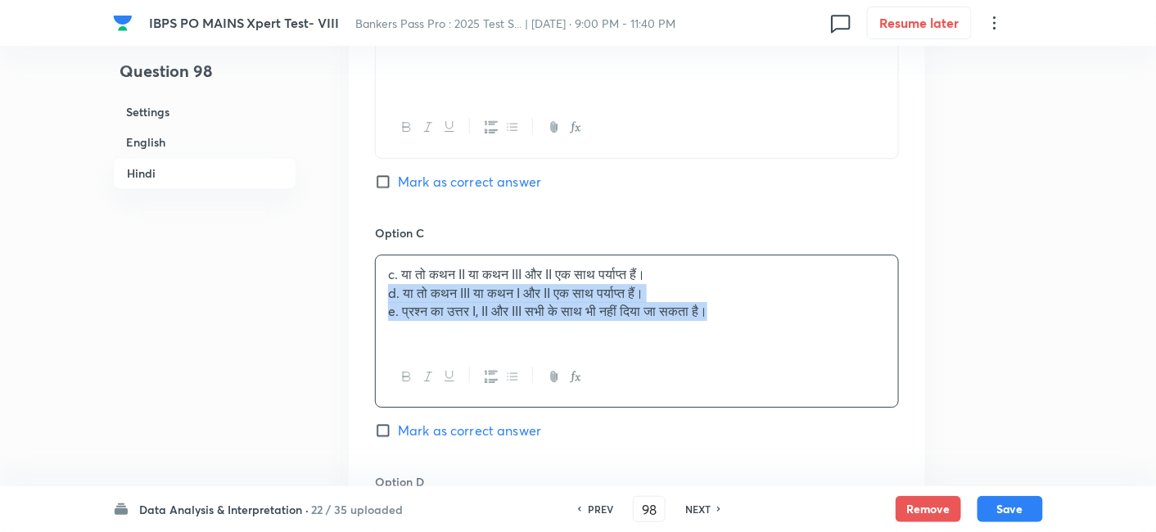
drag, startPoint x: 378, startPoint y: 273, endPoint x: 847, endPoint y: 319, distance: 470.6
click at [847, 319] on div "c. या तो कथन II या कथन III और II एक साथ पर्याप्त हैं। d. या तो कथन III या कथन I…" at bounding box center [637, 301] width 522 height 92
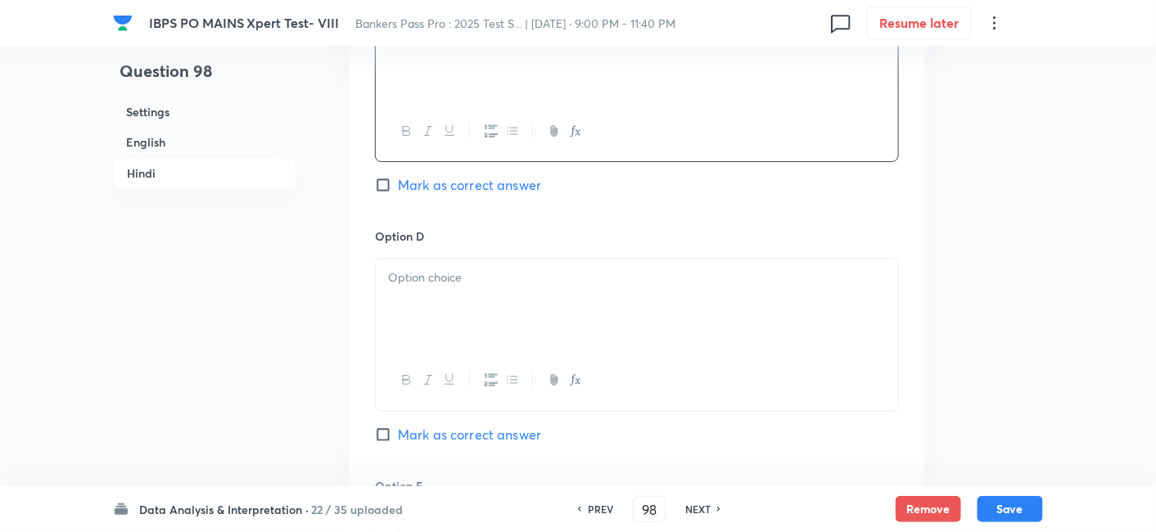
scroll to position [3702, 0]
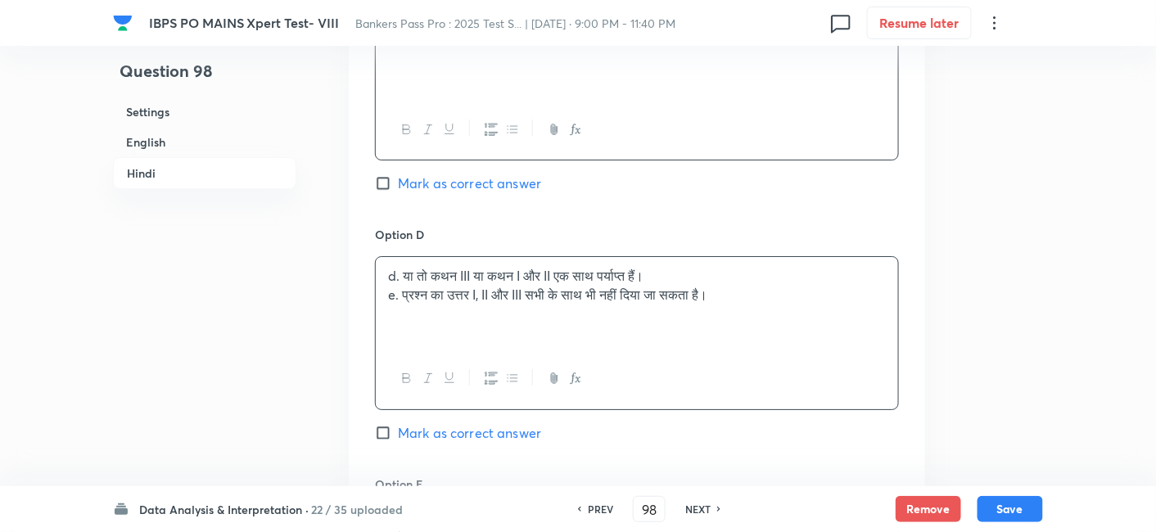
click at [536, 296] on div "d. या तो कथन III या कथन I और II एक साथ पर्याप्त हैं। e. प्रश्न का उत्तर I, II औ…" at bounding box center [637, 303] width 522 height 92
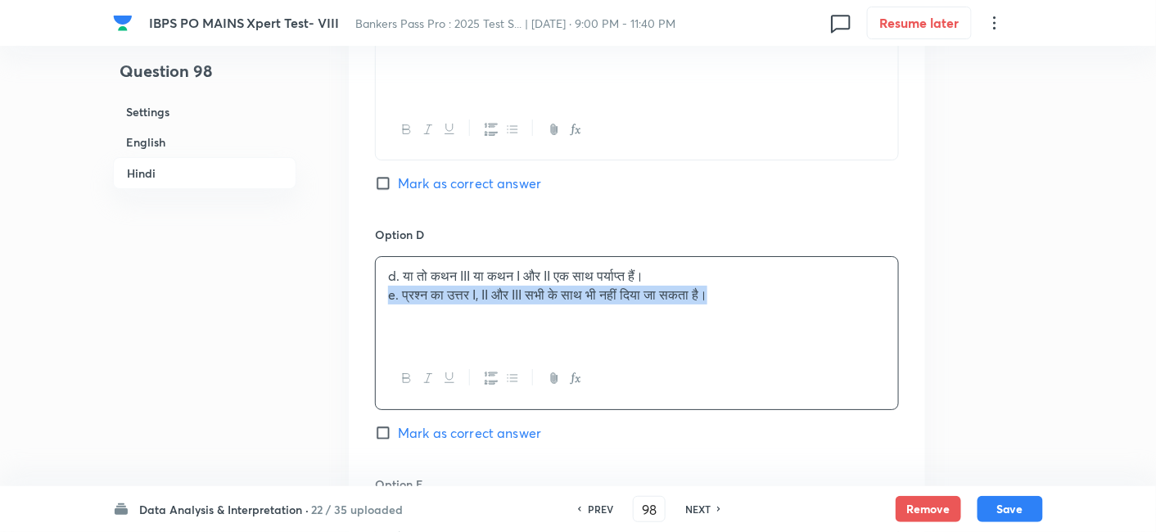
drag, startPoint x: 383, startPoint y: 273, endPoint x: 838, endPoint y: 313, distance: 456.1
click at [838, 313] on div "d. या तो कथन III या कथन I और II एक साथ पर्याप्त हैं। e. प्रश्न का उत्तर I, II औ…" at bounding box center [637, 303] width 522 height 92
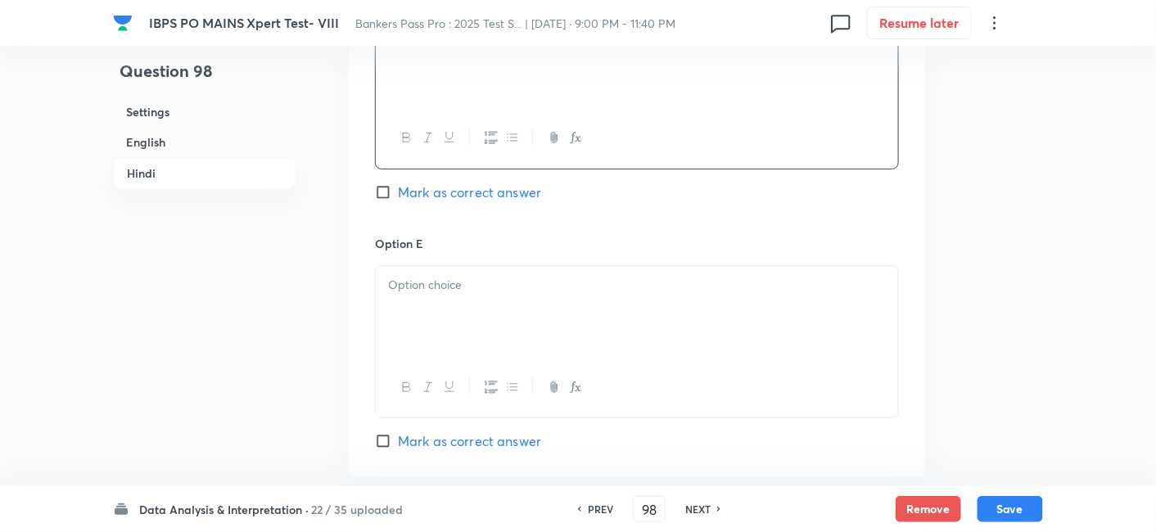
click at [838, 313] on div at bounding box center [637, 312] width 522 height 92
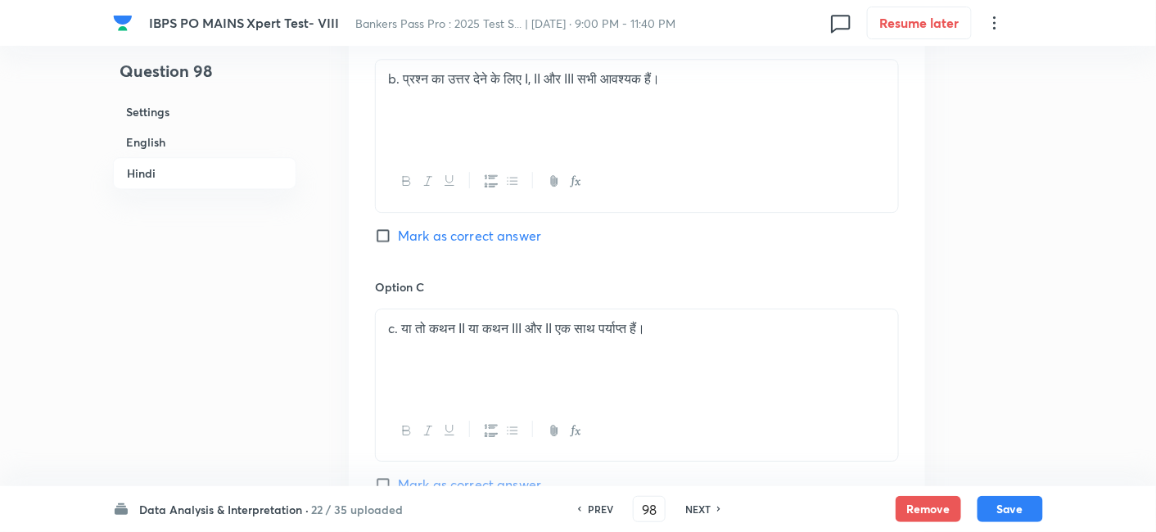
scroll to position [3397, 0]
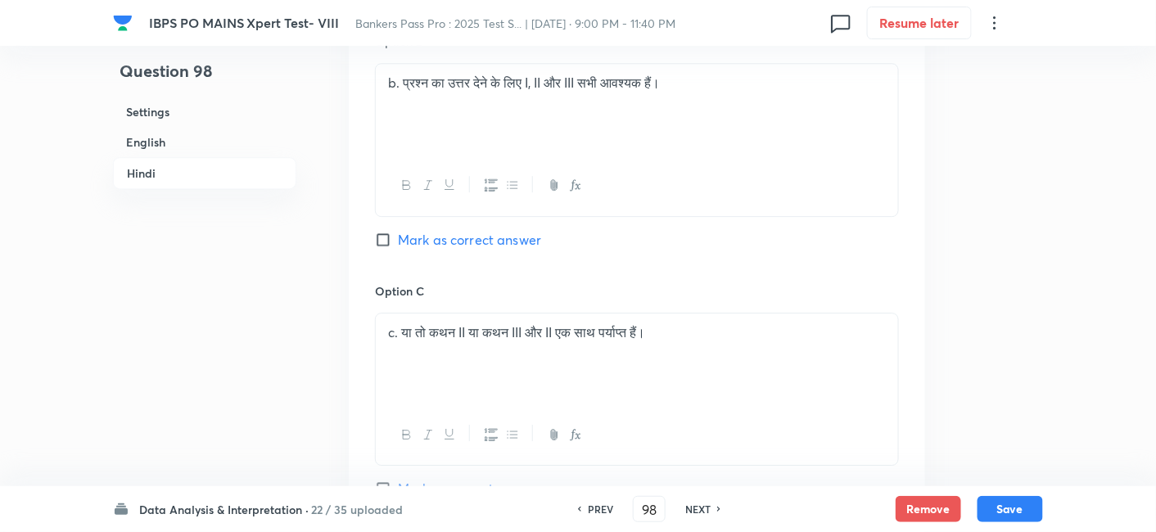
click at [484, 230] on span "Mark as correct answer" at bounding box center [469, 240] width 143 height 20
click at [398, 232] on input "Mark as correct answer" at bounding box center [386, 240] width 23 height 16
checkbox input "true"
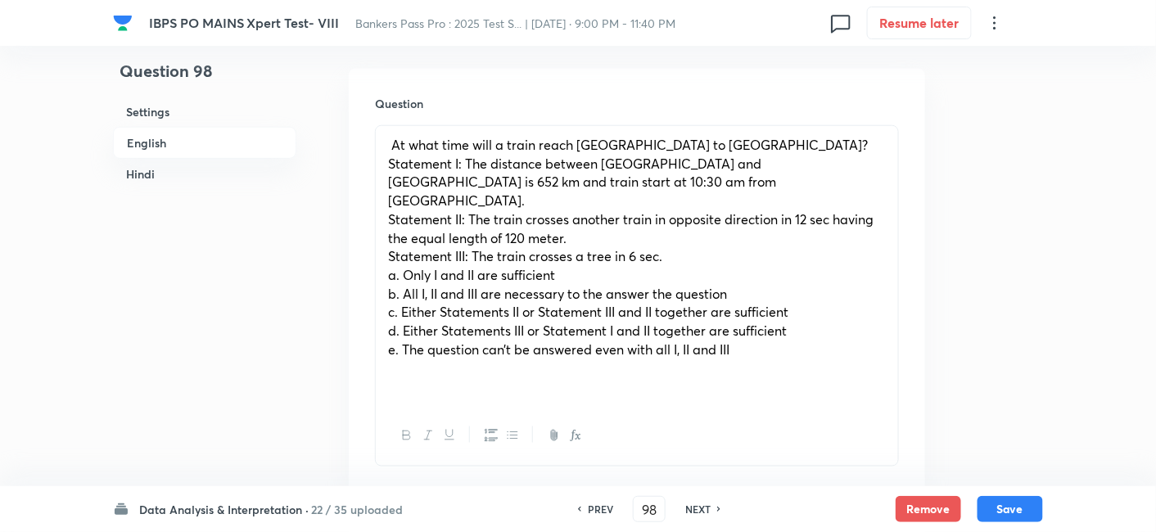
scroll to position [463, 0]
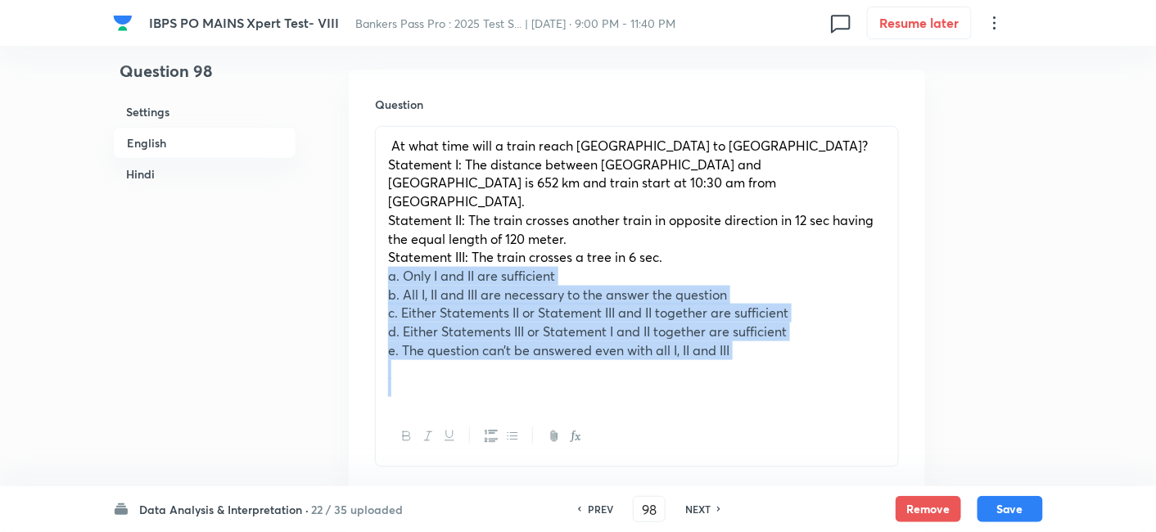
drag, startPoint x: 384, startPoint y: 260, endPoint x: 829, endPoint y: 379, distance: 461.0
click at [829, 379] on div "At what time will a train reach Jaipur to Delhi? Statement I: The distance betw…" at bounding box center [637, 267] width 522 height 280
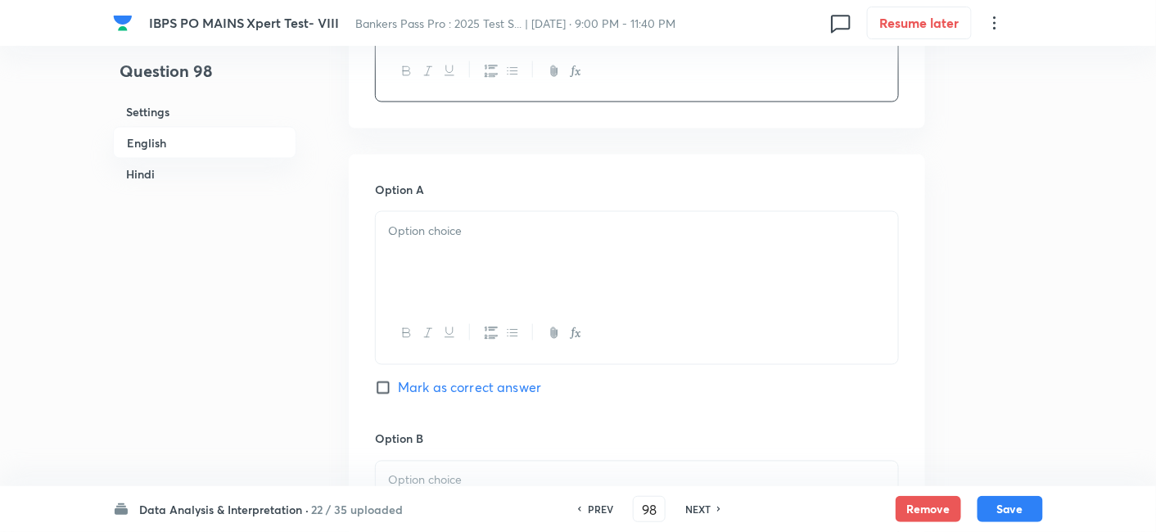
scroll to position [725, 0]
click at [550, 249] on div at bounding box center [637, 250] width 522 height 92
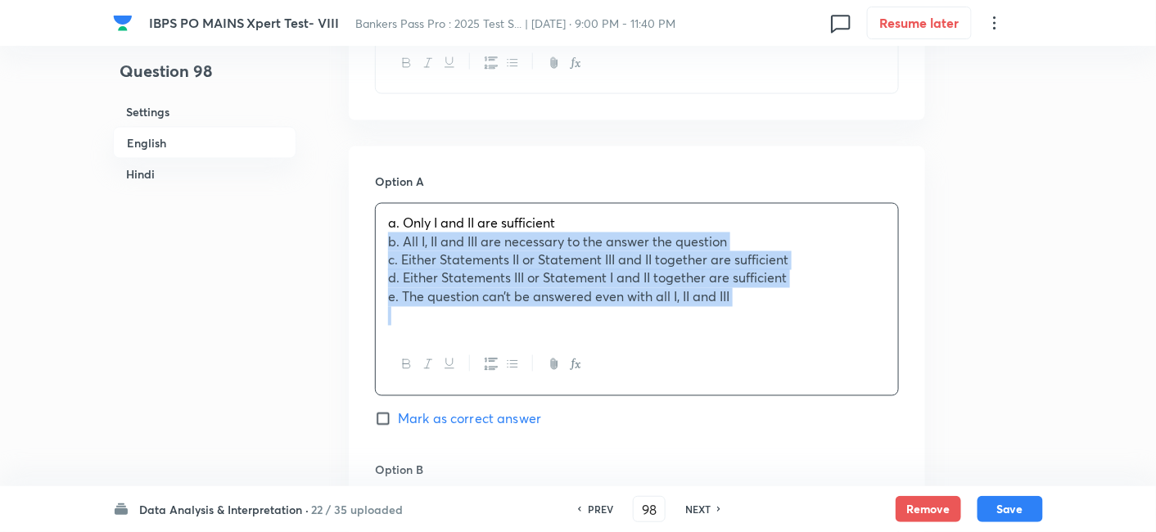
drag, startPoint x: 383, startPoint y: 220, endPoint x: 849, endPoint y: 339, distance: 480.8
click at [849, 339] on div "a. Only I and II are sufficient b. All I, II and III are necessary to the answe…" at bounding box center [637, 299] width 524 height 193
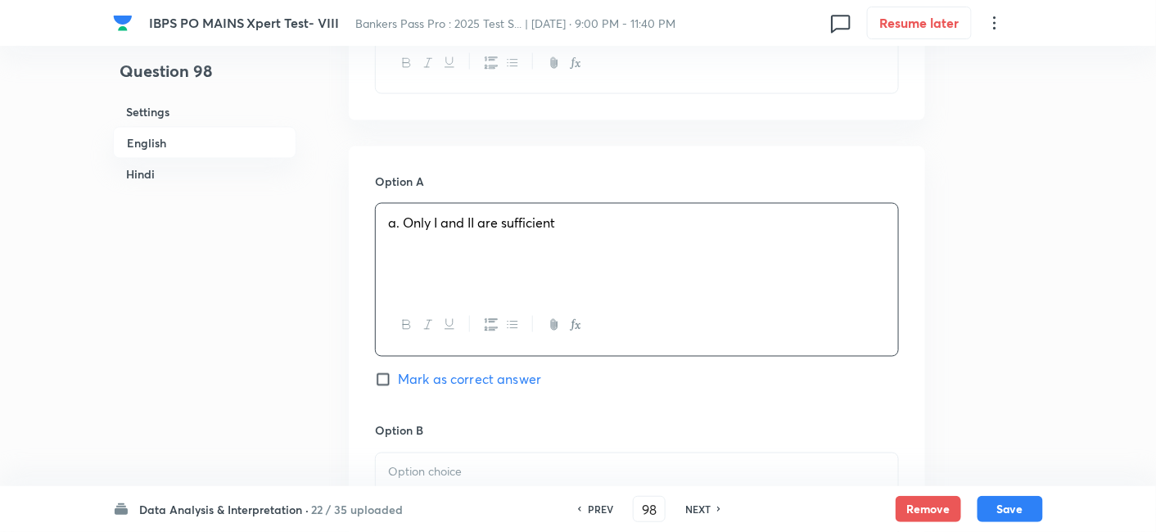
scroll to position [935, 0]
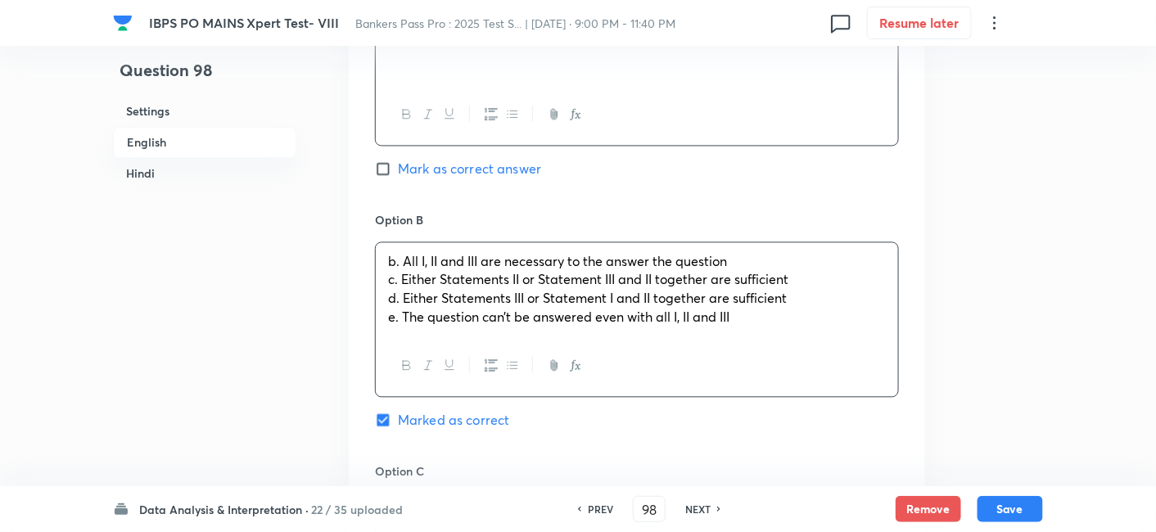
click at [481, 282] on div "b. All I, II and III are necessary to the answer the question c. Either Stateme…" at bounding box center [637, 290] width 522 height 94
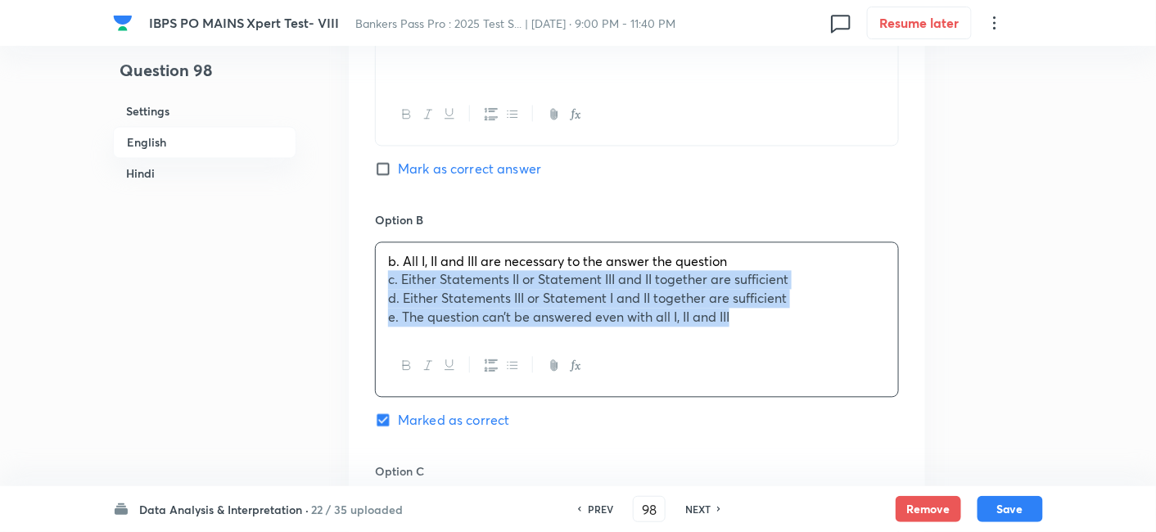
drag, startPoint x: 382, startPoint y: 260, endPoint x: 830, endPoint y: 352, distance: 457.2
click at [830, 352] on div "b. All I, II and III are necessary to the answer the question c. Either Stateme…" at bounding box center [637, 320] width 524 height 156
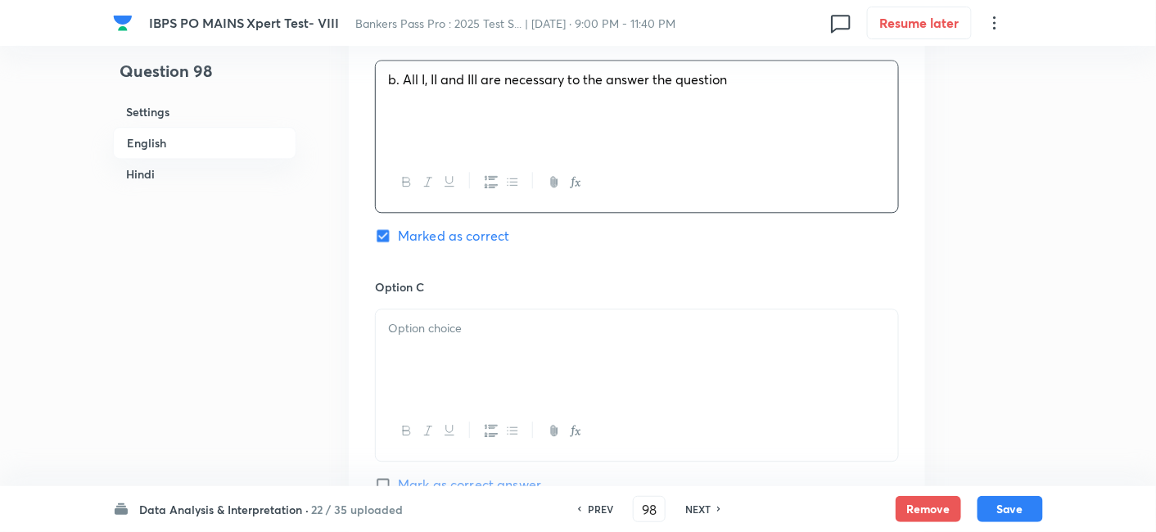
scroll to position [1118, 0]
click at [526, 331] on div at bounding box center [637, 355] width 522 height 92
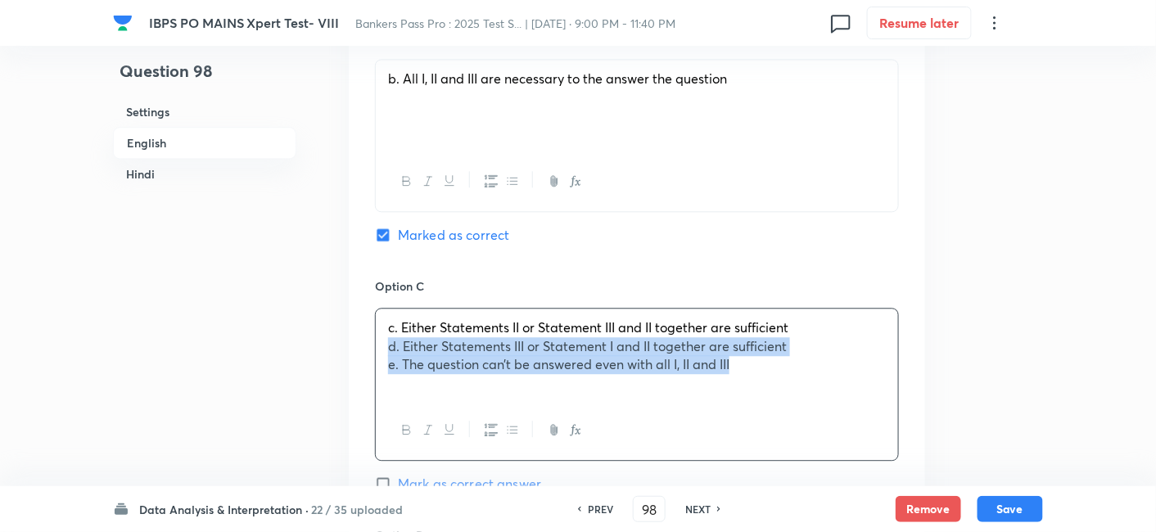
drag, startPoint x: 377, startPoint y: 331, endPoint x: 844, endPoint y: 410, distance: 473.4
click at [844, 410] on div "c. Either Statements II or Statement III and II together are sufficient d. Eith…" at bounding box center [637, 384] width 524 height 153
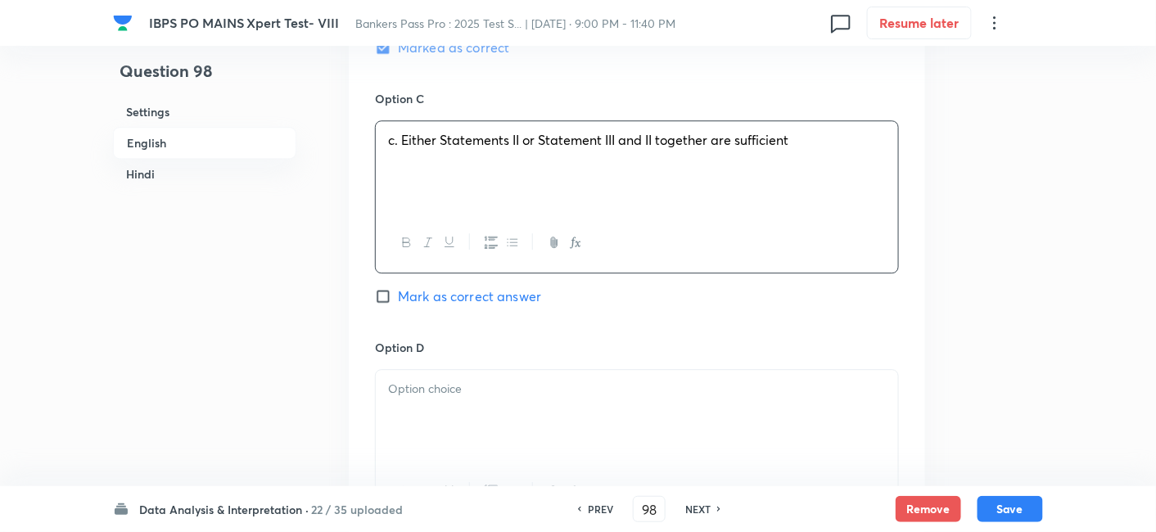
scroll to position [1321, 0]
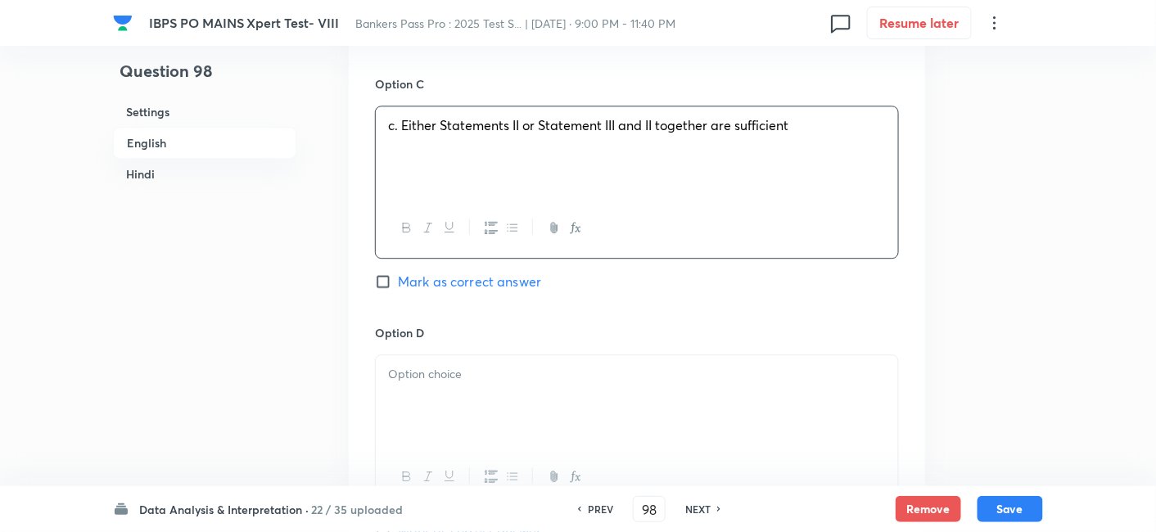
click at [525, 368] on div at bounding box center [637, 401] width 522 height 92
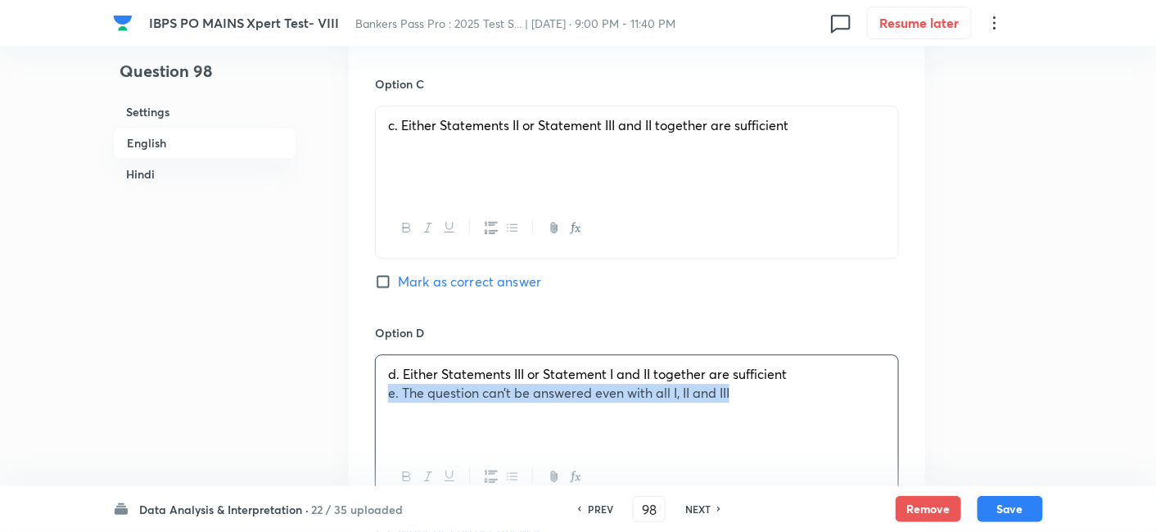
drag, startPoint x: 380, startPoint y: 377, endPoint x: 884, endPoint y: 393, distance: 504.6
click at [884, 393] on div "d. Either Statements III or Statement I and II together are sufficient e. The q…" at bounding box center [637, 401] width 522 height 92
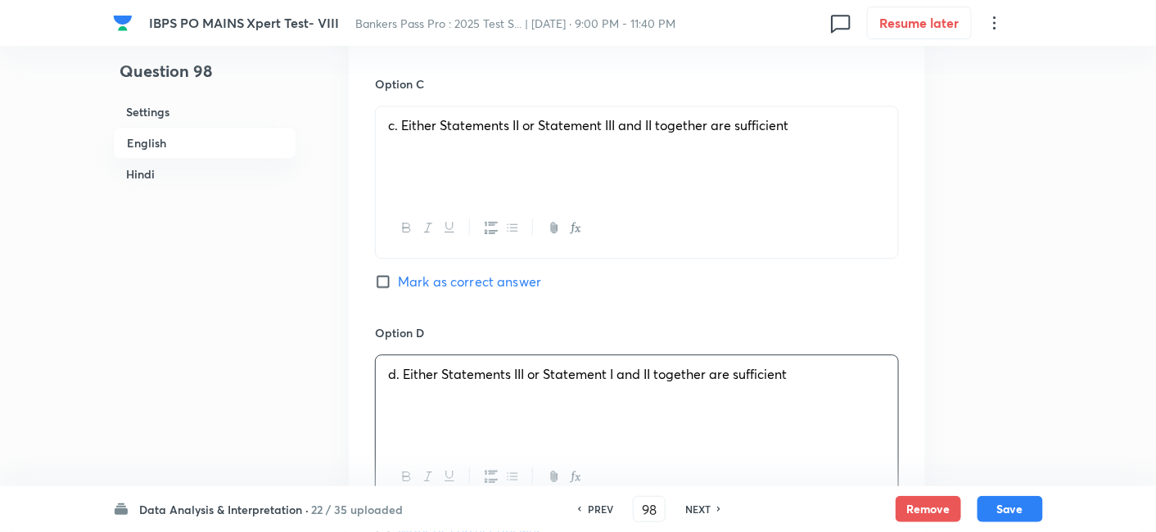
scroll to position [1668, 0]
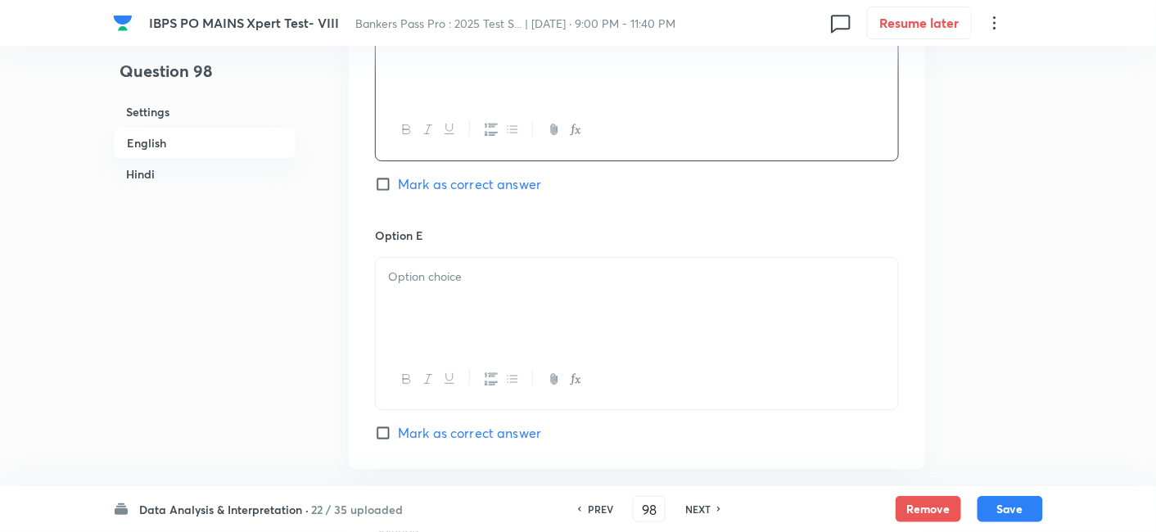
click at [618, 292] on div at bounding box center [637, 304] width 522 height 92
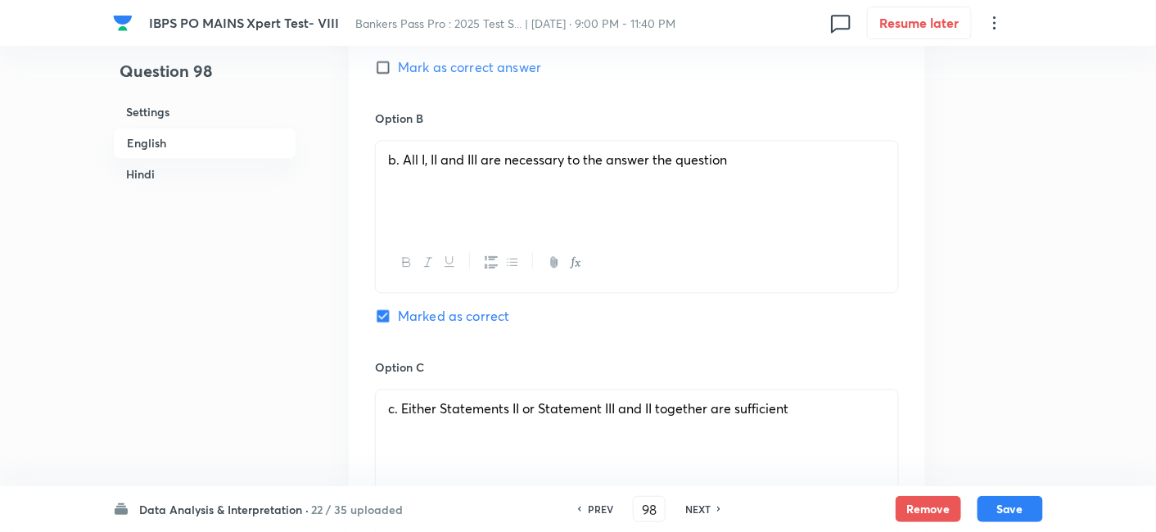
scroll to position [1037, 0]
click at [1013, 517] on button "Save" at bounding box center [1011, 508] width 66 height 26
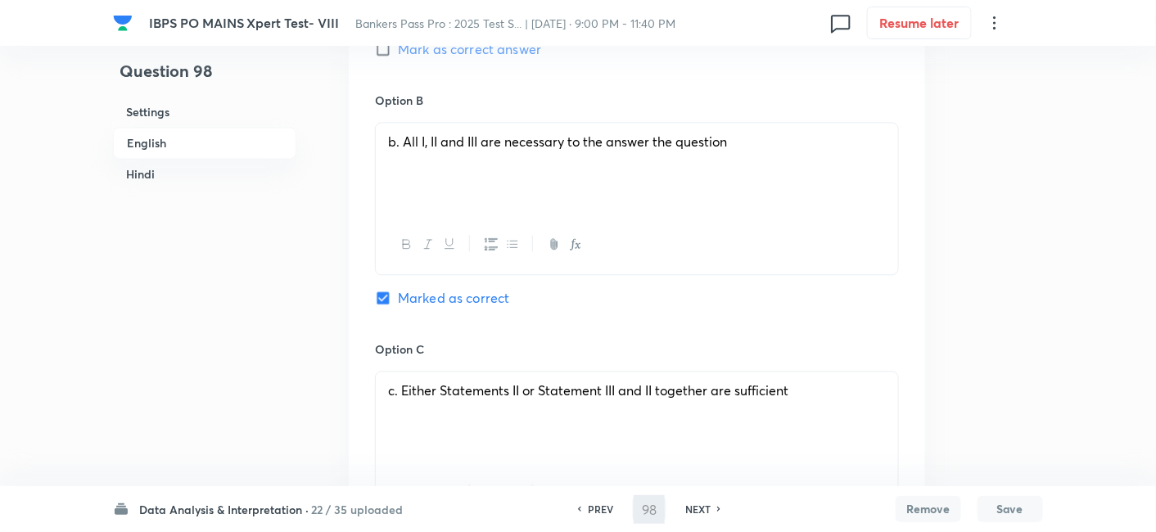
type input "99"
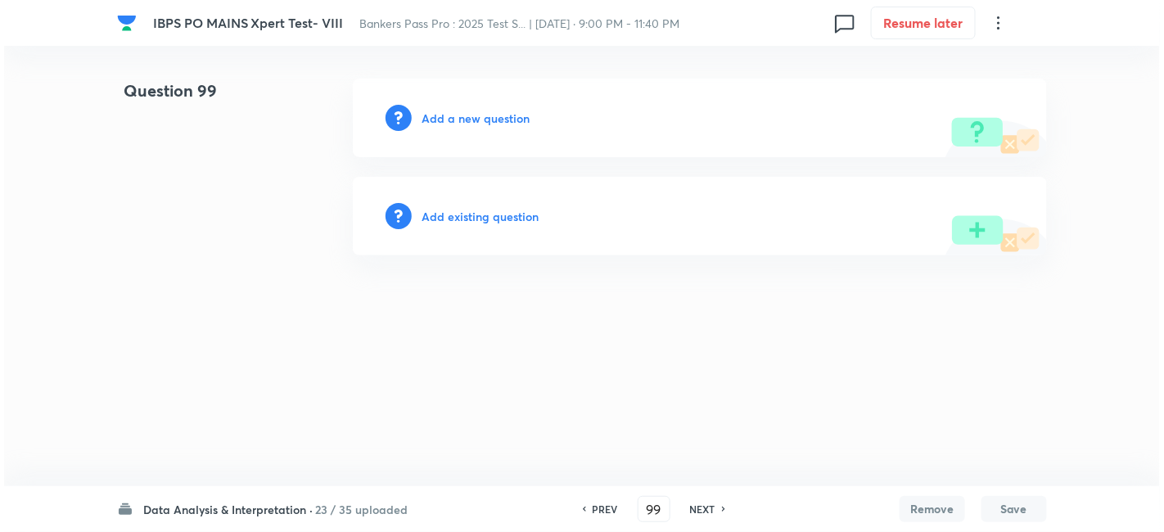
scroll to position [0, 0]
click at [510, 111] on h6 "Add a new question" at bounding box center [476, 118] width 108 height 17
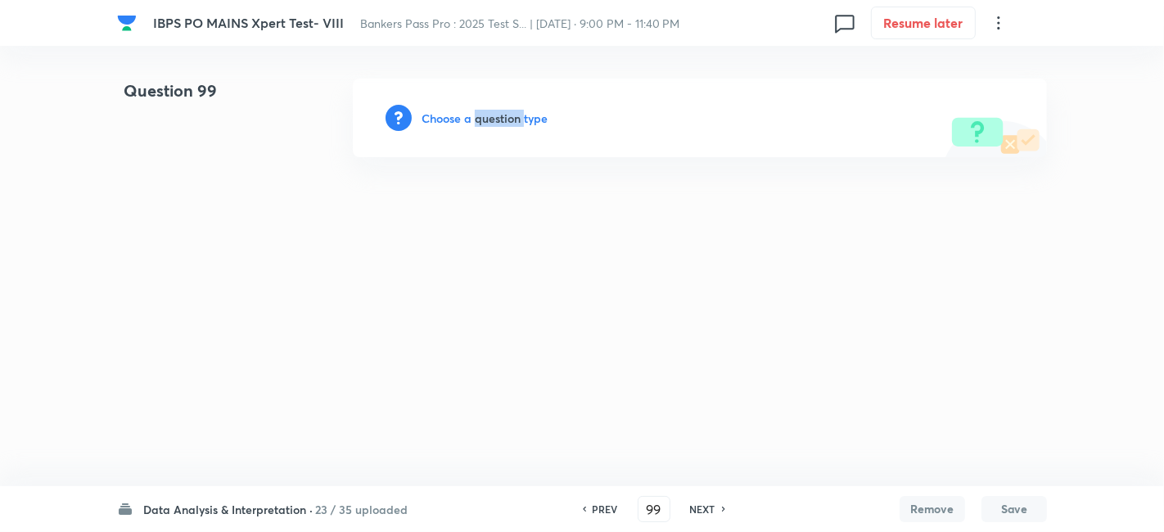
click at [510, 111] on h6 "Choose a question type" at bounding box center [485, 118] width 126 height 17
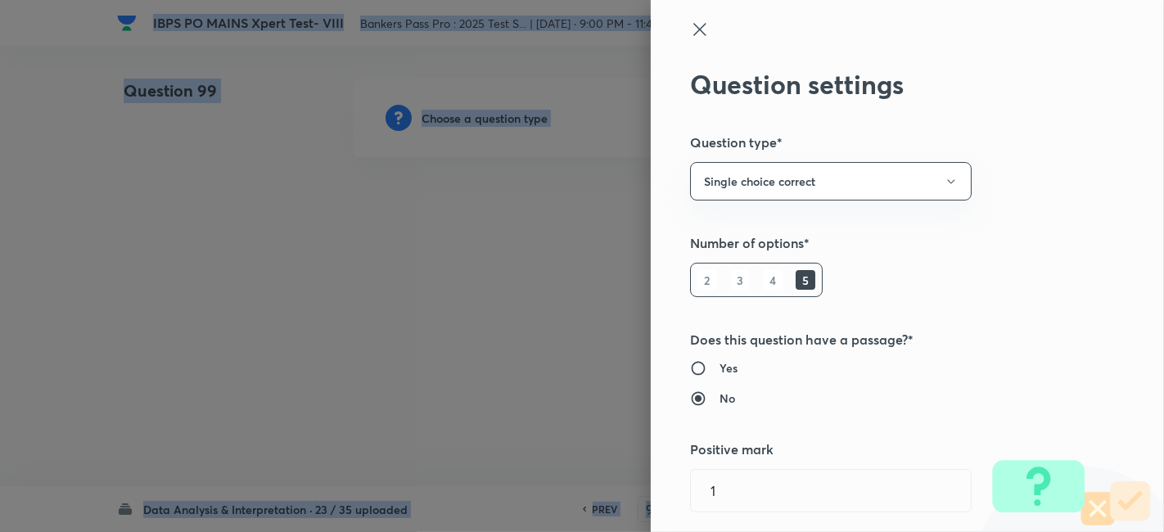
click at [510, 111] on div at bounding box center [582, 266] width 1164 height 532
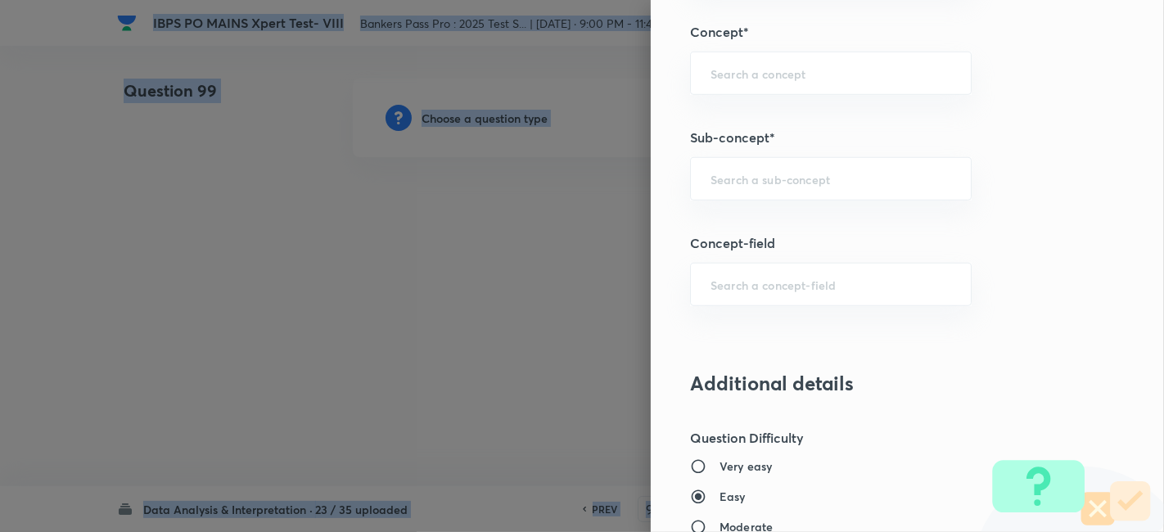
scroll to position [928, 0]
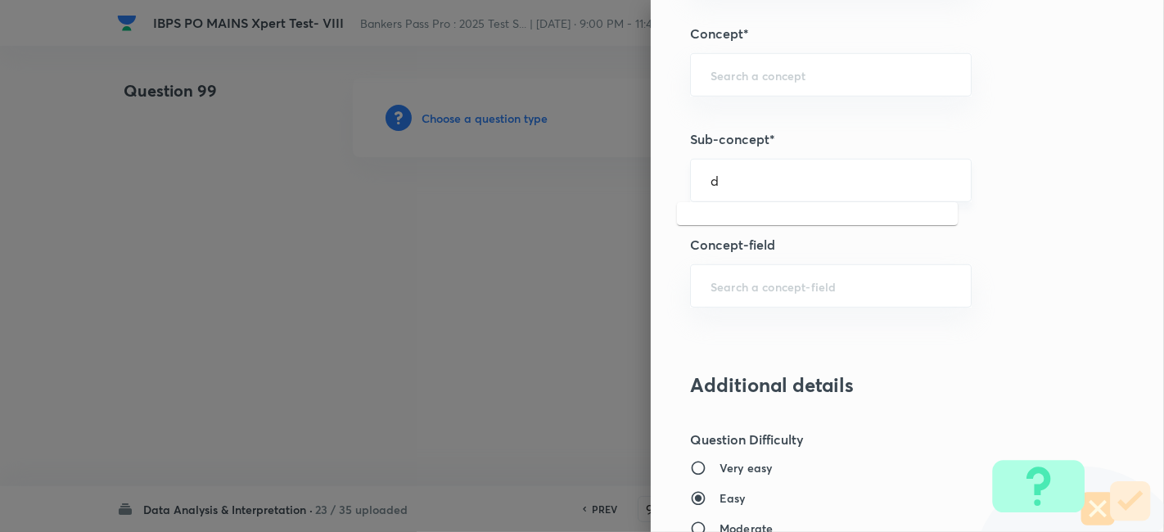
click at [739, 173] on input "d" at bounding box center [831, 181] width 241 height 16
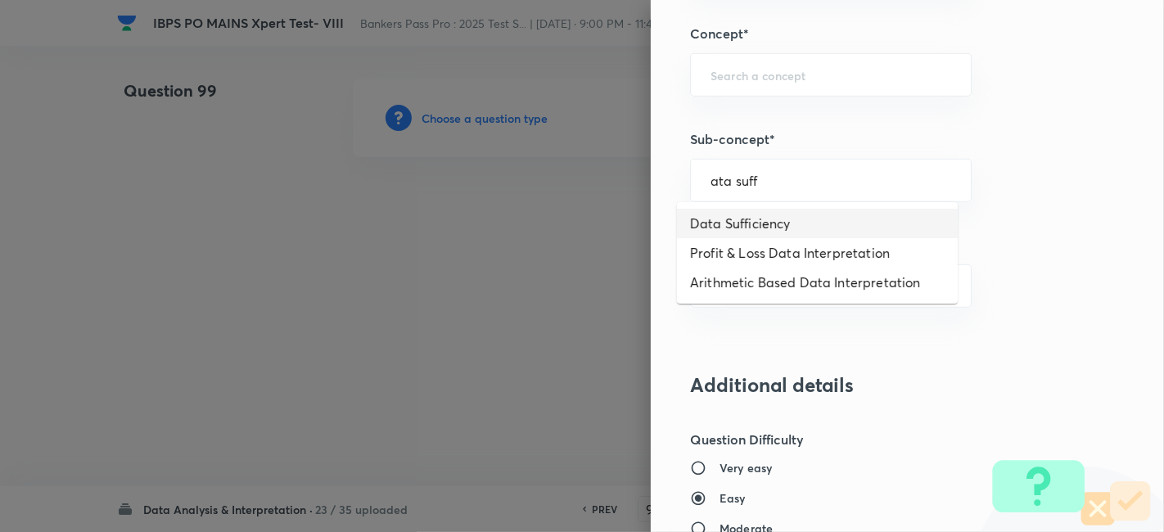
click at [746, 227] on li "Data Sufficiency" at bounding box center [817, 223] width 281 height 29
type input "Data Sufficiency"
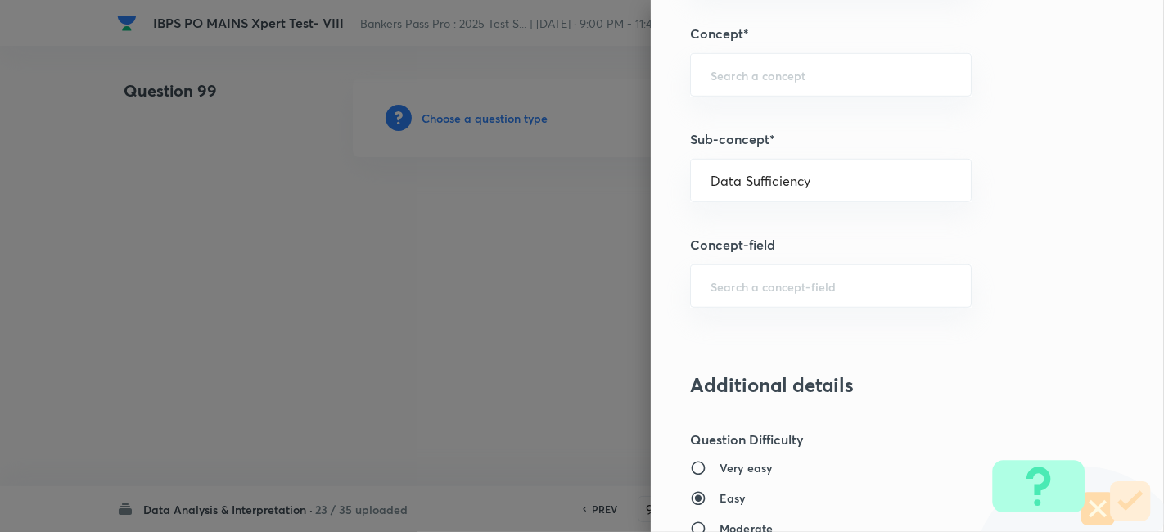
type input "Quantitative Aptitude"
type input "Basic Maths"
type input "Data Sufficiency"
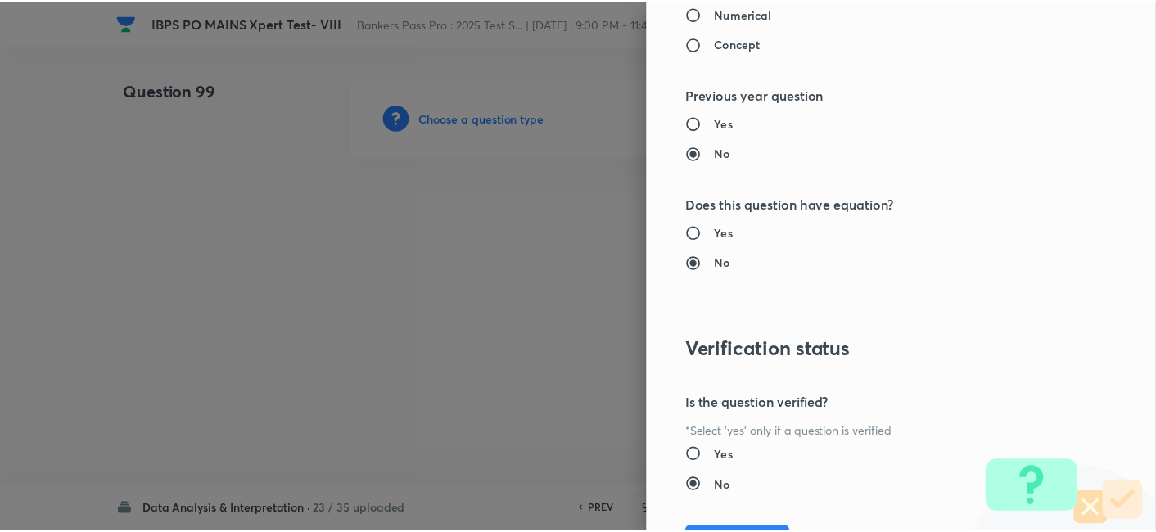
scroll to position [1695, 0]
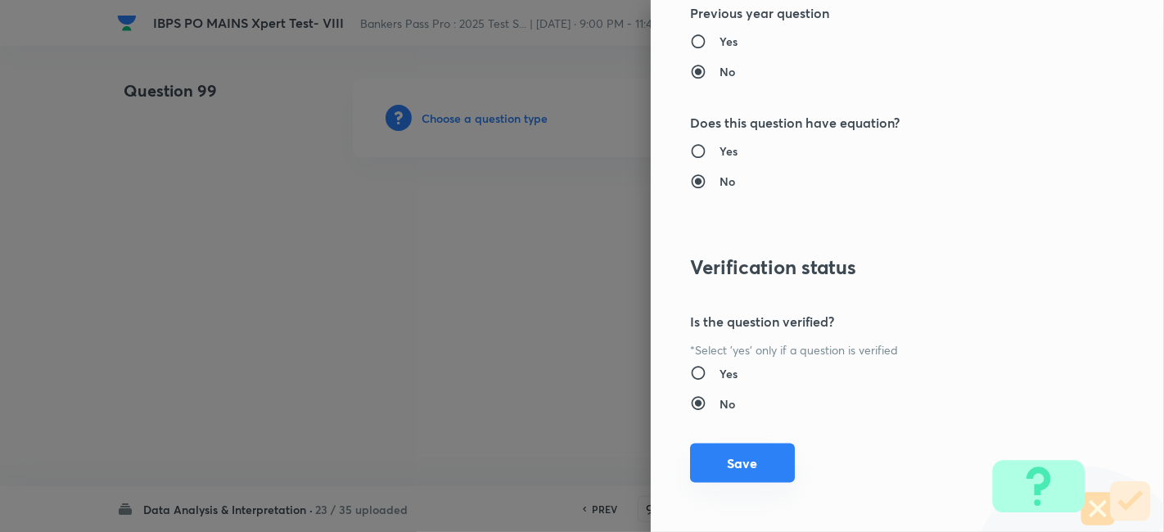
click at [708, 466] on button "Save" at bounding box center [742, 463] width 105 height 39
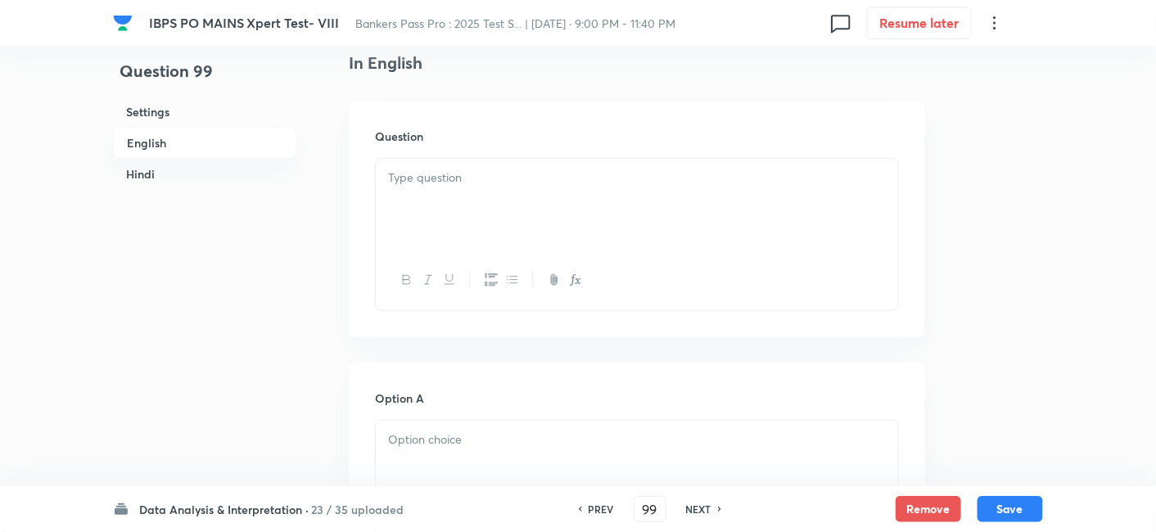
scroll to position [526, 0]
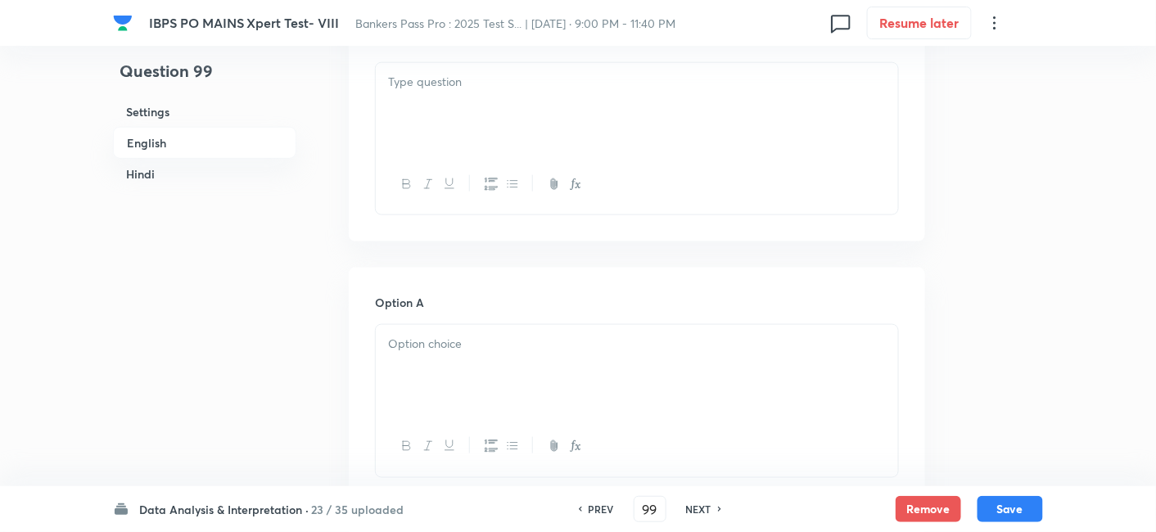
click at [511, 110] on div at bounding box center [637, 109] width 522 height 92
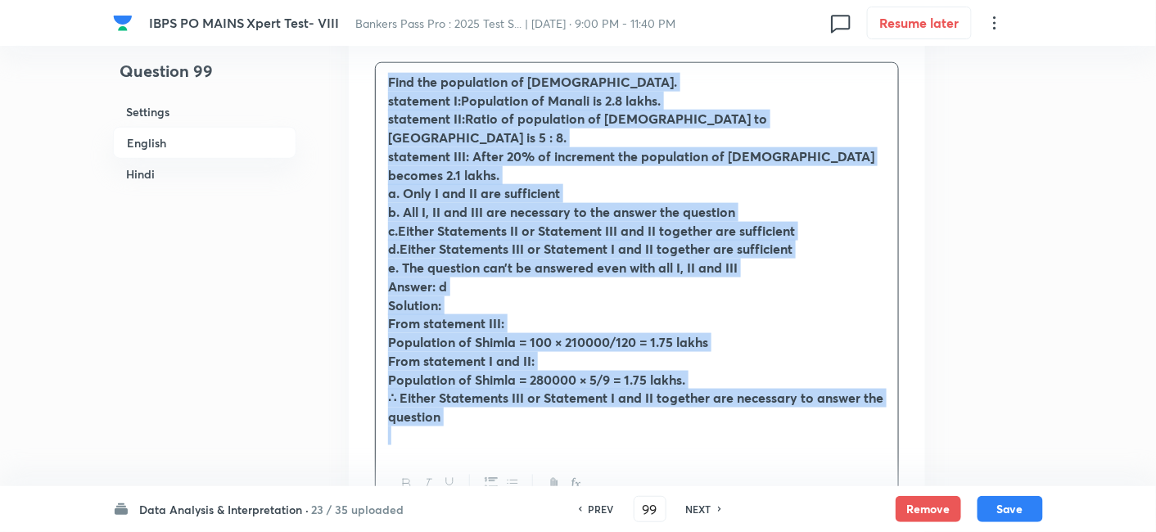
drag, startPoint x: 378, startPoint y: 75, endPoint x: 581, endPoint y: 399, distance: 381.4
click at [581, 399] on div "Find the population of Shimla. statement I:Population of Manali is 2.8 lakhs. s…" at bounding box center [637, 258] width 522 height 391
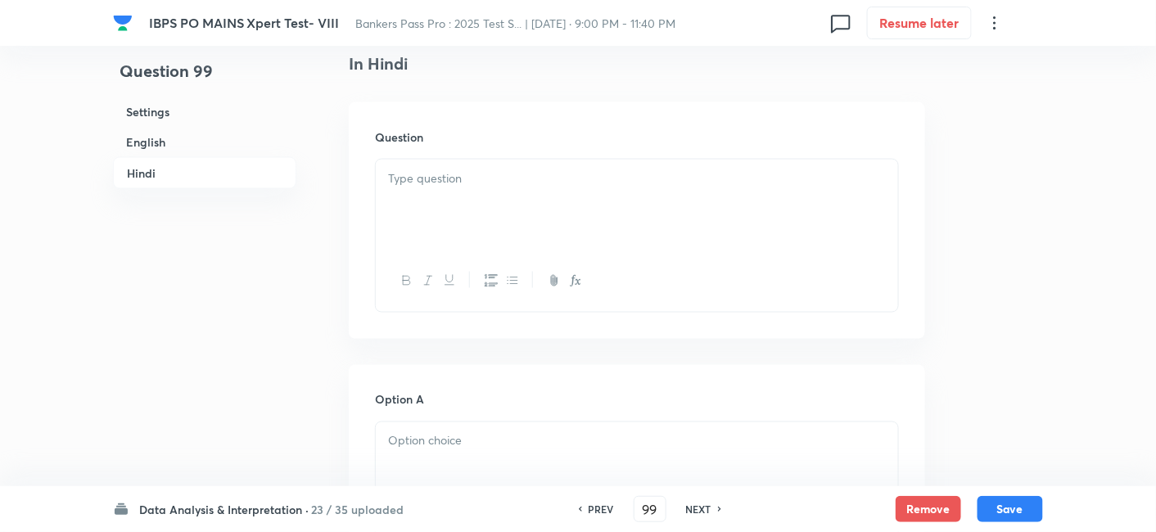
scroll to position [2636, 0]
click at [459, 162] on div at bounding box center [637, 206] width 522 height 92
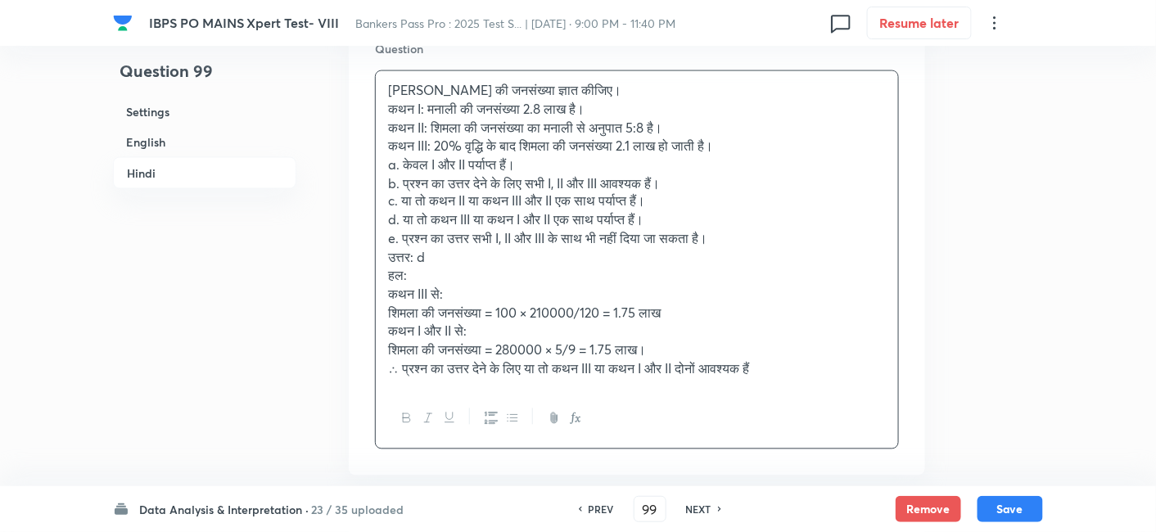
scroll to position [2725, 0]
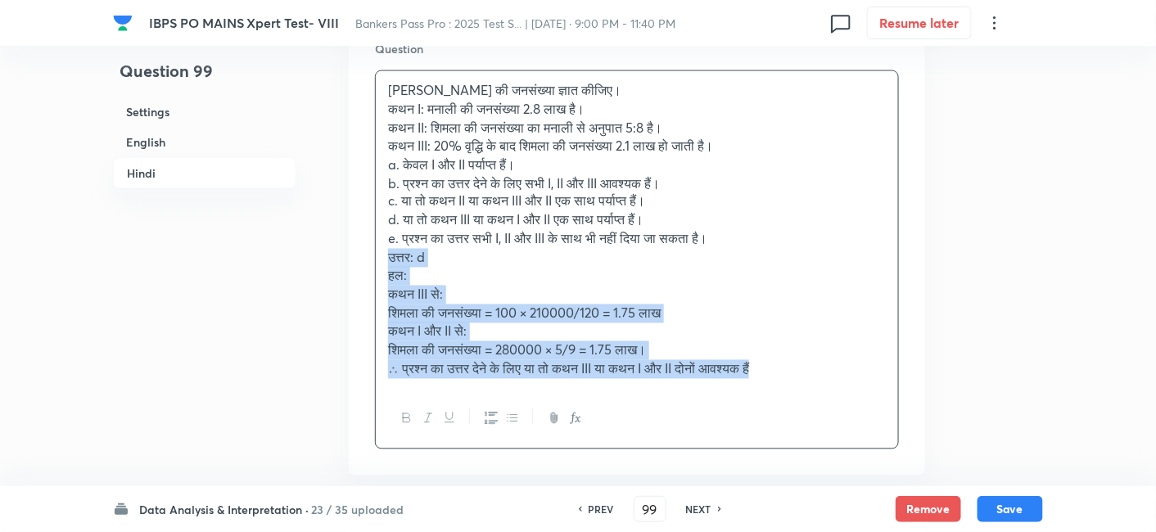
drag, startPoint x: 383, startPoint y: 215, endPoint x: 832, endPoint y: 361, distance: 471.8
click at [832, 361] on div "शिमला की जनसंख्या ज्ञात कीजिए। कथन I: मनाली की जनसंख्या 2.8 लाख है। कथन II: शिम…" at bounding box center [637, 259] width 524 height 379
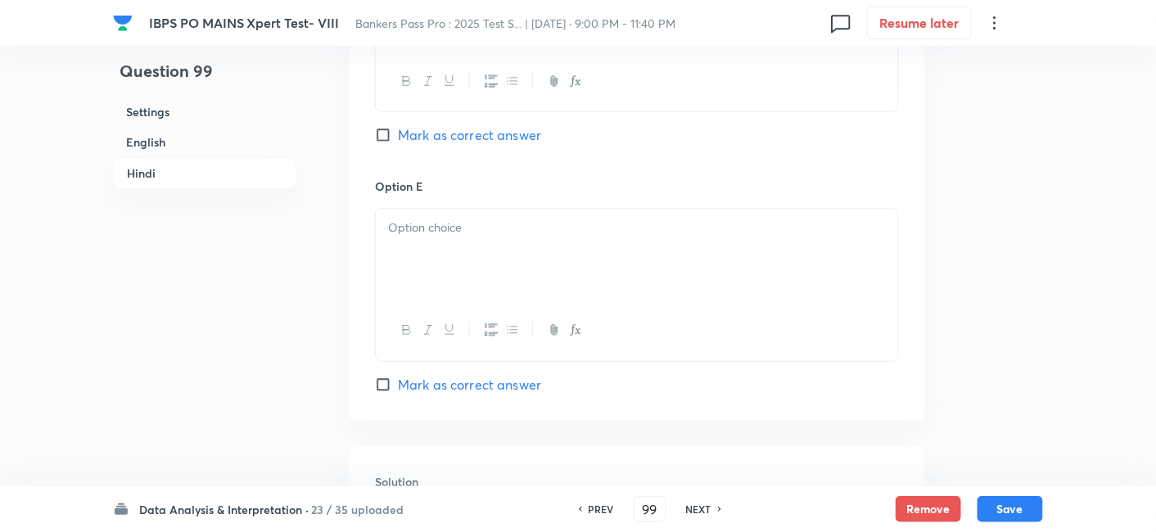
scroll to position [4213, 0]
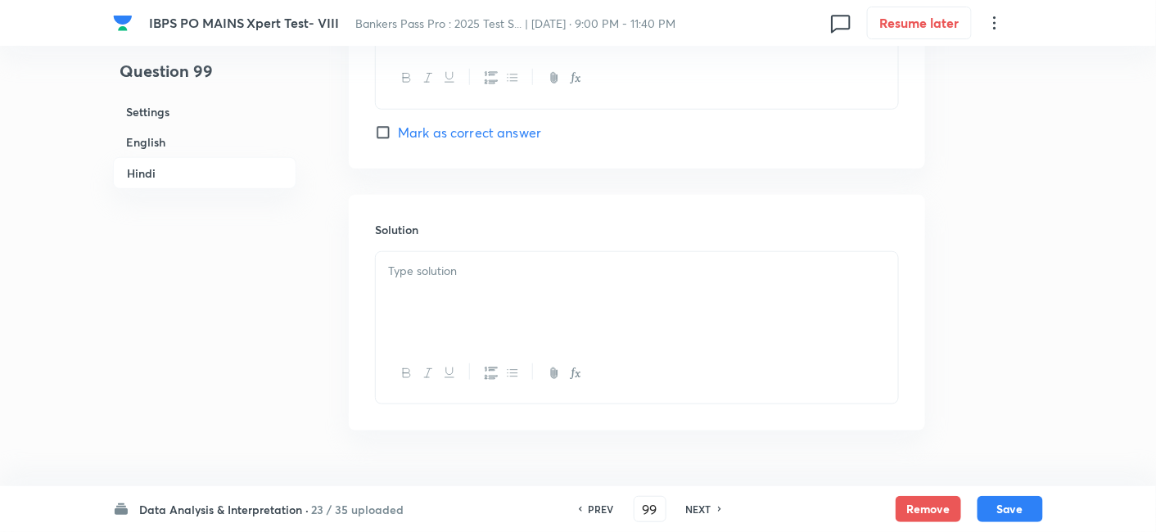
click at [631, 278] on div at bounding box center [637, 298] width 522 height 92
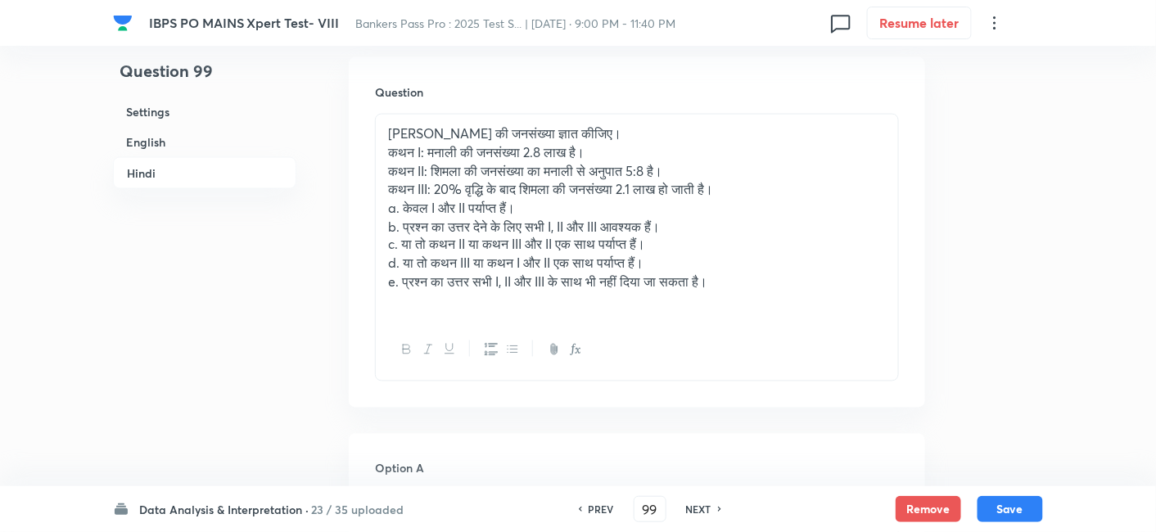
scroll to position [2681, 0]
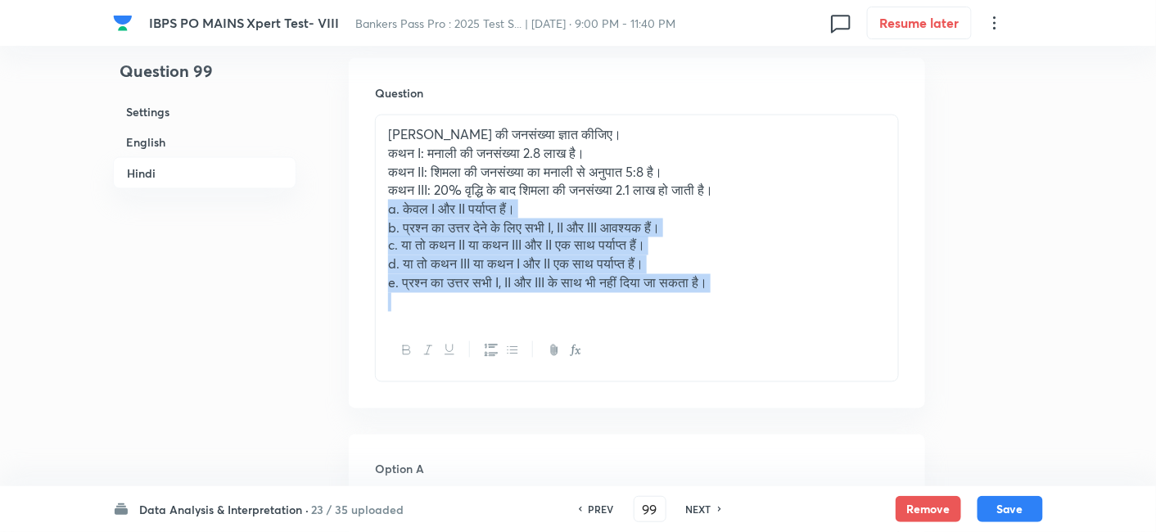
drag, startPoint x: 382, startPoint y: 169, endPoint x: 819, endPoint y: 279, distance: 450.8
click at [819, 279] on div "शिमला की जनसंख्या ज्ञात कीजिए। कथन I: मनाली की जनसंख्या 2.8 लाख है। कथन II: शिम…" at bounding box center [637, 218] width 522 height 206
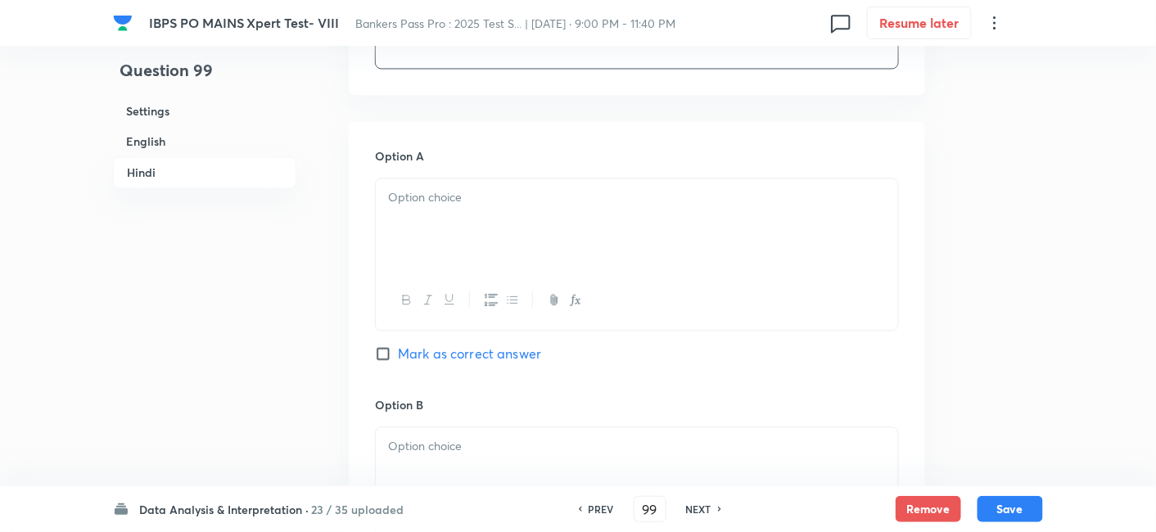
scroll to position [2900, 0]
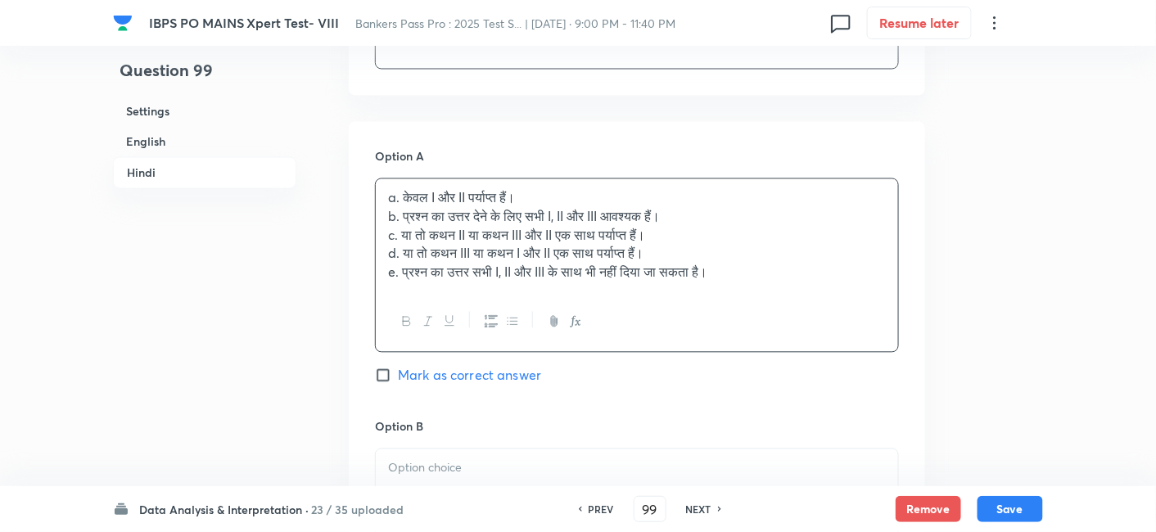
click at [513, 205] on div "a. केवल I और II पर्याप्त हैं। b. प्रश्न का उत्तर देने के लिए सभी I, II और III आ…" at bounding box center [637, 235] width 522 height 113
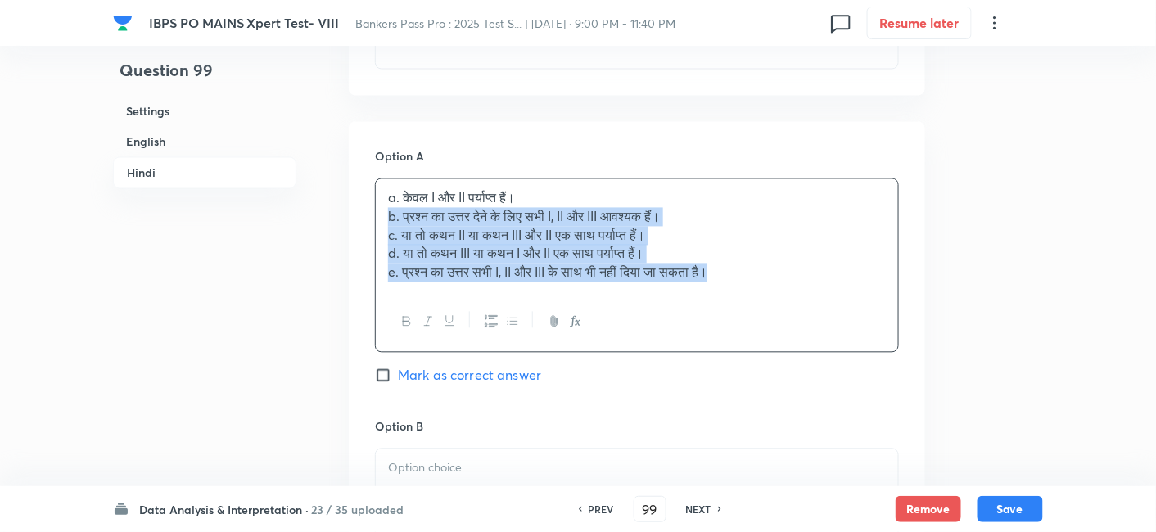
drag, startPoint x: 384, startPoint y: 172, endPoint x: 893, endPoint y: 286, distance: 521.8
click at [893, 286] on div "a. केवल I और II पर्याप्त हैं। b. प्रश्न का उत्तर देने के लिए सभी I, II और III आ…" at bounding box center [637, 265] width 524 height 174
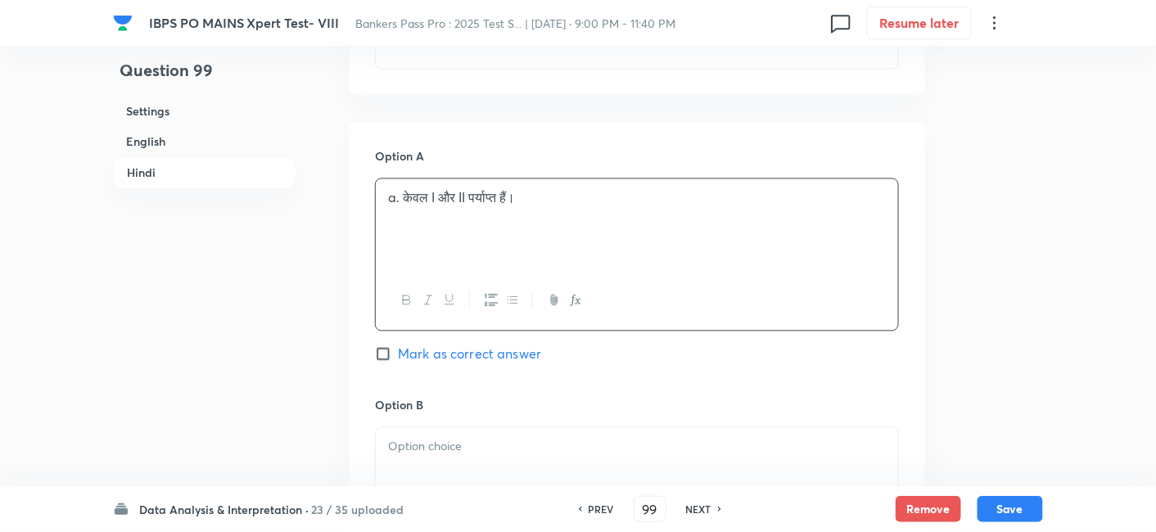
scroll to position [3092, 0]
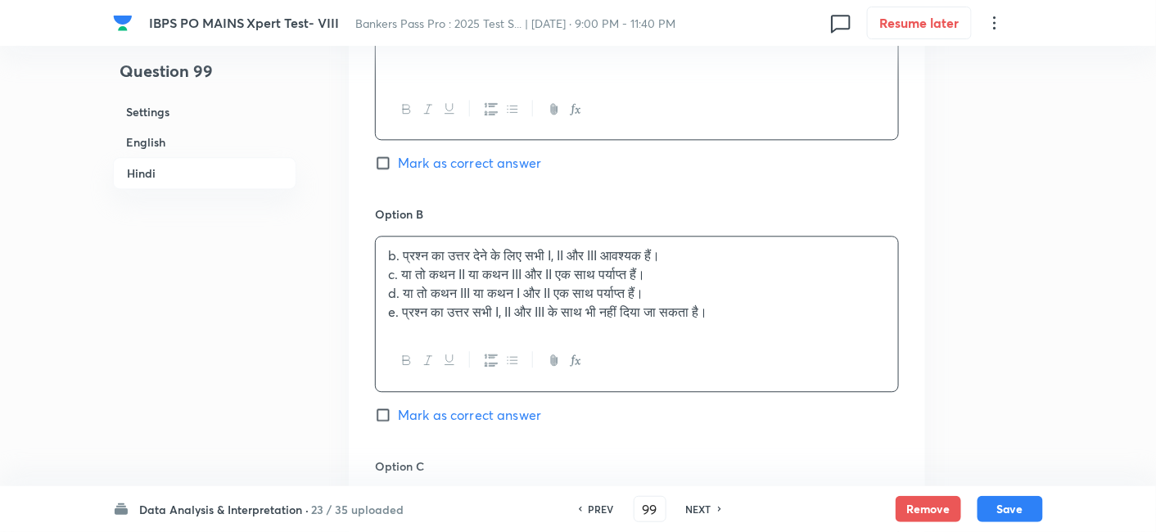
click at [482, 237] on div "b. प्रश्न का उत्तर देने के लिए सभी I, II और III आवश्यक हैं। c. या तो कथन II या …" at bounding box center [637, 284] width 522 height 94
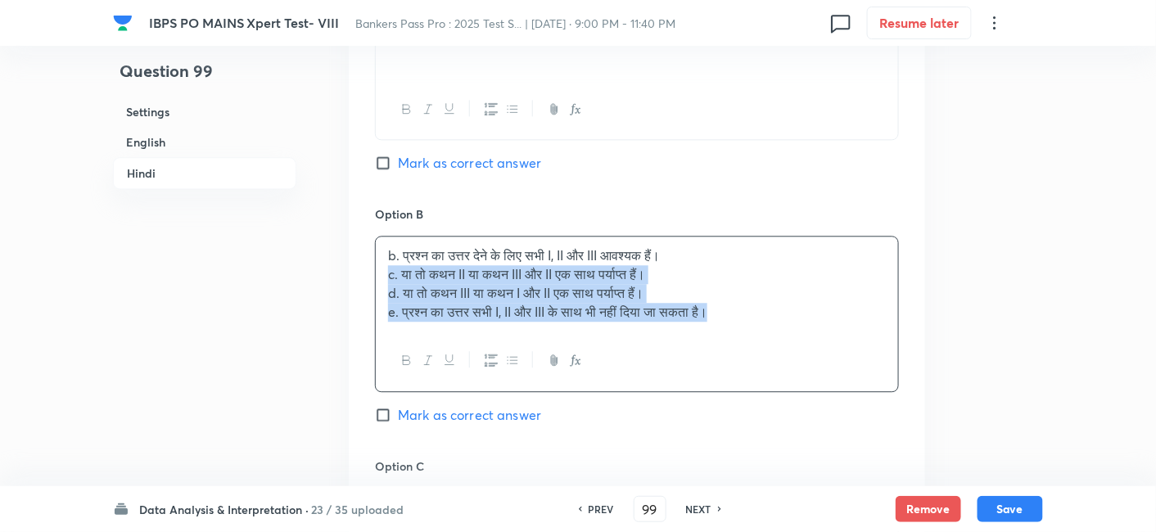
drag, startPoint x: 381, startPoint y: 240, endPoint x: 871, endPoint y: 409, distance: 518.6
click at [871, 409] on div "Option B b. प्रश्न का उत्तर देने के लिए सभी I, II और III आवश्यक हैं। c. या तो क…" at bounding box center [637, 331] width 524 height 251
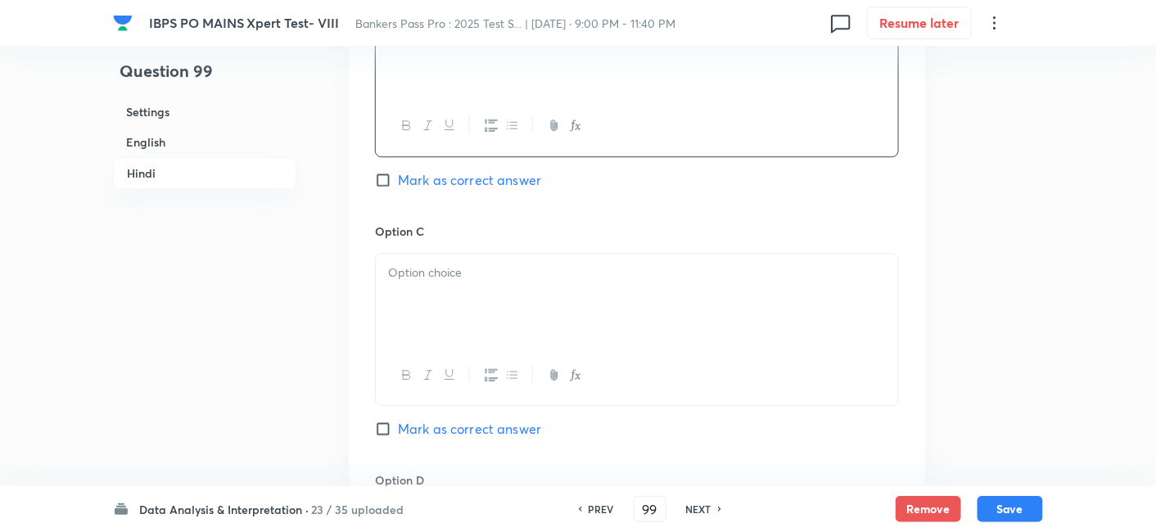
scroll to position [3324, 0]
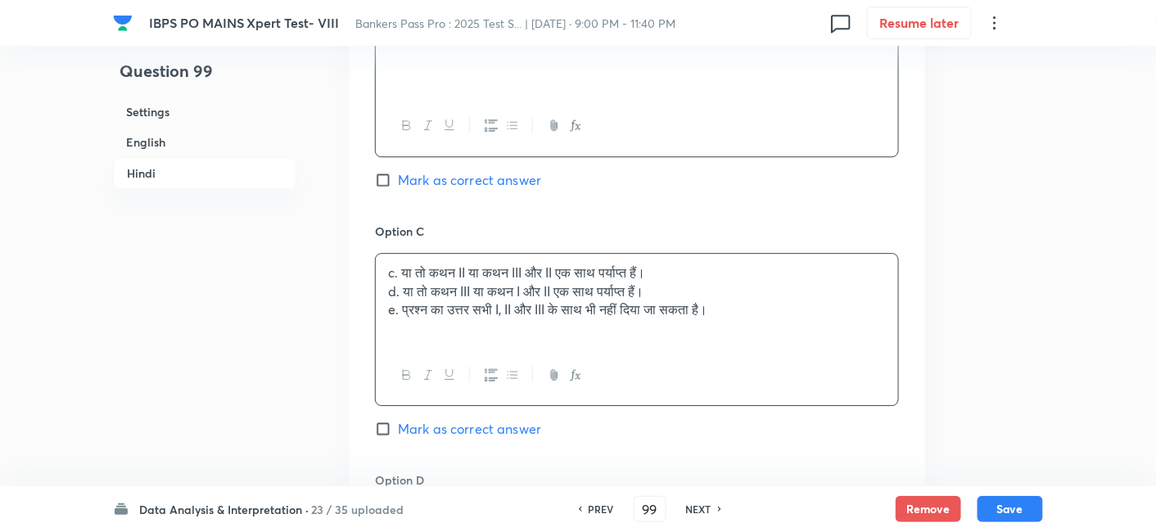
click at [509, 279] on div "c. या तो कथन II या कथन III और II एक साथ पर्याप्त हैं। d. या तो कथन III या कथन I…" at bounding box center [637, 300] width 522 height 92
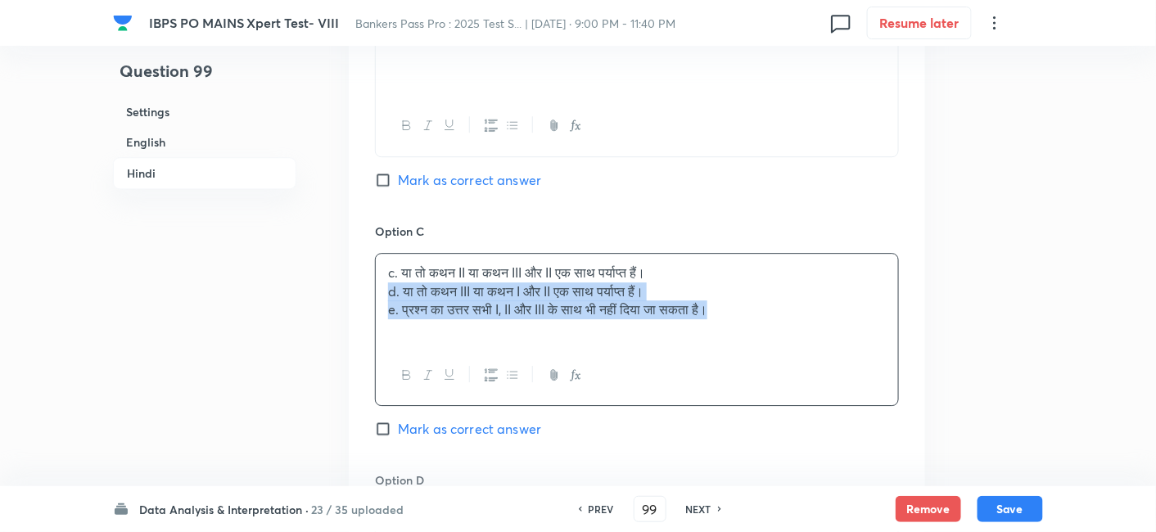
drag, startPoint x: 387, startPoint y: 247, endPoint x: 839, endPoint y: 350, distance: 463.6
click at [839, 350] on div "c. या तो कथन II या कथन III और II एक साथ पर्याप्त हैं। d. या तो कथन III या कथन I…" at bounding box center [637, 329] width 524 height 153
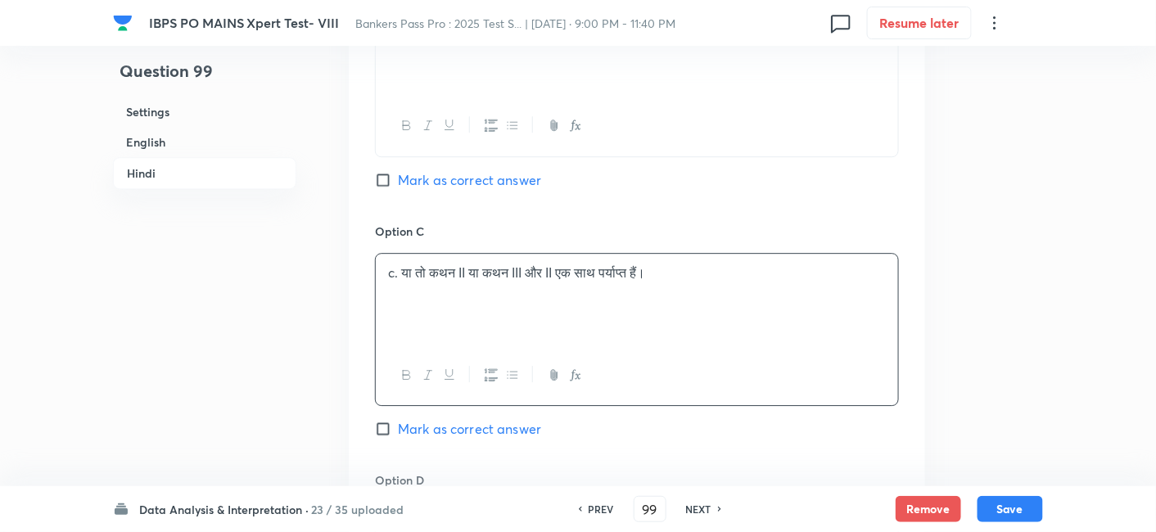
scroll to position [3517, 0]
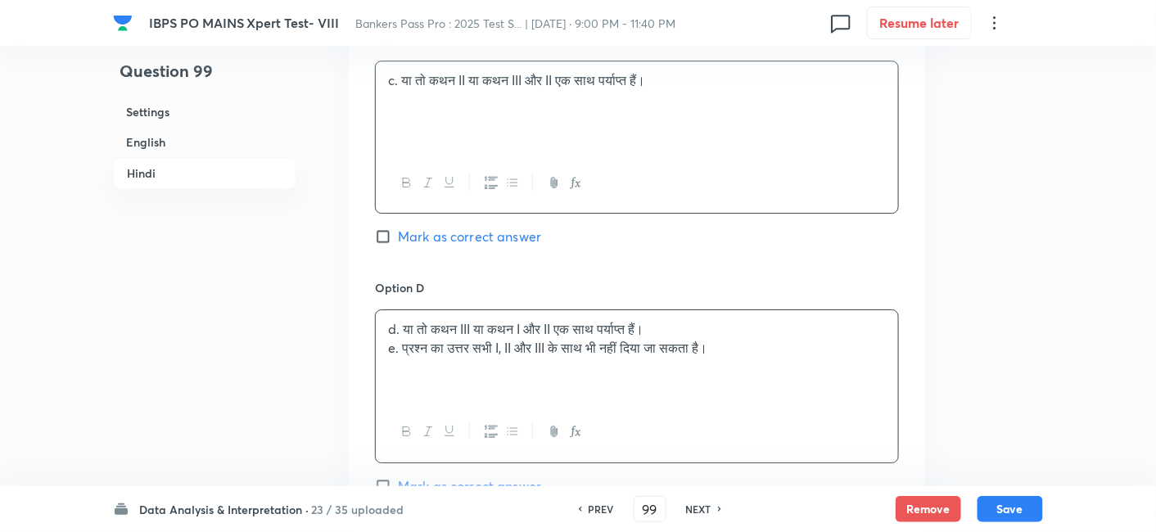
click at [517, 310] on div "d. या तो कथन III या कथन I और II एक साथ पर्याप्त हैं। e. प्रश्न का उत्तर सभी I, …" at bounding box center [637, 356] width 522 height 92
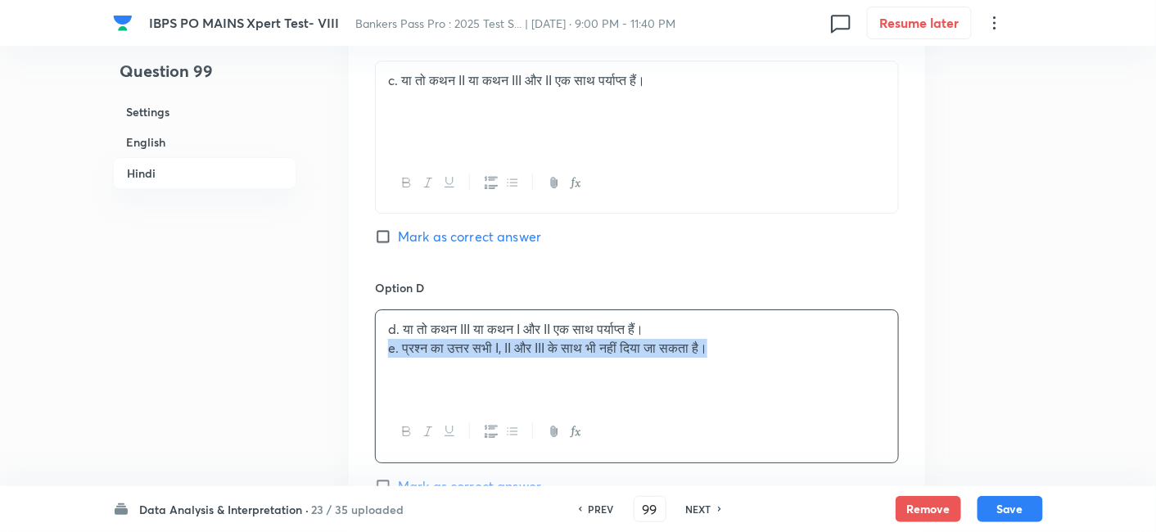
drag, startPoint x: 383, startPoint y: 305, endPoint x: 849, endPoint y: 354, distance: 468.5
click at [849, 354] on div "d. या तो कथन III या कथन I और II एक साथ पर्याप्त हैं। e. प्रश्न का उत्तर सभी I, …" at bounding box center [637, 356] width 522 height 92
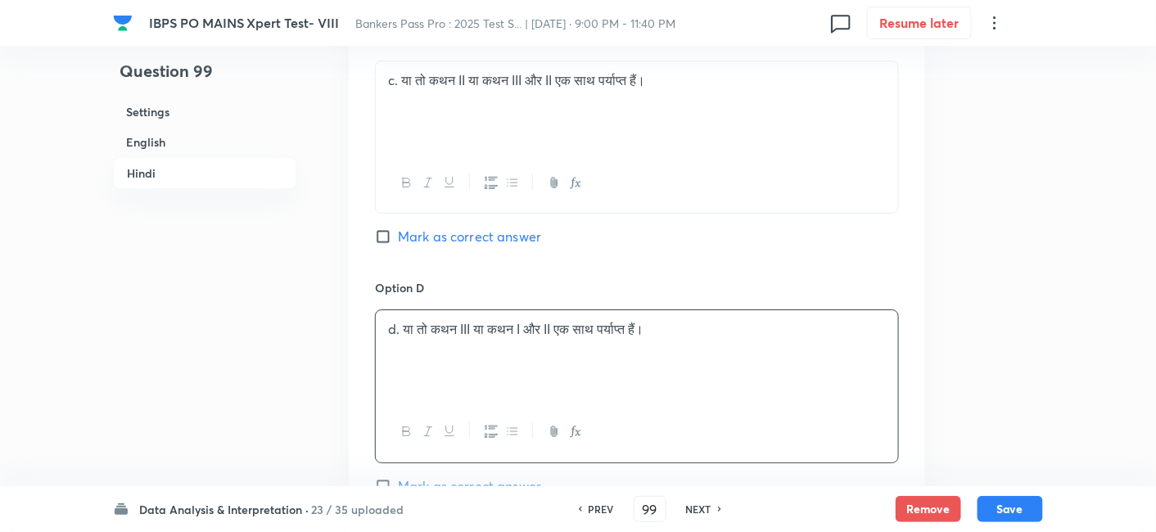
scroll to position [3653, 0]
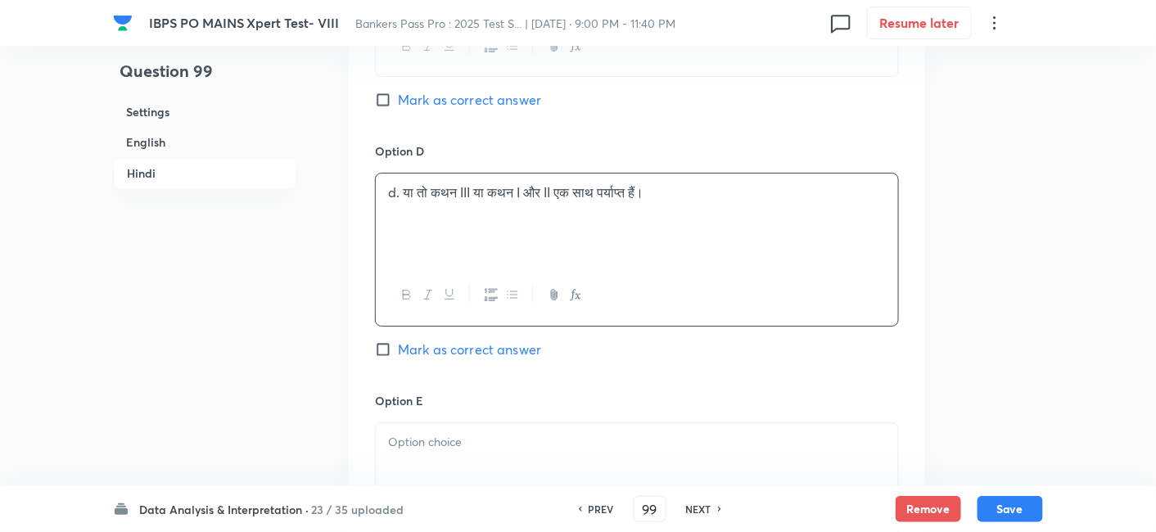
click at [558, 423] on div at bounding box center [637, 469] width 522 height 92
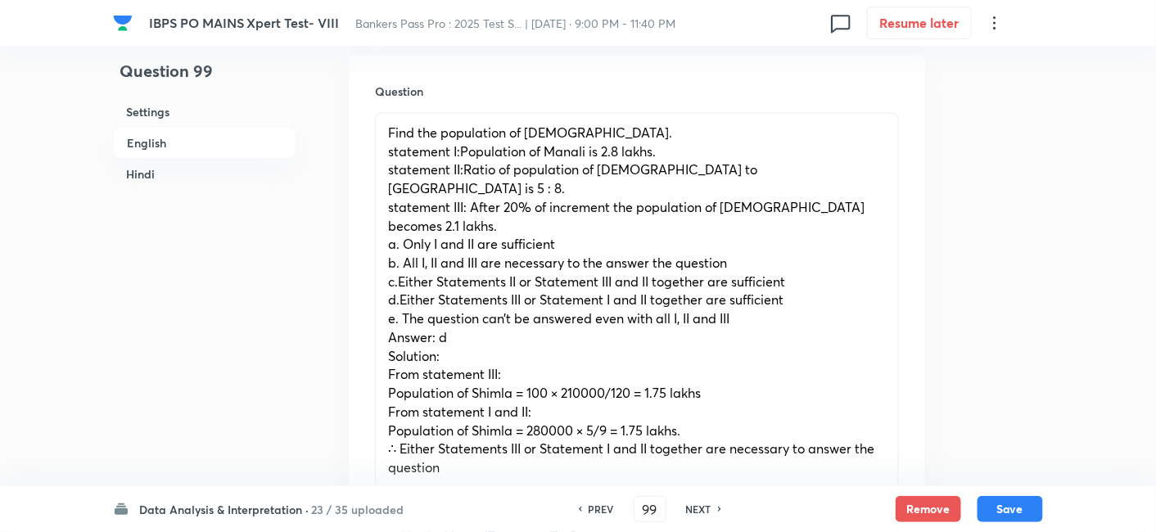
scroll to position [508, 0]
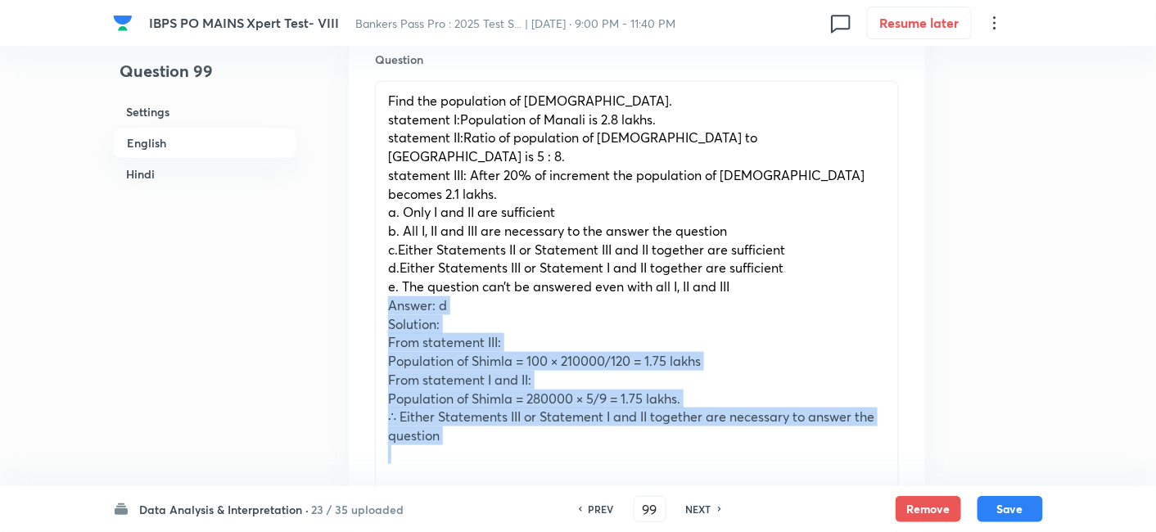
drag, startPoint x: 383, startPoint y: 268, endPoint x: 547, endPoint y: 462, distance: 253.9
click at [547, 462] on div "Find the population of Shimla. statement I:Population of Manali is 2.8 lakhs. s…" at bounding box center [637, 308] width 524 height 454
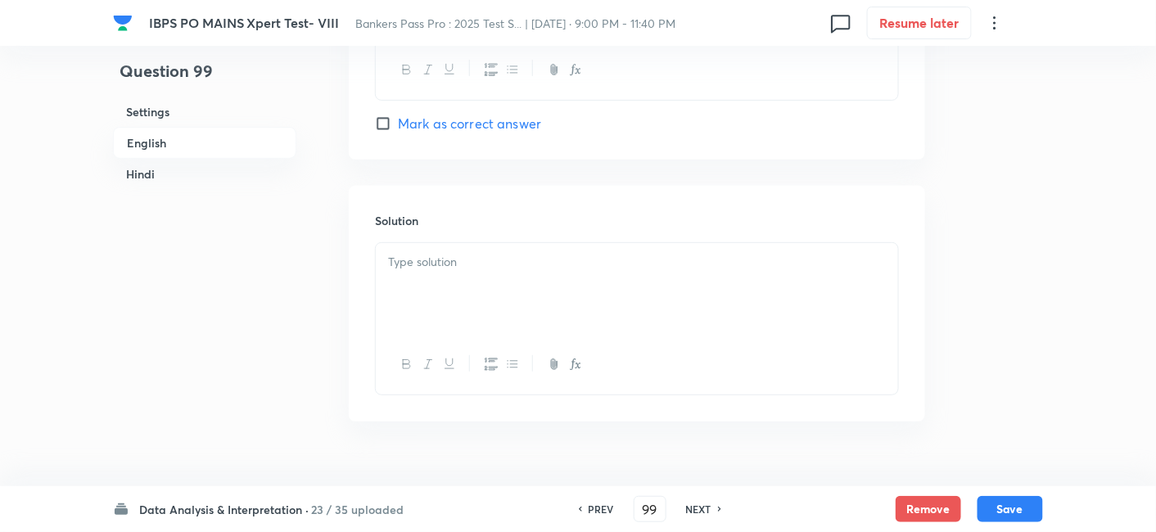
scroll to position [2081, 0]
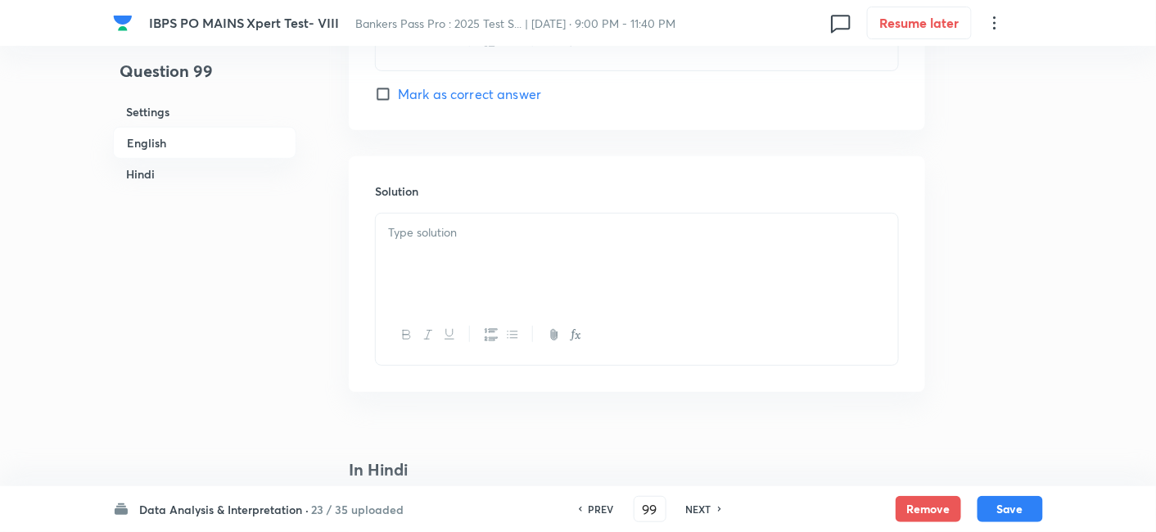
click at [442, 214] on div at bounding box center [637, 260] width 522 height 92
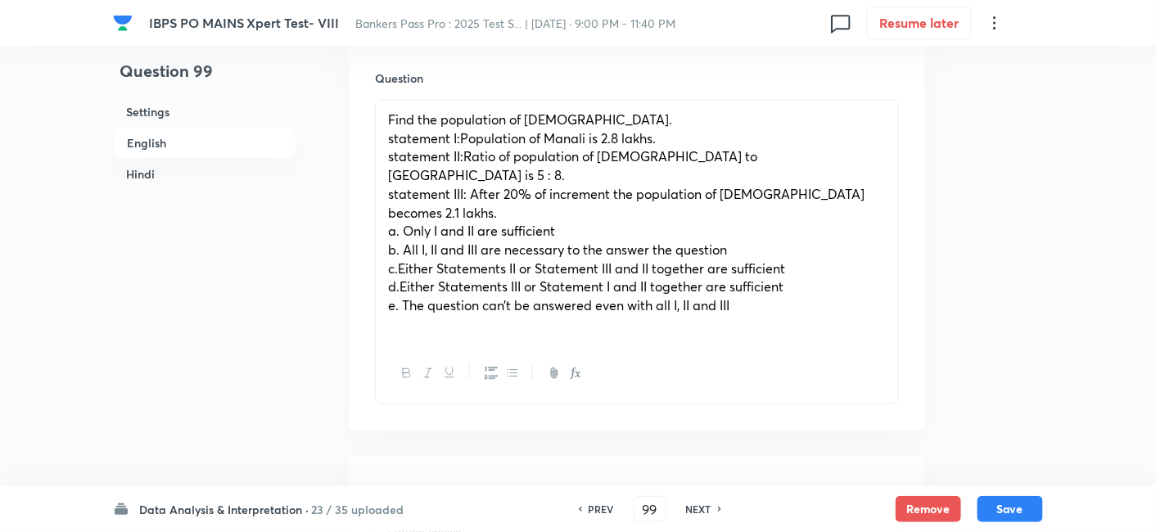
scroll to position [487, 0]
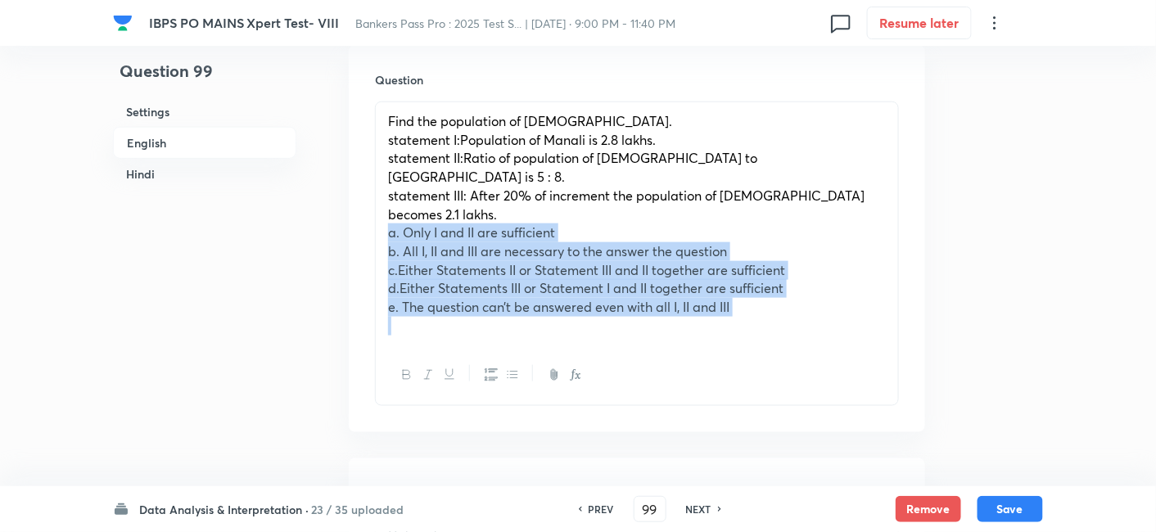
drag, startPoint x: 383, startPoint y: 197, endPoint x: 770, endPoint y: 328, distance: 407.8
click at [770, 328] on div "Find the population of Shimla. statement I:Population of Manali is 2.8 lakhs. s…" at bounding box center [637, 254] width 524 height 305
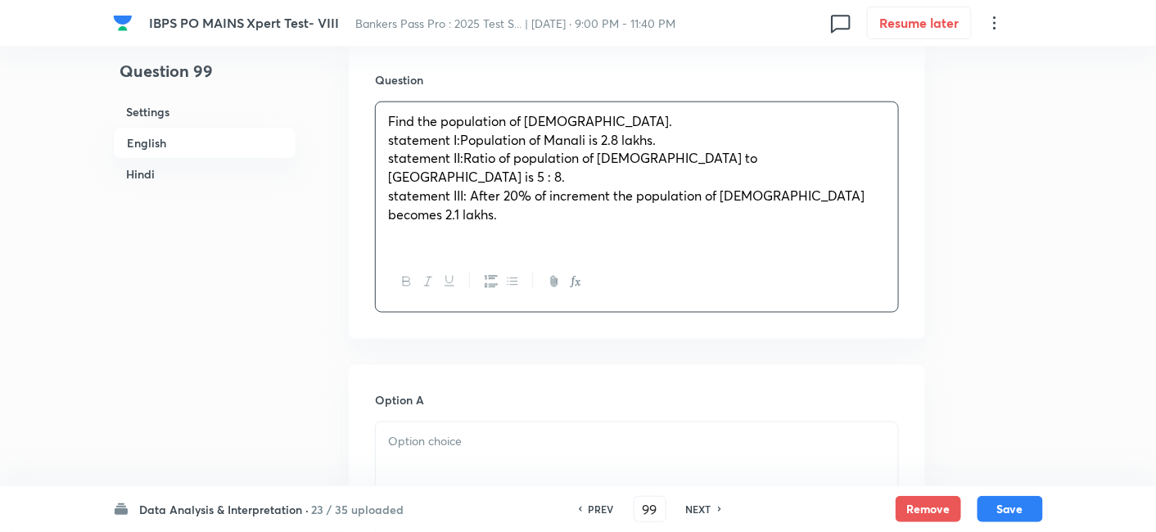
scroll to position [721, 0]
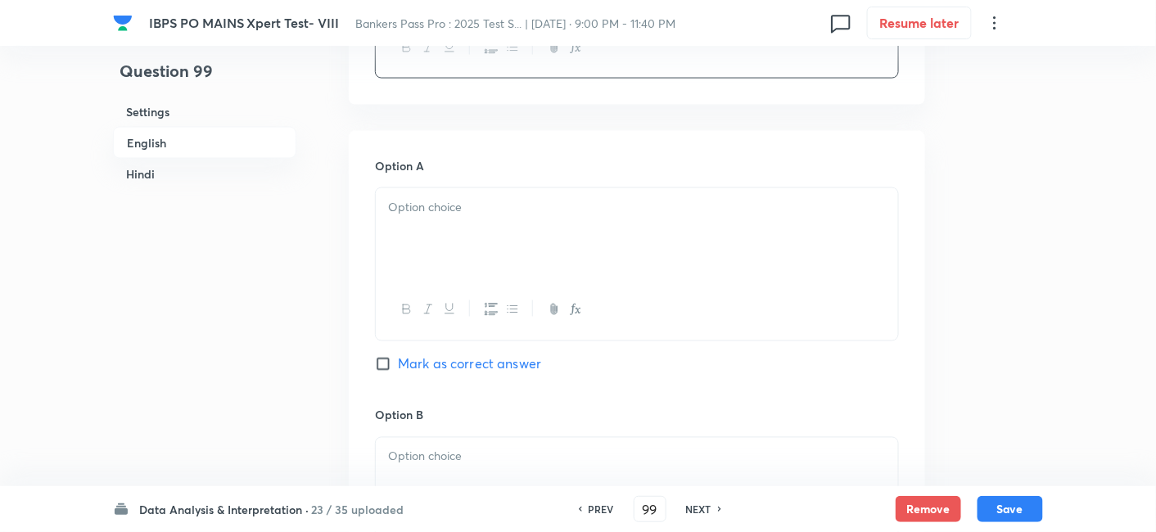
click at [442, 195] on div at bounding box center [637, 234] width 522 height 92
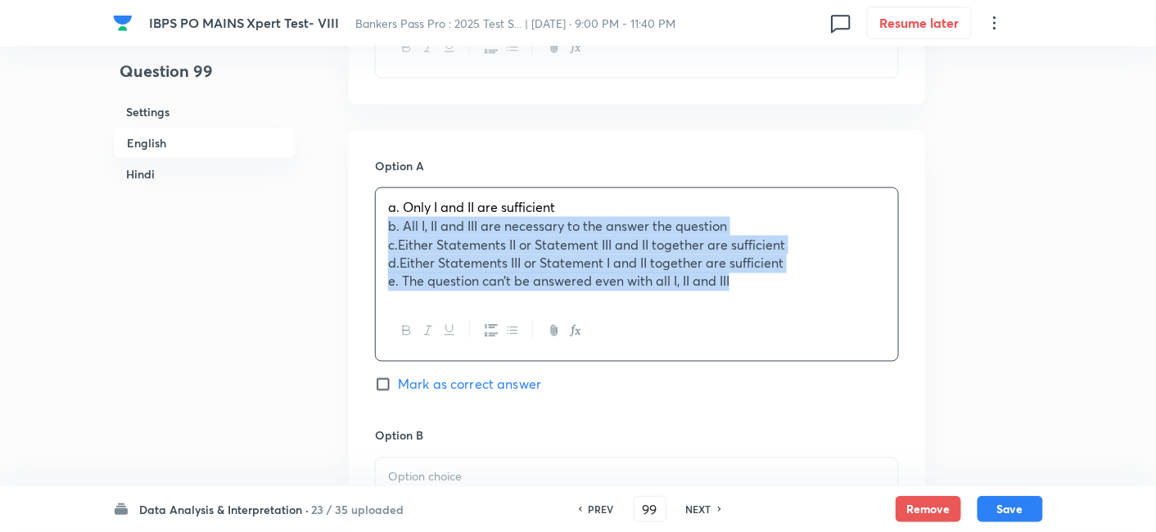
drag, startPoint x: 386, startPoint y: 189, endPoint x: 759, endPoint y: 246, distance: 377.7
click at [759, 246] on div "a. Only I and II are sufficient b. All I, II and III are necessary to the answe…" at bounding box center [637, 244] width 522 height 113
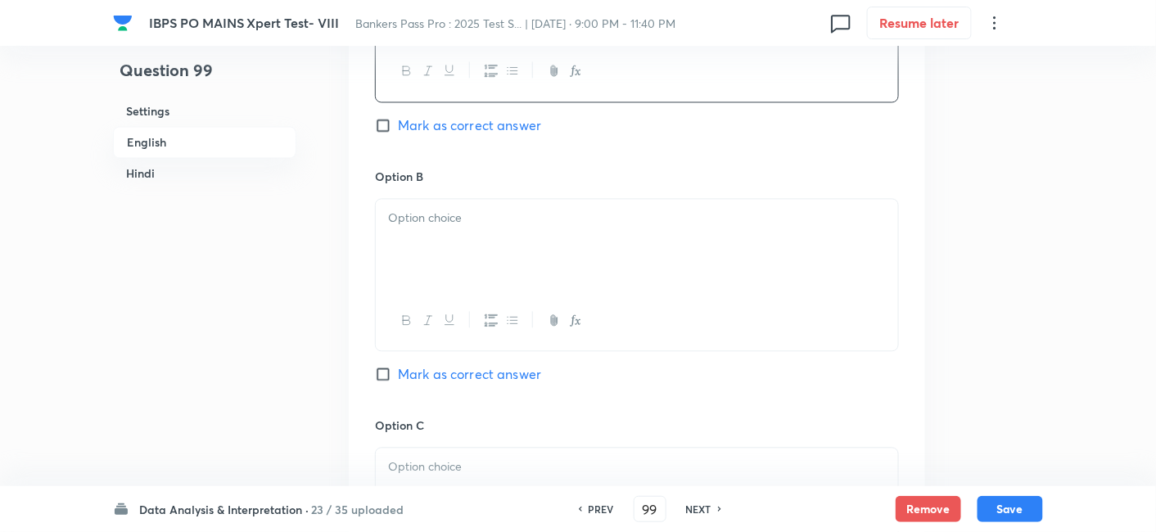
scroll to position [962, 0]
click at [759, 246] on div at bounding box center [637, 243] width 522 height 92
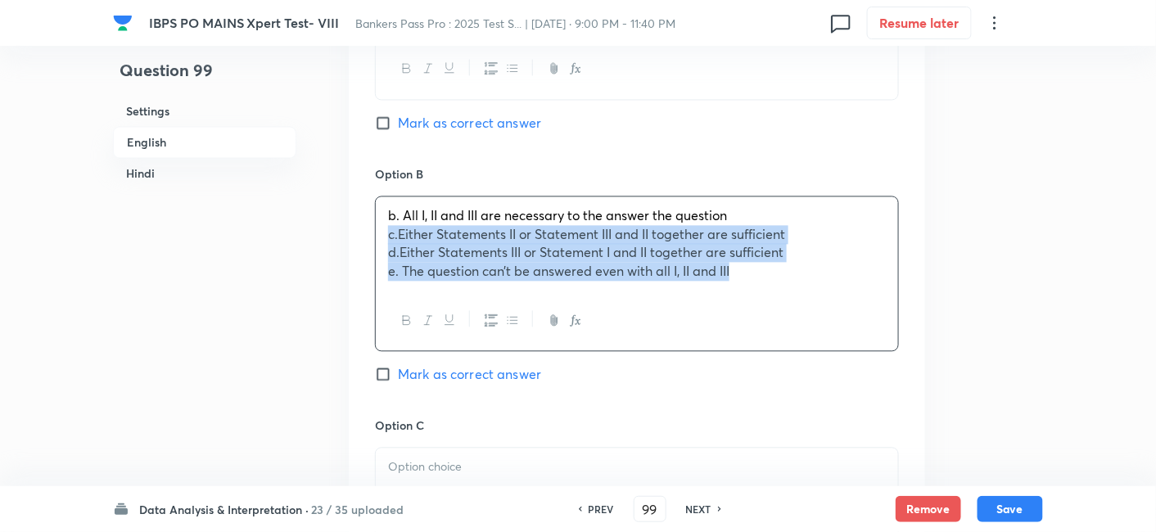
drag, startPoint x: 378, startPoint y: 200, endPoint x: 896, endPoint y: 254, distance: 520.3
click at [896, 254] on div "b. All I, II and III are necessary to the answer the question c.Either Statemen…" at bounding box center [637, 275] width 524 height 156
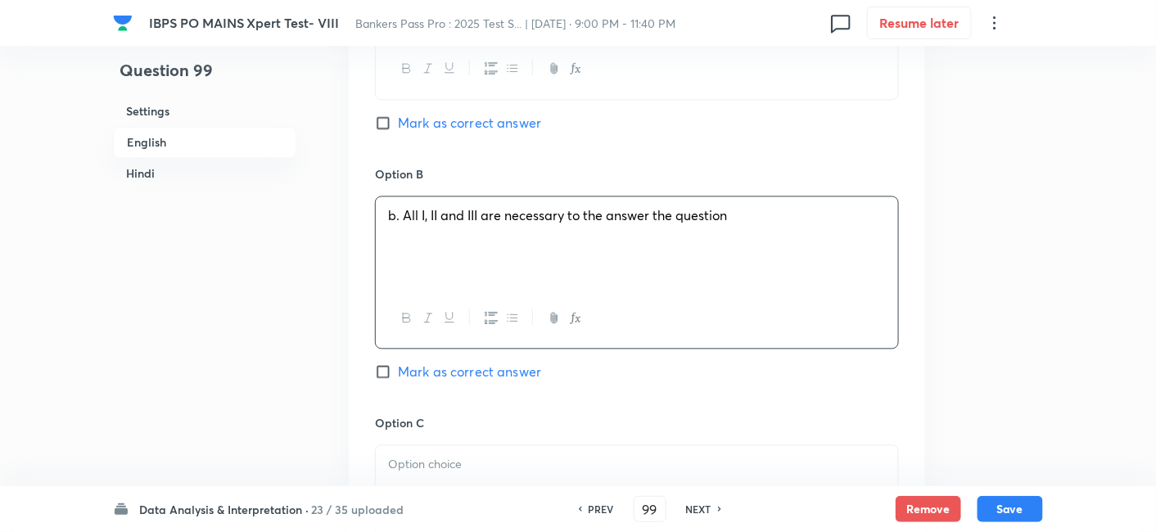
scroll to position [1246, 0]
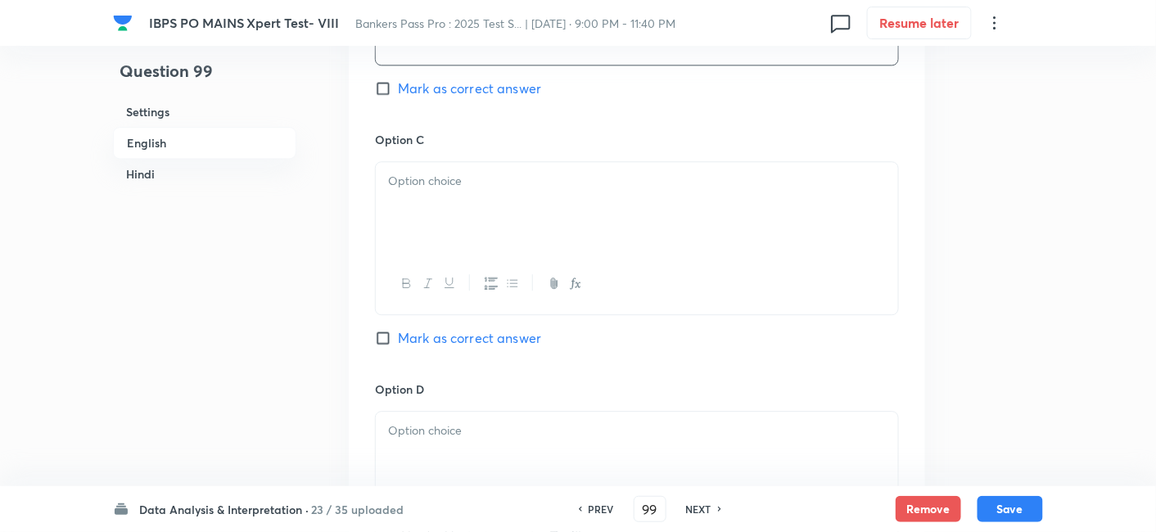
click at [567, 176] on div at bounding box center [637, 208] width 522 height 92
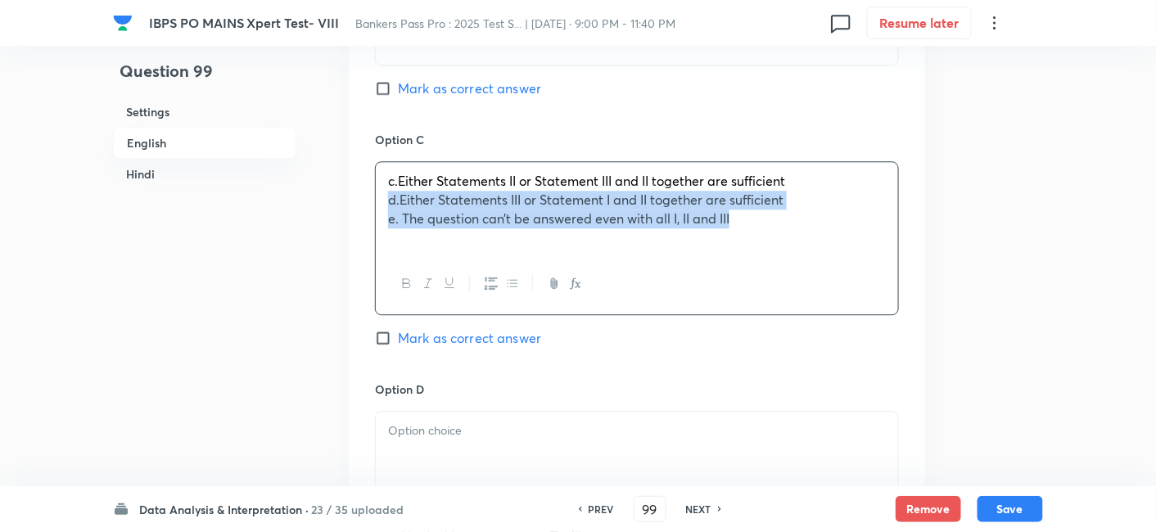
drag, startPoint x: 383, startPoint y: 160, endPoint x: 835, endPoint y: 205, distance: 454.1
click at [835, 205] on div "c.Either Statements II or Statement III and II together are sufficient d.Either…" at bounding box center [637, 208] width 522 height 92
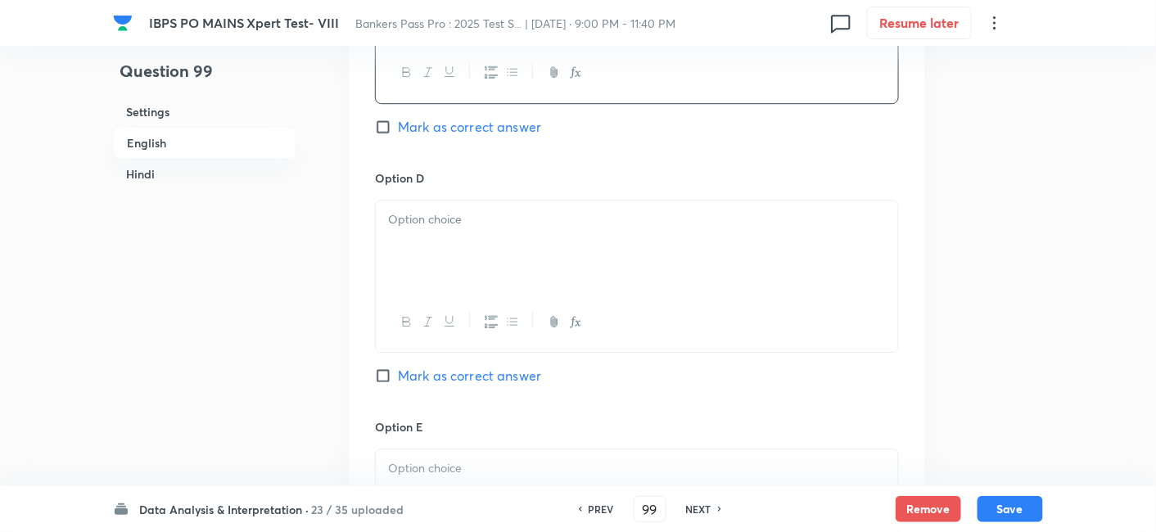
scroll to position [1459, 0]
click at [827, 205] on div at bounding box center [637, 245] width 522 height 92
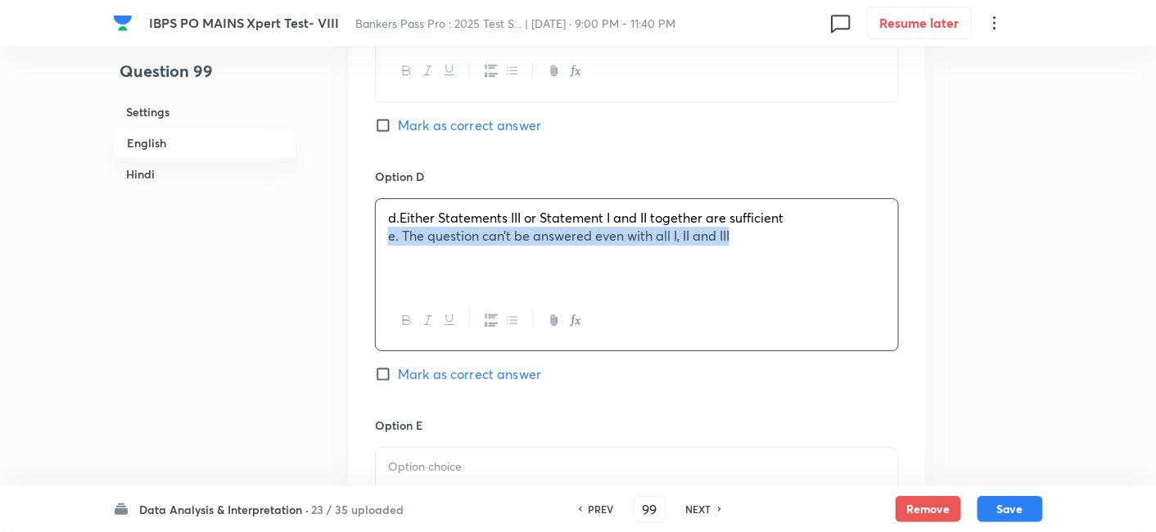
drag, startPoint x: 385, startPoint y: 197, endPoint x: 942, endPoint y: 232, distance: 558.6
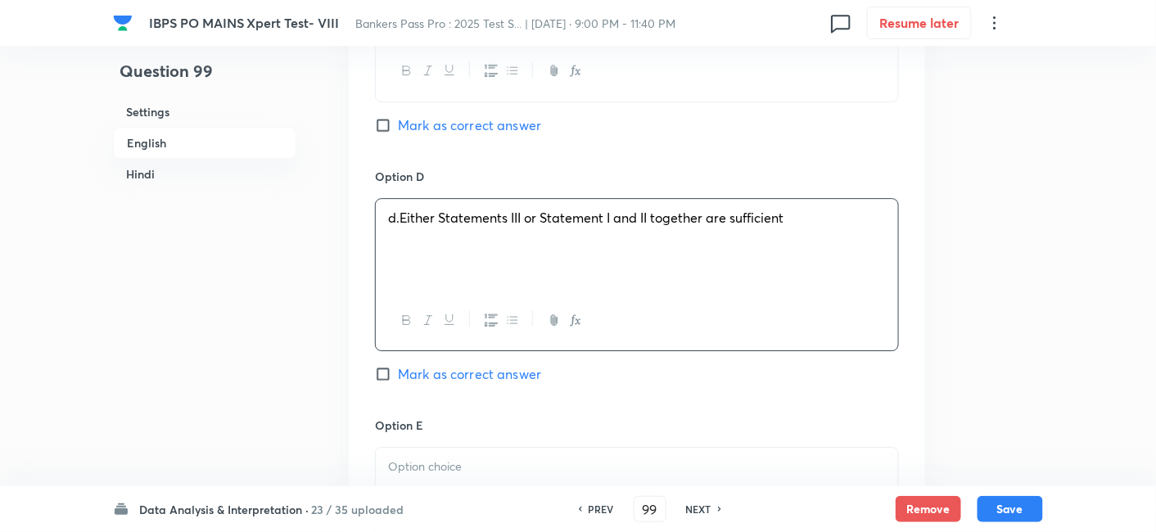
scroll to position [1665, 0]
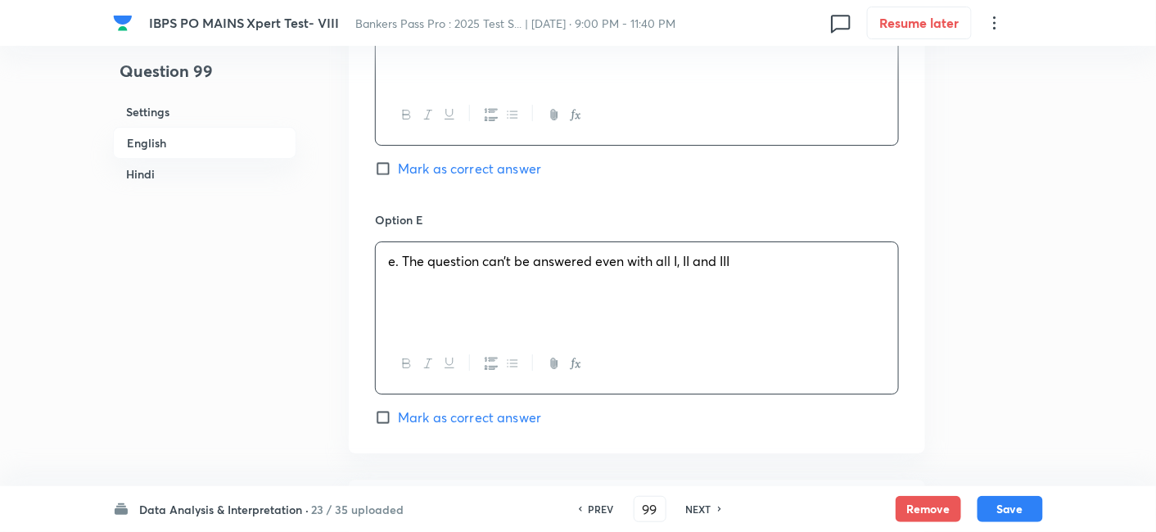
click at [677, 242] on div "e. The question can’t be answered even with all I, II and III" at bounding box center [637, 288] width 522 height 92
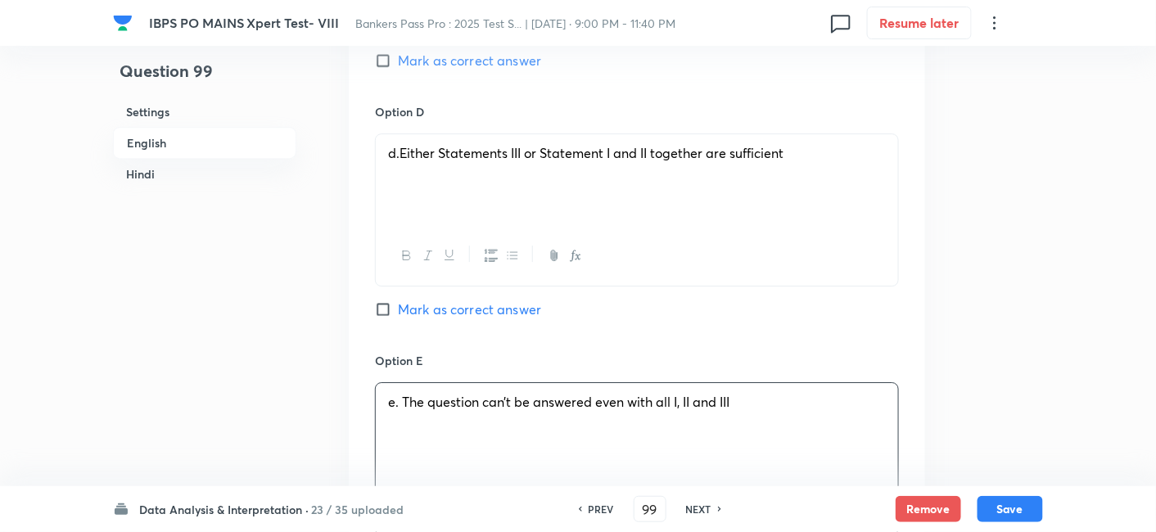
scroll to position [1520, 0]
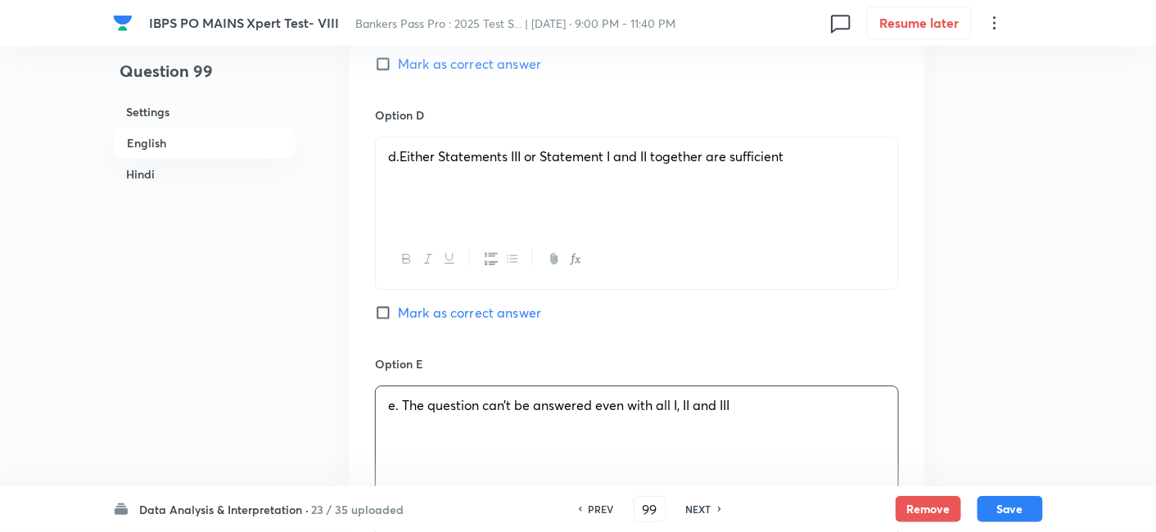
click at [504, 303] on span "Mark as correct answer" at bounding box center [469, 313] width 143 height 20
click at [398, 305] on input "Mark as correct answer" at bounding box center [386, 313] width 23 height 16
checkbox input "true"
click at [1012, 508] on button "Save" at bounding box center [1011, 508] width 66 height 26
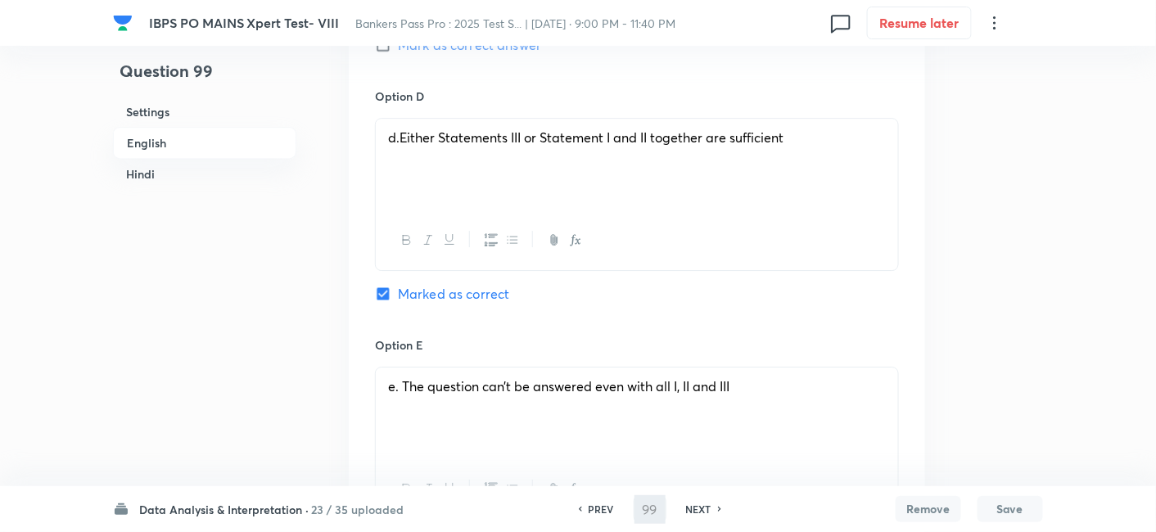
type input "100"
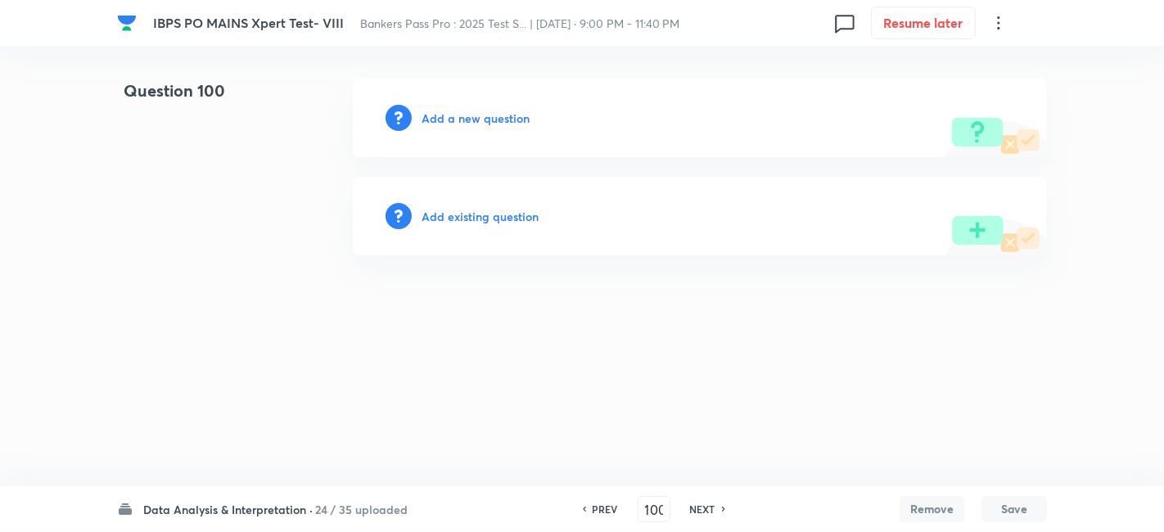
click at [470, 120] on h6 "Add a new question" at bounding box center [476, 118] width 108 height 17
click at [470, 120] on h6 "Choose a question type" at bounding box center [485, 118] width 126 height 17
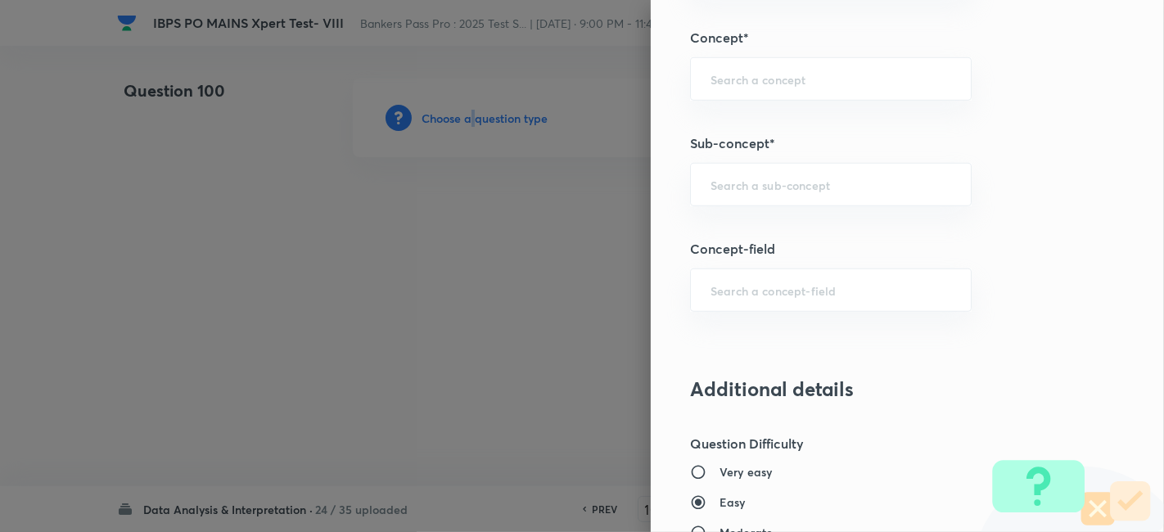
scroll to position [922, 0]
click at [771, 178] on input "text" at bounding box center [831, 186] width 241 height 16
click at [767, 222] on li "Single Comparison" at bounding box center [817, 229] width 281 height 29
type input "Single Comparison"
type input "Quantitative Aptitude"
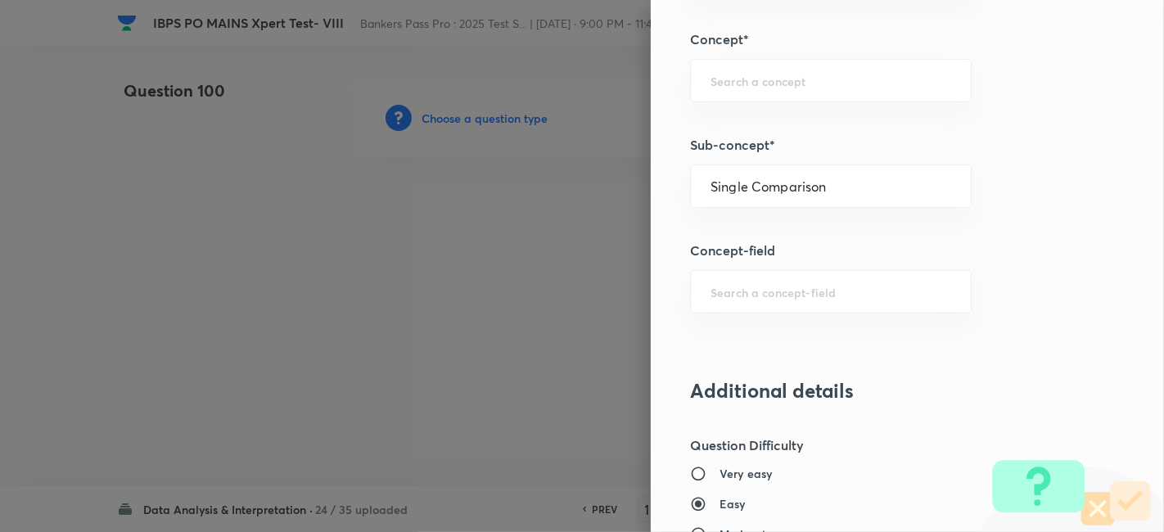
type input "Advanced Maths"
type input "Quantitative Comparison"
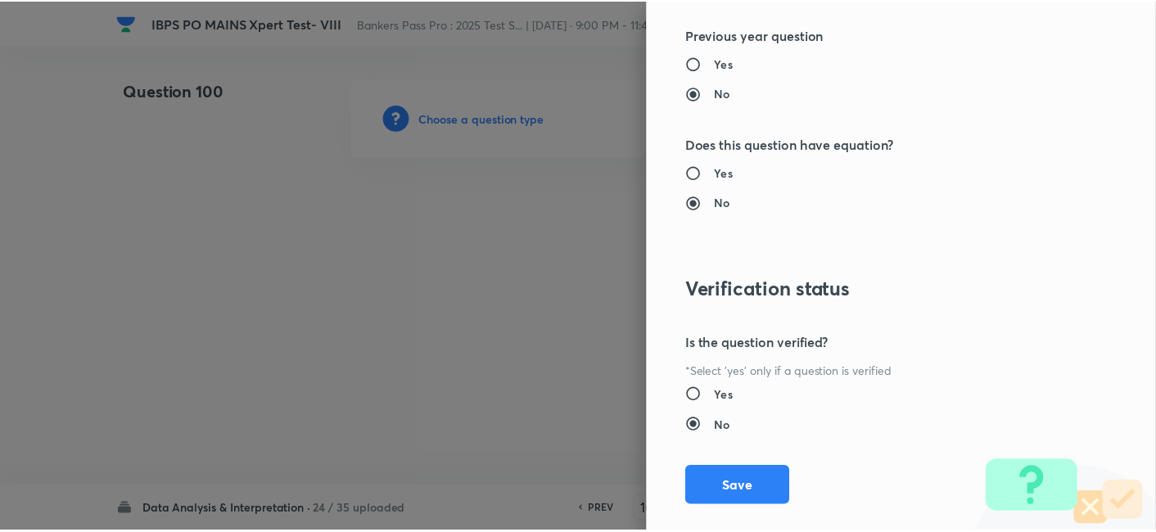
scroll to position [1695, 0]
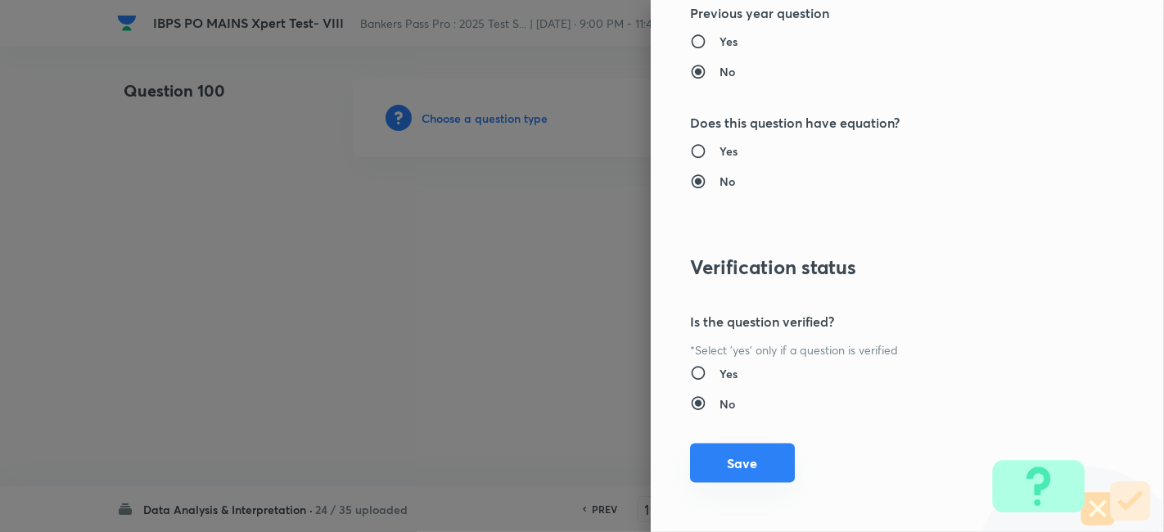
click at [743, 473] on button "Save" at bounding box center [742, 463] width 105 height 39
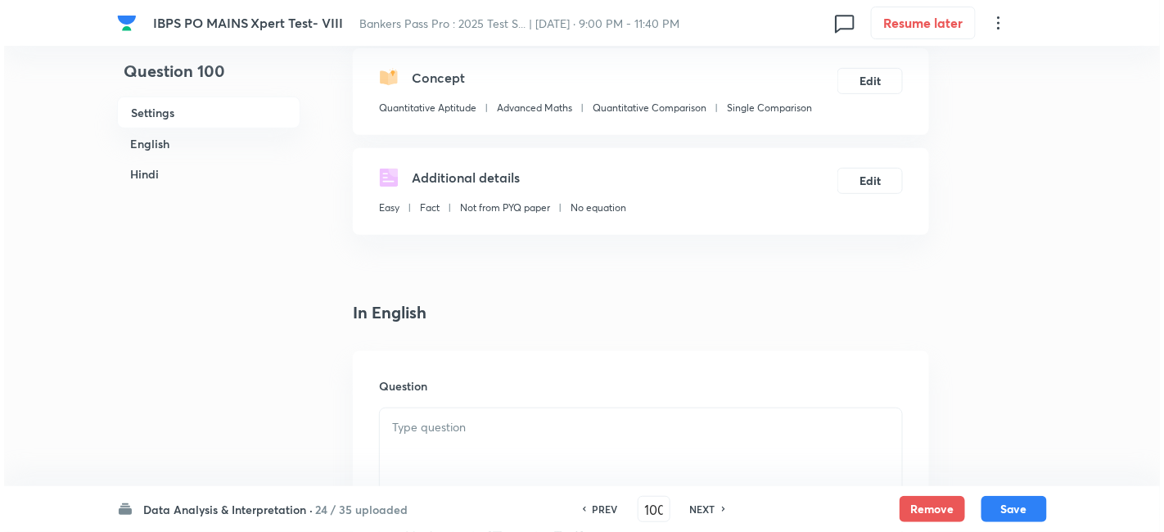
scroll to position [174, 0]
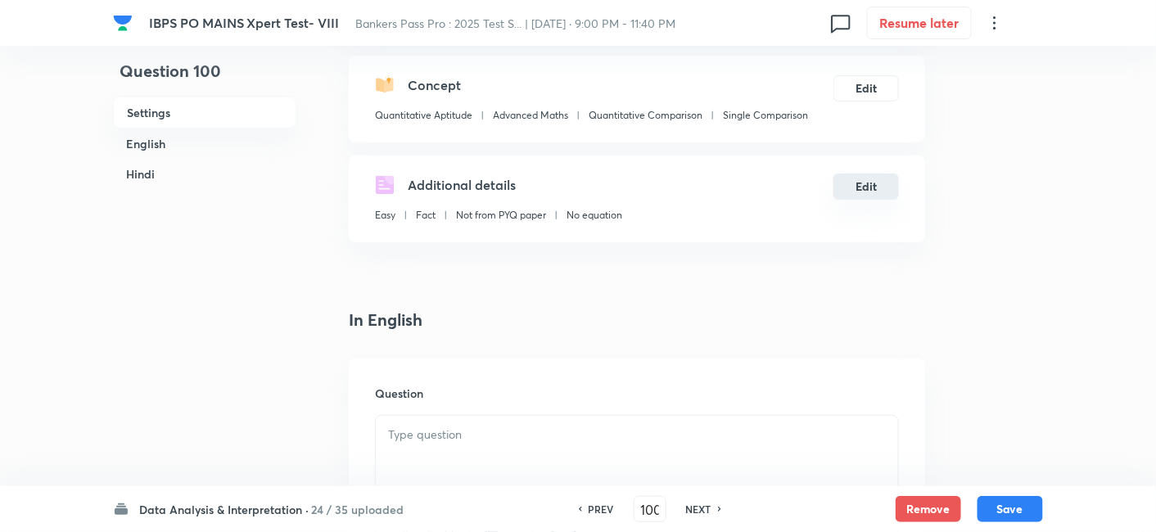
click at [863, 181] on button "Edit" at bounding box center [867, 187] width 66 height 26
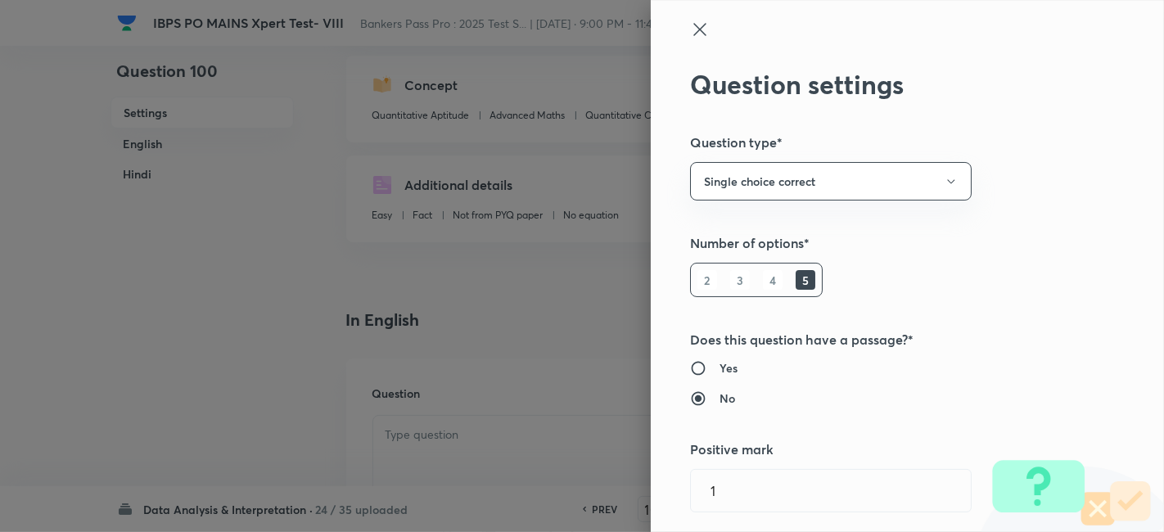
click at [722, 366] on h6 "Yes" at bounding box center [729, 367] width 18 height 17
click at [720, 366] on input "Yes" at bounding box center [704, 368] width 29 height 16
radio input "true"
radio input "false"
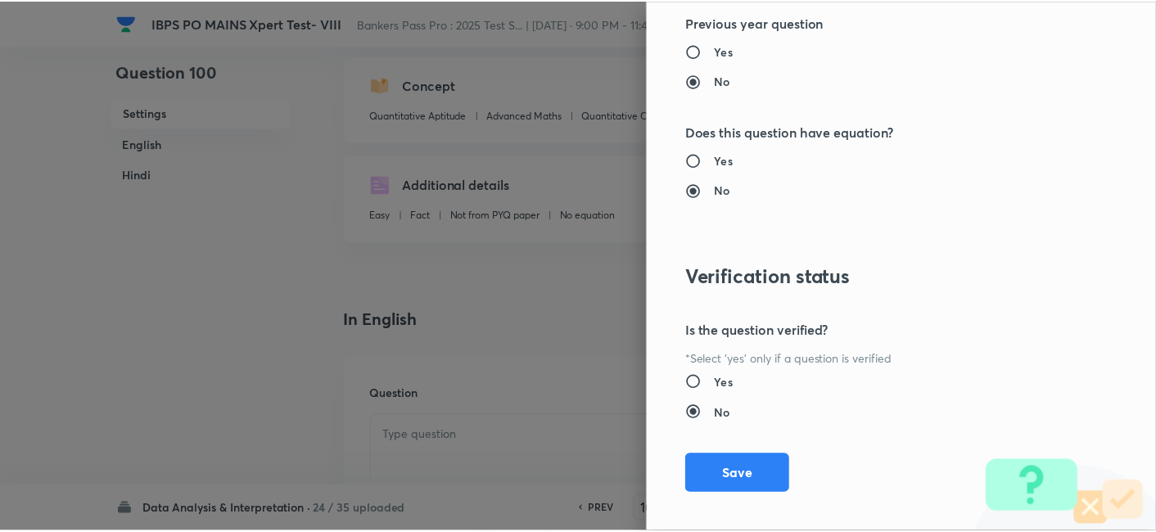
scroll to position [1695, 0]
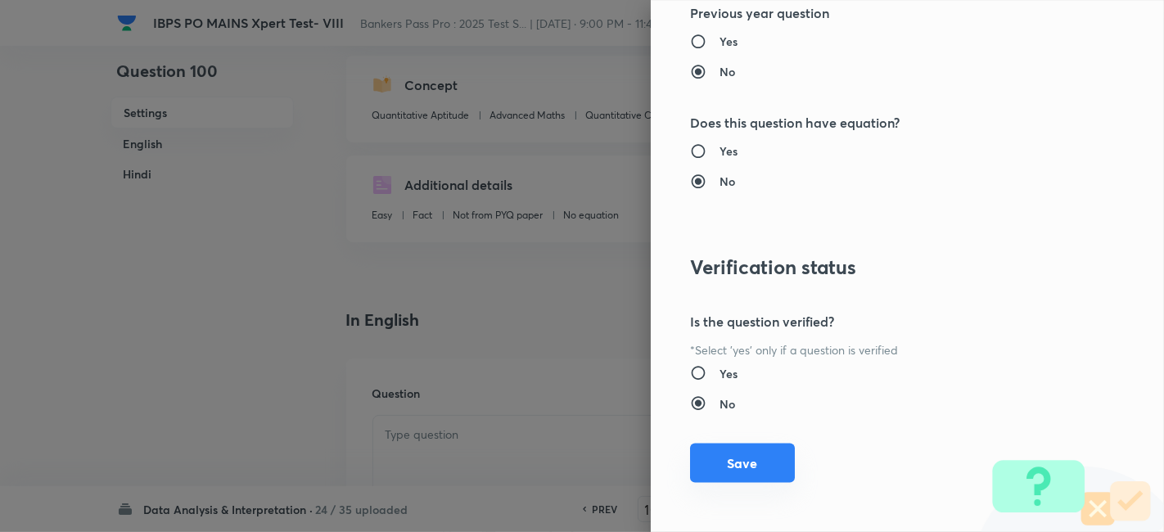
click at [740, 463] on button "Save" at bounding box center [742, 463] width 105 height 39
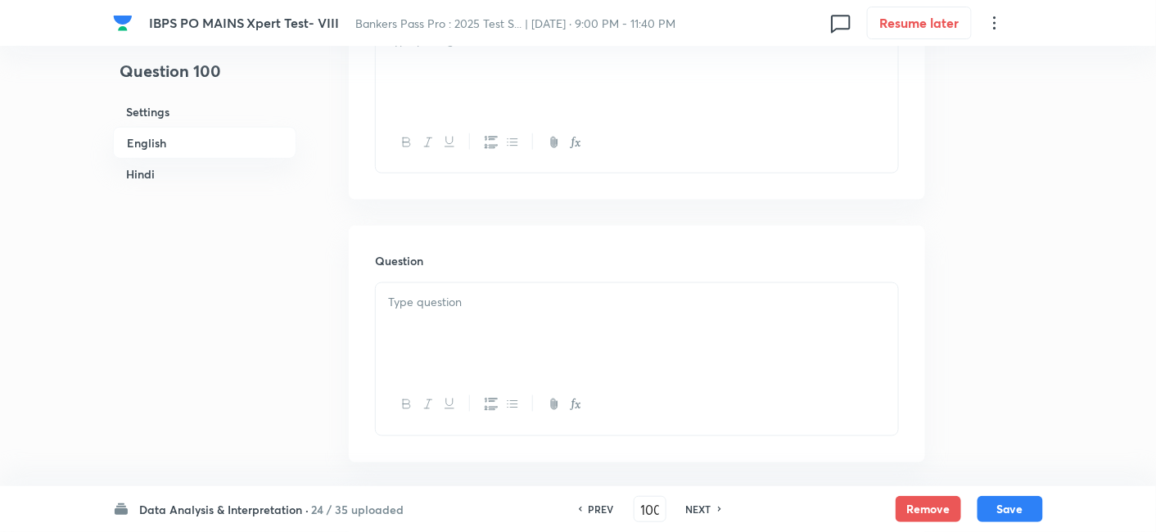
scroll to position [431, 0]
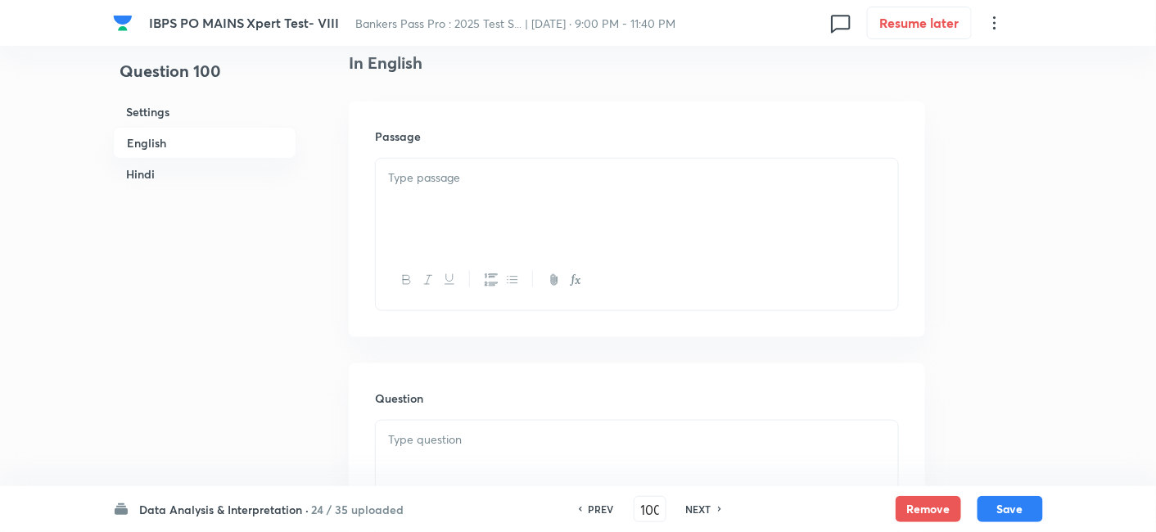
paste div
click at [519, 172] on p at bounding box center [637, 178] width 498 height 19
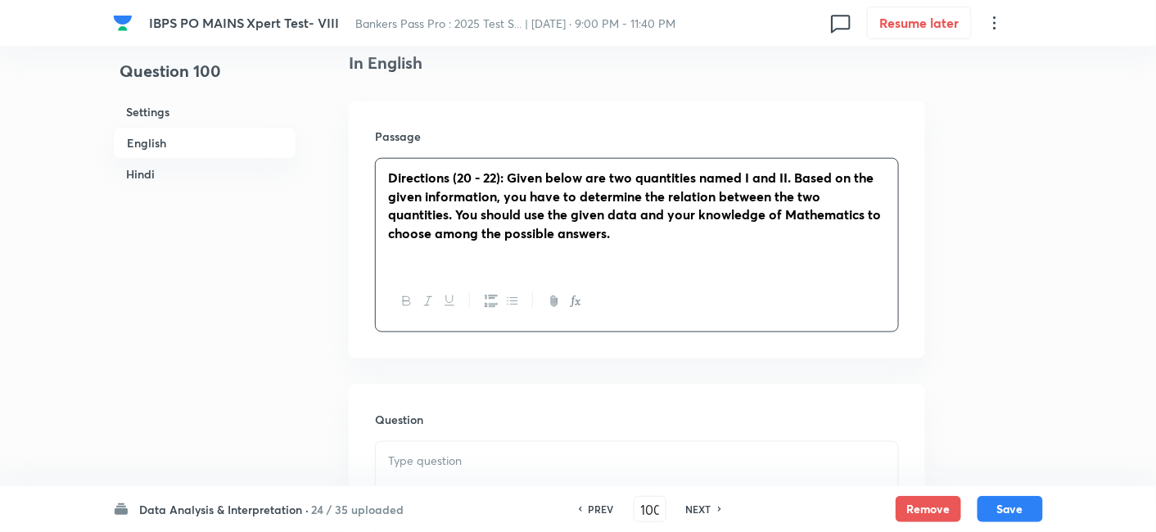
click at [466, 180] on strong "Directions (20 - 22): Given below are two quantities named I and II. Based on t…" at bounding box center [634, 205] width 493 height 73
click at [500, 185] on strong "Directions (100 - 22): Given below are two quantities named I and II. Based on …" at bounding box center [634, 205] width 493 height 73
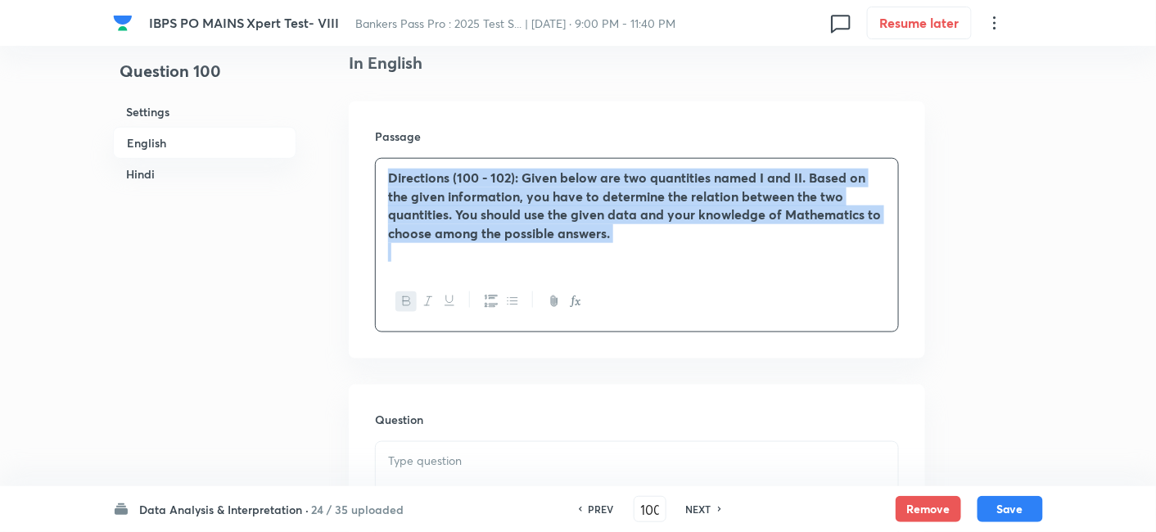
drag, startPoint x: 390, startPoint y: 175, endPoint x: 689, endPoint y: 307, distance: 327.4
click at [689, 307] on div "Directions (100 - 102): Given below are two quantities named I and II. Based on…" at bounding box center [637, 245] width 524 height 174
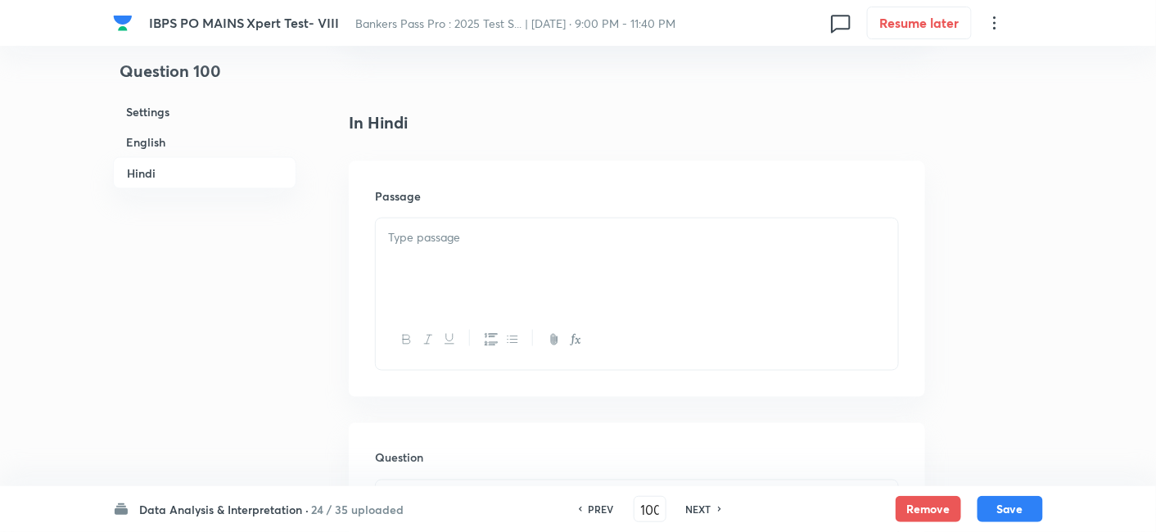
scroll to position [2587, 0]
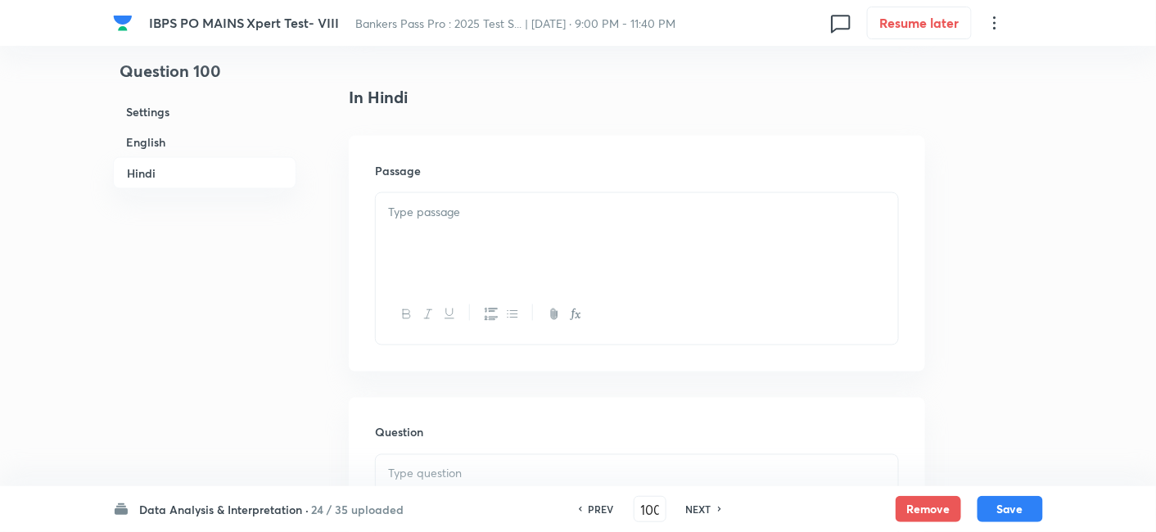
click at [479, 247] on div at bounding box center [637, 239] width 522 height 92
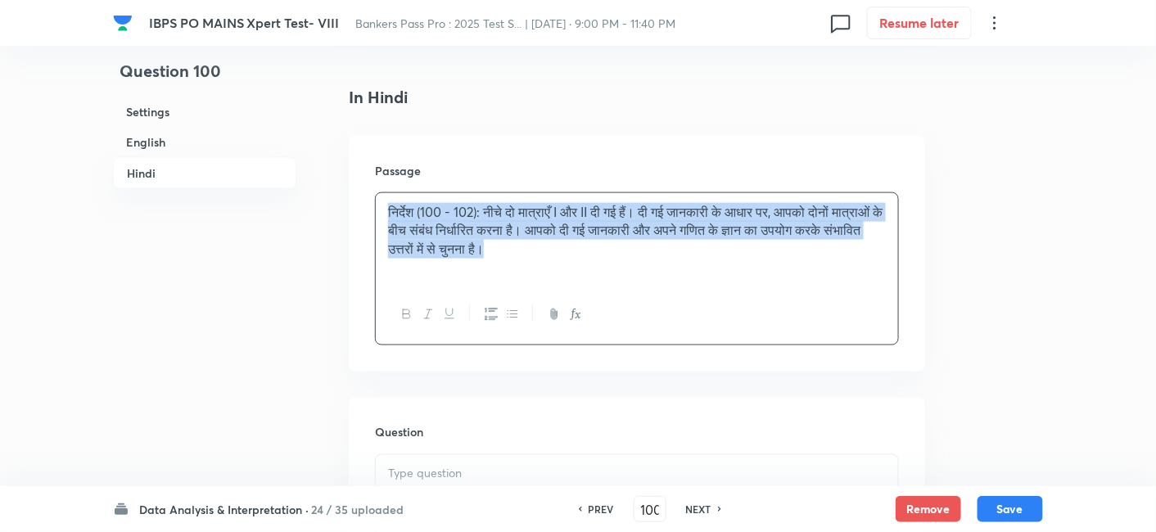
drag, startPoint x: 381, startPoint y: 197, endPoint x: 694, endPoint y: 278, distance: 323.7
click at [694, 278] on div "निर्देश (100 - 102): नीचे दो मात्राएँ I और II दी गई हैं। दी गई जानकारी के आधार …" at bounding box center [637, 239] width 522 height 92
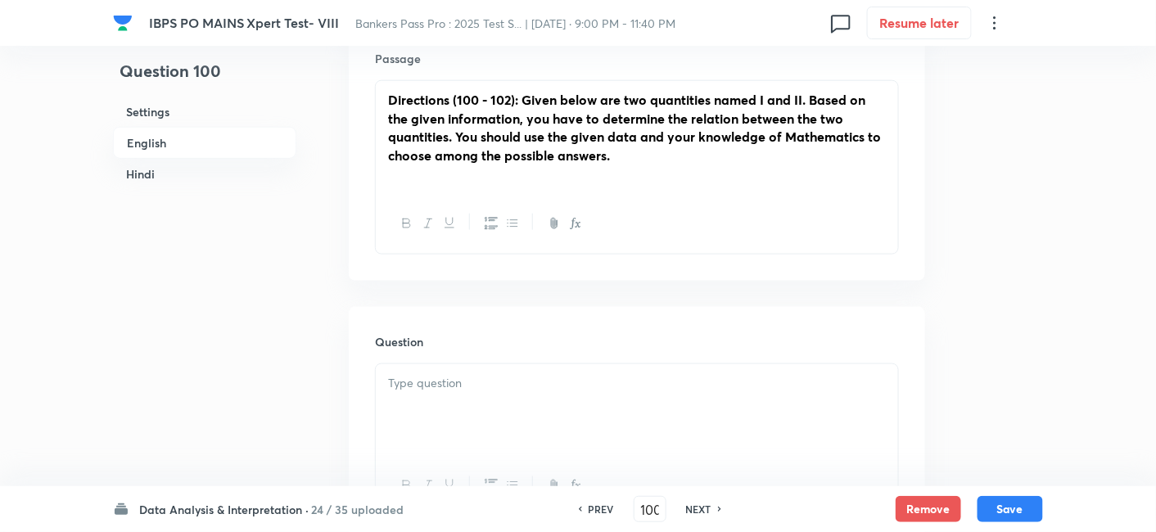
scroll to position [492, 0]
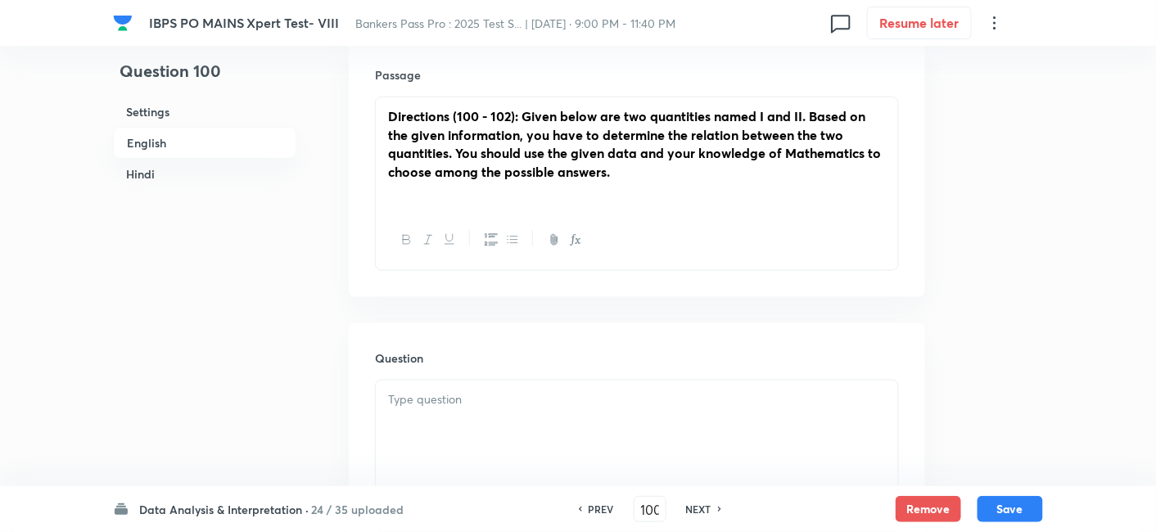
click at [630, 178] on p "Directions (100 - 102): Given below are two quantities named I and II. Based on…" at bounding box center [637, 144] width 498 height 75
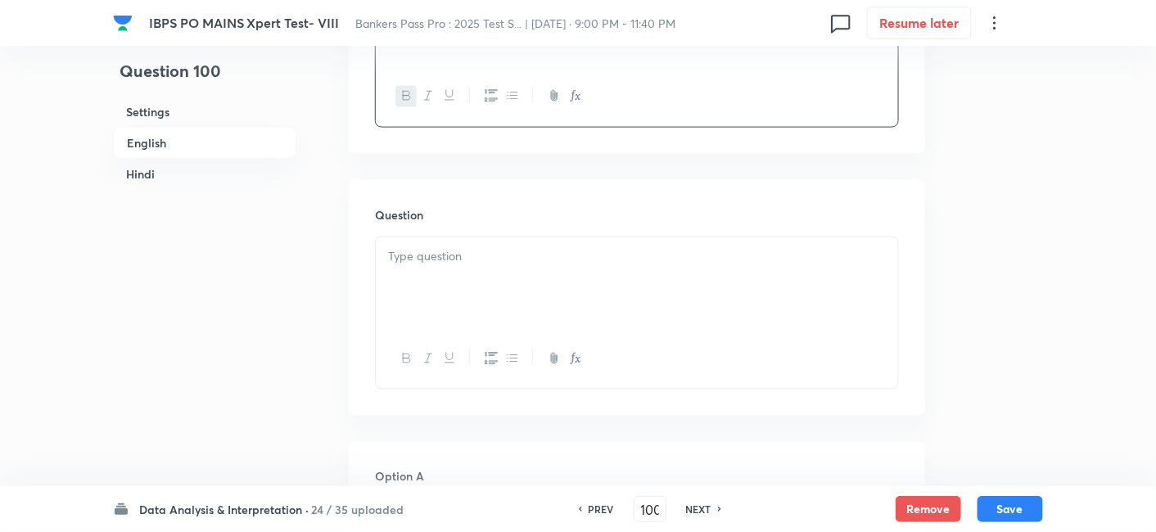
scroll to position [655, 0]
click at [436, 284] on div at bounding box center [637, 283] width 522 height 92
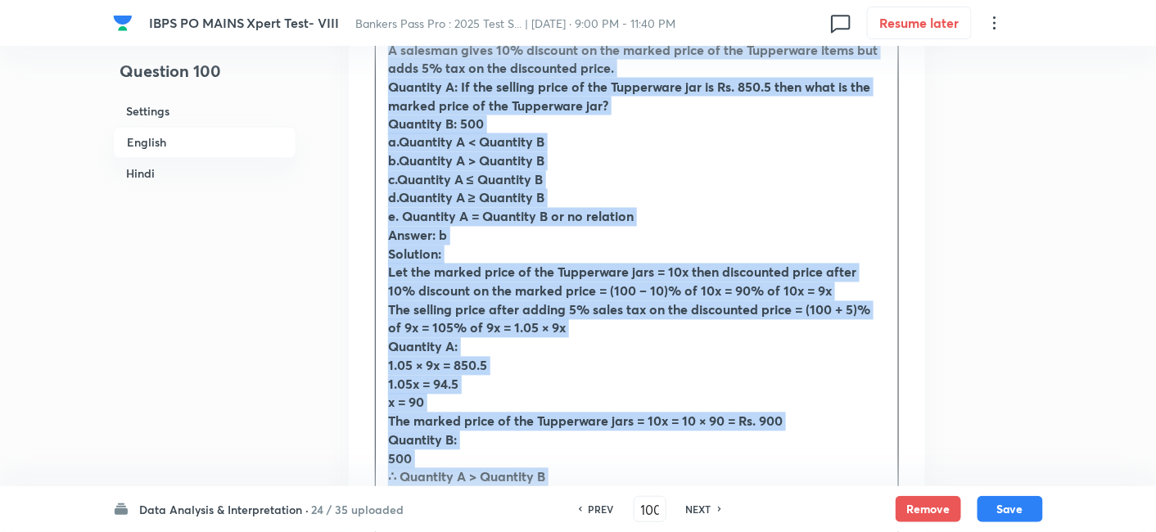
scroll to position [943, 0]
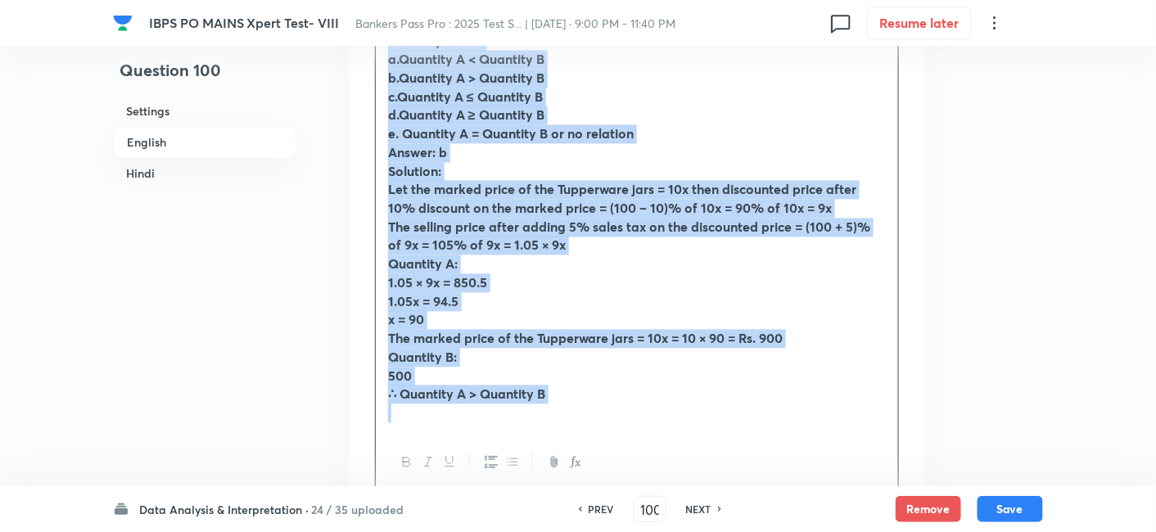
drag, startPoint x: 383, startPoint y: 255, endPoint x: 650, endPoint y: 461, distance: 336.9
click at [650, 461] on div "A salesman gives 10% discount on the marked price of the Tupperware items but a…" at bounding box center [637, 221] width 524 height 546
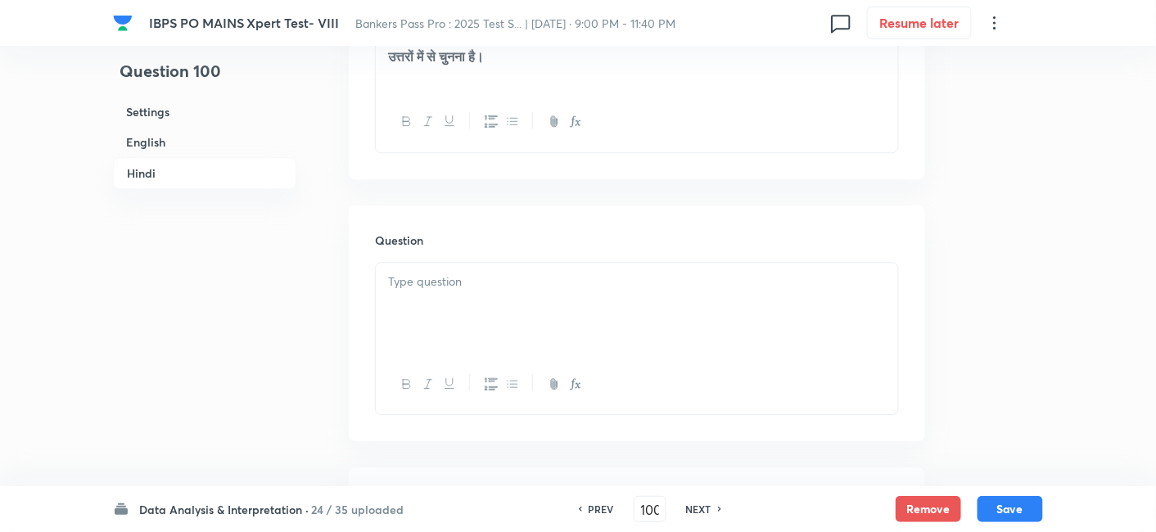
scroll to position [3261, 0]
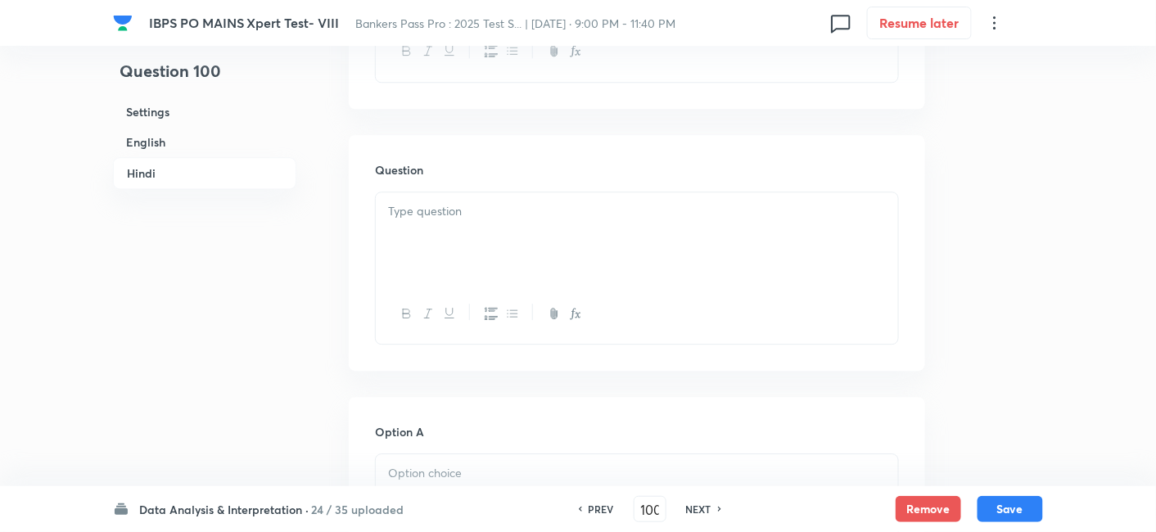
click at [711, 215] on p at bounding box center [637, 211] width 498 height 19
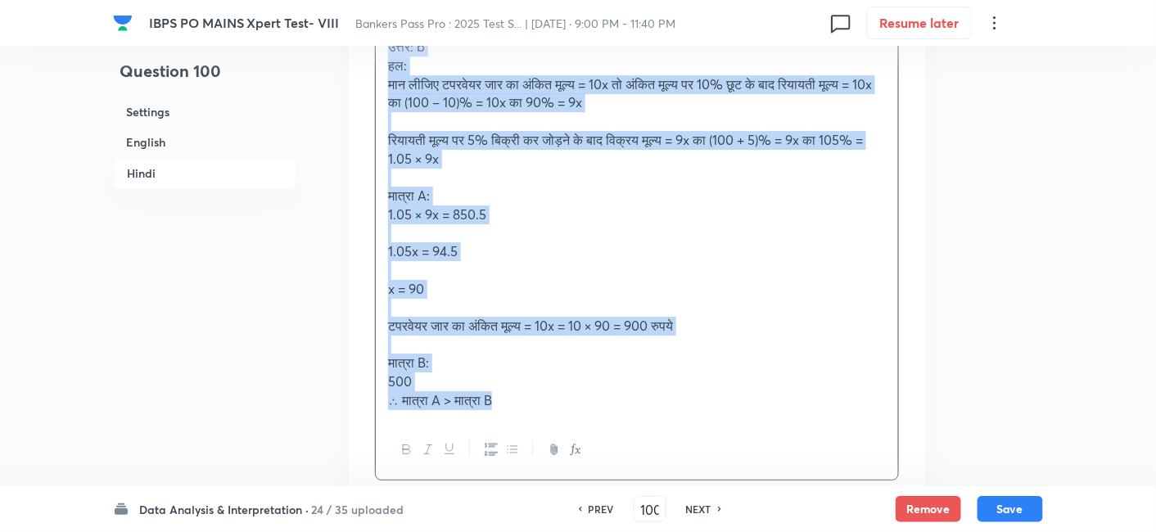
scroll to position [3611, 0]
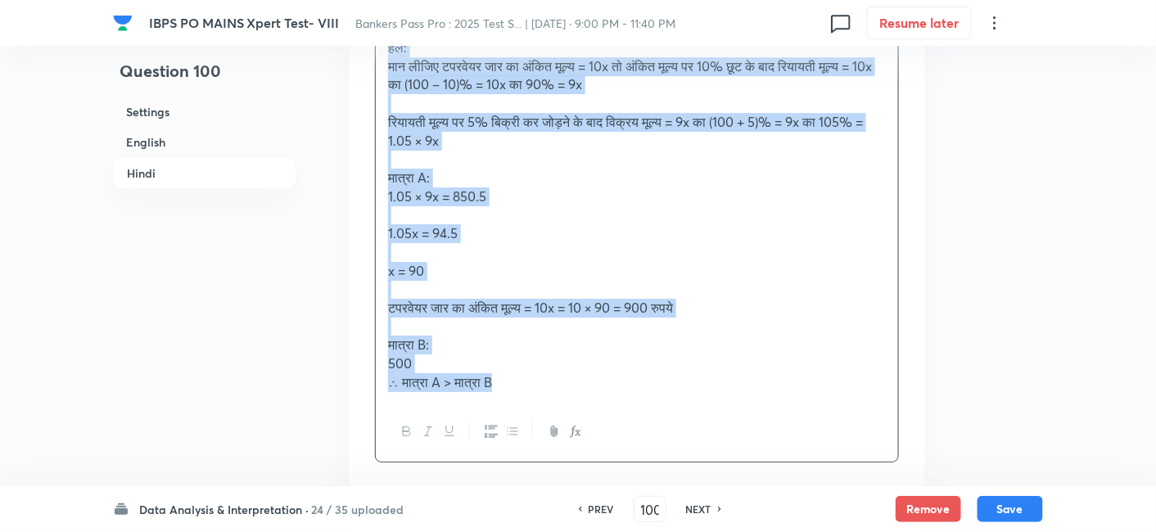
drag, startPoint x: 384, startPoint y: 246, endPoint x: 566, endPoint y: 435, distance: 262.3
click at [566, 435] on div "एक विक्रेता टपरवेयर वस्तुओं के अंकित मूल्य पर 10% की छूट देता है, लेकिन छूट वाल…" at bounding box center [637, 152] width 524 height 621
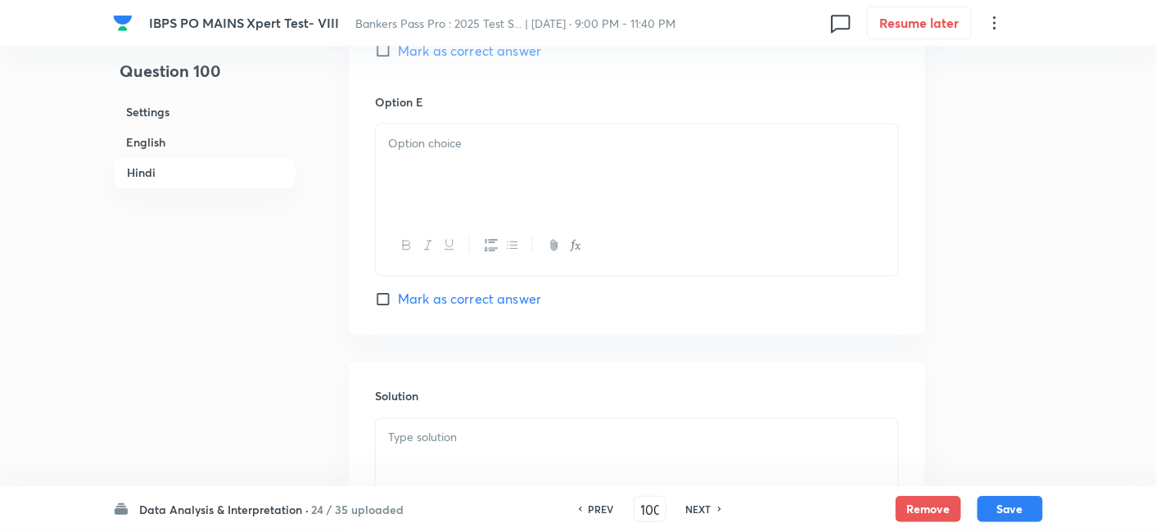
scroll to position [4905, 0]
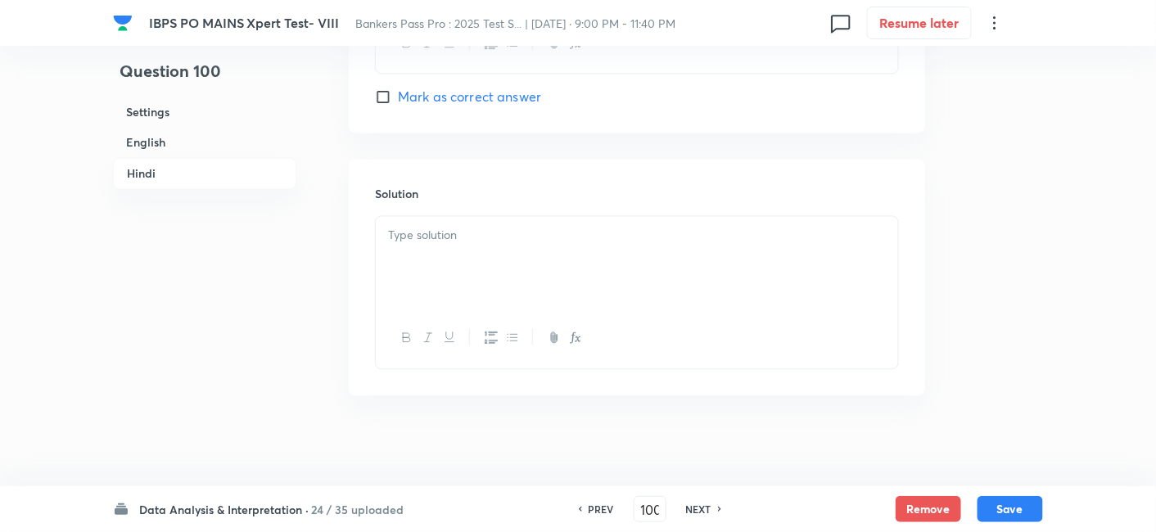
click at [465, 257] on div at bounding box center [637, 262] width 522 height 92
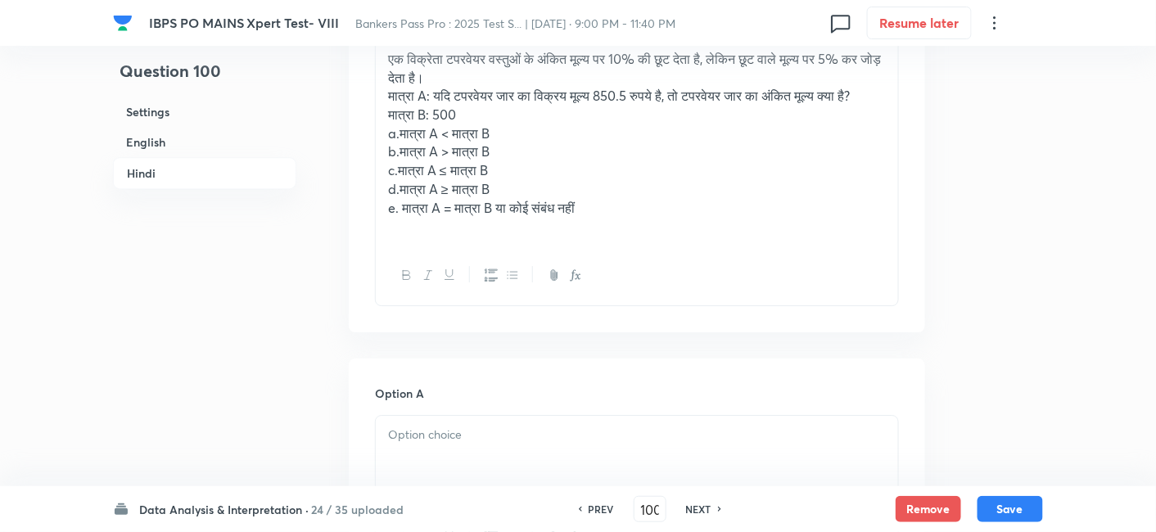
scroll to position [3348, 0]
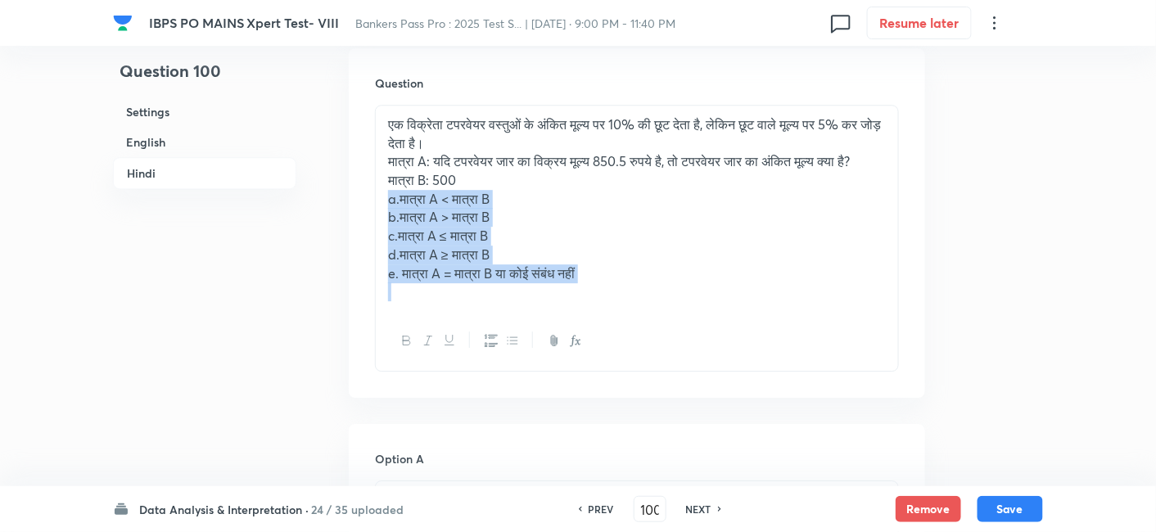
drag, startPoint x: 388, startPoint y: 196, endPoint x: 647, endPoint y: 311, distance: 283.3
click at [647, 311] on div "एक विक्रेता टपरवेयर वस्तुओं के अंकित मूल्य पर 10% की छूट देता है, लेकिन छूट वाल…" at bounding box center [637, 239] width 524 height 268
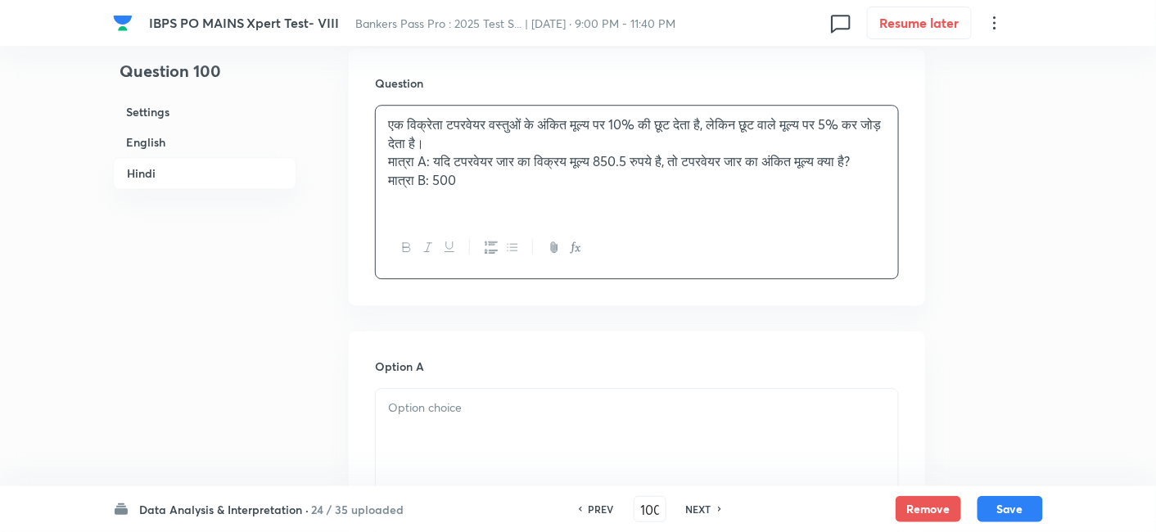
scroll to position [3478, 0]
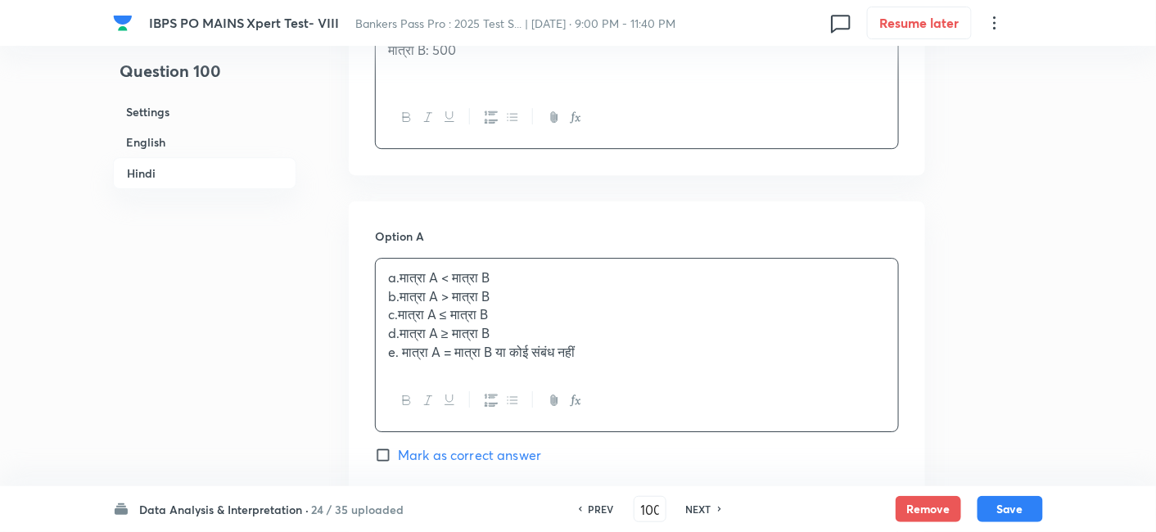
click at [459, 305] on div "a.मात्रा A < मात्रा B b.मात्रा A > मात्रा B c.मात्रा A ≤ मात्रा B d.मात्रा A ≥ …" at bounding box center [637, 315] width 522 height 113
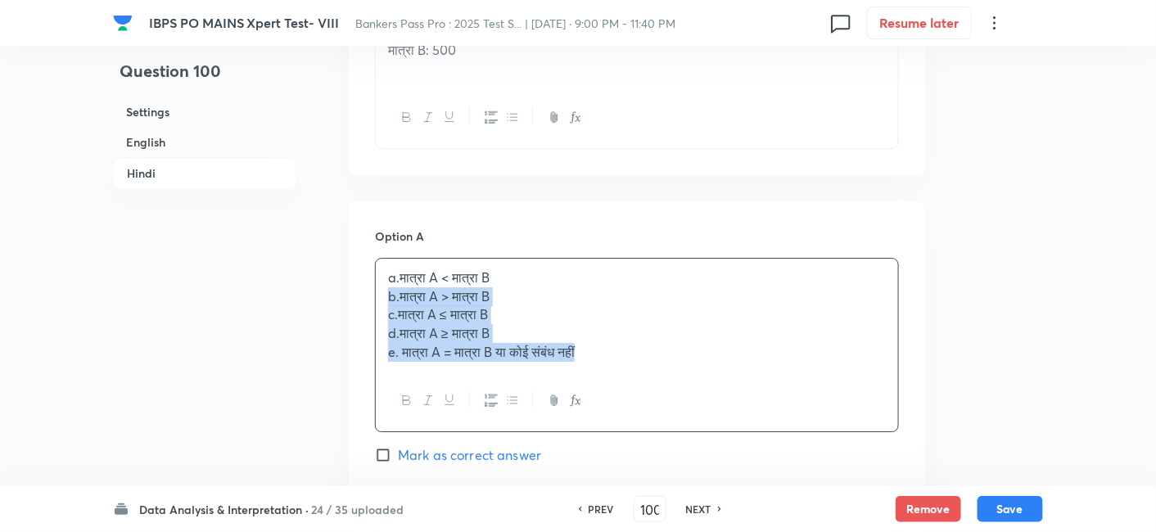
drag, startPoint x: 382, startPoint y: 290, endPoint x: 680, endPoint y: 429, distance: 328.9
click at [680, 429] on div "Option A a.मात्रा A < मात्रा B b.मात्रा A > मात्रा B c.मात्रा A ≤ मात्रा B d.मा…" at bounding box center [637, 363] width 524 height 270
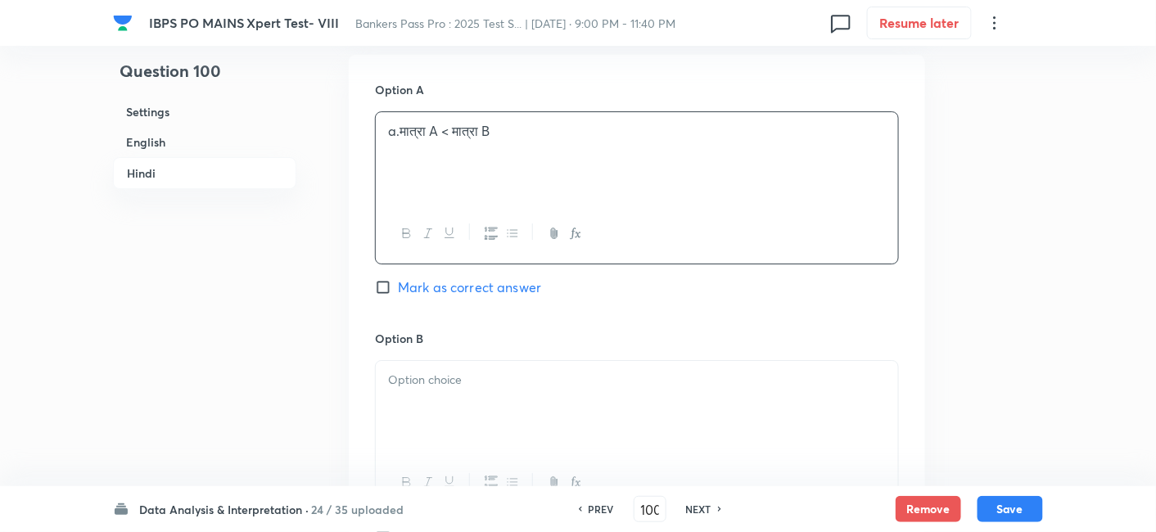
scroll to position [3668, 0]
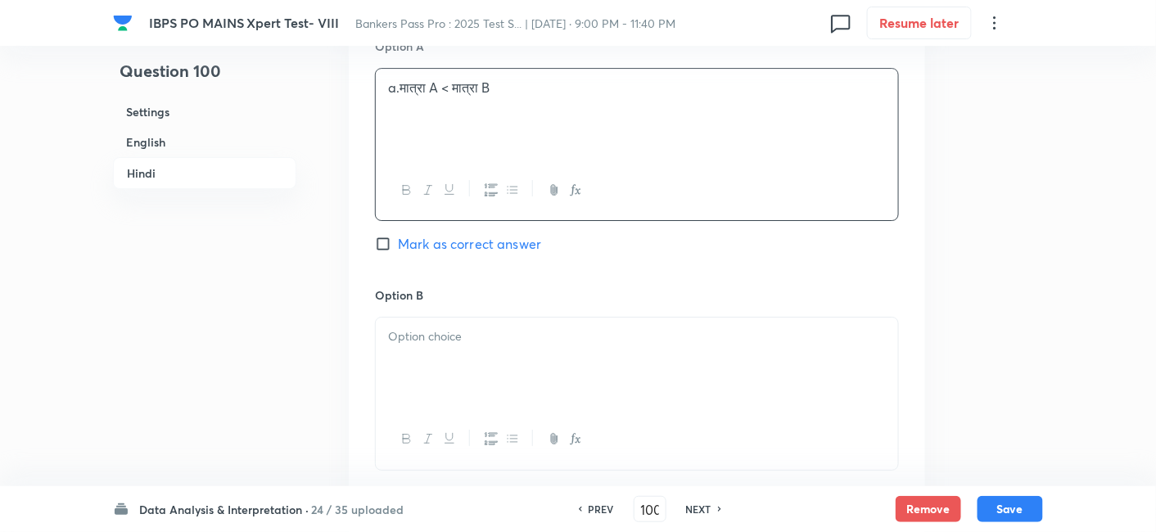
click at [526, 385] on div at bounding box center [637, 364] width 522 height 92
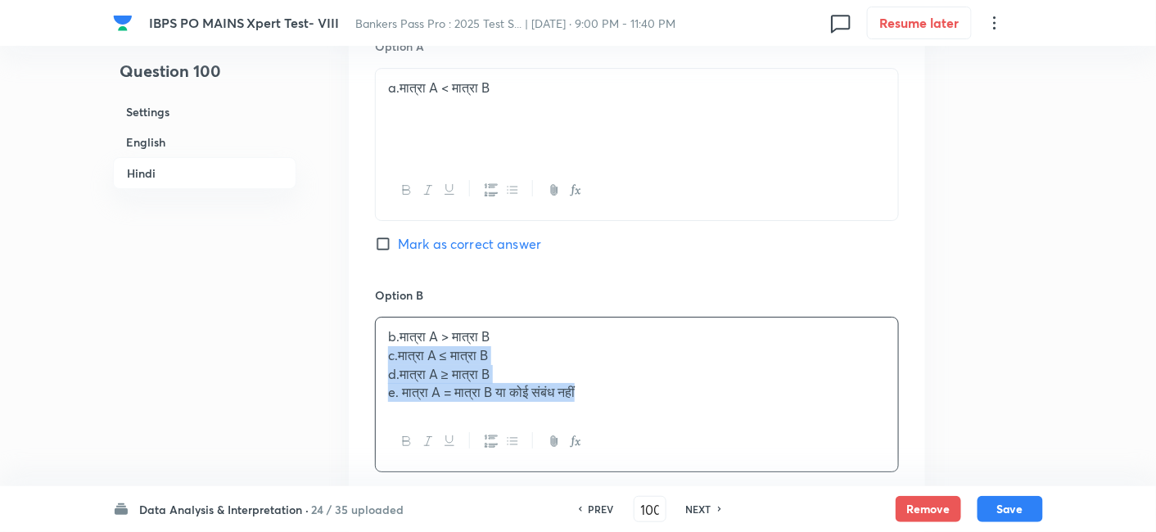
drag, startPoint x: 386, startPoint y: 352, endPoint x: 664, endPoint y: 453, distance: 296.0
click at [664, 453] on div "b.मात्रा A > मात्रा B c.मात्रा A ≤ मात्रा B d.मात्रा A ≥ मात्रा B e. मात्रा A =…" at bounding box center [637, 395] width 524 height 156
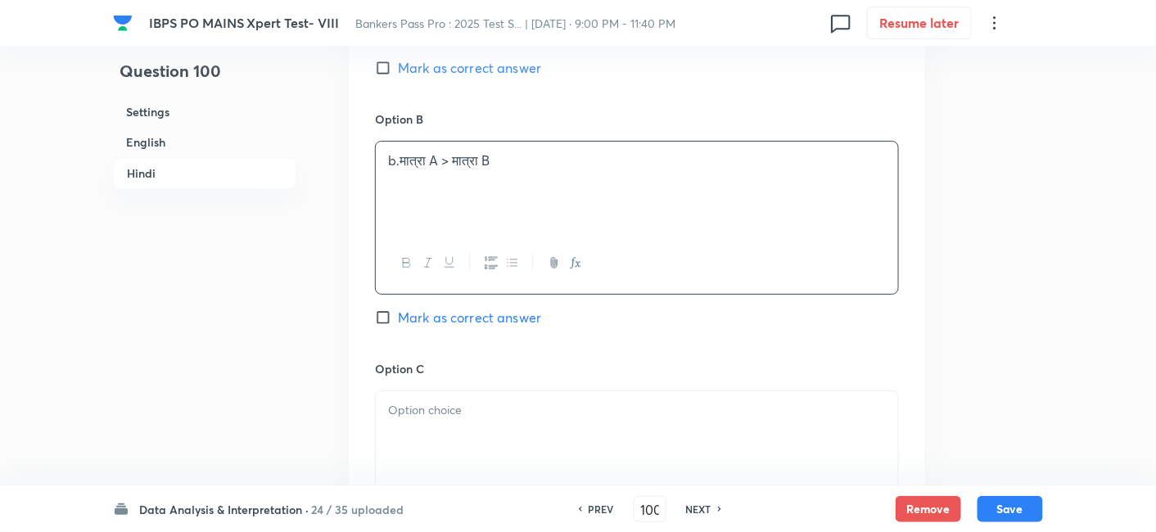
scroll to position [3847, 0]
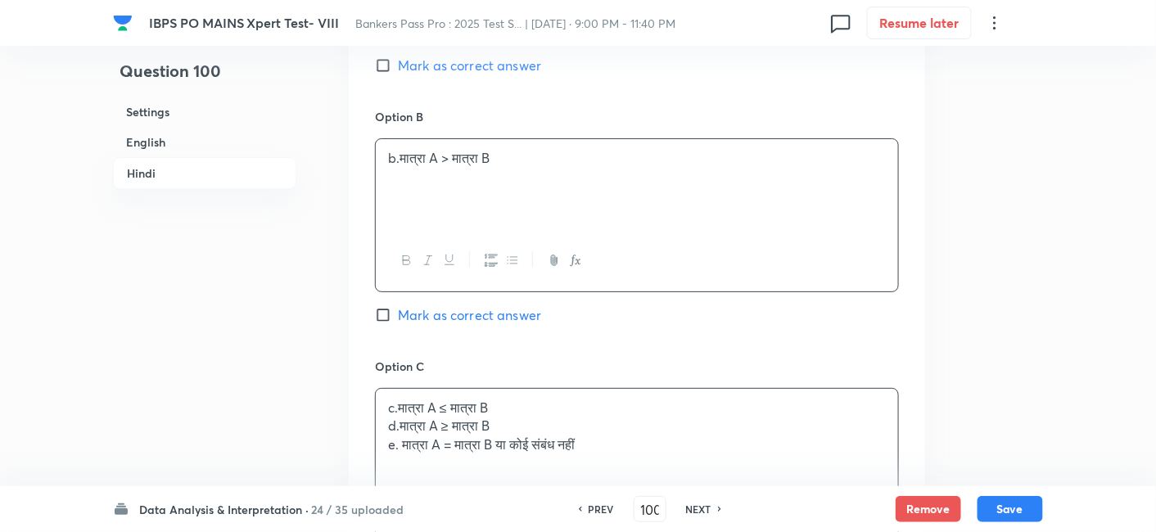
click at [511, 434] on div "c.मात्रा A ≤ मात्रा B d.मात्रा A ≥ मात्रा B e. मात्रा A = मात्रा B या कोई संबंध…" at bounding box center [637, 435] width 522 height 92
click at [504, 305] on span "Mark as correct answer" at bounding box center [469, 315] width 143 height 20
click at [398, 307] on input "Mark as correct answer" at bounding box center [386, 315] width 23 height 16
checkbox input "true"
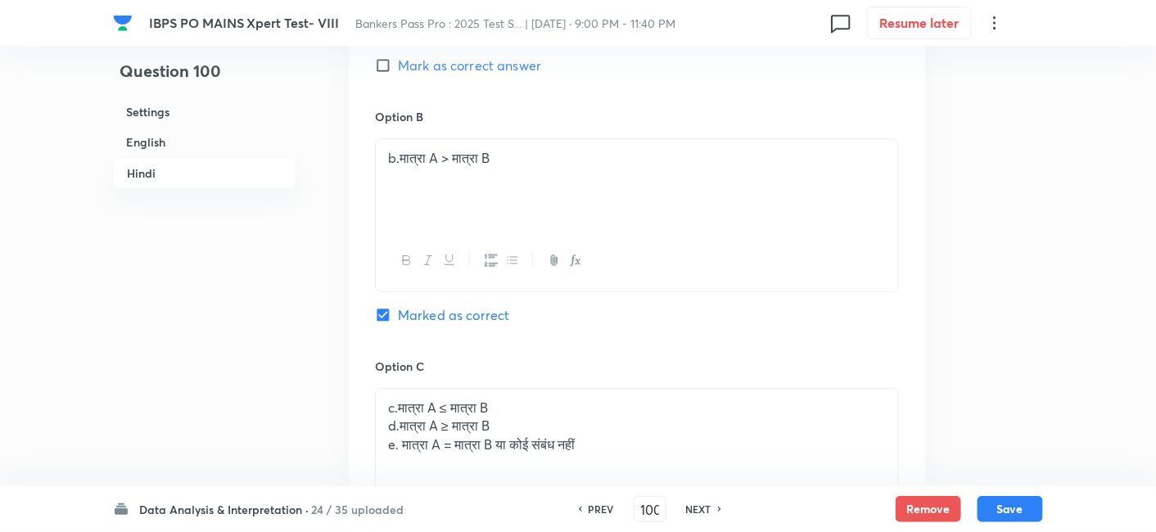
checkbox input "true"
drag, startPoint x: 386, startPoint y: 421, endPoint x: 695, endPoint y: 506, distance: 321.0
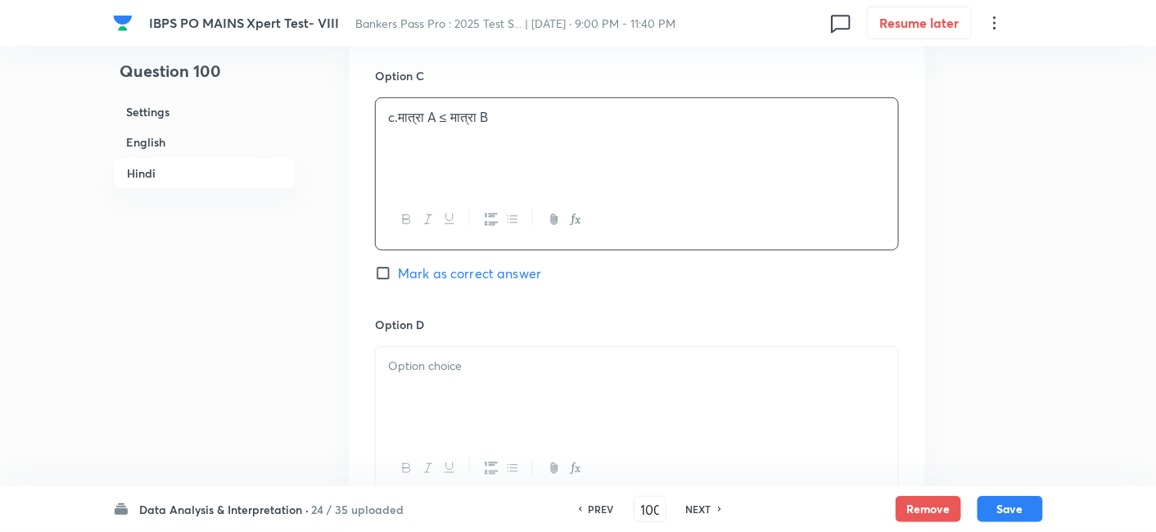
scroll to position [4147, 0]
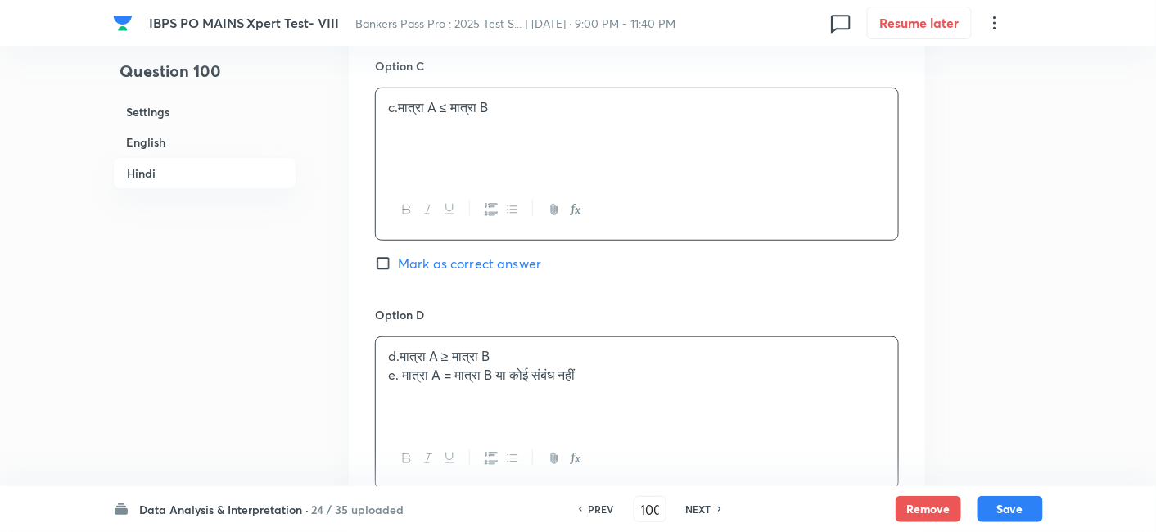
click at [488, 403] on div "d.मात्रा A ≥ मात्रा B e. मात्रा A = मात्रा B या कोई संबंध नहीं" at bounding box center [637, 383] width 522 height 92
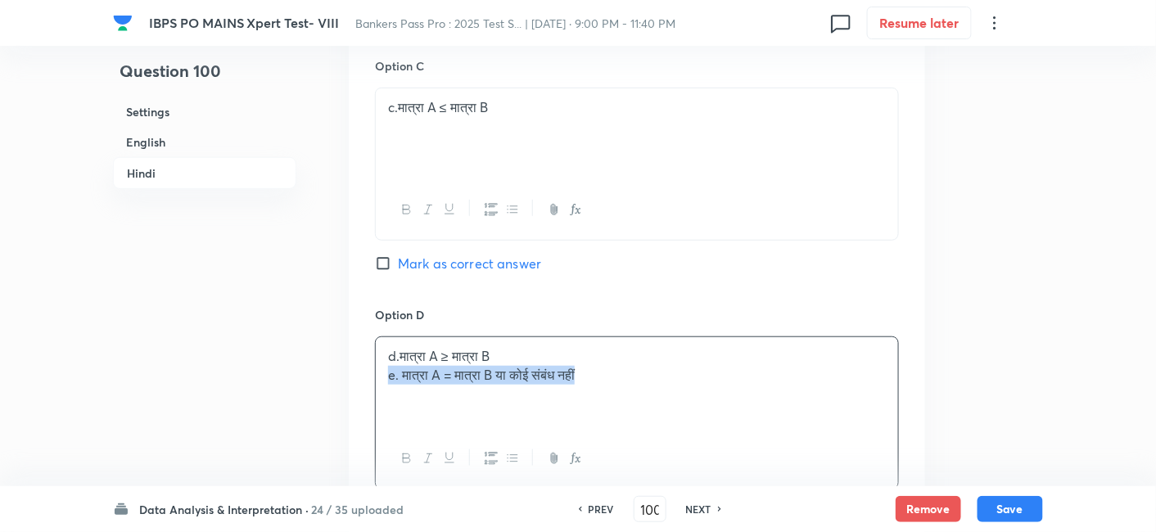
drag, startPoint x: 386, startPoint y: 372, endPoint x: 634, endPoint y: 416, distance: 252.0
click at [634, 416] on div "d.मात्रा A ≥ मात्रा B e. मात्रा A = मात्रा B या कोई संबंध नहीं" at bounding box center [637, 383] width 522 height 92
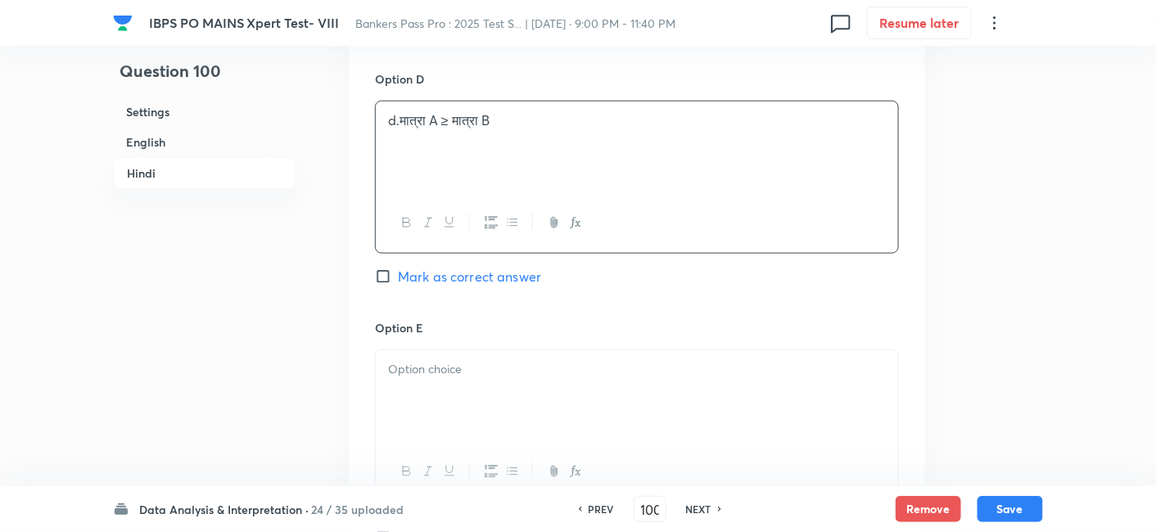
click at [634, 416] on div at bounding box center [637, 396] width 522 height 92
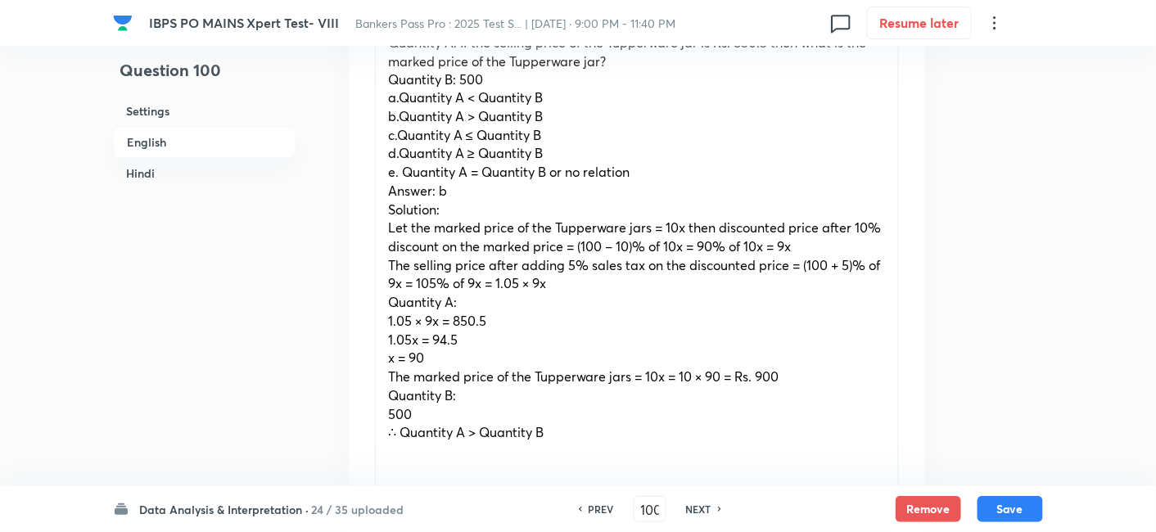
scroll to position [910, 0]
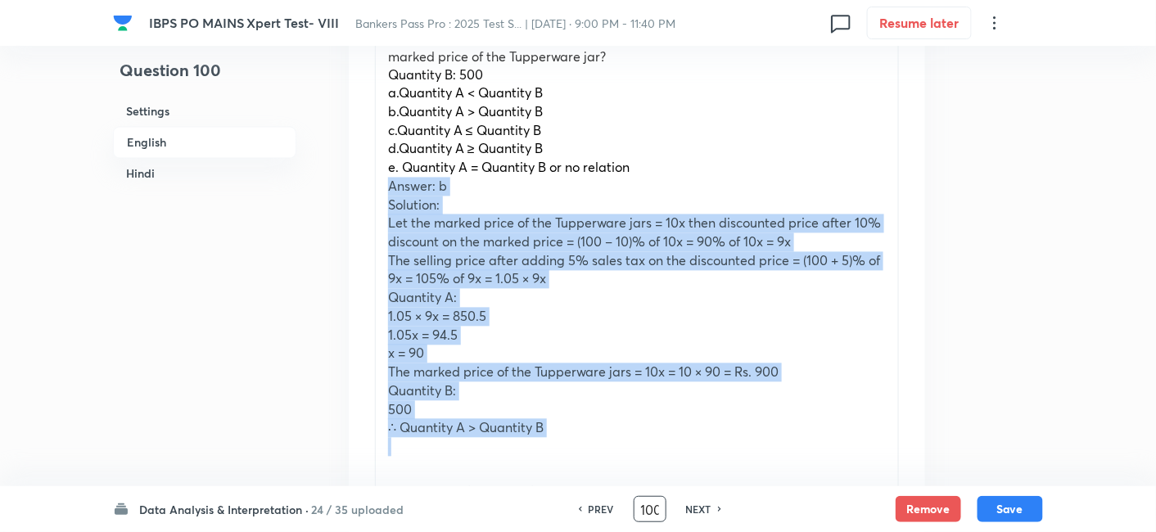
drag, startPoint x: 384, startPoint y: 188, endPoint x: 632, endPoint y: 496, distance: 395.4
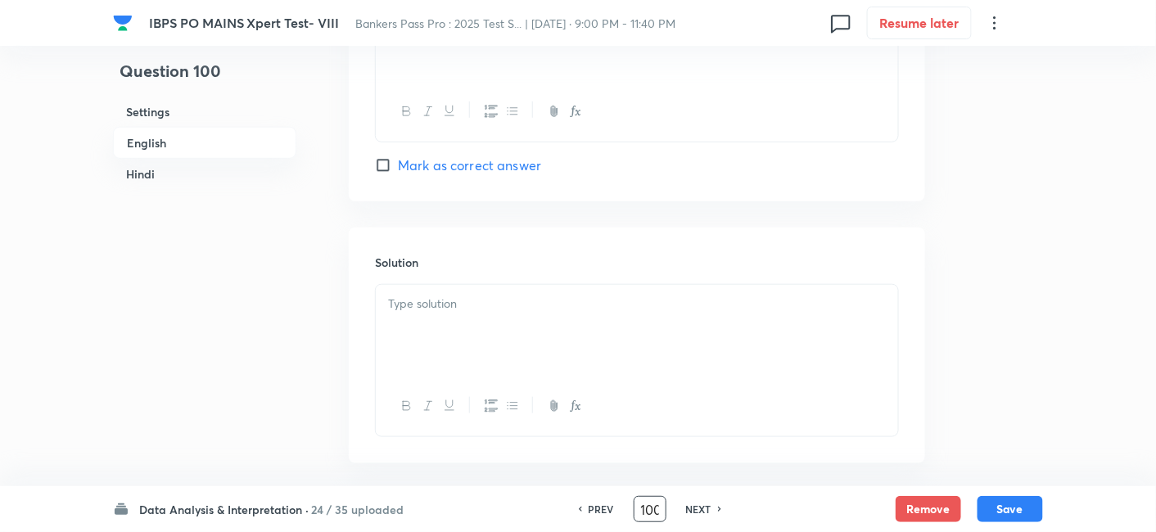
scroll to position [2523, 0]
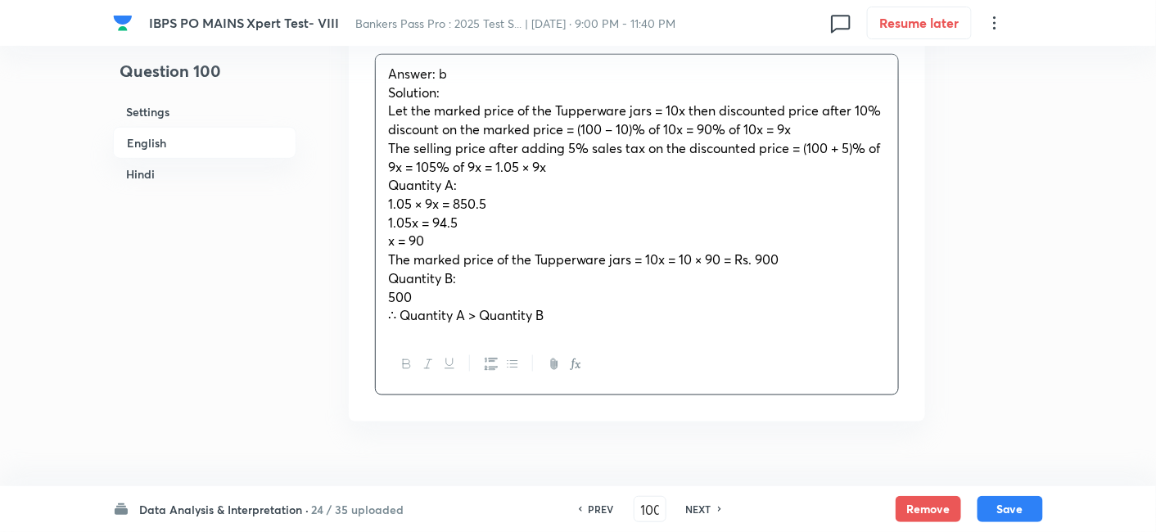
click at [453, 99] on div "Answer: b Solution: Let the marked price of the Tupperware jars = 10x then disc…" at bounding box center [637, 195] width 522 height 280
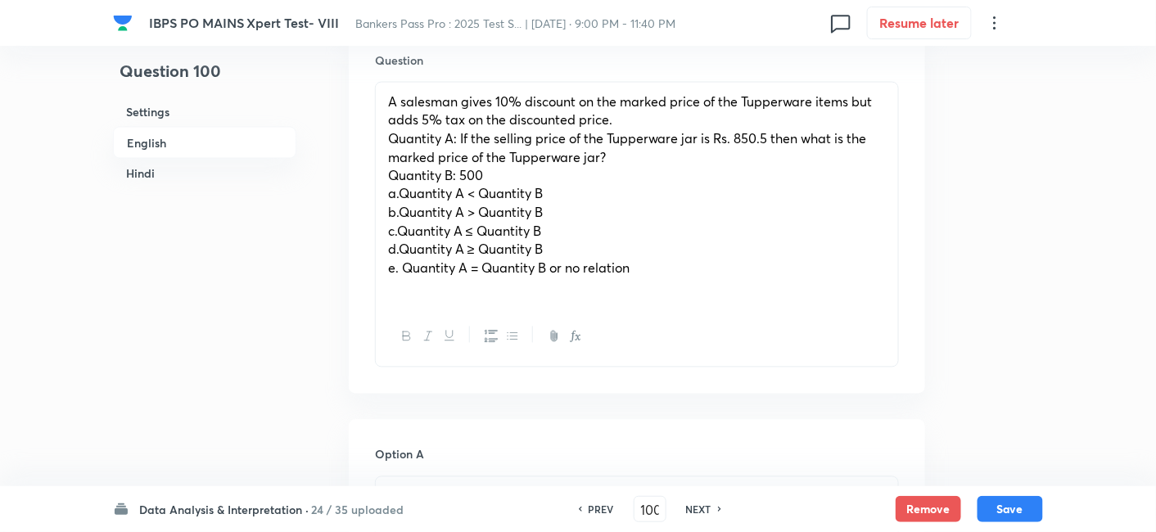
scroll to position [811, 0]
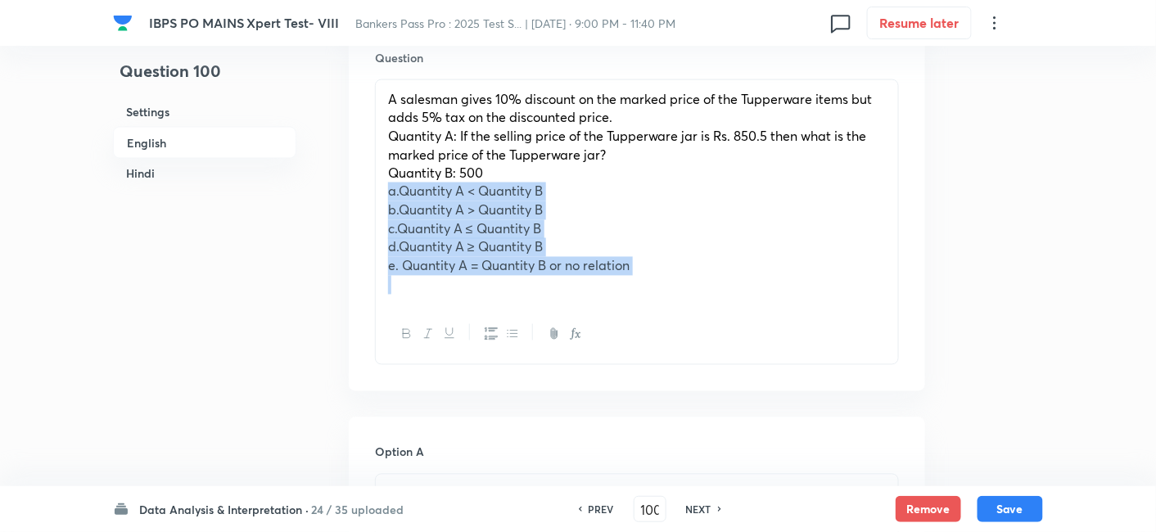
drag, startPoint x: 380, startPoint y: 192, endPoint x: 664, endPoint y: 291, distance: 300.6
click at [664, 291] on div "A salesman gives 10% discount on the marked price of the Tupperware items but a…" at bounding box center [637, 192] width 522 height 224
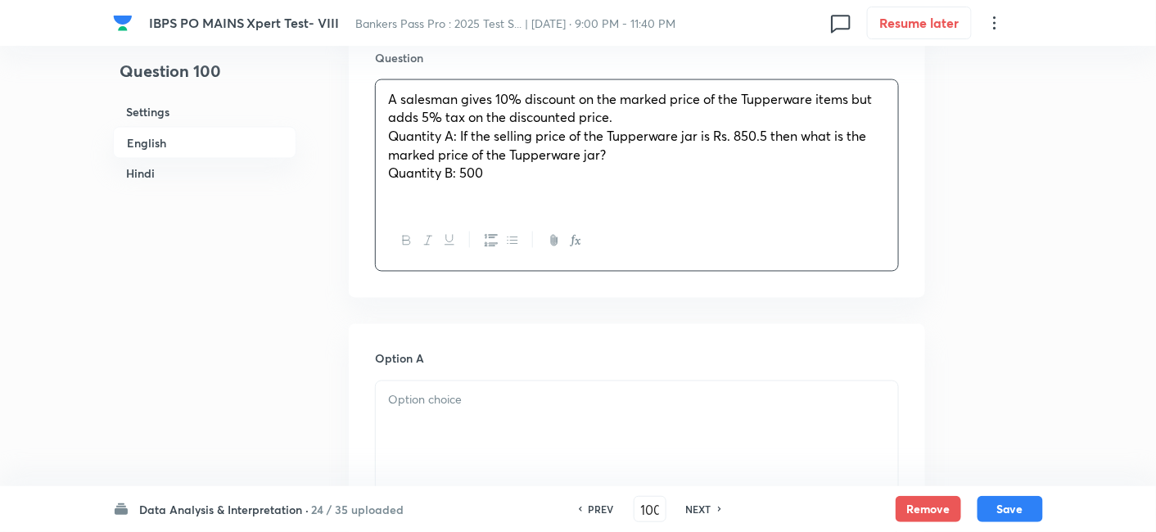
scroll to position [1034, 0]
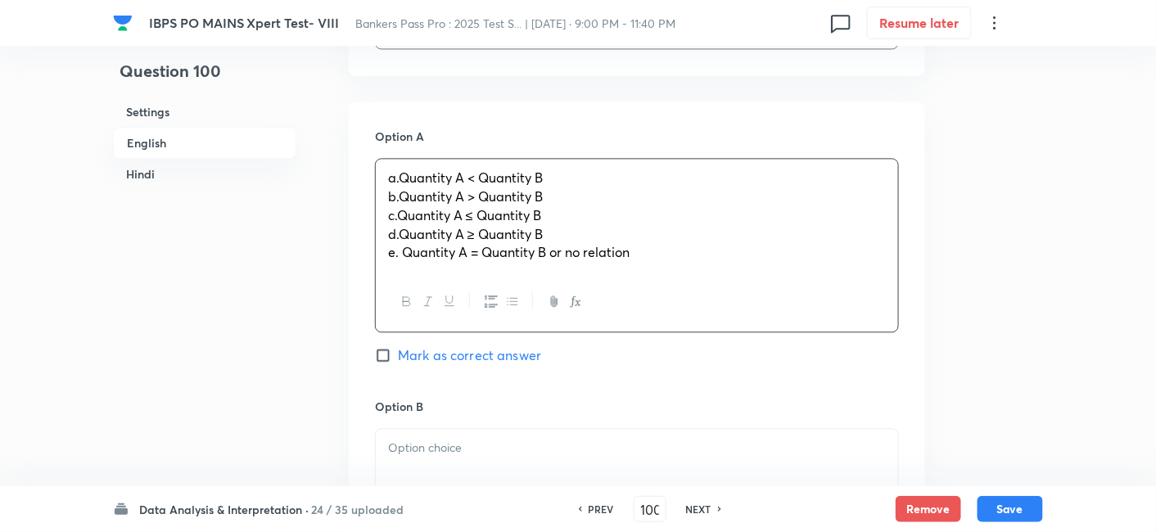
click at [430, 211] on div "a.Quantity A < Quantity B b.Quantity A > Quantity B c.Quantity A ≤ Quantity B d…" at bounding box center [637, 215] width 522 height 113
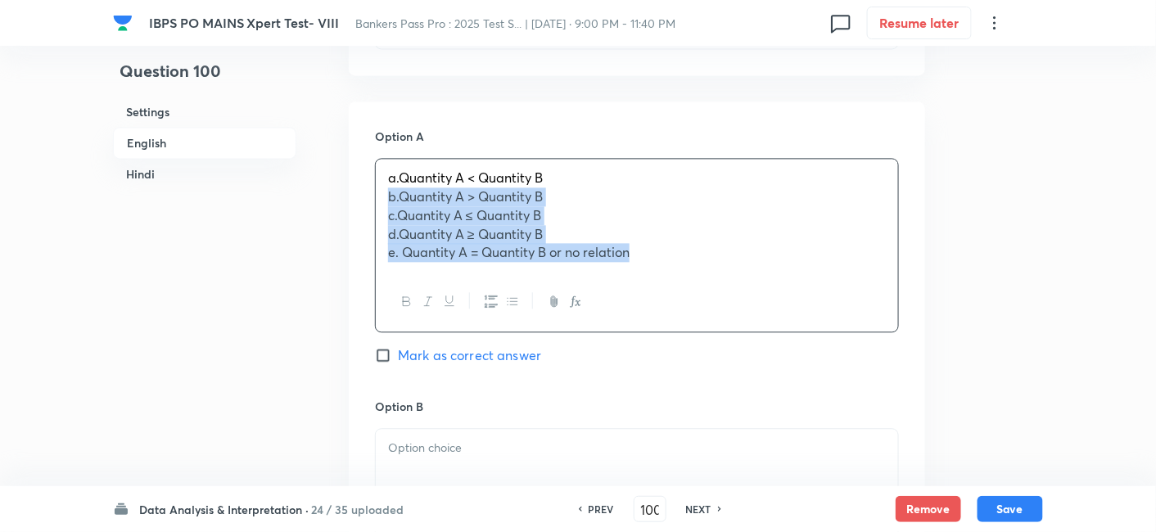
drag, startPoint x: 386, startPoint y: 188, endPoint x: 693, endPoint y: 304, distance: 328.0
click at [693, 304] on div "a.Quantity A < Quantity B b.Quantity A > Quantity B c.Quantity A ≤ Quantity B d…" at bounding box center [637, 245] width 524 height 174
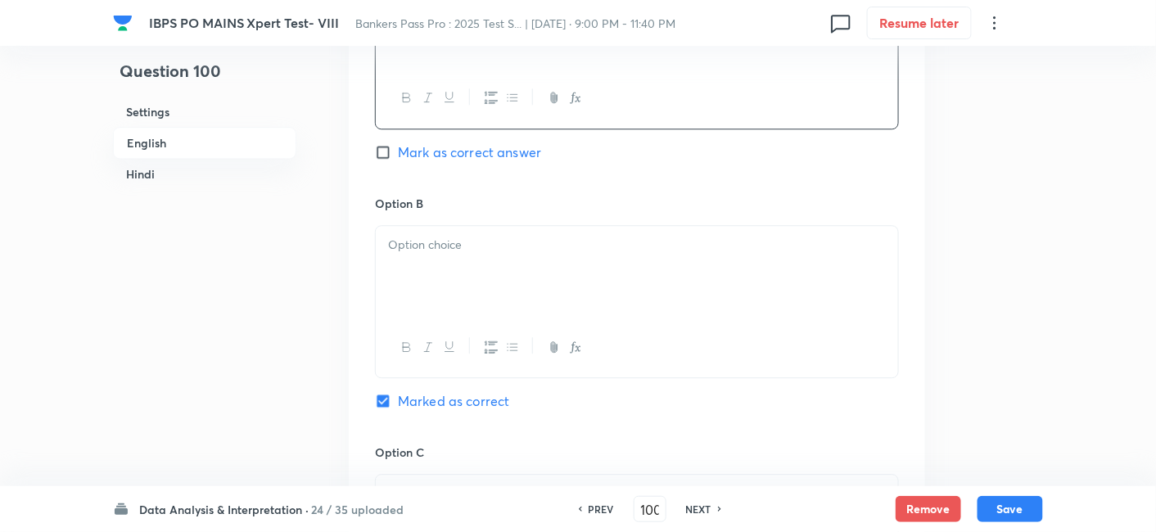
scroll to position [1227, 0]
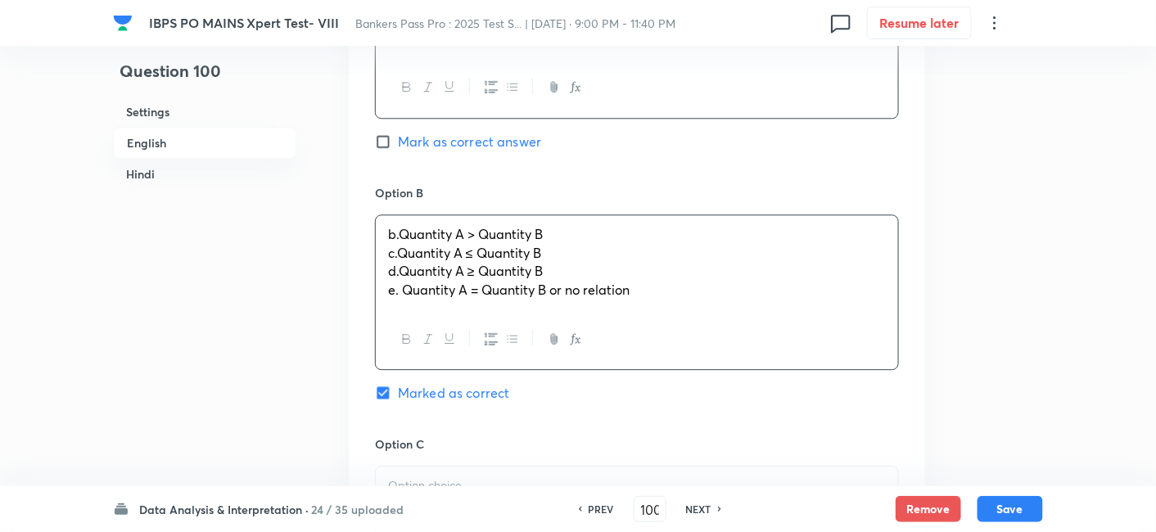
click at [445, 246] on div "b.Quantity A > Quantity B c.Quantity A ≤ Quantity B d.Quantity A ≥ Quantity B e…" at bounding box center [637, 262] width 522 height 94
click at [376, 260] on div "b.Quantity A > Quantity B c.Quantity A ≤ Quantity B d.Quantity A ≥ Quantity B e…" at bounding box center [637, 262] width 522 height 94
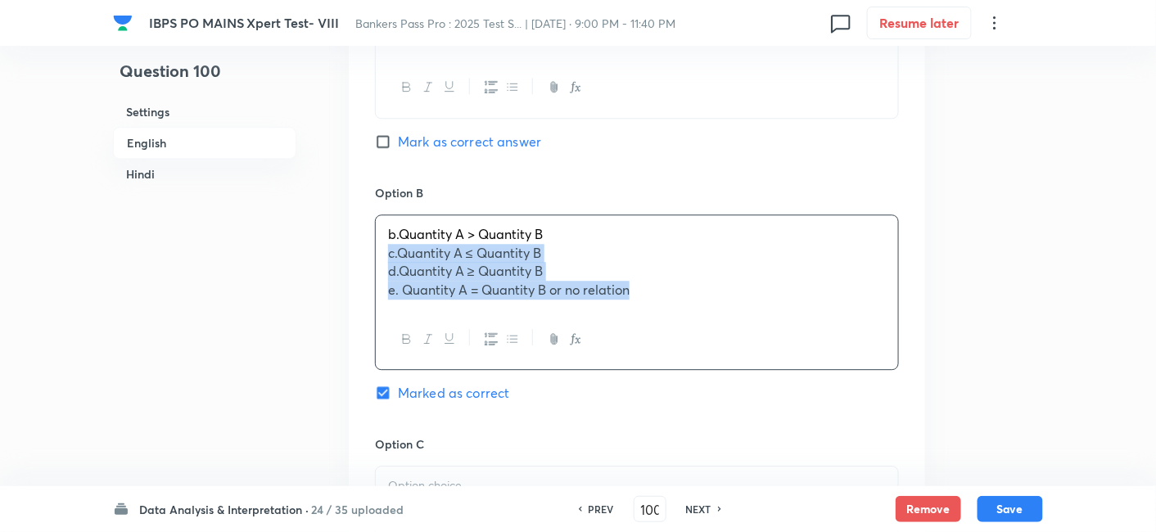
drag, startPoint x: 375, startPoint y: 260, endPoint x: 739, endPoint y: 314, distance: 368.3
click at [739, 314] on div "b.Quantity A > Quantity B c.Quantity A ≤ Quantity B d.Quantity A ≥ Quantity B e…" at bounding box center [637, 293] width 524 height 156
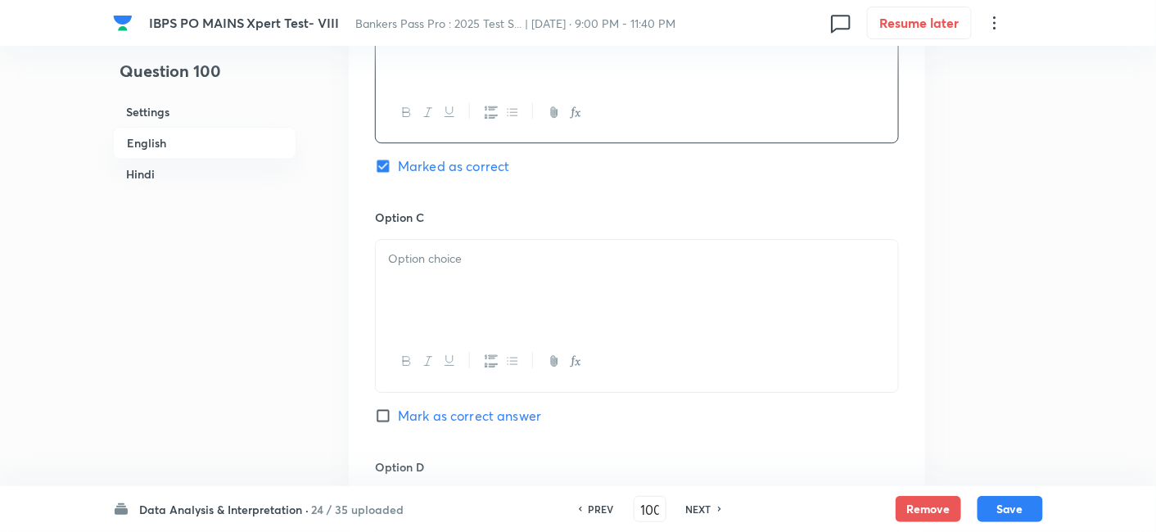
scroll to position [1457, 0]
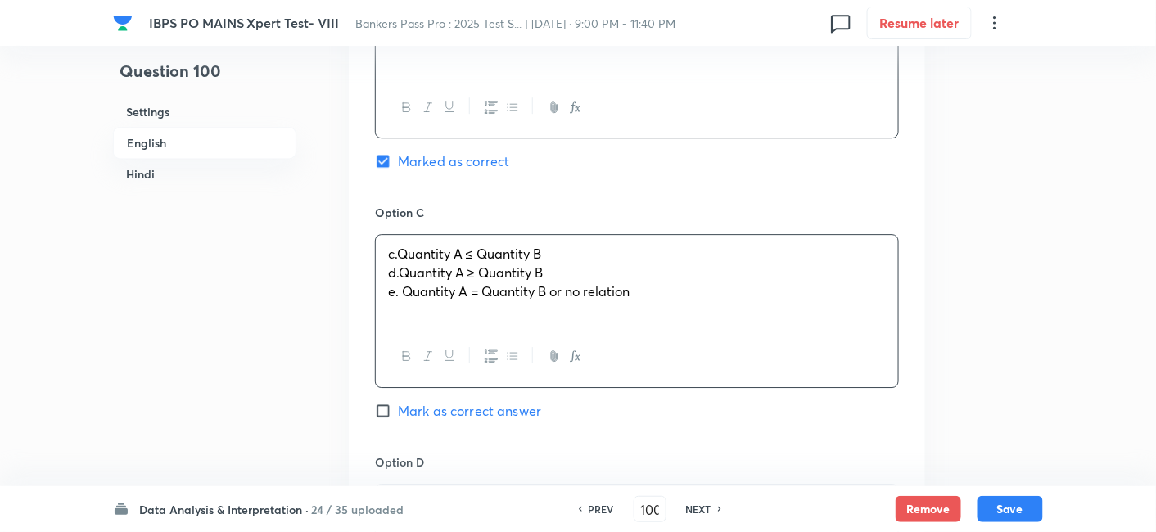
click at [446, 249] on p "c.Quantity A ≤ Quantity B" at bounding box center [637, 254] width 498 height 19
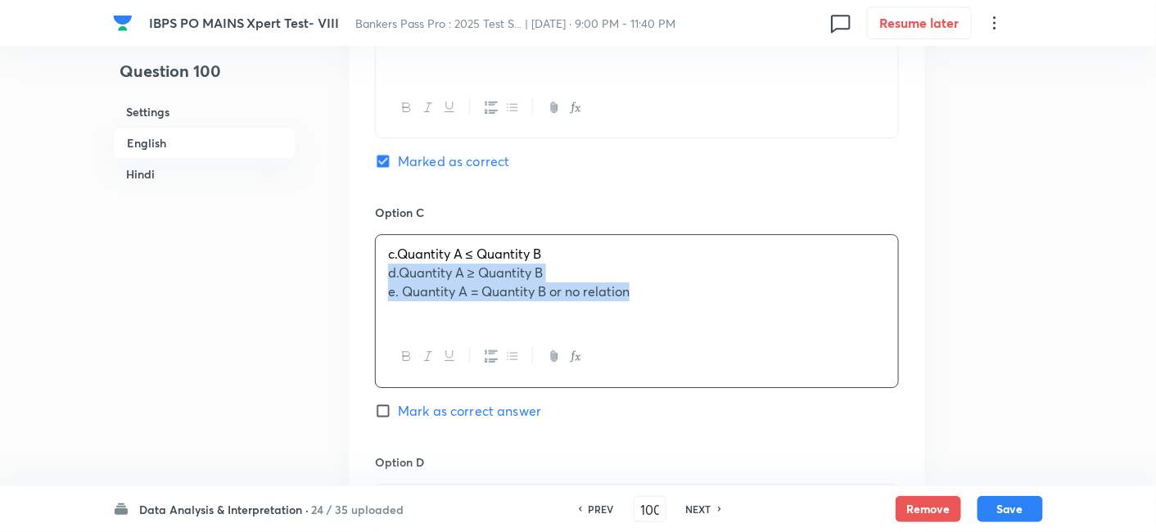
drag, startPoint x: 381, startPoint y: 273, endPoint x: 770, endPoint y: 357, distance: 397.8
click at [770, 357] on div "c.Quantity A ≤ Quantity B d.Quantity A ≥ Quantity B e. Quantity A = Quantity B …" at bounding box center [637, 310] width 524 height 153
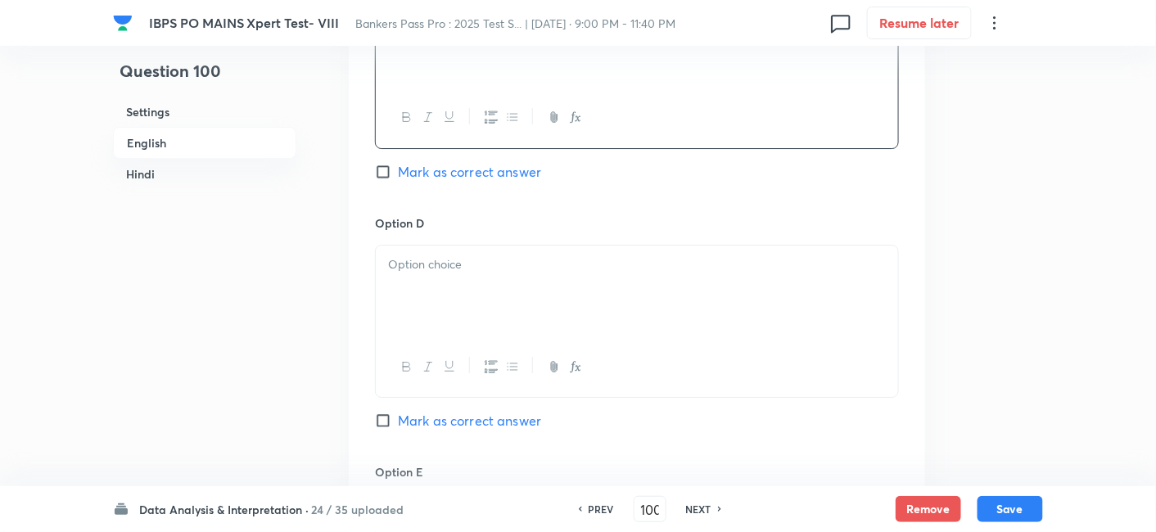
scroll to position [1697, 0]
click at [513, 306] on div at bounding box center [637, 291] width 522 height 92
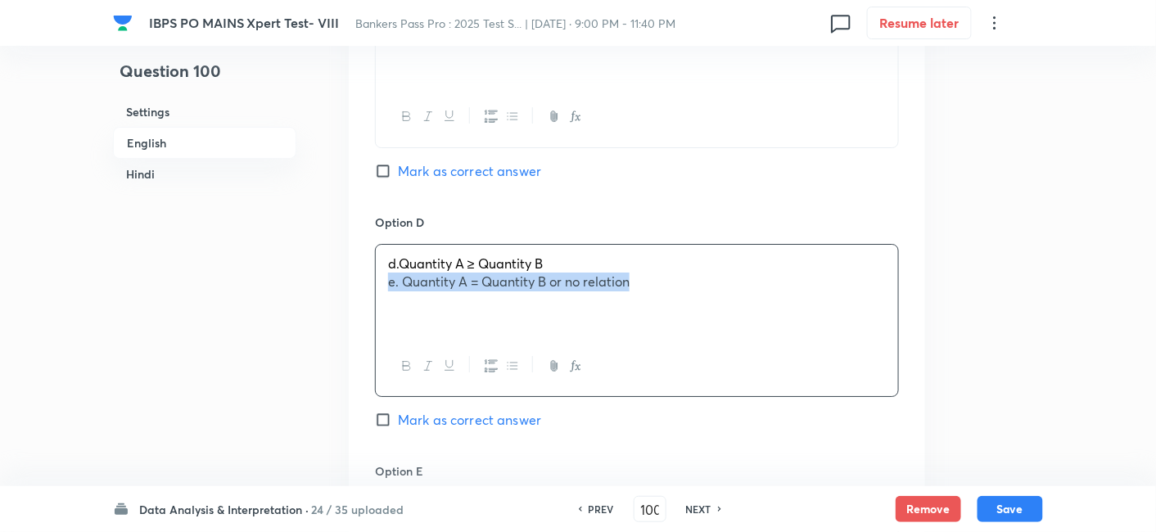
drag, startPoint x: 382, startPoint y: 273, endPoint x: 750, endPoint y: 329, distance: 371.9
click at [750, 329] on div "d.Quantity A ≥ Quantity B e. Quantity A = Quantity B or no relation" at bounding box center [637, 291] width 522 height 92
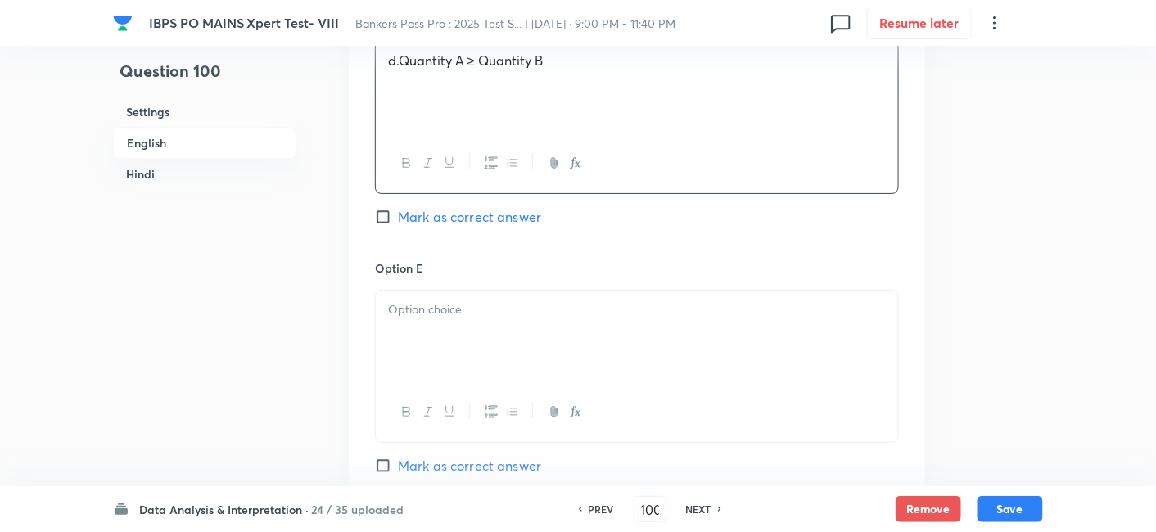
scroll to position [1902, 0]
click at [750, 329] on div at bounding box center [637, 334] width 522 height 92
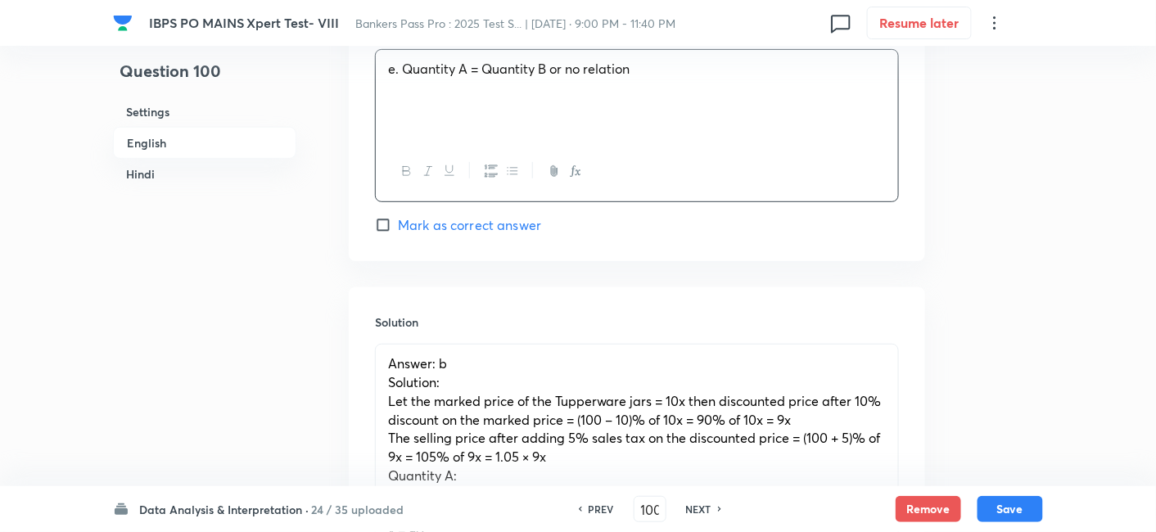
scroll to position [2143, 0]
click at [1015, 503] on button "Save" at bounding box center [1011, 508] width 66 height 26
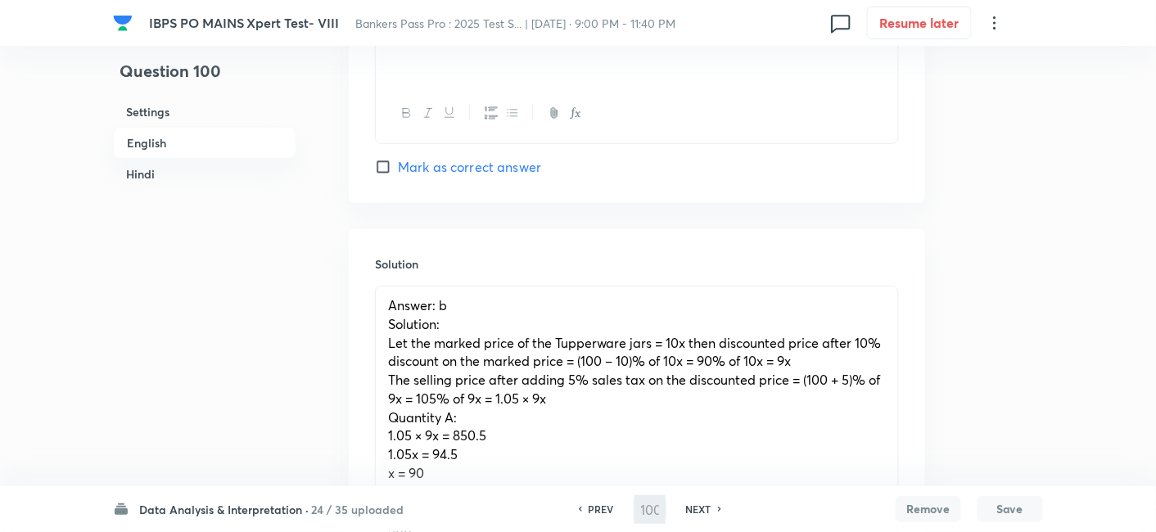
type input "101"
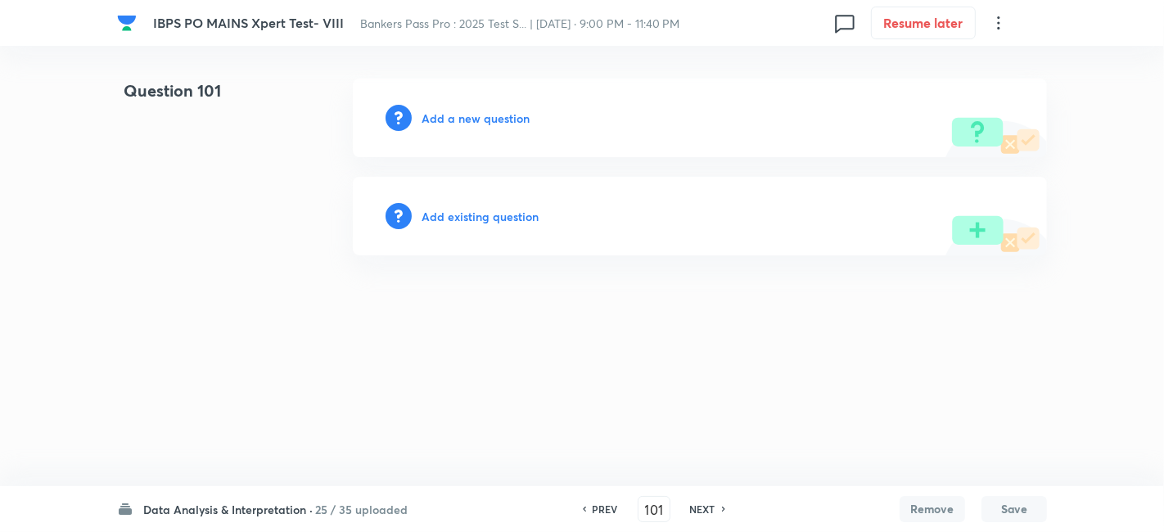
click at [495, 111] on h6 "Add a new question" at bounding box center [476, 118] width 108 height 17
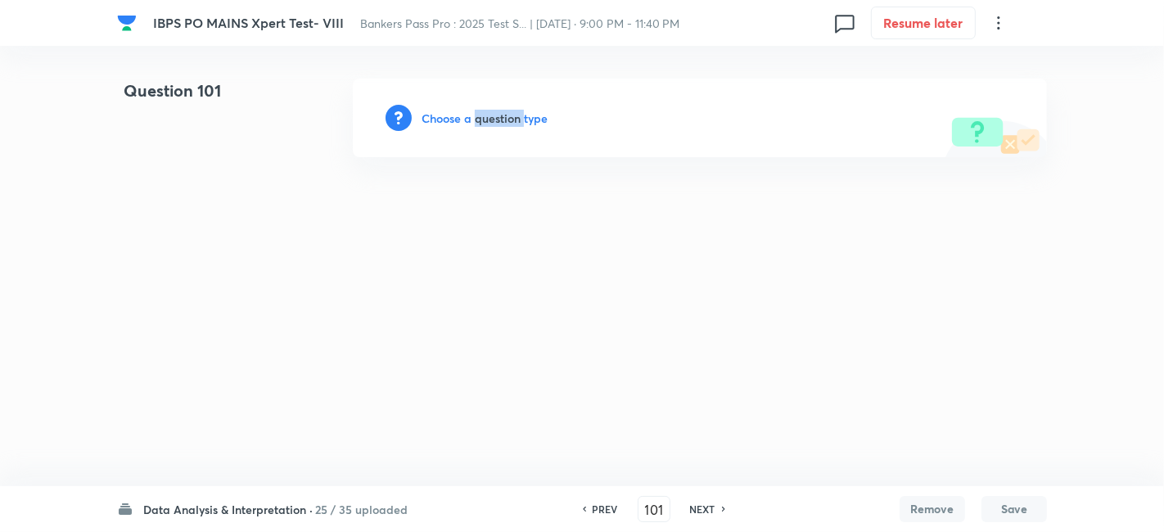
click at [495, 111] on h6 "Choose a question type" at bounding box center [485, 118] width 126 height 17
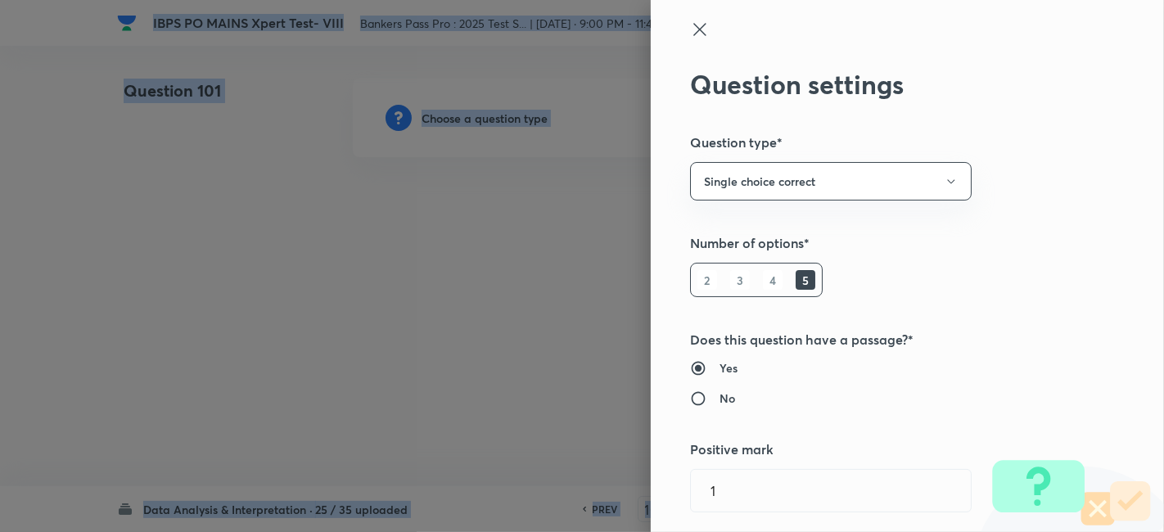
click at [495, 111] on div at bounding box center [582, 266] width 1164 height 532
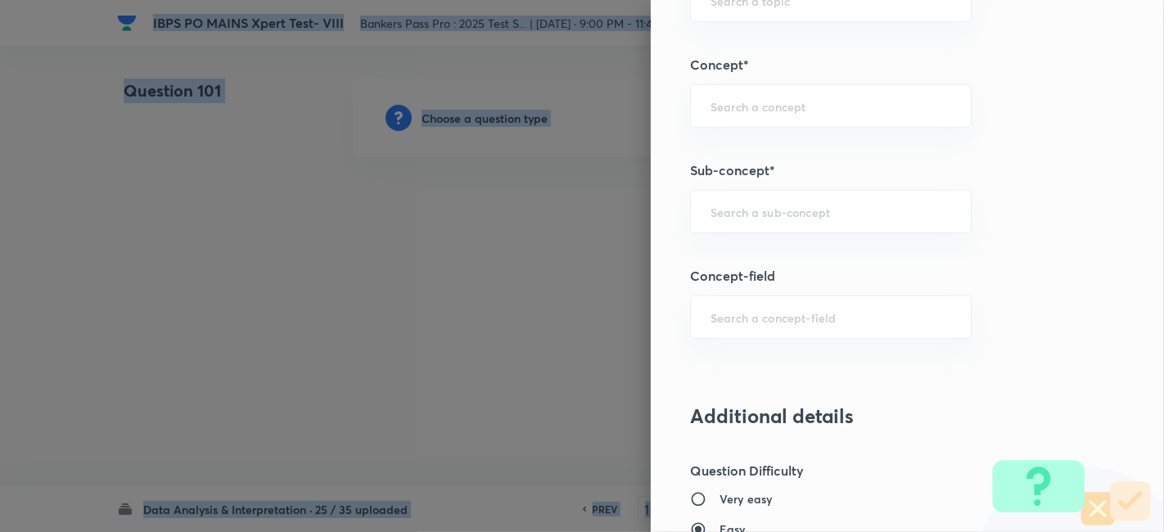
scroll to position [877, 0]
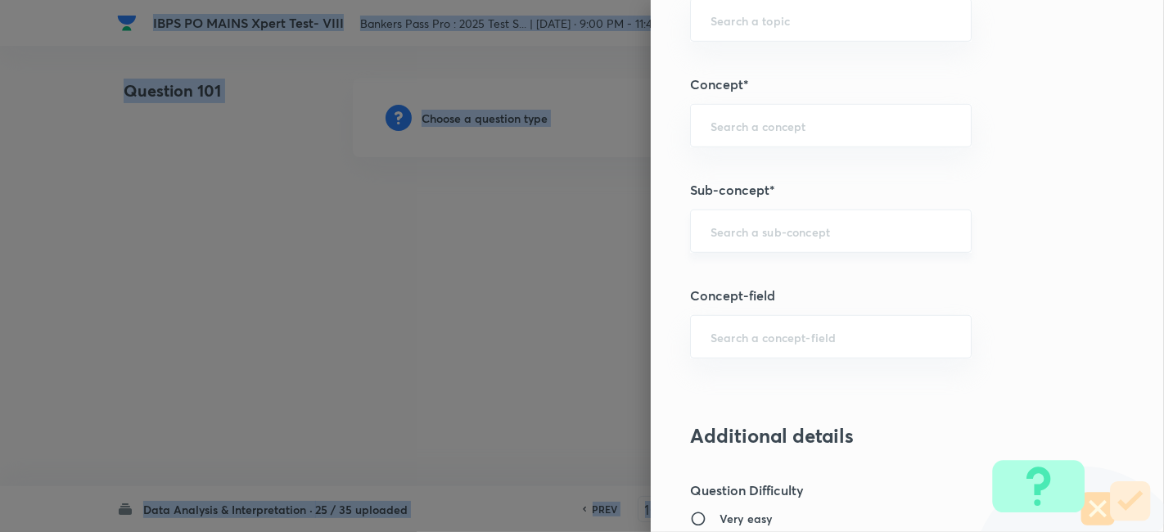
click at [761, 216] on div "​" at bounding box center [831, 231] width 282 height 43
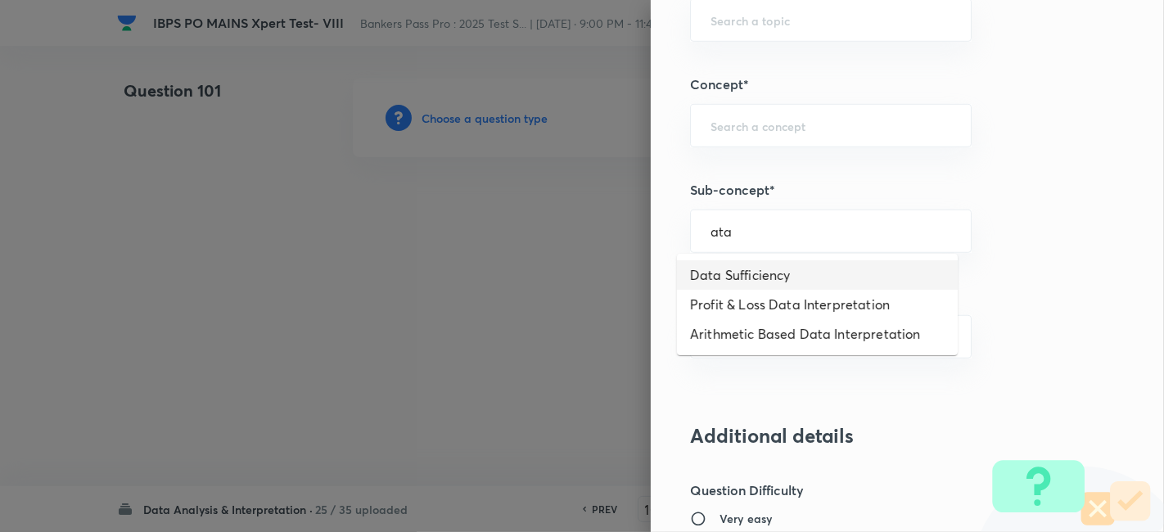
click at [754, 263] on li "Data Sufficiency" at bounding box center [817, 274] width 281 height 29
type input "Data Sufficiency"
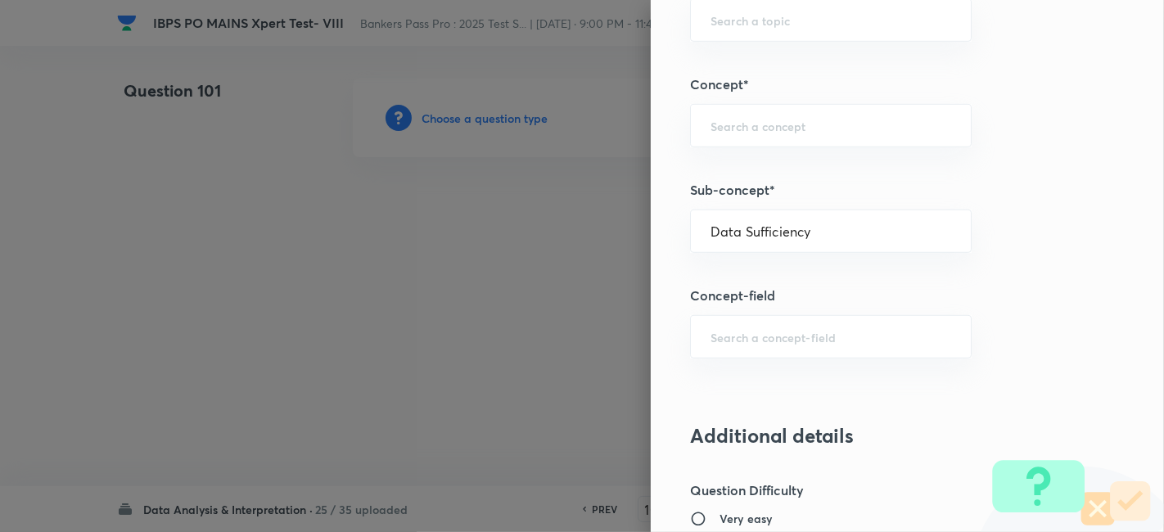
type input "Quantitative Aptitude"
type input "Basic Maths"
type input "Data Sufficiency"
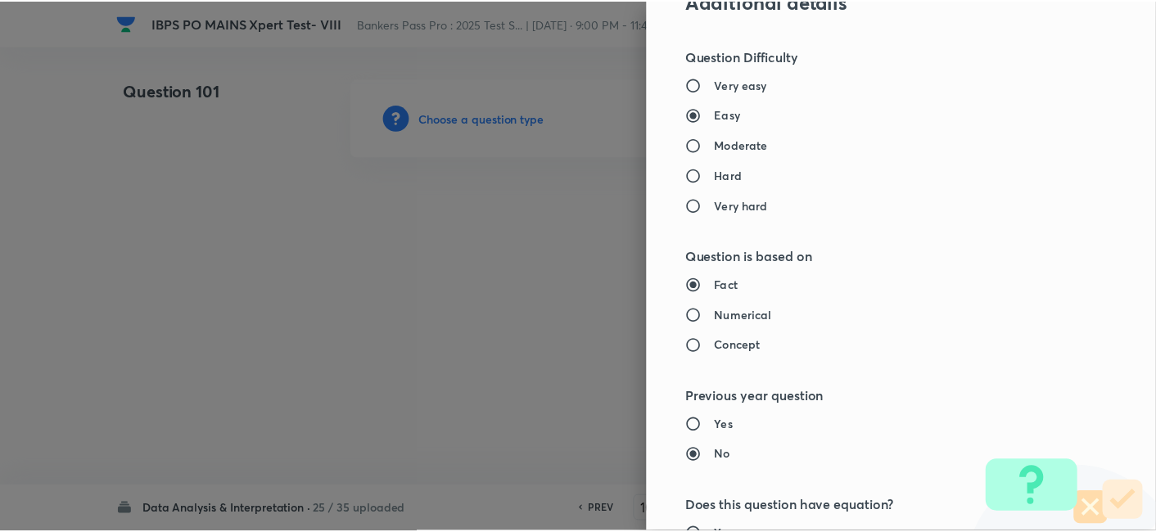
scroll to position [1695, 0]
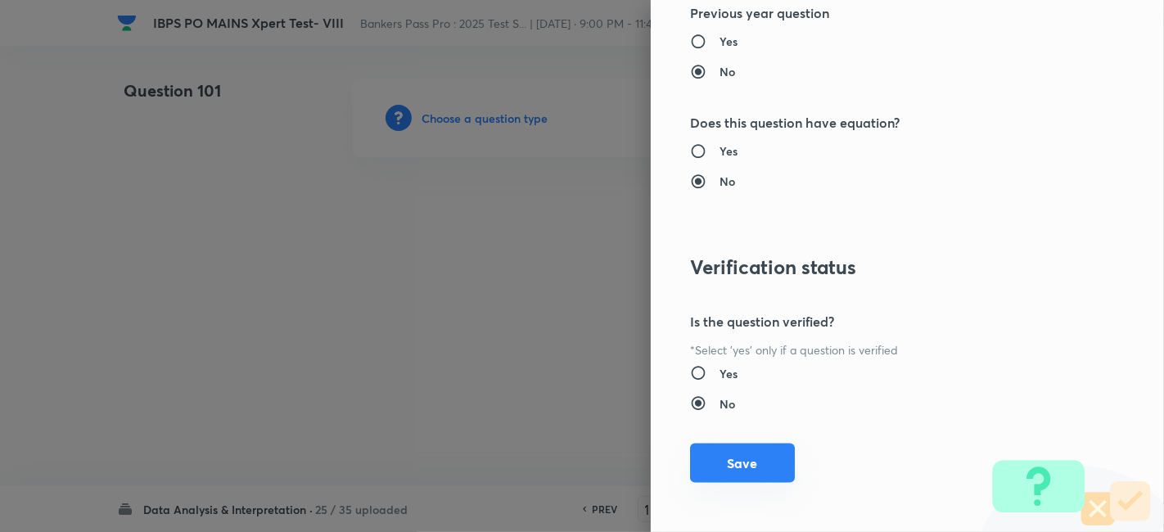
click at [748, 450] on button "Save" at bounding box center [742, 463] width 105 height 39
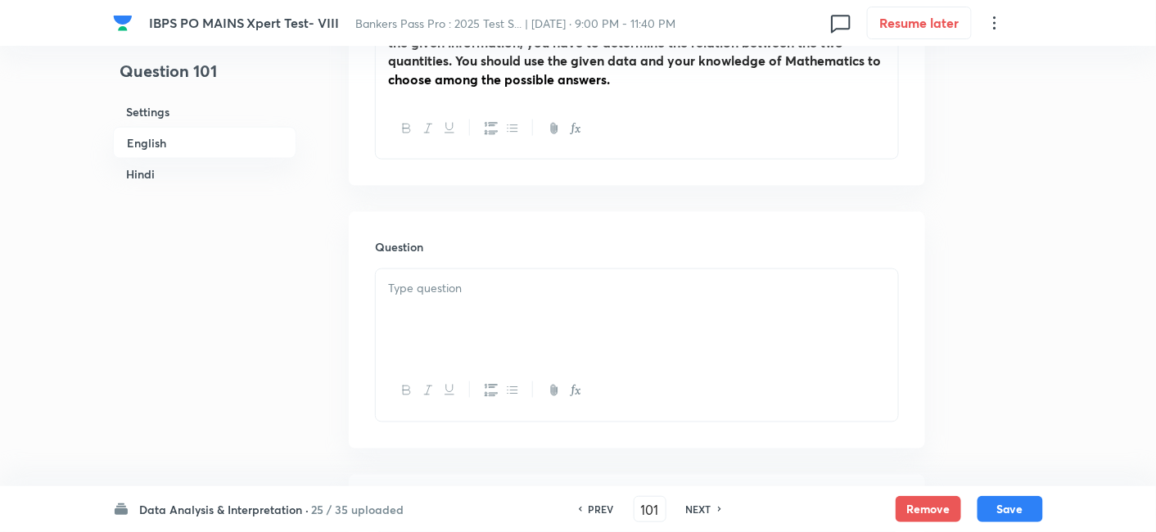
scroll to position [603, 0]
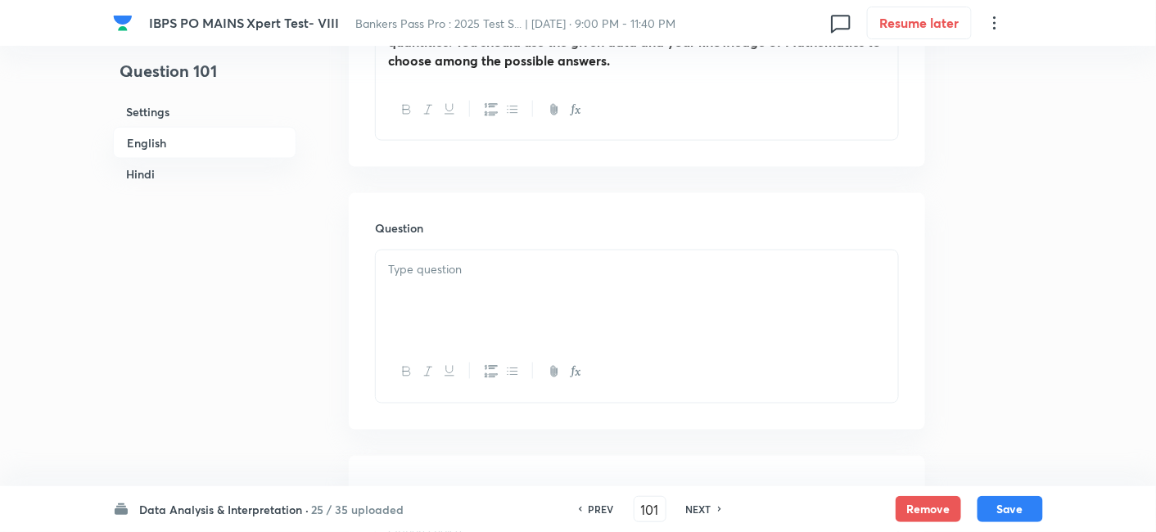
click at [459, 298] on div at bounding box center [637, 297] width 522 height 92
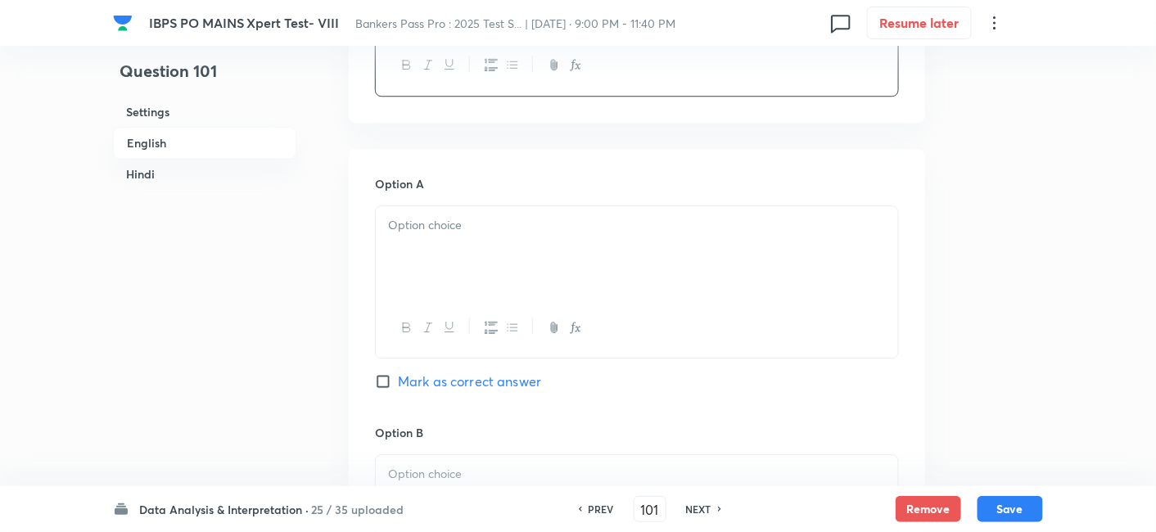
drag, startPoint x: 383, startPoint y: 267, endPoint x: 650, endPoint y: 373, distance: 287.1
click at [650, 373] on div "In English Passage Directions (100 - 102): Given below are two quantities named…" at bounding box center [637, 389] width 576 height 2573
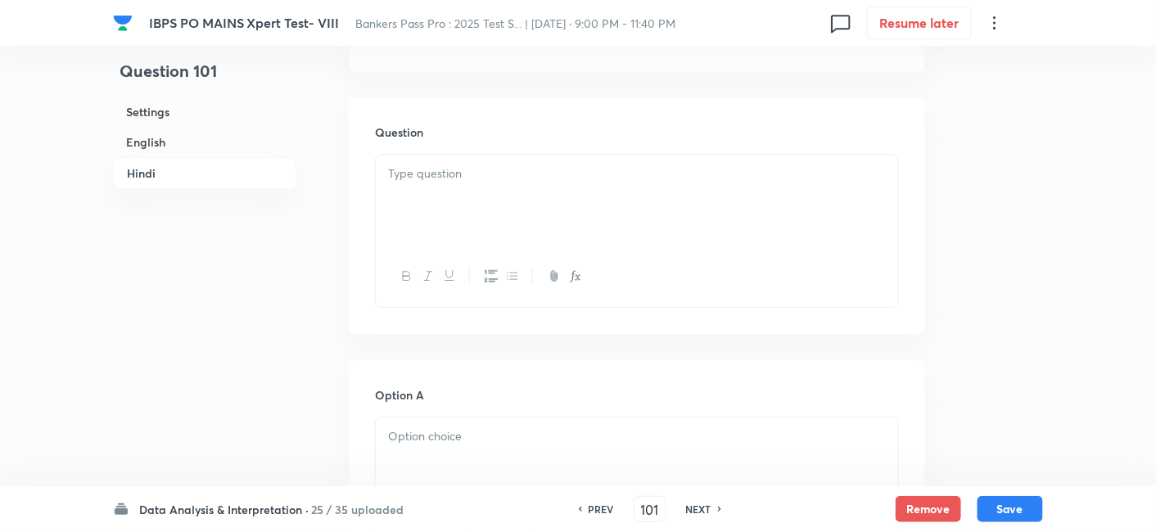
click at [441, 225] on div at bounding box center [637, 201] width 522 height 92
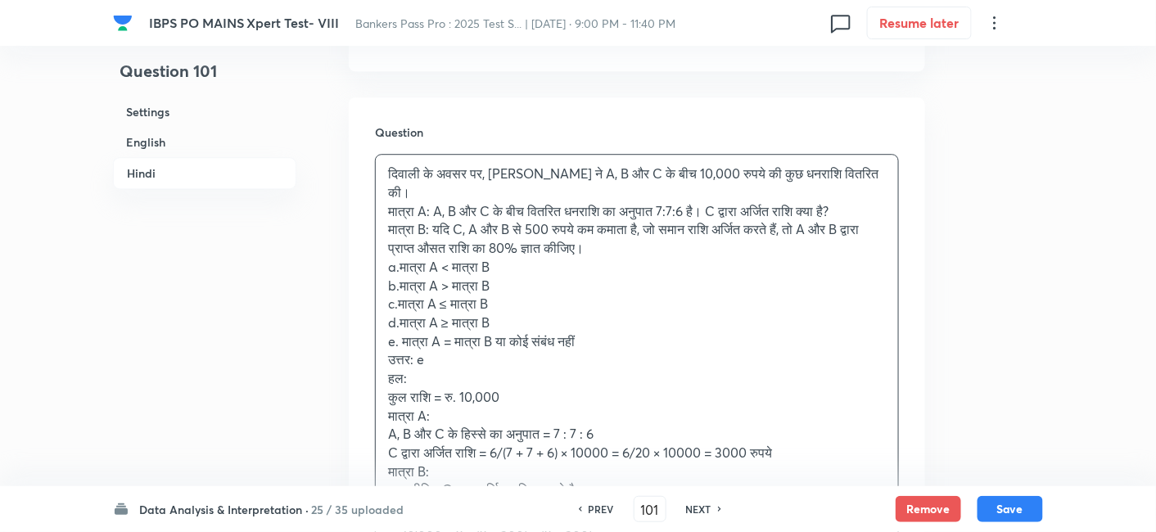
scroll to position [3502, 0]
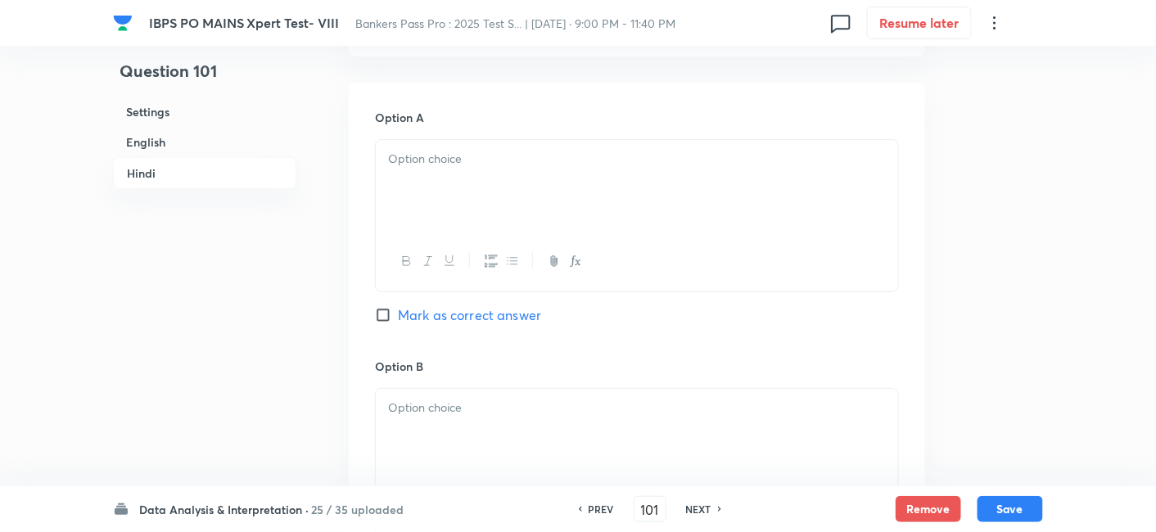
drag, startPoint x: 383, startPoint y: 192, endPoint x: 687, endPoint y: 382, distance: 358.3
click at [687, 382] on div "In Hindi Passage निर्देश (100 - 102): नीचे दो मात्राएँ I और II दी गई हैं। दी गई…" at bounding box center [637, 344] width 576 height 2534
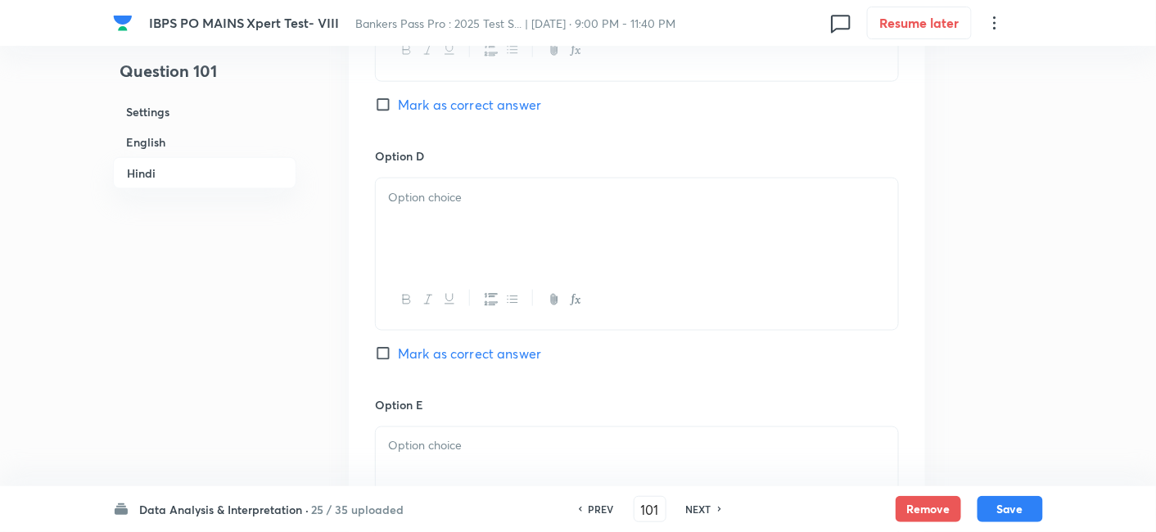
scroll to position [4962, 0]
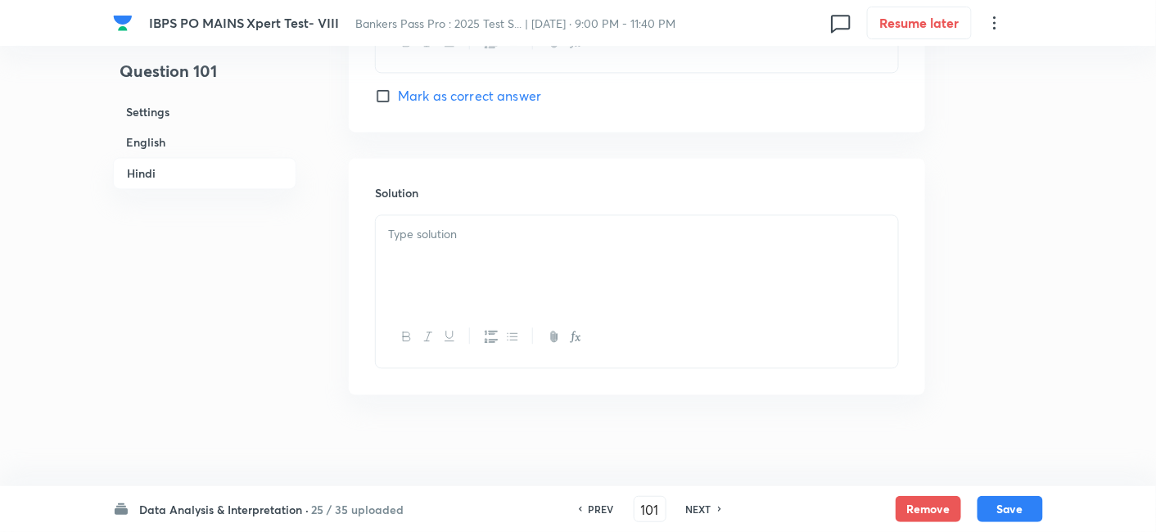
click at [533, 225] on p at bounding box center [637, 234] width 498 height 19
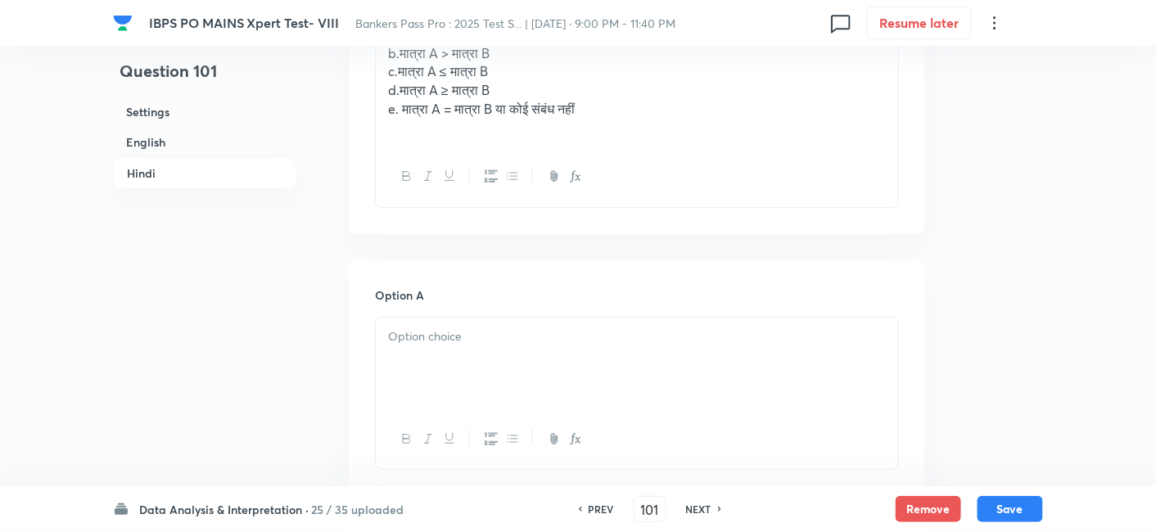
scroll to position [3291, 0]
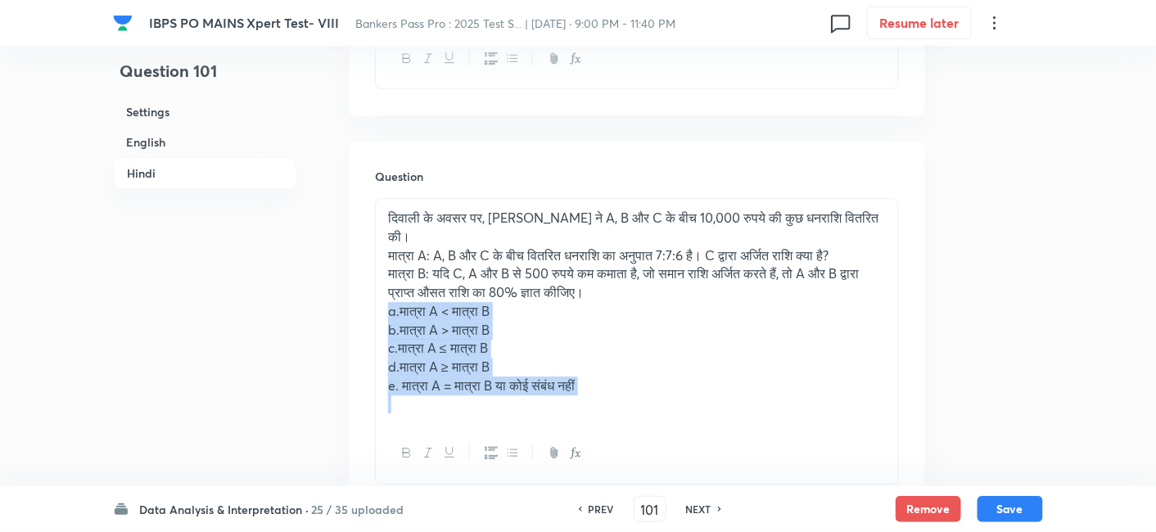
drag, startPoint x: 381, startPoint y: 311, endPoint x: 612, endPoint y: 423, distance: 257.4
click at [612, 423] on div "दिवाली के अवसर पर, अनिल अंबानी ने A, B और C के बीच 10,000 रुपये की कुछ धनराशि व…" at bounding box center [637, 341] width 524 height 286
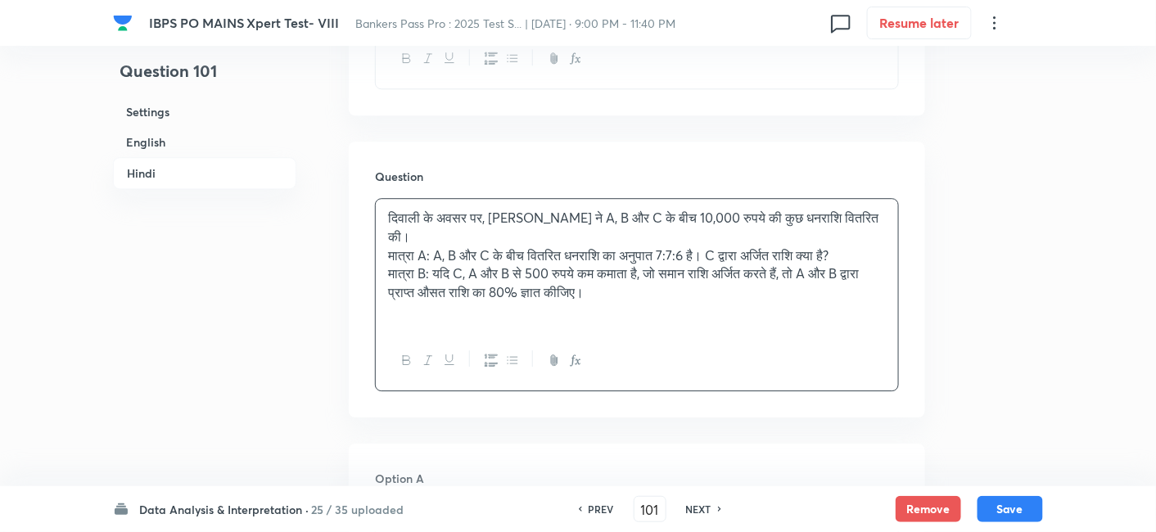
scroll to position [3462, 0]
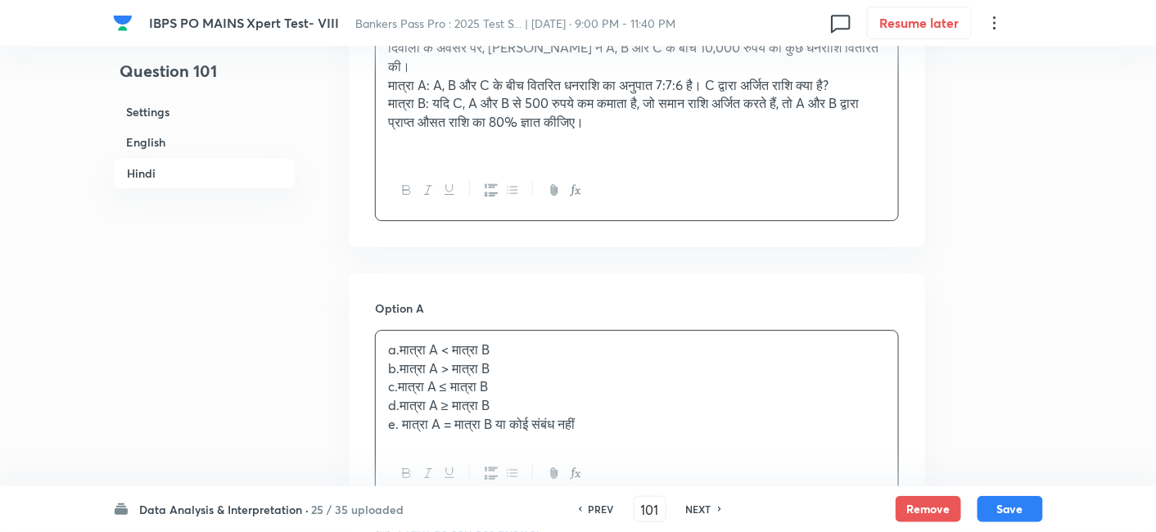
click at [426, 373] on div "a.मात्रा A < मात्रा B b.मात्रा A > मात्रा B c.मात्रा A ≤ मात्रा B d.मात्रा A ≥ …" at bounding box center [637, 387] width 522 height 113
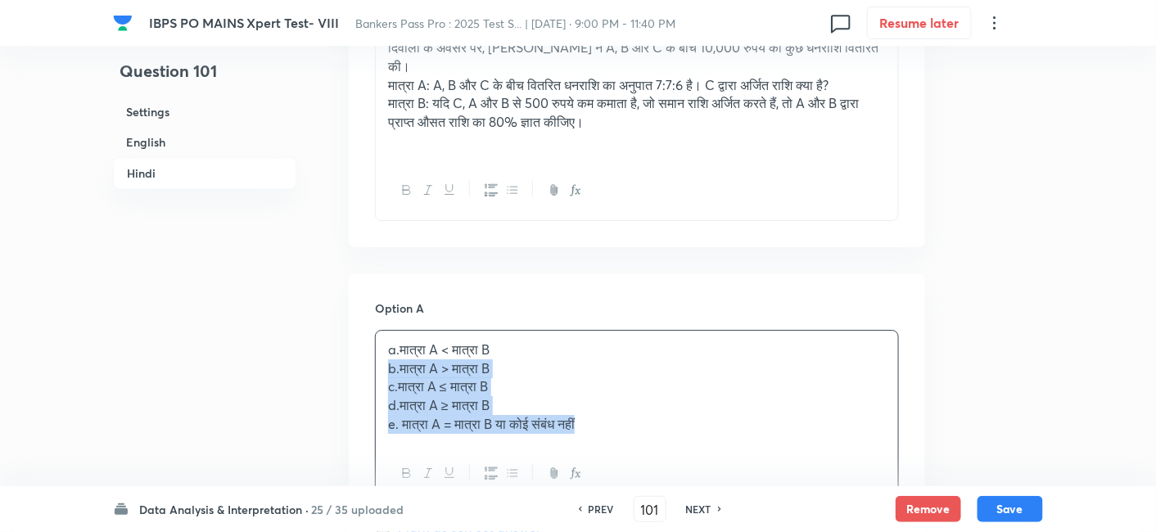
drag, startPoint x: 388, startPoint y: 361, endPoint x: 653, endPoint y: 460, distance: 282.4
click at [653, 460] on div "a.मात्रा A < मात्रा B b.मात्रा A > मात्रा B c.मात्रा A ≤ मात्रा B d.मात्रा A ≥ …" at bounding box center [637, 417] width 524 height 174
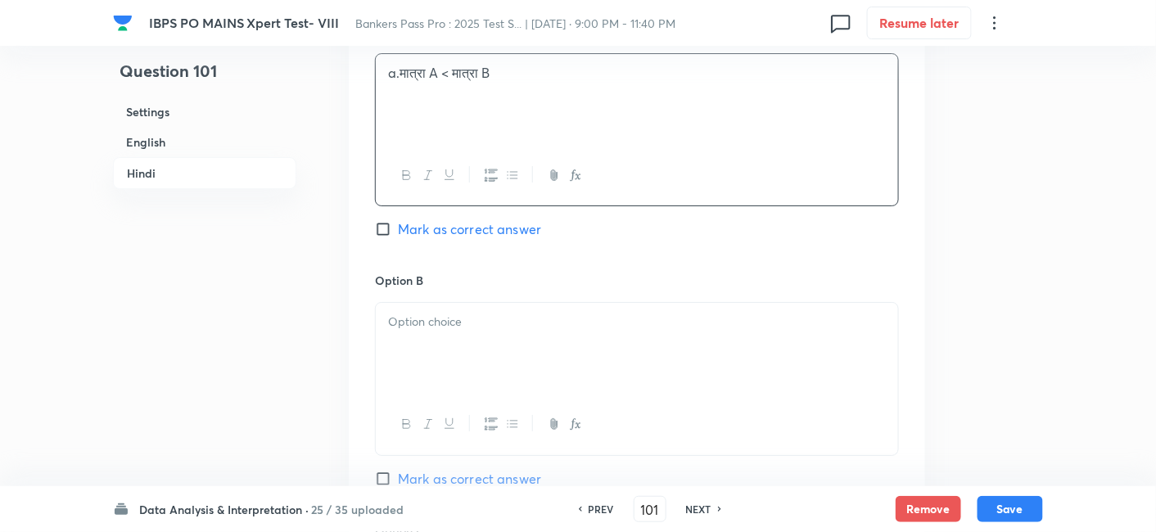
scroll to position [3754, 0]
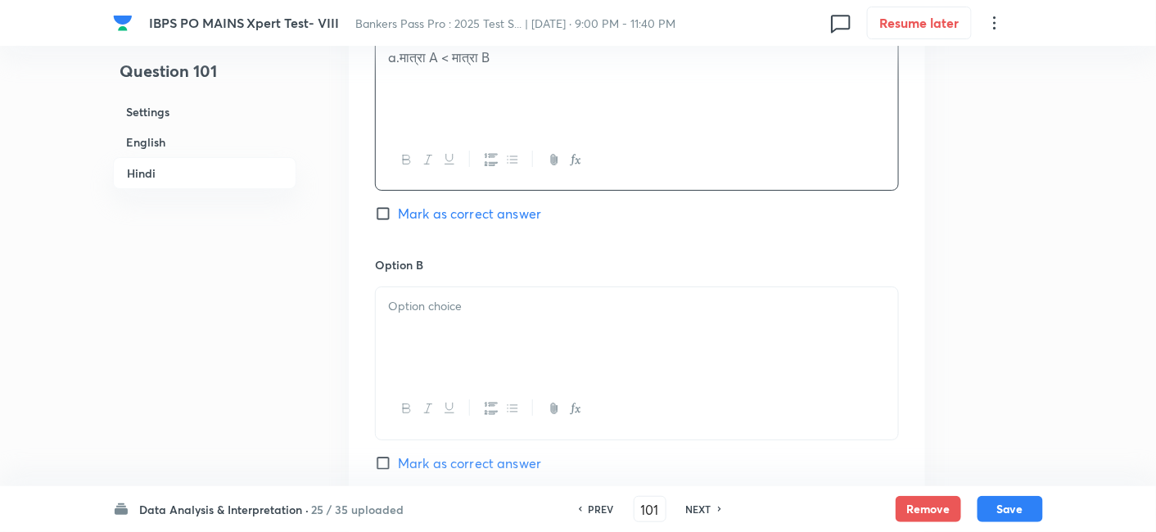
click at [437, 319] on div at bounding box center [637, 333] width 522 height 92
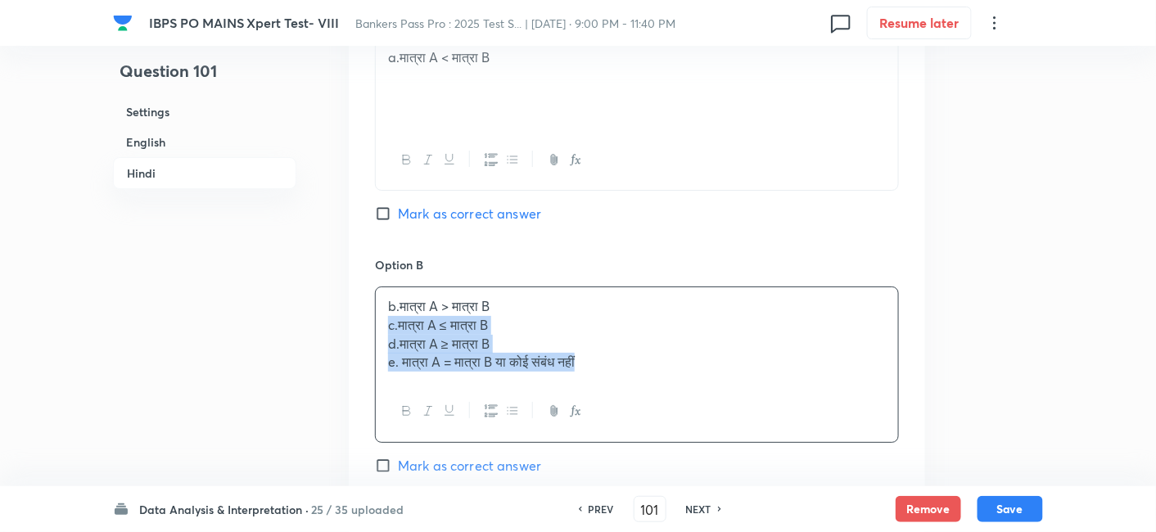
drag, startPoint x: 384, startPoint y: 316, endPoint x: 696, endPoint y: 430, distance: 332.1
click at [696, 430] on div "b.मात्रा A > मात्रा B c.मात्रा A ≤ मात्रा B d.मात्रा A ≥ मात्रा B e. मात्रा A =…" at bounding box center [637, 365] width 524 height 156
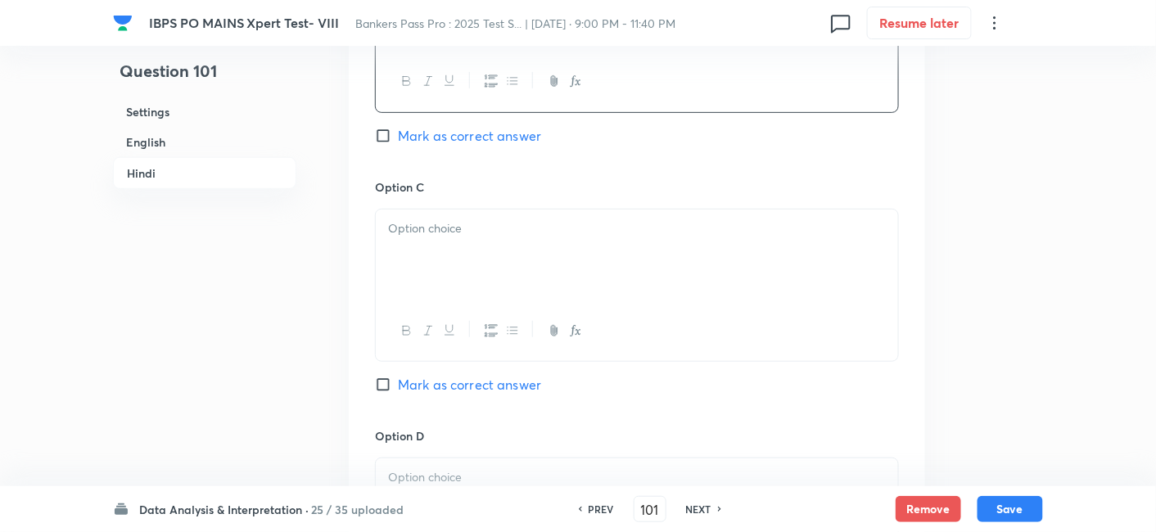
click at [465, 276] on div at bounding box center [637, 256] width 522 height 92
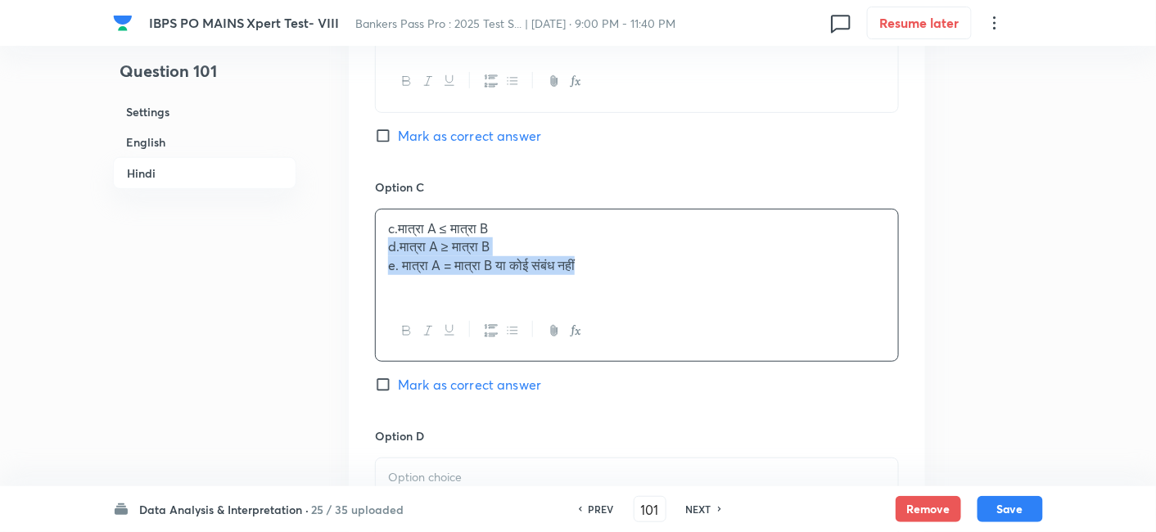
drag, startPoint x: 382, startPoint y: 245, endPoint x: 662, endPoint y: 332, distance: 292.6
click at [662, 332] on div "c.मात्रा A ≤ मात्रा B d.मात्रा A ≥ मात्रा B e. मात्रा A = मात्रा B या कोई संबंध…" at bounding box center [637, 285] width 524 height 153
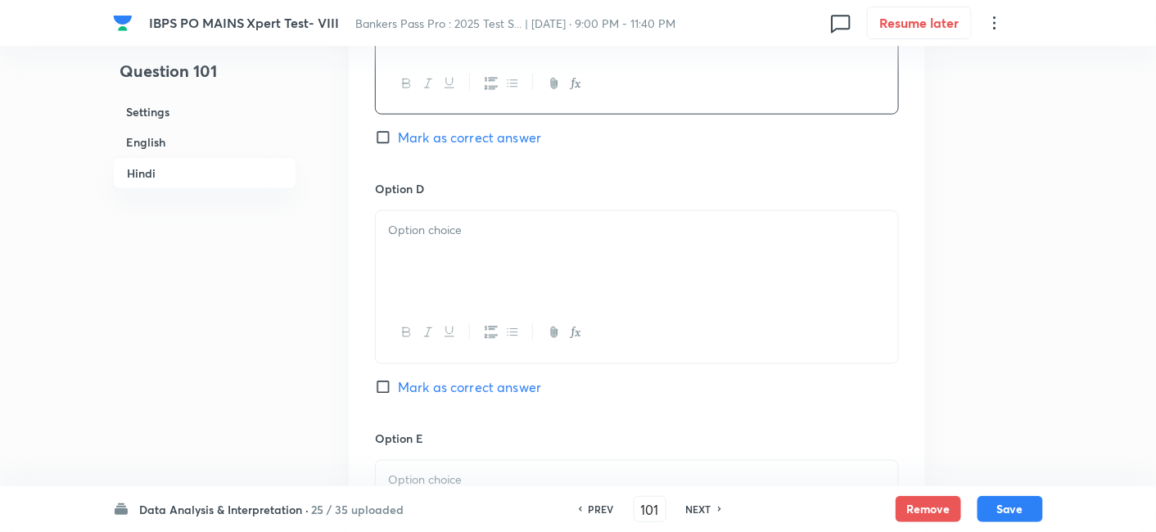
click at [420, 246] on div at bounding box center [637, 257] width 522 height 92
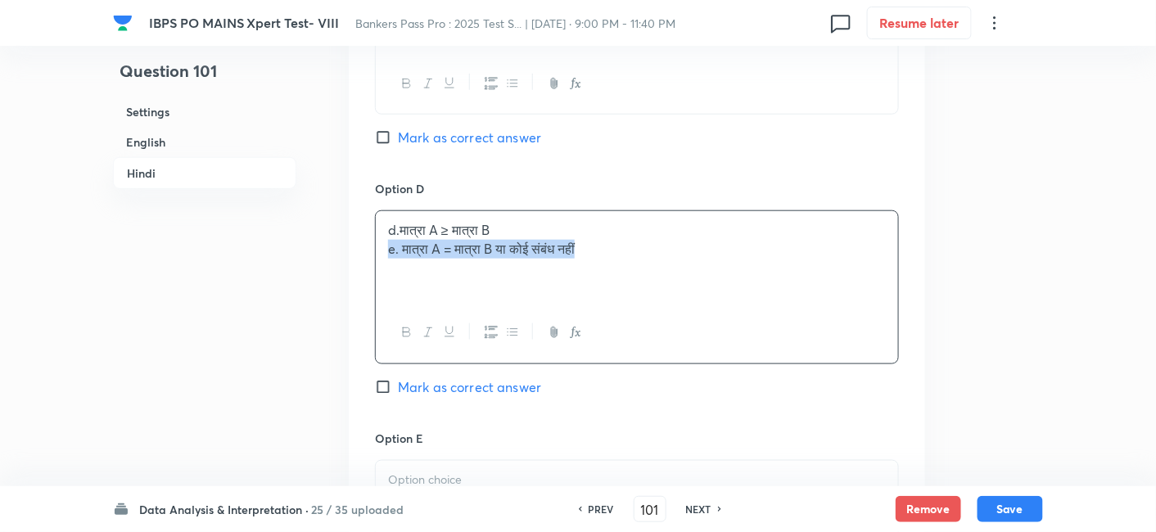
drag, startPoint x: 382, startPoint y: 243, endPoint x: 682, endPoint y: 287, distance: 302.8
click at [682, 287] on div "d.मात्रा A ≥ मात्रा B e. मात्रा A = मात्रा B या कोई संबंध नहीं" at bounding box center [637, 257] width 522 height 92
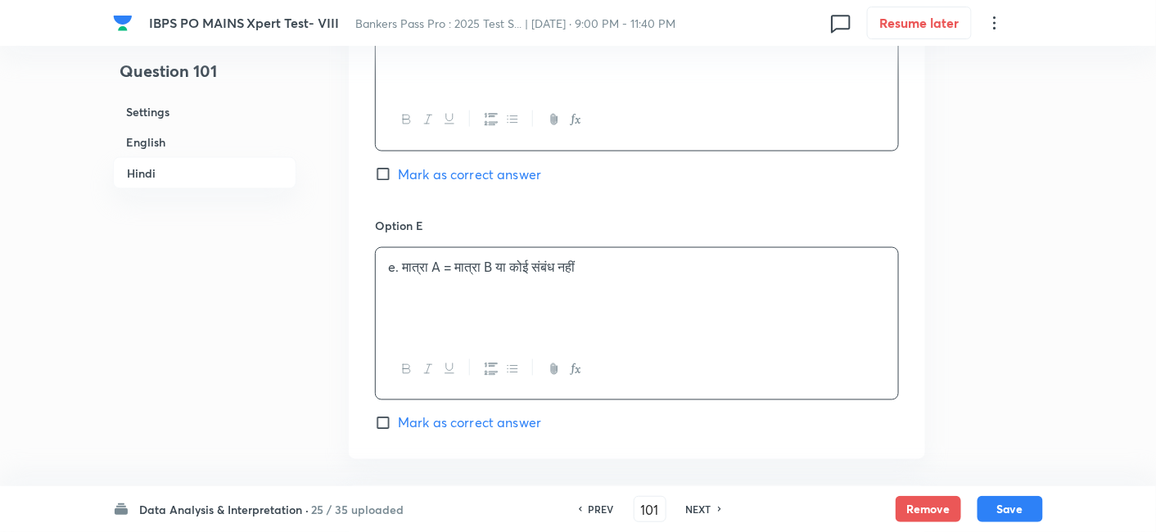
click at [682, 287] on div "e. मात्रा A = मात्रा B या कोई संबंध नहीं" at bounding box center [637, 294] width 522 height 92
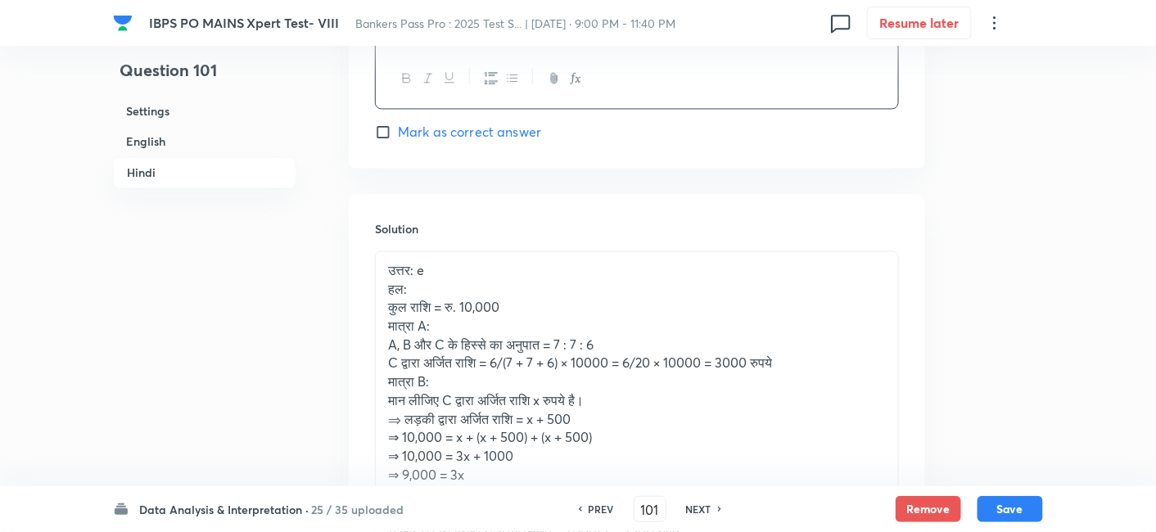
scroll to position [4749, 0]
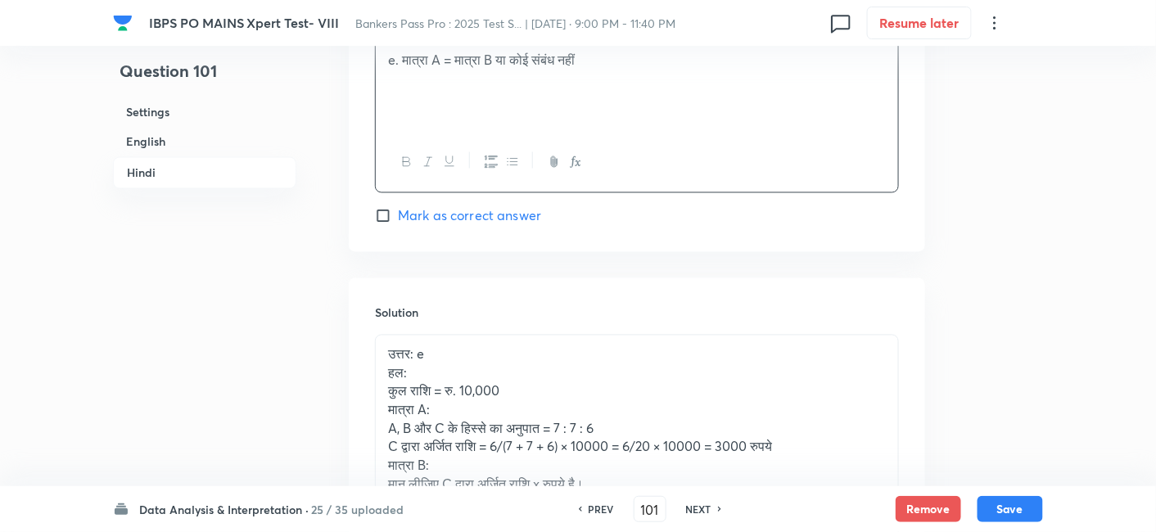
click at [458, 346] on p "उत्तर: e" at bounding box center [637, 355] width 498 height 19
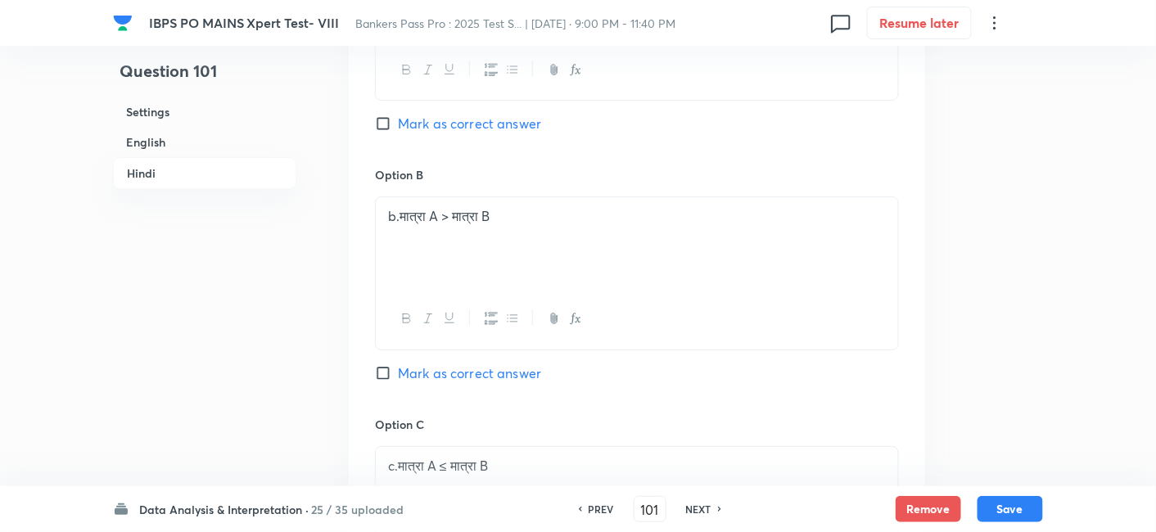
scroll to position [3823, 0]
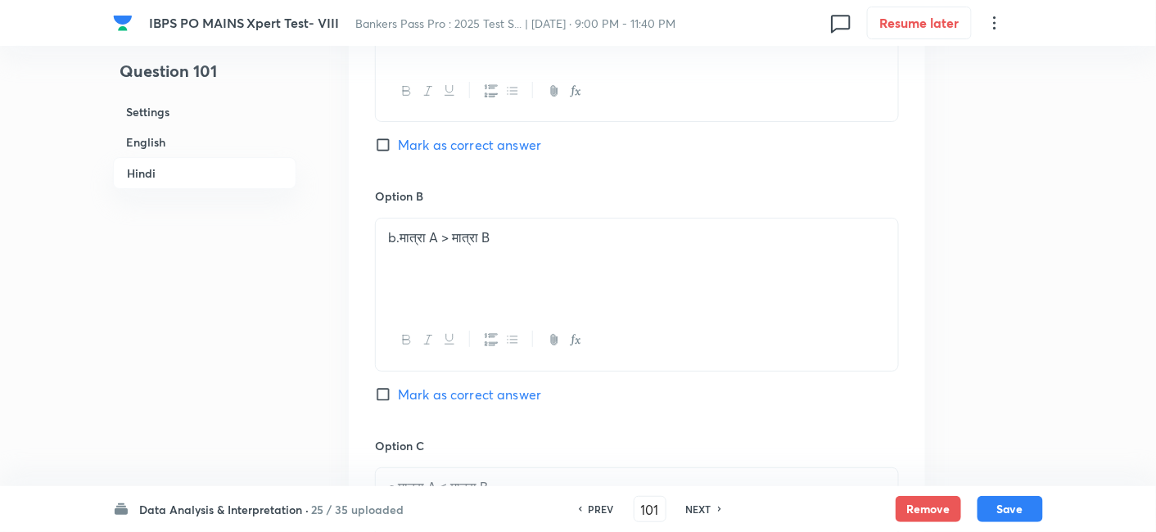
click at [459, 395] on span "Mark as correct answer" at bounding box center [469, 395] width 143 height 20
click at [398, 395] on input "Mark as correct answer" at bounding box center [386, 394] width 23 height 16
checkbox input "true"
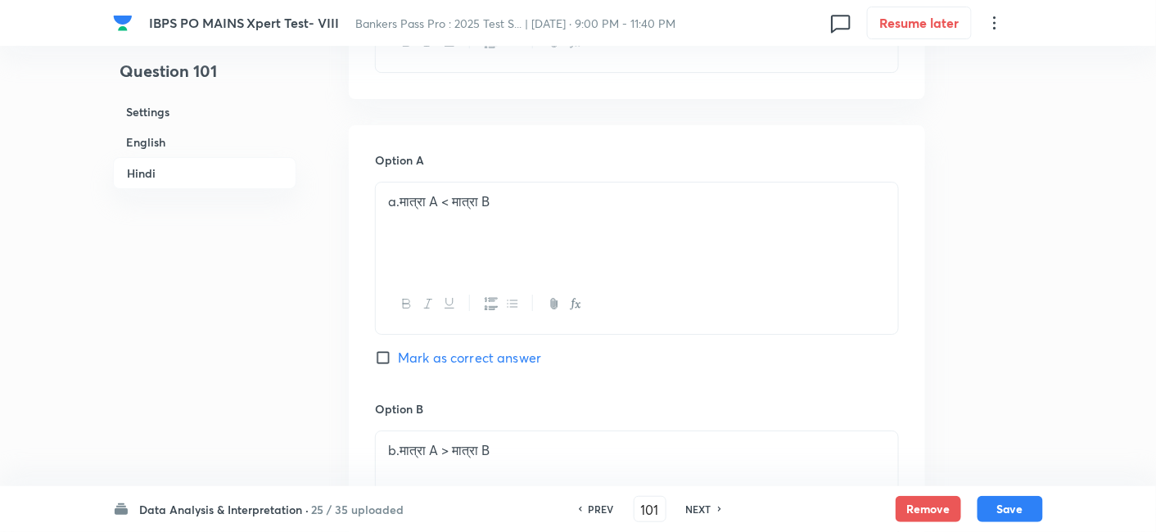
checkbox input "true"
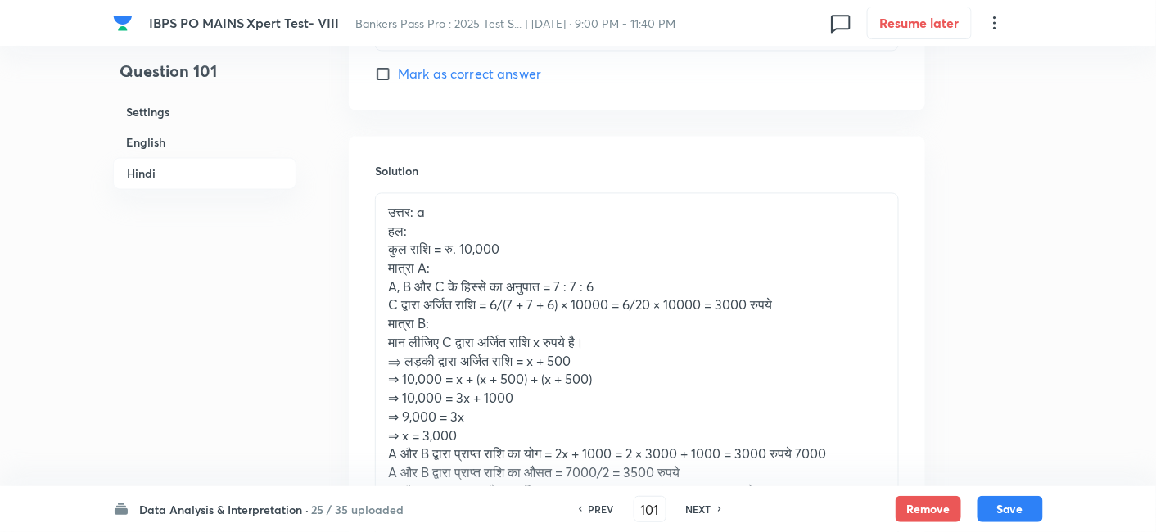
scroll to position [4864, 0]
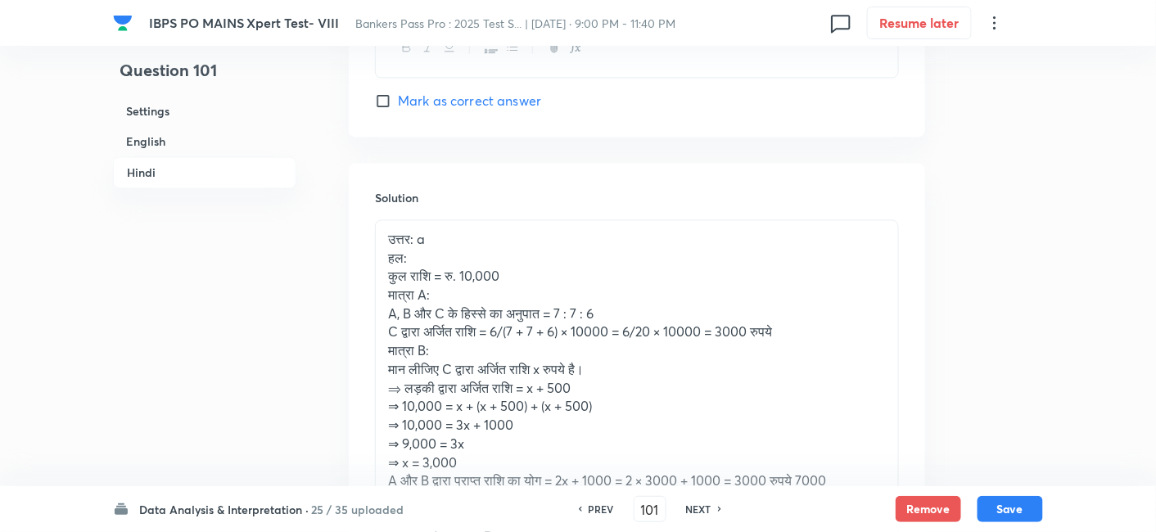
click at [451, 235] on p "उत्तर: a" at bounding box center [637, 240] width 498 height 19
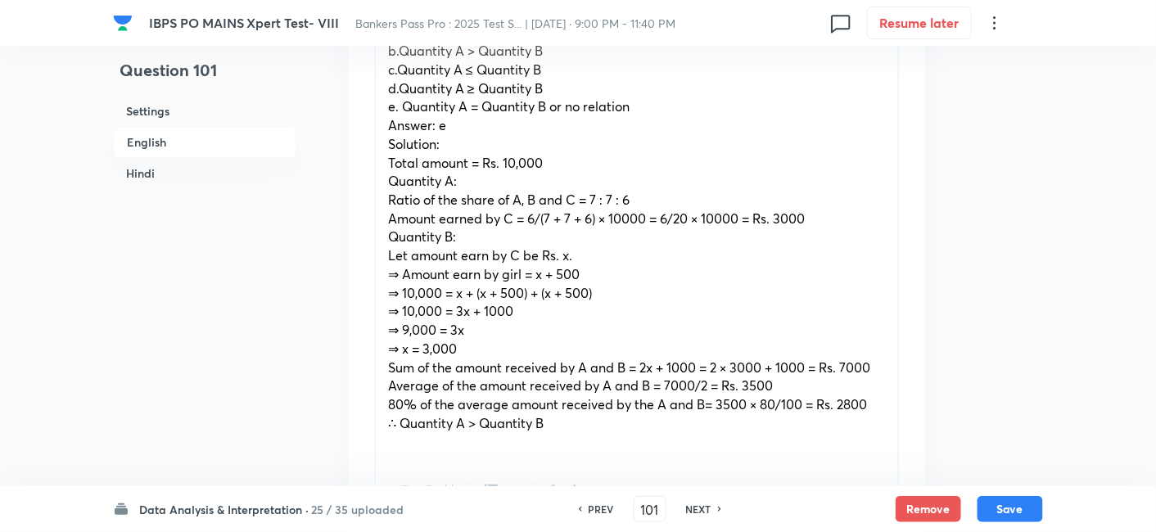
scroll to position [951, 0]
click at [450, 131] on p "Answer: e" at bounding box center [637, 126] width 498 height 19
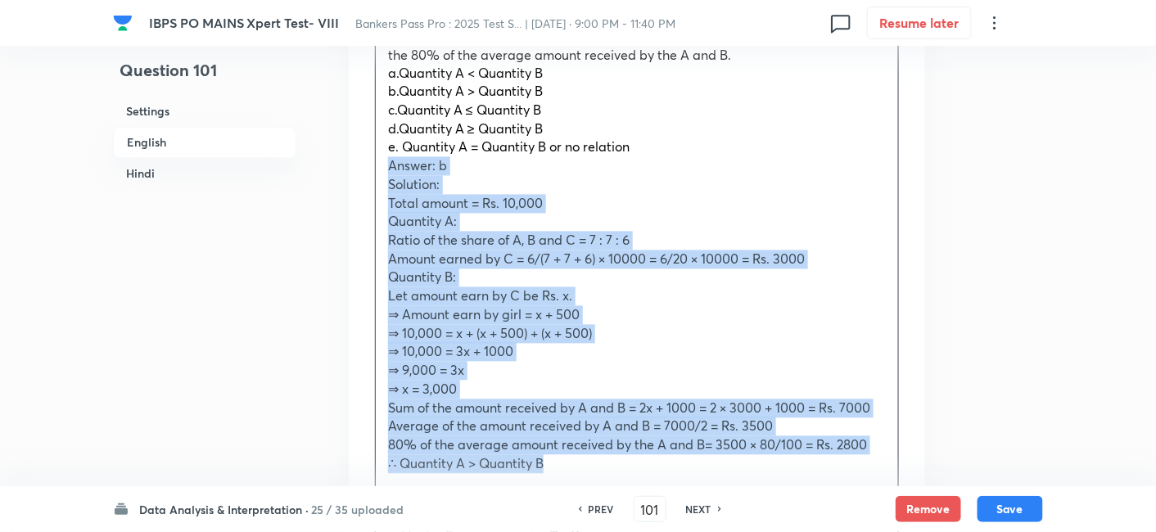
drag, startPoint x: 385, startPoint y: 168, endPoint x: 570, endPoint y: 464, distance: 349.4
click at [570, 464] on div "On the occasion of Diwali, Anil Ambani distributed some amount of money of Rs 1…" at bounding box center [637, 222] width 522 height 559
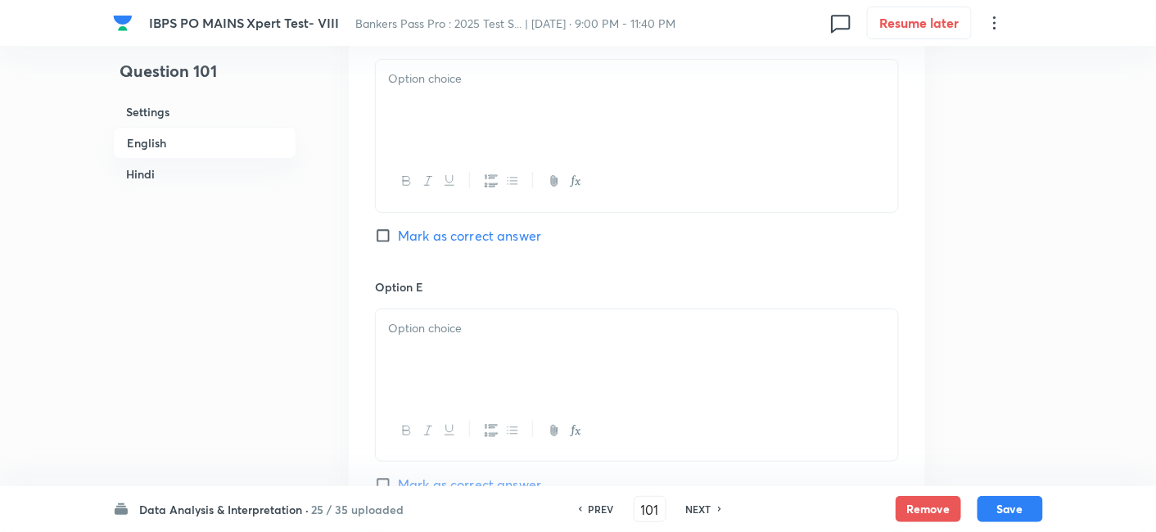
scroll to position [2254, 0]
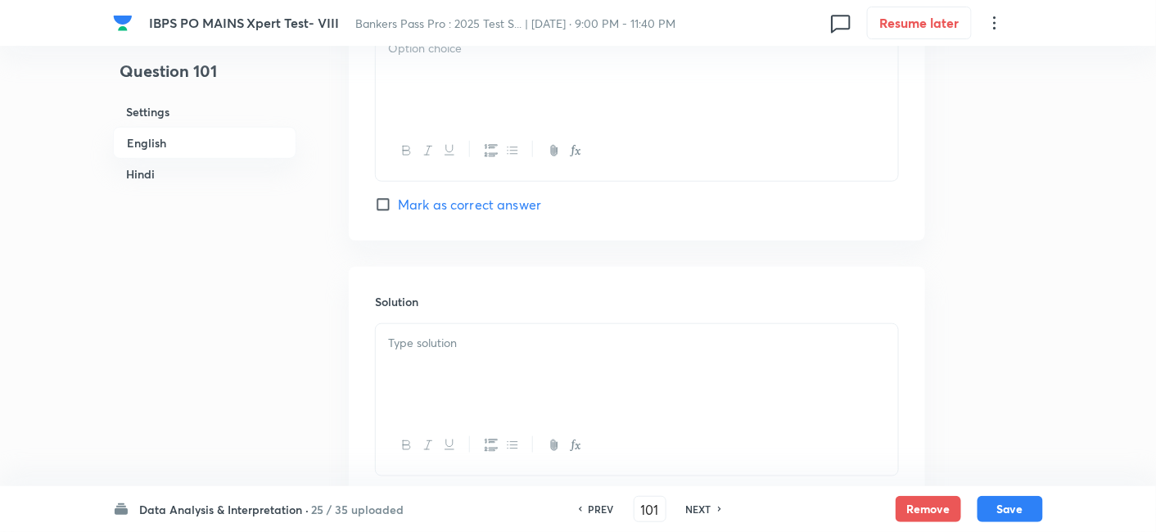
click at [468, 391] on div at bounding box center [637, 370] width 522 height 92
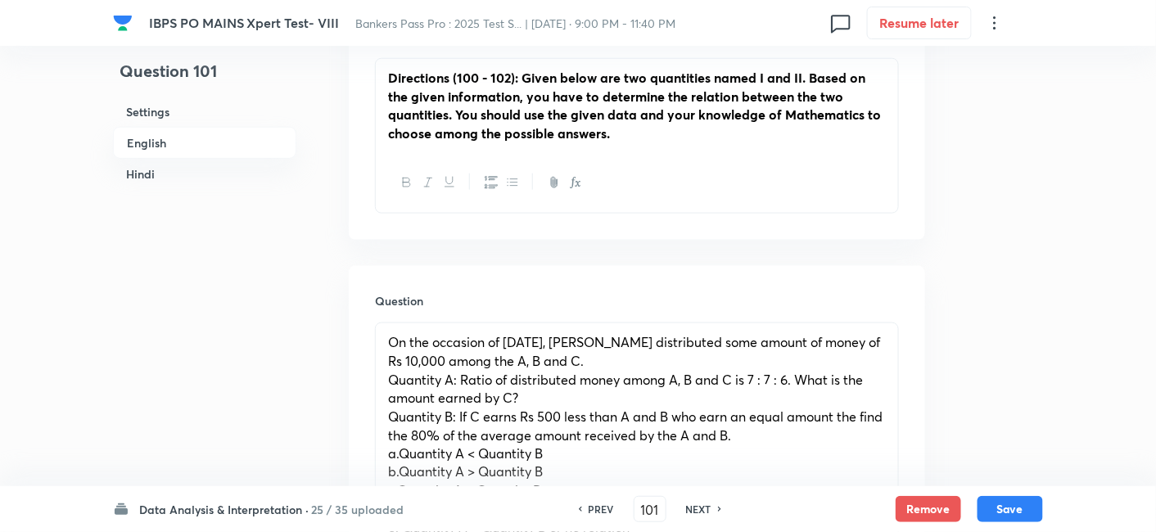
scroll to position [698, 0]
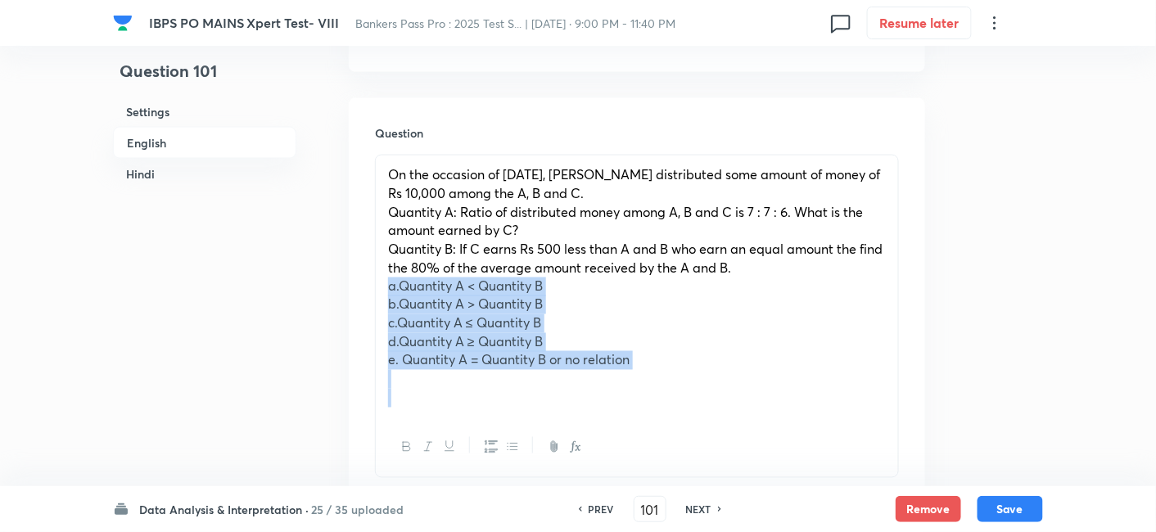
drag, startPoint x: 379, startPoint y: 281, endPoint x: 655, endPoint y: 448, distance: 322.5
click at [655, 448] on div "On the occasion of Diwali, Anil Ambani distributed some amount of money of Rs 1…" at bounding box center [637, 316] width 524 height 323
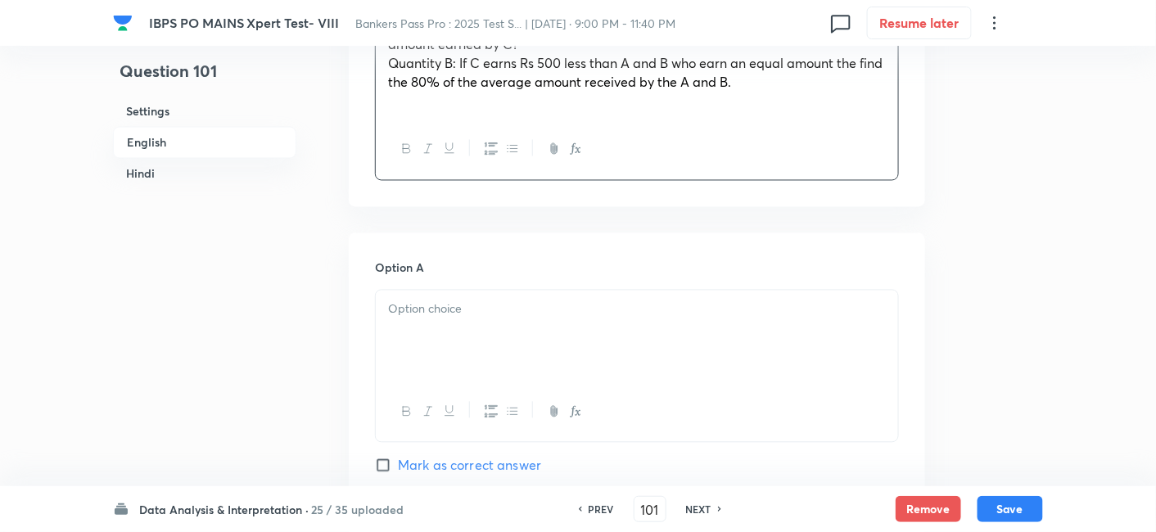
scroll to position [886, 0]
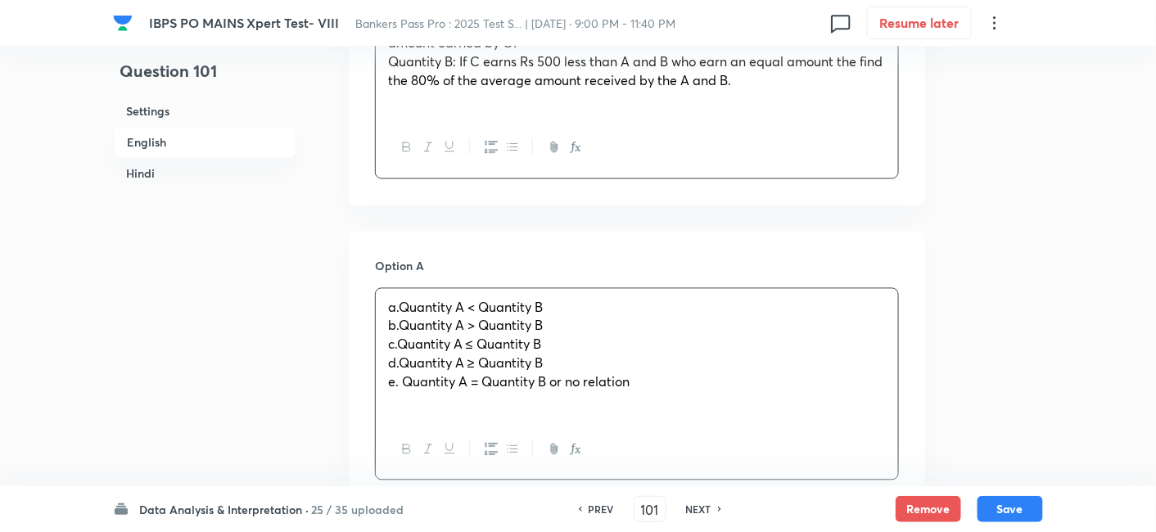
click at [469, 321] on div "a.Quantity A < Quantity B b.Quantity A > Quantity B c.Quantity A ≤ Quantity B d…" at bounding box center [637, 354] width 522 height 131
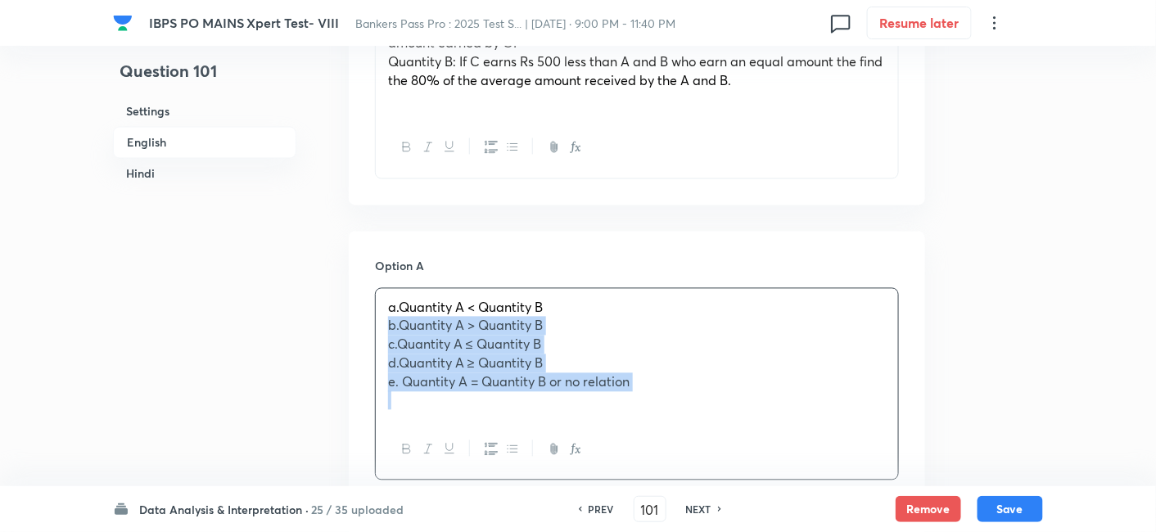
drag, startPoint x: 382, startPoint y: 329, endPoint x: 659, endPoint y: 455, distance: 304.1
click at [659, 455] on div "a.Quantity A < Quantity B b.Quantity A > Quantity B c.Quantity A ≤ Quantity B d…" at bounding box center [637, 384] width 524 height 193
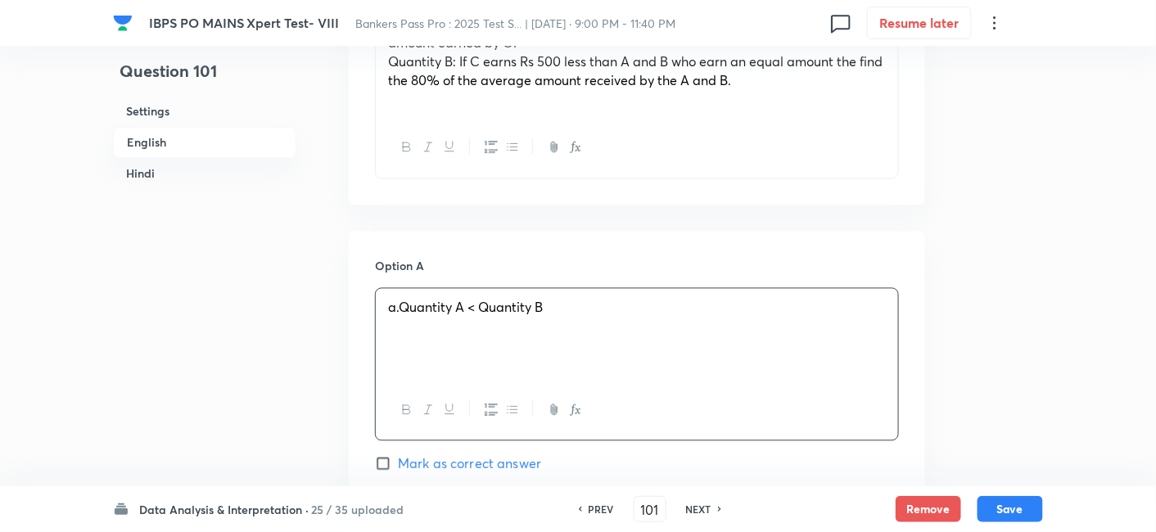
scroll to position [1159, 0]
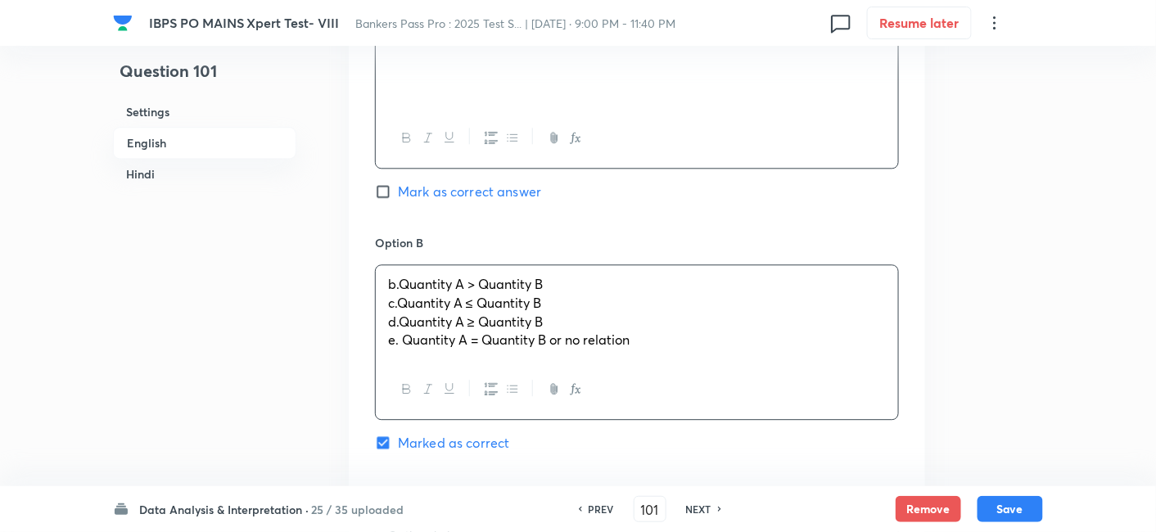
click at [391, 288] on p "b.Quantity A > Quantity B" at bounding box center [637, 284] width 498 height 19
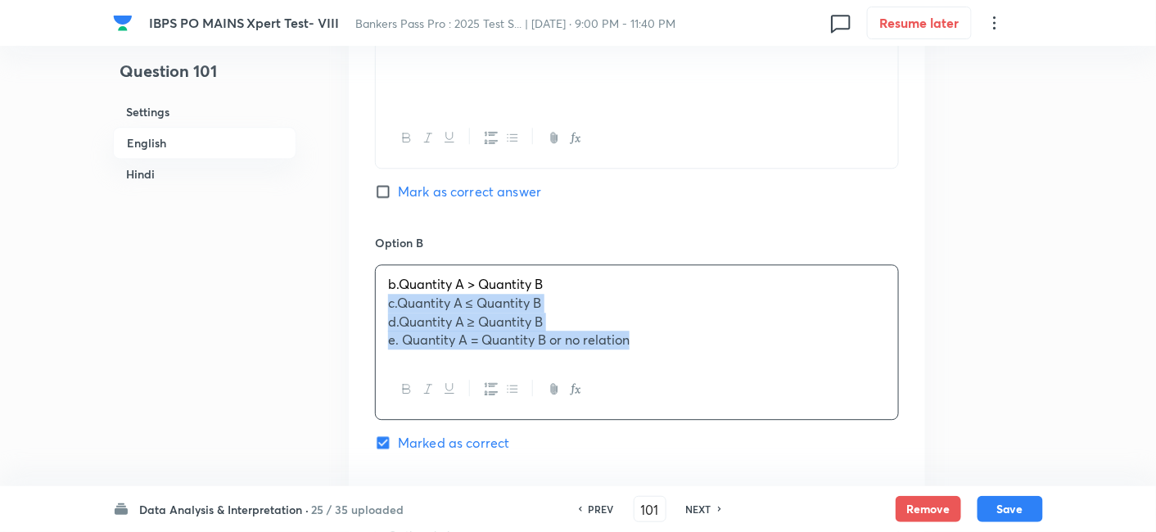
drag, startPoint x: 390, startPoint y: 302, endPoint x: 689, endPoint y: 397, distance: 314.4
click at [689, 397] on div "b.Quantity A > Quantity B c.Quantity A ≤ Quantity B d.Quantity A ≥ Quantity B e…" at bounding box center [637, 342] width 524 height 156
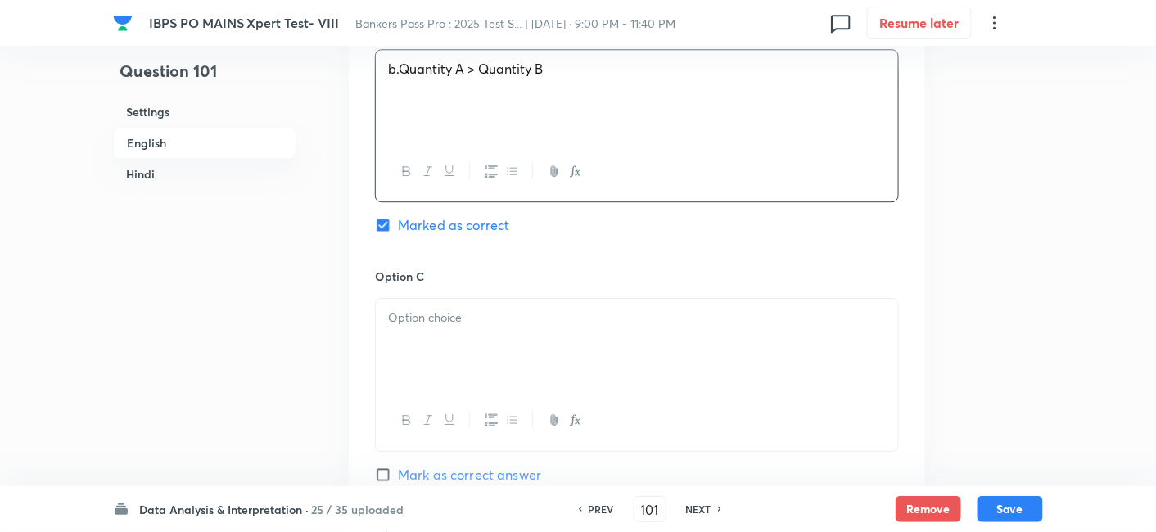
scroll to position [1382, 0]
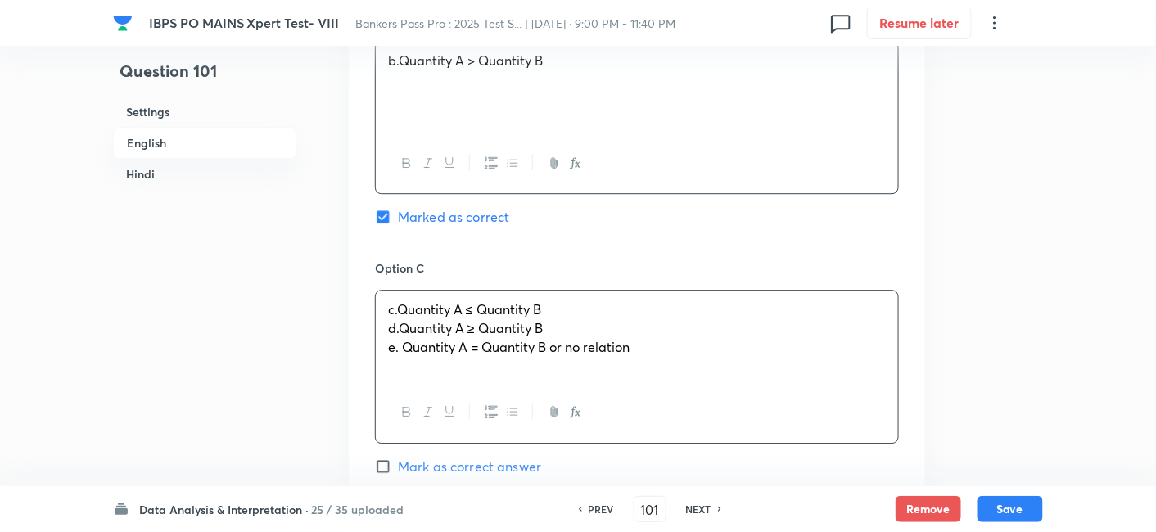
click at [490, 332] on div "c.Quantity A ≤ Quantity B d.Quantity A ≥ Quantity B e. Quantity A = Quantity B …" at bounding box center [637, 337] width 522 height 92
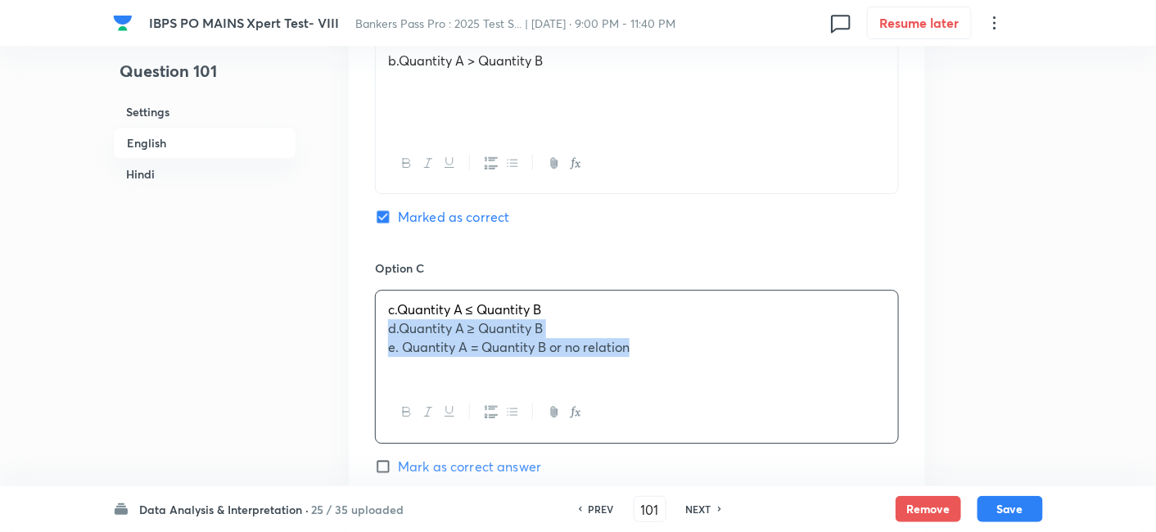
drag, startPoint x: 384, startPoint y: 329, endPoint x: 694, endPoint y: 395, distance: 317.2
click at [694, 395] on div "c.Quantity A ≤ Quantity B d.Quantity A ≥ Quantity B e. Quantity A = Quantity B …" at bounding box center [637, 366] width 524 height 153
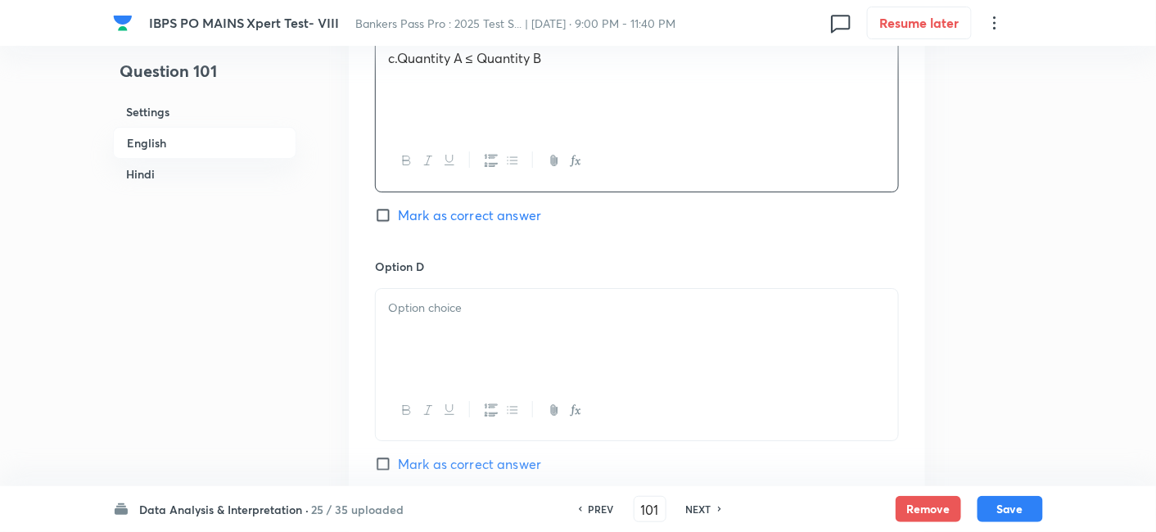
scroll to position [1636, 0]
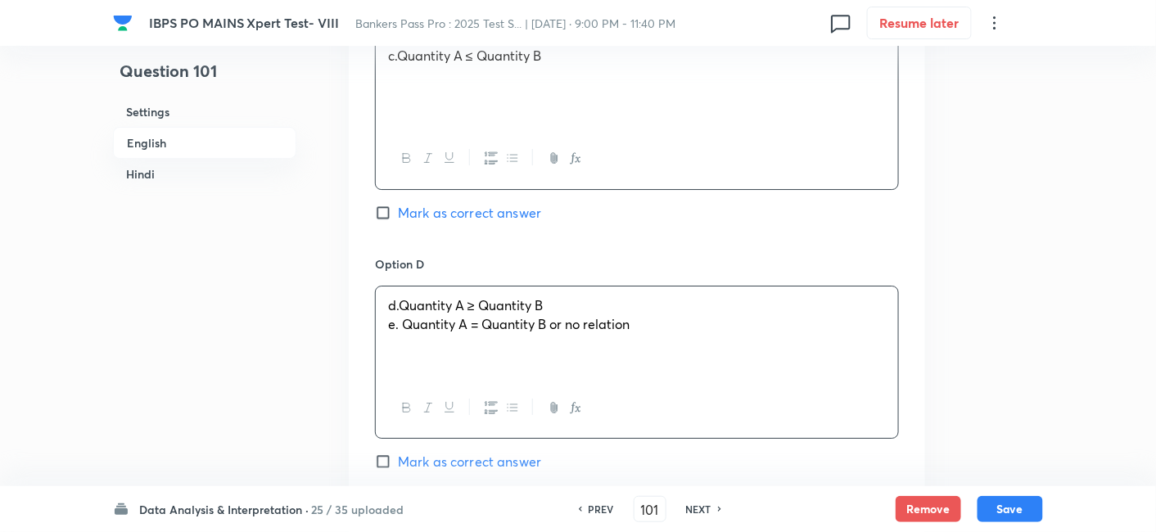
click at [471, 321] on div "d.Quantity A ≥ Quantity B e. Quantity A = Quantity B or no relation" at bounding box center [637, 333] width 522 height 92
drag, startPoint x: 382, startPoint y: 320, endPoint x: 767, endPoint y: 391, distance: 391.4
click at [767, 391] on div "d.Quantity A ≥ Quantity B e. Quantity A = Quantity B or no relation" at bounding box center [637, 362] width 524 height 153
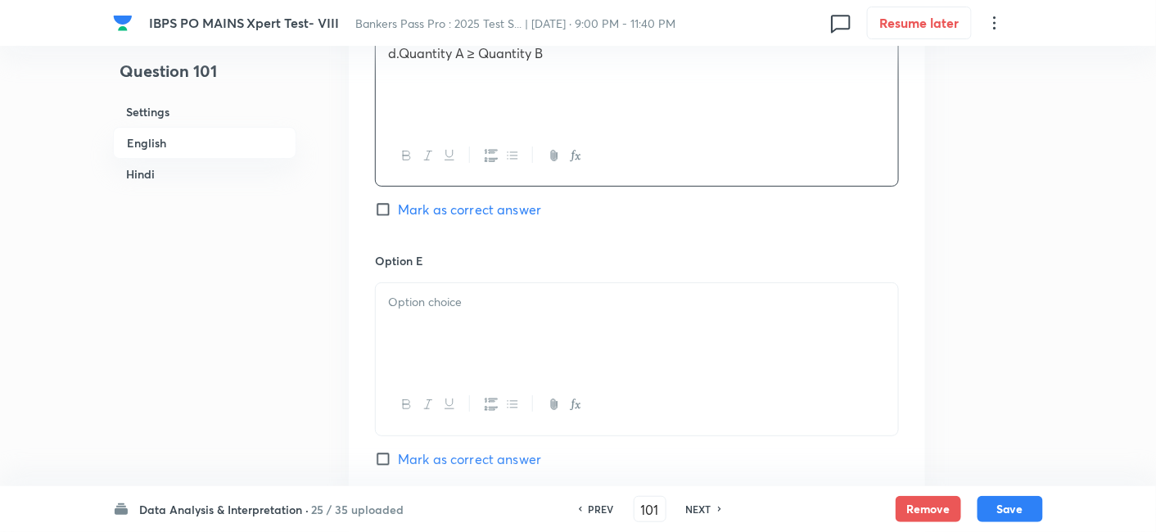
scroll to position [1911, 0]
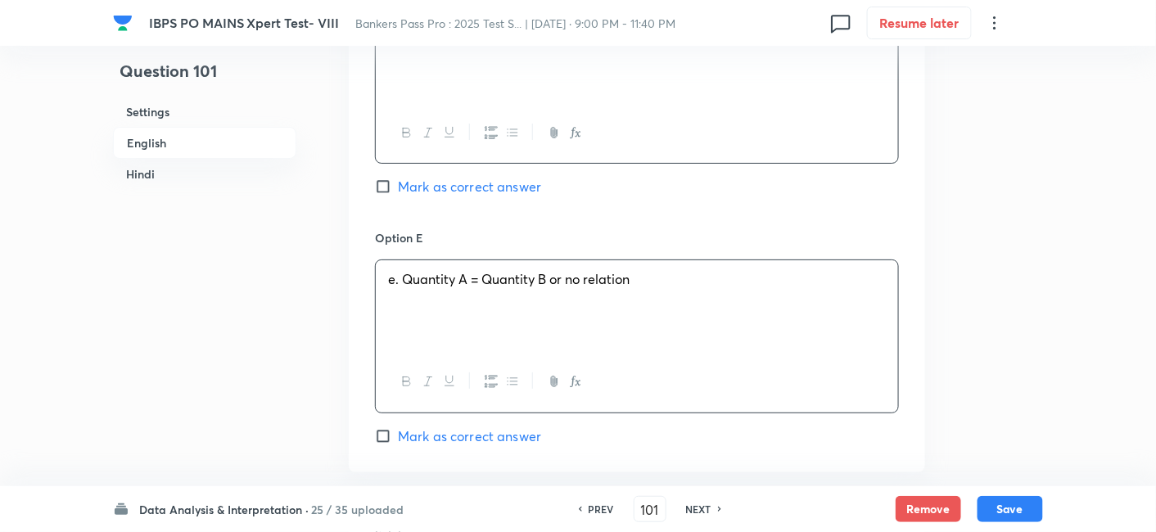
click at [536, 302] on div "e. Quantity A = Quantity B or no relation" at bounding box center [637, 306] width 522 height 92
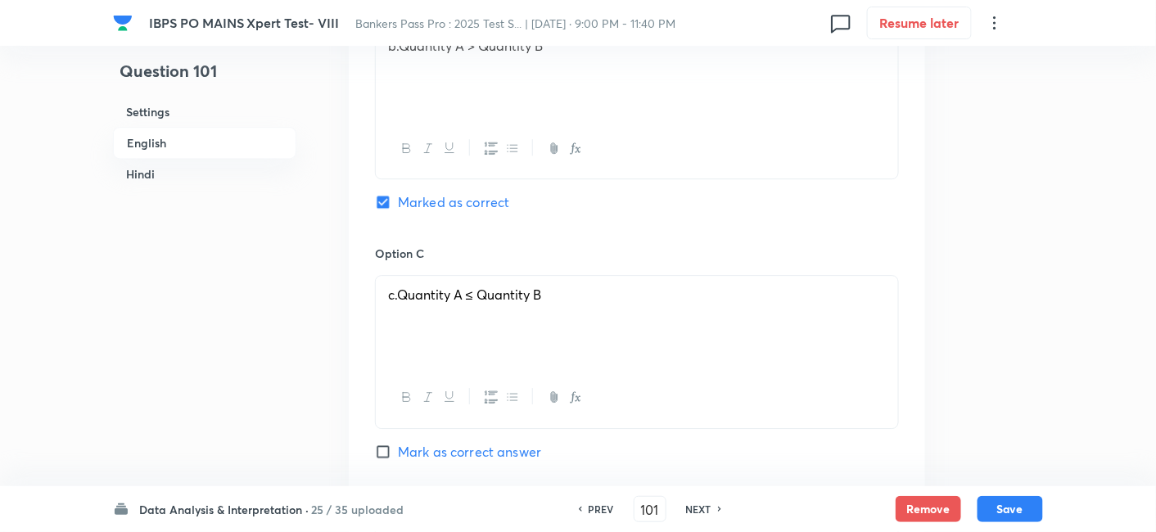
scroll to position [1335, 0]
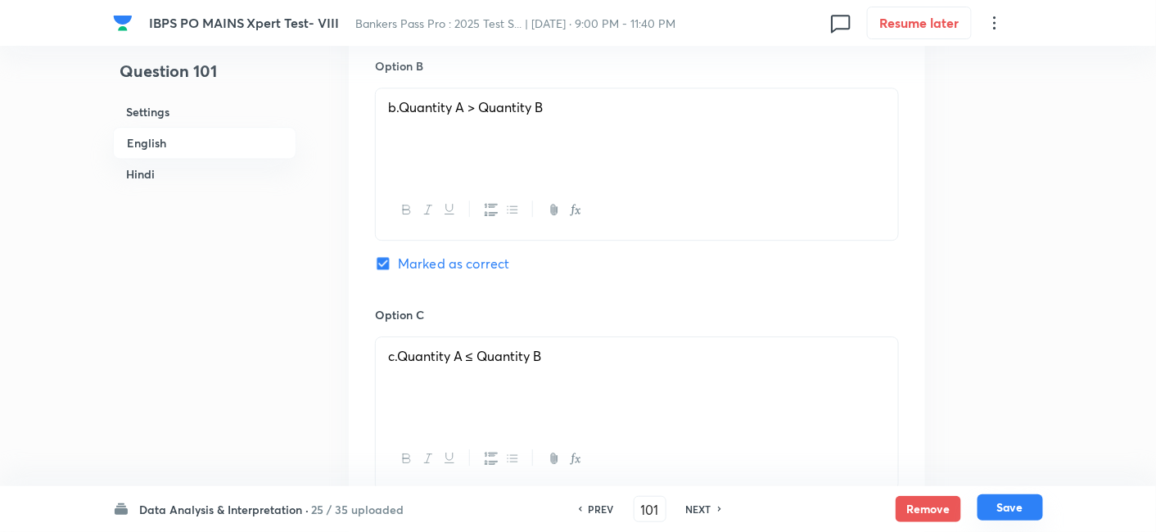
click at [997, 499] on button "Save" at bounding box center [1011, 508] width 66 height 26
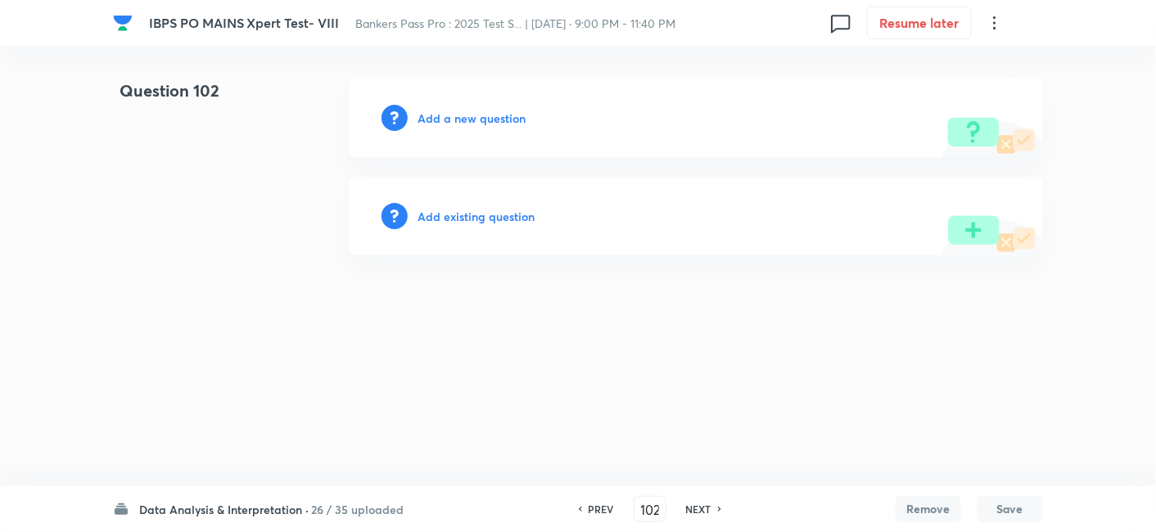
scroll to position [0, 0]
click at [610, 504] on h6 "PREV" at bounding box center [605, 509] width 25 height 15
type input "101"
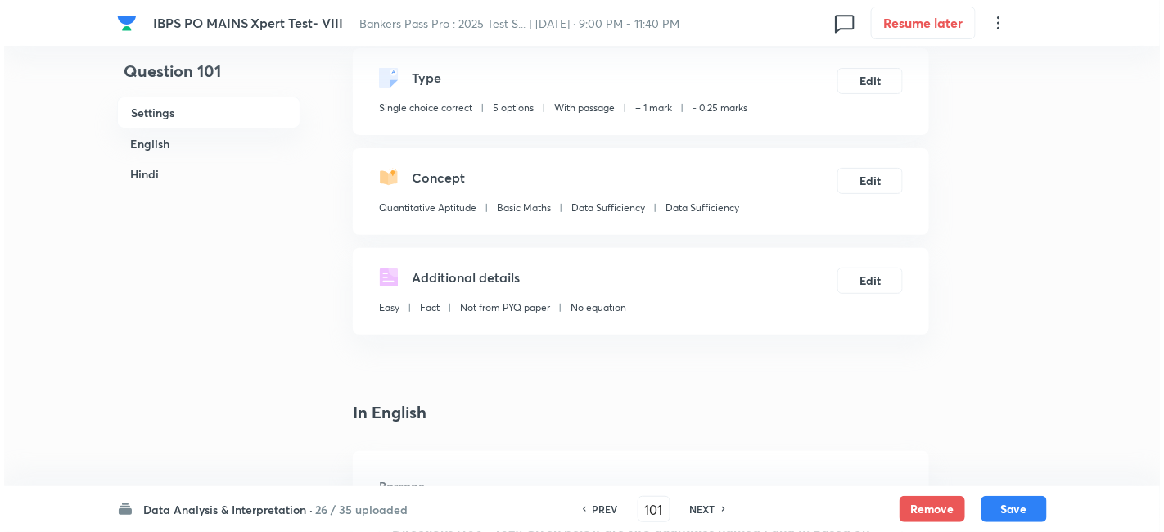
scroll to position [16, 0]
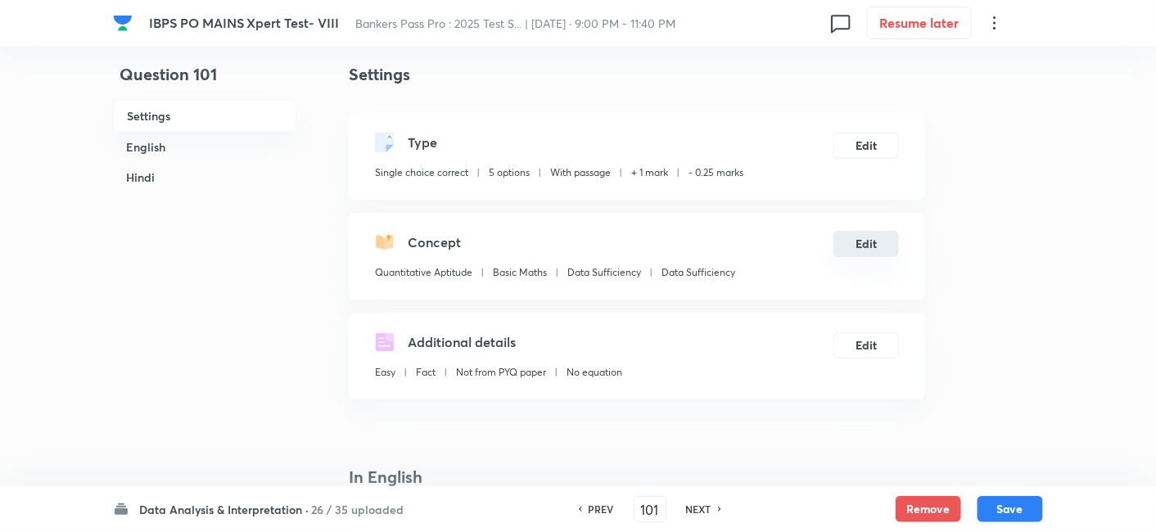
click at [868, 251] on button "Edit" at bounding box center [867, 244] width 66 height 26
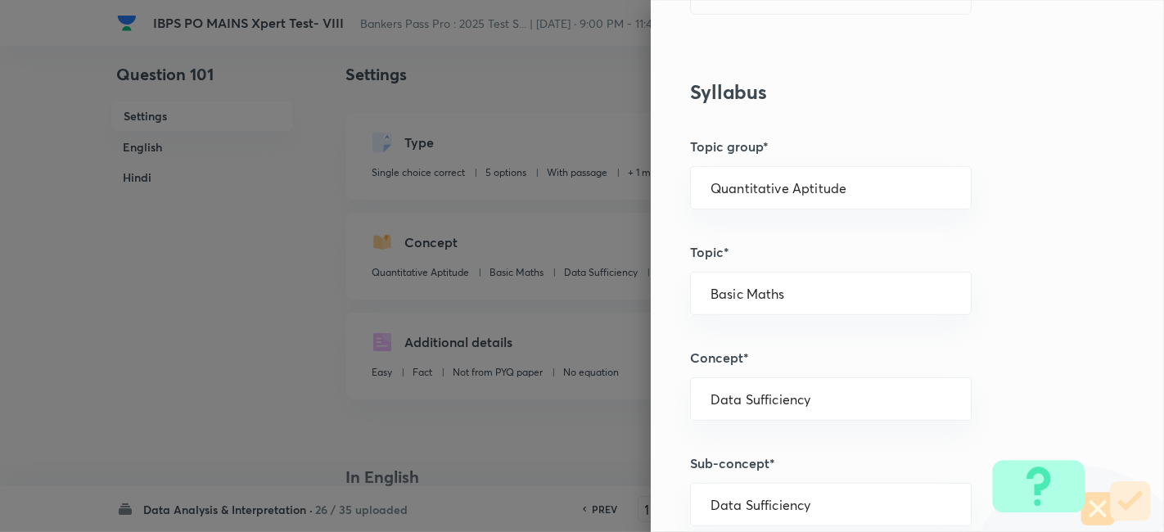
scroll to position [617, 0]
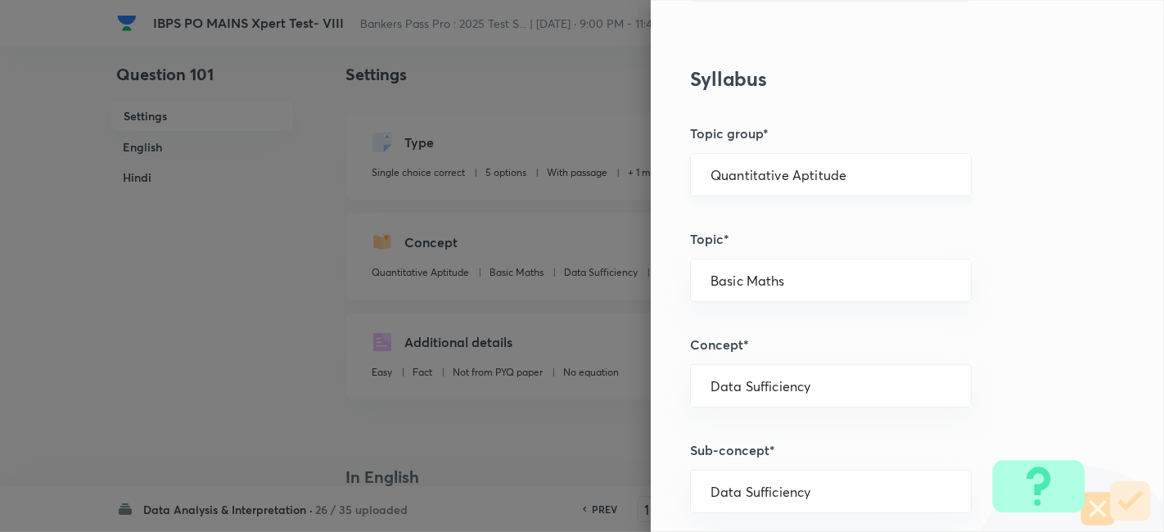
click at [795, 187] on div "Quantitative Aptitude ​" at bounding box center [831, 174] width 282 height 43
click at [785, 212] on li "Quantitative Aptitude" at bounding box center [817, 219] width 281 height 29
type input "Quantitative Aptitude"
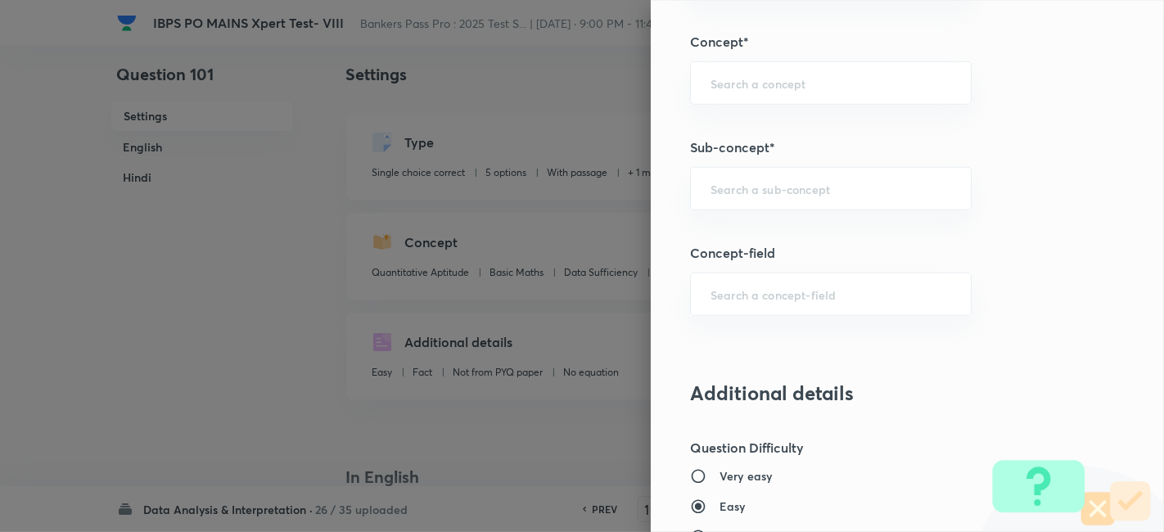
scroll to position [906, 0]
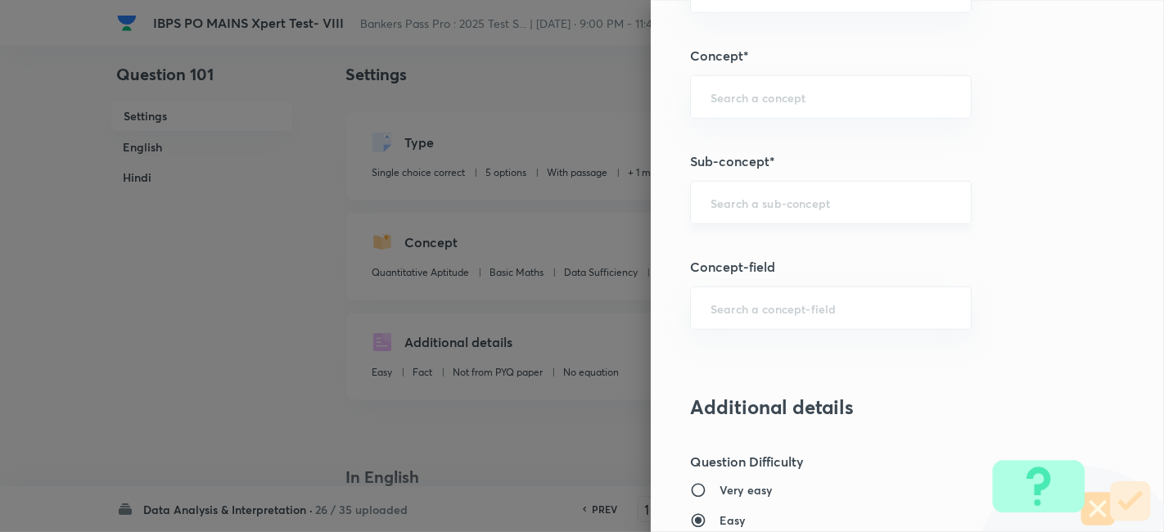
click at [783, 209] on div "​" at bounding box center [831, 202] width 282 height 43
click at [779, 244] on li "Single Comparison" at bounding box center [817, 245] width 281 height 29
type input "Single Comparison"
type input "Advanced Maths"
type input "Quantitative Comparison"
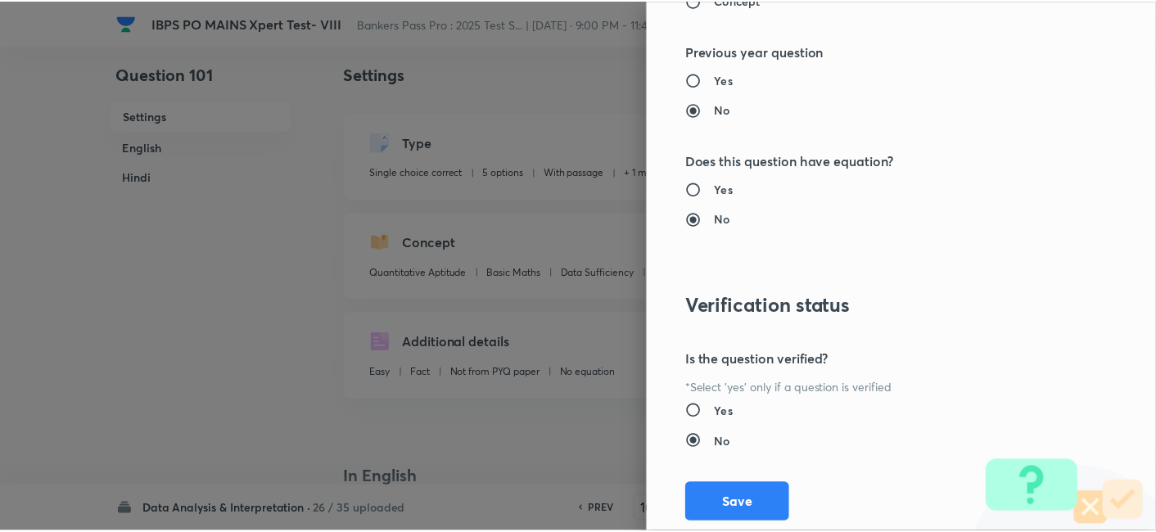
scroll to position [1695, 0]
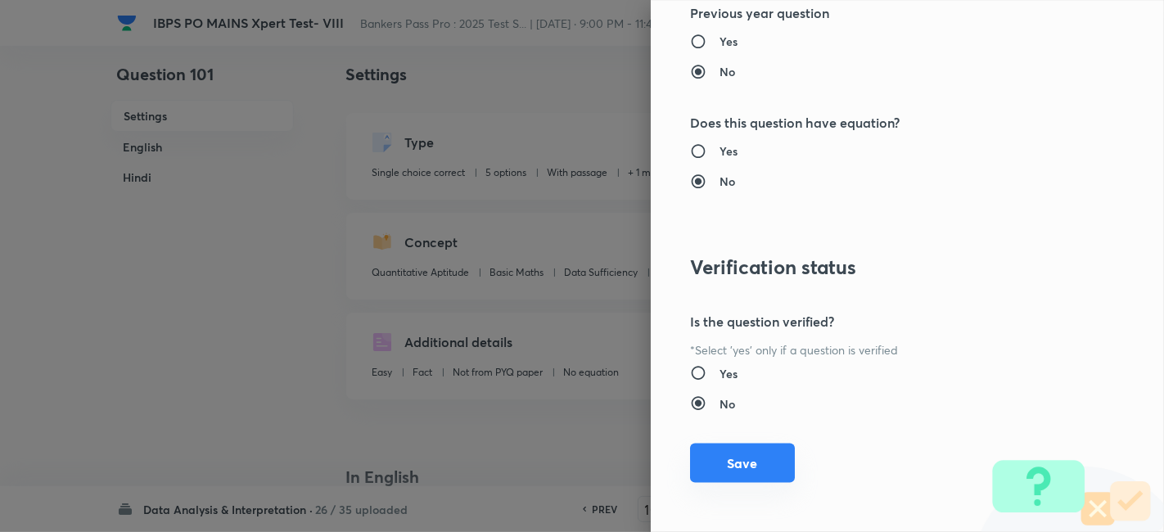
click at [762, 470] on button "Save" at bounding box center [742, 463] width 105 height 39
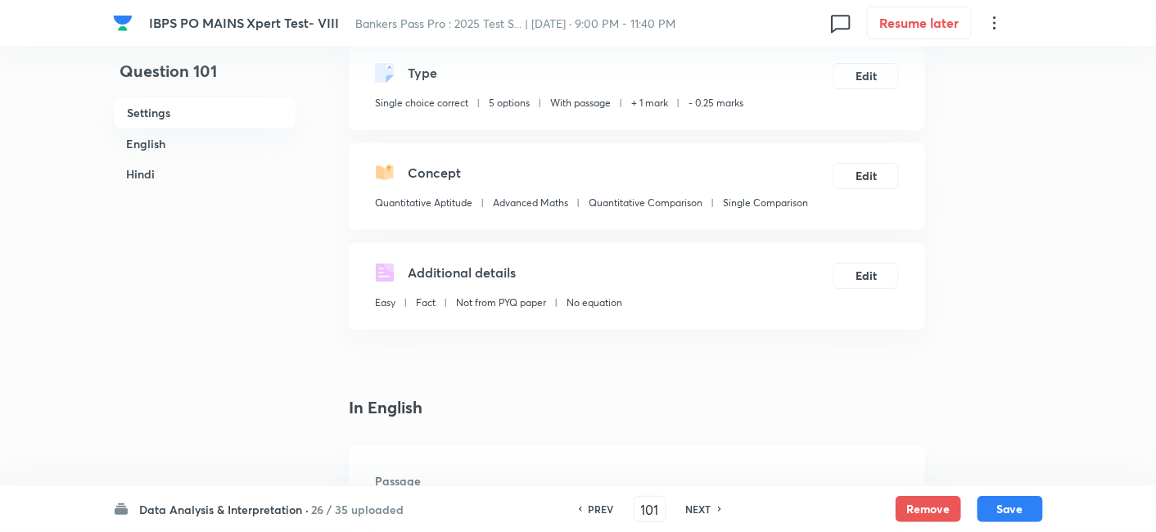
scroll to position [85, 0]
click at [1022, 516] on button "Save" at bounding box center [1011, 508] width 66 height 26
type input "102"
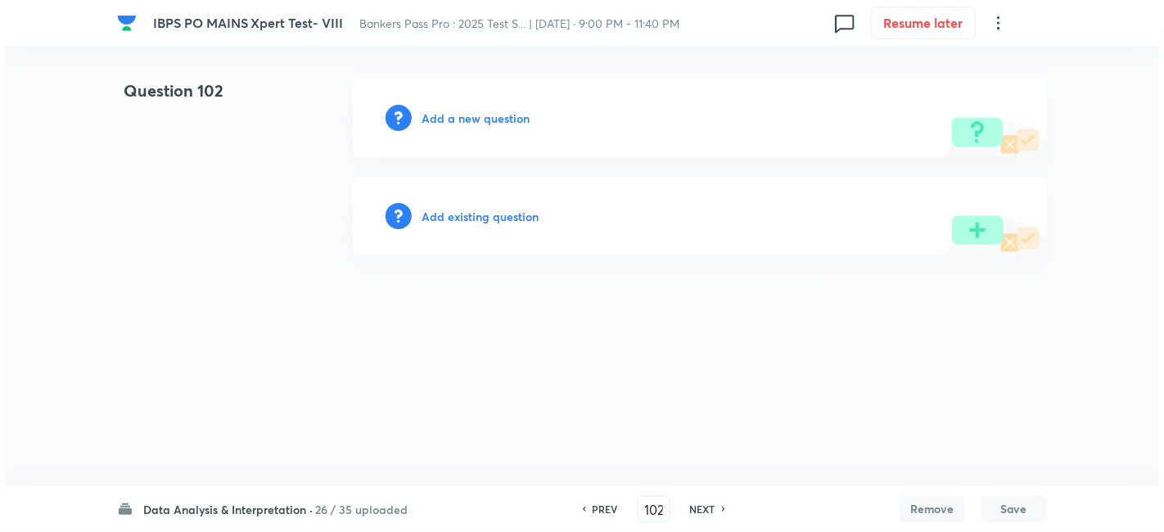
scroll to position [0, 0]
click at [503, 119] on h6 "Add a new question" at bounding box center [476, 118] width 108 height 17
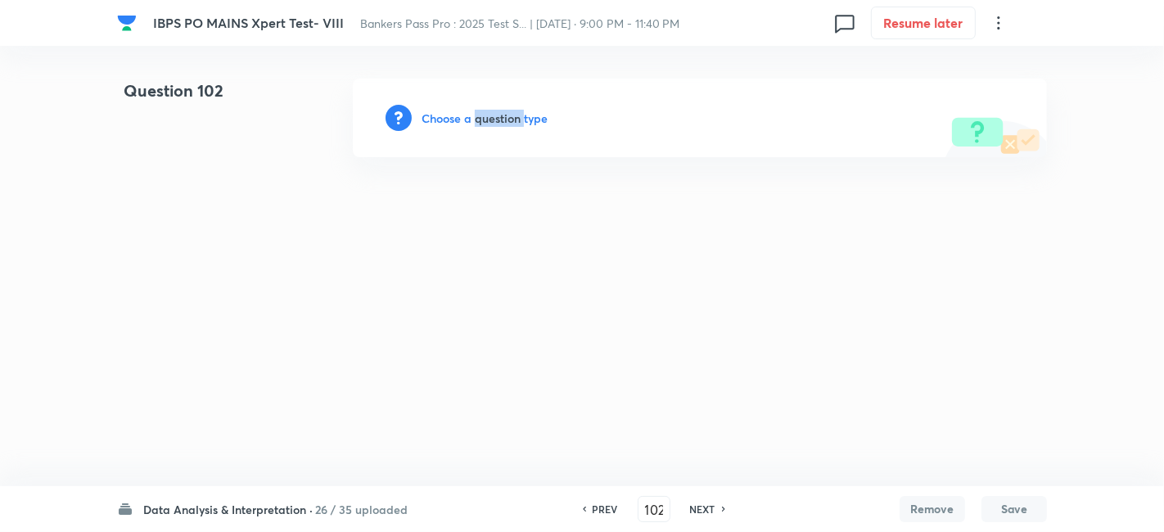
click at [503, 119] on h6 "Choose a question type" at bounding box center [485, 118] width 126 height 17
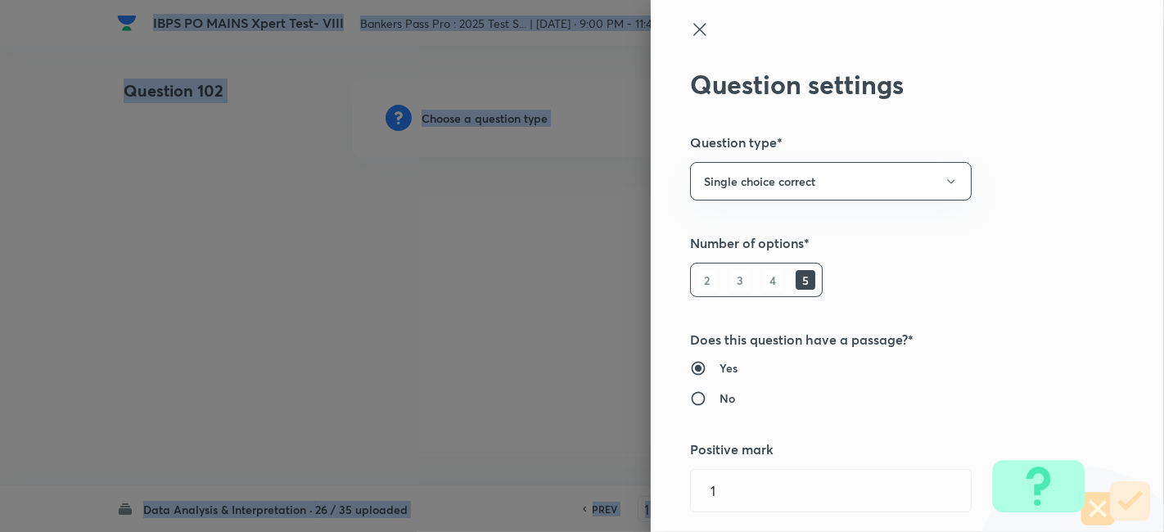
click at [503, 119] on div at bounding box center [582, 266] width 1164 height 532
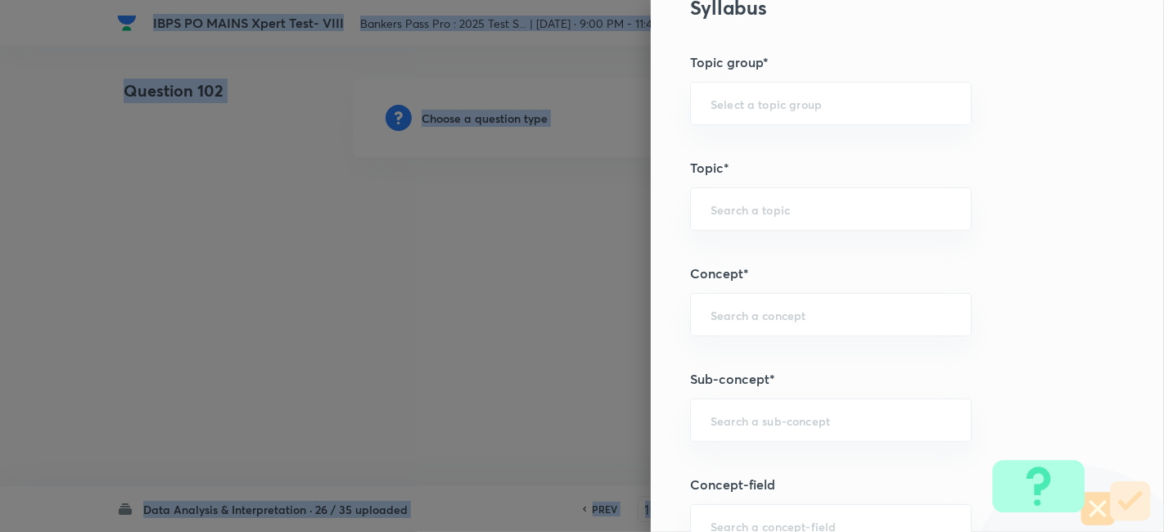
scroll to position [630, 0]
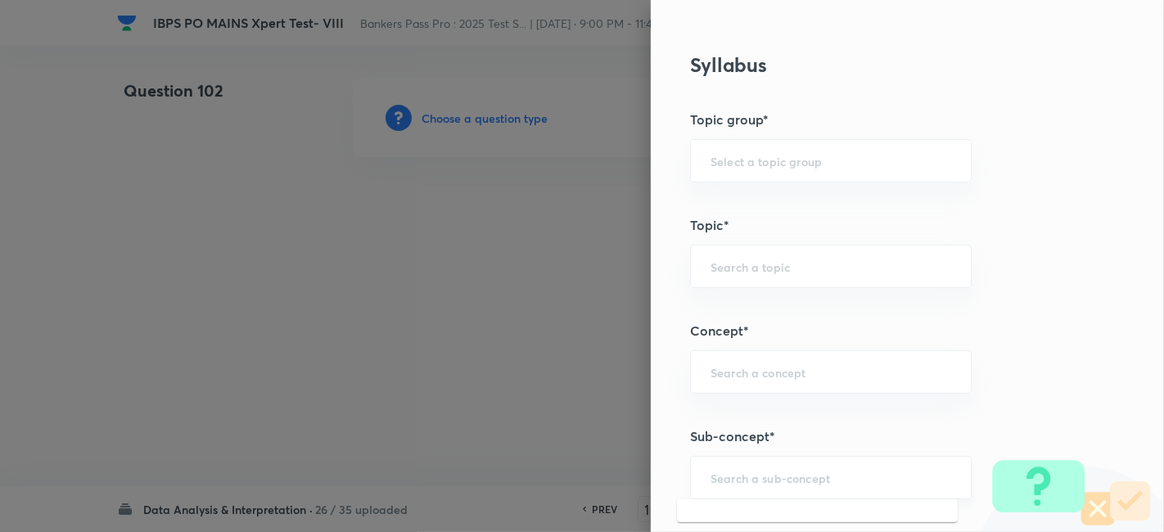
click at [765, 470] on input "text" at bounding box center [831, 478] width 241 height 16
click at [717, 413] on ul "Single Comparison" at bounding box center [817, 428] width 281 height 43
click at [716, 423] on li "Single Comparison" at bounding box center [817, 427] width 281 height 29
type input "Single Comparison"
type input "Quantitative Aptitude"
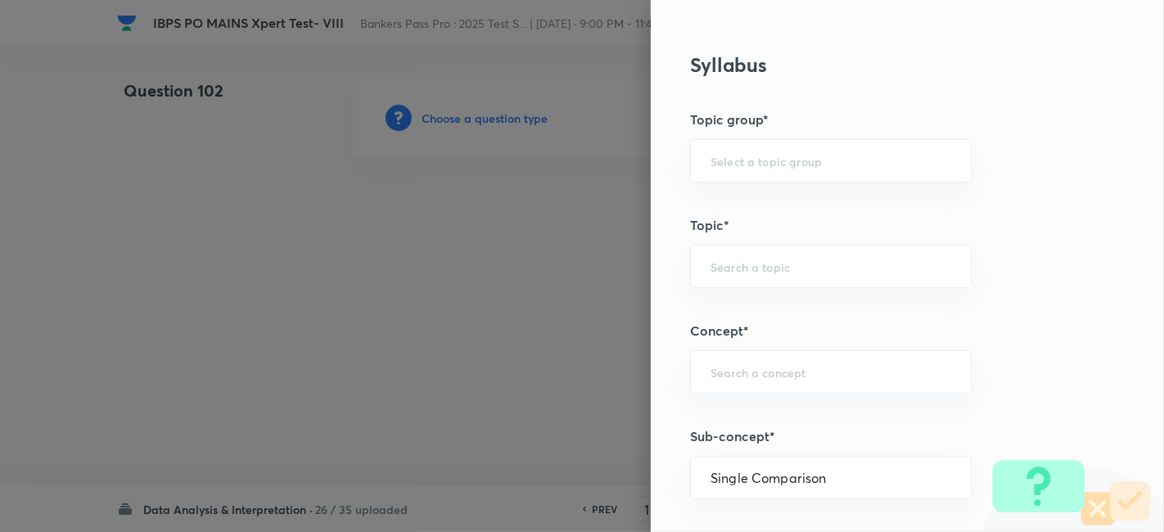
type input "Advanced Maths"
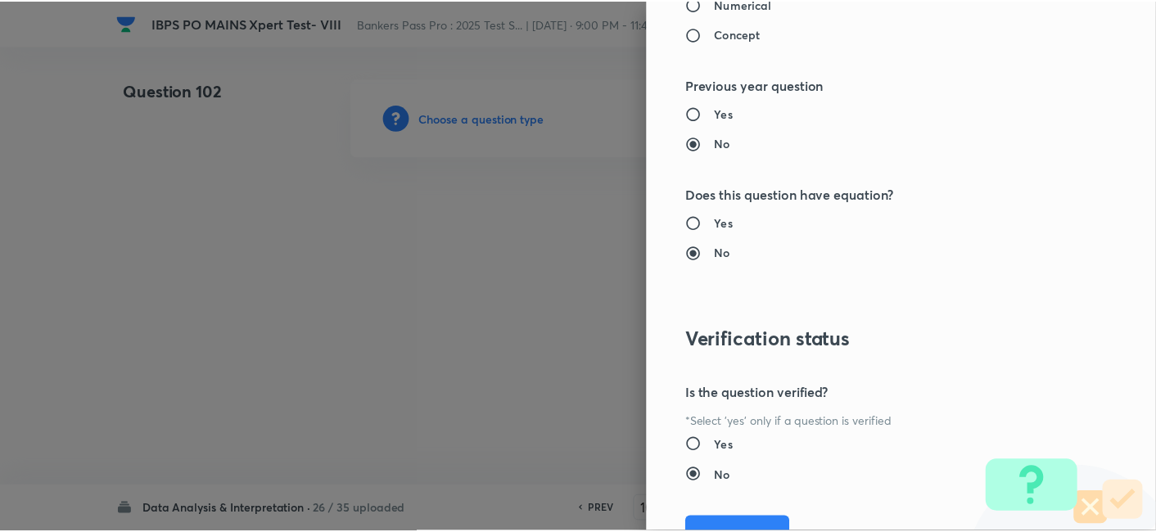
scroll to position [1695, 0]
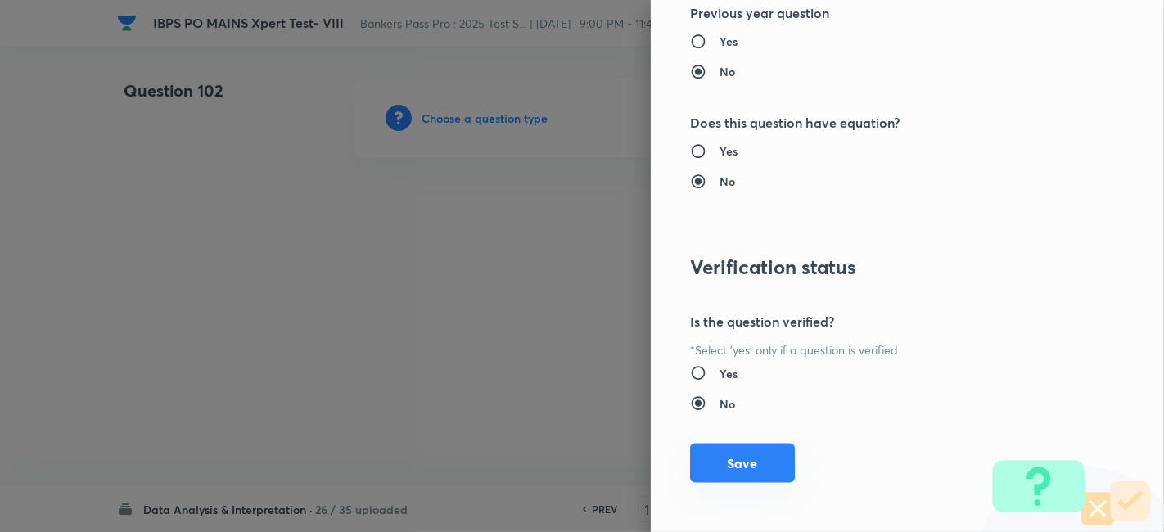
click at [716, 453] on button "Save" at bounding box center [742, 463] width 105 height 39
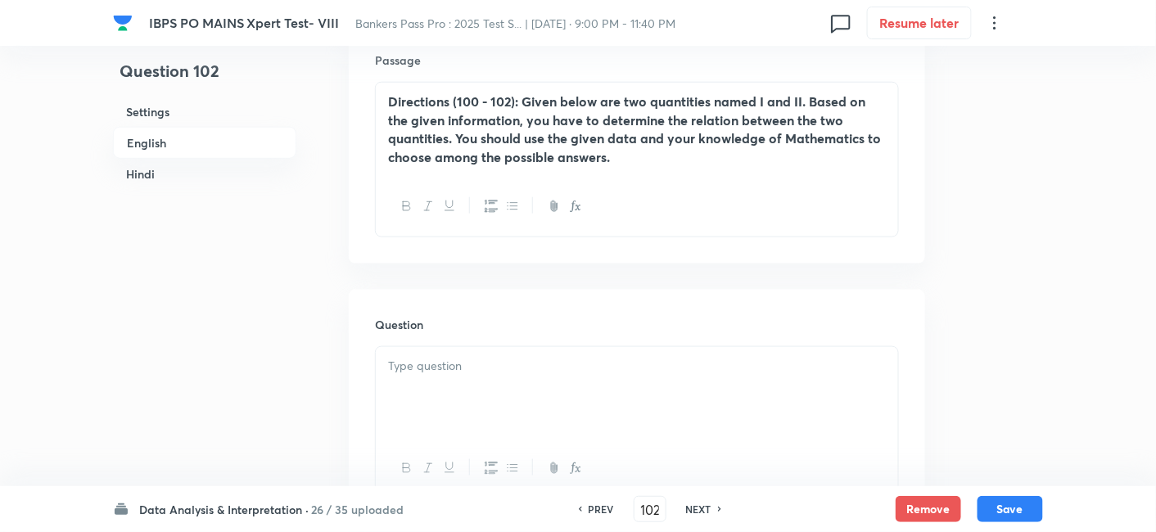
scroll to position [508, 0]
click at [549, 387] on div at bounding box center [637, 392] width 522 height 92
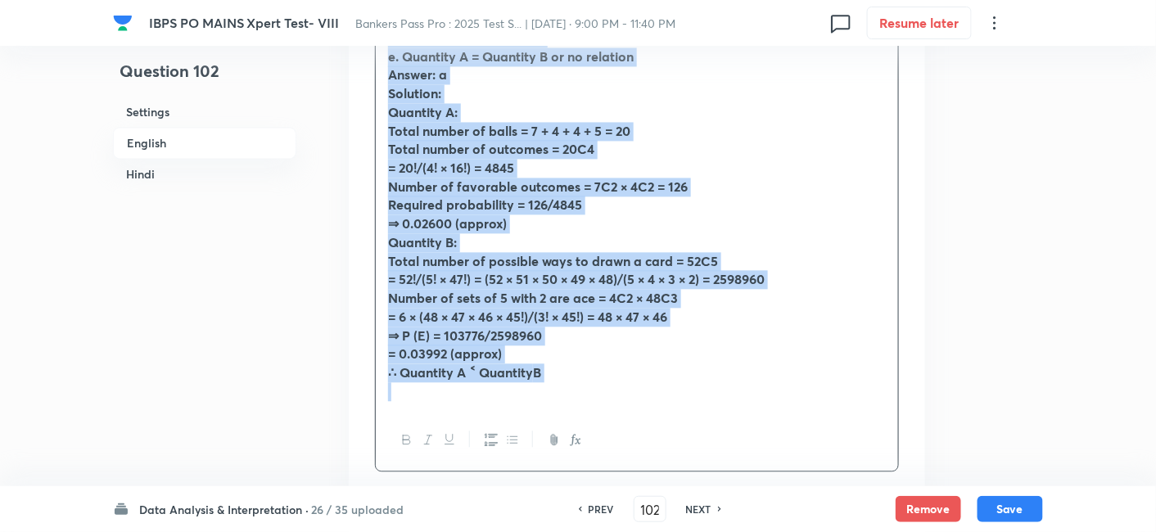
scroll to position [1092, 0]
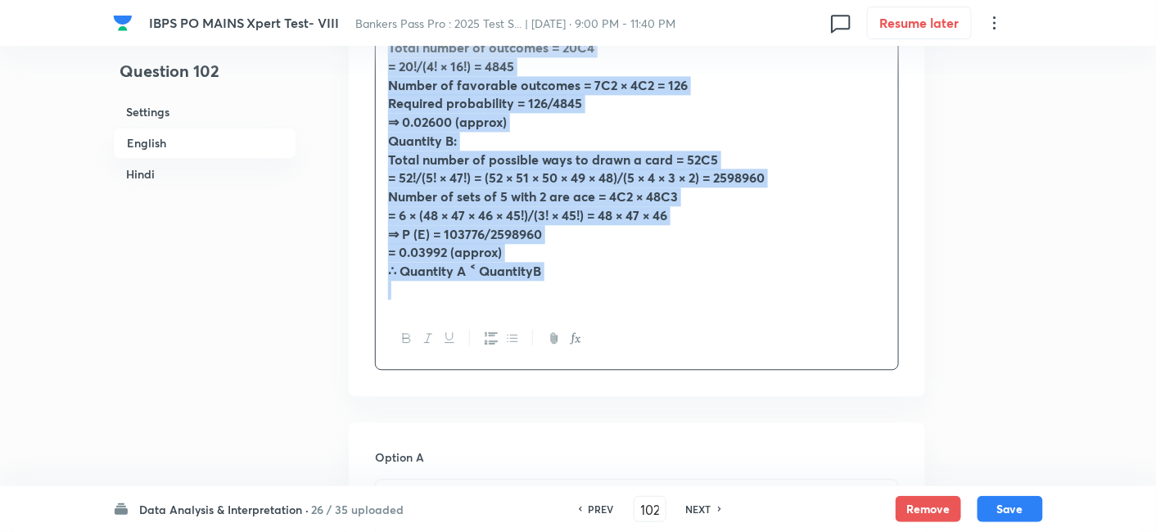
drag, startPoint x: 383, startPoint y: 118, endPoint x: 659, endPoint y: 527, distance: 493.7
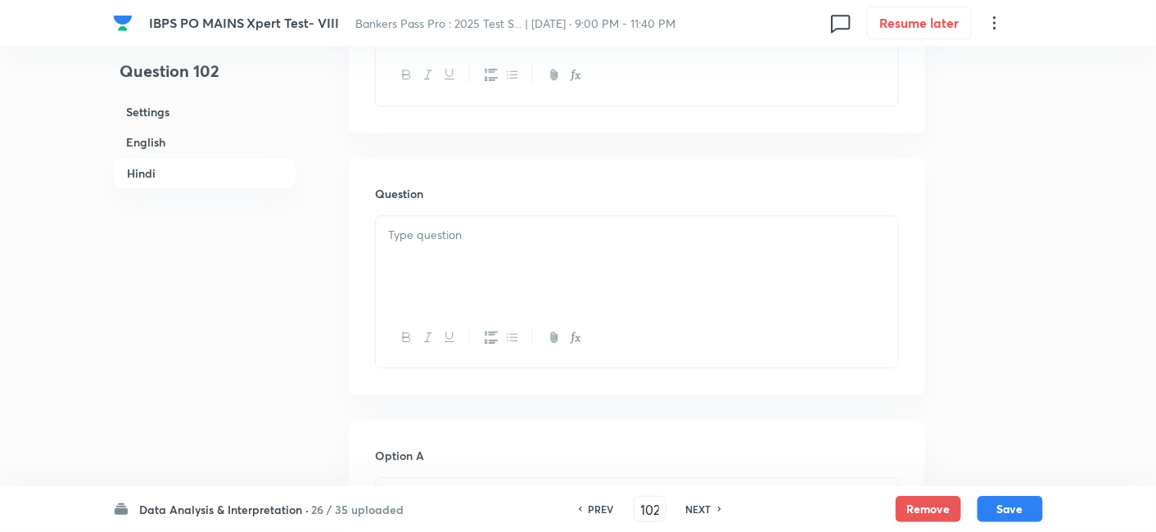
click at [671, 288] on div at bounding box center [637, 262] width 522 height 92
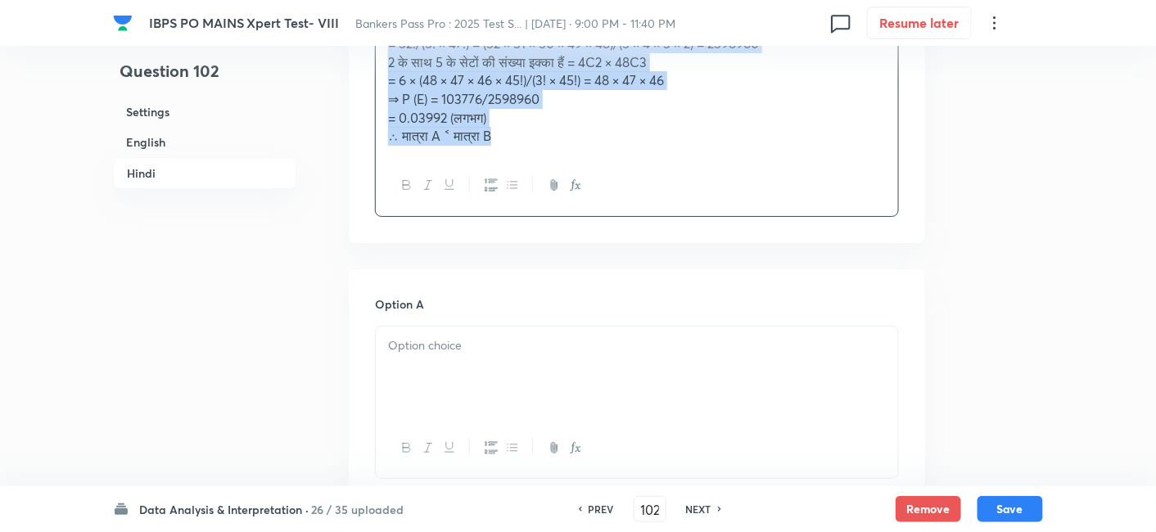
scroll to position [4278, 0]
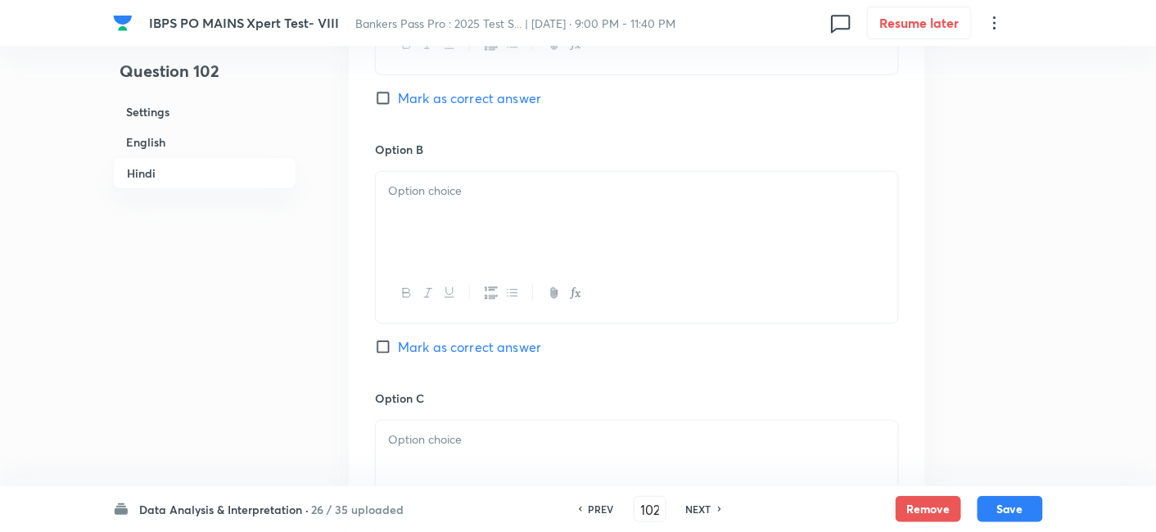
drag, startPoint x: 383, startPoint y: 164, endPoint x: 621, endPoint y: 570, distance: 470.8
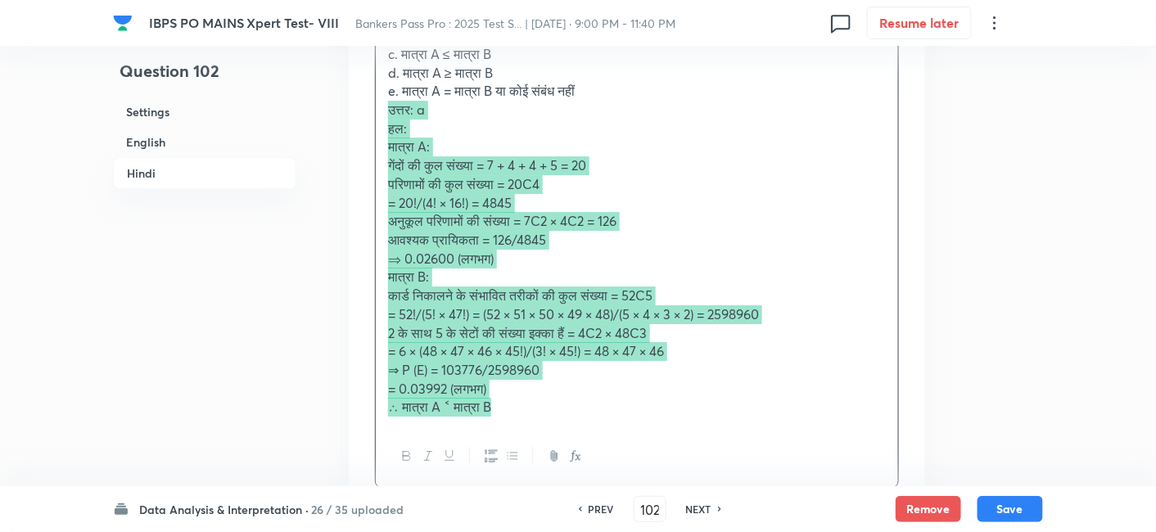
scroll to position [3550, 0]
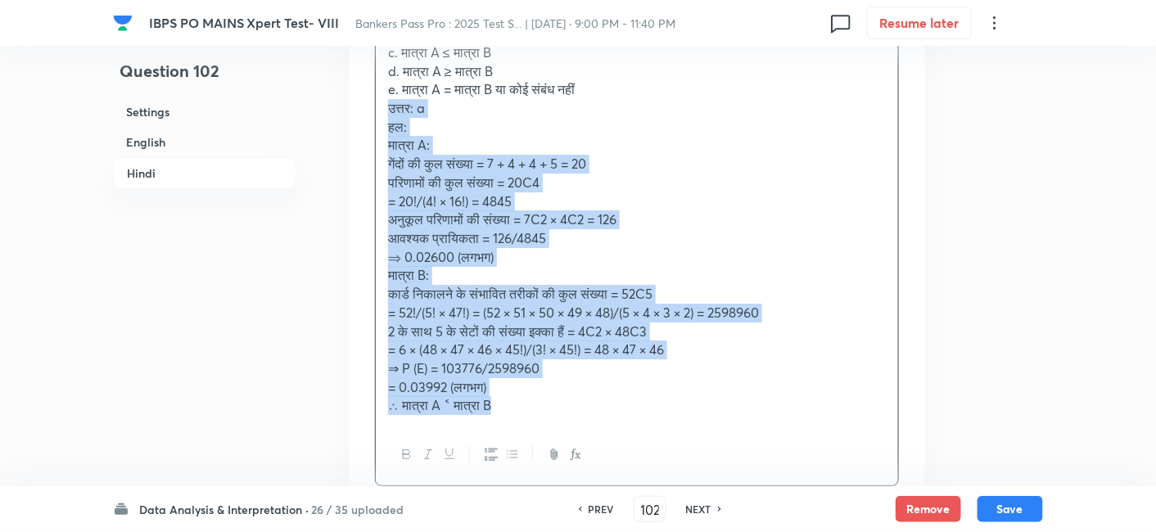
click at [382, 97] on div "मात्रा I: सांता क्लॉज़ के एक थैले में 7 लाल, 4 हरी, 4 पीली और 5 गुलाबी गेंदें ह…" at bounding box center [637, 174] width 522 height 504
drag, startPoint x: 382, startPoint y: 97, endPoint x: 591, endPoint y: 457, distance: 416.8
click at [591, 457] on div "मात्रा I: सांता क्लॉज़ के एक थैले में 7 लाल, 4 हरी, 4 पीली और 5 गुलाबी गेंदें ह…" at bounding box center [637, 203] width 524 height 565
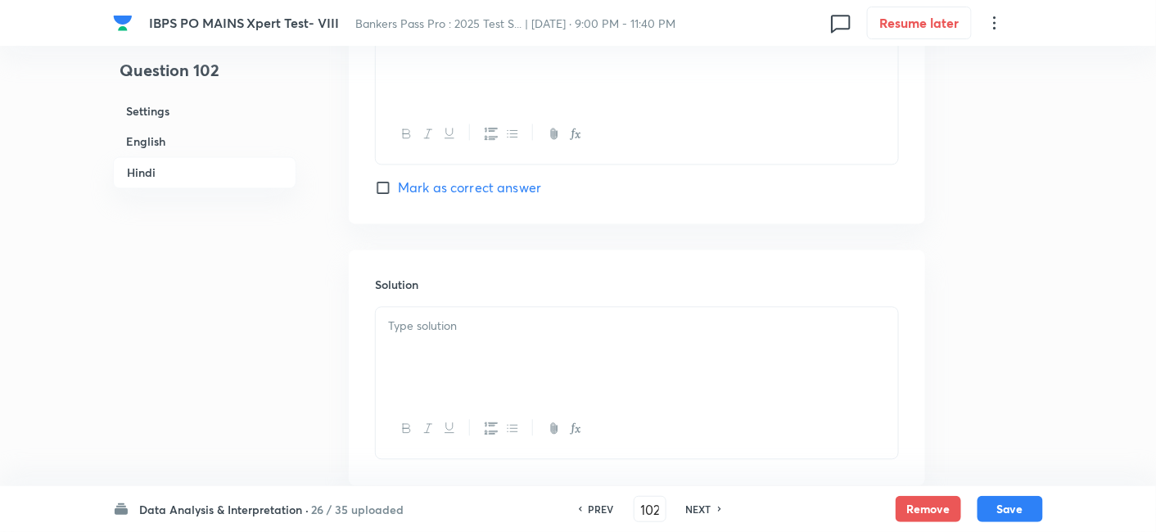
scroll to position [4924, 0]
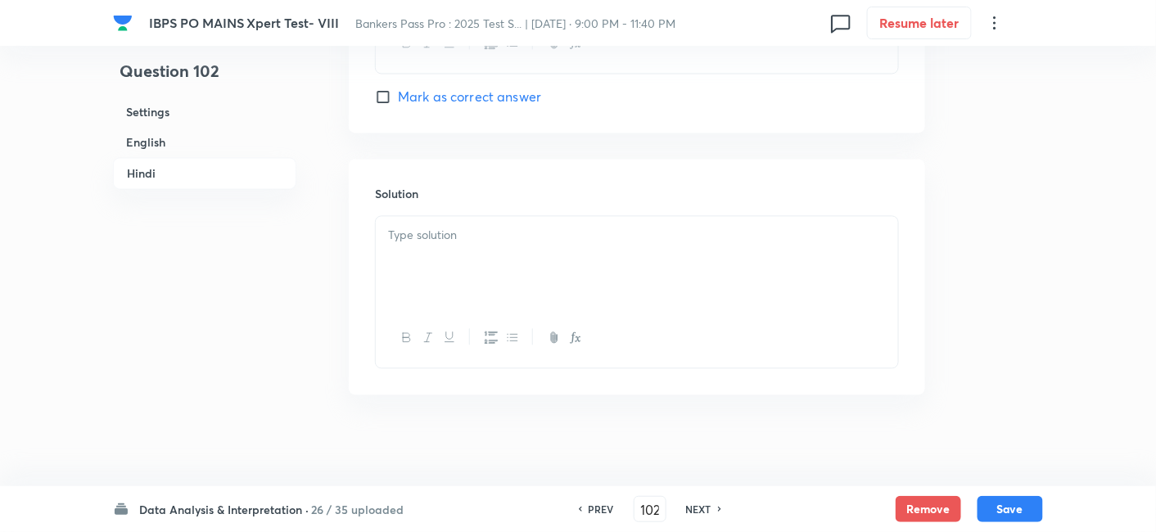
click at [541, 233] on p at bounding box center [637, 235] width 498 height 19
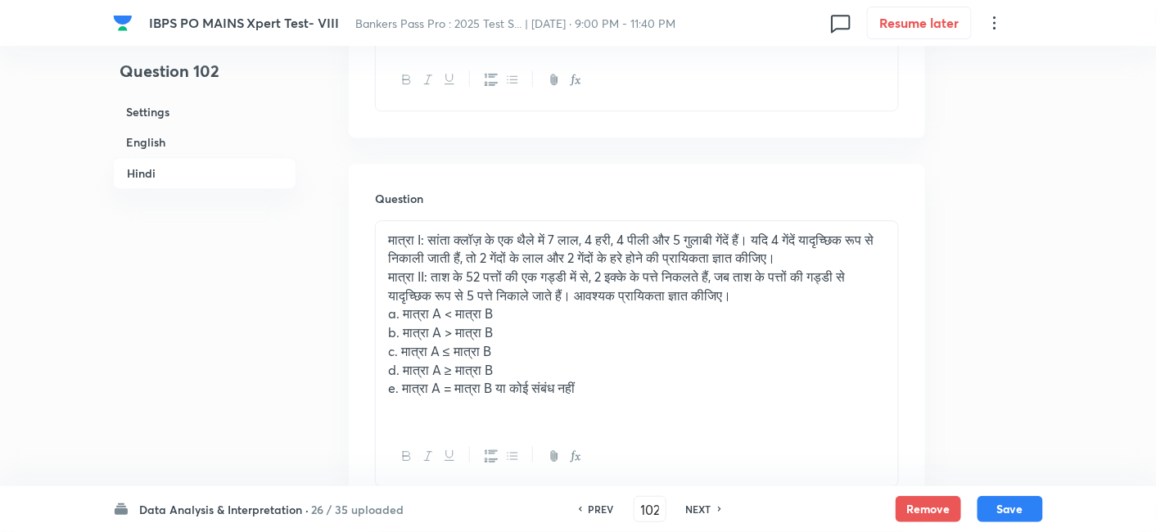
scroll to position [3252, 0]
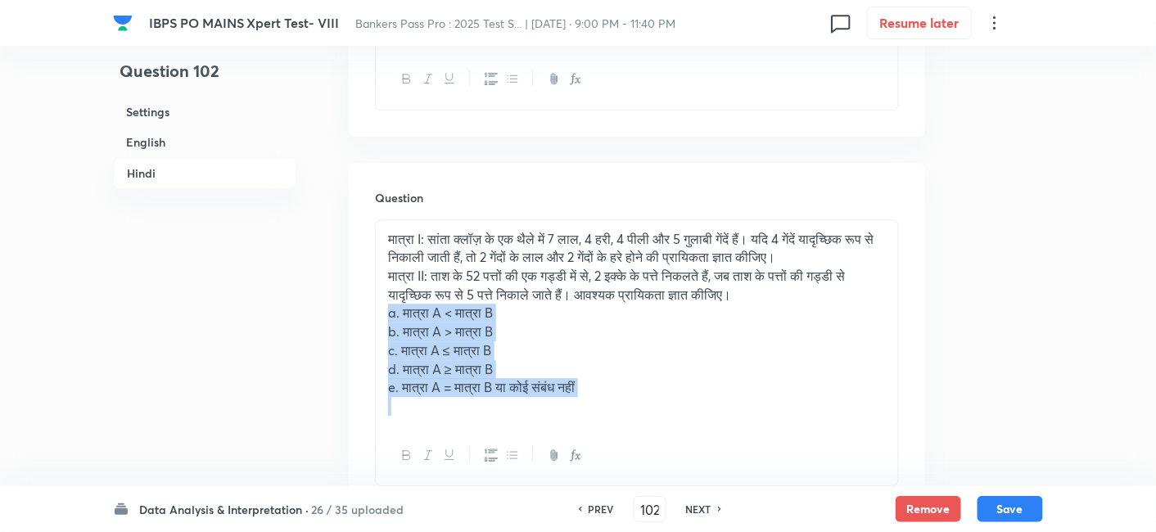
drag, startPoint x: 379, startPoint y: 314, endPoint x: 724, endPoint y: 458, distance: 373.3
click at [724, 458] on div "मात्रा I: सांता क्लॉज़ के एक थैले में 7 लाल, 4 हरी, 4 पीली और 5 गुलाबी गेंदें ह…" at bounding box center [637, 353] width 524 height 268
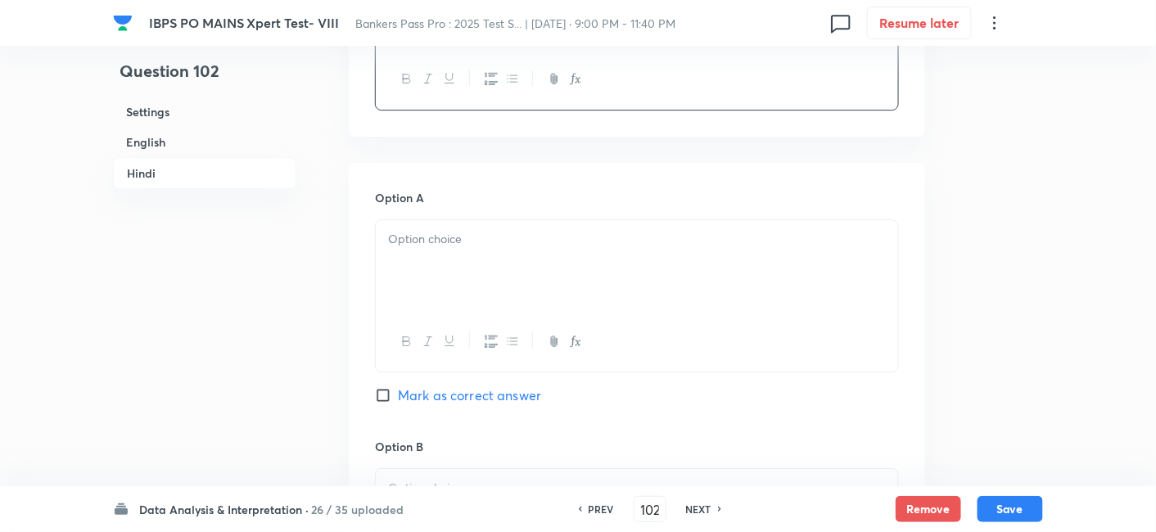
scroll to position [3536, 0]
click at [466, 287] on div at bounding box center [637, 265] width 522 height 92
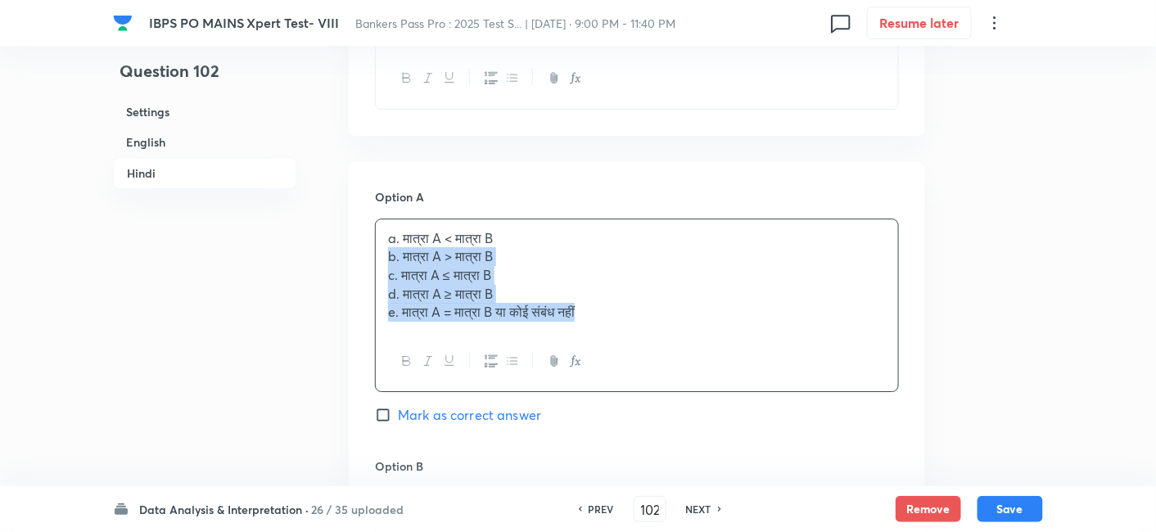
drag, startPoint x: 386, startPoint y: 254, endPoint x: 725, endPoint y: 385, distance: 363.4
click at [725, 385] on div "a. मात्रा A < मात्रा B b. मात्रा A > मात्रा B c. मात्रा A ≤ मात्रा B d. मात्रा …" at bounding box center [637, 306] width 524 height 174
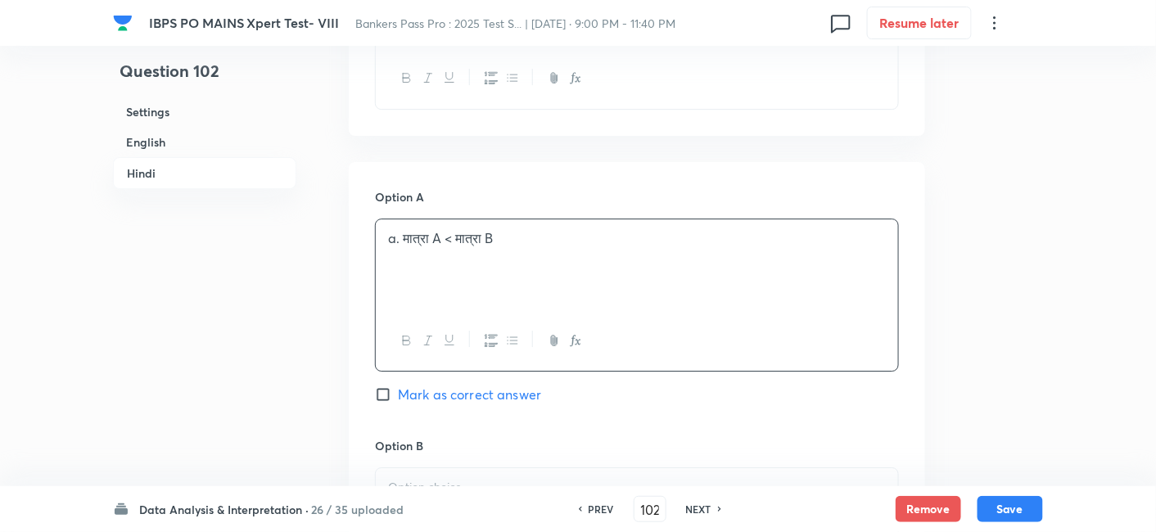
click at [493, 390] on span "Mark as correct answer" at bounding box center [469, 395] width 143 height 20
click at [398, 390] on input "Mark as correct answer" at bounding box center [386, 394] width 23 height 16
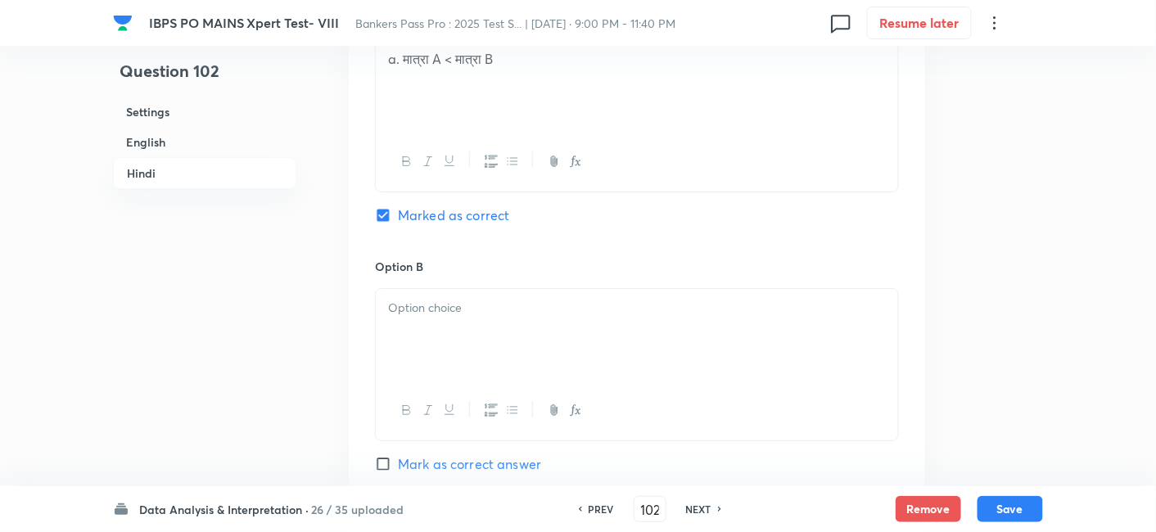
scroll to position [3721, 0]
click at [465, 329] on div at bounding box center [637, 329] width 522 height 92
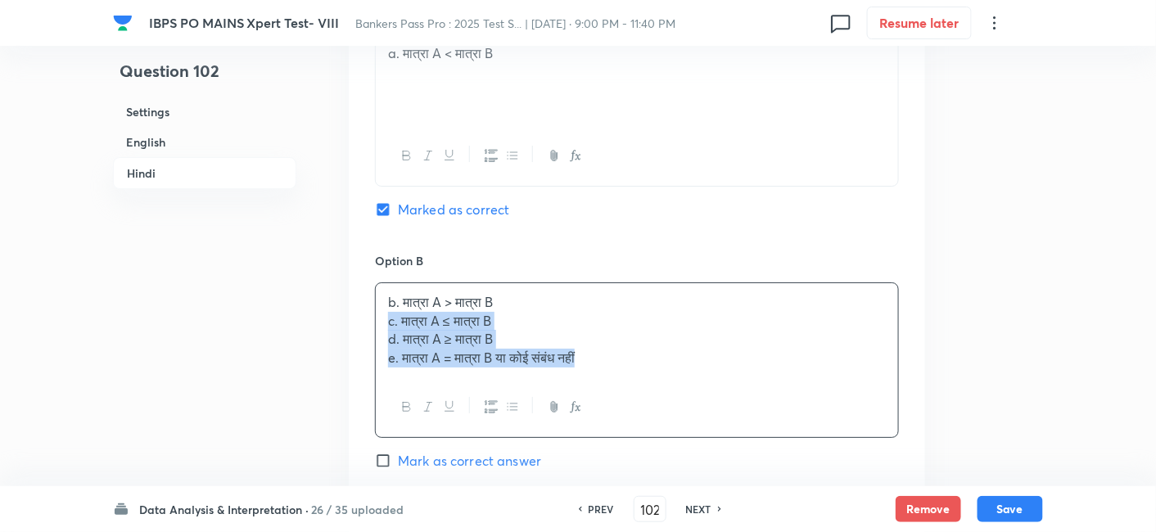
drag, startPoint x: 383, startPoint y: 319, endPoint x: 671, endPoint y: 393, distance: 297.7
click at [671, 393] on div "b. मात्रा A > मात्रा B c. मात्रा A ≤ मात्रा B d. मात्रा A ≥ मात्रा B e. मात्रा …" at bounding box center [637, 360] width 524 height 156
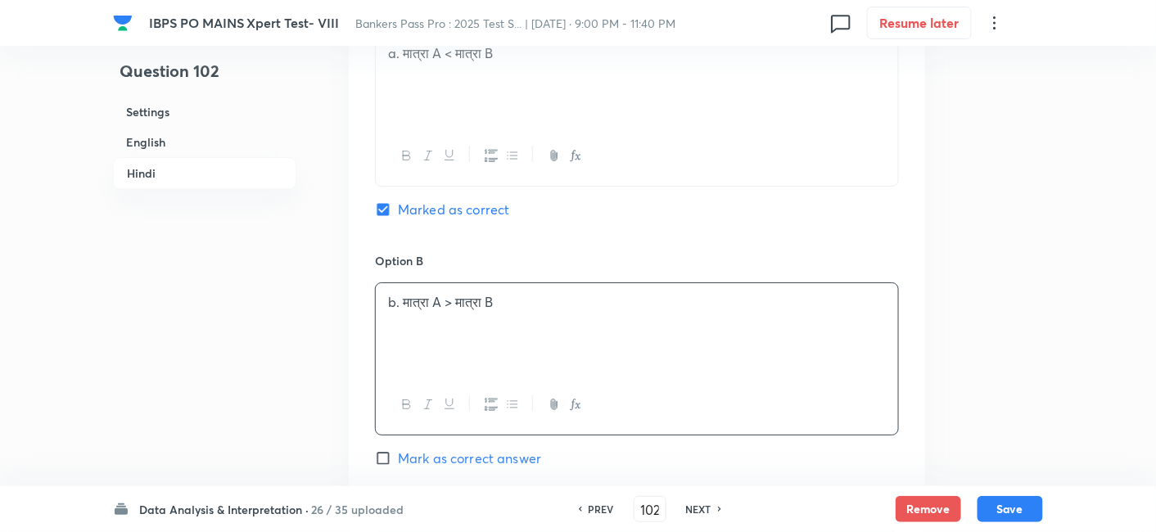
scroll to position [3960, 0]
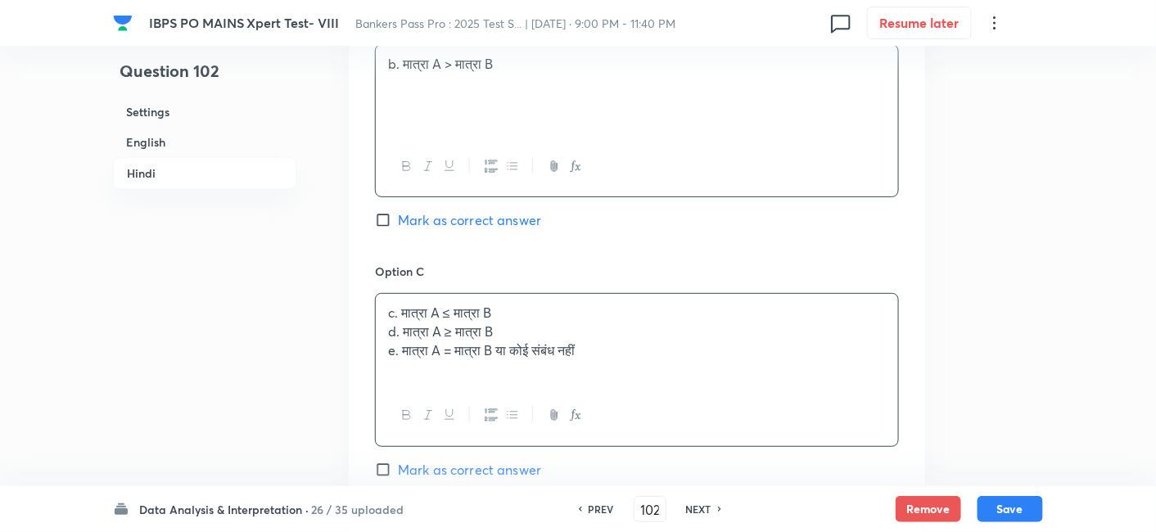
click at [494, 326] on div "c. मात्रा A ≤ मात्रा B d. मात्रा A ≥ मात्रा B e. मात्रा A = मात्रा B या कोई संब…" at bounding box center [637, 340] width 522 height 92
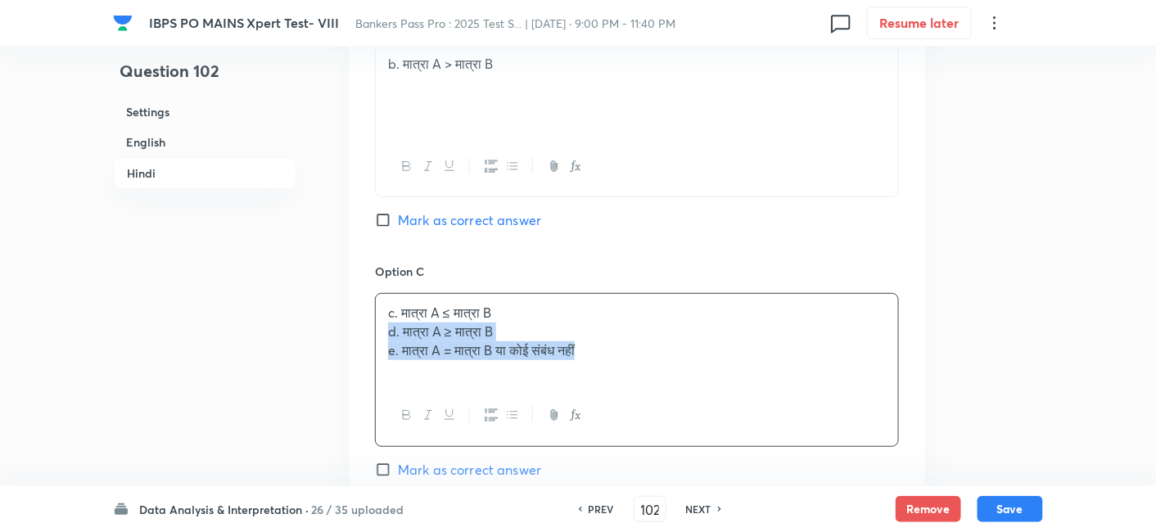
drag, startPoint x: 377, startPoint y: 326, endPoint x: 734, endPoint y: 399, distance: 365.1
click at [734, 399] on div "c. मात्रा A ≤ मात्रा B d. मात्रा A ≥ मात्रा B e. मात्रा A = मात्रा B या कोई संब…" at bounding box center [637, 369] width 524 height 153
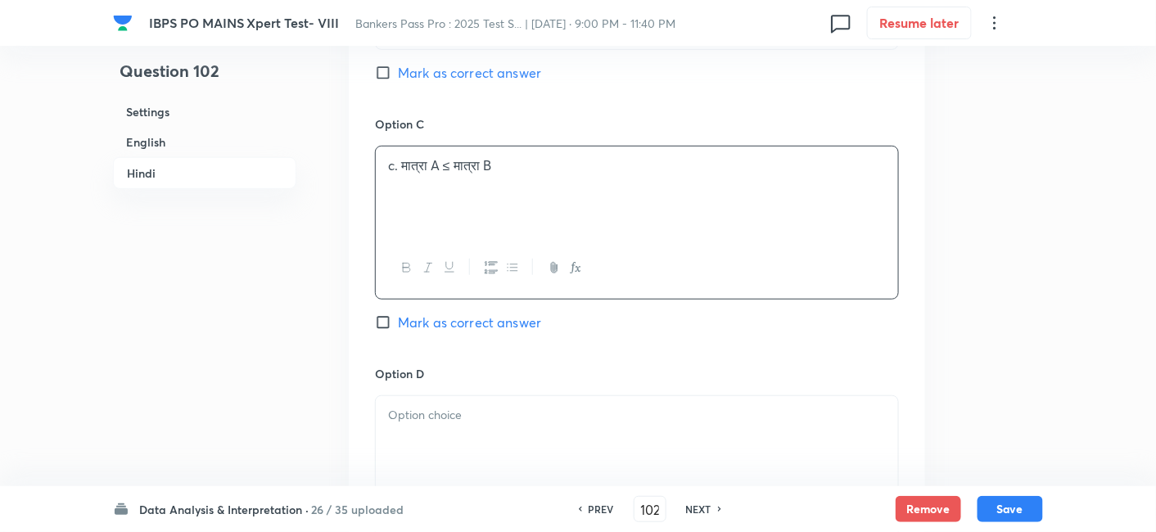
click at [482, 406] on p at bounding box center [637, 415] width 498 height 19
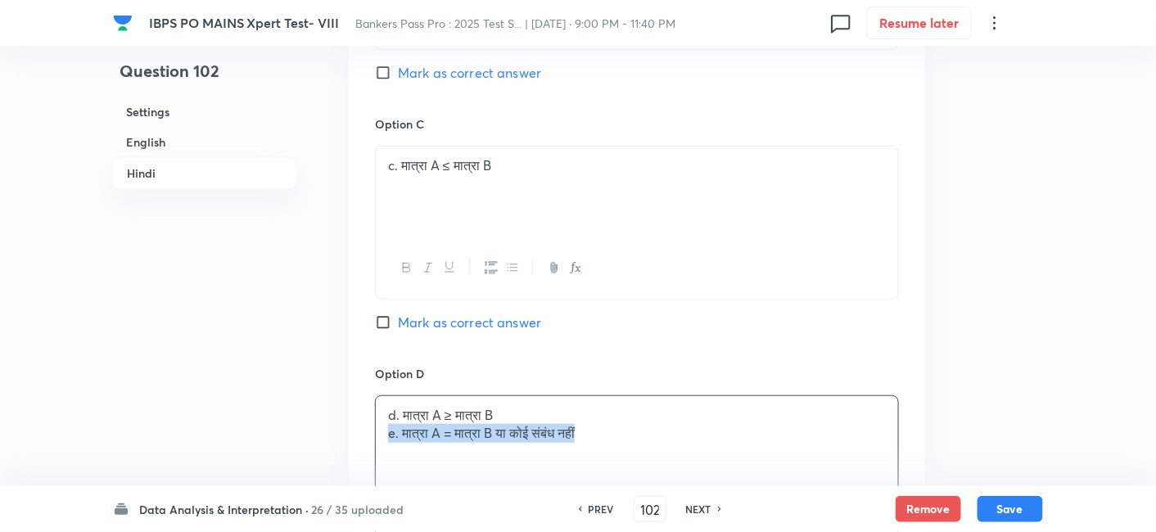
drag, startPoint x: 378, startPoint y: 422, endPoint x: 693, endPoint y: 448, distance: 315.5
click at [693, 448] on div "d. मात्रा A ≥ मात्रा B e. मात्रा A = मात्रा B या कोई संबंध नहीं" at bounding box center [637, 442] width 522 height 92
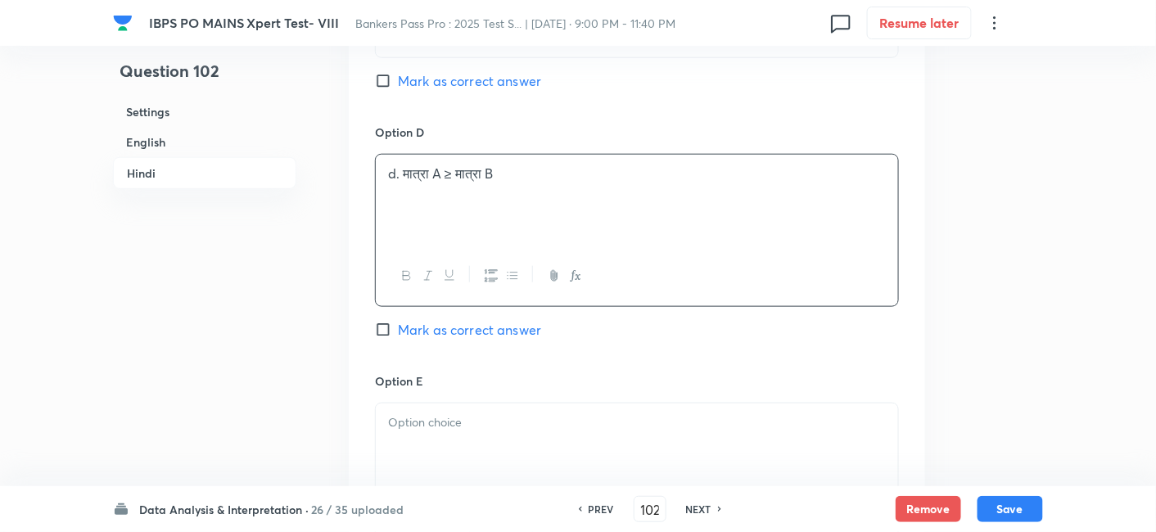
scroll to position [4358, 0]
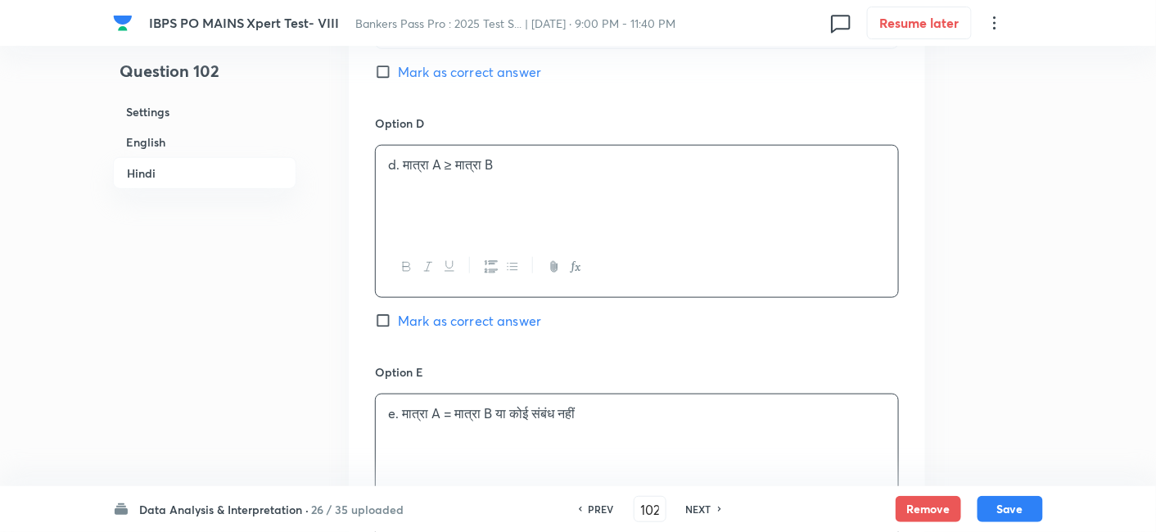
click at [545, 423] on div "e. मात्रा A = मात्रा B या कोई संबंध नहीं" at bounding box center [637, 441] width 522 height 92
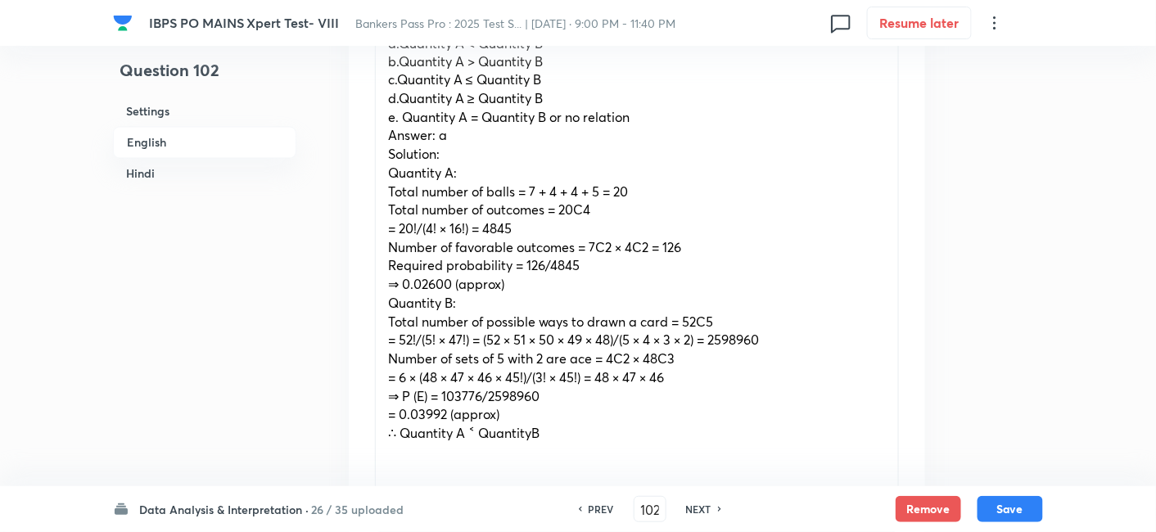
scroll to position [924, 0]
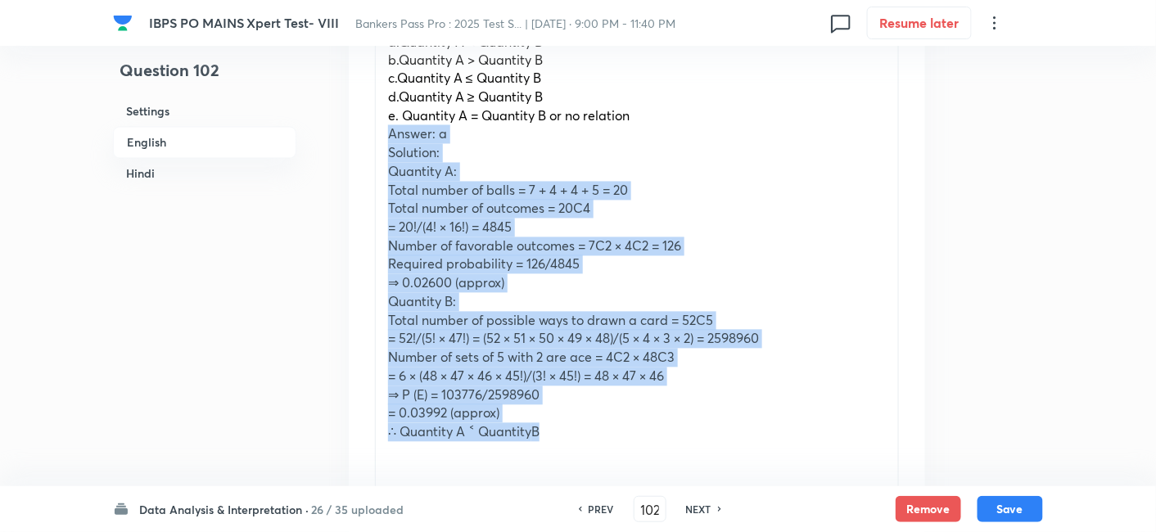
drag, startPoint x: 384, startPoint y: 132, endPoint x: 573, endPoint y: 427, distance: 350.2
click at [573, 427] on div "Quantity I: A Santa Claus satchel contains 7 red, 4 green, 4 yellow, and 5 pink…" at bounding box center [637, 200] width 522 height 540
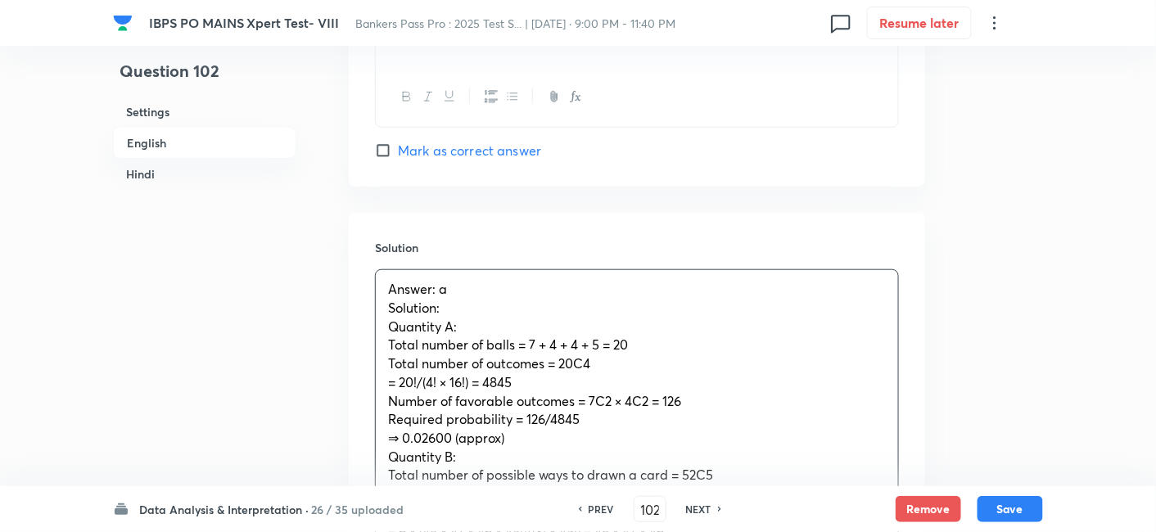
click at [486, 321] on div "Answer: a Solution: Quantity A: Total number of balls = 7 + 4 + 4 + 5 = 20 Tota…" at bounding box center [637, 438] width 522 height 336
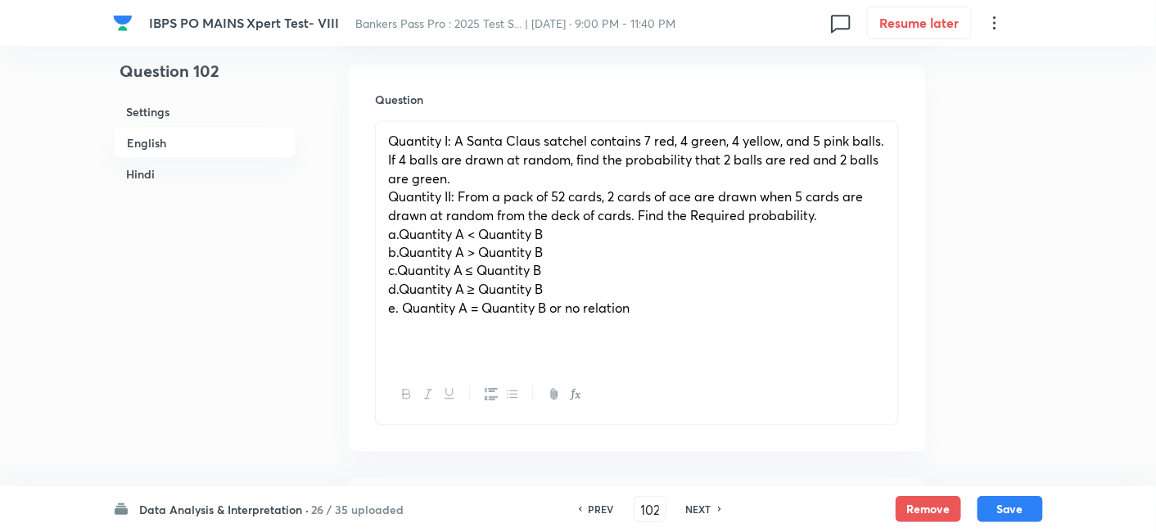
scroll to position [732, 0]
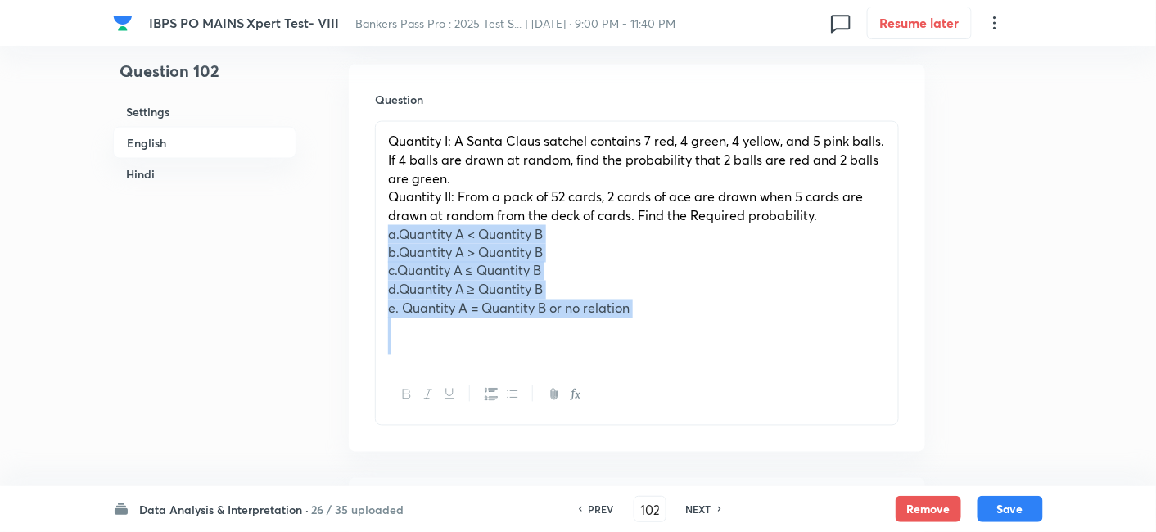
drag, startPoint x: 383, startPoint y: 232, endPoint x: 741, endPoint y: 382, distance: 388.2
click at [741, 382] on div "Quantity I: A Santa Claus satchel contains 7 red, 4 green, 4 yellow, and 5 pink…" at bounding box center [637, 273] width 524 height 305
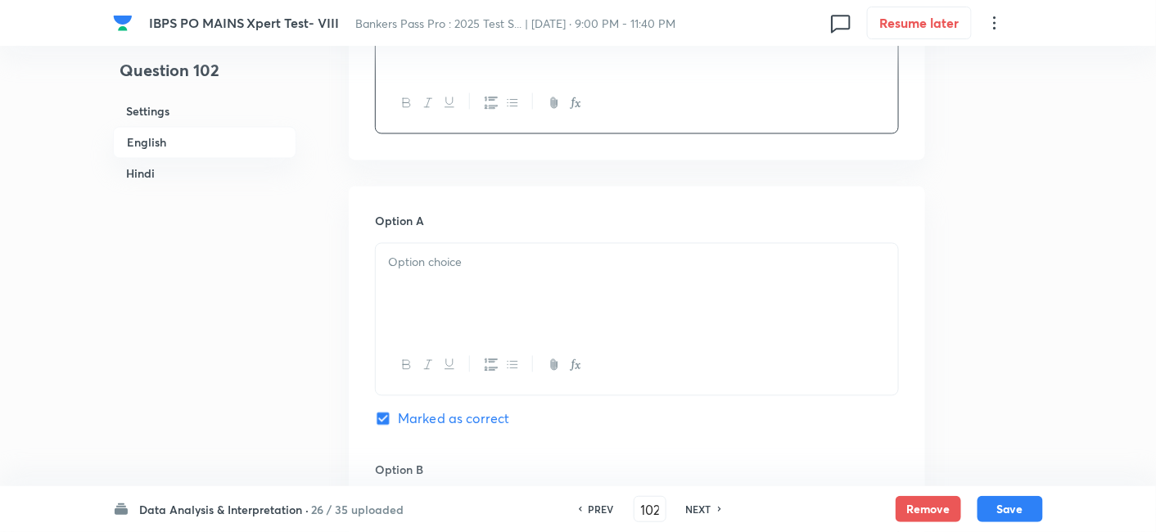
scroll to position [915, 0]
click at [426, 260] on p at bounding box center [637, 260] width 498 height 19
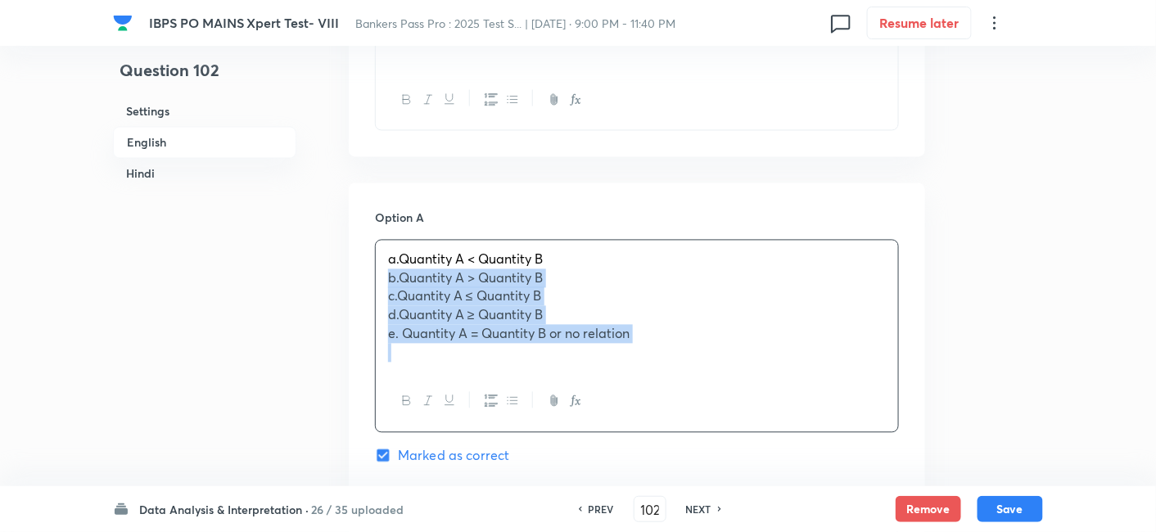
drag, startPoint x: 377, startPoint y: 280, endPoint x: 664, endPoint y: 348, distance: 295.3
click at [664, 348] on div "a.Quantity A < Quantity B b.Quantity A > Quantity B c.Quantity A ≤ Quantity B d…" at bounding box center [637, 306] width 522 height 131
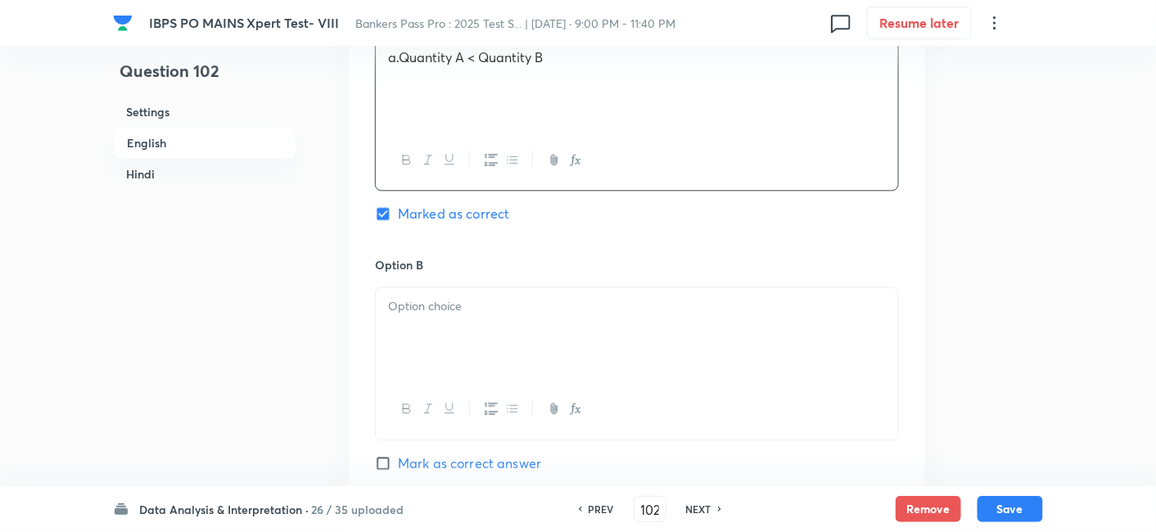
scroll to position [1150, 0]
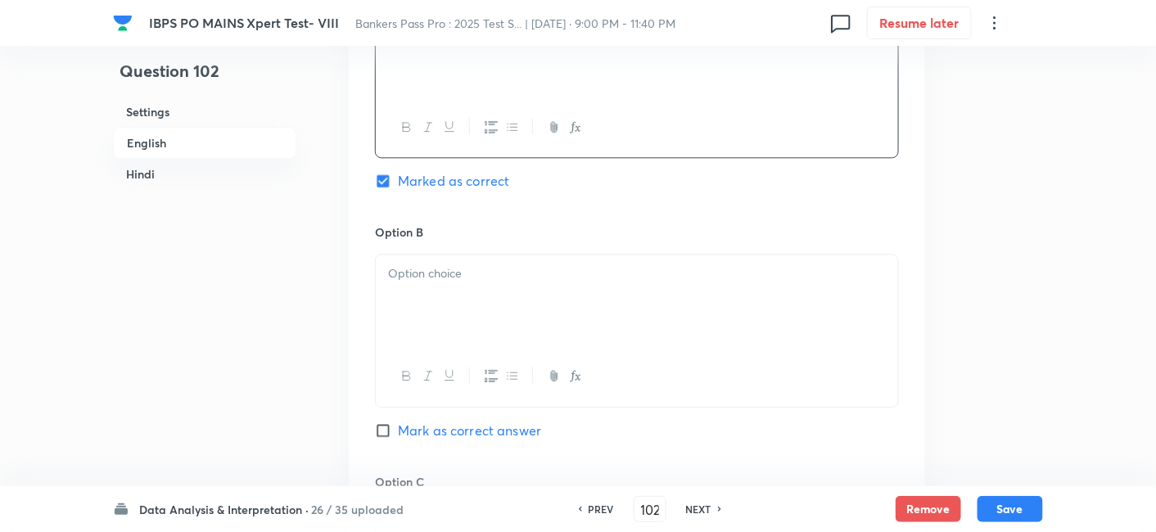
click at [437, 270] on p at bounding box center [637, 273] width 498 height 19
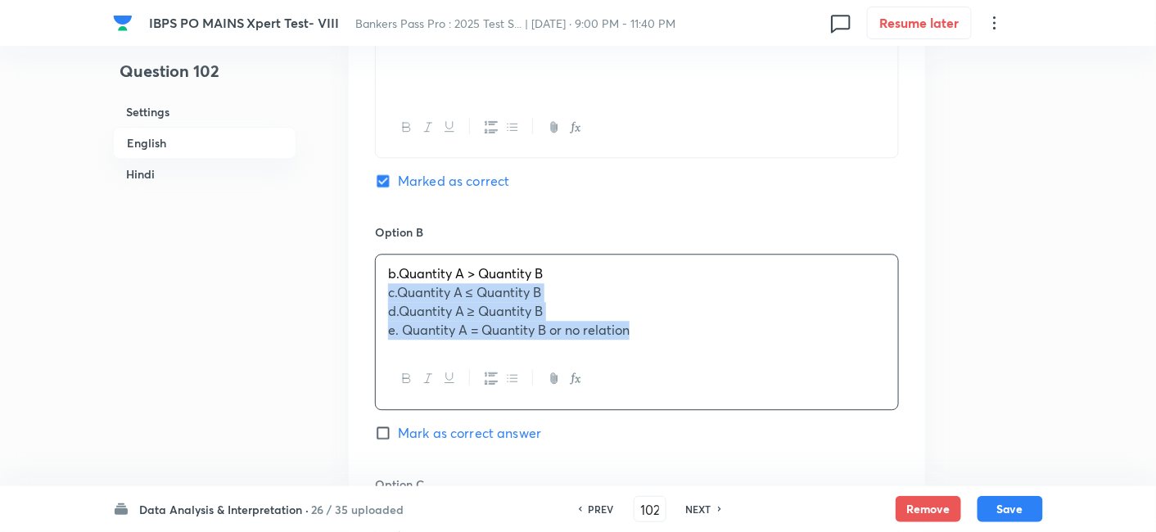
drag, startPoint x: 384, startPoint y: 299, endPoint x: 762, endPoint y: 391, distance: 389.2
click at [762, 391] on div "b.Quantity A > Quantity B c.Quantity A ≤ Quantity B d.Quantity A ≥ Quantity B e…" at bounding box center [637, 332] width 524 height 156
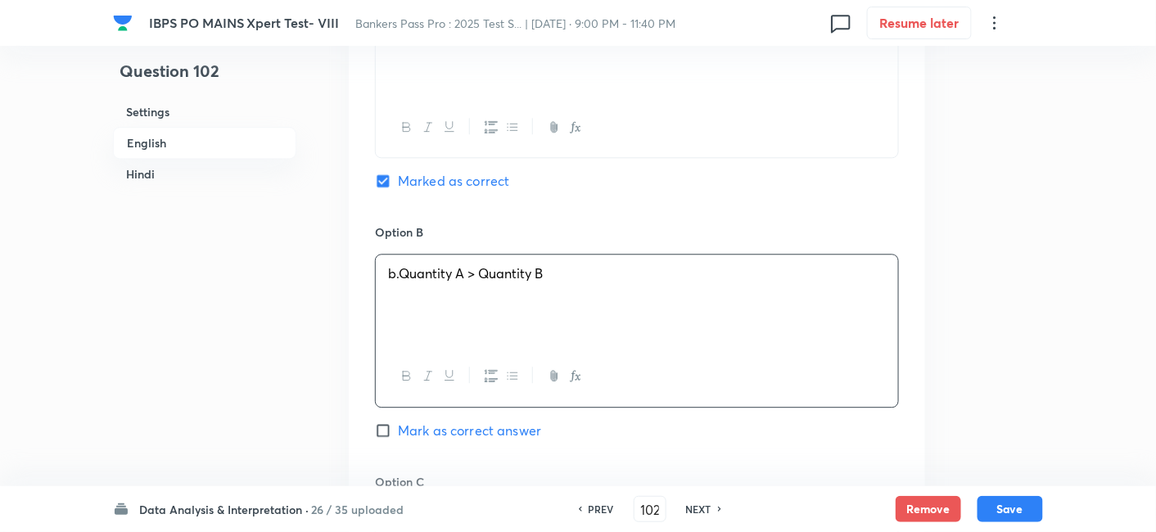
scroll to position [1382, 0]
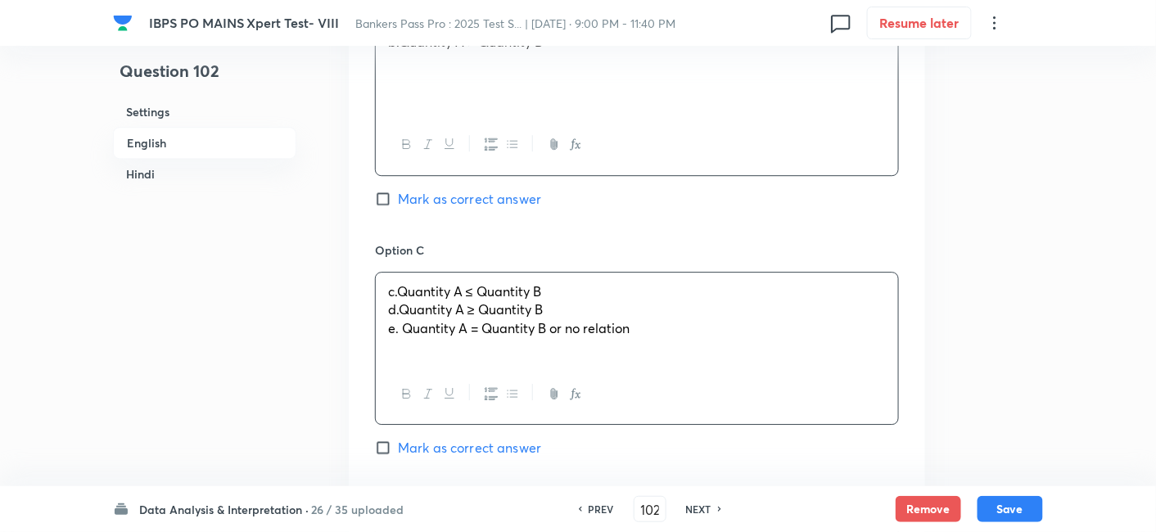
click at [530, 310] on div "c.Quantity A ≤ Quantity B d.Quantity A ≥ Quantity B e. Quantity A = Quantity B …" at bounding box center [637, 319] width 522 height 92
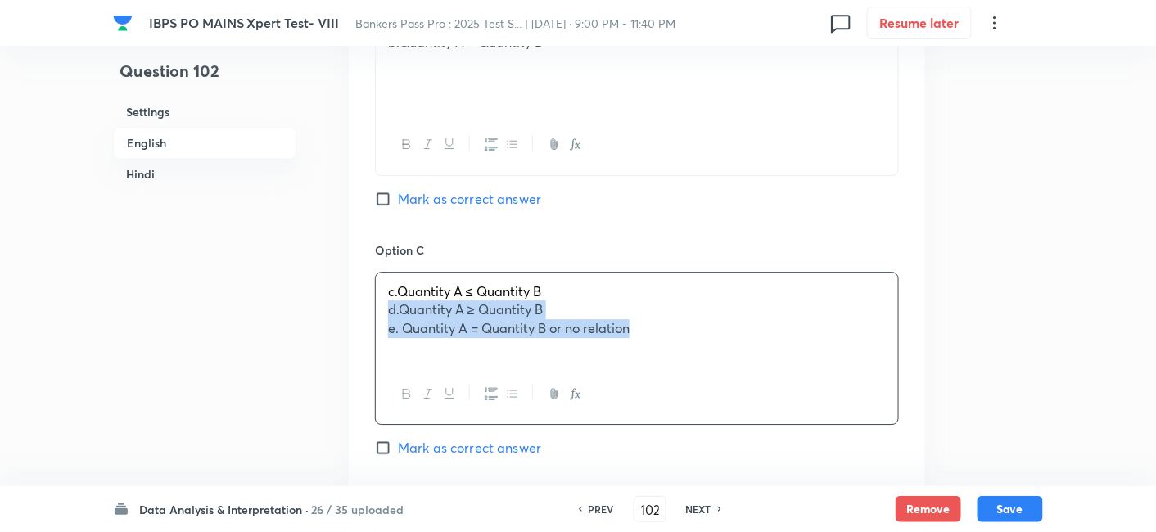
drag, startPoint x: 385, startPoint y: 306, endPoint x: 739, endPoint y: 359, distance: 357.7
click at [739, 359] on div "c.Quantity A ≤ Quantity B d.Quantity A ≥ Quantity B e. Quantity A = Quantity B …" at bounding box center [637, 319] width 522 height 92
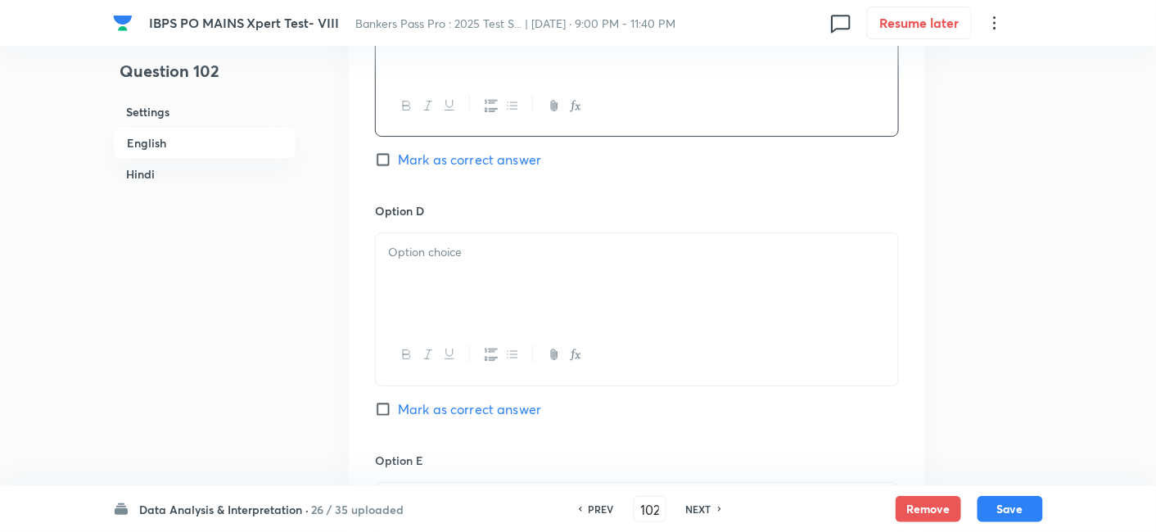
scroll to position [1671, 0]
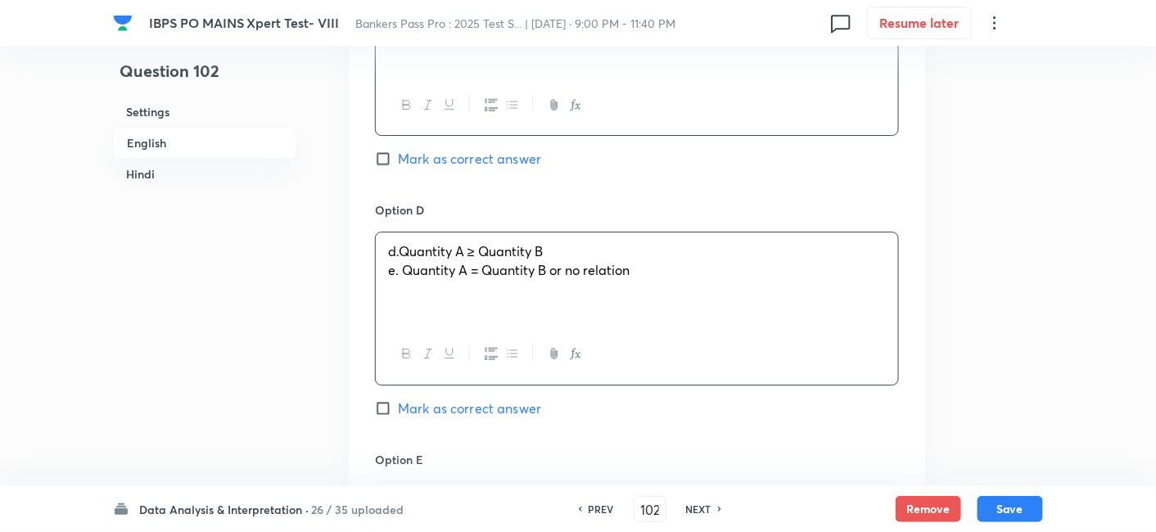
click at [508, 300] on div "d.Quantity A ≥ Quantity B e. Quantity A = Quantity B or no relation" at bounding box center [637, 279] width 522 height 92
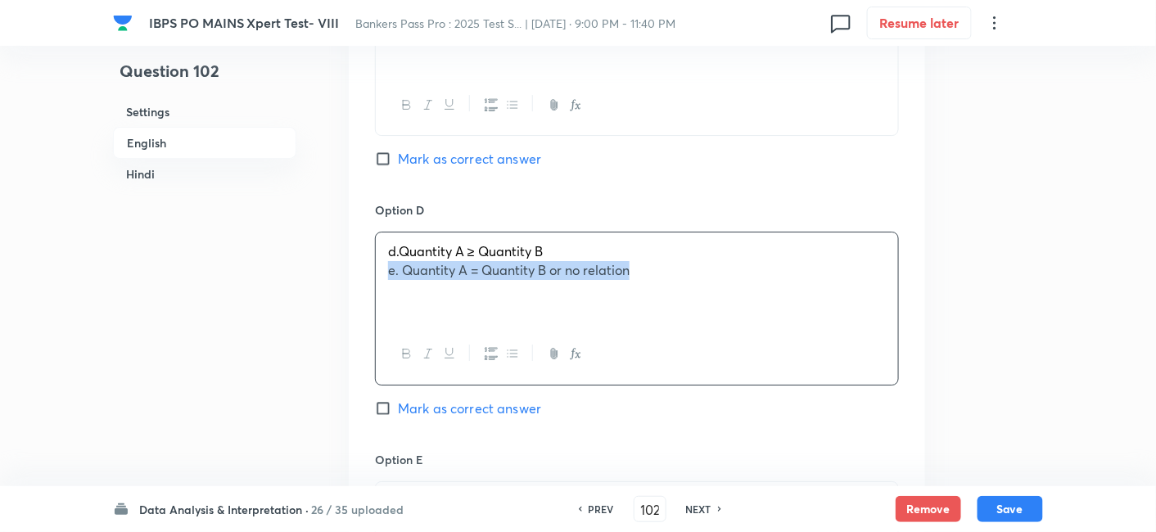
drag, startPoint x: 381, startPoint y: 266, endPoint x: 785, endPoint y: 333, distance: 410.0
click at [785, 333] on div "d.Quantity A ≥ Quantity B e. Quantity A = Quantity B or no relation" at bounding box center [637, 308] width 524 height 153
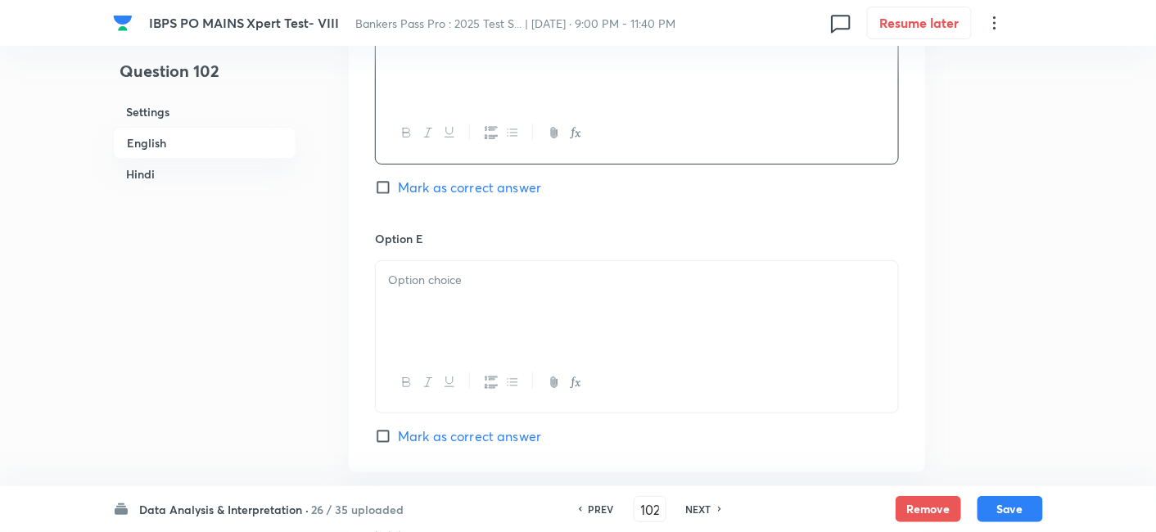
click at [785, 333] on div at bounding box center [637, 307] width 522 height 92
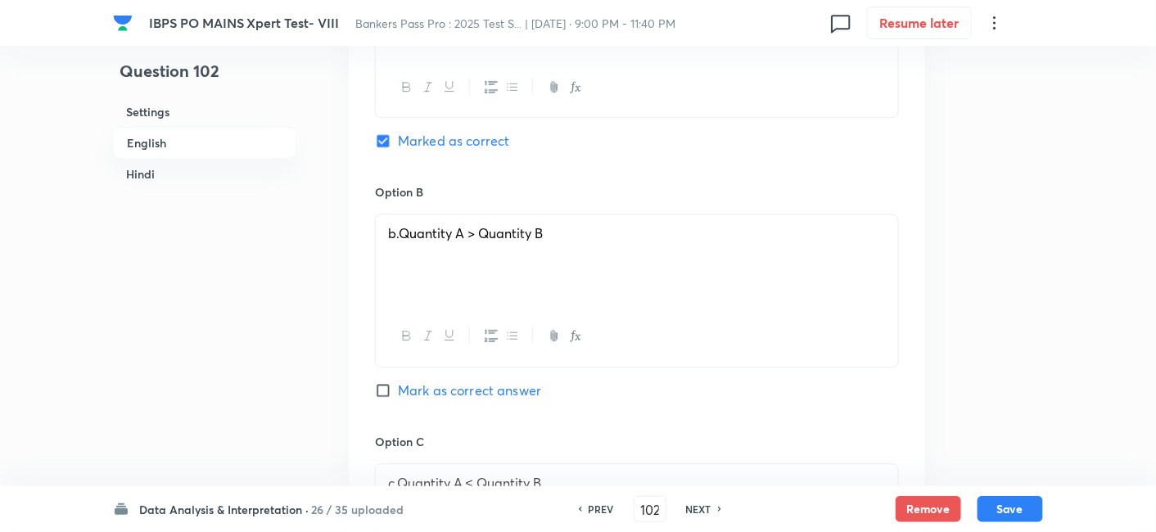
scroll to position [1041, 0]
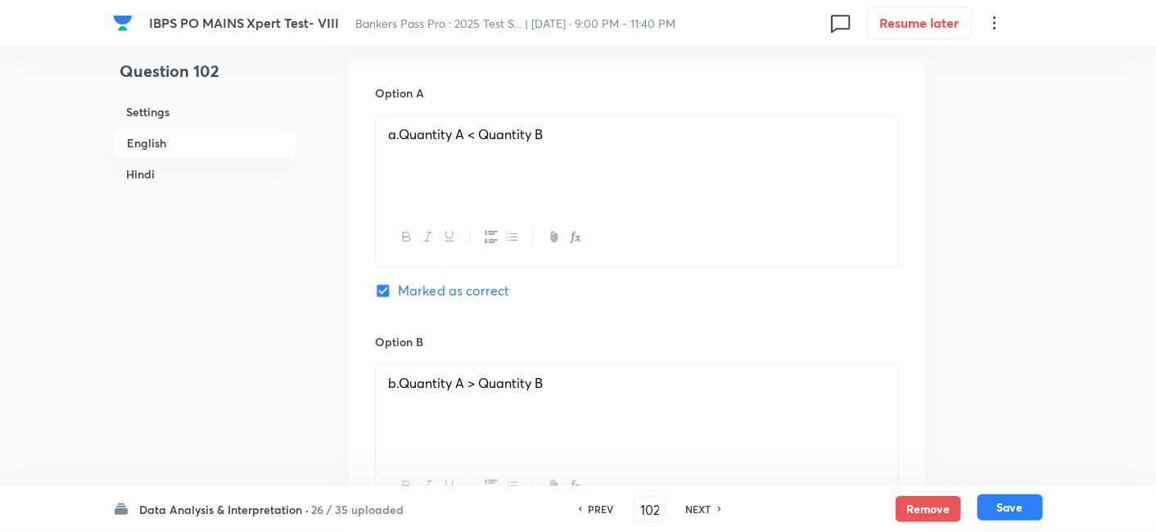
click at [1001, 500] on button "Save" at bounding box center [1011, 508] width 66 height 26
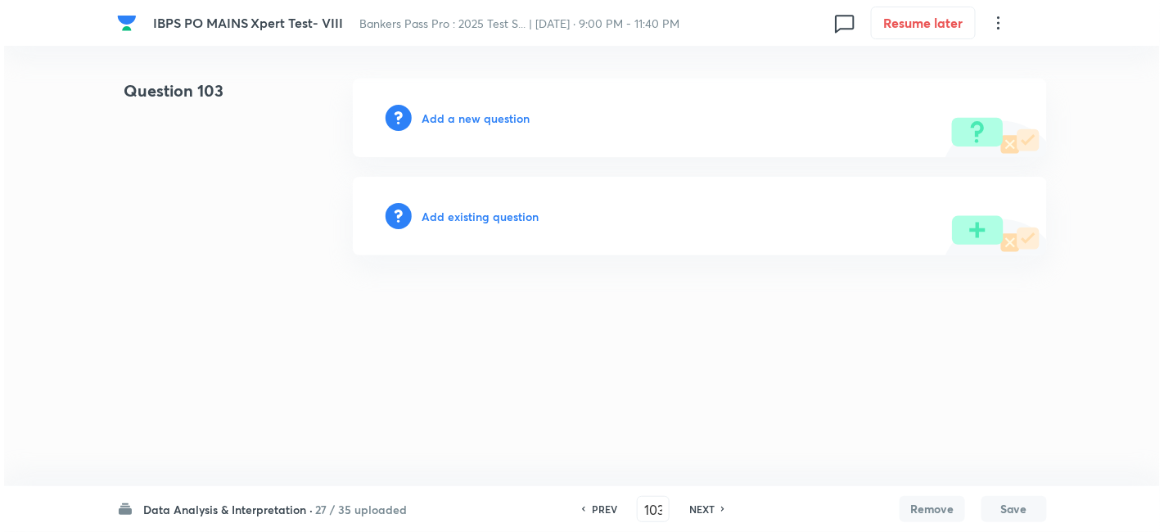
scroll to position [0, 0]
click at [491, 113] on h6 "Add a new question" at bounding box center [476, 118] width 108 height 17
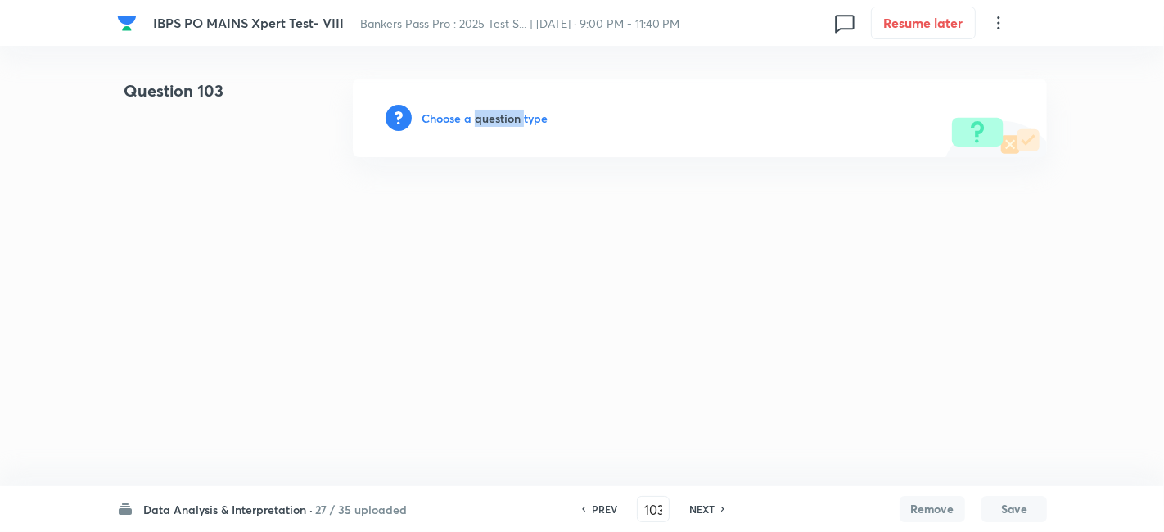
click at [491, 113] on h6 "Choose a question type" at bounding box center [485, 118] width 126 height 17
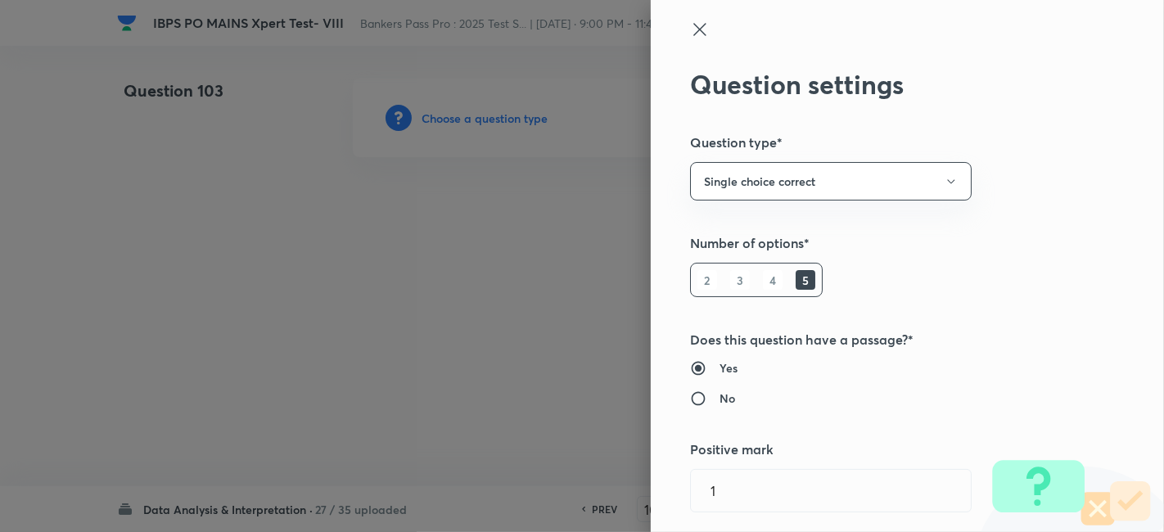
click at [491, 113] on div at bounding box center [582, 266] width 1164 height 532
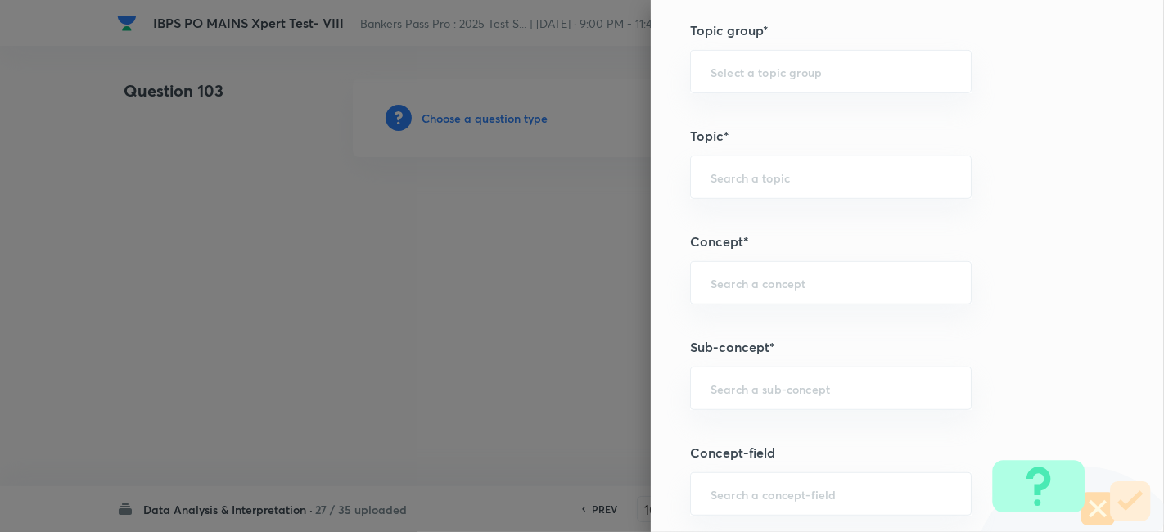
scroll to position [721, 0]
click at [745, 375] on div "​" at bounding box center [831, 387] width 282 height 43
click at [756, 431] on li "Quadratic Equation" at bounding box center [817, 431] width 281 height 29
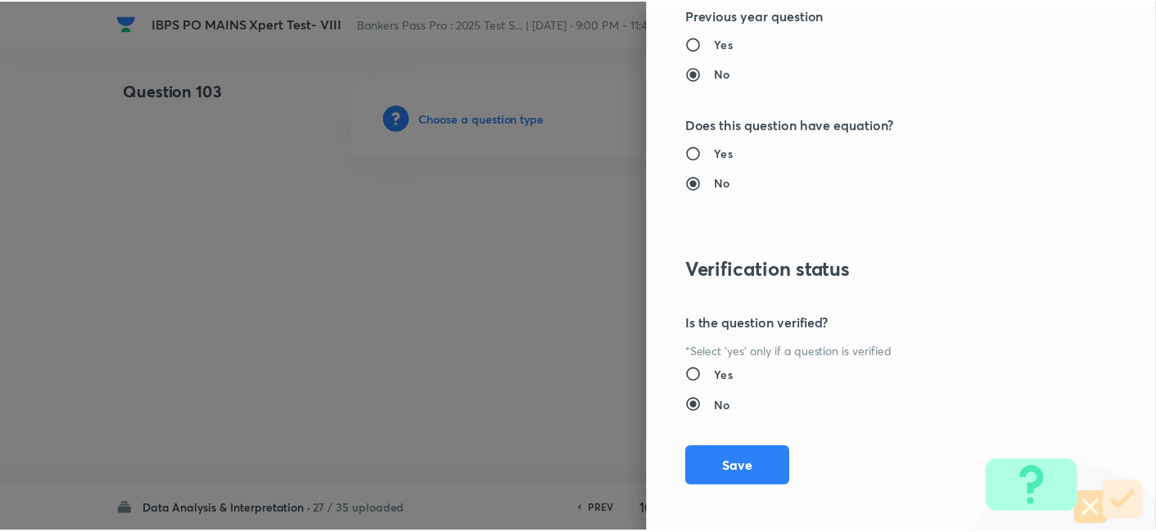
scroll to position [1695, 0]
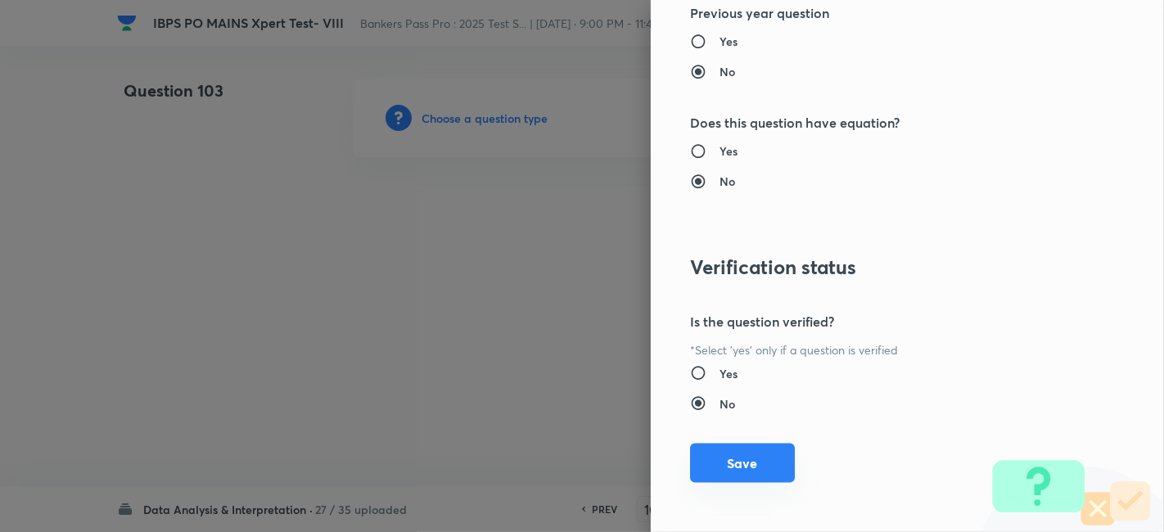
click at [732, 450] on button "Save" at bounding box center [742, 463] width 105 height 39
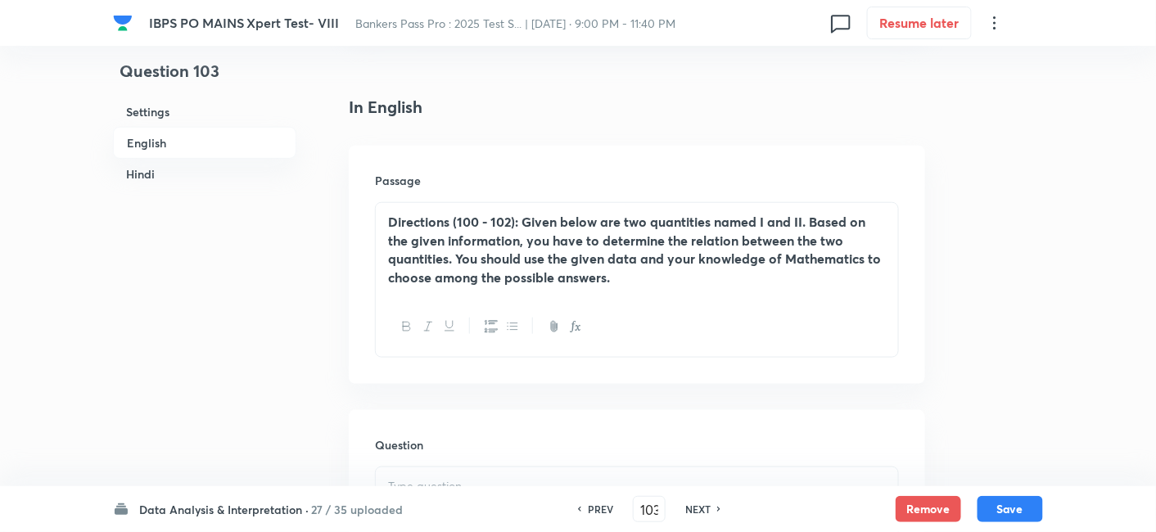
scroll to position [386, 0]
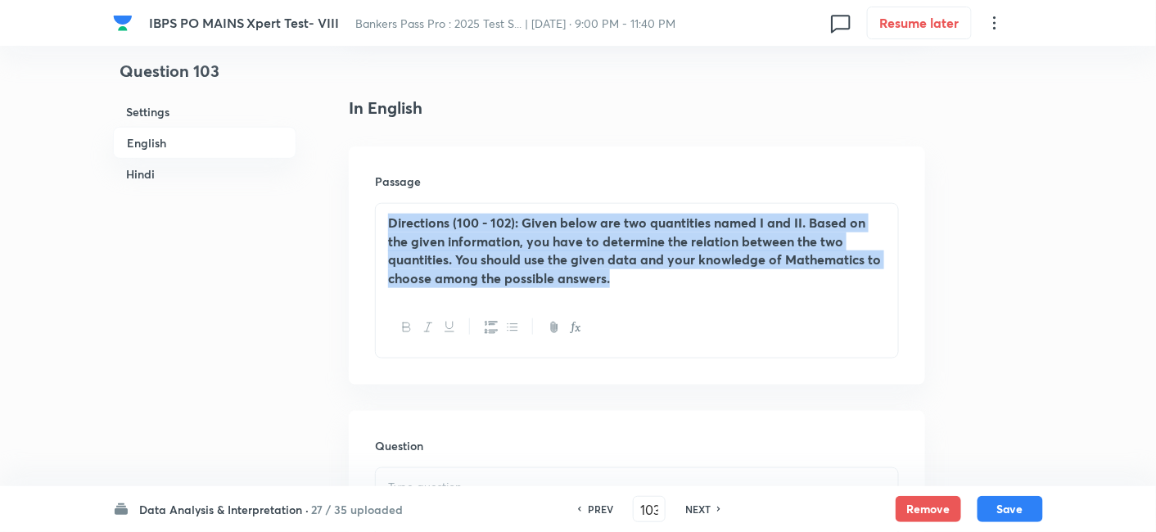
drag, startPoint x: 615, startPoint y: 292, endPoint x: 262, endPoint y: 194, distance: 366.3
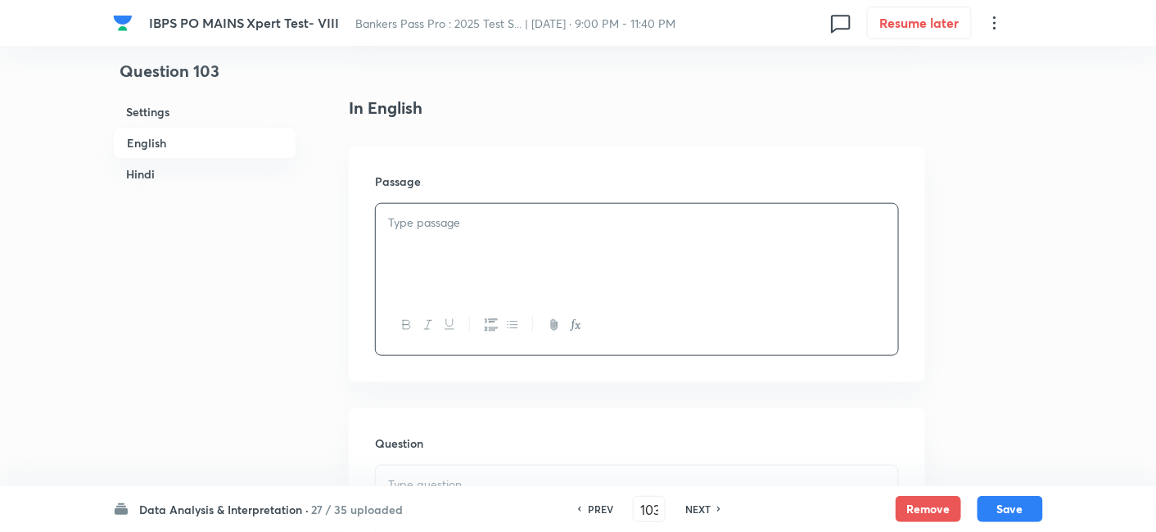
paste div
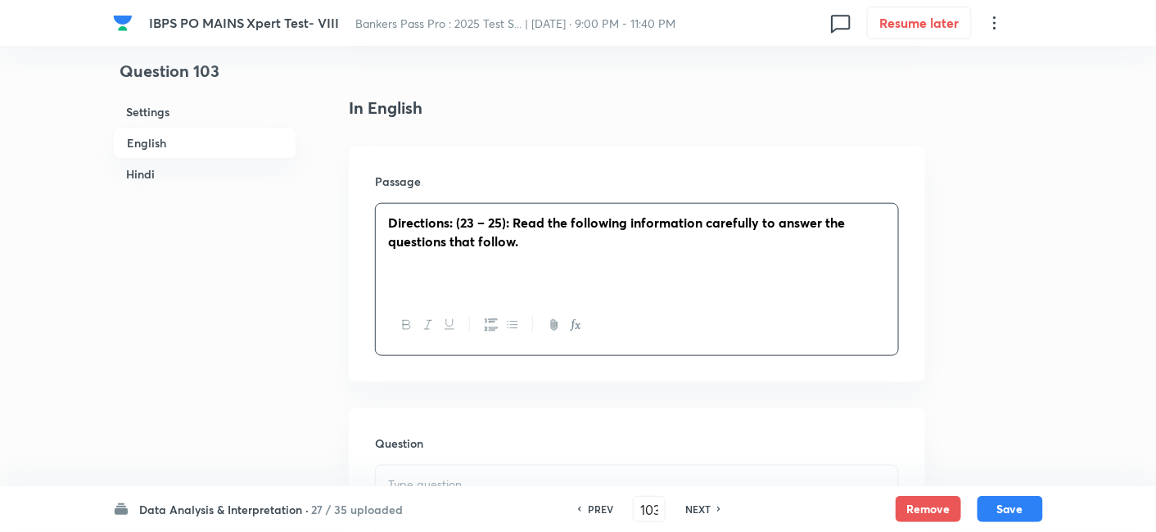
click at [475, 225] on strong "Directions: (23 – 25): Read the following information carefully to answer the q…" at bounding box center [616, 232] width 457 height 36
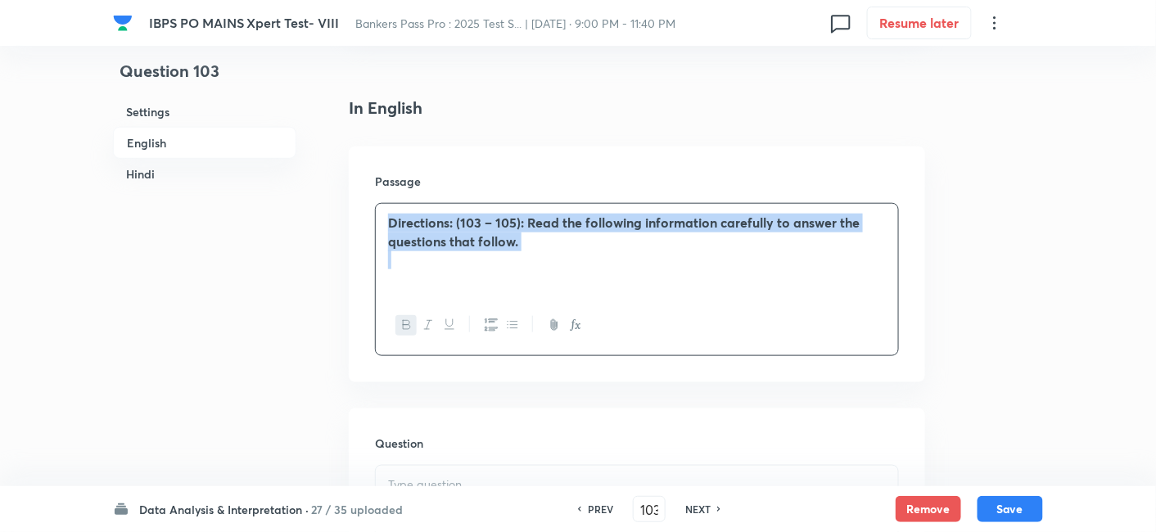
drag, startPoint x: 377, startPoint y: 224, endPoint x: 663, endPoint y: 309, distance: 299.2
click at [663, 309] on div "Directions: (103 – 105): Read the following information carefully to answer the…" at bounding box center [637, 279] width 524 height 153
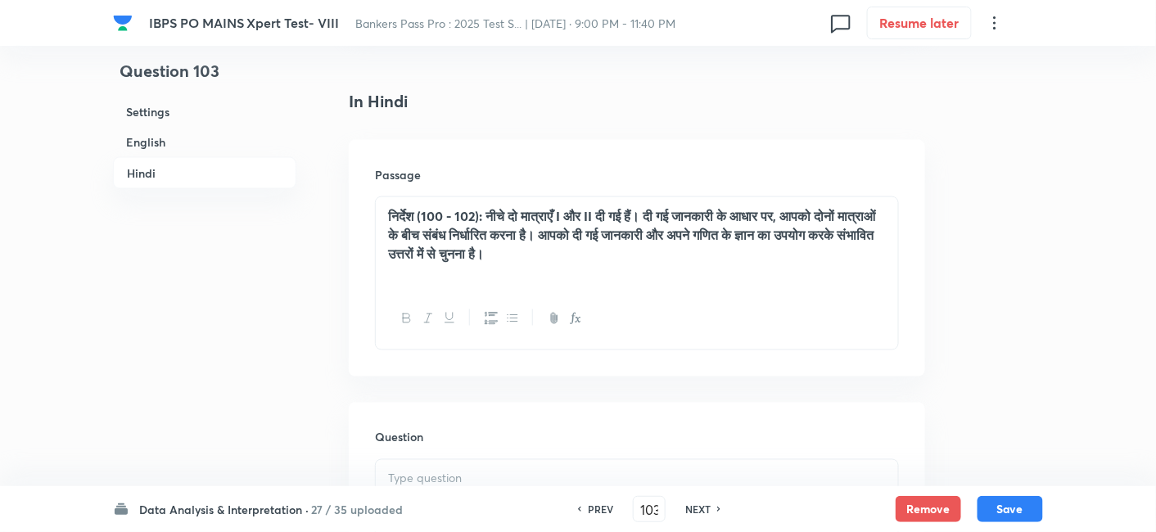
scroll to position [2561, 0]
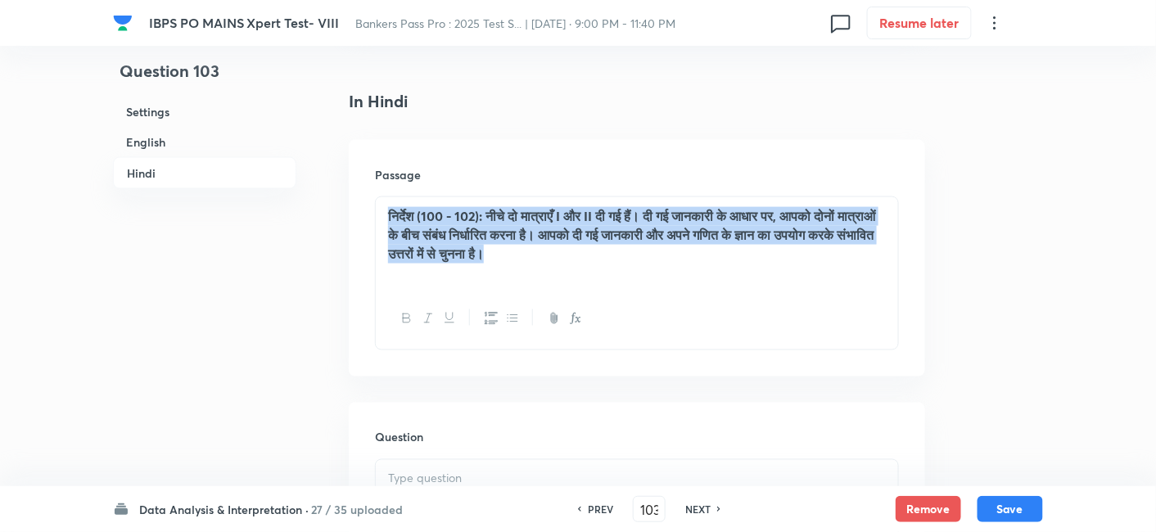
drag, startPoint x: 382, startPoint y: 206, endPoint x: 777, endPoint y: 290, distance: 403.6
click at [777, 290] on div "निर्देश (100 - 102): नीचे दो मात्राएँ I और II दी गई हैं। दी गई जानकारी के आधार …" at bounding box center [637, 273] width 524 height 153
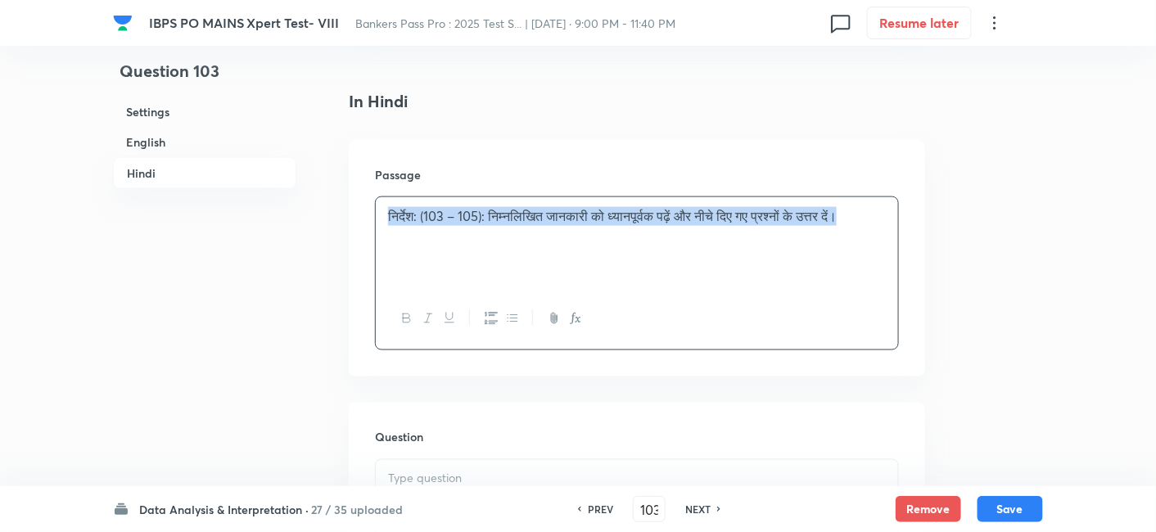
drag, startPoint x: 386, startPoint y: 214, endPoint x: 974, endPoint y: 263, distance: 589.9
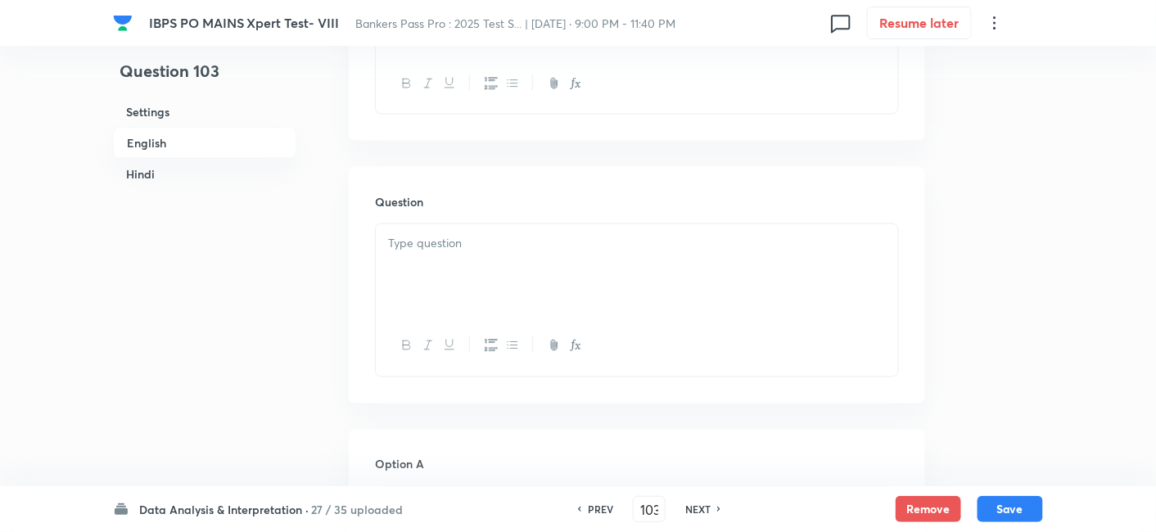
scroll to position [435, 0]
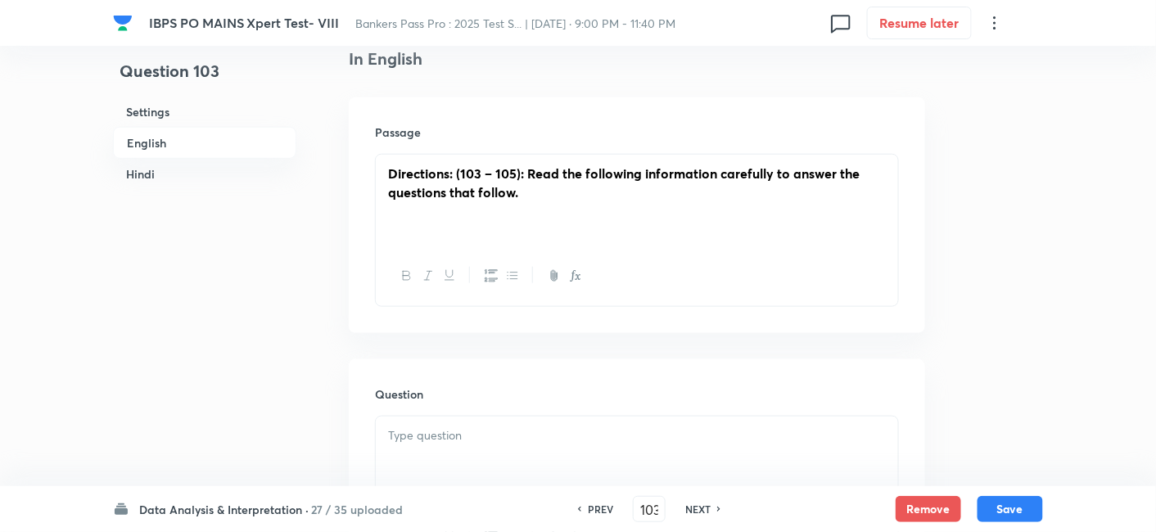
click at [507, 242] on div "Directions: (103 – 105): Read the following information carefully to answer the…" at bounding box center [637, 201] width 522 height 92
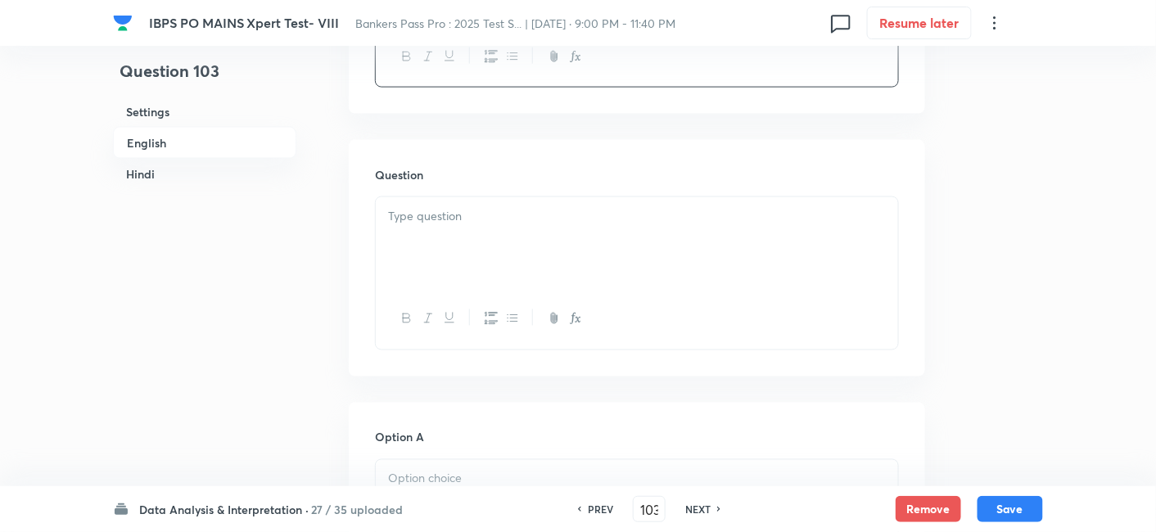
scroll to position [657, 0]
click at [507, 242] on div at bounding box center [637, 241] width 522 height 92
paste div
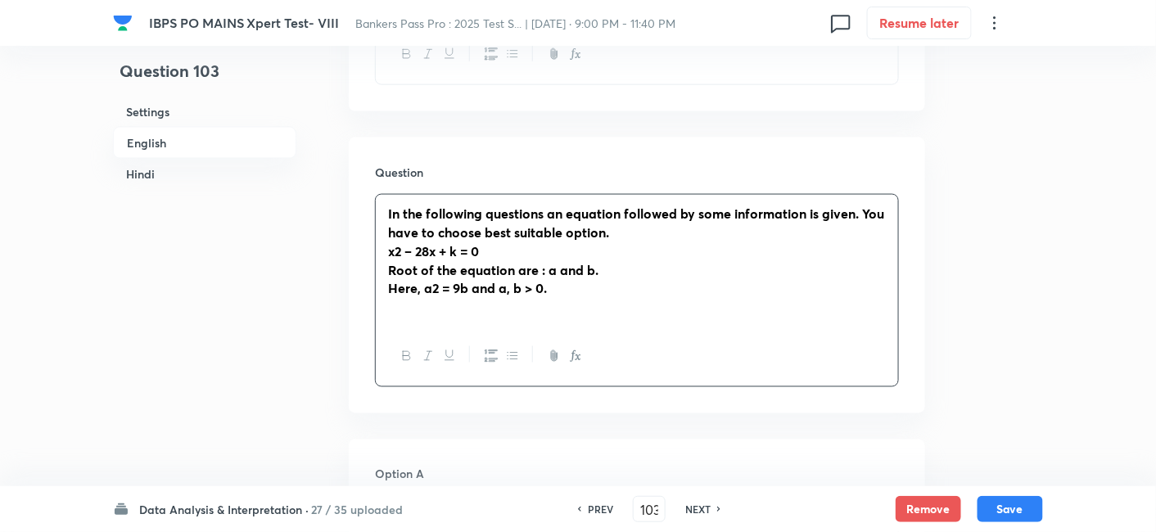
click at [393, 251] on strong "x2 – 28x + k = 0" at bounding box center [433, 250] width 91 height 17
click at [433, 287] on strong "Here, a2 = 9b and a, b > 0." at bounding box center [467, 287] width 159 height 17
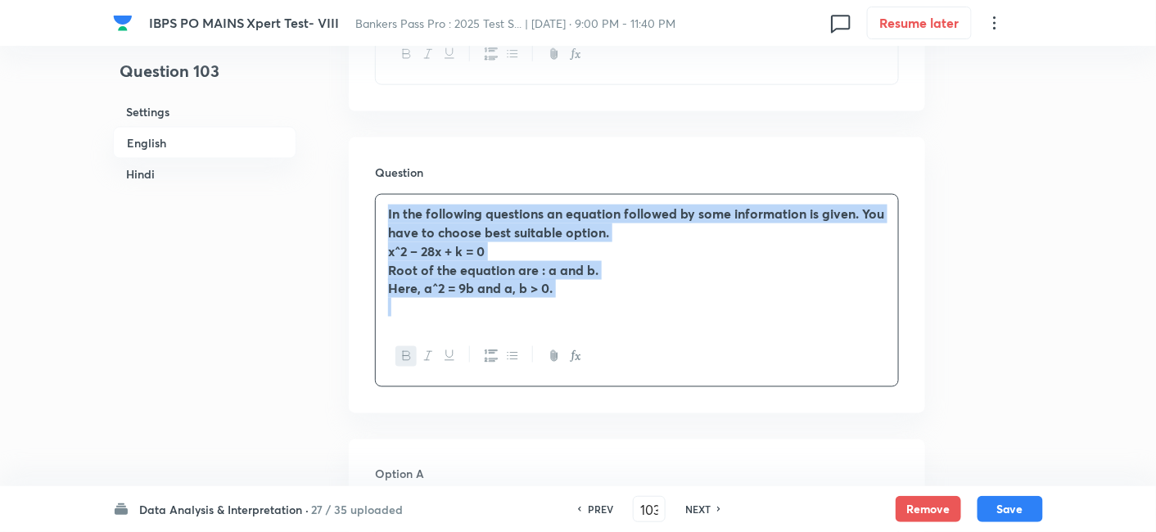
drag, startPoint x: 381, startPoint y: 204, endPoint x: 692, endPoint y: 410, distance: 373.3
click at [692, 410] on div "Question In the following questions an equation followed by some information is…" at bounding box center [637, 276] width 576 height 276
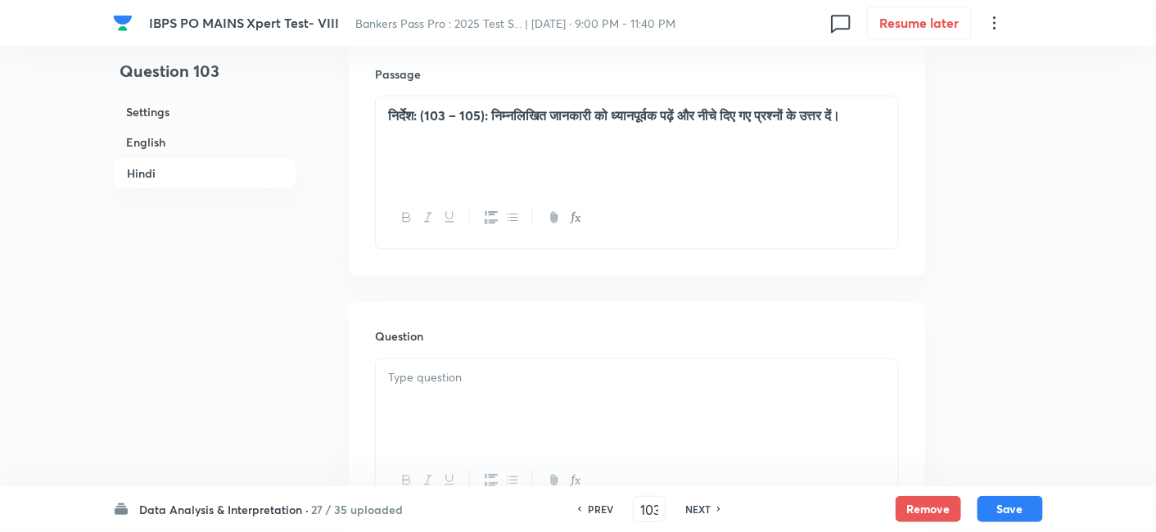
scroll to position [2798, 0]
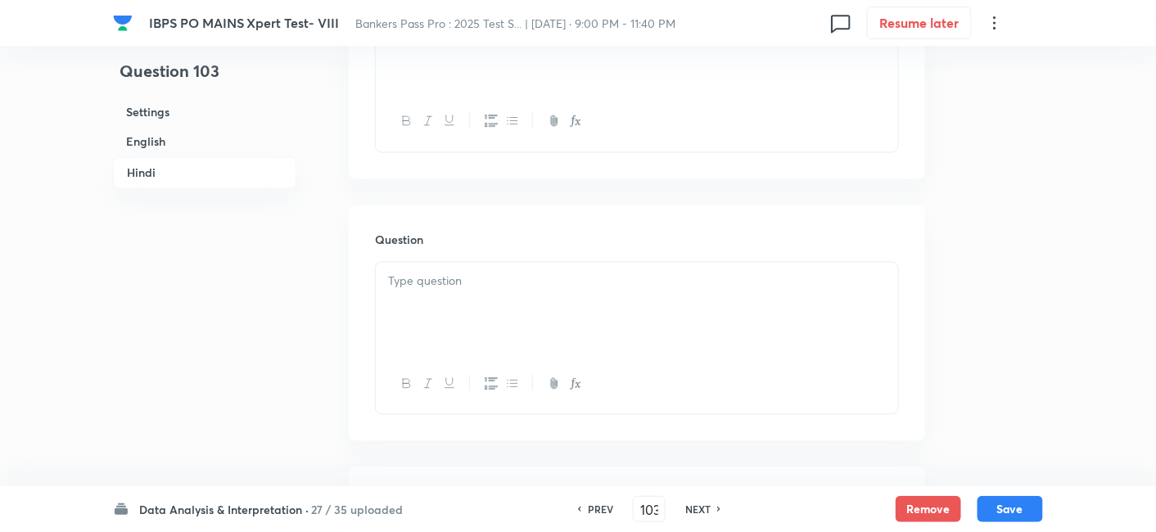
click at [624, 316] on div at bounding box center [637, 309] width 522 height 92
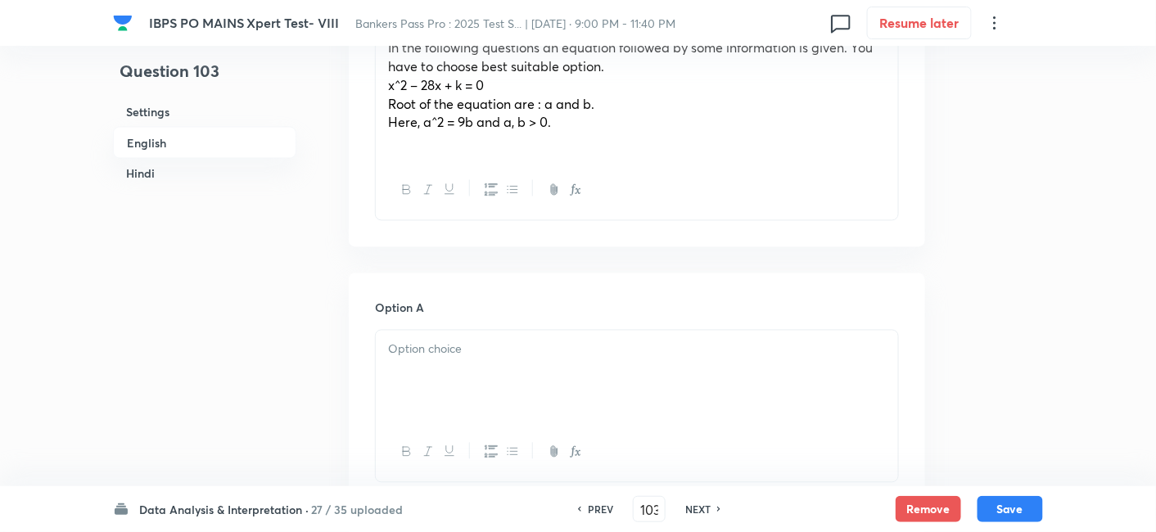
scroll to position [822, 0]
click at [523, 370] on div at bounding box center [637, 378] width 522 height 92
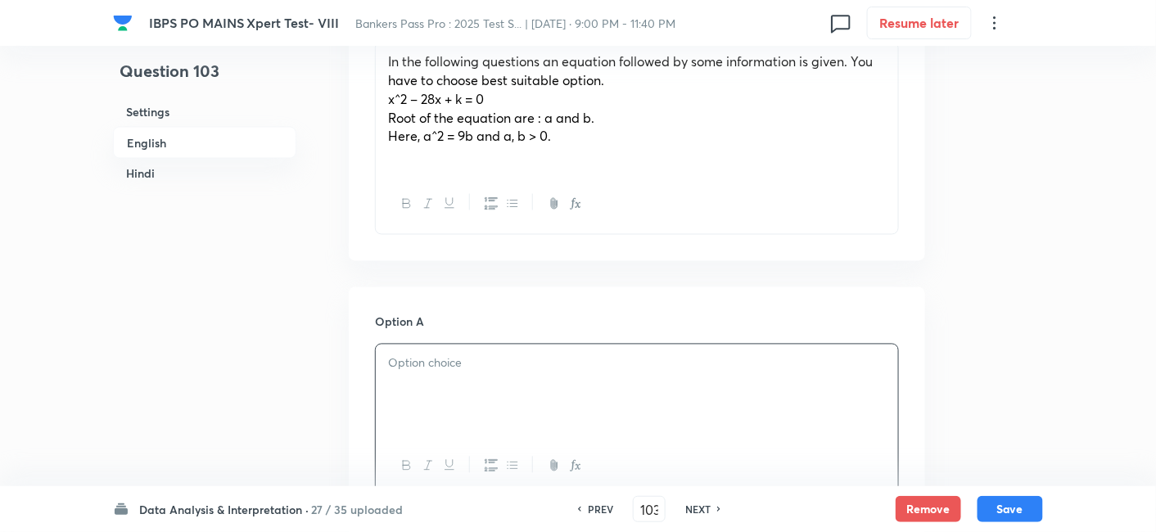
scroll to position [814, 0]
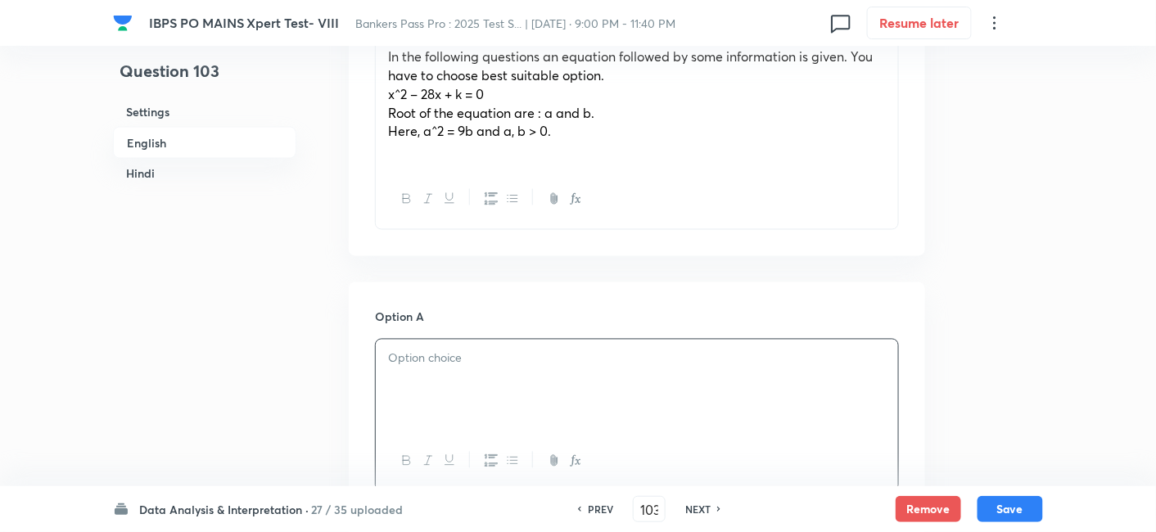
click at [524, 395] on div at bounding box center [637, 386] width 522 height 92
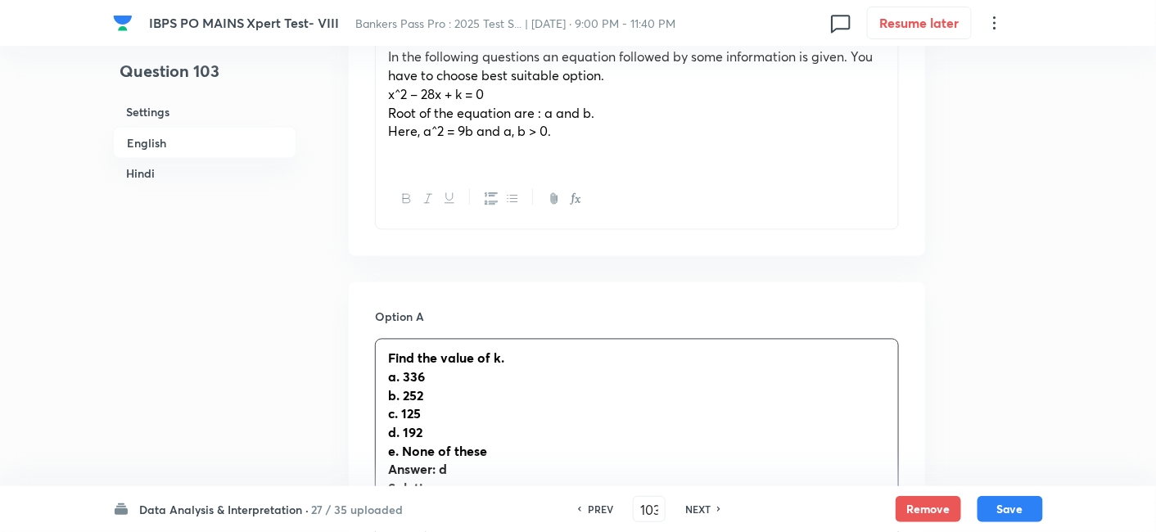
click at [522, 359] on p "Find the value of k." at bounding box center [637, 359] width 498 height 19
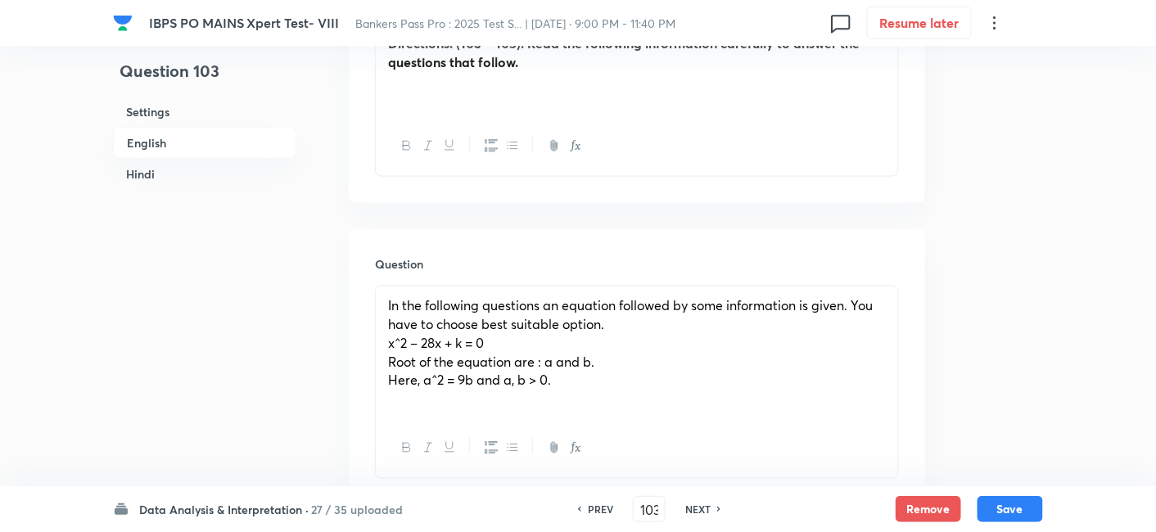
scroll to position [552, 0]
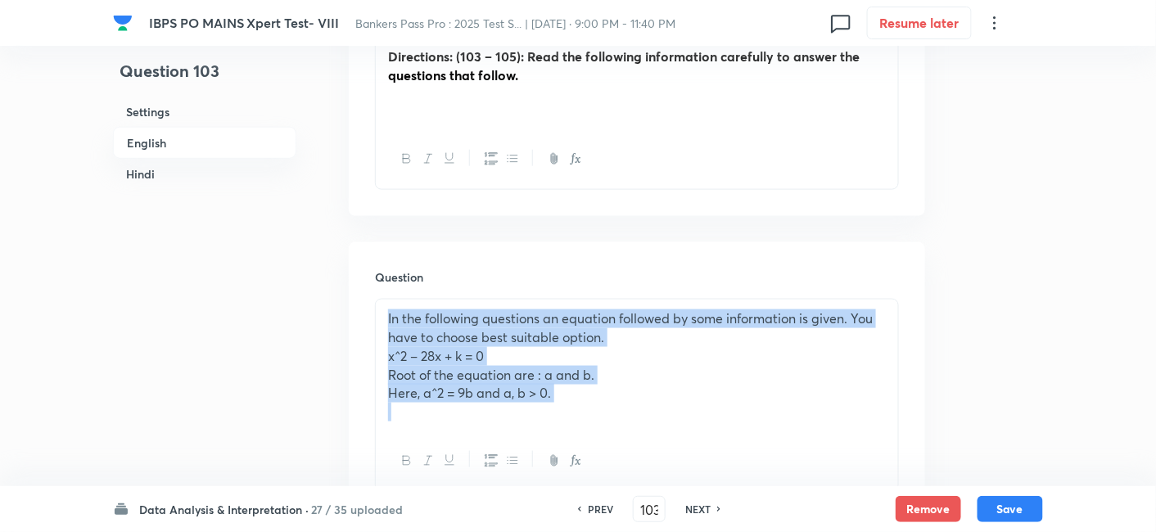
drag, startPoint x: 600, startPoint y: 404, endPoint x: 368, endPoint y: 323, distance: 246.3
click at [368, 323] on div "Question In the following questions an equation followed by some information is…" at bounding box center [637, 380] width 576 height 276
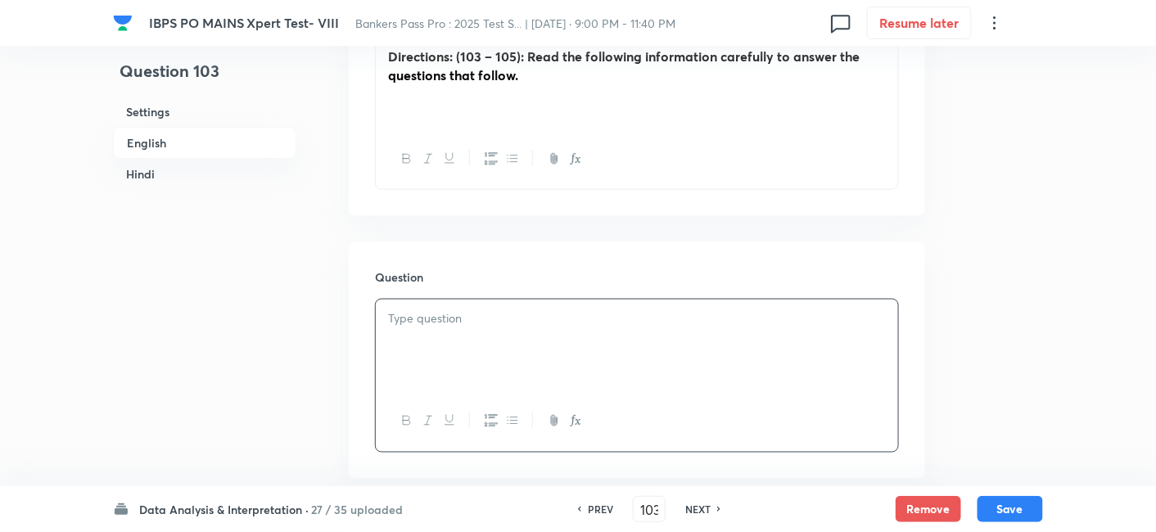
click at [549, 87] on p at bounding box center [637, 93] width 498 height 19
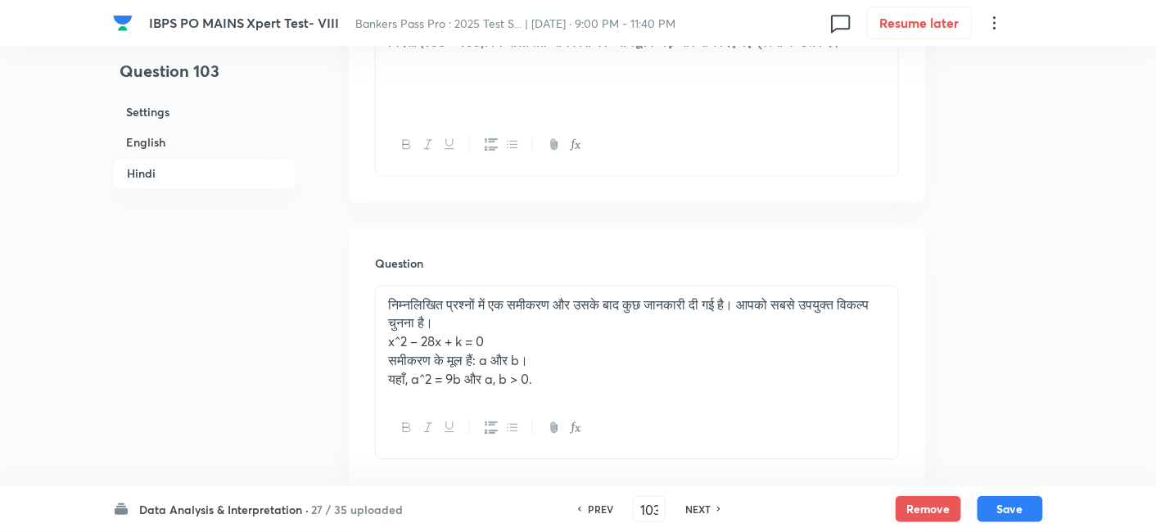
scroll to position [3038, 0]
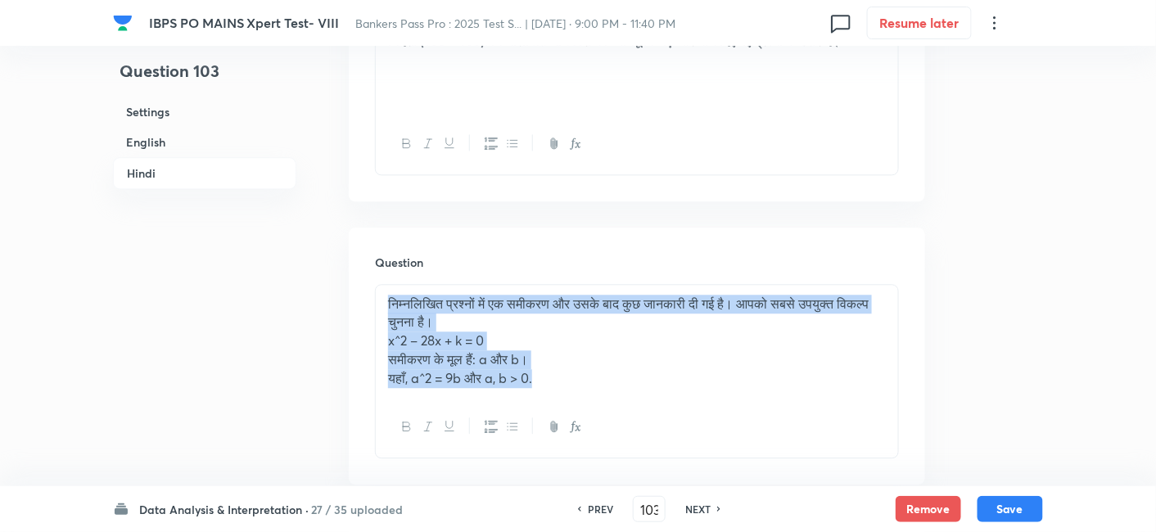
drag, startPoint x: 383, startPoint y: 293, endPoint x: 655, endPoint y: 416, distance: 298.3
click at [655, 416] on div "निम्नलिखित प्रश्नों में एक समीकरण और उसके बाद कुछ जानकारी दी गई है। आपको सबसे उ…" at bounding box center [637, 371] width 524 height 174
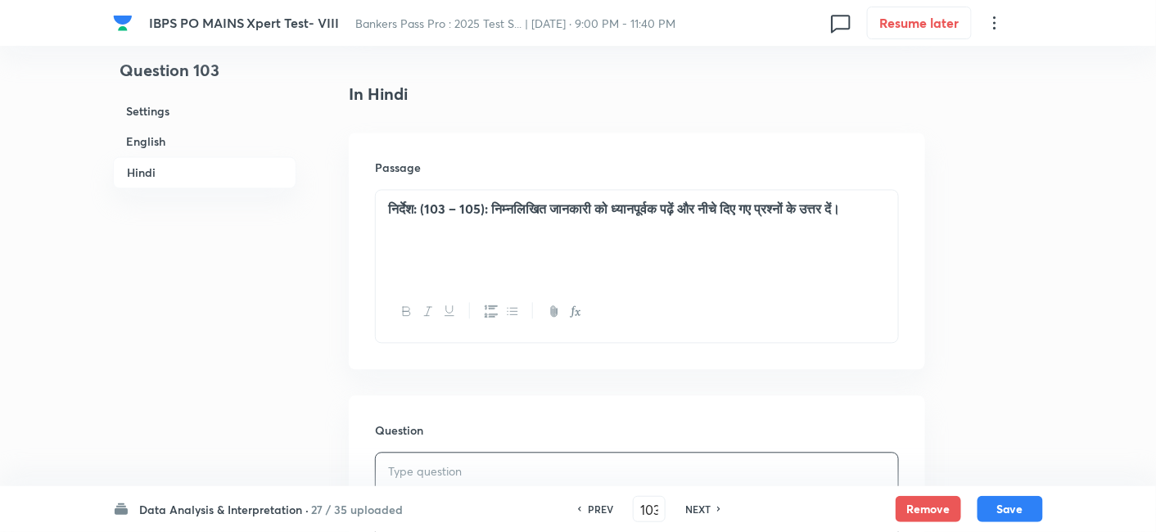
scroll to position [2858, 0]
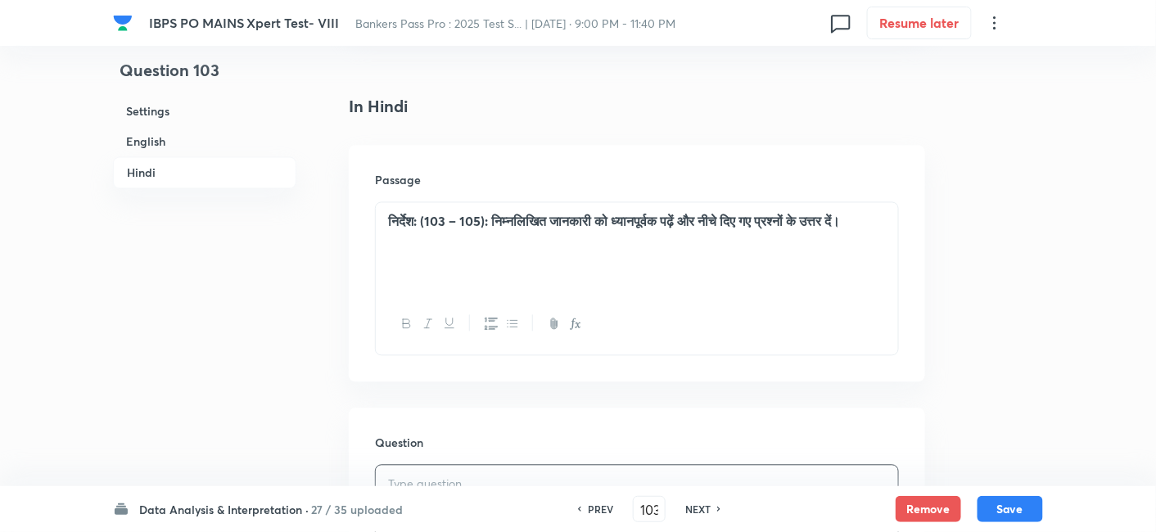
click at [455, 232] on p "निर्देश: (103 – 105): निम्नलिखित जानकारी को ध्यानपूर्वक पढ़ें और नीचे दिए गए प्…" at bounding box center [637, 222] width 498 height 19
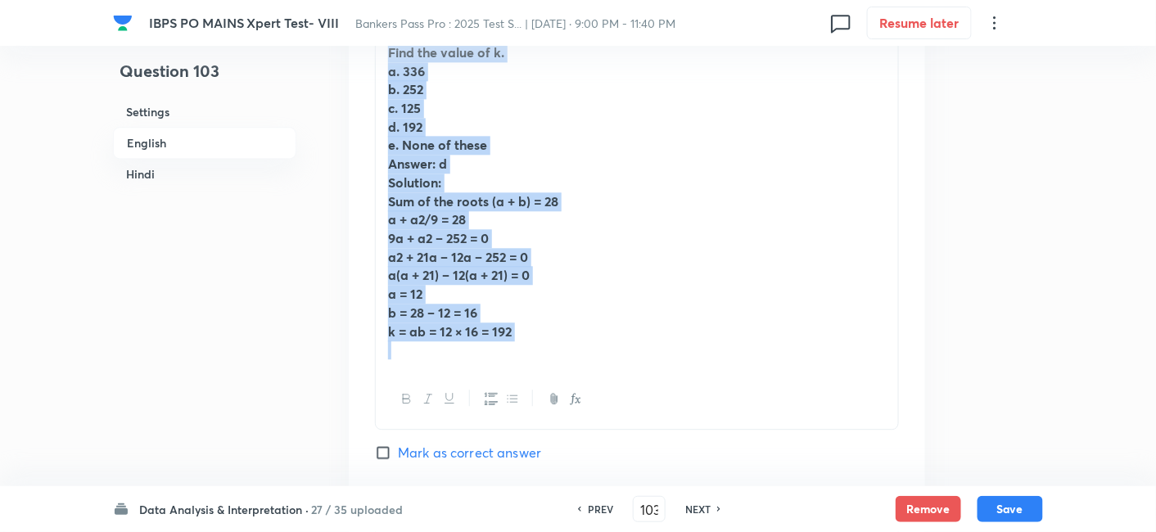
scroll to position [1150, 0]
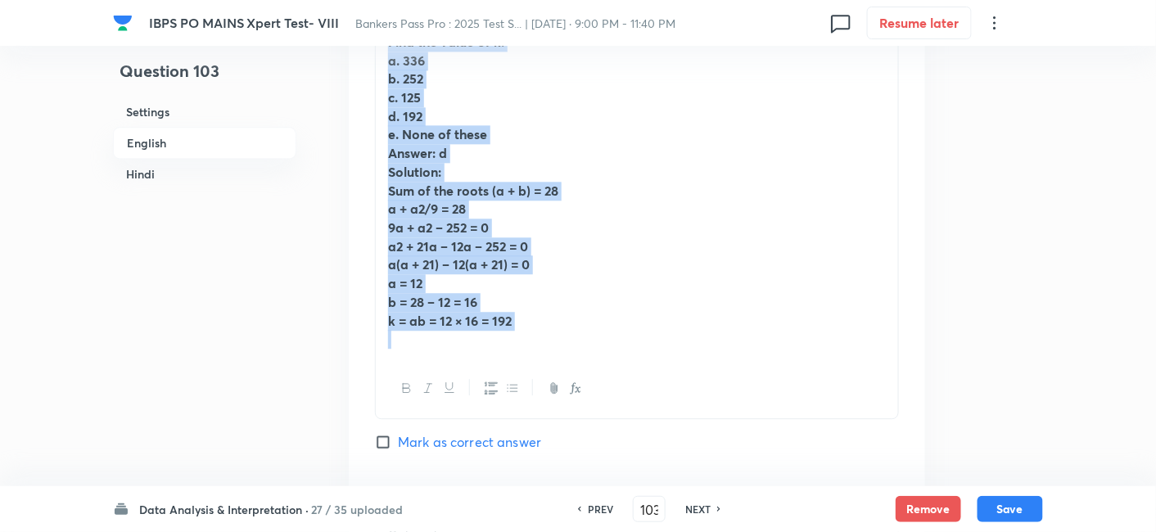
drag, startPoint x: 385, startPoint y: 230, endPoint x: 605, endPoint y: 382, distance: 267.8
click at [605, 382] on div "Find the value of k. a. 336 b. 252 c. 125 d. 192 e. None of these Answer: d Sol…" at bounding box center [637, 221] width 524 height 398
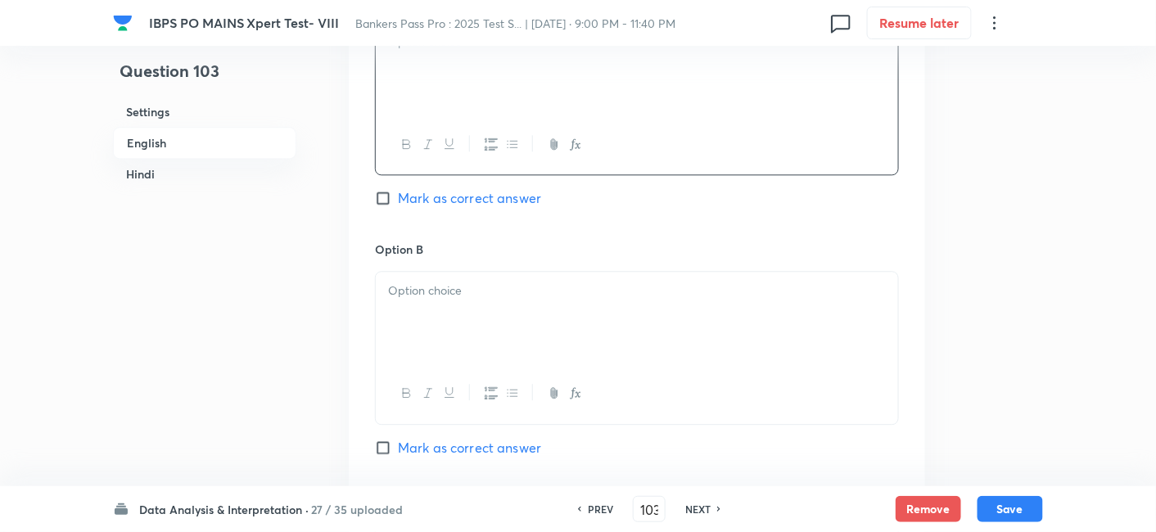
scroll to position [744, 0]
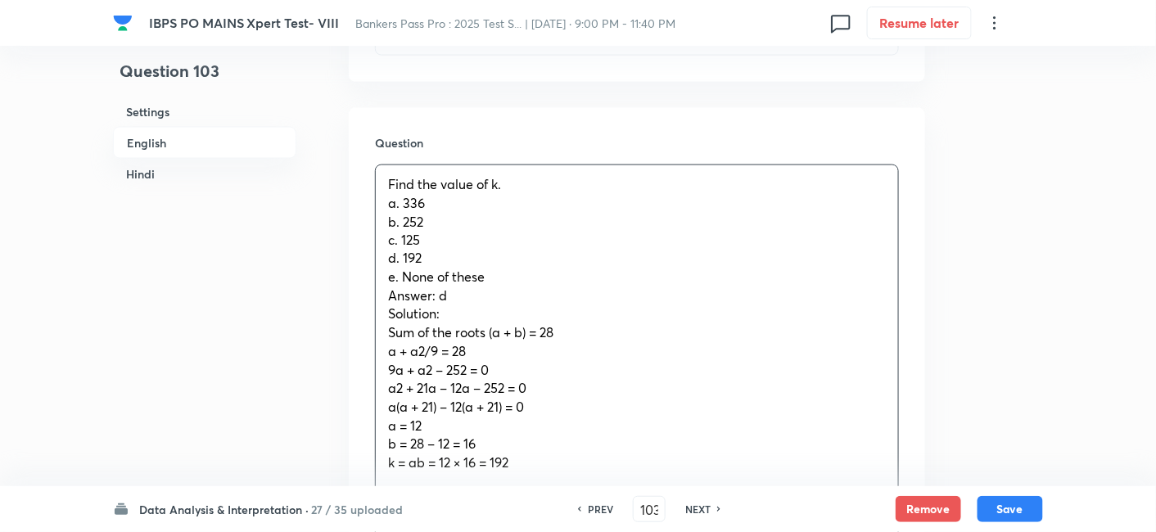
click at [456, 228] on div "Find the value of k. a. 336 b. 252 c. 125 d. 192 e. None of these Answer: d Sol…" at bounding box center [637, 324] width 522 height 318
click at [418, 352] on span "a + a2/9 = 28" at bounding box center [427, 351] width 78 height 17
click at [423, 369] on span "9a + a2 – 252 = 0" at bounding box center [438, 370] width 101 height 17
click at [395, 386] on span "a2 + 21a – 12a – 252 = 0" at bounding box center [457, 388] width 138 height 17
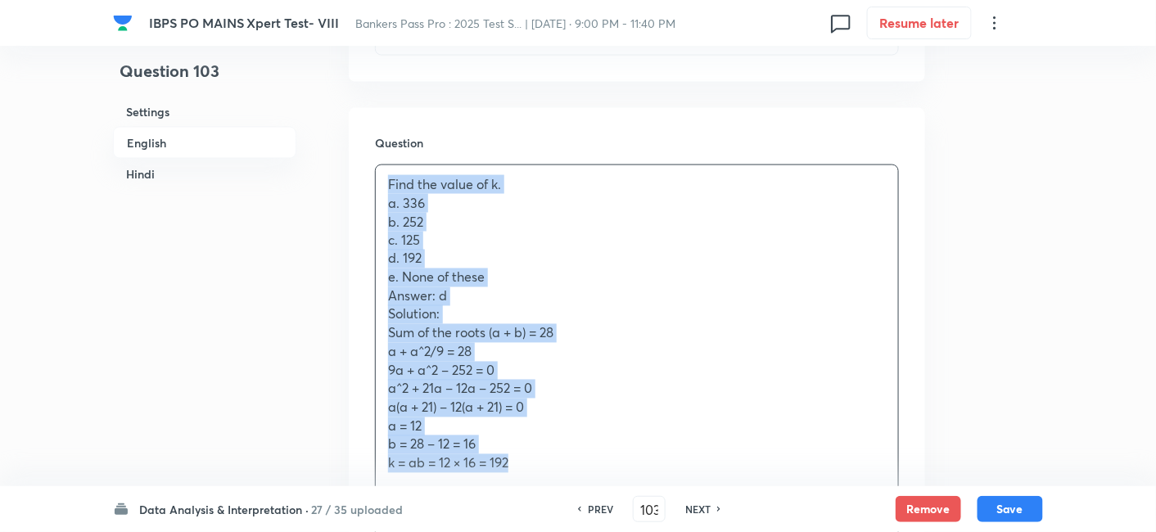
drag, startPoint x: 382, startPoint y: 176, endPoint x: 554, endPoint y: 486, distance: 354.8
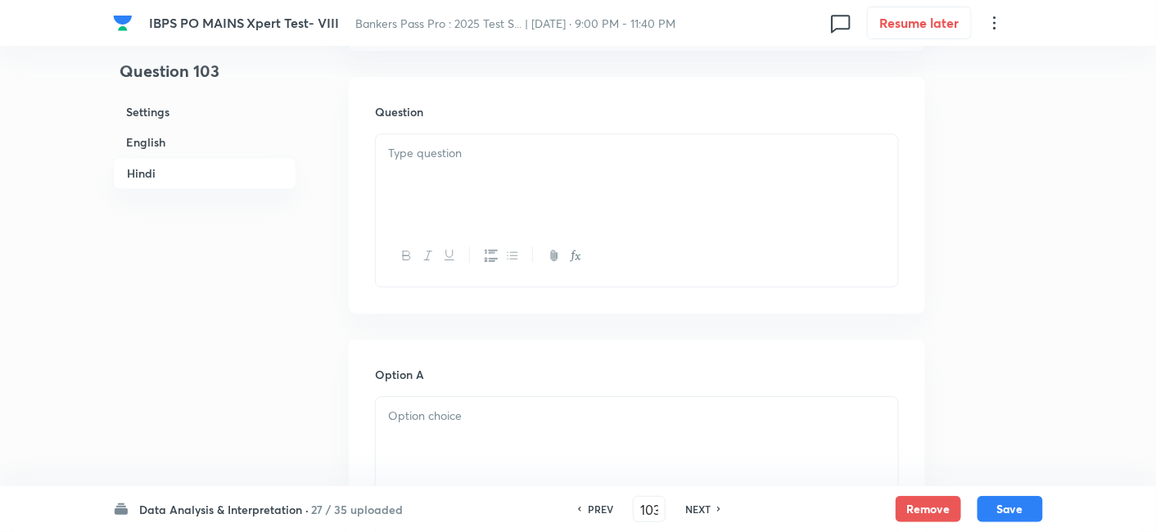
scroll to position [3244, 0]
click at [432, 181] on div at bounding box center [637, 146] width 522 height 92
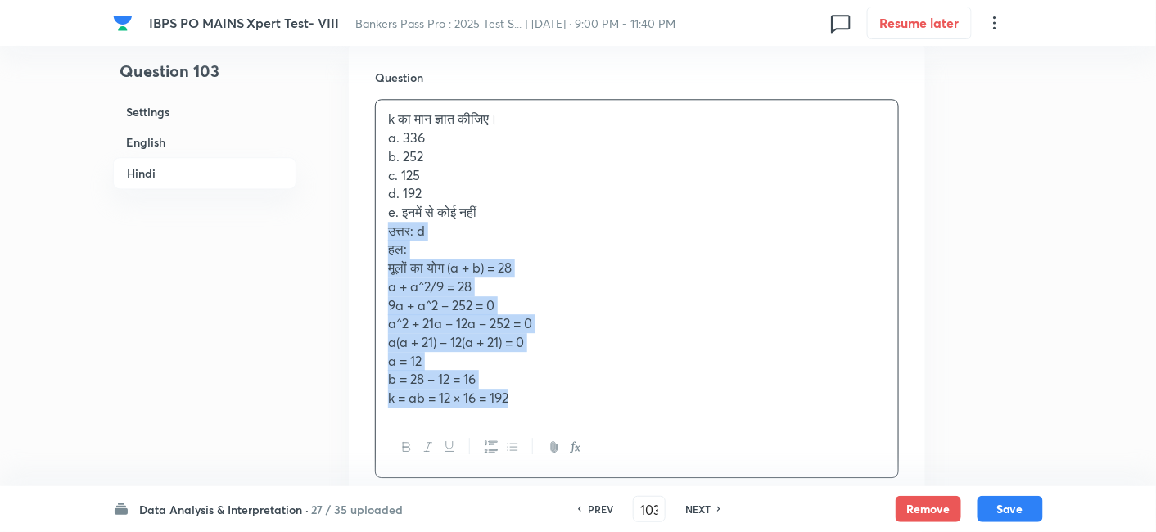
drag, startPoint x: 384, startPoint y: 244, endPoint x: 549, endPoint y: 409, distance: 233.9
click at [549, 409] on div "k का मान ज्ञात कीजिए। a. 336 b. 252 c. 125 d. 192 e. इनमें से कोई नहीं उत्तर: d…" at bounding box center [637, 259] width 522 height 318
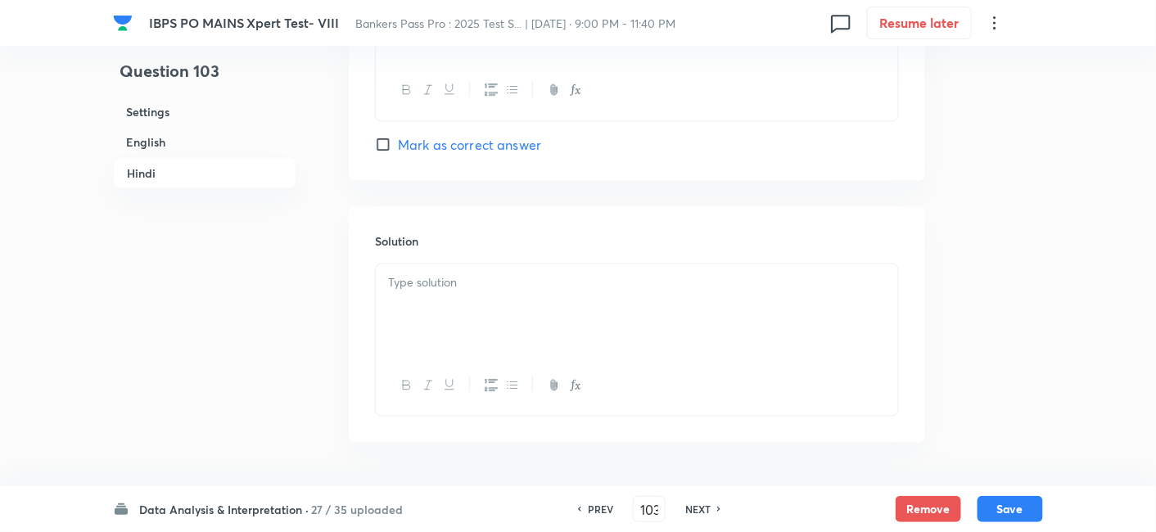
scroll to position [4692, 0]
click at [462, 314] on div at bounding box center [637, 310] width 522 height 92
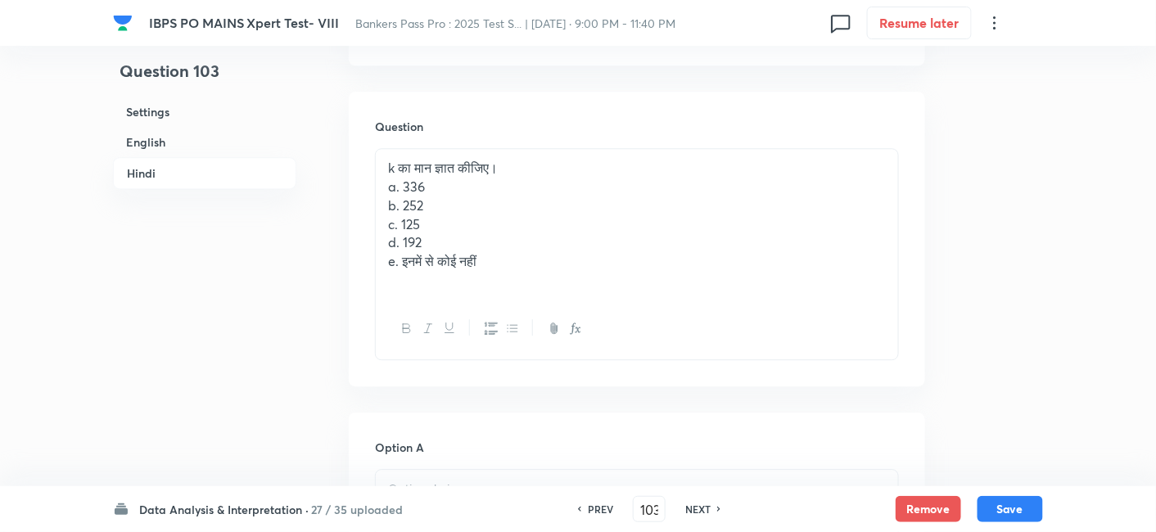
scroll to position [3184, 0]
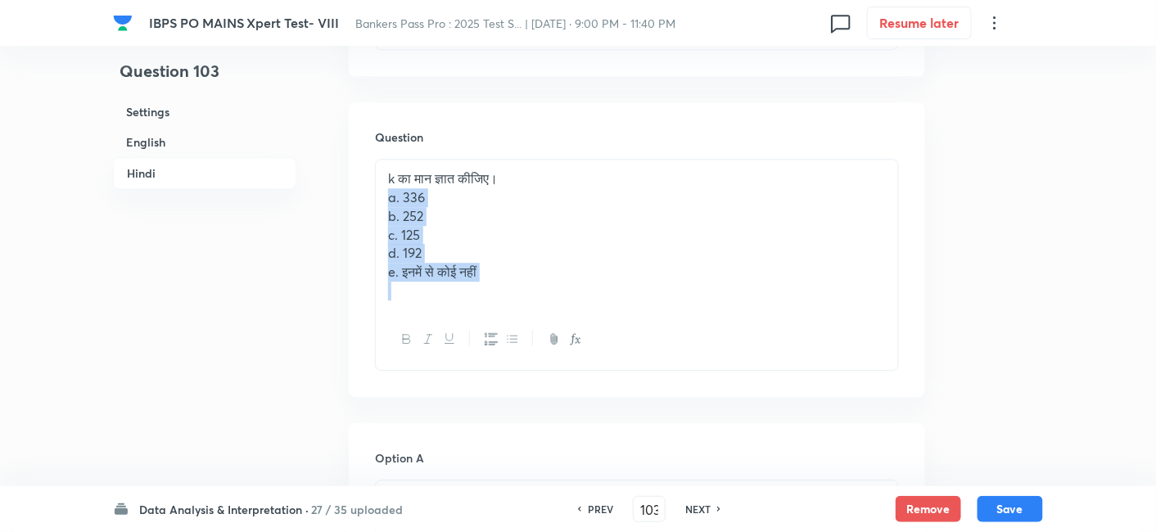
drag, startPoint x: 385, startPoint y: 205, endPoint x: 555, endPoint y: 311, distance: 200.8
click at [555, 309] on div "k का मान ज्ञात कीजिए। a. 336 b. 252 c. 125 d. 192 e. इनमें से कोई नहीं" at bounding box center [637, 235] width 522 height 150
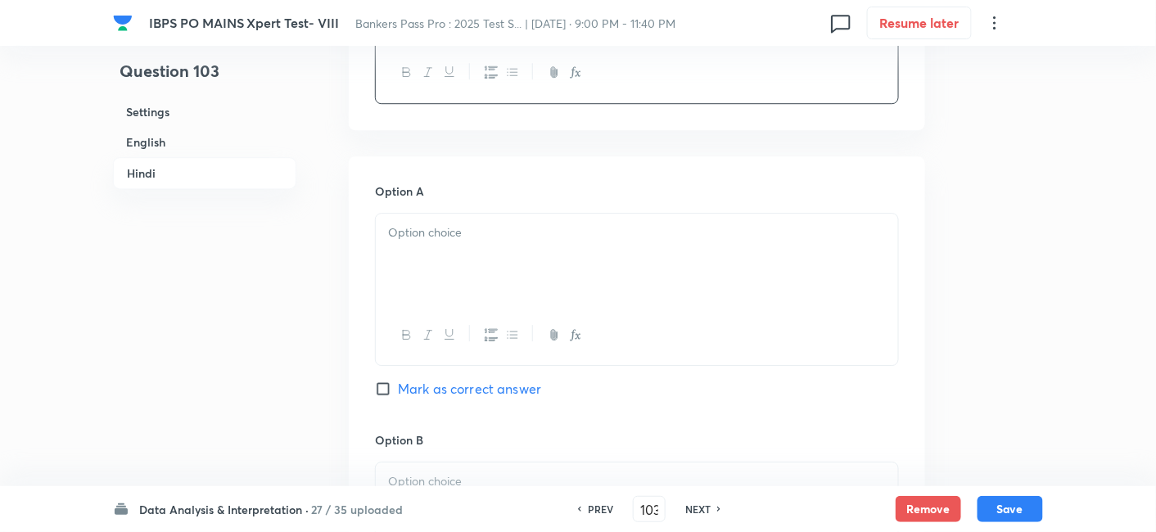
scroll to position [3403, 0]
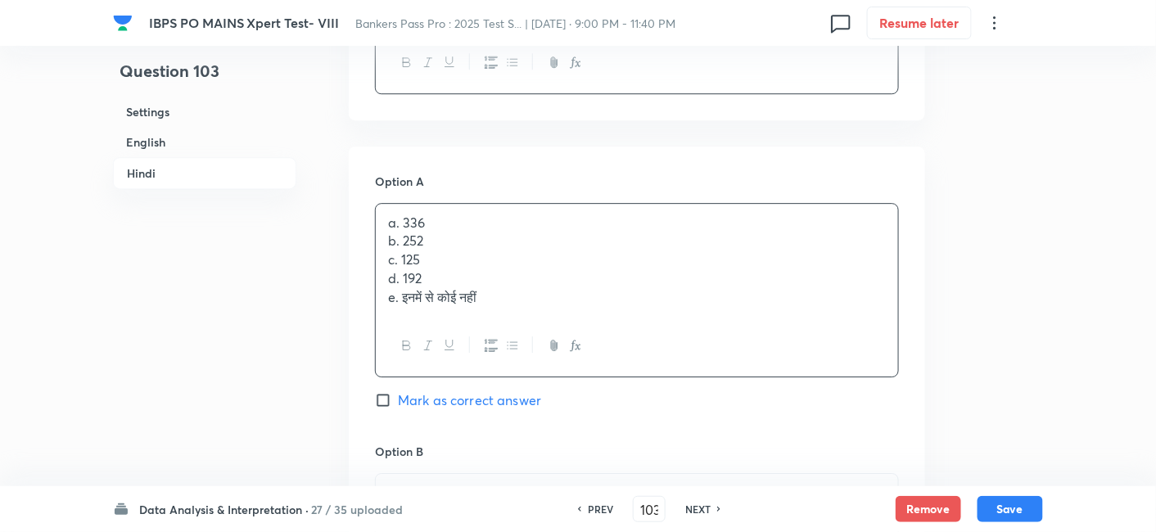
click at [392, 249] on div "a. 336 b. 252 c. 125 d. 192 e. इनमें से कोई नहीं" at bounding box center [637, 260] width 522 height 113
drag, startPoint x: 378, startPoint y: 254, endPoint x: 643, endPoint y: 409, distance: 306.4
click at [643, 409] on div "Option A a. 336 b. 252 c. 125 d. 192 e. इनमें से कोई नहीं Mark as correct answer" at bounding box center [637, 308] width 524 height 270
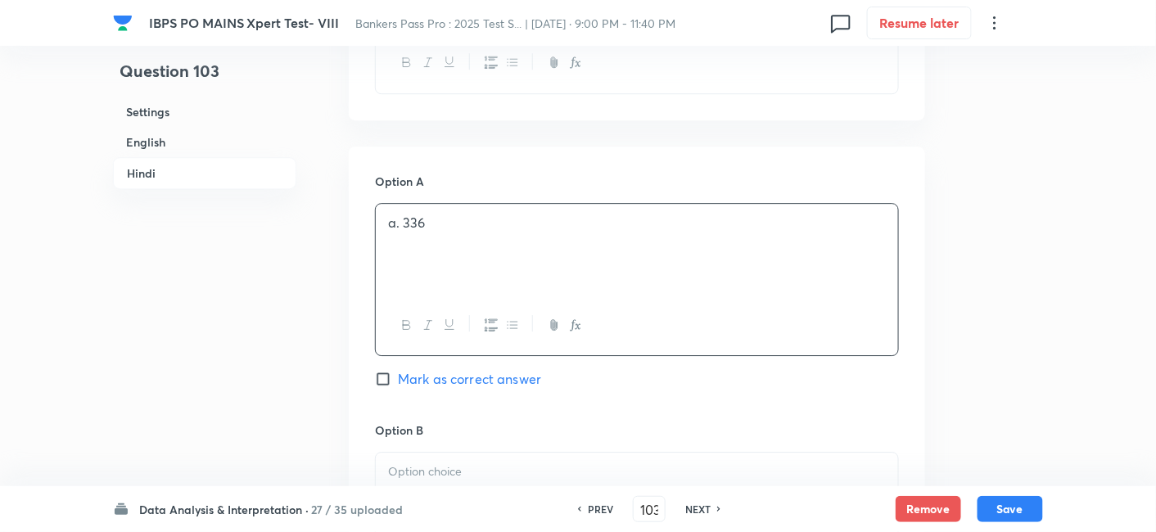
scroll to position [3628, 0]
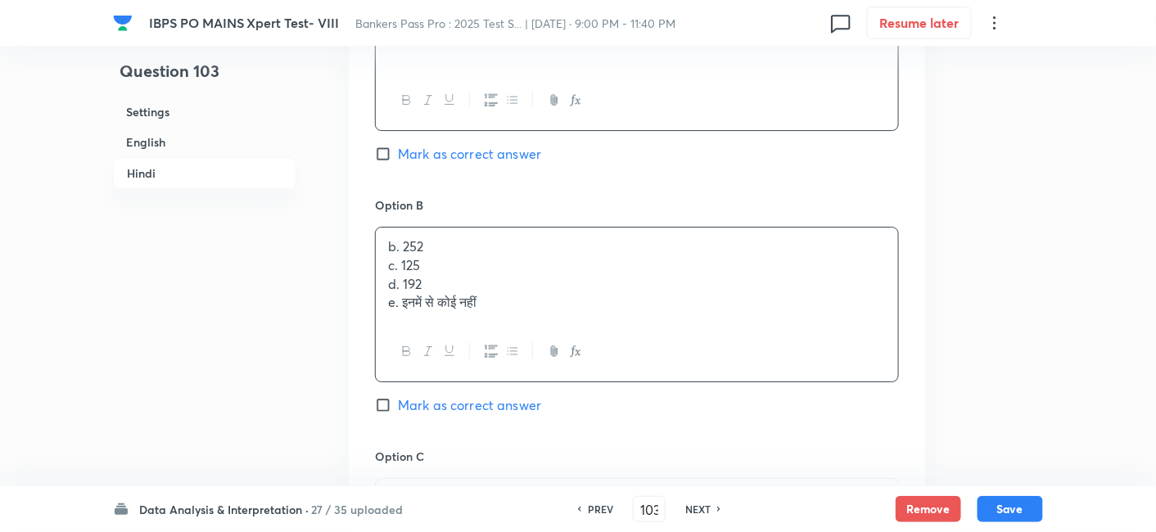
click at [451, 283] on div "b. 252 c. 125 d. 192 e. इनमें से कोई नहीं" at bounding box center [637, 275] width 522 height 94
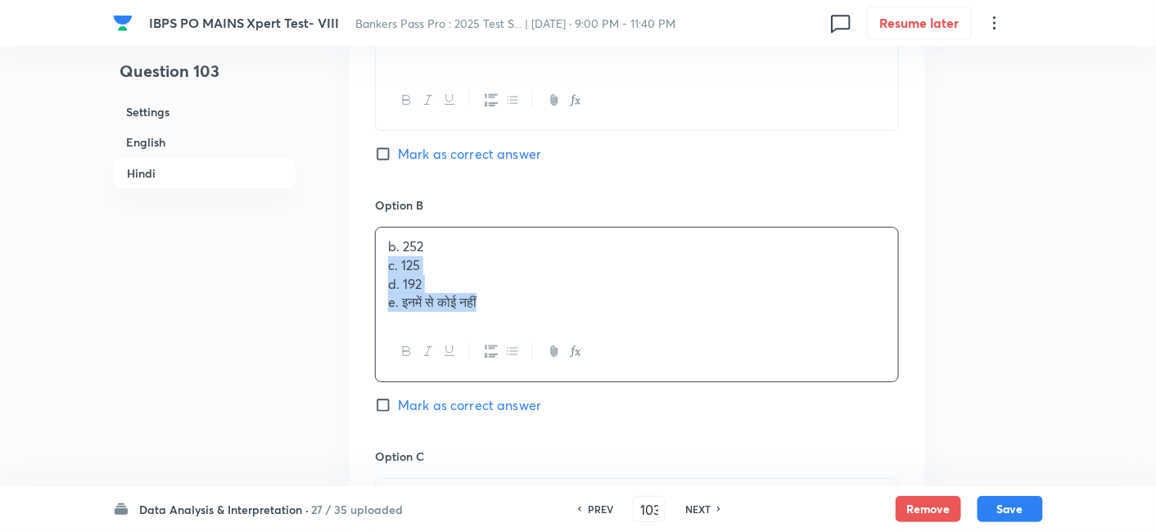
drag, startPoint x: 391, startPoint y: 282, endPoint x: 630, endPoint y: 406, distance: 269.2
click at [630, 406] on div "Option B b. 252 c. 125 d. 192 e. इनमें से कोई नहीं Mark as correct answer" at bounding box center [637, 322] width 524 height 251
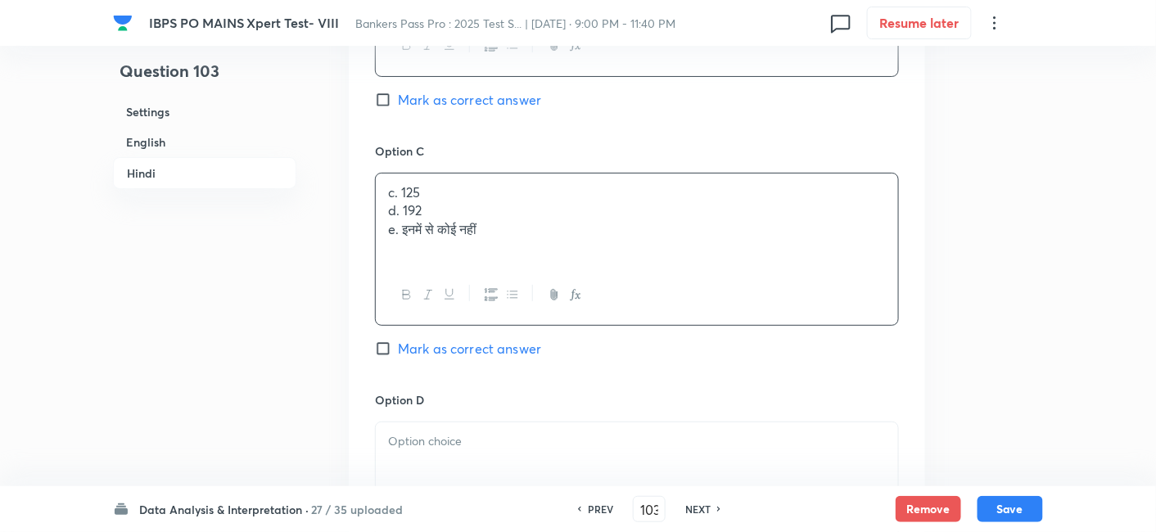
click at [426, 248] on div "c. 125 d. 192 e. इनमें से कोई नहीं" at bounding box center [637, 220] width 522 height 92
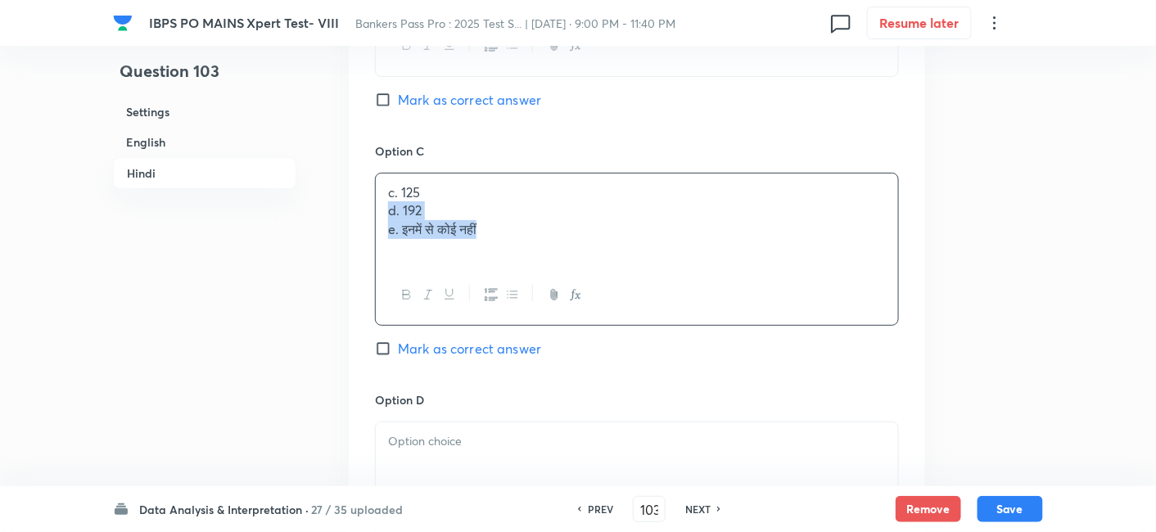
drag, startPoint x: 381, startPoint y: 233, endPoint x: 605, endPoint y: 323, distance: 241.7
click at [605, 323] on div "c. 125 d. 192 e. इनमें से कोई नहीं" at bounding box center [637, 249] width 524 height 153
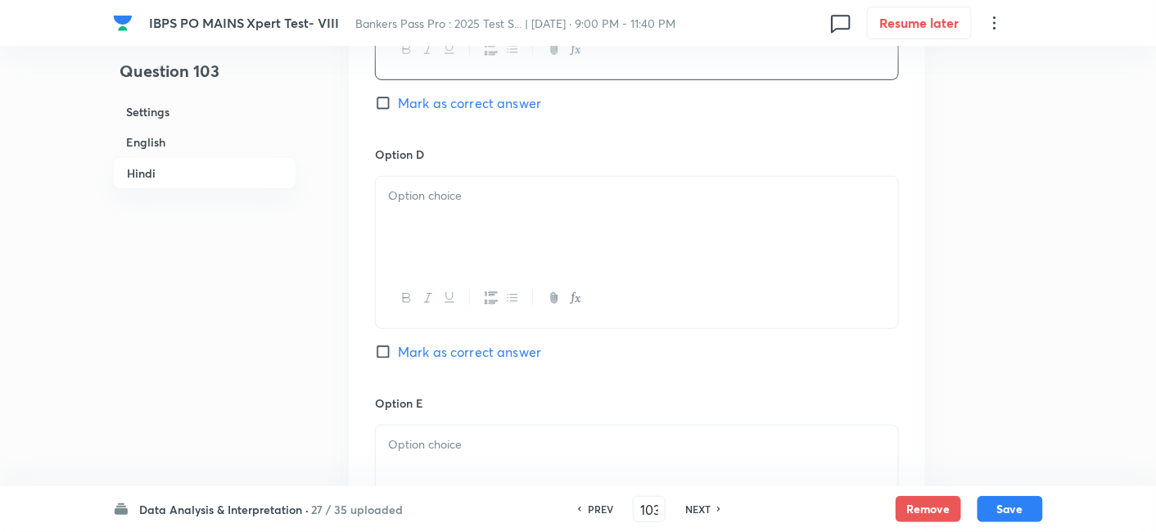
click at [407, 206] on p at bounding box center [637, 196] width 498 height 19
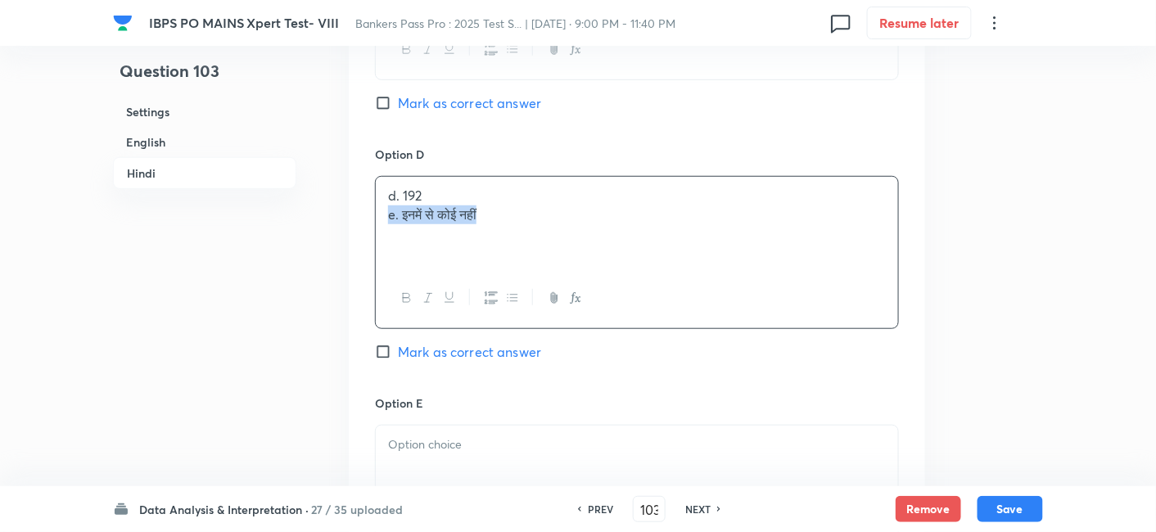
drag, startPoint x: 391, startPoint y: 226, endPoint x: 603, endPoint y: 274, distance: 216.7
click at [603, 269] on div "d. 192 e. इनमें से कोई नहीं" at bounding box center [637, 223] width 522 height 92
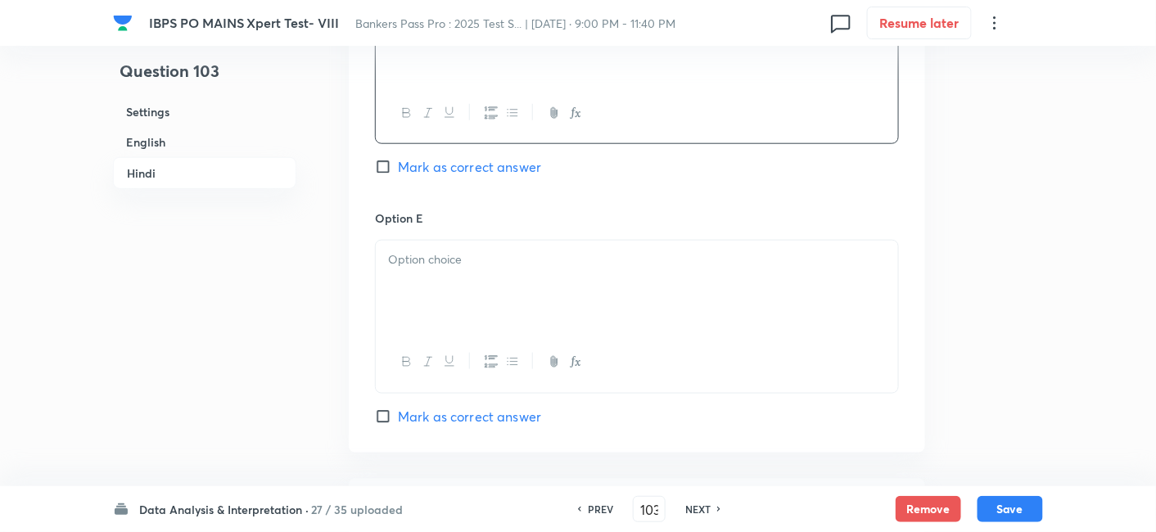
click at [603, 269] on p at bounding box center [637, 260] width 498 height 19
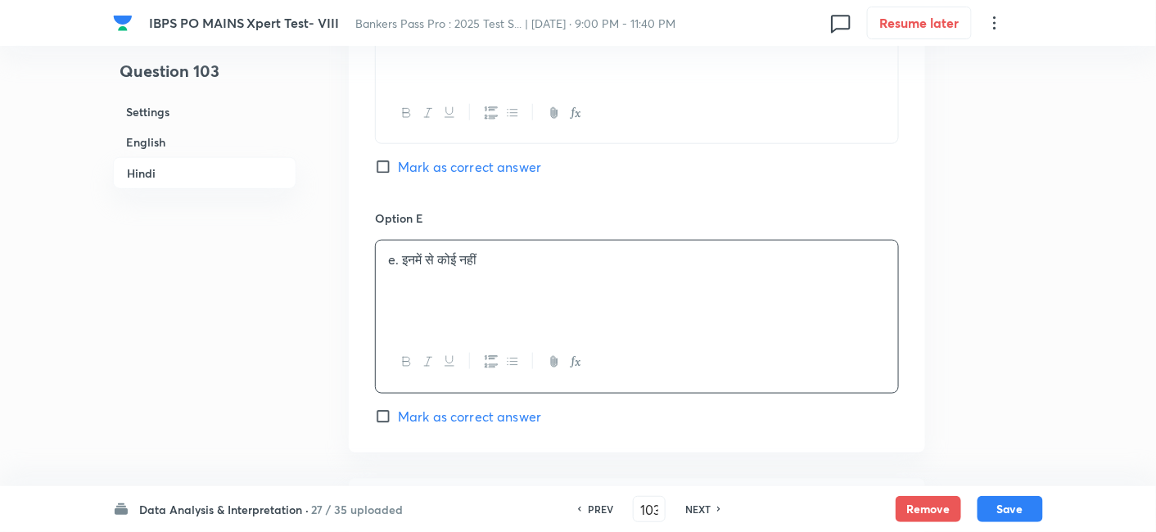
click at [490, 177] on span "Mark as correct answer" at bounding box center [469, 167] width 143 height 20
click at [398, 175] on input "Mark as correct answer" at bounding box center [386, 167] width 23 height 16
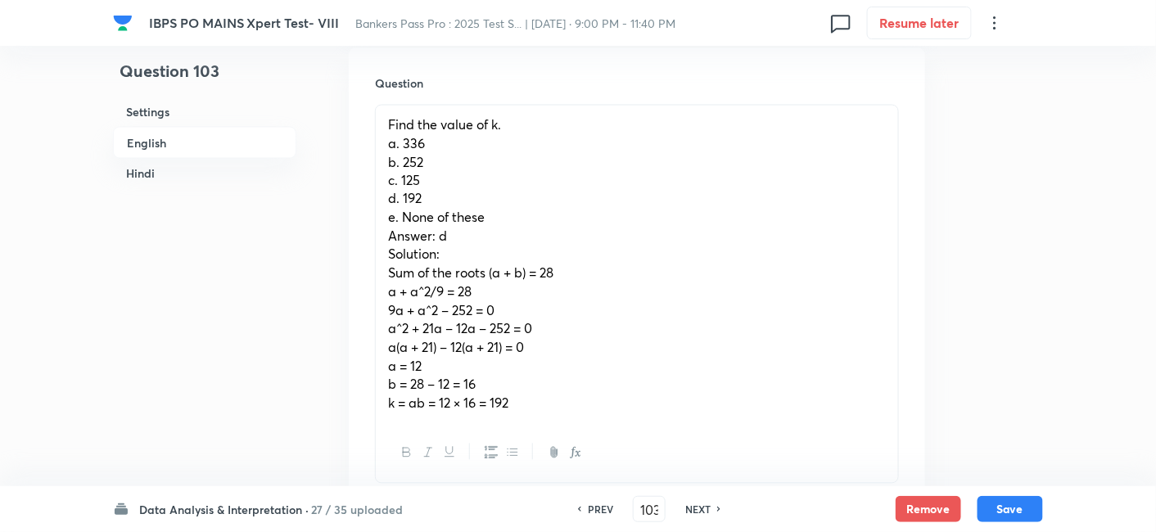
scroll to position [837, 0]
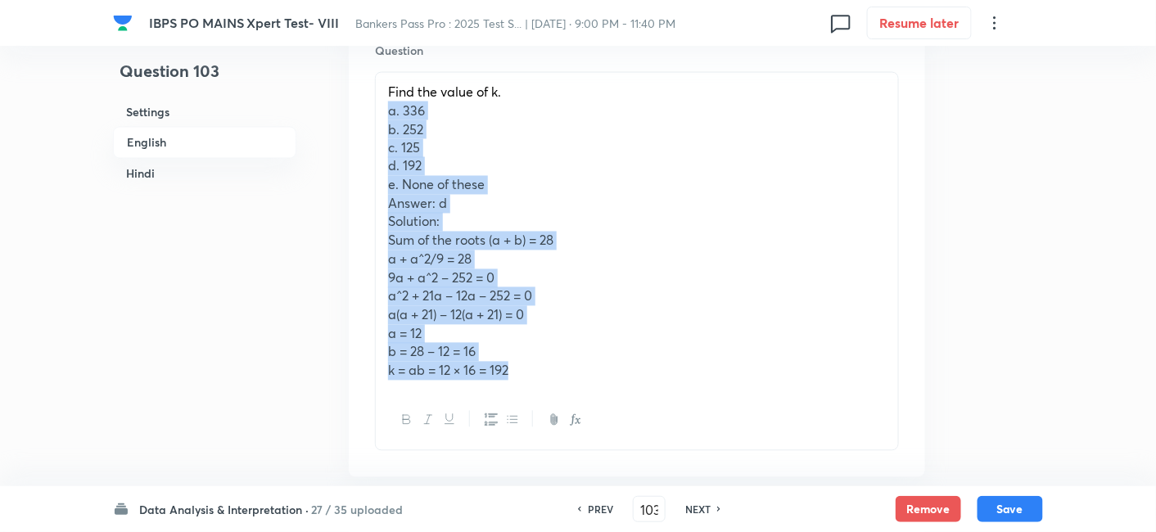
drag, startPoint x: 384, startPoint y: 114, endPoint x: 547, endPoint y: 403, distance: 331.8
click at [547, 403] on div "Find the value of k. a. 336 b. 252 c. 125 d. 192 e. None of these Answer: d Sol…" at bounding box center [637, 261] width 524 height 379
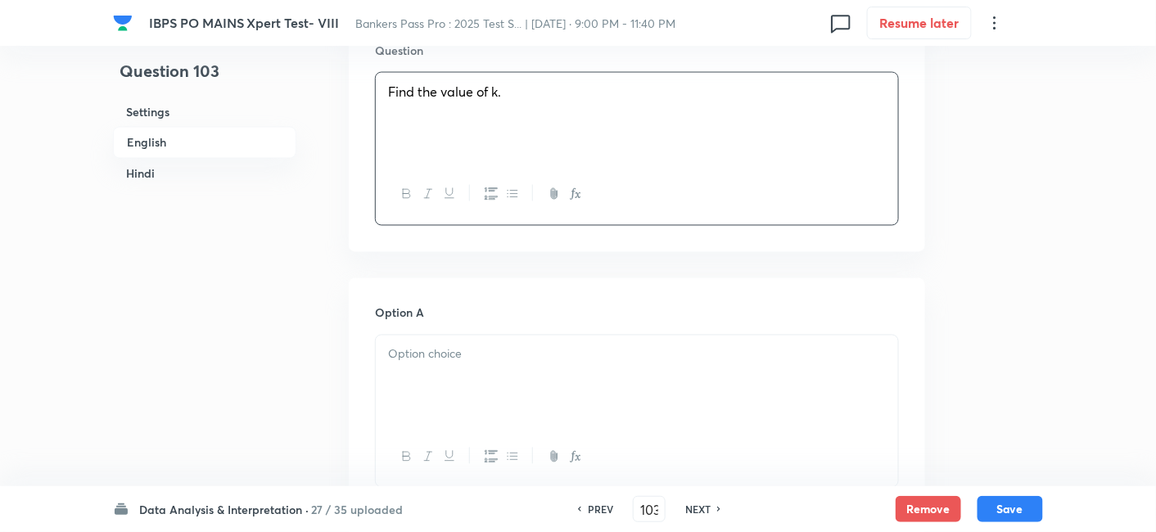
scroll to position [1064, 0]
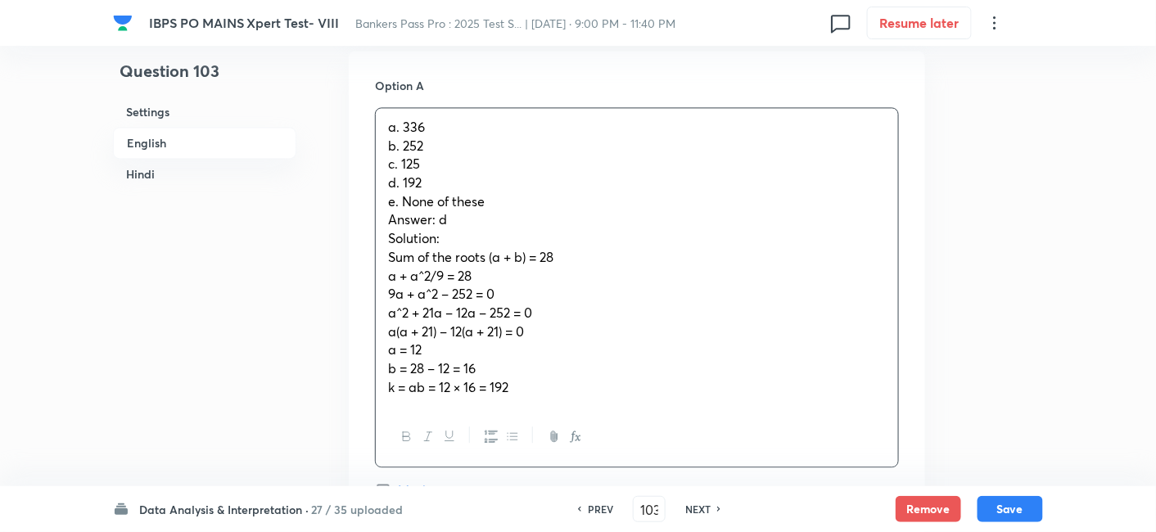
click at [412, 172] on div "a. 336 b. 252 c. 125 d. 192 e. None of these Answer: d Solution: Sum of the roo…" at bounding box center [637, 257] width 522 height 299
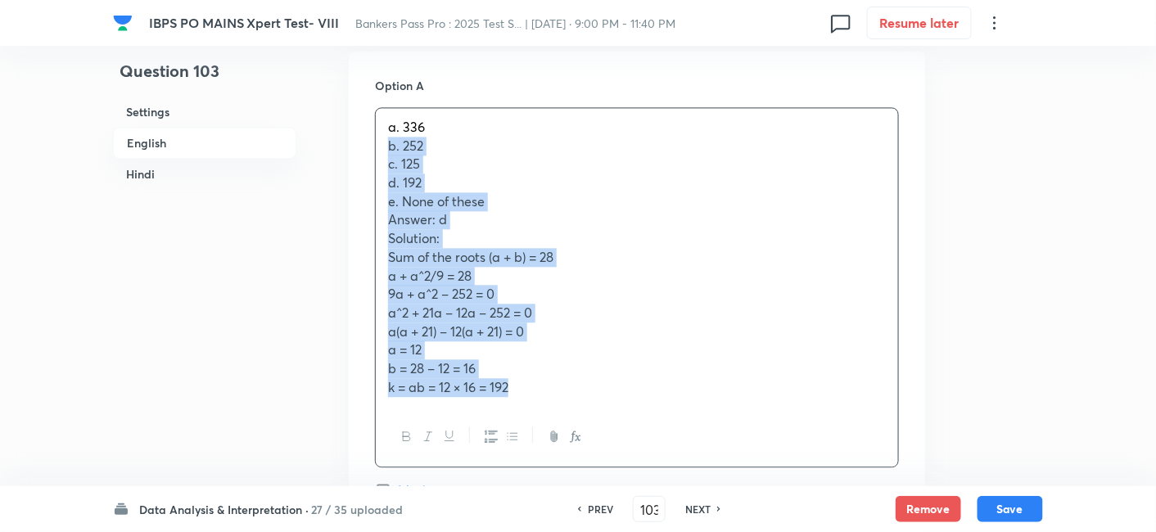
drag, startPoint x: 388, startPoint y: 145, endPoint x: 574, endPoint y: 405, distance: 319.9
click at [574, 405] on div "a. 336 b. 252 c. 125 d. 192 e. None of these Answer: d Solution: Sum of the roo…" at bounding box center [637, 287] width 524 height 360
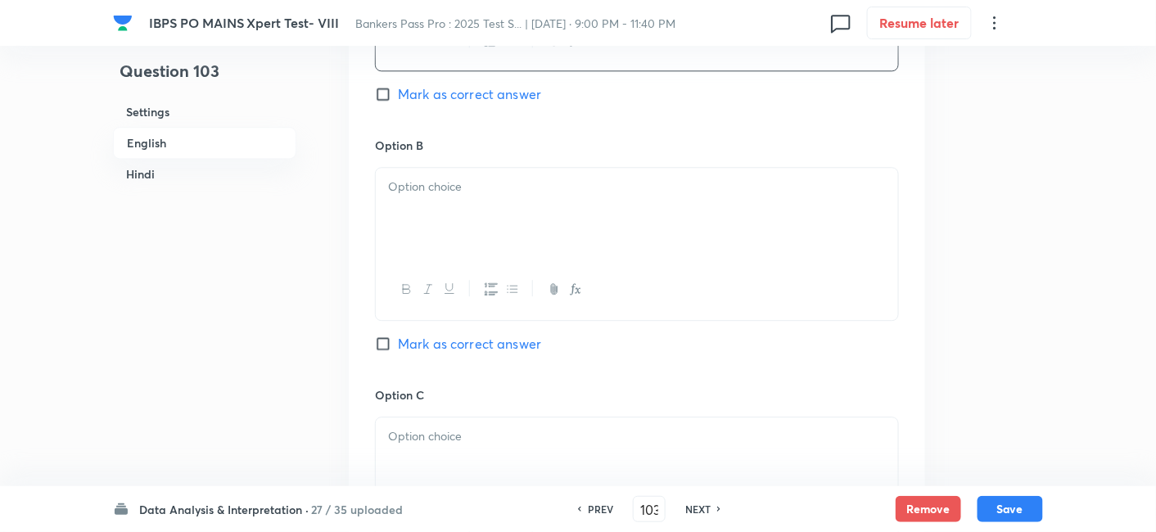
scroll to position [1260, 0]
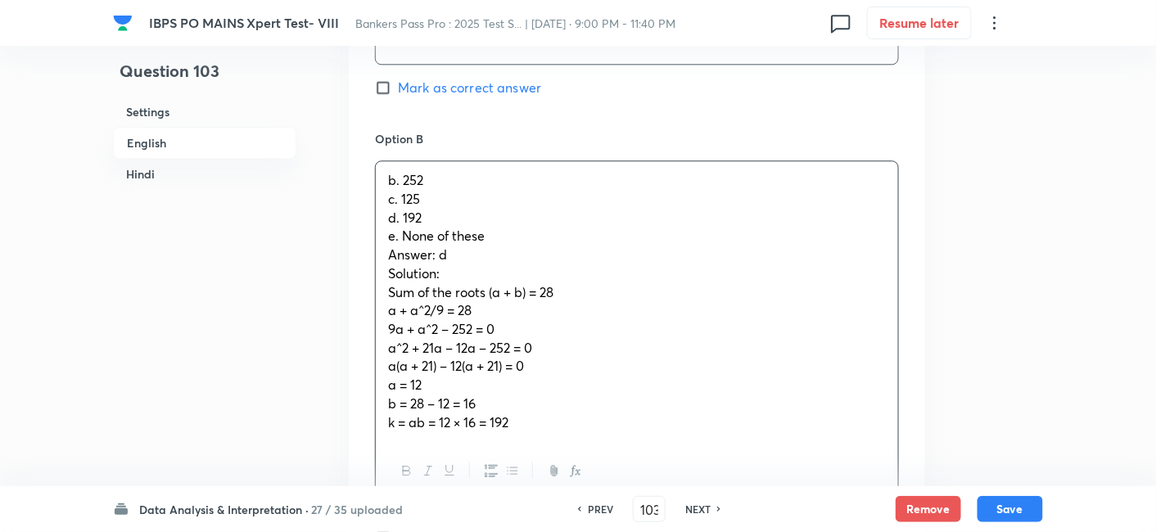
click at [431, 237] on div "b. 252 c. 125 d. 192 e. None of these Answer: d Solution: Sum of the roots (a +…" at bounding box center [637, 301] width 522 height 280
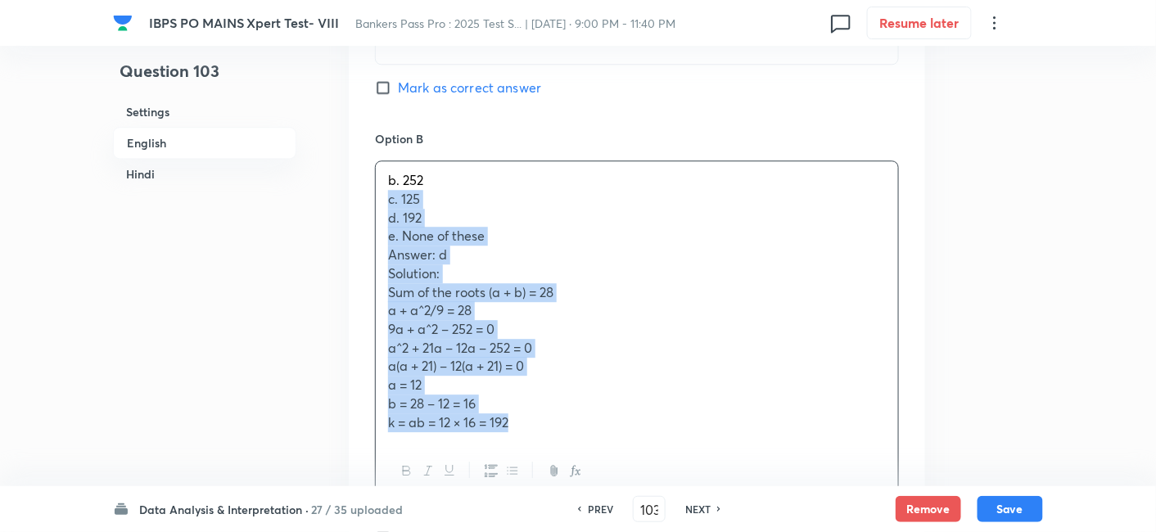
drag, startPoint x: 381, startPoint y: 197, endPoint x: 589, endPoint y: 451, distance: 328.8
click at [589, 451] on div "b. 252 c. 125 d. 192 e. None of these Answer: d Solution: Sum of the roots (a +…" at bounding box center [637, 330] width 524 height 341
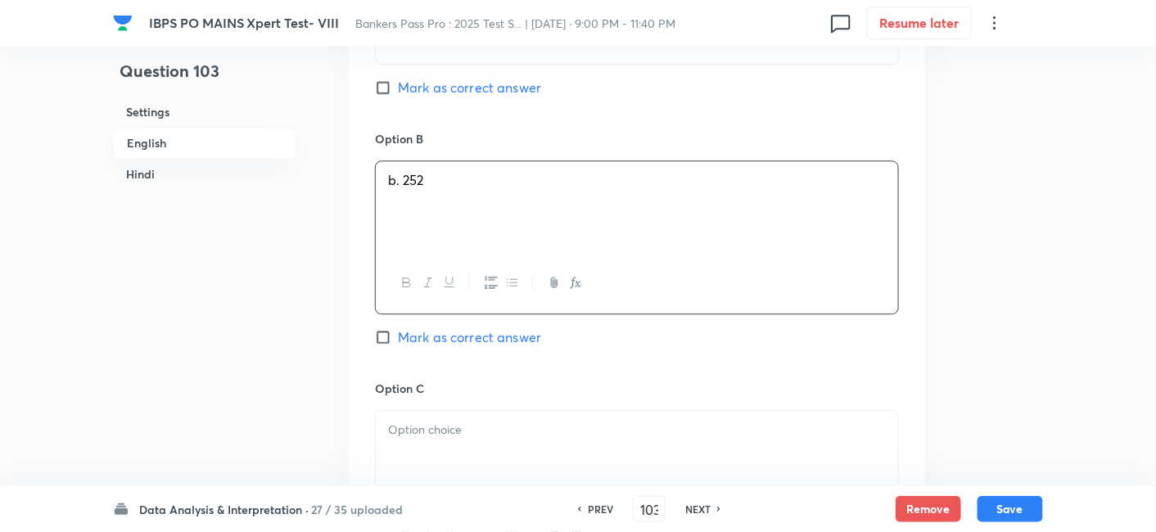
scroll to position [1561, 0]
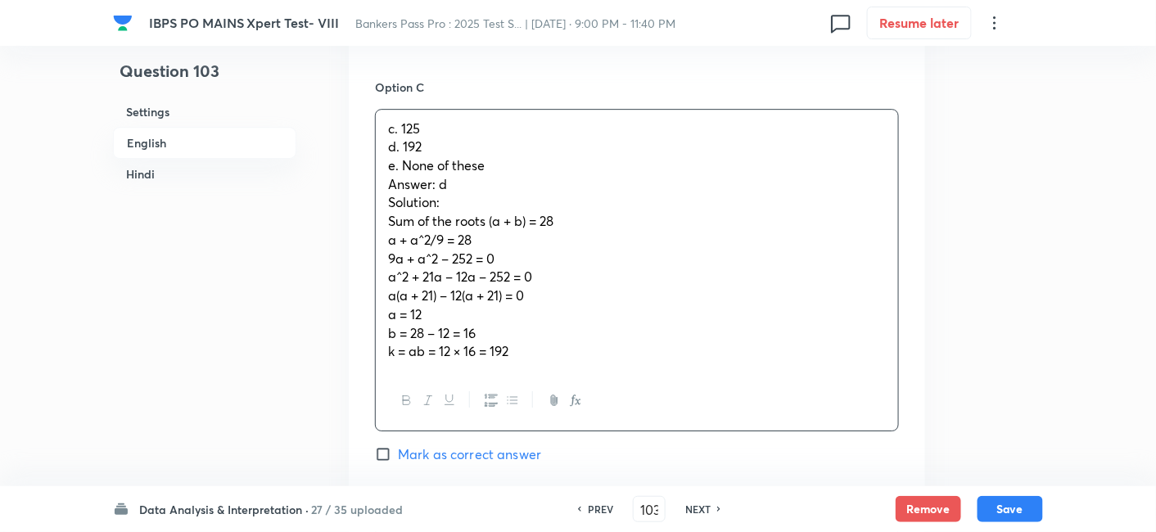
click at [417, 169] on div "c. 125 d. 192 e. None of these Answer: d Solution: Sum of the roots (a + b) = 2…" at bounding box center [637, 240] width 522 height 261
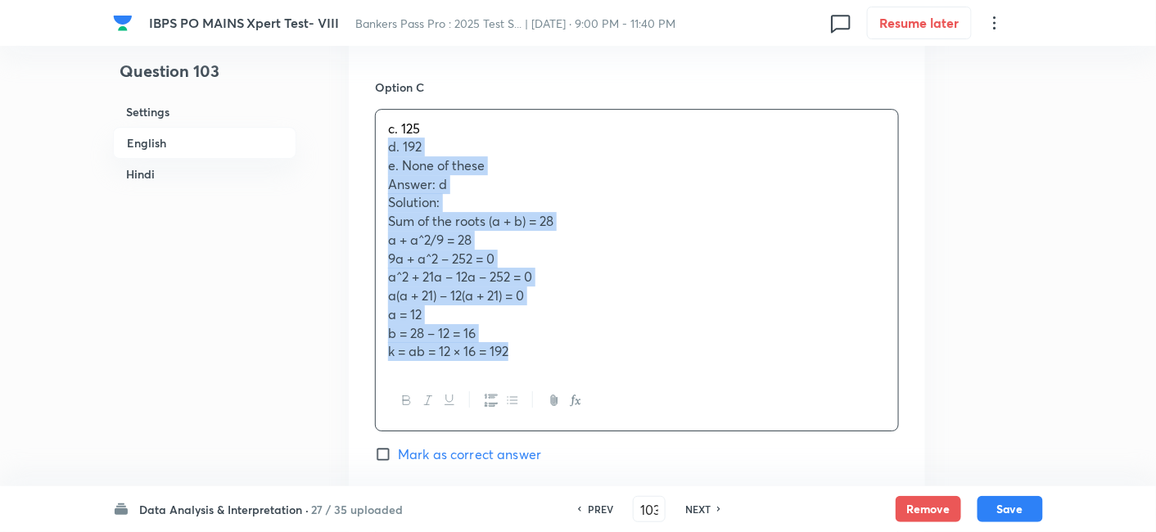
drag, startPoint x: 388, startPoint y: 148, endPoint x: 587, endPoint y: 427, distance: 342.2
click at [587, 427] on div "c. 125 d. 192 e. None of these Answer: d Solution: Sum of the roots (a + b) = 2…" at bounding box center [637, 270] width 524 height 323
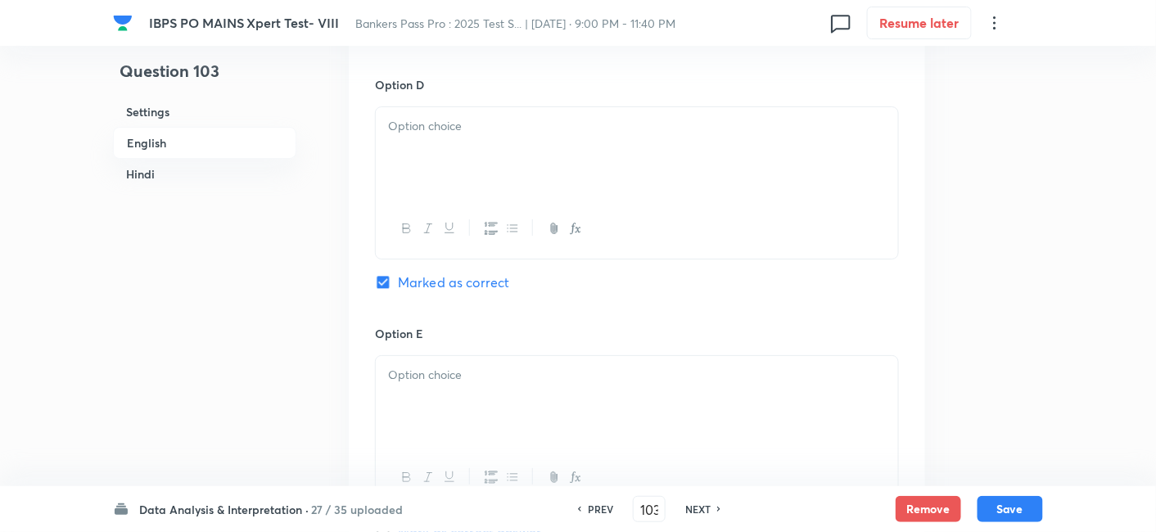
scroll to position [1820, 0]
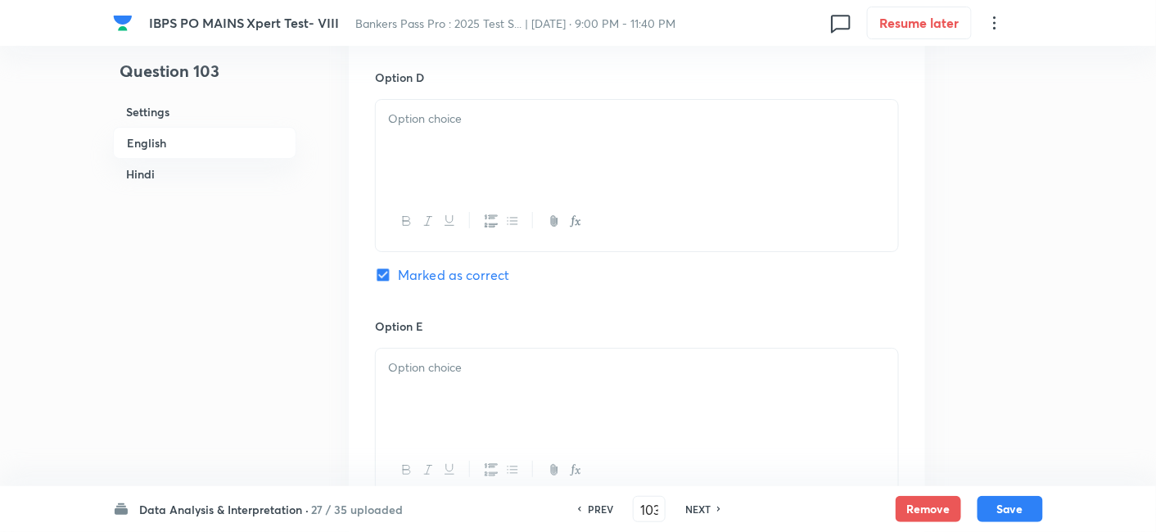
click at [451, 165] on div at bounding box center [637, 146] width 522 height 92
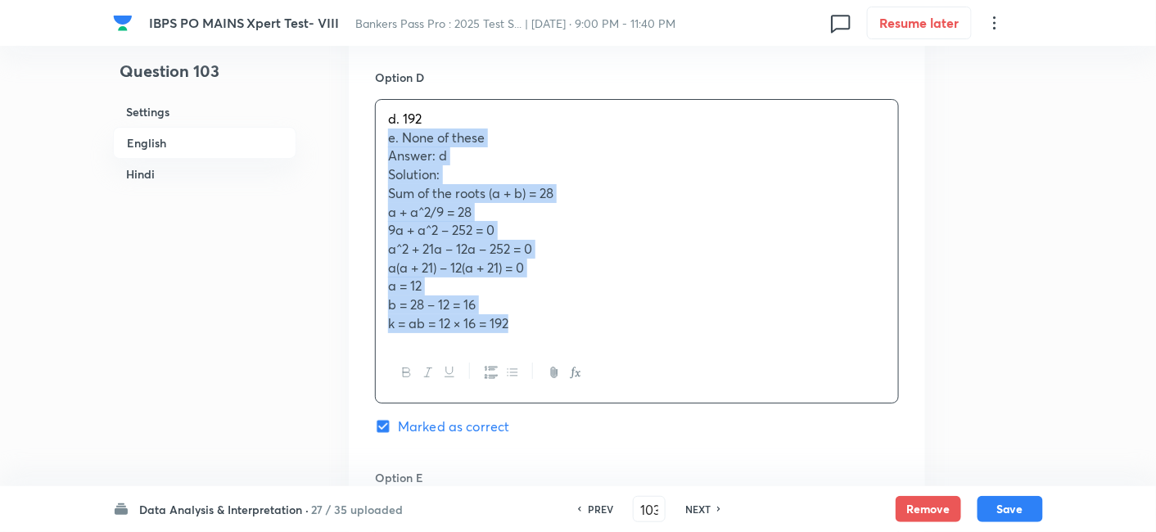
drag, startPoint x: 385, startPoint y: 137, endPoint x: 626, endPoint y: 377, distance: 341.0
click at [626, 377] on div "d. 192 e. None of these Answer: d Solution: Sum of the roots (a + b) = 28 a + a…" at bounding box center [637, 251] width 524 height 305
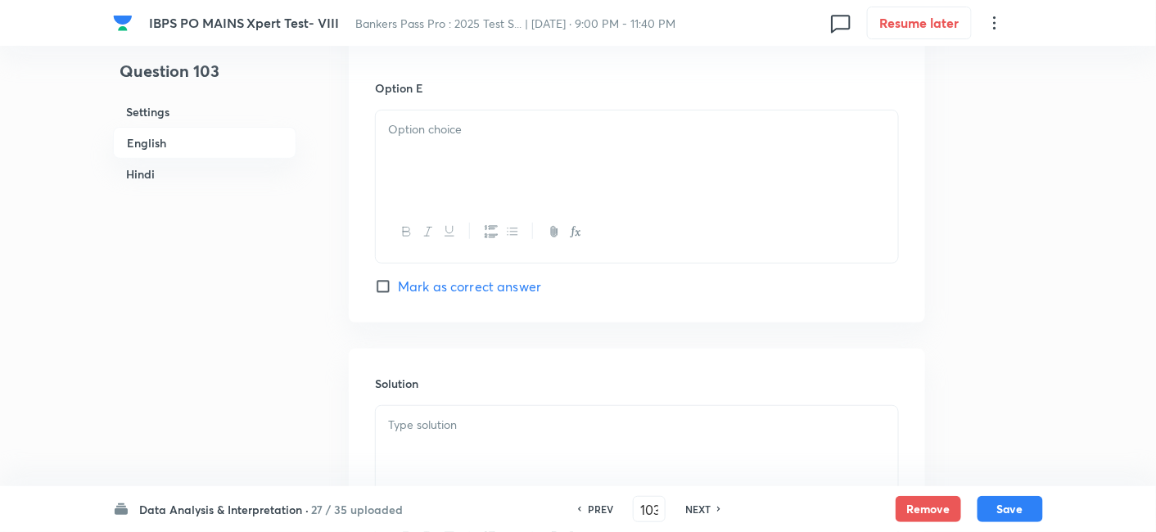
scroll to position [2071, 0]
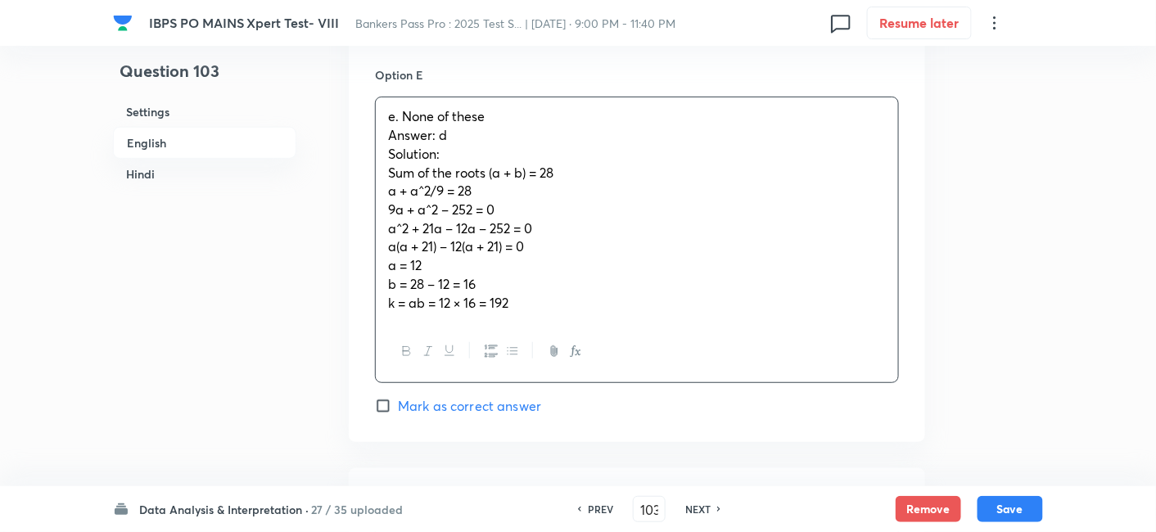
click at [458, 158] on div "e. None of these Answer: d Solution: Sum of the roots (a + b) = 28 a + a^2/9 = …" at bounding box center [637, 209] width 522 height 224
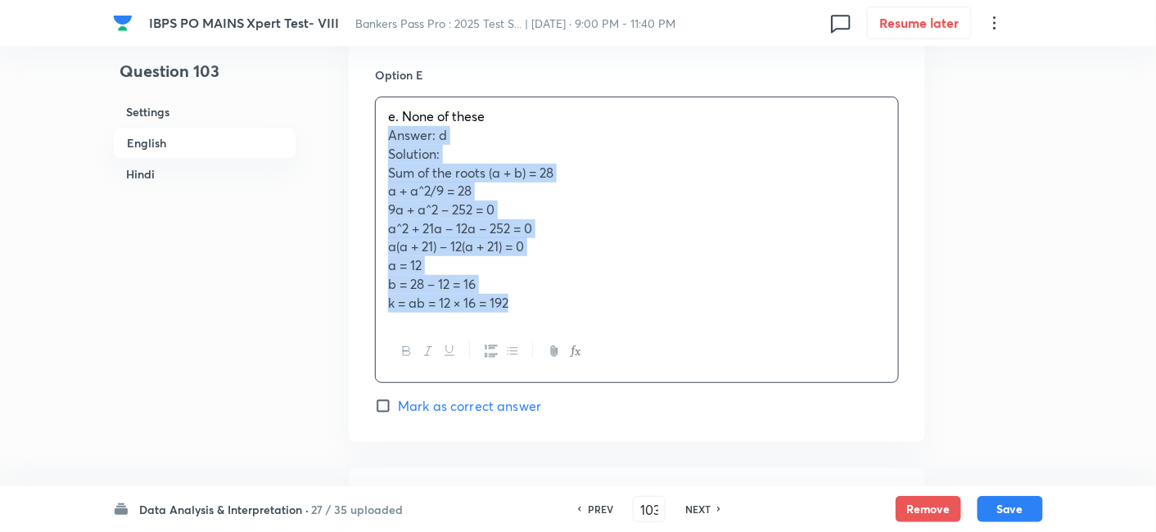
drag, startPoint x: 386, startPoint y: 134, endPoint x: 579, endPoint y: 347, distance: 287.5
click at [579, 347] on div "e. None of these Answer: d Solution: Sum of the roots (a + b) = 28 a + a^2/9 = …" at bounding box center [637, 240] width 524 height 286
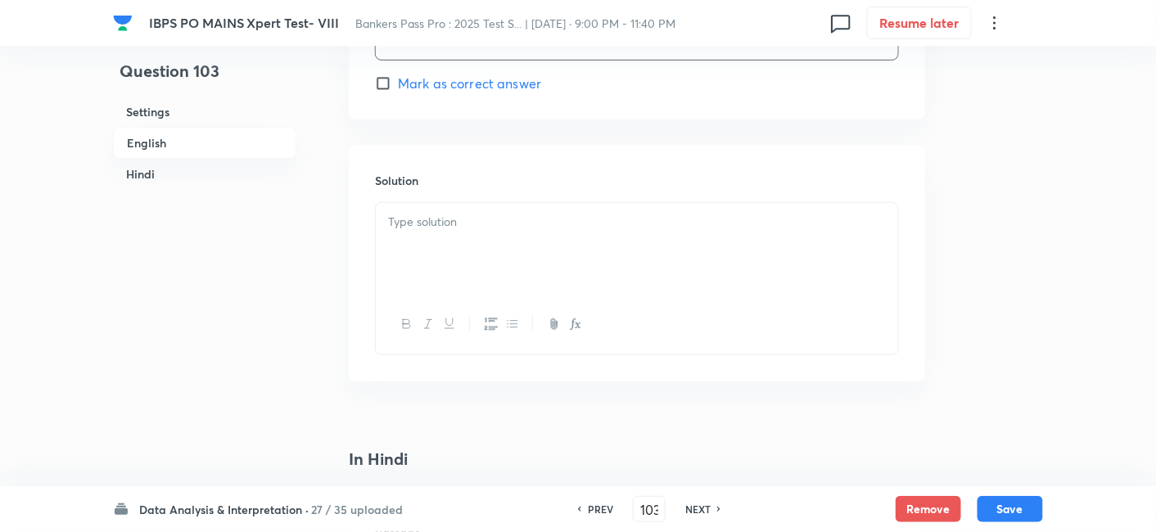
scroll to position [2262, 0]
click at [455, 203] on div at bounding box center [637, 248] width 522 height 92
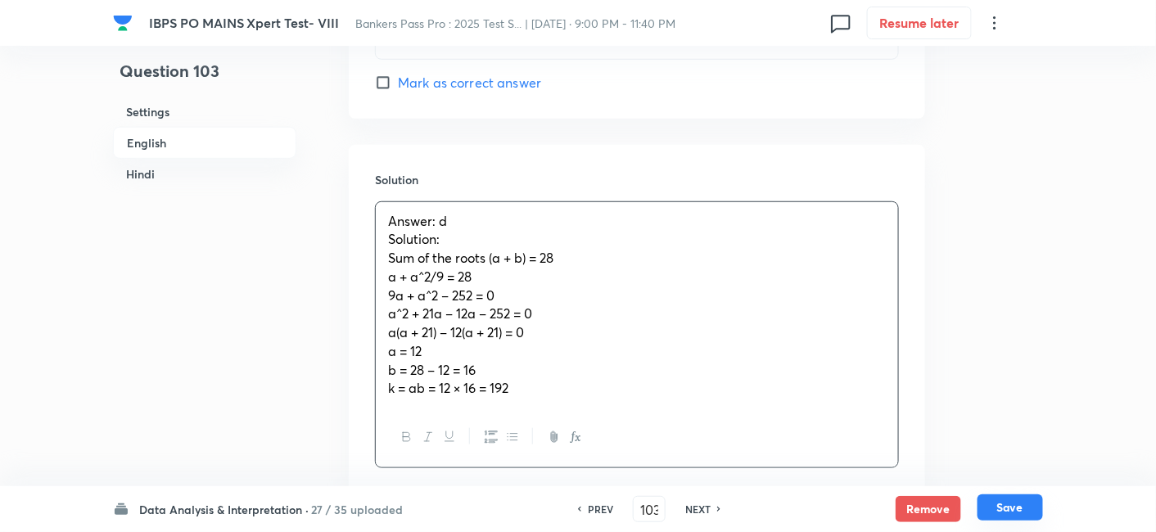
click at [1011, 506] on button "Save" at bounding box center [1011, 508] width 66 height 26
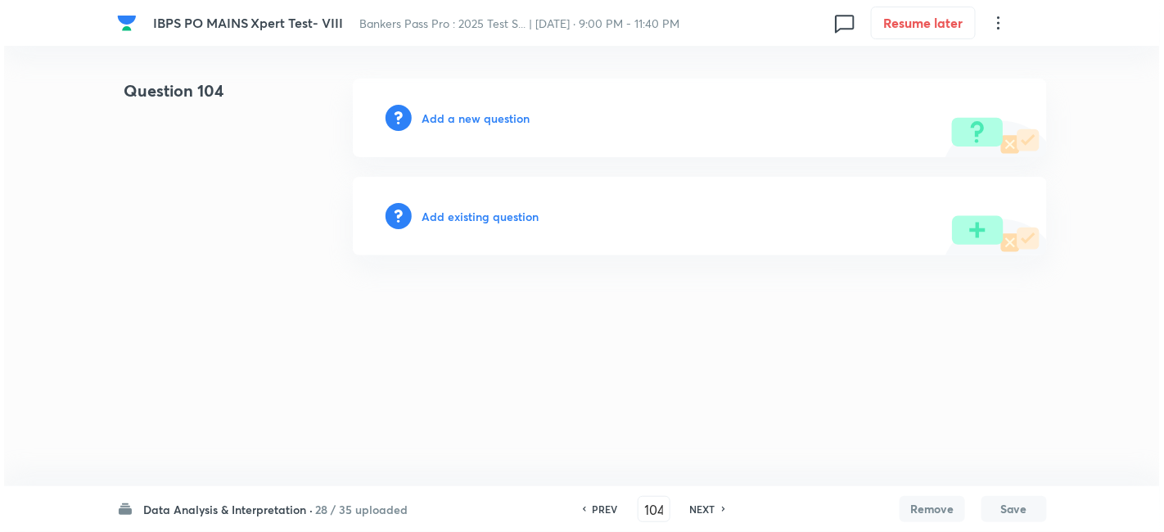
scroll to position [0, 0]
click at [511, 124] on h6 "Add a new question" at bounding box center [476, 118] width 108 height 17
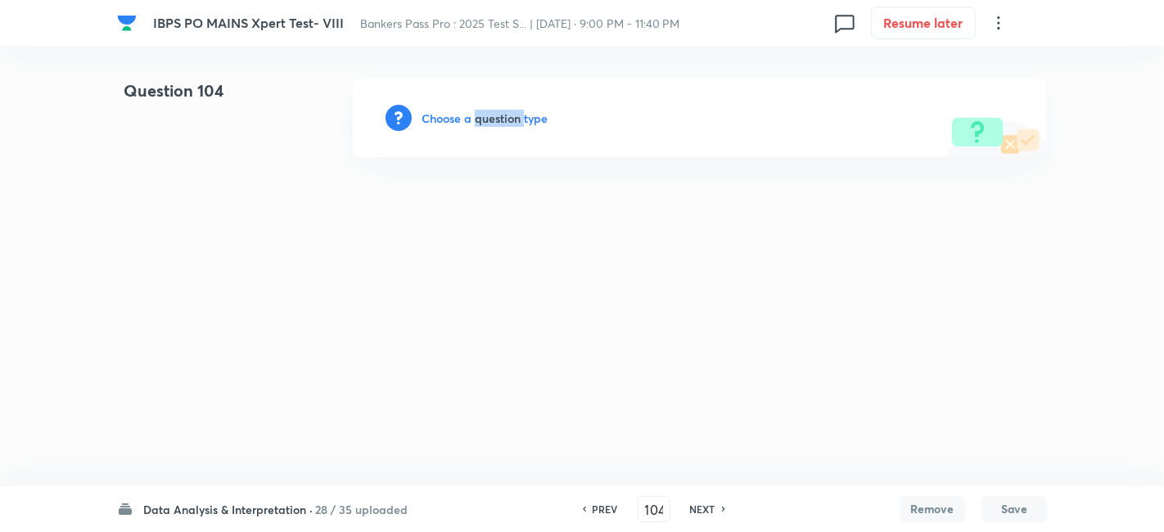
click at [511, 124] on h6 "Choose a question type" at bounding box center [485, 118] width 126 height 17
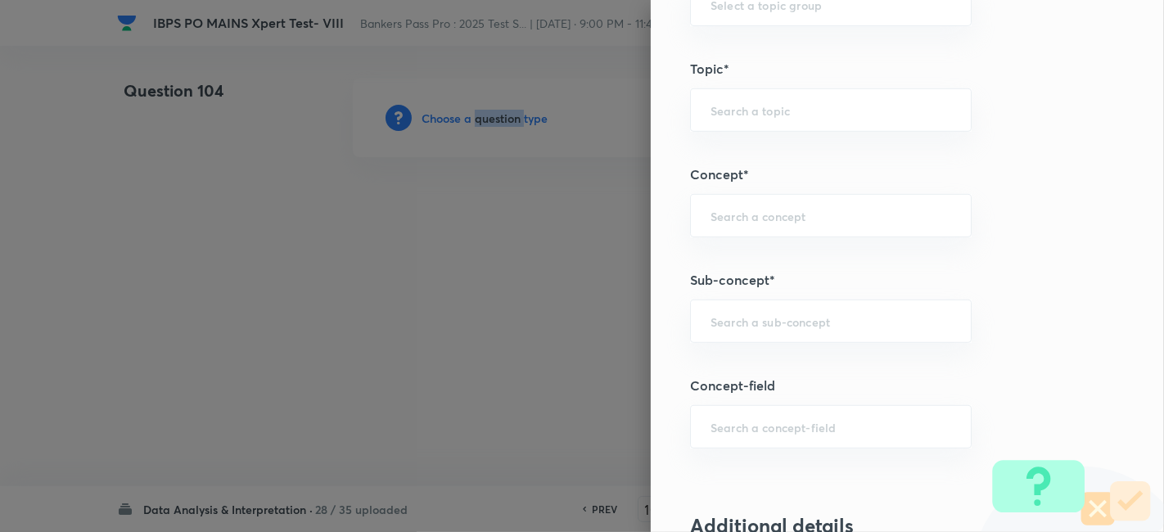
scroll to position [786, 0]
click at [776, 338] on div "​" at bounding box center [831, 321] width 282 height 43
click at [737, 315] on input "text" at bounding box center [831, 322] width 241 height 16
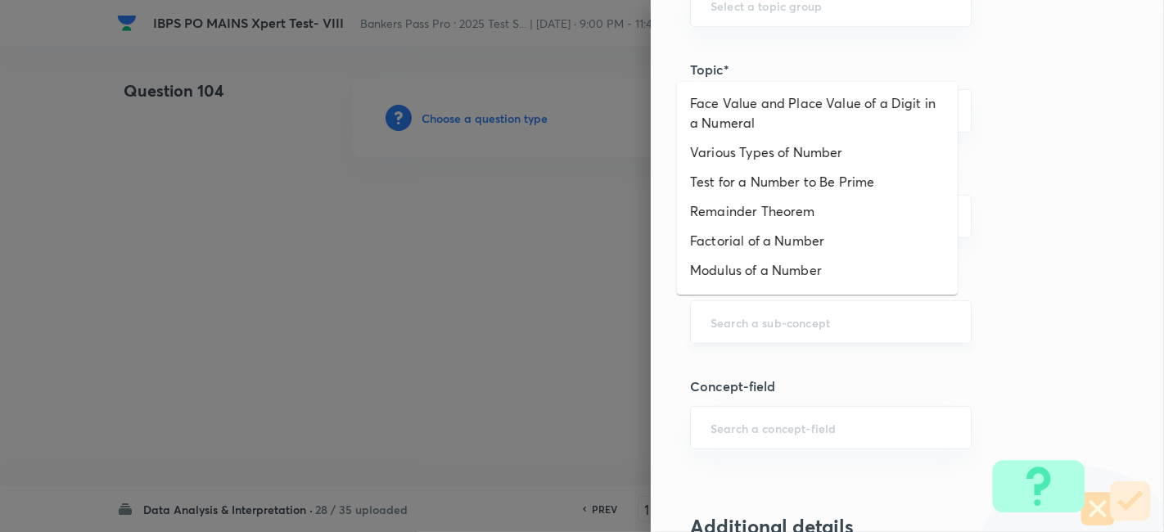
click at [777, 317] on input "text" at bounding box center [831, 322] width 241 height 16
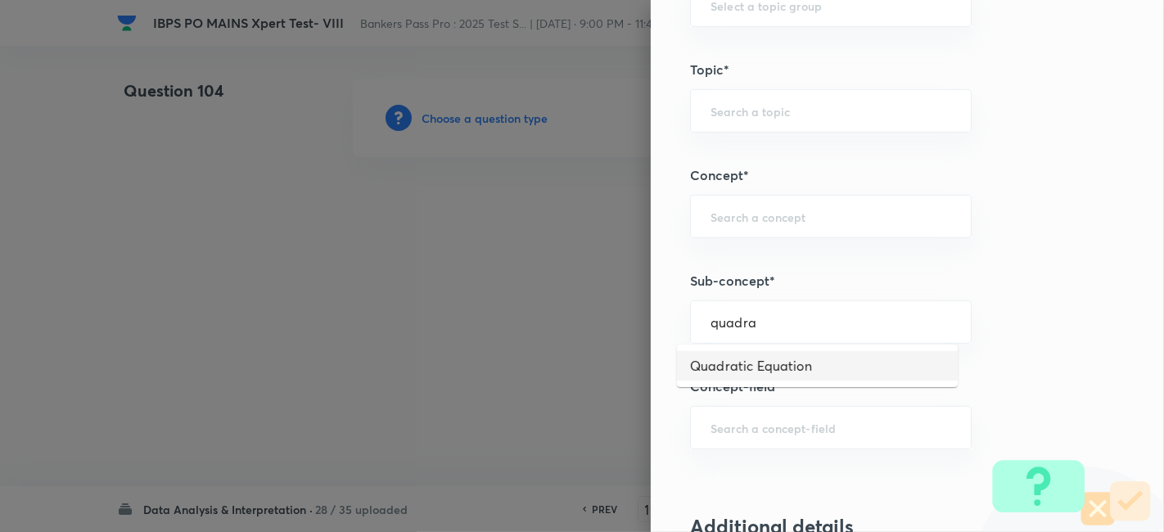
click at [825, 364] on li "Quadratic Equation" at bounding box center [817, 365] width 281 height 29
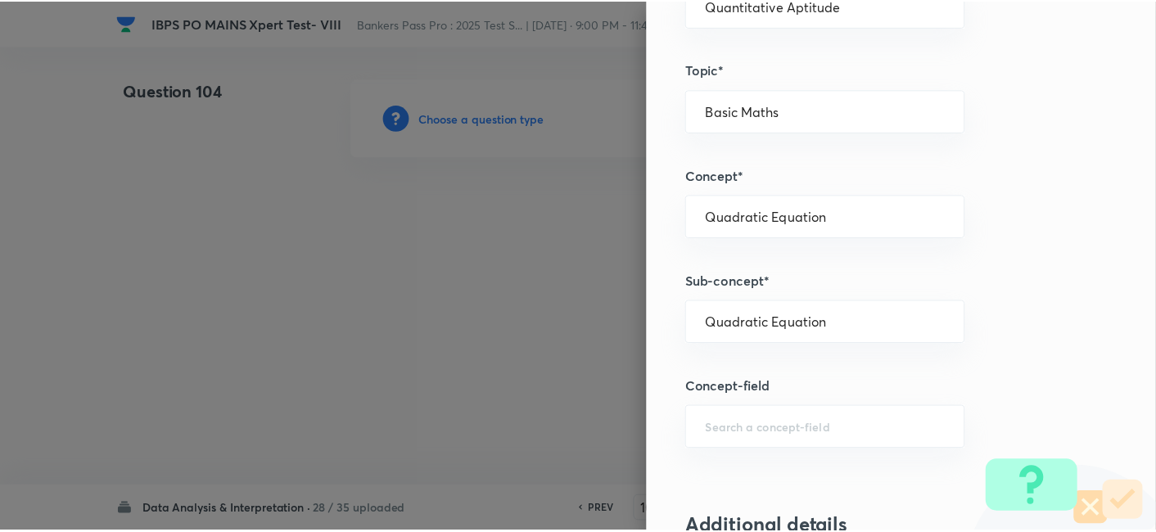
scroll to position [1695, 0]
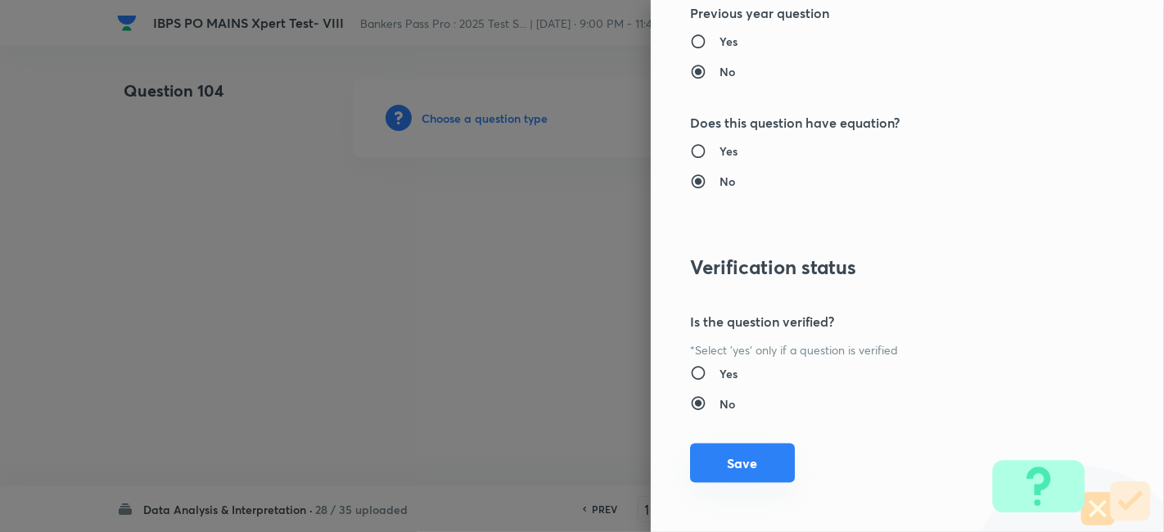
click at [718, 464] on button "Save" at bounding box center [742, 463] width 105 height 39
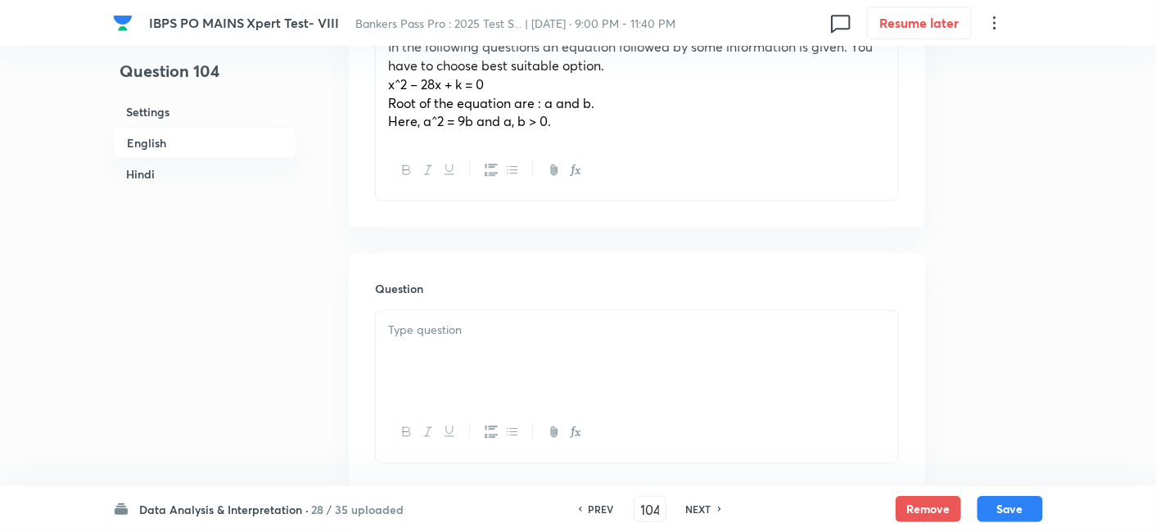
scroll to position [600, 0]
paste div
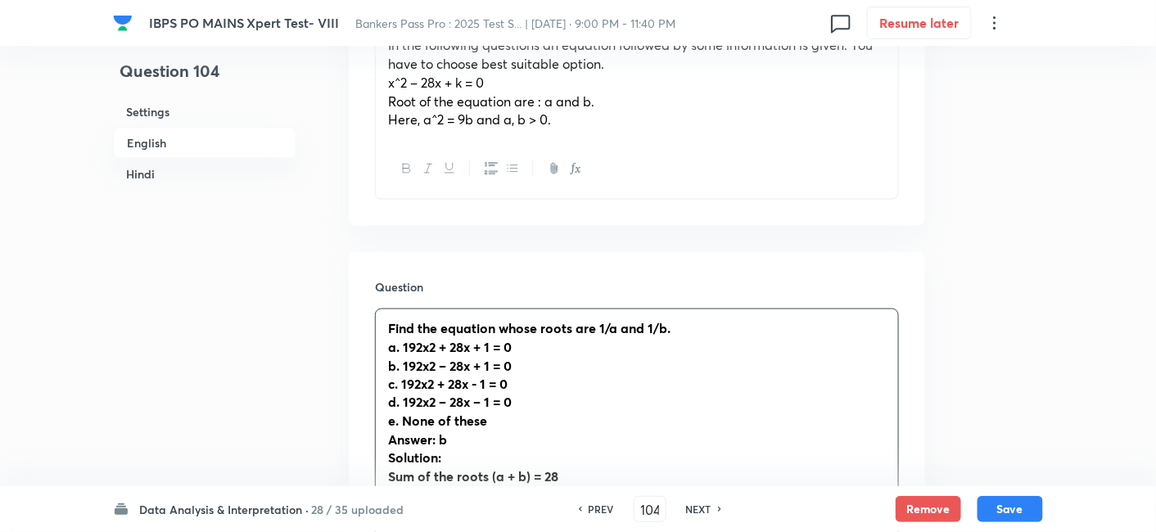
click at [482, 337] on div "Find the equation whose roots are 1/a and 1/b. a. 192x2 + 28x + 1 = 0 b. 192x2 …" at bounding box center [637, 412] width 522 height 206
click at [428, 350] on strong "a. 192x2 + 28x + 1 = 0" at bounding box center [450, 346] width 124 height 17
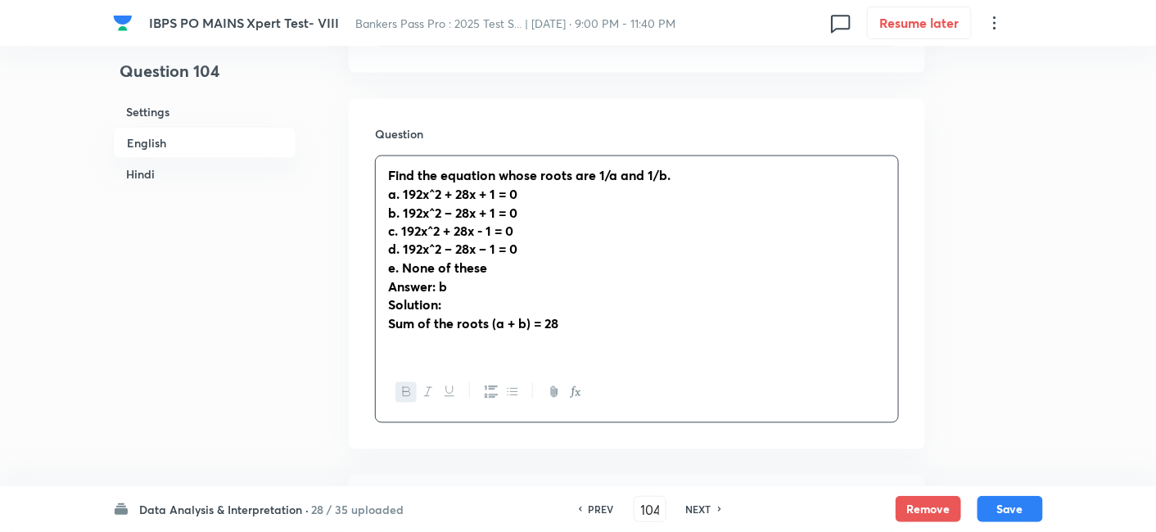
scroll to position [779, 0]
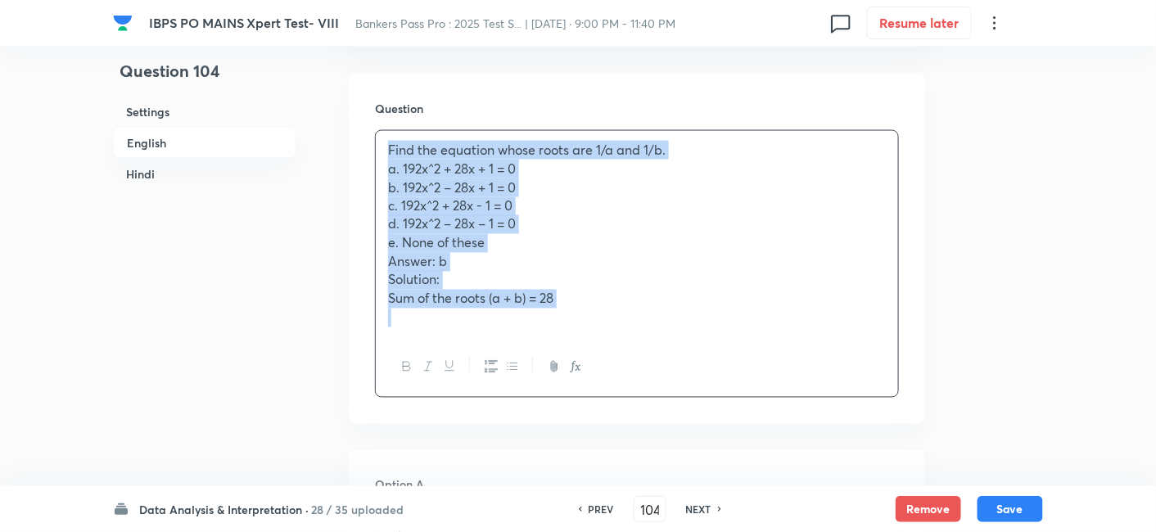
drag, startPoint x: 377, startPoint y: 147, endPoint x: 721, endPoint y: 377, distance: 414.9
click at [721, 377] on div "Find the equation whose roots are 1/a and 1/b. a. 192x^2 + 28x + 1 = 0 b. 192x^…" at bounding box center [637, 264] width 524 height 268
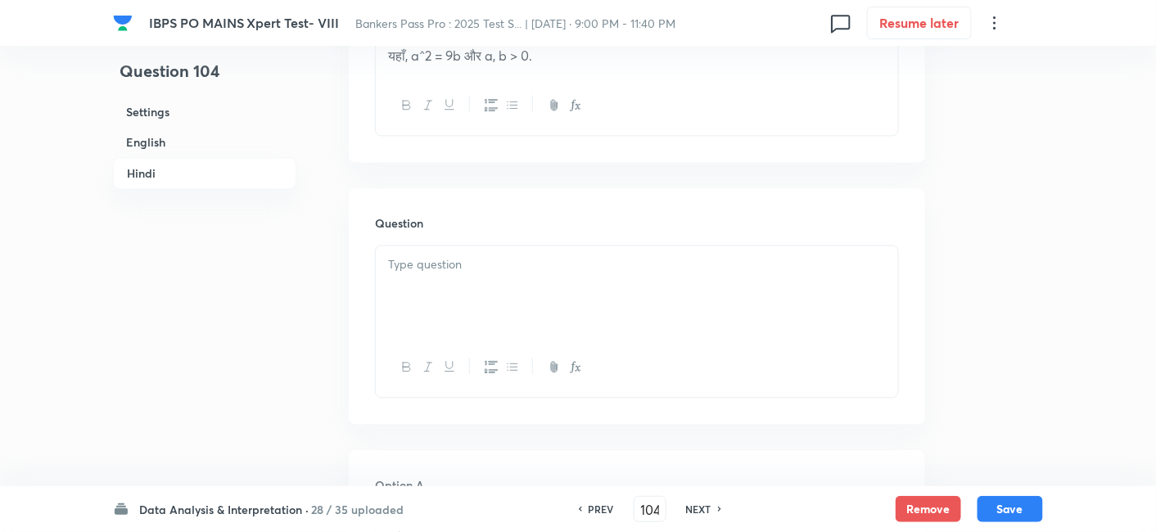
scroll to position [3011, 0]
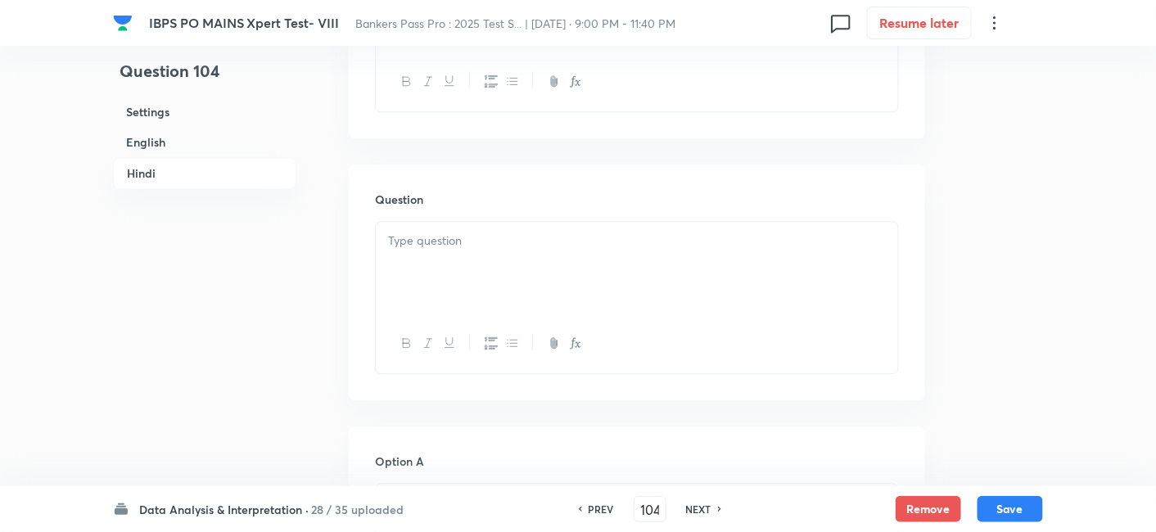
click at [500, 287] on div at bounding box center [637, 268] width 522 height 92
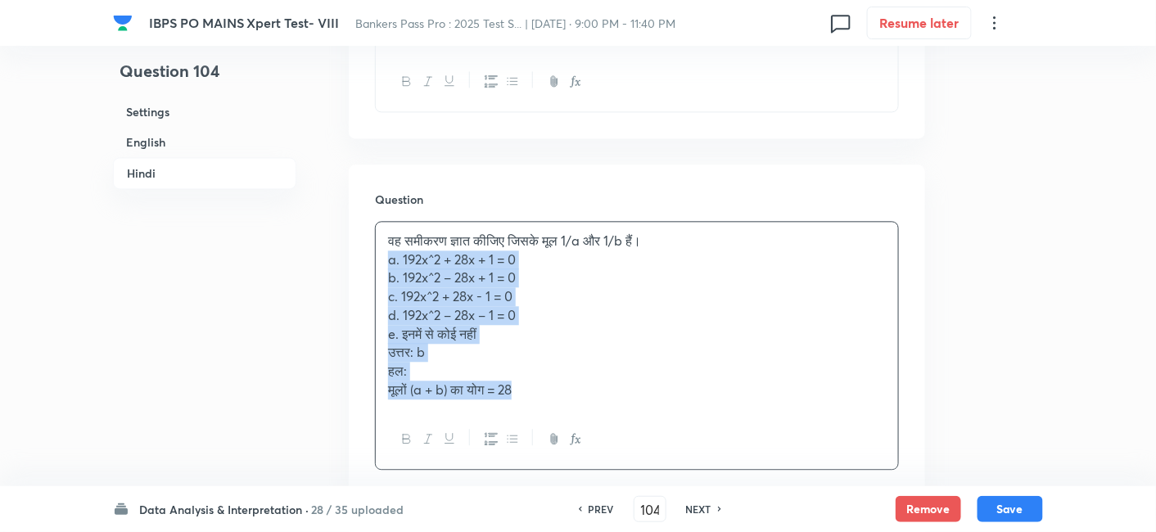
drag, startPoint x: 383, startPoint y: 281, endPoint x: 566, endPoint y: 421, distance: 230.1
click at [566, 409] on div "वह समीकरण ज्ञात कीजिए जिसके मूल 1/a और 1/b हैं। a. 192x^2 + 28x + 1 = 0 b. 192x…" at bounding box center [637, 315] width 522 height 187
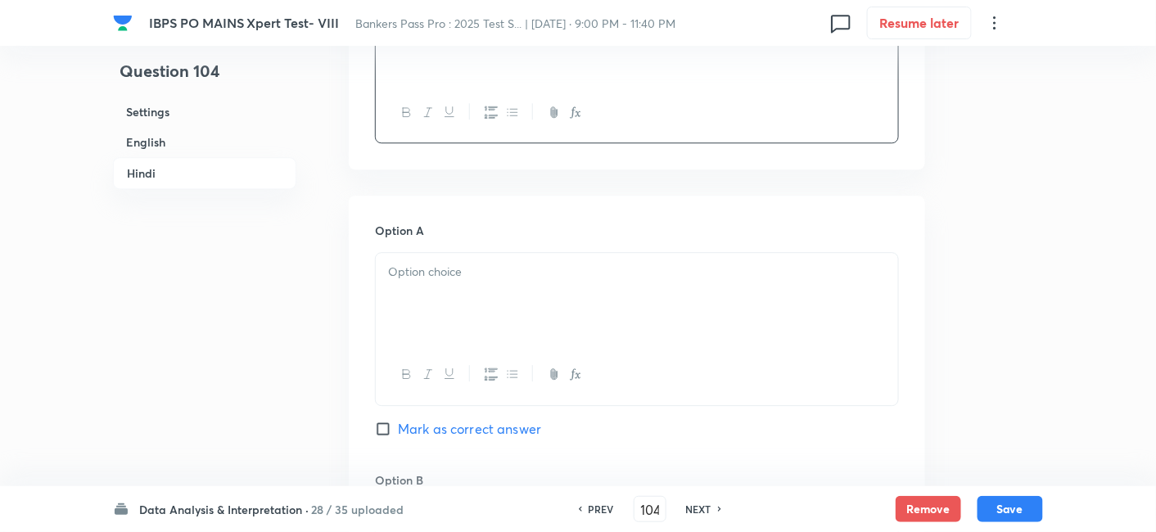
scroll to position [3242, 0]
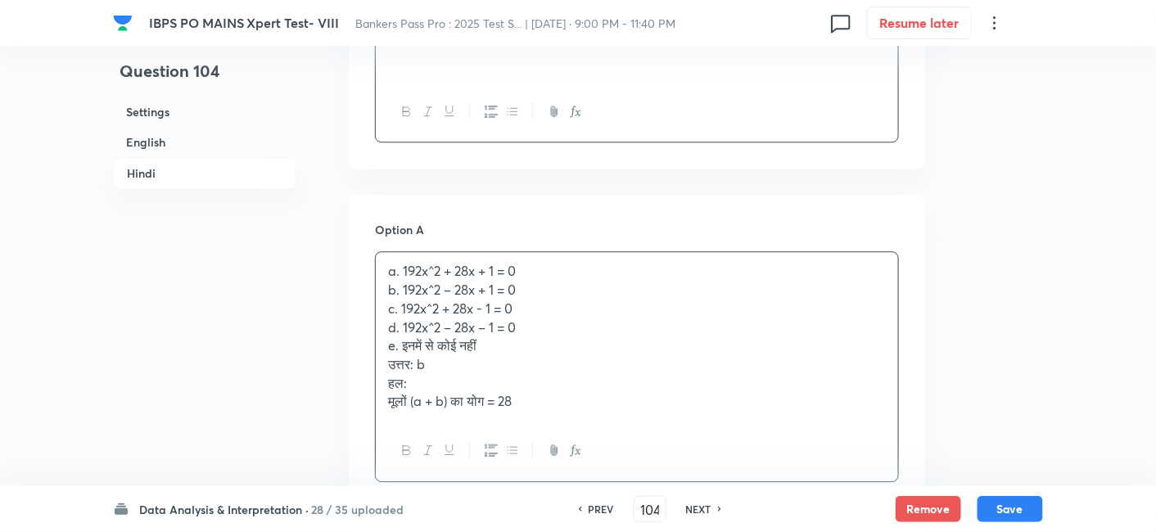
click at [404, 316] on div "a. 192x^2 + 28x + 1 = 0 b. 192x^2 – 28x + 1 = 0 c. 192x^2 + 28x - 1 = 0 d. 192x…" at bounding box center [637, 336] width 522 height 169
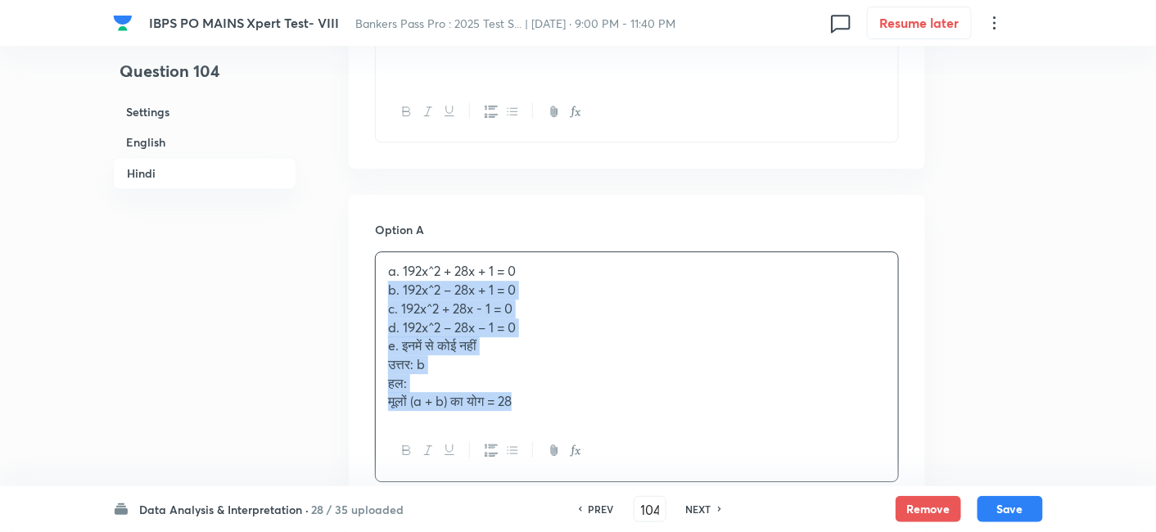
drag, startPoint x: 381, startPoint y: 307, endPoint x: 608, endPoint y: 471, distance: 279.7
click at [608, 471] on div "a. 192x^2 + 28x + 1 = 0 b. 192x^2 – 28x + 1 = 0 c. 192x^2 + 28x - 1 = 0 d. 192x…" at bounding box center [637, 366] width 524 height 230
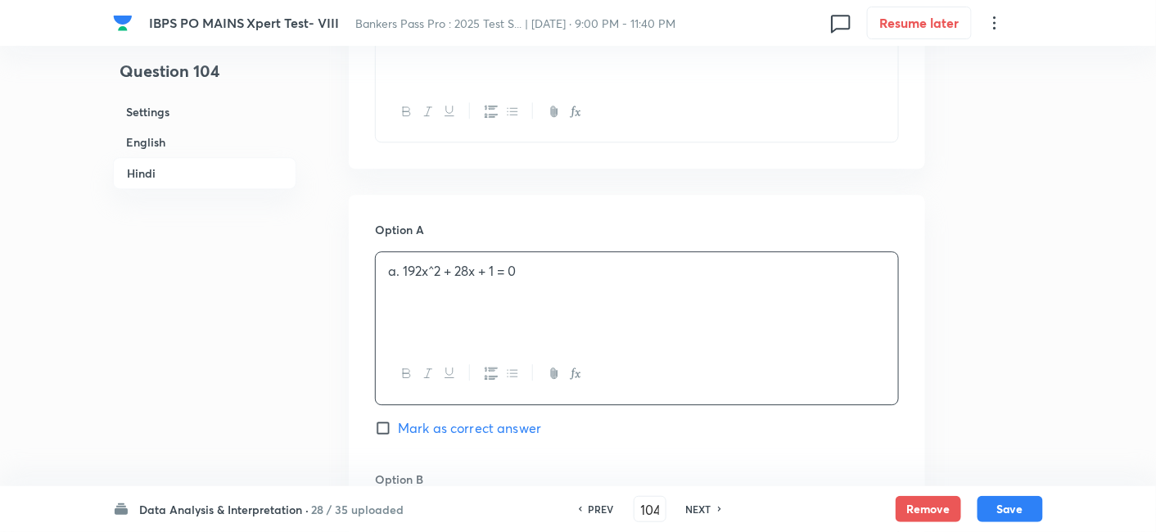
scroll to position [3471, 0]
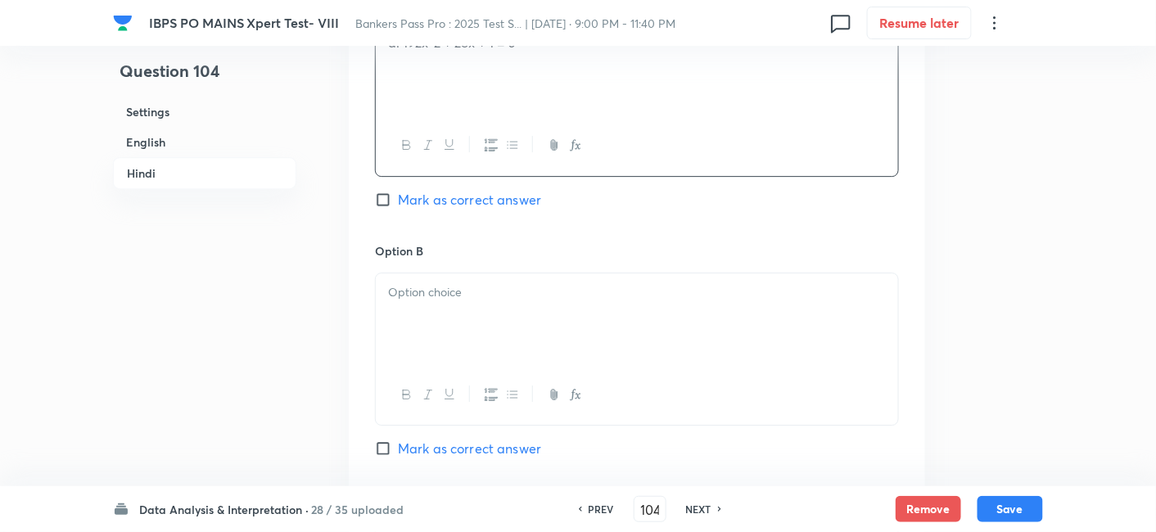
click at [442, 343] on div at bounding box center [637, 319] width 522 height 92
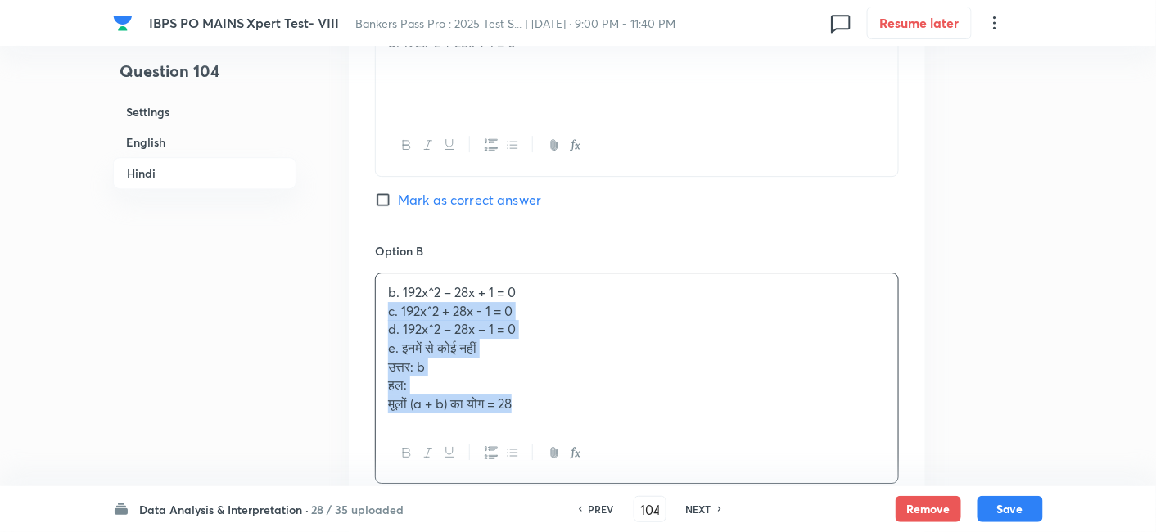
drag, startPoint x: 386, startPoint y: 332, endPoint x: 627, endPoint y: 485, distance: 286.0
click at [627, 484] on div "b. 192x^2 – 28x + 1 = 0 c. 192x^2 + 28x - 1 = 0 d. 192x^2 – 28x – 1 = 0 e. इनमे…" at bounding box center [637, 378] width 524 height 211
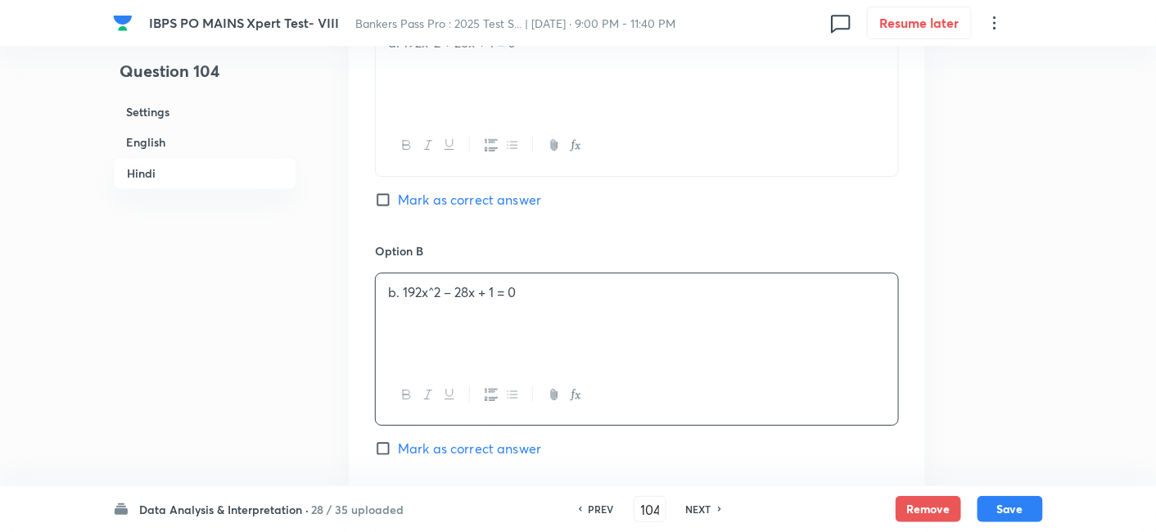
click at [490, 459] on span "Mark as correct answer" at bounding box center [469, 449] width 143 height 20
click at [398, 457] on input "Mark as correct answer" at bounding box center [386, 449] width 23 height 16
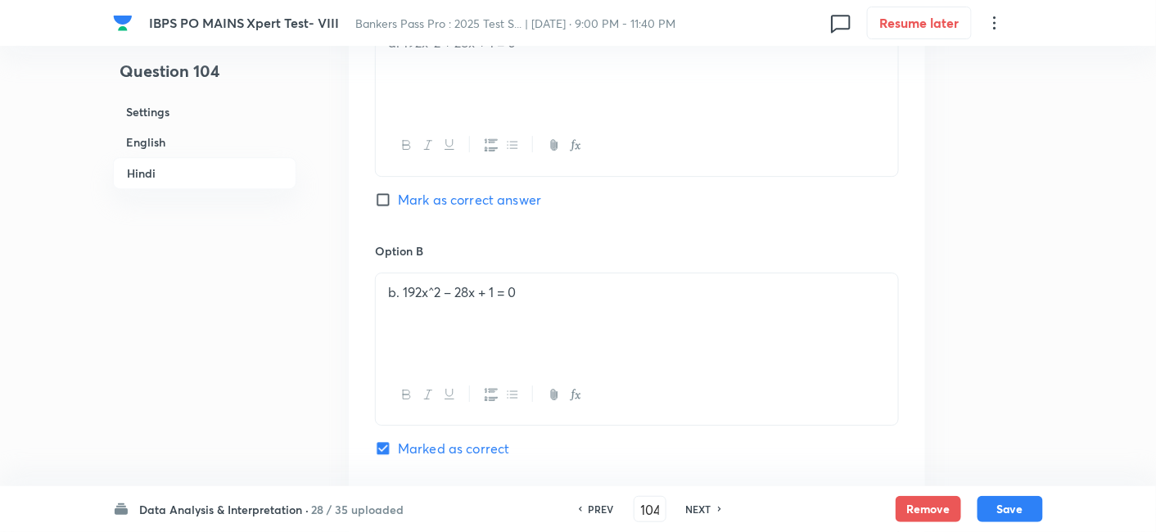
scroll to position [3769, 0]
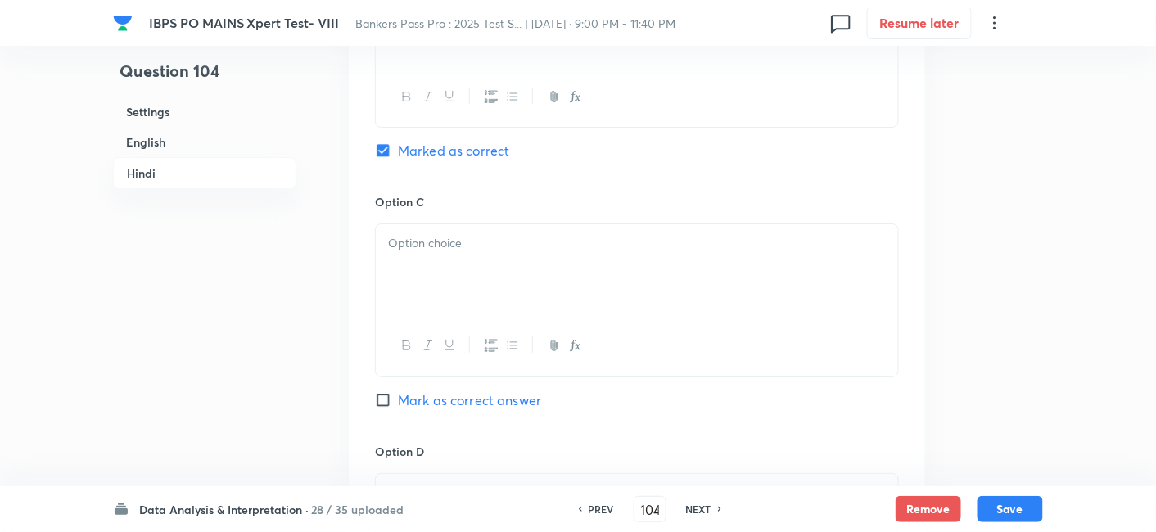
click at [410, 287] on div at bounding box center [637, 270] width 522 height 92
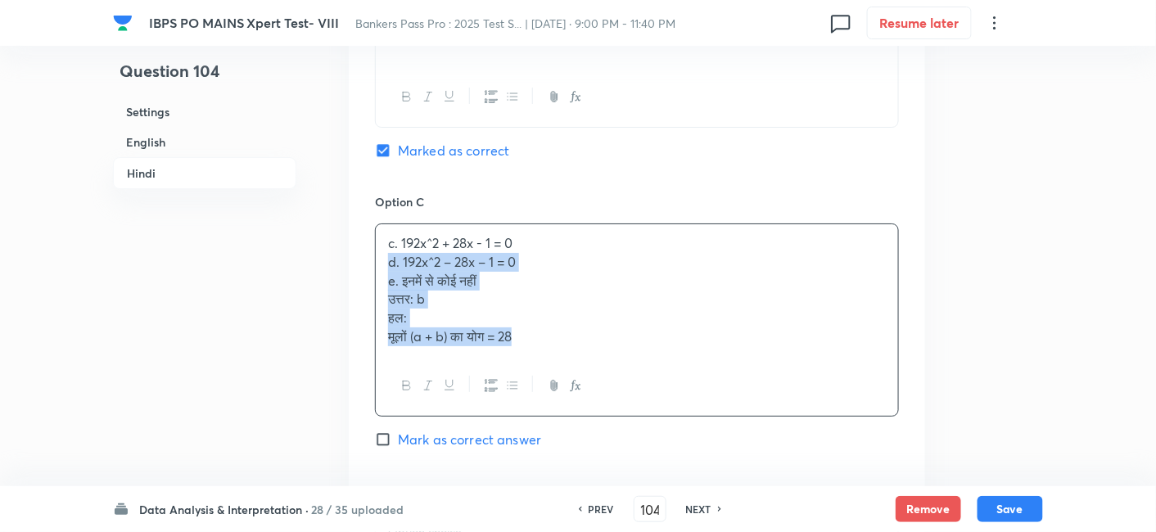
drag, startPoint x: 381, startPoint y: 273, endPoint x: 632, endPoint y: 409, distance: 286.1
click at [632, 409] on div "c. 192x^2 + 28x - 1 = 0 d. 192x^2 – 28x – 1 = 0 e. इनमें से कोई नहीं उत्तर: b ह…" at bounding box center [637, 320] width 524 height 193
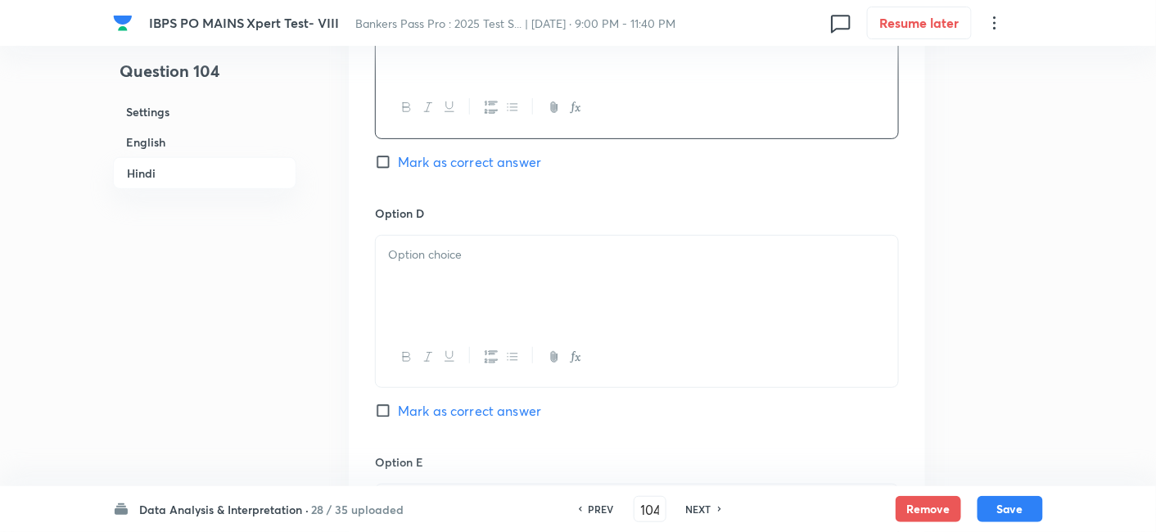
scroll to position [4010, 0]
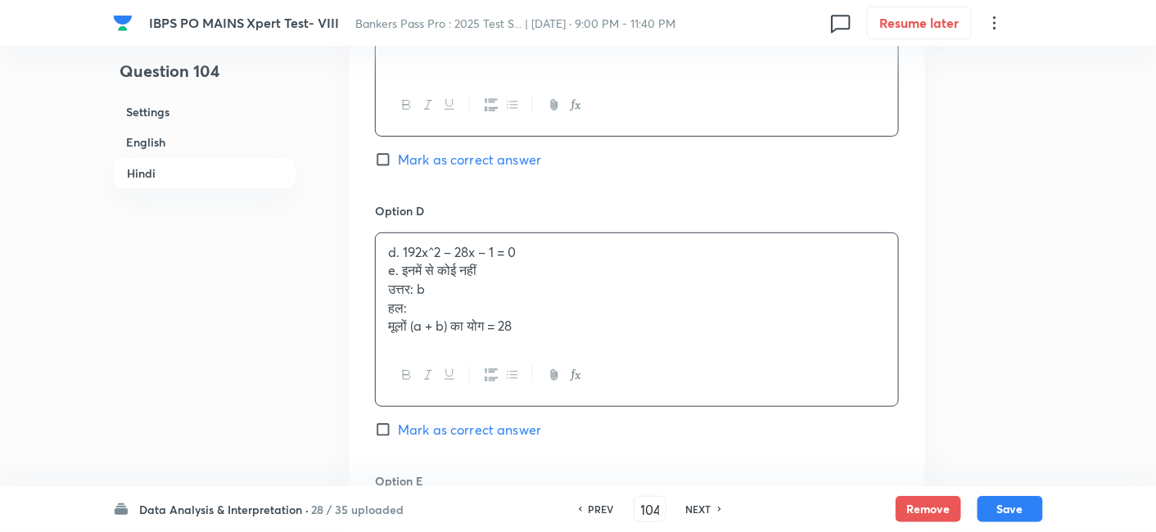
click at [449, 320] on div "d. 192x^2 – 28x – 1 = 0 e. इनमें से कोई नहीं उत्तर: b हल: मूलों (a + b) का योग …" at bounding box center [637, 289] width 522 height 113
drag, startPoint x: 382, startPoint y: 284, endPoint x: 612, endPoint y: 389, distance: 252.8
click at [612, 389] on div "d. 192x^2 – 28x – 1 = 0 e. इनमें से कोई नहीं उत्तर: b हल: मूलों (a + b) का योग …" at bounding box center [637, 320] width 524 height 174
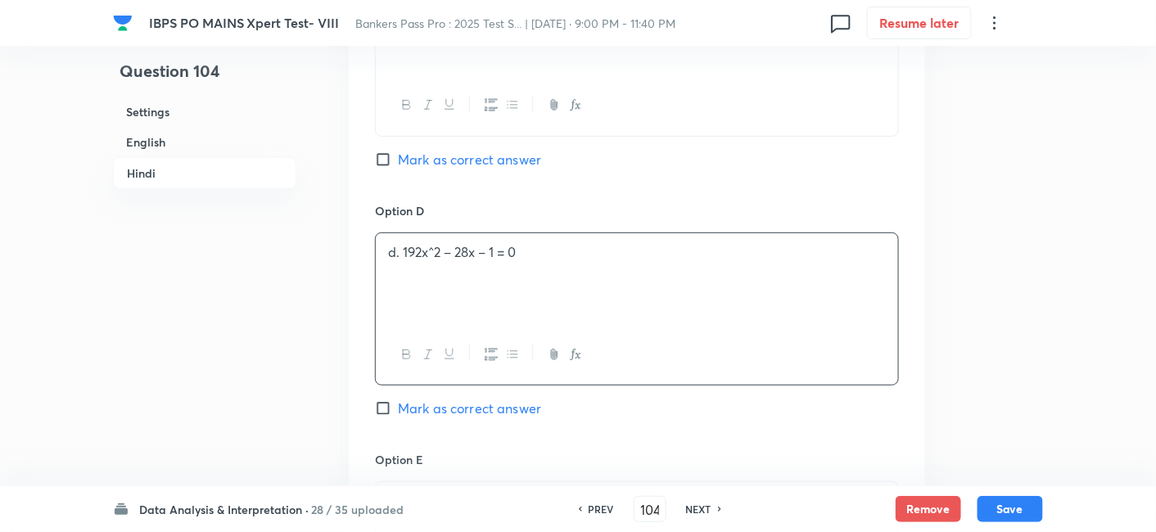
scroll to position [4236, 0]
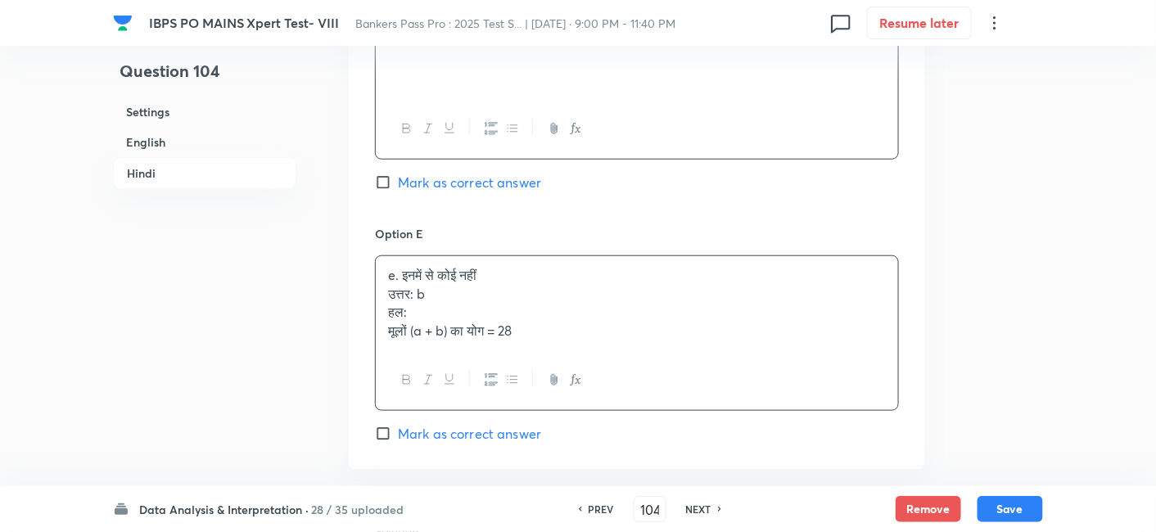
click at [427, 325] on div "e. इनमें से कोई नहीं उत्तर: b हल: मूलों (a + b) का योग = 28" at bounding box center [637, 303] width 522 height 94
drag, startPoint x: 377, startPoint y: 300, endPoint x: 639, endPoint y: 365, distance: 269.9
click at [639, 365] on div "e. इनमें से कोई नहीं उत्तर: b हल: मूलों (a + b) का योग = 28" at bounding box center [637, 333] width 524 height 156
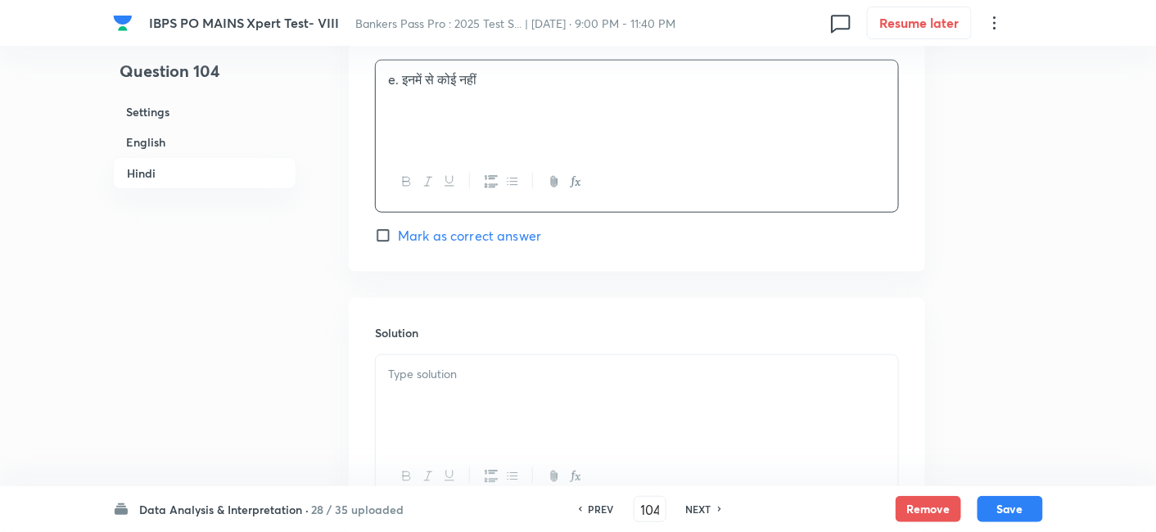
click at [639, 365] on div "Solution" at bounding box center [637, 416] width 576 height 236
click at [634, 403] on div at bounding box center [637, 401] width 522 height 92
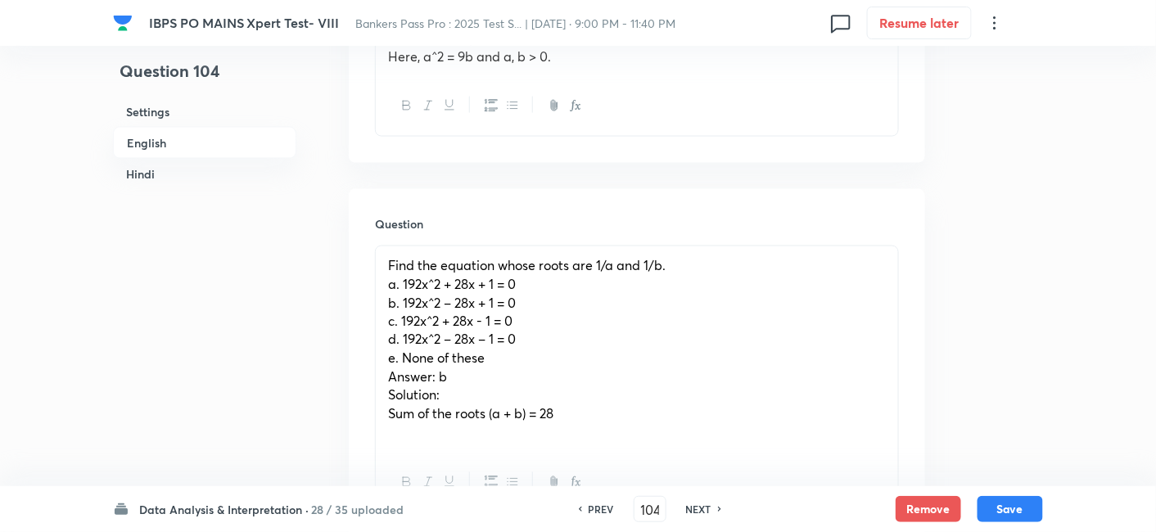
scroll to position [657, 0]
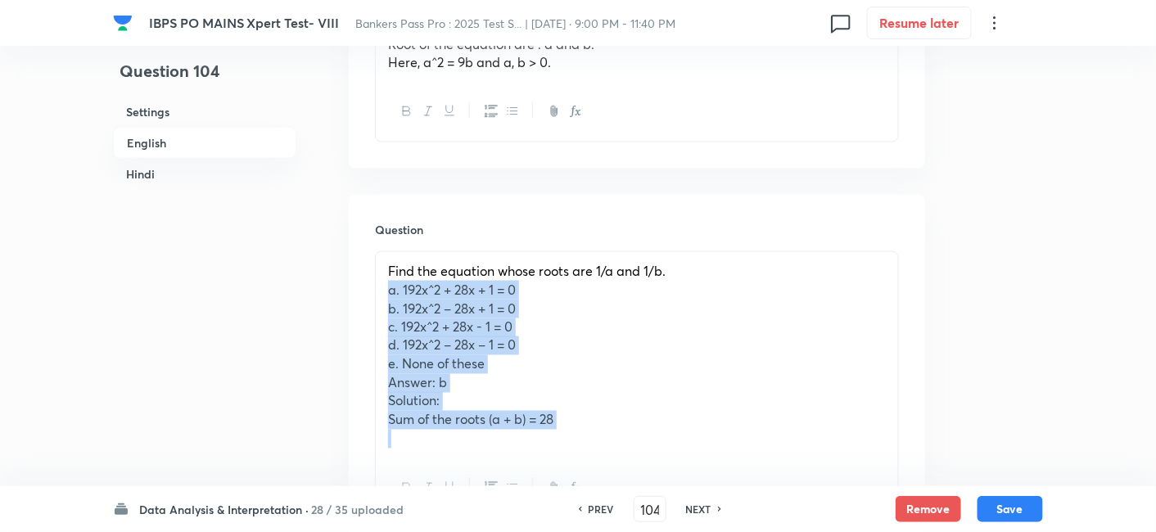
drag, startPoint x: 382, startPoint y: 291, endPoint x: 668, endPoint y: 467, distance: 335.6
click at [668, 467] on div "Find the equation whose roots are 1/a and 1/b. a. 192x^2 + 28x + 1 = 0 b. 192x^…" at bounding box center [637, 385] width 524 height 268
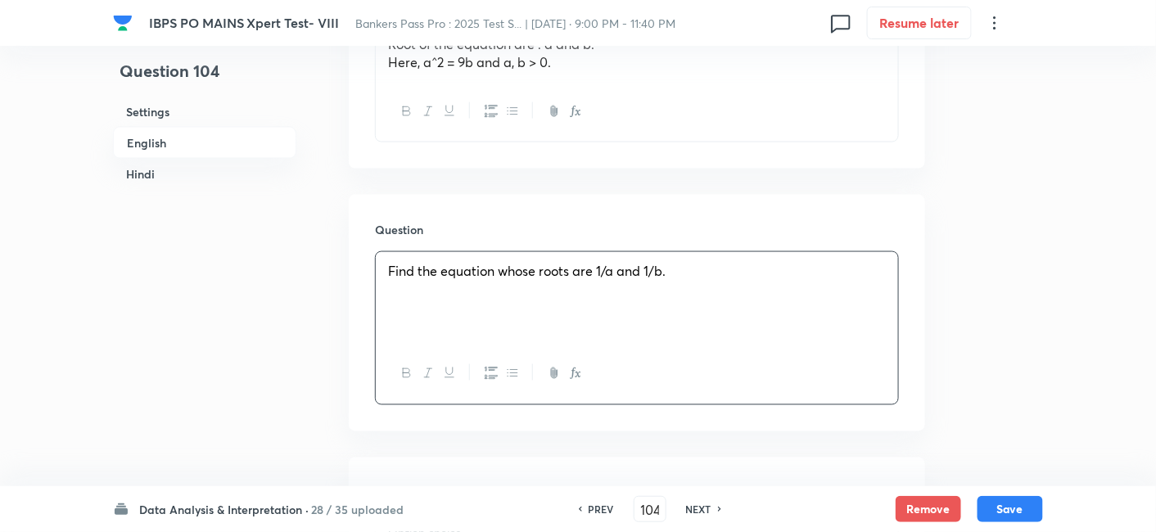
scroll to position [925, 0]
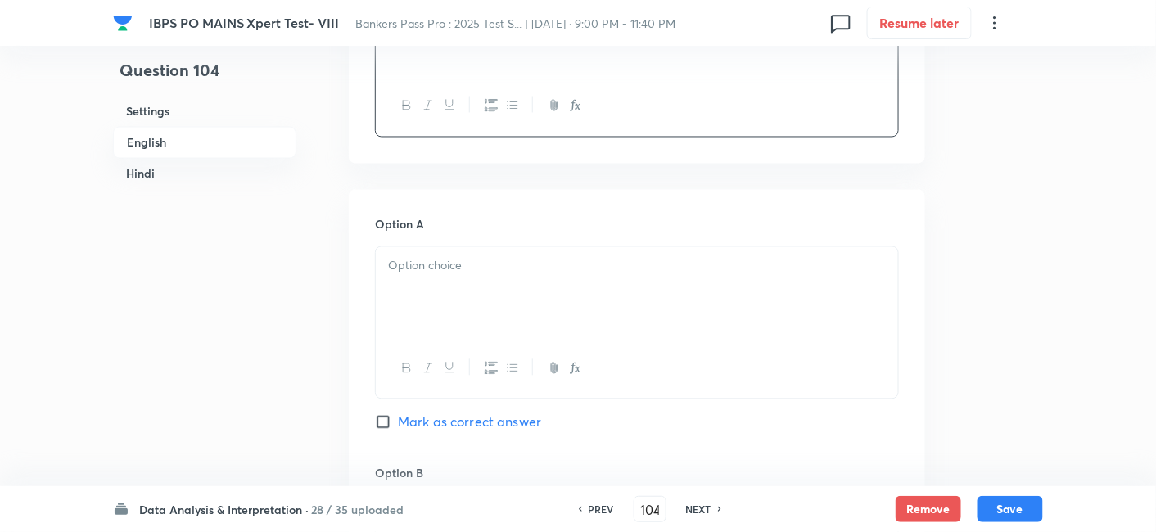
click at [445, 305] on div at bounding box center [637, 293] width 522 height 92
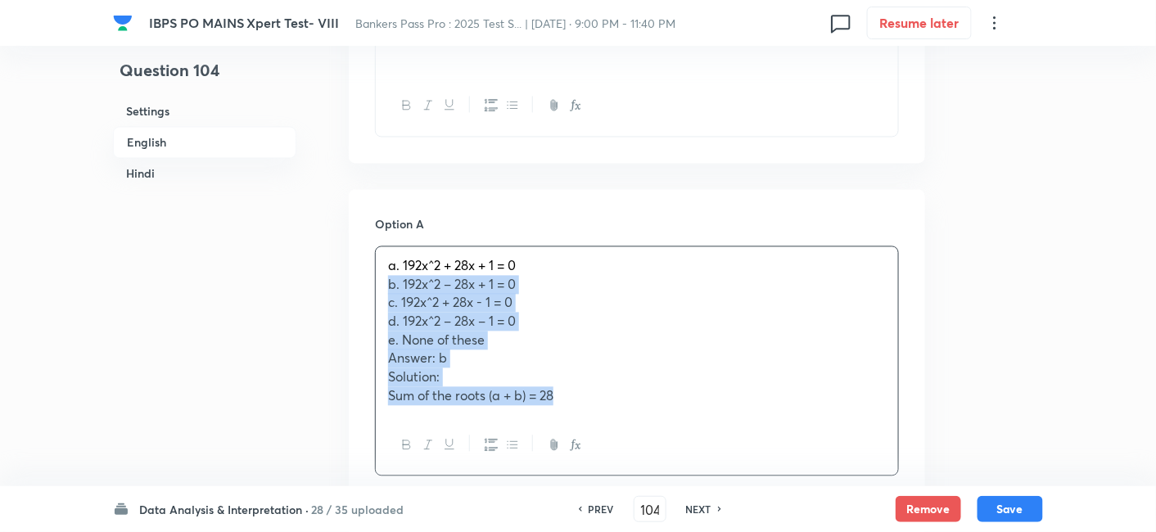
drag, startPoint x: 382, startPoint y: 282, endPoint x: 634, endPoint y: 433, distance: 293.8
click at [634, 433] on div "a. 192x^2 + 28x + 1 = 0 b. 192x^2 – 28x + 1 = 0 c. 192x^2 + 28x - 1 = 0 d. 192x…" at bounding box center [637, 361] width 524 height 230
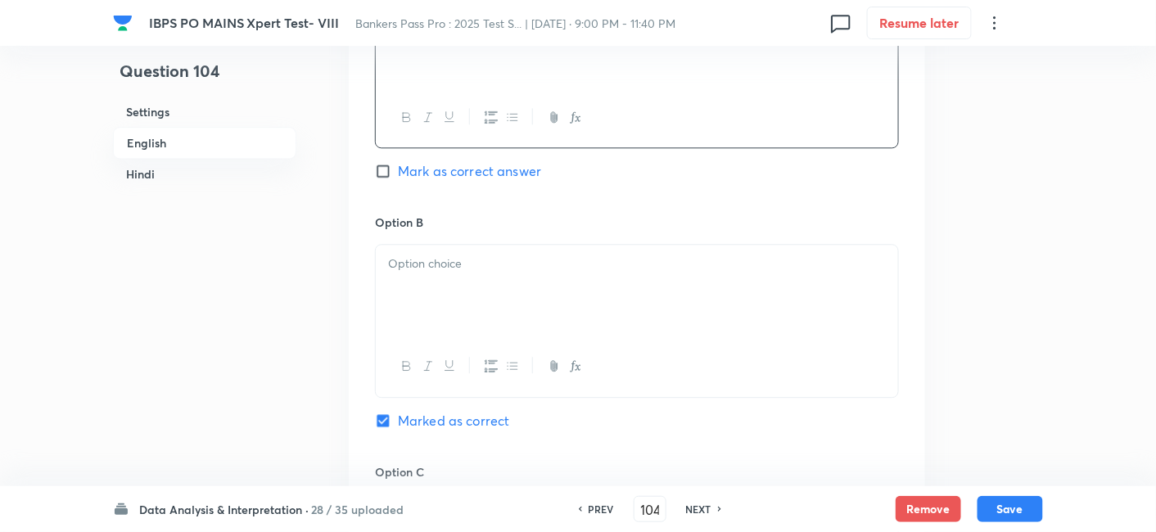
scroll to position [1184, 0]
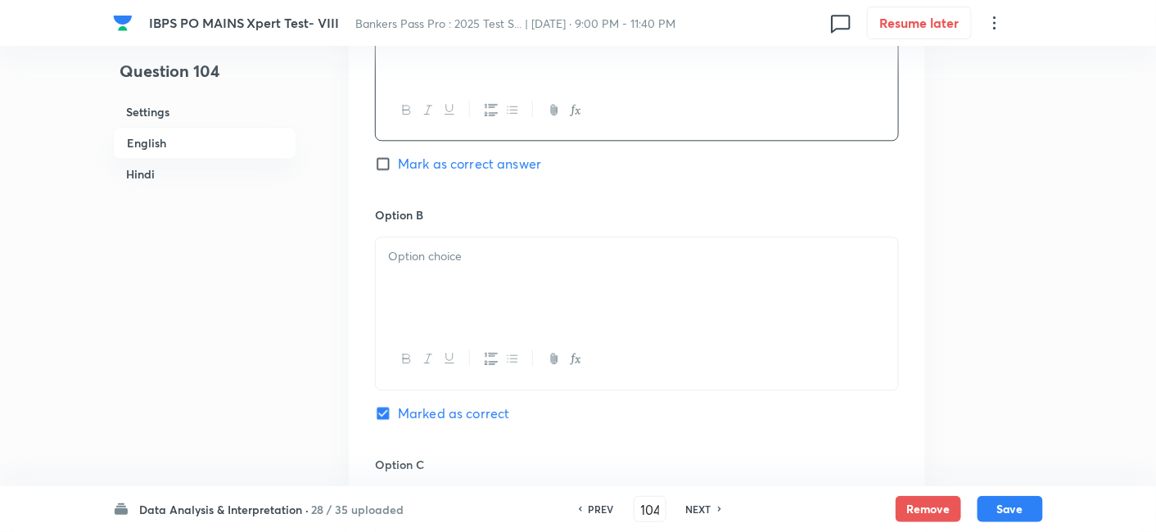
click at [429, 293] on div at bounding box center [637, 283] width 522 height 92
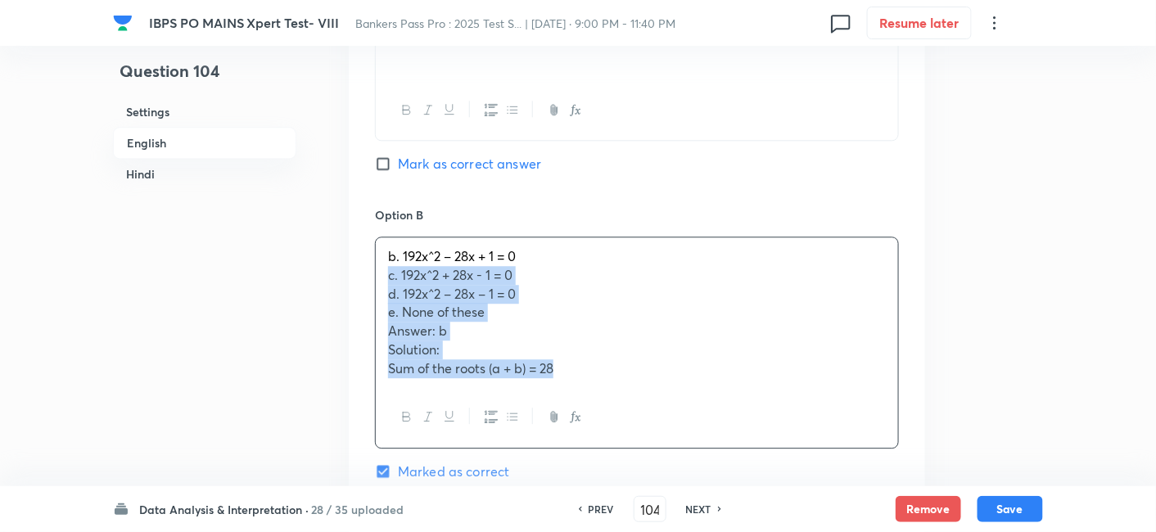
drag, startPoint x: 390, startPoint y: 278, endPoint x: 696, endPoint y: 403, distance: 330.9
click at [696, 403] on div "b. 192x^2 – 28x + 1 = 0 c. 192x^2 + 28x - 1 = 0 d. 192x^2 – 28x – 1 = 0 e. None…" at bounding box center [637, 342] width 524 height 211
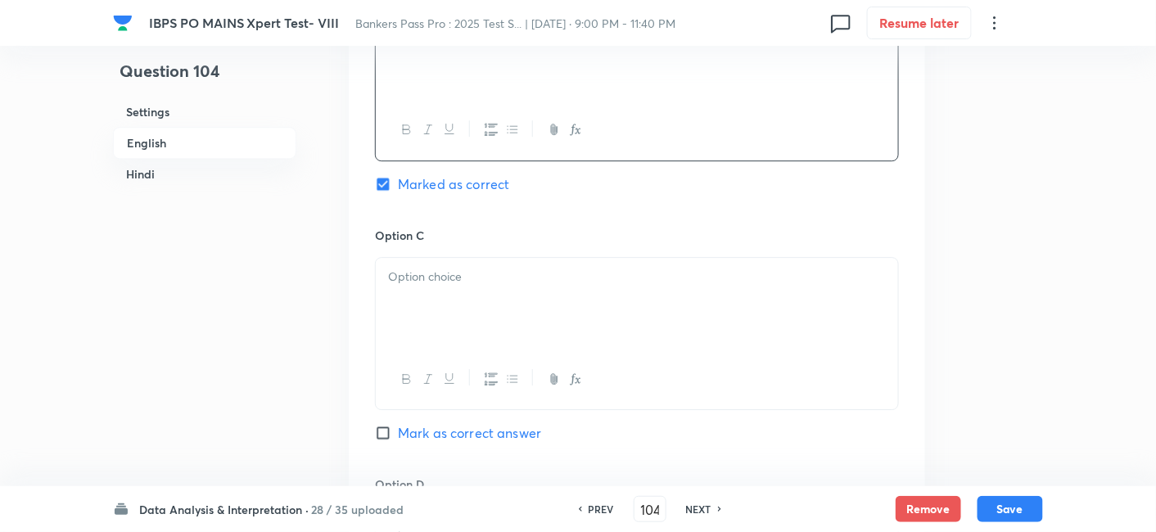
scroll to position [1422, 0]
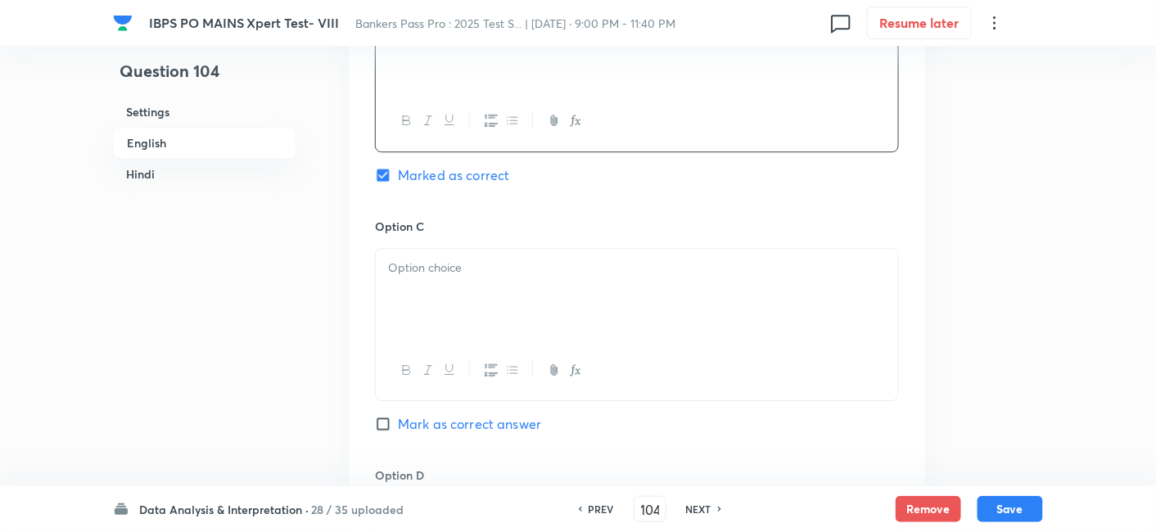
click at [491, 341] on div at bounding box center [637, 371] width 522 height 60
click at [395, 269] on p at bounding box center [637, 268] width 498 height 19
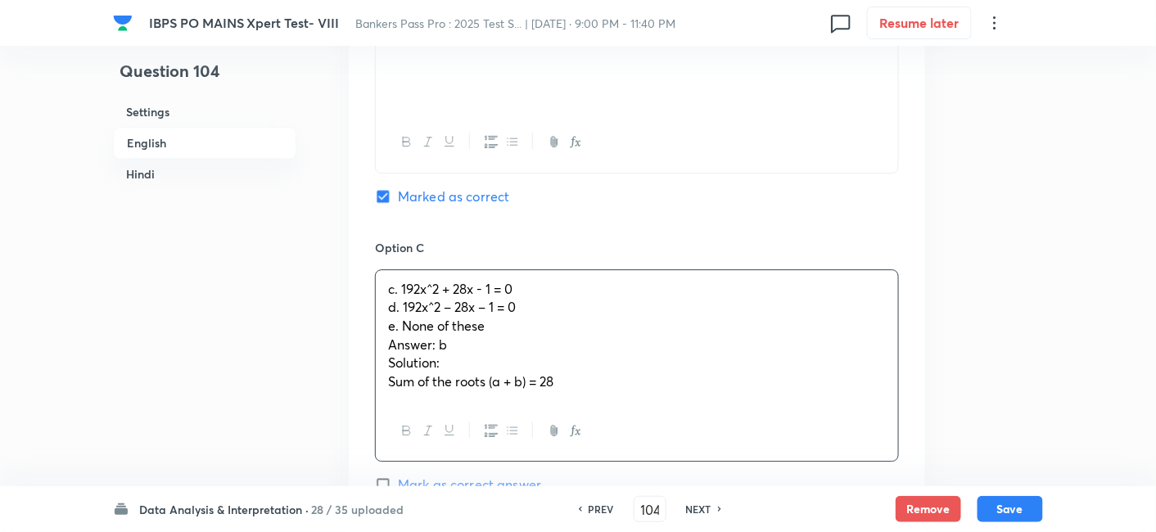
scroll to position [1408, 0]
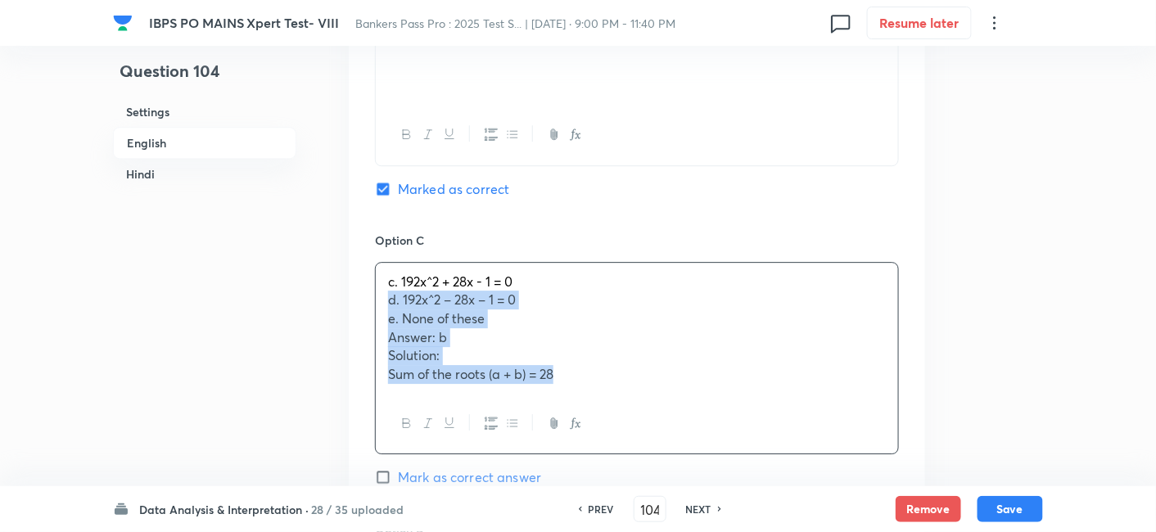
drag, startPoint x: 385, startPoint y: 303, endPoint x: 603, endPoint y: 410, distance: 242.8
click at [603, 410] on div "c. 192x^2 + 28x - 1 = 0 d. 192x^2 – 28x – 1 = 0 e. None of these Answer: b Solu…" at bounding box center [637, 358] width 524 height 193
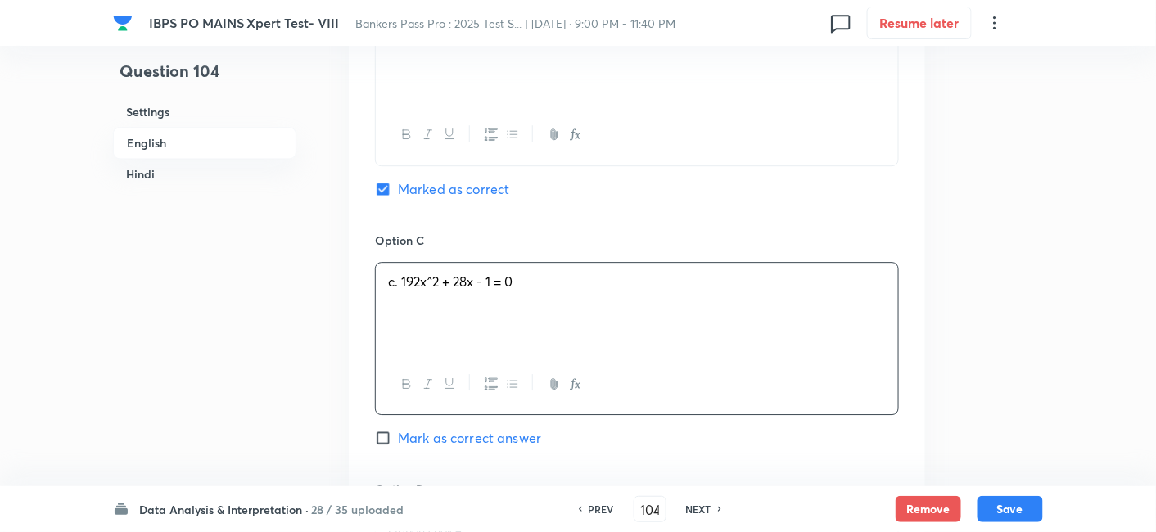
scroll to position [1631, 0]
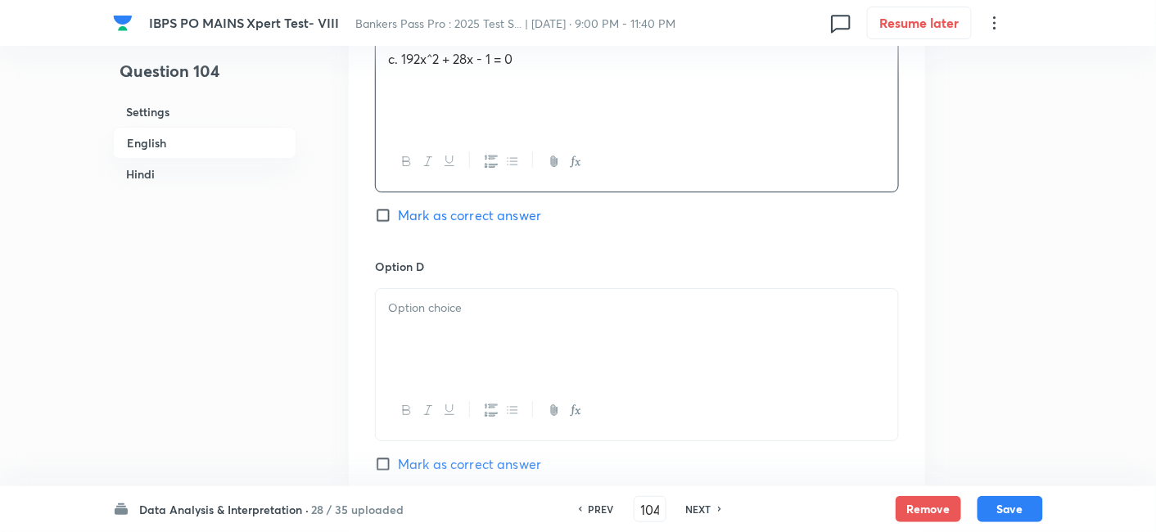
click at [450, 326] on div at bounding box center [637, 335] width 522 height 92
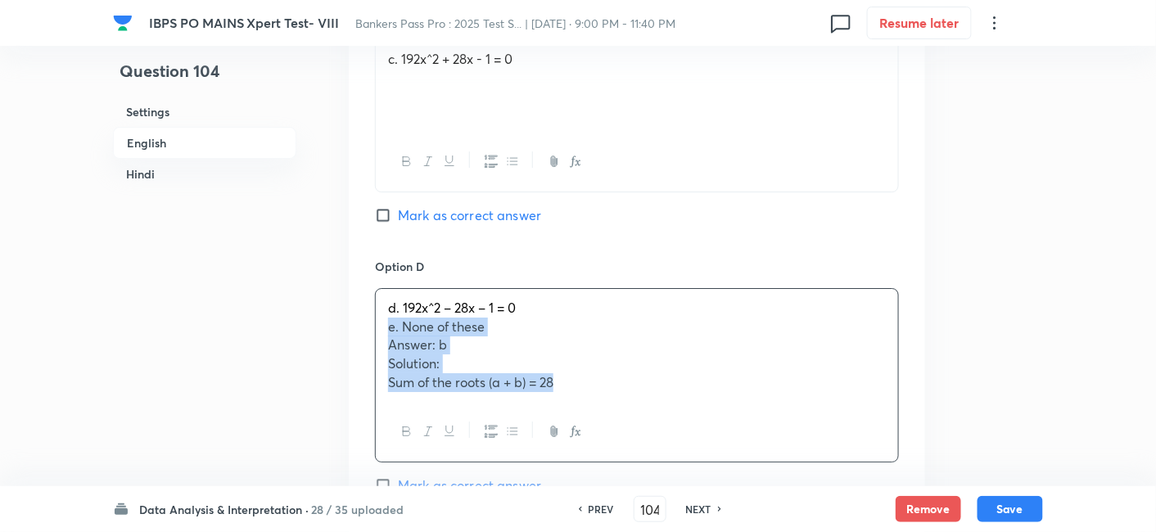
drag, startPoint x: 386, startPoint y: 327, endPoint x: 631, endPoint y: 414, distance: 260.8
click at [631, 414] on div "d. 192x^2 – 28x – 1 = 0 e. None of these Answer: b Solution: Sum of the roots (…" at bounding box center [637, 375] width 524 height 174
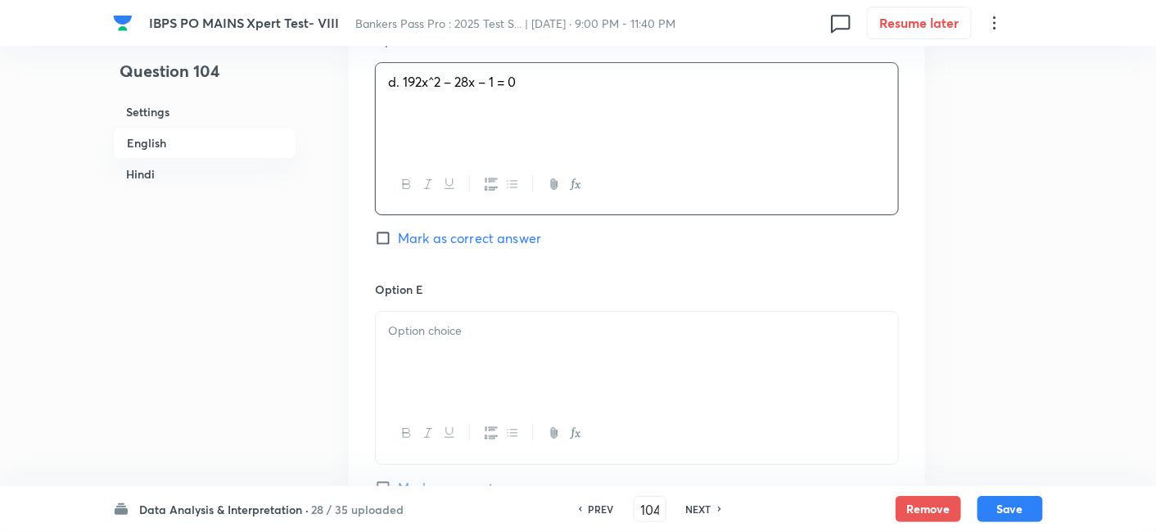
scroll to position [1862, 0]
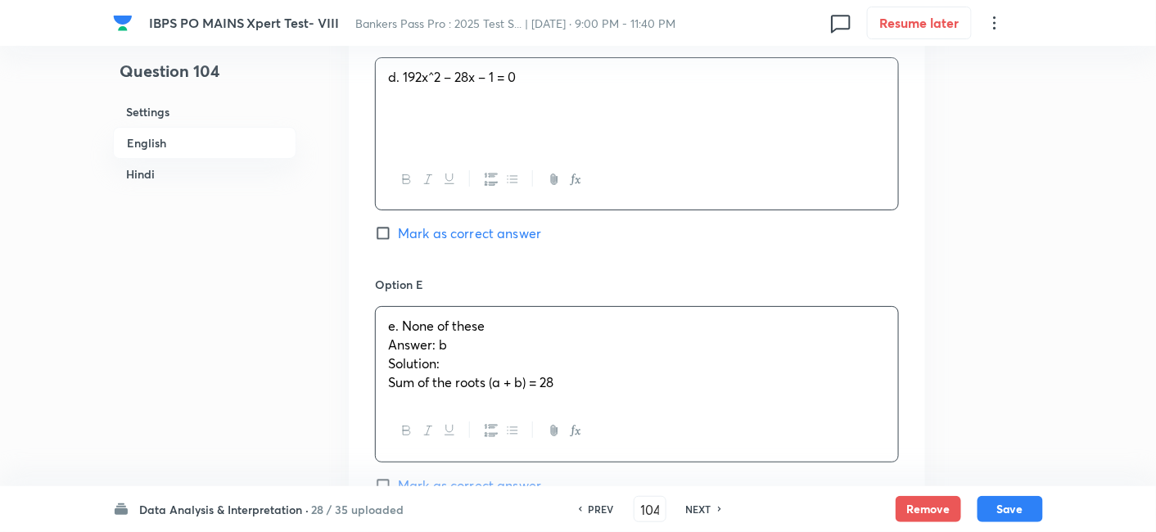
click at [453, 340] on div "e. None of these Answer: b Solution: Sum of the roots (a + b) = 28" at bounding box center [637, 354] width 522 height 94
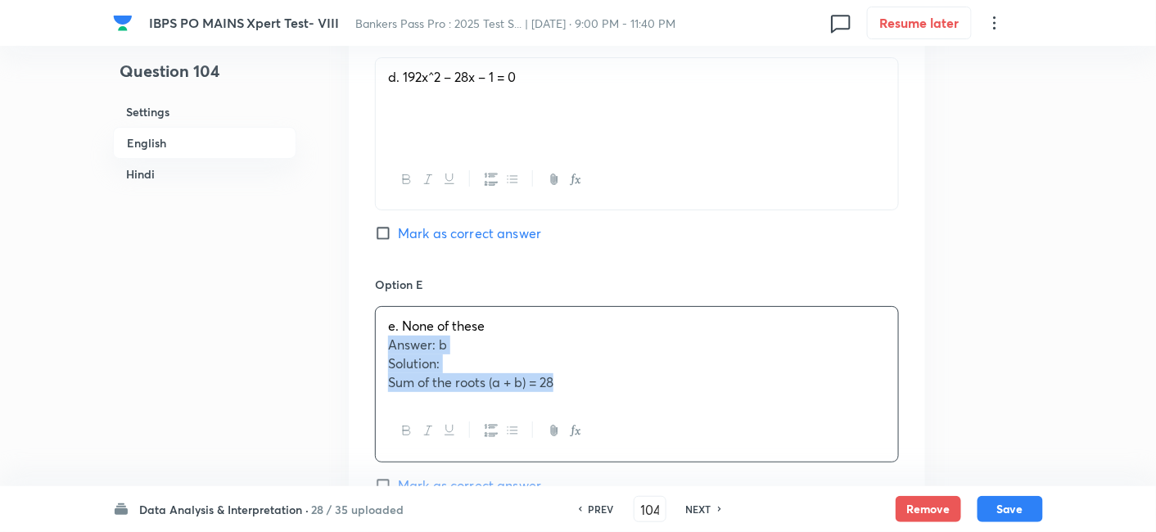
drag, startPoint x: 381, startPoint y: 344, endPoint x: 662, endPoint y: 419, distance: 290.8
click at [662, 419] on div "e. None of these Answer: b Solution: Sum of the roots (a + b) = 28" at bounding box center [637, 384] width 524 height 156
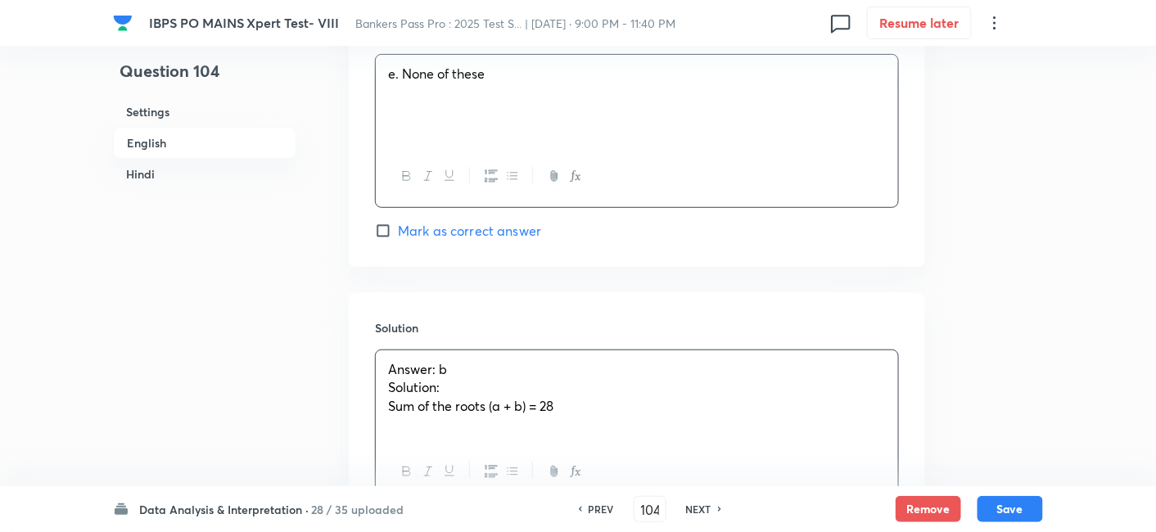
click at [583, 386] on div "Answer: b Solution: Sum of the roots (a + b) = 28" at bounding box center [637, 396] width 522 height 92
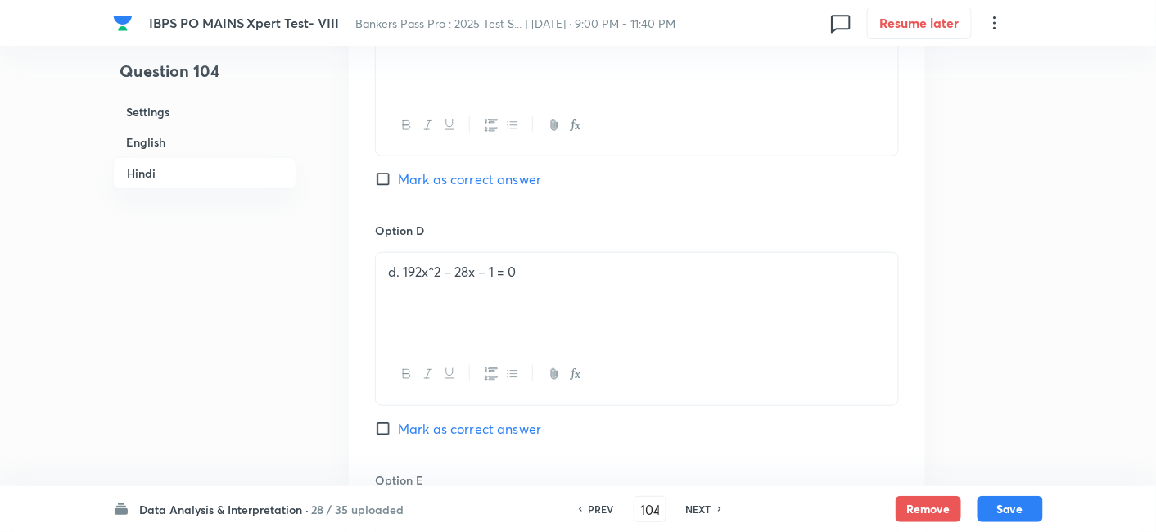
scroll to position [4859, 0]
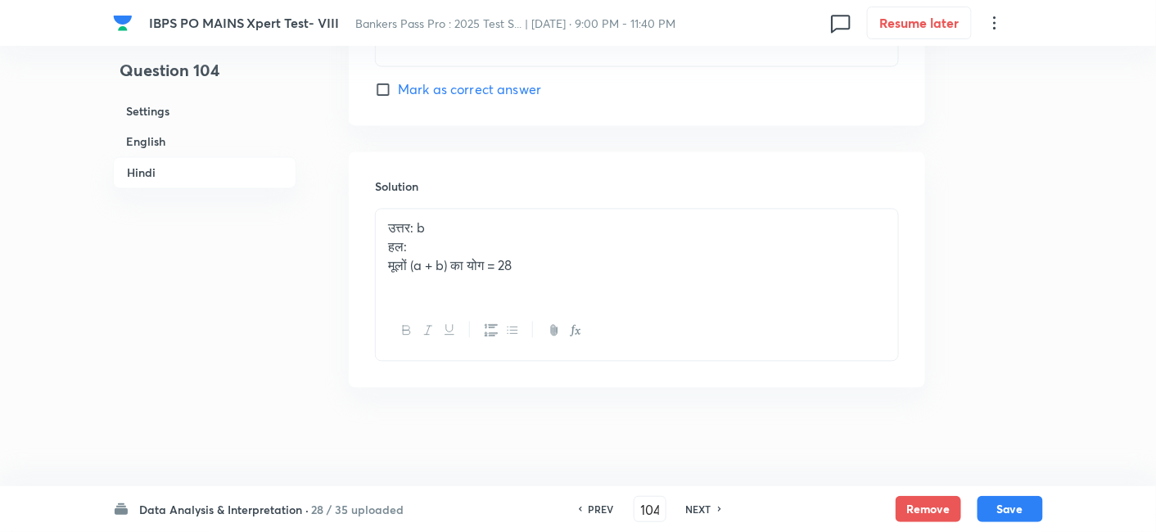
click at [573, 271] on p "मूलों (a + b) का योग = 28" at bounding box center [637, 266] width 498 height 19
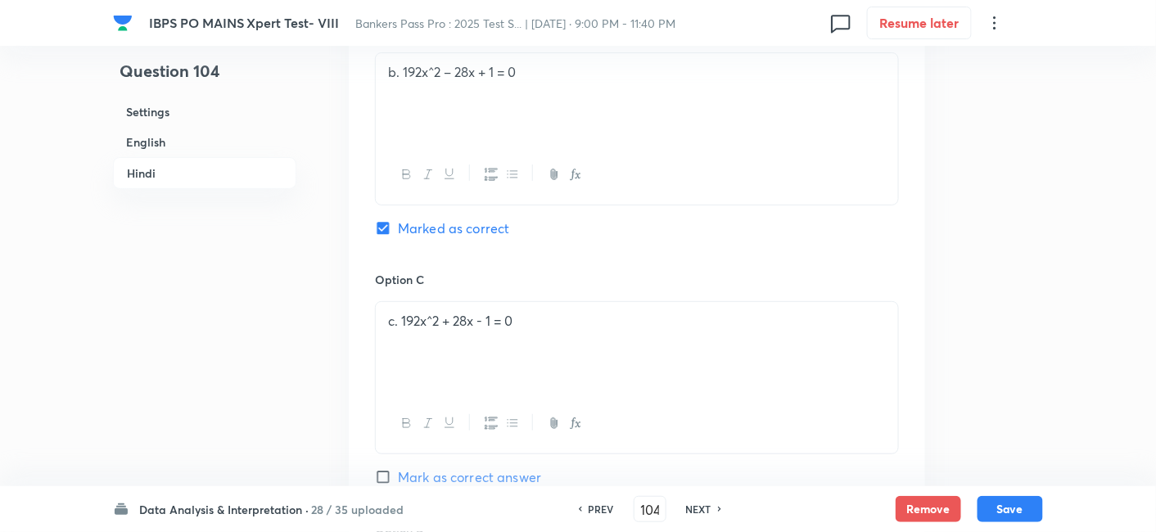
scroll to position [3937, 0]
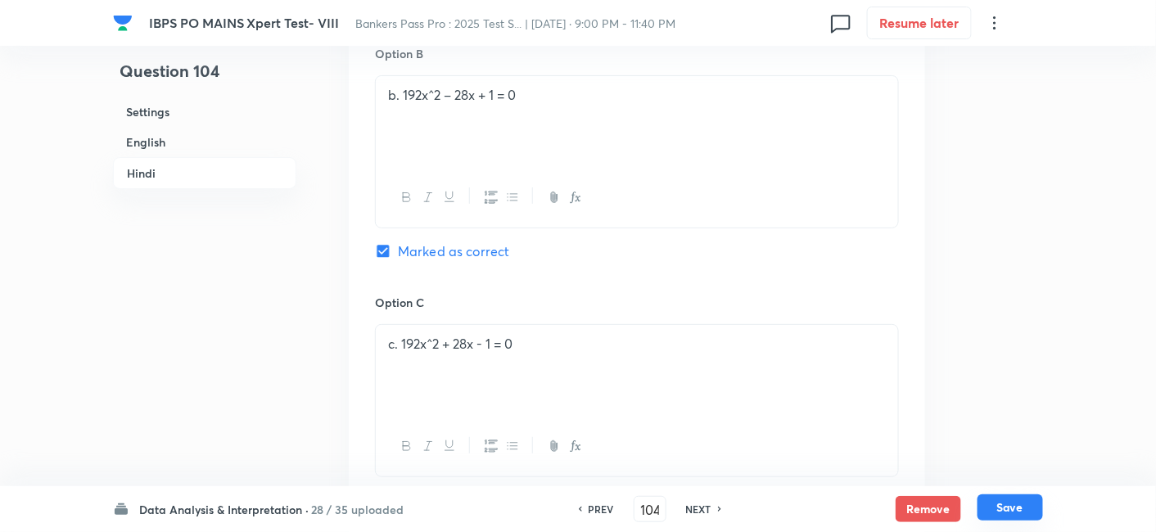
click at [1025, 500] on button "Save" at bounding box center [1011, 508] width 66 height 26
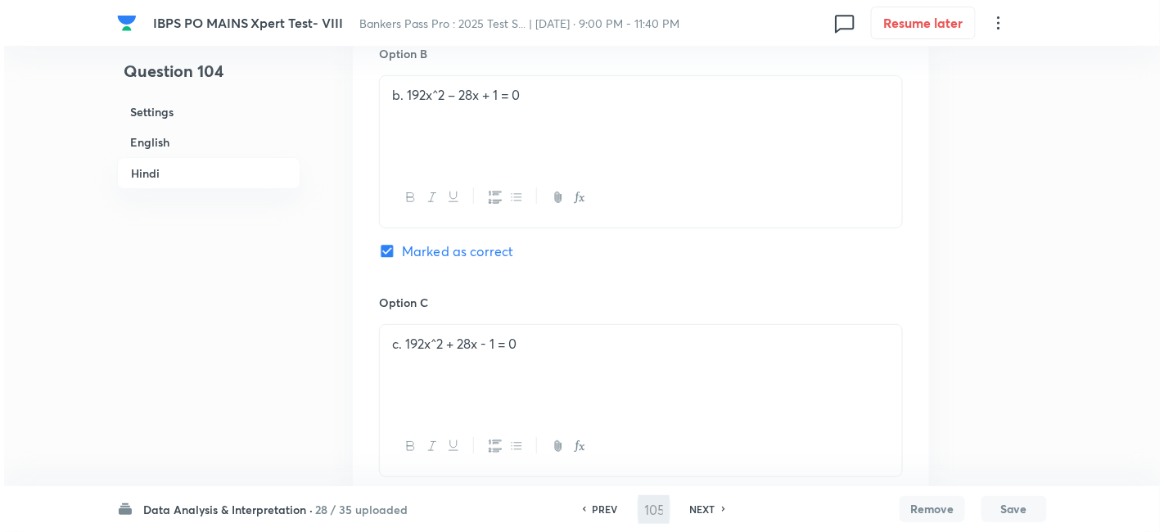
scroll to position [0, 0]
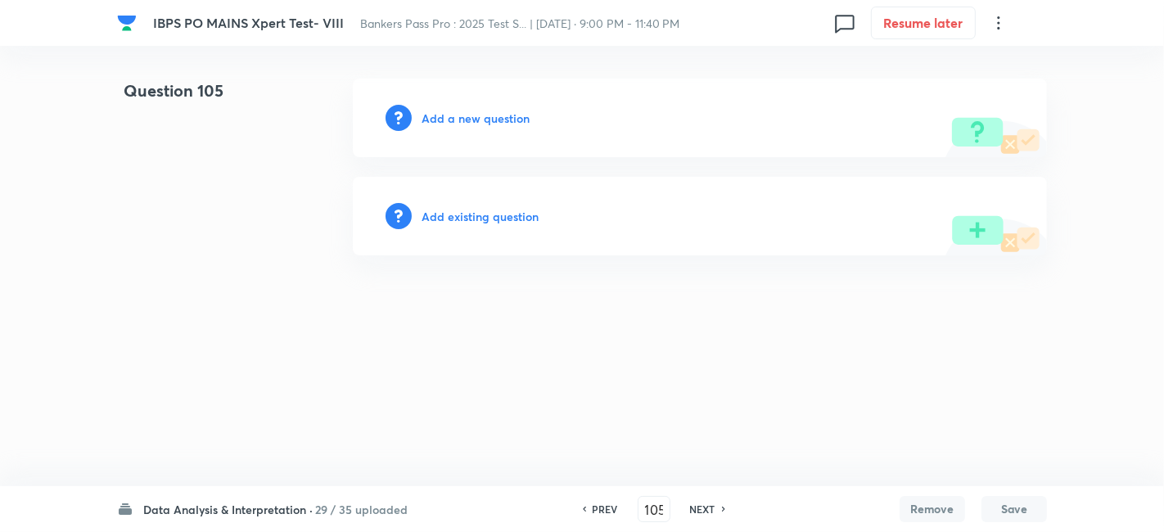
click at [504, 118] on h6 "Add a new question" at bounding box center [476, 118] width 108 height 17
click at [504, 118] on h6 "Choose a question type" at bounding box center [485, 118] width 126 height 17
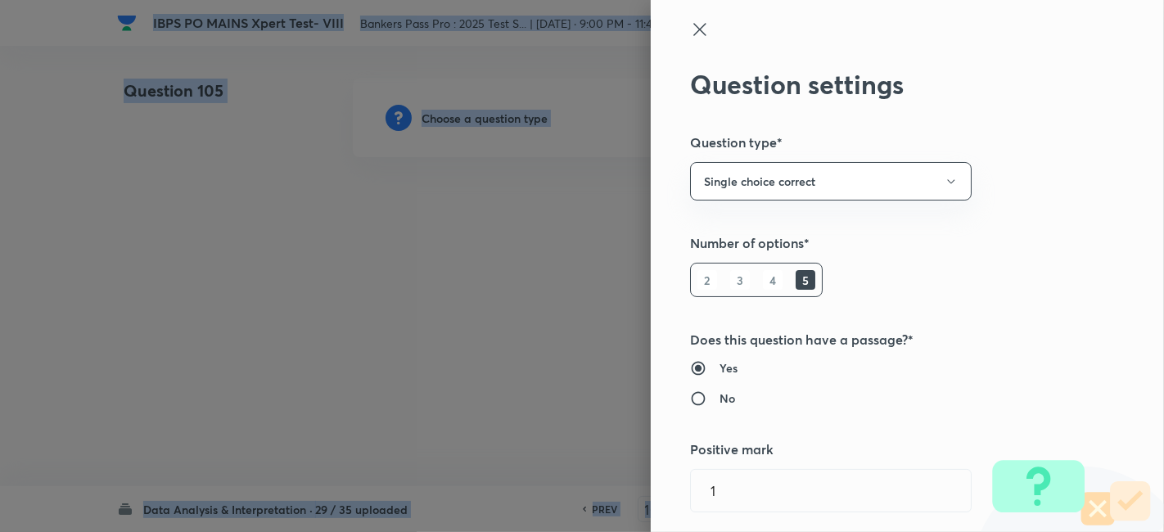
click at [504, 118] on div at bounding box center [582, 266] width 1164 height 532
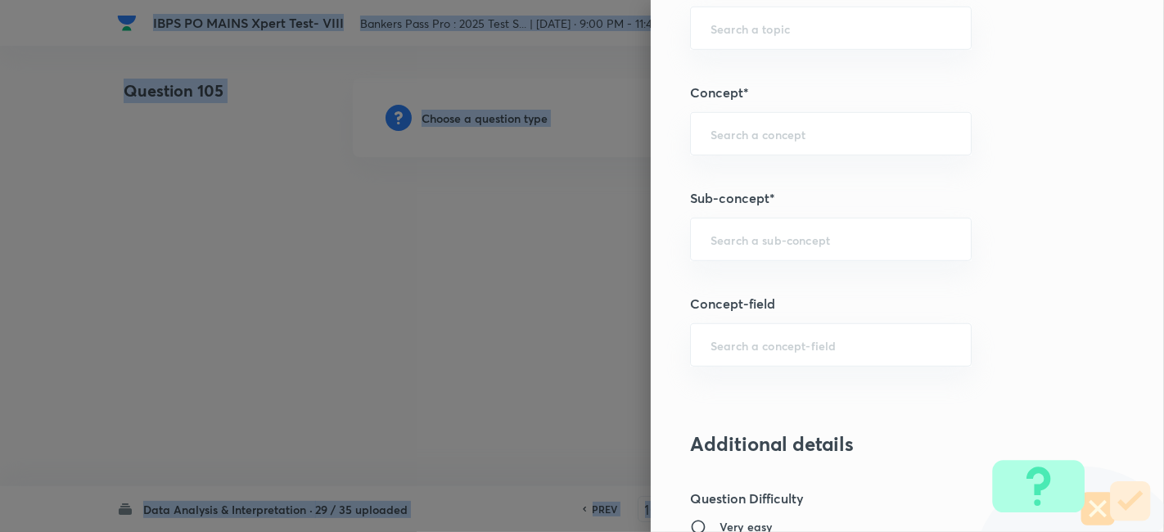
scroll to position [842, 0]
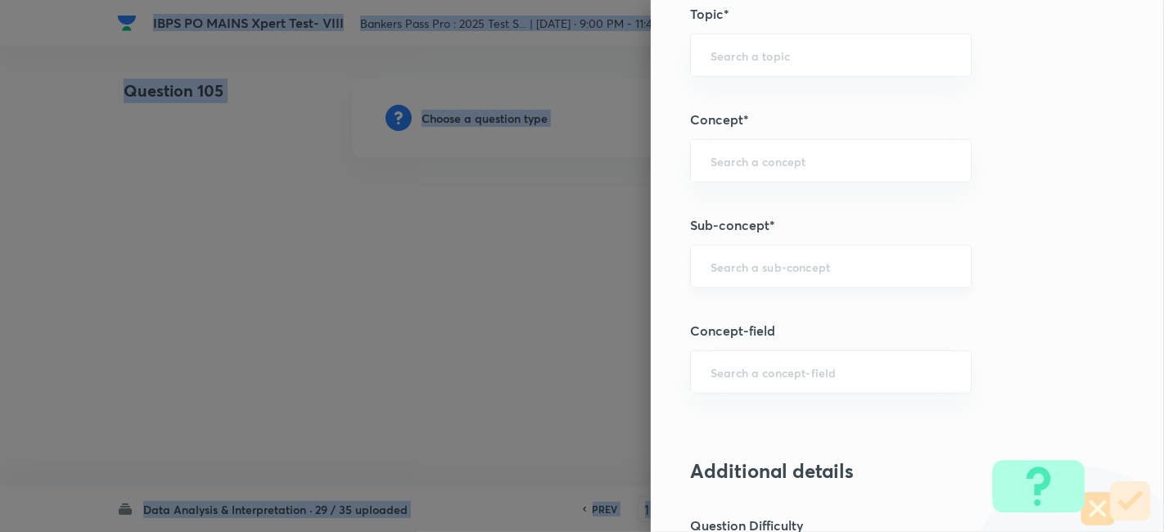
click at [762, 271] on div "​" at bounding box center [831, 266] width 282 height 43
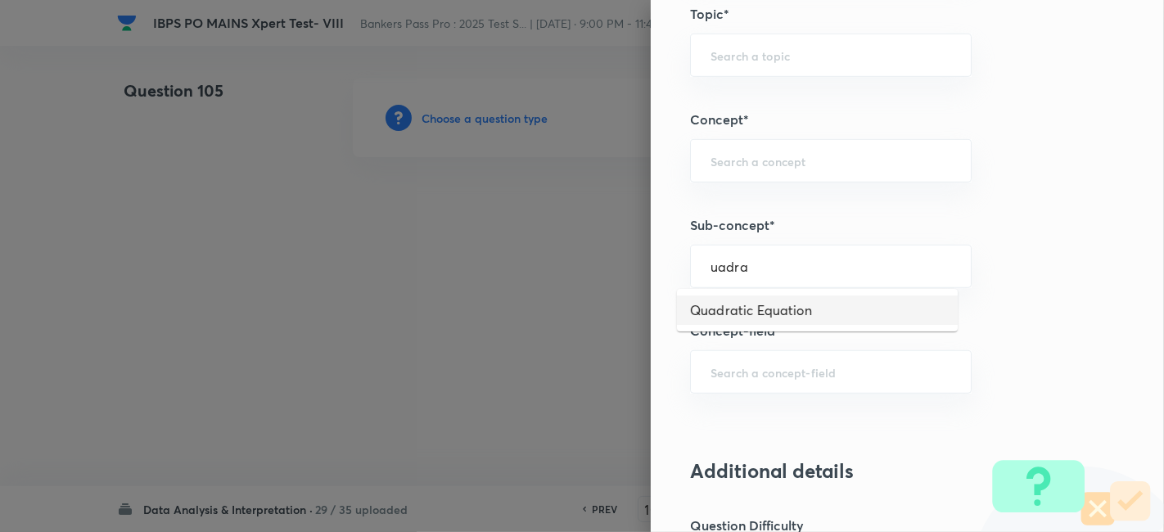
click at [748, 307] on li "Quadratic Equation" at bounding box center [817, 310] width 281 height 29
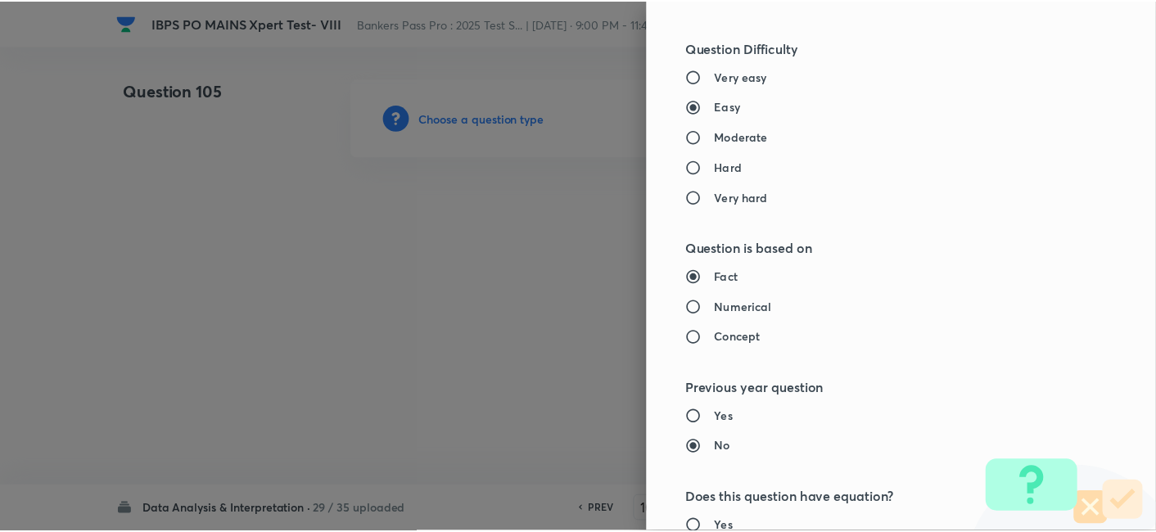
scroll to position [1695, 0]
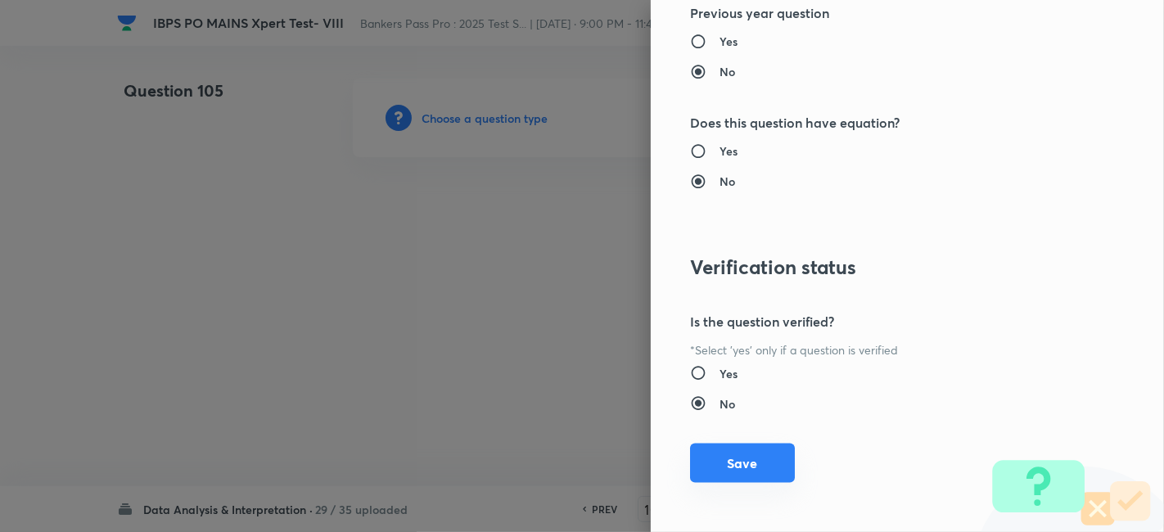
click at [732, 460] on button "Save" at bounding box center [742, 463] width 105 height 39
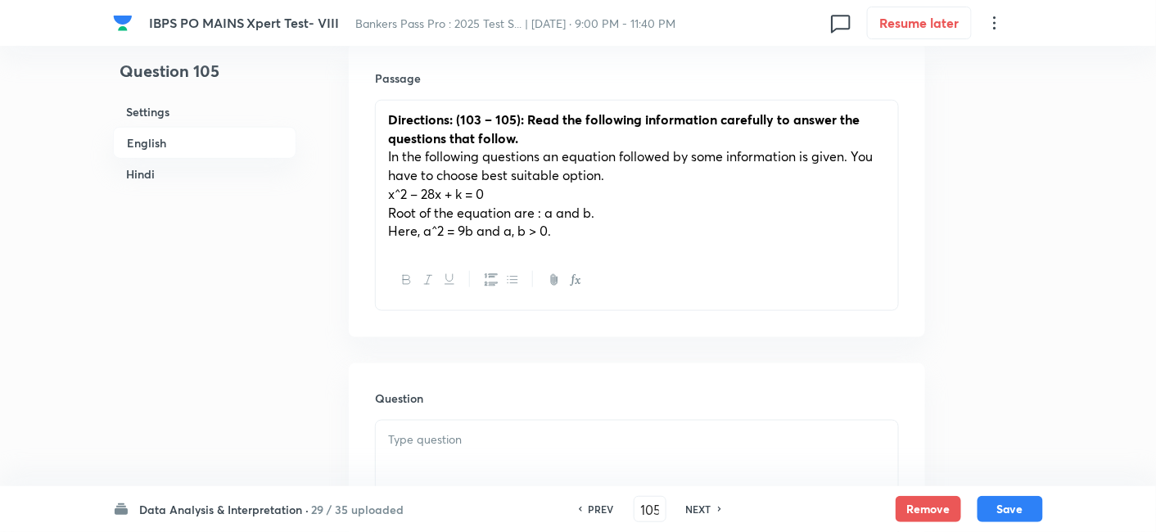
scroll to position [514, 0]
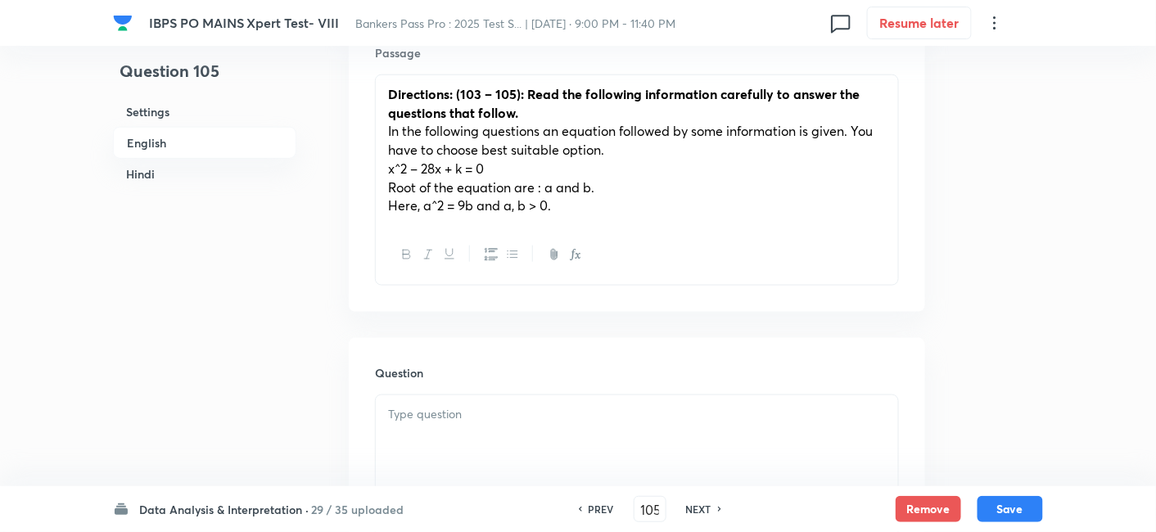
paste div
click at [530, 416] on p at bounding box center [637, 414] width 498 height 19
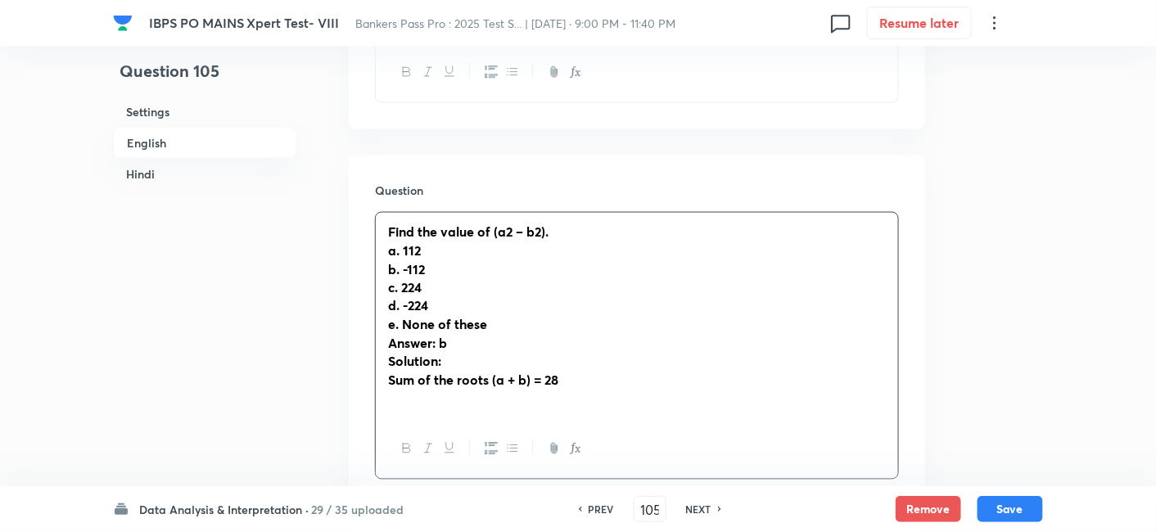
scroll to position [698, 0]
click at [503, 224] on strong "Find the value of (a2 – b2)." at bounding box center [468, 229] width 160 height 17
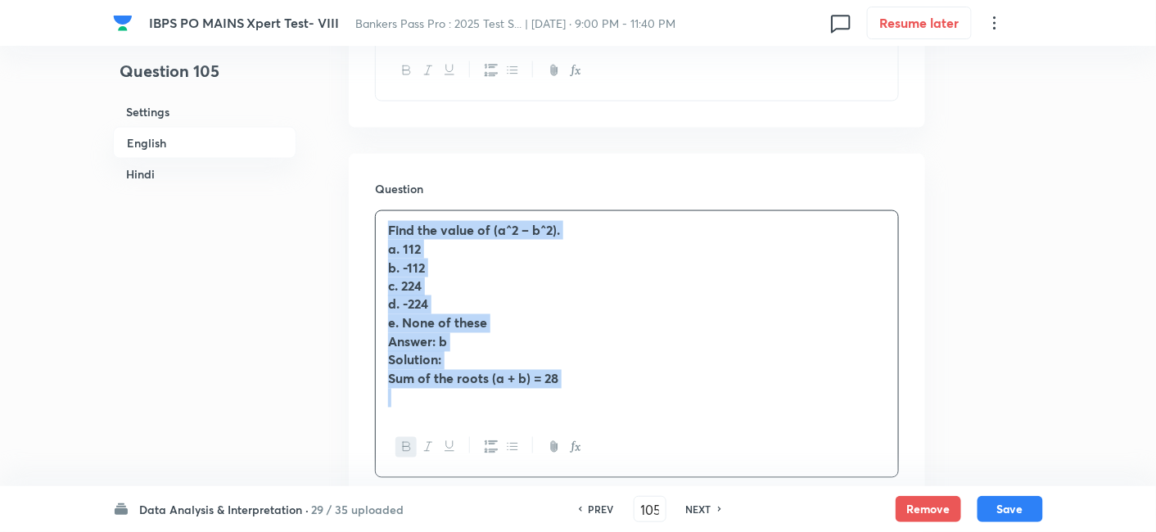
drag, startPoint x: 375, startPoint y: 232, endPoint x: 631, endPoint y: 459, distance: 342.8
click at [631, 459] on div "Find the value of (a^2 – b^2). a. 112 b. -112 c. 224 d. -224 e. None of these A…" at bounding box center [637, 344] width 524 height 268
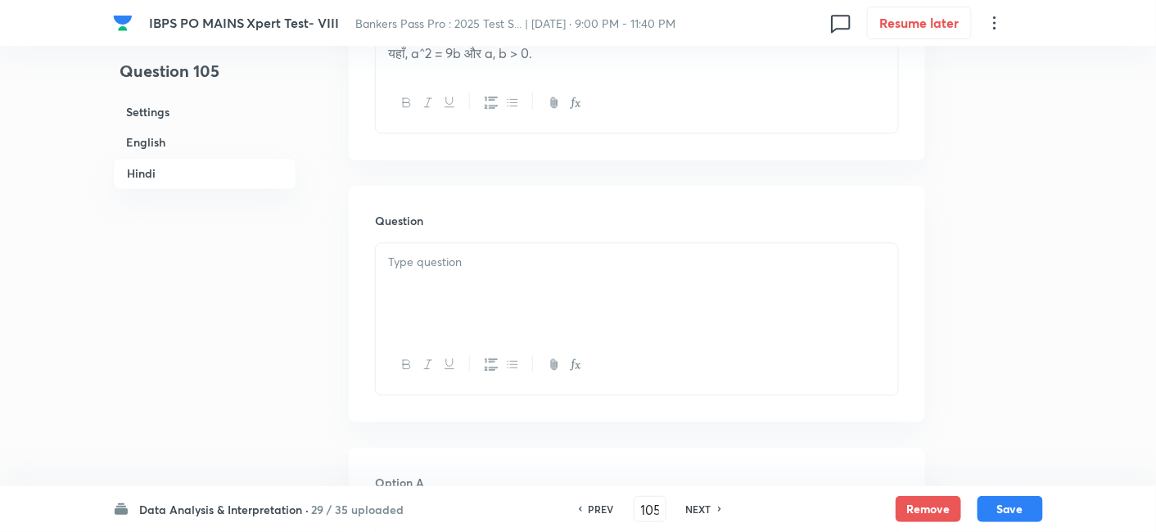
scroll to position [3014, 0]
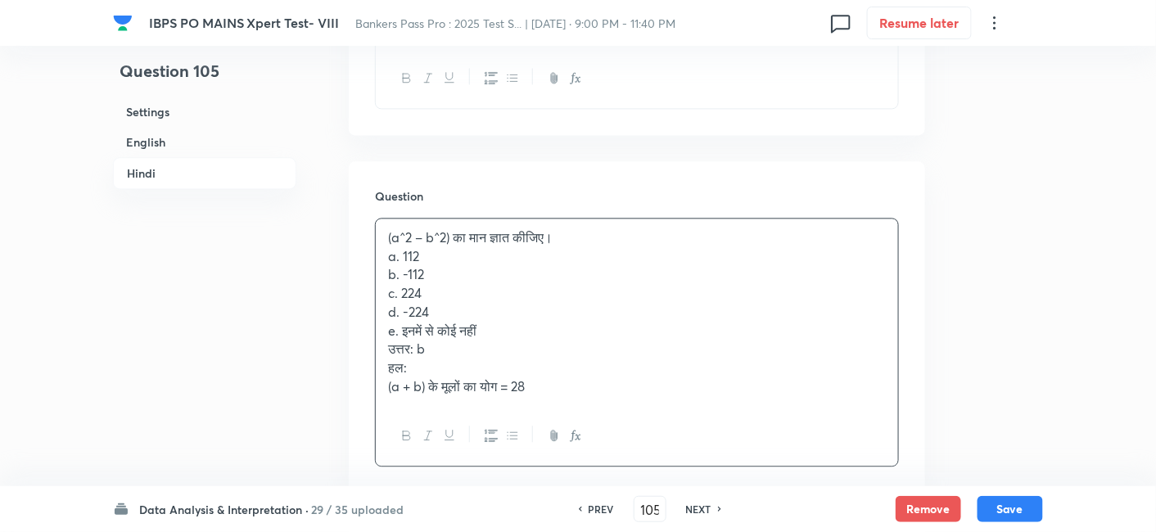
click at [479, 300] on div "(a^2 – b^2) का मान ज्ञात कीजिए। a. 112 b. -112 c. 224 d. -224 e. इनमें से कोई न…" at bounding box center [637, 312] width 522 height 187
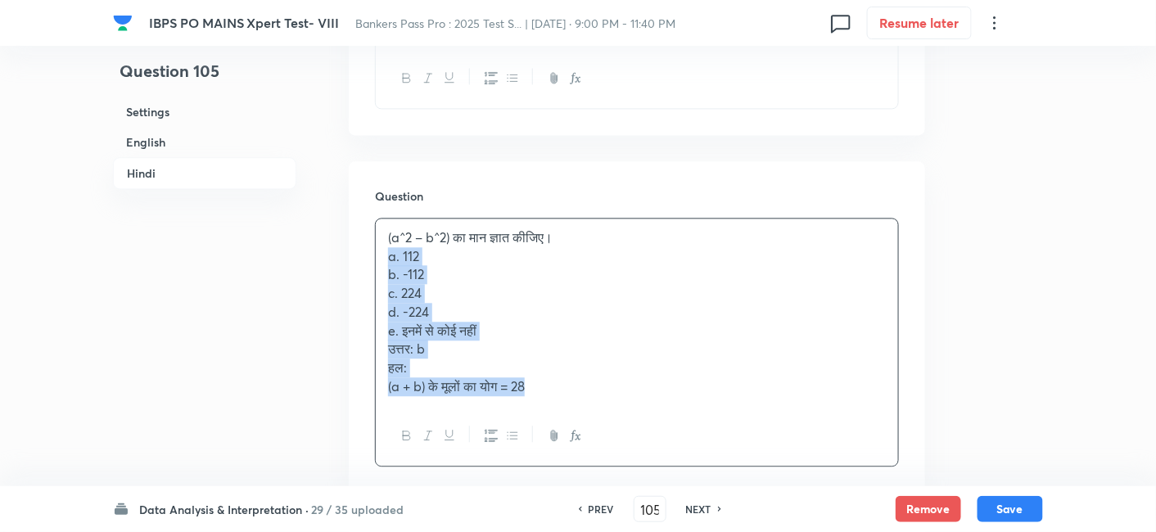
drag, startPoint x: 384, startPoint y: 270, endPoint x: 639, endPoint y: 475, distance: 326.7
click at [639, 467] on div "(a^2 – b^2) का मान ज्ञात कीजिए। a. 112 b. -112 c. 224 d. -224 e. इनमें से कोई न…" at bounding box center [637, 342] width 524 height 249
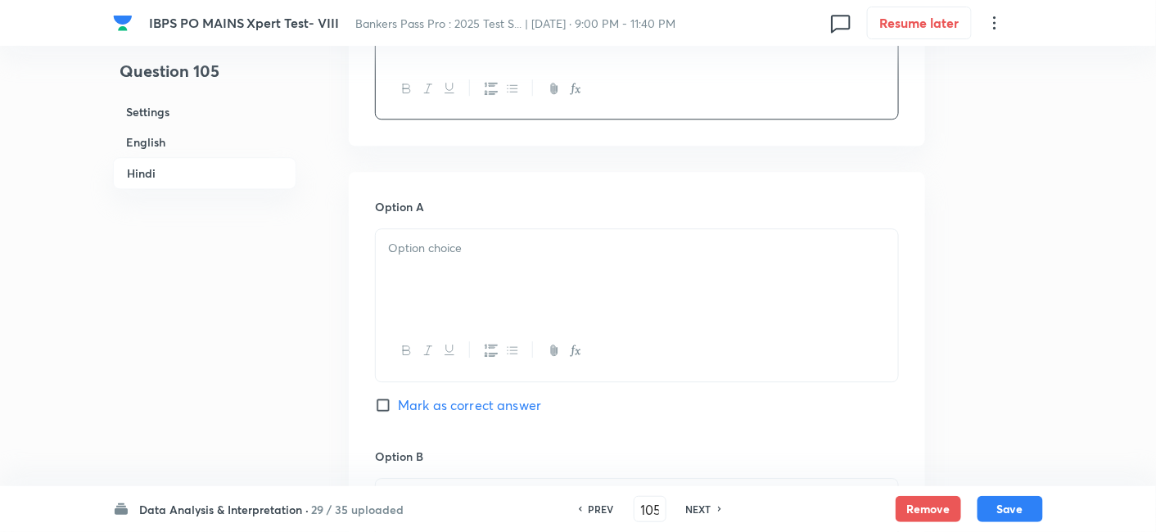
scroll to position [3267, 0]
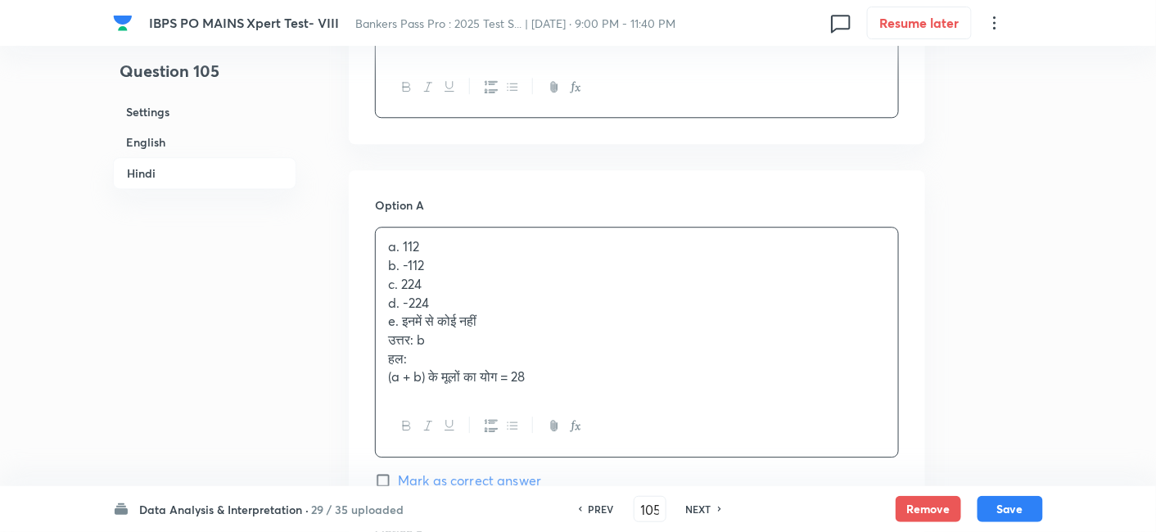
click at [422, 282] on div "a. 112 b. -112 c. 224 d. -224 e. इनमें से कोई नहीं उत्तर: b हल: (a + b) के मूलो…" at bounding box center [637, 312] width 522 height 169
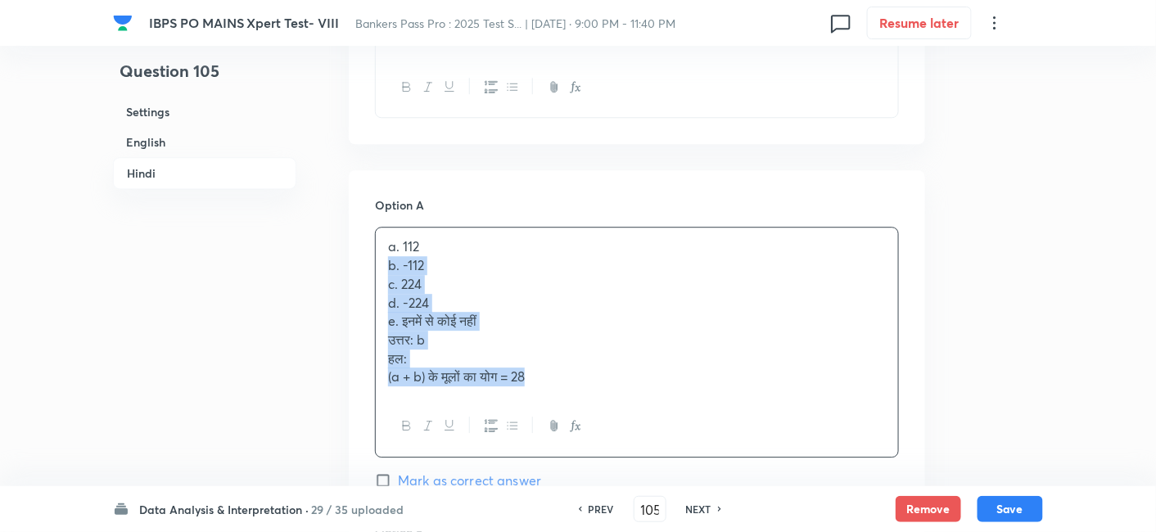
drag, startPoint x: 383, startPoint y: 282, endPoint x: 626, endPoint y: 464, distance: 303.4
click at [626, 457] on div "a. 112 b. -112 c. 224 d. -224 e. इनमें से कोई नहीं उत्तर: b हल: (a + b) के मूलो…" at bounding box center [637, 342] width 524 height 230
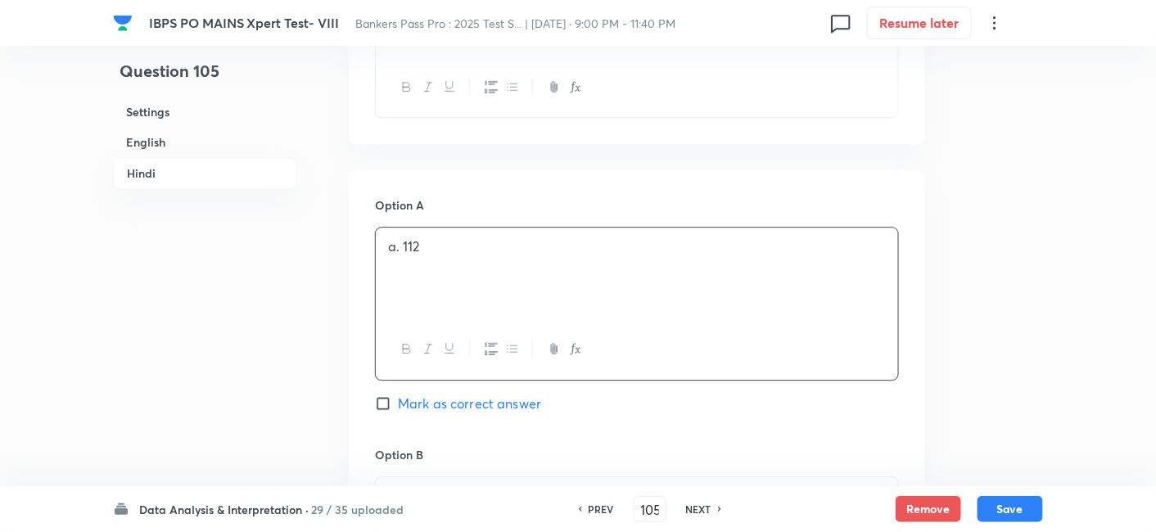
scroll to position [3537, 0]
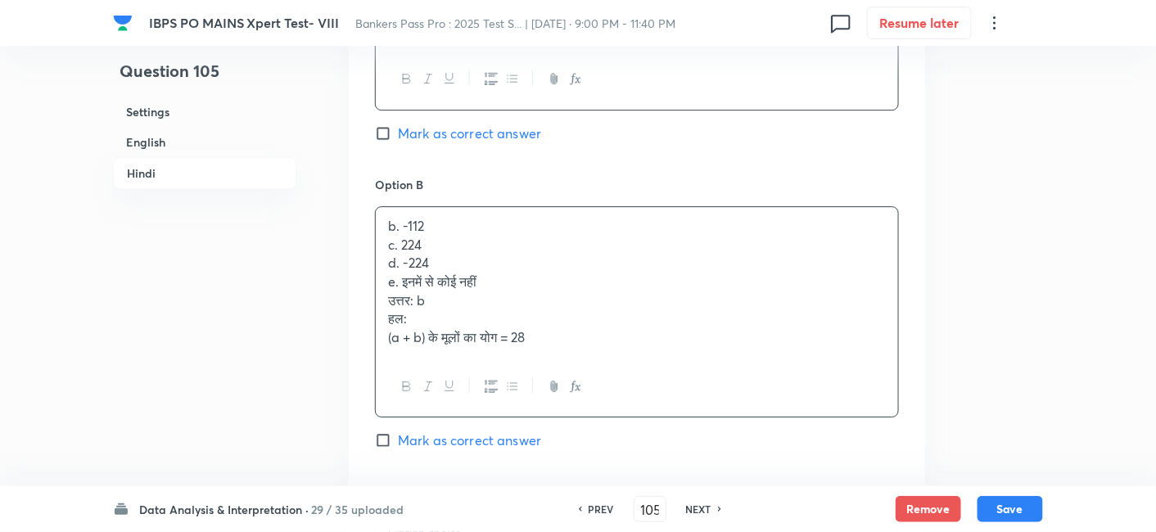
click at [402, 270] on div "b. -112 c. 224 d. -224 e. इनमें से कोई नहीं उत्तर: b हल: (a + b) के मूलों का यो…" at bounding box center [637, 282] width 522 height 150
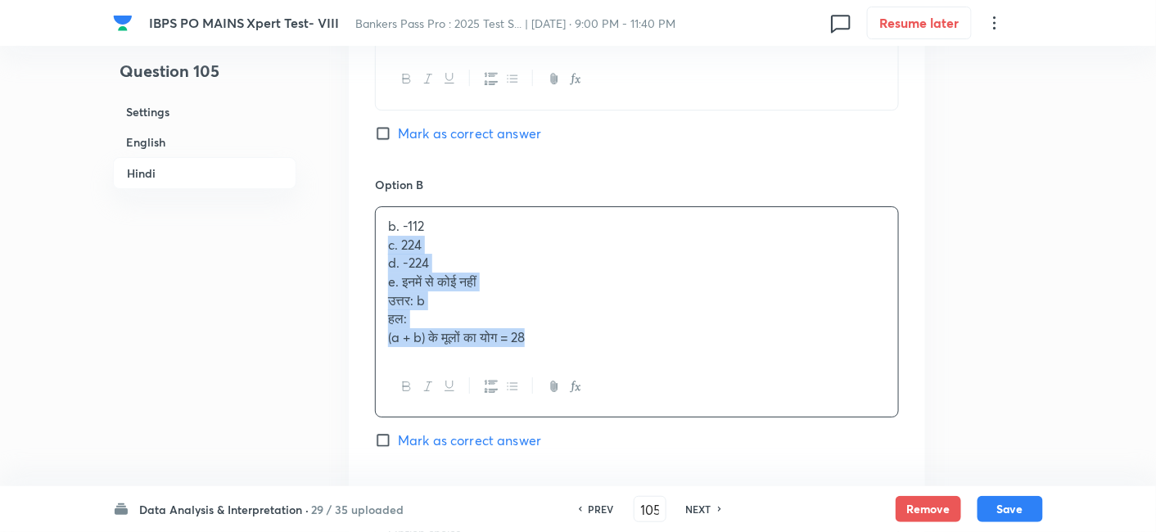
drag, startPoint x: 381, startPoint y: 263, endPoint x: 557, endPoint y: 377, distance: 210.1
click at [557, 377] on div "b. -112 c. 224 d. -224 e. इनमें से कोई नहीं उत्तर: b हल: (a + b) के मूलों का यो…" at bounding box center [637, 311] width 524 height 211
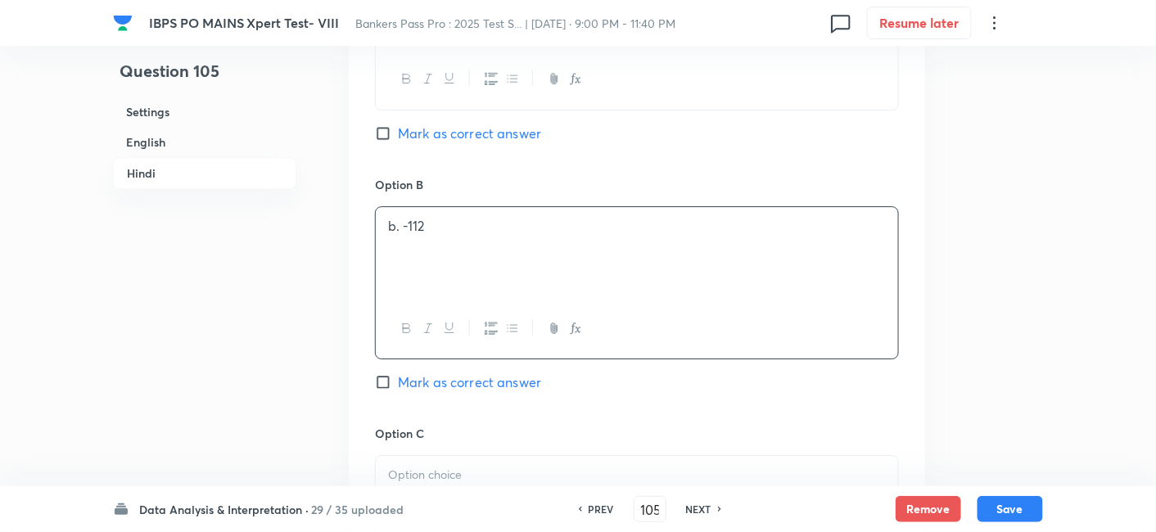
scroll to position [3801, 0]
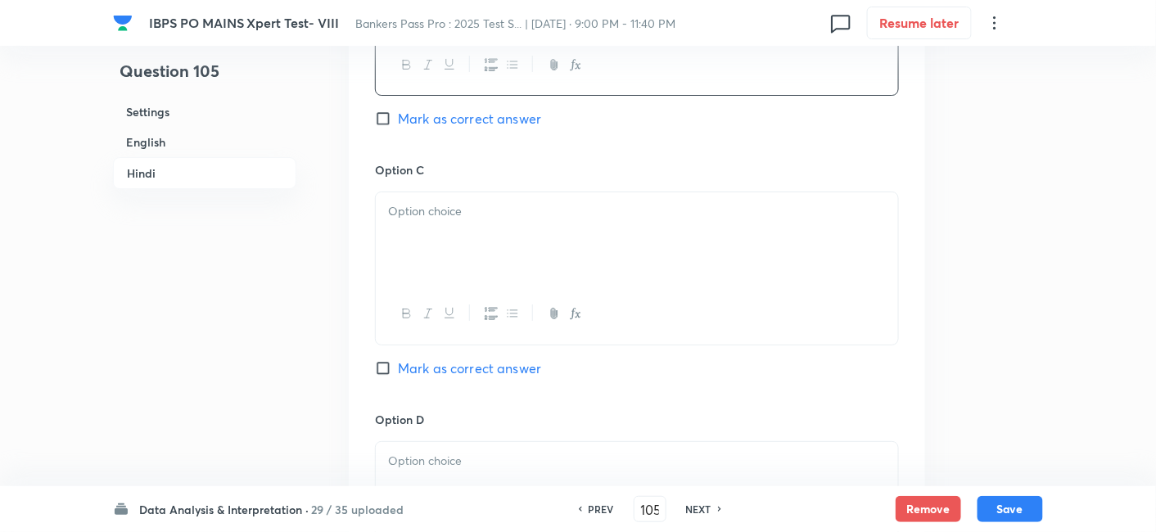
click at [407, 252] on div at bounding box center [637, 238] width 522 height 92
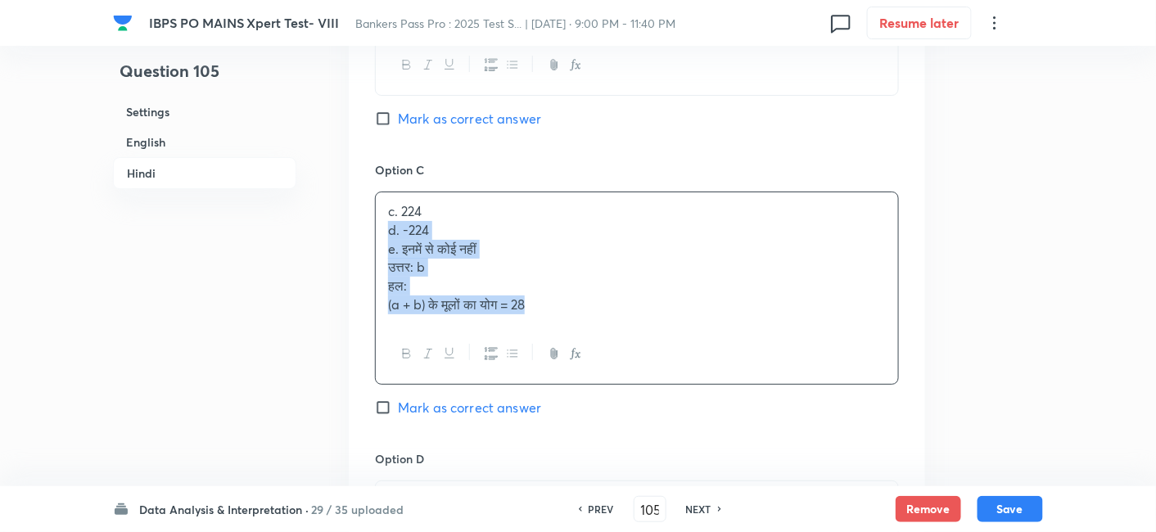
drag, startPoint x: 380, startPoint y: 239, endPoint x: 671, endPoint y: 401, distance: 333.5
click at [671, 401] on div "Option C c. 224 d. -224 e. इनमें से कोई नहीं उत्तर: b हल: (a + b) के मूलों का य…" at bounding box center [637, 305] width 524 height 289
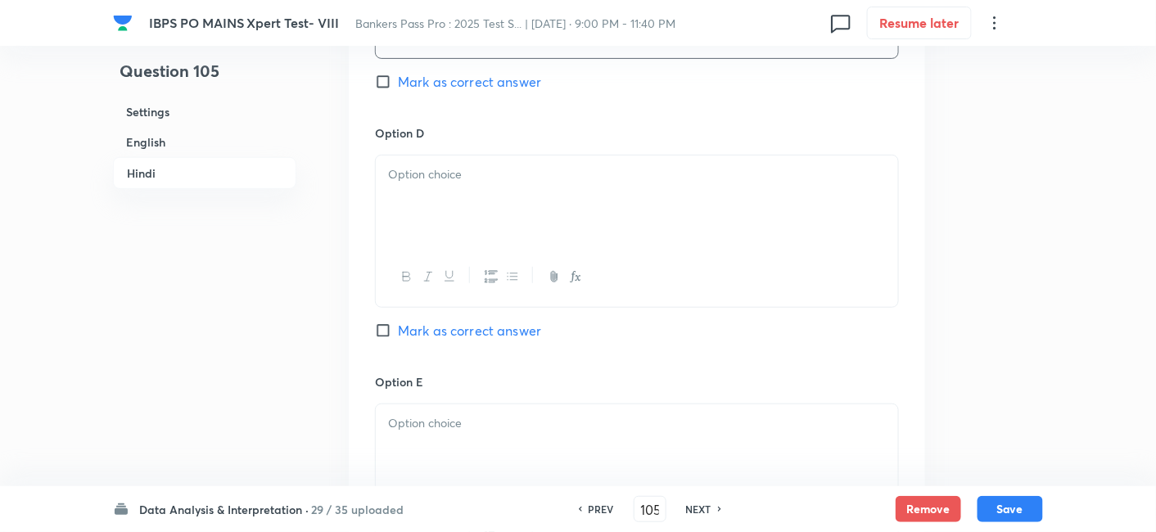
scroll to position [4091, 0]
click at [423, 218] on div at bounding box center [637, 197] width 522 height 92
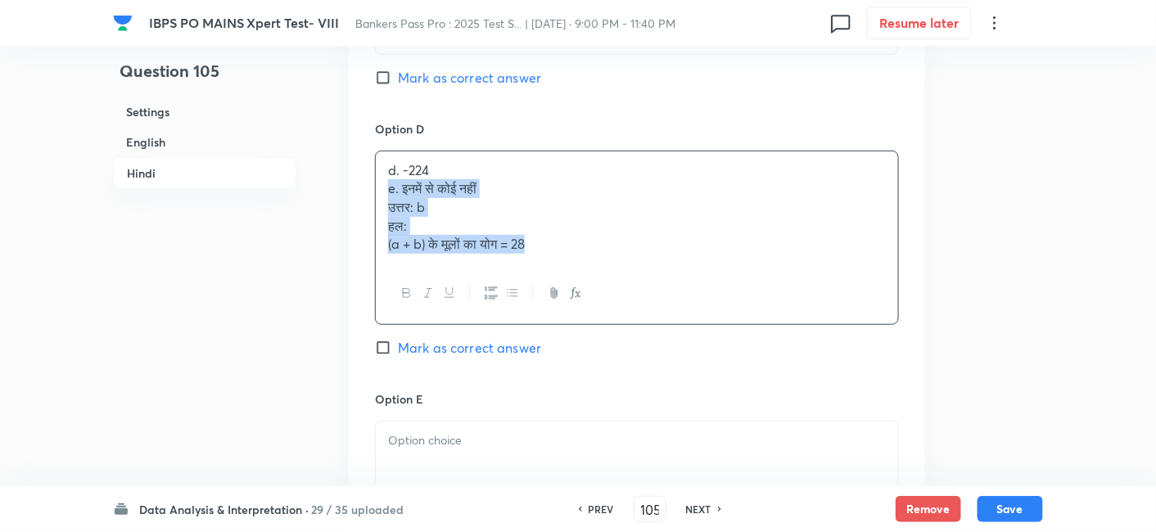
drag, startPoint x: 384, startPoint y: 206, endPoint x: 648, endPoint y: 332, distance: 293.0
click at [648, 325] on div "d. -224 e. इनमें से कोई नहीं उत्तर: b हल: (a + b) के मूलों का योग = 28" at bounding box center [637, 238] width 524 height 174
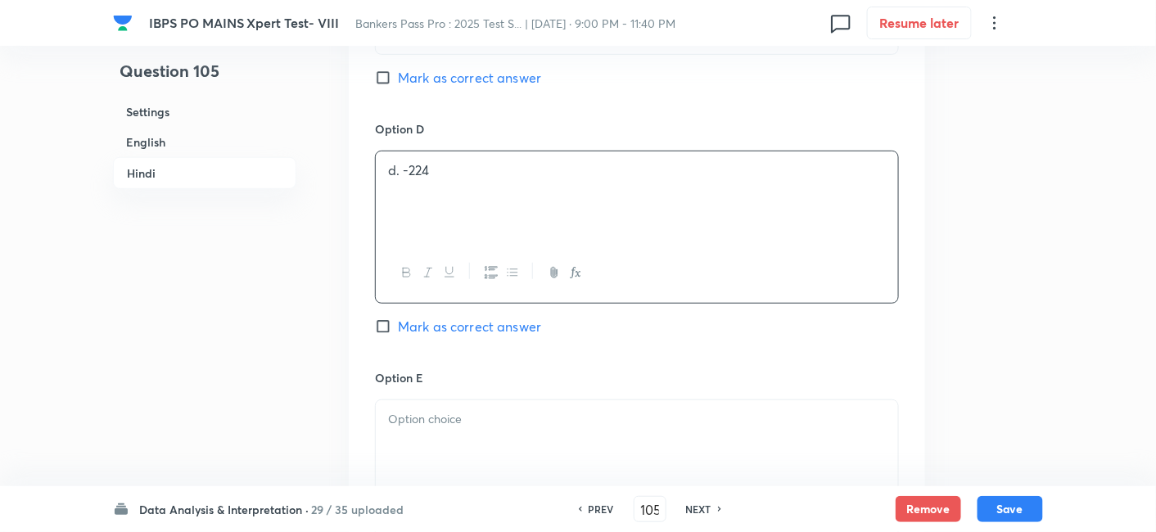
scroll to position [4303, 0]
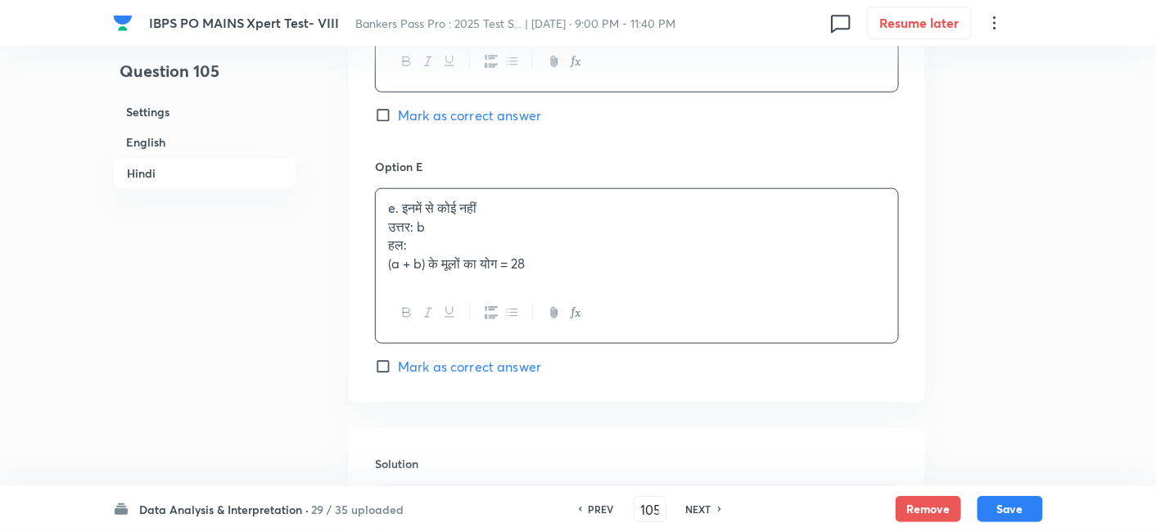
click at [427, 218] on p "e. इनमें से कोई नहीं" at bounding box center [637, 208] width 498 height 19
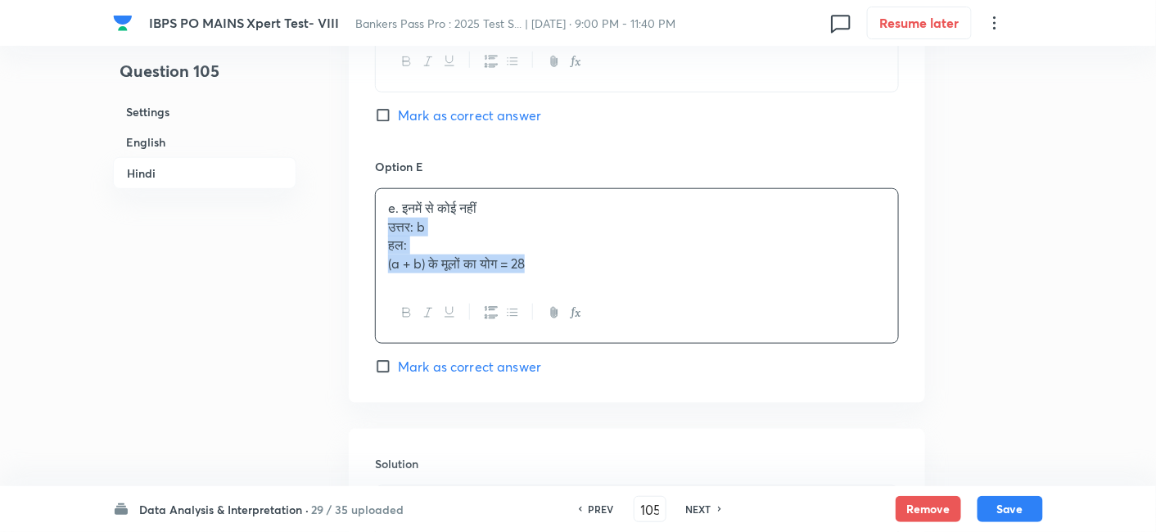
drag, startPoint x: 386, startPoint y: 241, endPoint x: 666, endPoint y: 367, distance: 307.8
click at [666, 367] on div "Option E e. इनमें से कोई नहीं उत्तर: b हल: (a + b) के मूलों का योग = 28 Mark as…" at bounding box center [637, 267] width 524 height 219
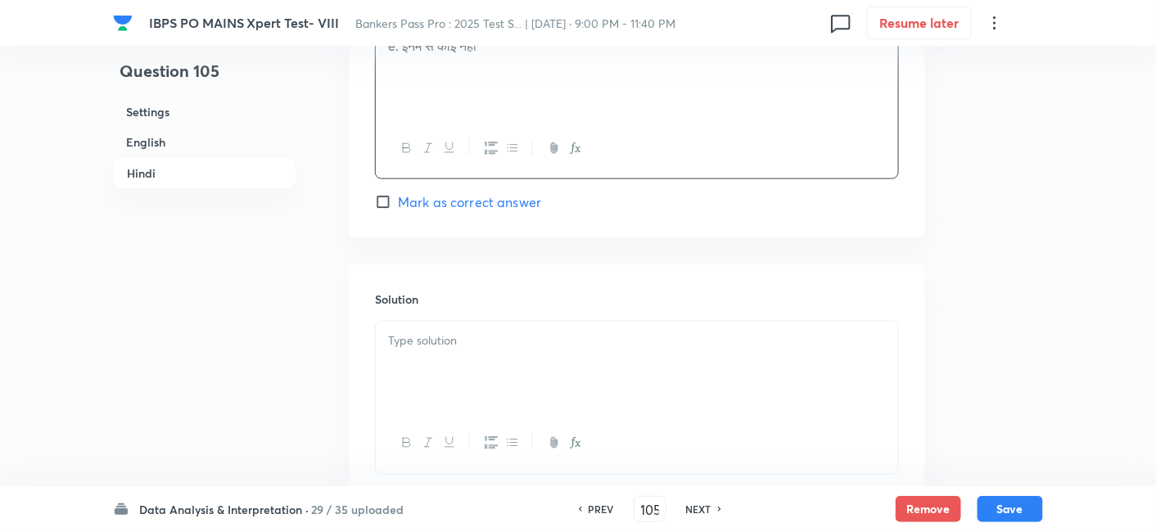
click at [666, 367] on div at bounding box center [637, 368] width 522 height 92
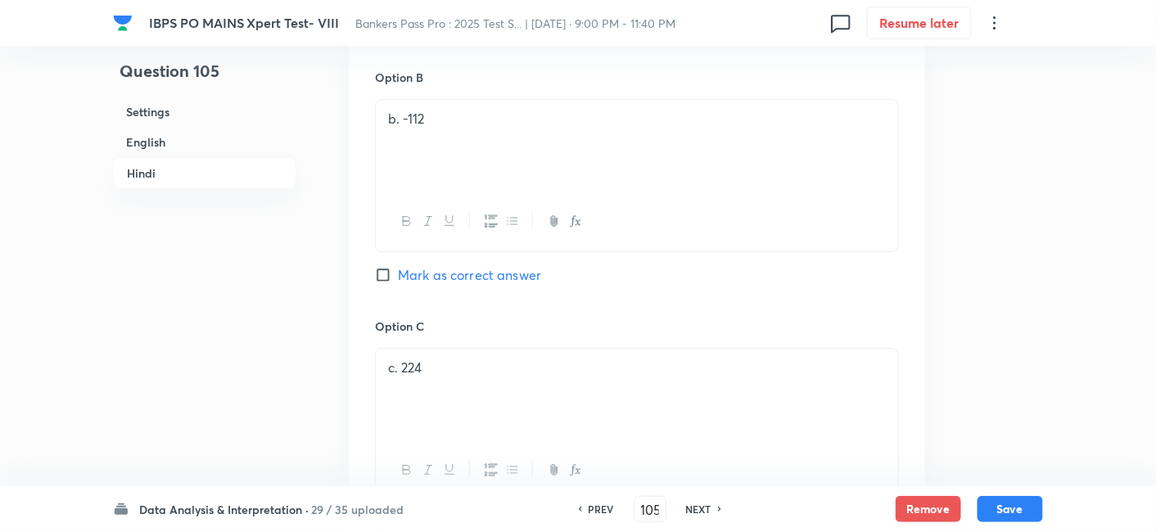
scroll to position [3639, 0]
click at [535, 290] on span "Mark as correct answer" at bounding box center [469, 280] width 143 height 20
click at [398, 288] on input "Mark as correct answer" at bounding box center [386, 280] width 23 height 16
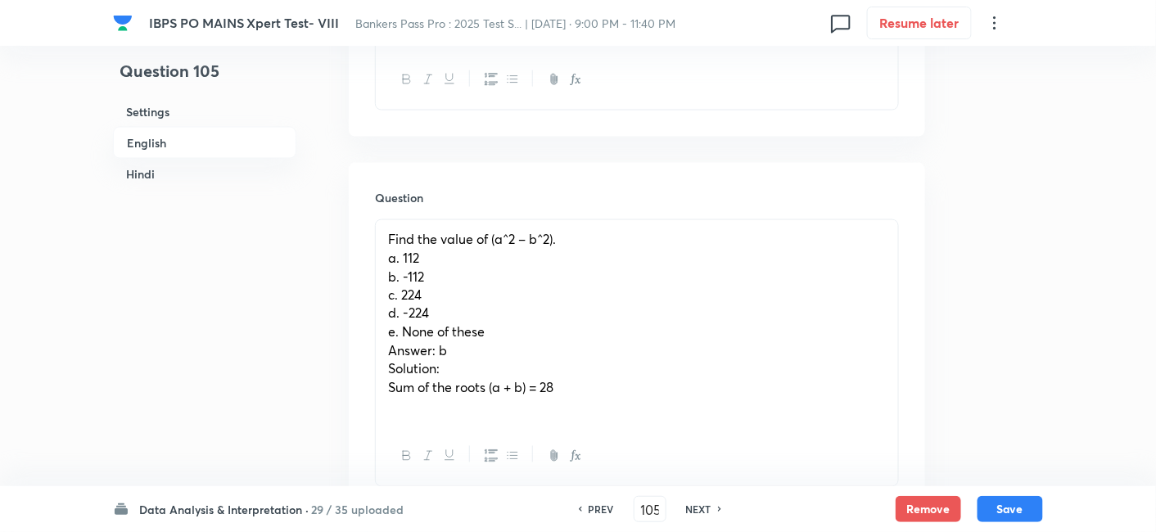
scroll to position [746, 0]
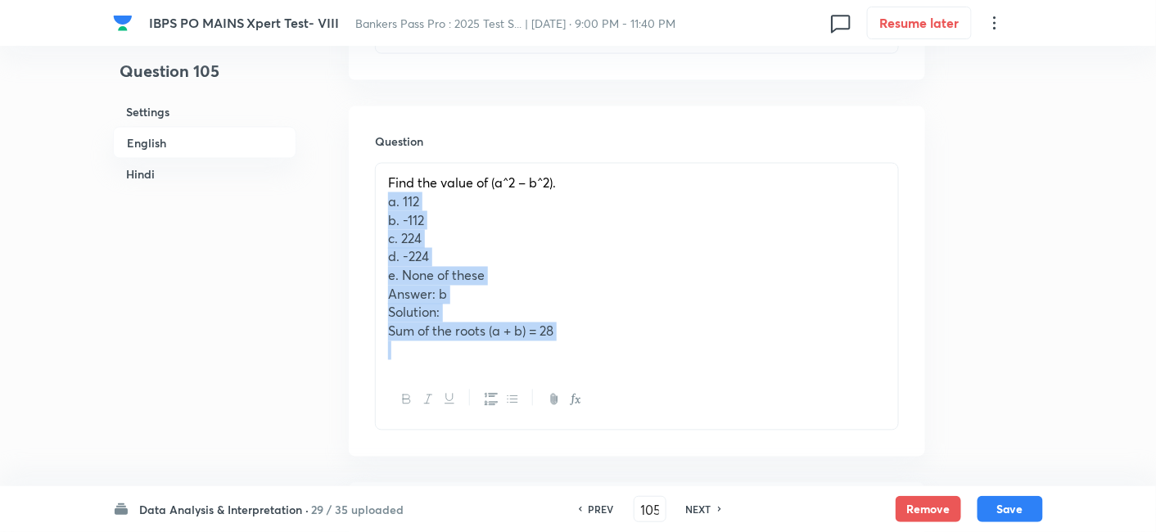
drag, startPoint x: 391, startPoint y: 201, endPoint x: 597, endPoint y: 389, distance: 278.7
click at [597, 389] on div "Find the value of (a^2 – b^2). a. 112 b. -112 c. 224 d. -224 e. None of these A…" at bounding box center [637, 297] width 524 height 268
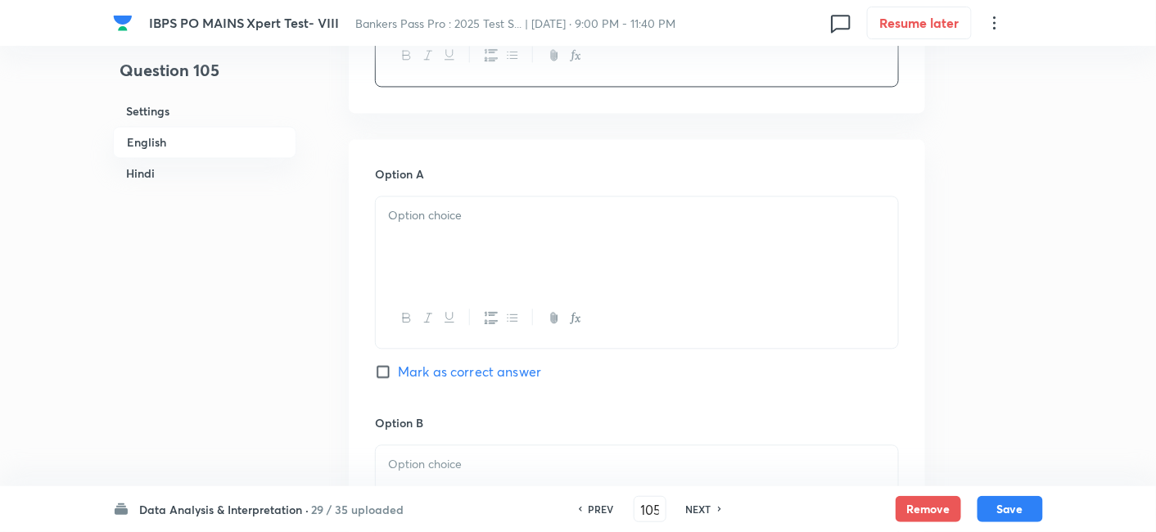
scroll to position [977, 0]
click at [423, 260] on div at bounding box center [637, 242] width 522 height 92
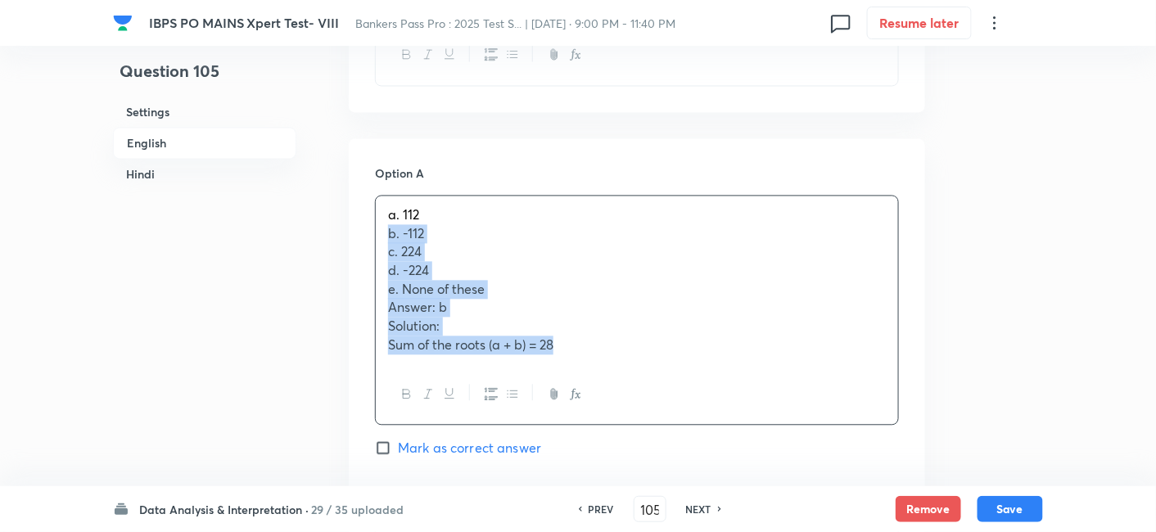
drag, startPoint x: 383, startPoint y: 233, endPoint x: 633, endPoint y: 396, distance: 298.2
click at [633, 396] on div "a. 112 b. -112 c. 224 d. -224 e. None of these Answer: b Solution: Sum of the r…" at bounding box center [637, 310] width 524 height 230
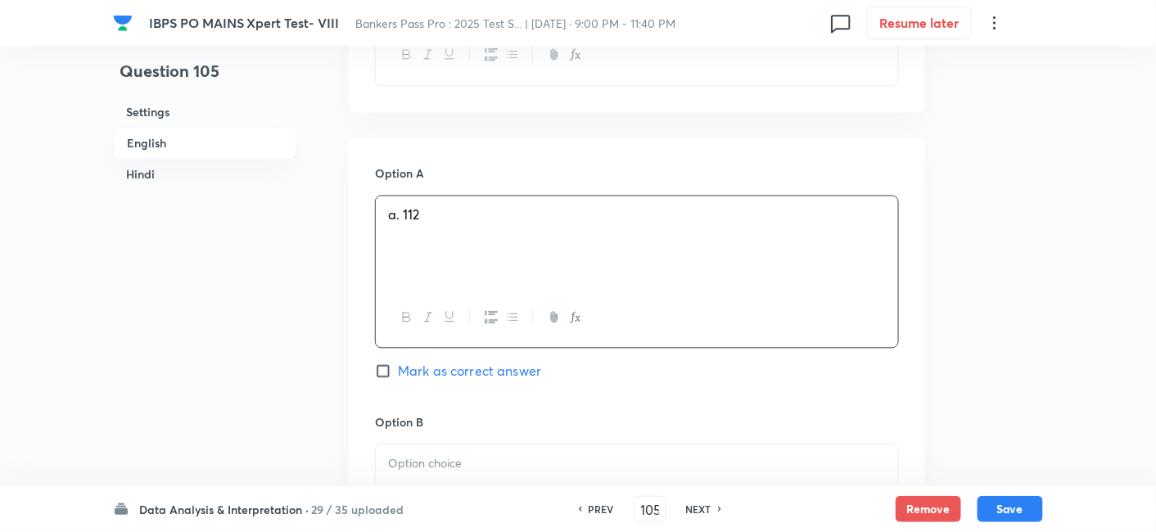
scroll to position [1200, 0]
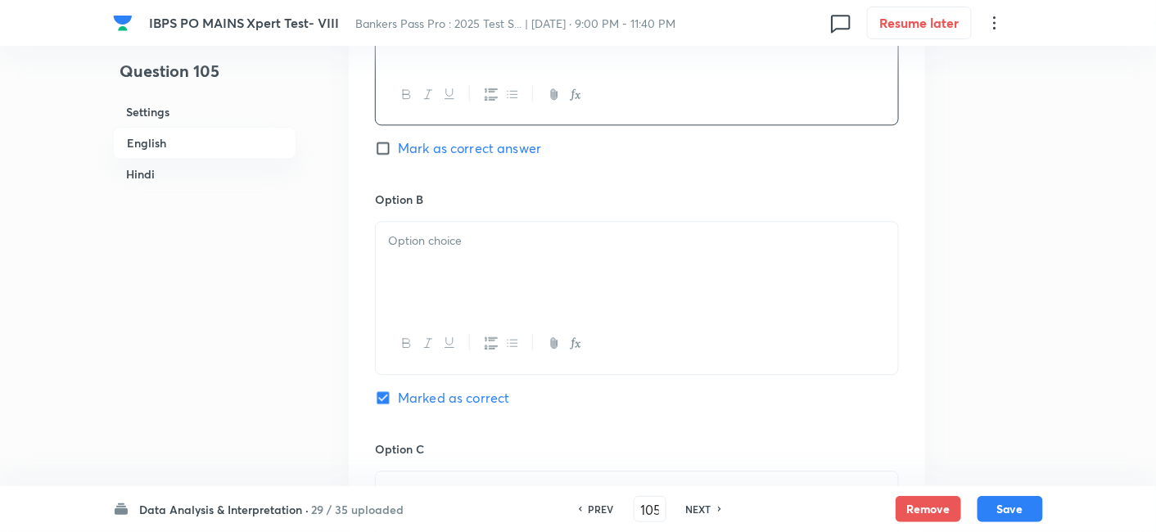
click at [433, 262] on div at bounding box center [637, 268] width 522 height 92
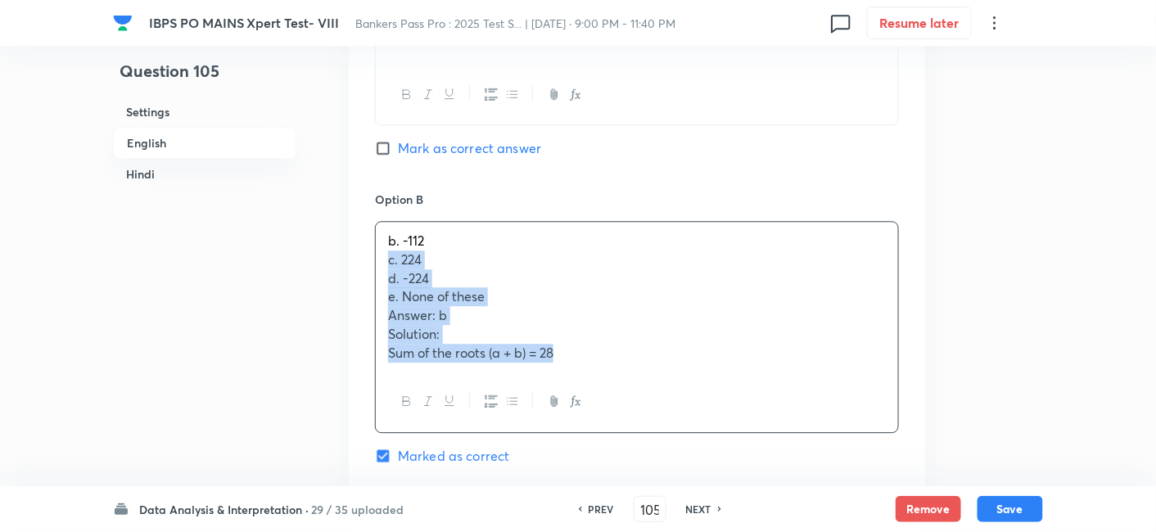
drag, startPoint x: 386, startPoint y: 260, endPoint x: 612, endPoint y: 379, distance: 255.7
click at [612, 379] on div "b. -112 c. 224 d. -224 e. None of these Answer: b Solution: Sum of the roots (a…" at bounding box center [637, 326] width 524 height 211
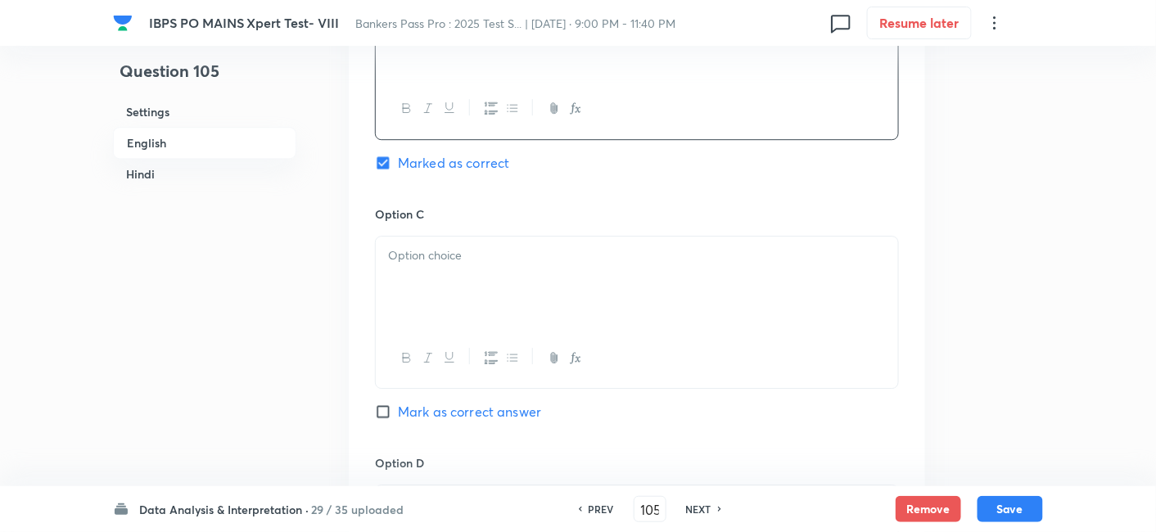
scroll to position [1448, 0]
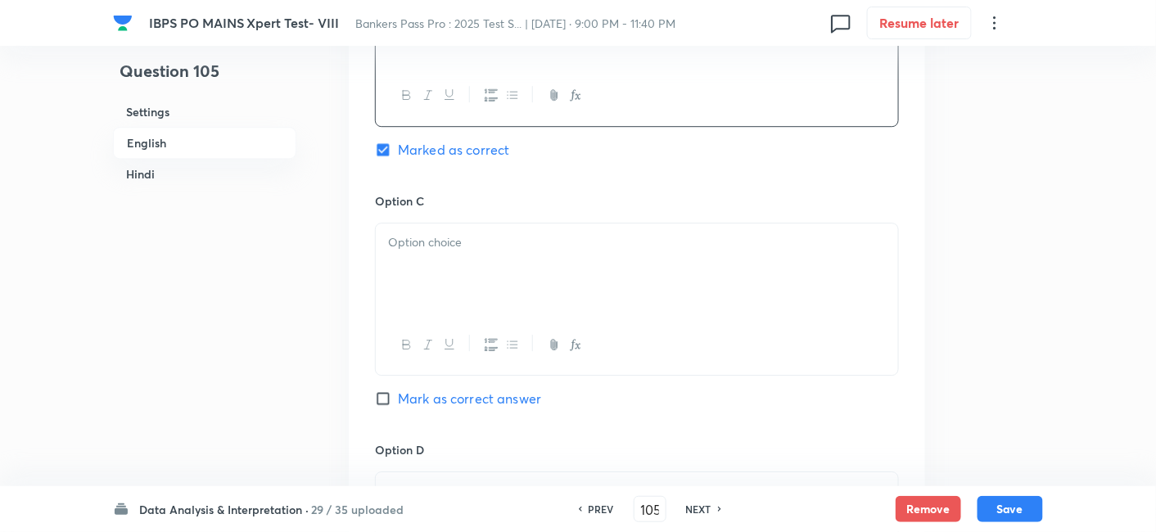
click at [432, 274] on div at bounding box center [637, 270] width 522 height 92
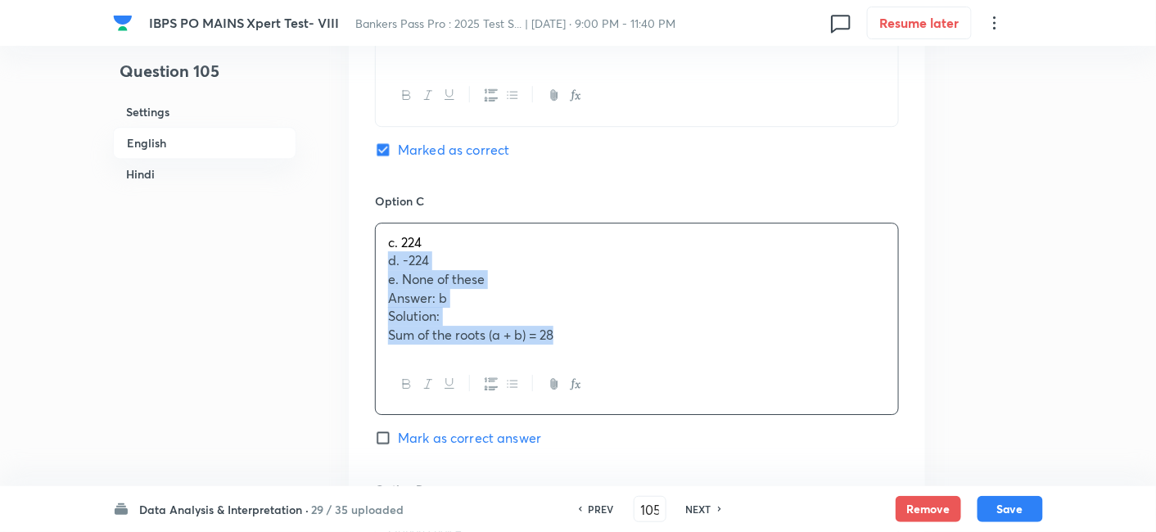
drag, startPoint x: 381, startPoint y: 264, endPoint x: 692, endPoint y: 425, distance: 350.5
click at [692, 425] on div "Option C c. 224 d. -224 e. None of these Answer: b Solution: Sum of the roots (…" at bounding box center [637, 336] width 524 height 289
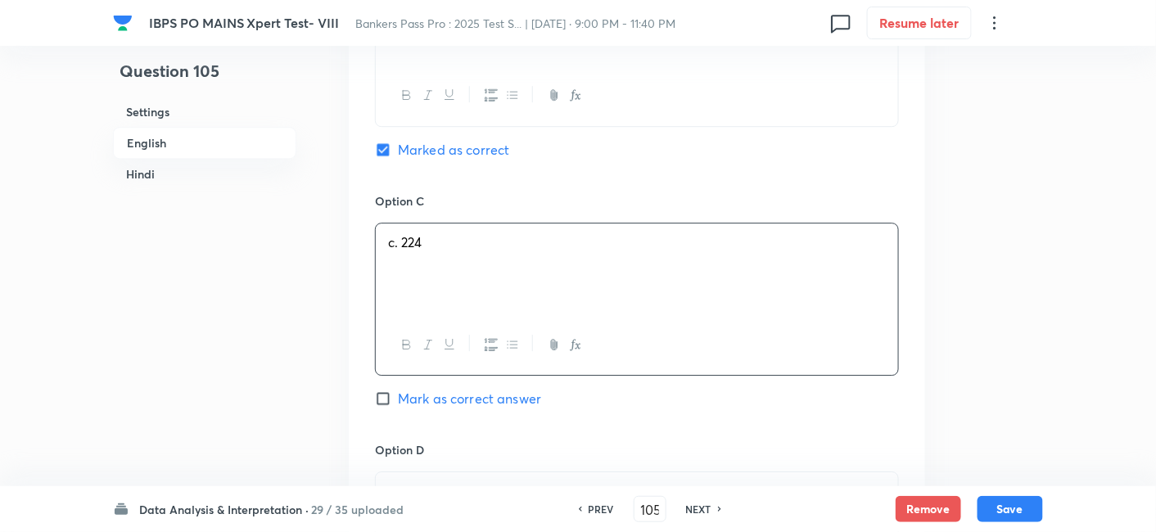
scroll to position [1684, 0]
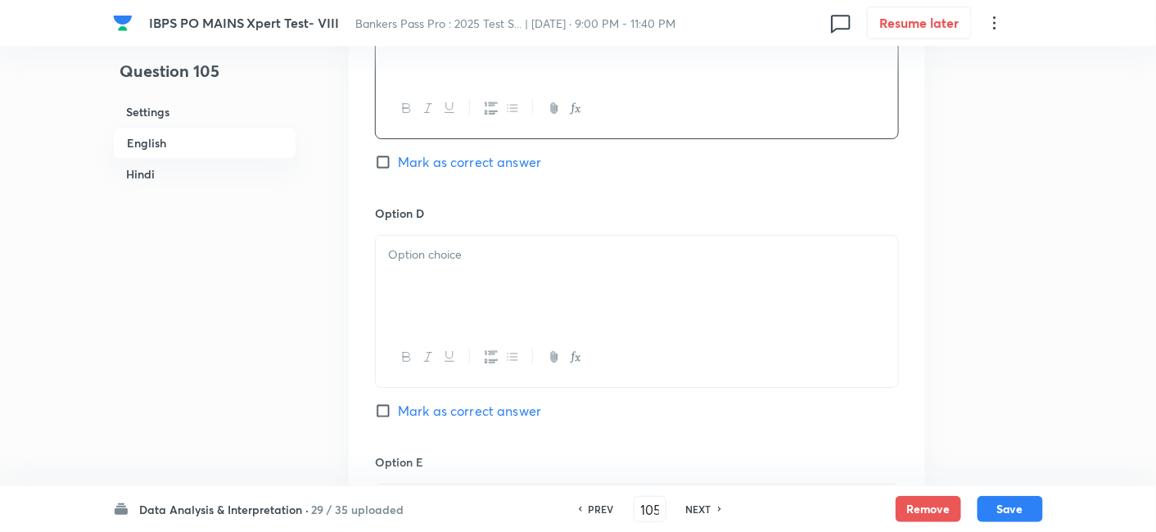
click at [468, 256] on p at bounding box center [637, 255] width 498 height 19
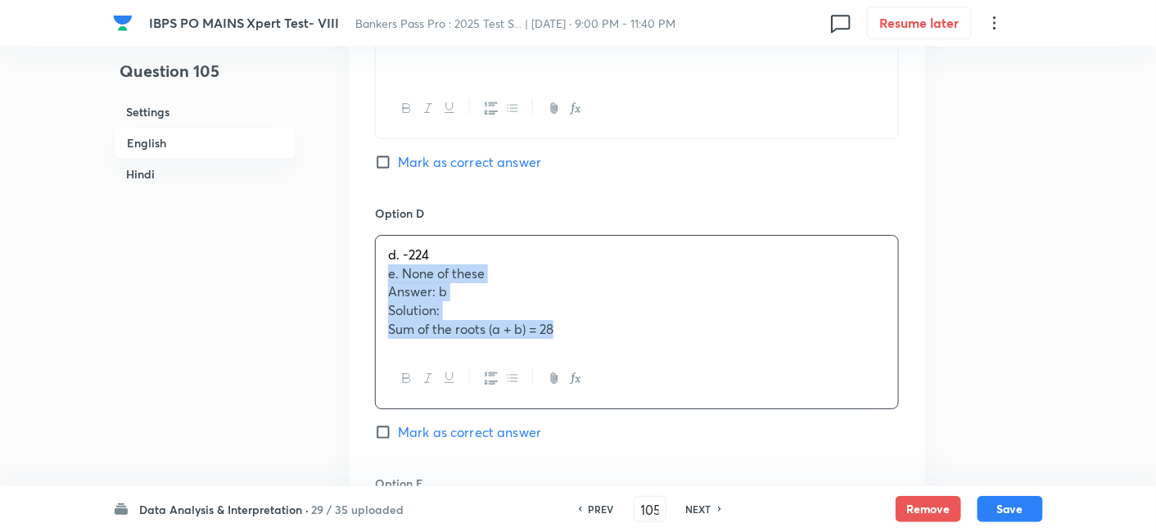
drag, startPoint x: 378, startPoint y: 277, endPoint x: 689, endPoint y: 377, distance: 327.0
click at [689, 377] on div "d. -224 e. None of these Answer: b Solution: Sum of the roots (a + b) = 28" at bounding box center [637, 322] width 524 height 174
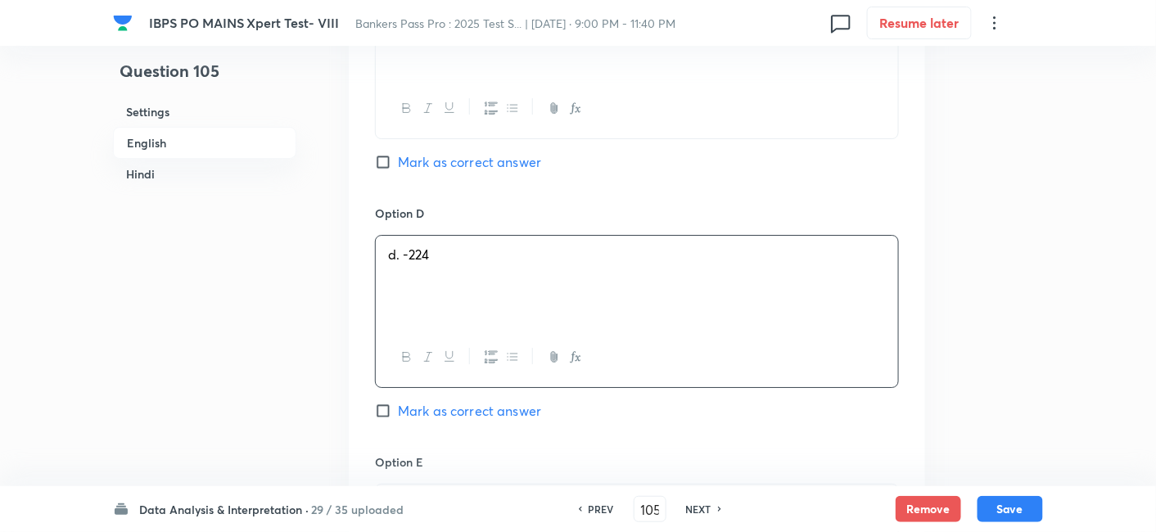
scroll to position [1920, 0]
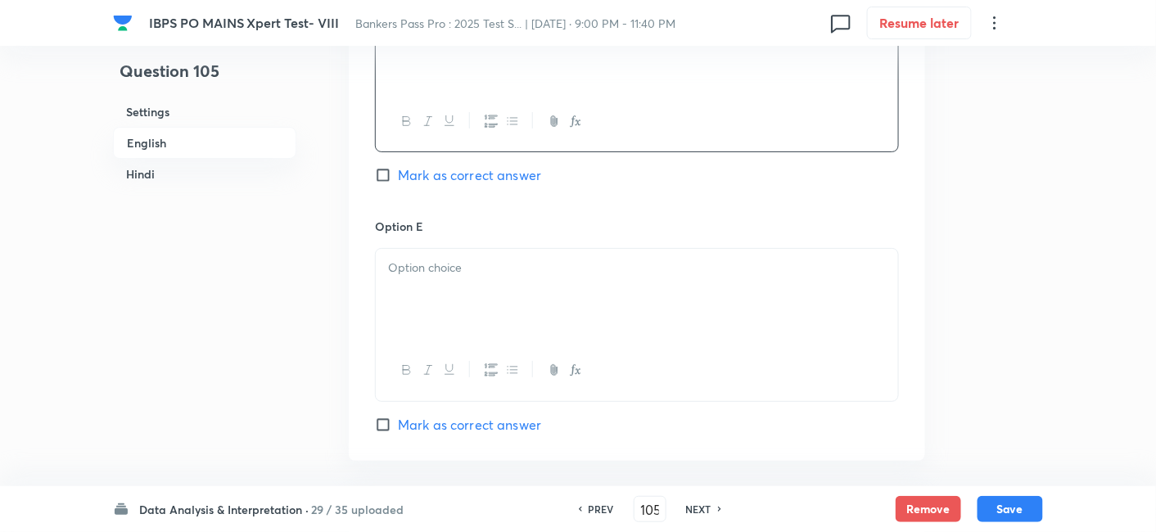
click at [467, 284] on div at bounding box center [637, 295] width 522 height 92
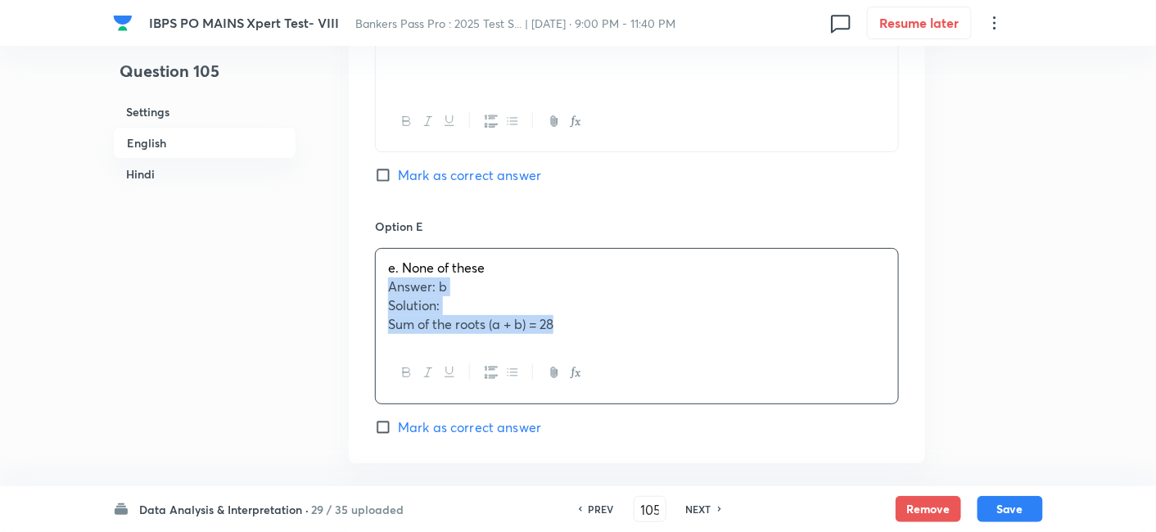
drag, startPoint x: 388, startPoint y: 287, endPoint x: 698, endPoint y: 387, distance: 326.2
click at [698, 387] on div "e. None of these Answer: b Solution: Sum of the roots (a + b) = 28" at bounding box center [637, 326] width 524 height 156
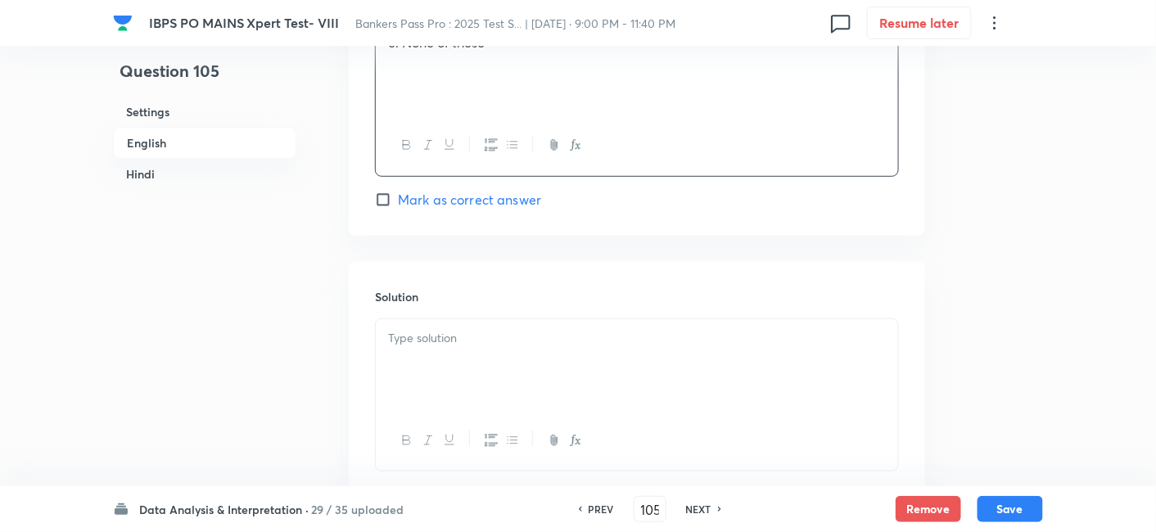
click at [544, 345] on div at bounding box center [637, 365] width 522 height 92
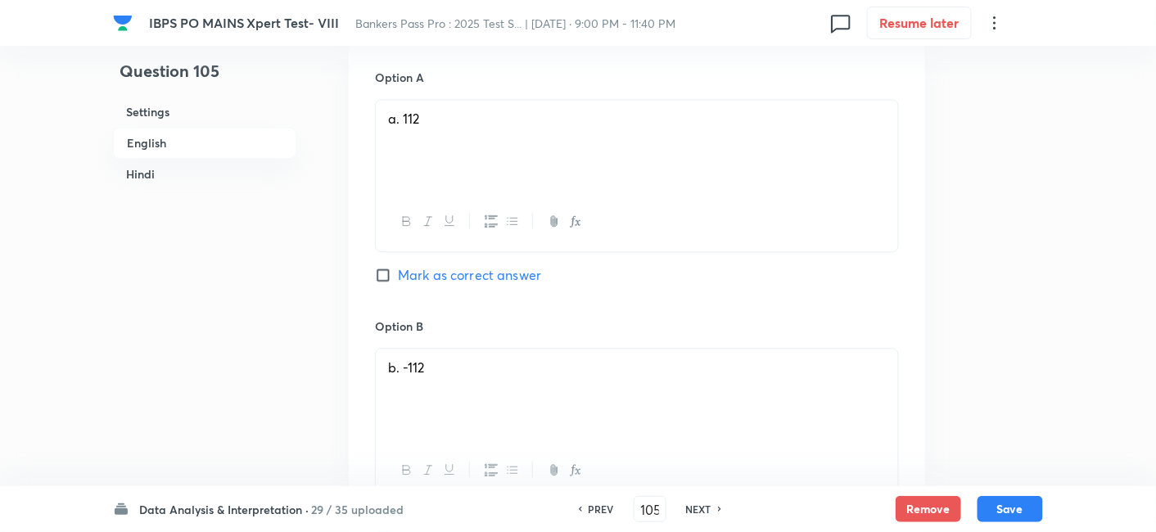
scroll to position [1071, 0]
click at [530, 270] on span "Mark as correct answer" at bounding box center [469, 277] width 143 height 20
click at [398, 270] on input "Mark as correct answer" at bounding box center [386, 277] width 23 height 16
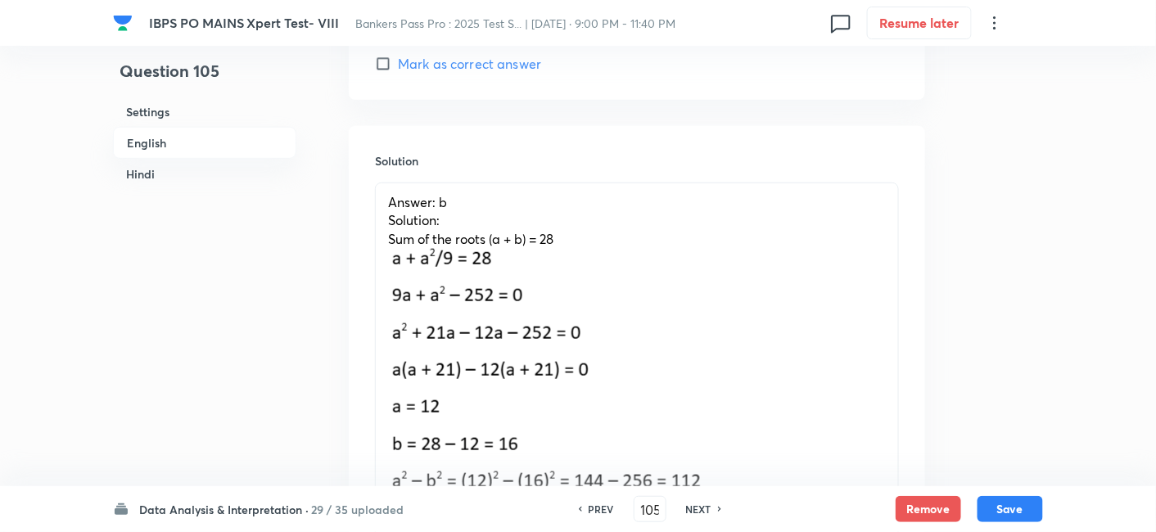
scroll to position [2261, 0]
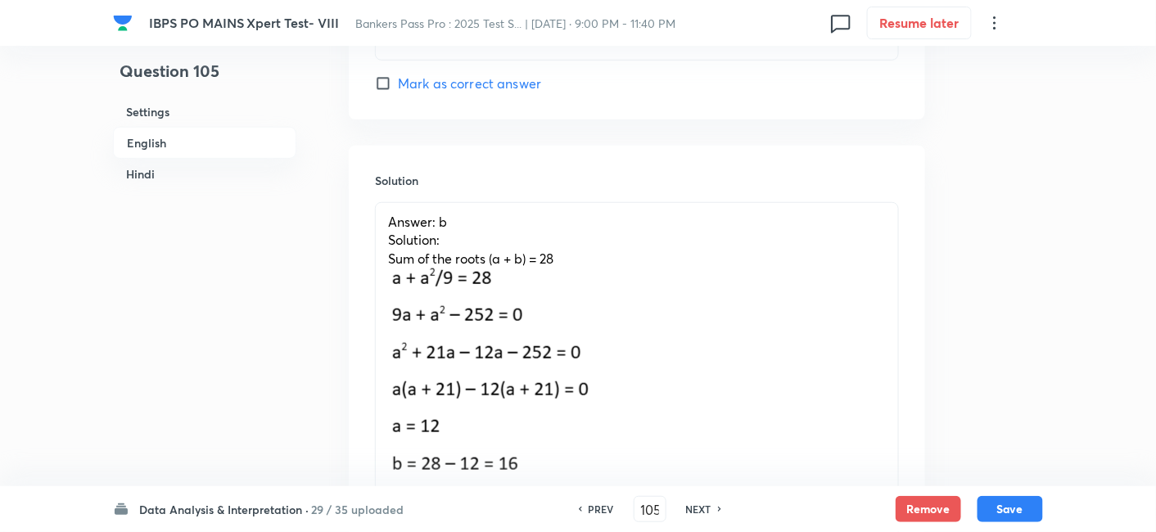
click at [451, 215] on p "Answer: b" at bounding box center [637, 222] width 498 height 19
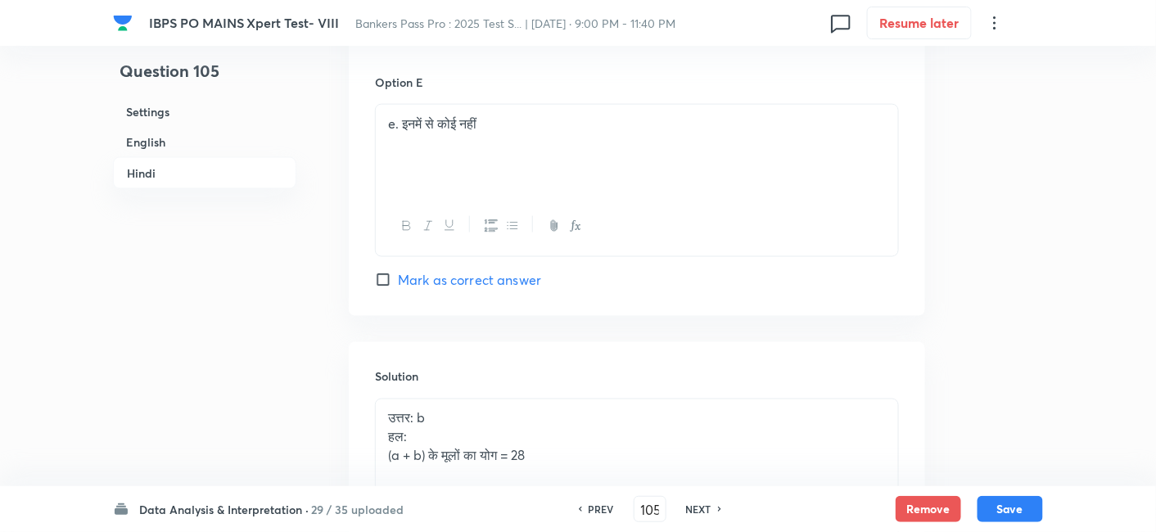
scroll to position [4723, 0]
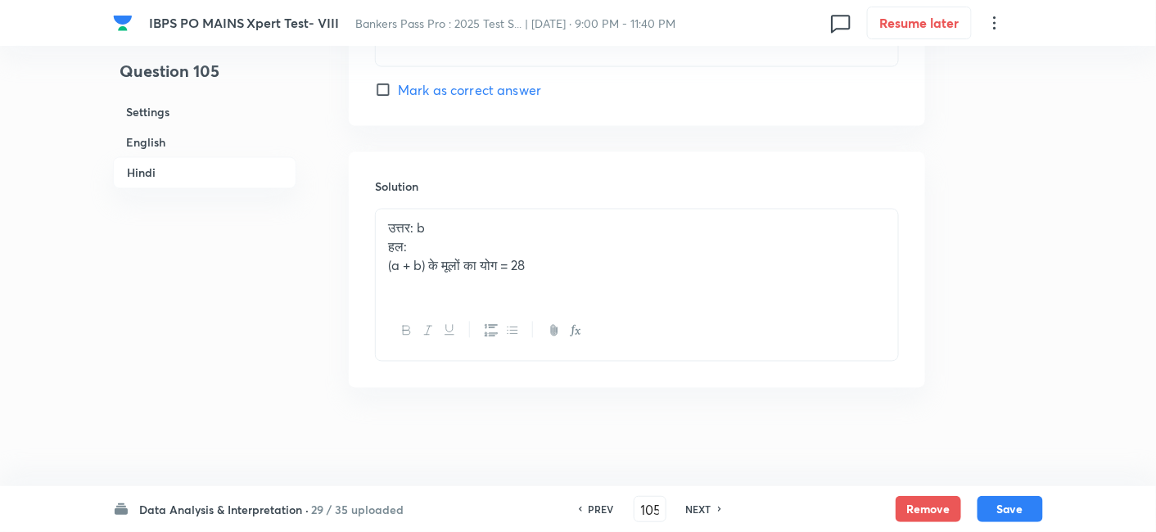
click at [430, 219] on p "उत्तर: b" at bounding box center [637, 228] width 498 height 19
click at [553, 264] on p "(a + b) के मूलों का योग = 28" at bounding box center [637, 266] width 498 height 19
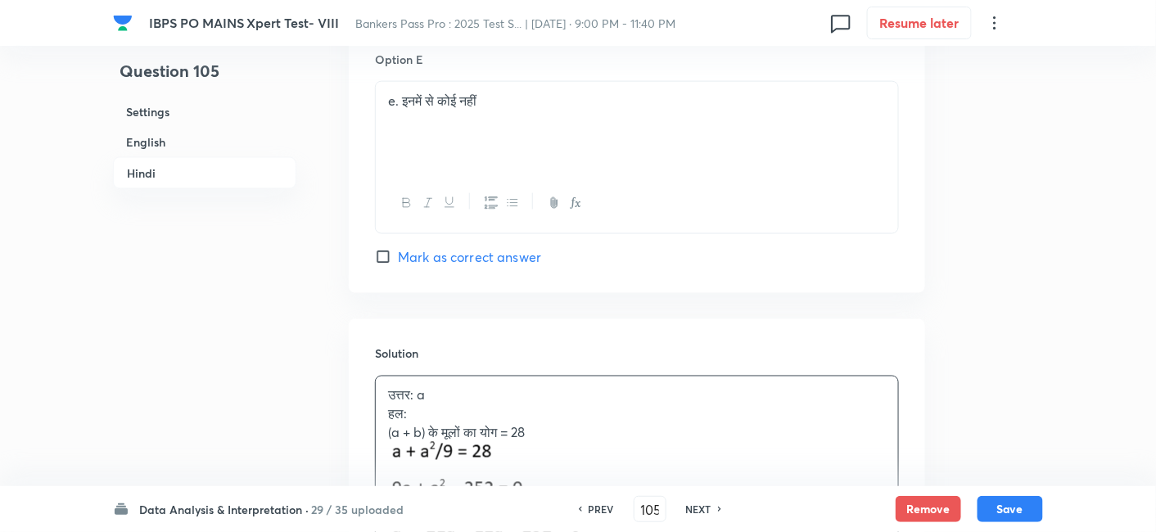
scroll to position [4538, 0]
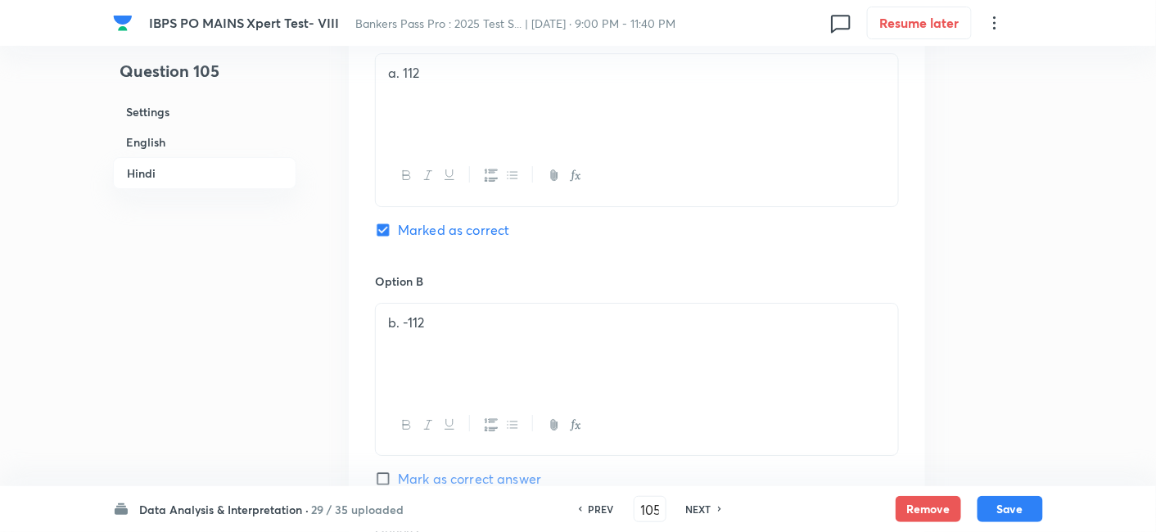
scroll to position [3675, 0]
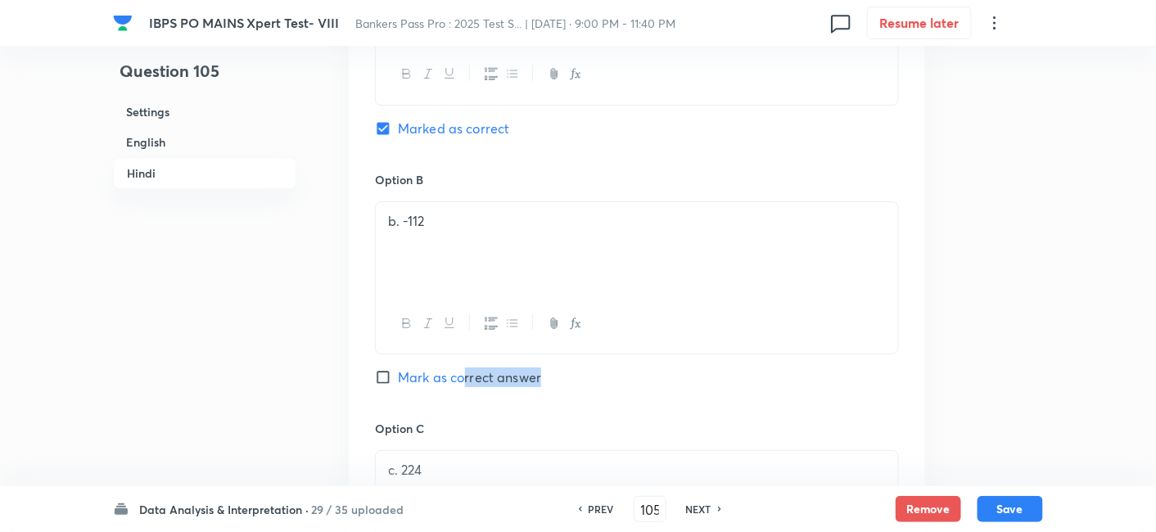
drag, startPoint x: 459, startPoint y: 403, endPoint x: 466, endPoint y: 384, distance: 19.9
click at [466, 384] on div "Option B b. -112 Mark as correct answer" at bounding box center [637, 295] width 524 height 249
click at [466, 384] on span "Mark as correct answer" at bounding box center [469, 378] width 143 height 20
click at [398, 384] on input "Mark as correct answer" at bounding box center [386, 377] width 23 height 16
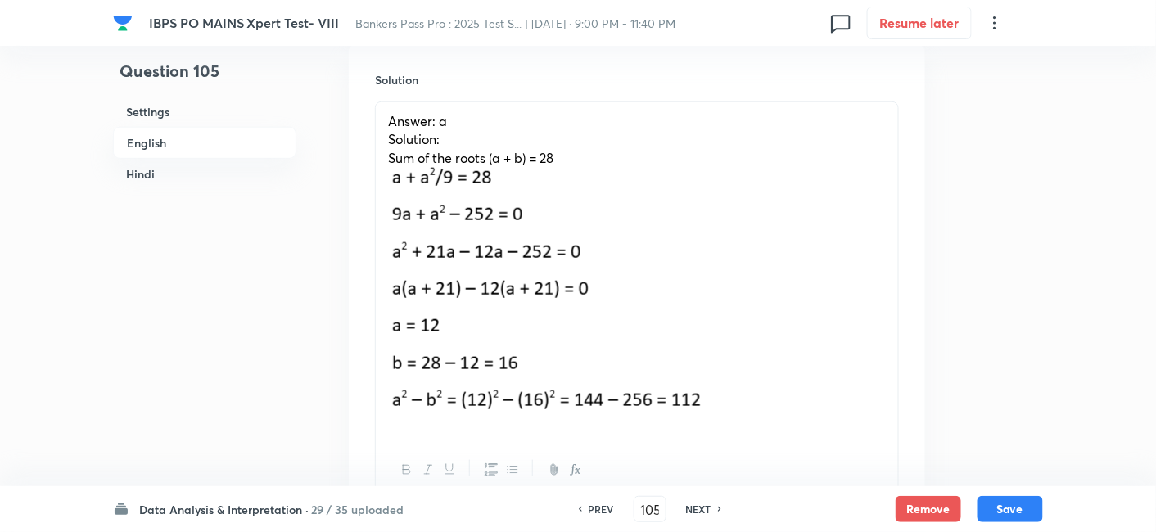
scroll to position [2363, 0]
click at [452, 119] on p "Answer: a" at bounding box center [637, 120] width 498 height 19
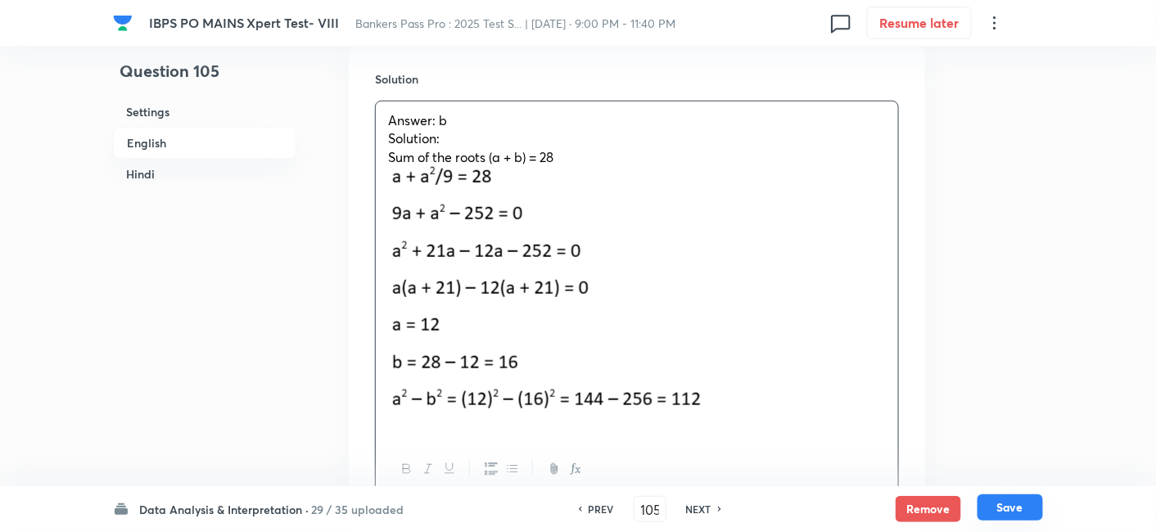
click at [1020, 511] on button "Save" at bounding box center [1011, 508] width 66 height 26
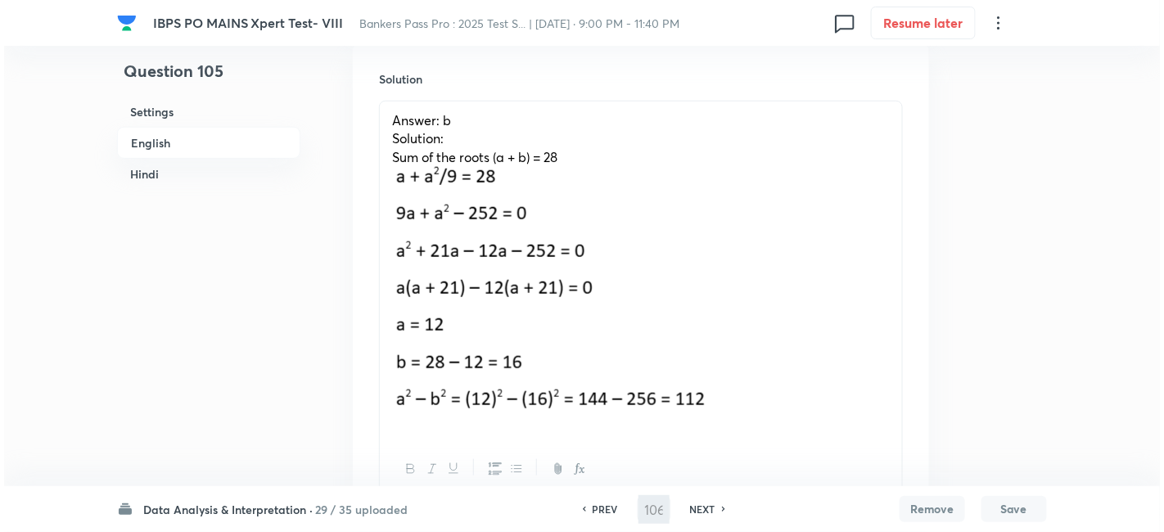
scroll to position [0, 0]
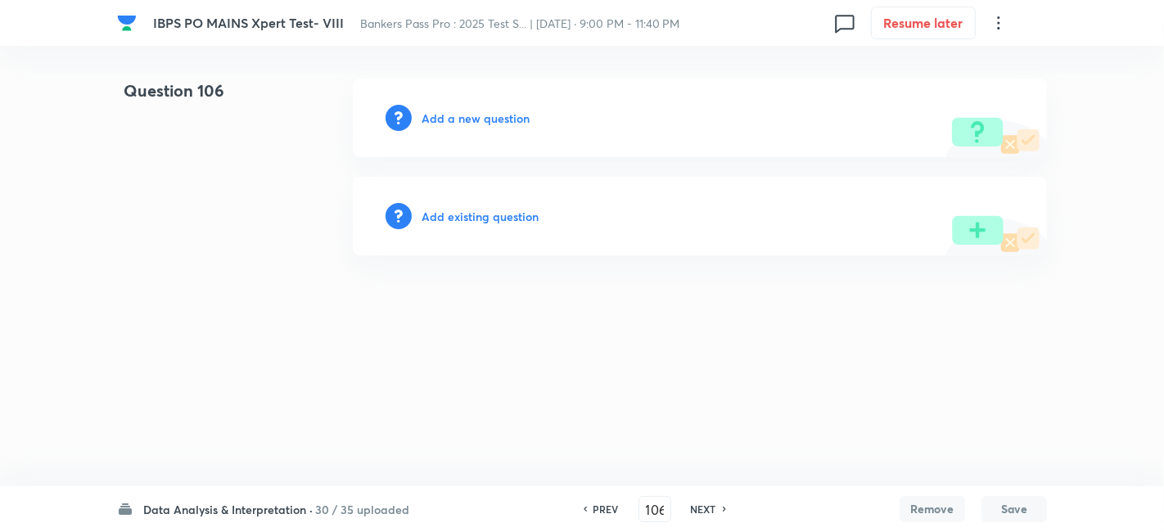
click at [491, 122] on h6 "Add a new question" at bounding box center [476, 118] width 108 height 17
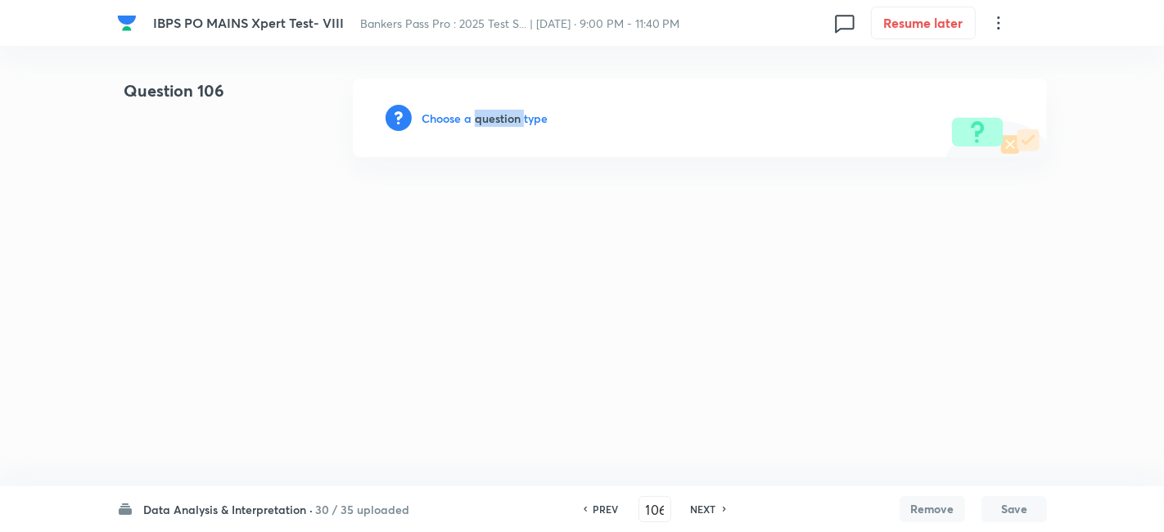
click at [491, 122] on h6 "Choose a question type" at bounding box center [485, 118] width 126 height 17
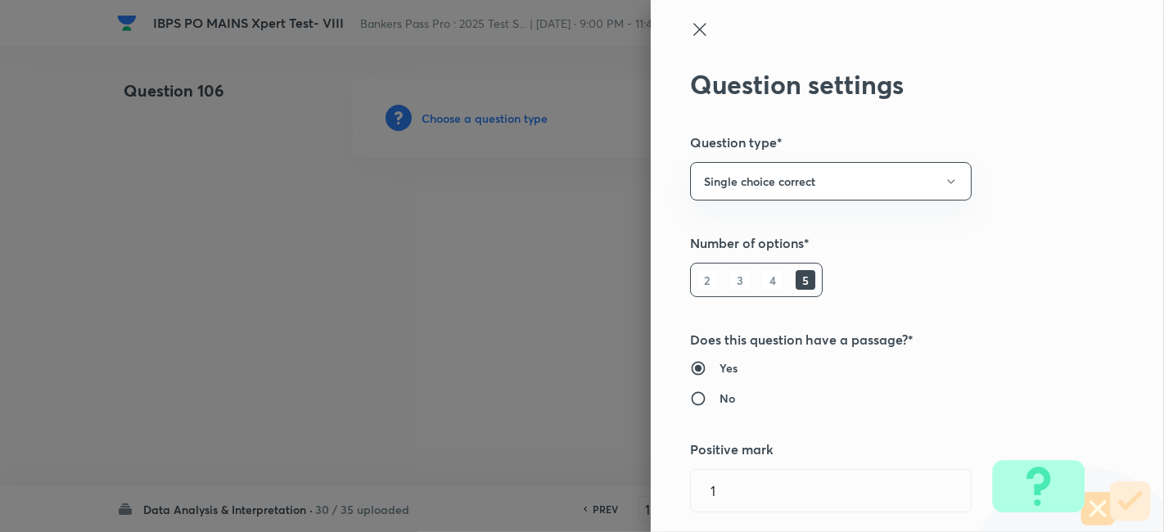
click at [491, 122] on div at bounding box center [582, 266] width 1164 height 532
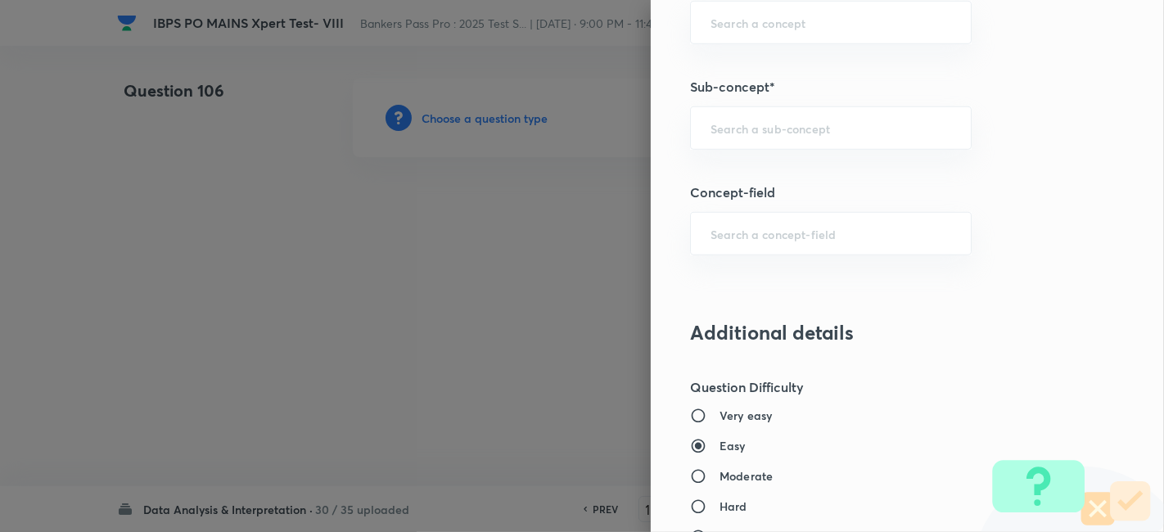
scroll to position [913, 0]
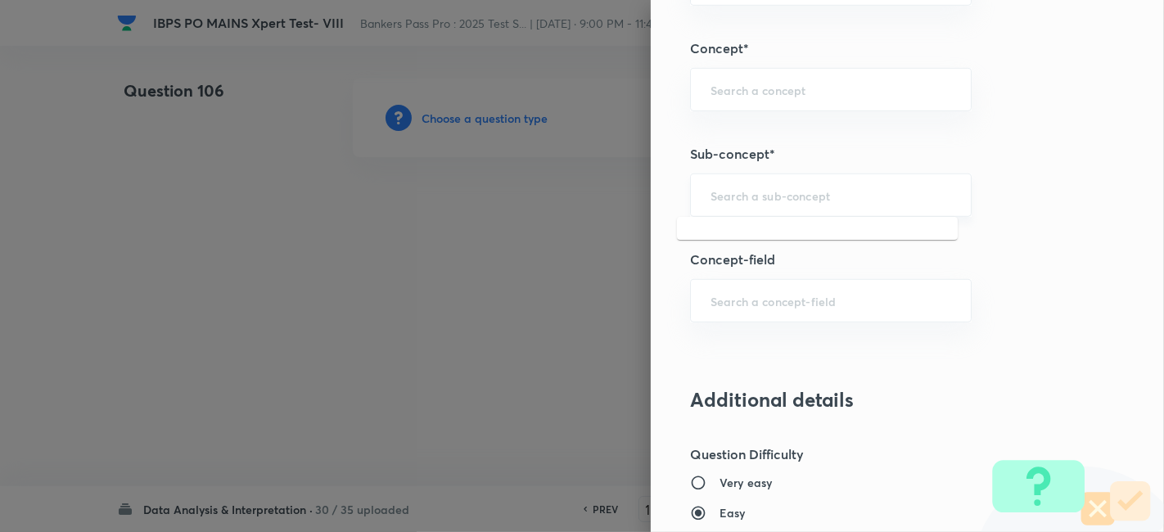
click at [741, 193] on input "text" at bounding box center [831, 195] width 241 height 16
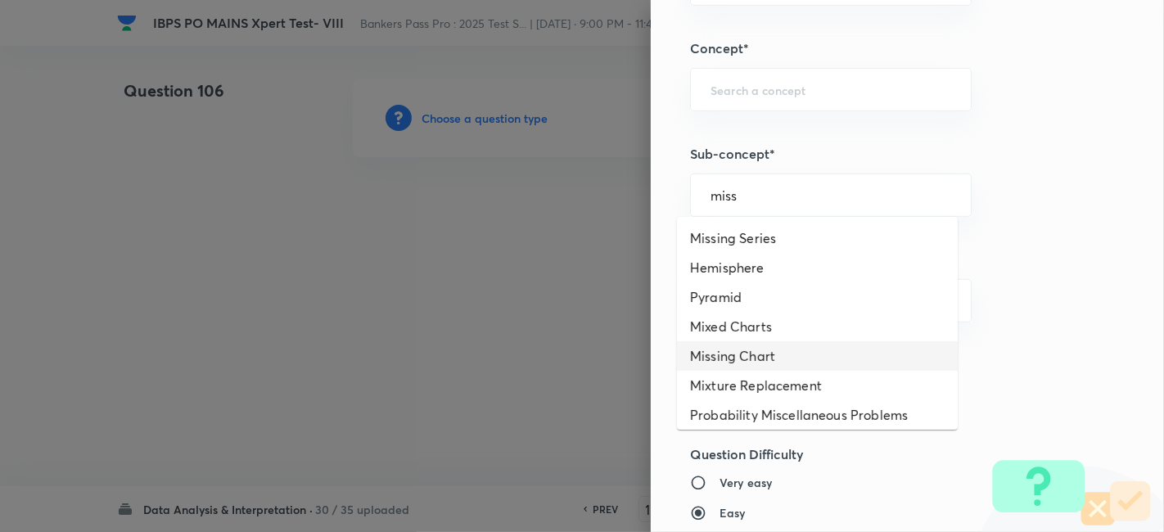
click at [755, 353] on li "Missing Chart" at bounding box center [817, 355] width 281 height 29
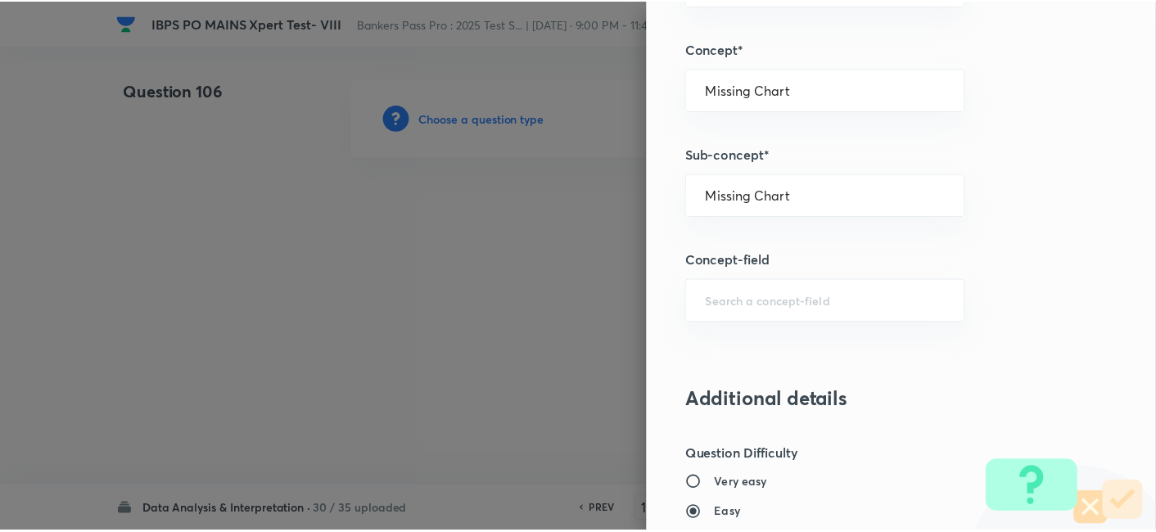
scroll to position [1695, 0]
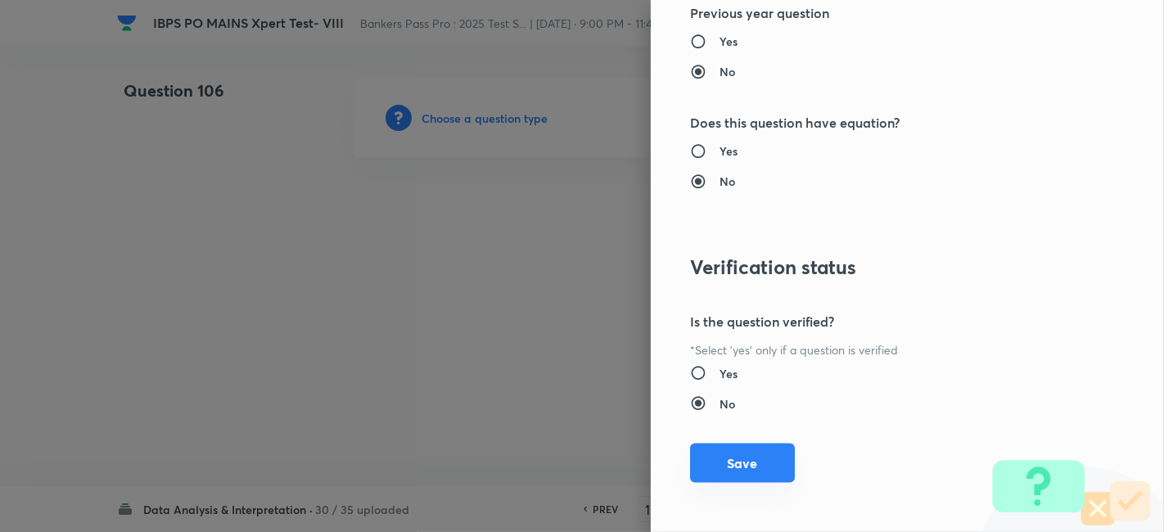
click at [734, 474] on button "Save" at bounding box center [742, 463] width 105 height 39
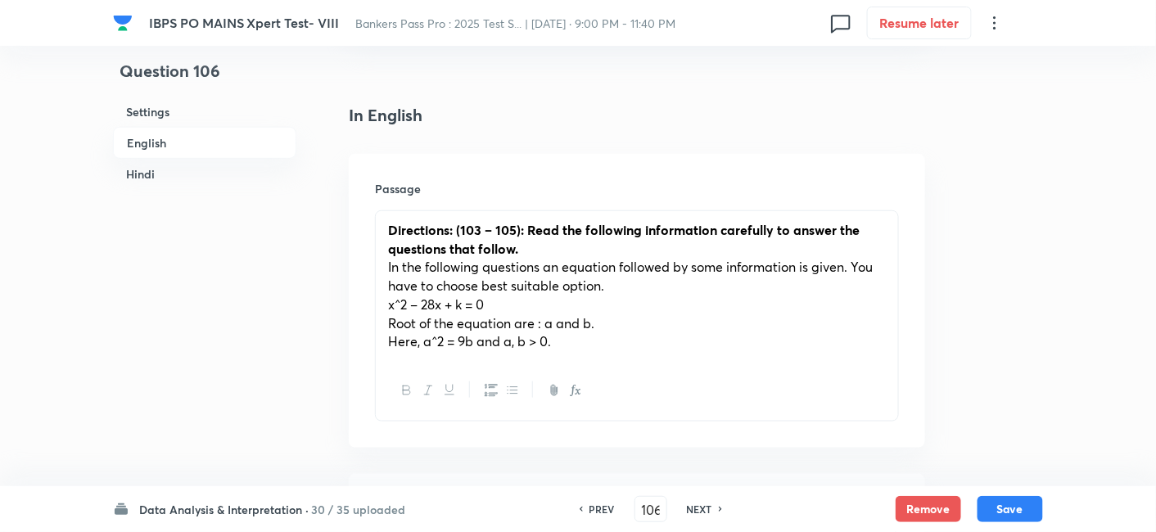
scroll to position [393, 0]
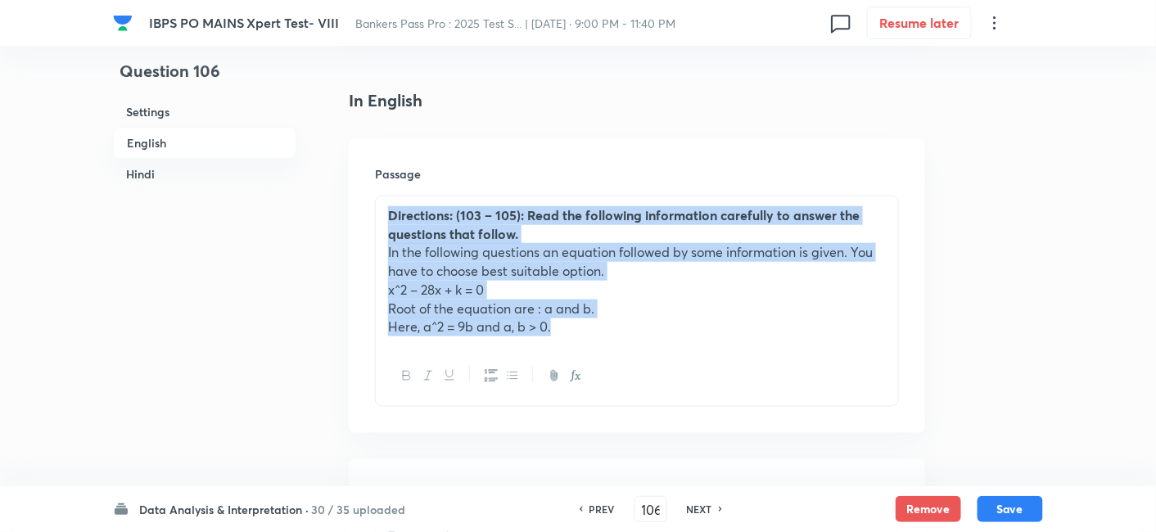
drag, startPoint x: 378, startPoint y: 210, endPoint x: 690, endPoint y: 382, distance: 356.2
click at [690, 382] on div "Directions: (103 – 105): Read the following information carefully to answer the…" at bounding box center [637, 301] width 524 height 211
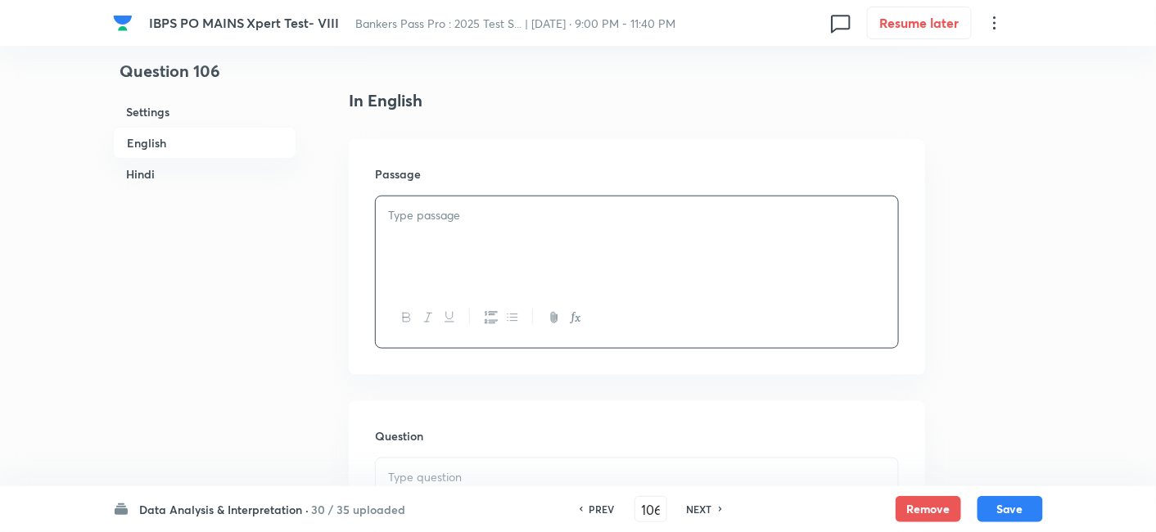
paste div
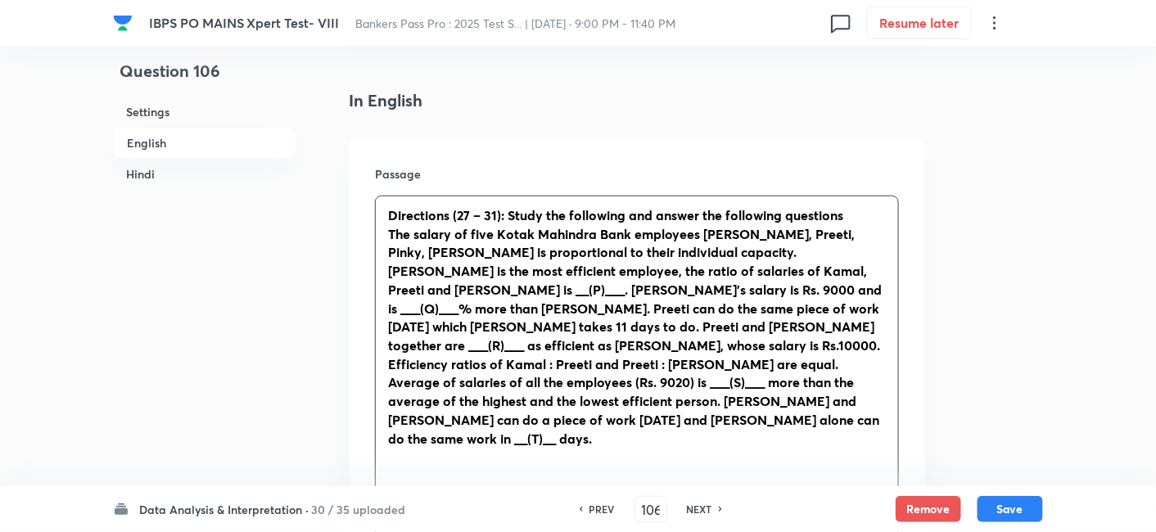
click at [469, 215] on strong "Directions (27 – 31): Study the following and answer the following questions" at bounding box center [615, 214] width 455 height 17
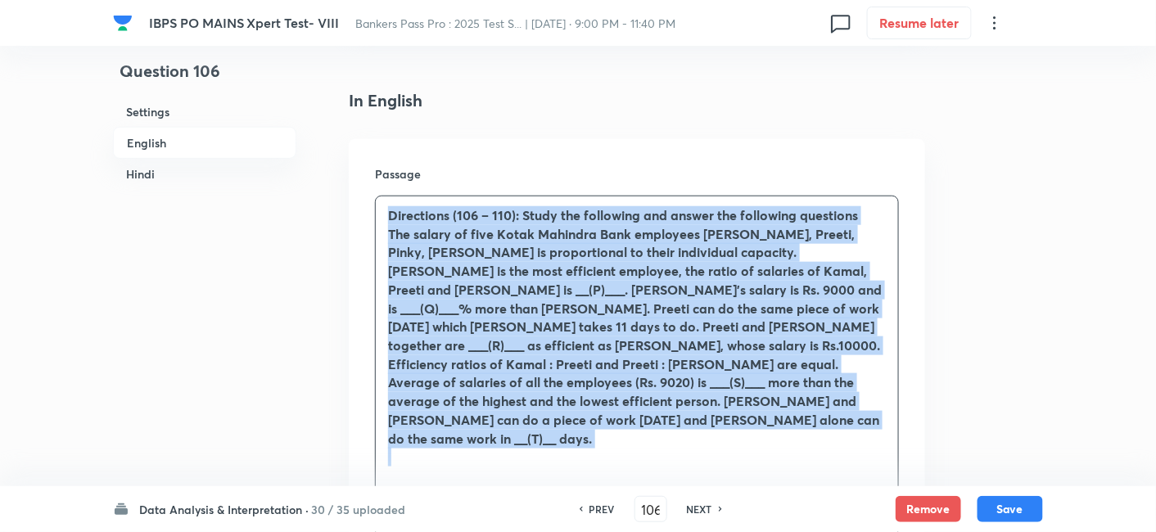
drag, startPoint x: 381, startPoint y: 217, endPoint x: 883, endPoint y: 424, distance: 543.0
click at [883, 424] on div "Directions (106 – 110): Study the following and answer the following questions …" at bounding box center [637, 337] width 522 height 280
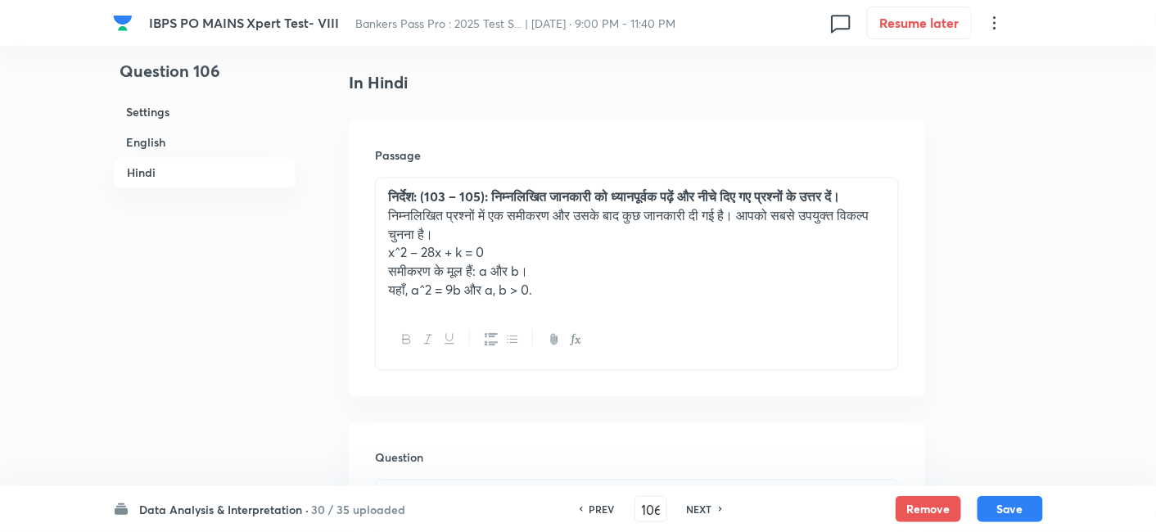
scroll to position [2794, 0]
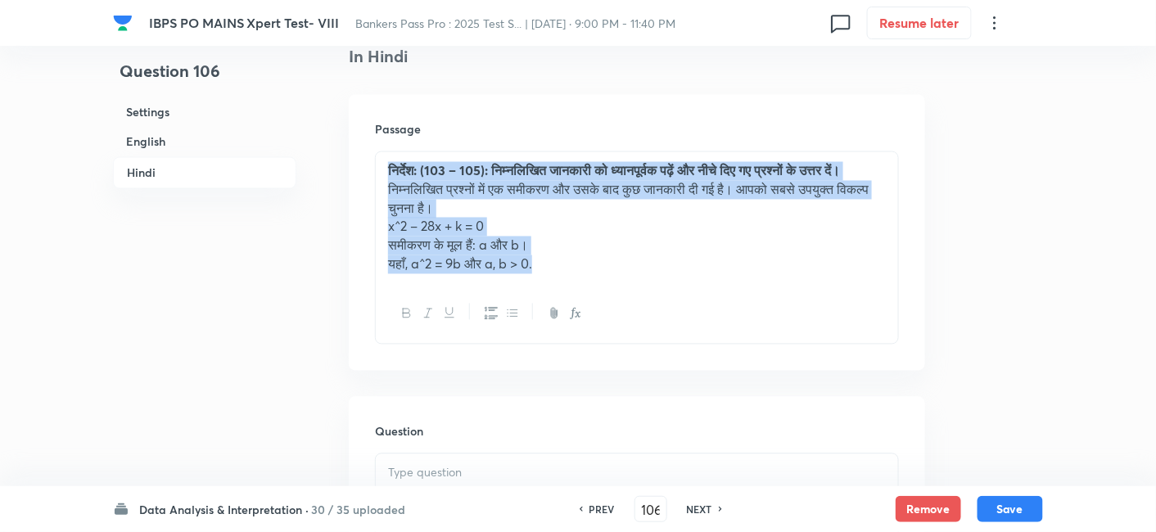
drag, startPoint x: 382, startPoint y: 127, endPoint x: 687, endPoint y: 346, distance: 374.9
click at [687, 346] on div "Passage निर्देश: (103 – 105): निम्नलिखित जानकारी को ध्यानपूर्वक पढ़ें और नीचे द…" at bounding box center [637, 233] width 576 height 276
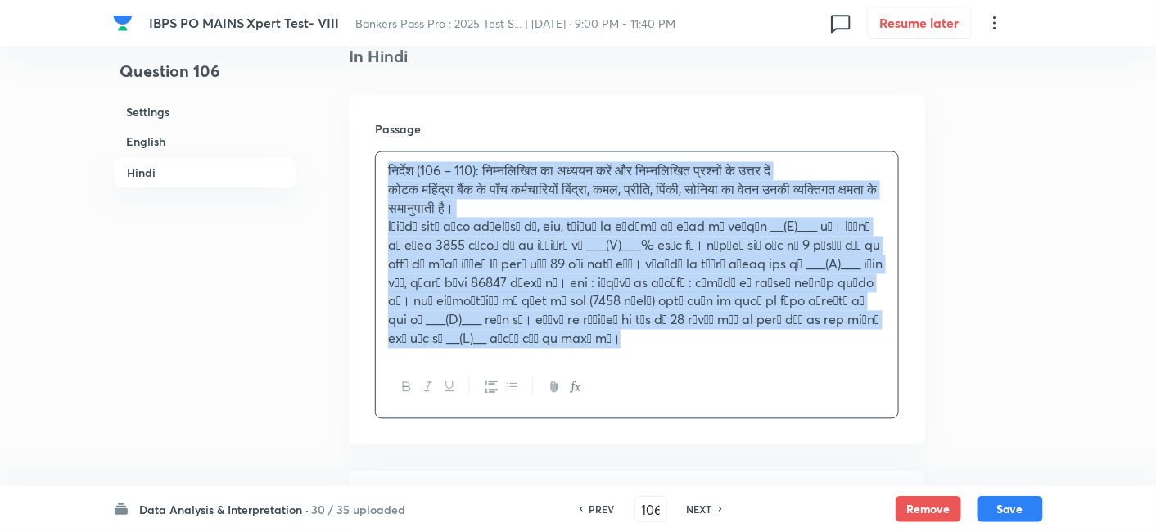
drag, startPoint x: 383, startPoint y: 123, endPoint x: 797, endPoint y: 424, distance: 511.6
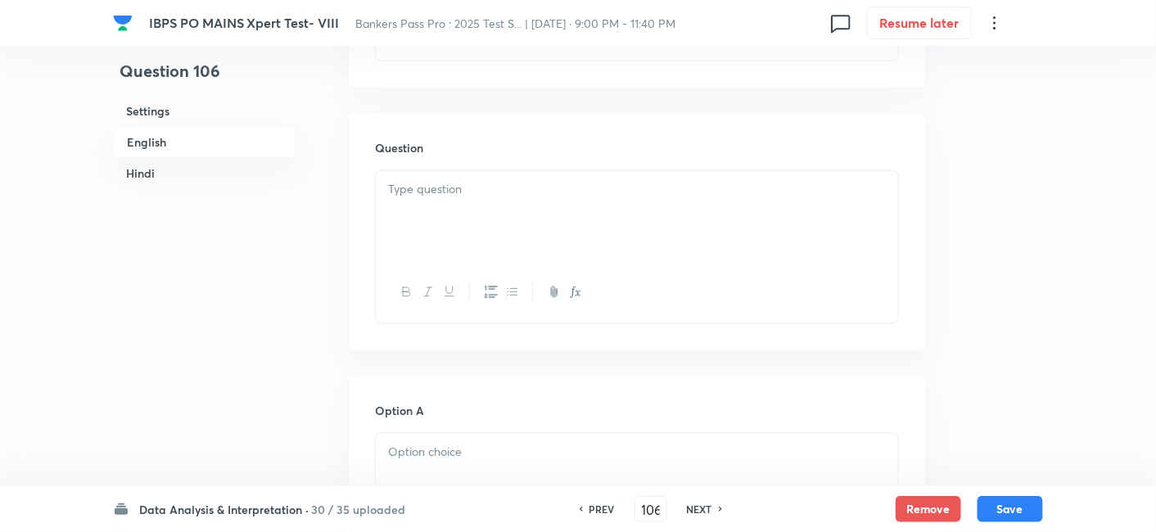
scroll to position [842, 0]
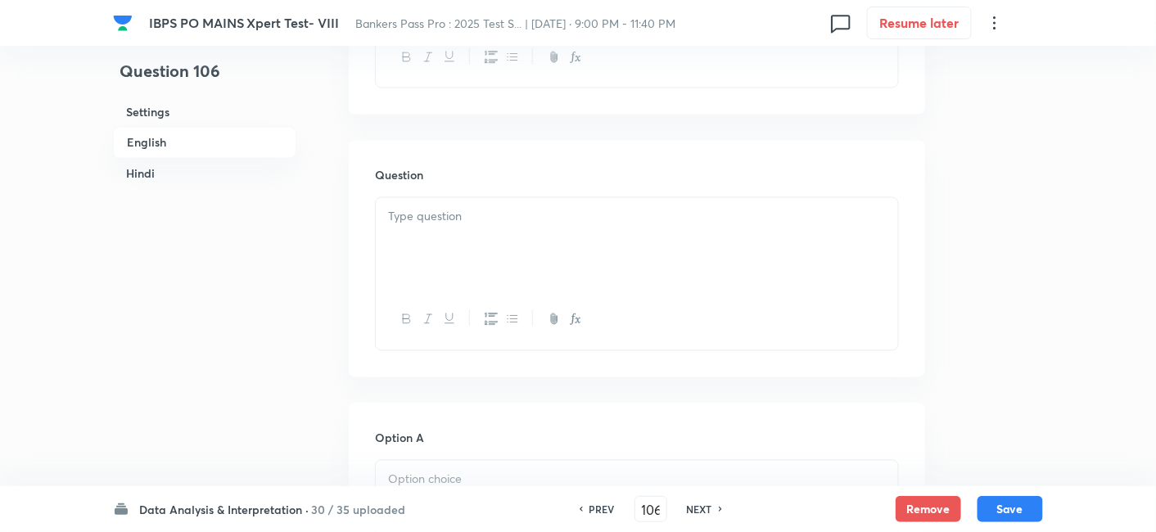
click at [483, 157] on div "Question" at bounding box center [637, 259] width 576 height 236
click at [470, 199] on div at bounding box center [637, 244] width 522 height 92
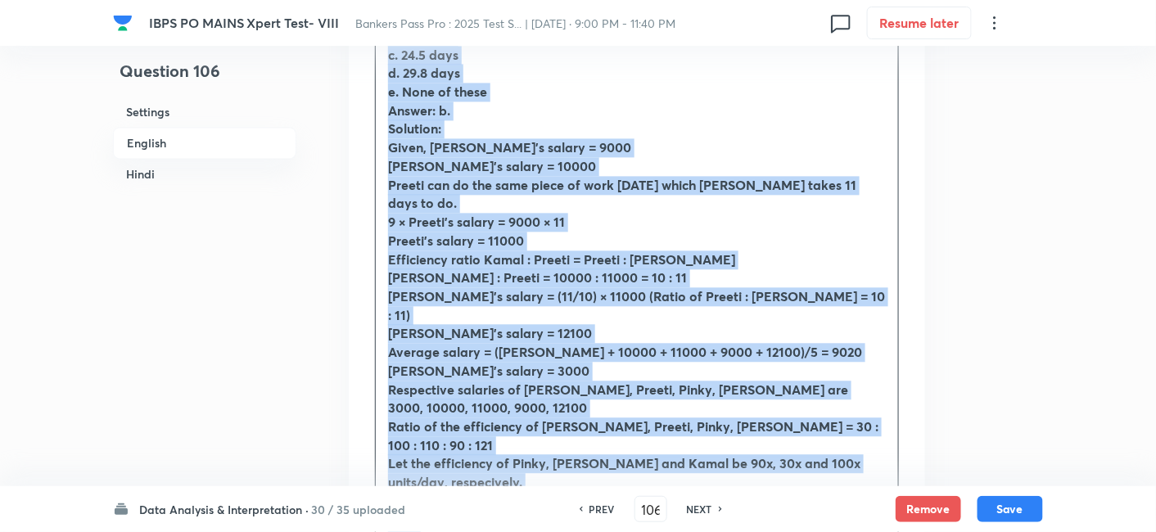
scroll to position [1123, 0]
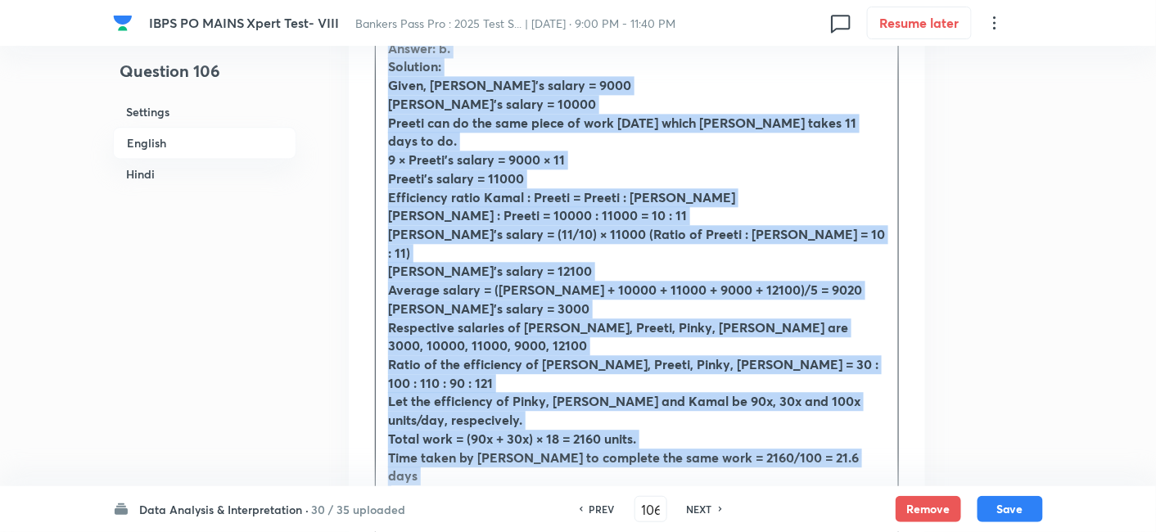
drag, startPoint x: 379, startPoint y: 171, endPoint x: 832, endPoint y: 407, distance: 510.5
click at [832, 407] on div "What must come in place of (T)? a. 18.6 days b.21.6 days c. 24.5 days d. 29.8 d…" at bounding box center [637, 215] width 522 height 596
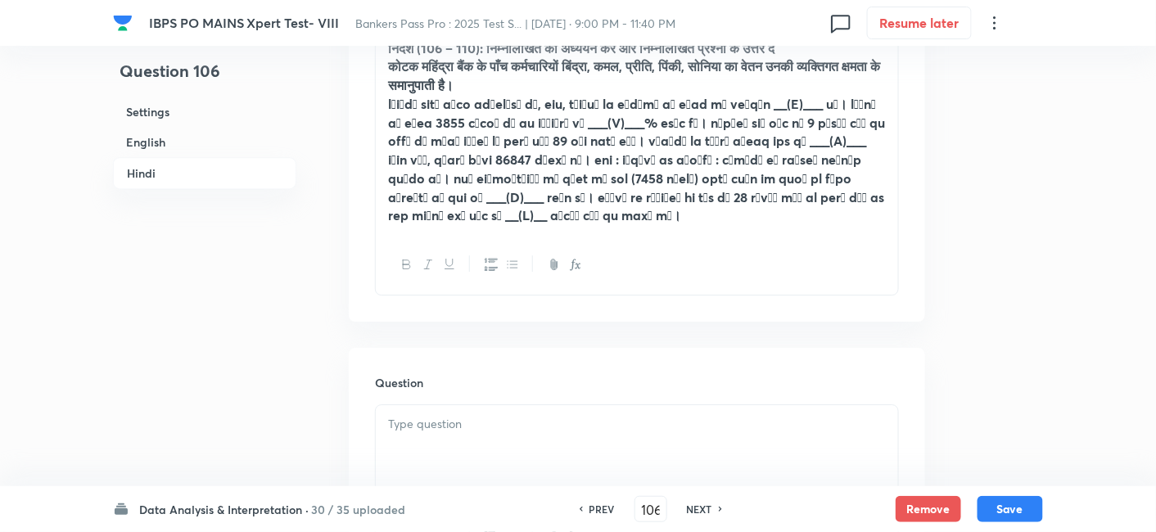
scroll to position [3560, 0]
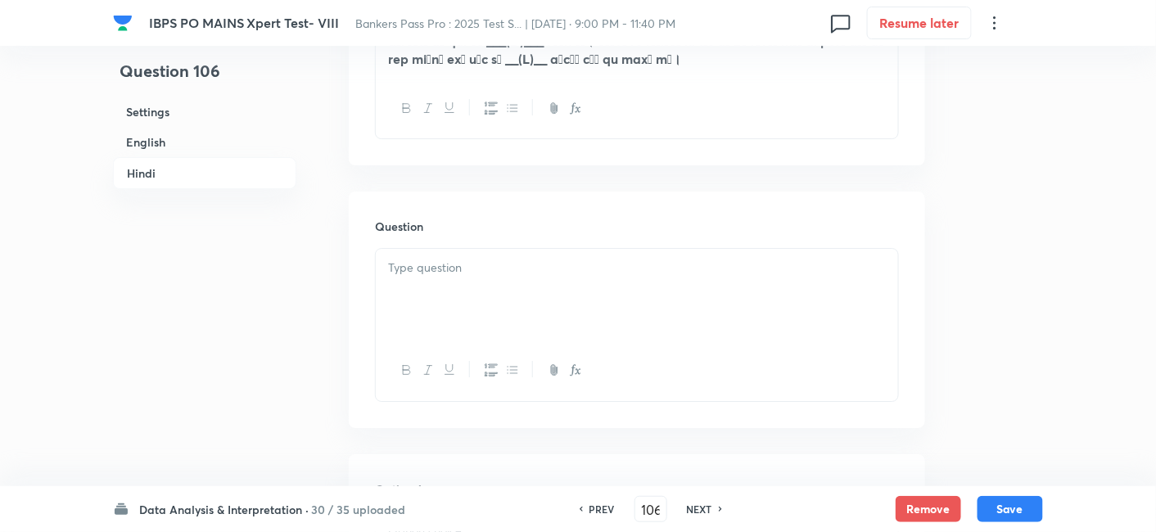
click at [459, 259] on p at bounding box center [637, 268] width 498 height 19
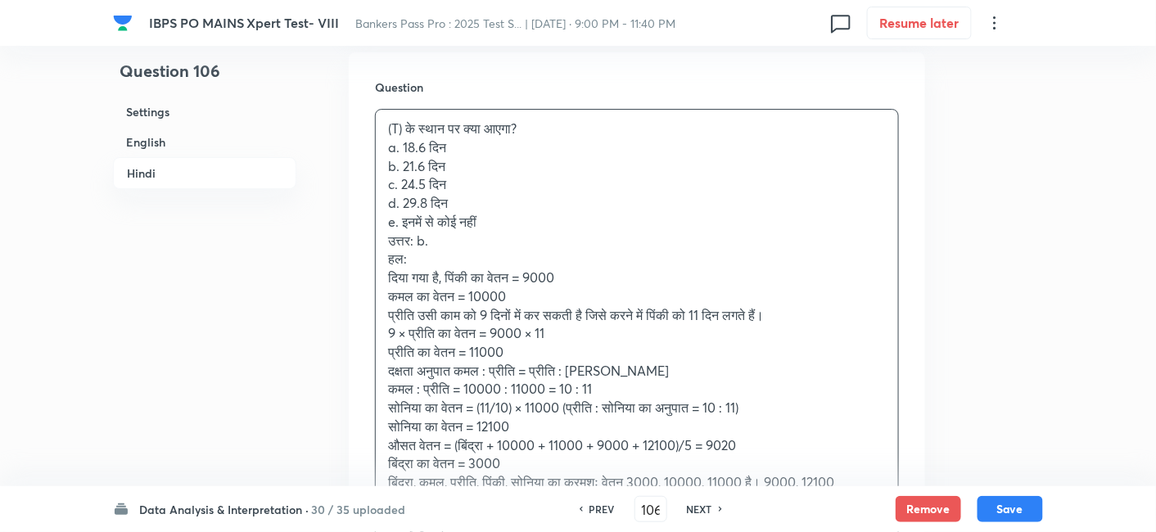
scroll to position [3701, 0]
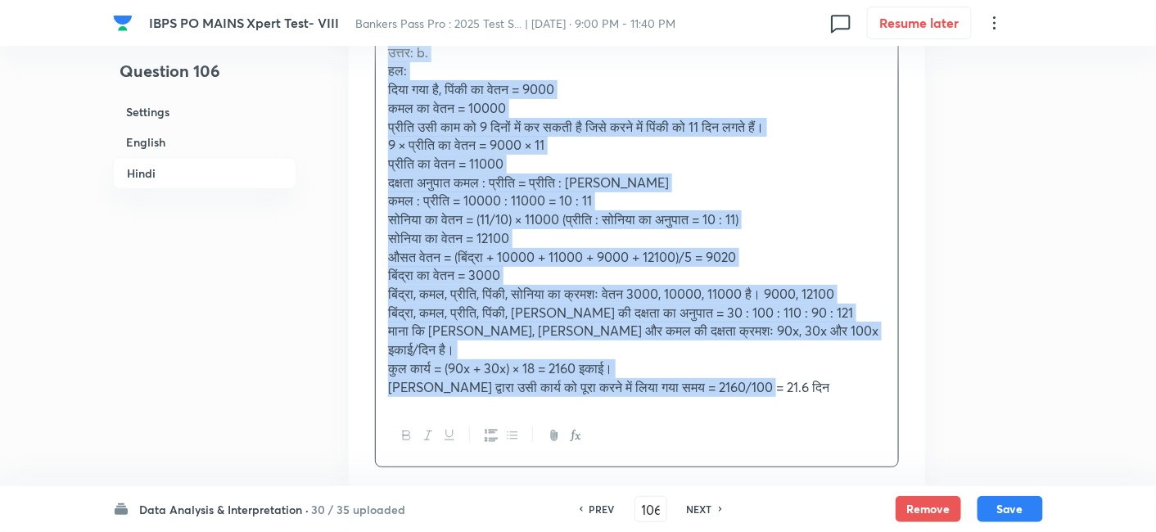
drag, startPoint x: 378, startPoint y: 156, endPoint x: 895, endPoint y: 385, distance: 565.2
click at [895, 385] on div "Question (T) के स्थान पर क्या आएगा? a. 18.6 दिन b. 21.6 दिन c. 24.5 दिन d. 29.8…" at bounding box center [637, 178] width 576 height 629
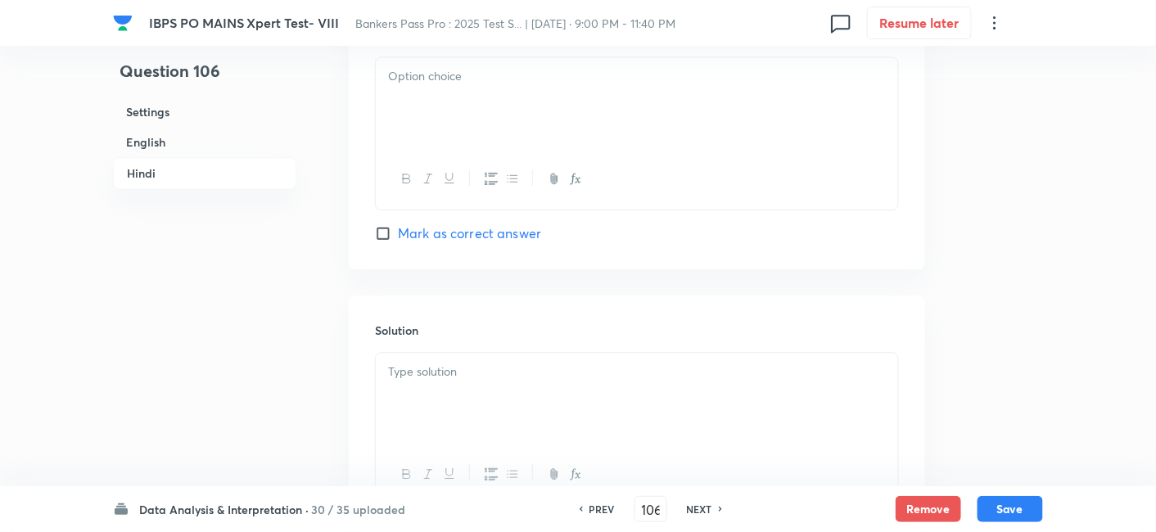
scroll to position [5131, 0]
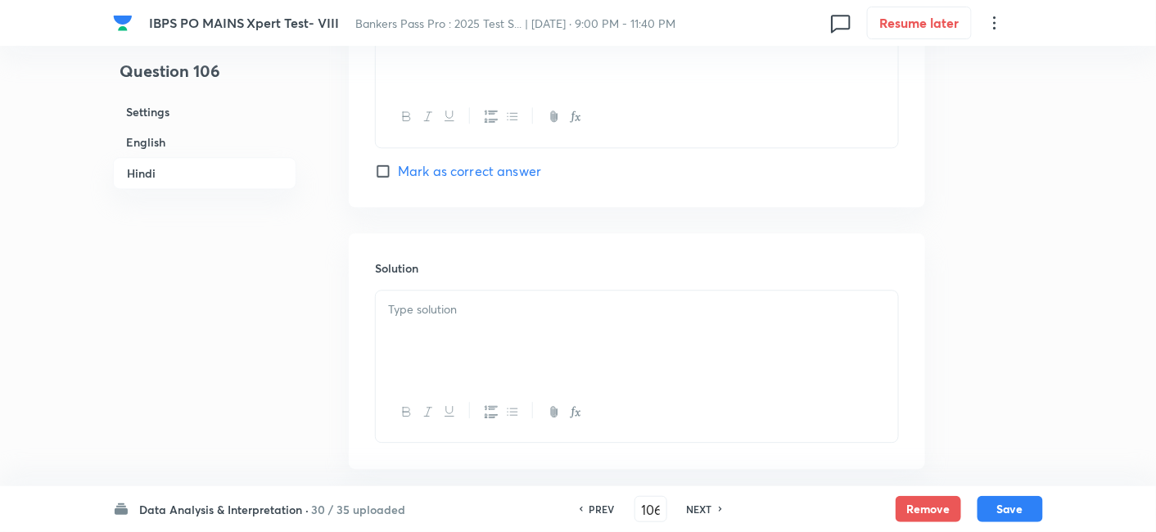
click at [612, 291] on div at bounding box center [637, 337] width 522 height 92
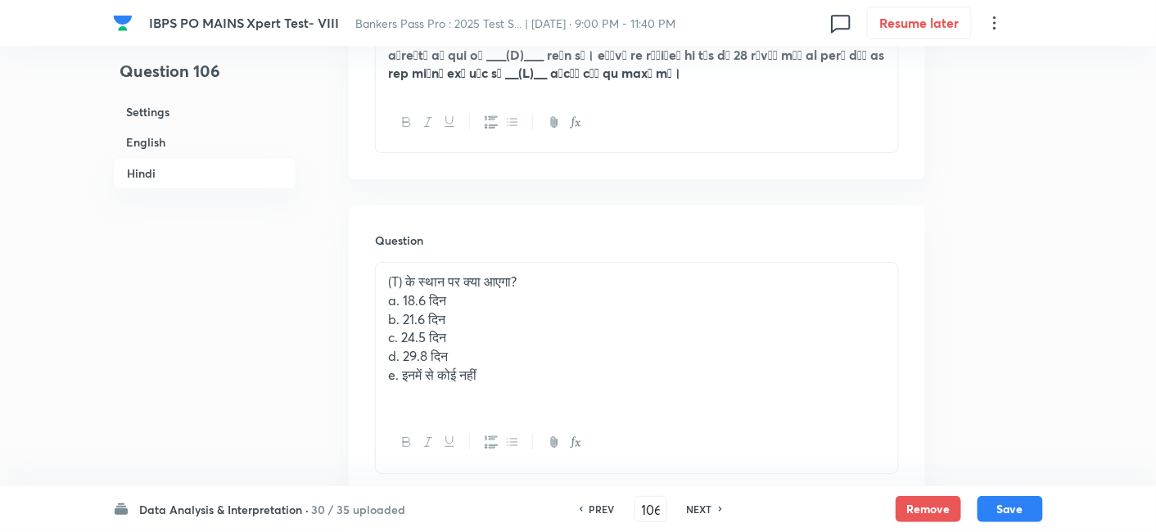
scroll to position [3606, 0]
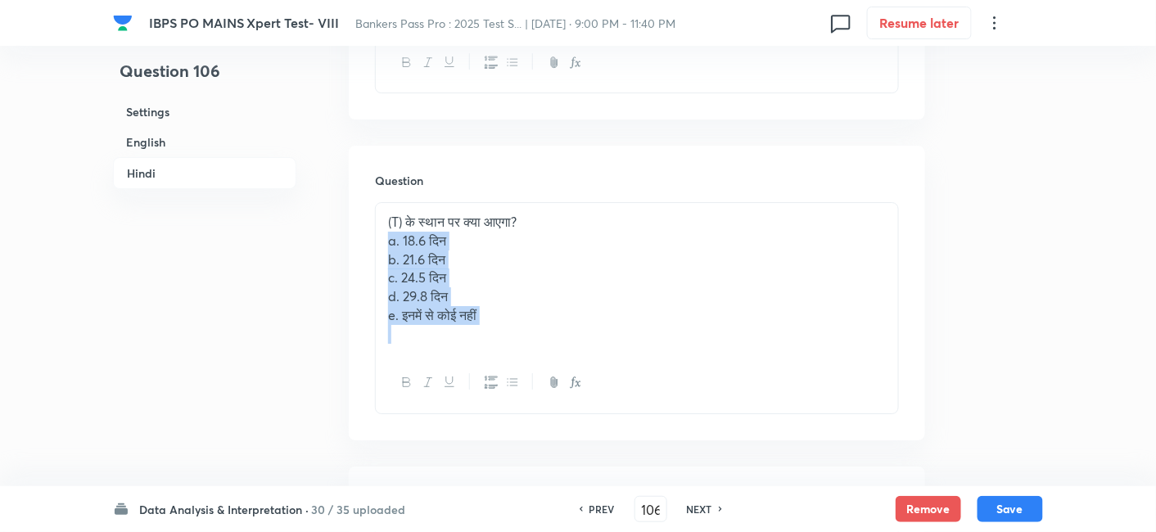
drag, startPoint x: 382, startPoint y: 165, endPoint x: 593, endPoint y: 332, distance: 269.8
click at [593, 332] on div "(T) के स्थान पर क्या आएगा? a. 18.6 दिन b. 21.6 दिन c. 24.5 दिन d. 29.8 दिन e. इ…" at bounding box center [637, 307] width 524 height 211
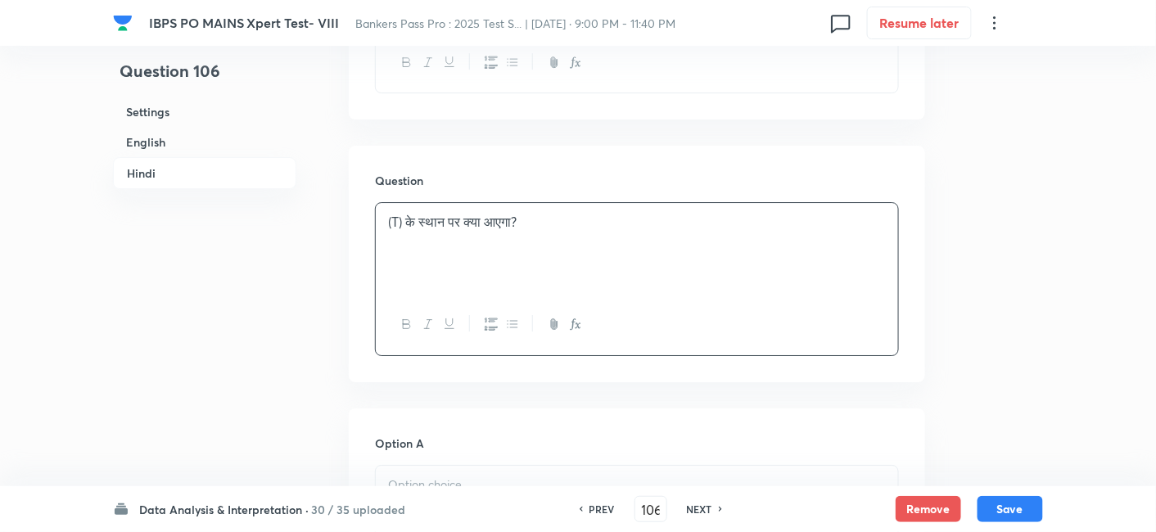
scroll to position [3822, 0]
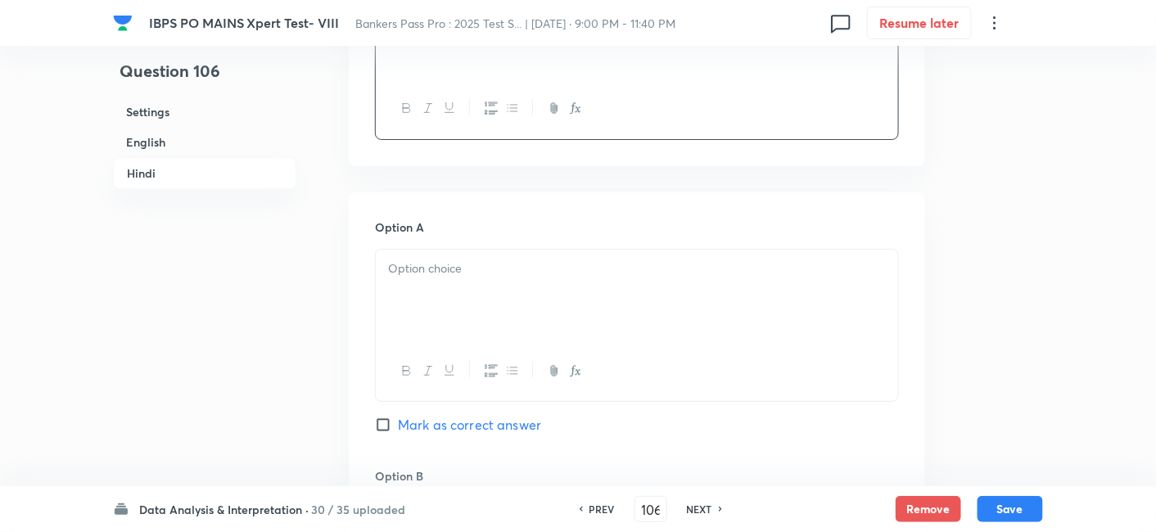
click at [435, 250] on div at bounding box center [637, 296] width 522 height 92
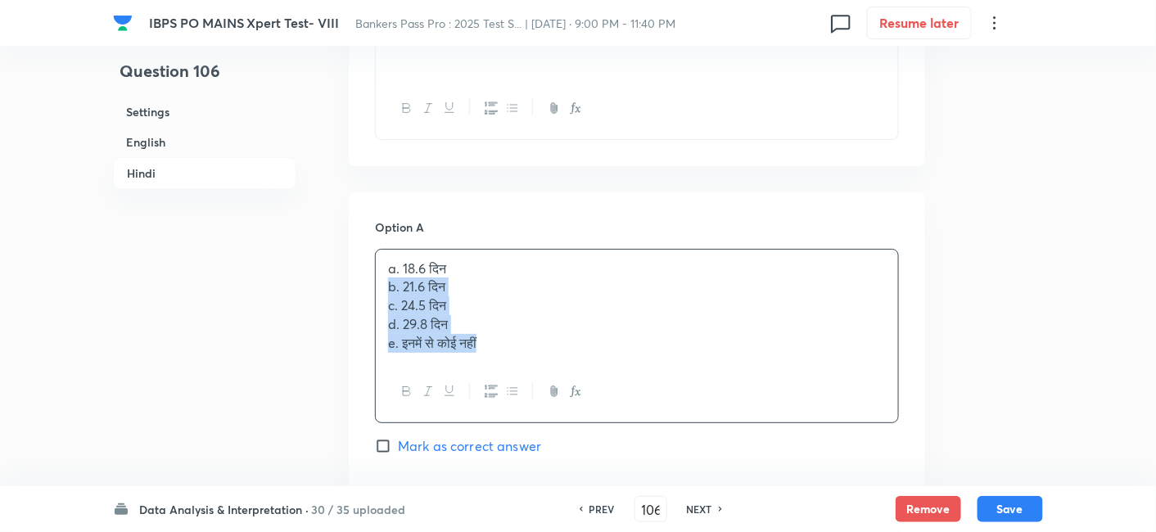
drag, startPoint x: 386, startPoint y: 213, endPoint x: 612, endPoint y: 347, distance: 263.6
click at [612, 347] on div "Option A a. 18.6 दिन b. 21.6 दिन c. 24.5 दिन d. 29.8 दिन e. इनमें से कोई नहीं M…" at bounding box center [637, 354] width 524 height 270
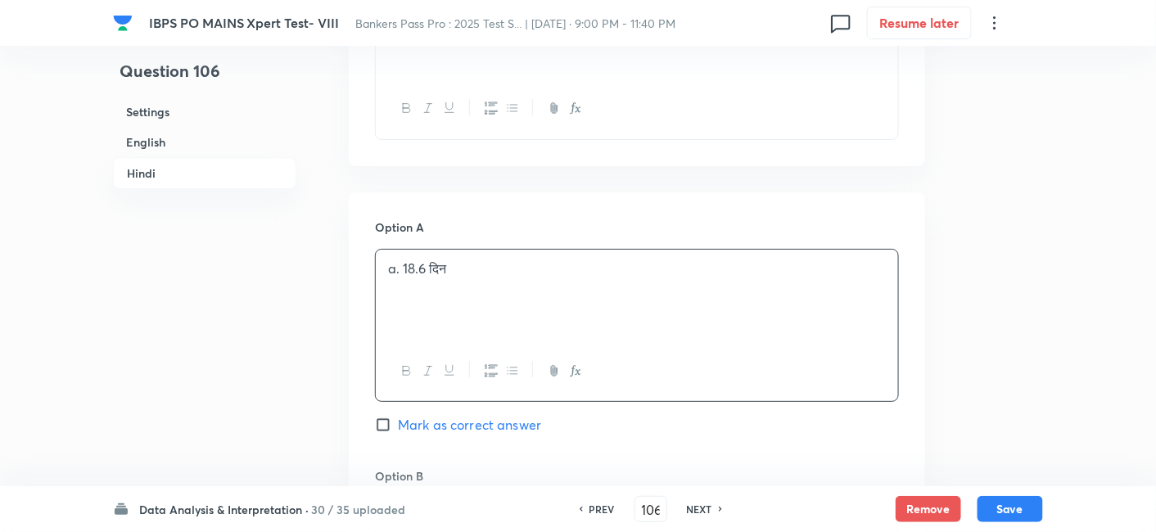
scroll to position [4048, 0]
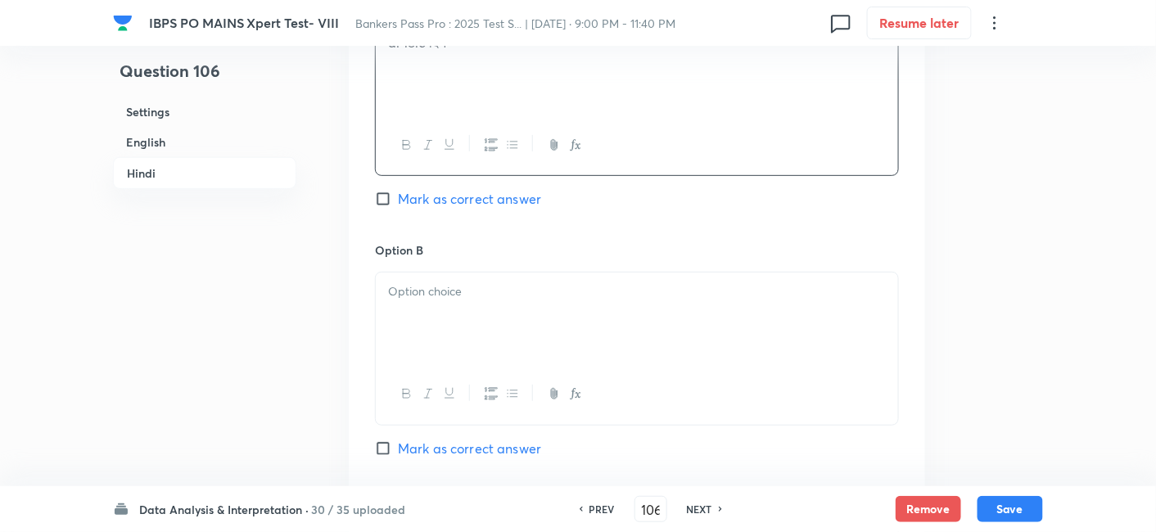
click at [435, 273] on div at bounding box center [637, 319] width 522 height 92
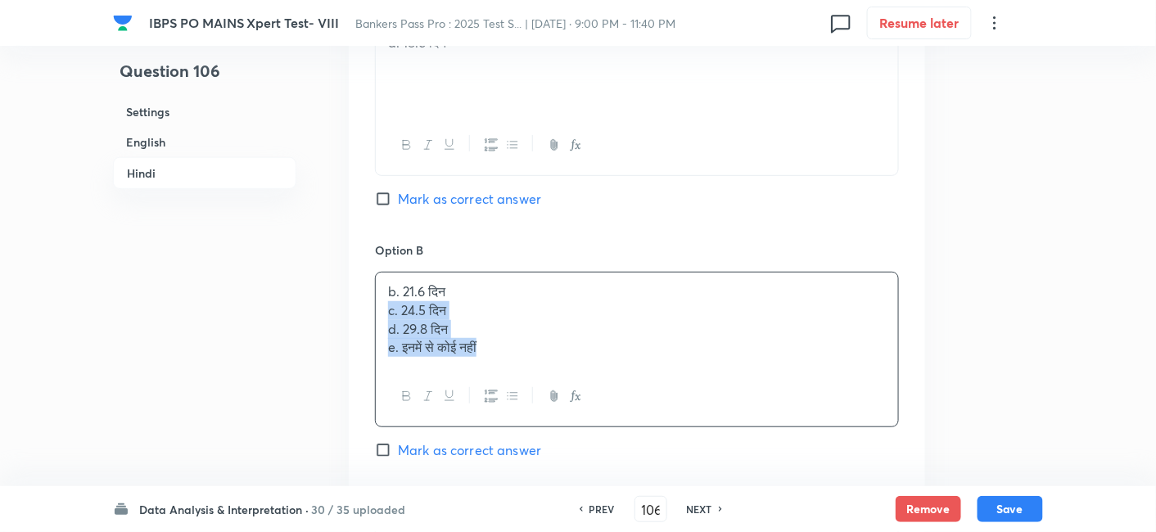
drag, startPoint x: 378, startPoint y: 236, endPoint x: 642, endPoint y: 382, distance: 301.2
click at [642, 382] on div "Option B b. 21.6 दिन c. 24.5 दिन d. 29.8 दिन e. इनमें से कोई नहीं Mark as corre…" at bounding box center [637, 367] width 524 height 251
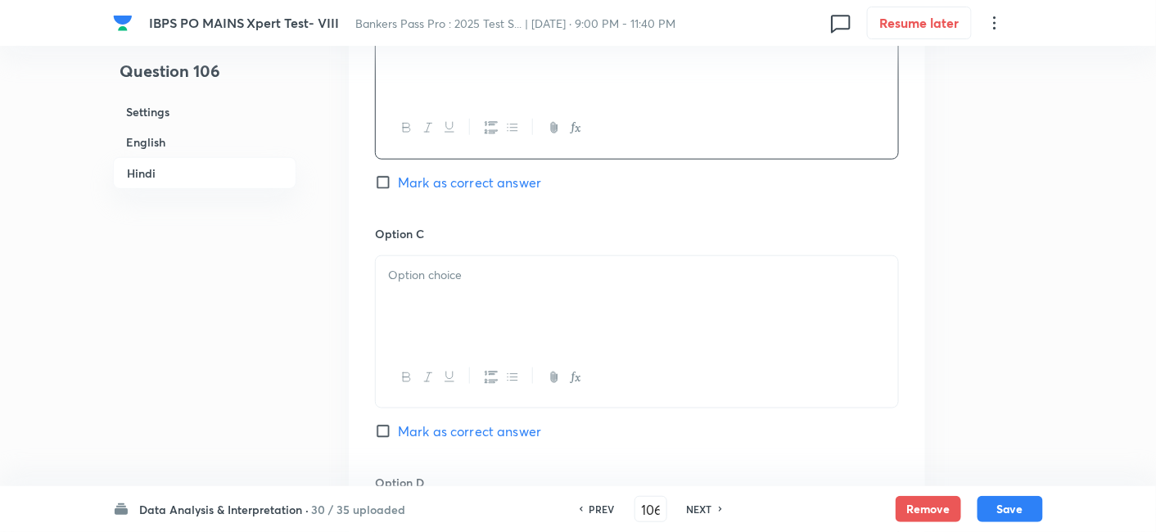
scroll to position [4313, 0]
click at [440, 257] on div "c. 24.5 दिन d. 29.8 दिन e. इनमें से कोई नहीं" at bounding box center [637, 303] width 522 height 92
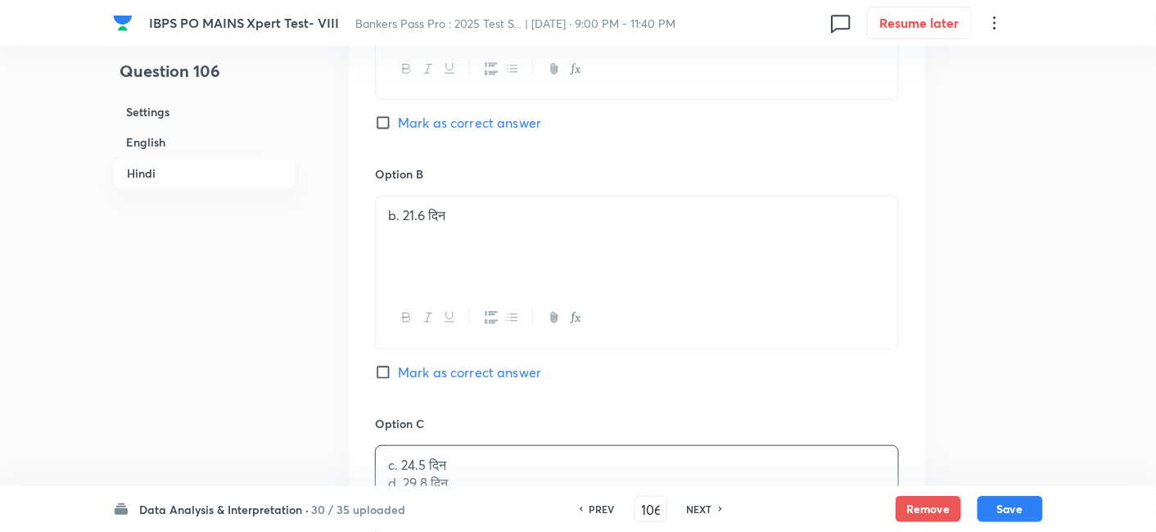
scroll to position [4123, 0]
click at [465, 364] on span "Mark as correct answer" at bounding box center [469, 374] width 143 height 20
click at [398, 366] on input "Mark as correct answer" at bounding box center [386, 374] width 23 height 16
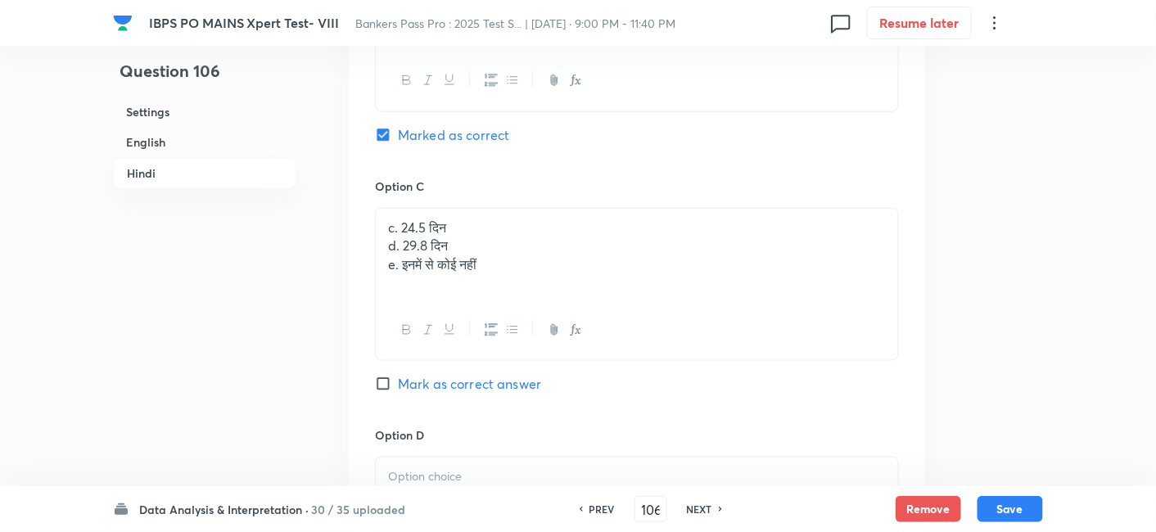
scroll to position [4362, 0]
drag, startPoint x: 377, startPoint y: 167, endPoint x: 647, endPoint y: 280, distance: 292.9
click at [647, 280] on div "Option C c. 24.5 दिन d. 29.8 दिन e. इनमें से कोई नहीं Mark as correct answer" at bounding box center [637, 301] width 524 height 249
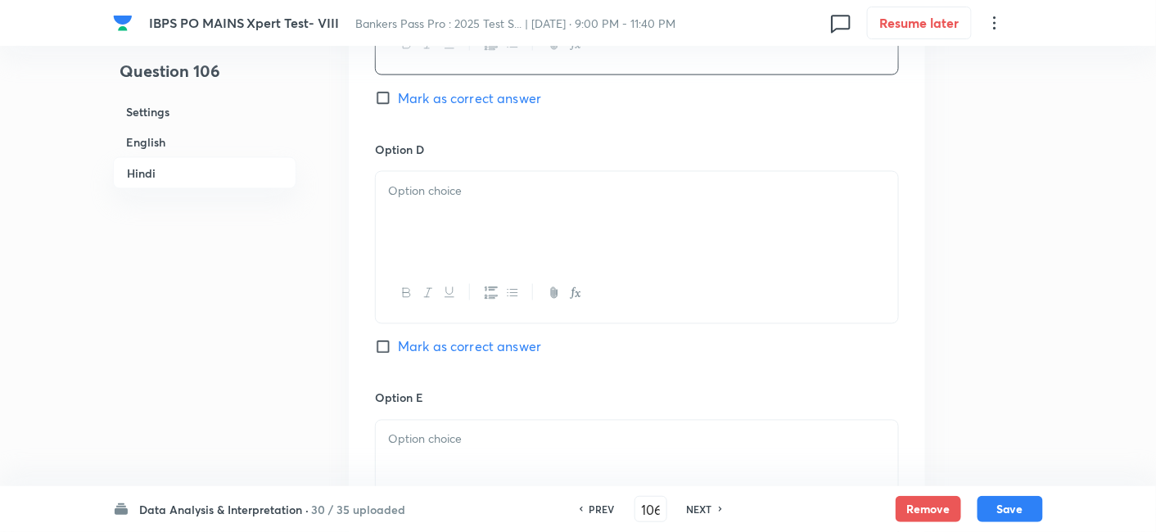
scroll to position [4648, 0]
click at [422, 181] on p at bounding box center [637, 190] width 498 height 19
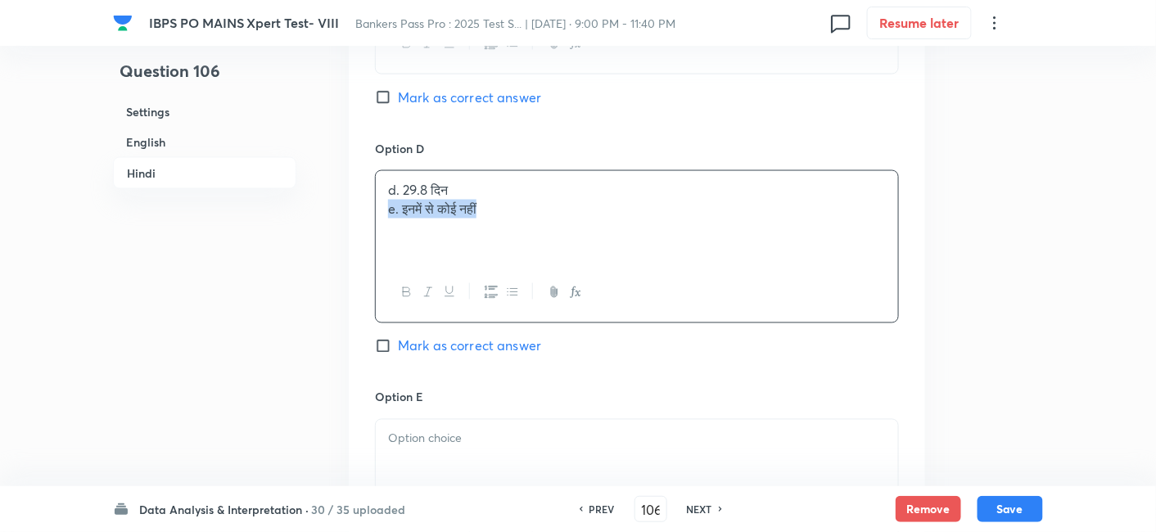
drag, startPoint x: 381, startPoint y: 129, endPoint x: 649, endPoint y: 204, distance: 278.7
click at [649, 204] on div "d. 29.8 दिन e. इनमें से कोई नहीं" at bounding box center [637, 246] width 524 height 153
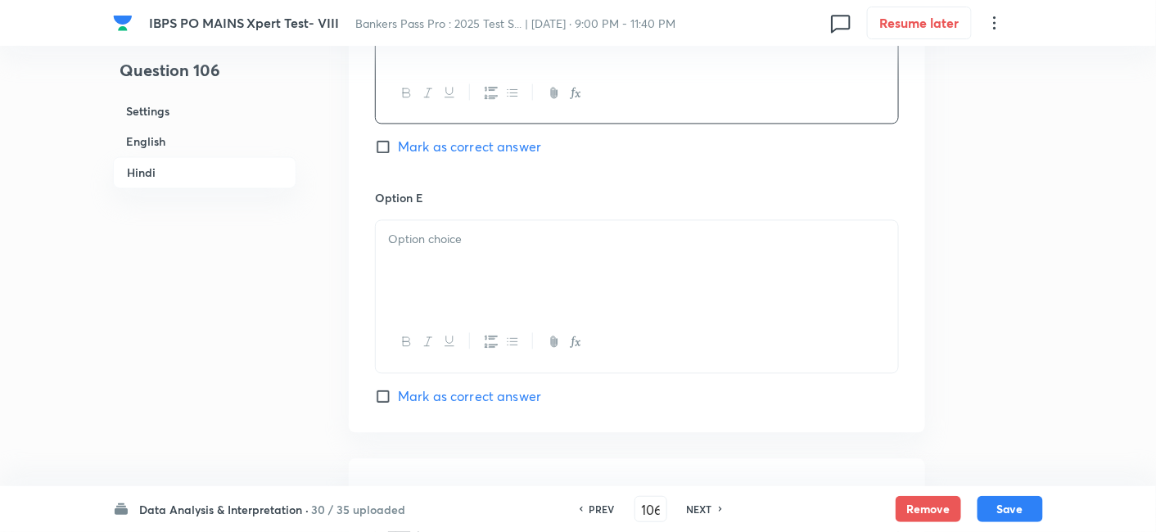
click at [649, 221] on div at bounding box center [637, 267] width 522 height 92
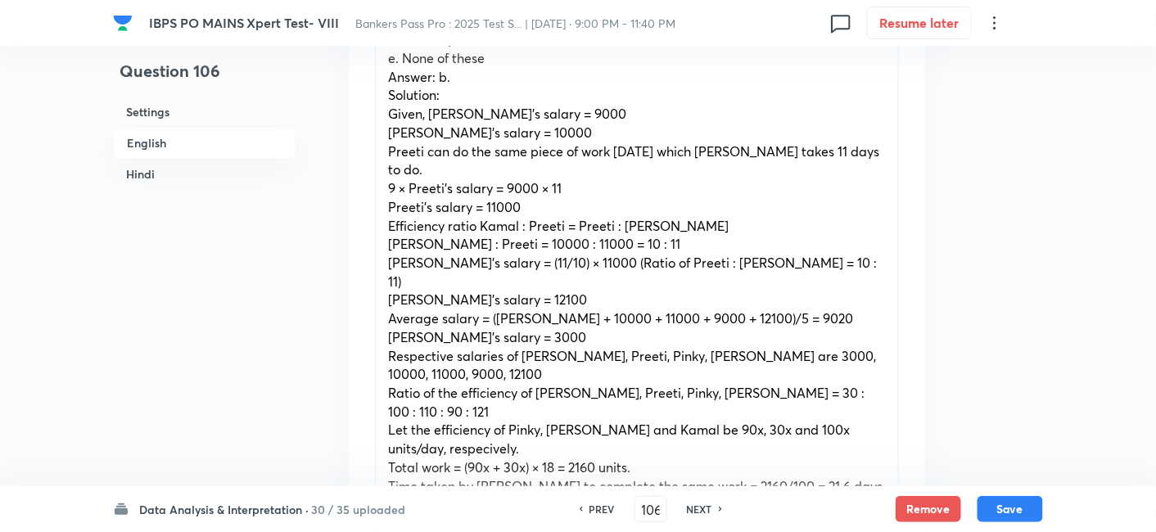
scroll to position [1093, 0]
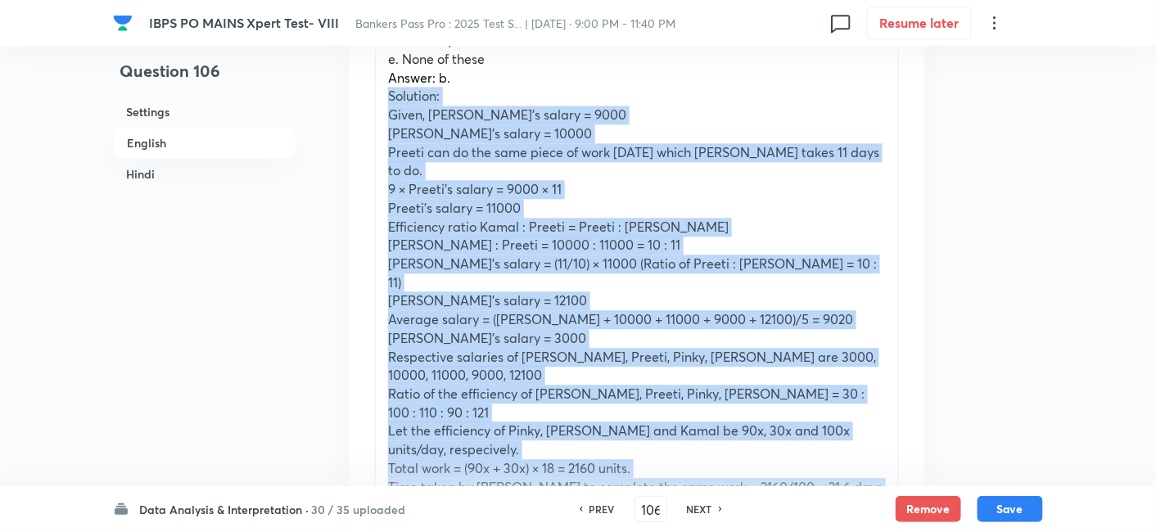
drag, startPoint x: 383, startPoint y: 57, endPoint x: 880, endPoint y: 436, distance: 624.6
click at [880, 436] on div "What must come in place of (T)? a. 18.6 days b.21.6 days c. 24.5 days d. 29.8 d…" at bounding box center [637, 236] width 522 height 578
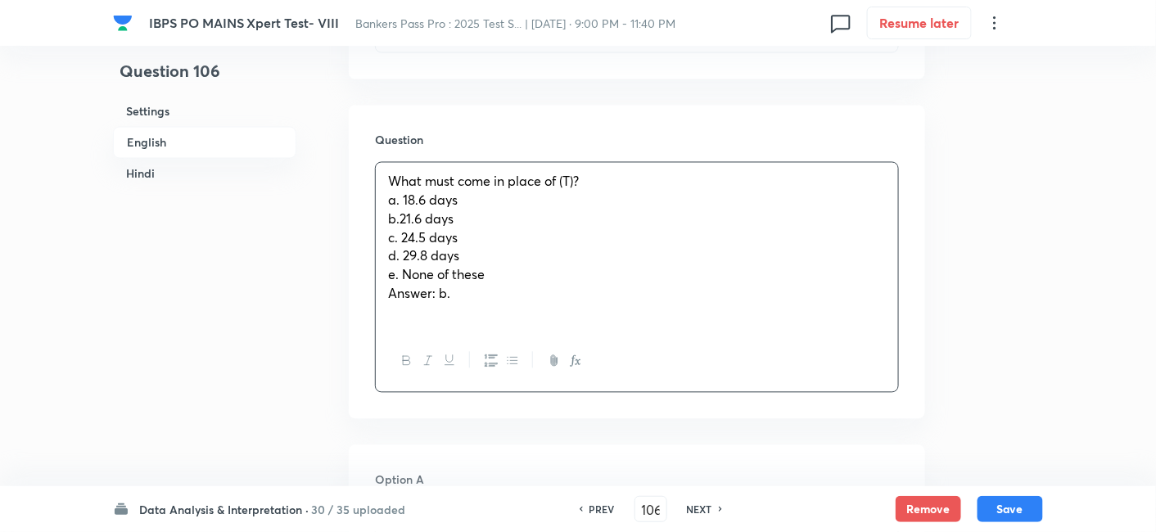
scroll to position [879, 0]
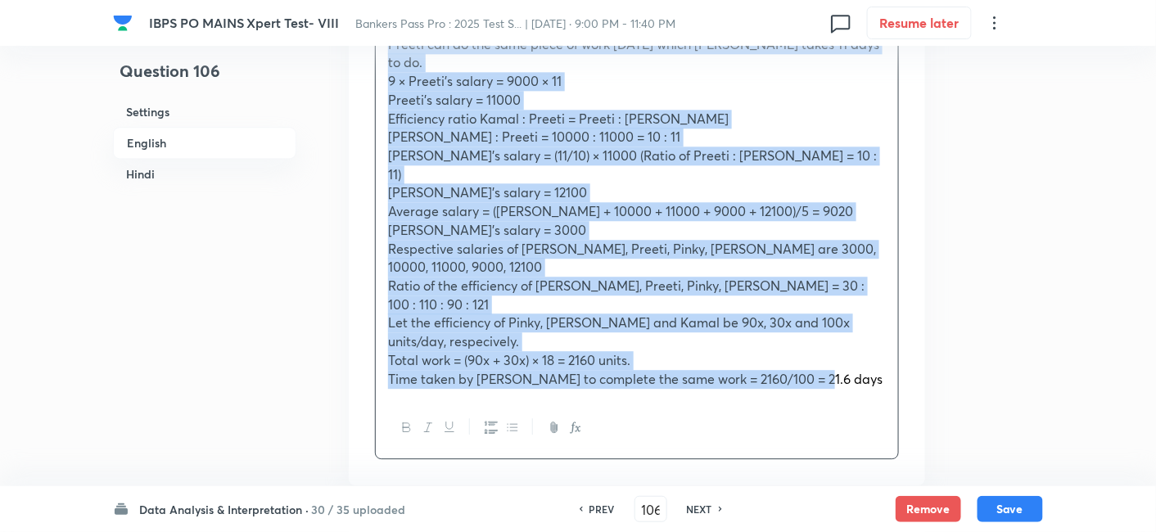
drag, startPoint x: 383, startPoint y: 254, endPoint x: 946, endPoint y: 330, distance: 567.6
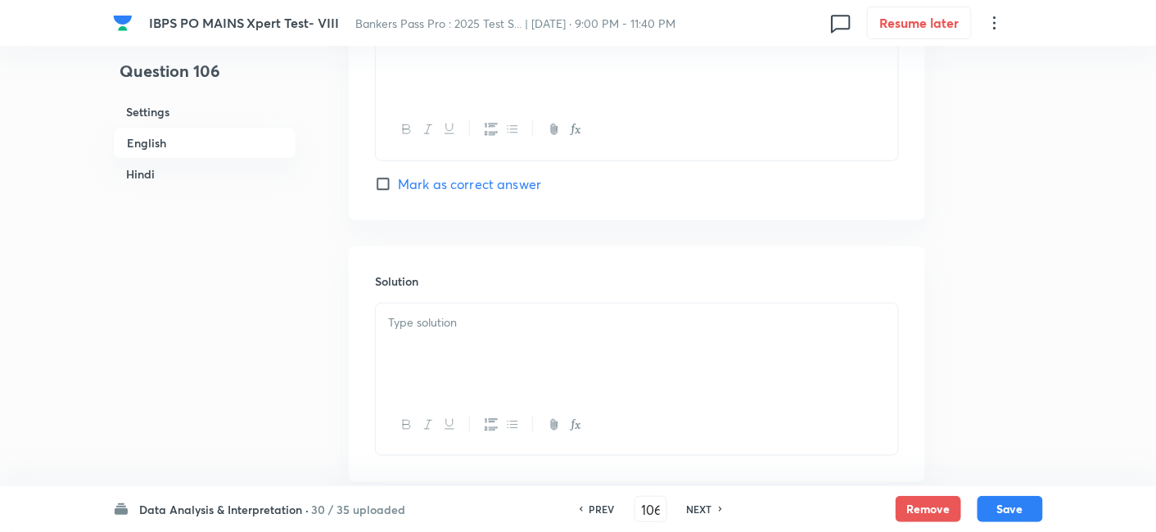
click at [660, 316] on div at bounding box center [637, 350] width 522 height 92
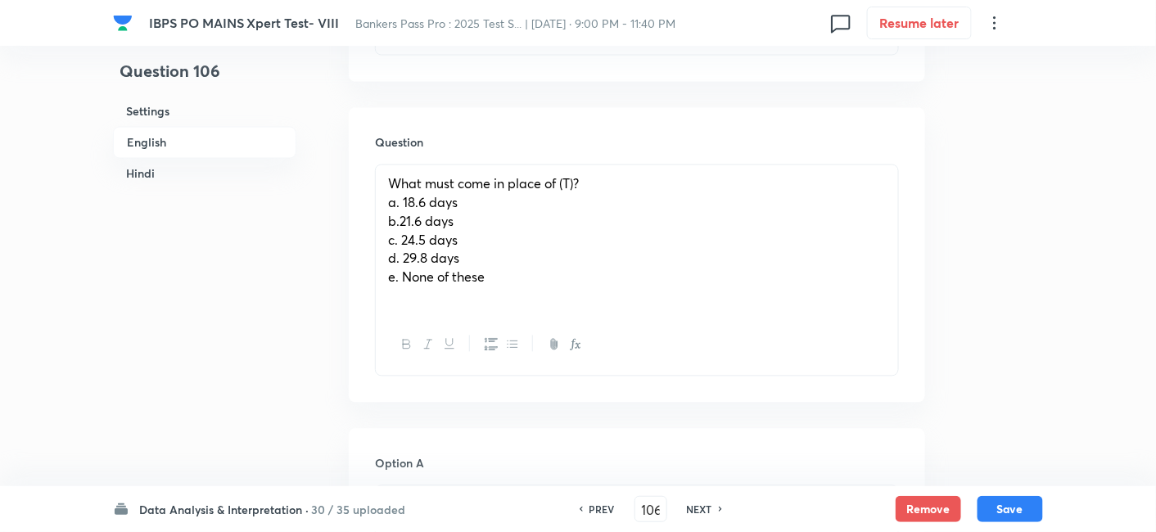
scroll to position [874, 0]
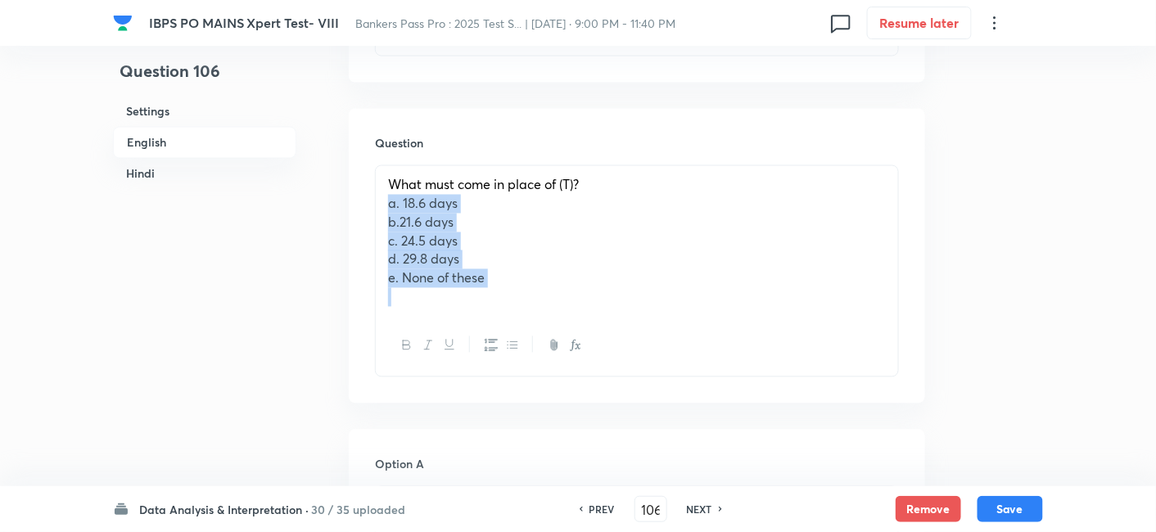
drag, startPoint x: 380, startPoint y: 171, endPoint x: 622, endPoint y: 336, distance: 293.0
click at [622, 336] on div "What must come in place of (T)? a. 18.6 days b.21.6 days c. 24.5 days d. 29.8 d…" at bounding box center [637, 270] width 524 height 211
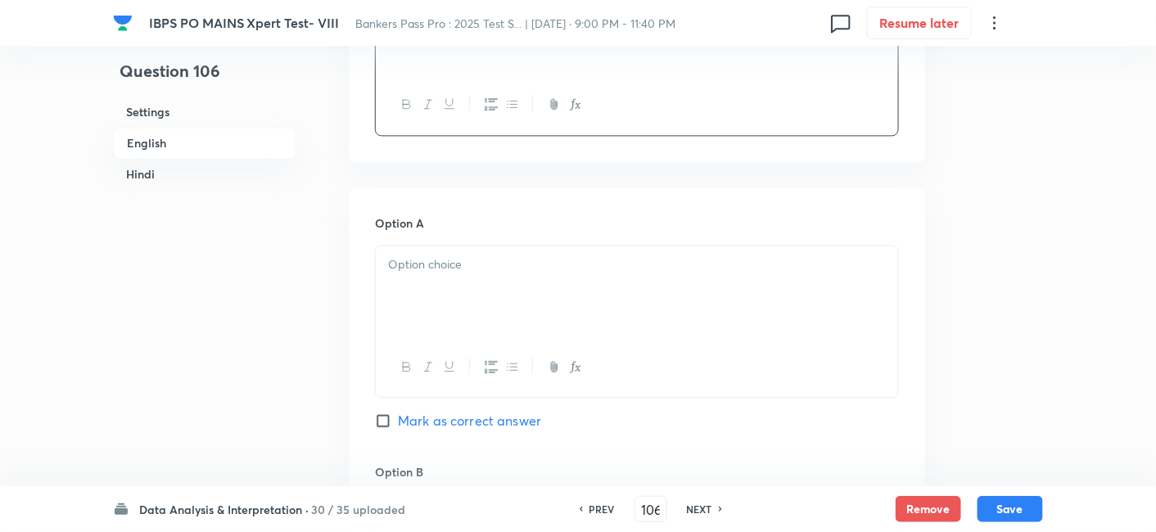
scroll to position [1057, 0]
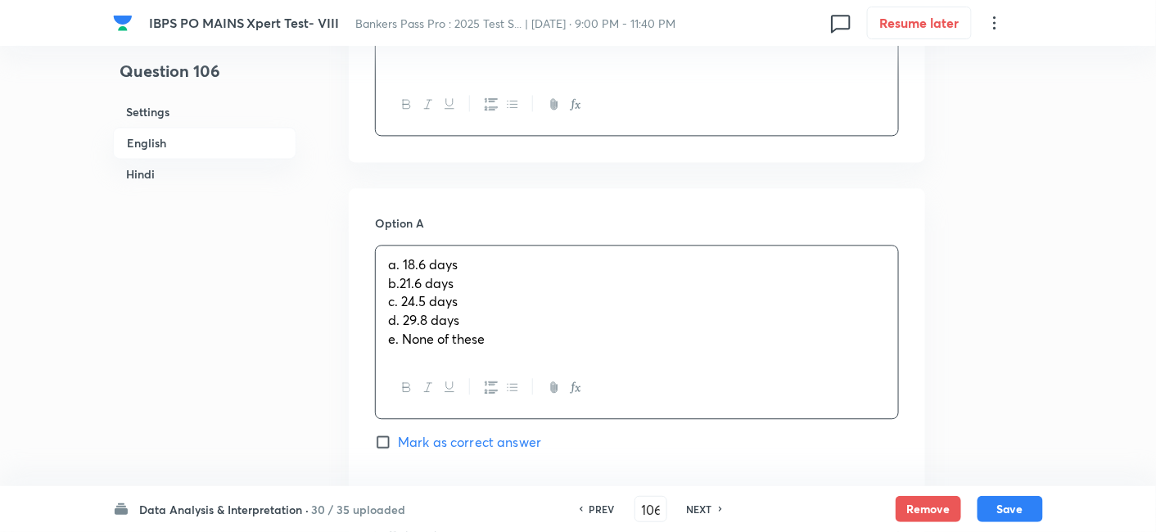
click at [425, 246] on div "a. 18.6 days b.21.6 days c. 24.5 days d. 29.8 days e. None of these" at bounding box center [637, 302] width 522 height 113
drag, startPoint x: 390, startPoint y: 243, endPoint x: 597, endPoint y: 368, distance: 242.1
click at [597, 368] on div "a. 18.6 days b.21.6 days c. 24.5 days d. 29.8 days e. None of these" at bounding box center [637, 332] width 524 height 174
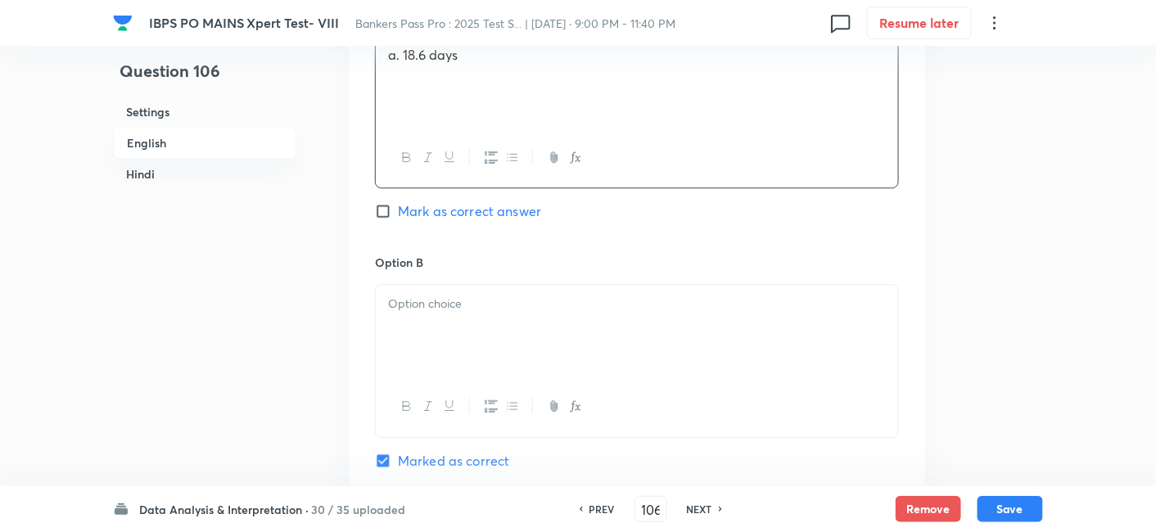
scroll to position [1281, 0]
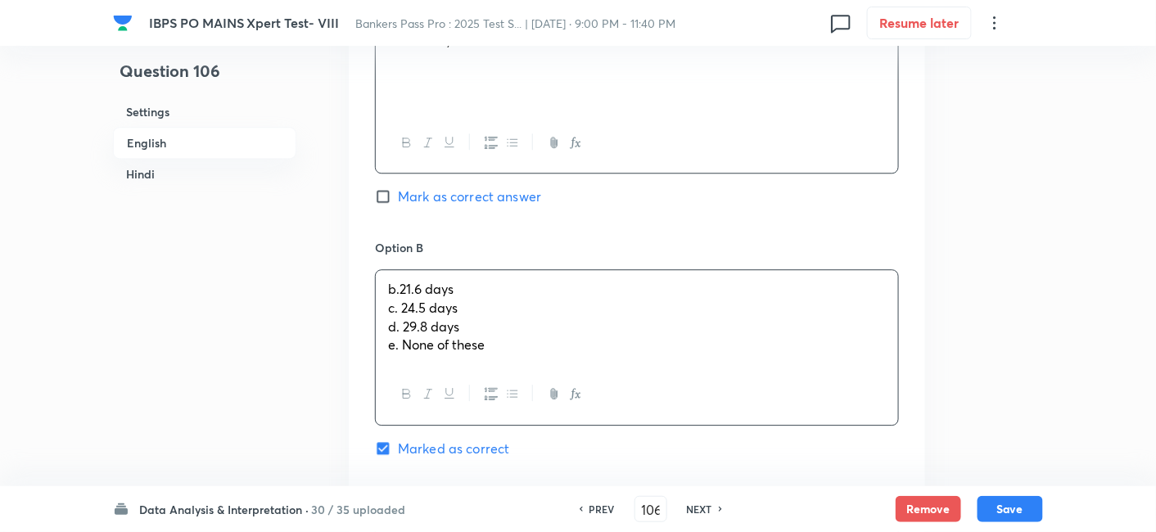
click at [429, 284] on div "b.21.6 days c. 24.5 days d. 29.8 days e. None of these" at bounding box center [637, 317] width 522 height 94
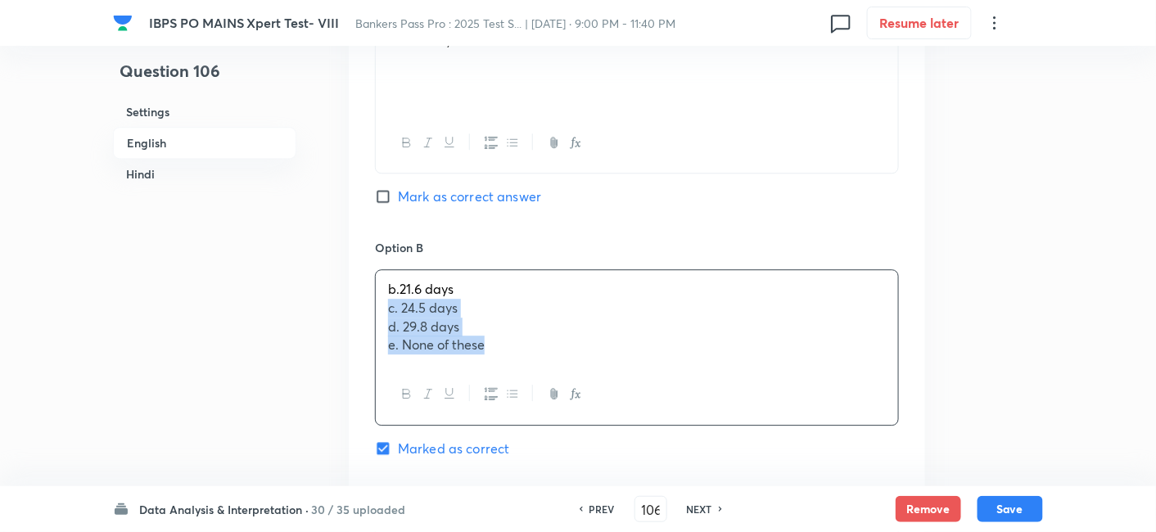
drag, startPoint x: 384, startPoint y: 271, endPoint x: 634, endPoint y: 415, distance: 288.3
click at [634, 415] on div "Option B b.21.6 days c. 24.5 days d. 29.8 days e. None of these Marked as corre…" at bounding box center [637, 364] width 524 height 251
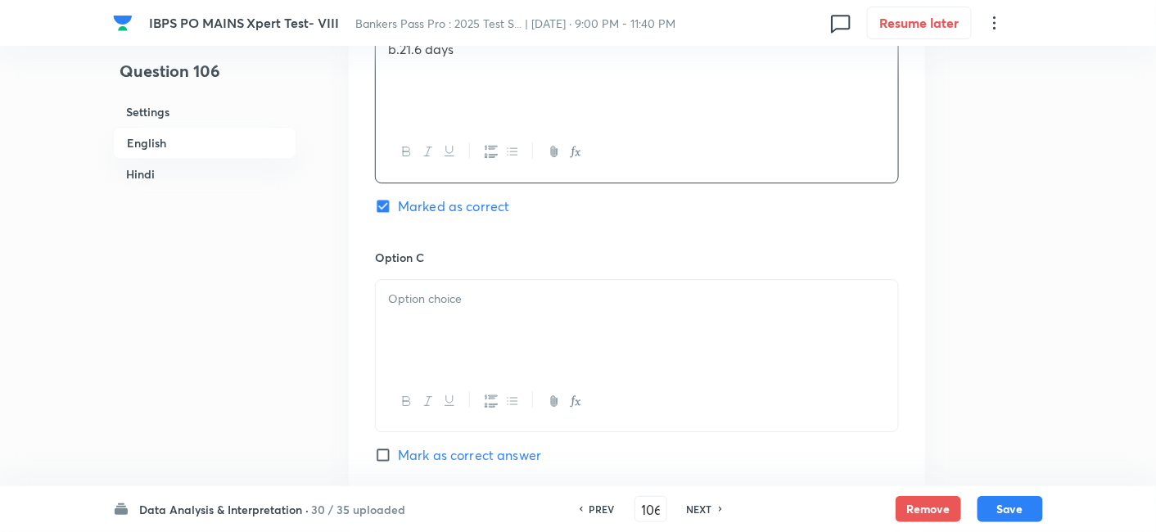
click at [445, 280] on div at bounding box center [637, 326] width 522 height 92
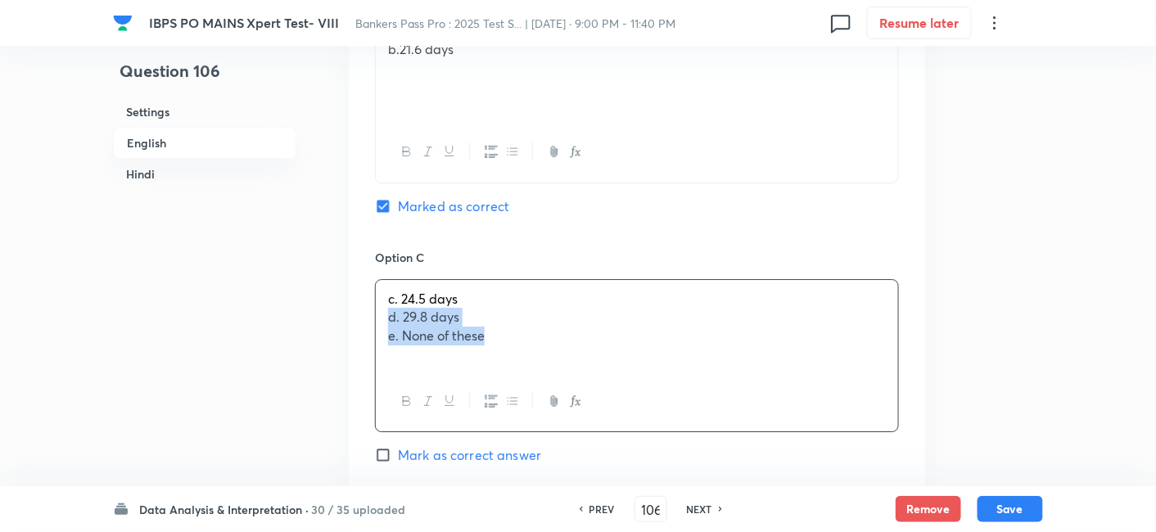
drag, startPoint x: 384, startPoint y: 283, endPoint x: 620, endPoint y: 381, distance: 255.1
click at [620, 381] on div "c. 24.5 days d. 29.8 days e. None of these" at bounding box center [637, 355] width 524 height 153
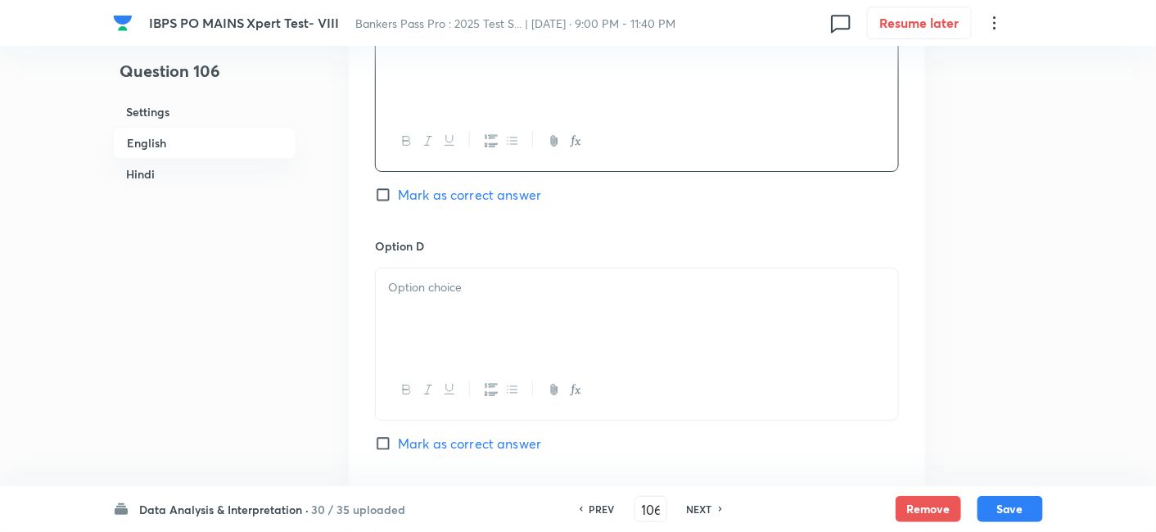
click at [468, 295] on div at bounding box center [637, 315] width 522 height 92
drag, startPoint x: 386, startPoint y: 269, endPoint x: 594, endPoint y: 299, distance: 210.2
click at [594, 299] on div "d. 29.8 days e. None of these" at bounding box center [637, 315] width 522 height 92
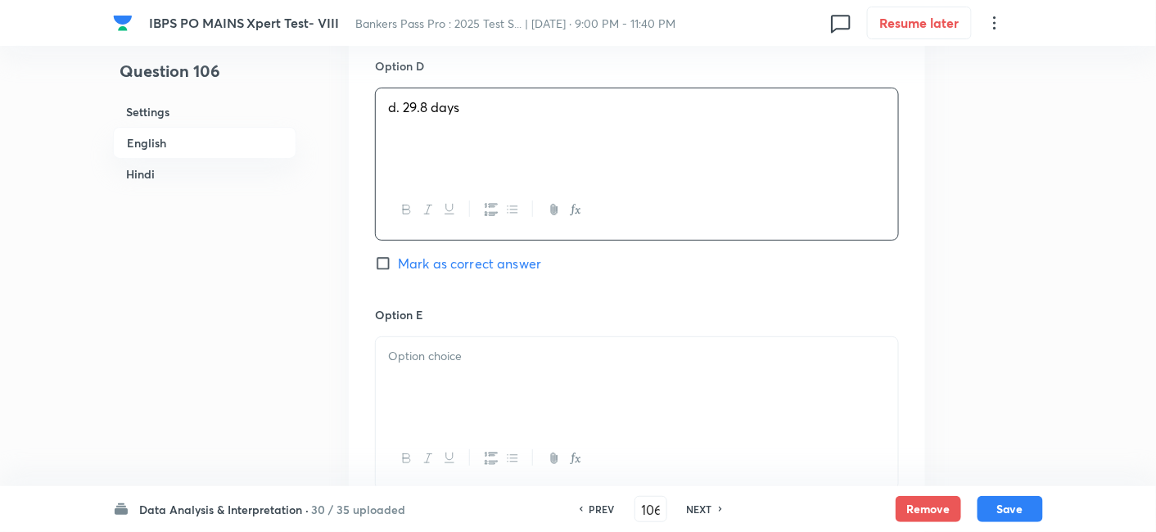
scroll to position [1965, 0]
click at [594, 334] on div at bounding box center [637, 380] width 522 height 92
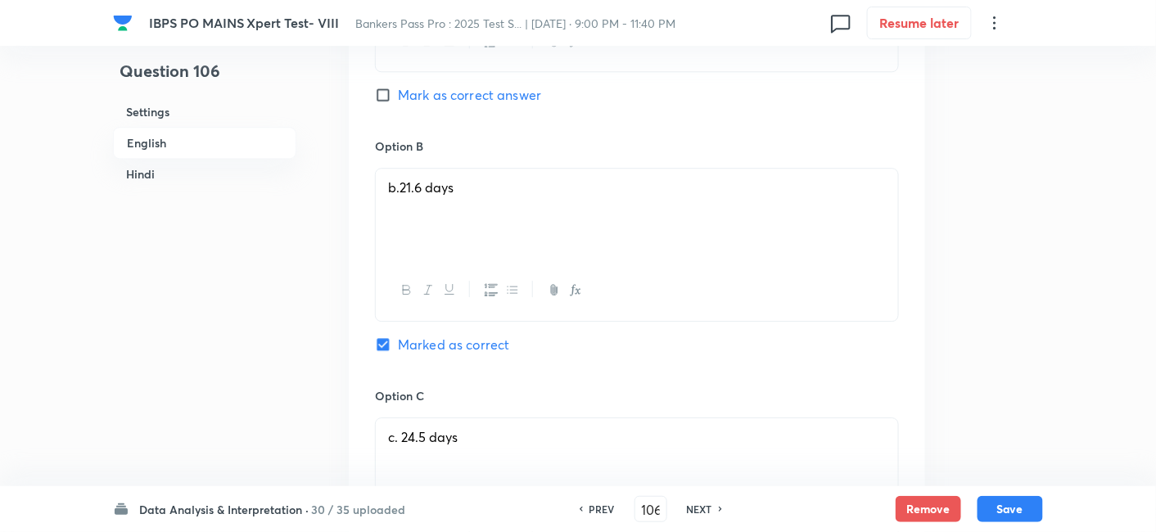
scroll to position [1382, 0]
click at [1009, 503] on button "Save" at bounding box center [1011, 508] width 66 height 26
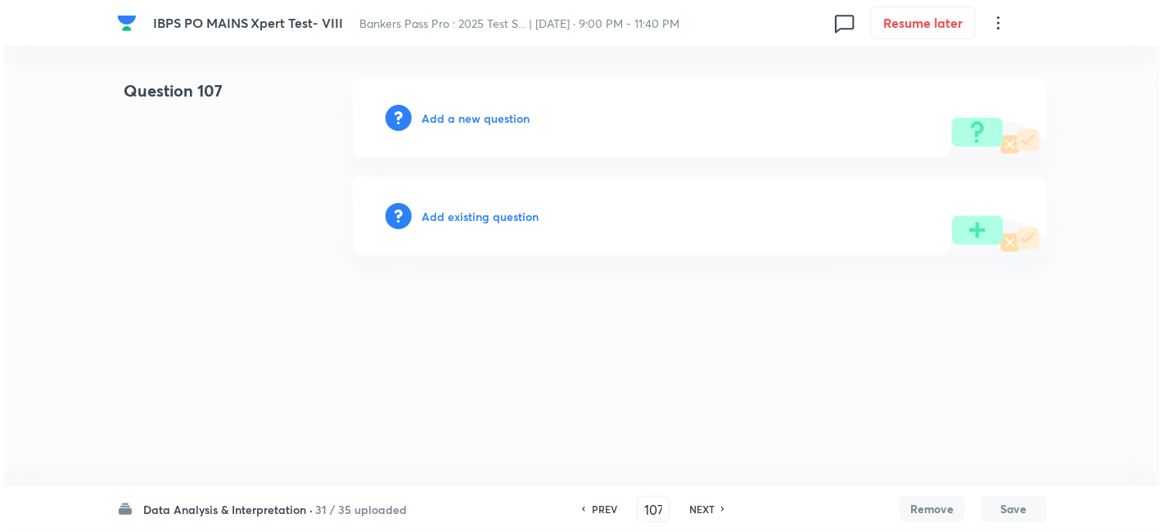
scroll to position [0, 0]
click at [475, 123] on h6 "Add a new question" at bounding box center [476, 118] width 108 height 17
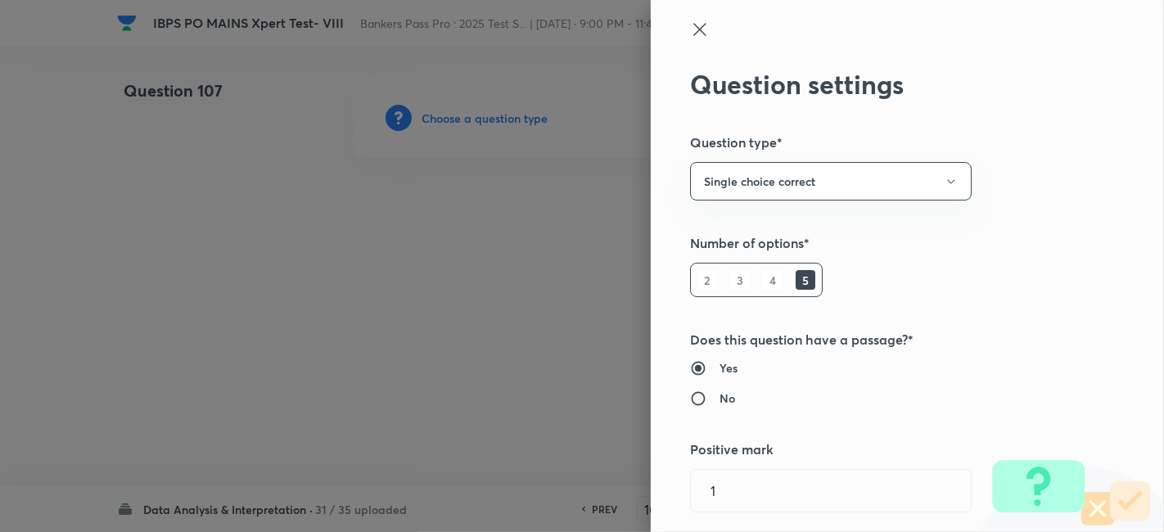
click at [475, 123] on div at bounding box center [582, 266] width 1164 height 532
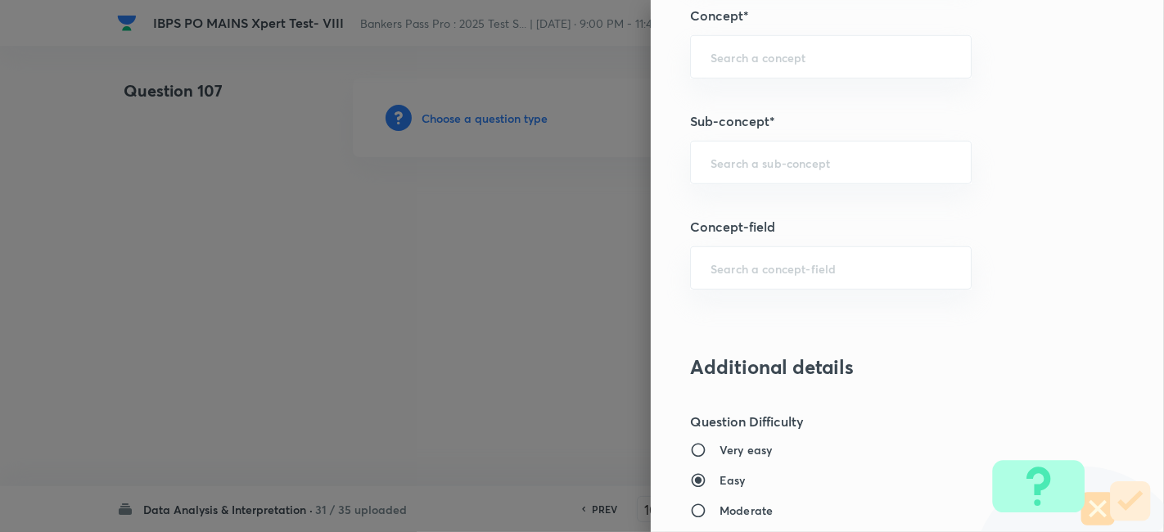
scroll to position [946, 0]
click at [770, 160] on input "text" at bounding box center [831, 163] width 241 height 16
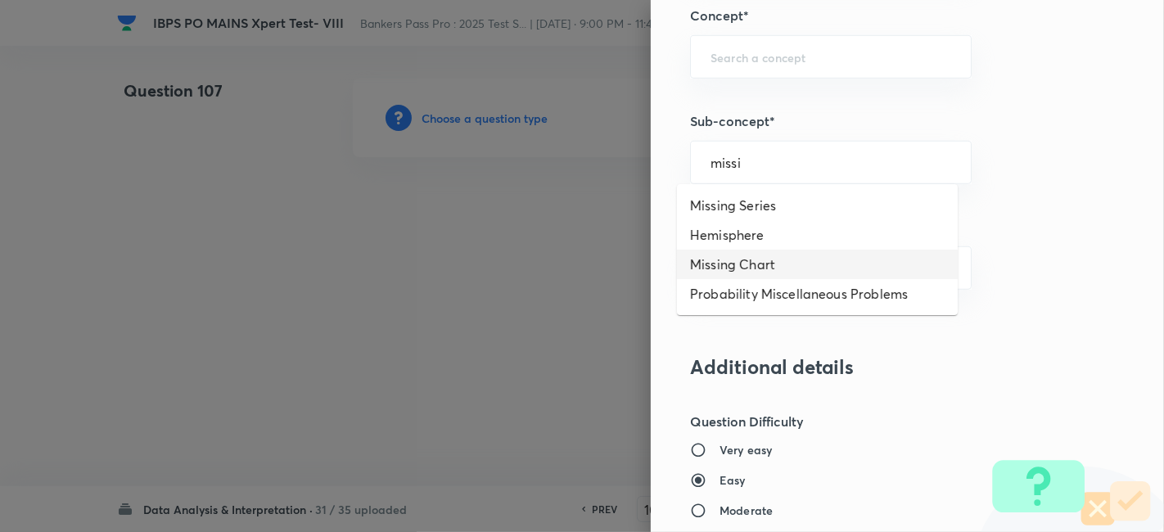
click at [736, 257] on li "Missing Chart" at bounding box center [817, 264] width 281 height 29
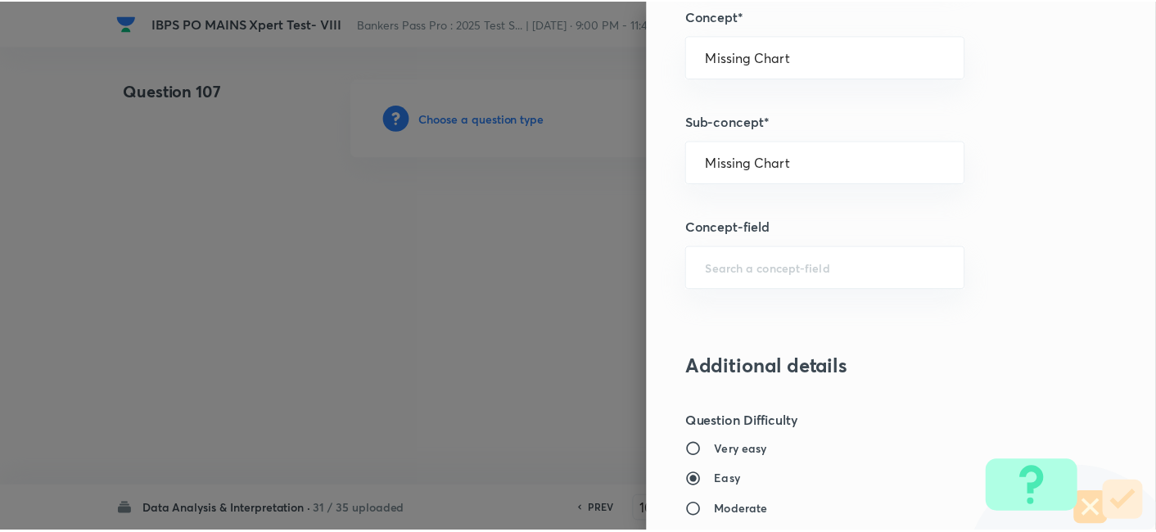
scroll to position [1695, 0]
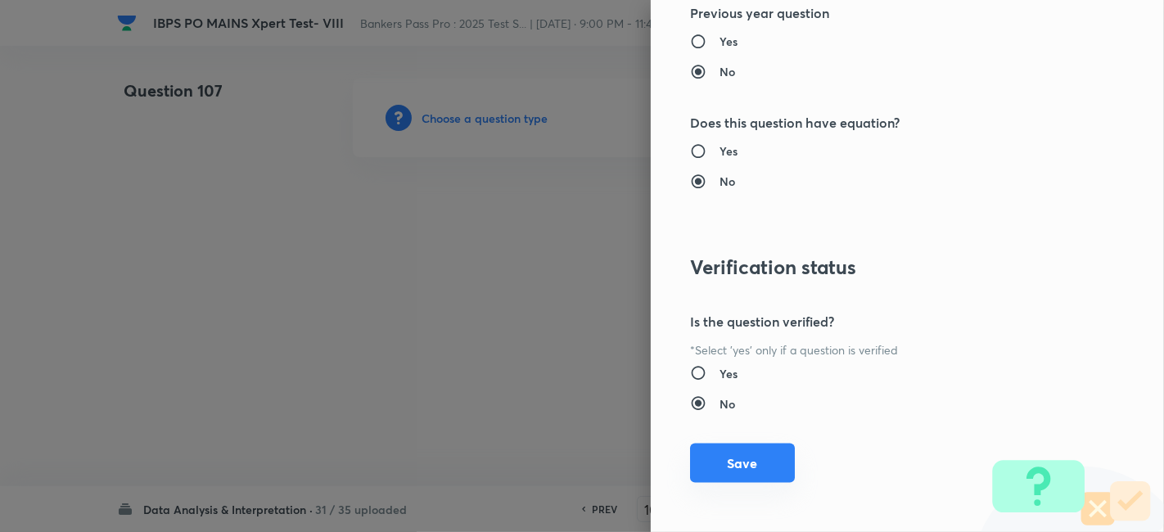
click at [713, 444] on button "Save" at bounding box center [742, 463] width 105 height 39
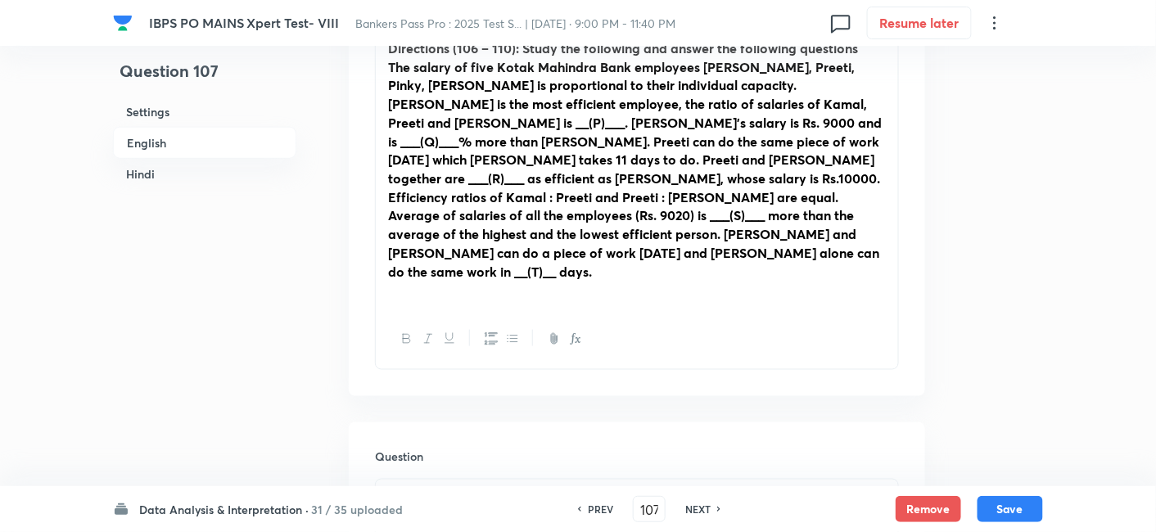
scroll to position [846, 0]
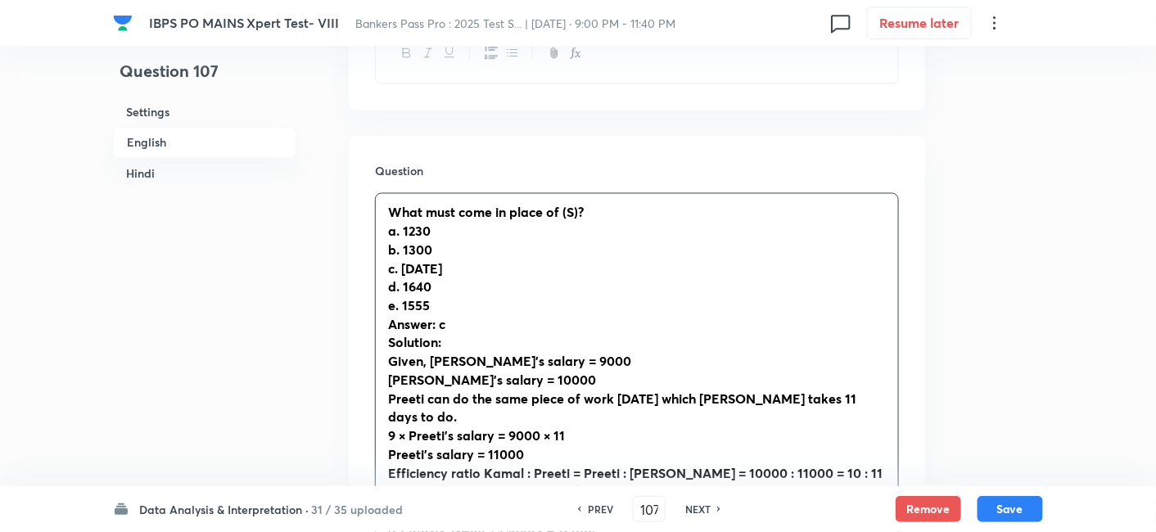
click at [471, 195] on div "What must come in place of (S)? a. 1230 b. 1300 c. 1470 d. 1640 e. 1555 Answer:…" at bounding box center [637, 446] width 522 height 504
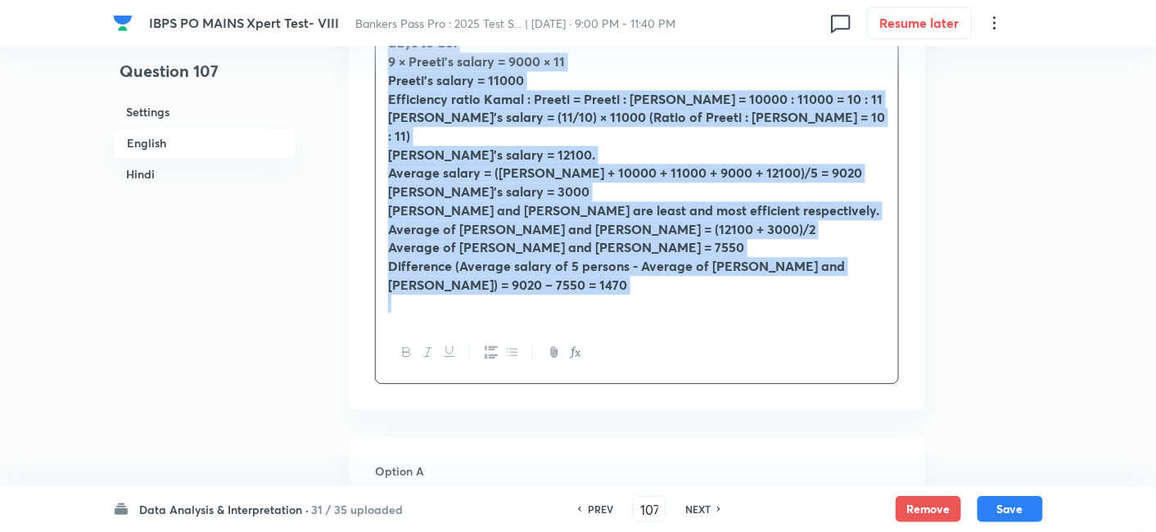
scroll to position [1235, 0]
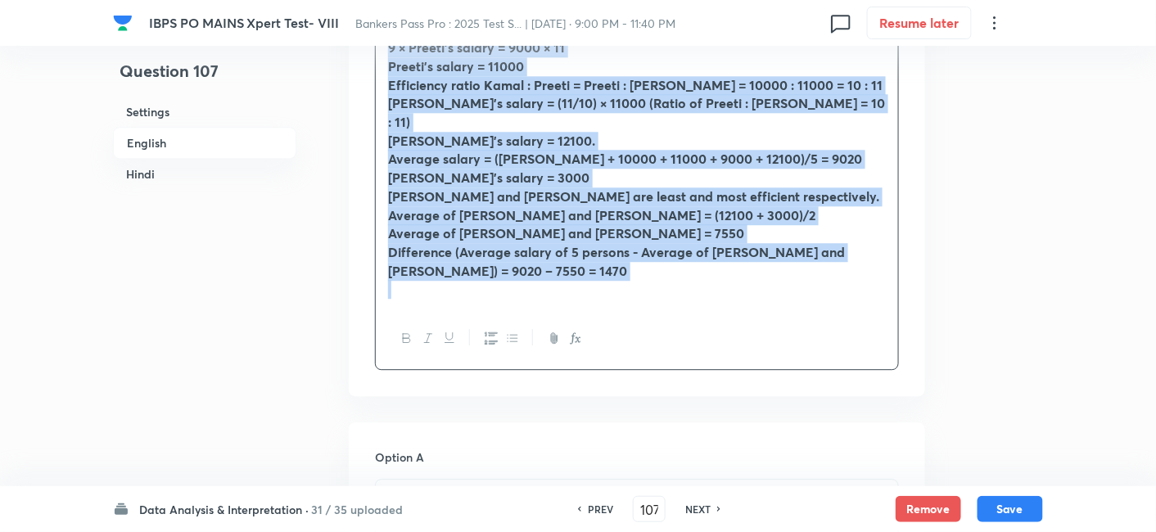
drag, startPoint x: 377, startPoint y: 174, endPoint x: 708, endPoint y: 448, distance: 429.2
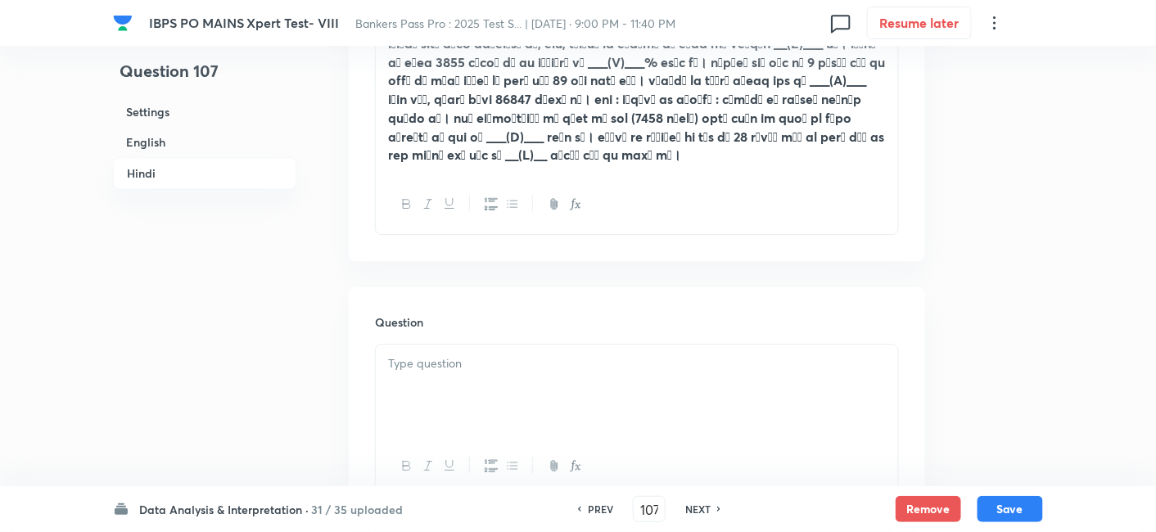
scroll to position [3408, 0]
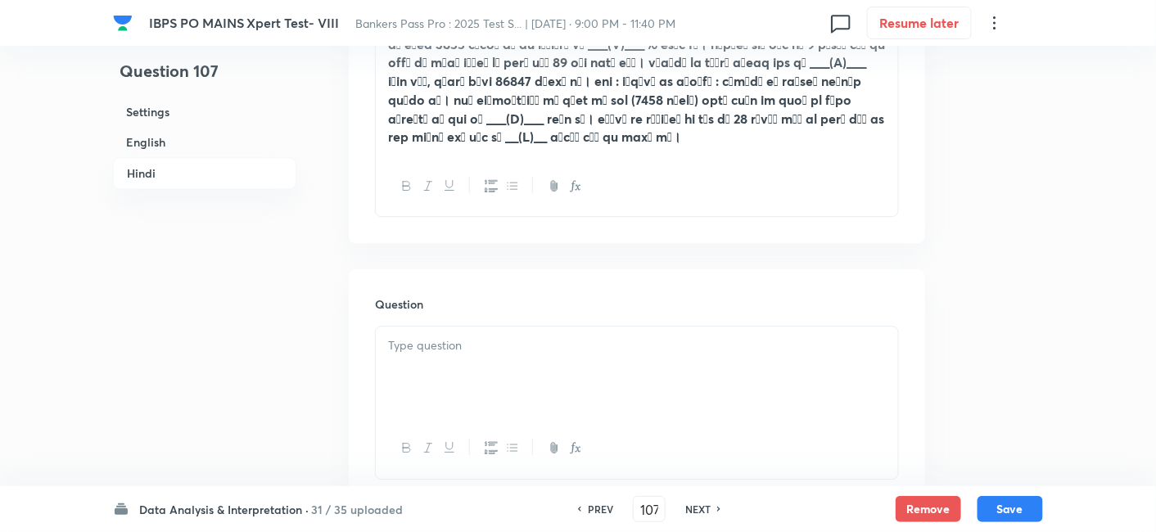
click at [472, 327] on div at bounding box center [637, 373] width 522 height 92
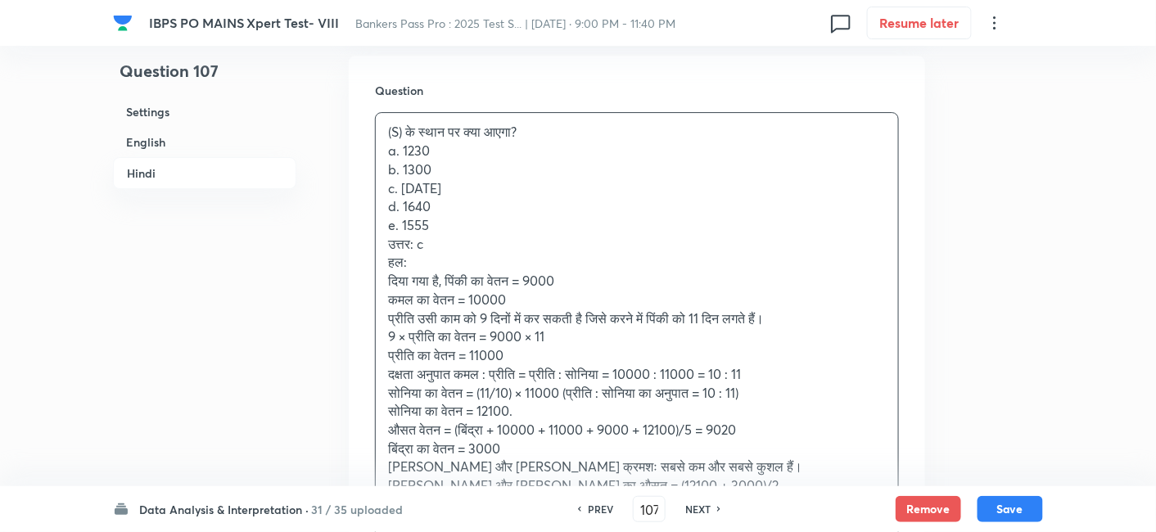
scroll to position [3622, 0]
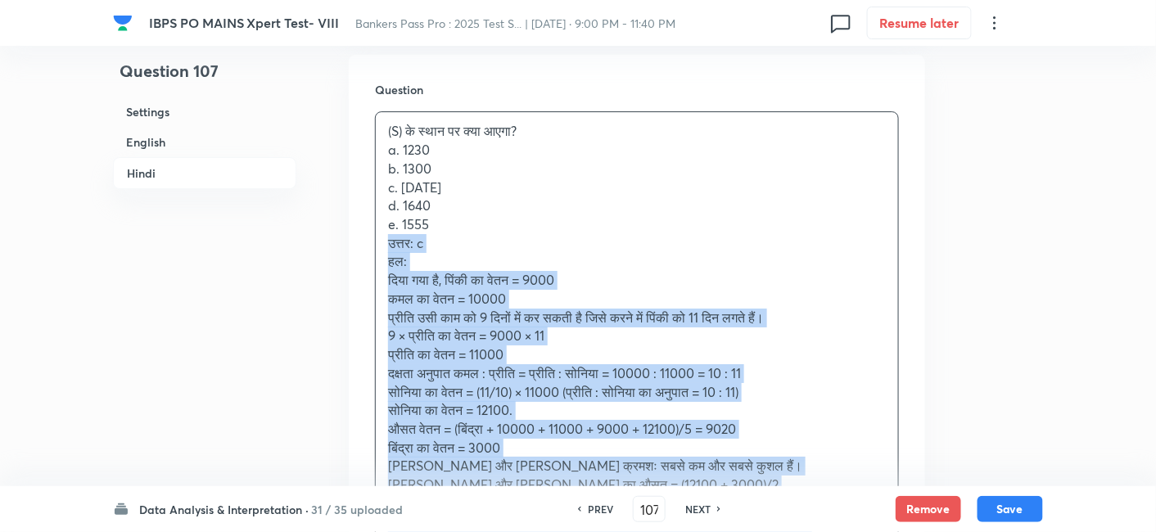
drag, startPoint x: 384, startPoint y: 166, endPoint x: 877, endPoint y: 462, distance: 574.7
click at [877, 462] on div "(S) के स्थान पर क्या आएगा? a. 1230 b. 1300 c. 1470 d. 1640 e. 1555 उत्तर: c हल:…" at bounding box center [637, 326] width 522 height 429
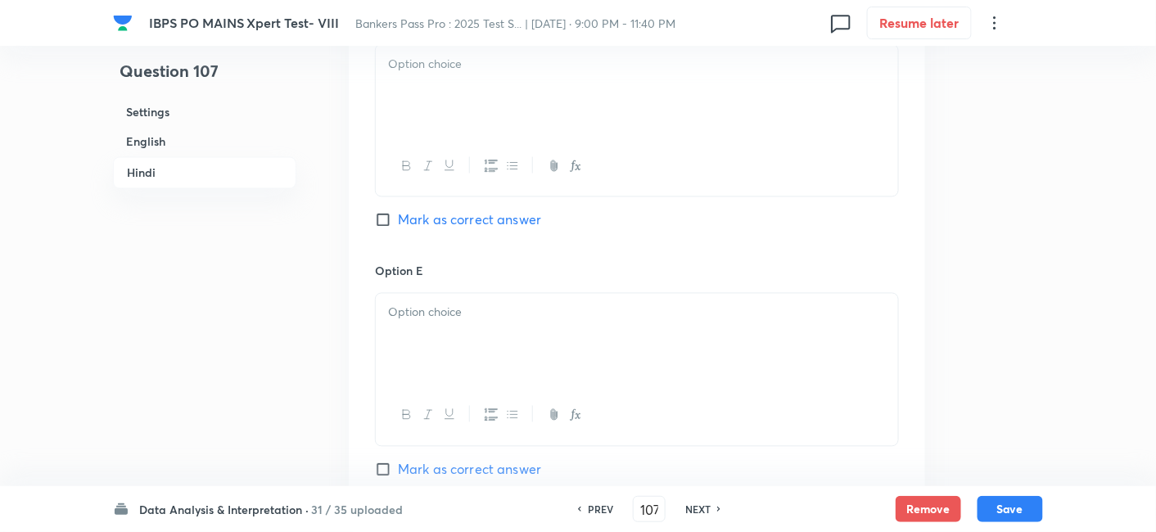
scroll to position [5058, 0]
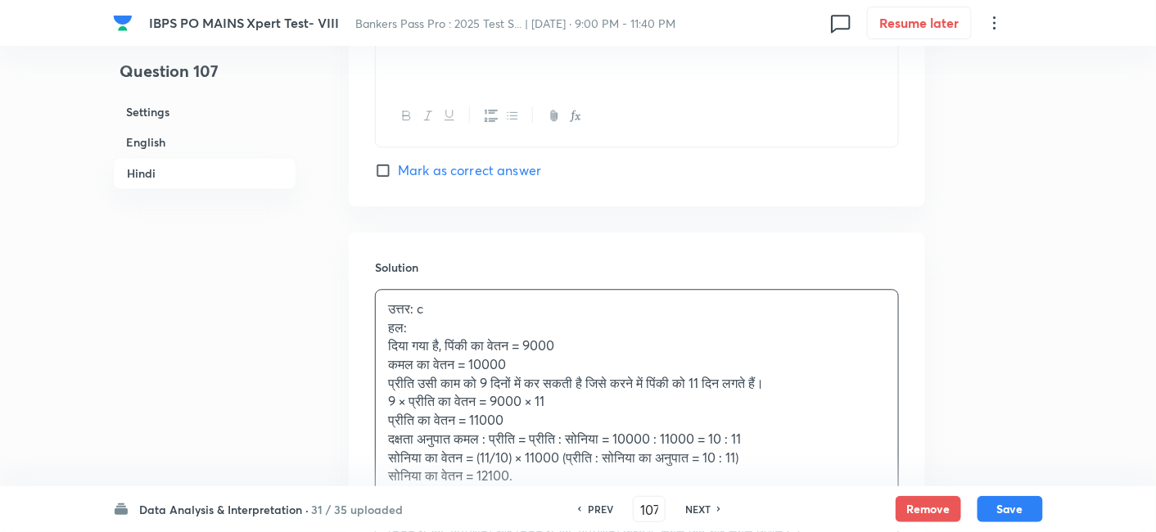
click at [600, 290] on div "उत्तर: c हल: दिया गया है, पिंकी का वेतन = 9000 कमल का वेतन = 10000 प्रीति उसी क…" at bounding box center [637, 449] width 522 height 318
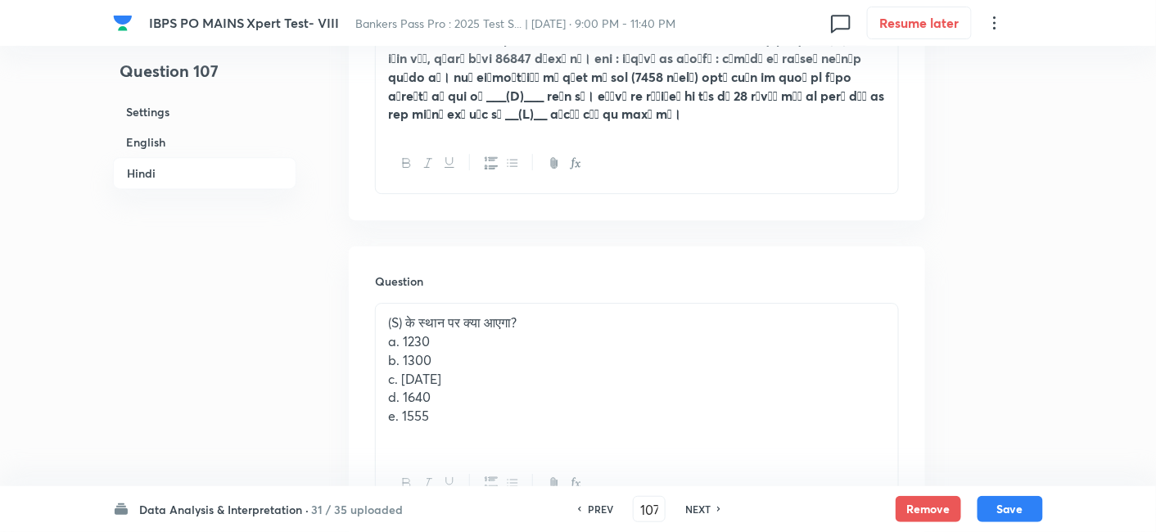
scroll to position [3432, 0]
drag, startPoint x: 383, startPoint y: 260, endPoint x: 541, endPoint y: 432, distance: 233.5
click at [541, 432] on div "(S) के स्थान पर क्या आएगा? a. 1230 b. 1300 c. 1470 d. 1640 e. 1555" at bounding box center [637, 406] width 524 height 211
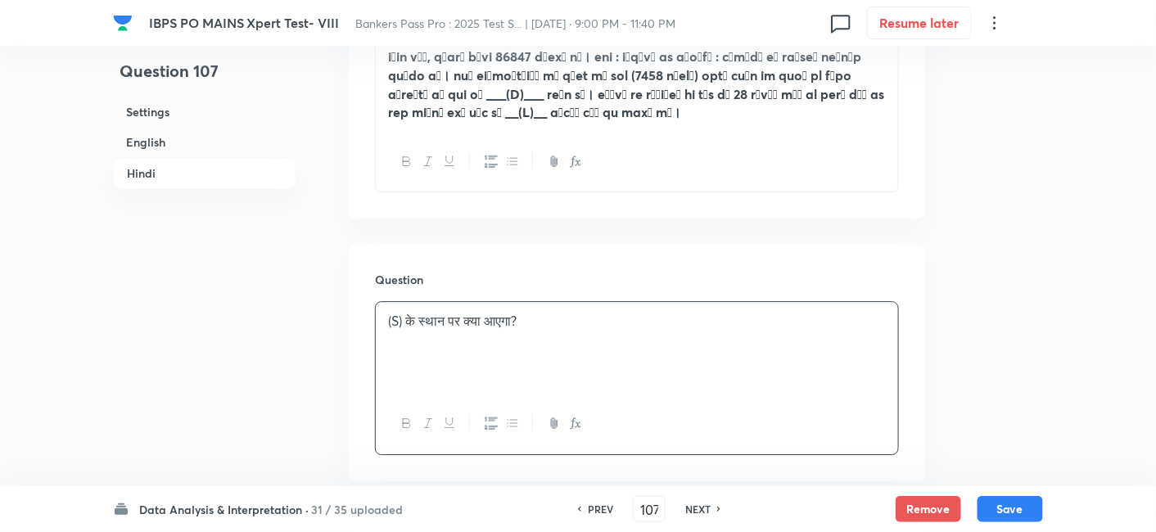
scroll to position [3670, 0]
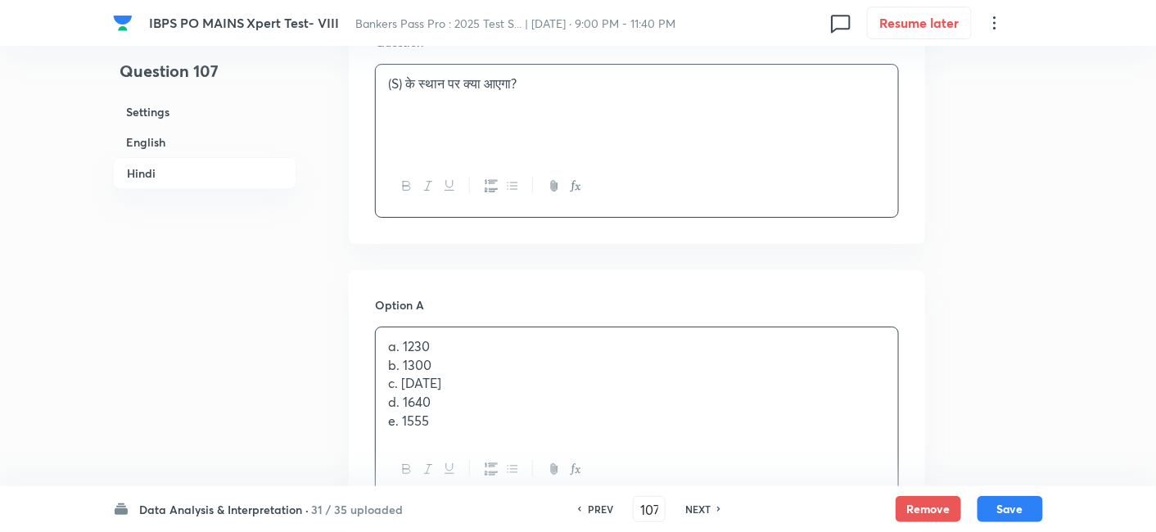
click at [417, 337] on p "a. 1230" at bounding box center [637, 346] width 498 height 19
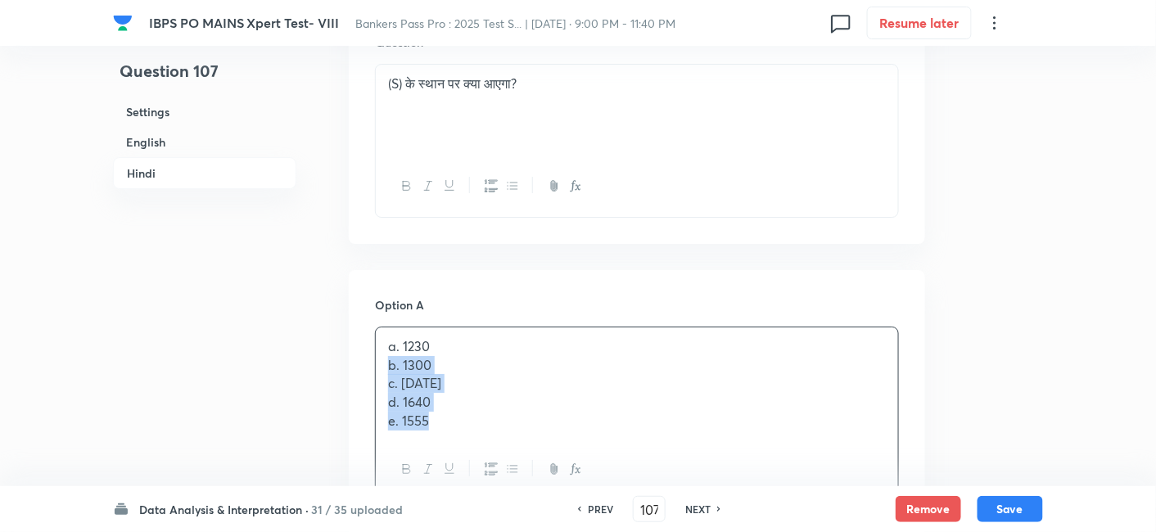
drag, startPoint x: 381, startPoint y: 285, endPoint x: 509, endPoint y: 422, distance: 187.7
click at [509, 422] on div "Option A a. 1230 b. 1300 c. 1470 d. 1640 e. 1555 Mark as correct answer" at bounding box center [637, 431] width 524 height 270
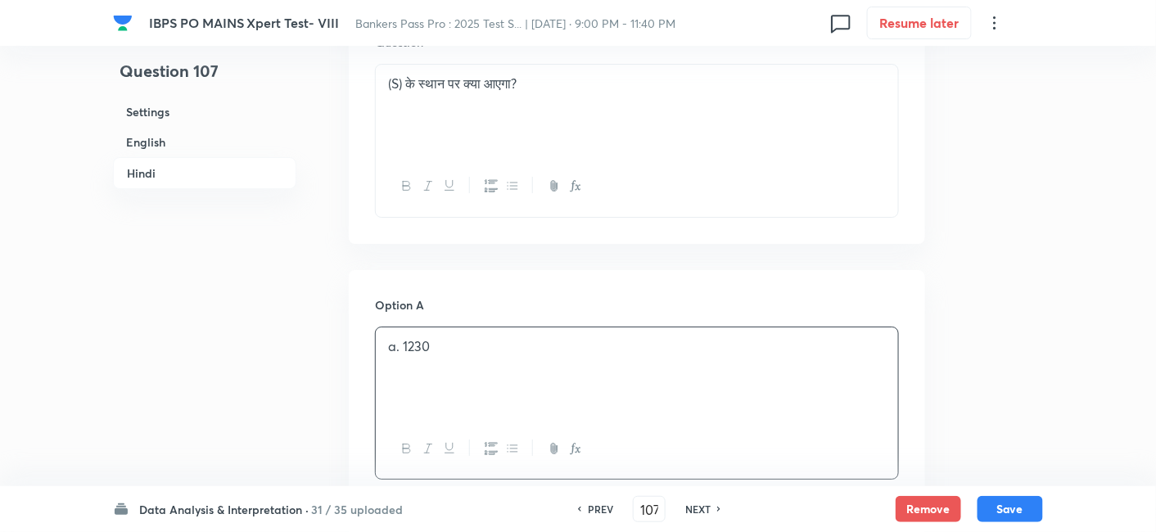
scroll to position [3914, 0]
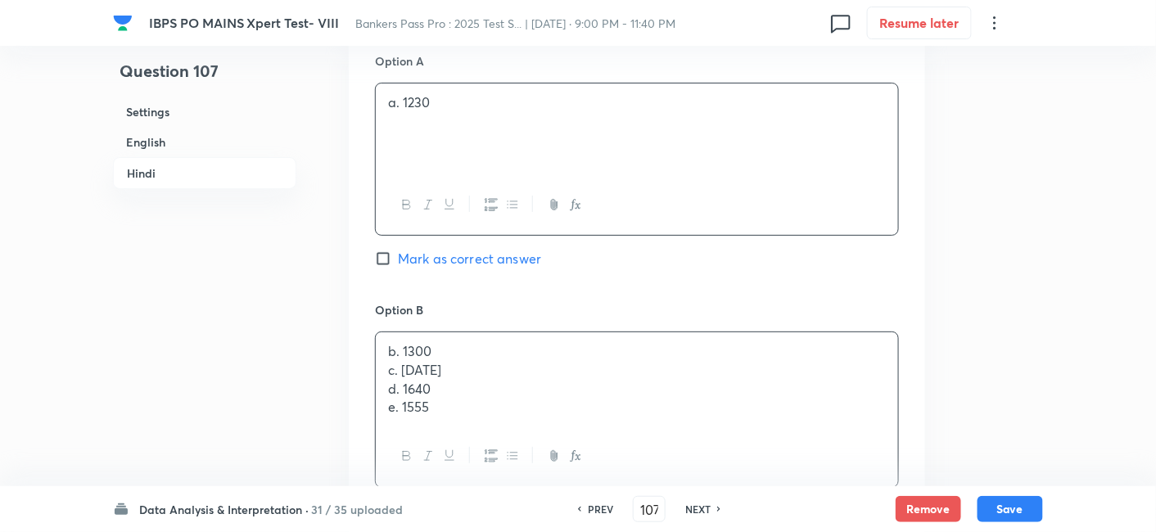
click at [426, 332] on div "b. 1300 c. 1470 d. 1640 e. 1555" at bounding box center [637, 379] width 522 height 94
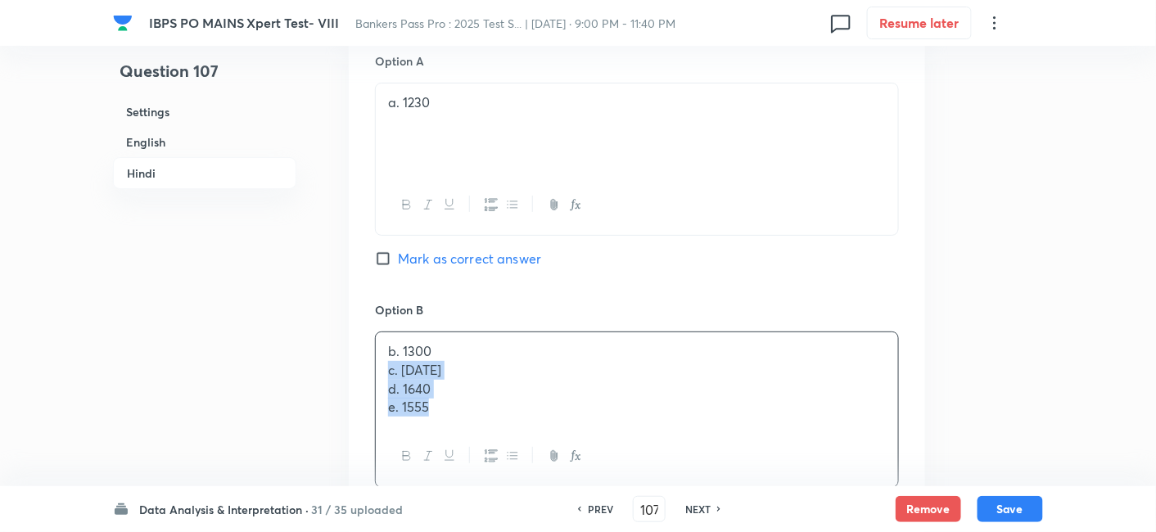
drag, startPoint x: 383, startPoint y: 295, endPoint x: 531, endPoint y: 409, distance: 186.2
click at [531, 409] on div "Option B b. 1300 c. 1470 d. 1640 e. 1555 Mark as correct answer" at bounding box center [637, 426] width 524 height 251
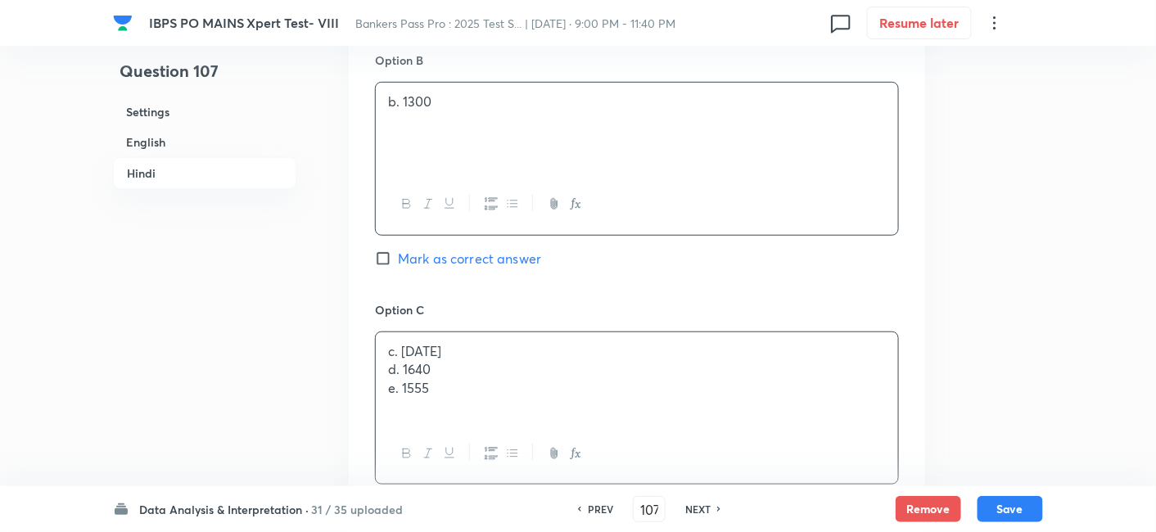
click at [446, 333] on div "c. 1470 d. 1640 e. 1555" at bounding box center [637, 378] width 522 height 92
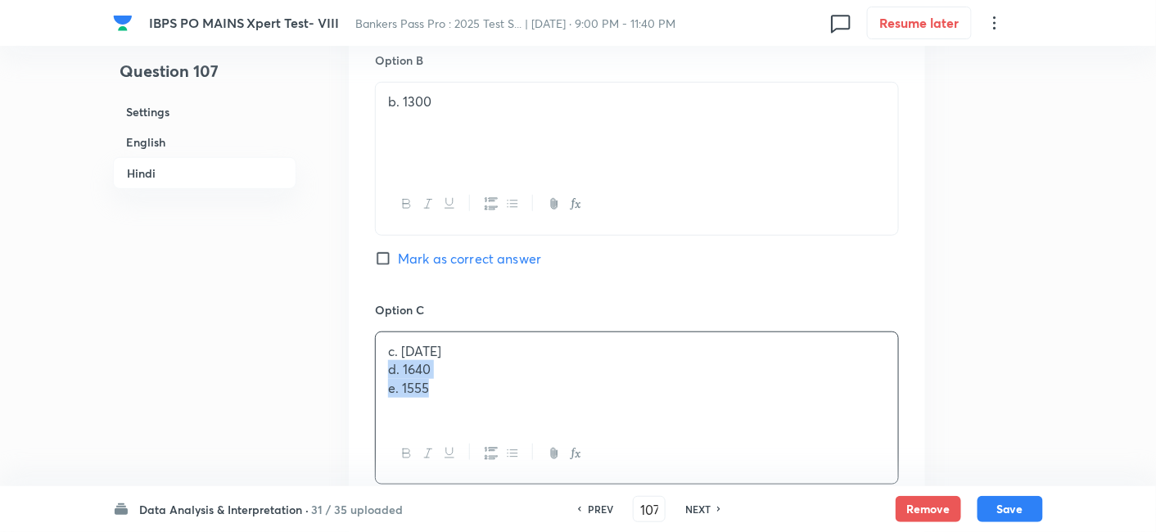
drag, startPoint x: 388, startPoint y: 286, endPoint x: 533, endPoint y: 377, distance: 171.5
click at [533, 377] on div "c. 1470 d. 1640 e. 1555" at bounding box center [637, 408] width 524 height 153
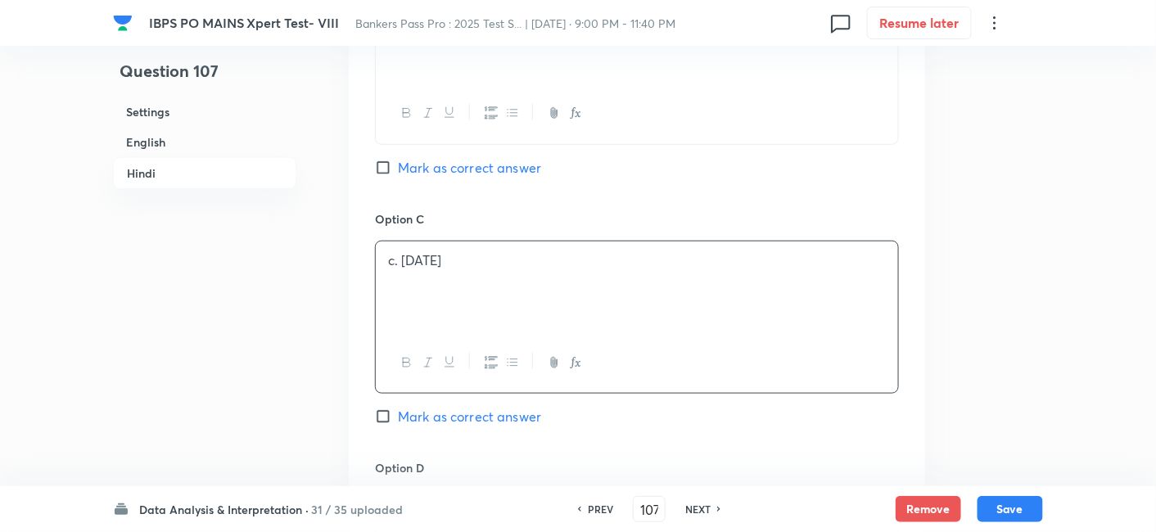
click at [509, 407] on span "Mark as correct answer" at bounding box center [469, 417] width 143 height 20
click at [398, 409] on input "Mark as correct answer" at bounding box center [386, 417] width 23 height 16
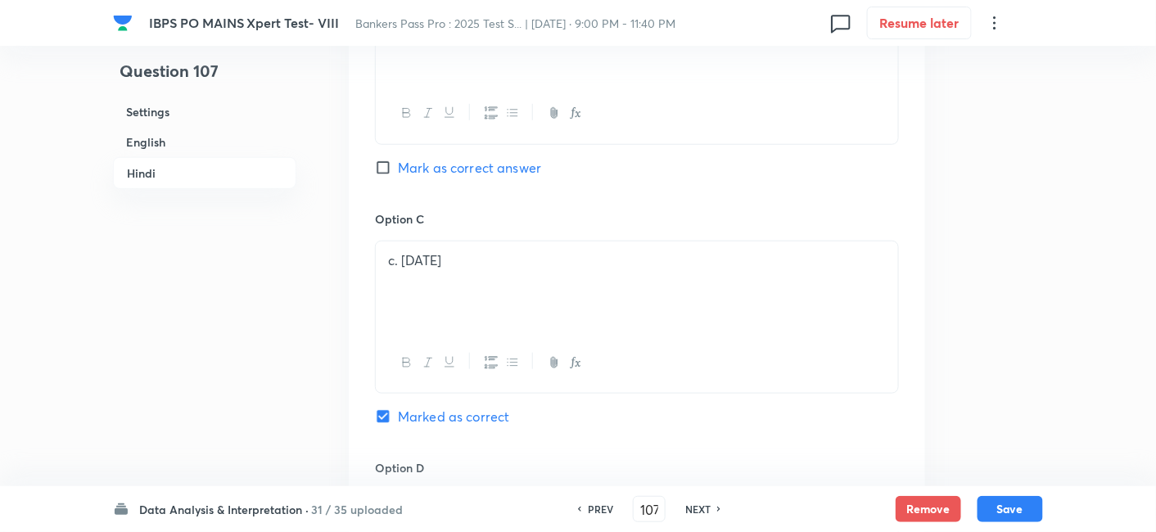
scroll to position [4479, 0]
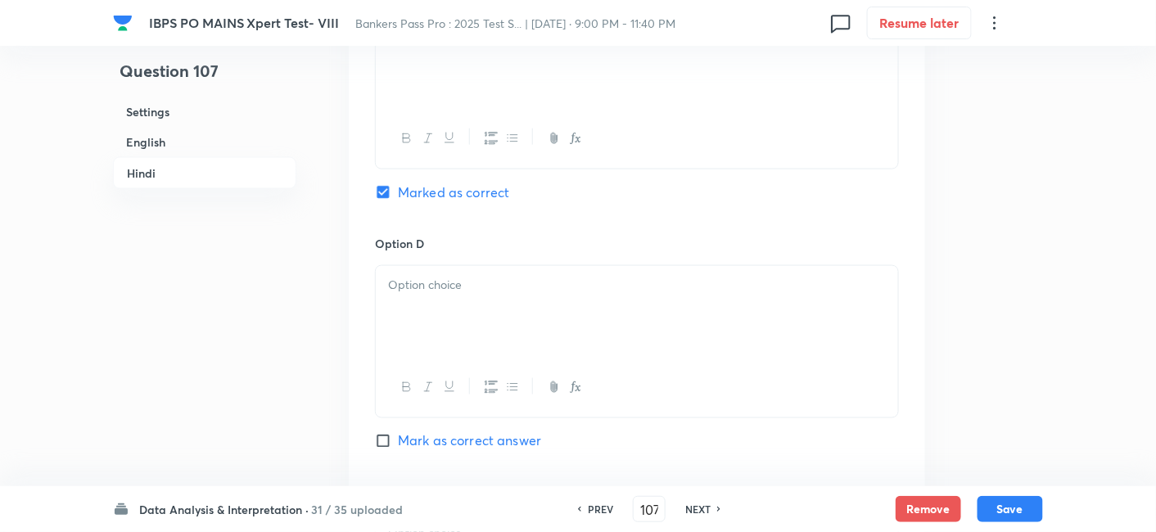
click at [442, 266] on div at bounding box center [637, 312] width 522 height 92
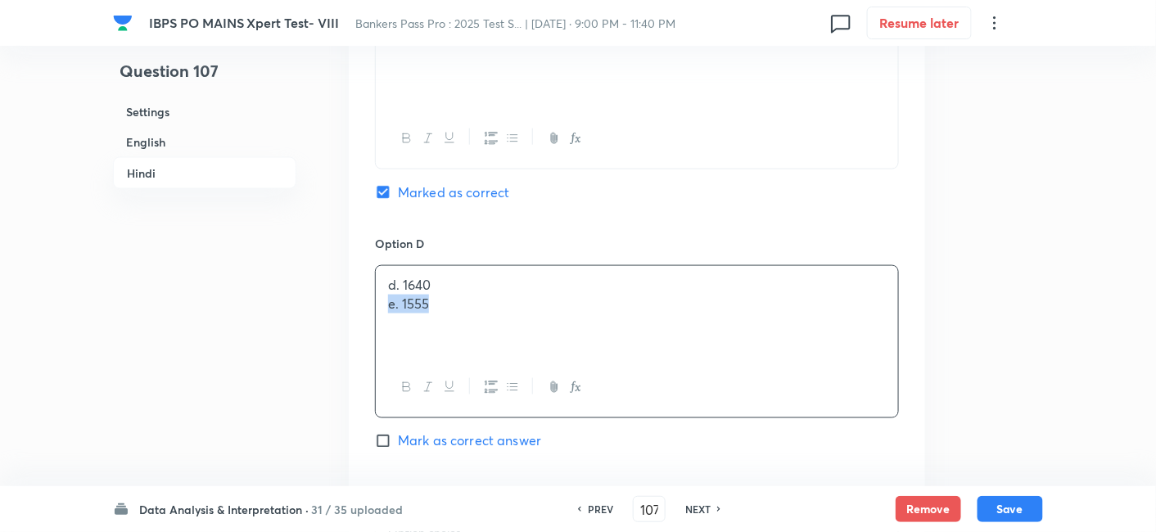
drag, startPoint x: 386, startPoint y: 221, endPoint x: 523, endPoint y: 245, distance: 139.6
click at [523, 266] on div "d. 1640 e. 1555" at bounding box center [637, 312] width 522 height 92
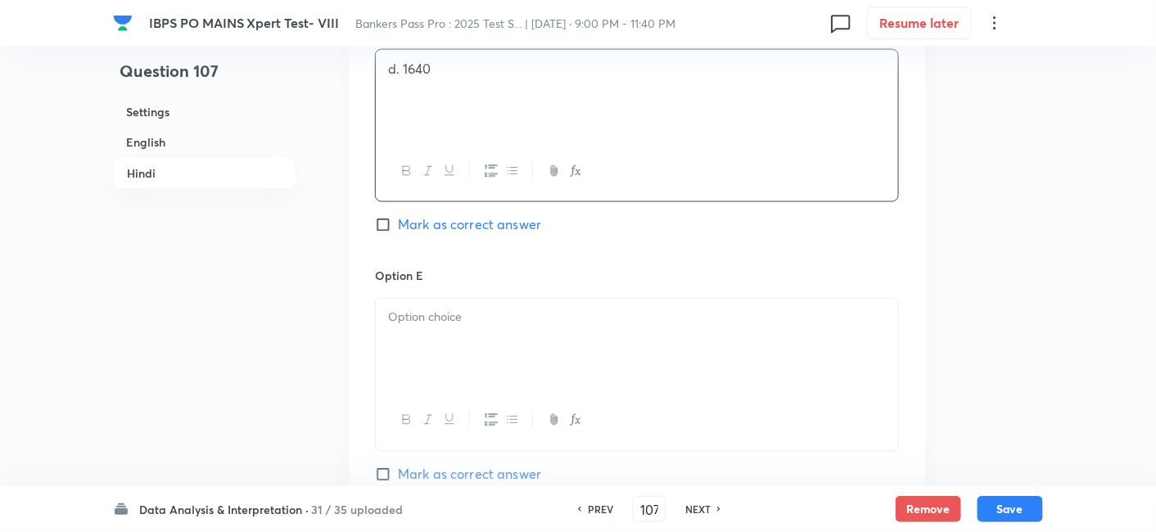
click at [523, 309] on p at bounding box center [637, 318] width 498 height 19
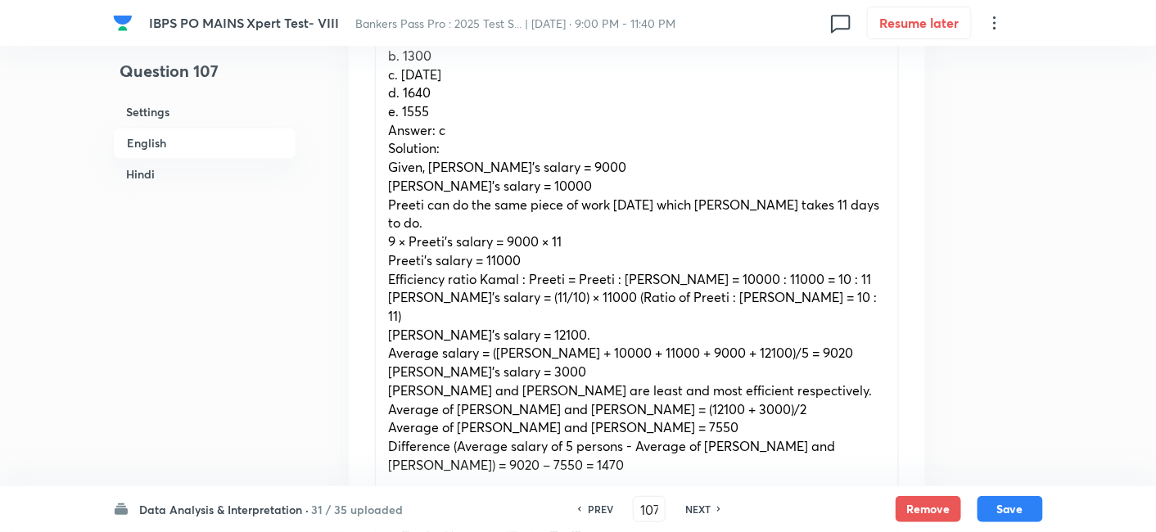
scroll to position [1040, 0]
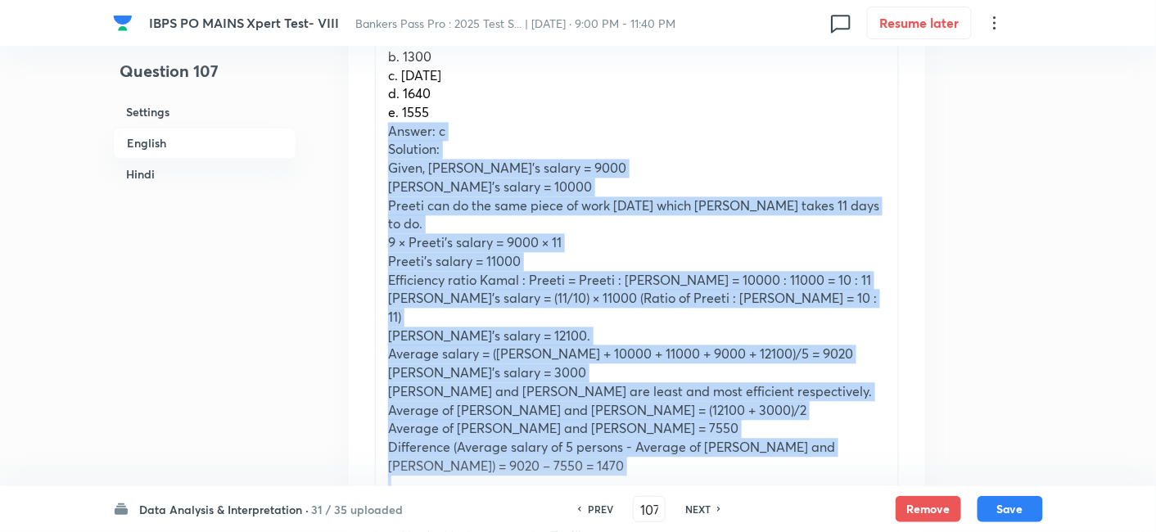
drag, startPoint x: 388, startPoint y: 92, endPoint x: 540, endPoint y: 412, distance: 354.2
click at [540, 412] on div "What must come in place of (S)? a. 1230 b. 1300 c. 1470 d. 1640 e. 1555 Answer:…" at bounding box center [637, 252] width 522 height 504
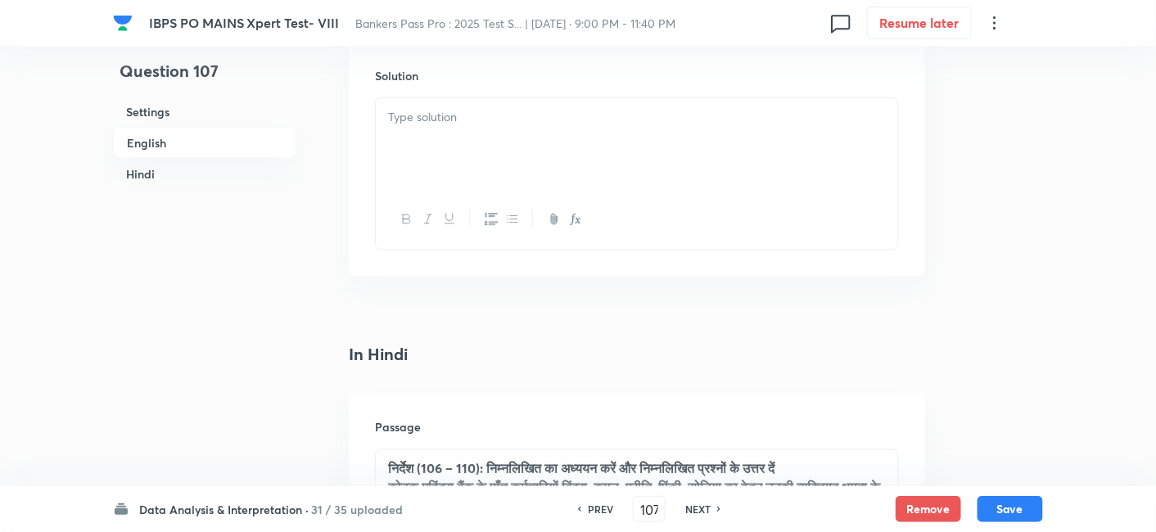
click at [440, 98] on div at bounding box center [637, 144] width 522 height 92
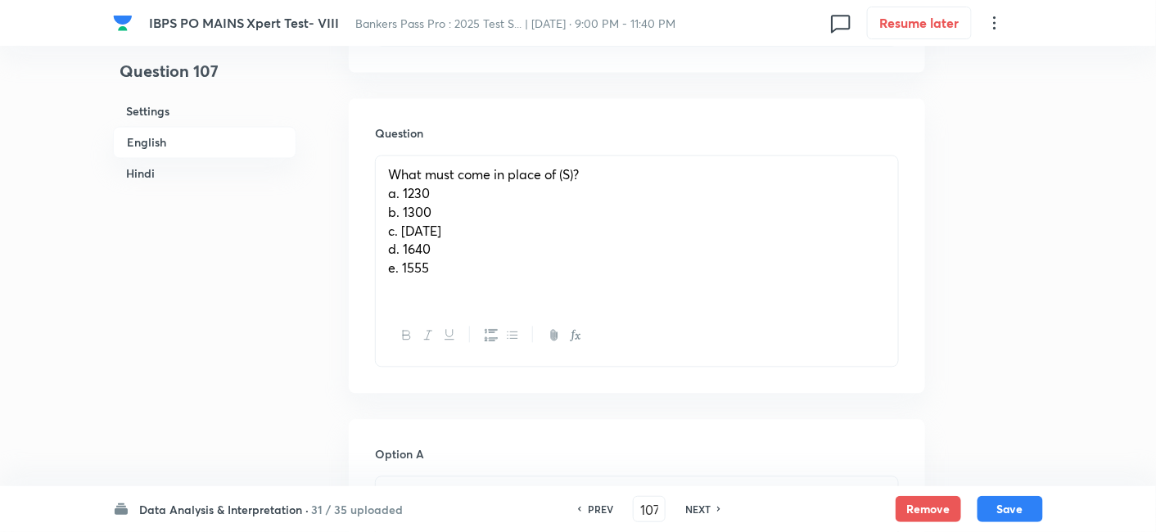
scroll to position [883, 0]
drag, startPoint x: 384, startPoint y: 160, endPoint x: 495, endPoint y: 302, distance: 180.2
click at [495, 302] on div "What must come in place of (S)? a. 1230 b. 1300 c. 1470 d. 1640 e. 1555" at bounding box center [637, 261] width 524 height 211
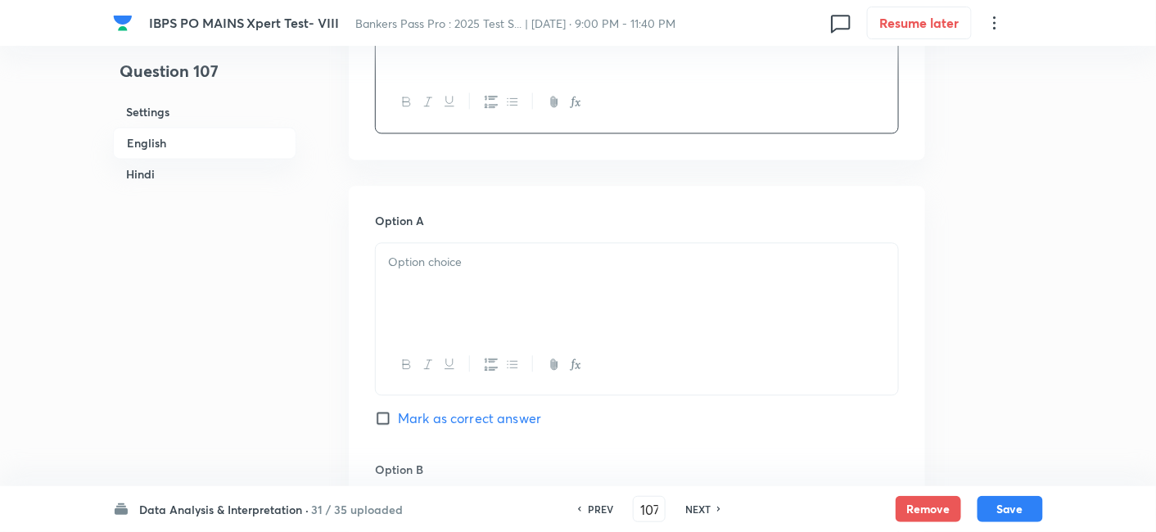
scroll to position [1061, 0]
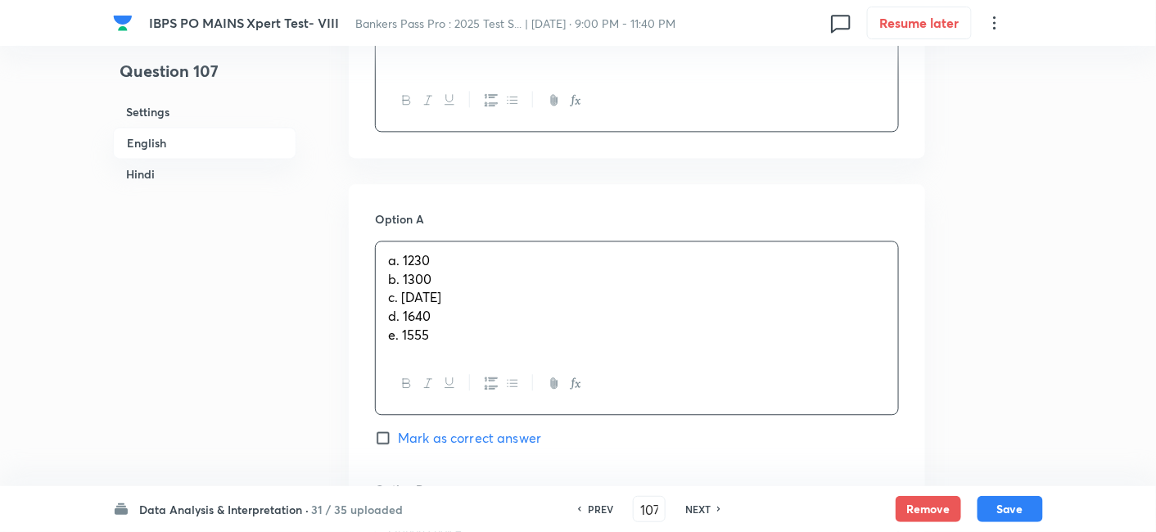
click at [422, 242] on div "a. 1230 b. 1300 c. 1470 d. 1640 e. 1555" at bounding box center [637, 298] width 522 height 113
drag, startPoint x: 383, startPoint y: 241, endPoint x: 546, endPoint y: 408, distance: 233.3
click at [546, 408] on div "Option A a. 1230 b. 1300 c. 1470 d. 1640 e. 1555 Mark as correct answer" at bounding box center [637, 345] width 524 height 270
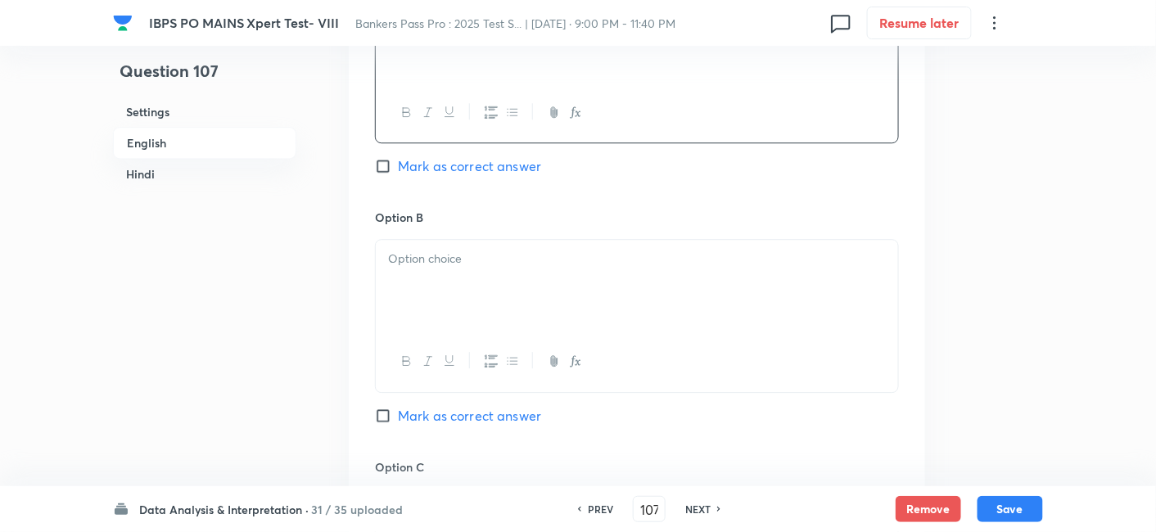
scroll to position [1312, 0]
click at [429, 269] on div at bounding box center [637, 285] width 522 height 92
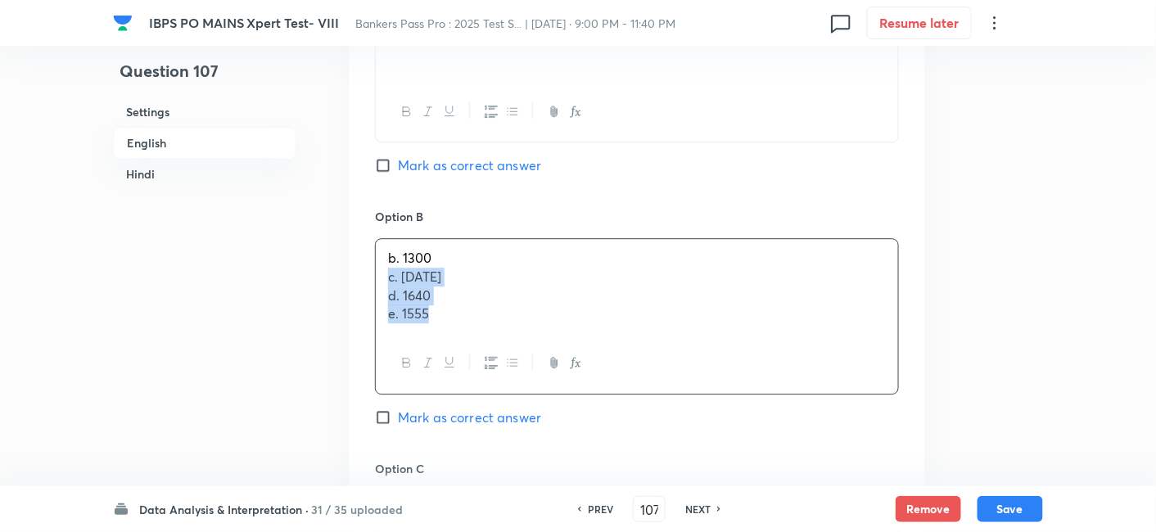
drag, startPoint x: 388, startPoint y: 237, endPoint x: 512, endPoint y: 366, distance: 178.9
click at [512, 366] on div "Option B b. 1300 c. 1470 d. 1640 e. 1555 Mark as correct answer" at bounding box center [637, 333] width 524 height 251
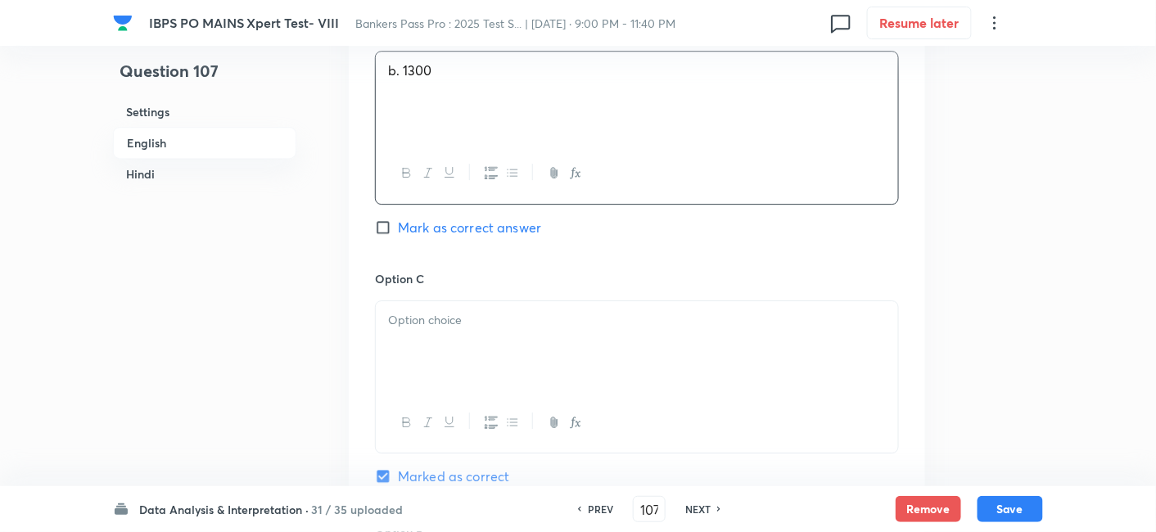
scroll to position [1514, 0]
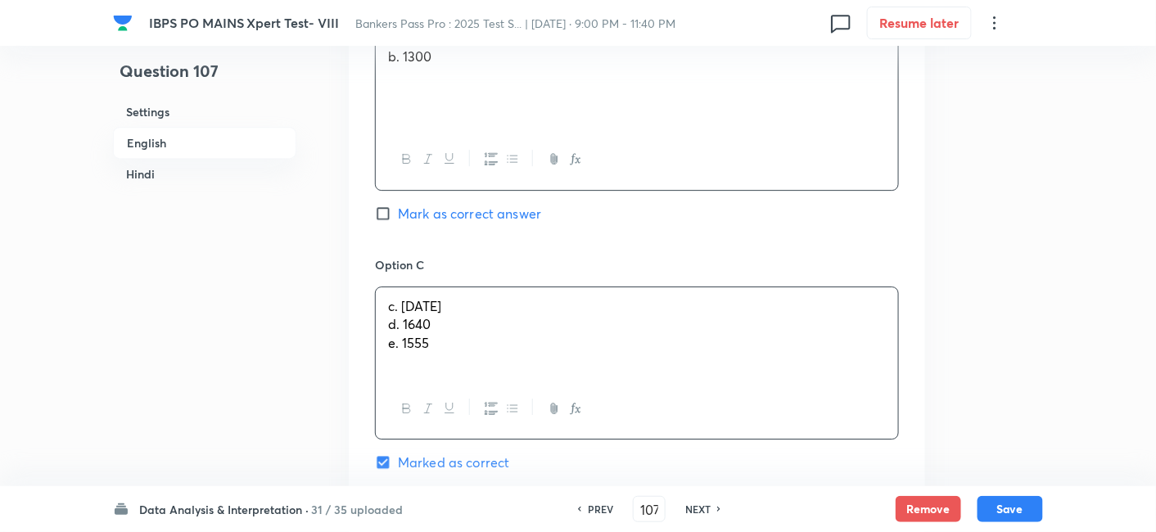
click at [407, 287] on div "c. 1470 d. 1640 e. 1555" at bounding box center [637, 333] width 522 height 92
drag, startPoint x: 382, startPoint y: 287, endPoint x: 558, endPoint y: 408, distance: 213.2
click at [558, 408] on div "Option C c. 1470 d. 1640 e. 1555 Marked as correct" at bounding box center [637, 380] width 524 height 249
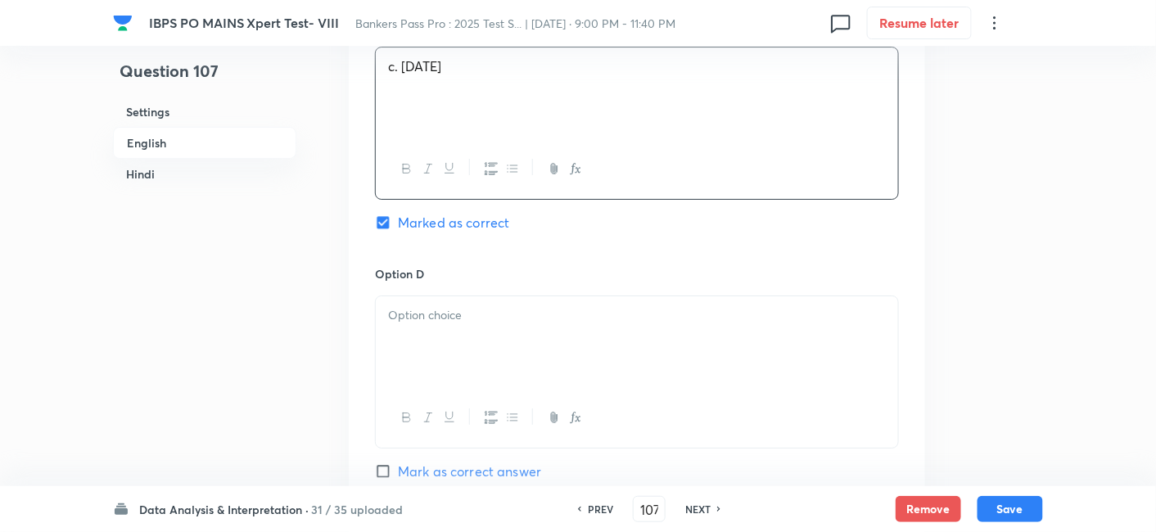
scroll to position [1778, 0]
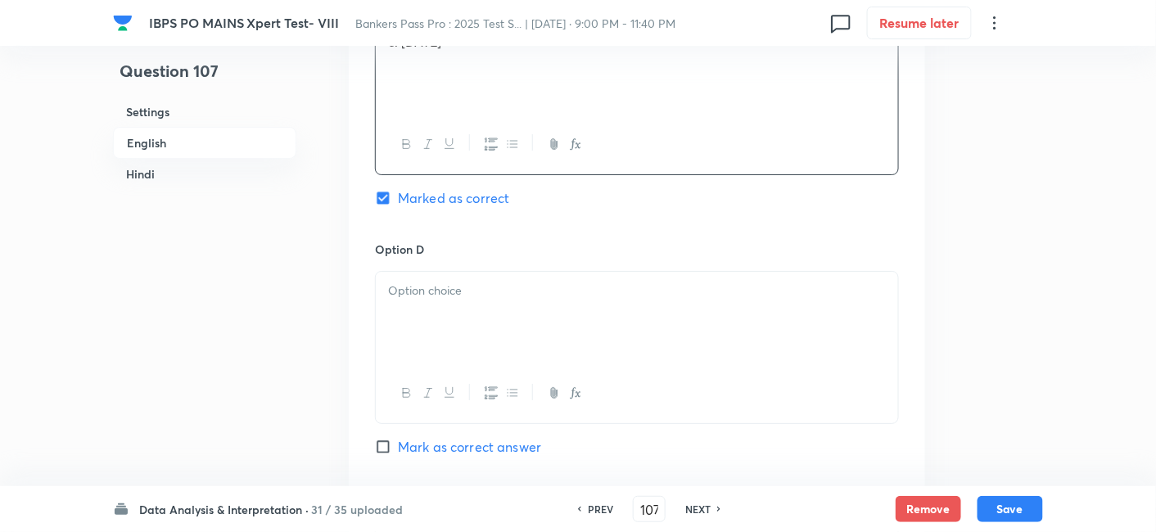
click at [426, 307] on div at bounding box center [637, 318] width 522 height 92
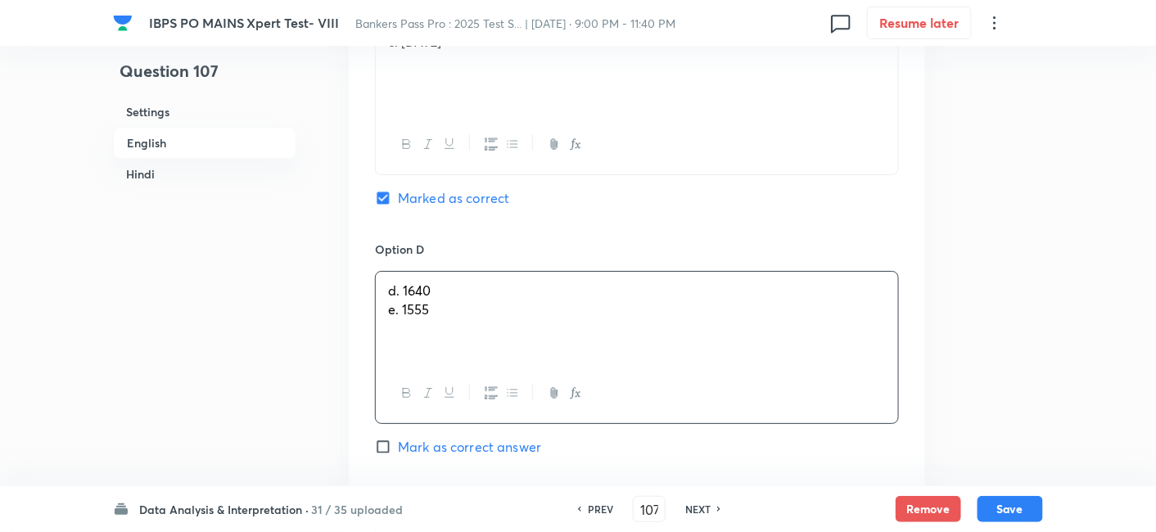
click at [383, 272] on div "d. 1640 e. 1555" at bounding box center [637, 318] width 522 height 92
drag, startPoint x: 384, startPoint y: 265, endPoint x: 609, endPoint y: 306, distance: 228.9
click at [609, 306] on div "d. 1640 e. 1555" at bounding box center [637, 318] width 522 height 92
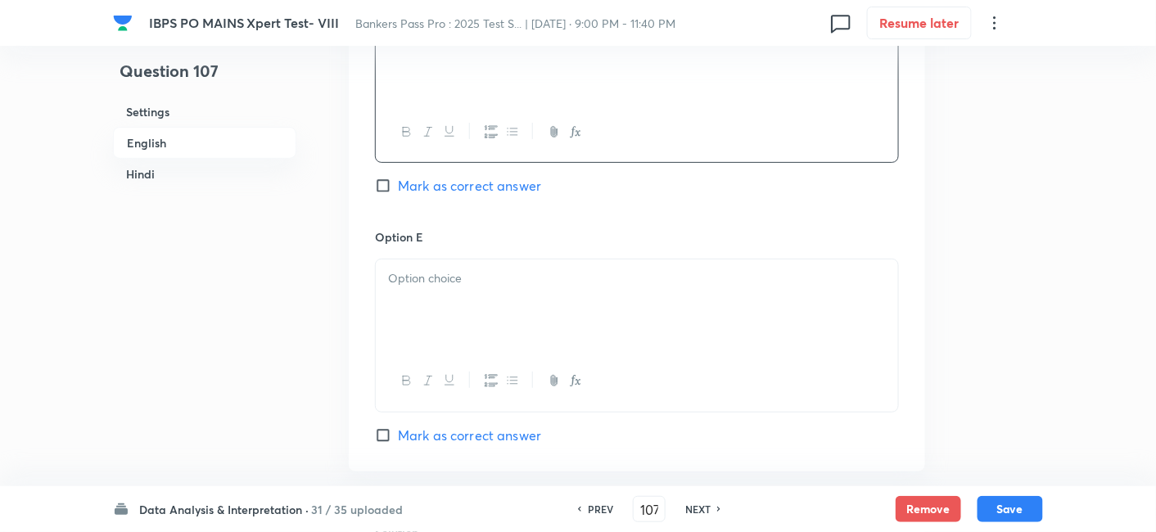
click at [609, 306] on div at bounding box center [637, 306] width 522 height 92
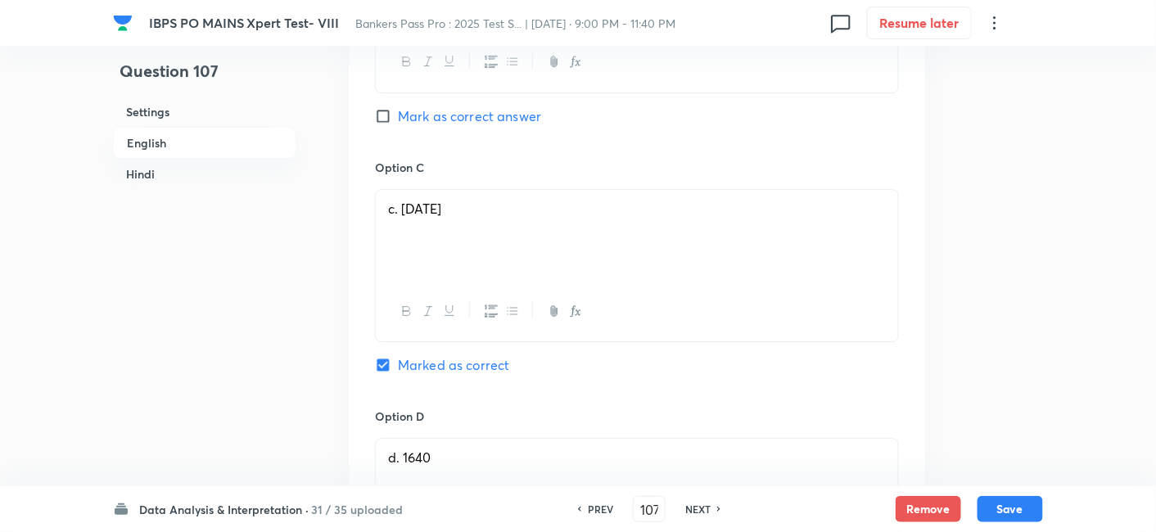
scroll to position [1597, 0]
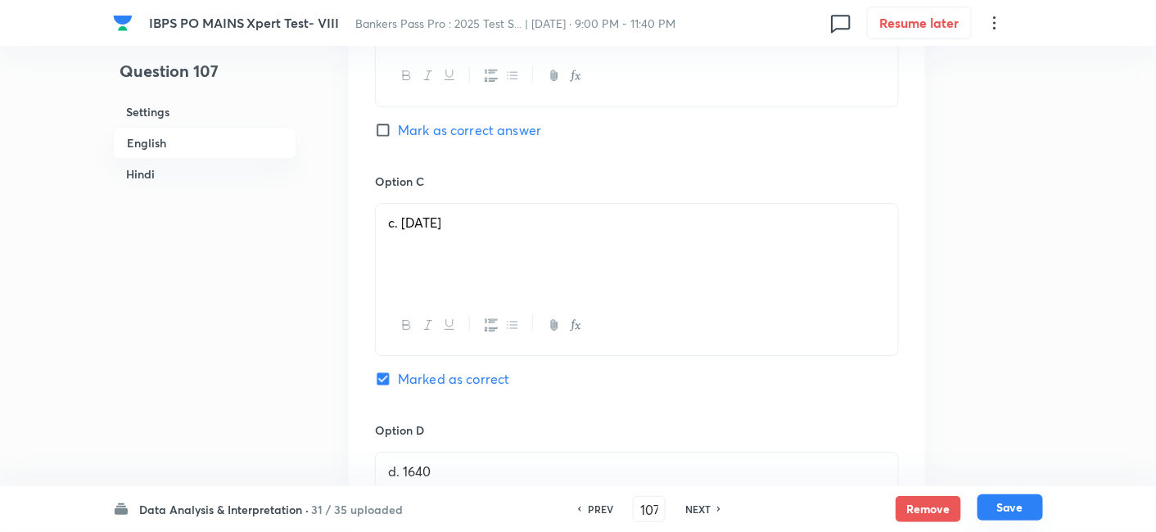
click at [1017, 511] on button "Save" at bounding box center [1011, 508] width 66 height 26
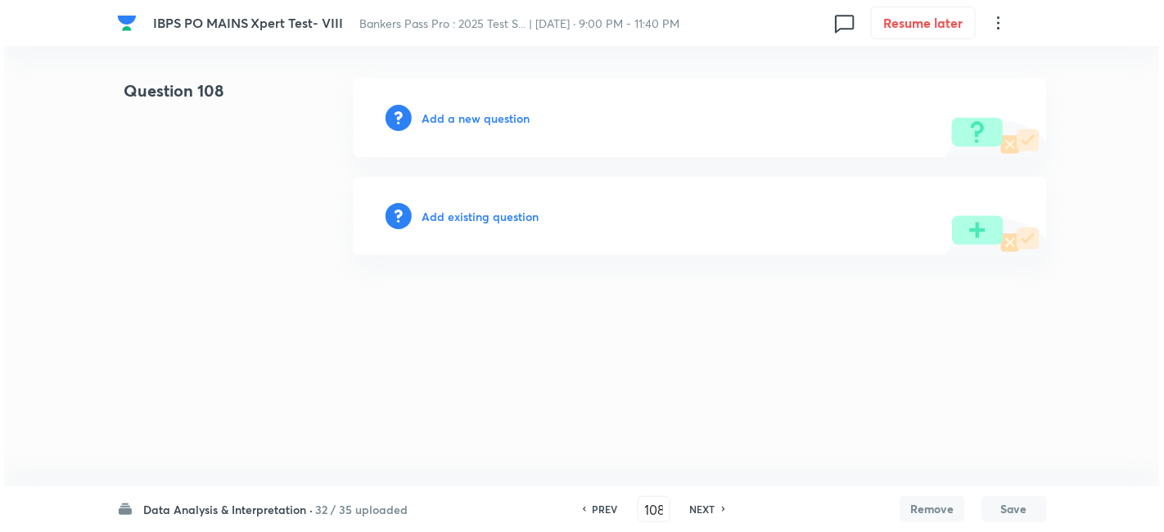
scroll to position [0, 0]
click at [478, 113] on h6 "Add a new question" at bounding box center [476, 118] width 108 height 17
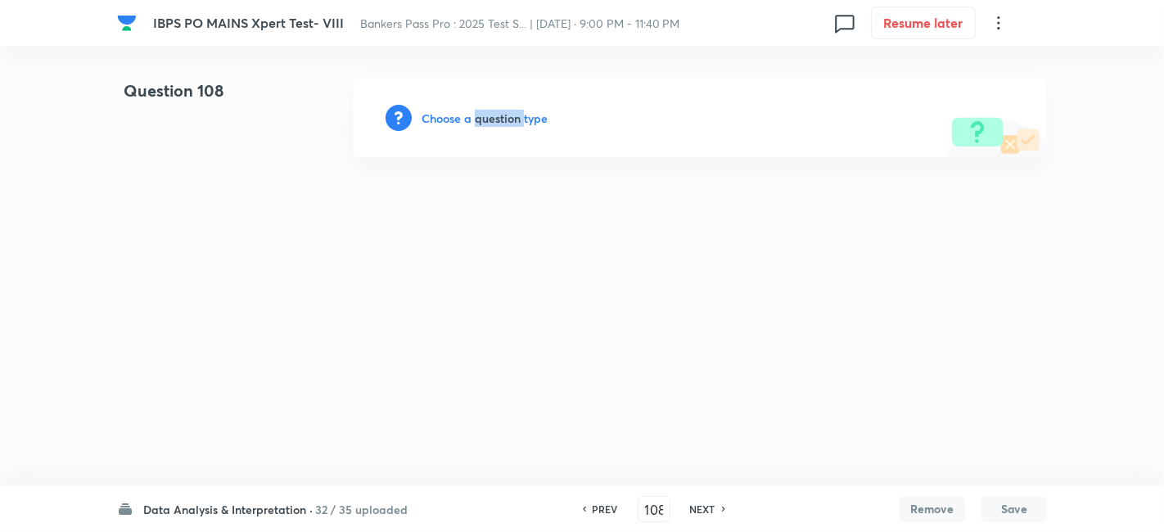
click at [478, 113] on h6 "Choose a question type" at bounding box center [485, 118] width 126 height 17
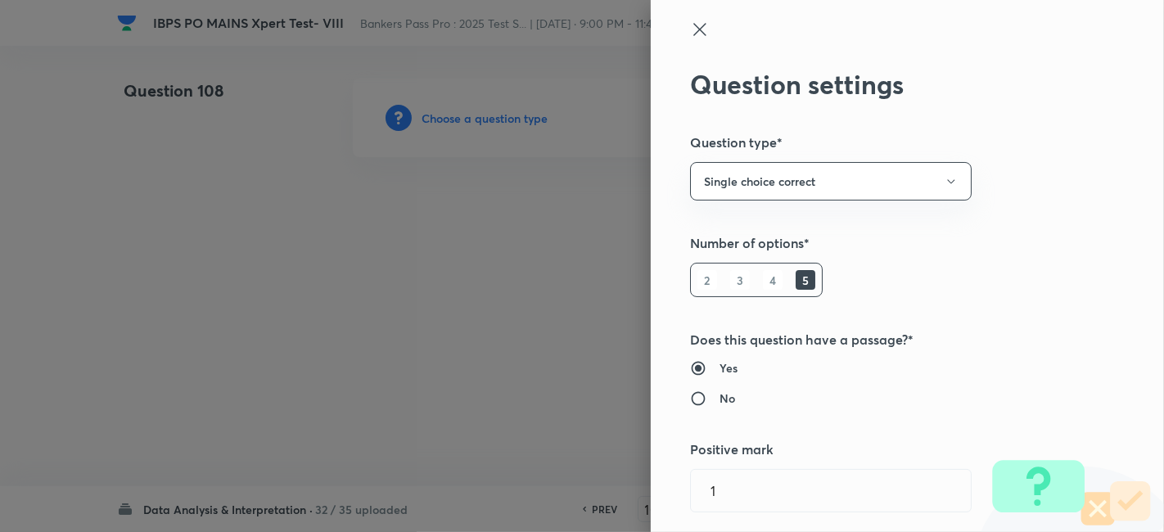
click at [478, 113] on div at bounding box center [582, 266] width 1164 height 532
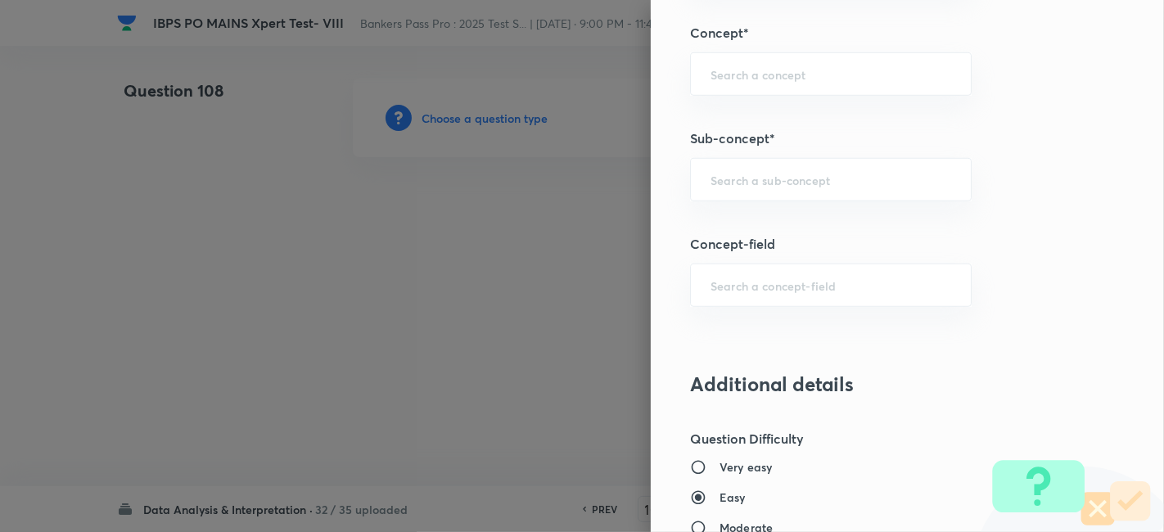
scroll to position [927, 0]
click at [761, 178] on input "text" at bounding box center [831, 182] width 241 height 16
click at [748, 251] on li "Missing Chart" at bounding box center [817, 253] width 281 height 29
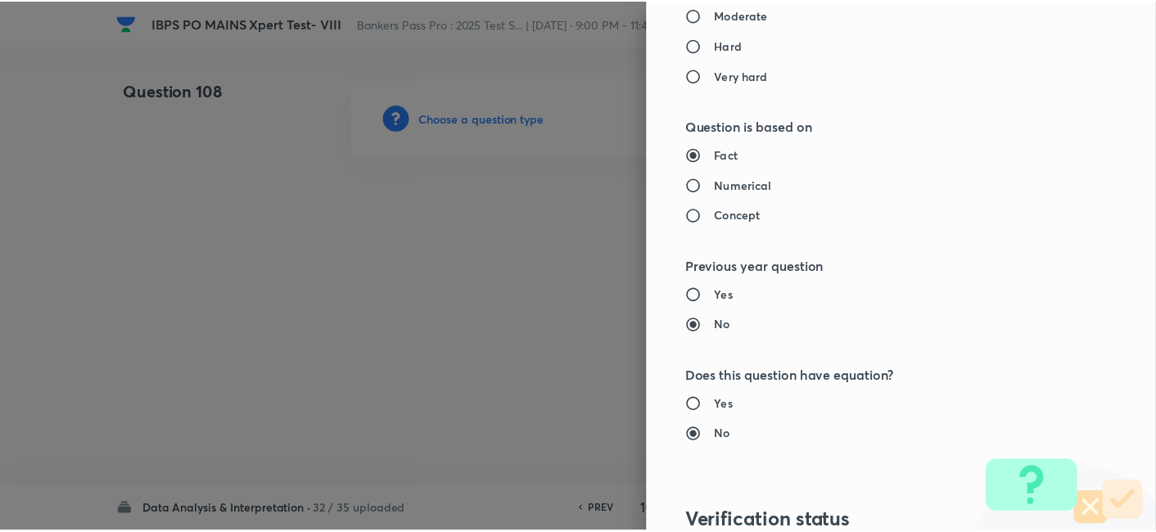
scroll to position [1695, 0]
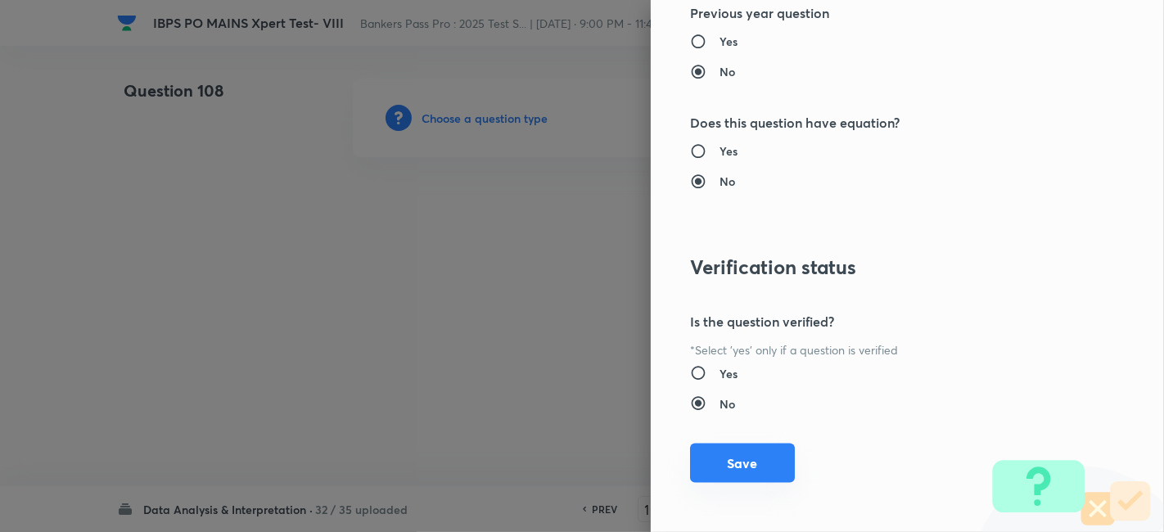
click at [734, 476] on button "Save" at bounding box center [742, 463] width 105 height 39
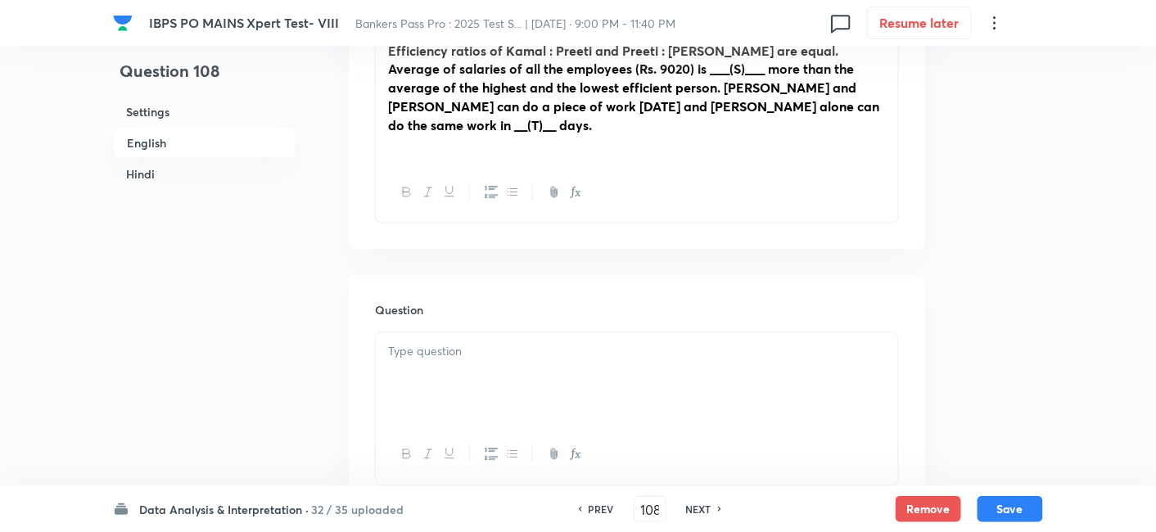
scroll to position [707, 0]
click at [504, 332] on div at bounding box center [637, 378] width 522 height 92
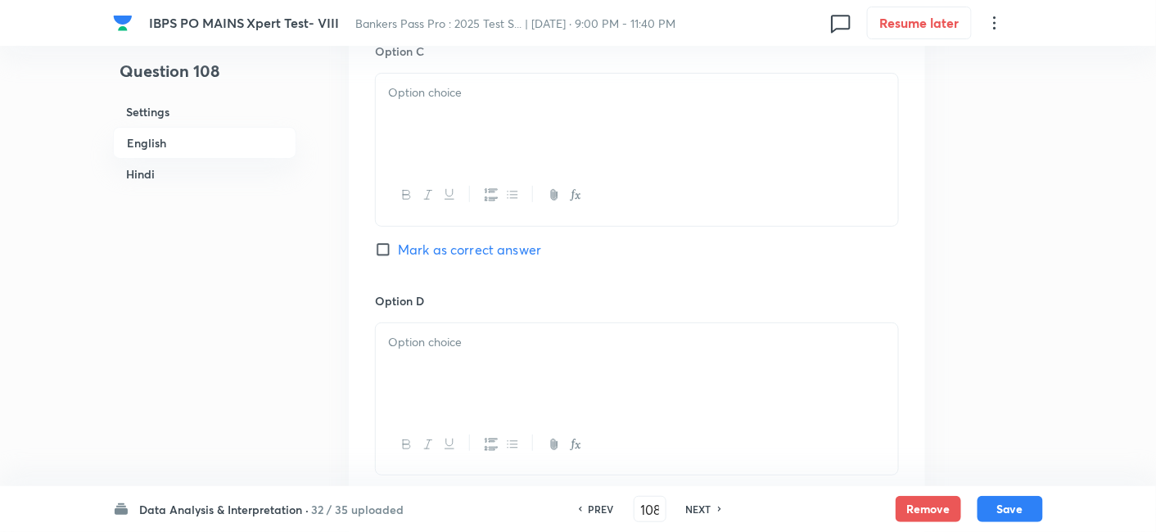
drag, startPoint x: 382, startPoint y: 312, endPoint x: 663, endPoint y: 409, distance: 297.0
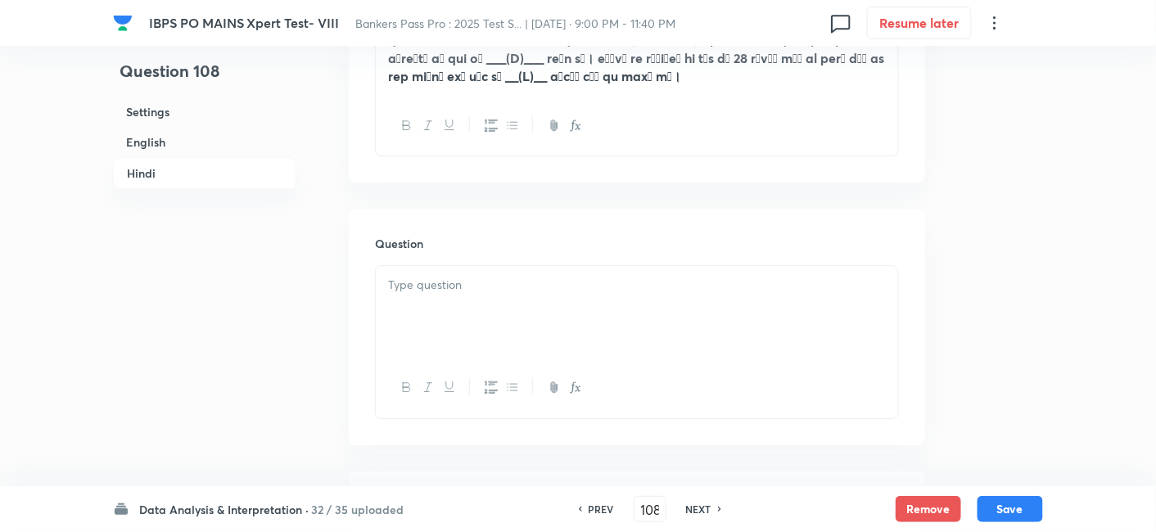
scroll to position [3344, 0]
click at [454, 263] on div at bounding box center [637, 306] width 522 height 92
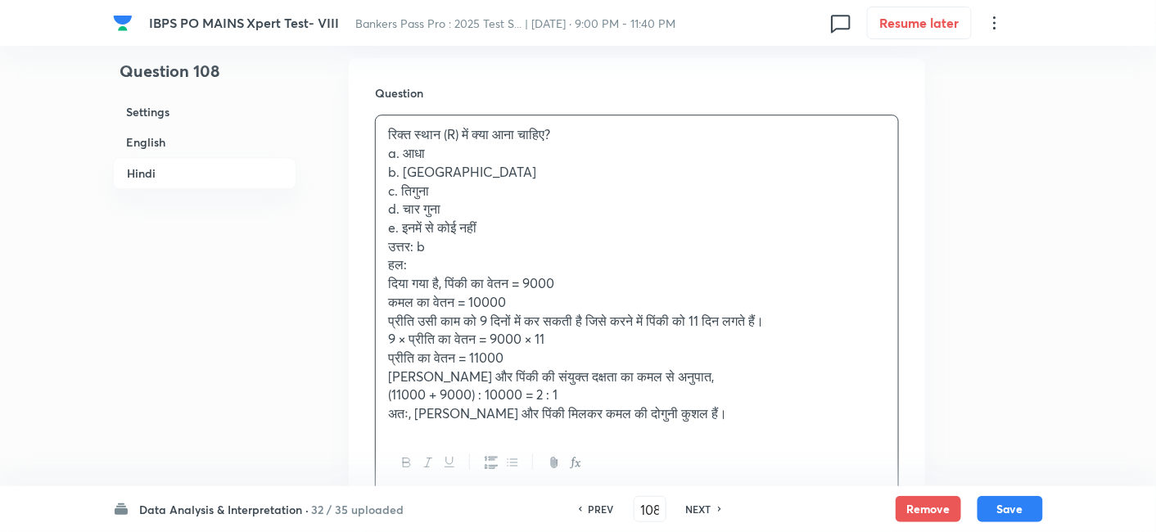
scroll to position [3493, 0]
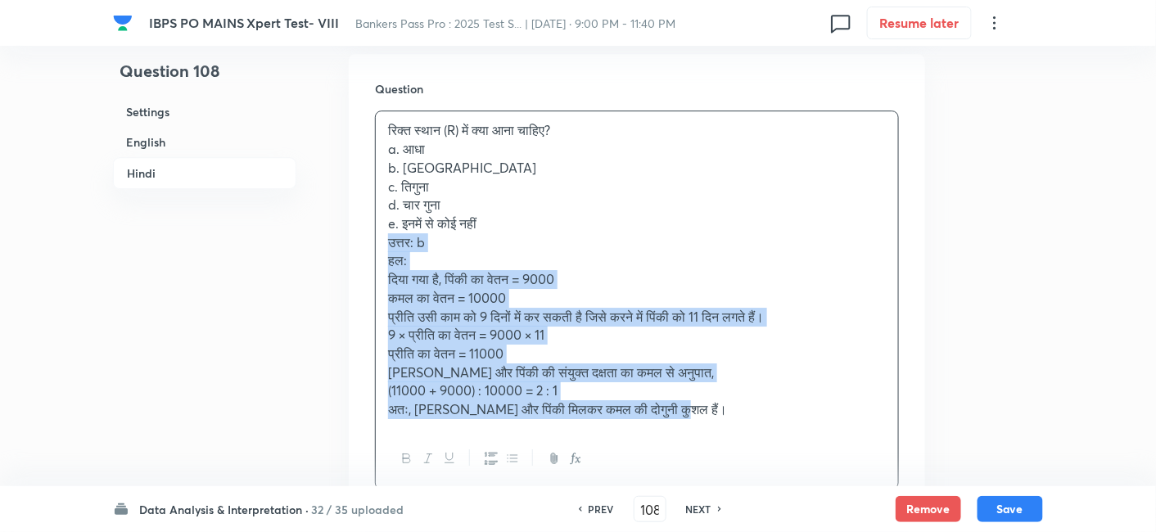
drag, startPoint x: 380, startPoint y: 162, endPoint x: 766, endPoint y: 396, distance: 451.9
click at [766, 396] on div "रिक्त स्थान (R) में क्या आना चाहिए? a. आधा b. दोगुना c. तिगुना d. चार गुना e. इ…" at bounding box center [637, 300] width 524 height 379
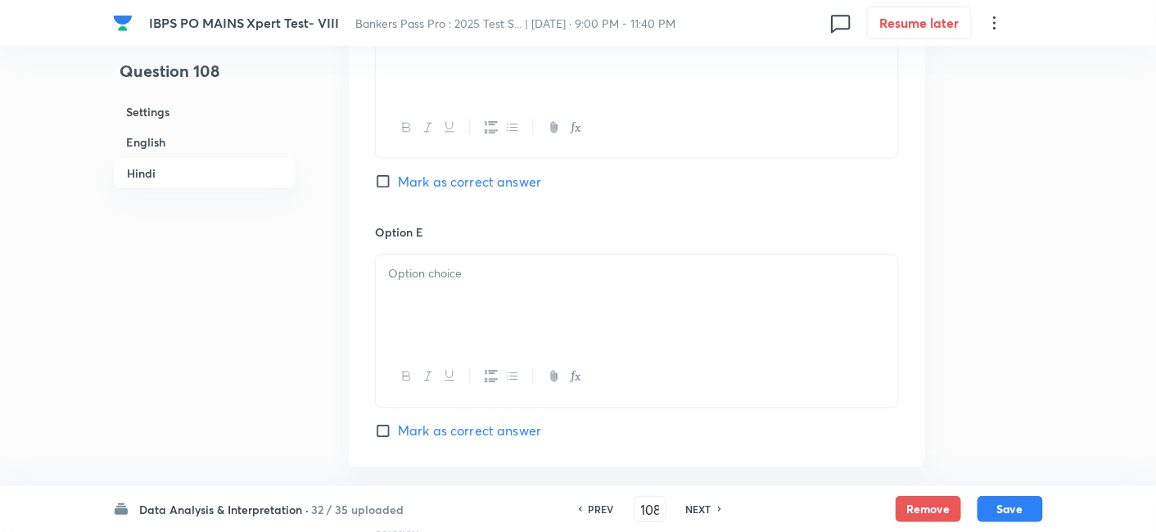
scroll to position [4927, 0]
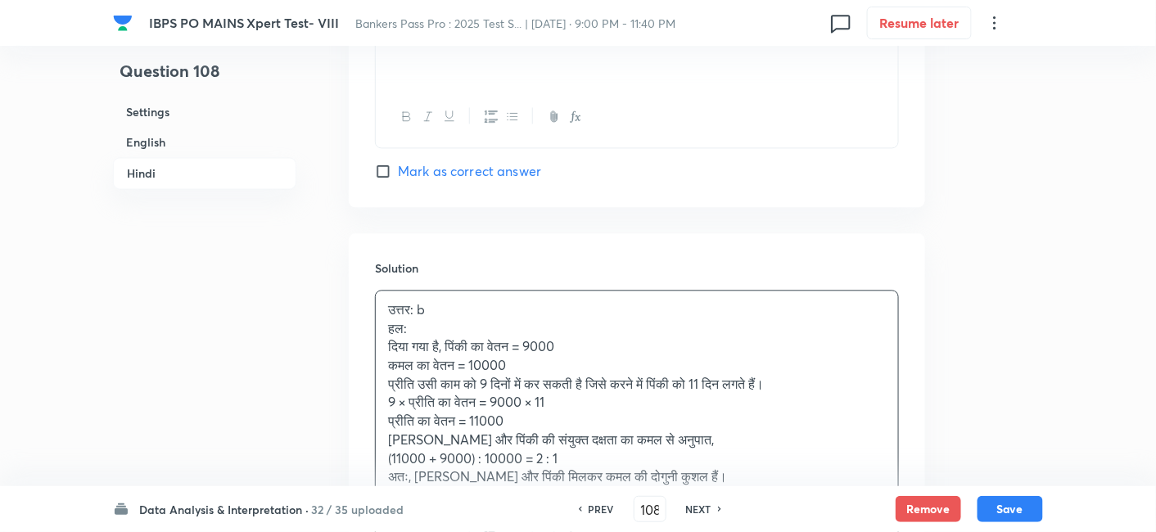
click at [558, 291] on div "उत्तर: b हल: दिया गया है, पिंकी का वेतन = 9000 कमल का वेतन = 10000 प्रीति उसी क…" at bounding box center [637, 394] width 522 height 206
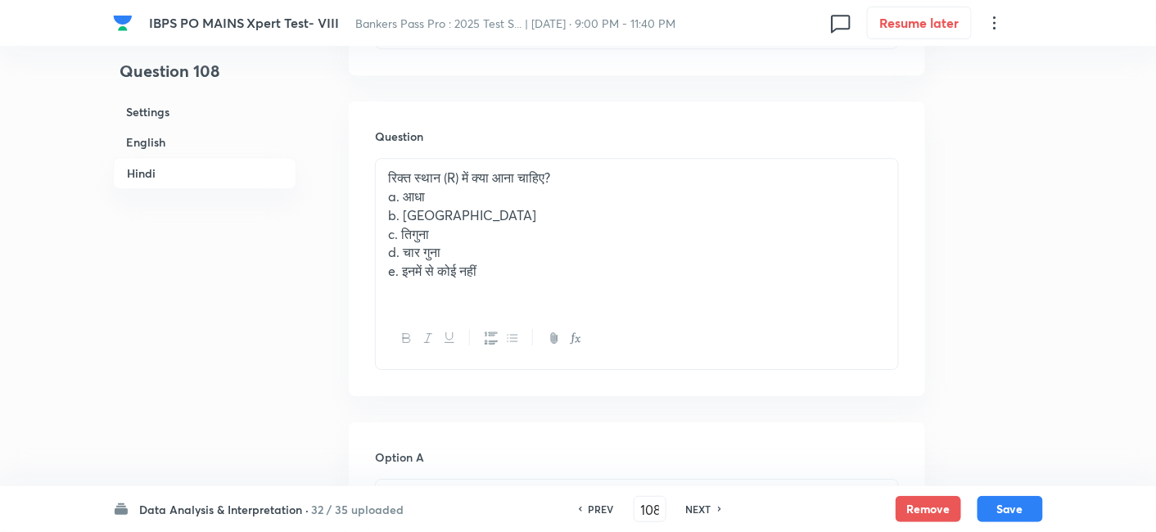
scroll to position [3440, 0]
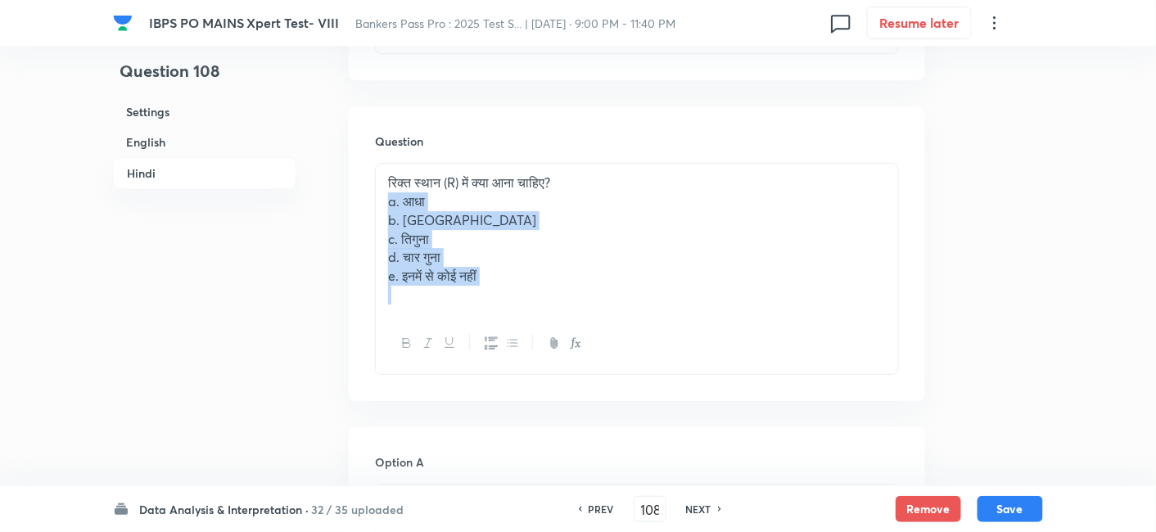
drag, startPoint x: 384, startPoint y: 121, endPoint x: 541, endPoint y: 257, distance: 207.8
click at [541, 257] on div "रिक्त स्थान (R) में क्या आना चाहिए? a. आधा b. दोगुना c. तिगुना d. चार गुना e. इ…" at bounding box center [637, 268] width 524 height 211
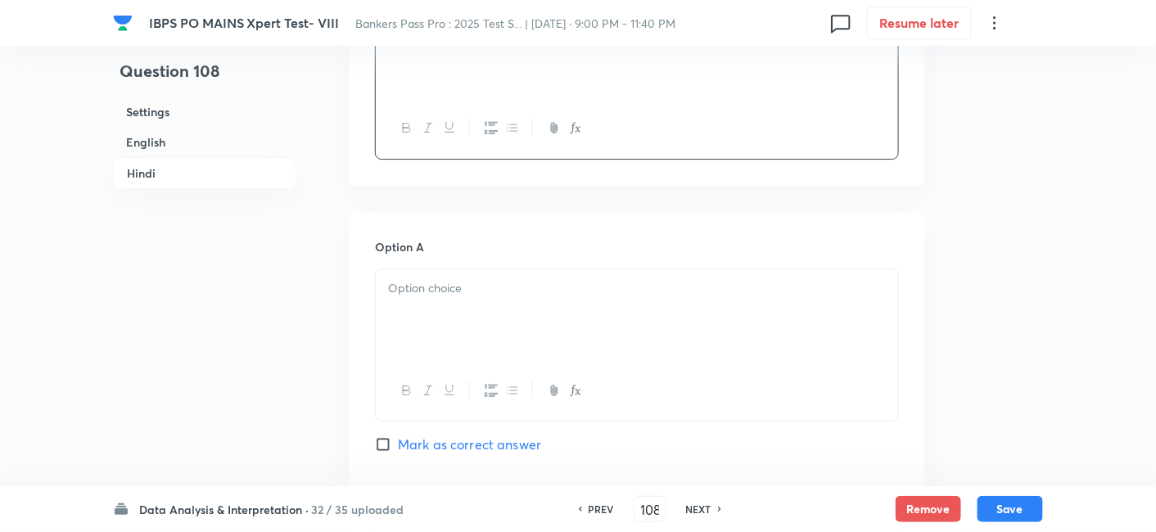
scroll to position [3599, 0]
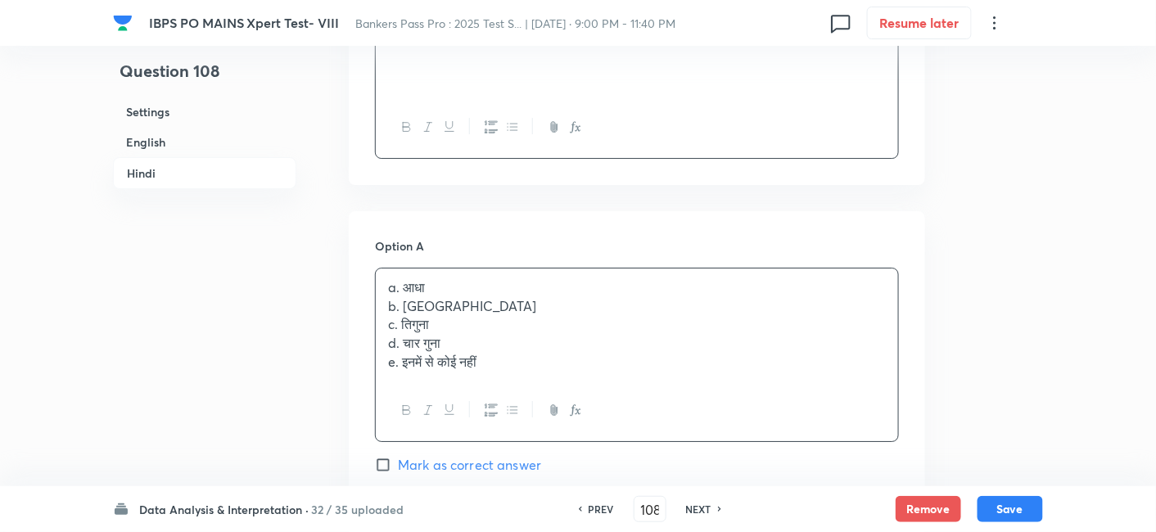
click at [438, 269] on div "a. आधा b. दोगुना c. तिगुना d. चार गुना e. इनमें से कोई नहीं" at bounding box center [637, 325] width 522 height 113
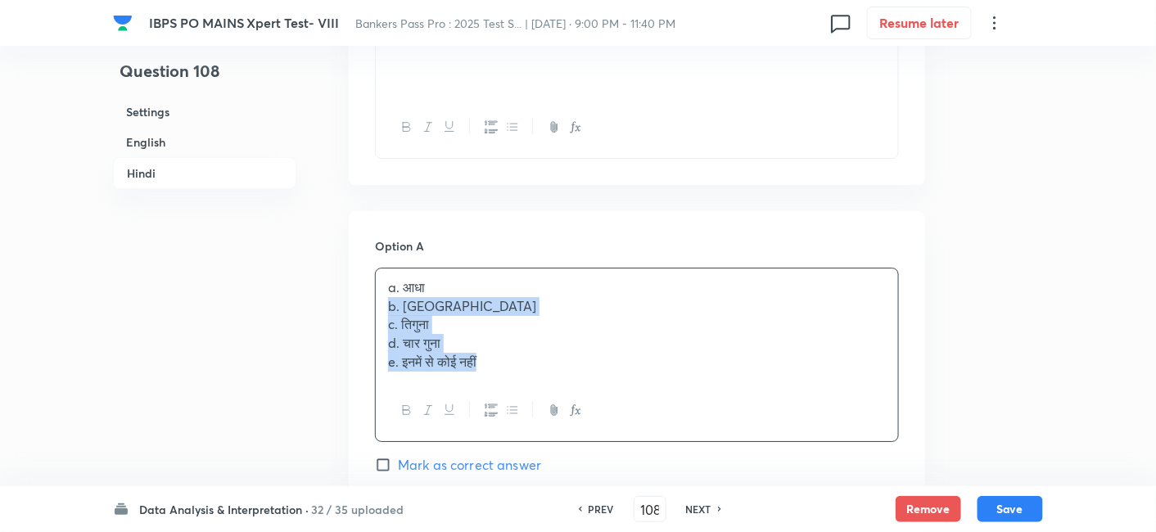
drag, startPoint x: 381, startPoint y: 230, endPoint x: 617, endPoint y: 407, distance: 294.8
click at [617, 407] on div "Option A a. आधा b. दोगुना c. तिगुना d. चार गुना e. इनमें से कोई नहीं Mark as co…" at bounding box center [637, 372] width 524 height 270
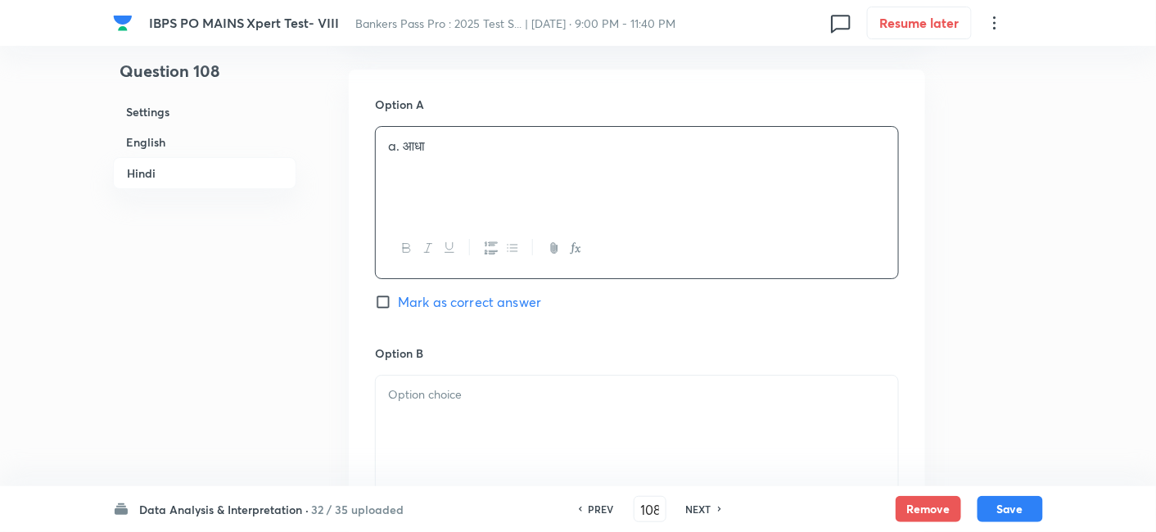
scroll to position [3740, 0]
click at [430, 376] on div at bounding box center [637, 422] width 522 height 92
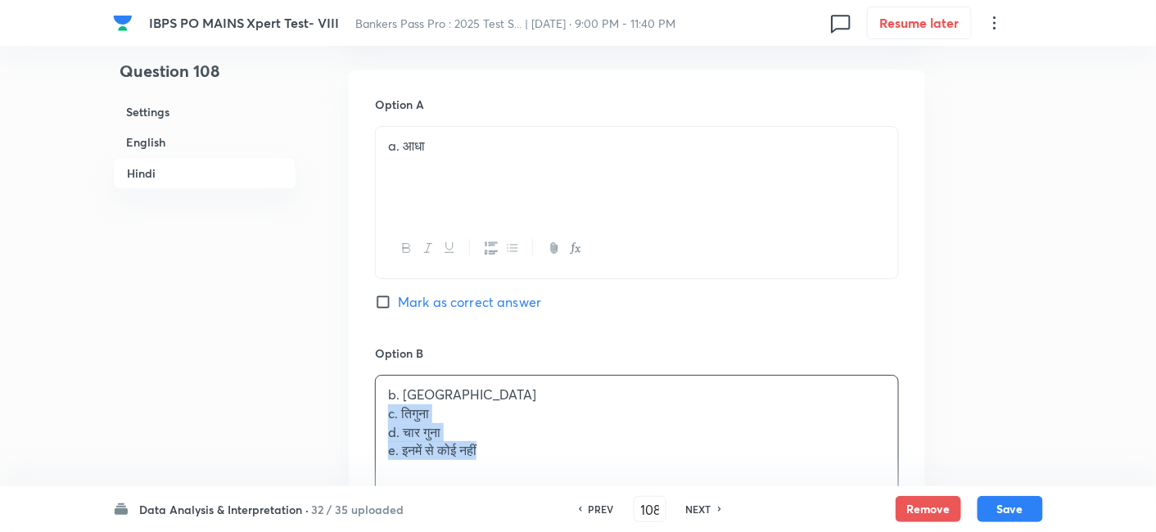
drag, startPoint x: 384, startPoint y: 336, endPoint x: 625, endPoint y: 440, distance: 262.2
click at [625, 440] on div "b. दोगुना c. तिगुना d. चार गुना e. इनमें से कोई नहीं" at bounding box center [637, 453] width 524 height 156
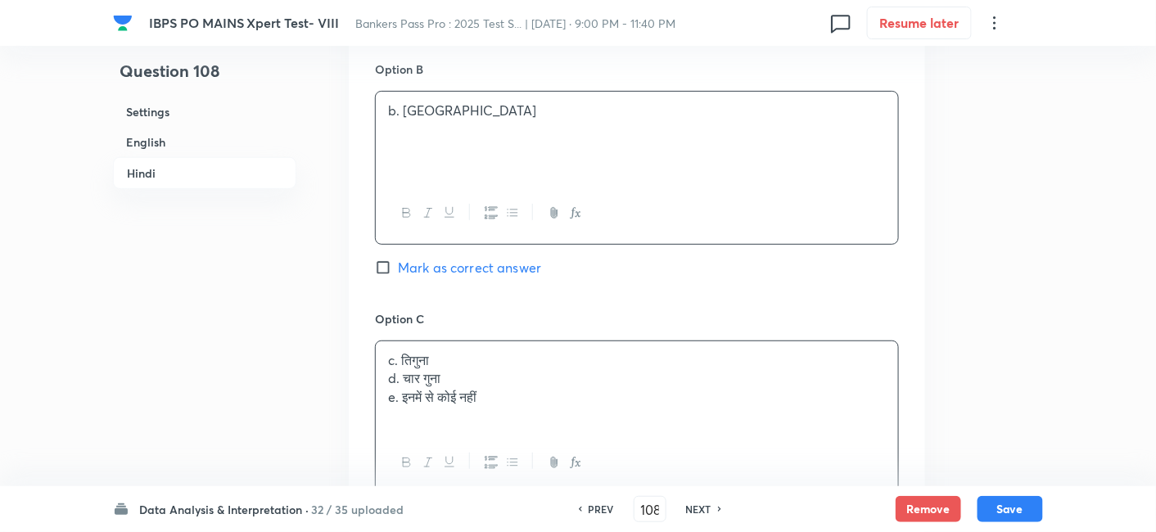
click at [465, 341] on div "c. तिगुना d. चार गुना e. इनमें से कोई नहीं" at bounding box center [637, 387] width 522 height 92
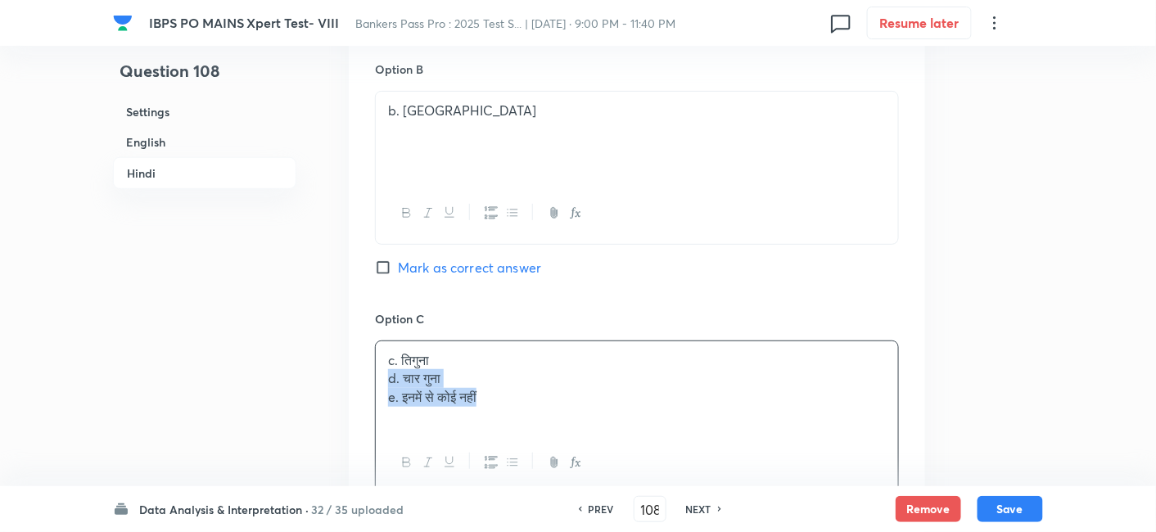
drag, startPoint x: 377, startPoint y: 298, endPoint x: 579, endPoint y: 365, distance: 213.1
click at [579, 365] on div "c. तिगुना d. चार गुना e. इनमें से कोई नहीं" at bounding box center [637, 417] width 524 height 153
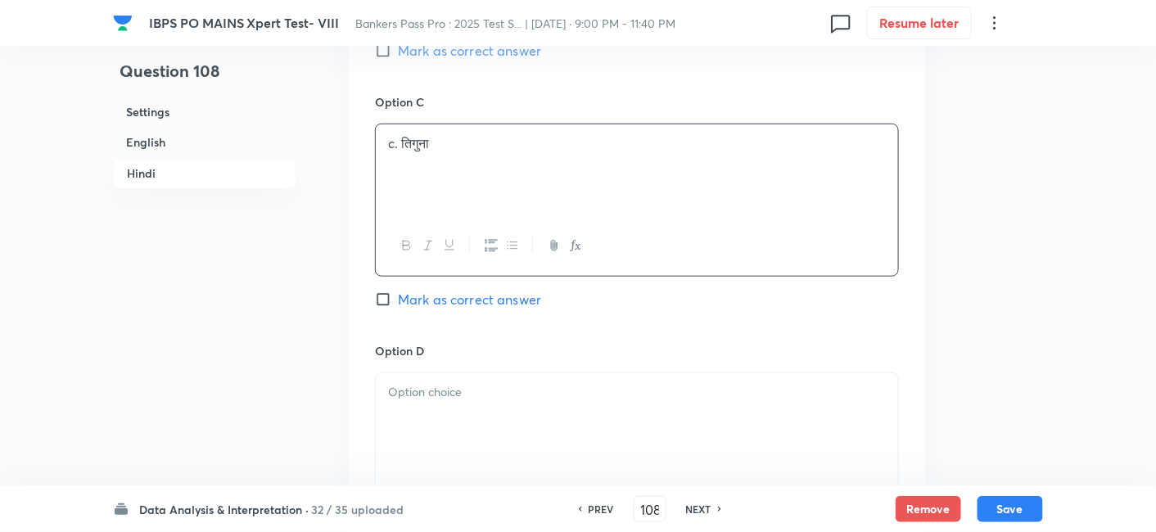
click at [579, 373] on div at bounding box center [637, 419] width 522 height 92
drag, startPoint x: 381, startPoint y: 332, endPoint x: 592, endPoint y: 364, distance: 213.8
click at [592, 373] on div "d. चार गुना e. इनमें से कोई नहीं" at bounding box center [637, 419] width 522 height 92
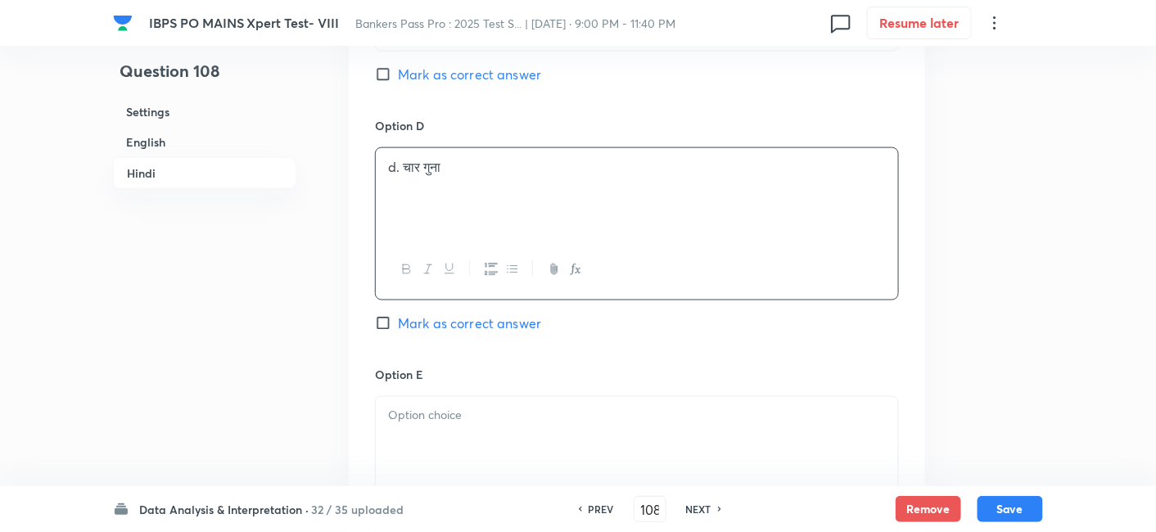
click at [592, 397] on div at bounding box center [637, 443] width 522 height 92
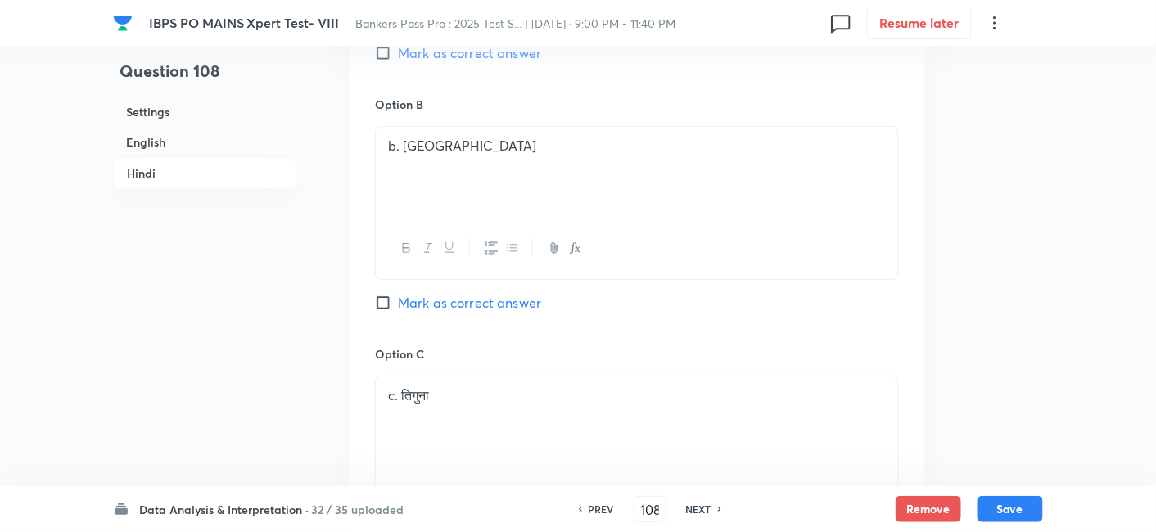
scroll to position [3986, 0]
click at [465, 296] on span "Mark as correct answer" at bounding box center [469, 306] width 143 height 20
click at [398, 298] on input "Mark as correct answer" at bounding box center [386, 306] width 23 height 16
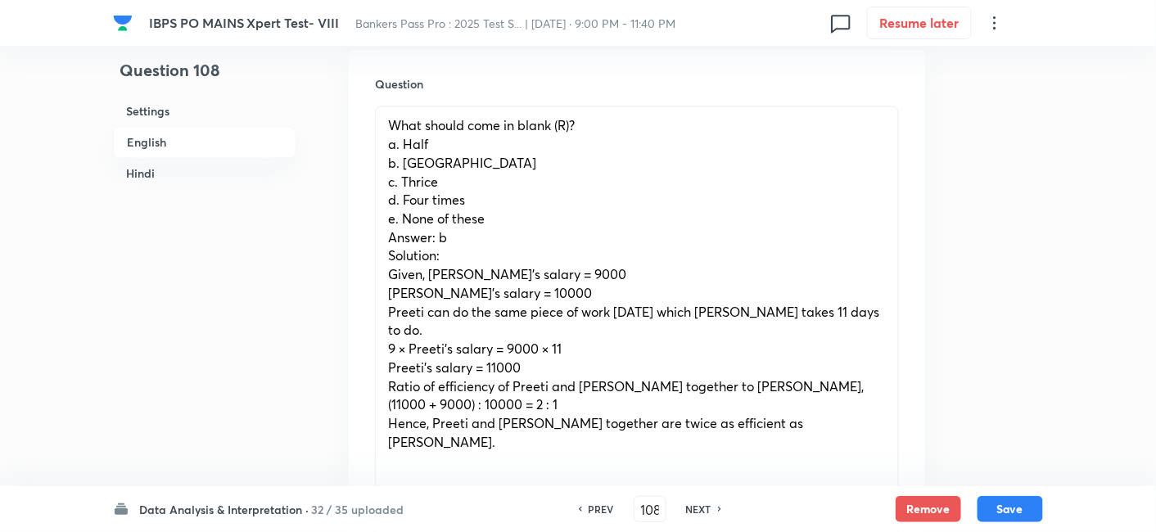
scroll to position [933, 0]
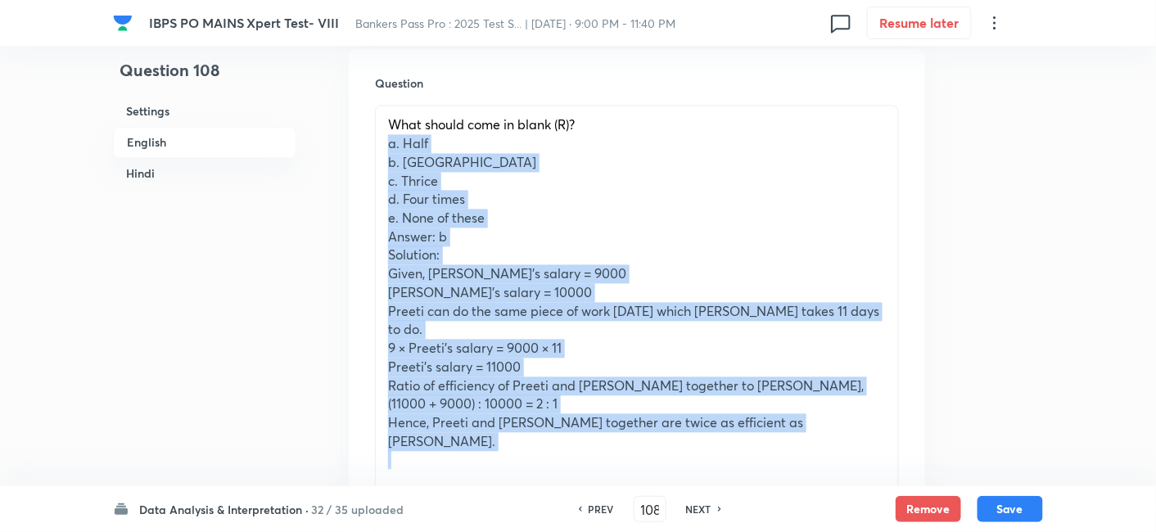
drag, startPoint x: 388, startPoint y: 108, endPoint x: 756, endPoint y: 419, distance: 481.6
click at [756, 419] on div "What should come in blank (R)? a. Half b. Twice c. Thrice d. Four times e. None…" at bounding box center [637, 323] width 524 height 435
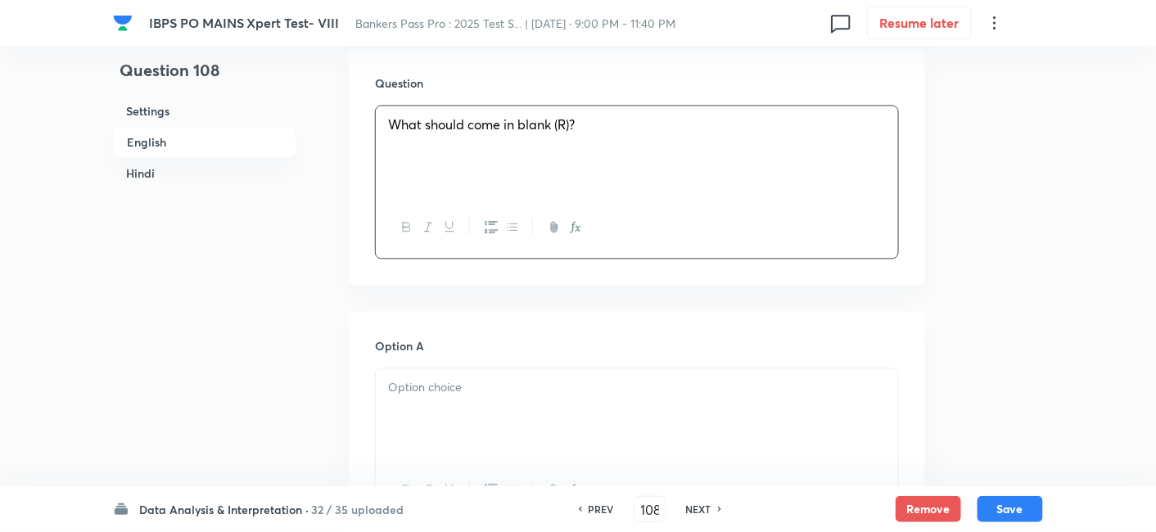
scroll to position [1167, 0]
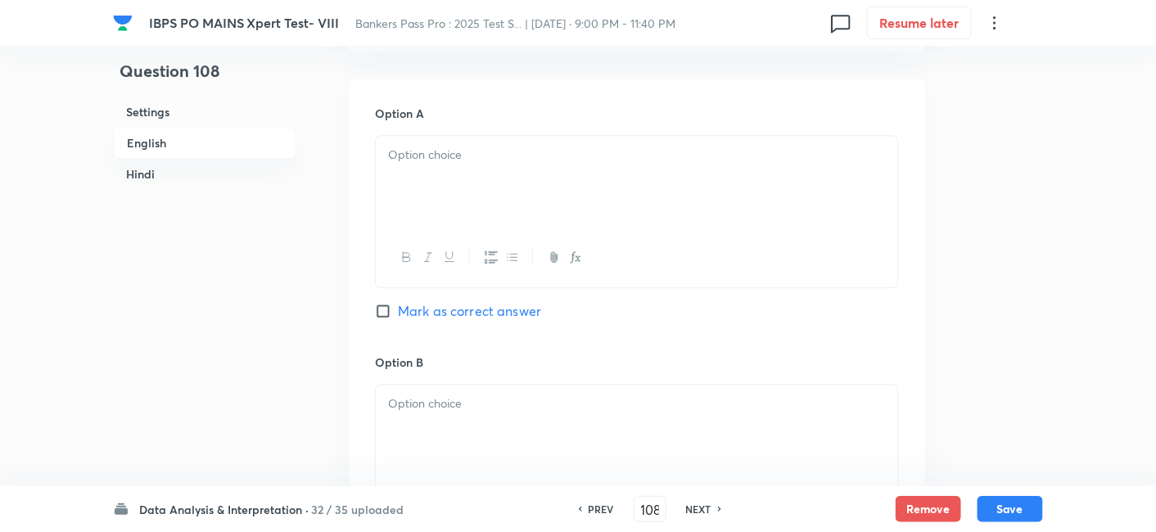
click at [469, 136] on div at bounding box center [637, 182] width 522 height 92
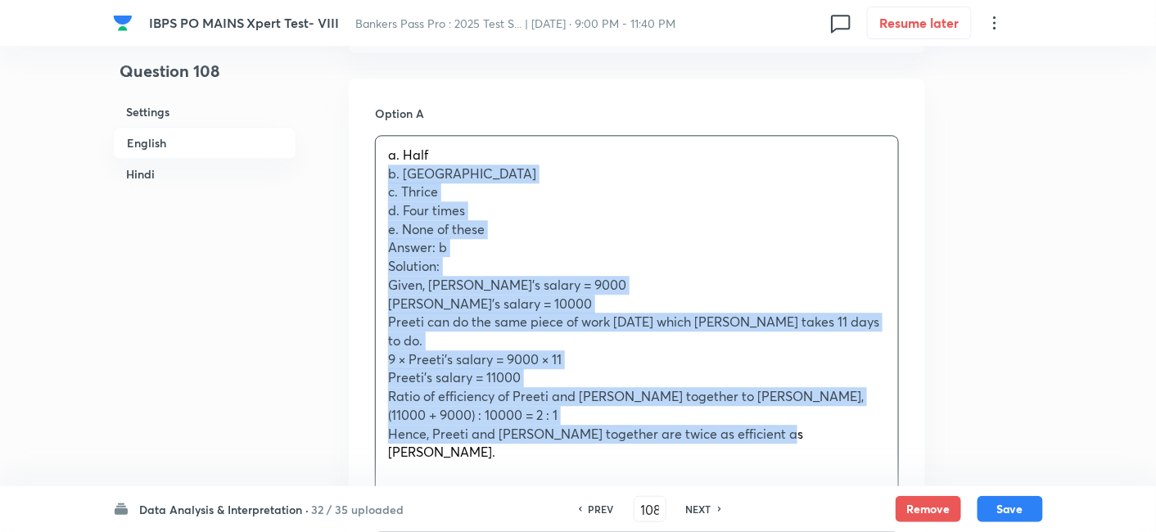
drag, startPoint x: 386, startPoint y: 138, endPoint x: 784, endPoint y: 424, distance: 489.7
click at [784, 424] on div "a. Half b. Twice c. Thrice d. Four times e. None of these Answer: b Solution: G…" at bounding box center [637, 334] width 524 height 398
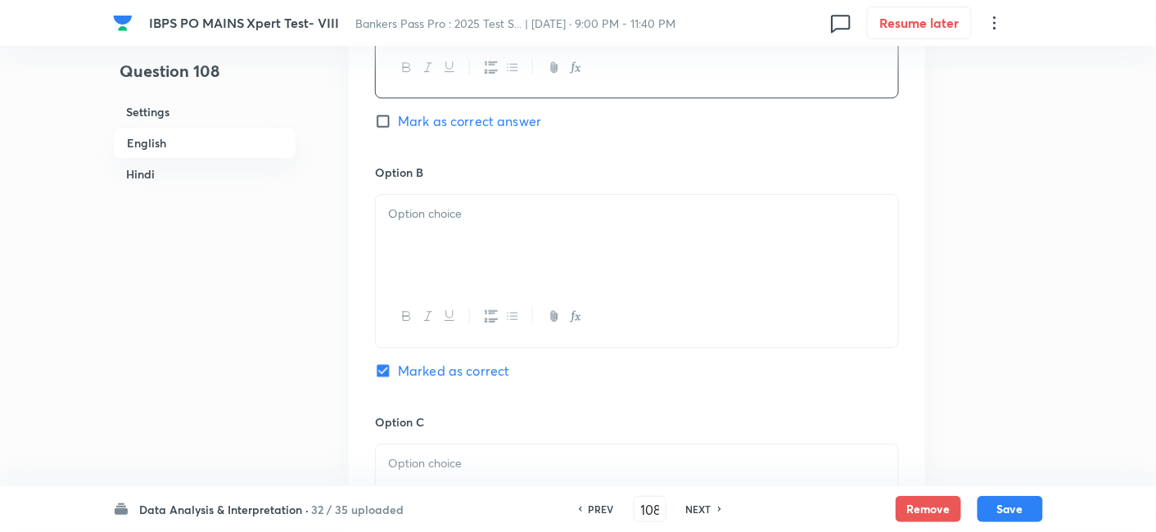
scroll to position [1358, 0]
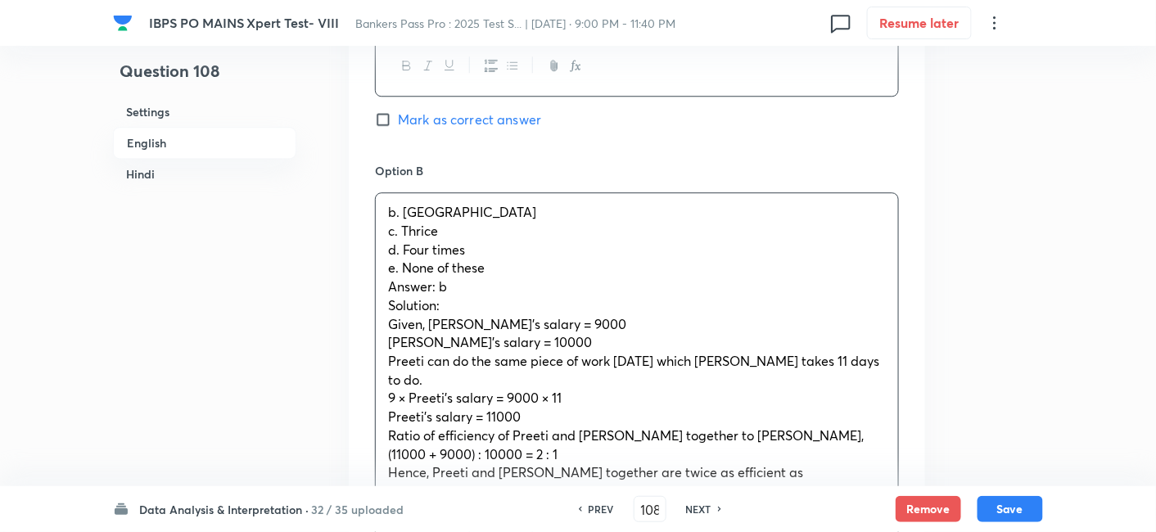
click at [477, 225] on div "b. Twice c. Thrice d. Four times e. None of these Answer: b Solution: Given, Pi…" at bounding box center [637, 352] width 522 height 318
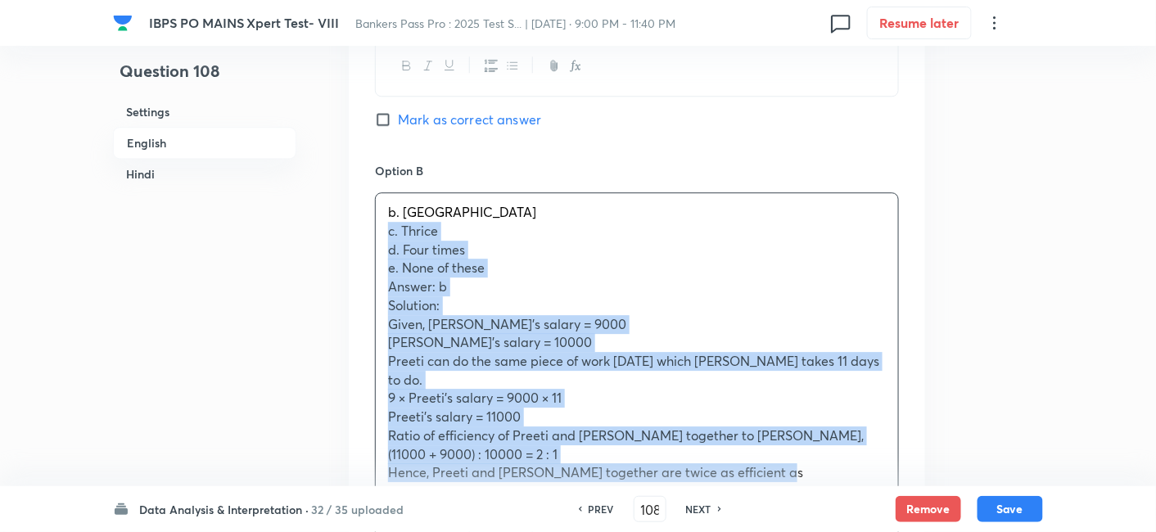
drag, startPoint x: 382, startPoint y: 192, endPoint x: 867, endPoint y: 443, distance: 545.6
click at [867, 443] on div "b. Twice c. Thrice d. Four times e. None of these Answer: b Solution: Given, Pi…" at bounding box center [637, 381] width 524 height 379
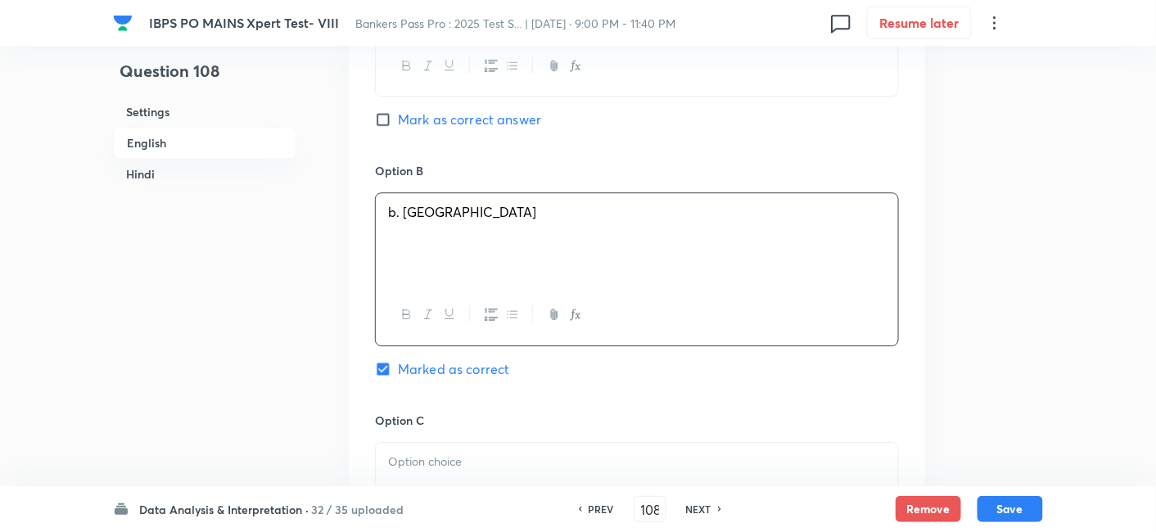
scroll to position [1597, 0]
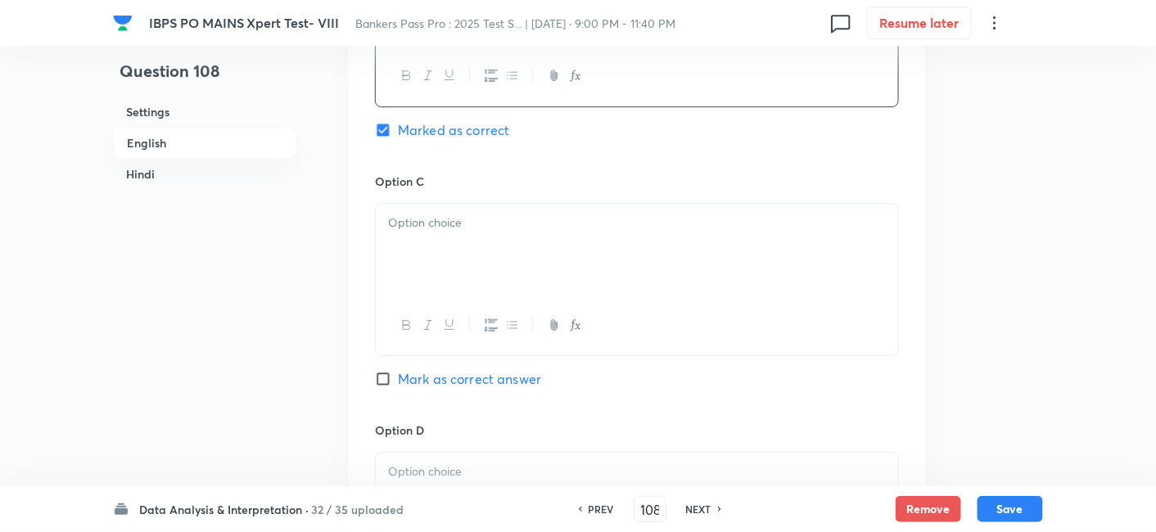
click at [469, 215] on div at bounding box center [637, 250] width 522 height 92
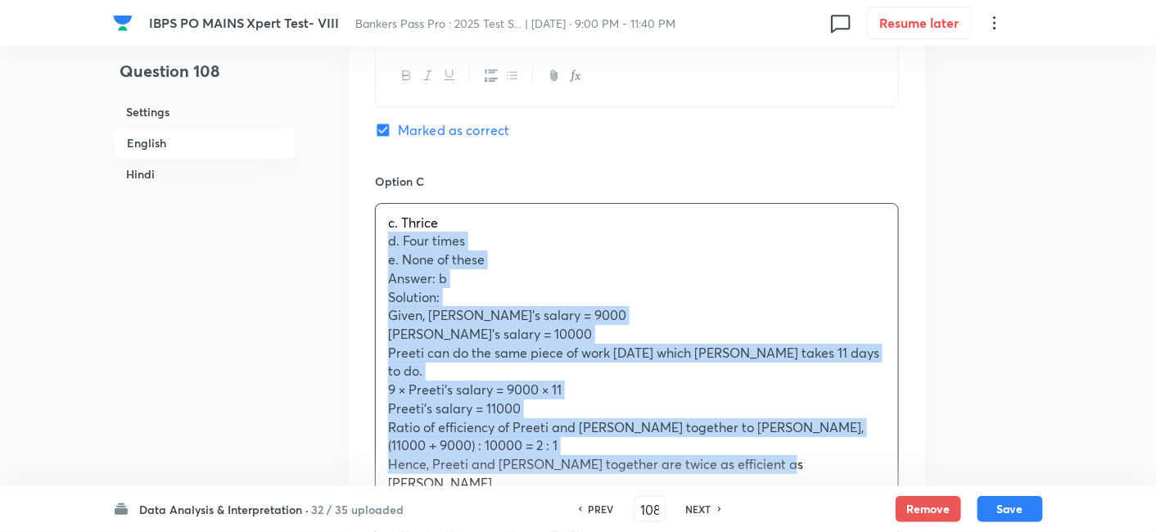
drag, startPoint x: 381, startPoint y: 206, endPoint x: 907, endPoint y: 474, distance: 590.6
click at [907, 474] on div "Option A a. Half Mark as correct answer Option B b. Twice Marked as correct Opt…" at bounding box center [637, 384] width 576 height 1473
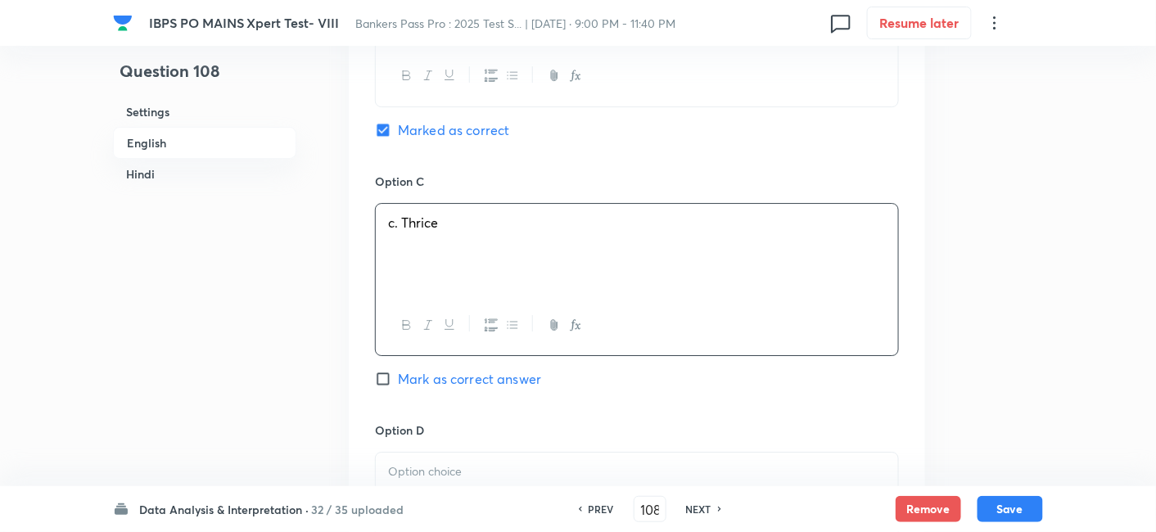
scroll to position [1892, 0]
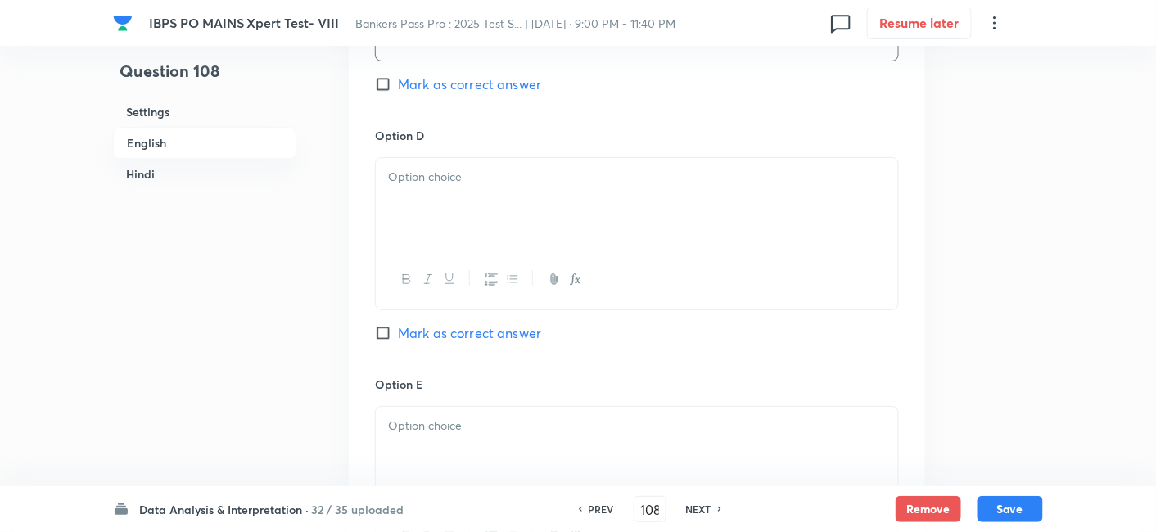
click at [471, 169] on div at bounding box center [637, 204] width 522 height 92
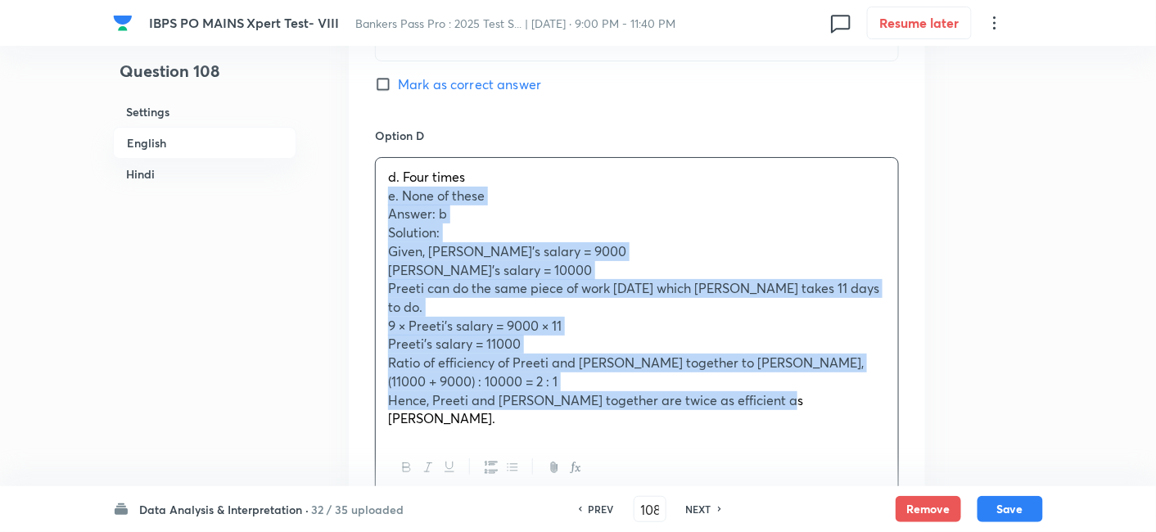
drag, startPoint x: 380, startPoint y: 165, endPoint x: 843, endPoint y: 364, distance: 504.7
click at [843, 364] on div "d. Four times e. None of these Answer: b Solution: Given, Pinky’s salary = 9000…" at bounding box center [637, 327] width 524 height 341
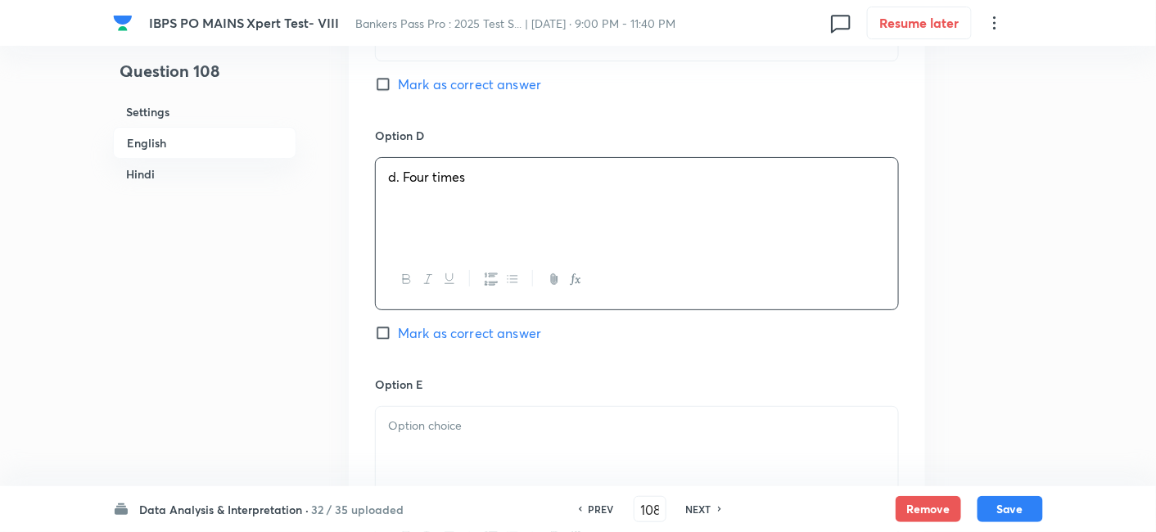
scroll to position [2095, 0]
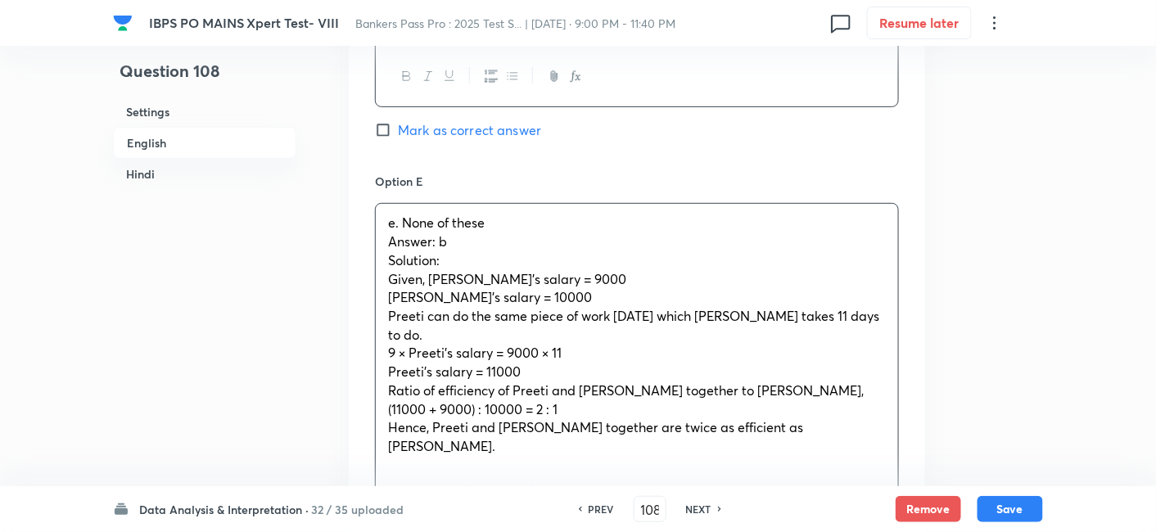
click at [477, 214] on p "e. None of these" at bounding box center [637, 223] width 498 height 19
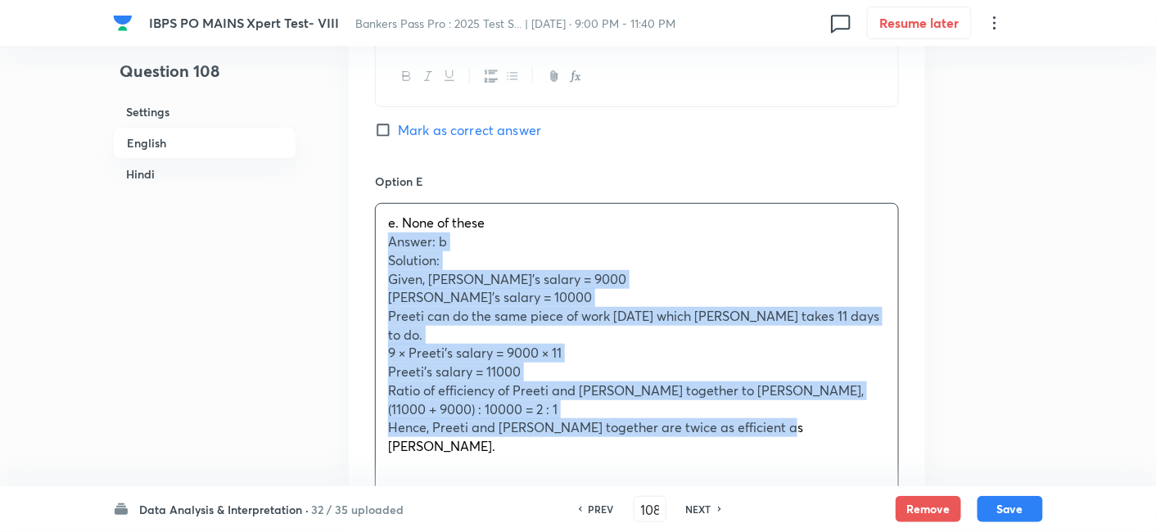
drag, startPoint x: 381, startPoint y: 204, endPoint x: 844, endPoint y: 391, distance: 499.9
click at [844, 391] on div "e. None of these Answer: b Solution: Given, Pinky’s salary = 9000 Kamal’s salar…" at bounding box center [637, 364] width 524 height 323
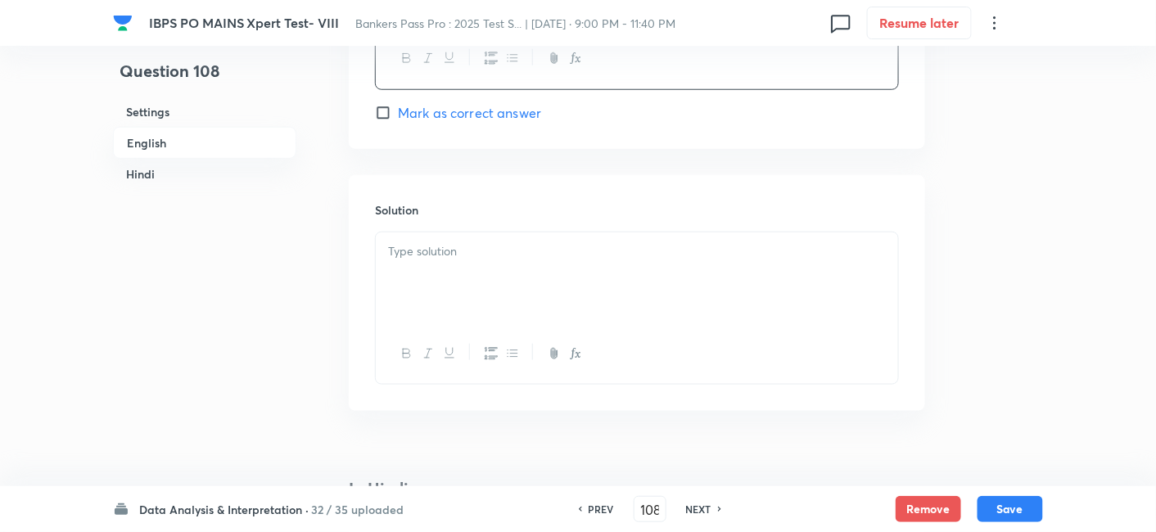
scroll to position [2375, 0]
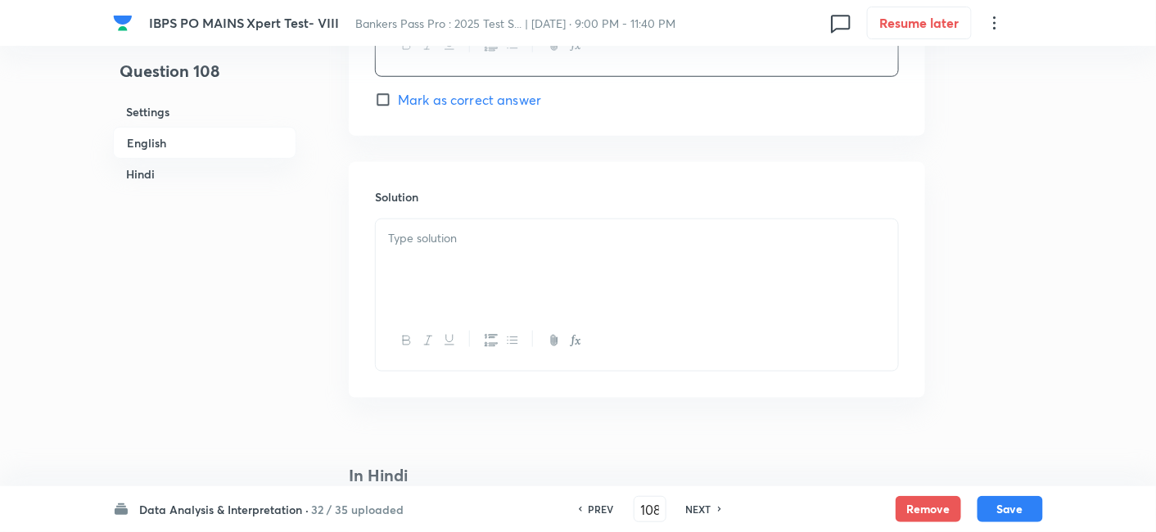
click at [558, 225] on div at bounding box center [637, 265] width 522 height 92
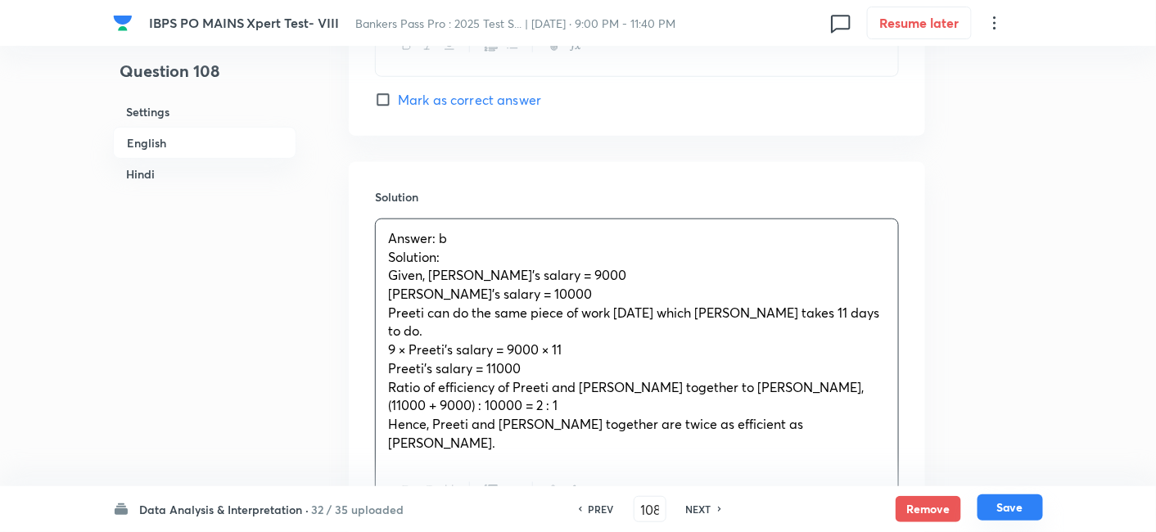
click at [1014, 510] on button "Save" at bounding box center [1011, 508] width 66 height 26
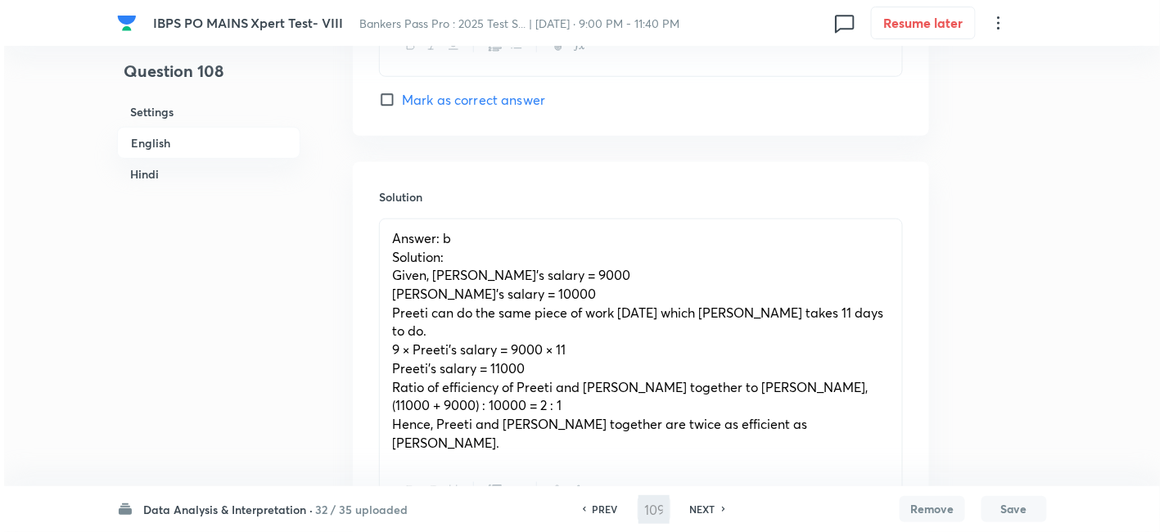
scroll to position [0, 0]
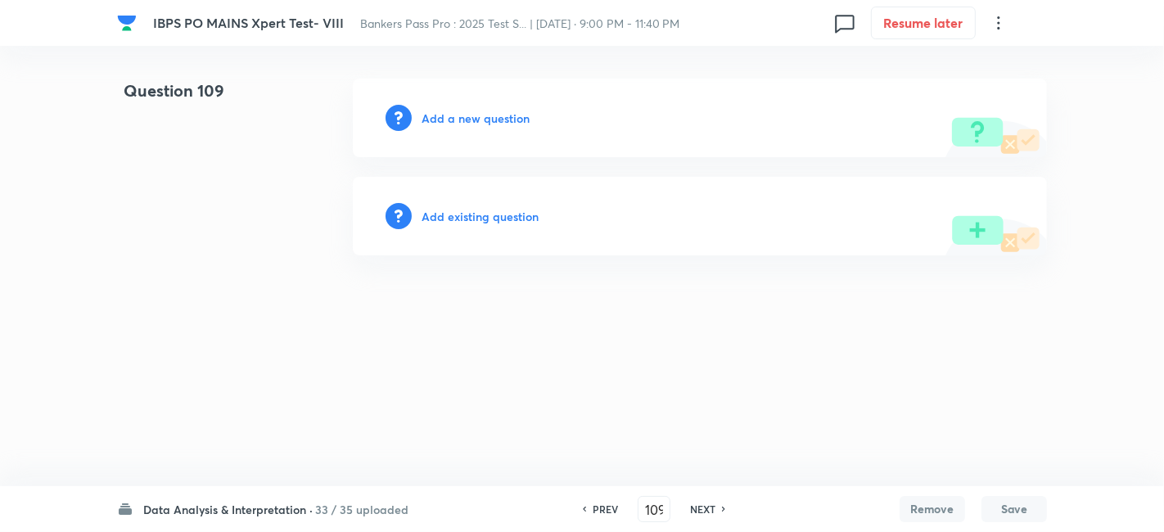
click at [495, 122] on h6 "Add a new question" at bounding box center [476, 118] width 108 height 17
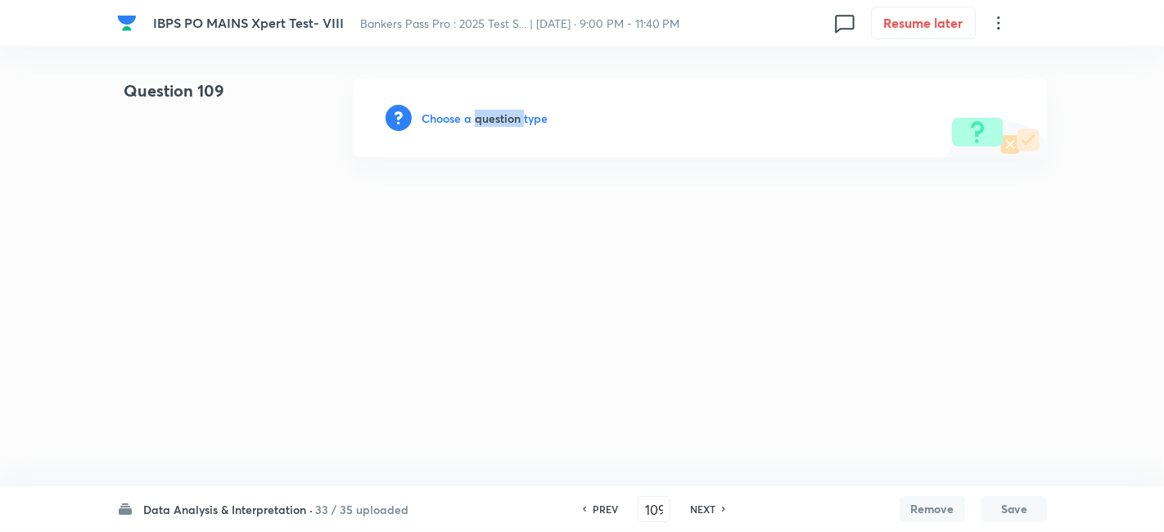
click at [495, 122] on h6 "Choose a question type" at bounding box center [485, 118] width 126 height 17
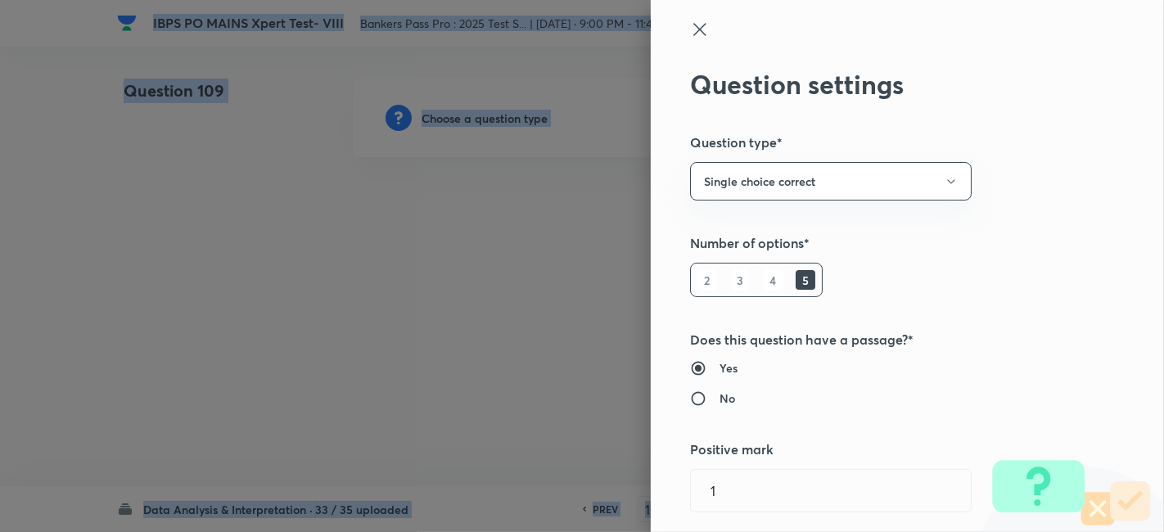
click at [495, 122] on div at bounding box center [582, 266] width 1164 height 532
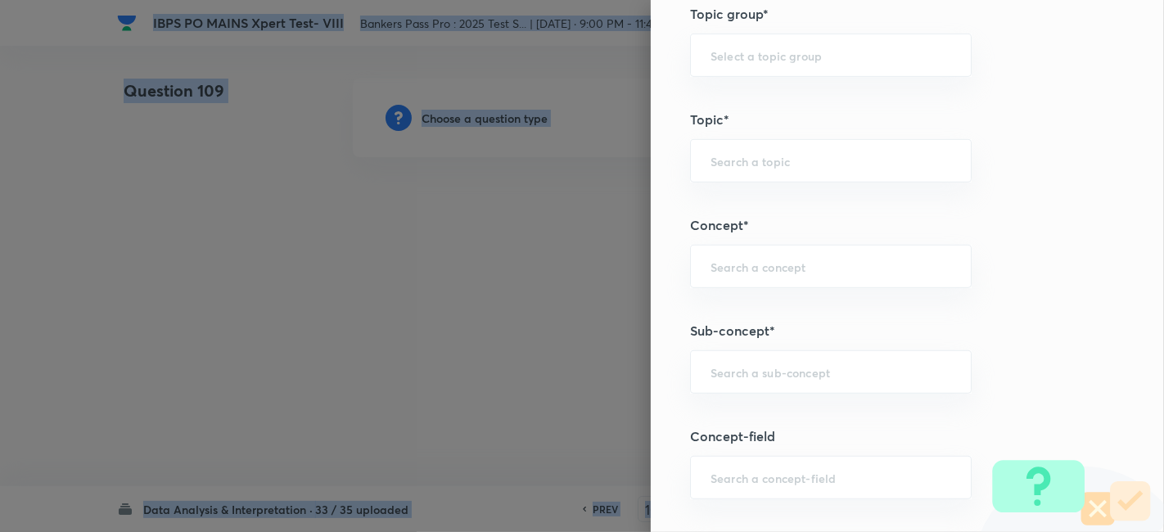
scroll to position [708, 0]
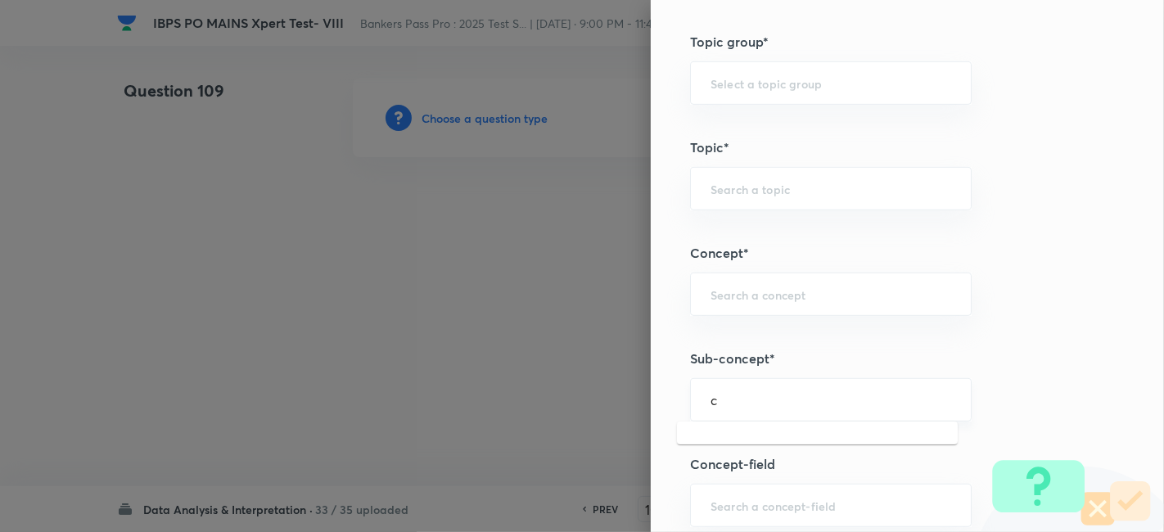
click at [763, 399] on input "c" at bounding box center [831, 400] width 241 height 16
click at [725, 481] on li "Missing Chart" at bounding box center [817, 472] width 281 height 29
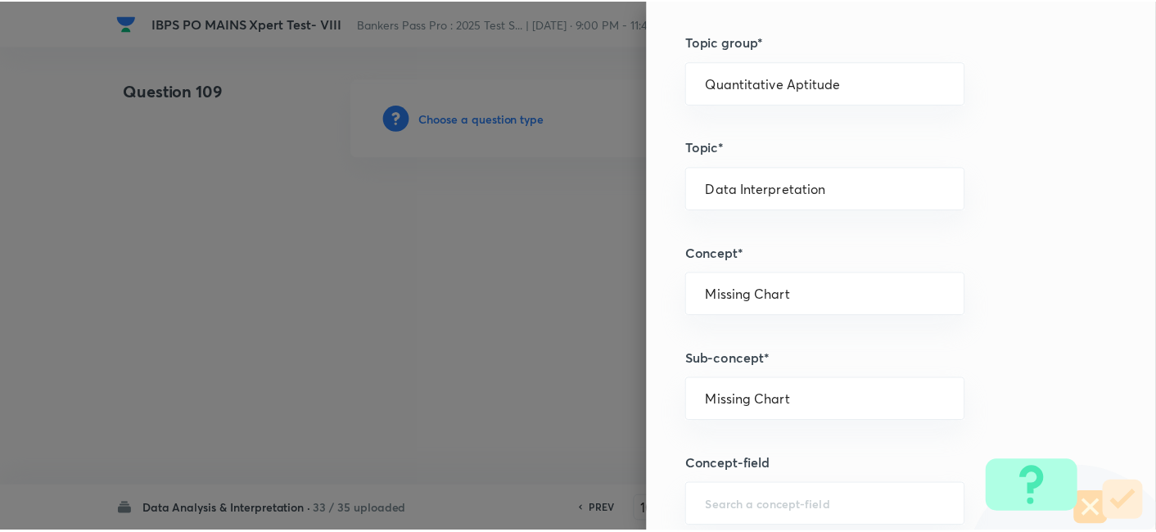
scroll to position [1695, 0]
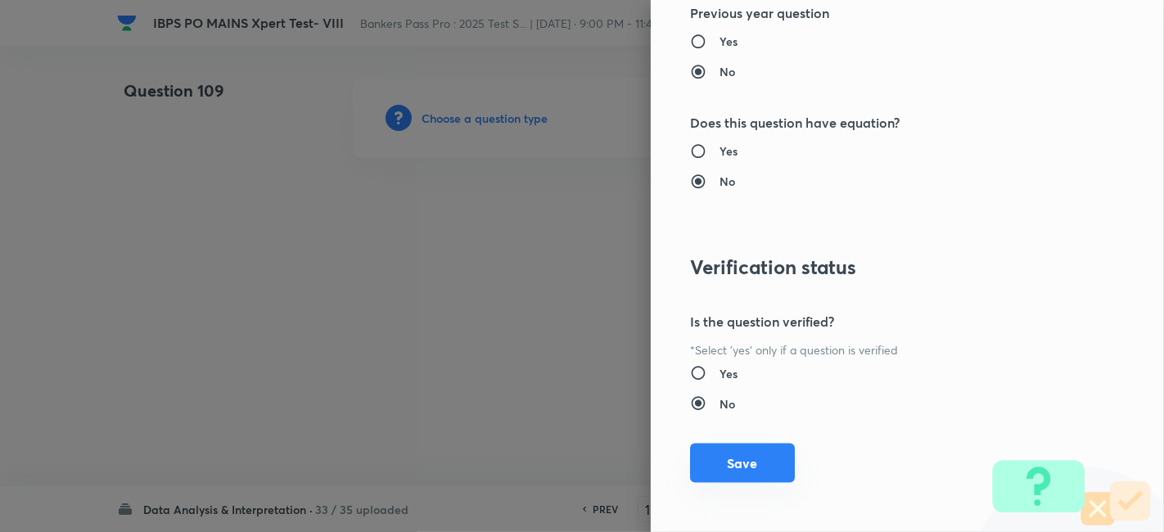
click at [716, 459] on button "Save" at bounding box center [742, 463] width 105 height 39
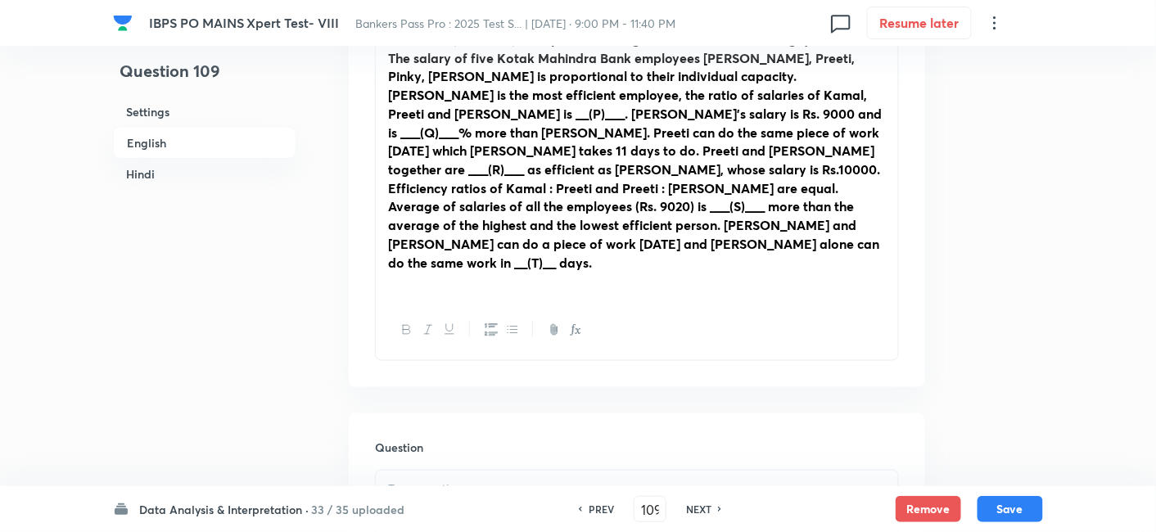
scroll to position [642, 0]
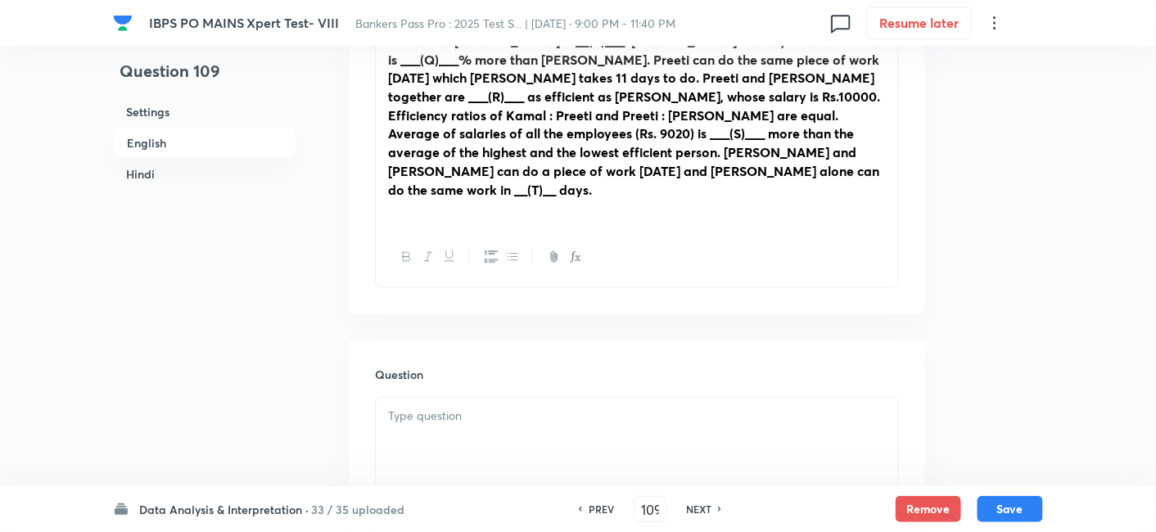
click at [540, 408] on p at bounding box center [637, 417] width 498 height 19
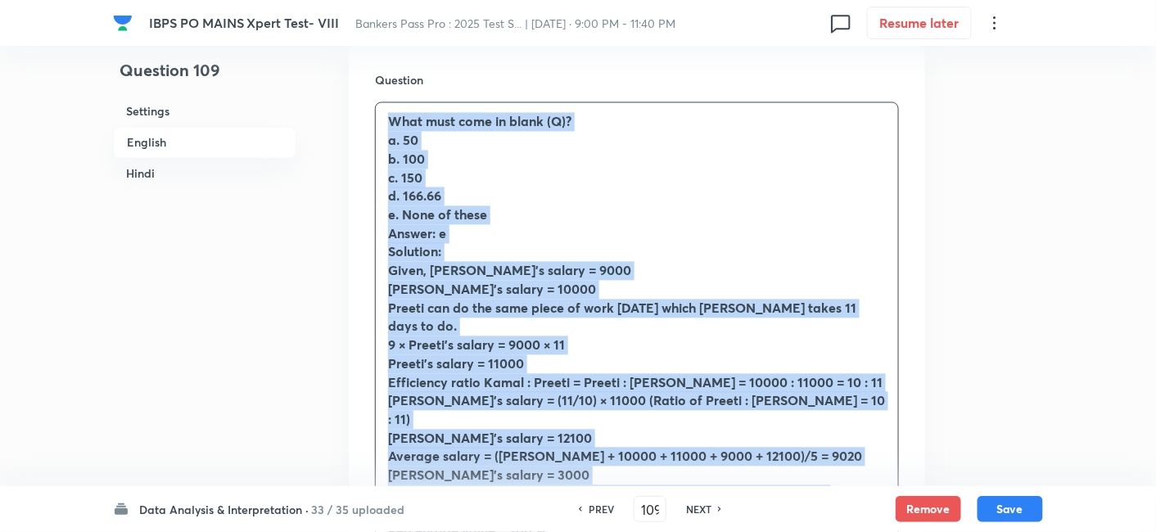
drag, startPoint x: 381, startPoint y: 87, endPoint x: 599, endPoint y: 509, distance: 475.7
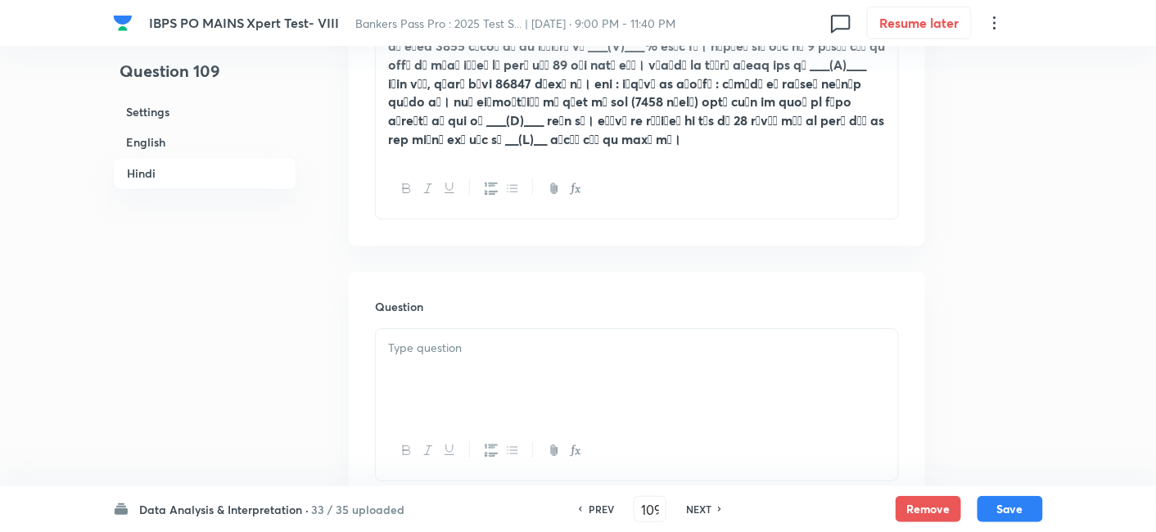
scroll to position [3369, 0]
click at [446, 328] on div at bounding box center [637, 374] width 522 height 92
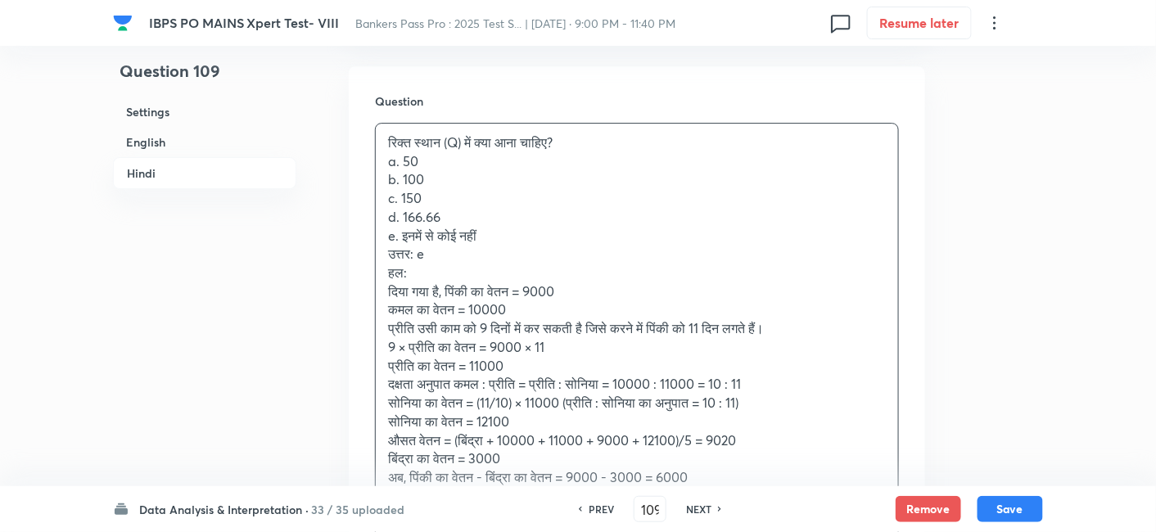
scroll to position [3575, 0]
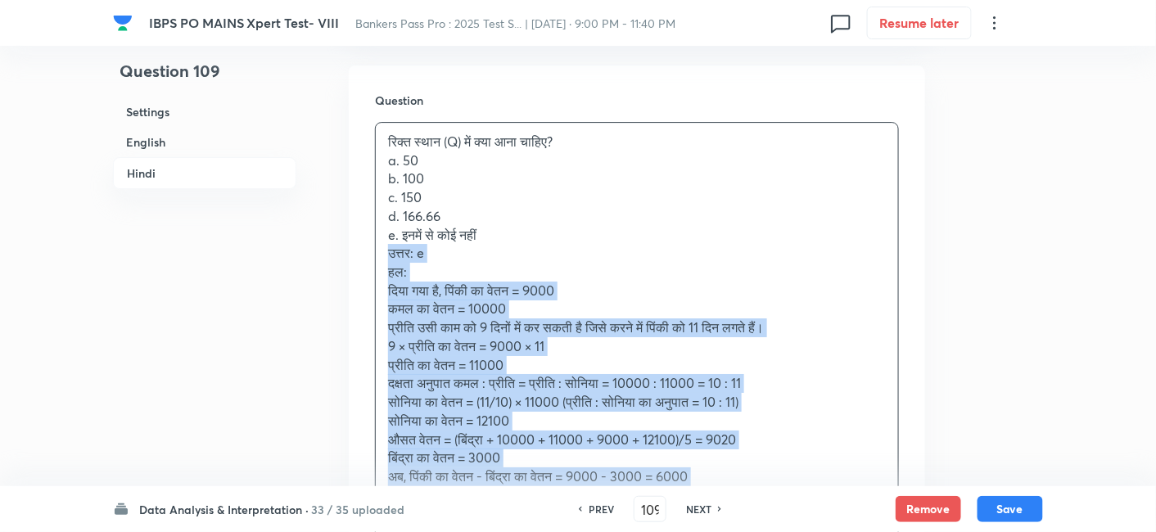
drag, startPoint x: 383, startPoint y: 172, endPoint x: 565, endPoint y: 445, distance: 328.4
click at [565, 445] on div "रिक्त स्थान (Q) में क्या आना चाहिए? a. 50 b. 100 c. 150 d. 166.66 e. इनमें से क…" at bounding box center [637, 328] width 522 height 410
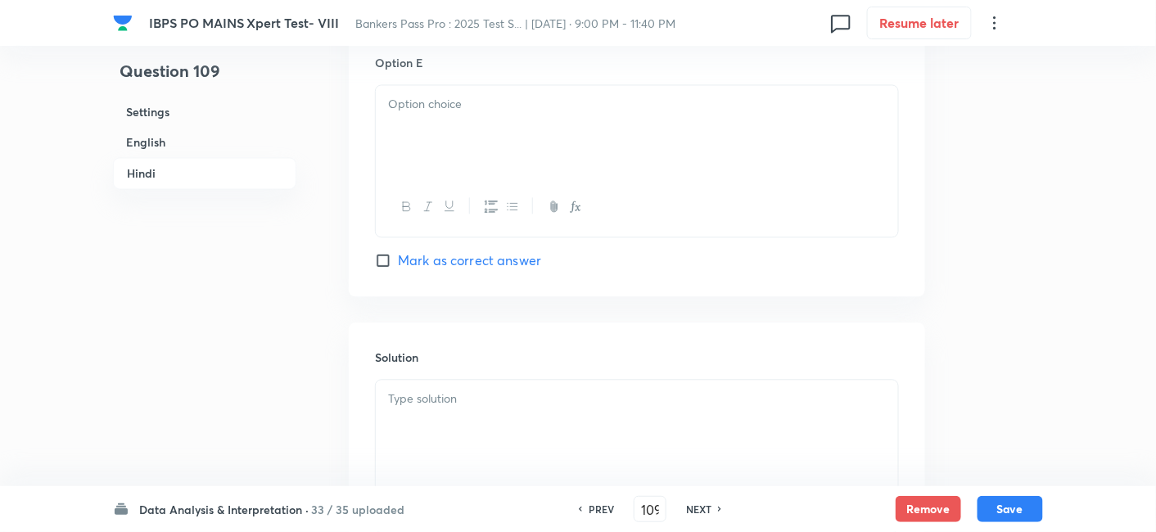
scroll to position [4990, 0]
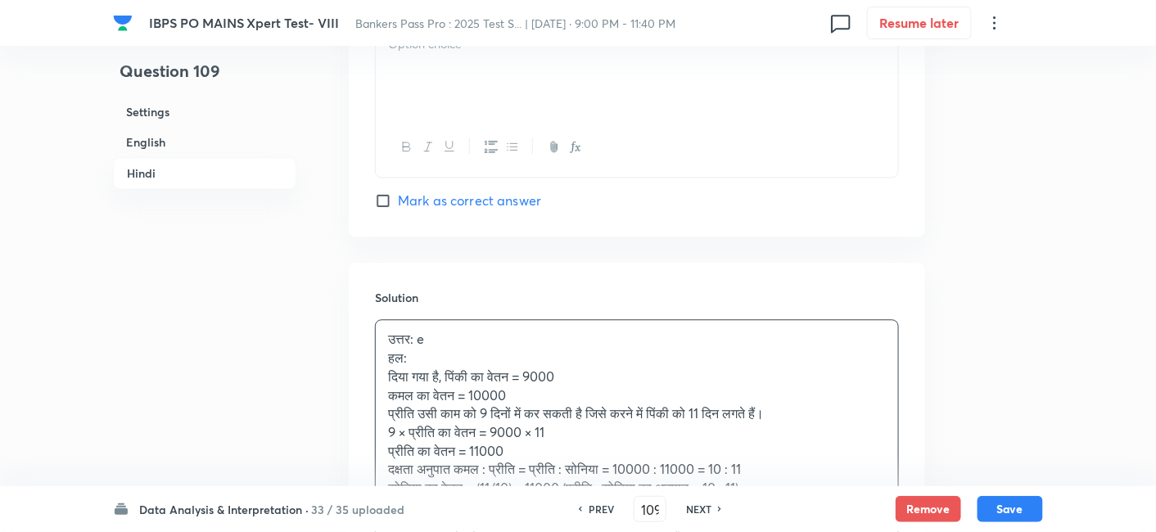
click at [498, 320] on div "उत्तर: e हल: दिया गया है, पिंकी का वेतन = 9000 कमल का वेतन = 10000 प्रीति उसी क…" at bounding box center [637, 469] width 522 height 299
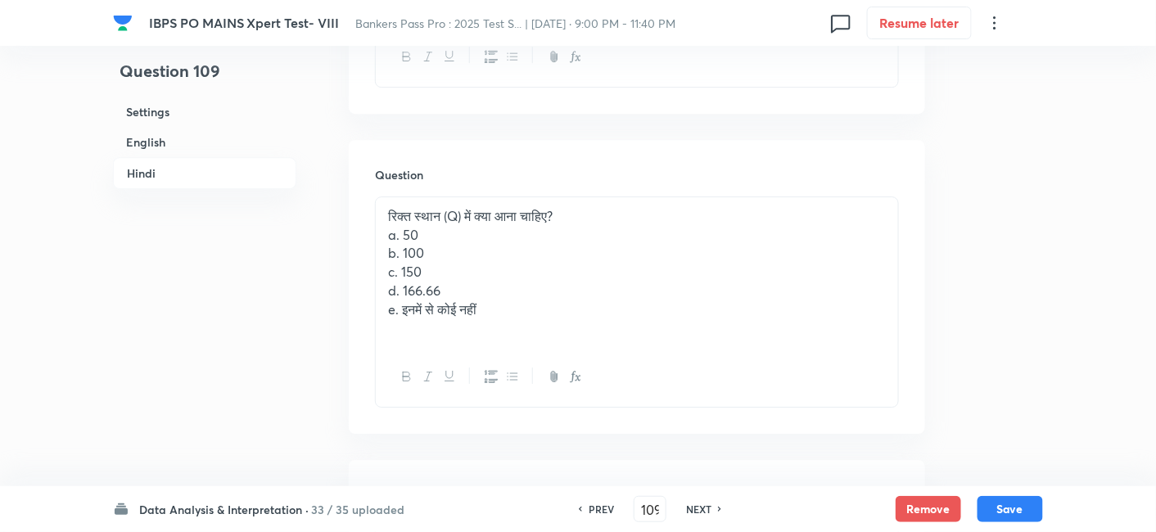
scroll to position [3451, 0]
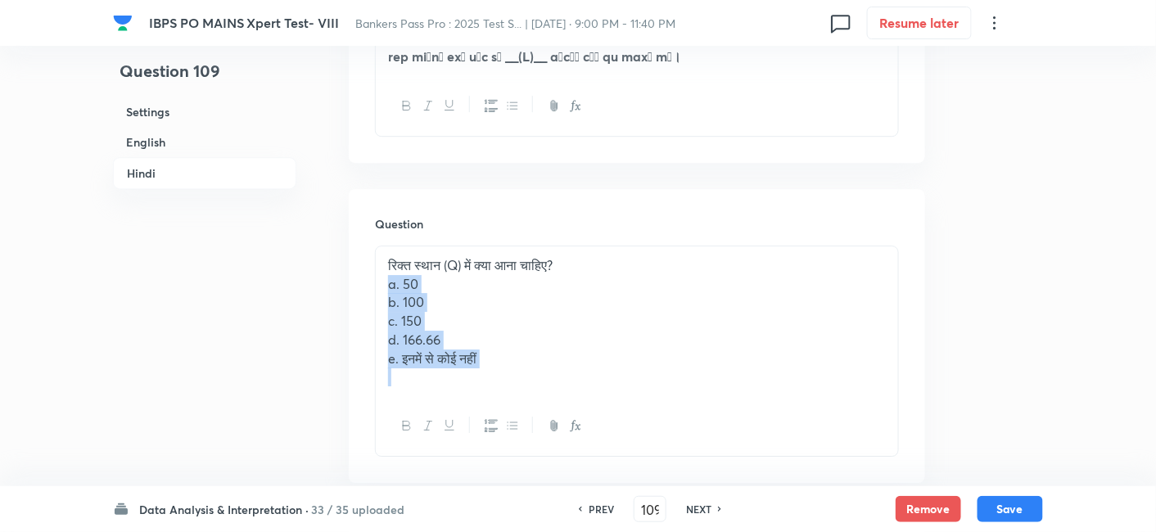
drag, startPoint x: 381, startPoint y: 206, endPoint x: 589, endPoint y: 346, distance: 251.2
click at [589, 346] on div "रिक्त स्थान (Q) में क्या आना चाहिए? a. 50 b. 100 c. 150 d. 166.66 e. इनमें से क…" at bounding box center [637, 351] width 524 height 211
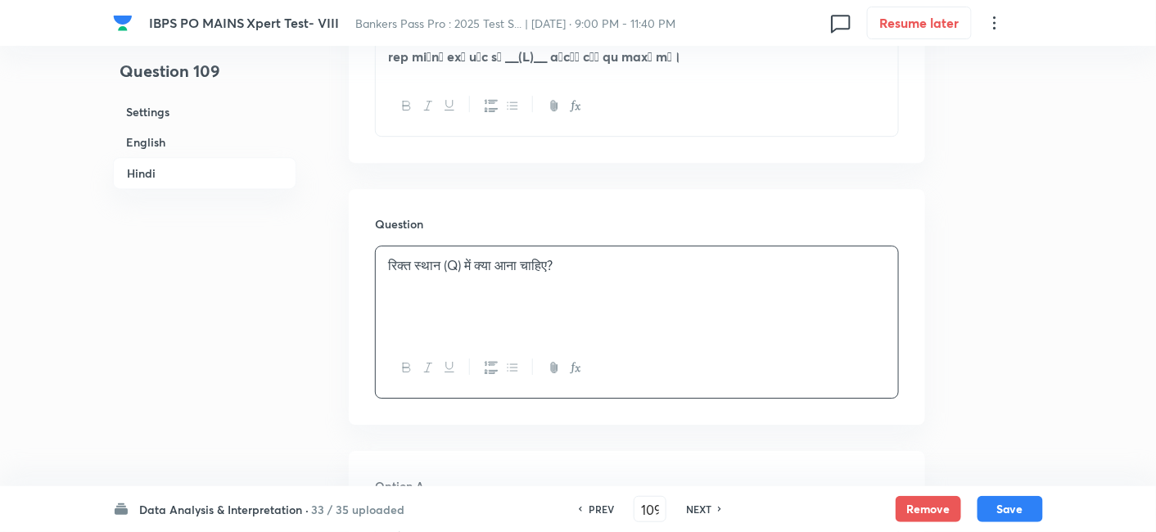
scroll to position [3662, 0]
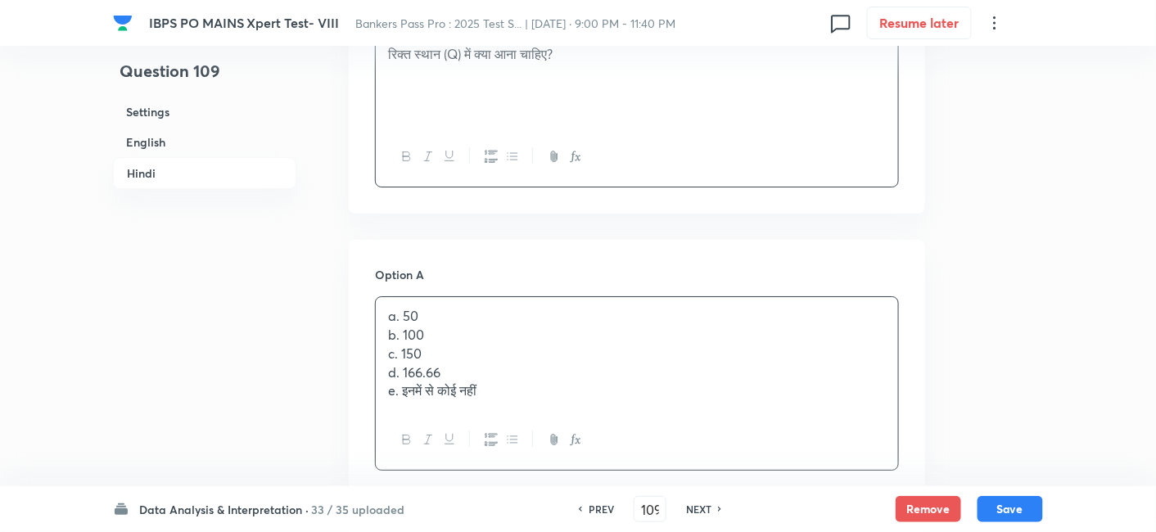
click at [427, 307] on p "a. 50" at bounding box center [637, 316] width 498 height 19
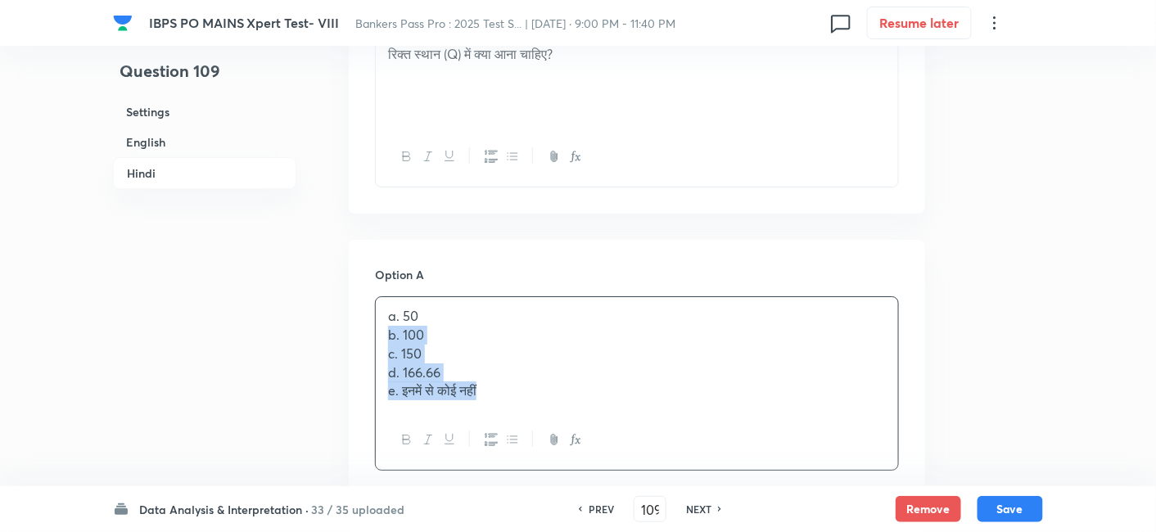
drag, startPoint x: 386, startPoint y: 258, endPoint x: 601, endPoint y: 418, distance: 267.4
click at [601, 418] on div "Option A a. 50 b. 100 c. 150 d. 166.66 e. इनमें से कोई नहीं Mark as correct ans…" at bounding box center [637, 401] width 524 height 270
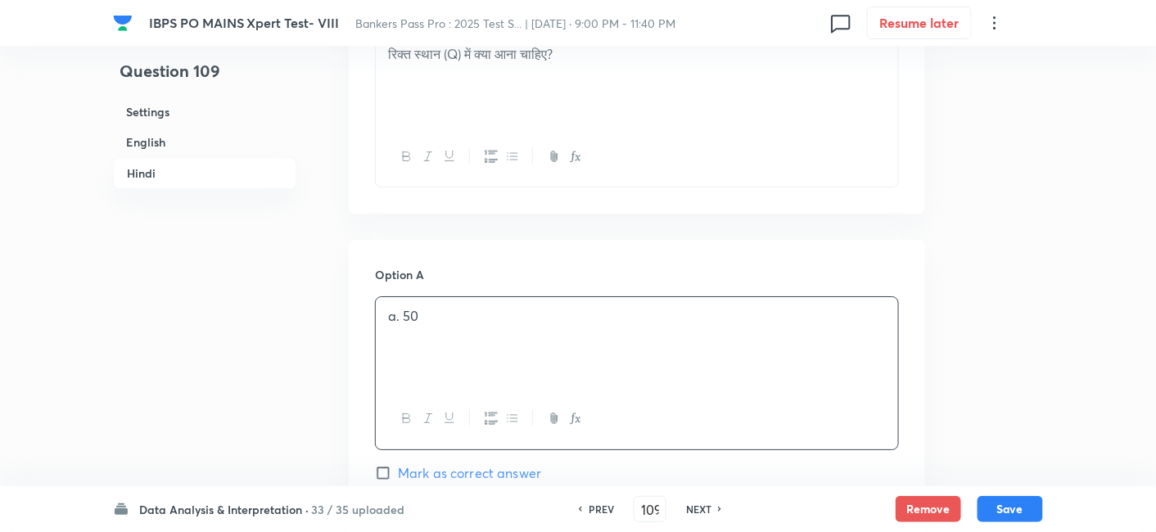
scroll to position [3890, 0]
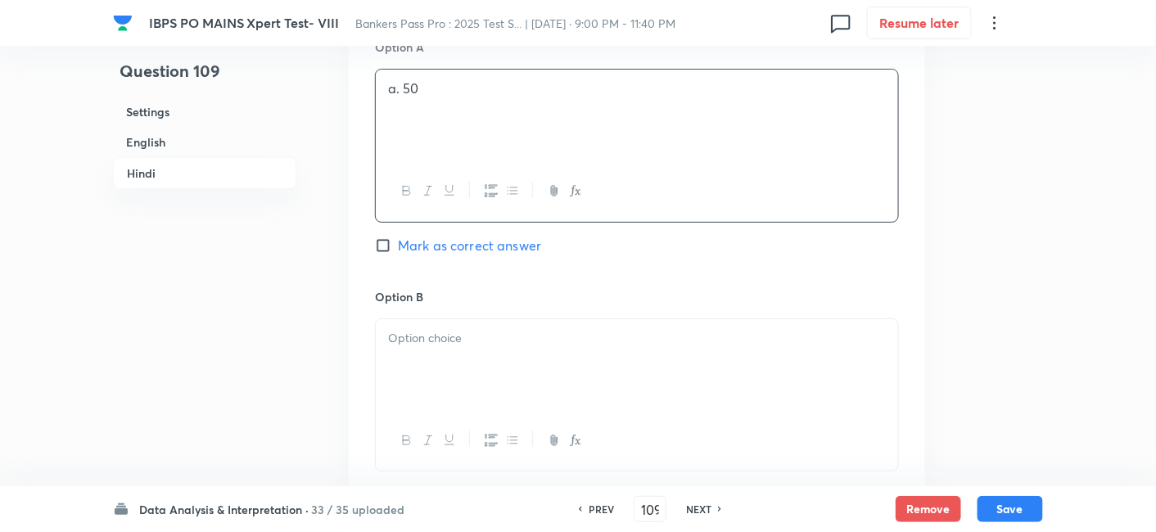
click at [404, 319] on div at bounding box center [637, 365] width 522 height 92
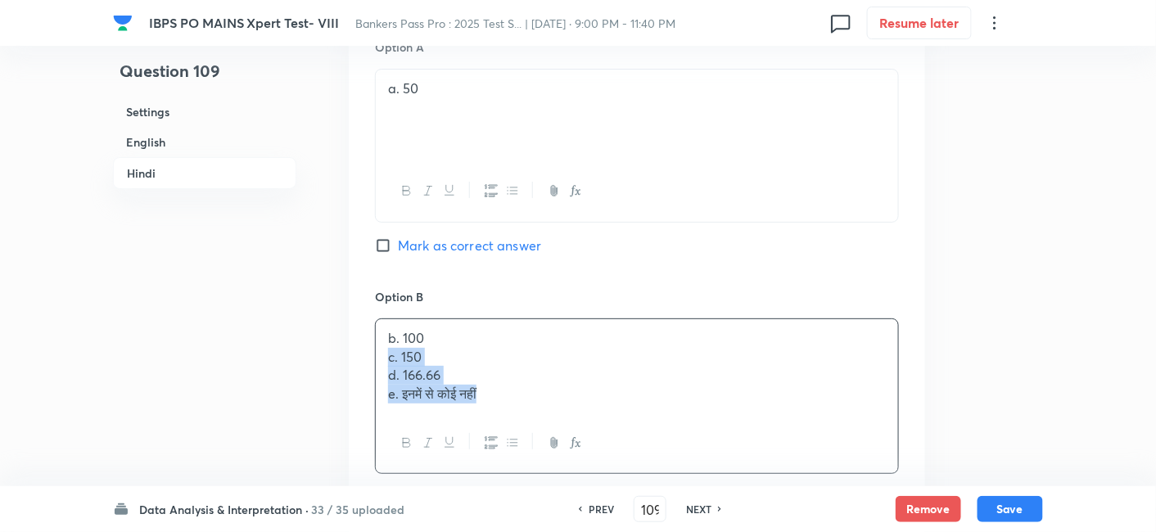
drag, startPoint x: 384, startPoint y: 282, endPoint x: 574, endPoint y: 395, distance: 221.4
click at [574, 395] on div "Option B b. 100 c. 150 d. 166.66 e. इनमें से कोई नहीं Mark as correct answer" at bounding box center [637, 413] width 524 height 251
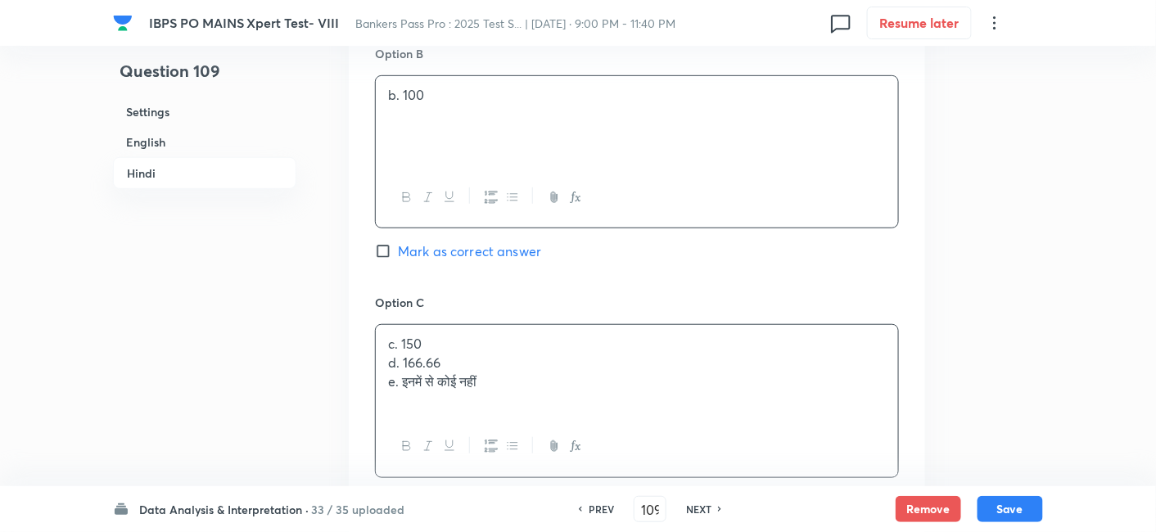
click at [440, 325] on div "c. 150 d. 166.66 e. इनमें से कोई नहीं" at bounding box center [637, 371] width 522 height 92
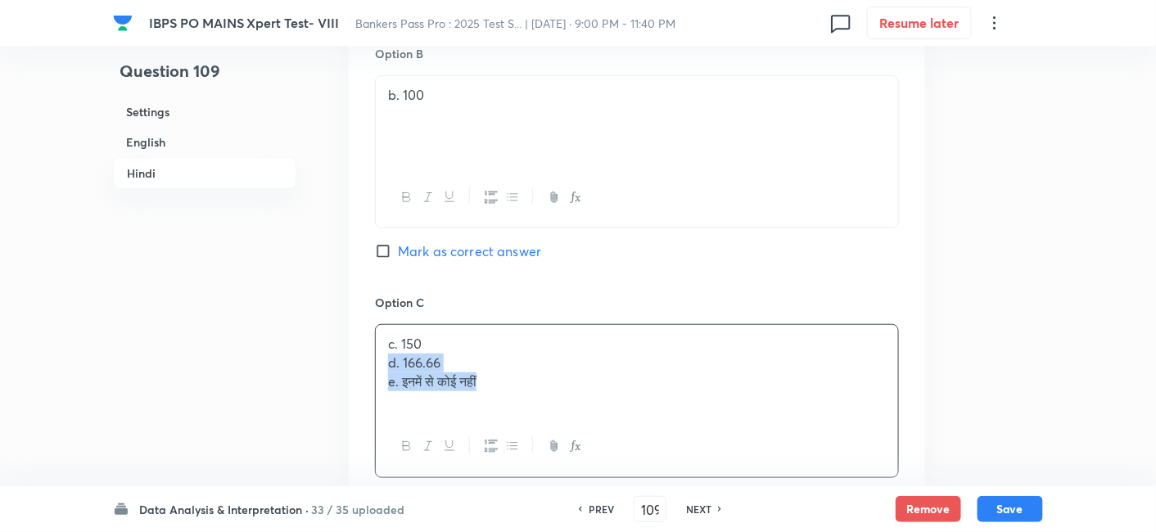
drag, startPoint x: 385, startPoint y: 279, endPoint x: 622, endPoint y: 360, distance: 250.9
click at [622, 360] on div "c. 150 d. 166.66 e. इनमें से कोई नहीं" at bounding box center [637, 400] width 524 height 153
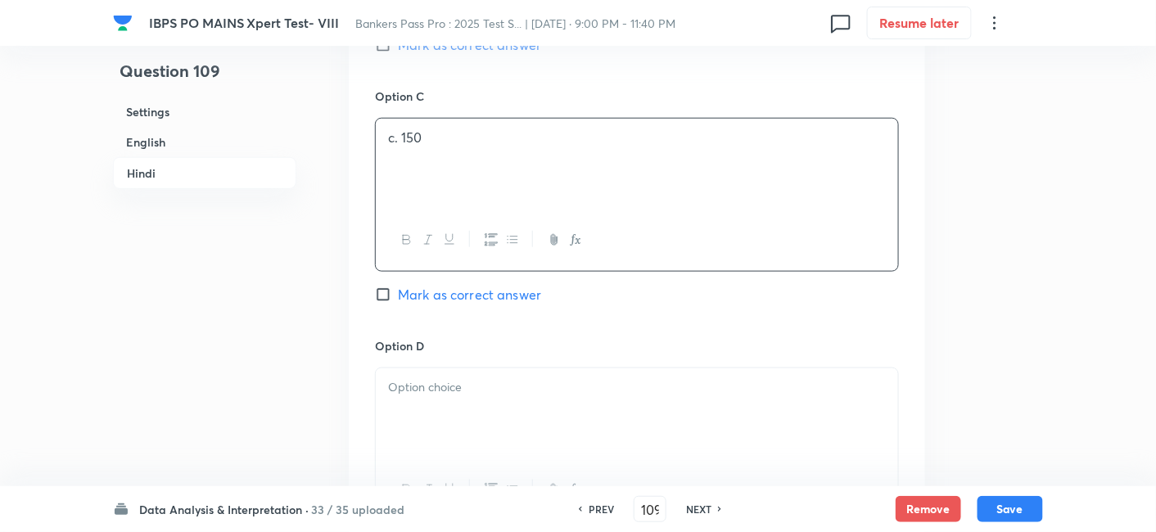
click at [449, 368] on div at bounding box center [637, 414] width 522 height 92
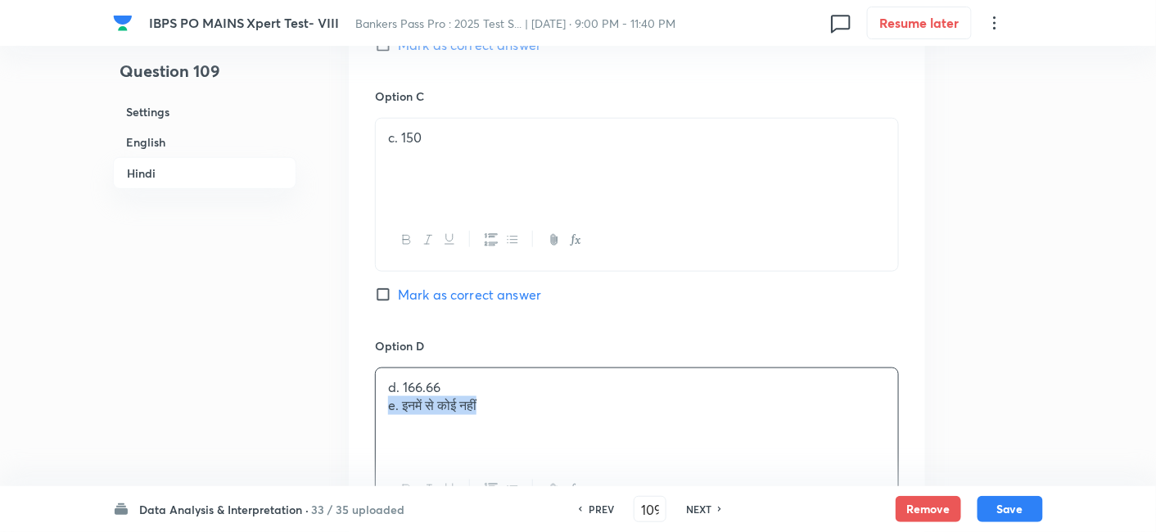
drag, startPoint x: 386, startPoint y: 324, endPoint x: 655, endPoint y: 377, distance: 274.6
click at [655, 377] on div "d. 166.66 e. इनमें से कोई नहीं" at bounding box center [637, 414] width 522 height 92
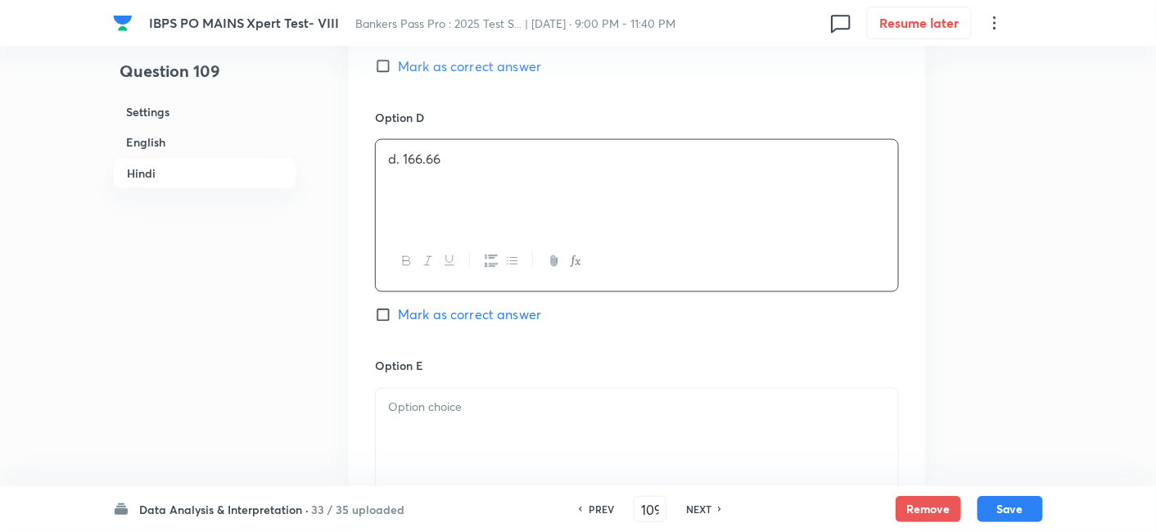
click at [655, 389] on div at bounding box center [637, 435] width 522 height 92
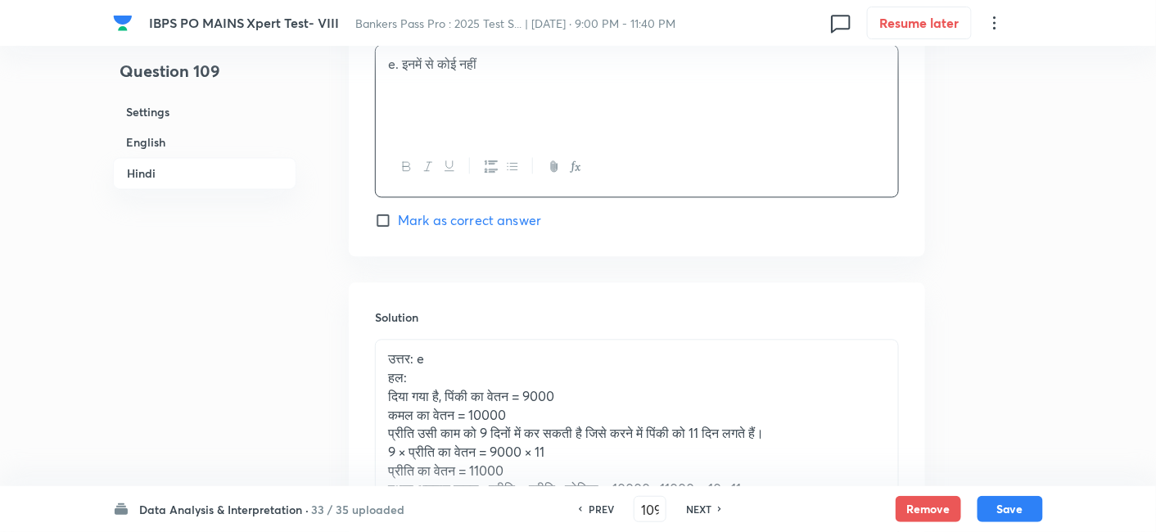
scroll to position [5004, 0]
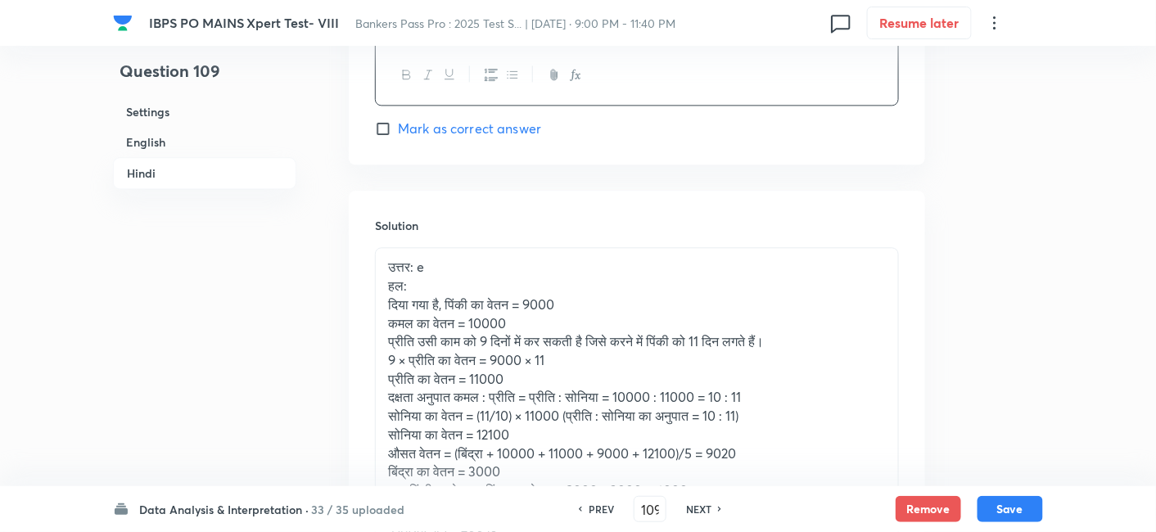
click at [505, 119] on span "Mark as correct answer" at bounding box center [469, 129] width 143 height 20
click at [398, 120] on input "Mark as correct answer" at bounding box center [386, 128] width 23 height 16
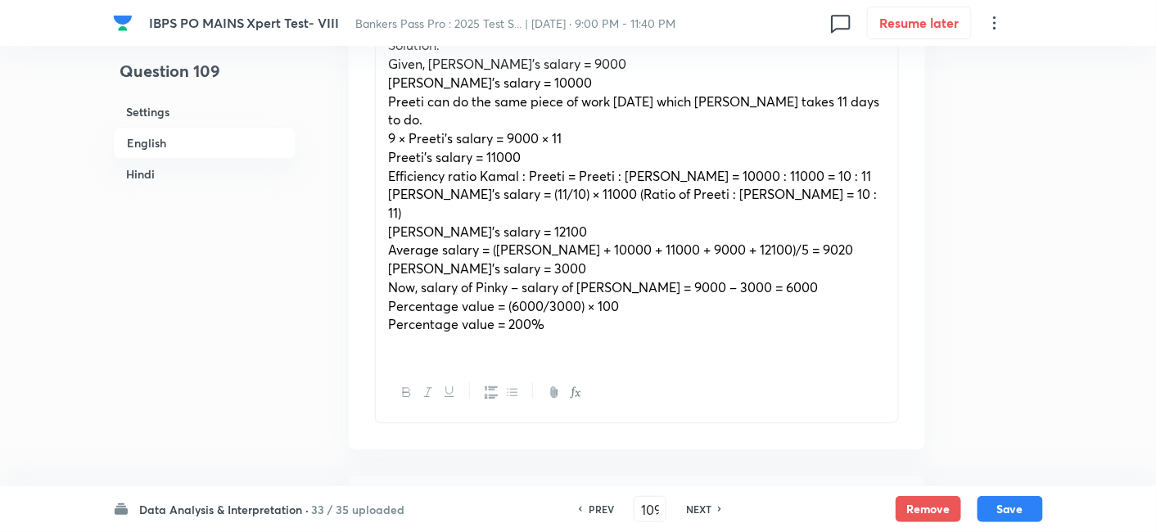
scroll to position [962, 0]
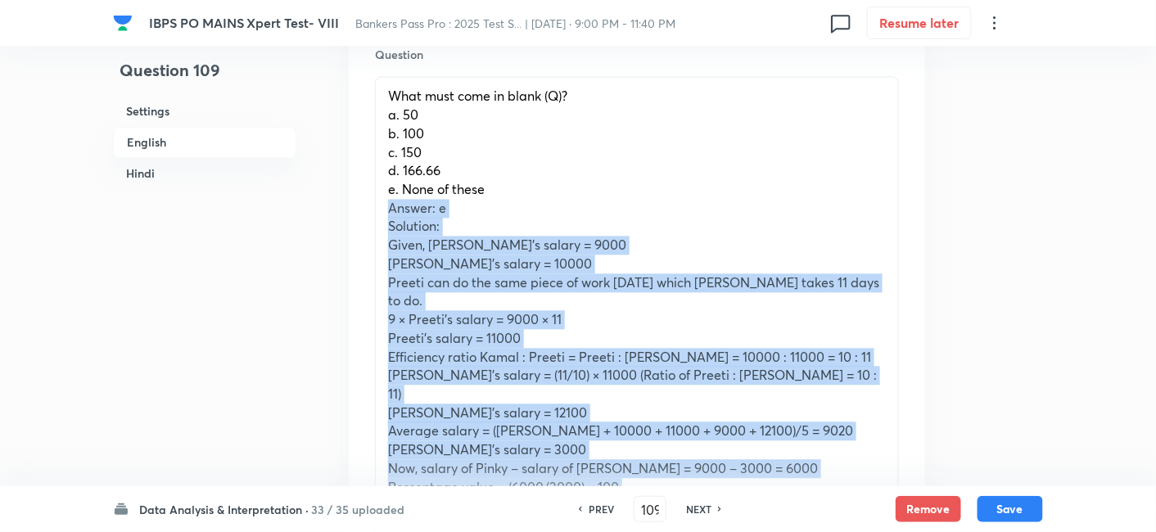
drag, startPoint x: 378, startPoint y: 176, endPoint x: 591, endPoint y: 428, distance: 330.0
click at [591, 428] on div "What must come in blank (Q)? a. 50 b. 100 c. 150 d. 166.66 e. None of these Ans…" at bounding box center [637, 311] width 522 height 466
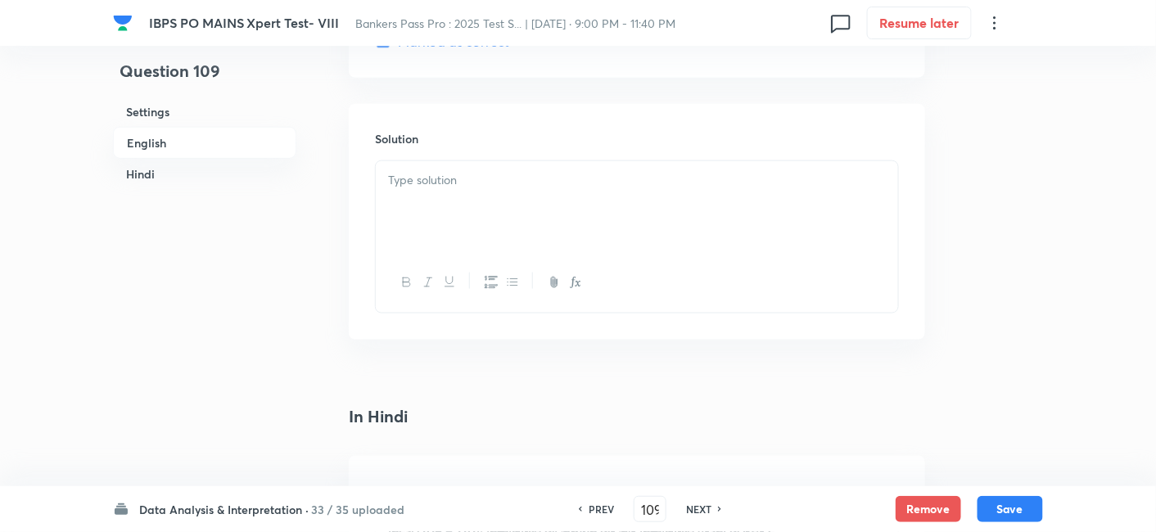
click at [475, 171] on p at bounding box center [637, 180] width 498 height 19
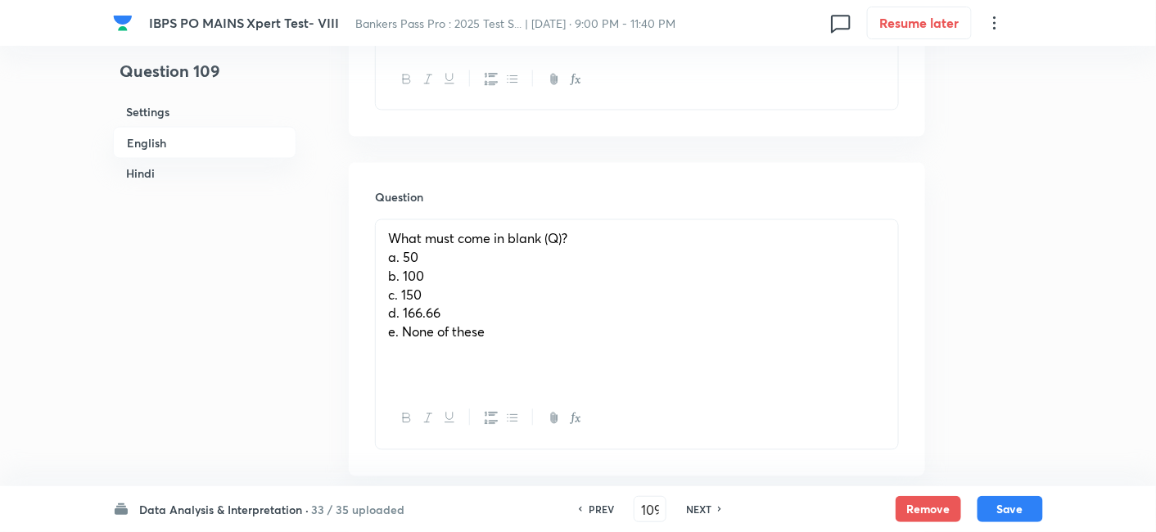
scroll to position [818, 0]
drag, startPoint x: 383, startPoint y: 224, endPoint x: 571, endPoint y: 350, distance: 226.0
click at [571, 350] on div "What must come in blank (Q)? a. 50 b. 100 c. 150 d. 166.66 e. None of these" at bounding box center [637, 306] width 522 height 169
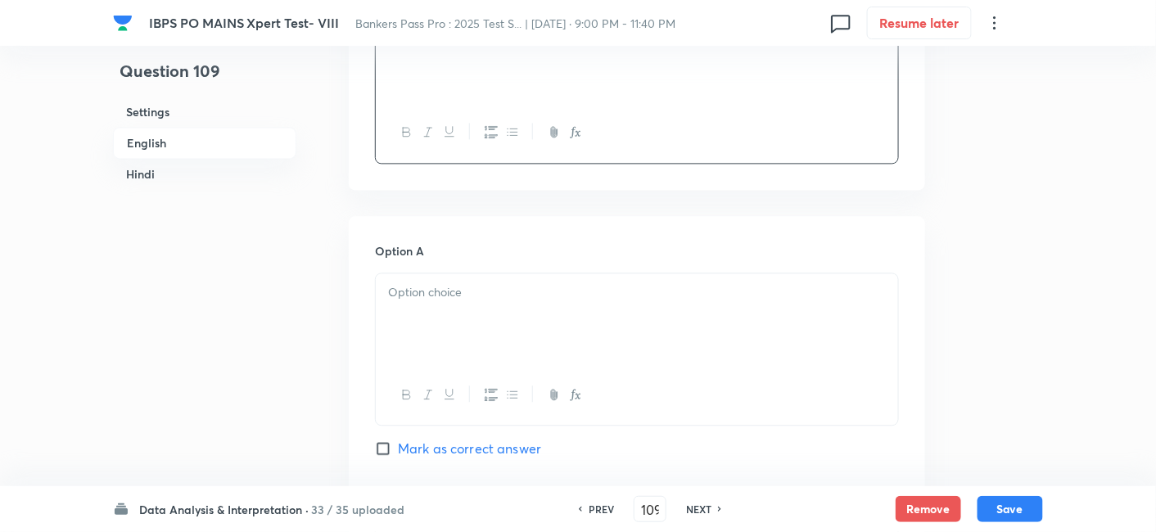
scroll to position [1031, 0]
click at [428, 282] on p at bounding box center [637, 291] width 498 height 19
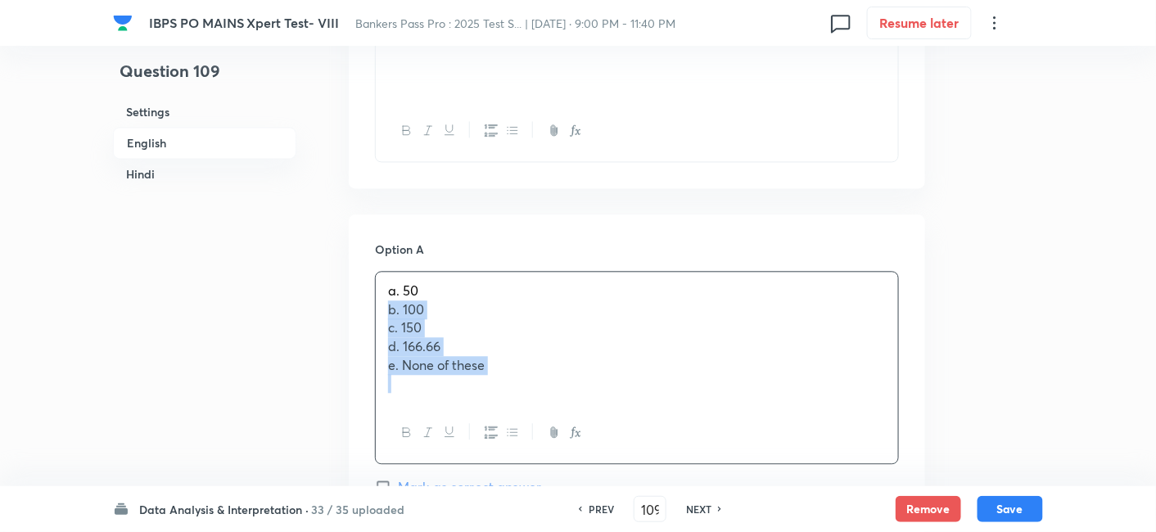
drag, startPoint x: 378, startPoint y: 273, endPoint x: 535, endPoint y: 360, distance: 178.9
click at [535, 360] on div "a. 50 b. 100 c. 150 d. 166.66 e. None of these" at bounding box center [637, 337] width 522 height 131
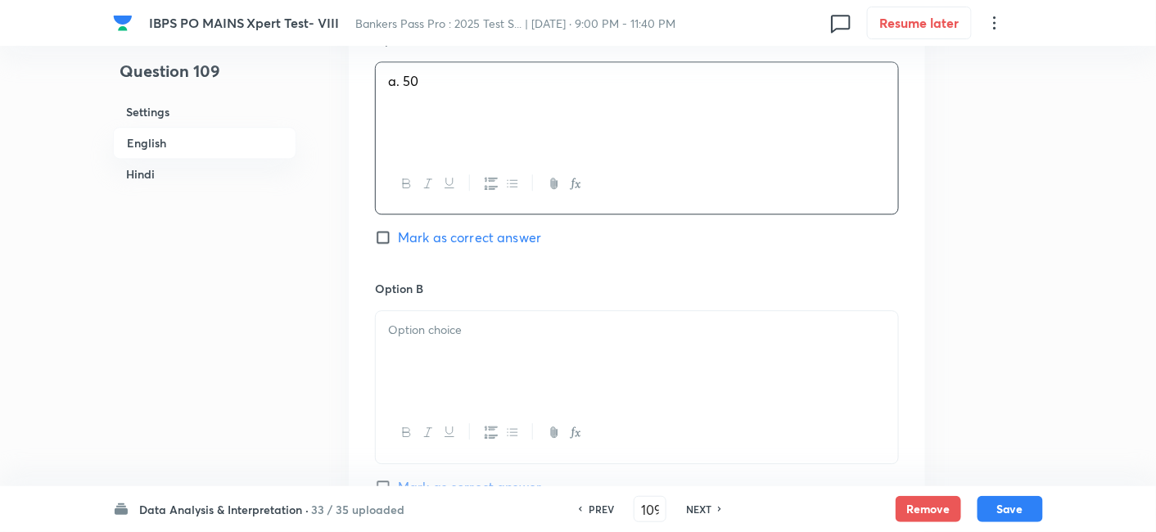
scroll to position [1240, 0]
click at [535, 360] on div at bounding box center [637, 358] width 522 height 92
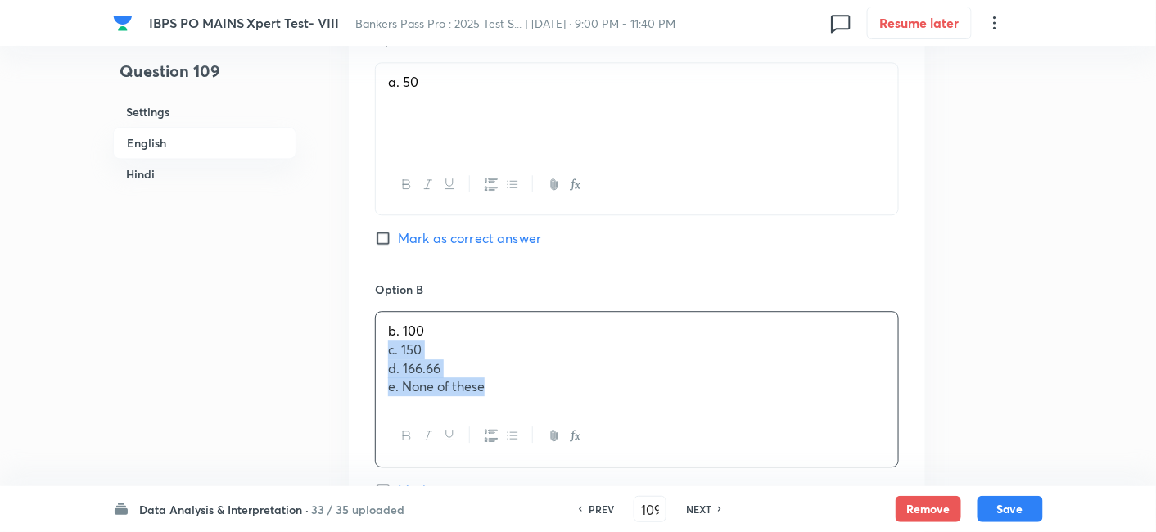
drag, startPoint x: 382, startPoint y: 307, endPoint x: 579, endPoint y: 410, distance: 221.9
click at [579, 410] on div "b. 100 c. 150 d. 166.66 e. None of these" at bounding box center [637, 389] width 524 height 156
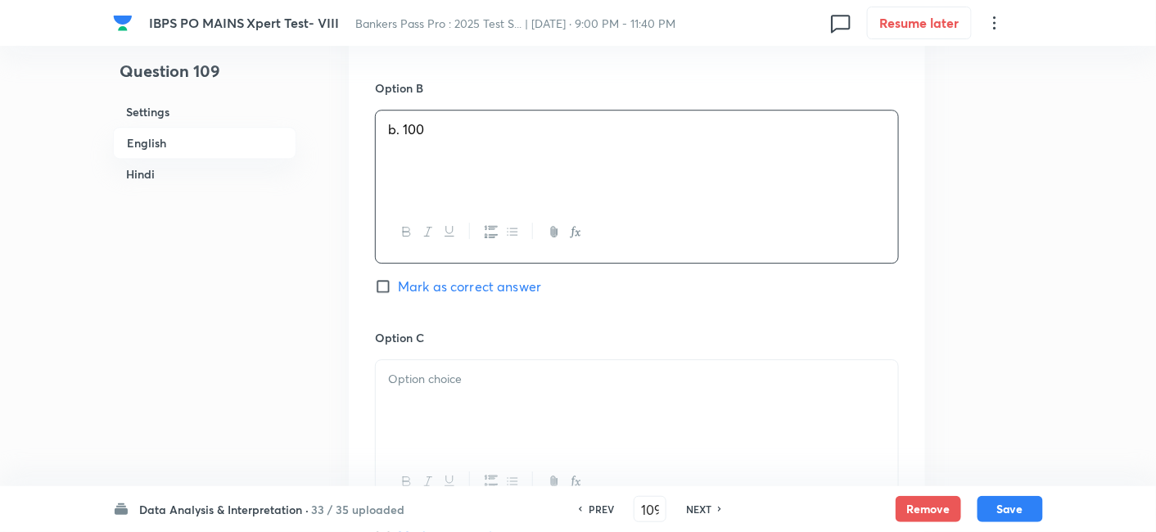
click at [434, 370] on p at bounding box center [637, 379] width 498 height 19
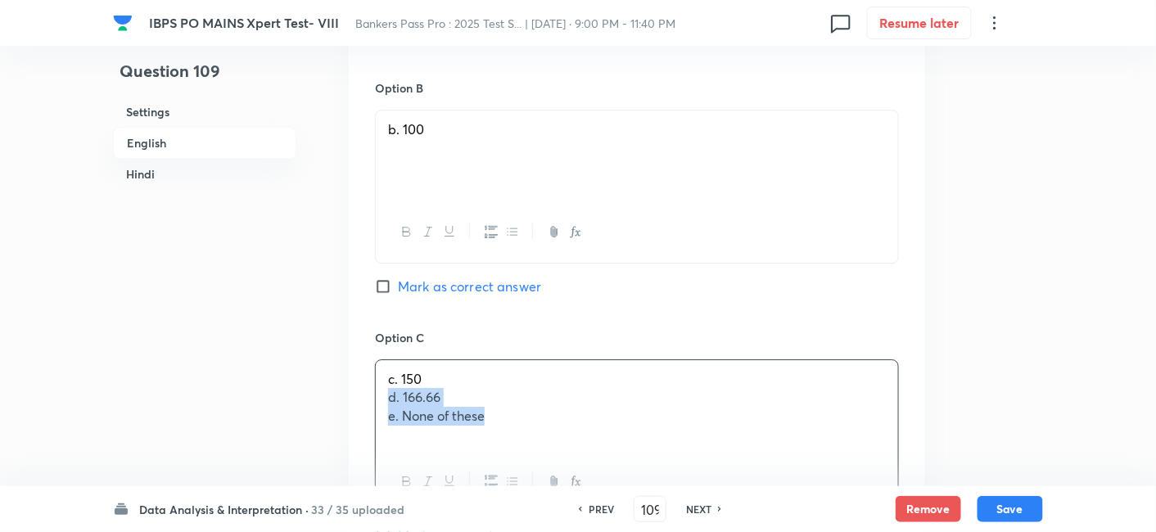
drag, startPoint x: 381, startPoint y: 360, endPoint x: 554, endPoint y: 413, distance: 181.6
click at [554, 413] on div "c. 150 d. 166.66 e. None of these" at bounding box center [637, 435] width 524 height 153
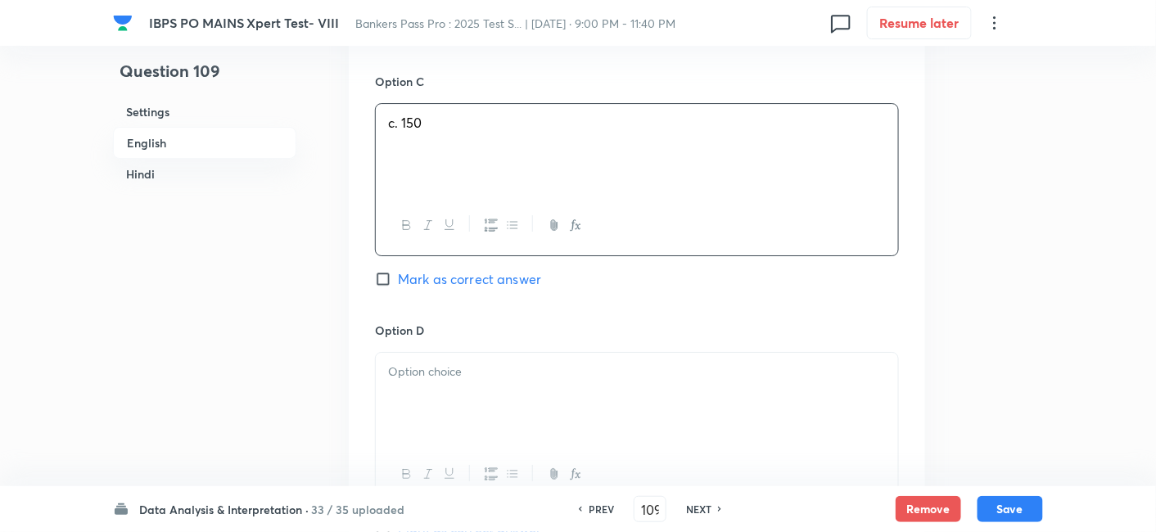
click at [449, 363] on p at bounding box center [637, 372] width 498 height 19
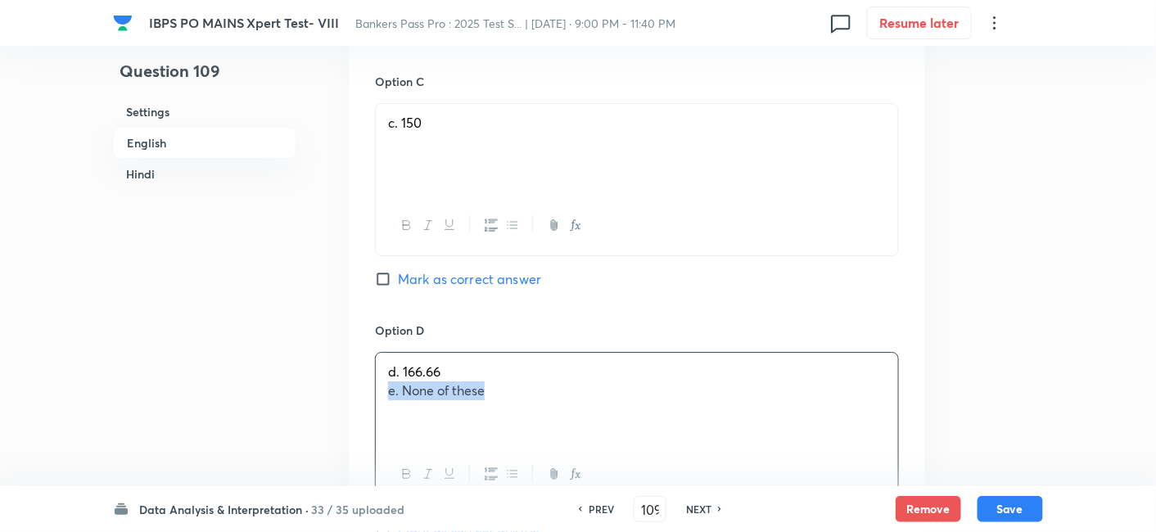
drag, startPoint x: 386, startPoint y: 348, endPoint x: 596, endPoint y: 380, distance: 212.0
click at [596, 380] on div "d. 166.66 e. None of these" at bounding box center [637, 399] width 522 height 92
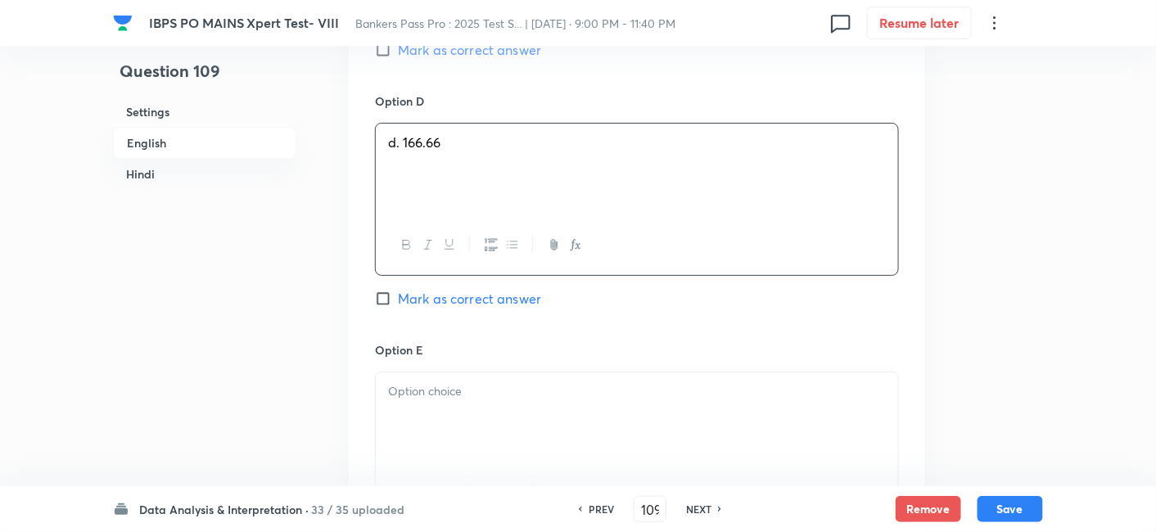
click at [596, 380] on div at bounding box center [637, 419] width 522 height 92
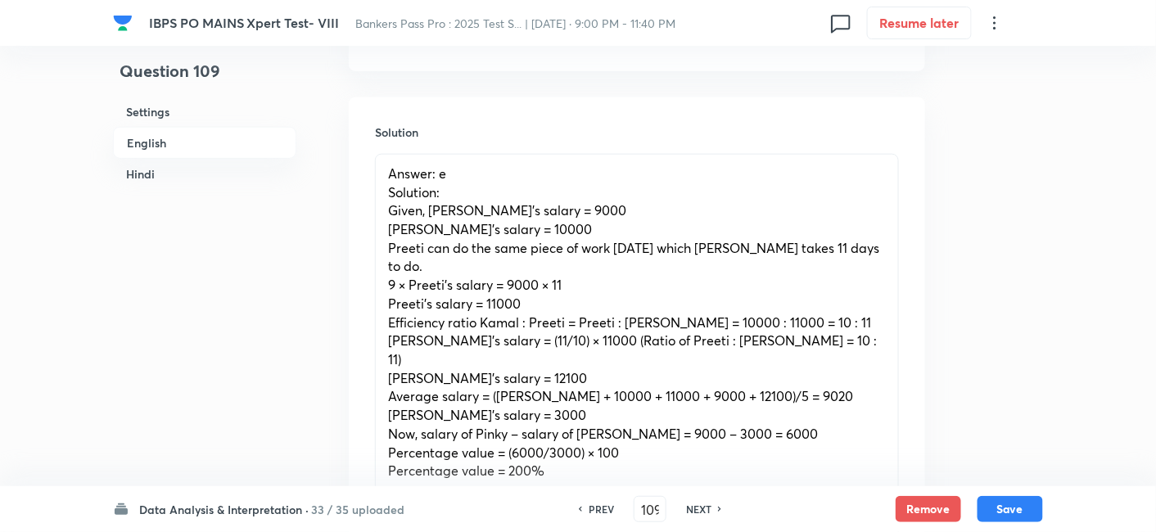
scroll to position [2439, 0]
click at [1012, 507] on button "Save" at bounding box center [1011, 508] width 66 height 26
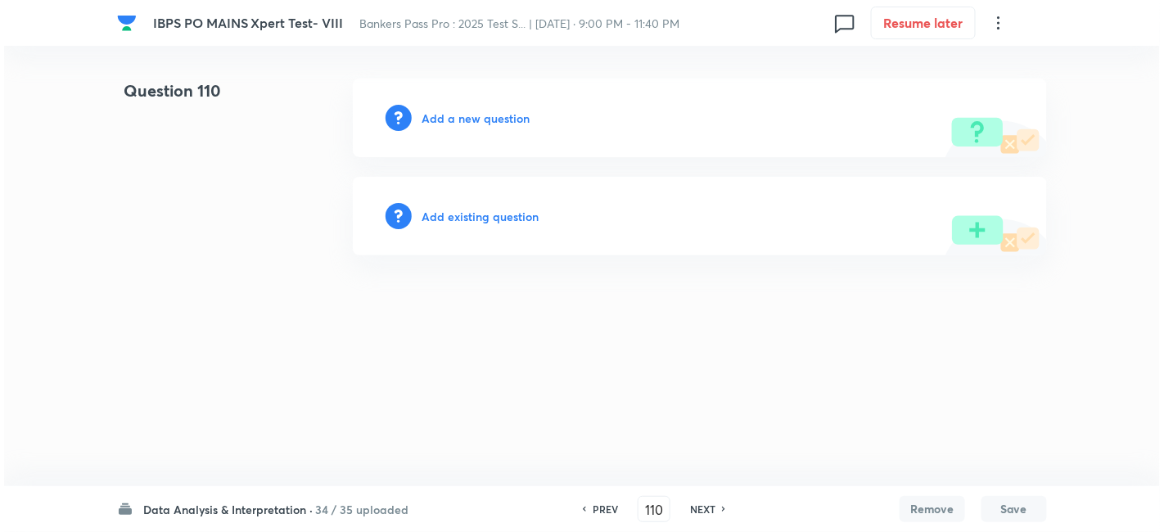
scroll to position [0, 0]
click at [502, 124] on h6 "Add a new question" at bounding box center [476, 118] width 108 height 17
click at [502, 124] on h6 "Choose a question type" at bounding box center [485, 118] width 126 height 17
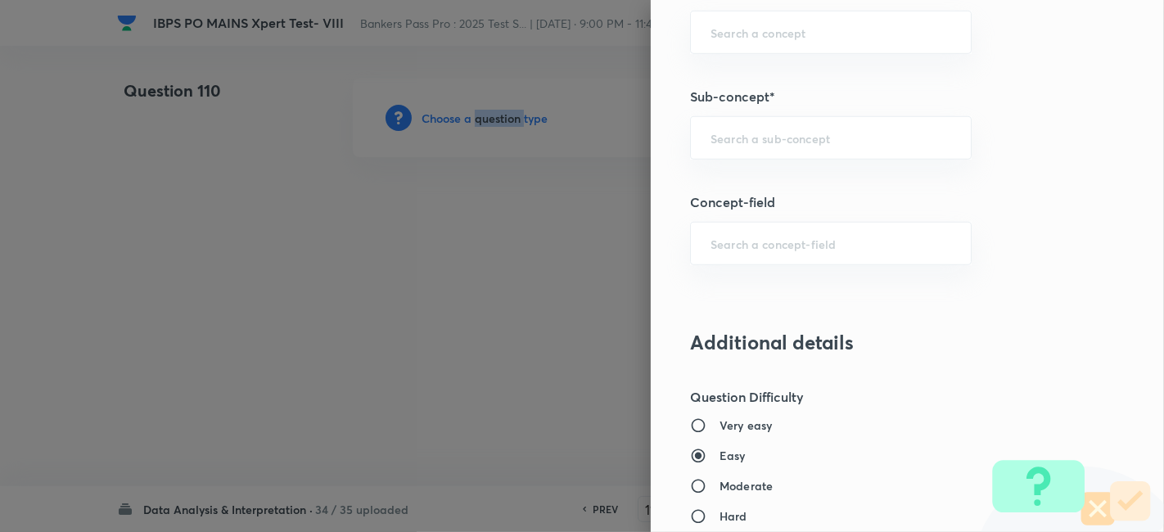
scroll to position [969, 0]
click at [835, 153] on div "​" at bounding box center [831, 138] width 282 height 43
click at [803, 206] on li "Missing Chart" at bounding box center [817, 211] width 281 height 29
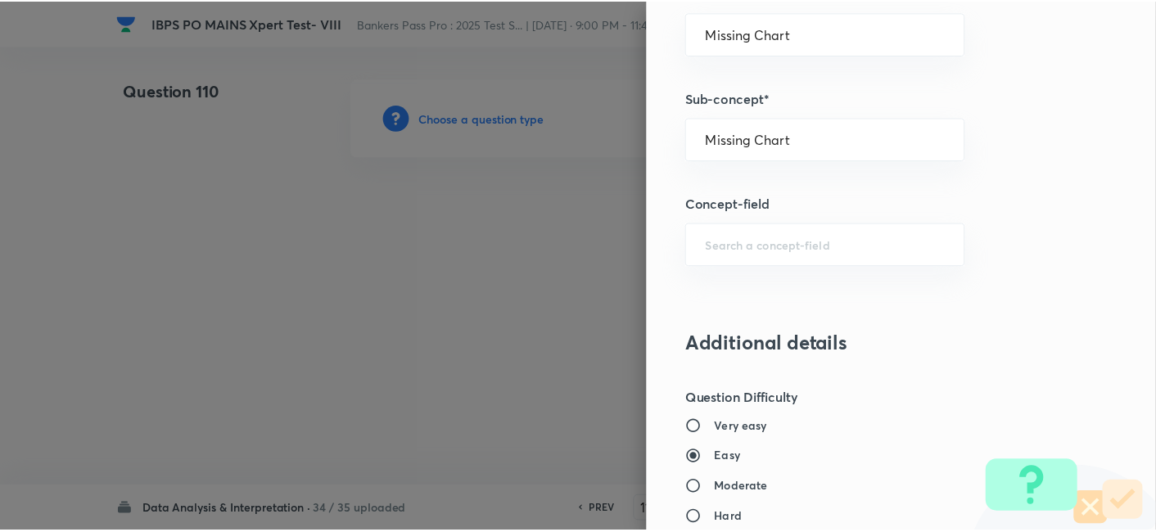
scroll to position [1695, 0]
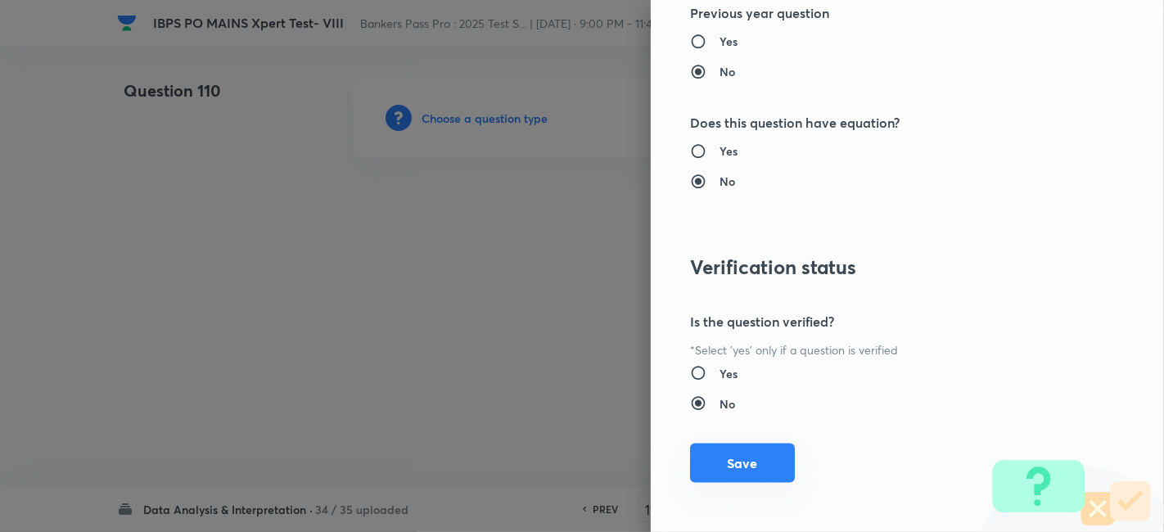
click at [732, 468] on button "Save" at bounding box center [742, 463] width 105 height 39
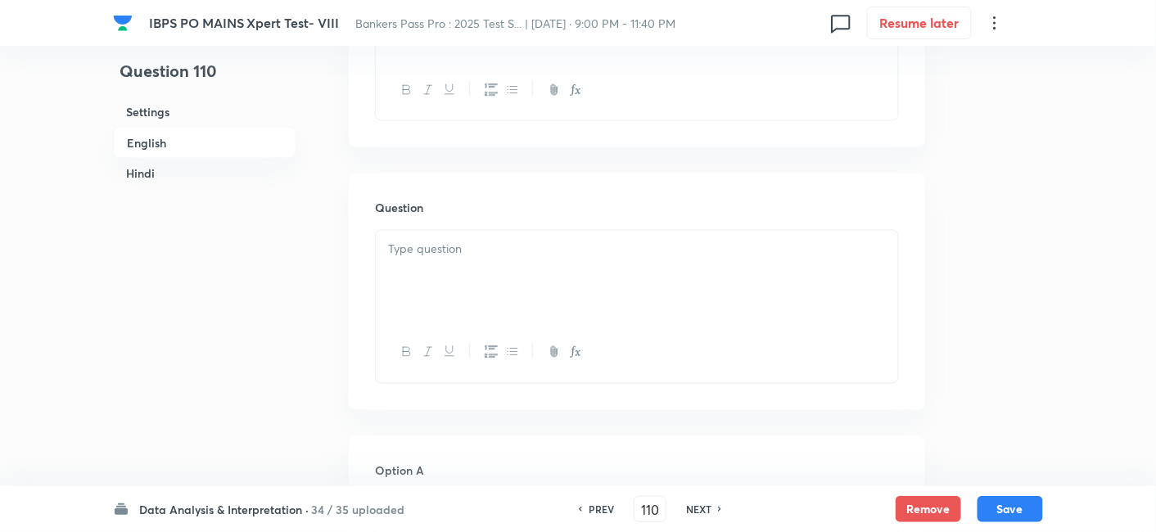
scroll to position [819, 0]
click at [456, 231] on p at bounding box center [637, 240] width 498 height 19
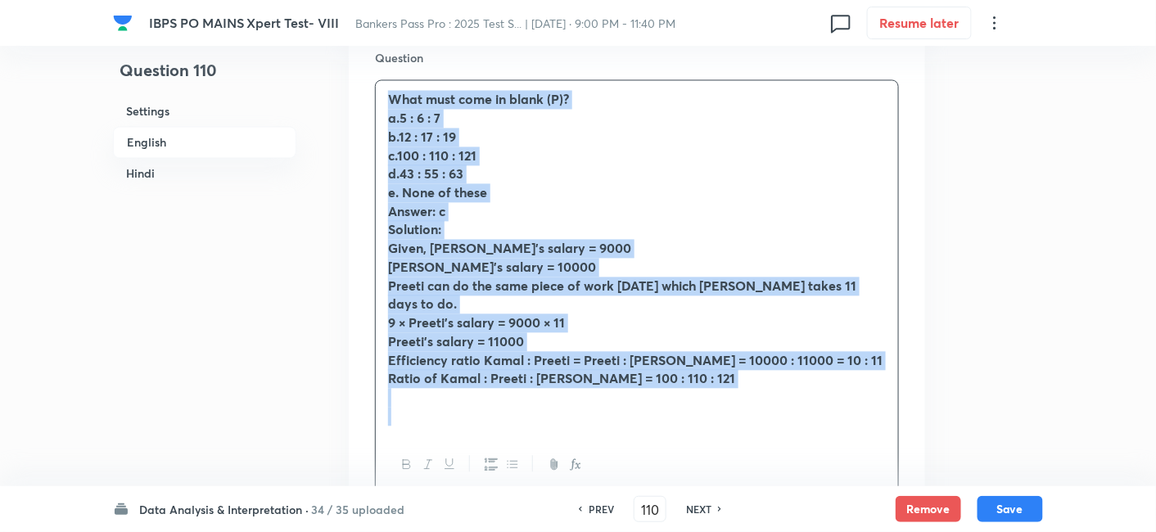
drag, startPoint x: 383, startPoint y: 200, endPoint x: 766, endPoint y: 527, distance: 503.5
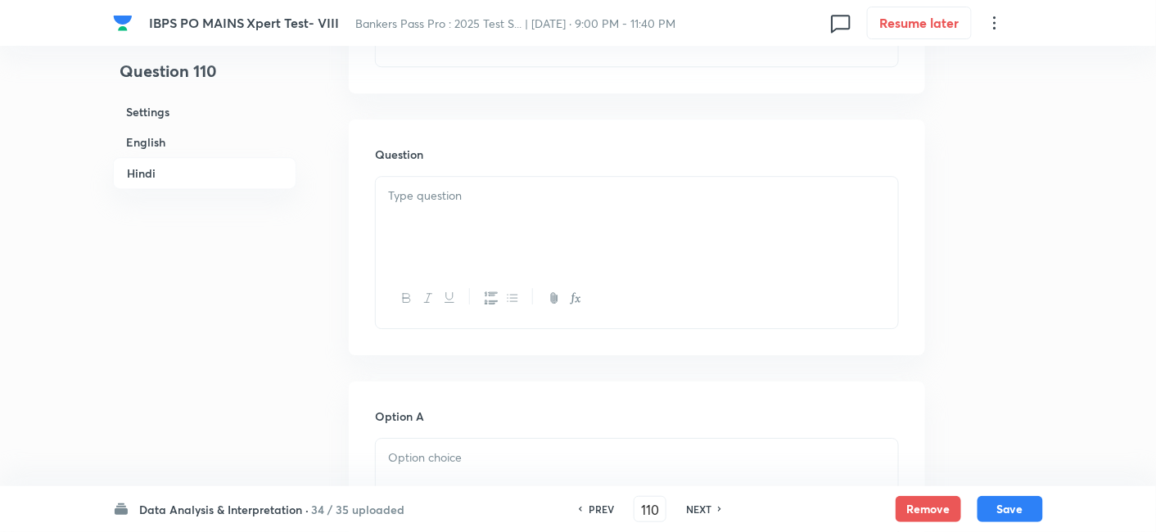
scroll to position [3410, 0]
click at [481, 176] on div at bounding box center [637, 222] width 522 height 92
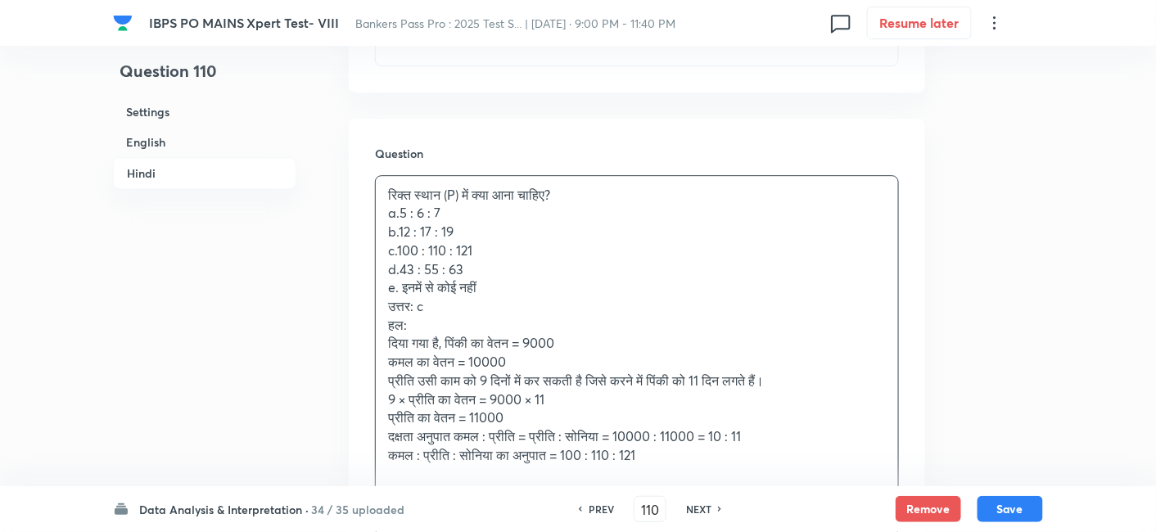
scroll to position [3535, 0]
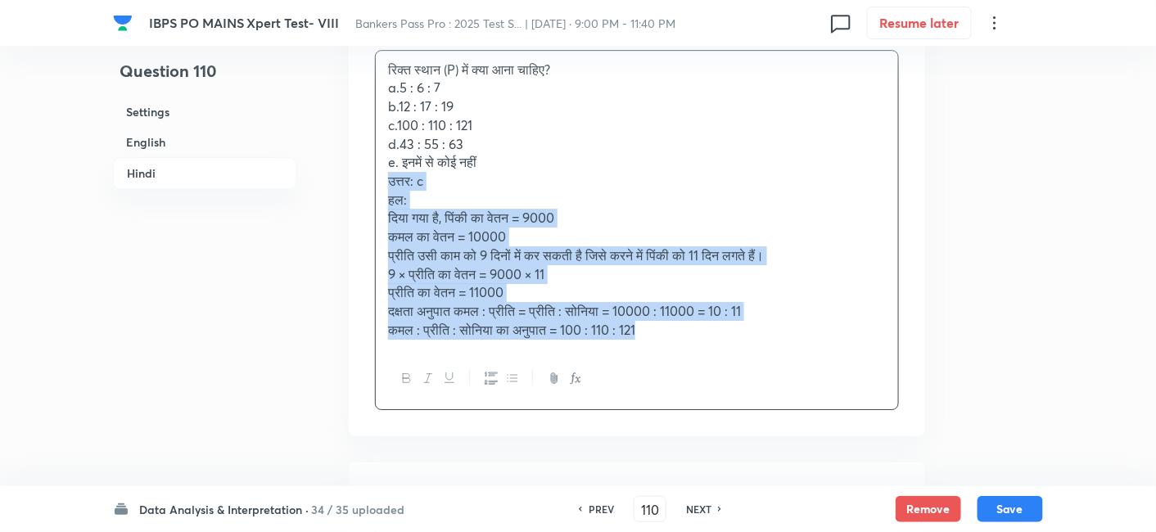
drag, startPoint x: 384, startPoint y: 123, endPoint x: 758, endPoint y: 336, distance: 430.5
click at [758, 336] on div "रिक्त स्थान (P) में क्या आना चाहिए? a.5 : 6 : 7 b.12 : 17 : 19 c.100 : 110 : 12…" at bounding box center [637, 230] width 524 height 360
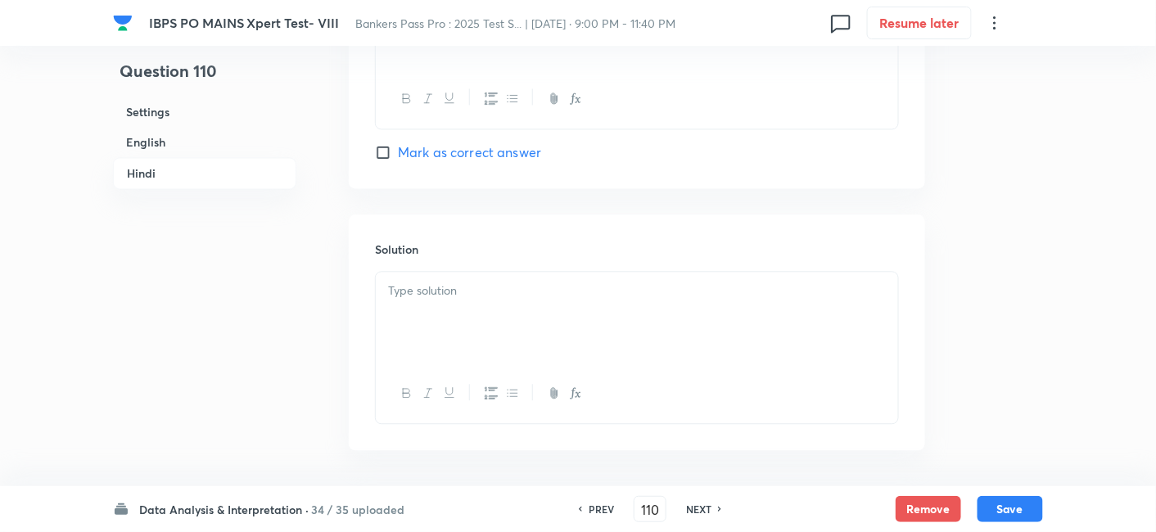
click at [585, 282] on p at bounding box center [637, 291] width 498 height 19
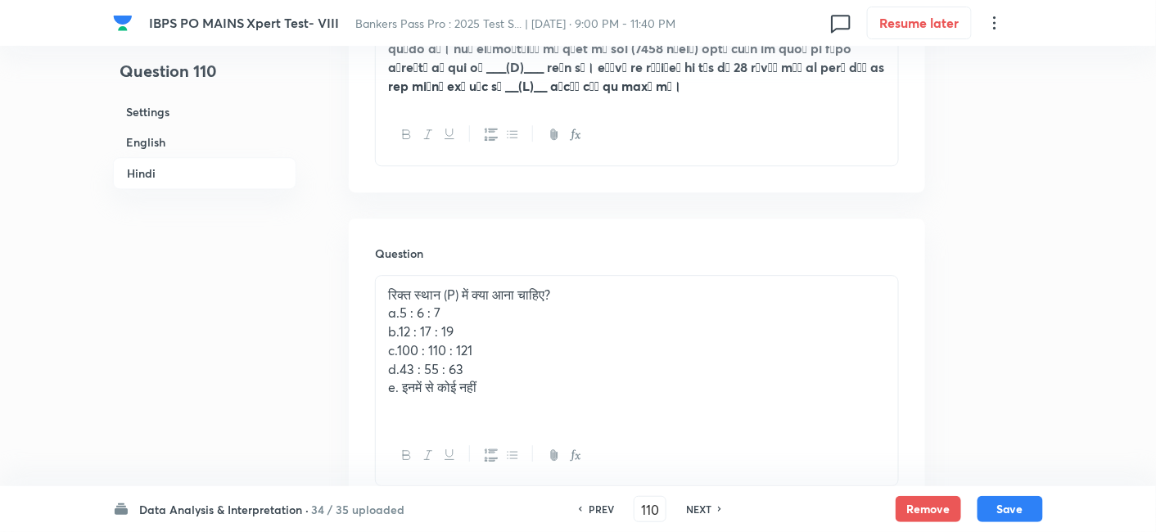
scroll to position [3320, 0]
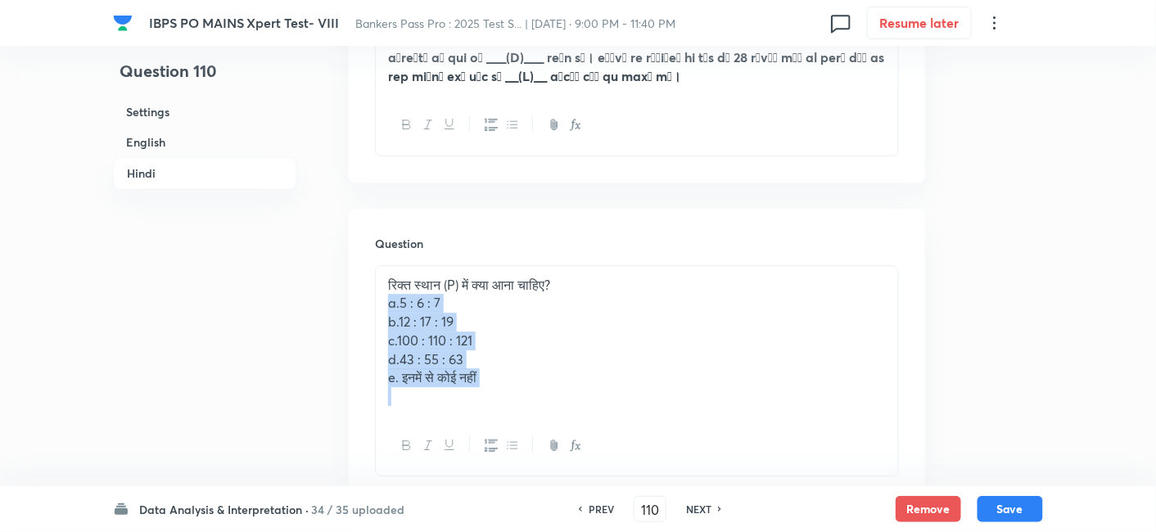
drag, startPoint x: 386, startPoint y: 247, endPoint x: 588, endPoint y: 389, distance: 246.2
click at [588, 389] on div "रिक्त स्थान (P) में क्या आना चाहिए? a.5 : 6 : 7 b.12 : 17 : 19 c.100 : 110 : 12…" at bounding box center [637, 370] width 524 height 211
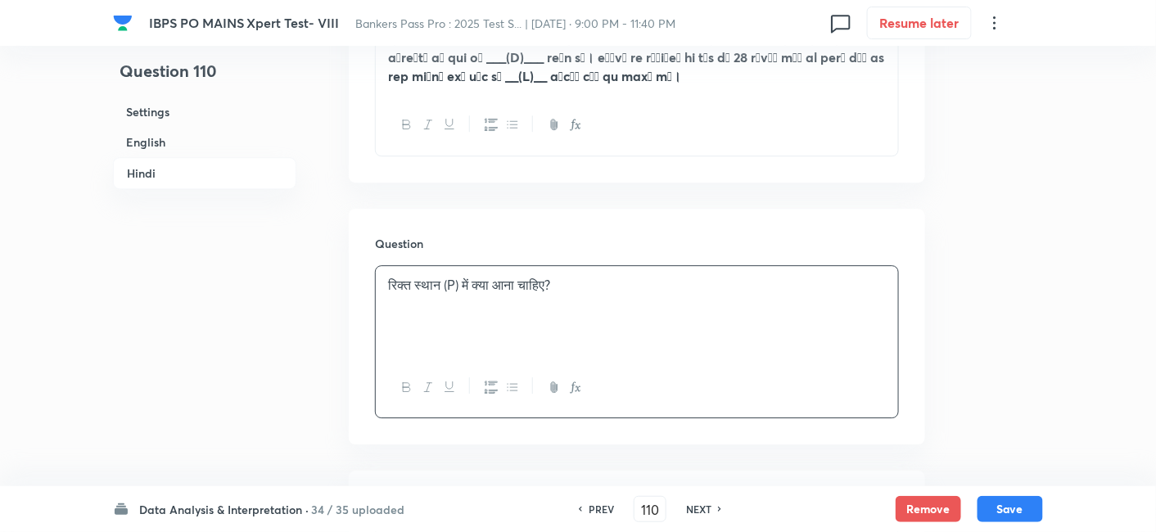
scroll to position [3564, 0]
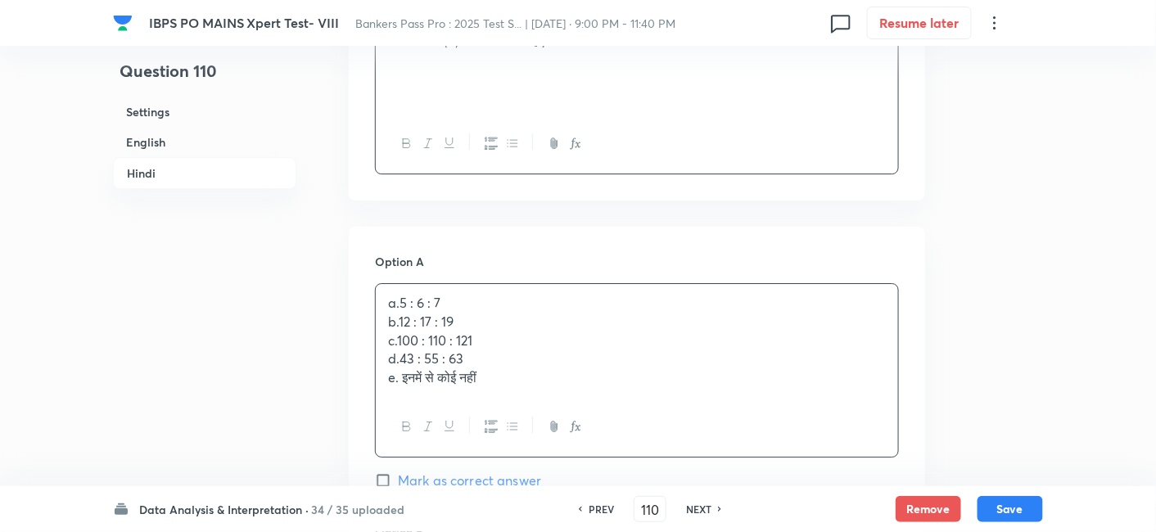
click at [425, 284] on div "a.5 : 6 : 7 b.12 : 17 : 19 c.100 : 110 : 121 d.43 : 55 : 63 e. इनमें से कोई नहीं" at bounding box center [637, 340] width 522 height 113
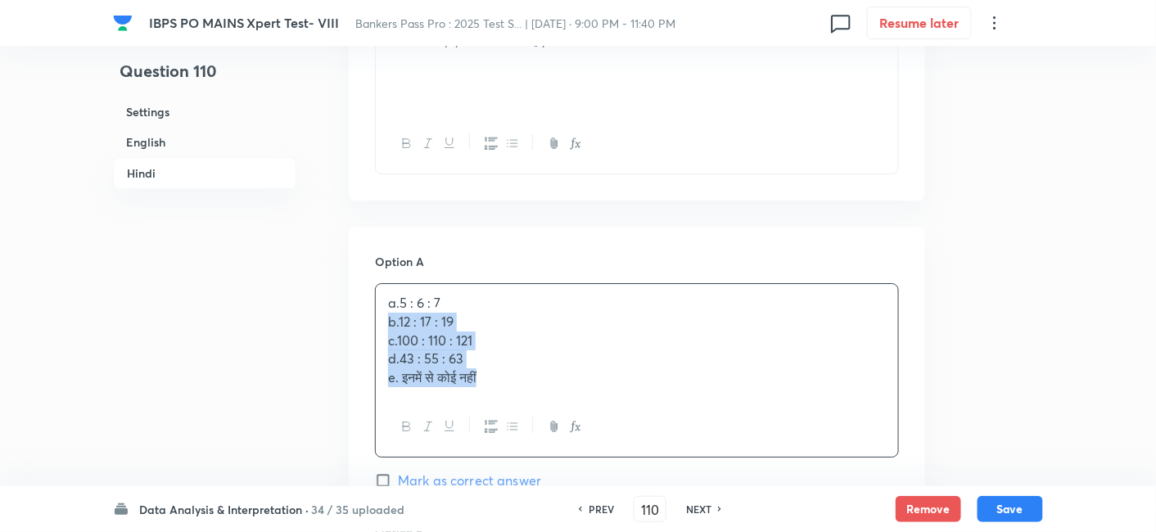
drag, startPoint x: 383, startPoint y: 263, endPoint x: 547, endPoint y: 362, distance: 191.4
click at [547, 362] on div "a.5 : 6 : 7 b.12 : 17 : 19 c.100 : 110 : 121 d.43 : 55 : 63 e. इनमें से कोई नहीं" at bounding box center [637, 370] width 524 height 174
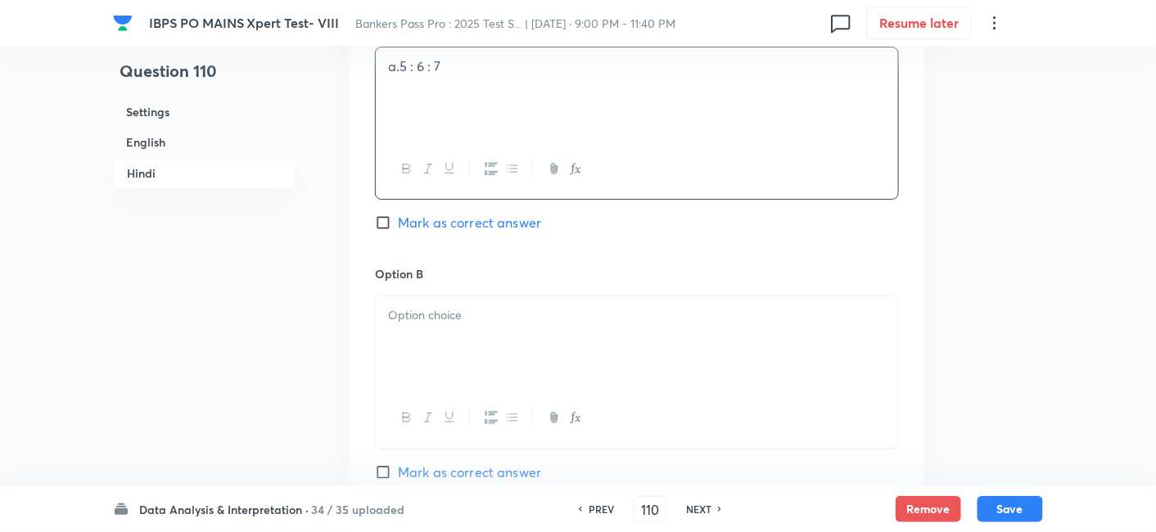
scroll to position [3803, 0]
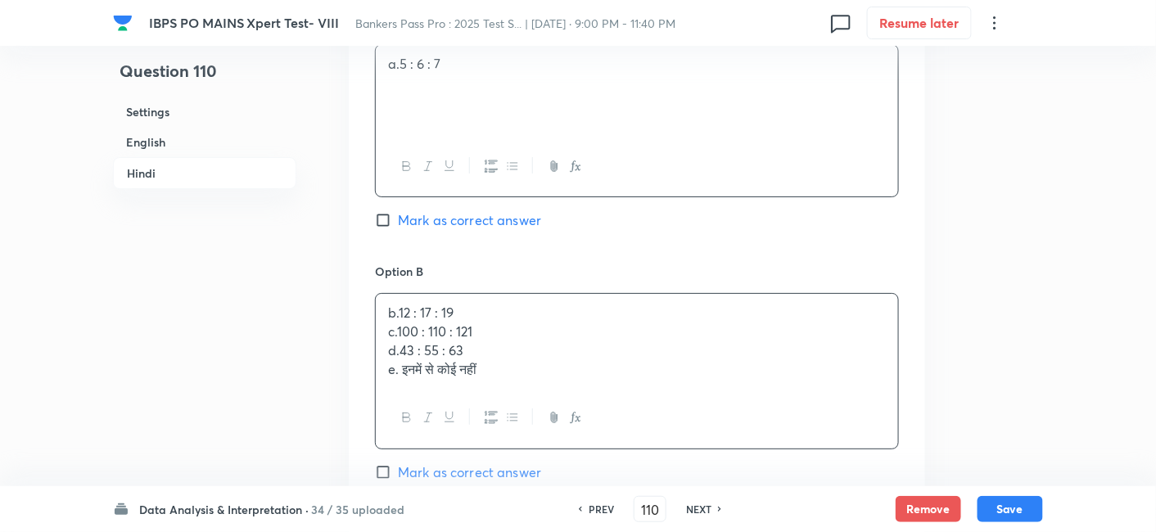
click at [427, 294] on div "b.12 : 17 : 19 c.100 : 110 : 121 d.43 : 55 : 63 e. इनमें से कोई नहीं" at bounding box center [637, 341] width 522 height 94
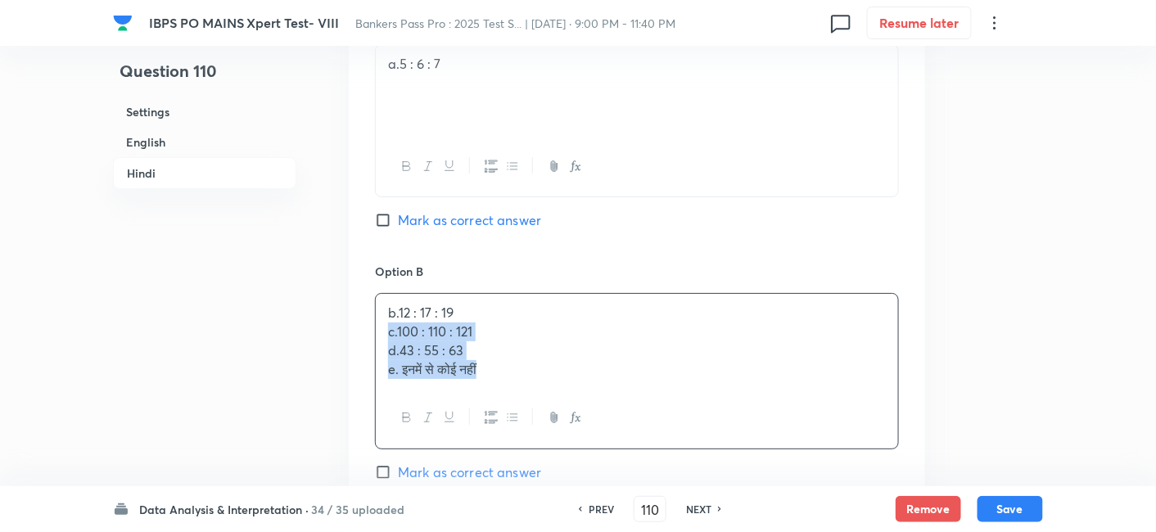
drag, startPoint x: 390, startPoint y: 269, endPoint x: 621, endPoint y: 390, distance: 260.8
click at [621, 390] on div "Option B b.12 : 17 : 19 c.100 : 110 : 121 d.43 : 55 : 63 e. इनमें से कोई नहीं M…" at bounding box center [637, 388] width 524 height 251
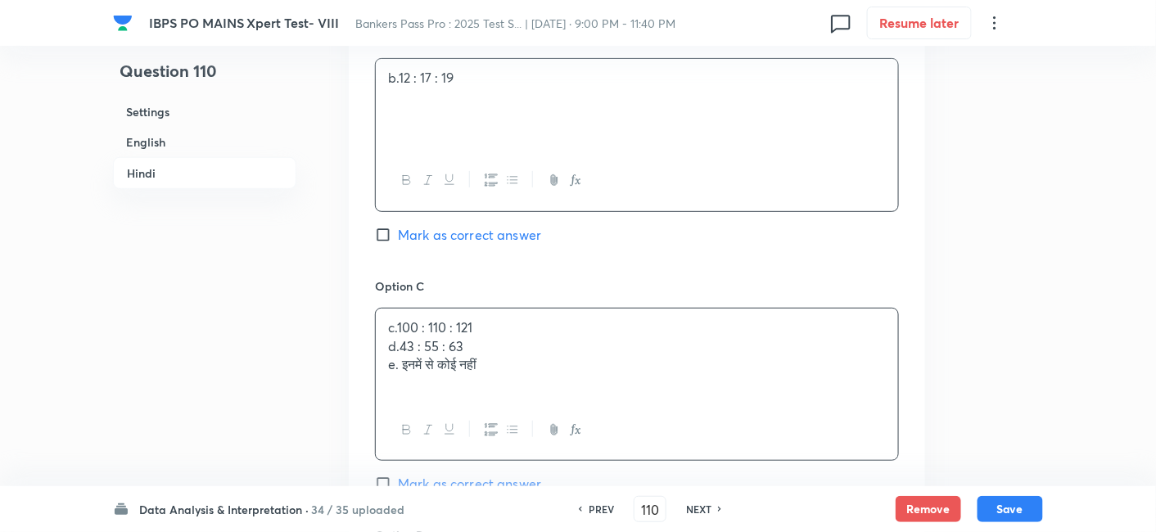
click at [456, 309] on div "c.100 : 110 : 121 d.43 : 55 : 63 e. इनमें से कोई नहीं" at bounding box center [637, 355] width 522 height 92
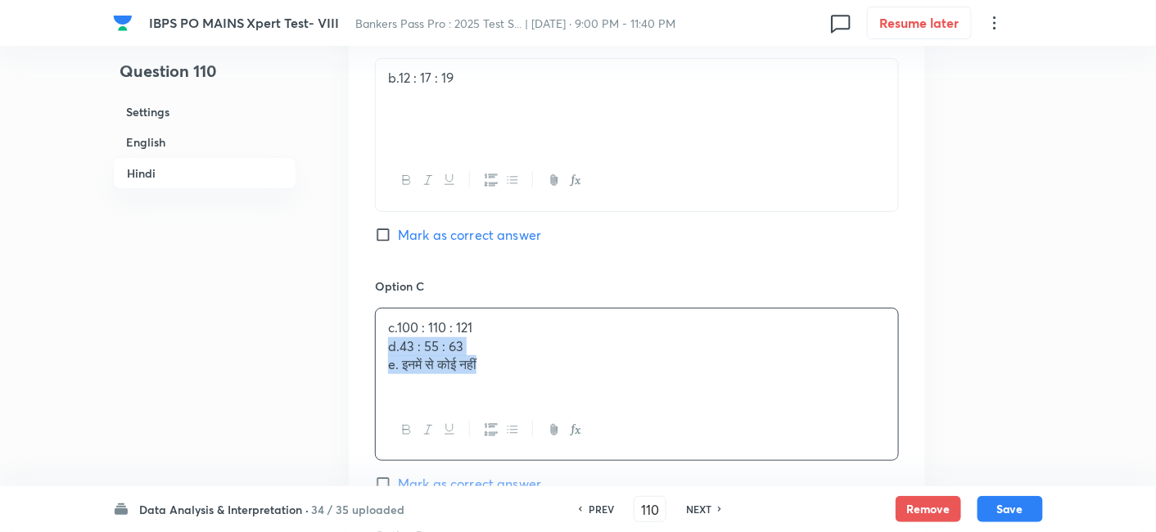
drag, startPoint x: 381, startPoint y: 289, endPoint x: 590, endPoint y: 366, distance: 223.3
click at [590, 366] on div "c.100 : 110 : 121 d.43 : 55 : 63 e. इनमें से कोई नहीं" at bounding box center [637, 384] width 524 height 153
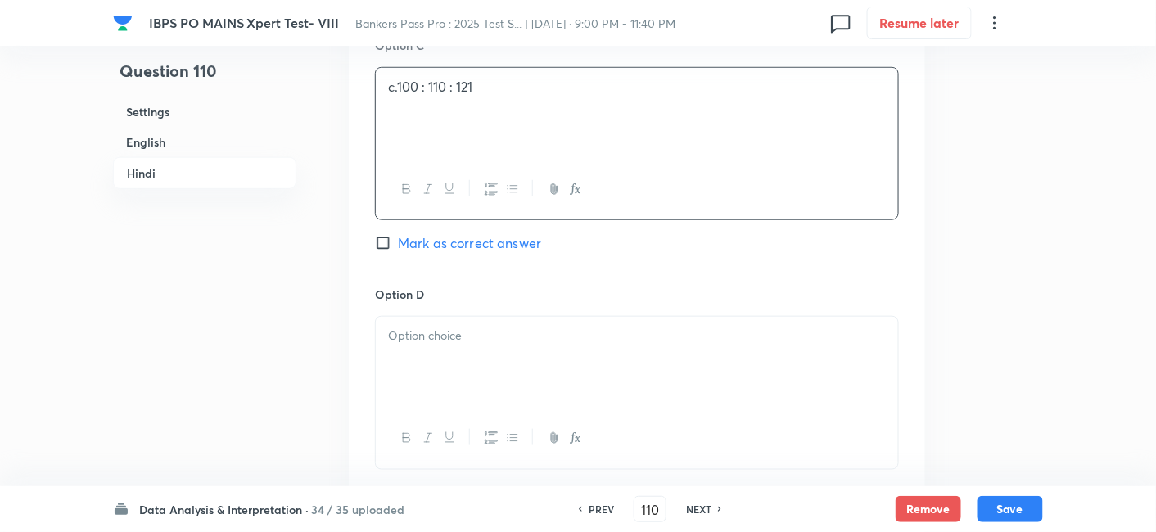
scroll to position [4282, 0]
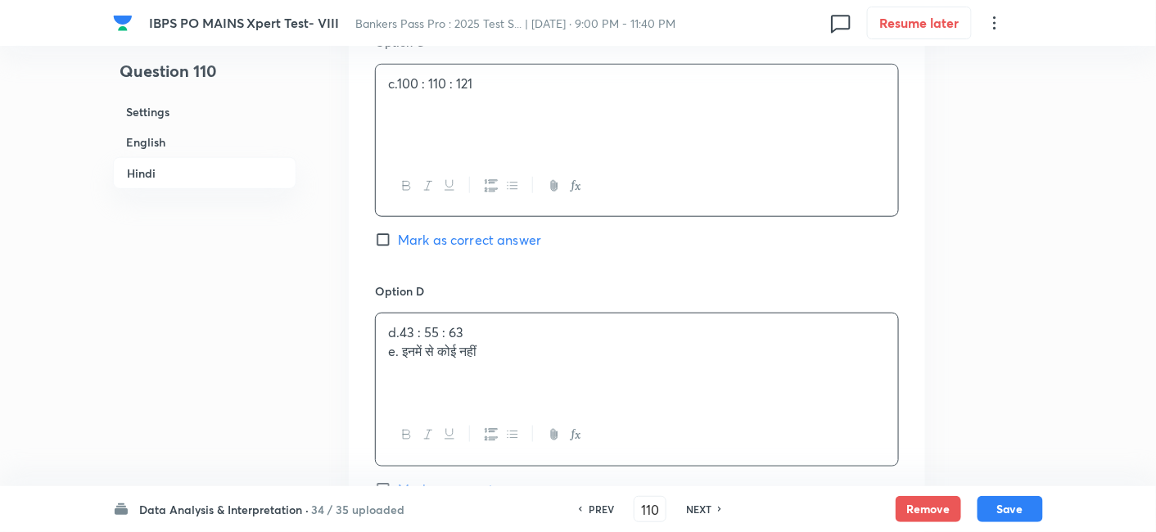
click at [420, 314] on div "d.43 : 55 : 63 e. इनमें से कोई नहीं" at bounding box center [637, 360] width 522 height 92
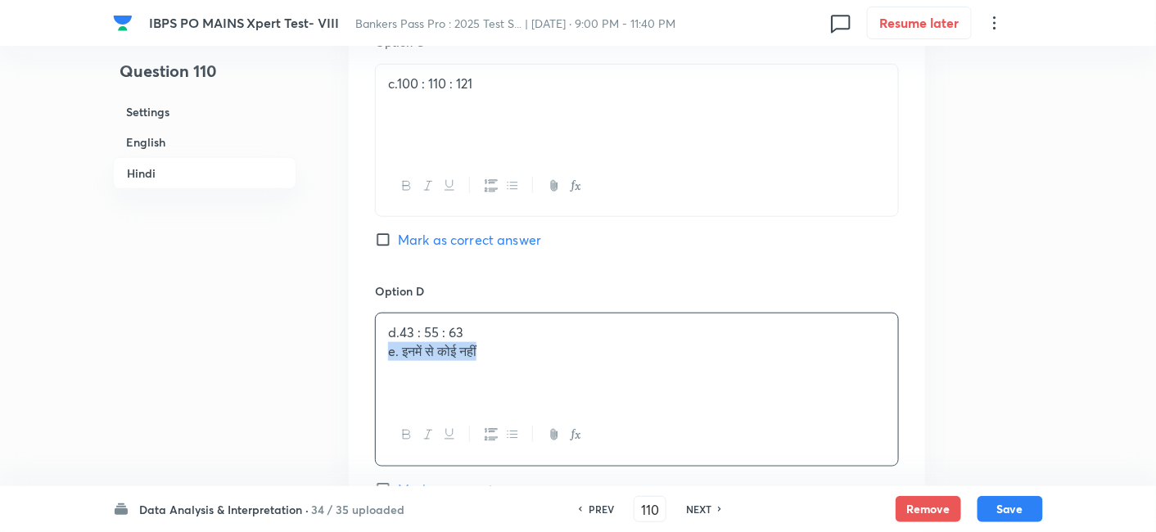
drag, startPoint x: 382, startPoint y: 296, endPoint x: 621, endPoint y: 340, distance: 243.1
click at [621, 340] on div "d.43 : 55 : 63 e. इनमें से कोई नहीं" at bounding box center [637, 360] width 522 height 92
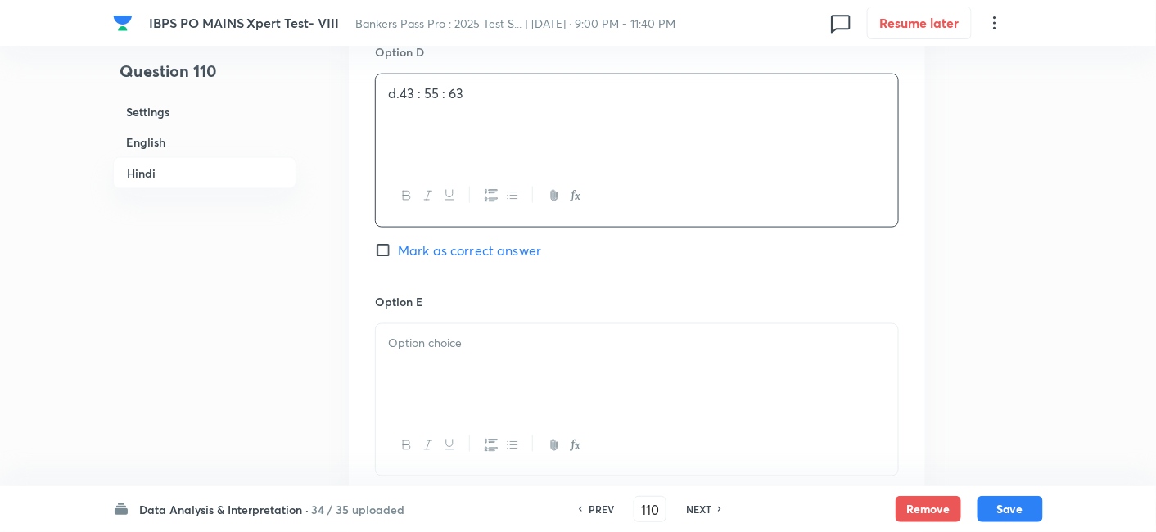
click at [621, 340] on div at bounding box center [637, 370] width 522 height 92
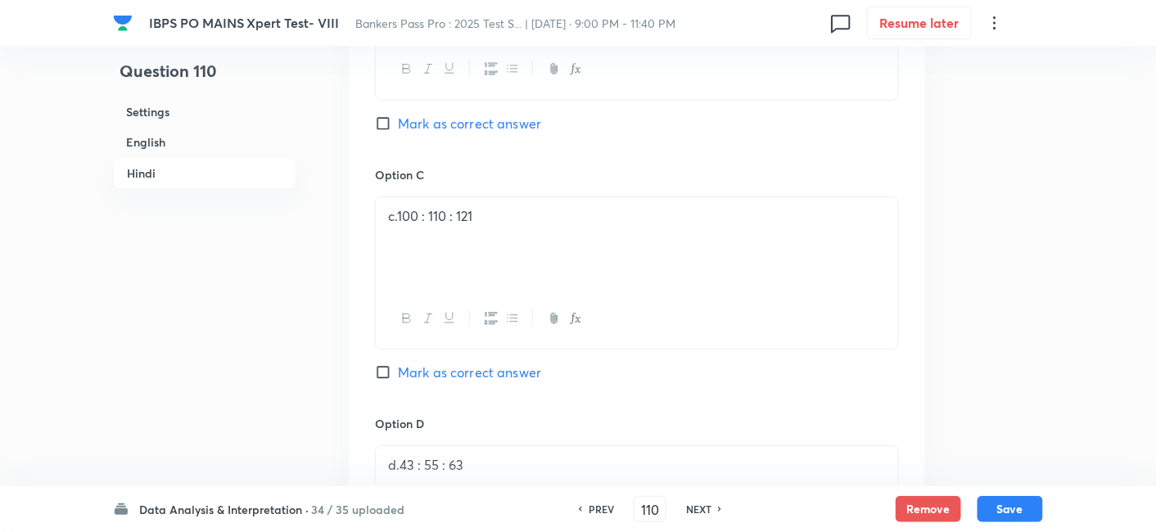
scroll to position [4133, 0]
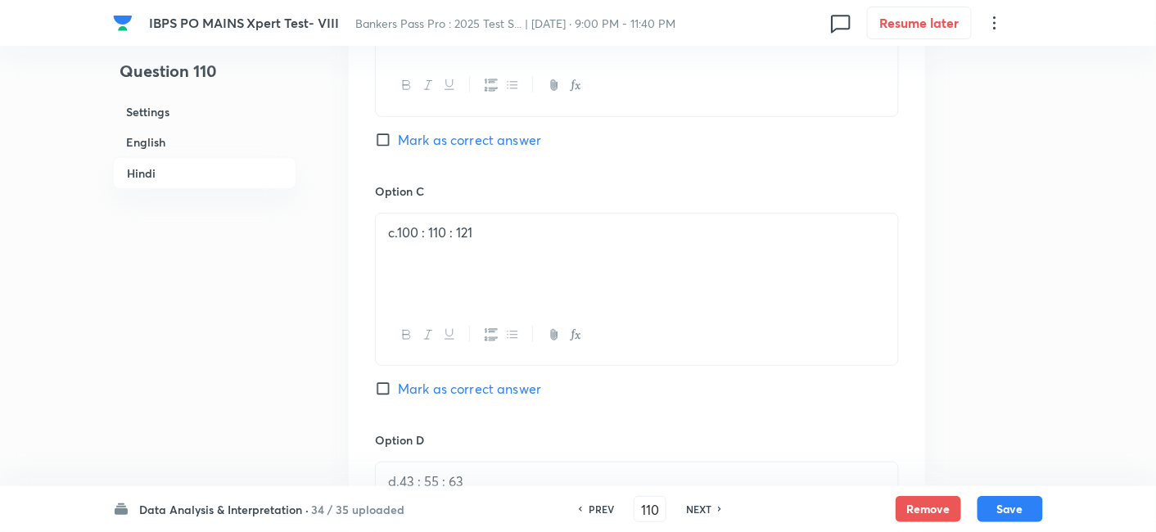
click at [496, 379] on span "Mark as correct answer" at bounding box center [469, 389] width 143 height 20
click at [398, 381] on input "Mark as correct answer" at bounding box center [386, 389] width 23 height 16
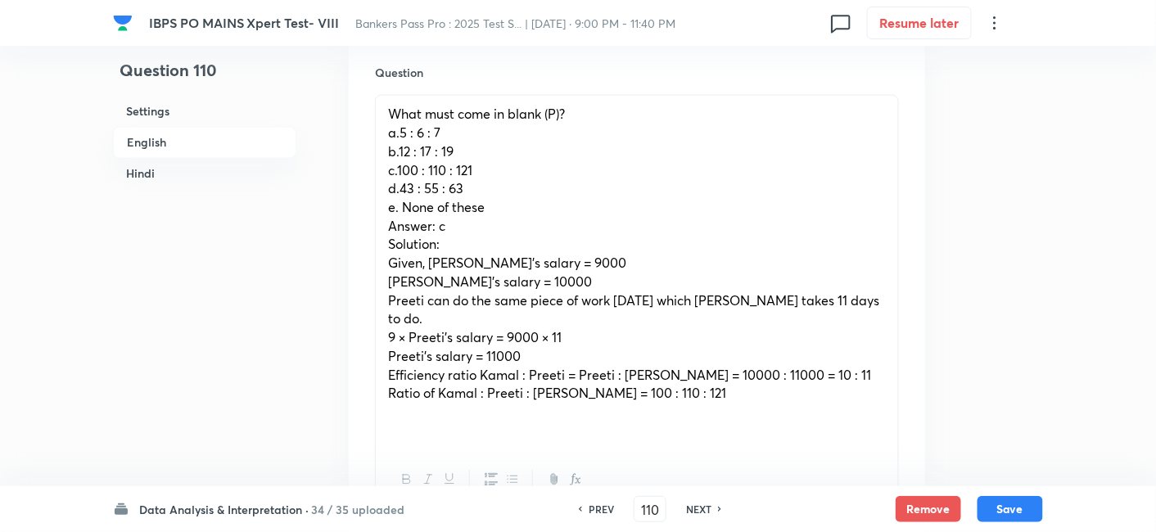
scroll to position [942, 0]
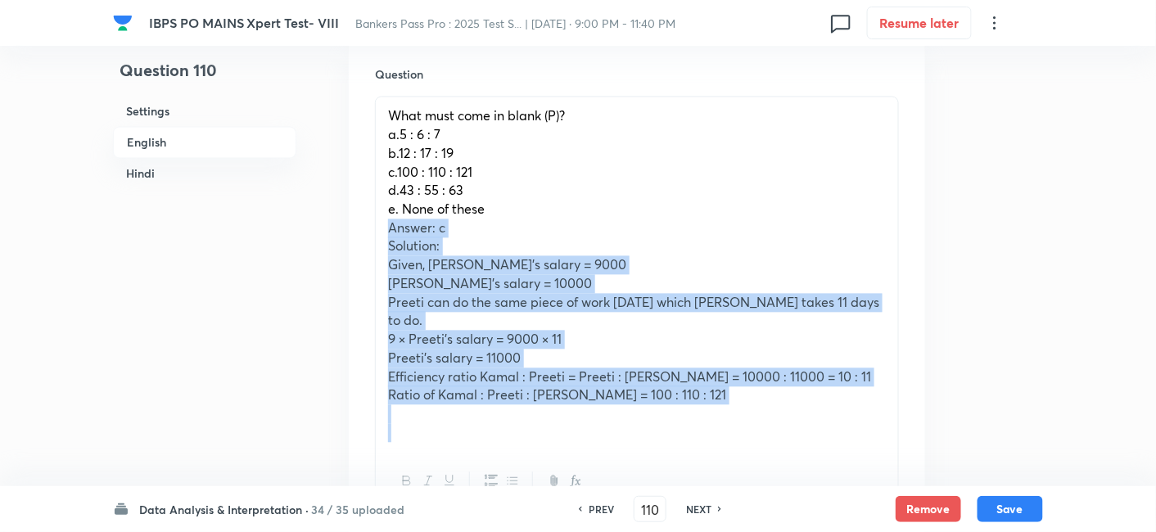
drag, startPoint x: 388, startPoint y: 190, endPoint x: 744, endPoint y: 382, distance: 404.8
click at [744, 382] on div "What must come in blank (P)? a.5 : 6 : 7 b.12 : 17 : 19 c.100 : 110 : 121 d.43 …" at bounding box center [637, 274] width 522 height 355
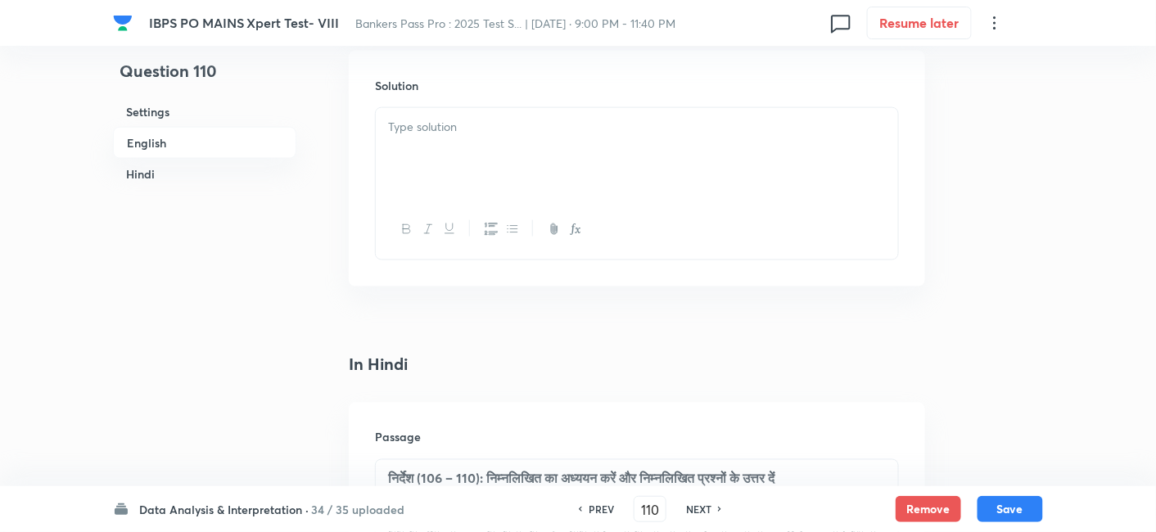
scroll to position [2566, 0]
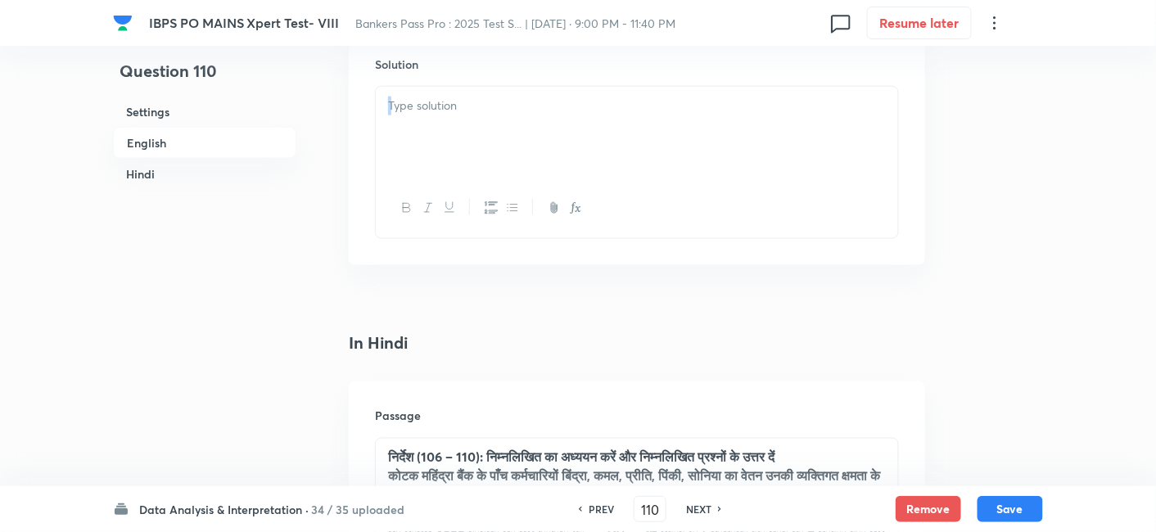
drag, startPoint x: 539, startPoint y: 143, endPoint x: 491, endPoint y: 112, distance: 56.8
click at [491, 112] on div at bounding box center [637, 162] width 524 height 153
click at [491, 112] on div at bounding box center [637, 133] width 522 height 92
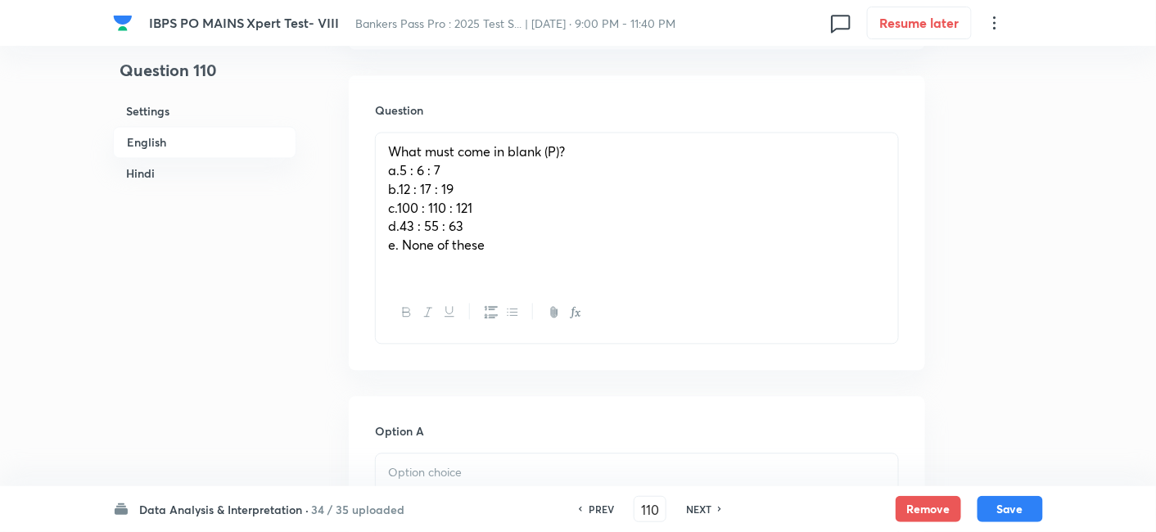
scroll to position [906, 0]
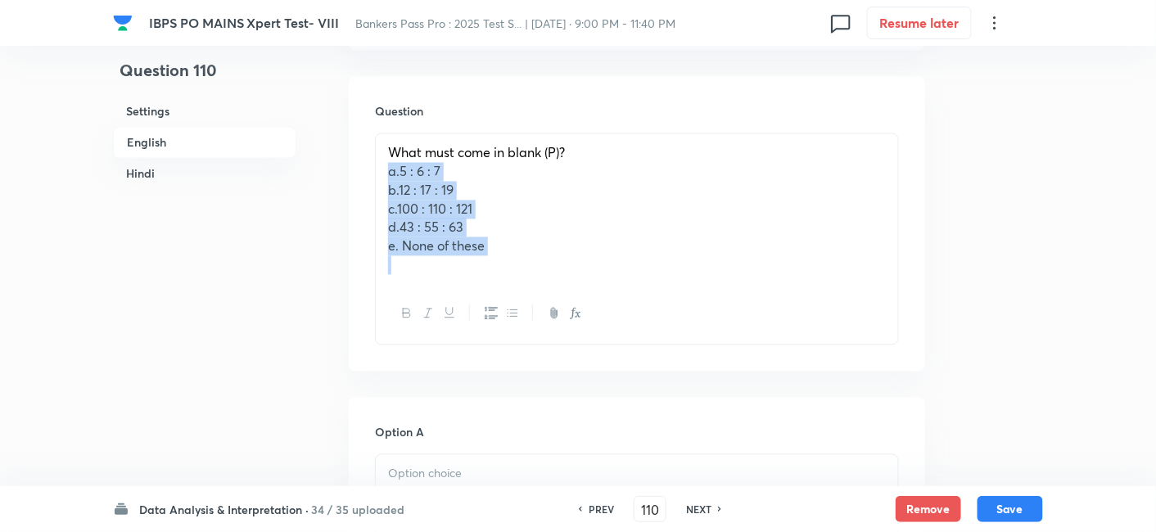
drag, startPoint x: 388, startPoint y: 134, endPoint x: 636, endPoint y: 301, distance: 299.1
click at [636, 301] on div "What must come in blank (P)? a.5 : 6 : 7 b.12 : 17 : 19 c.100 : 110 : 121 d.43 …" at bounding box center [637, 238] width 524 height 211
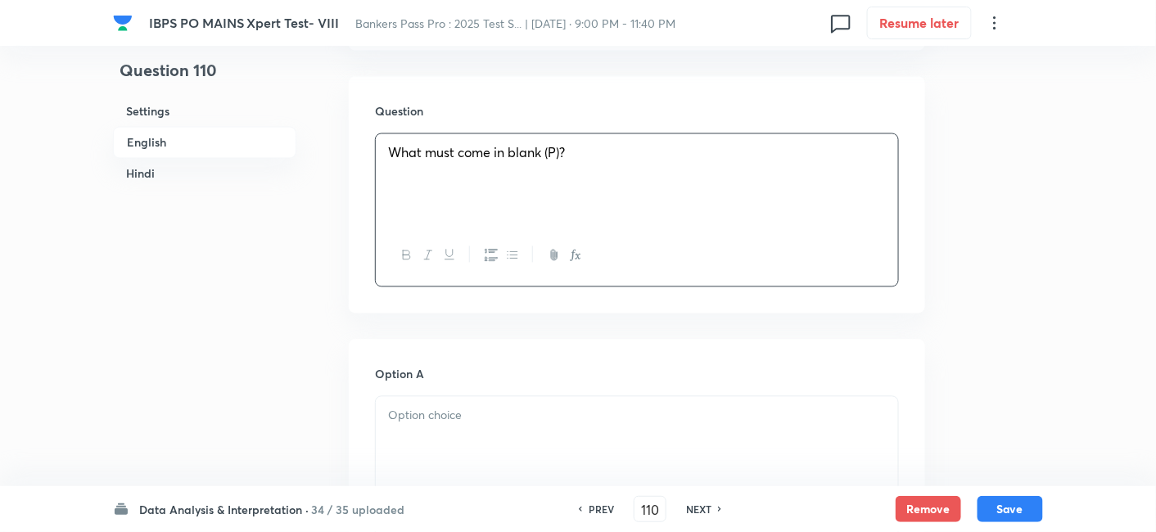
scroll to position [1099, 0]
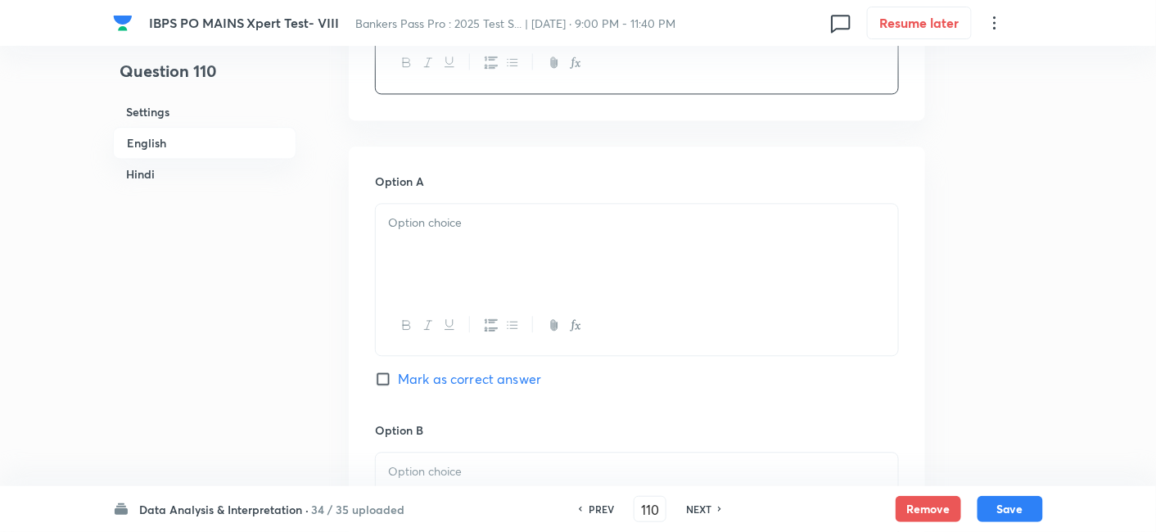
click at [455, 214] on p at bounding box center [637, 223] width 498 height 19
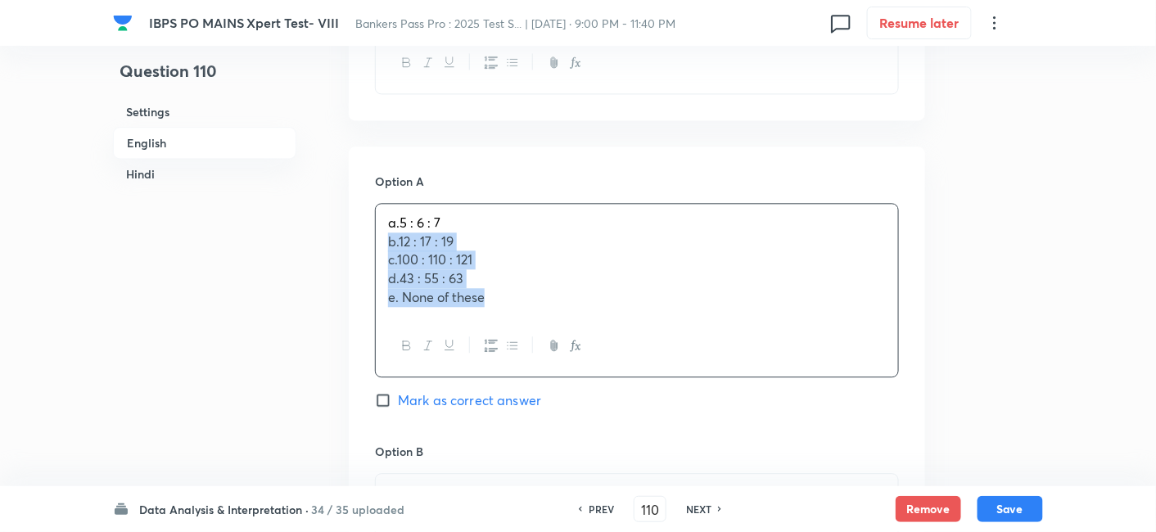
drag, startPoint x: 383, startPoint y: 203, endPoint x: 583, endPoint y: 342, distance: 243.5
click at [583, 342] on div "Option A a.5 : 6 : 7 b.12 : 17 : 19 c.100 : 110 : 121 d.43 : 55 : 63 e. None of…" at bounding box center [637, 308] width 524 height 270
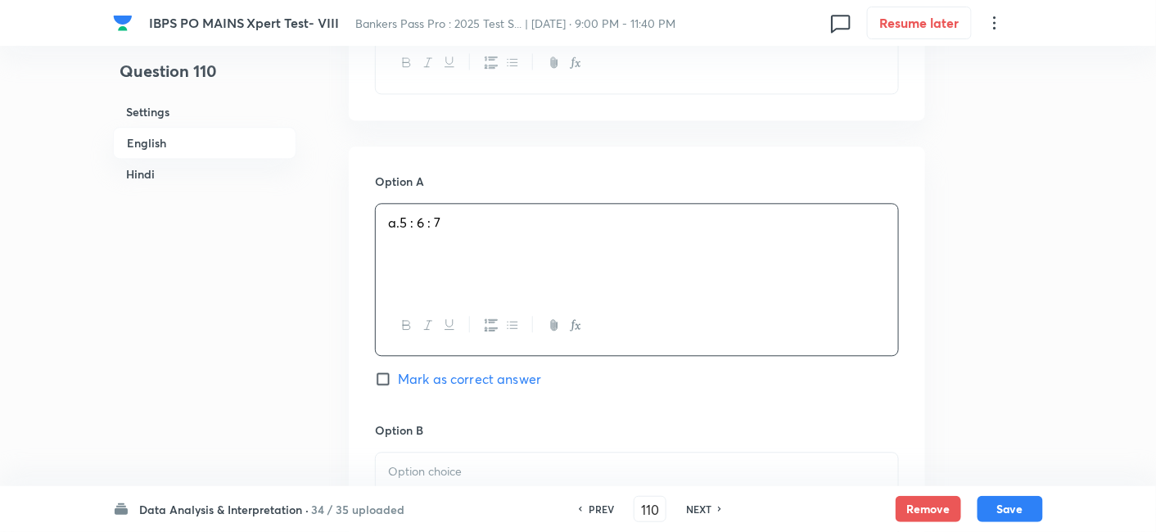
scroll to position [1330, 0]
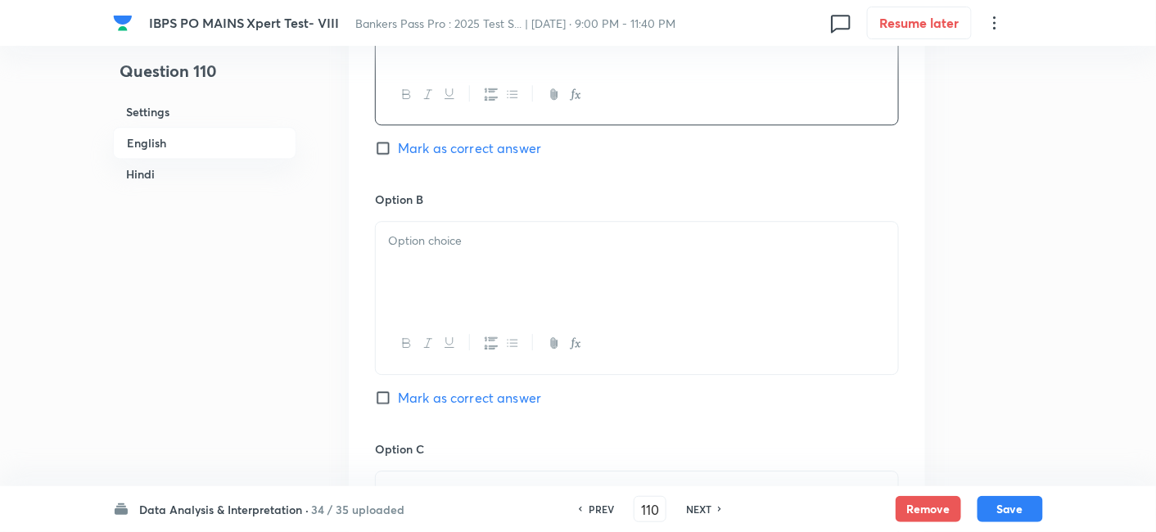
click at [430, 233] on div at bounding box center [637, 268] width 522 height 92
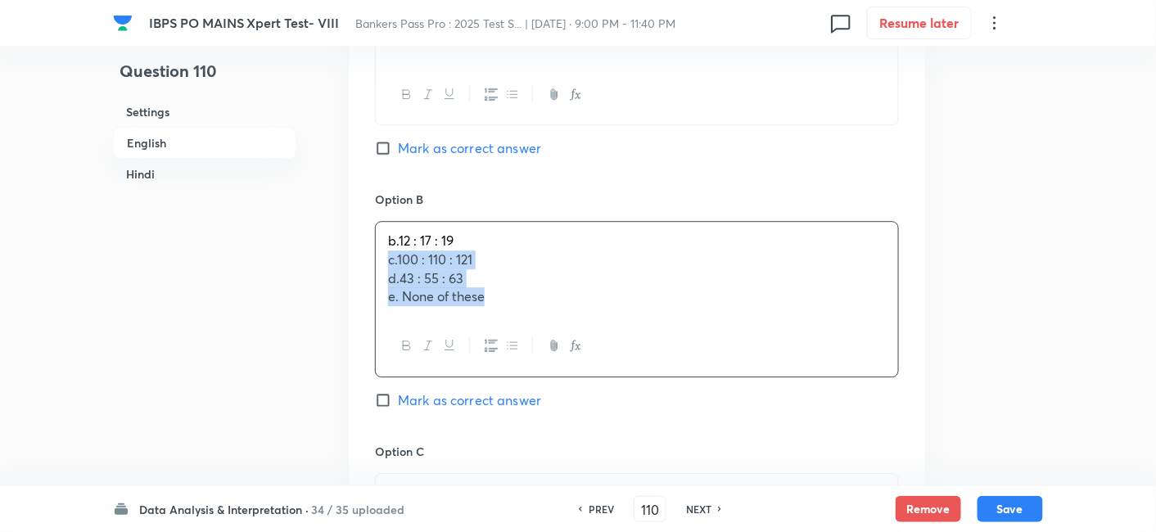
drag, startPoint x: 378, startPoint y: 220, endPoint x: 644, endPoint y: 329, distance: 287.5
click at [644, 329] on div "b.12 : 17 : 19 c.100 : 110 : 121 d.43 : 55 : 63 e. None of these" at bounding box center [637, 299] width 524 height 156
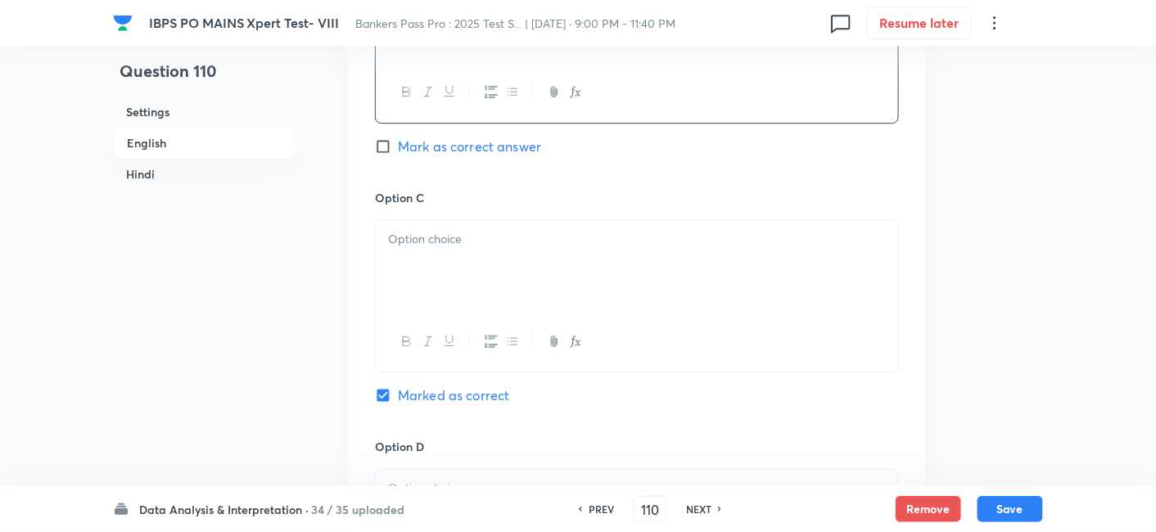
click at [474, 230] on p at bounding box center [637, 239] width 498 height 19
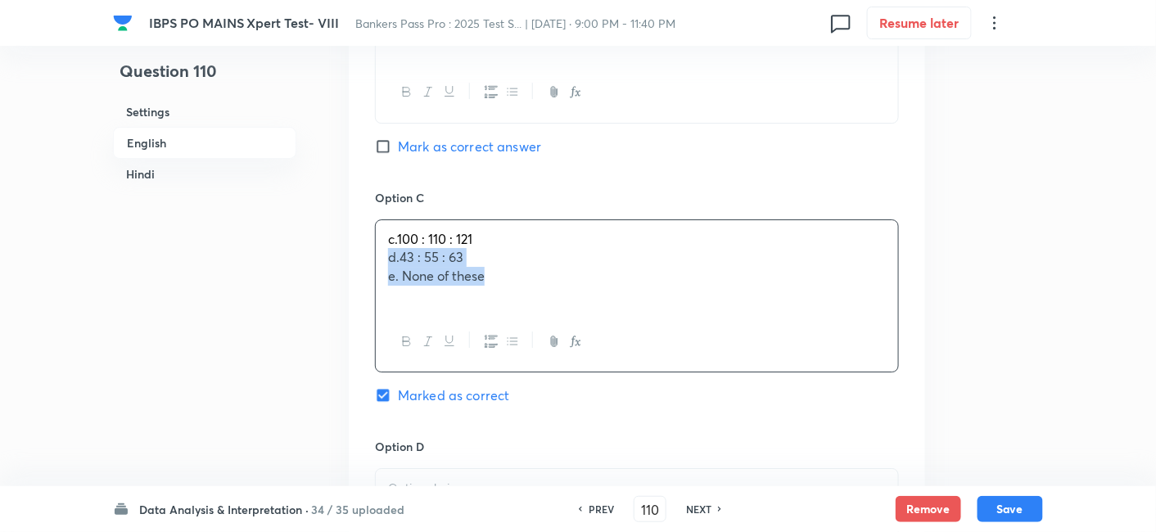
drag, startPoint x: 386, startPoint y: 223, endPoint x: 615, endPoint y: 305, distance: 243.4
click at [615, 305] on div "c.100 : 110 : 121 d.43 : 55 : 63 e. None of these" at bounding box center [637, 295] width 524 height 153
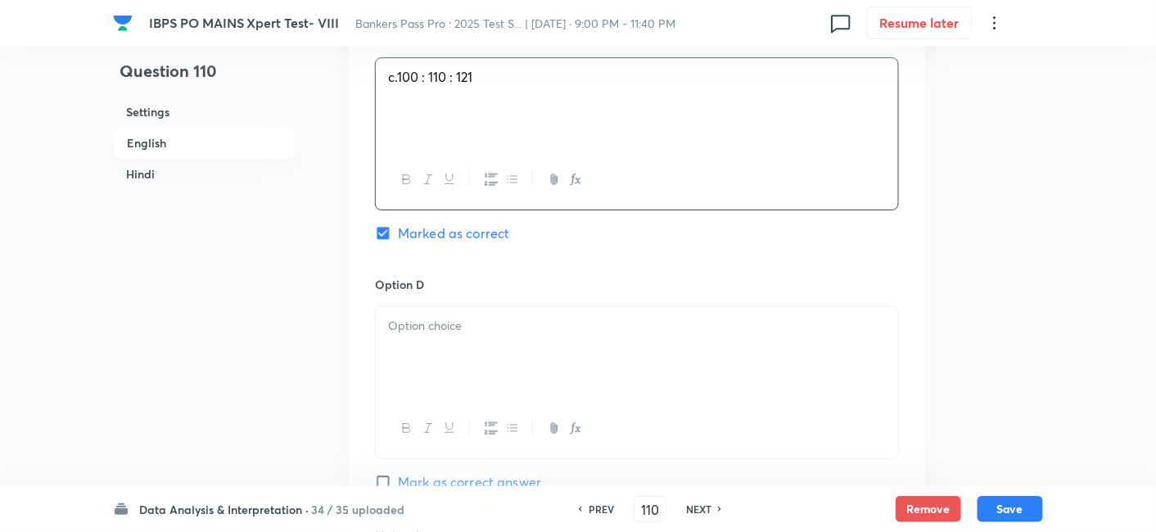
scroll to position [1745, 0]
click at [481, 326] on div at bounding box center [637, 351] width 522 height 92
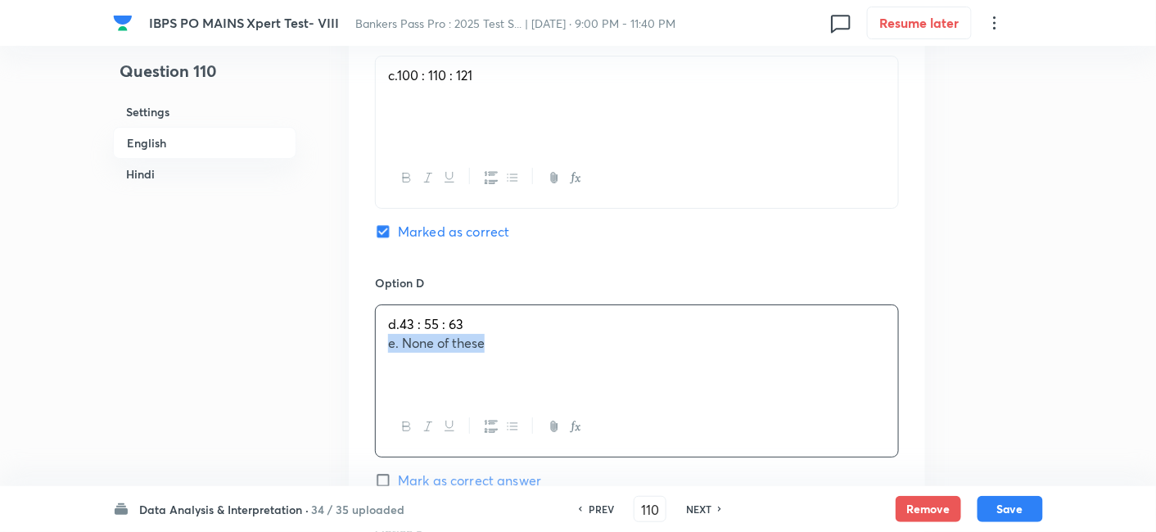
drag, startPoint x: 386, startPoint y: 305, endPoint x: 576, endPoint y: 366, distance: 200.4
click at [576, 366] on div "d.43 : 55 : 63 e. None of these" at bounding box center [637, 381] width 524 height 153
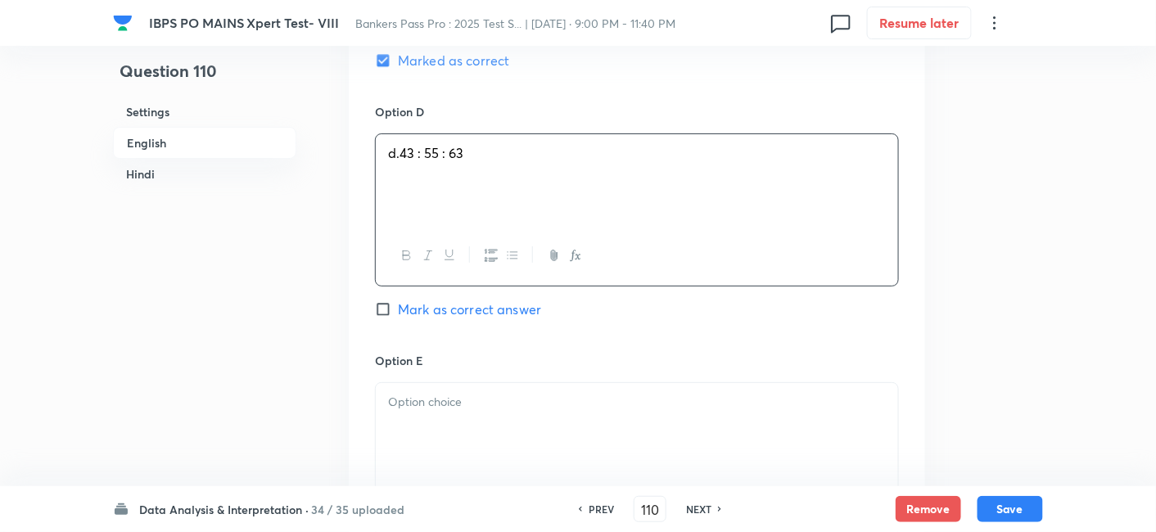
click at [576, 393] on p at bounding box center [637, 402] width 498 height 19
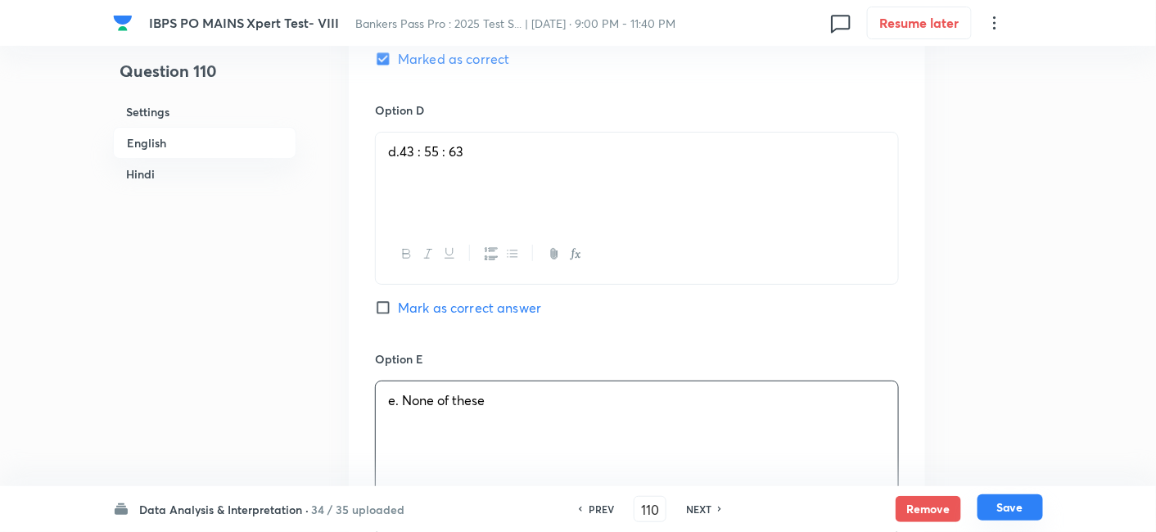
click at [1015, 511] on button "Save" at bounding box center [1011, 508] width 66 height 26
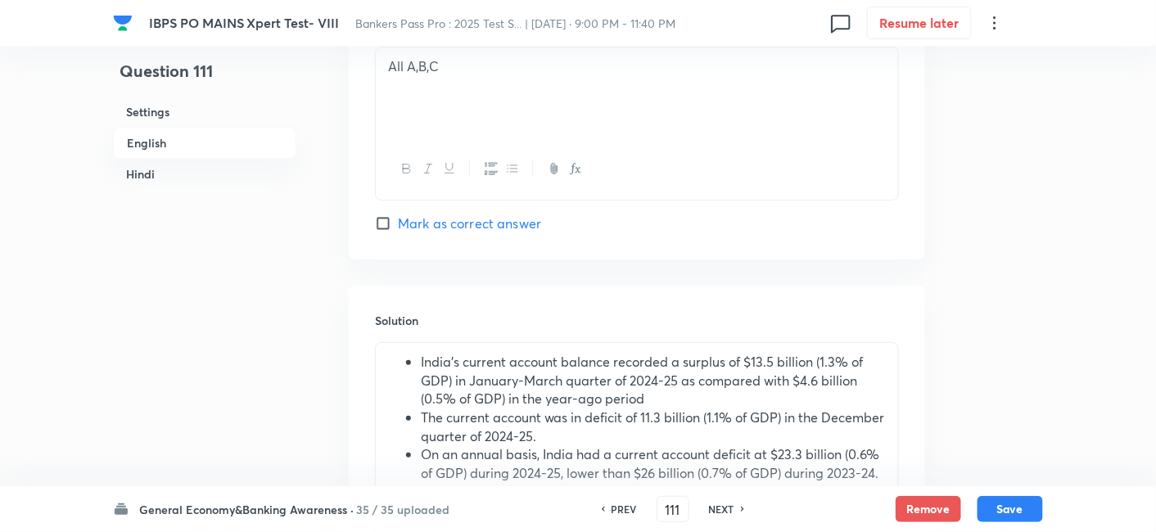
click at [120, 15] on img at bounding box center [123, 23] width 20 height 20
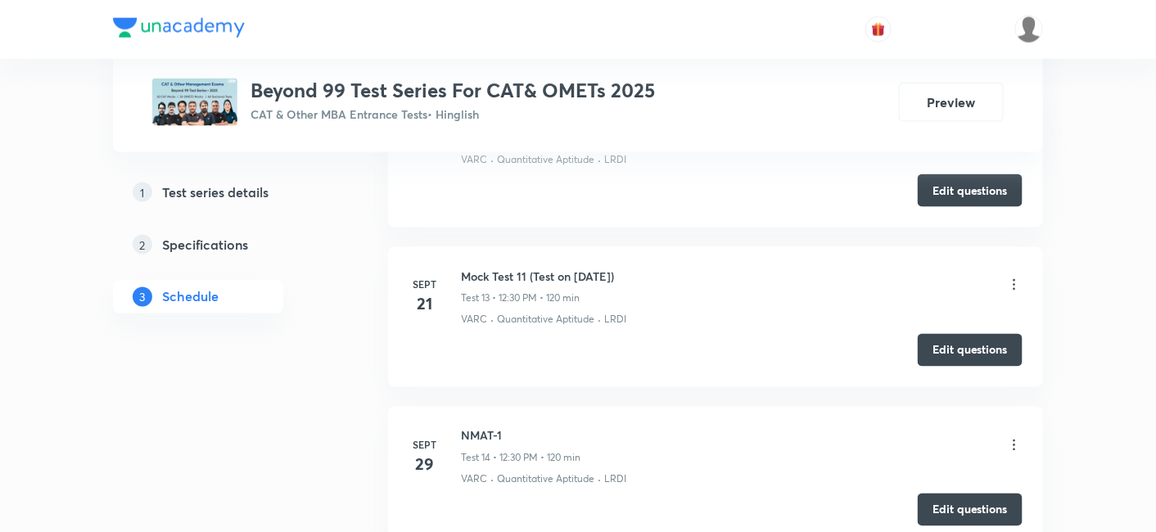
scroll to position [2624, 0]
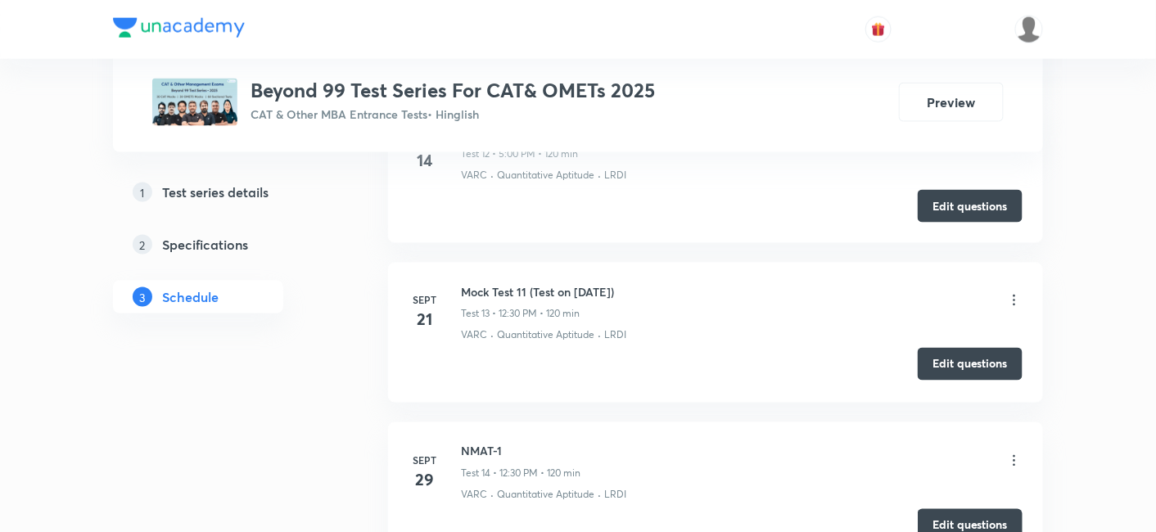
click at [985, 348] on button "Edit questions" at bounding box center [970, 364] width 105 height 33
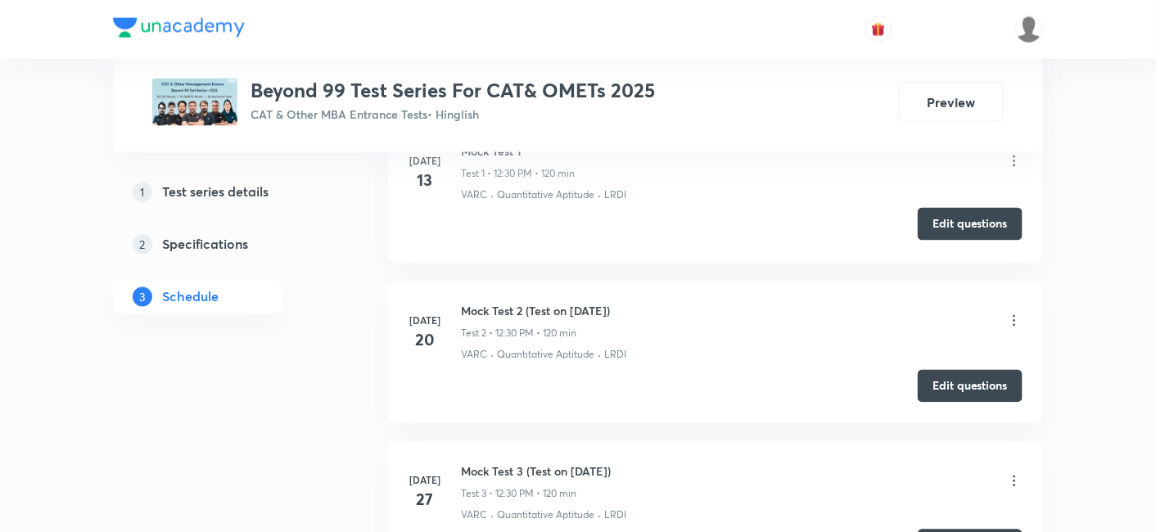
click at [963, 217] on button "Edit questions" at bounding box center [970, 224] width 105 height 33
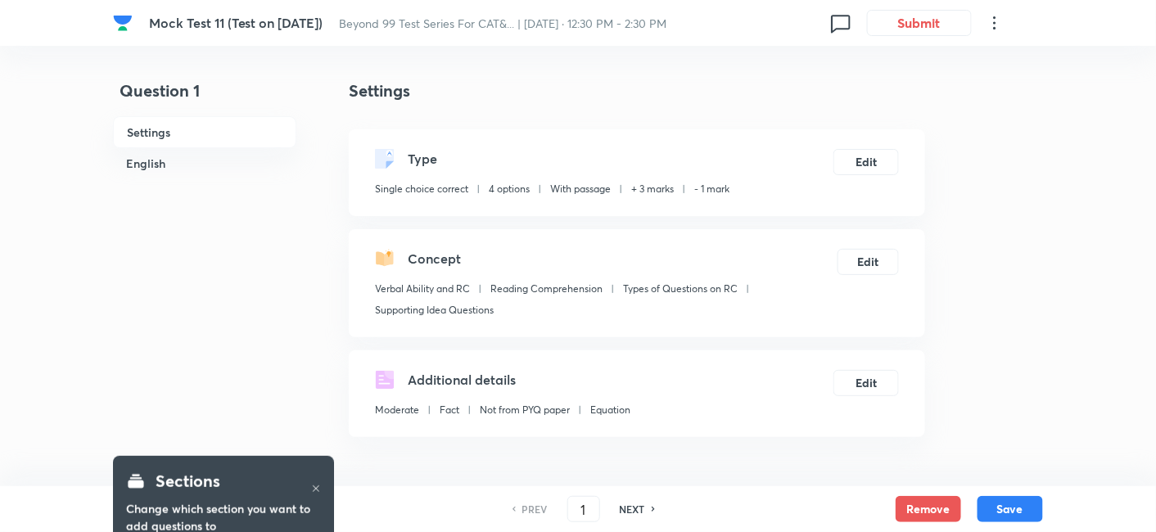
scroll to position [407, 0]
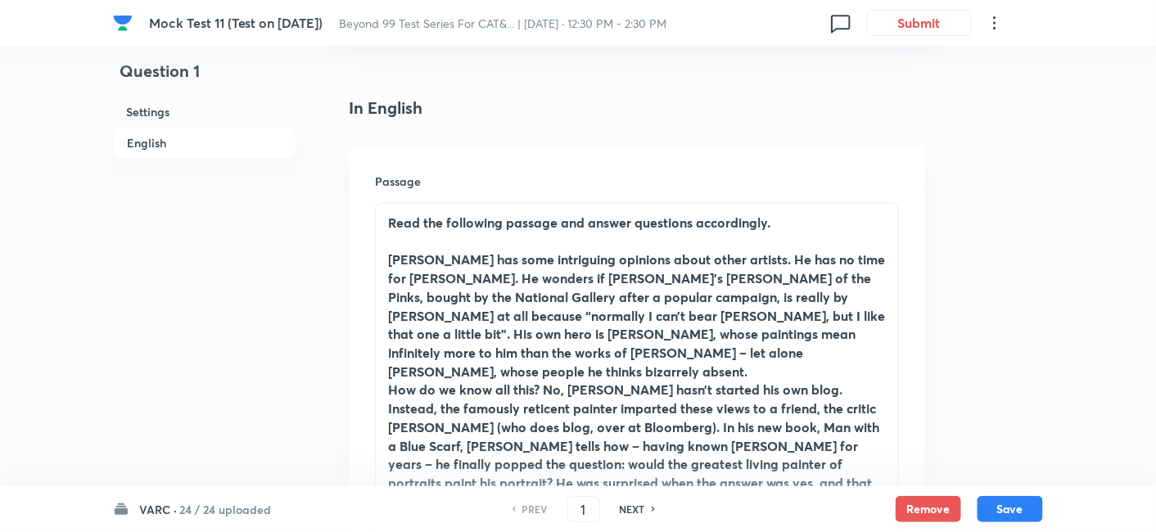
click at [245, 505] on h6 "24 / 24 uploaded" at bounding box center [225, 509] width 92 height 17
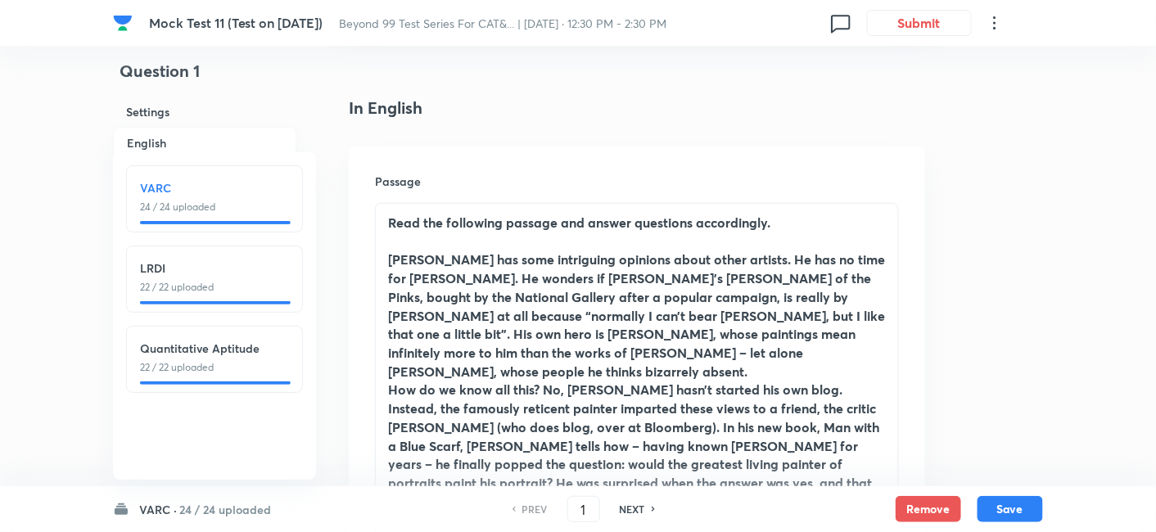
click at [228, 379] on div "Quantitative Aptitude 22 / 22 uploaded" at bounding box center [214, 359] width 177 height 67
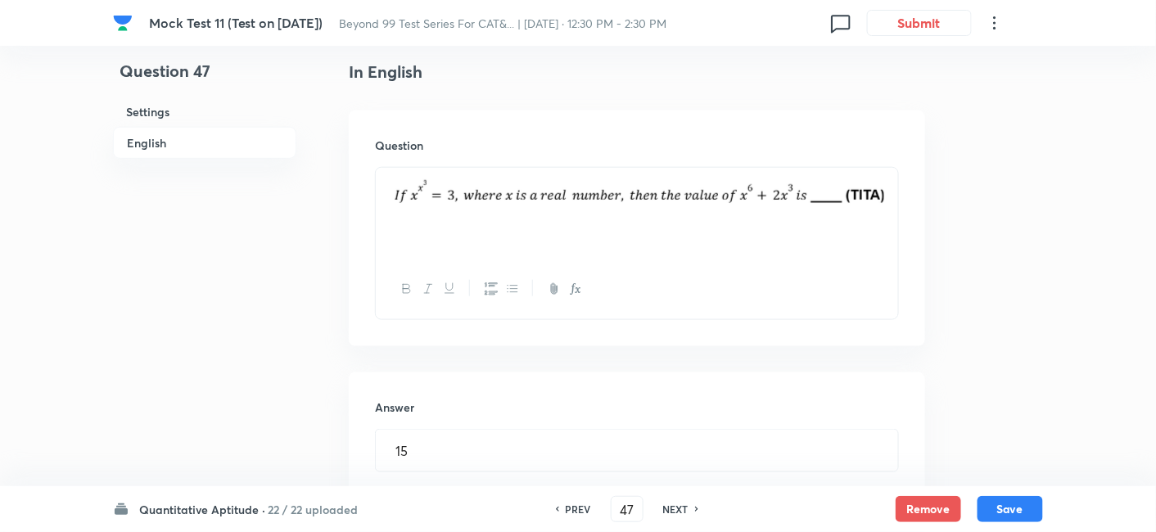
scroll to position [423, 0]
click at [680, 508] on h6 "NEXT" at bounding box center [675, 509] width 25 height 15
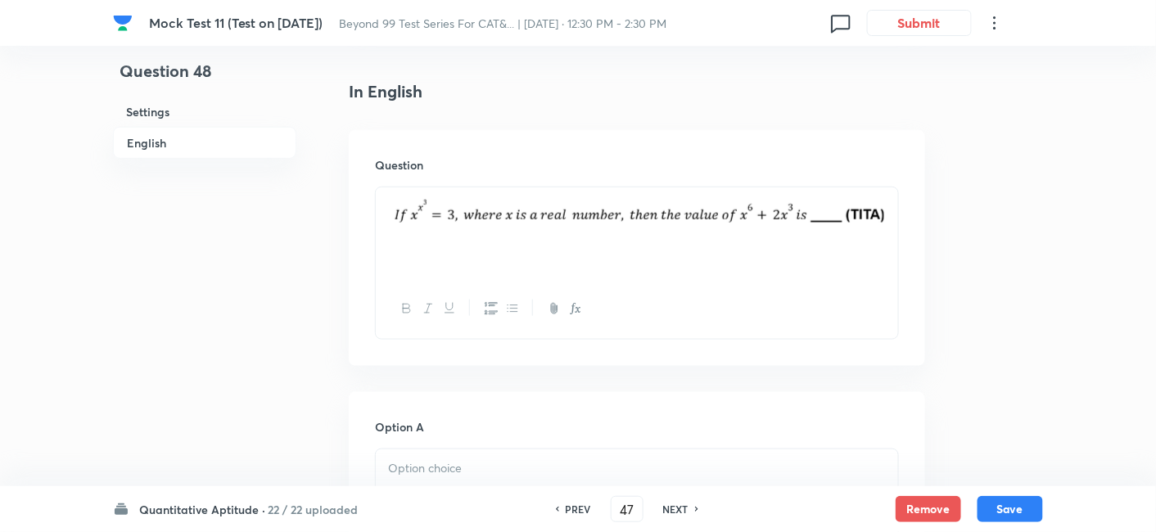
type input "48"
checkbox input "true"
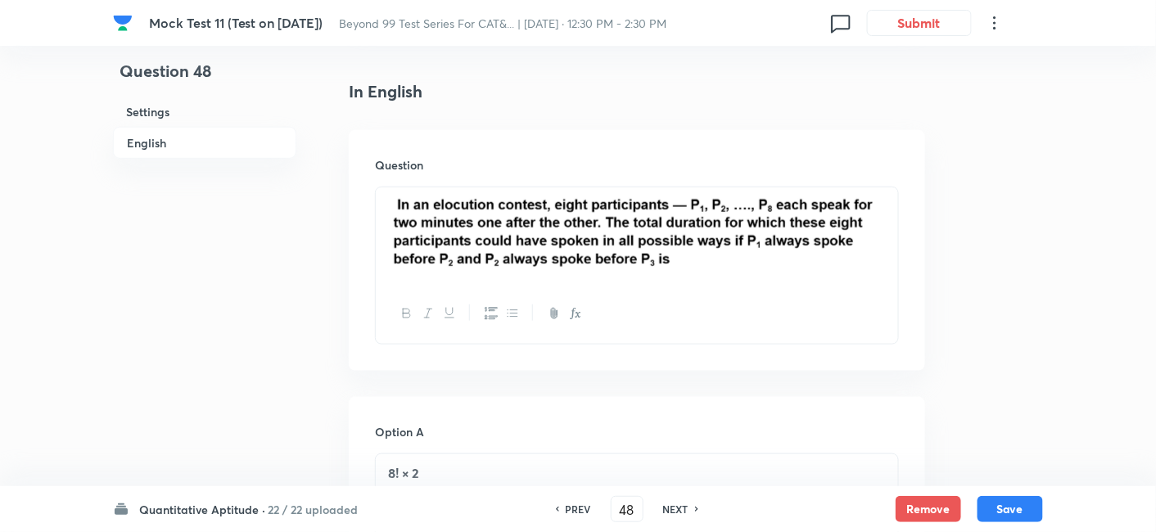
click at [680, 508] on h6 "NEXT" at bounding box center [675, 509] width 25 height 15
type input "49"
checkbox input "false"
checkbox input "true"
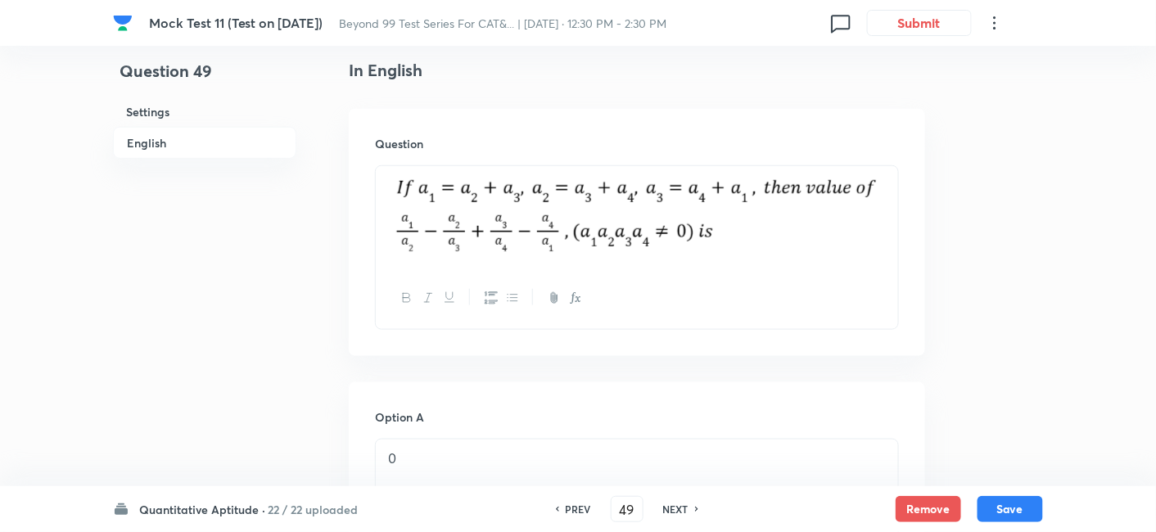
click at [680, 508] on h6 "NEXT" at bounding box center [675, 509] width 25 height 15
type input "50"
checkbox input "false"
checkbox input "true"
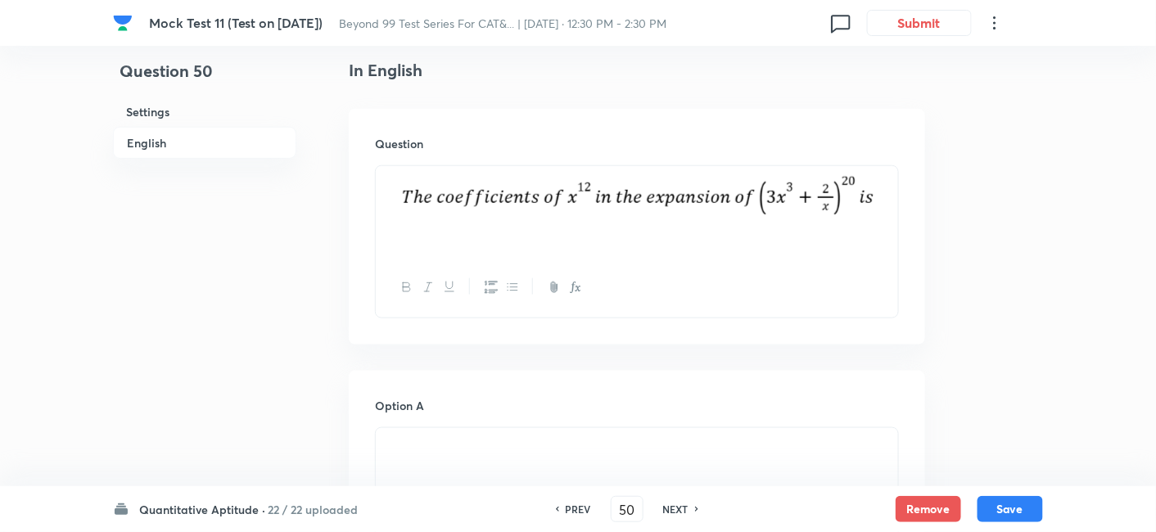
click at [680, 508] on h6 "NEXT" at bounding box center [675, 509] width 25 height 15
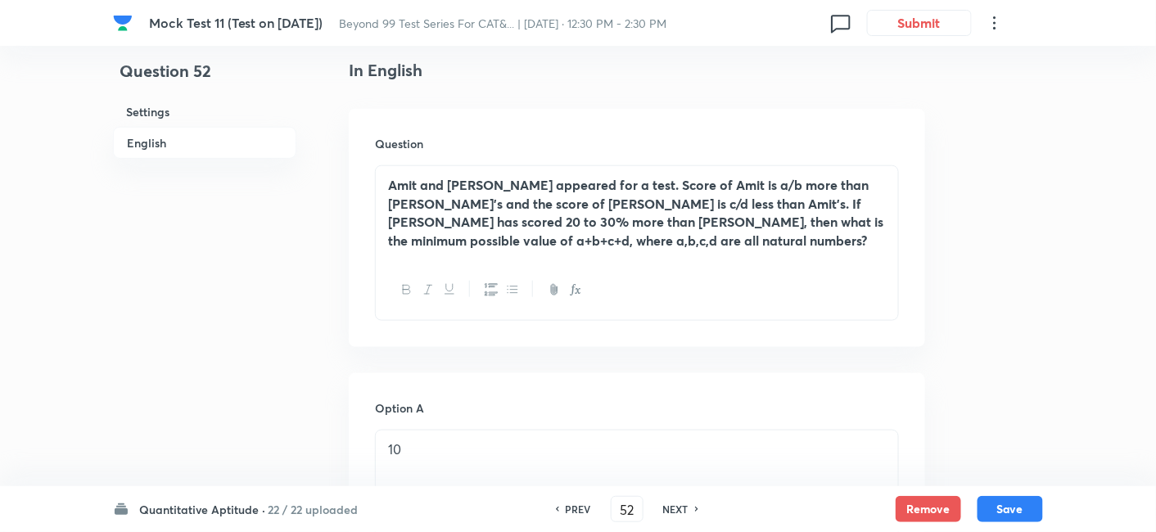
click at [680, 508] on h6 "NEXT" at bounding box center [675, 509] width 25 height 15
type input "53"
checkbox input "false"
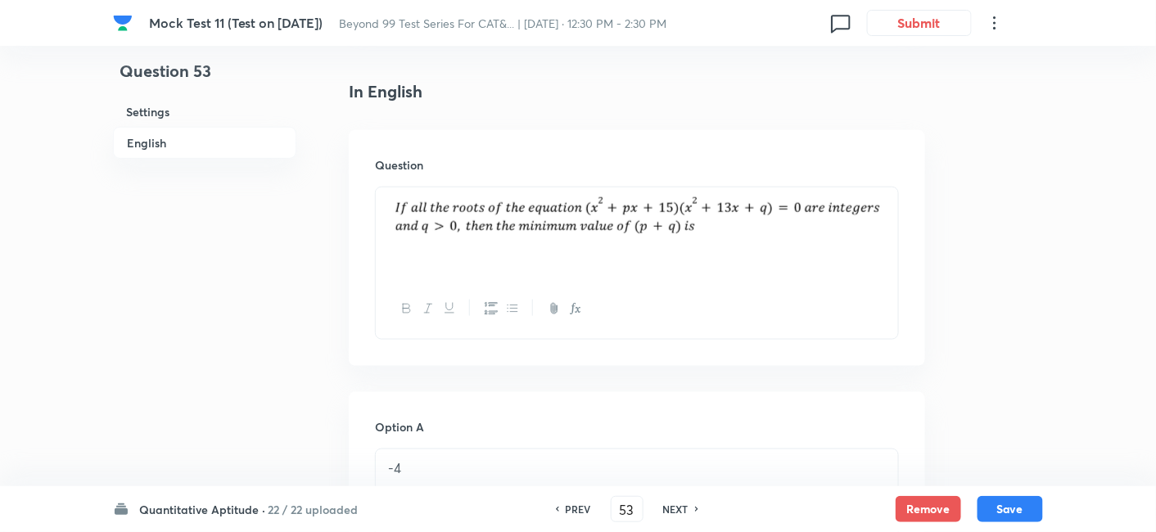
checkbox input "true"
click at [680, 508] on h6 "NEXT" at bounding box center [675, 509] width 25 height 15
type input "54"
checkbox input "false"
checkbox input "true"
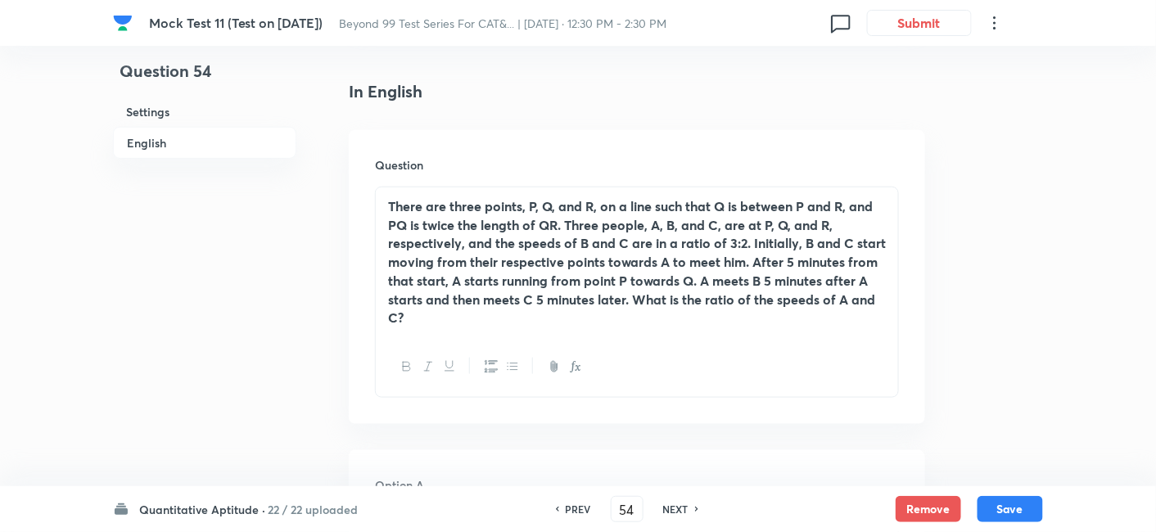
click at [680, 508] on h6 "NEXT" at bounding box center [675, 509] width 25 height 15
type input "55"
checkbox input "true"
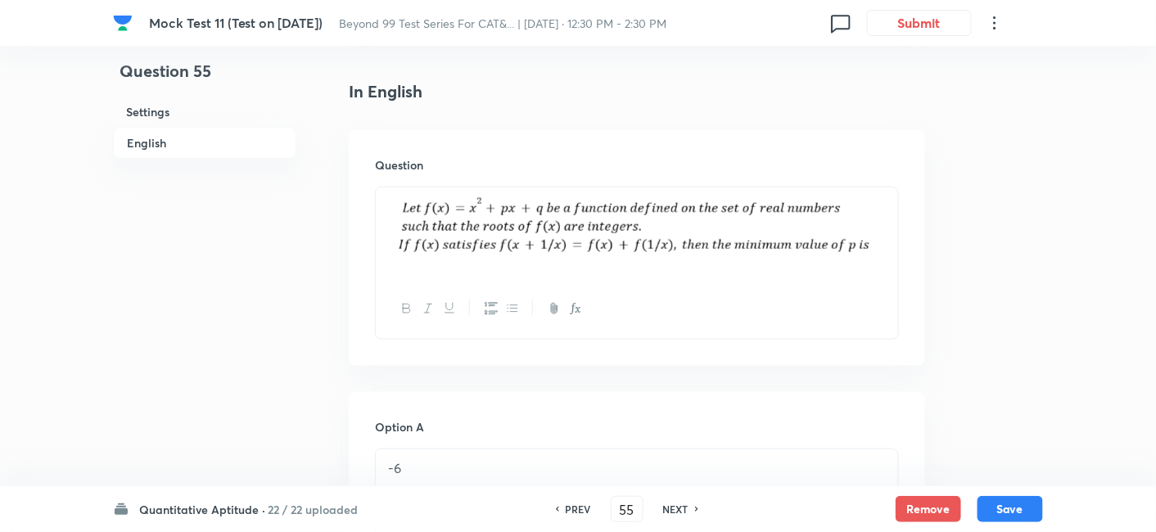
click at [680, 508] on h6 "NEXT" at bounding box center [675, 509] width 25 height 15
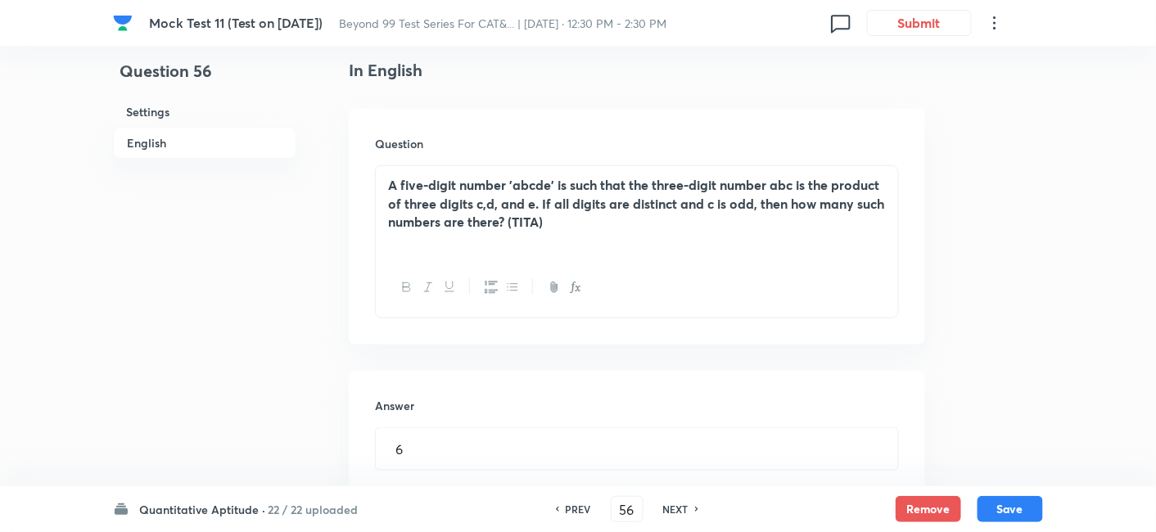
click at [680, 508] on h6 "NEXT" at bounding box center [675, 509] width 25 height 15
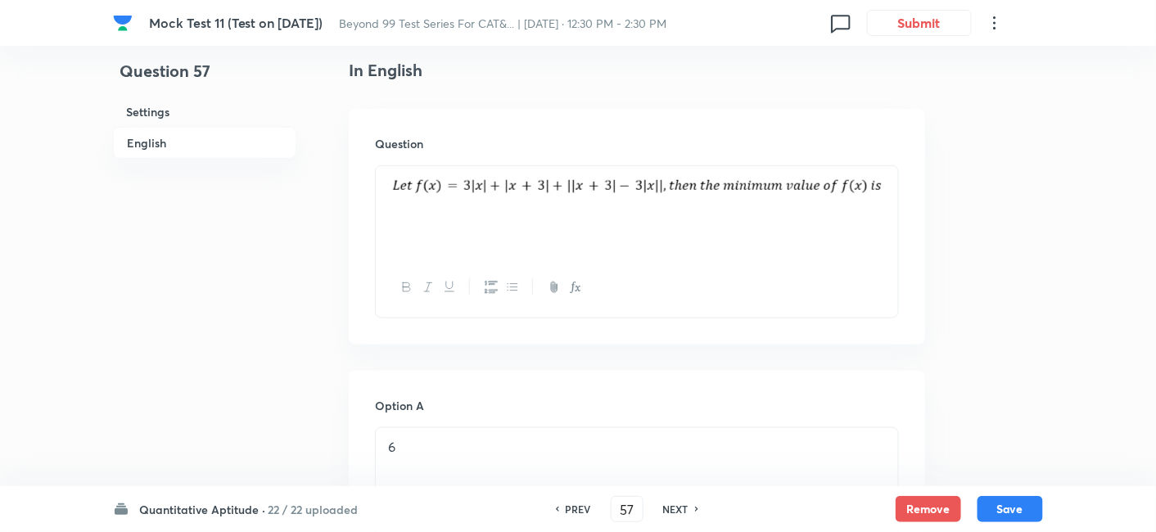
click at [680, 508] on h6 "NEXT" at bounding box center [675, 509] width 25 height 15
type input "58"
checkbox input "true"
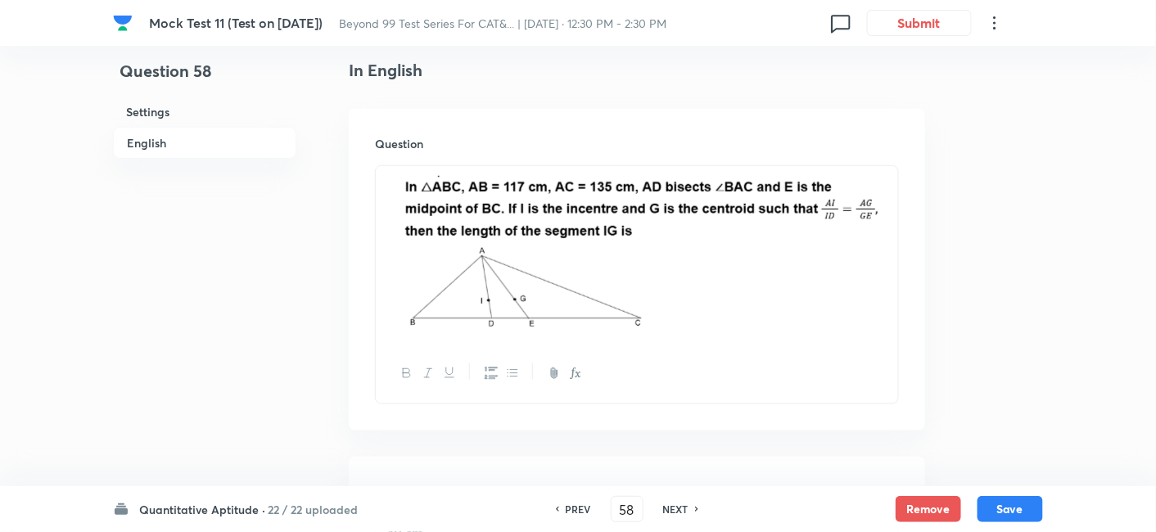
click at [680, 508] on h6 "NEXT" at bounding box center [675, 509] width 25 height 15
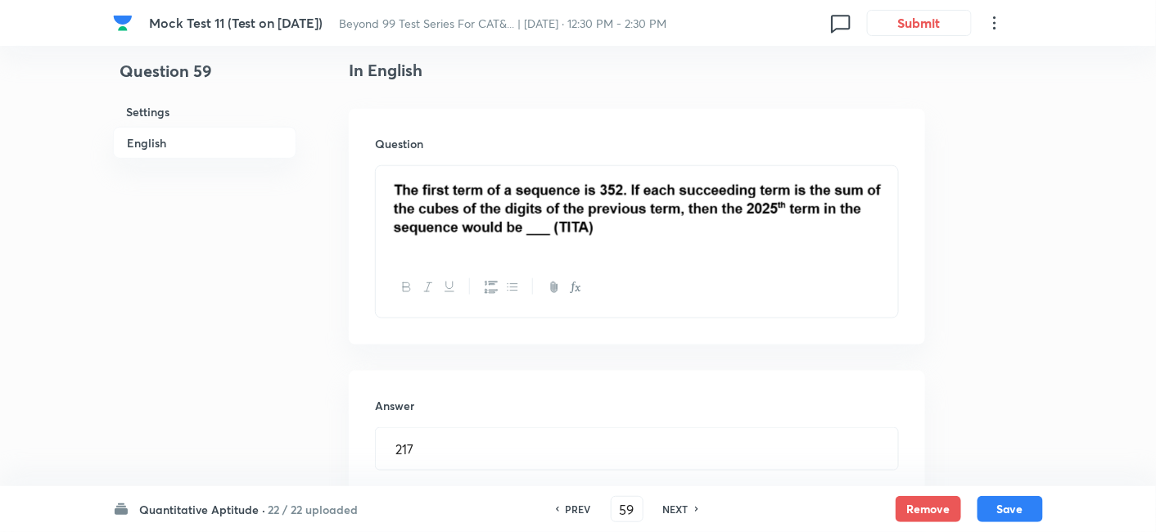
click at [680, 508] on h6 "NEXT" at bounding box center [675, 509] width 25 height 15
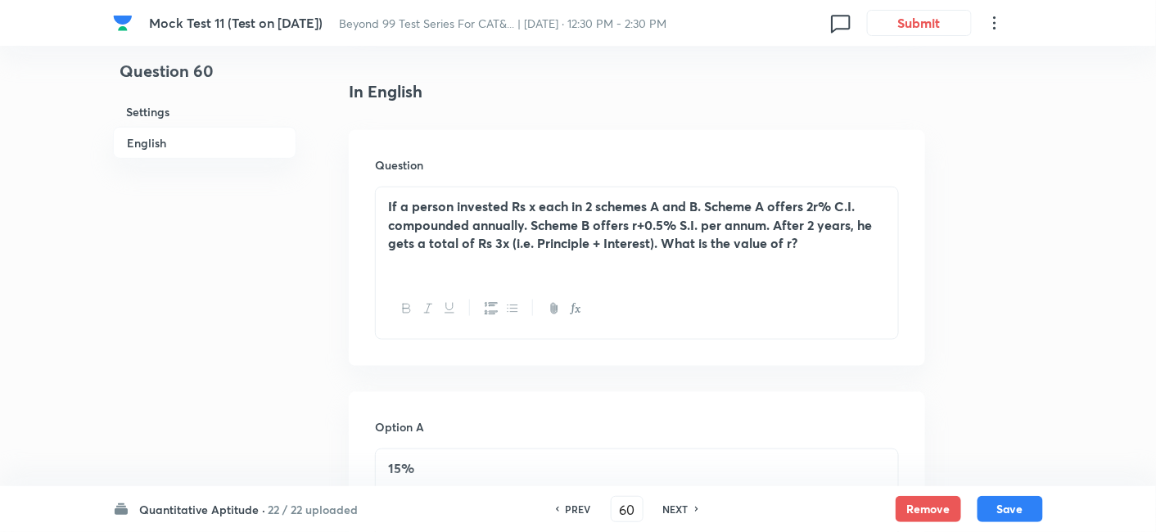
click at [680, 508] on h6 "NEXT" at bounding box center [675, 509] width 25 height 15
type input "61"
checkbox input "false"
checkbox input "true"
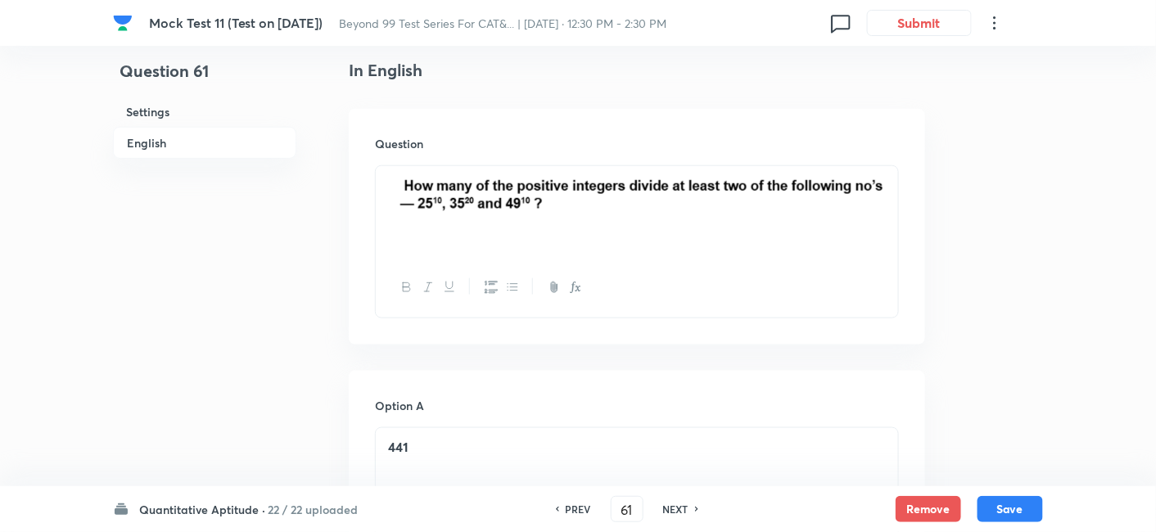
click at [680, 508] on h6 "NEXT" at bounding box center [675, 509] width 25 height 15
type input "62"
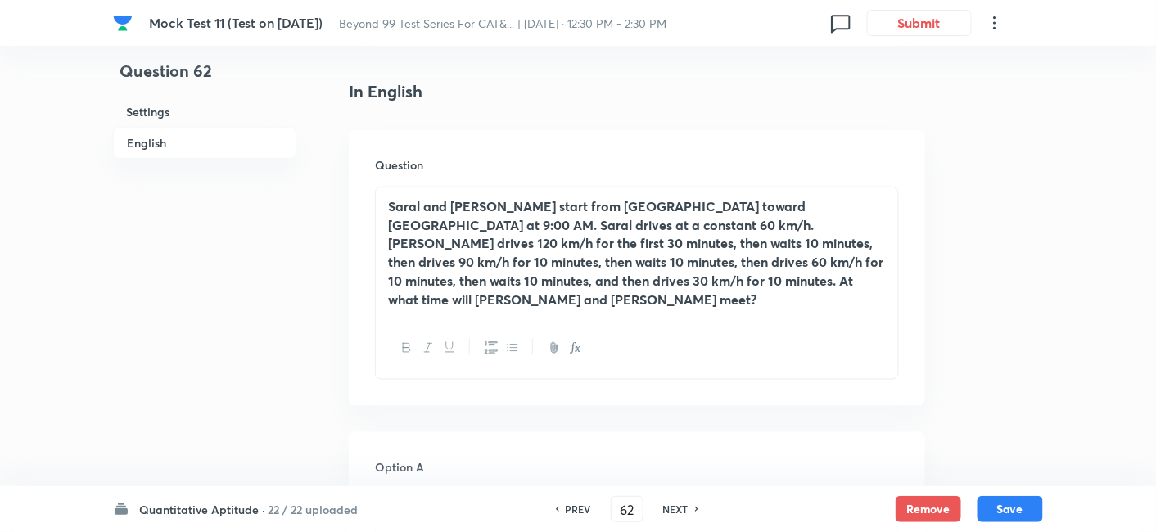
checkbox input "true"
checkbox input "false"
click at [680, 508] on h6 "NEXT" at bounding box center [675, 509] width 25 height 15
type input "63"
checkbox input "false"
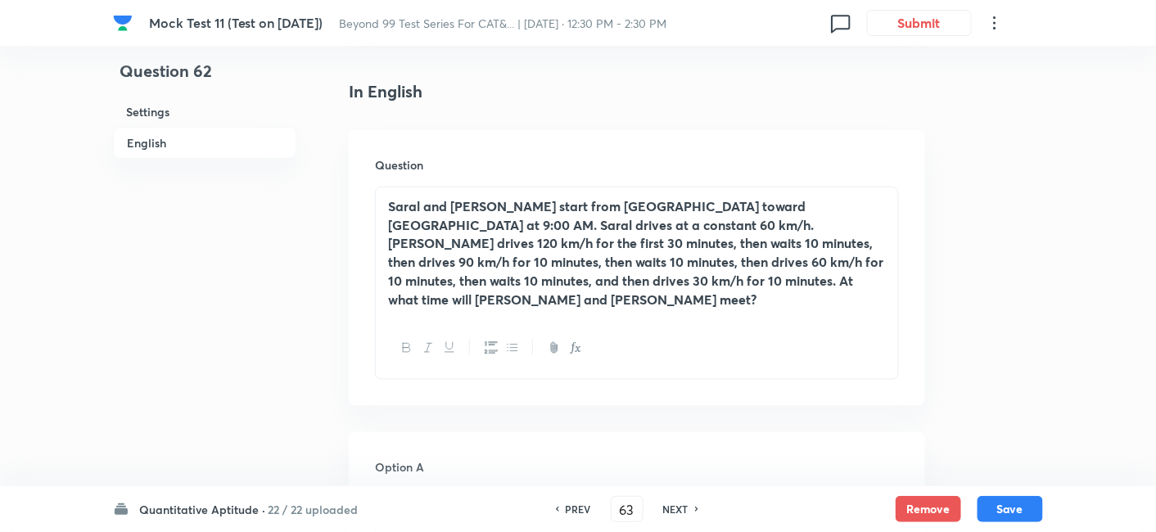
checkbox input "true"
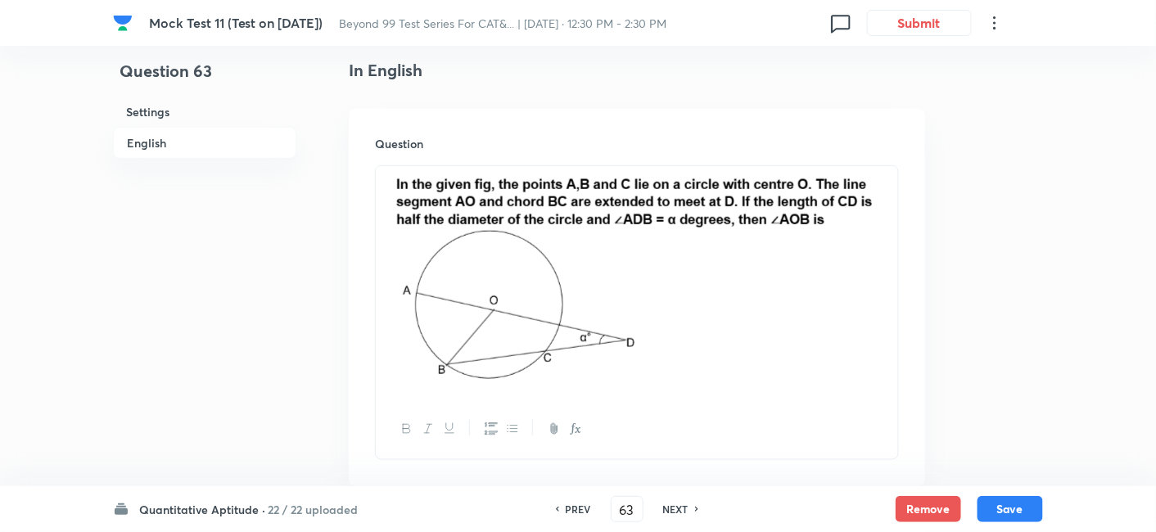
click at [680, 508] on h6 "NEXT" at bounding box center [675, 509] width 25 height 15
type input "64"
checkbox input "false"
checkbox input "true"
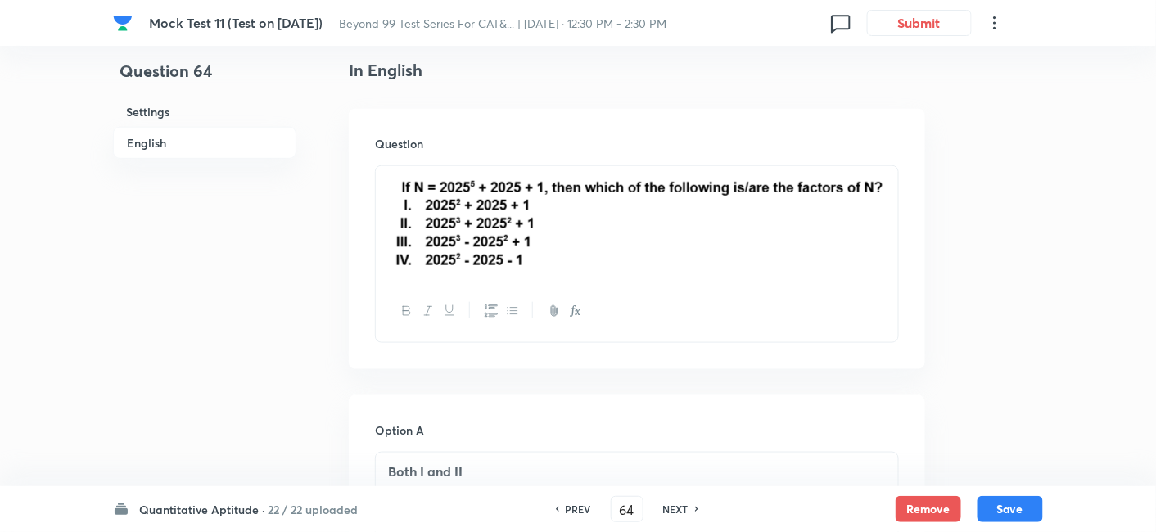
click at [680, 508] on h6 "NEXT" at bounding box center [675, 509] width 25 height 15
type input "65"
checkbox input "true"
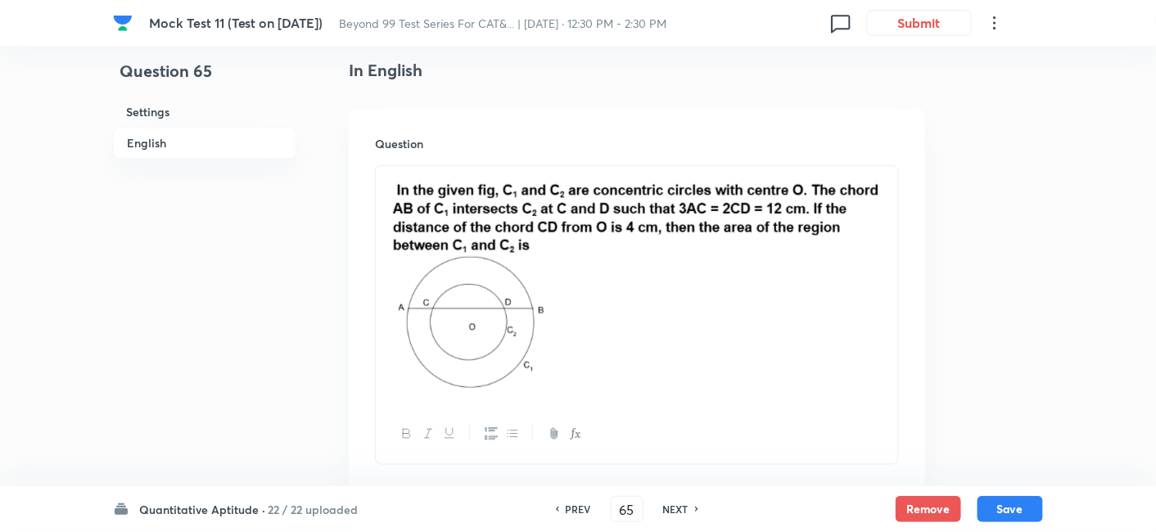
click at [680, 508] on h6 "NEXT" at bounding box center [675, 509] width 25 height 15
type input "66"
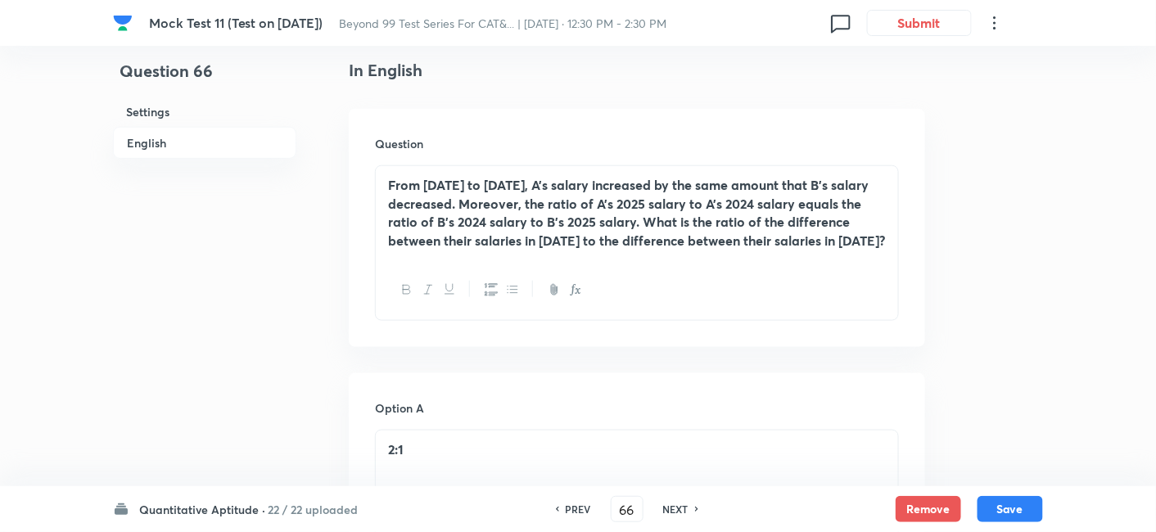
checkbox input "false"
checkbox input "true"
click at [680, 508] on h6 "NEXT" at bounding box center [675, 509] width 25 height 15
type input "67"
checkbox input "true"
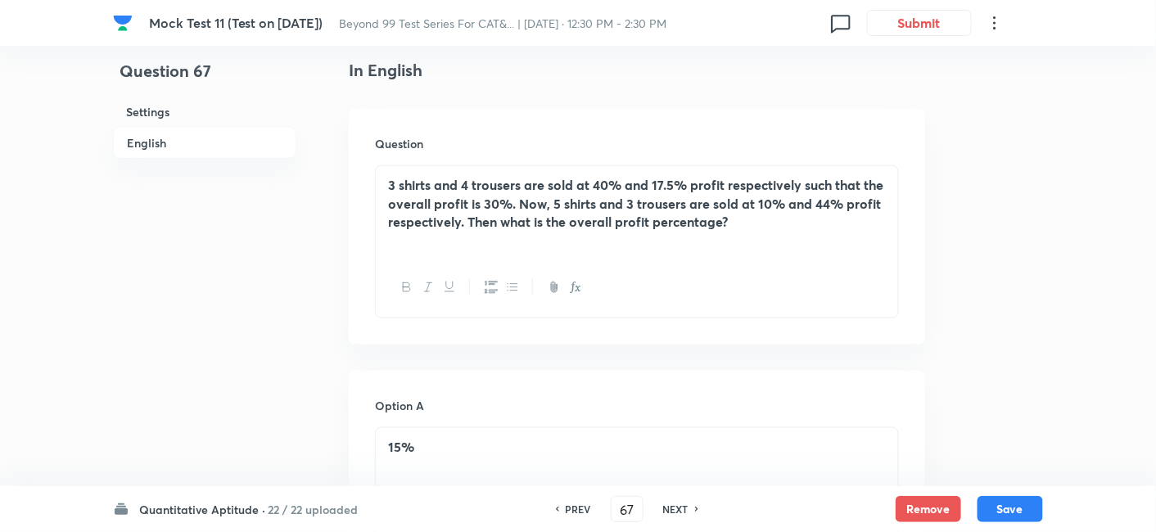
click at [680, 508] on h6 "NEXT" at bounding box center [675, 509] width 25 height 15
type input "68"
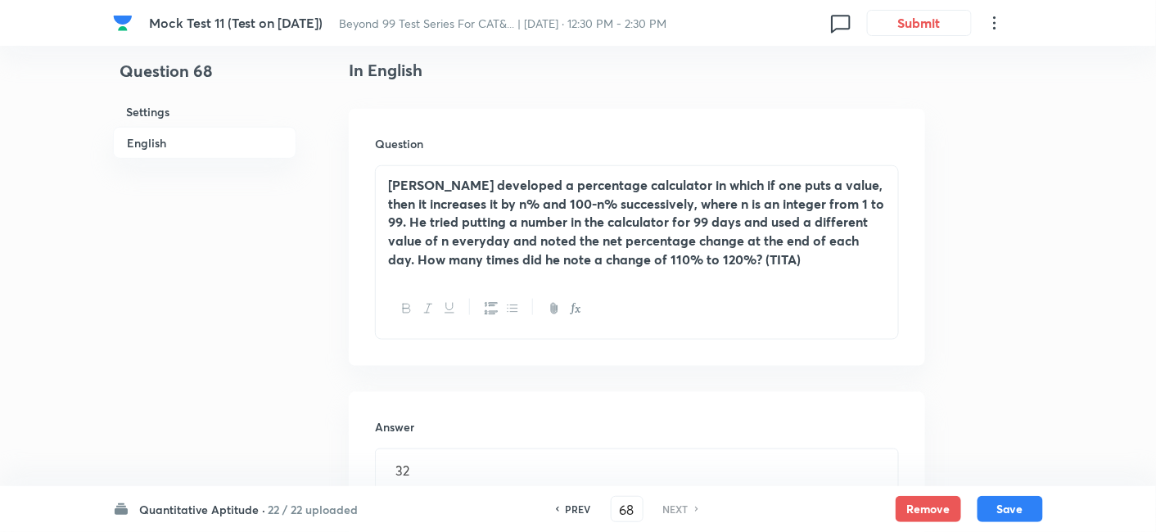
click at [680, 508] on h6 "NEXT" at bounding box center [675, 509] width 25 height 15
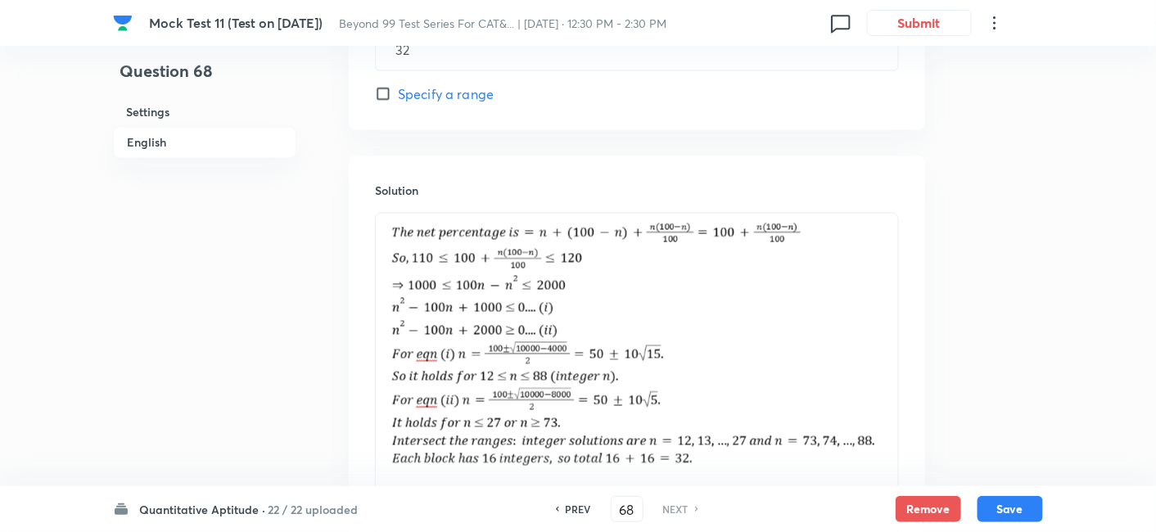
scroll to position [823, 0]
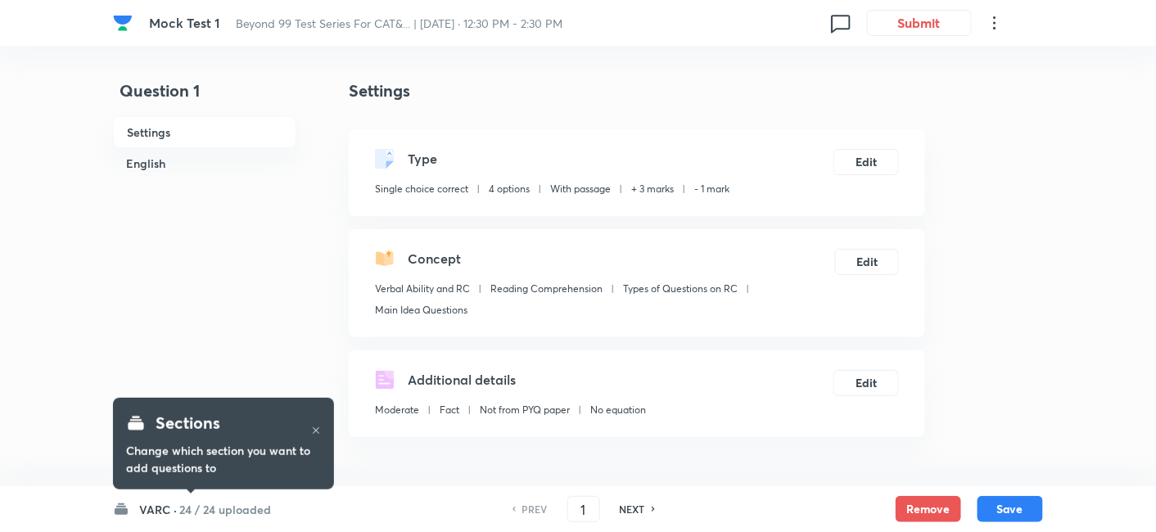
click at [257, 514] on h6 "24 / 24 uploaded" at bounding box center [225, 509] width 92 height 17
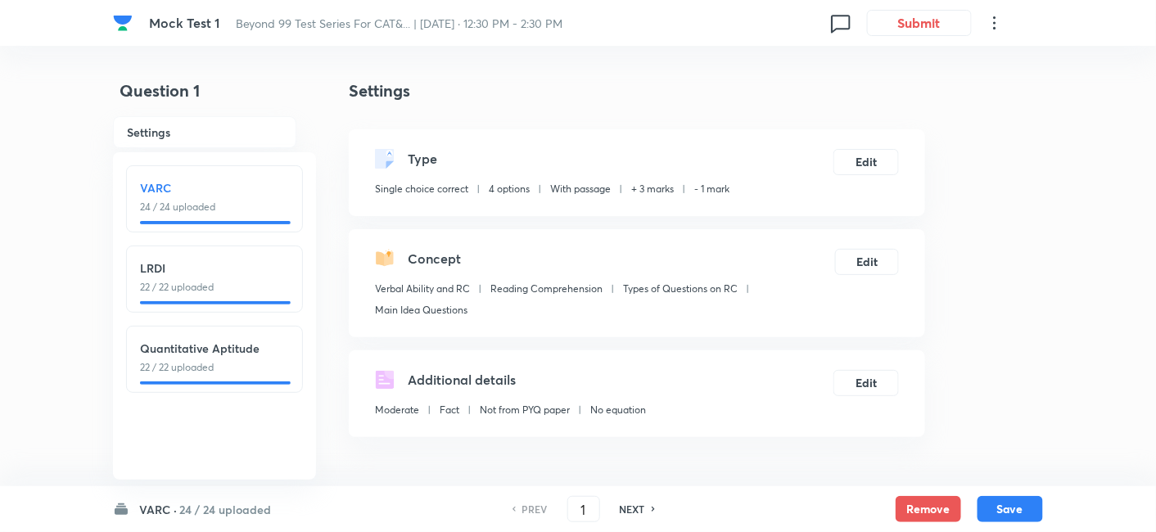
click at [224, 356] on h6 "Quantitative Aptitude" at bounding box center [214, 348] width 149 height 17
type input "47"
checkbox input "false"
checkbox input "true"
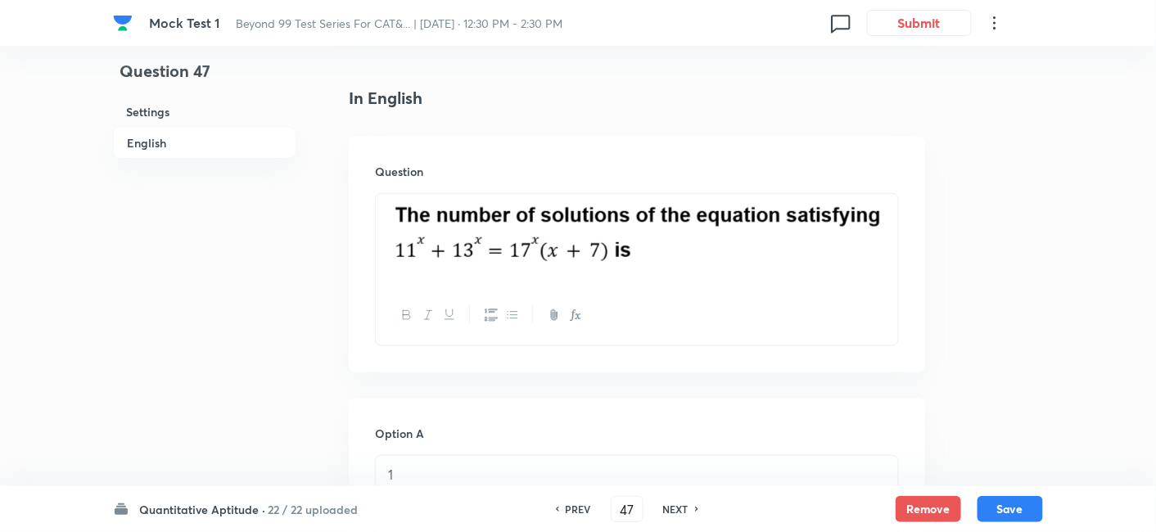
scroll to position [396, 0]
click at [681, 509] on h6 "NEXT" at bounding box center [675, 509] width 25 height 15
type input "48"
checkbox input "true"
click at [681, 509] on h6 "NEXT" at bounding box center [675, 509] width 25 height 15
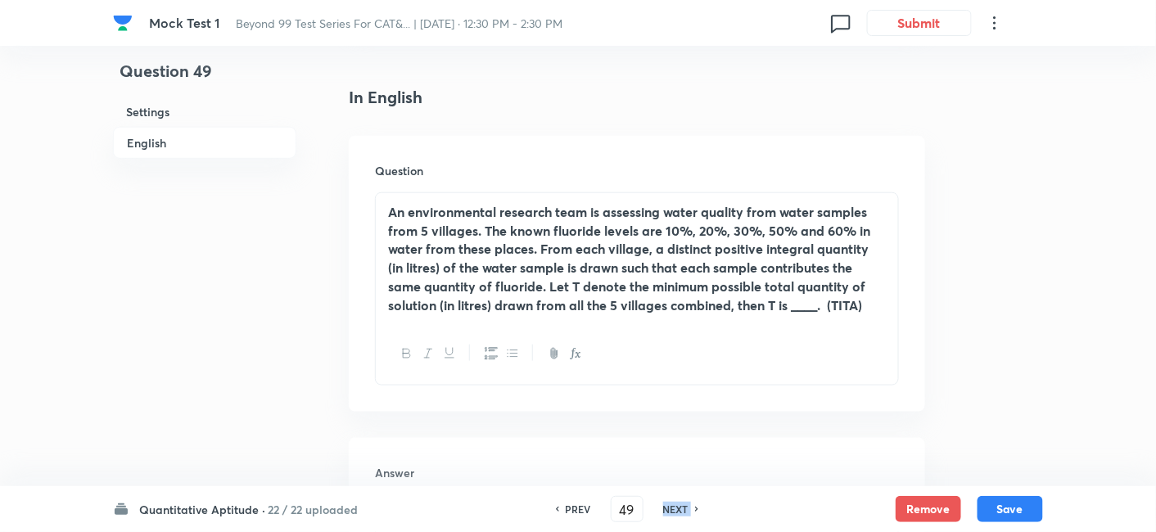
click at [681, 509] on h6 "NEXT" at bounding box center [675, 509] width 25 height 15
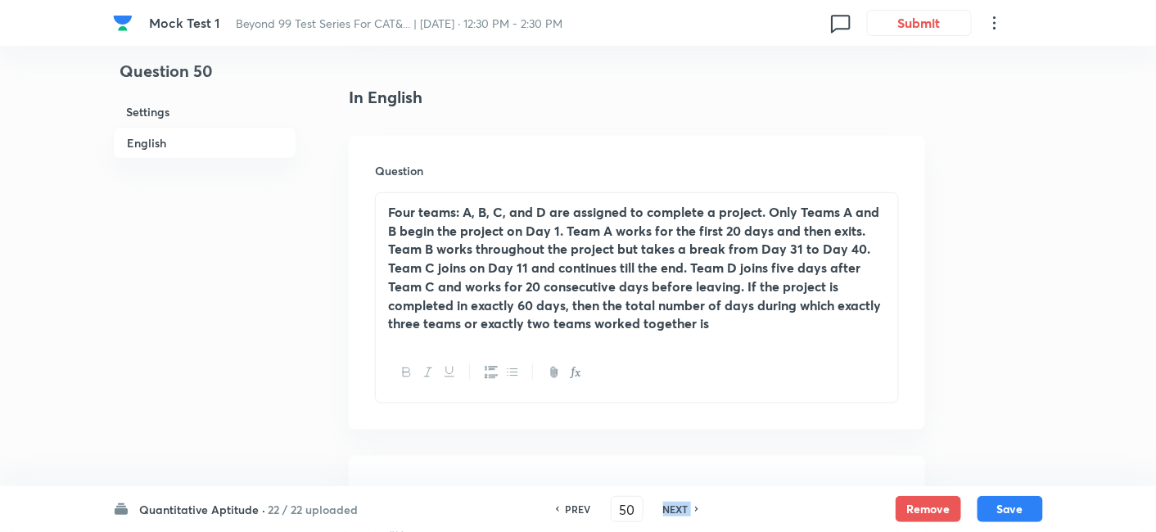
click at [681, 509] on h6 "NEXT" at bounding box center [675, 509] width 25 height 15
type input "51"
checkbox input "false"
checkbox input "true"
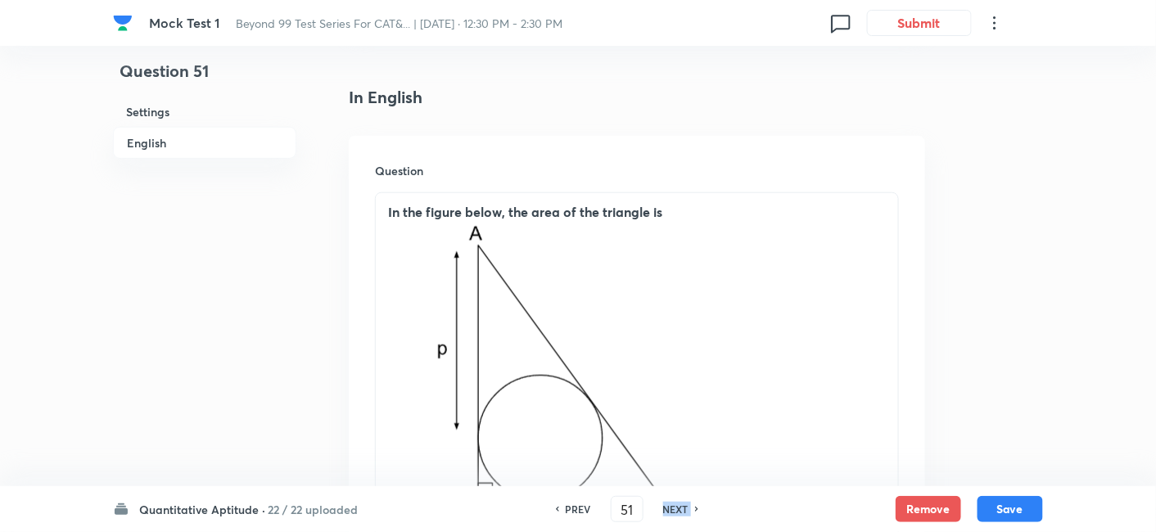
click at [681, 509] on h6 "NEXT" at bounding box center [675, 509] width 25 height 15
type input "52"
checkbox input "true"
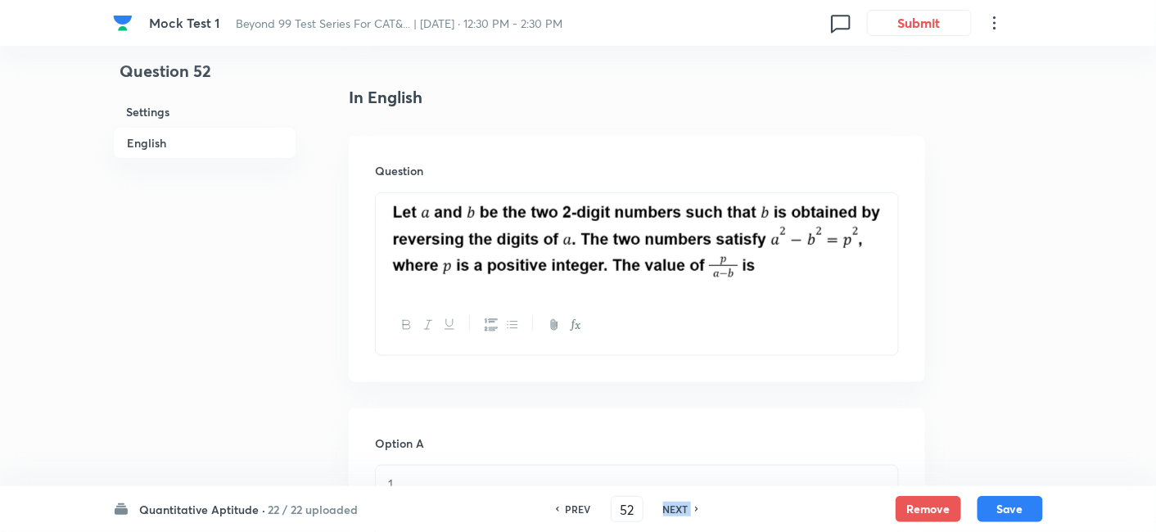
click at [681, 509] on h6 "NEXT" at bounding box center [675, 509] width 25 height 15
type input "53"
checkbox input "false"
checkbox input "true"
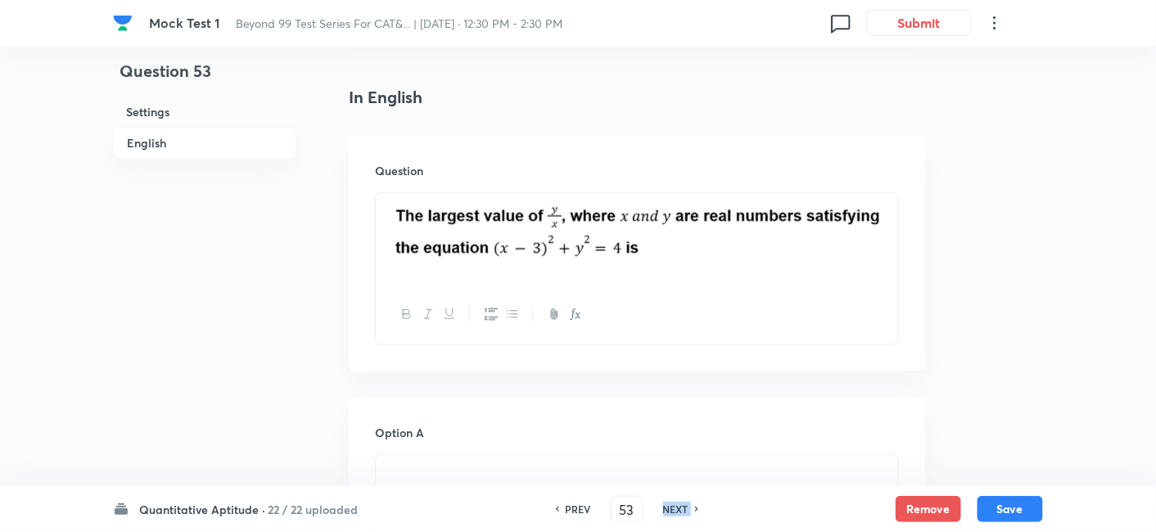
click at [681, 509] on h6 "NEXT" at bounding box center [675, 509] width 25 height 15
type input "54"
checkbox input "false"
checkbox input "true"
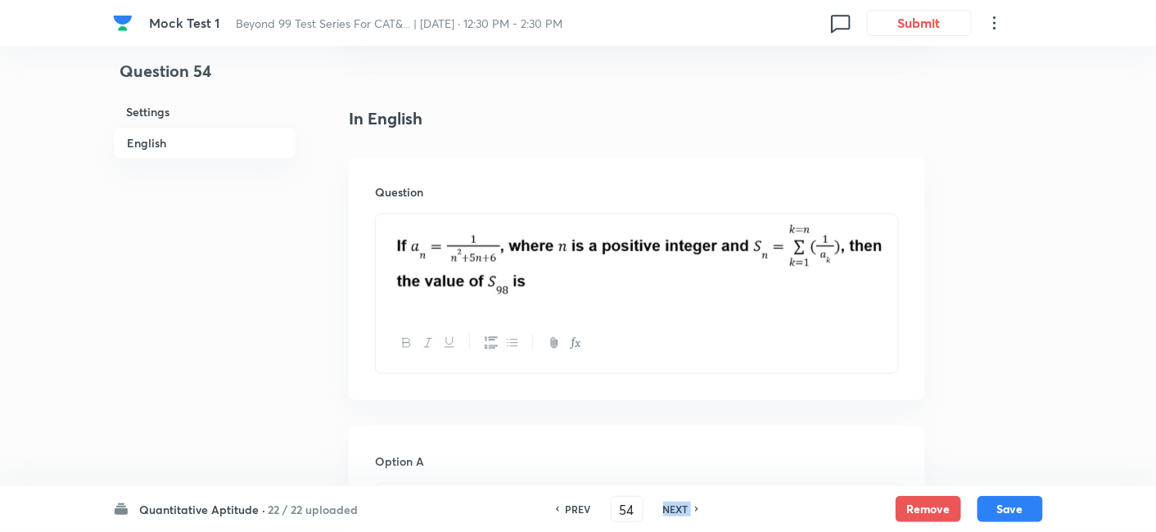
click at [681, 509] on h6 "NEXT" at bounding box center [675, 509] width 25 height 15
type input "55"
checkbox input "true"
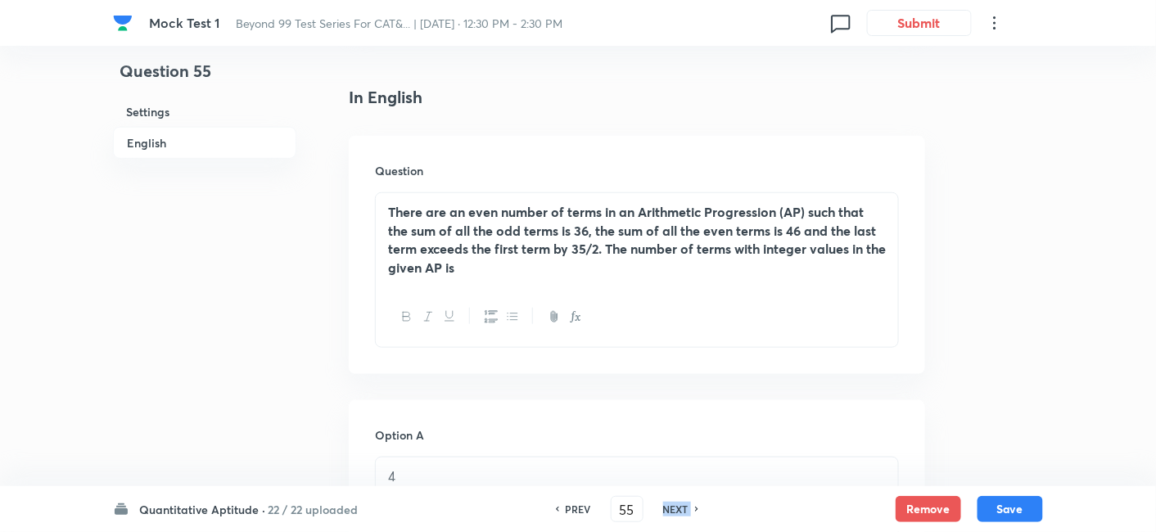
click at [681, 509] on h6 "NEXT" at bounding box center [675, 509] width 25 height 15
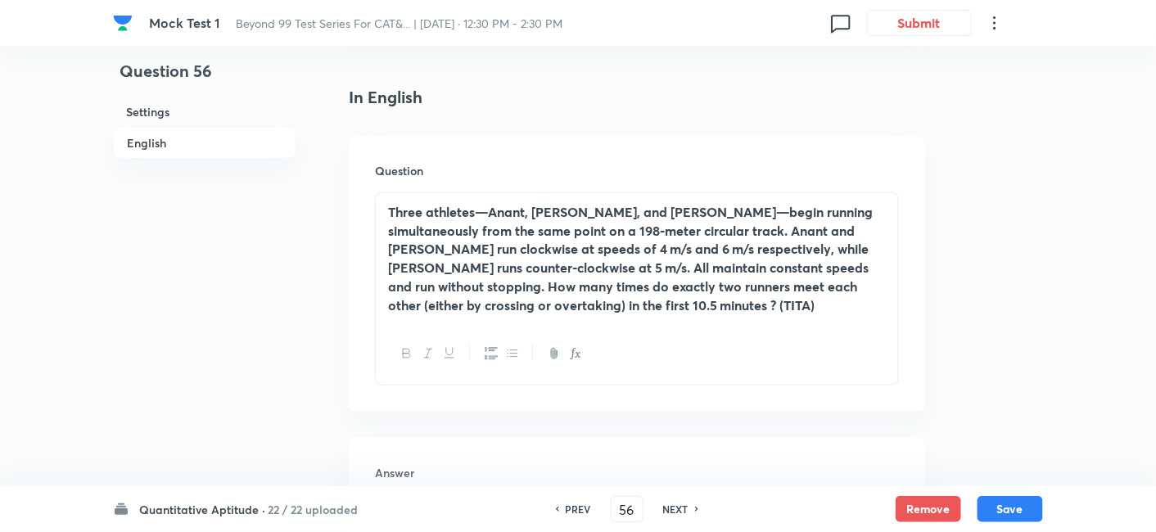
click at [681, 509] on h6 "NEXT" at bounding box center [675, 509] width 25 height 15
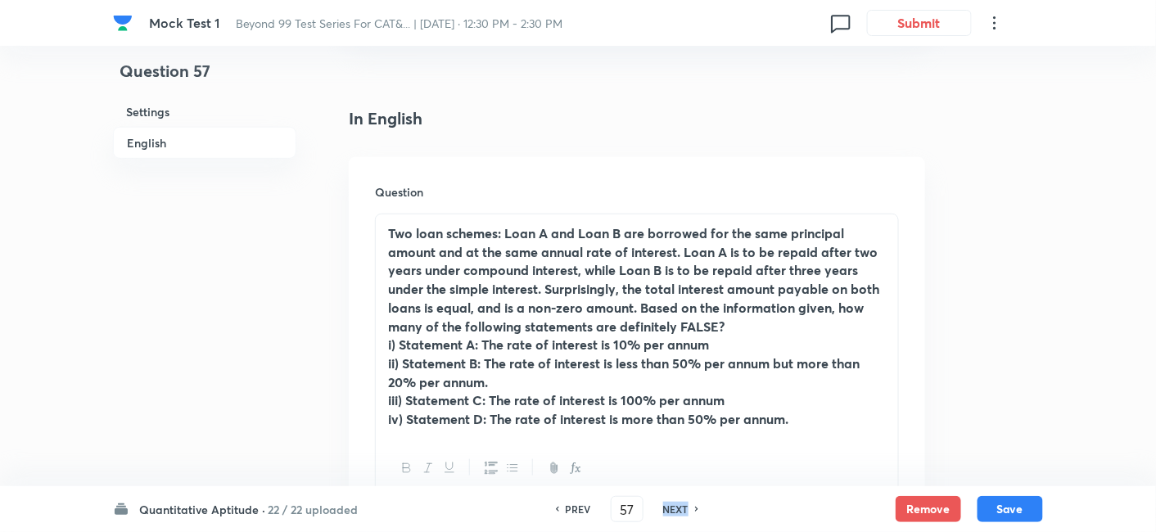
click at [681, 509] on h6 "NEXT" at bounding box center [675, 509] width 25 height 15
type input "58"
checkbox input "true"
click at [681, 509] on h6 "NEXT" at bounding box center [675, 509] width 25 height 15
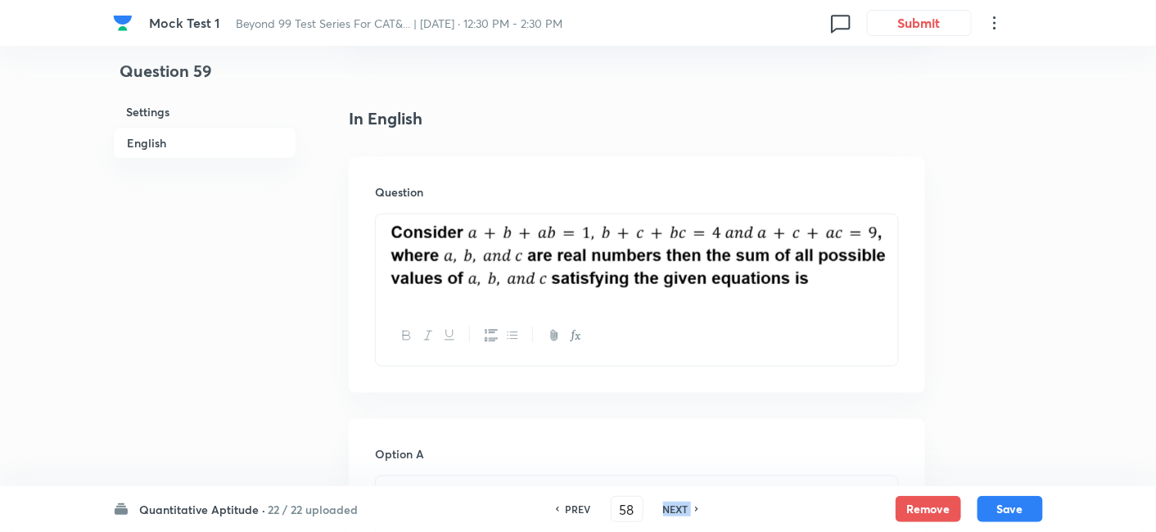
type input "59"
checkbox input "false"
checkbox input "true"
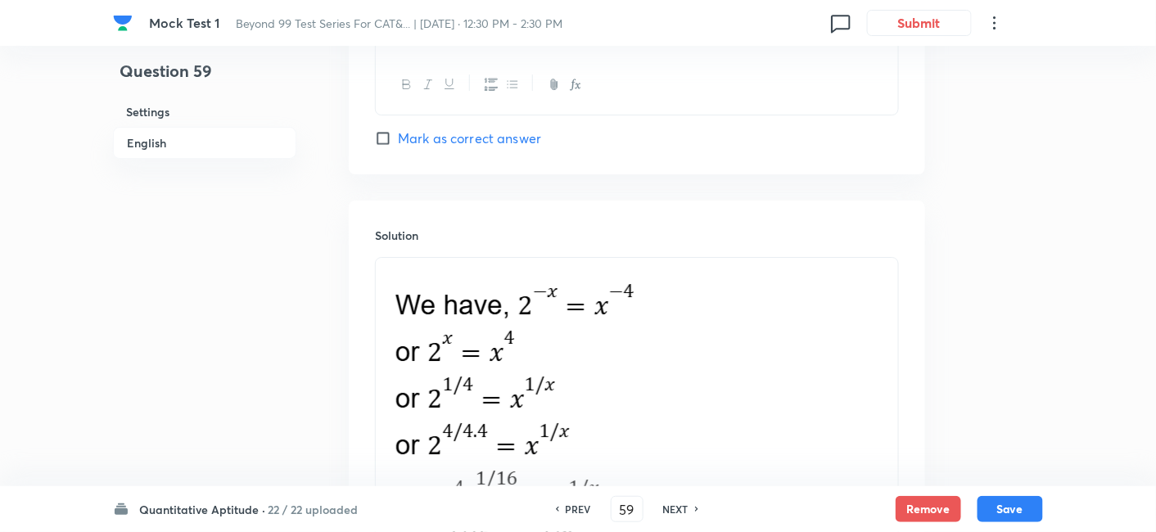
scroll to position [1648, 0]
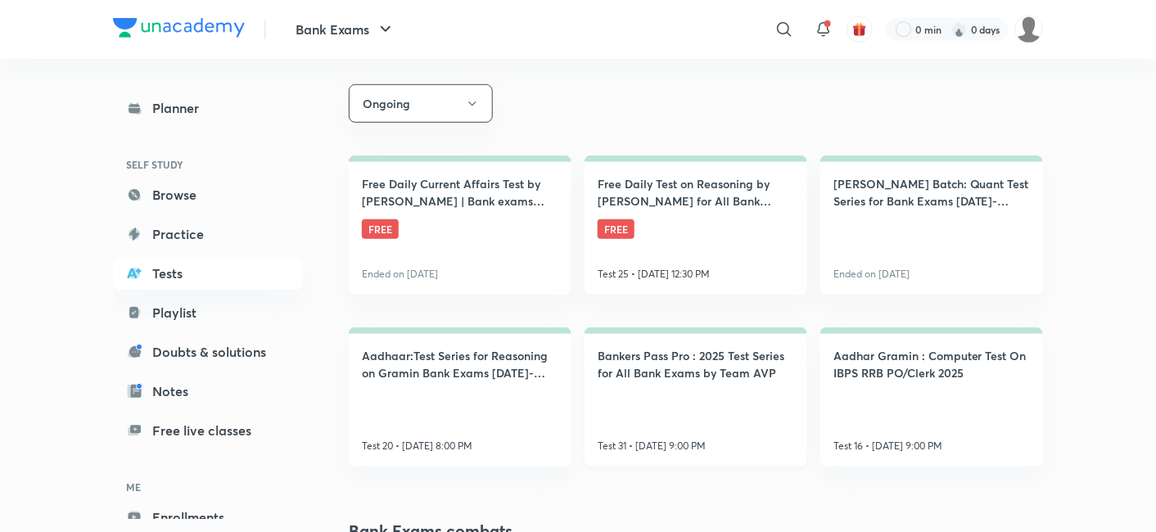
scroll to position [287, 0]
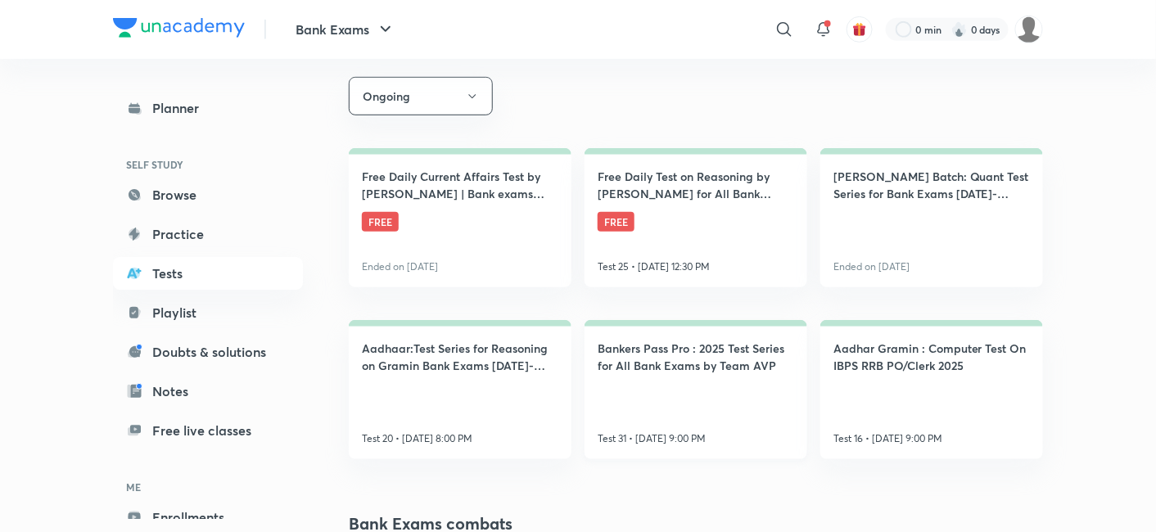
click at [669, 414] on link "Bankers Pass Pro : 2025 Test Series for All Bank Exams by Team [MEDICAL_DATA] 3…" at bounding box center [696, 389] width 223 height 139
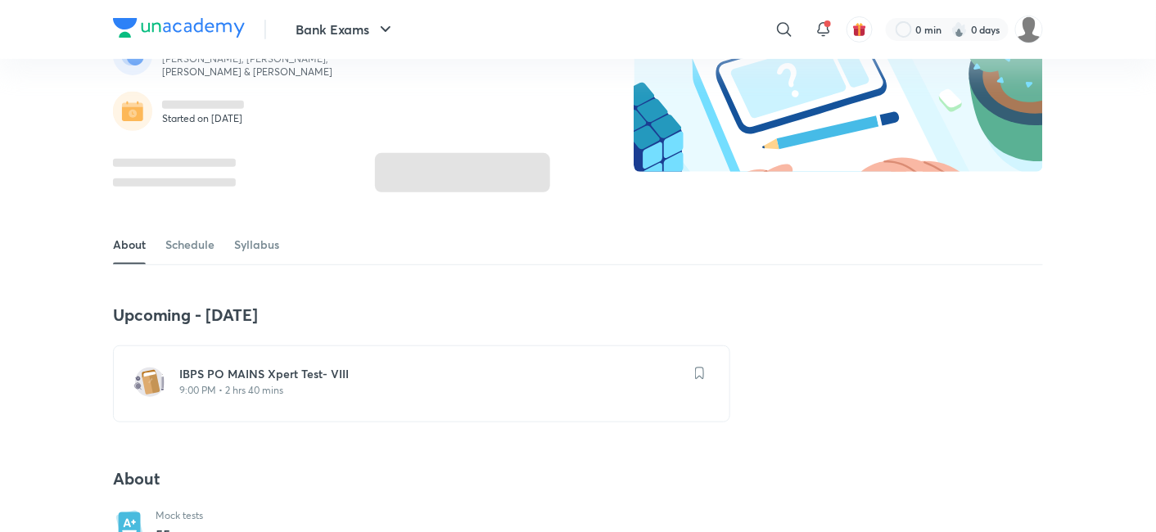
scroll to position [154, 0]
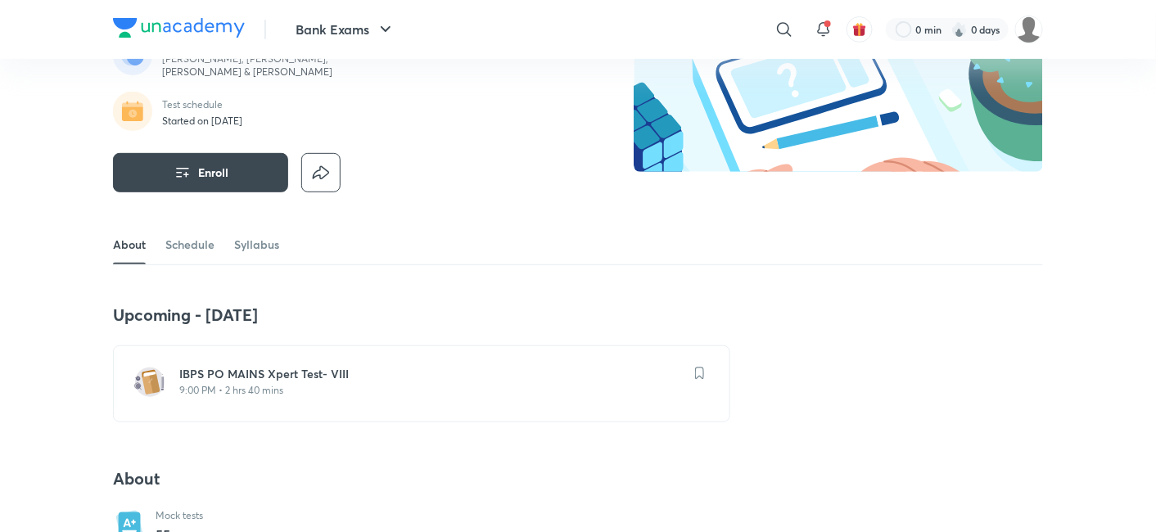
click at [395, 385] on p "9:00 PM • 2 hrs 40 mins" at bounding box center [431, 390] width 504 height 13
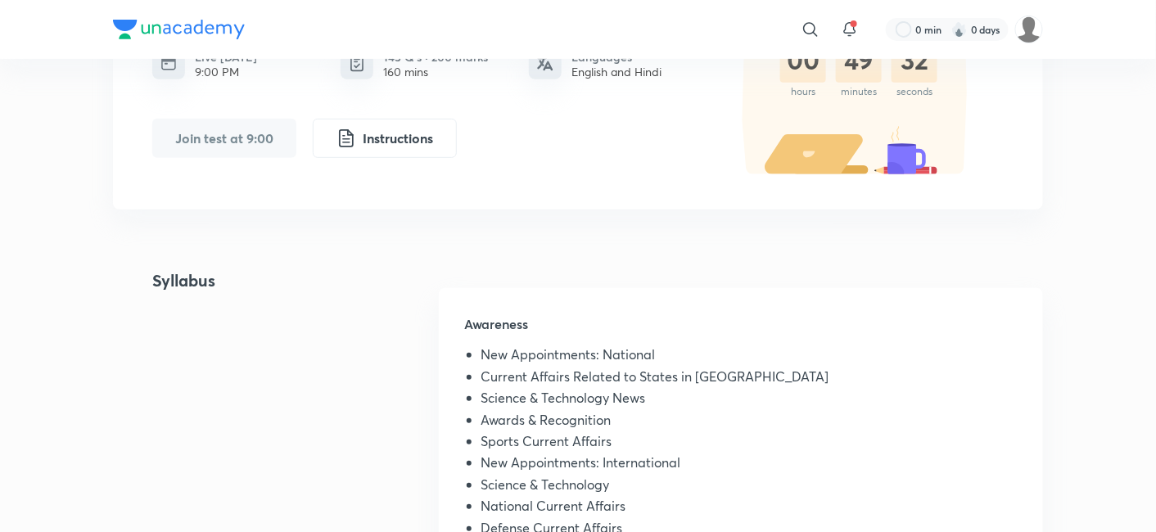
scroll to position [161, 0]
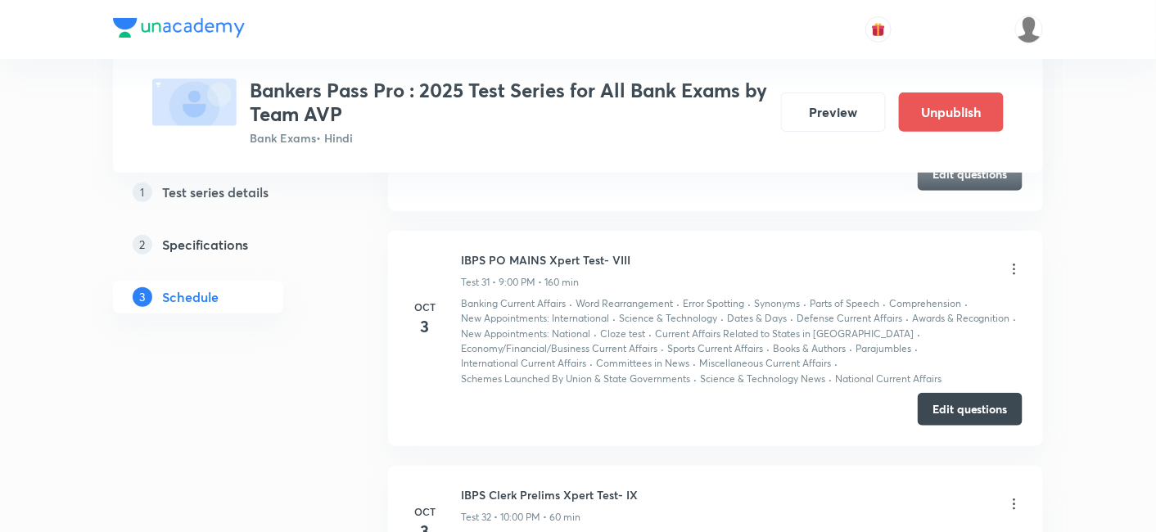
scroll to position [7963, 0]
click at [1013, 261] on icon at bounding box center [1014, 269] width 16 height 16
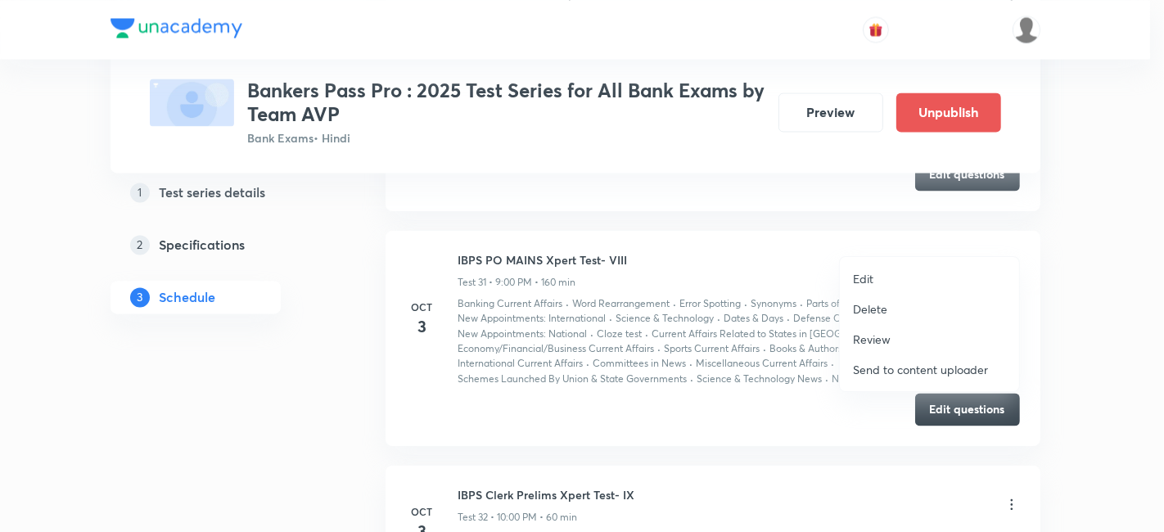
click at [883, 273] on li "Edit" at bounding box center [929, 279] width 179 height 30
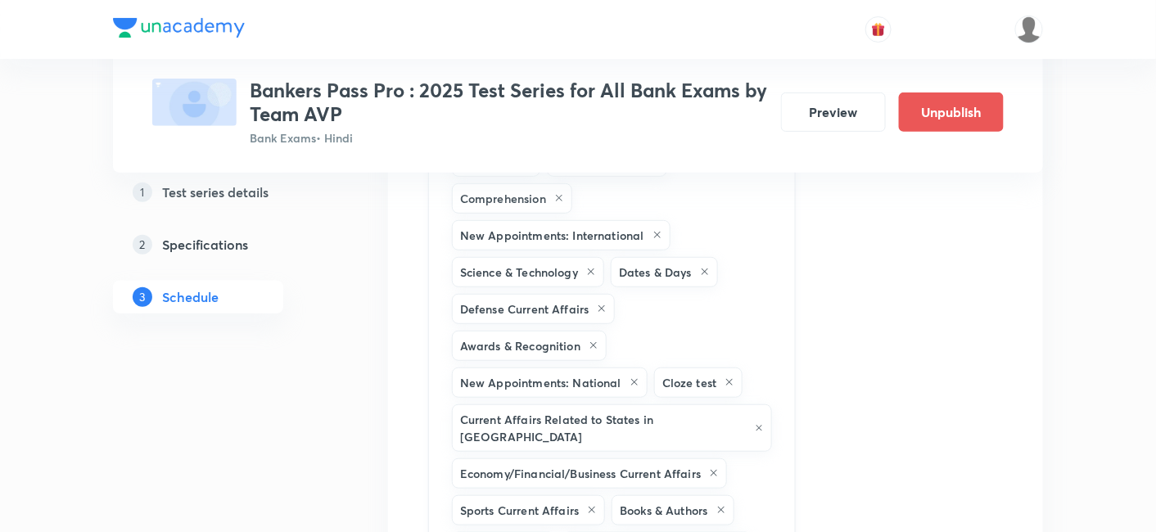
click at [697, 280] on div "Banking Current Affairs Word Rearrangement Error Spotting Synonyms Parts of Spe…" at bounding box center [612, 409] width 368 height 695
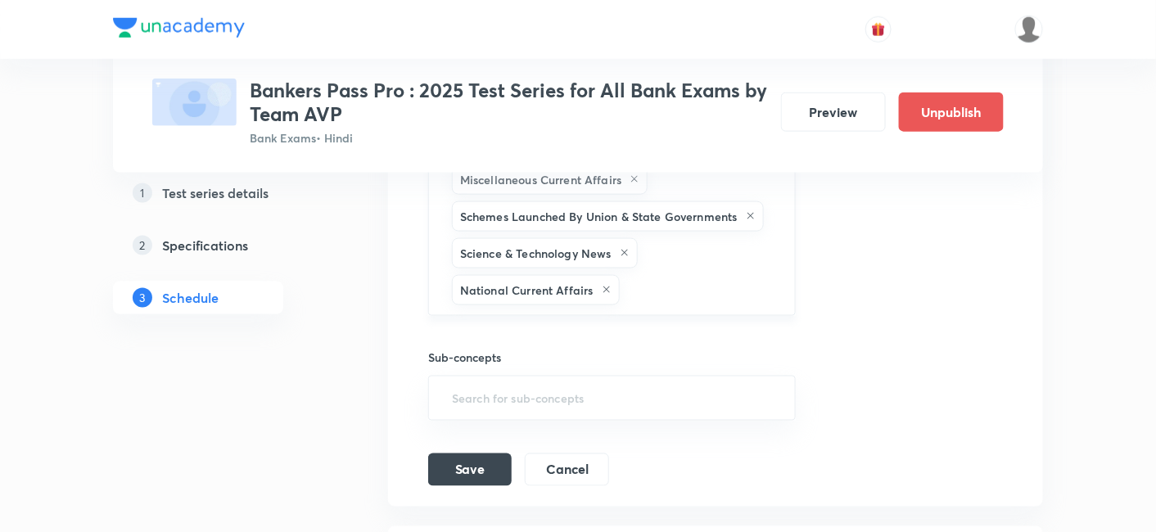
scroll to position [8397, 0]
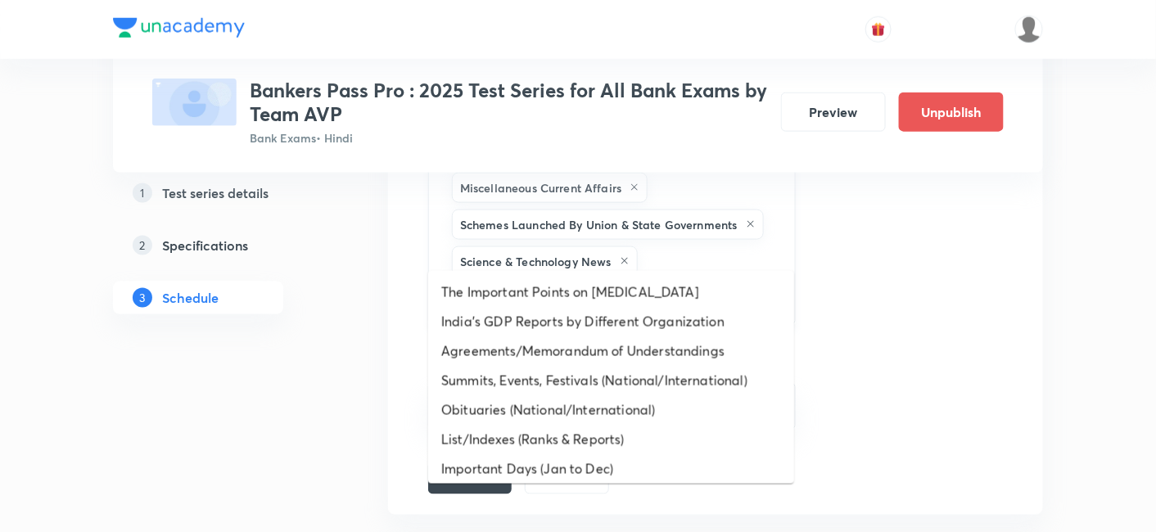
type input "time"
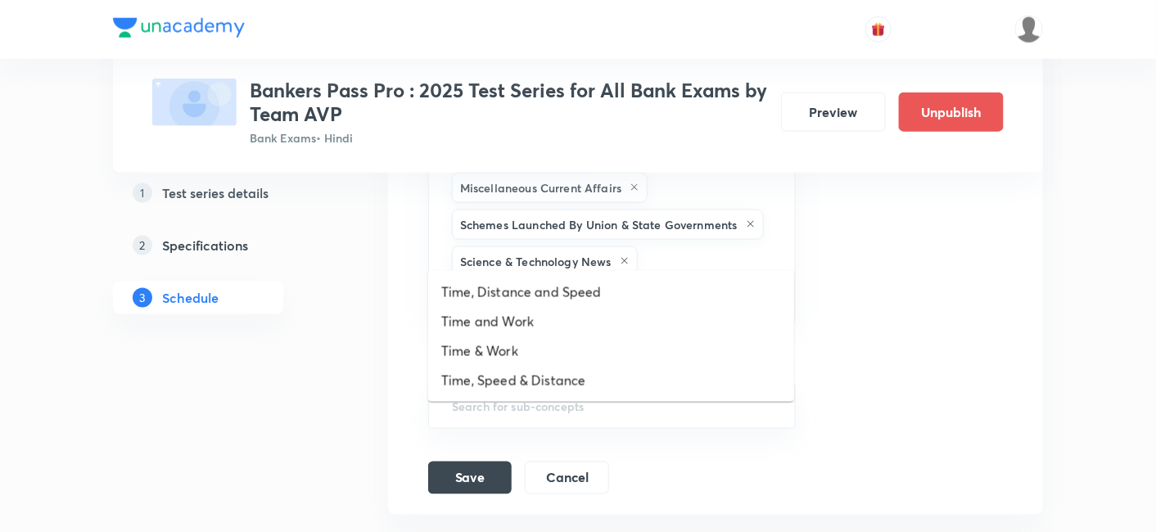
click at [664, 294] on li "Time, Distance and Speed" at bounding box center [611, 292] width 366 height 29
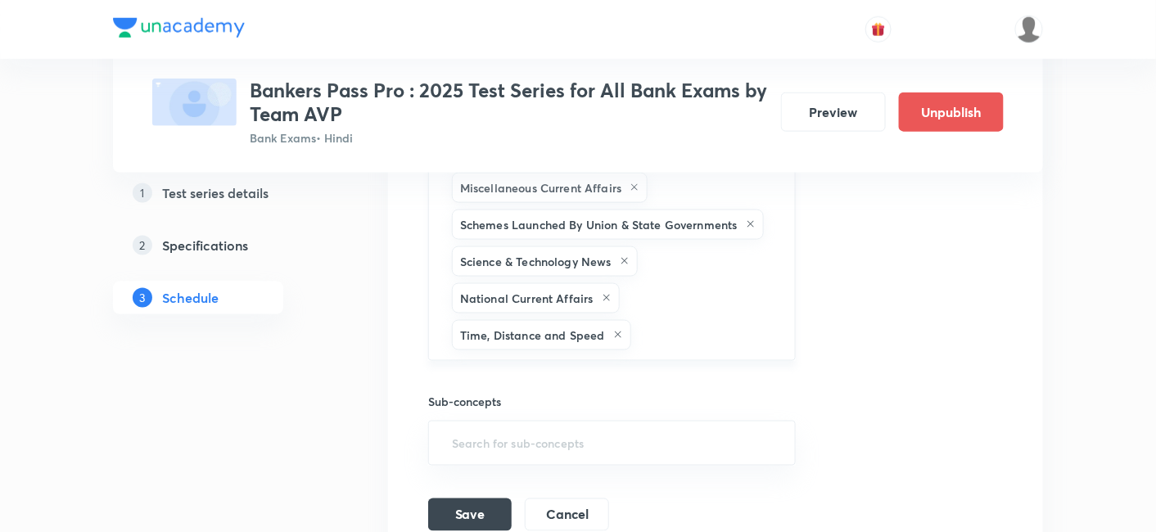
click at [705, 320] on input "text" at bounding box center [705, 335] width 141 height 30
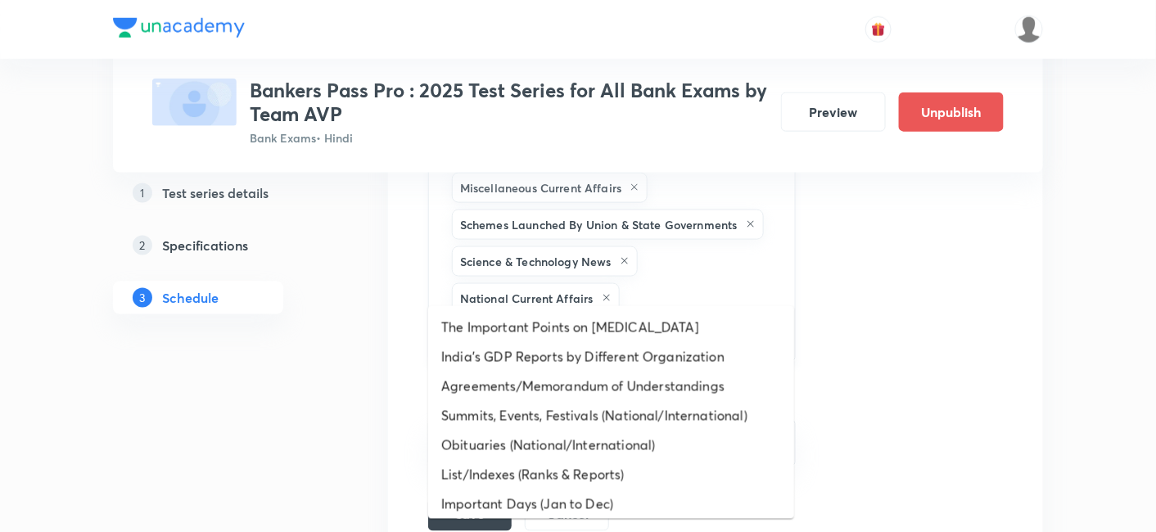
type input "time"
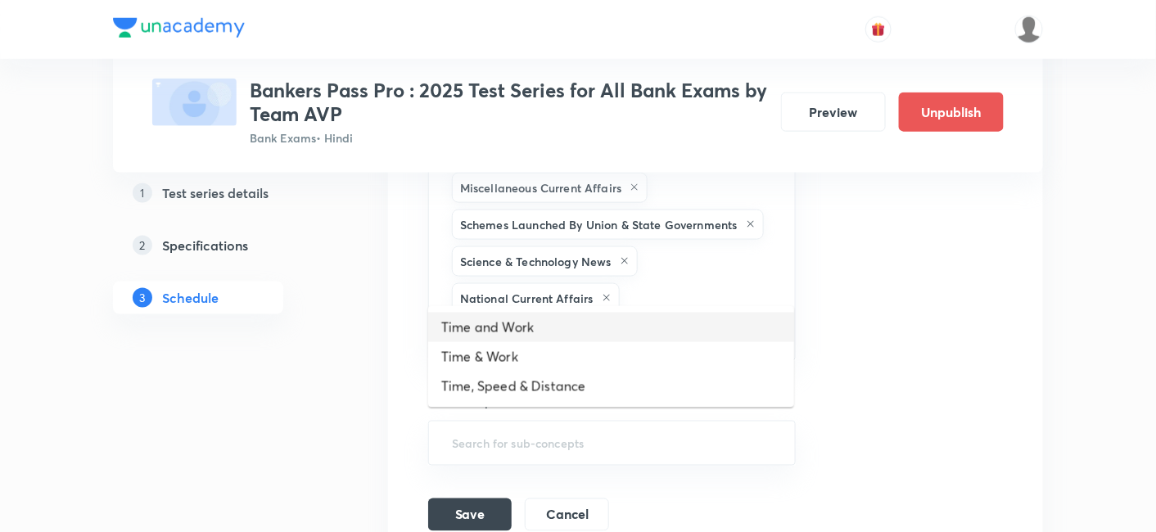
click at [657, 322] on li "Time and Work" at bounding box center [611, 327] width 366 height 29
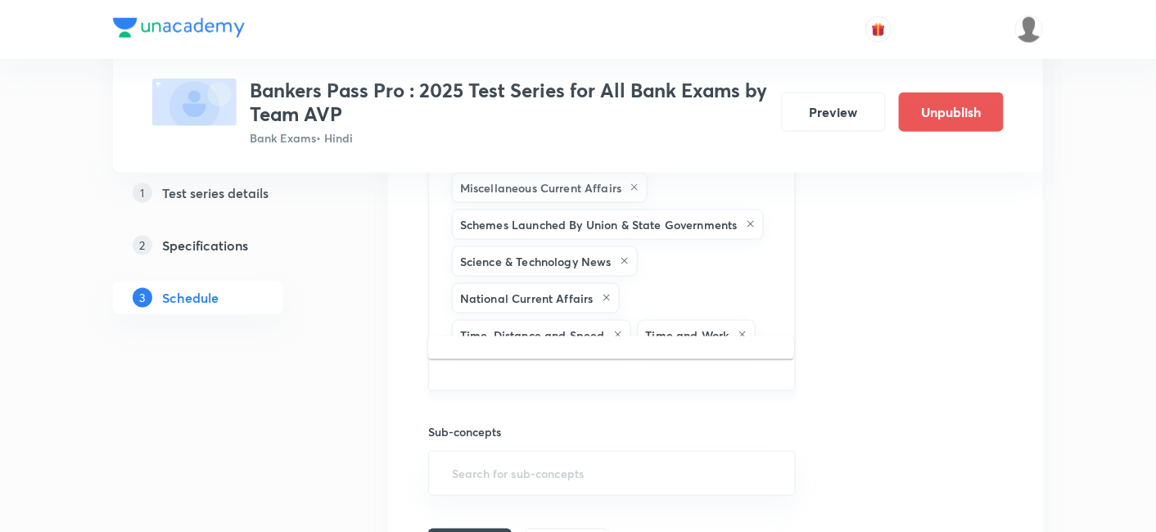
click at [713, 354] on input "text" at bounding box center [612, 369] width 327 height 30
type input "ata"
click at [658, 354] on li "Data Sufficiency" at bounding box center [611, 357] width 366 height 29
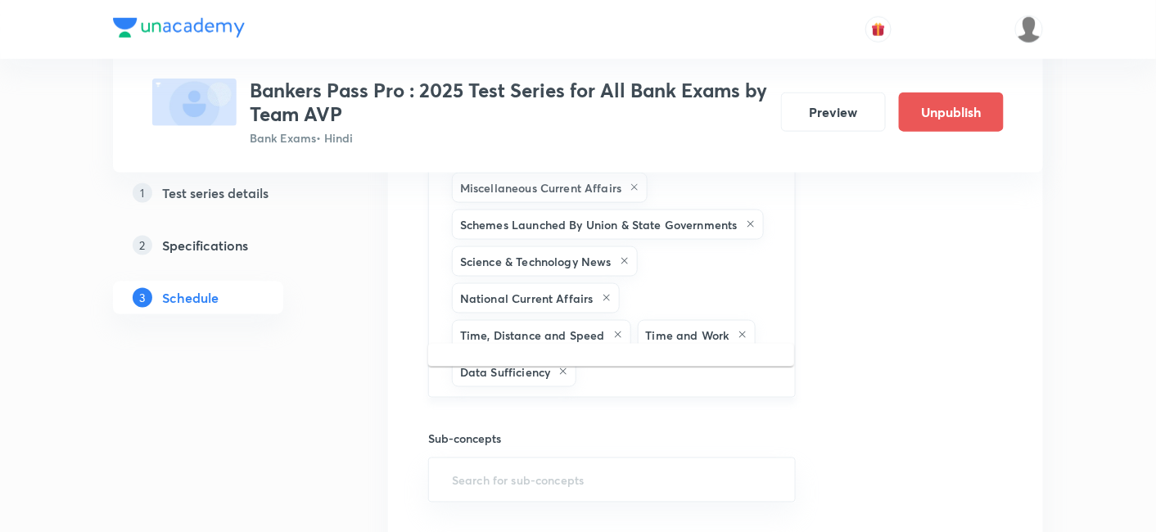
click at [615, 357] on input "text" at bounding box center [677, 372] width 195 height 30
type input "average"
click at [590, 359] on li "Average" at bounding box center [611, 364] width 366 height 29
click at [751, 357] on input "text" at bounding box center [720, 372] width 108 height 30
type input "prof"
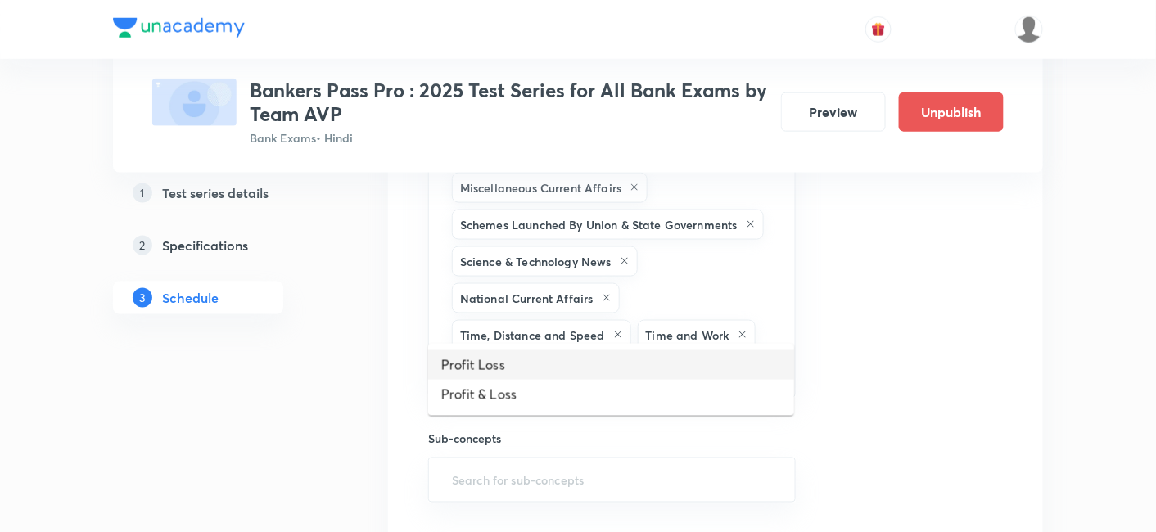
click at [681, 365] on li "Profit Loss" at bounding box center [611, 364] width 366 height 29
click at [723, 391] on input "text" at bounding box center [612, 406] width 327 height 30
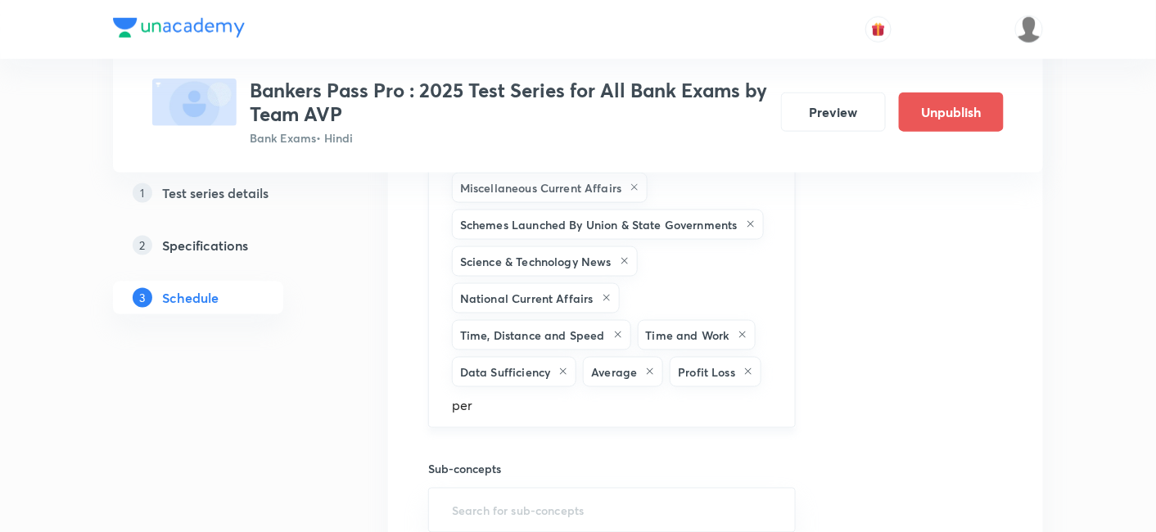
type input "perc"
click at [639, 384] on li "Percentage" at bounding box center [611, 395] width 366 height 29
click at [666, 333] on div "Banking Current Affairs Word Rearrangement Error Spotting Synonyms Parts of Spe…" at bounding box center [612, 32] width 368 height 806
type input "mixture"
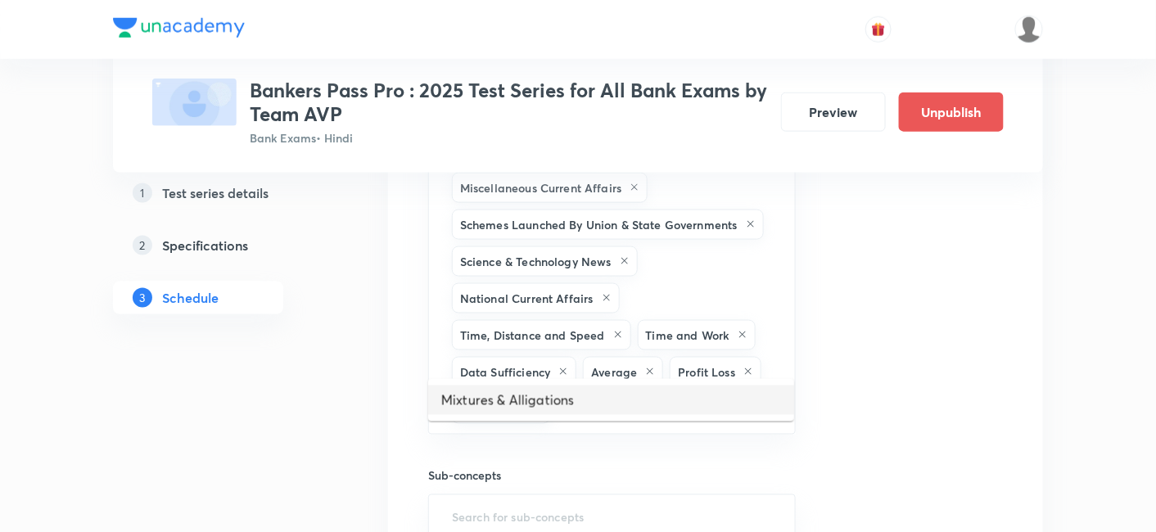
click at [599, 410] on li "Mixtures & Alligations" at bounding box center [611, 400] width 366 height 29
click at [742, 394] on input "text" at bounding box center [744, 409] width 61 height 30
type input "case"
click at [702, 390] on li "Caselets" at bounding box center [611, 400] width 366 height 29
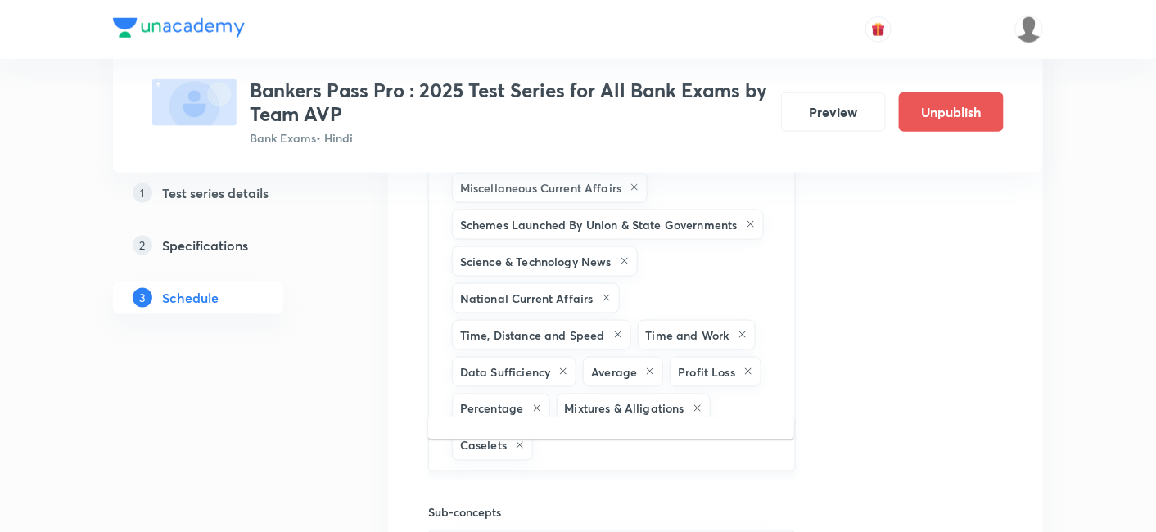
click at [702, 431] on input "text" at bounding box center [655, 446] width 238 height 30
type input "mix"
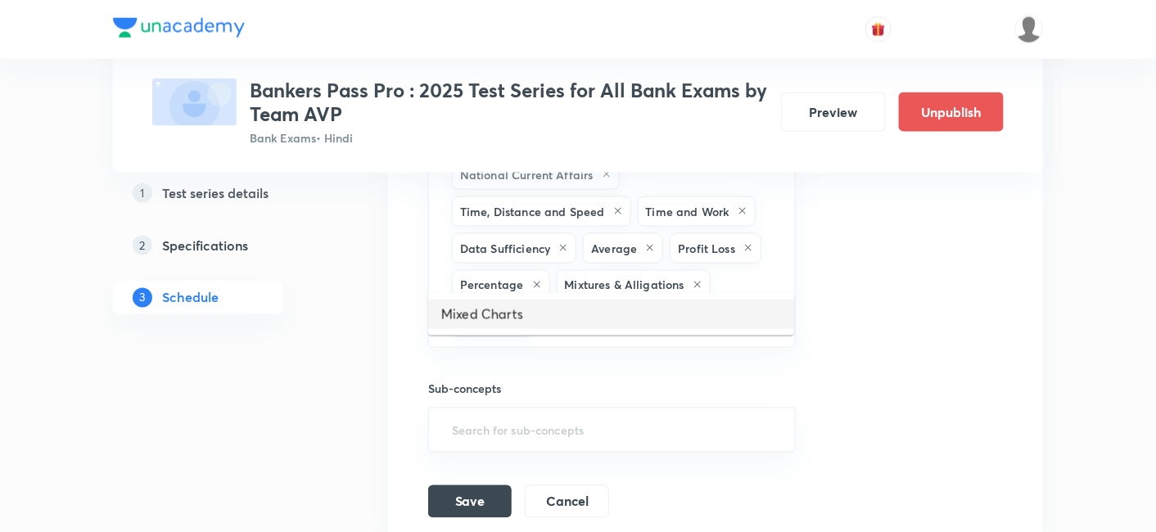
click at [618, 328] on li "Mixed Charts" at bounding box center [611, 314] width 366 height 29
click at [739, 307] on input "text" at bounding box center [712, 322] width 126 height 30
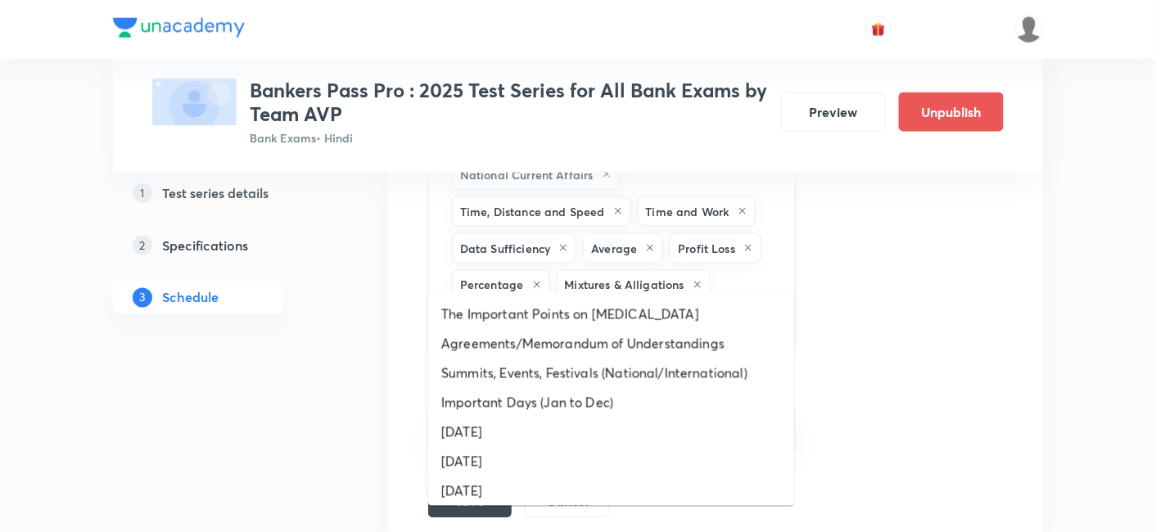
type input "missi"
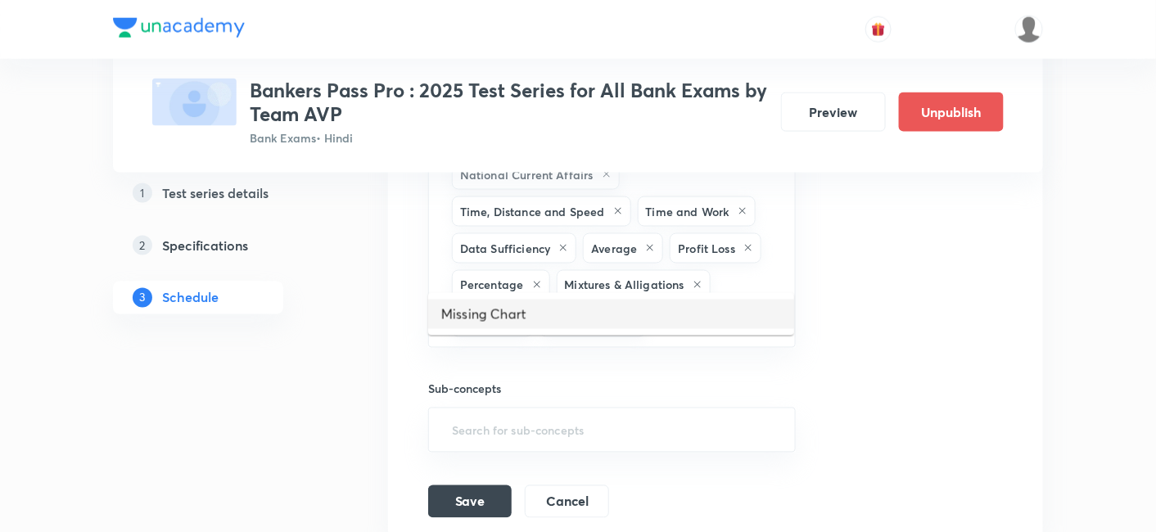
click at [615, 316] on li "Missing Chart" at bounding box center [611, 314] width 366 height 29
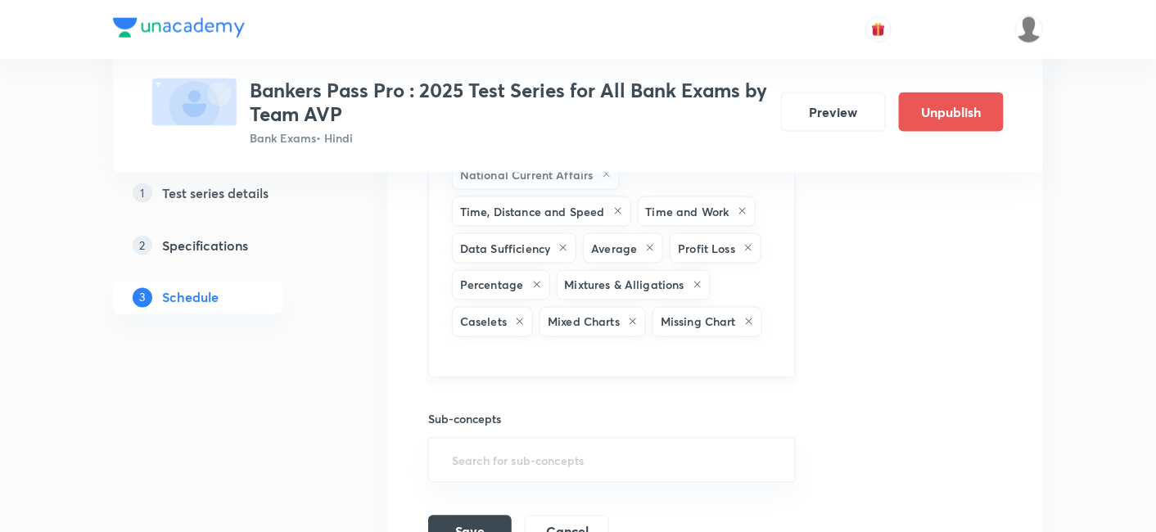
type input "lin"
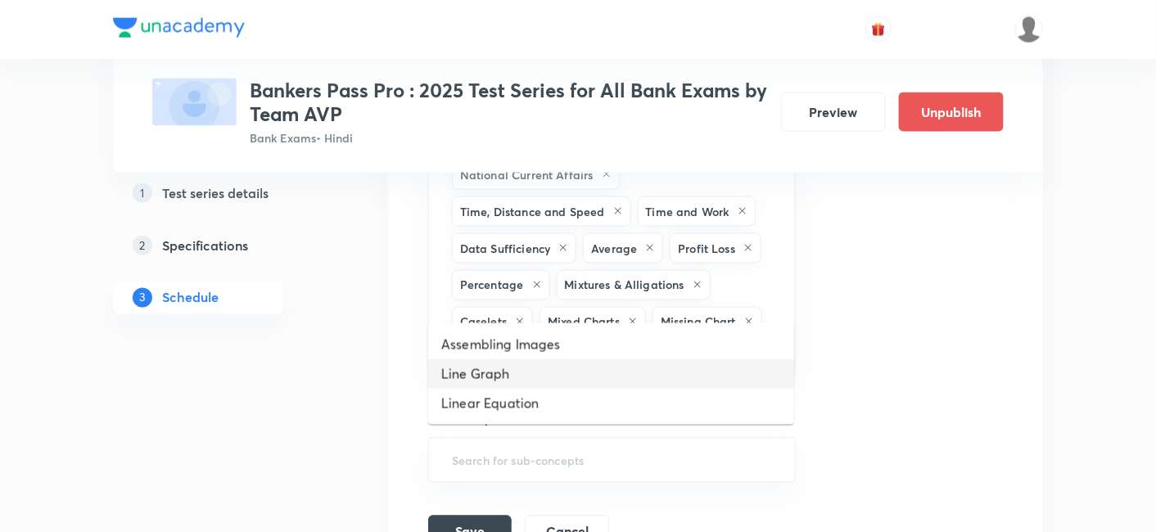
click at [568, 361] on li "Line Graph" at bounding box center [611, 373] width 366 height 29
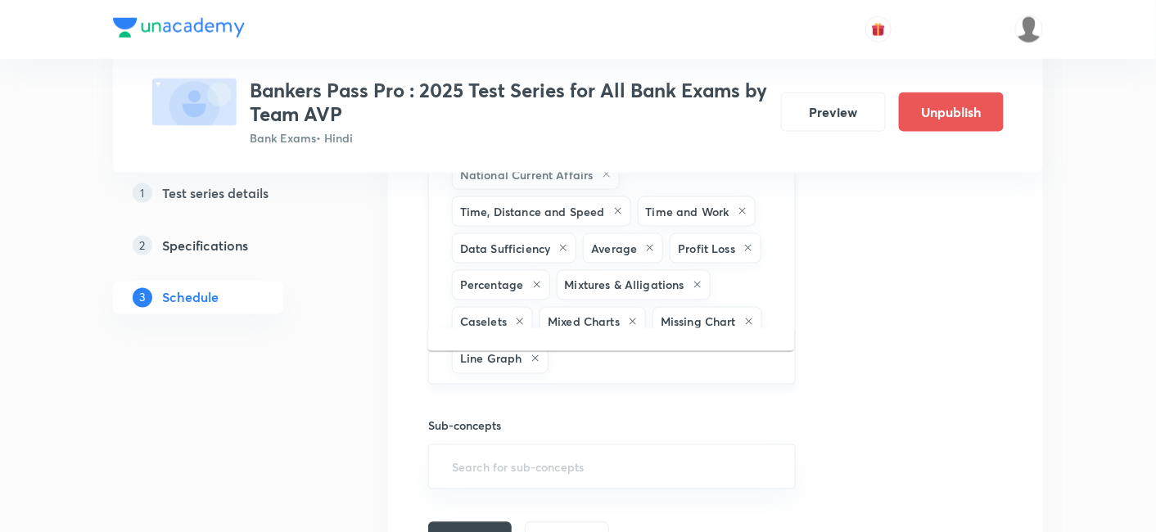
click at [606, 344] on input "text" at bounding box center [664, 359] width 224 height 30
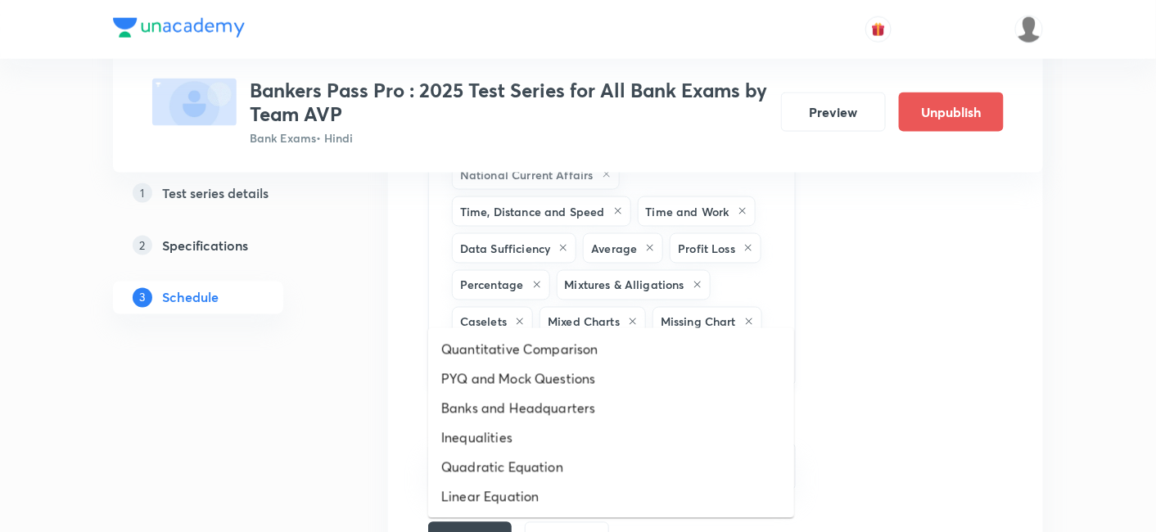
type input "qua"
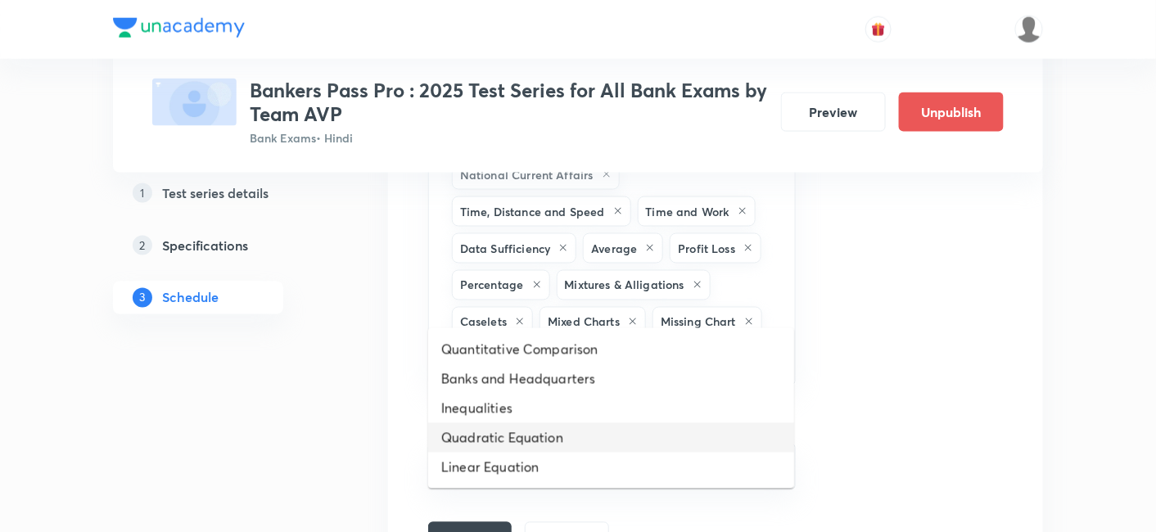
click at [527, 427] on li "Quadratic Equation" at bounding box center [611, 437] width 366 height 29
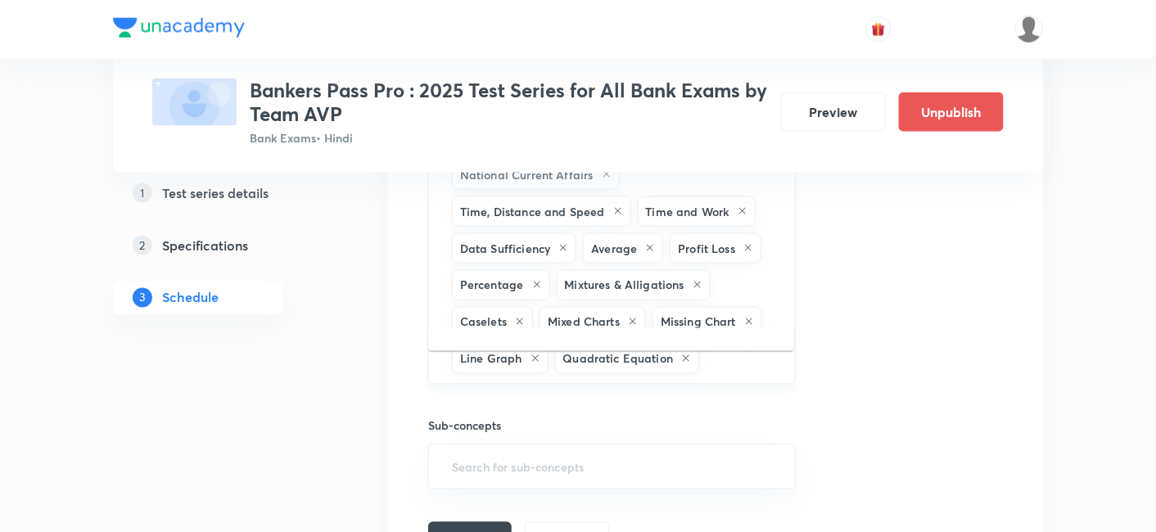
click at [725, 344] on input "text" at bounding box center [739, 359] width 72 height 30
type input "com"
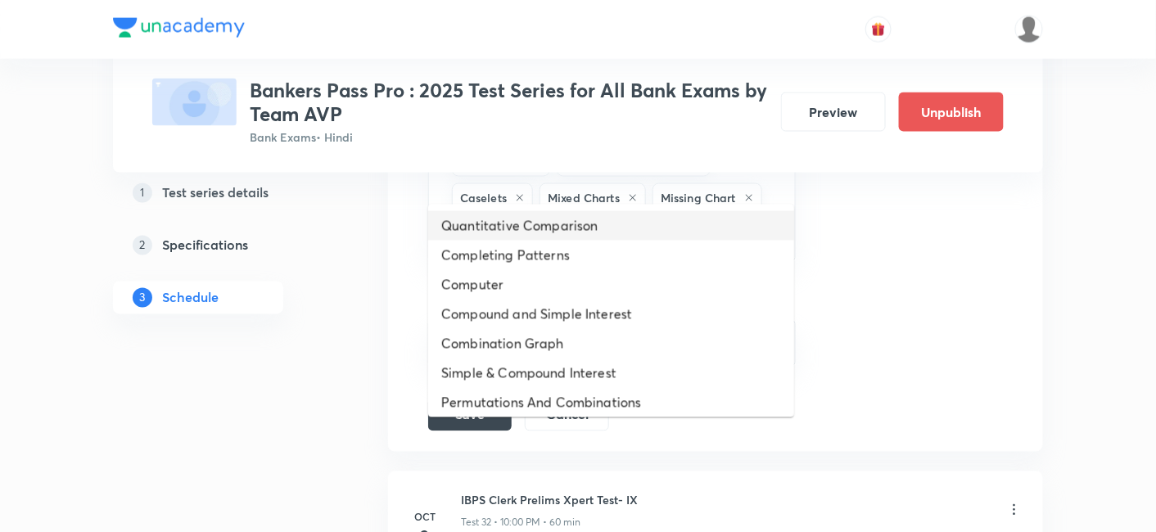
click at [594, 224] on li "Quantitative Comparison" at bounding box center [611, 225] width 366 height 29
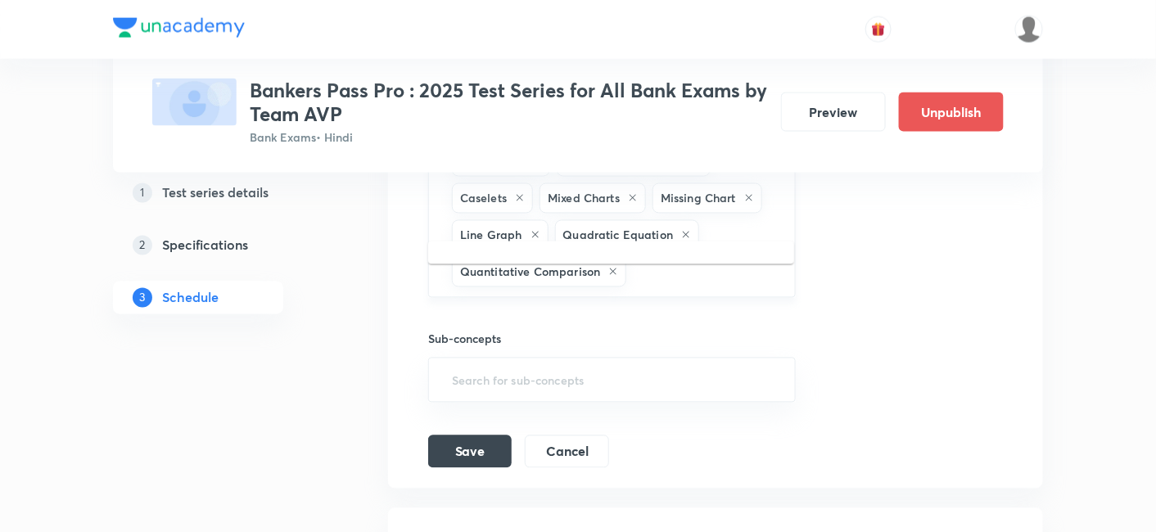
click at [667, 257] on input "text" at bounding box center [702, 272] width 145 height 30
click at [477, 434] on button "Save" at bounding box center [470, 450] width 84 height 33
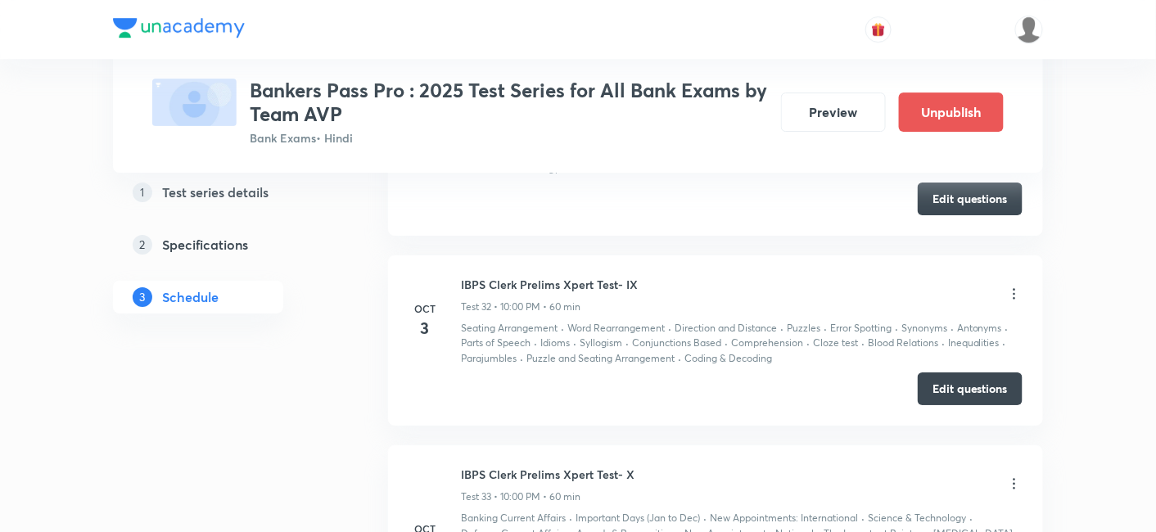
scroll to position [7591, 0]
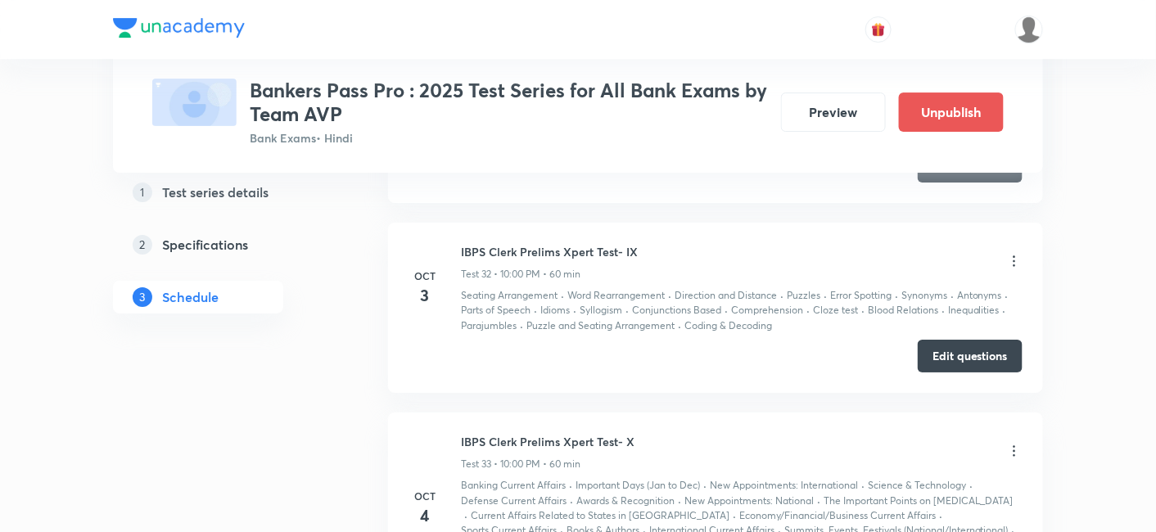
click at [1013, 253] on icon at bounding box center [1014, 261] width 16 height 16
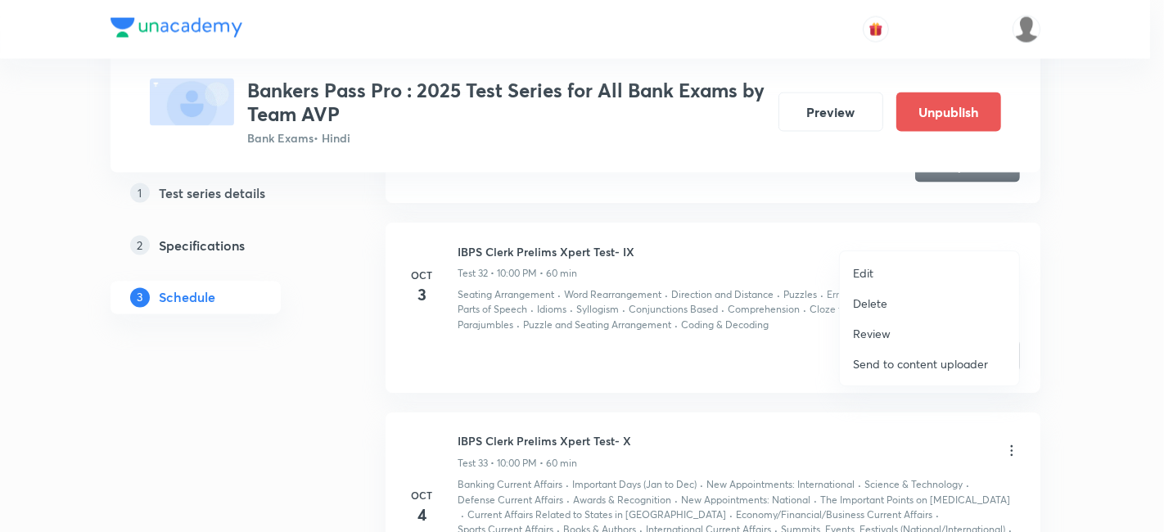
click at [866, 268] on p "Edit" at bounding box center [863, 272] width 20 height 17
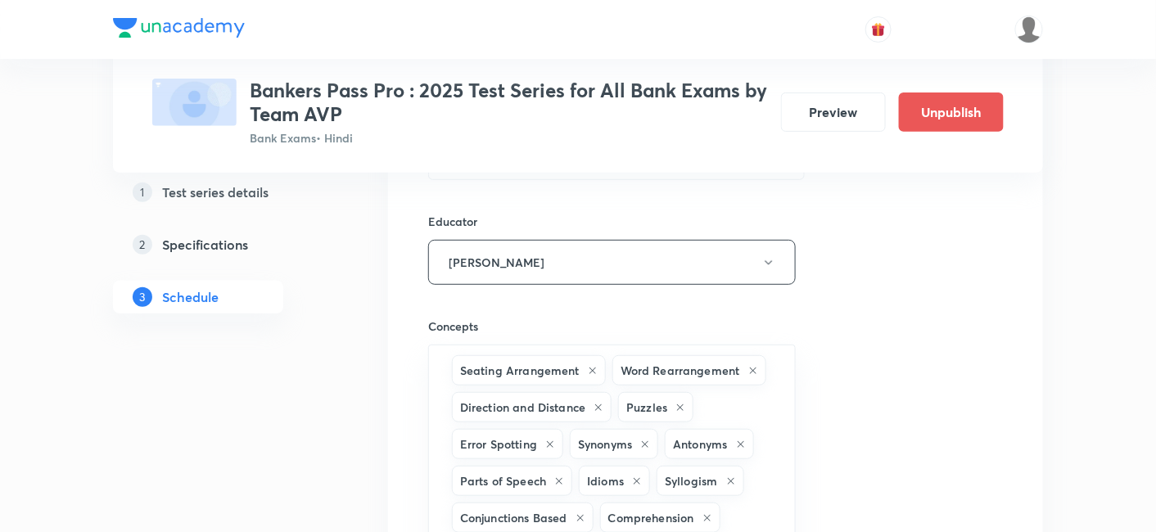
scroll to position [7947, 0]
click at [777, 468] on div "Seating Arrangement Word Rearrangement Direction and Distance Puzzles Error Spo…" at bounding box center [612, 517] width 368 height 346
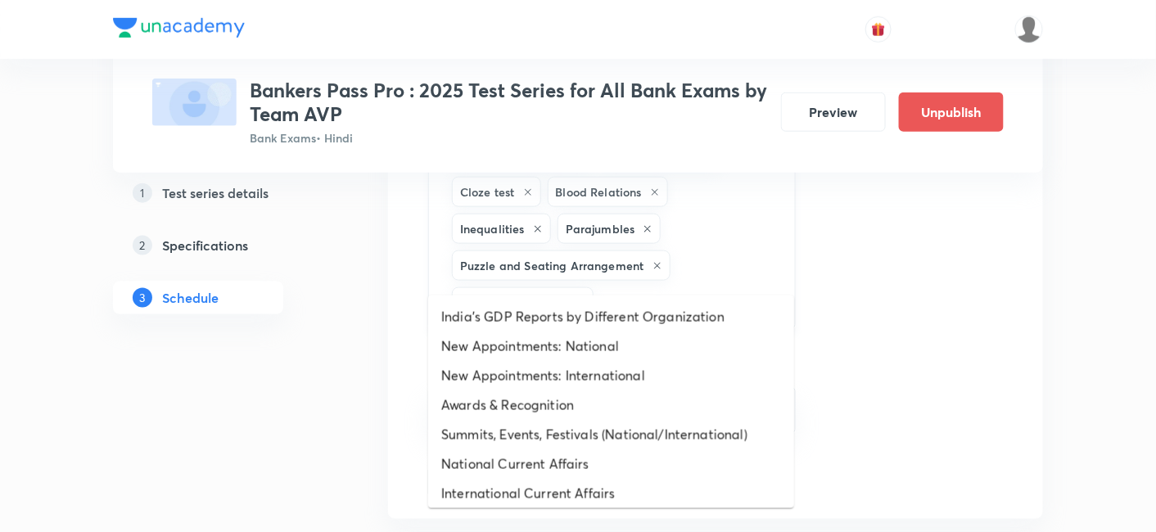
type input "time"
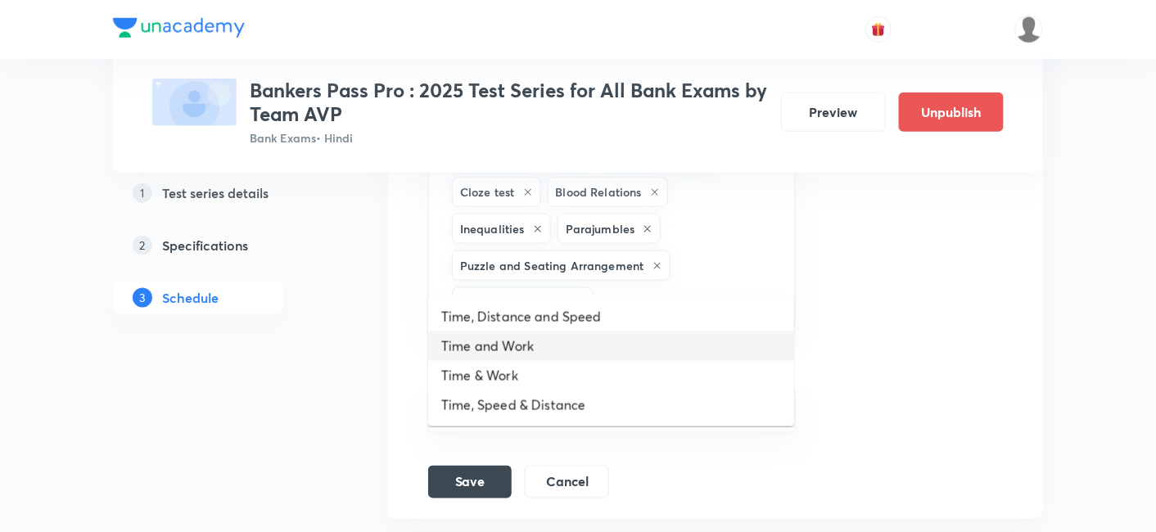
click at [659, 347] on li "Time and Work" at bounding box center [611, 346] width 366 height 29
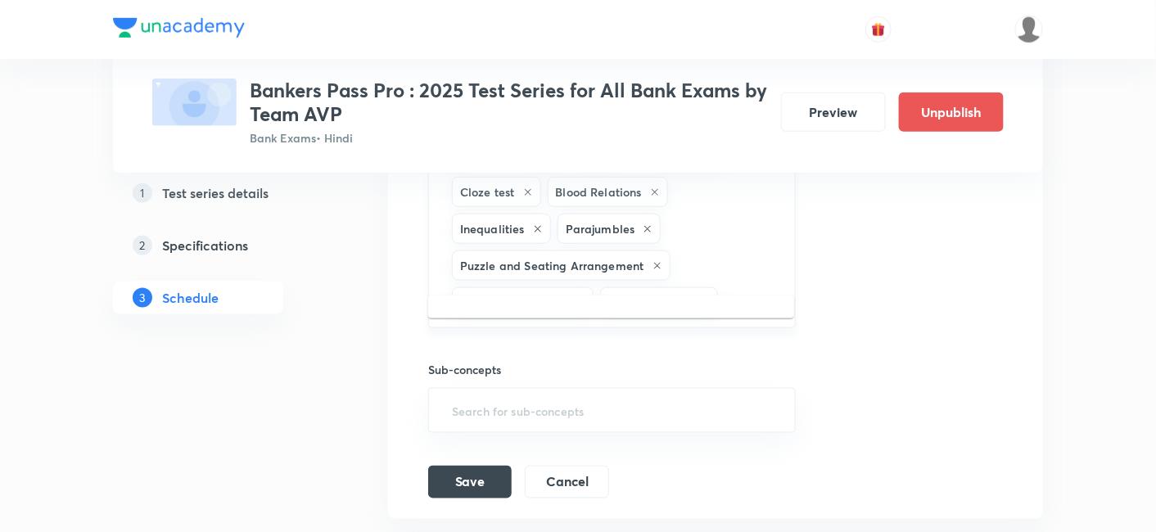
click at [755, 287] on input "text" at bounding box center [748, 302] width 54 height 30
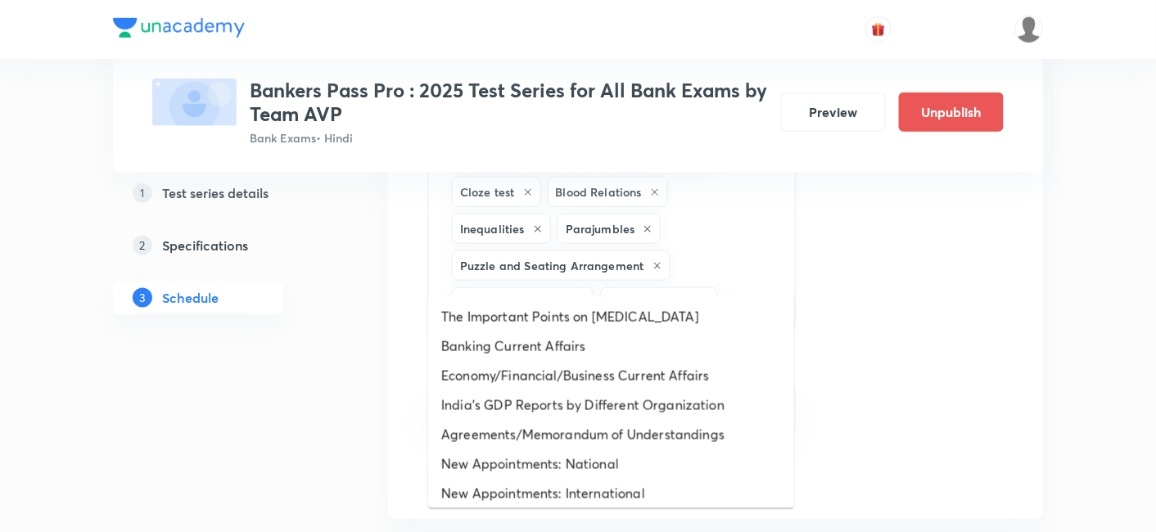
type input "ime"
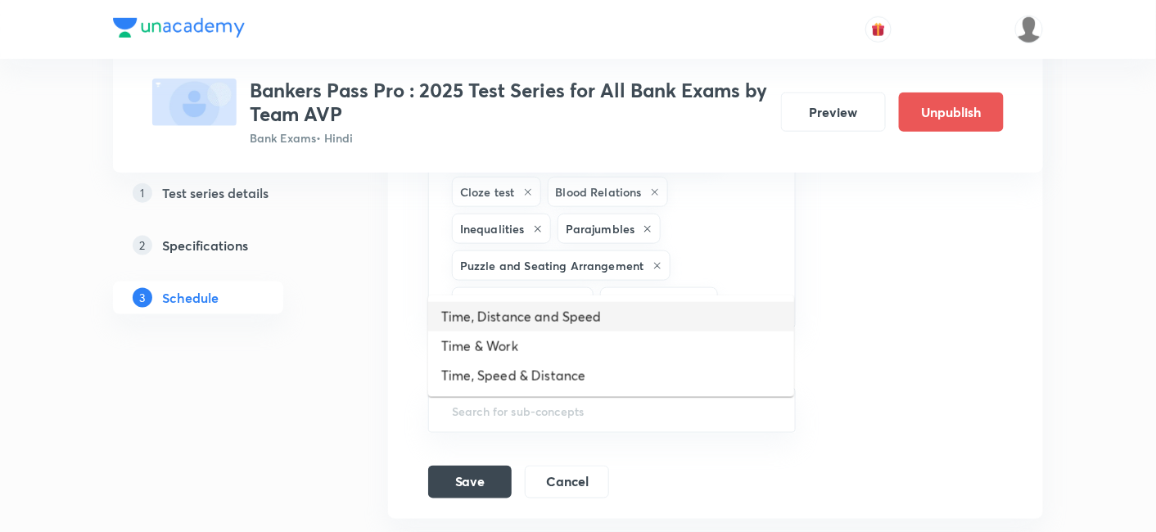
click at [682, 312] on li "Time, Distance and Speed" at bounding box center [611, 316] width 366 height 29
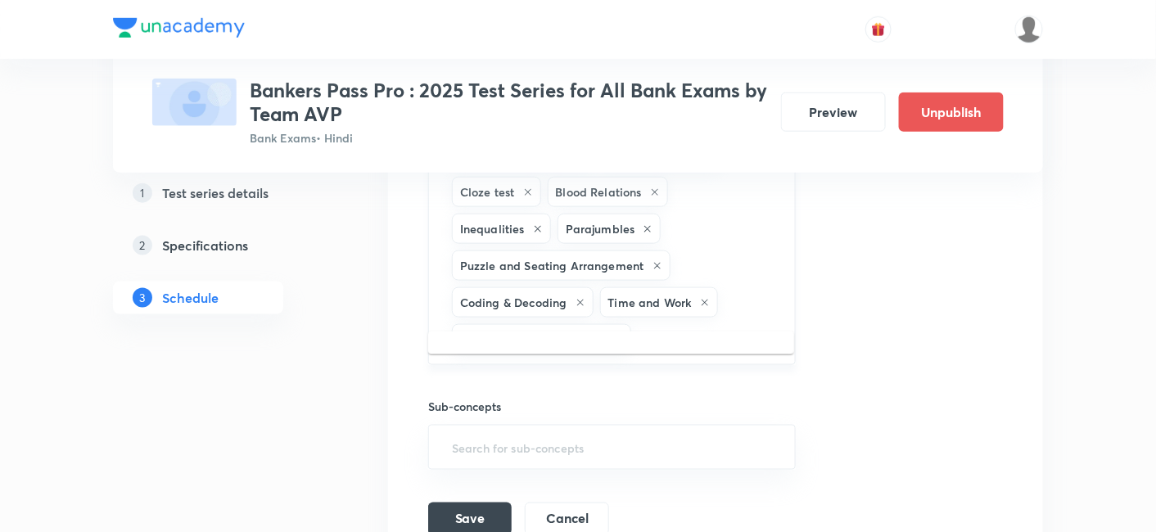
click at [685, 324] on input "text" at bounding box center [705, 339] width 141 height 30
type input "case"
click at [659, 345] on li "Caselets" at bounding box center [611, 352] width 366 height 29
click at [732, 324] on input "text" at bounding box center [748, 339] width 53 height 30
type input "prof"
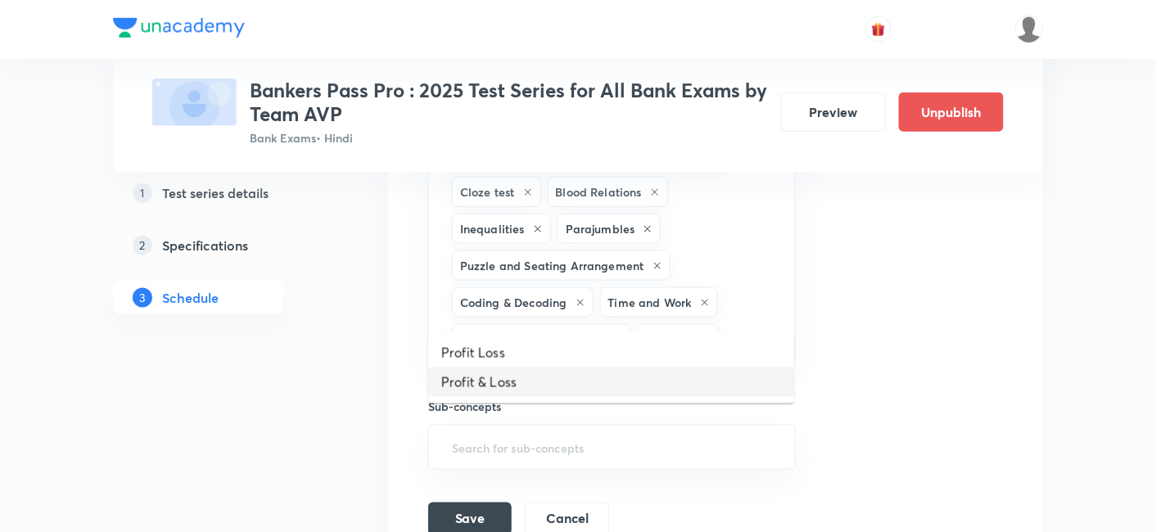
click at [643, 373] on li "Profit & Loss" at bounding box center [611, 382] width 366 height 29
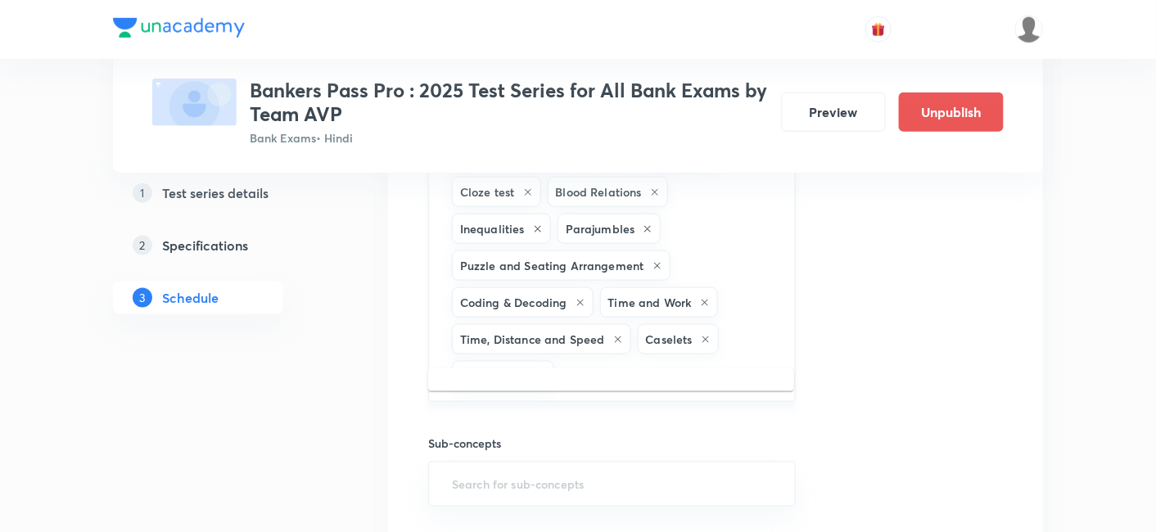
click at [671, 361] on input "text" at bounding box center [667, 376] width 218 height 30
type input "perce"
click at [640, 383] on li "Percentage" at bounding box center [611, 389] width 366 height 29
click at [732, 361] on input "text" at bounding box center [718, 376] width 113 height 30
type input "ave"
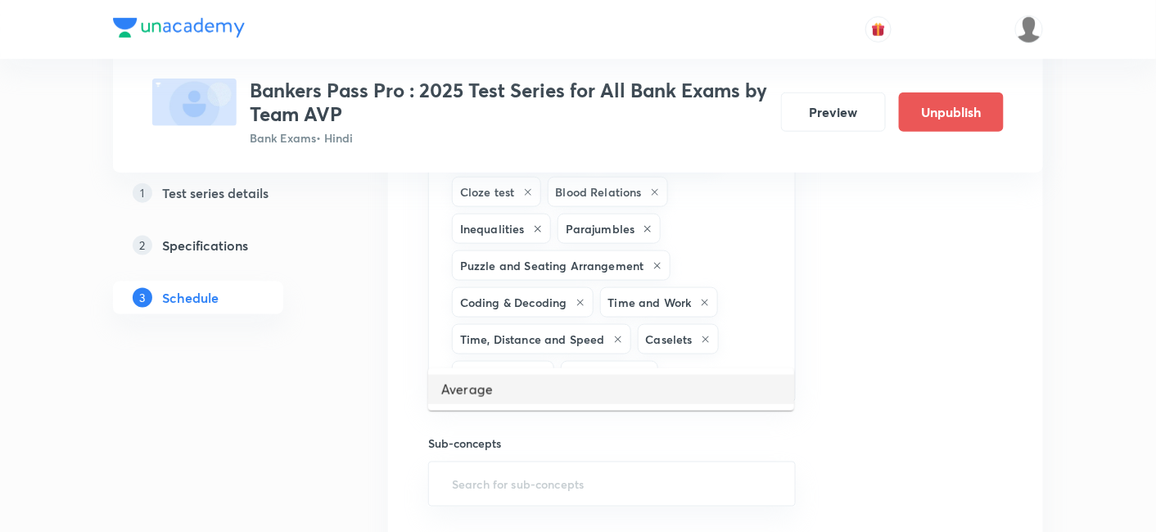
click at [658, 380] on li "Average" at bounding box center [611, 389] width 366 height 29
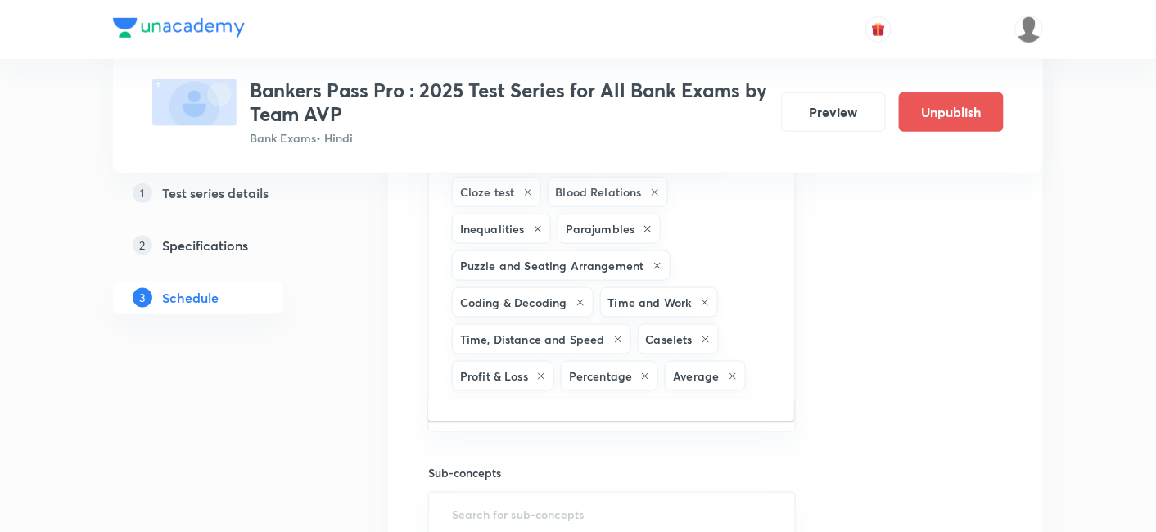
click at [658, 395] on input "text" at bounding box center [612, 410] width 327 height 30
type input "mix"
click at [608, 413] on li "Mixed Charts" at bounding box center [611, 419] width 366 height 29
click at [638, 398] on input "text" at bounding box center [669, 413] width 214 height 30
type input "mix"
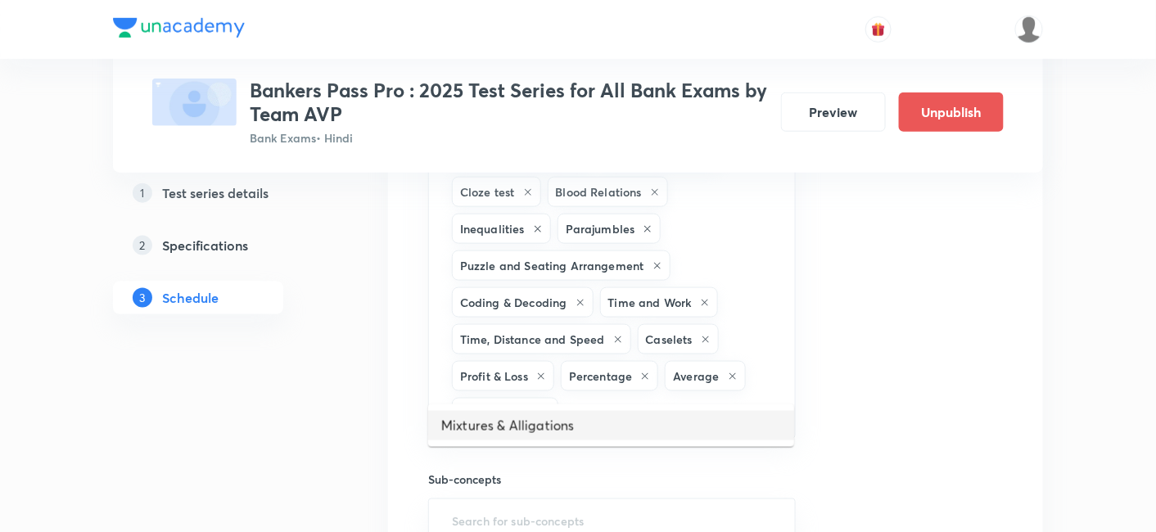
click at [601, 418] on li "Mixtures & Alligations" at bounding box center [611, 425] width 366 height 29
click at [733, 398] on input "text" at bounding box center [748, 413] width 52 height 30
type input "simp"
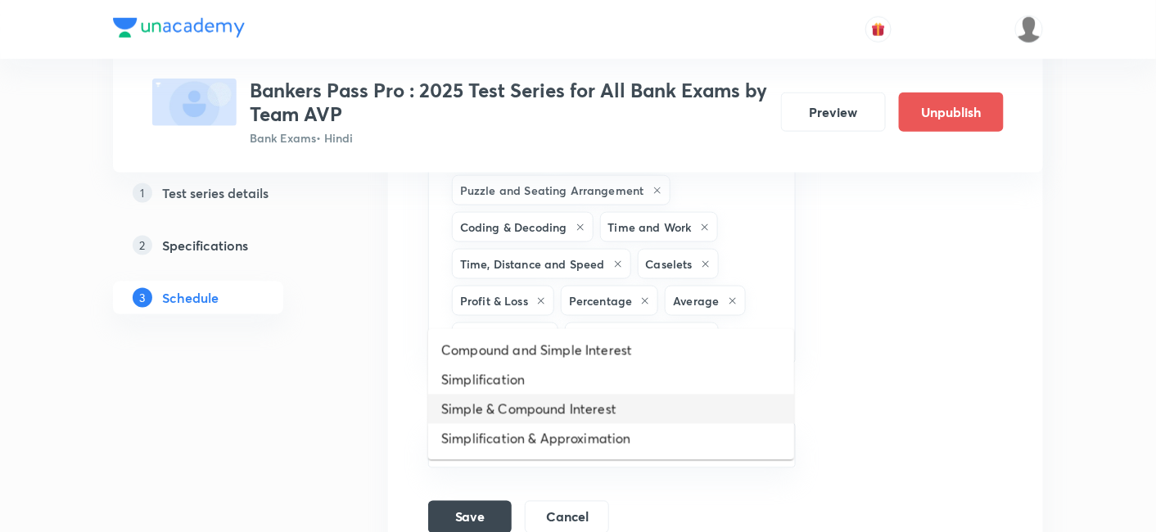
scroll to position [8384, 0]
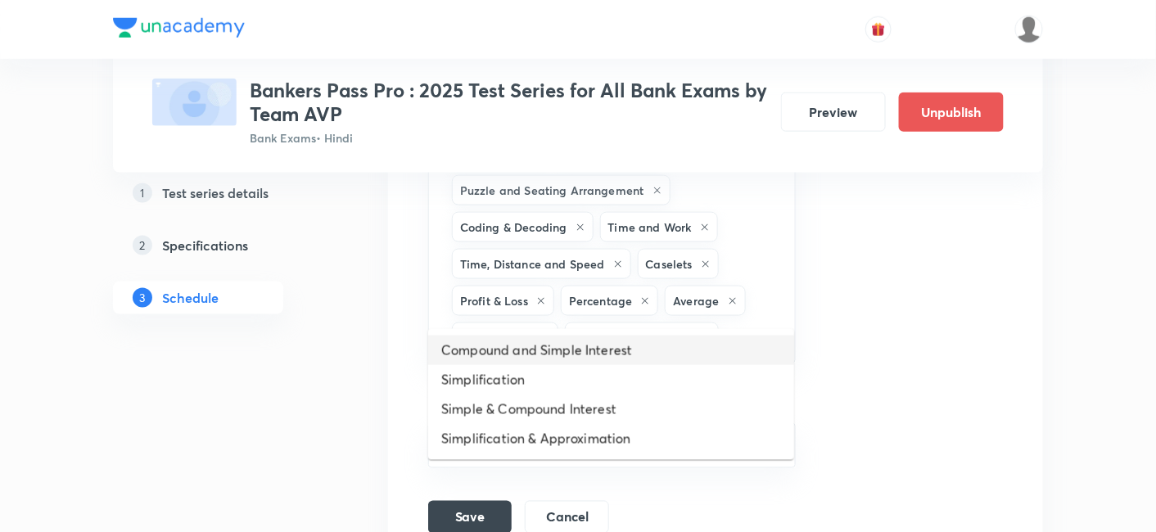
click at [683, 347] on li "Compound and Simple Interest" at bounding box center [611, 350] width 366 height 29
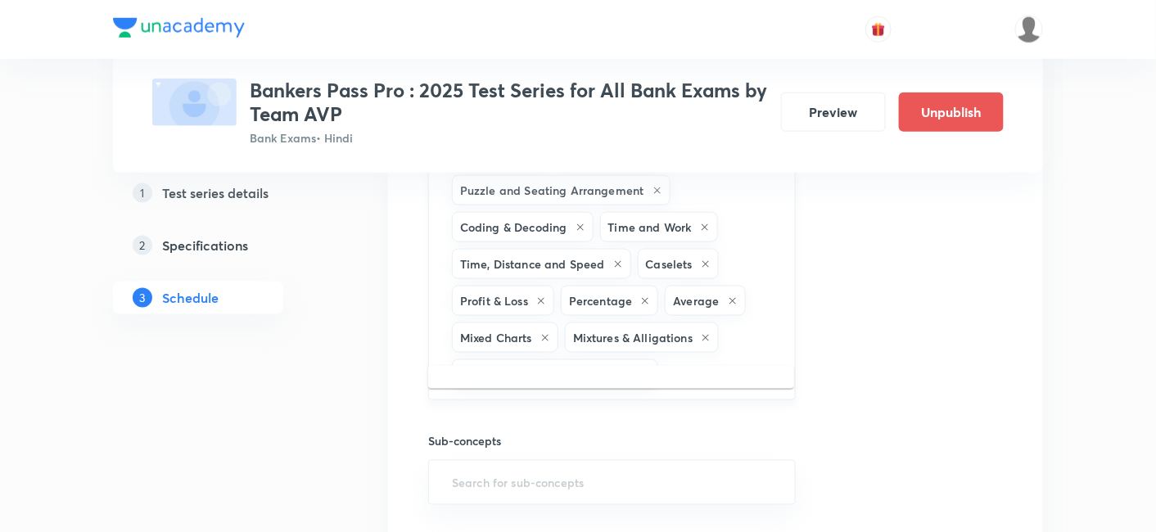
click at [688, 359] on input "text" at bounding box center [718, 374] width 113 height 30
type input "simpl"
click at [626, 385] on li "Simplification" at bounding box center [611, 387] width 366 height 29
click at [689, 396] on input "text" at bounding box center [671, 411] width 208 height 30
type input "qua"
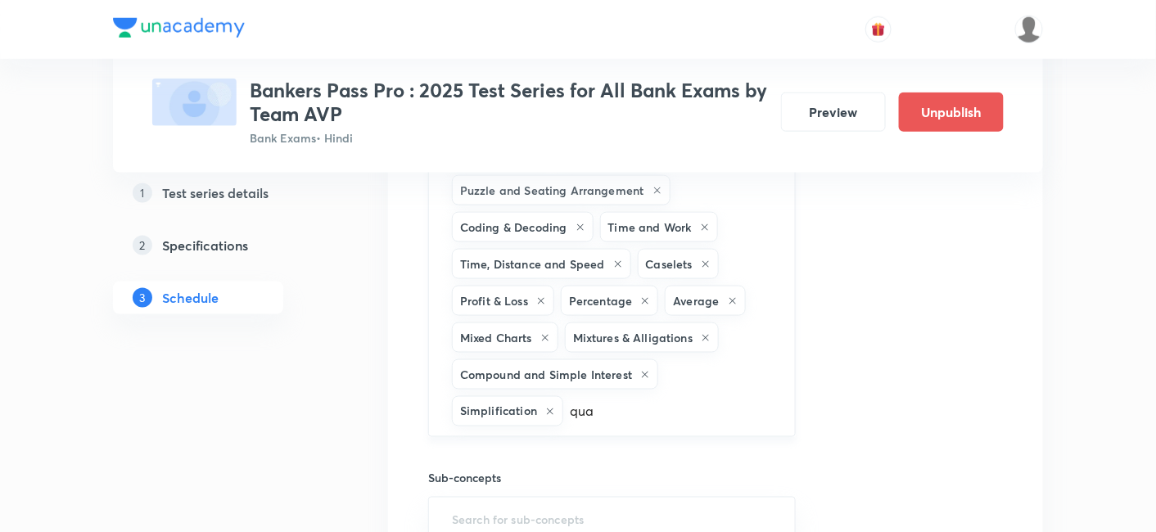
scroll to position [8533, 0]
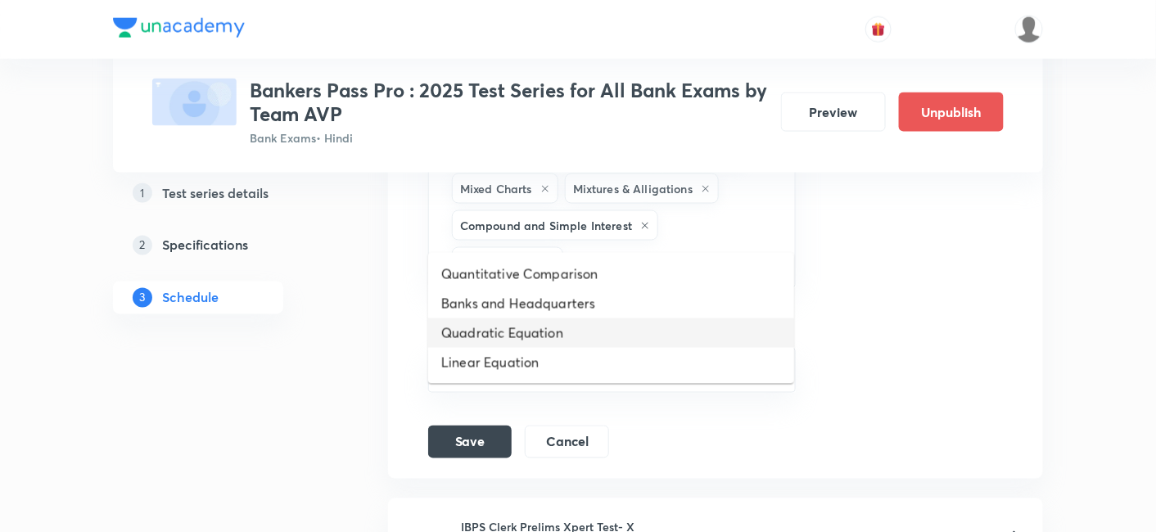
click at [630, 328] on li "Quadratic Equation" at bounding box center [611, 333] width 366 height 29
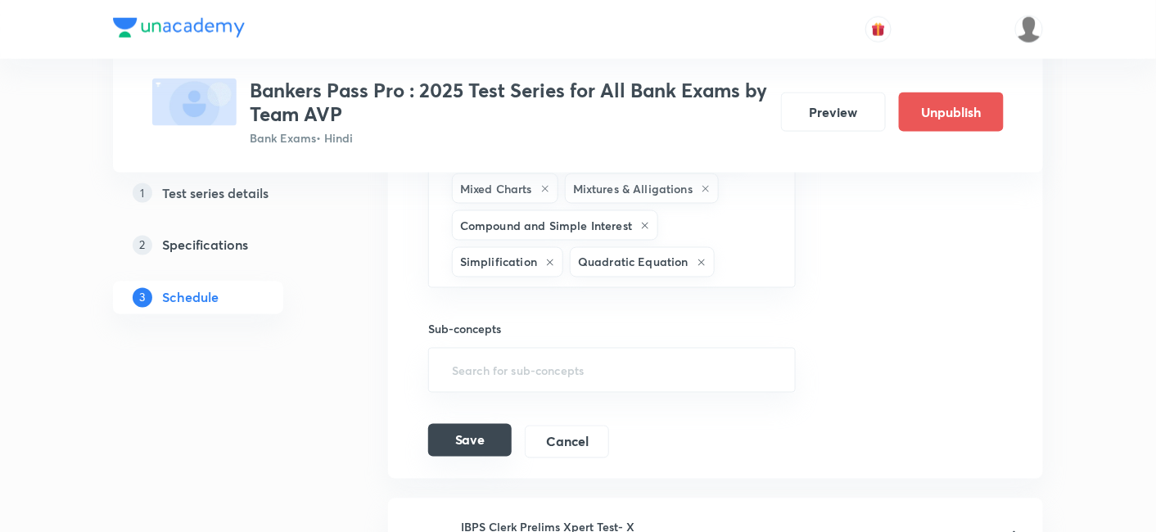
click at [473, 424] on button "Save" at bounding box center [470, 440] width 84 height 33
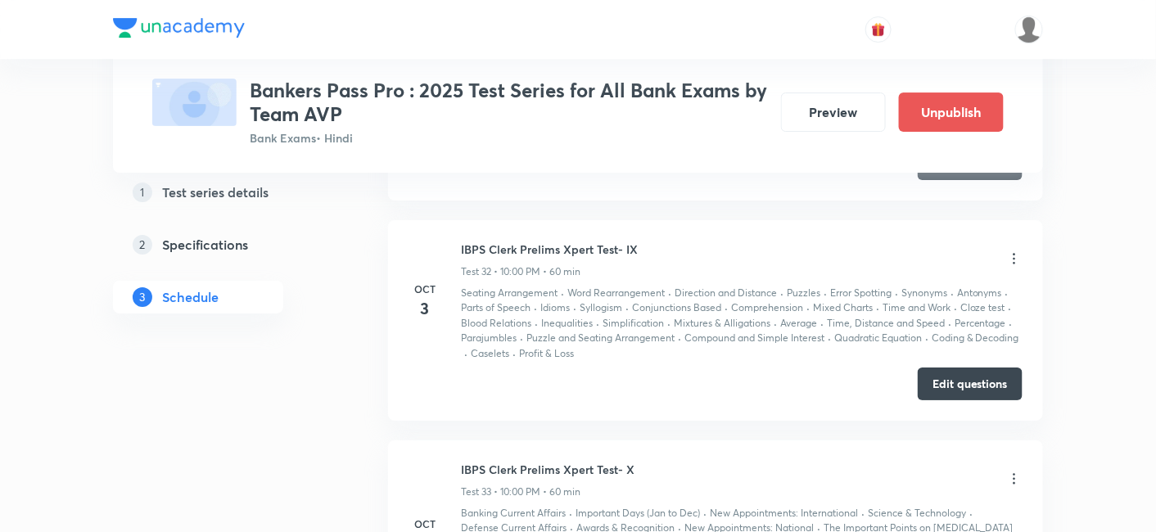
scroll to position [7591, 0]
click at [931, 368] on button "Edit questions" at bounding box center [970, 384] width 105 height 33
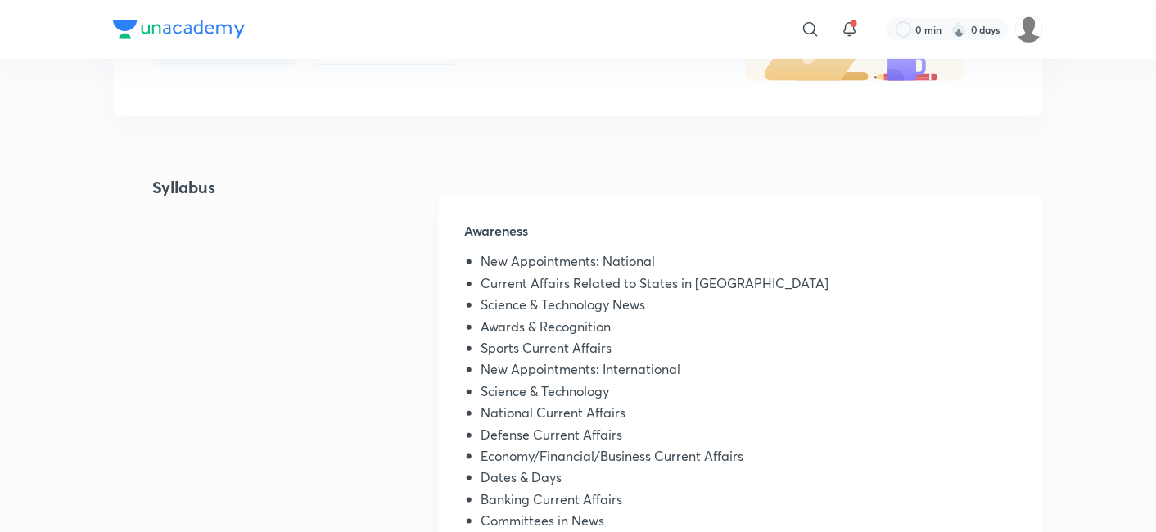
scroll to position [280, 0]
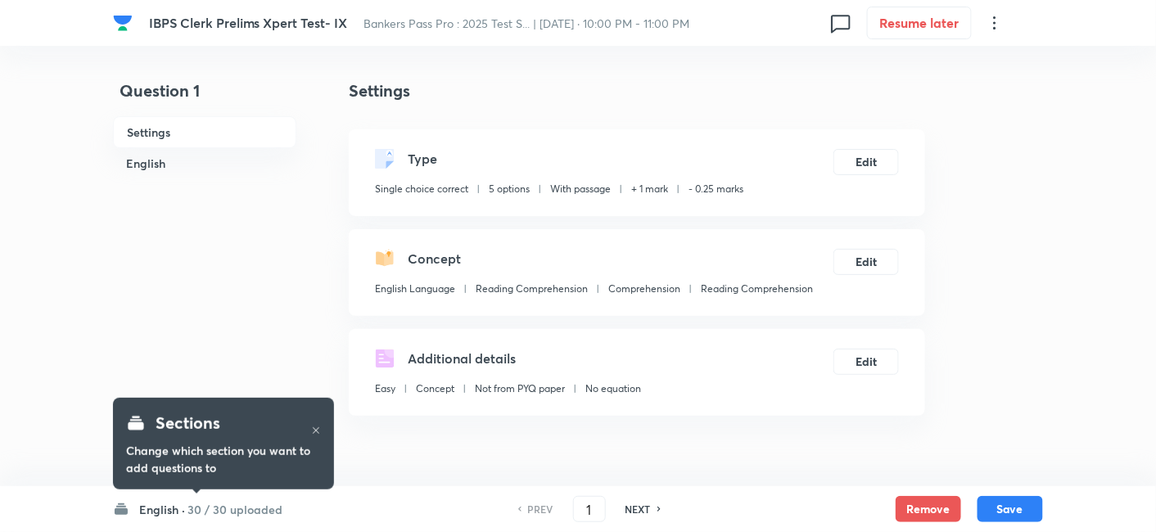
click at [261, 508] on h6 "30 / 30 uploaded" at bounding box center [234, 509] width 95 height 17
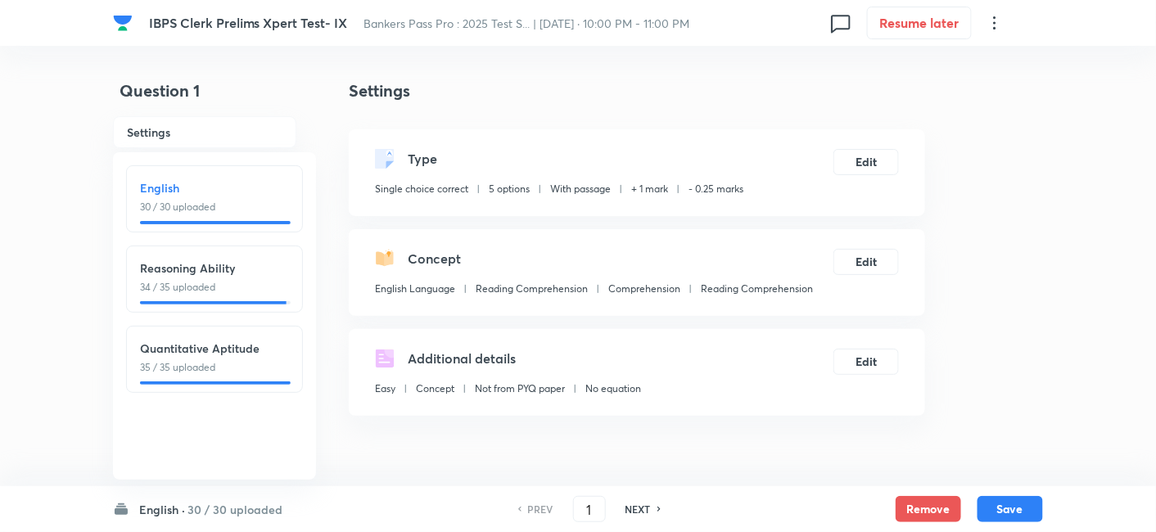
click at [223, 373] on p "35 / 35 uploaded" at bounding box center [214, 367] width 149 height 15
type input "66"
checkbox input "true"
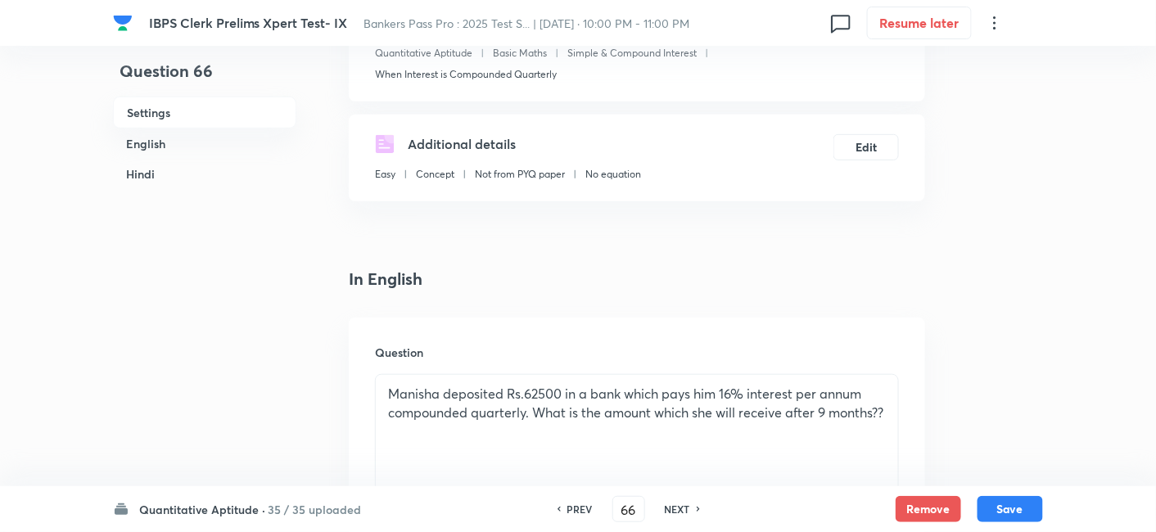
scroll to position [436, 0]
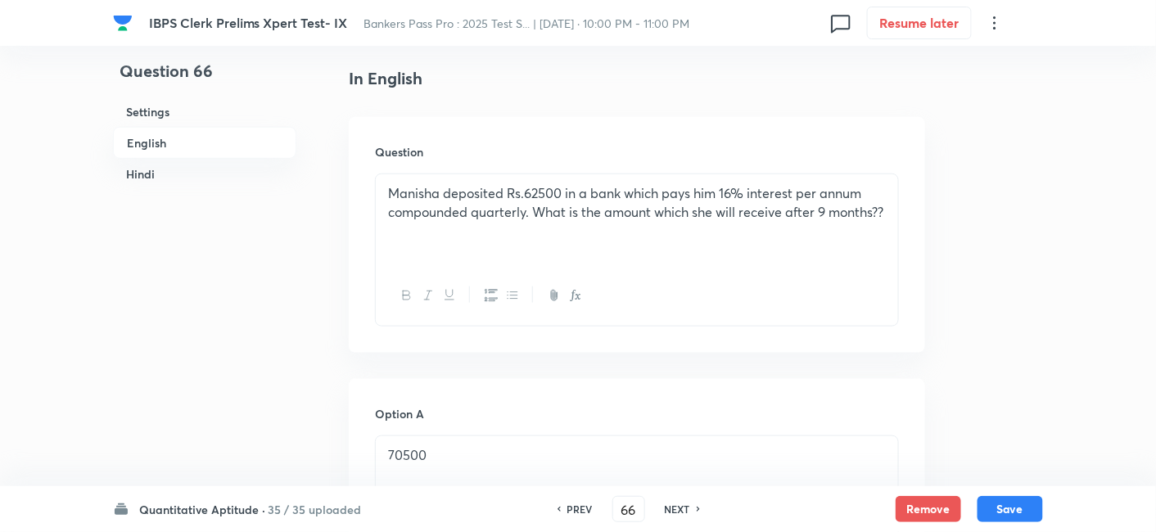
click at [682, 510] on h6 "NEXT" at bounding box center [677, 509] width 25 height 15
type input "67"
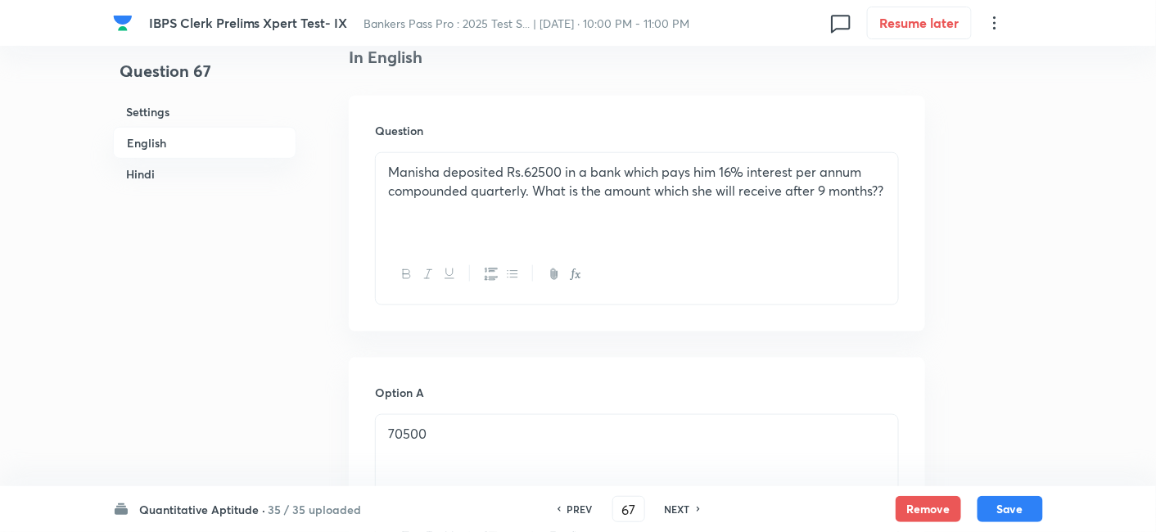
checkbox input "false"
checkbox input "true"
click at [682, 510] on h6 "NEXT" at bounding box center [677, 509] width 25 height 15
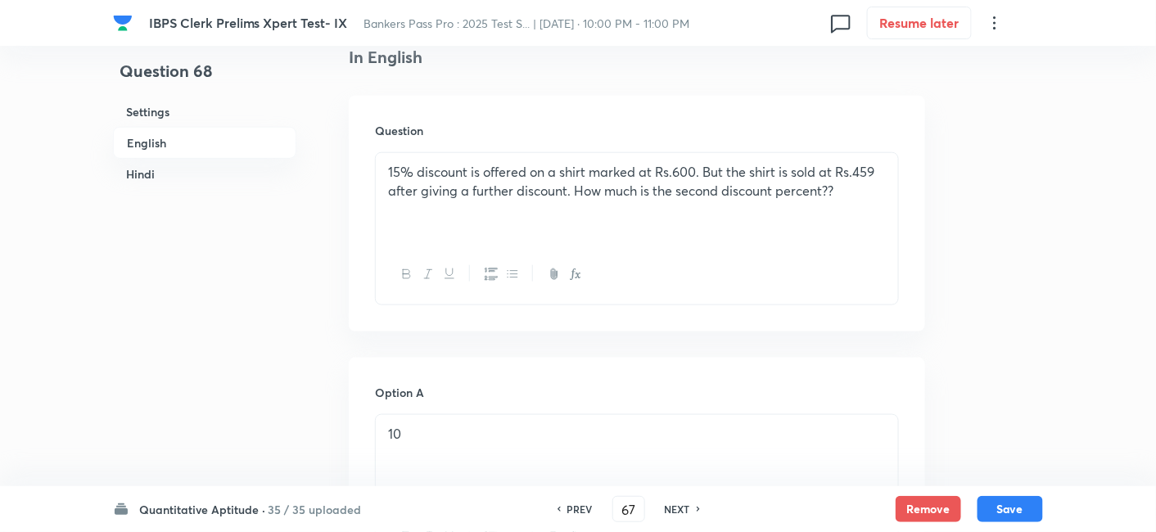
type input "68"
checkbox input "false"
checkbox input "true"
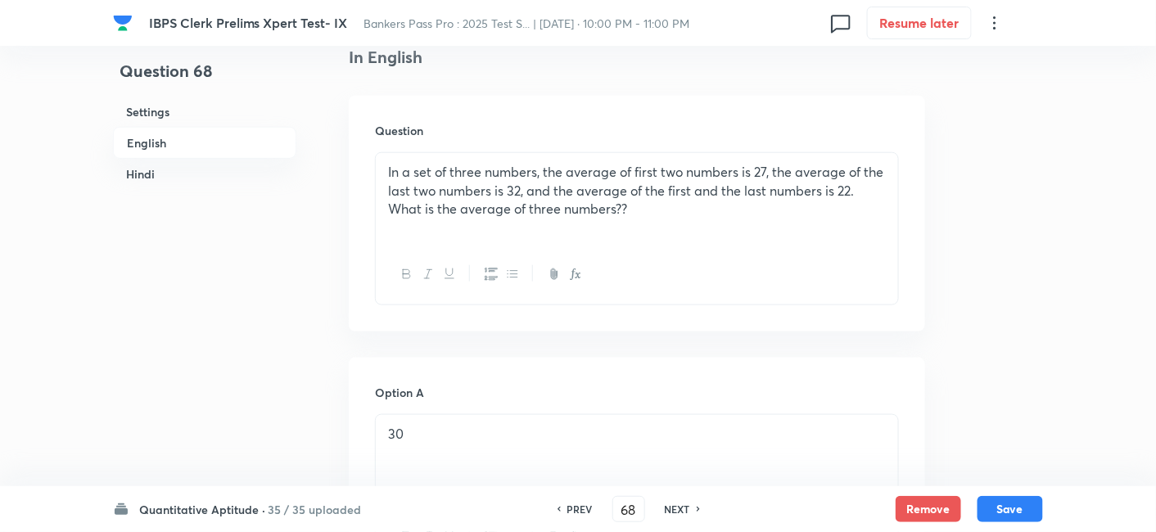
click at [682, 510] on h6 "NEXT" at bounding box center [677, 509] width 25 height 15
type input "69"
checkbox input "false"
checkbox input "true"
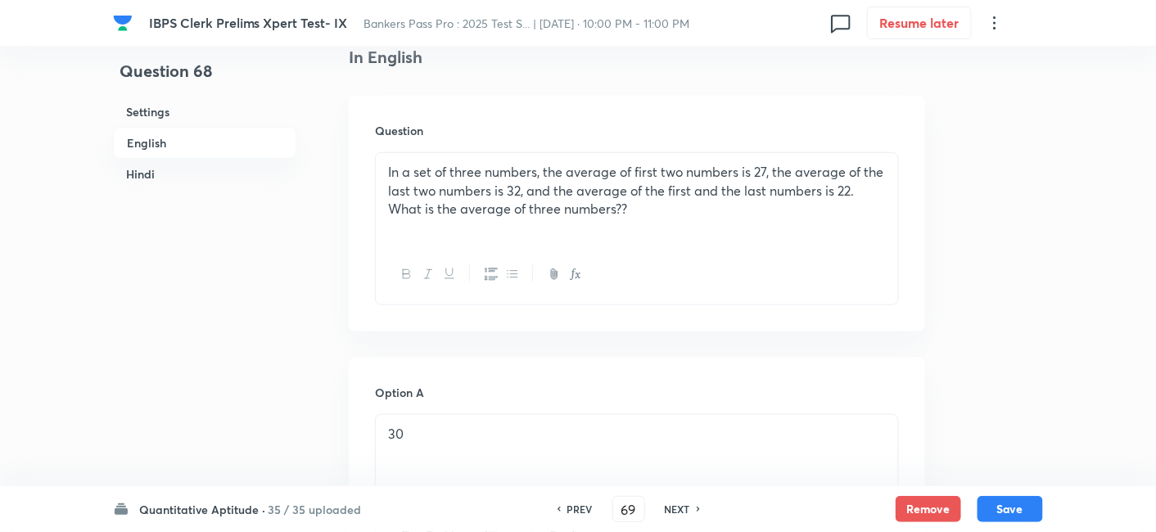
checkbox input "true"
click at [682, 510] on h6 "NEXT" at bounding box center [677, 509] width 25 height 15
type input "70"
checkbox input "false"
checkbox input "true"
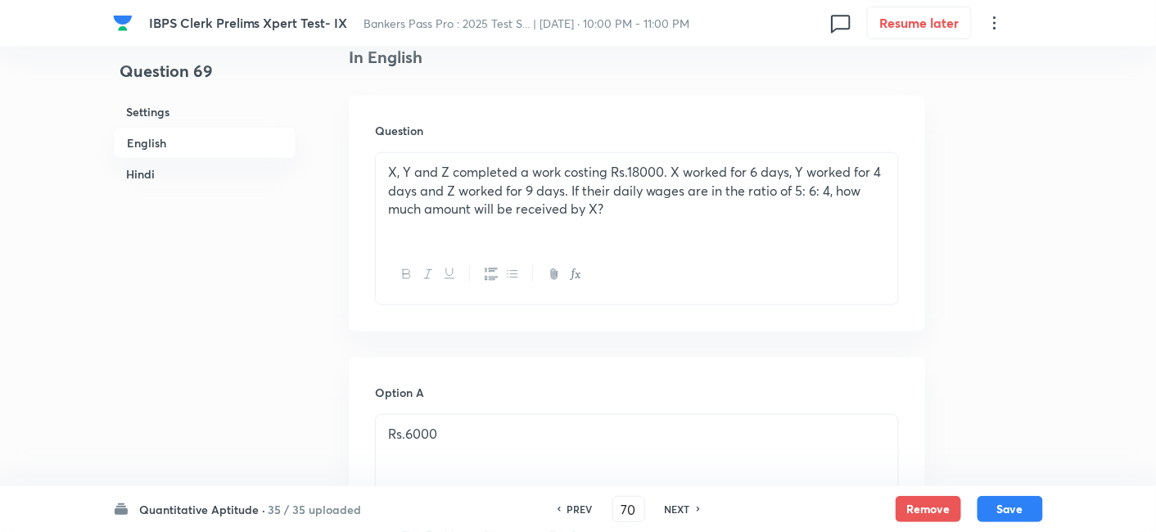
checkbox input "false"
checkbox input "true"
click at [682, 510] on h6 "NEXT" at bounding box center [677, 509] width 25 height 15
type input "71"
checkbox input "false"
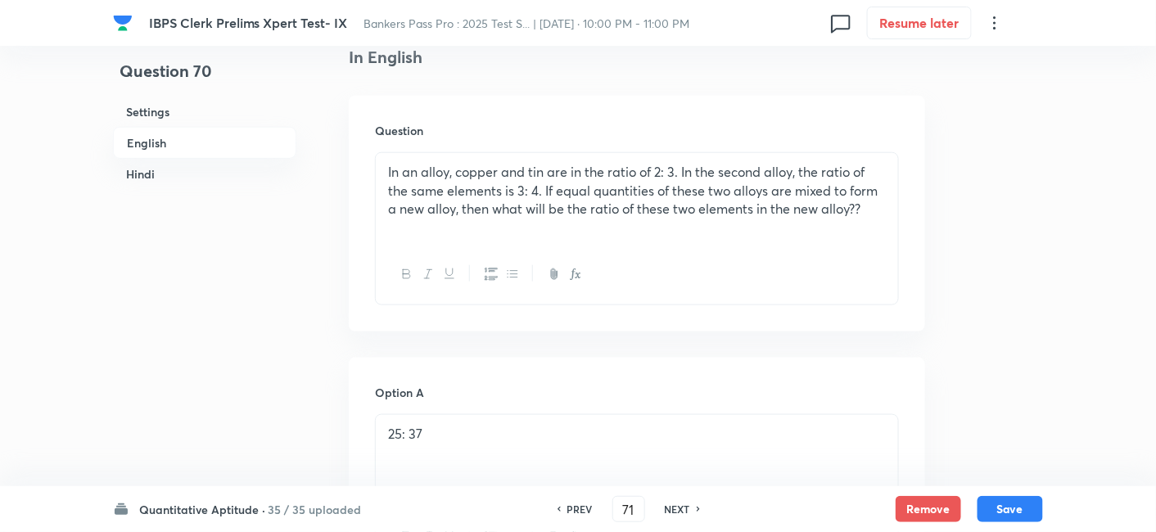
checkbox input "false"
checkbox input "true"
click at [682, 510] on h6 "NEXT" at bounding box center [677, 509] width 25 height 15
type input "72"
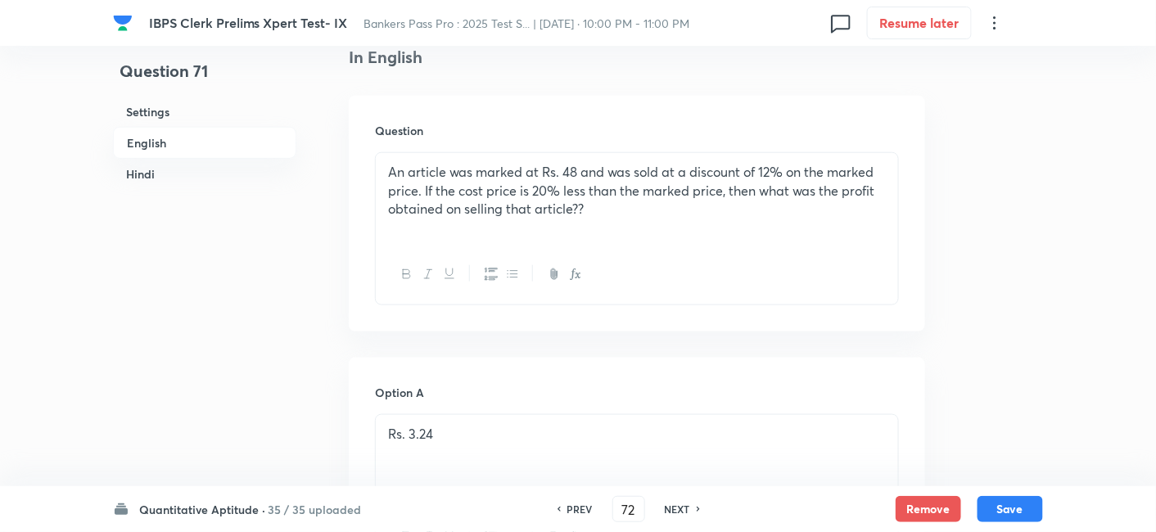
checkbox input "true"
checkbox input "false"
checkbox input "true"
checkbox input "false"
click at [682, 510] on h6 "NEXT" at bounding box center [677, 509] width 25 height 15
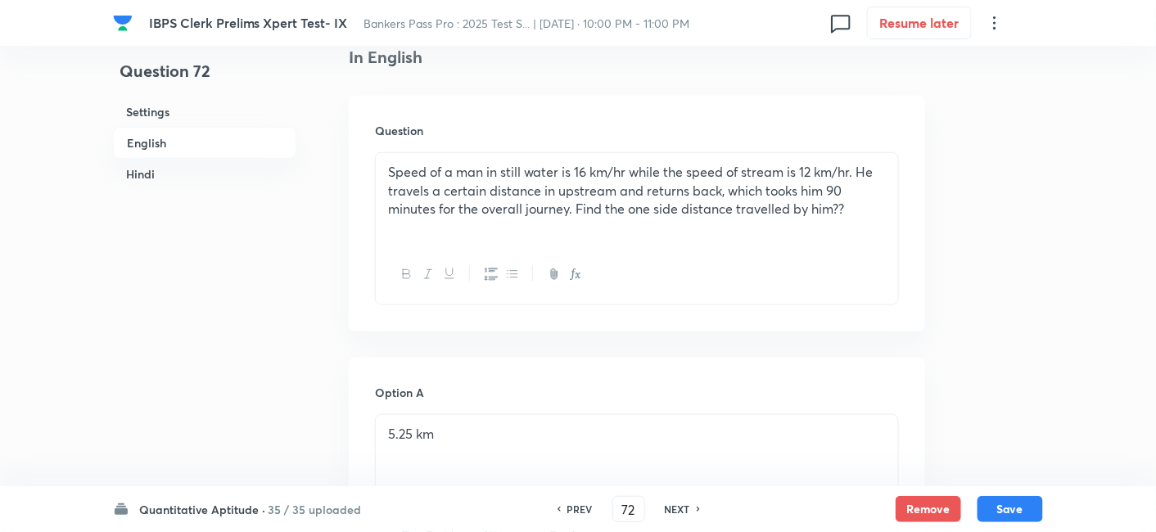
type input "73"
checkbox input "false"
checkbox input "true"
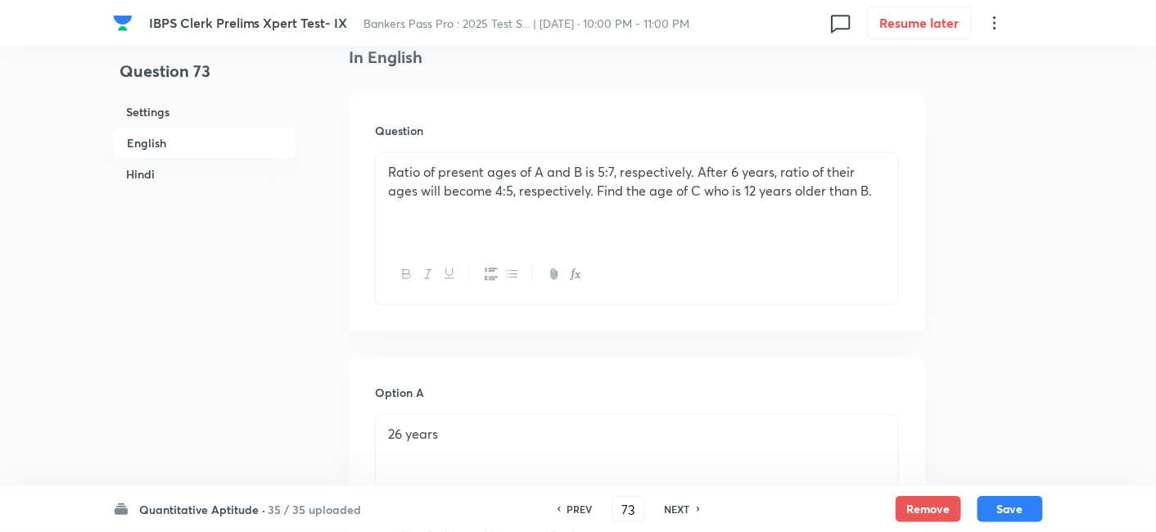
click at [682, 510] on h6 "NEXT" at bounding box center [677, 509] width 25 height 15
type input "74"
checkbox input "false"
checkbox input "true"
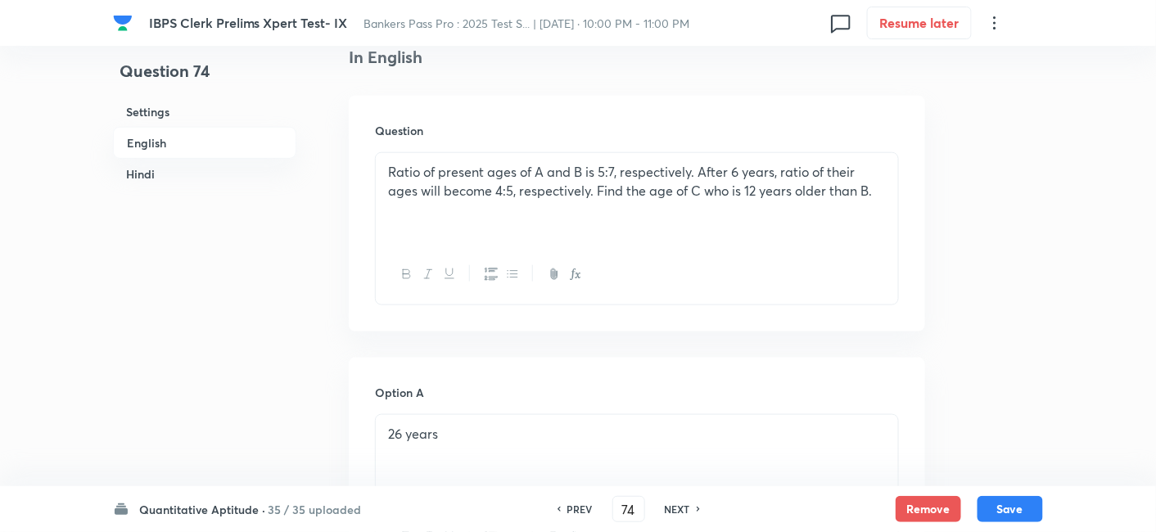
checkbox input "true"
click at [682, 510] on h6 "NEXT" at bounding box center [677, 509] width 25 height 15
type input "75"
checkbox input "false"
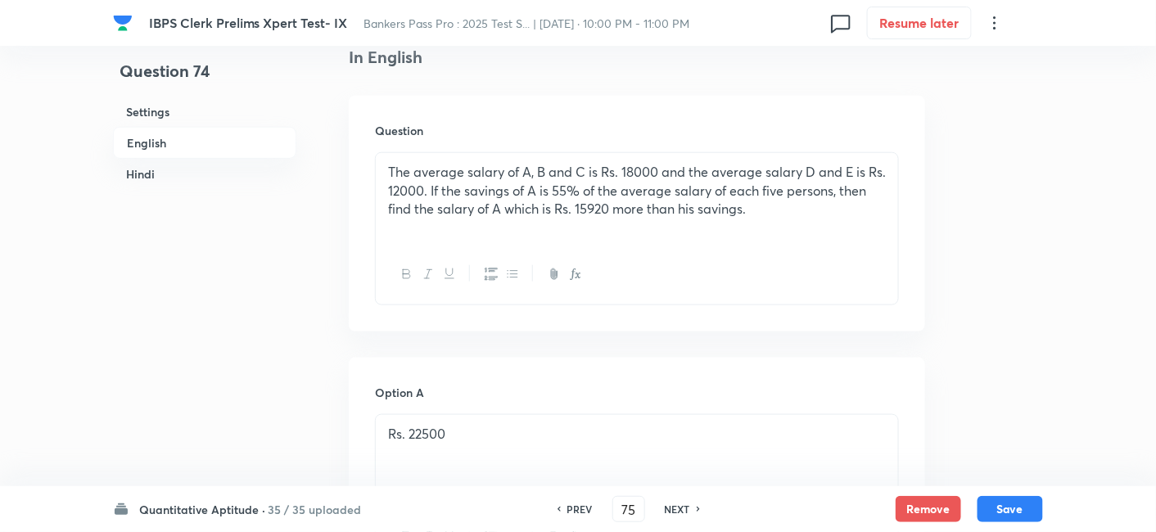
checkbox input "true"
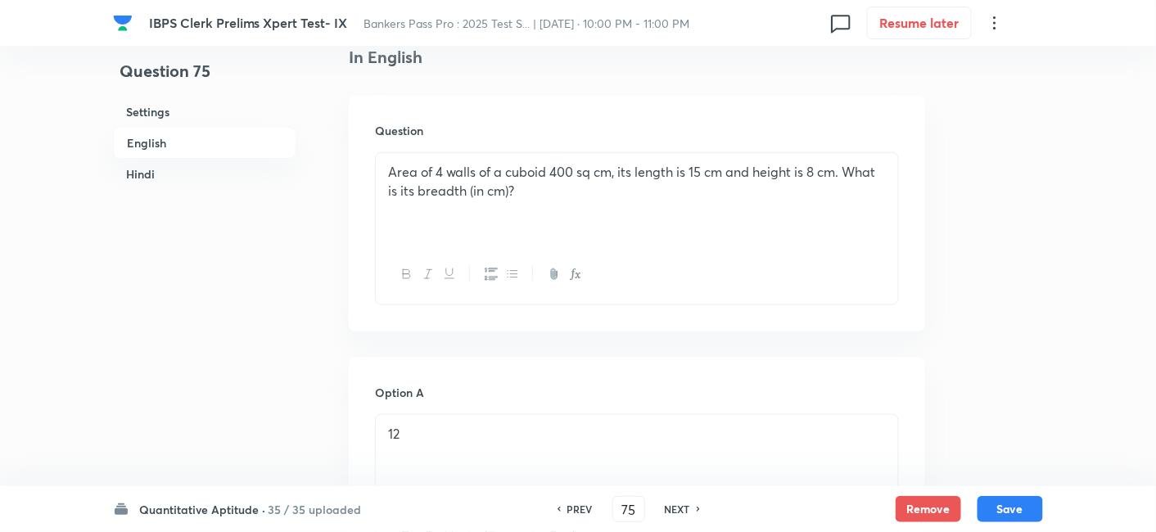
click at [682, 510] on h6 "NEXT" at bounding box center [677, 509] width 25 height 15
type input "76"
checkbox input "false"
checkbox input "true"
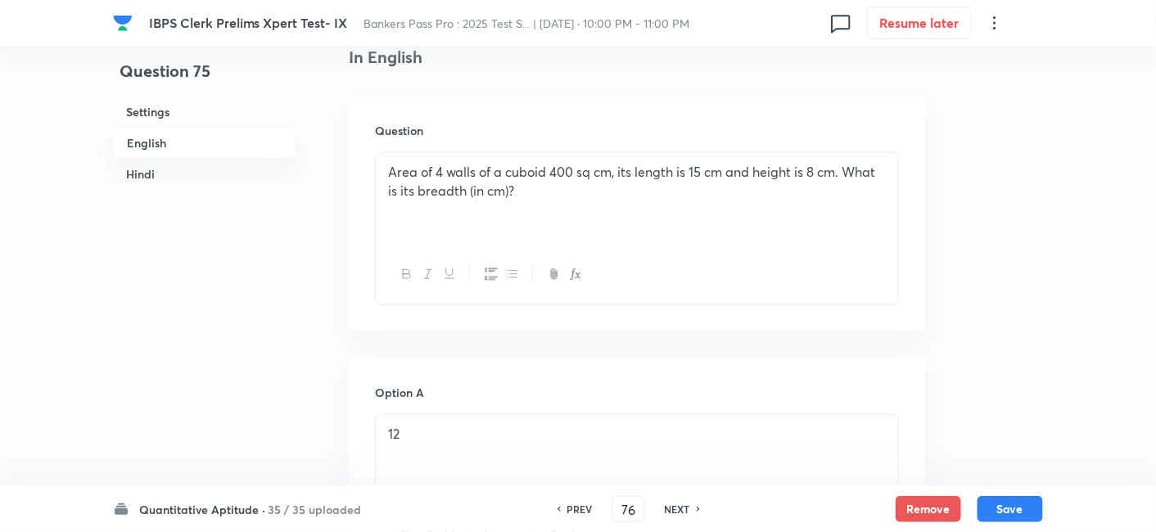
checkbox input "true"
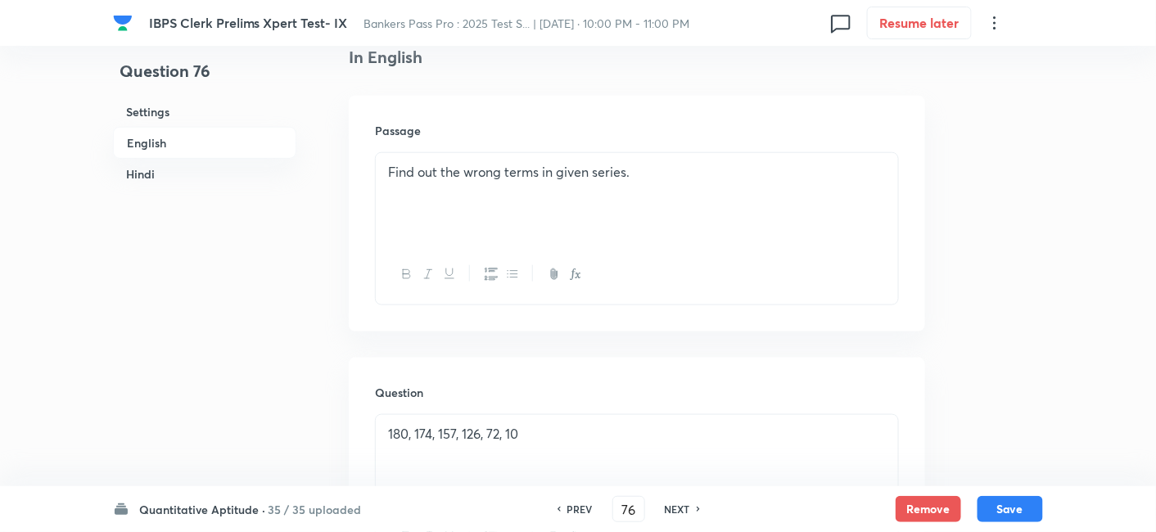
click at [682, 510] on h6 "NEXT" at bounding box center [677, 509] width 25 height 15
type input "77"
checkbox input "false"
checkbox input "true"
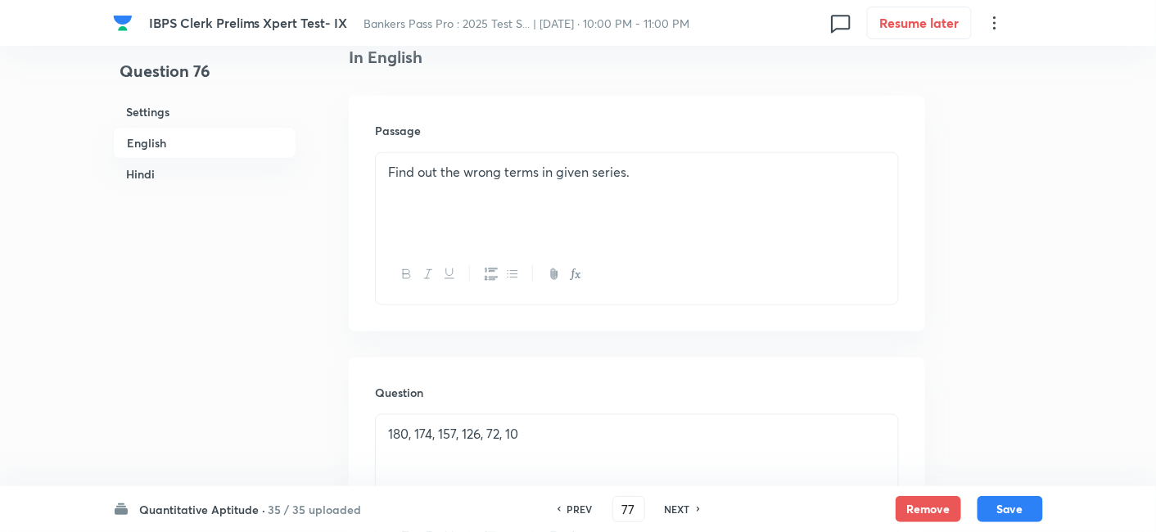
checkbox input "true"
click at [682, 510] on h6 "NEXT" at bounding box center [677, 509] width 25 height 15
type input "78"
checkbox input "false"
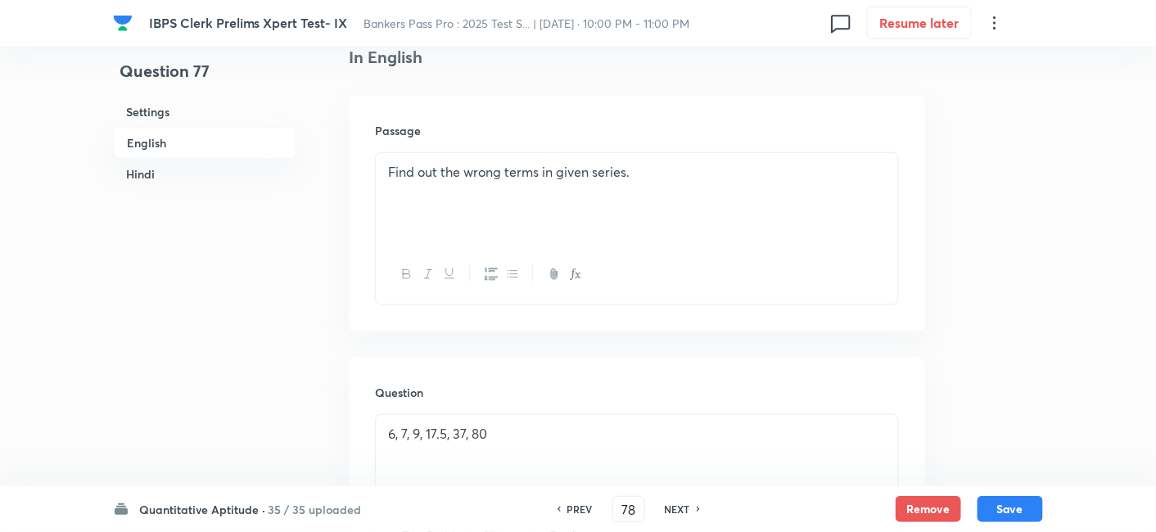
checkbox input "true"
click at [682, 510] on h6 "NEXT" at bounding box center [677, 509] width 25 height 15
type input "79"
checkbox input "false"
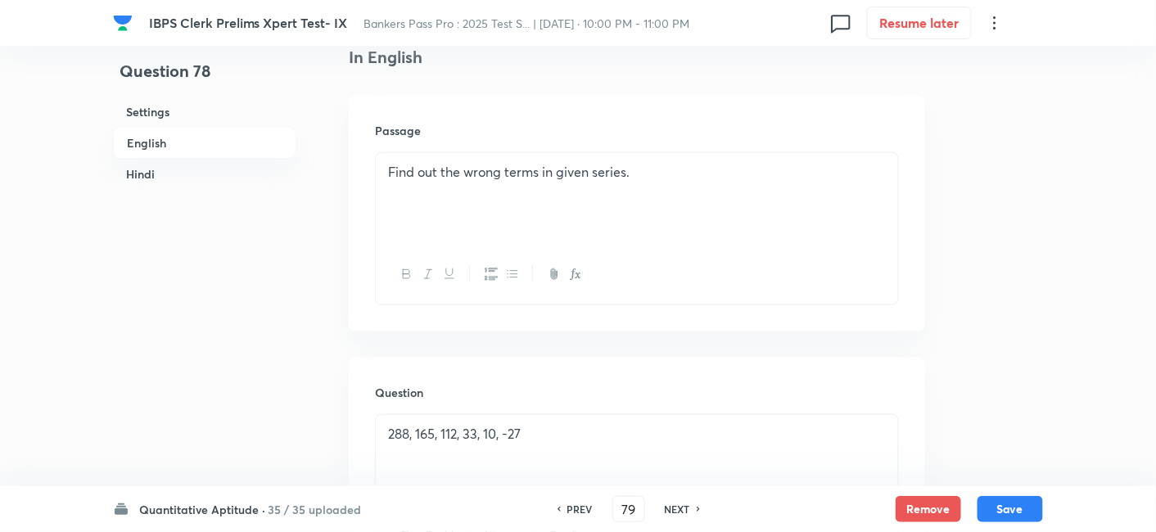
checkbox input "false"
checkbox input "true"
click at [682, 510] on h6 "NEXT" at bounding box center [677, 509] width 25 height 15
type input "80"
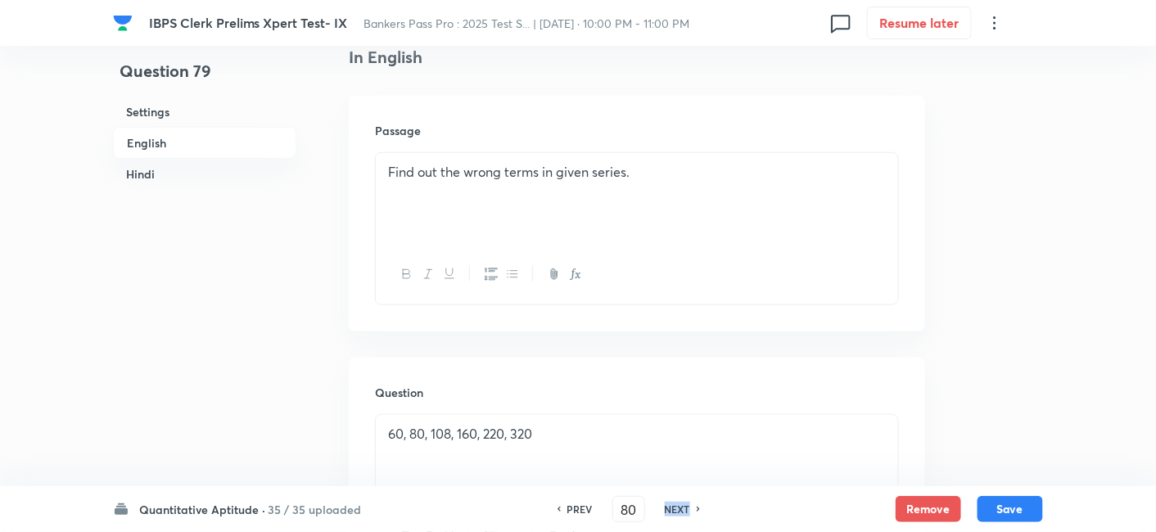
checkbox input "false"
checkbox input "true"
click at [682, 510] on h6 "NEXT" at bounding box center [677, 509] width 25 height 15
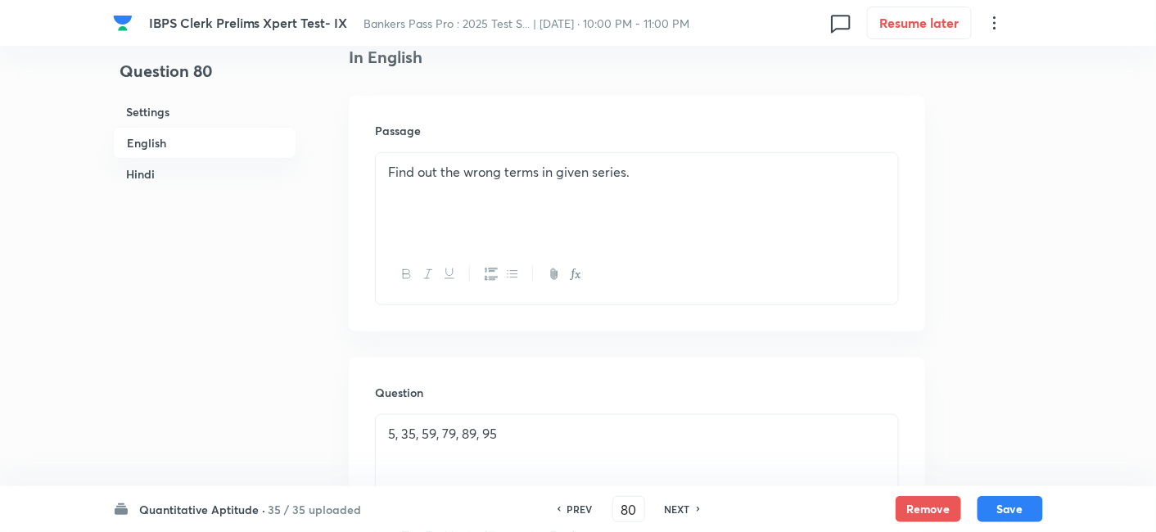
type input "81"
checkbox input "false"
checkbox input "true"
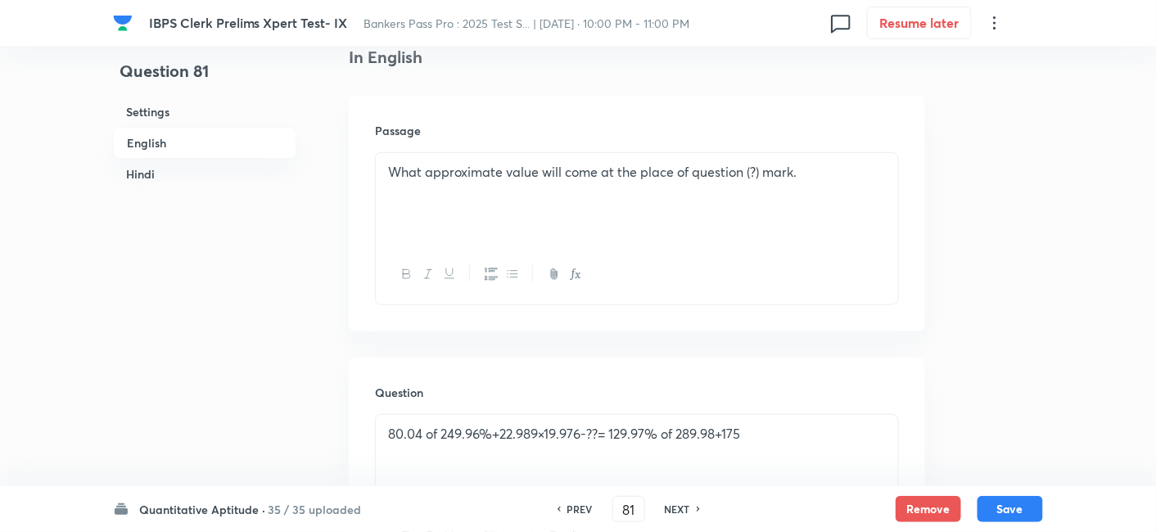
click at [682, 510] on h6 "NEXT" at bounding box center [677, 509] width 25 height 15
type input "82"
checkbox input "false"
checkbox input "true"
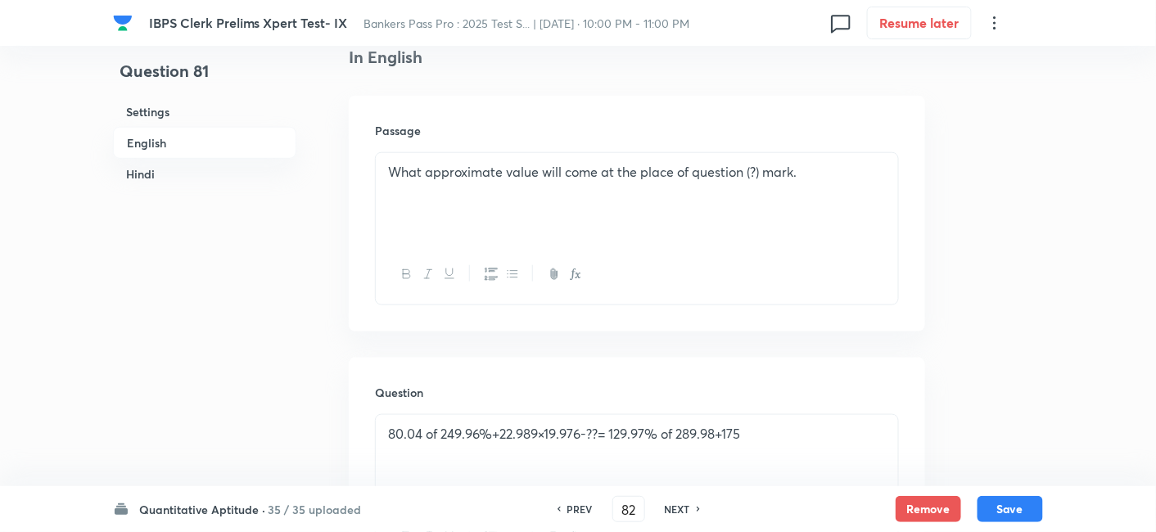
checkbox input "true"
click at [682, 510] on h6 "NEXT" at bounding box center [677, 509] width 25 height 15
type input "83"
checkbox input "false"
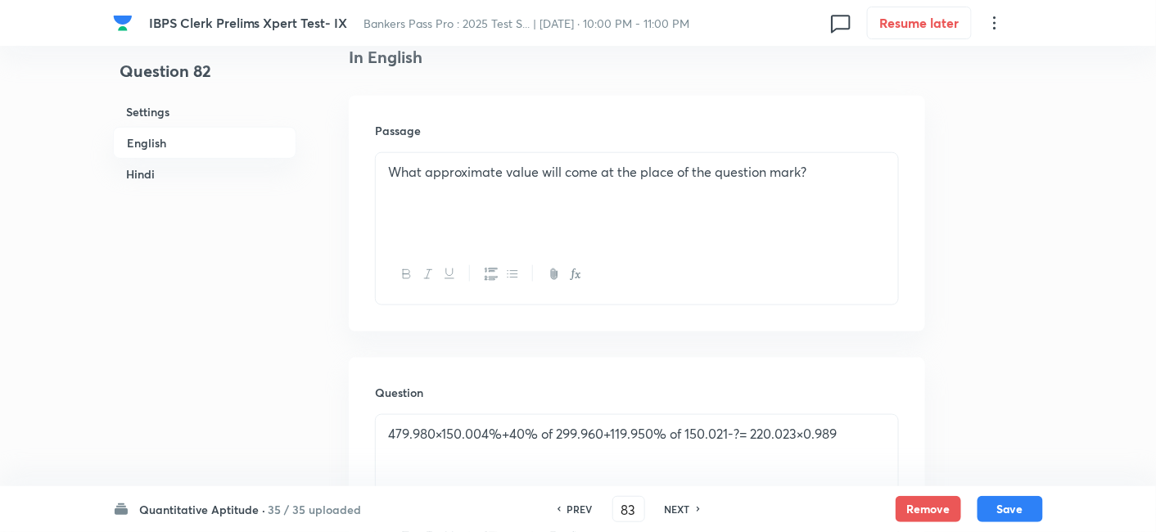
checkbox input "true"
click at [682, 510] on h6 "NEXT" at bounding box center [677, 509] width 25 height 15
type input "84"
checkbox input "false"
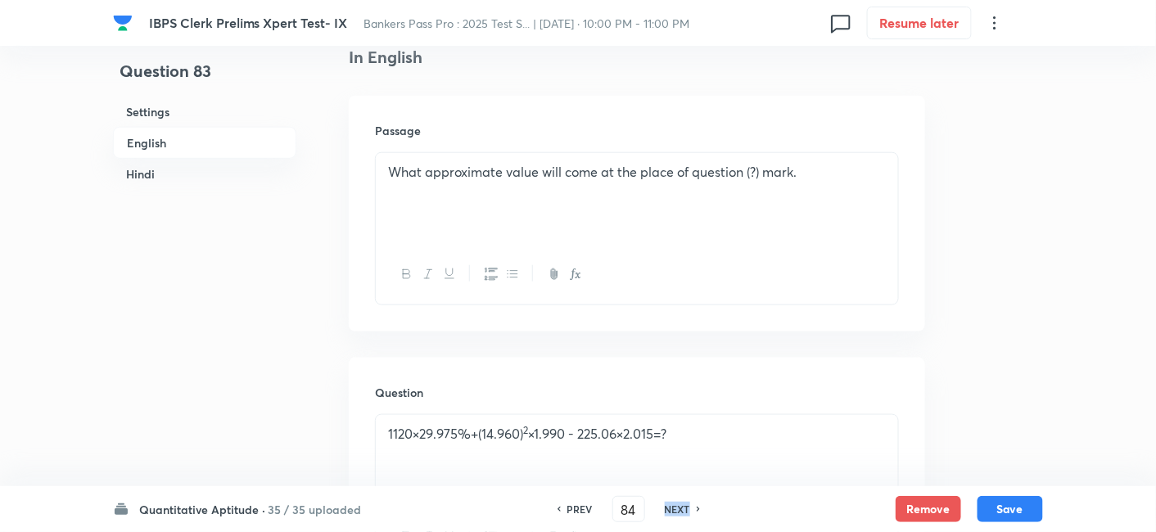
checkbox input "false"
checkbox input "true"
click at [682, 510] on h6 "NEXT" at bounding box center [677, 509] width 25 height 15
type input "85"
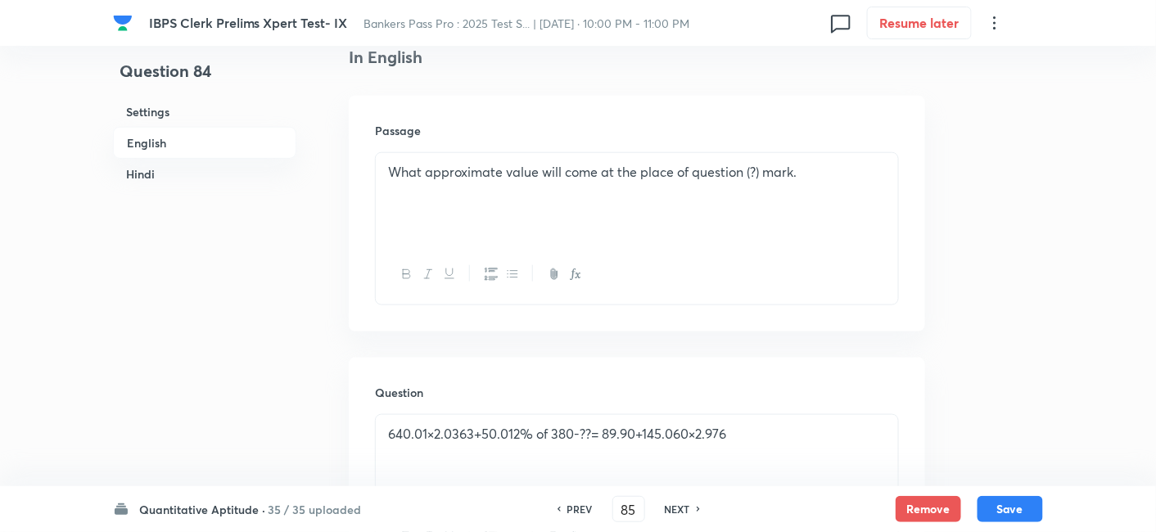
checkbox input "false"
checkbox input "true"
click at [682, 510] on h6 "NEXT" at bounding box center [677, 509] width 25 height 15
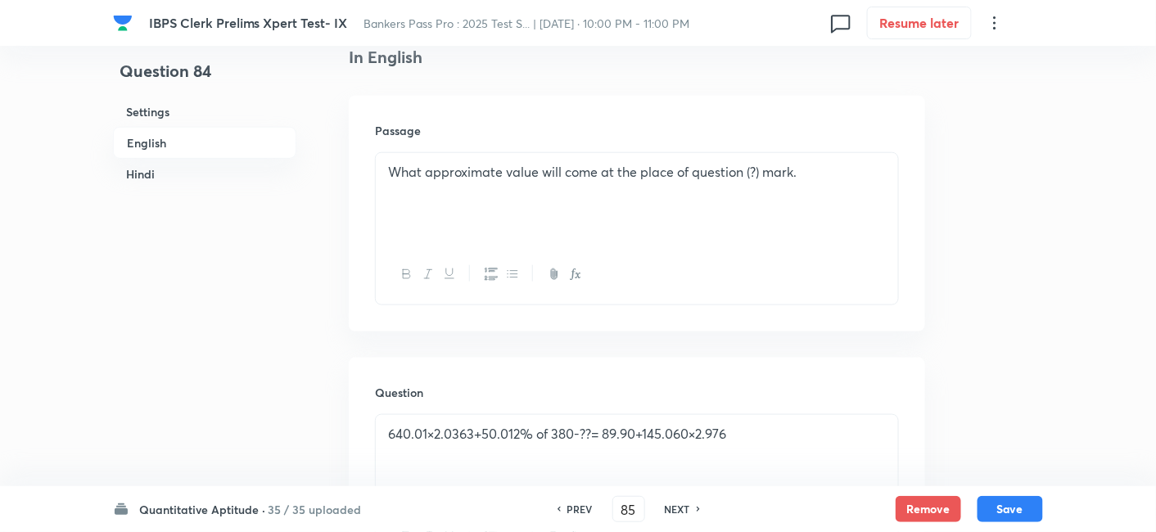
type input "86"
checkbox input "false"
checkbox input "true"
checkbox input "false"
checkbox input "true"
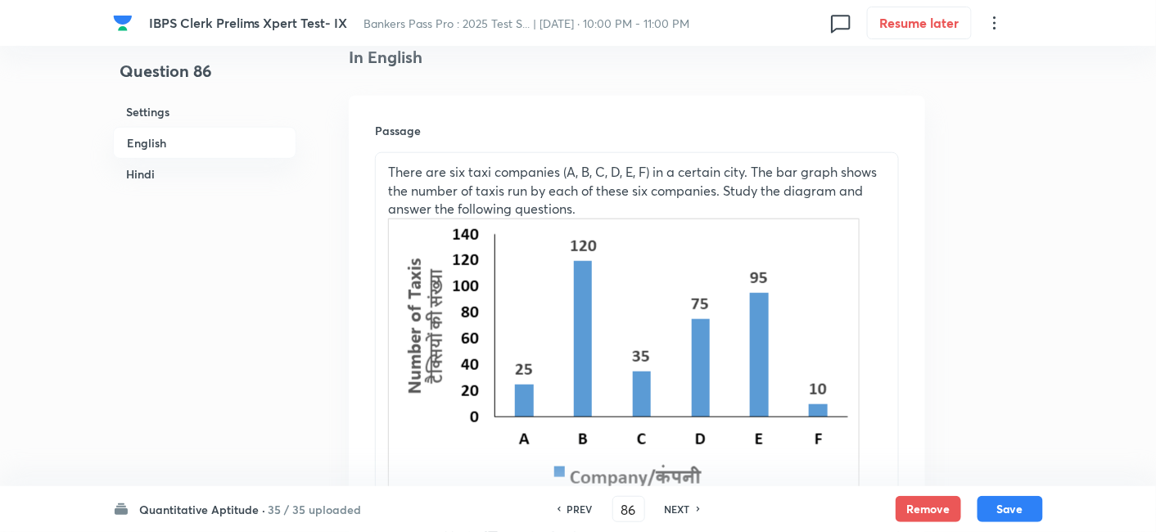
click at [682, 510] on h6 "NEXT" at bounding box center [677, 509] width 25 height 15
type input "87"
checkbox input "false"
checkbox input "true"
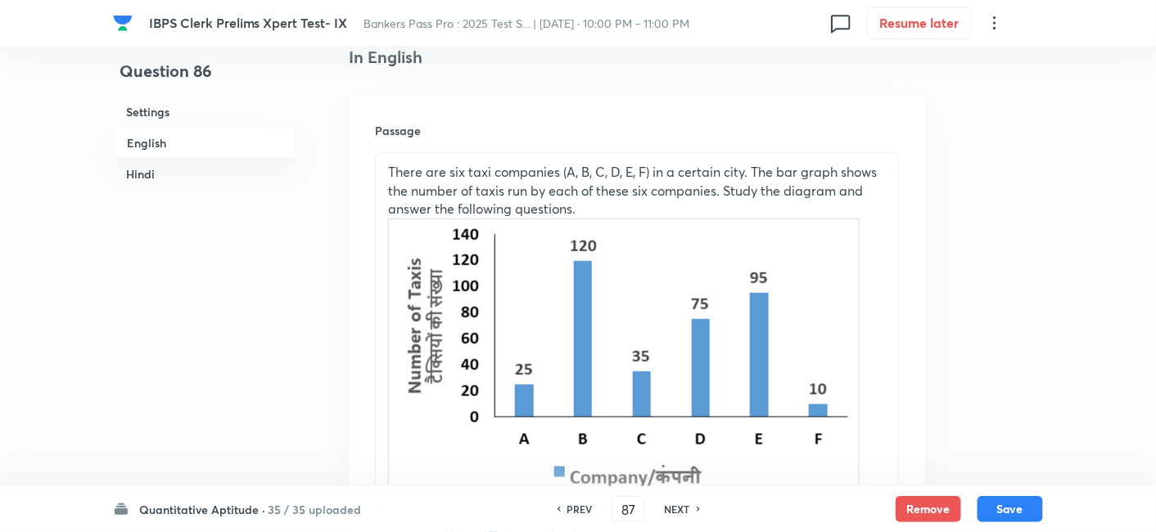
checkbox input "true"
click at [571, 511] on h6 "PREV" at bounding box center [579, 509] width 25 height 15
type input "86"
checkbox input "false"
checkbox input "true"
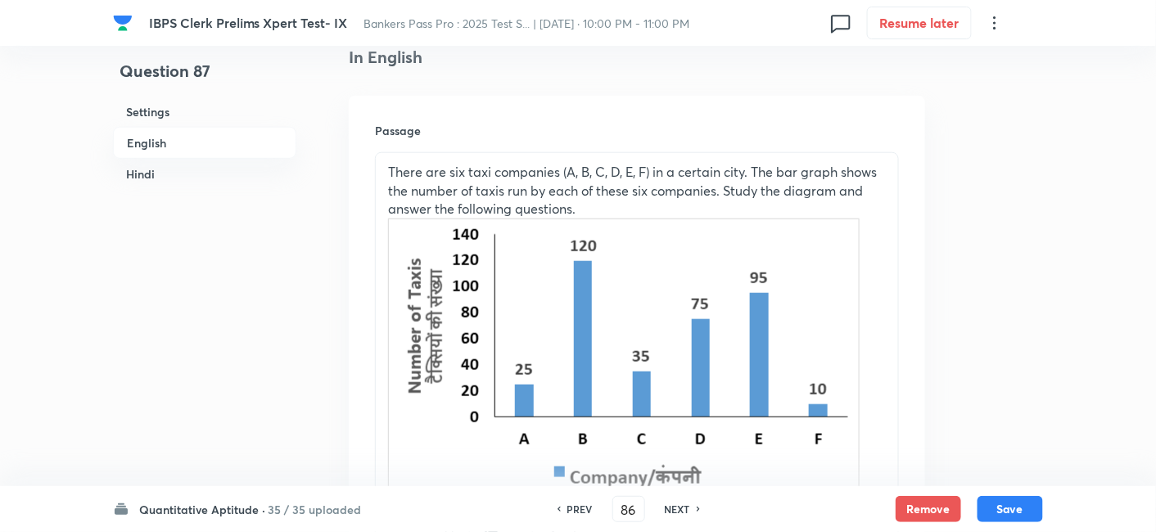
checkbox input "false"
checkbox input "true"
click at [571, 511] on h6 "PREV" at bounding box center [579, 509] width 25 height 15
type input "85"
checkbox input "false"
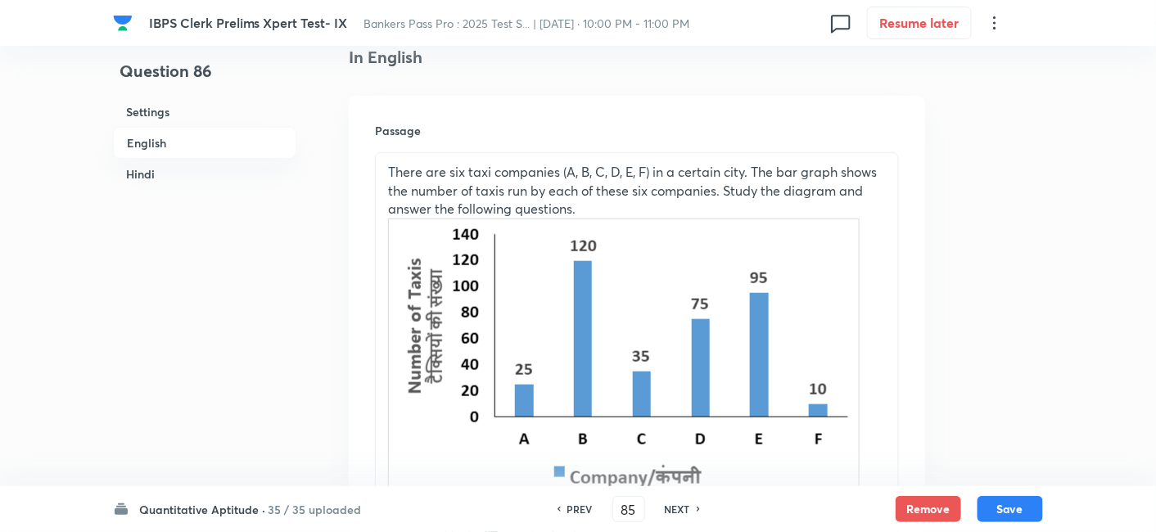
checkbox input "false"
checkbox input "true"
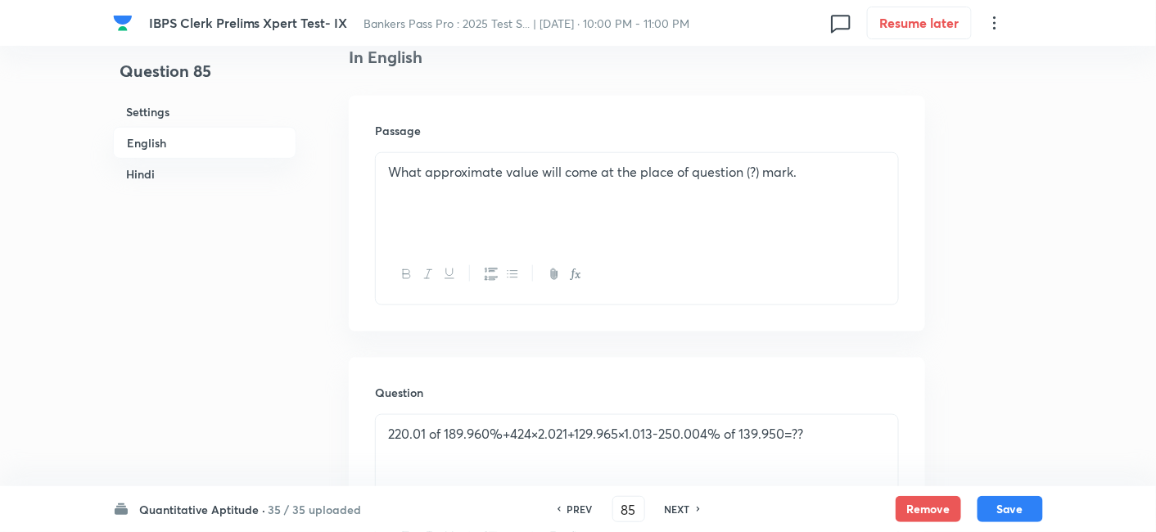
click at [688, 509] on h6 "NEXT" at bounding box center [677, 509] width 25 height 15
type input "86"
checkbox input "false"
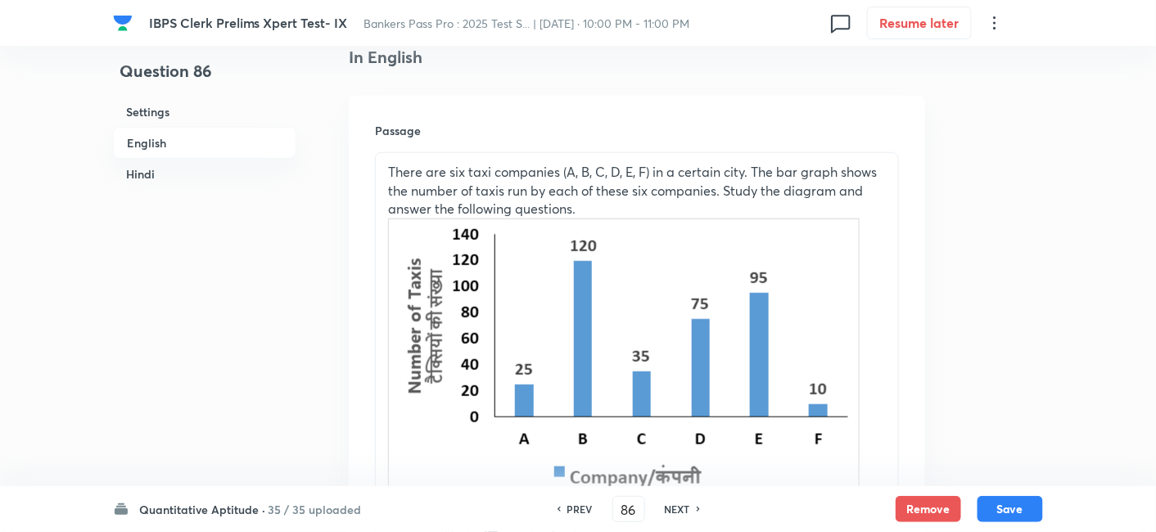
checkbox input "true"
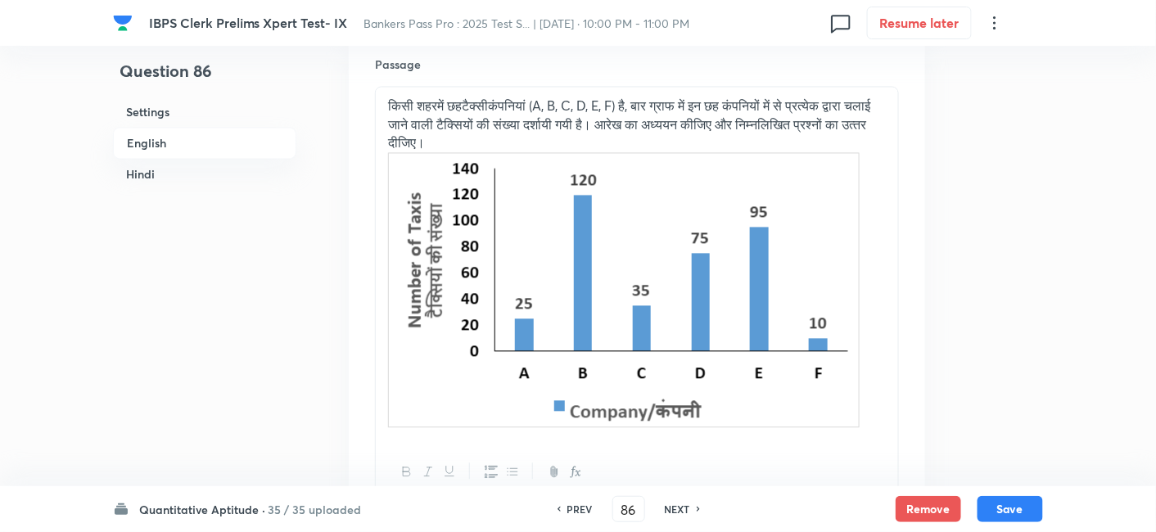
scroll to position [2891, 0]
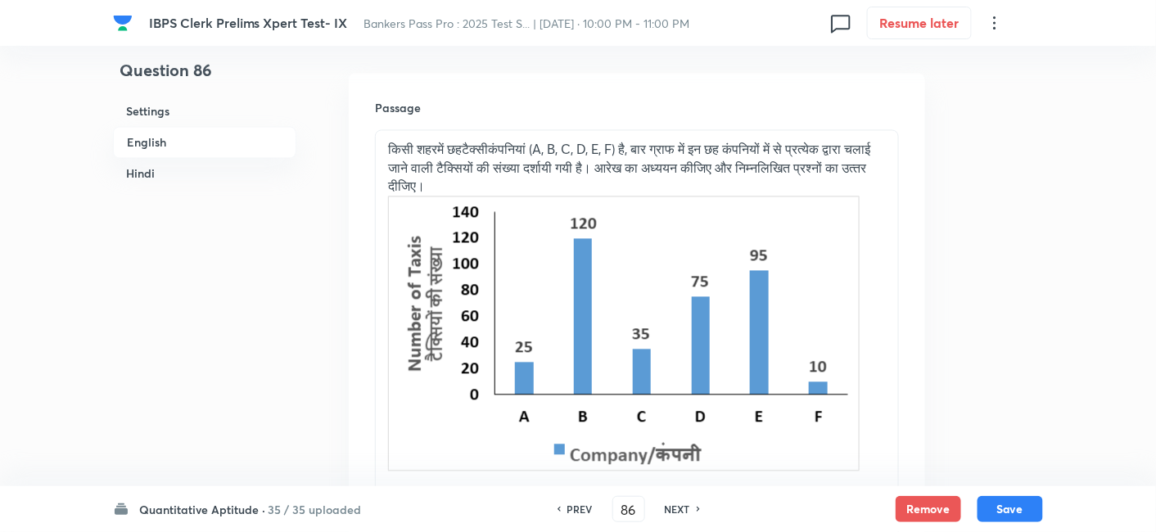
click at [680, 509] on h6 "NEXT" at bounding box center [677, 509] width 25 height 15
type input "87"
checkbox input "false"
checkbox input "true"
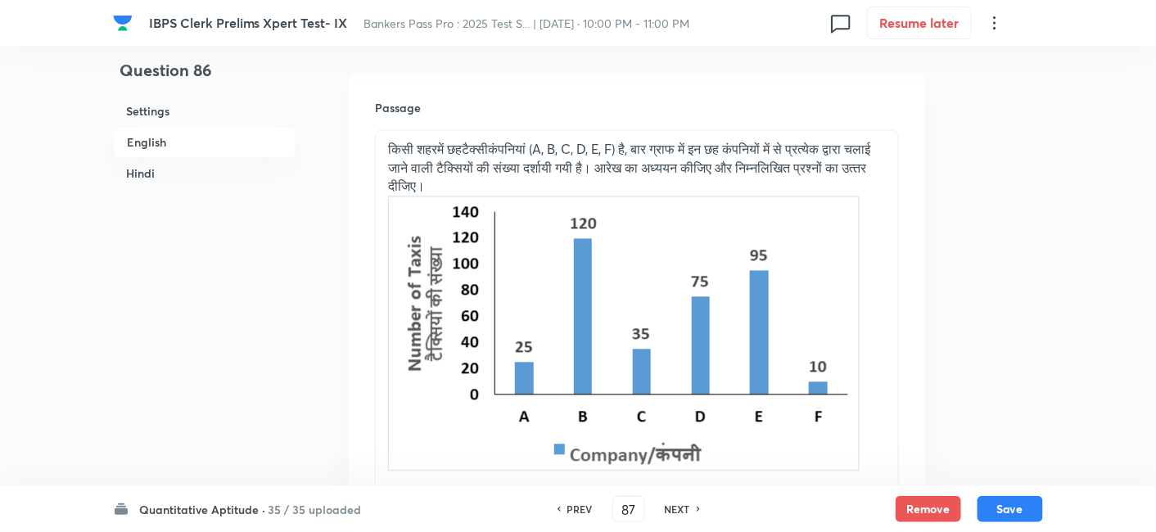
checkbox input "true"
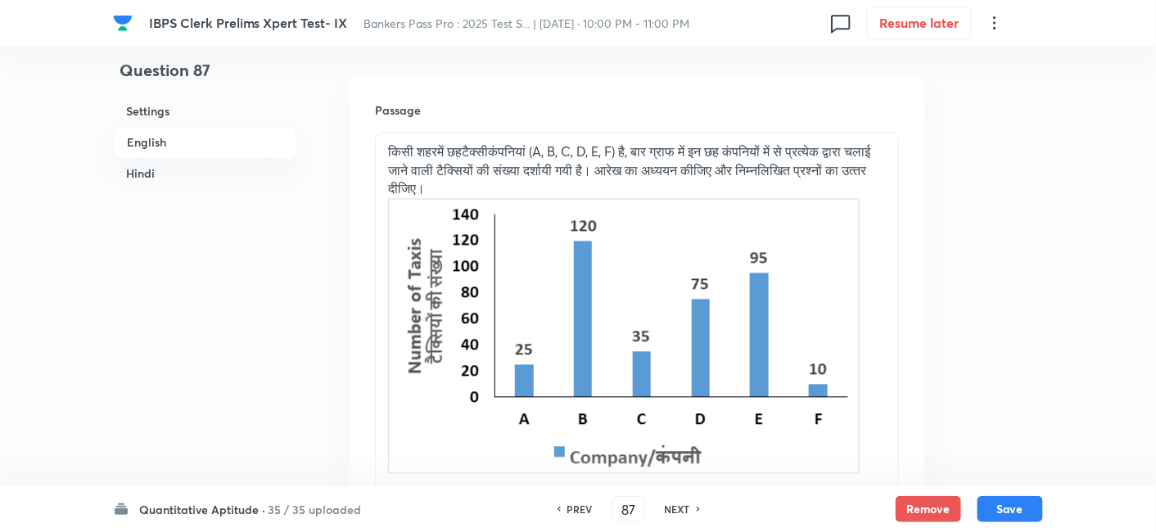
click at [680, 509] on h6 "NEXT" at bounding box center [677, 509] width 25 height 15
type input "88"
checkbox input "false"
checkbox input "true"
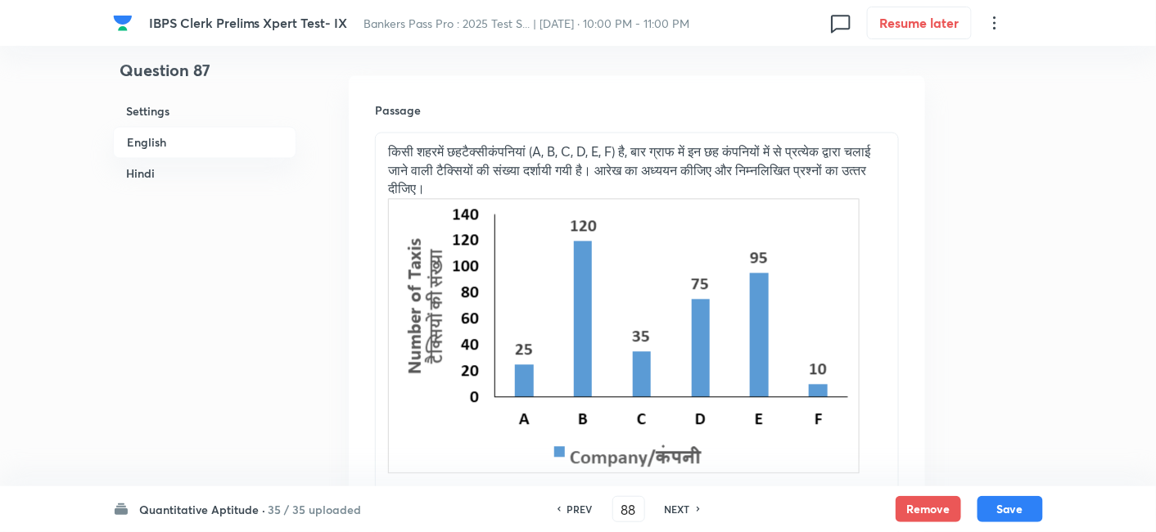
checkbox input "true"
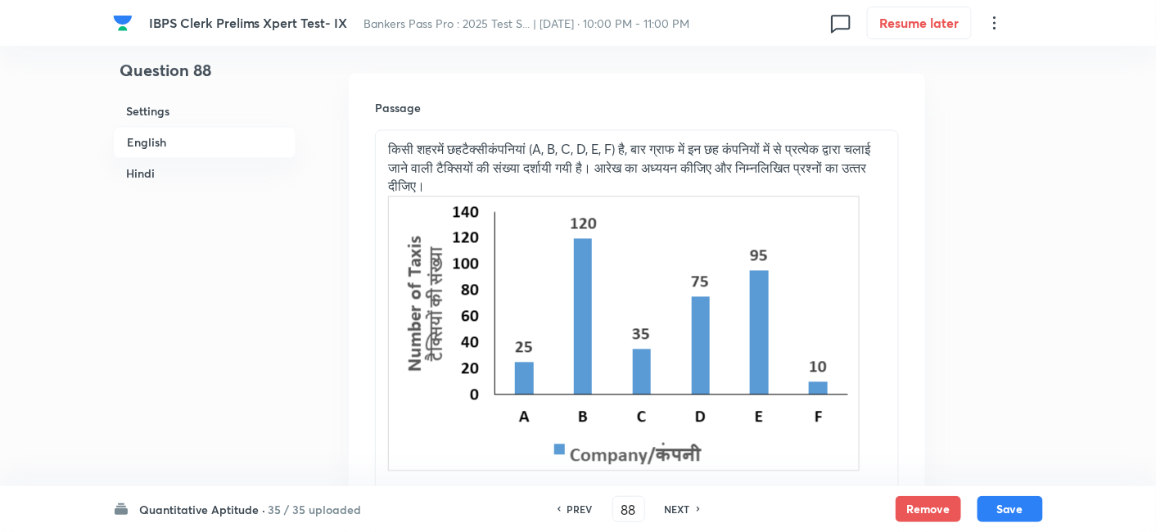
click at [680, 509] on h6 "NEXT" at bounding box center [677, 509] width 25 height 15
type input "89"
checkbox input "true"
click at [680, 509] on h6 "NEXT" at bounding box center [677, 509] width 25 height 15
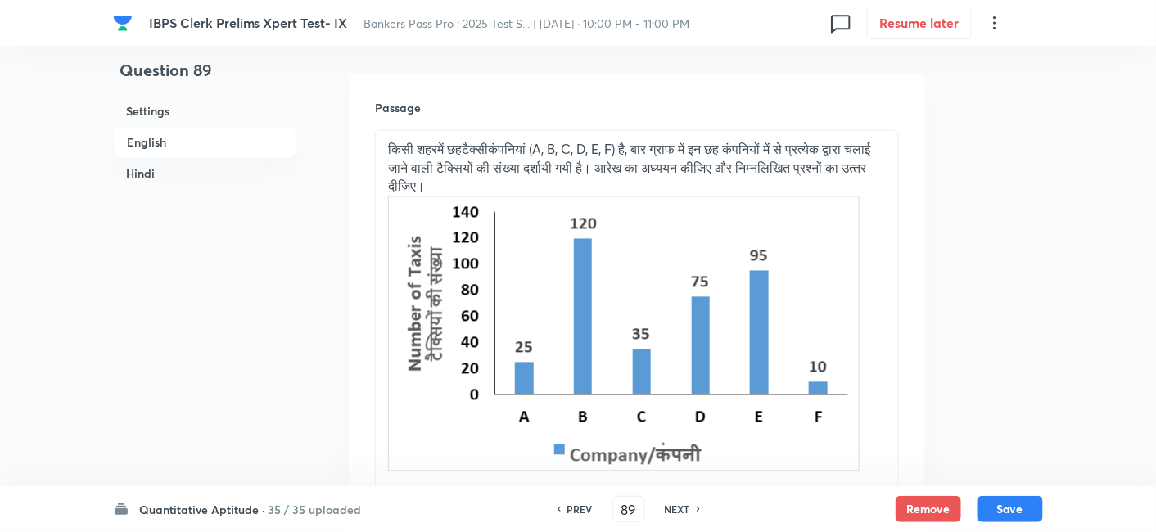
type input "90"
checkbox input "false"
checkbox input "true"
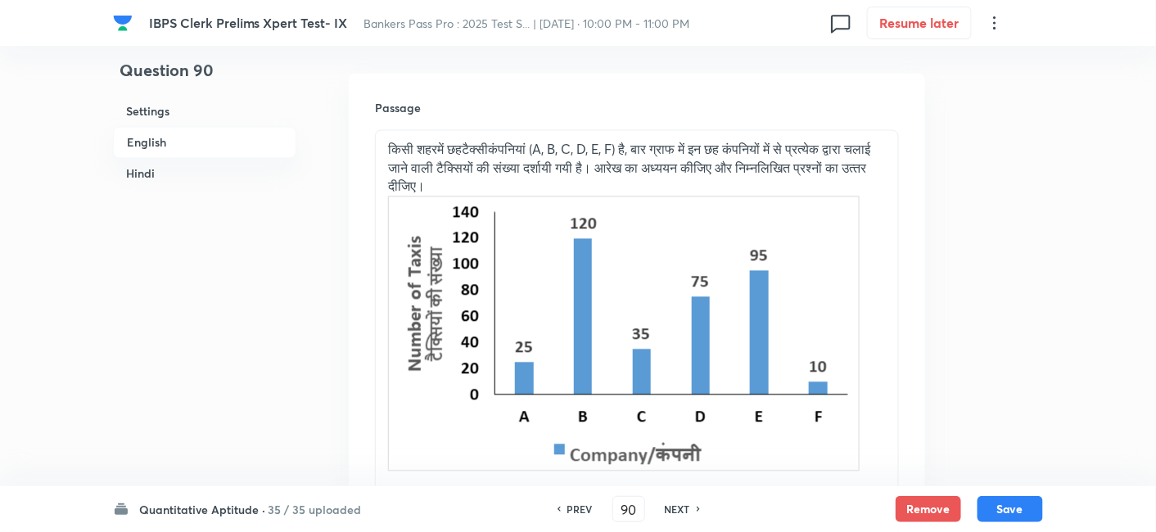
click at [680, 509] on h6 "NEXT" at bounding box center [677, 509] width 25 height 15
type input "91"
checkbox input "true"
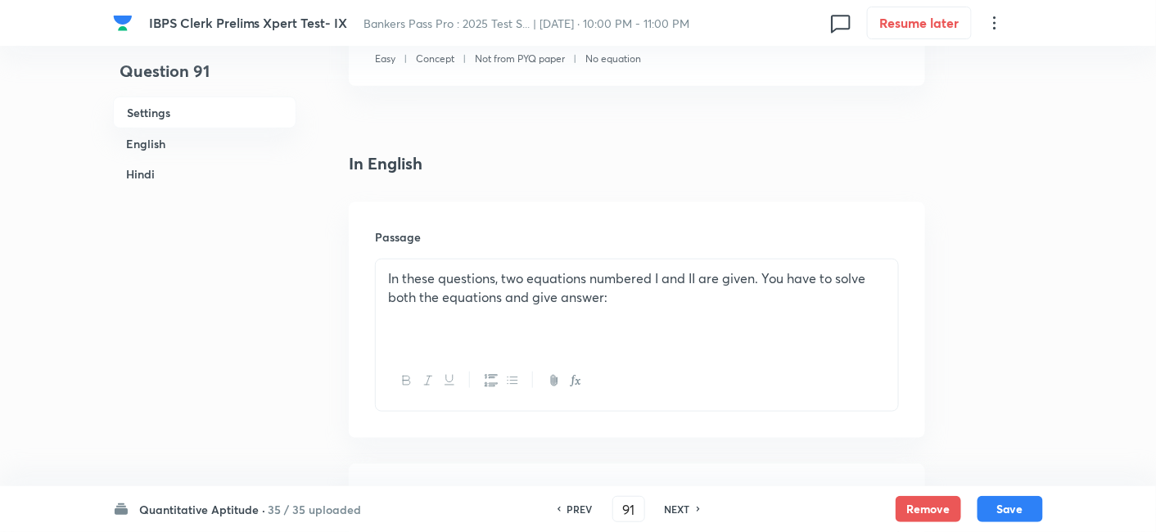
scroll to position [315, 0]
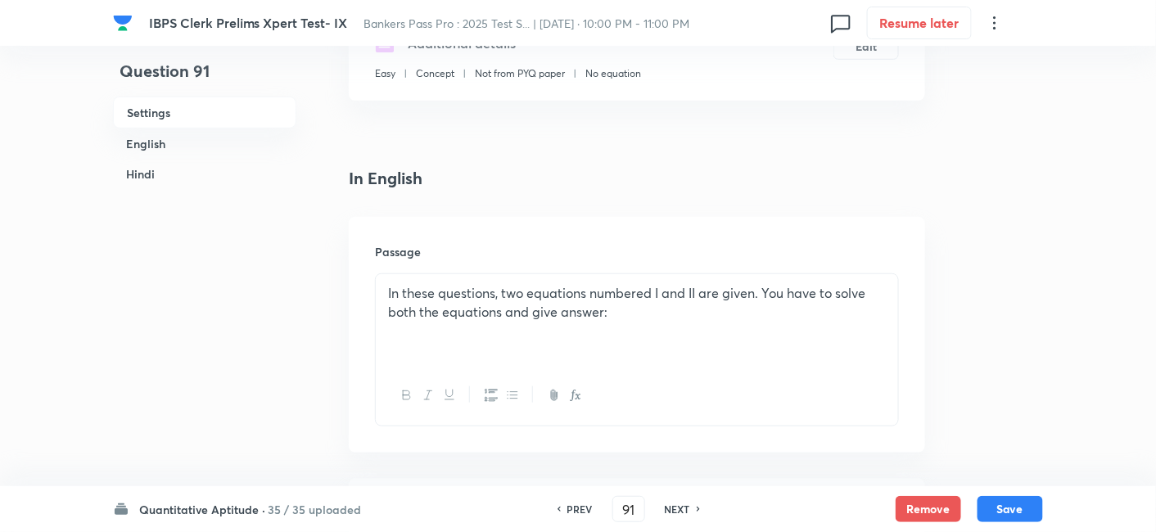
click at [681, 512] on h6 "NEXT" at bounding box center [677, 509] width 25 height 15
type input "92"
checkbox input "false"
checkbox input "true"
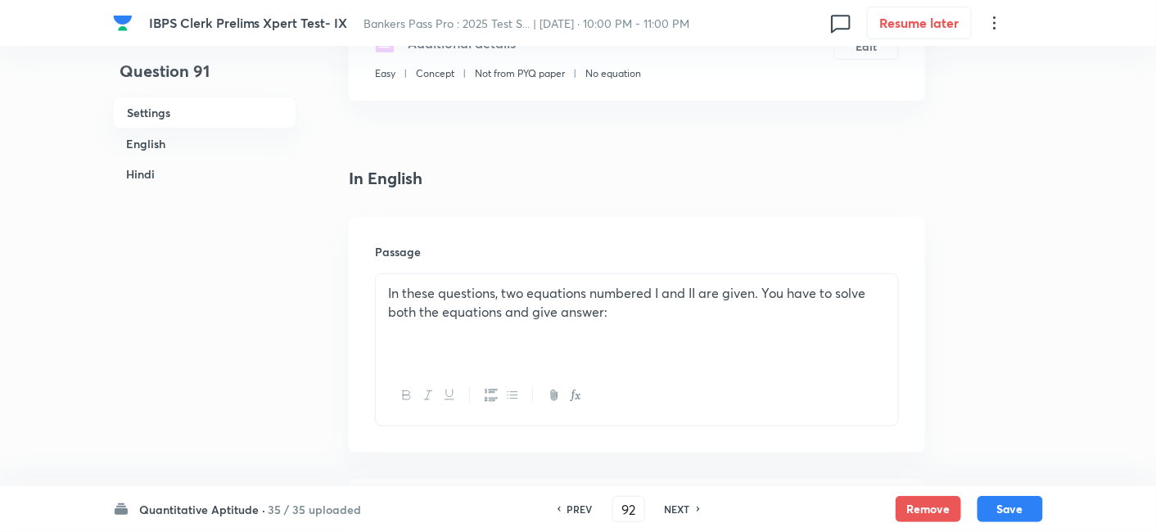
checkbox input "true"
click at [681, 512] on h6 "NEXT" at bounding box center [677, 509] width 25 height 15
type input "93"
checkbox input "false"
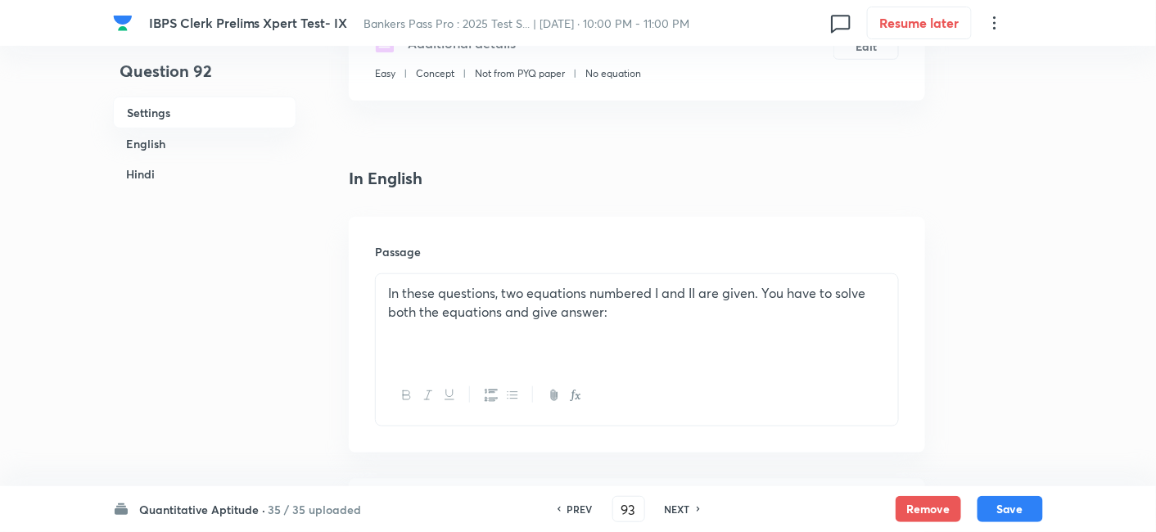
checkbox input "true"
click at [681, 512] on h6 "NEXT" at bounding box center [677, 509] width 25 height 15
type input "94"
checkbox input "false"
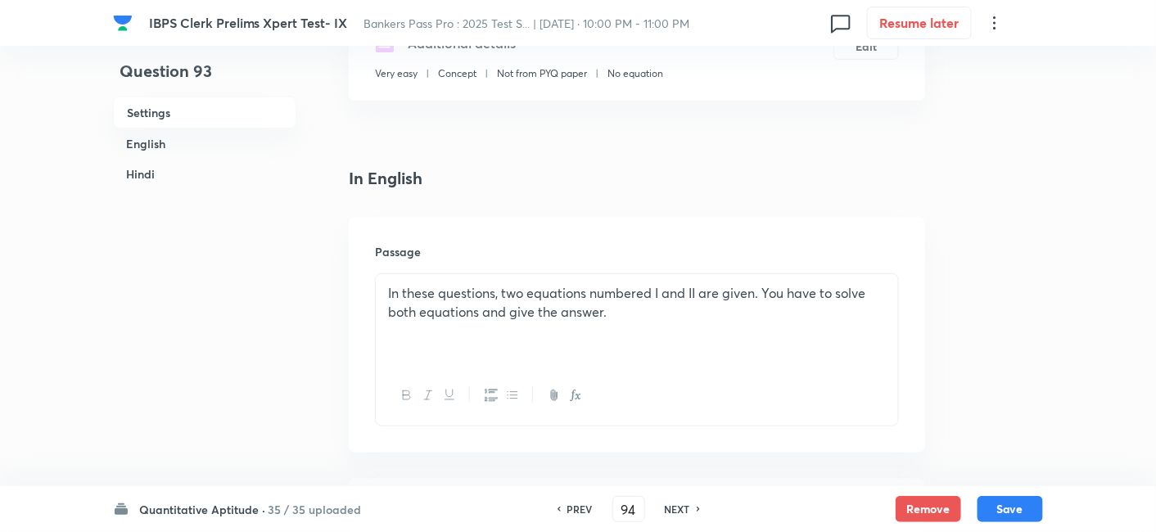
checkbox input "false"
checkbox input "true"
click at [681, 512] on h6 "NEXT" at bounding box center [677, 509] width 25 height 15
type input "95"
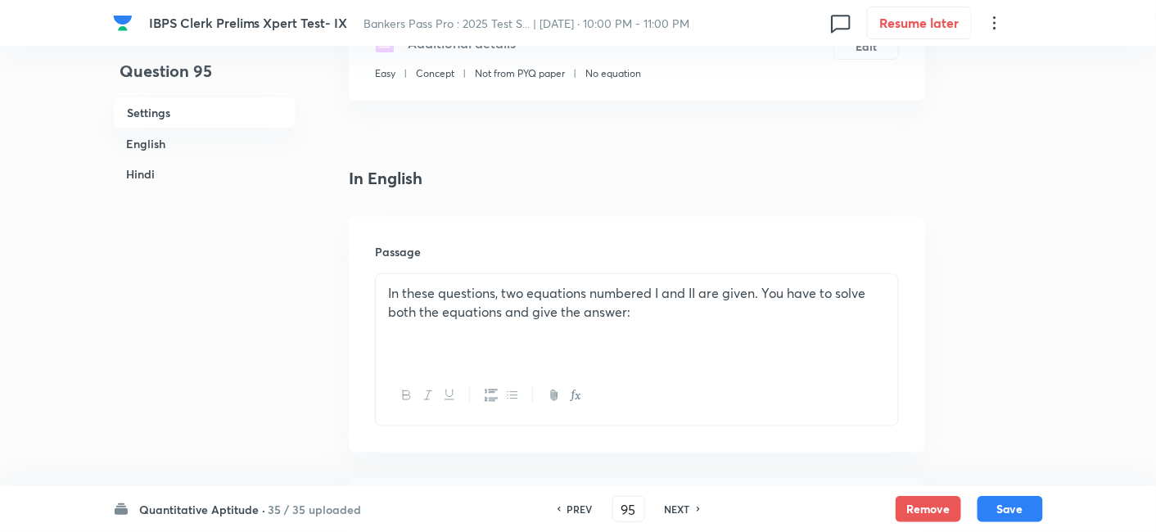
checkbox input "false"
checkbox input "true"
click at [681, 512] on h6 "NEXT" at bounding box center [677, 509] width 25 height 15
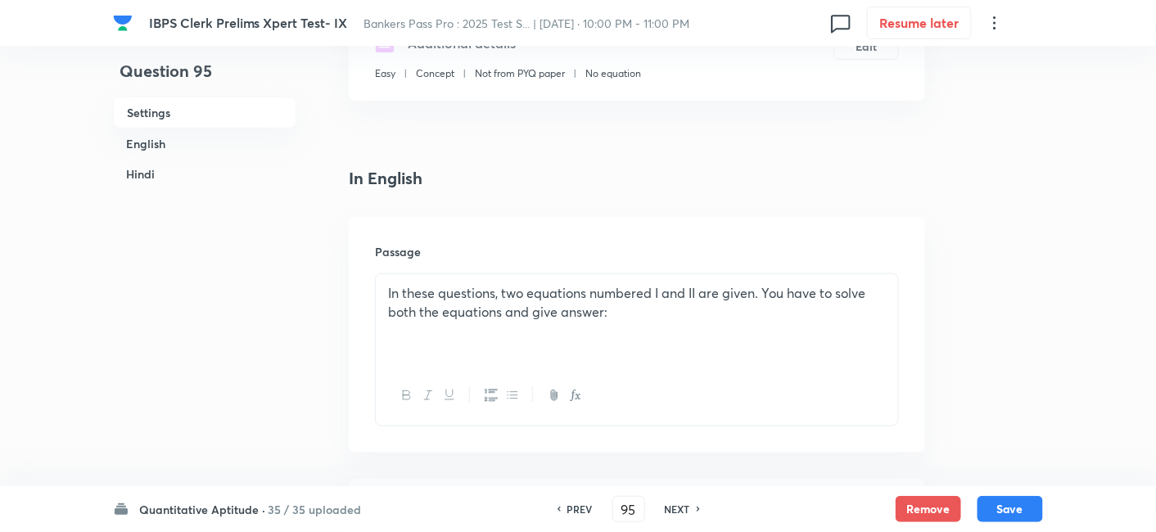
type input "96"
checkbox input "false"
checkbox input "true"
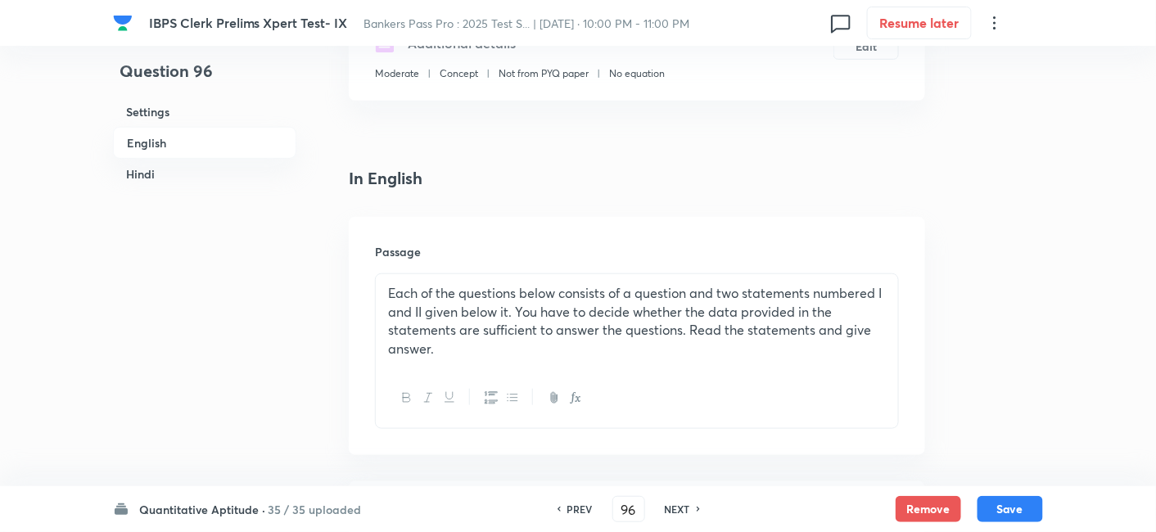
scroll to position [477, 0]
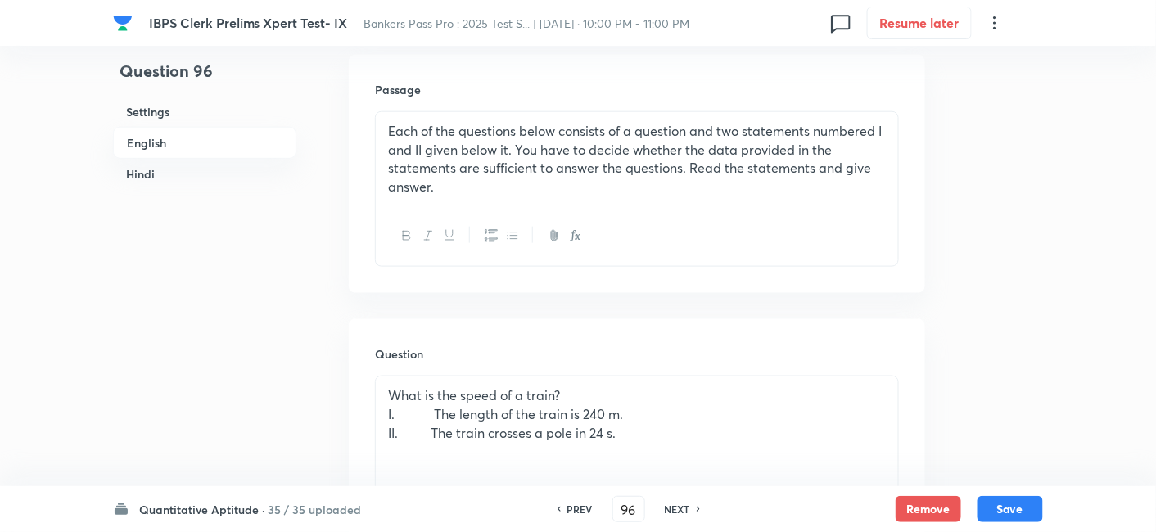
click at [690, 508] on div "NEXT" at bounding box center [679, 509] width 43 height 15
type input "97"
checkbox input "false"
checkbox input "true"
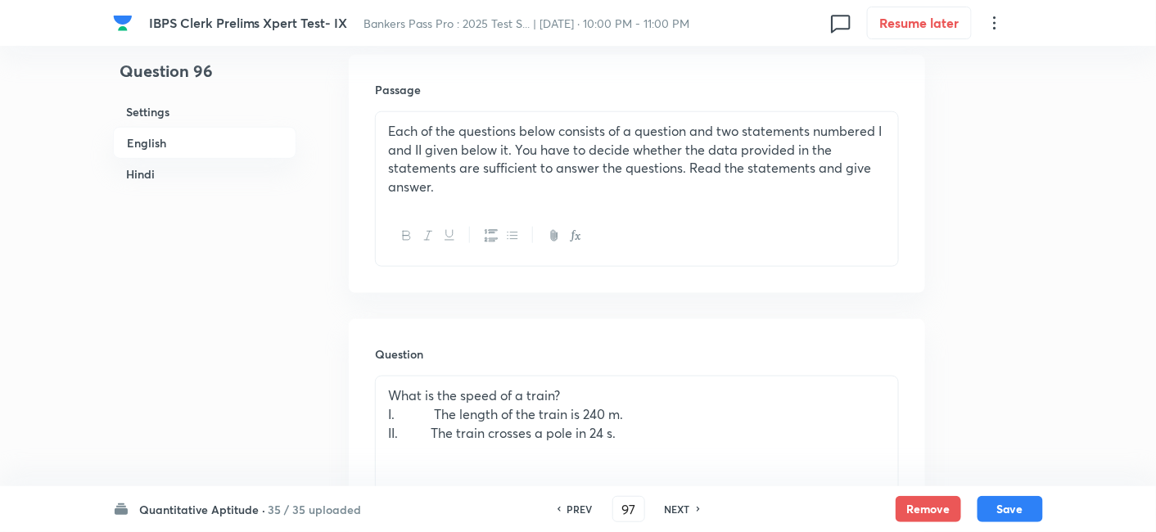
checkbox input "true"
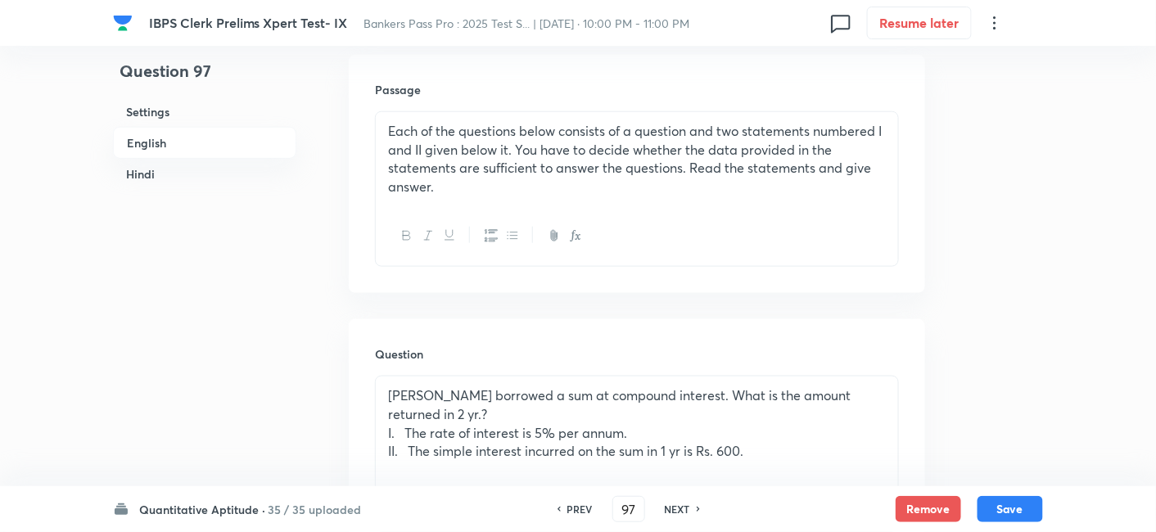
click at [690, 508] on div "NEXT" at bounding box center [679, 509] width 43 height 15
type input "98"
checkbox input "false"
checkbox input "true"
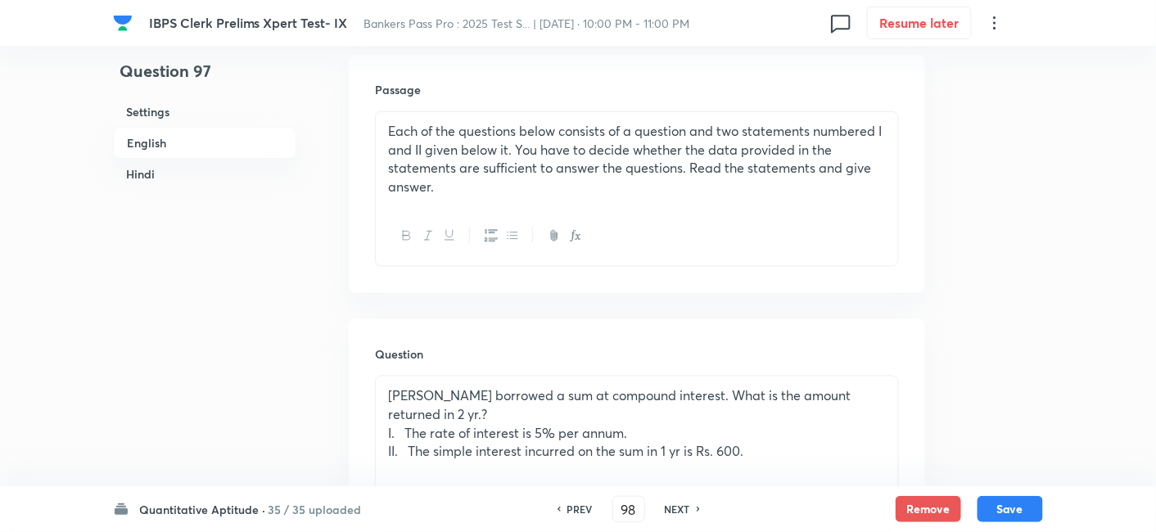
checkbox input "true"
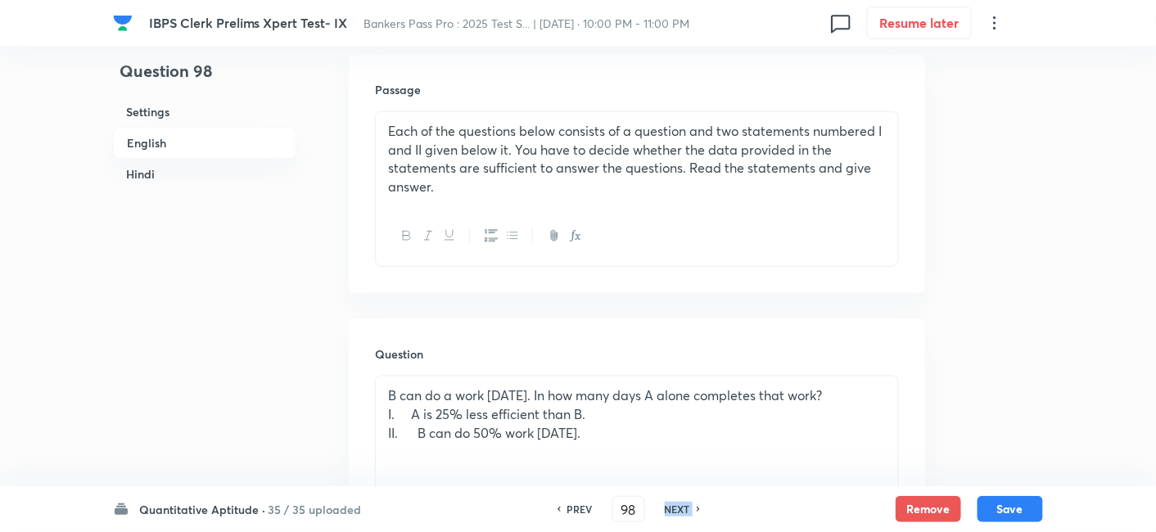
click at [690, 508] on div "NEXT" at bounding box center [679, 509] width 43 height 15
type input "99"
checkbox input "false"
checkbox input "true"
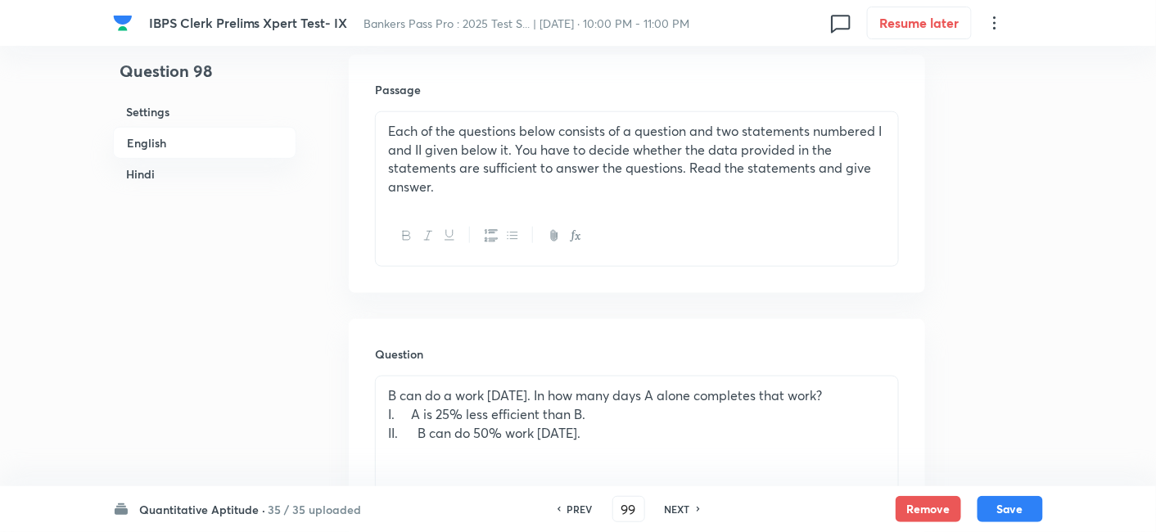
checkbox input "true"
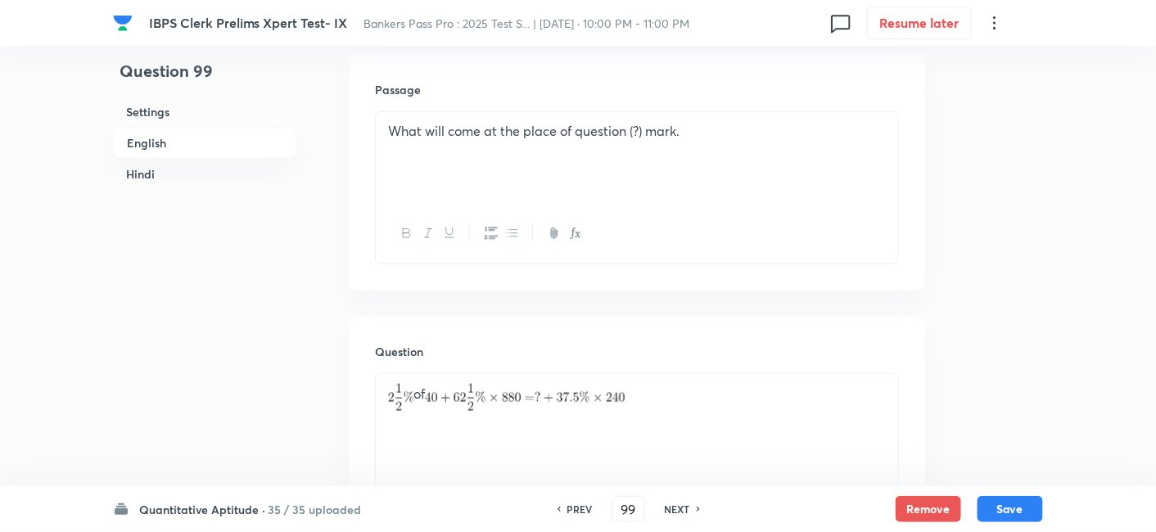
click at [690, 508] on div "NEXT" at bounding box center [679, 509] width 43 height 15
type input "100"
checkbox input "false"
checkbox input "true"
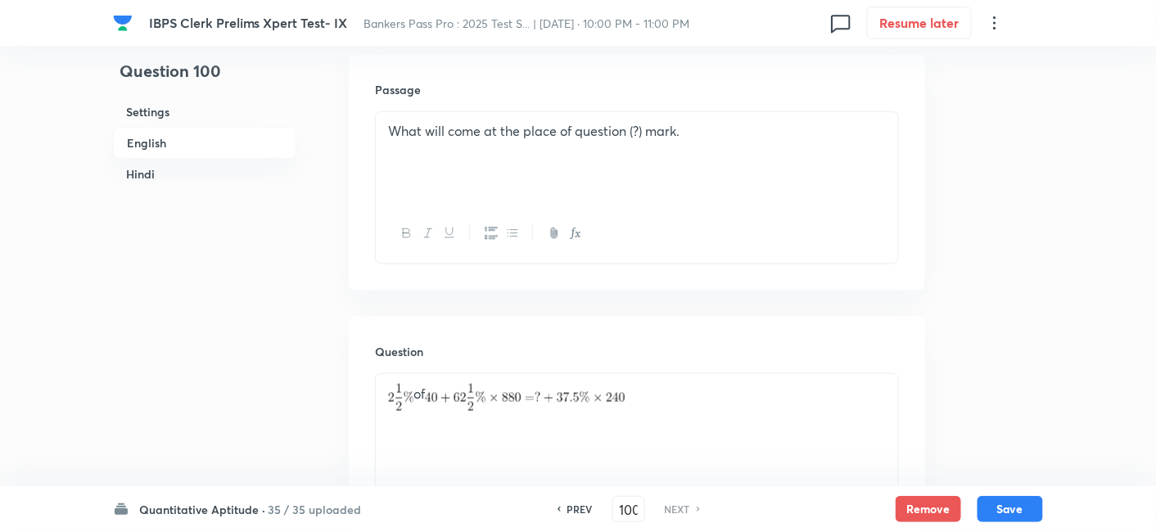
checkbox input "true"
click at [690, 508] on div "NEXT" at bounding box center [679, 509] width 43 height 15
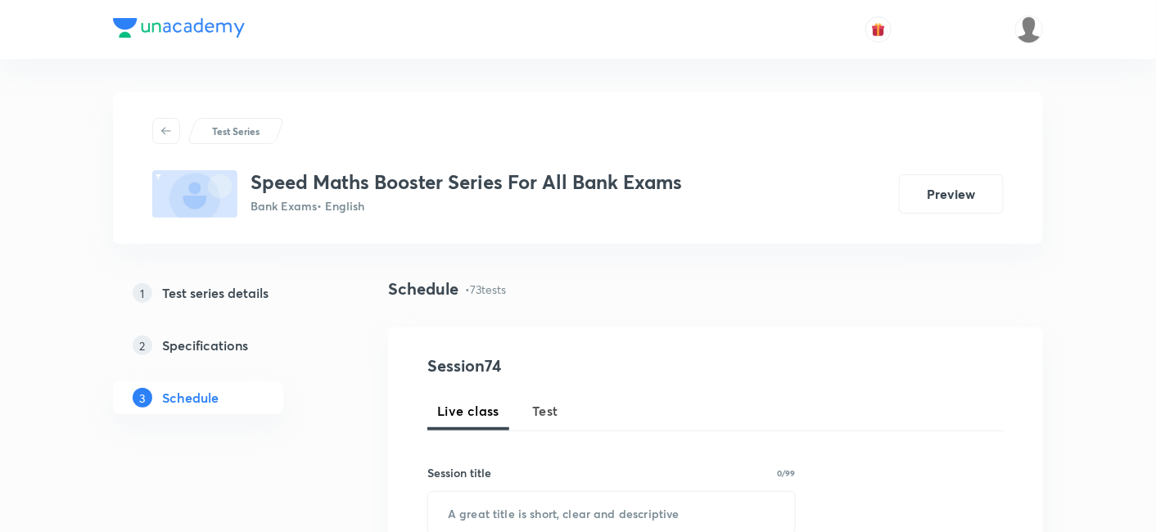
drag, startPoint x: 0, startPoint y: 0, endPoint x: 122, endPoint y: 28, distance: 125.1
click at [122, 28] on img at bounding box center [179, 28] width 132 height 20
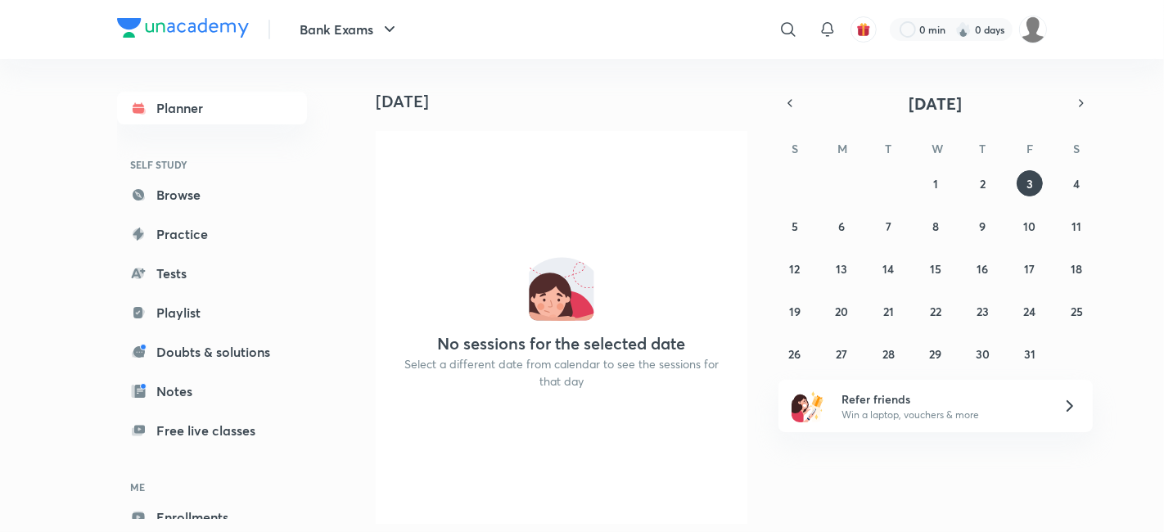
click at [205, 282] on link "Tests" at bounding box center [212, 273] width 190 height 33
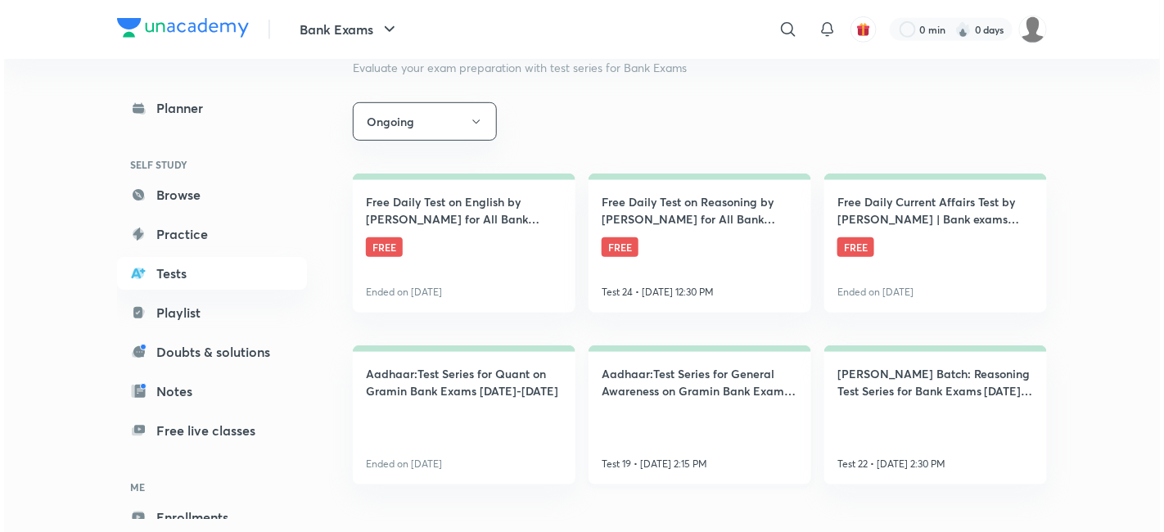
scroll to position [262, 0]
click at [413, 117] on button "Ongoing" at bounding box center [421, 121] width 144 height 38
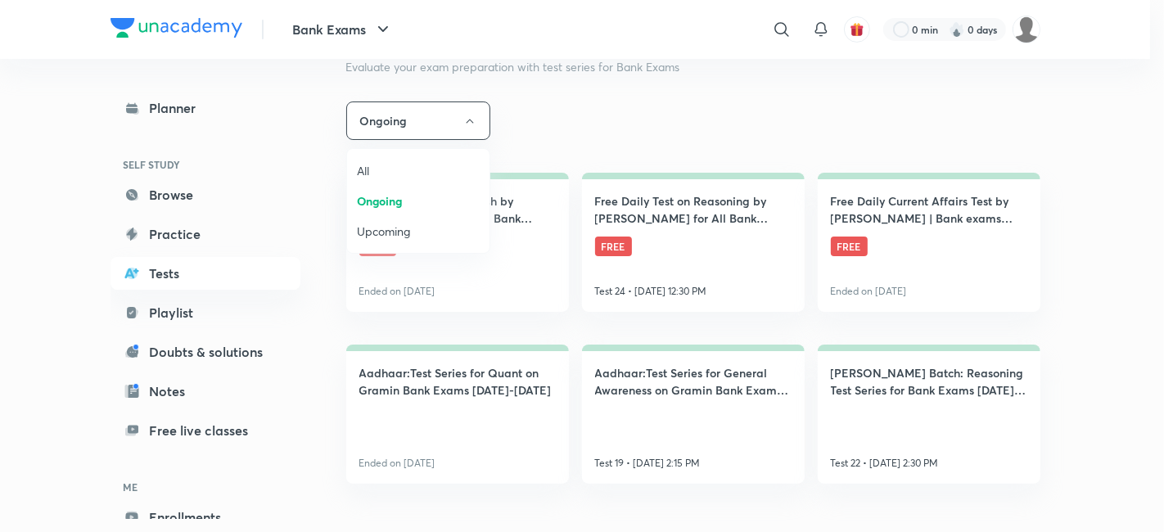
click at [402, 165] on span "All" at bounding box center [418, 170] width 123 height 17
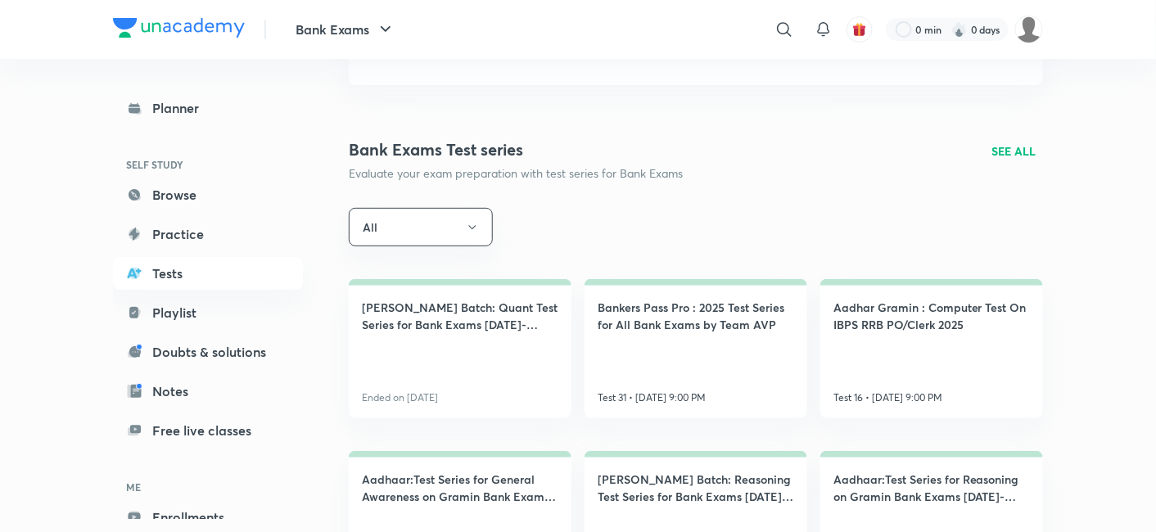
scroll to position [161, 0]
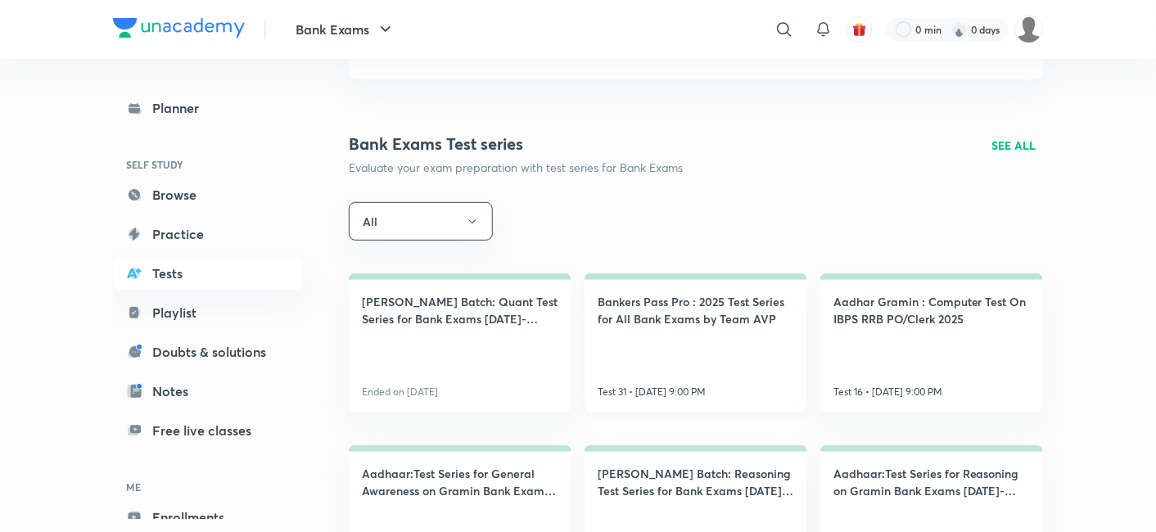
click at [697, 339] on link "Bankers Pass Pro : 2025 Test Series for All Bank Exams by Team [MEDICAL_DATA] 3…" at bounding box center [696, 342] width 223 height 139
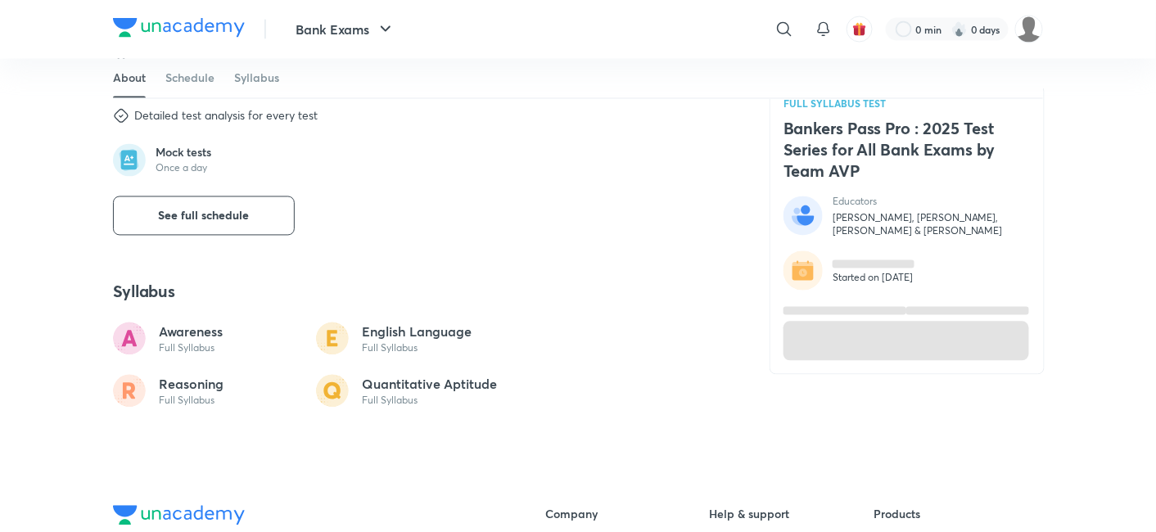
scroll to position [907, 0]
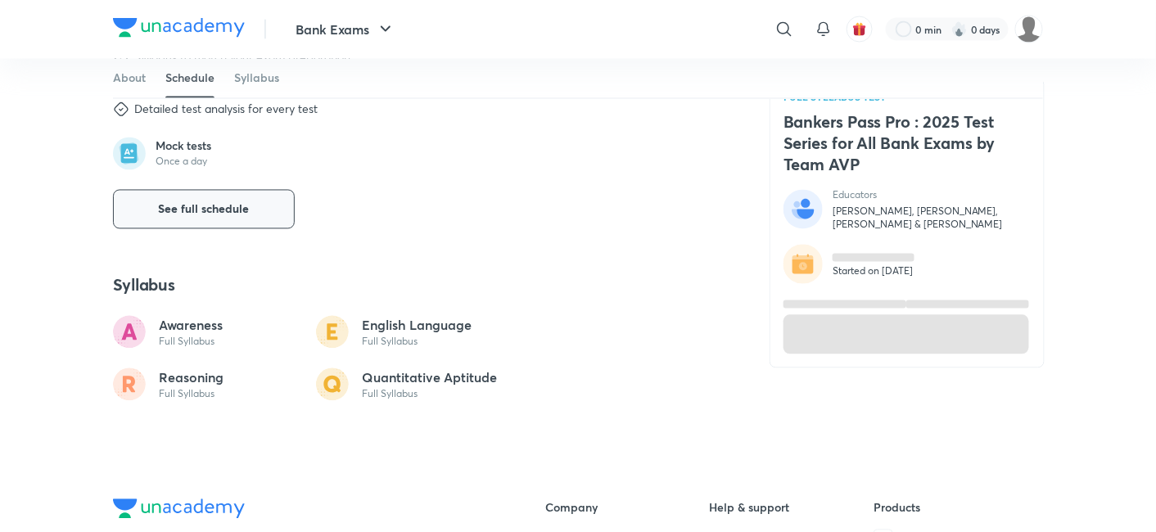
click at [241, 211] on span "See full schedule" at bounding box center [204, 209] width 91 height 16
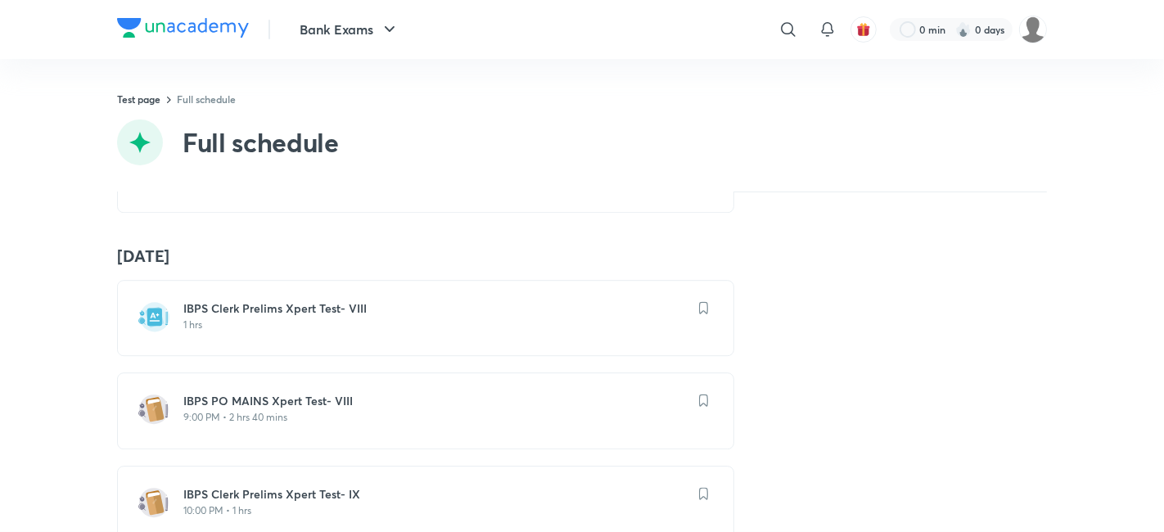
scroll to position [4068, 0]
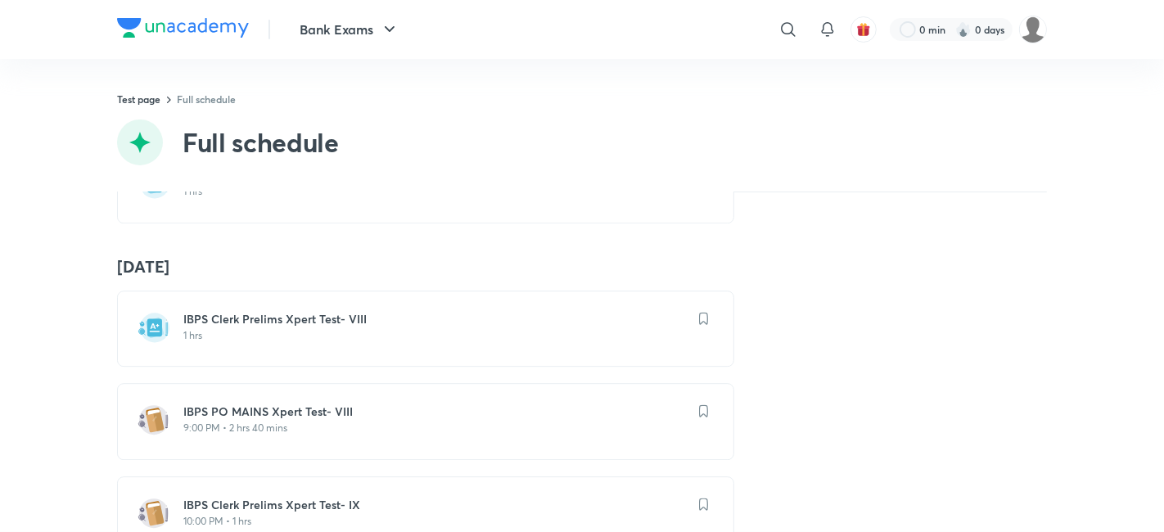
click at [430, 330] on p "1 hrs" at bounding box center [435, 335] width 504 height 13
click at [321, 311] on h6 "IBPS Clerk Prelims Xpert Test- VIII" at bounding box center [435, 319] width 504 height 16
click at [264, 311] on h6 "IBPS Clerk Prelims Xpert Test- VIII" at bounding box center [435, 319] width 504 height 16
click at [445, 317] on h6 "IBPS Clerk Prelims Xpert Test- VIII" at bounding box center [435, 319] width 504 height 16
click at [147, 320] on img at bounding box center [154, 327] width 33 height 33
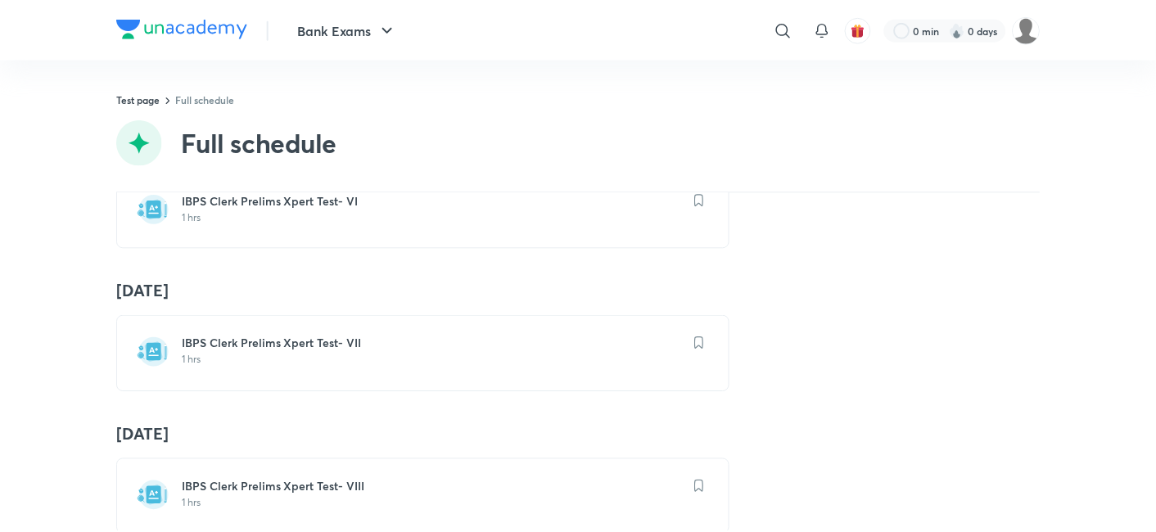
scroll to position [3934, 0]
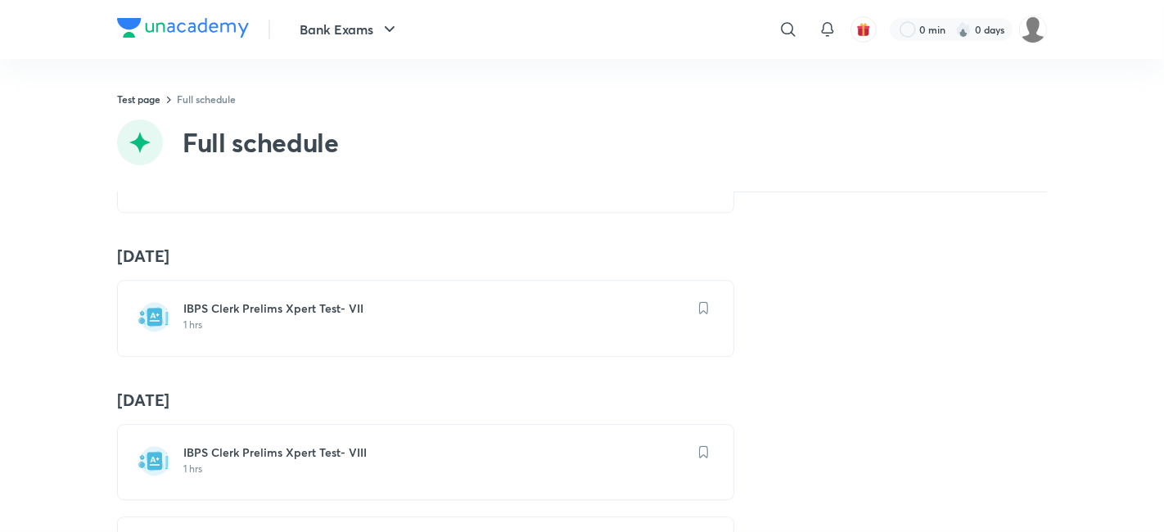
click at [341, 319] on p "1 hrs" at bounding box center [435, 325] width 504 height 13
click at [1030, 38] on img at bounding box center [1033, 30] width 28 height 28
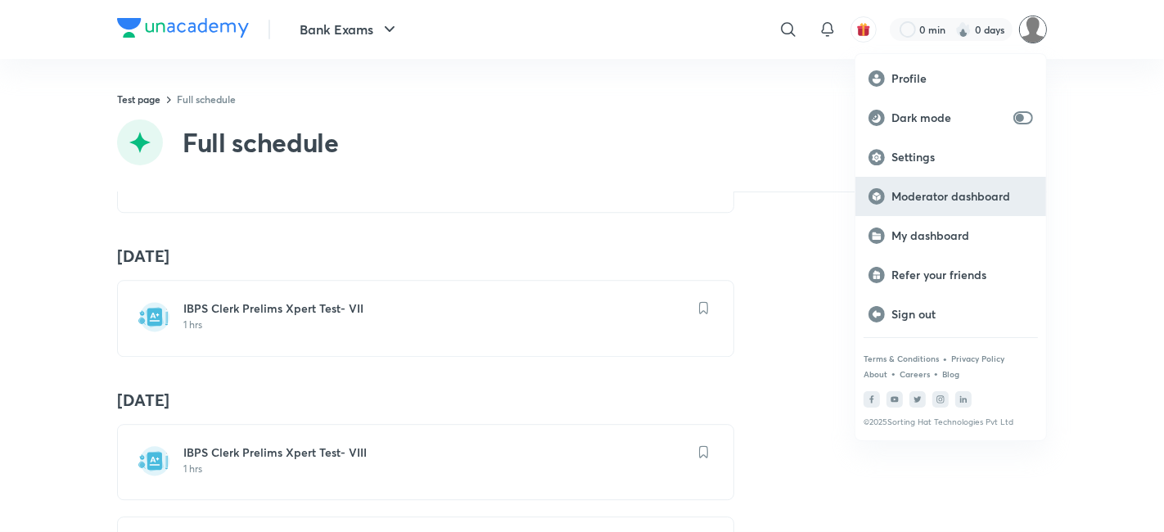
click at [921, 189] on p "Moderator dashboard" at bounding box center [963, 196] width 142 height 15
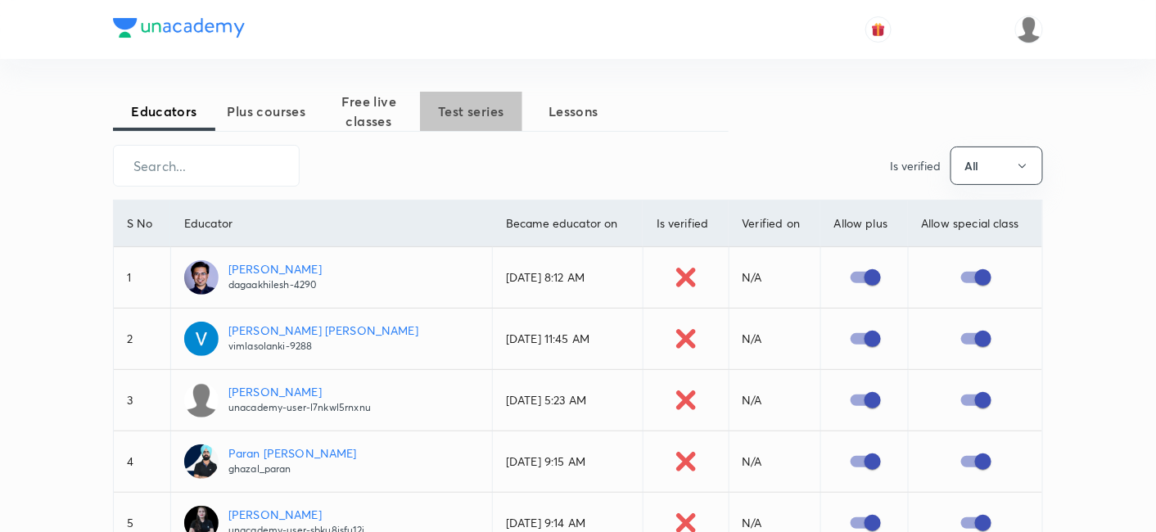
click at [473, 102] on span "Test series" at bounding box center [471, 112] width 102 height 20
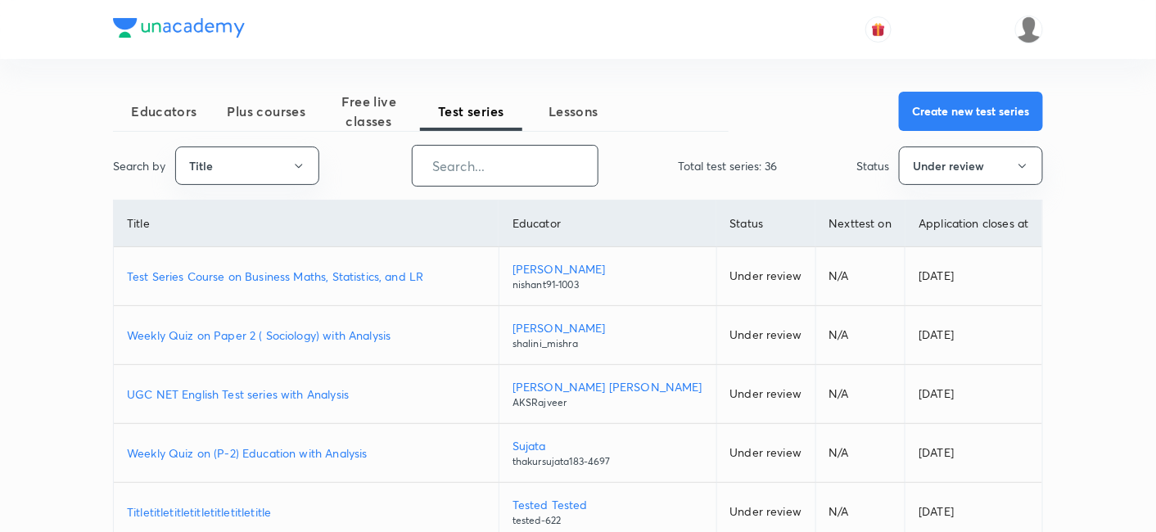
click at [552, 171] on input "text" at bounding box center [505, 166] width 185 height 42
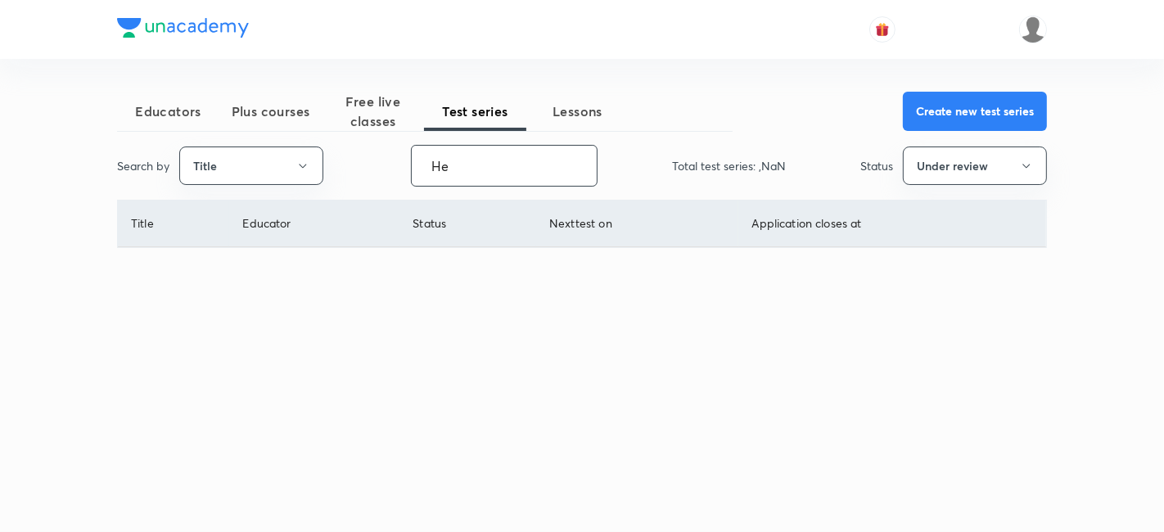
type input "H"
type input "C"
click at [972, 160] on button "Under review" at bounding box center [975, 166] width 144 height 38
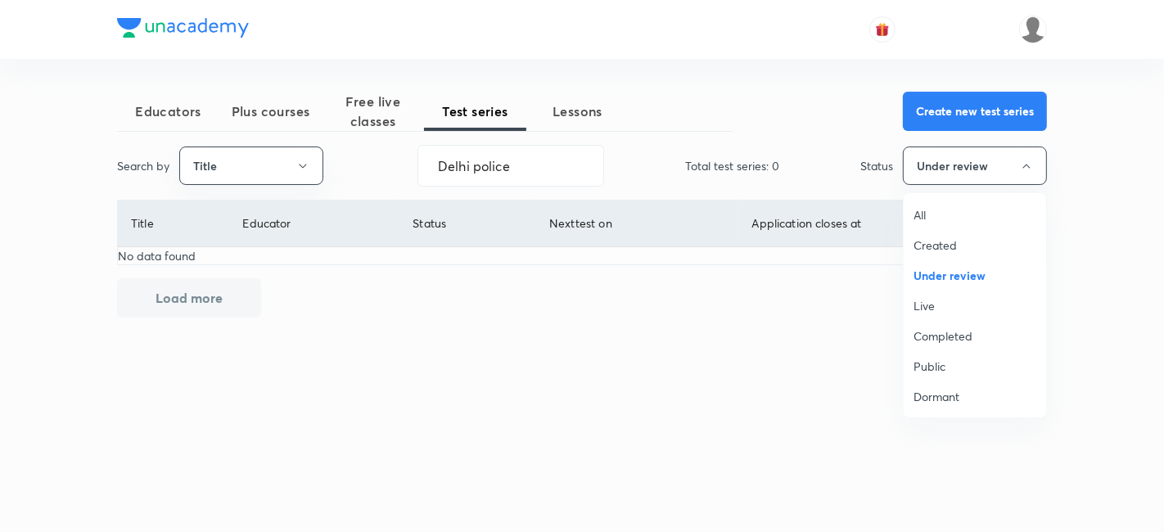
click at [924, 207] on span "All" at bounding box center [975, 214] width 123 height 17
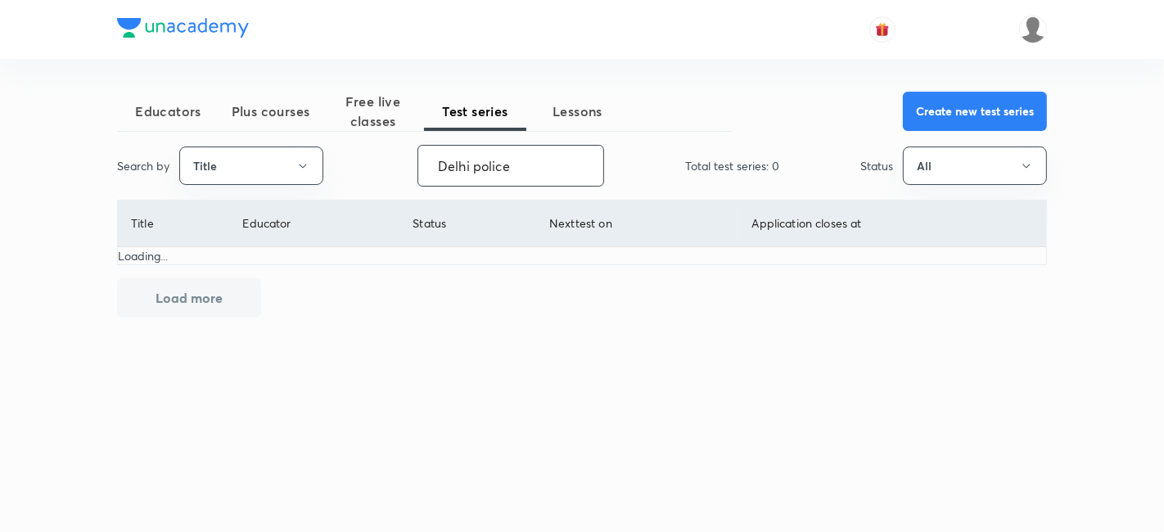
drag, startPoint x: 534, startPoint y: 156, endPoint x: 374, endPoint y: 174, distance: 160.8
click at [374, 174] on div "Search by Title Delhi police ​ Total test series: 0 Status All" at bounding box center [582, 166] width 930 height 42
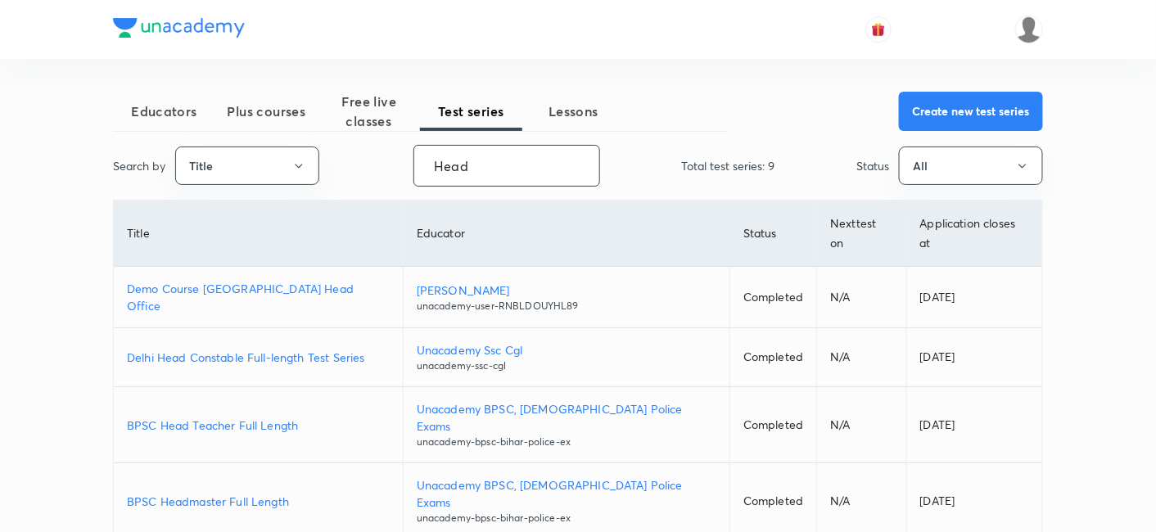
type input "Head"
click at [294, 349] on p "Delhi Head Constable Full-length Test Series" at bounding box center [258, 357] width 263 height 17
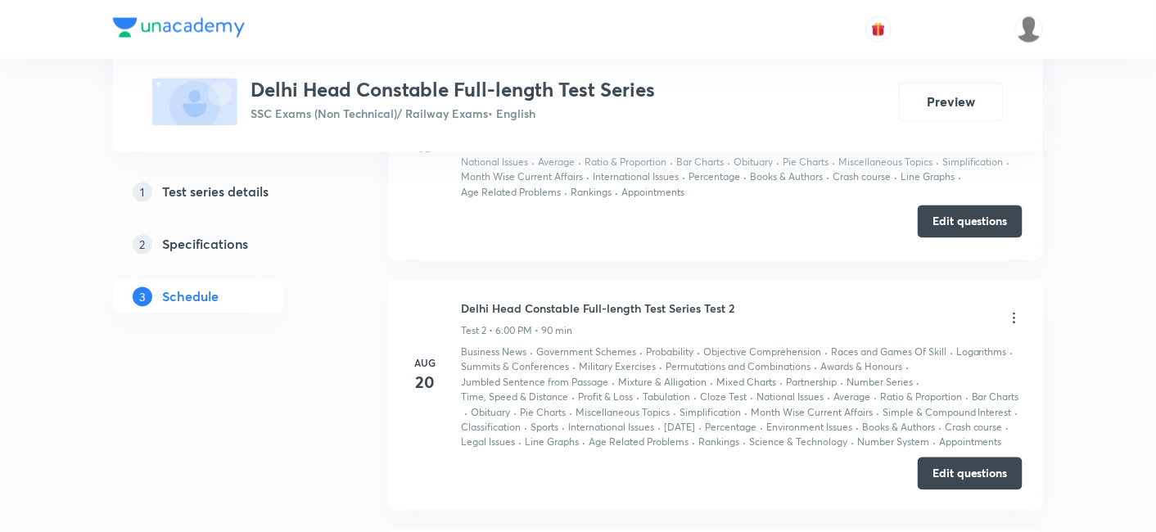
click at [950, 225] on button "Edit questions" at bounding box center [970, 222] width 105 height 33
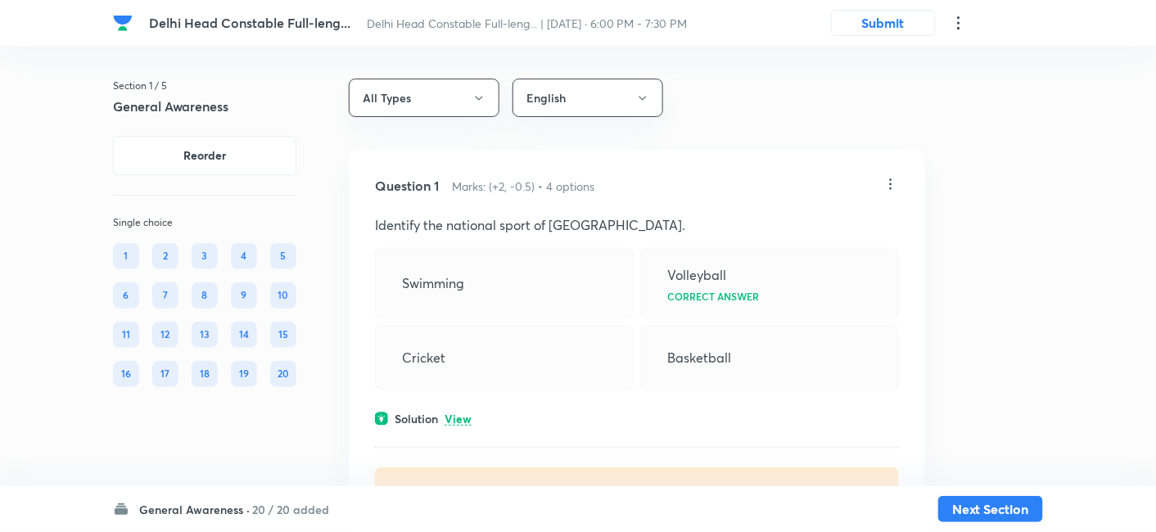
click at [269, 508] on h6 "20 / 20 added" at bounding box center [290, 509] width 77 height 17
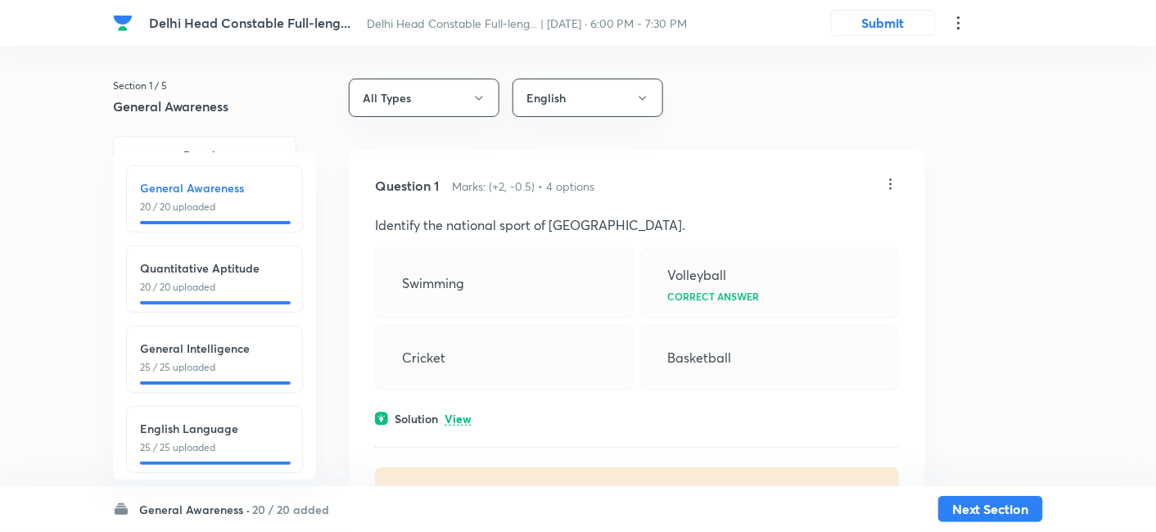
click at [213, 296] on div "Quantitative Aptitude 20 / 20 uploaded" at bounding box center [214, 279] width 177 height 67
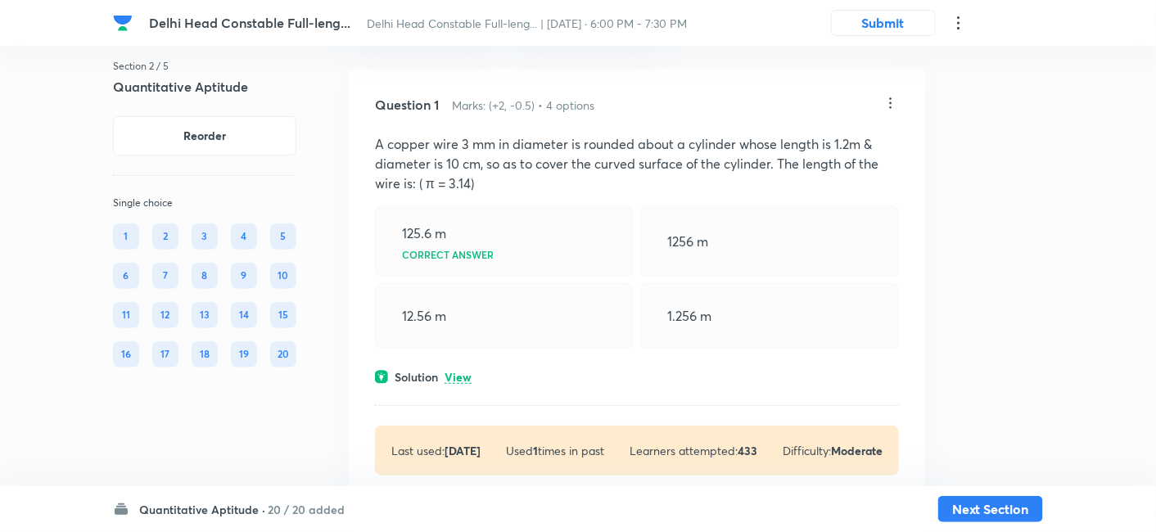
scroll to position [84, 0]
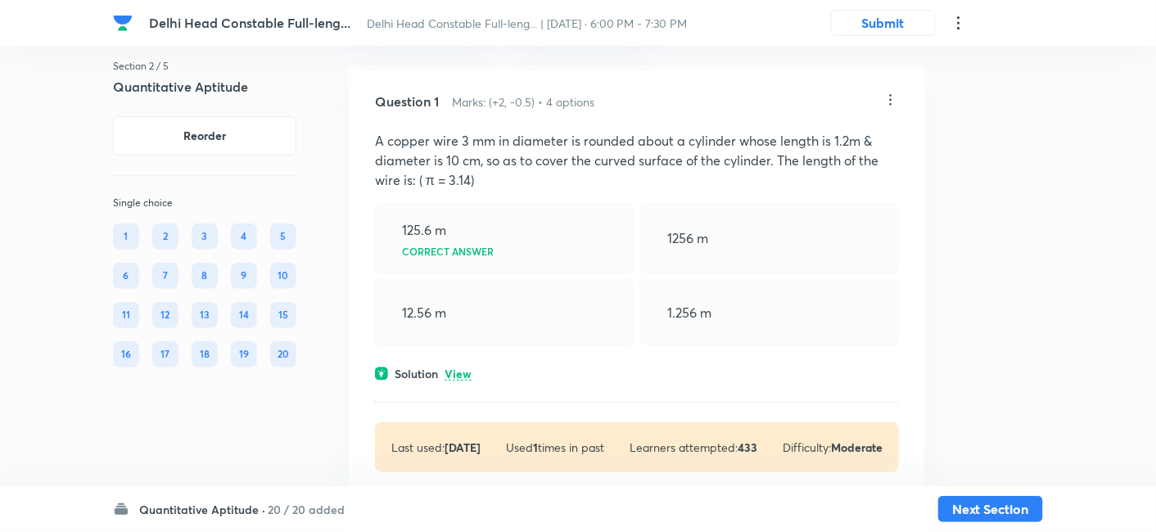
click at [461, 377] on p "View" at bounding box center [458, 374] width 27 height 12
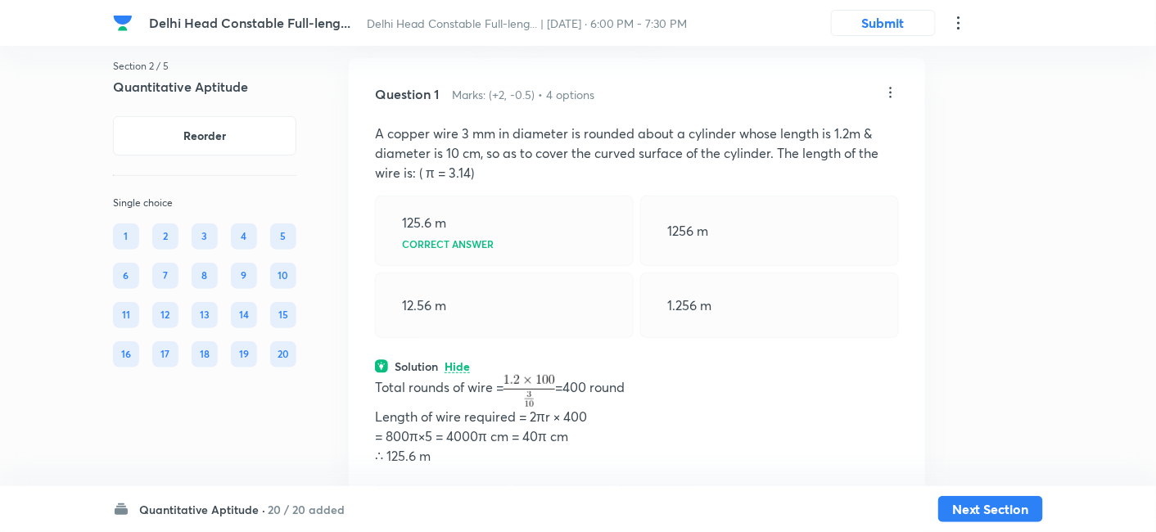
scroll to position [90, 0]
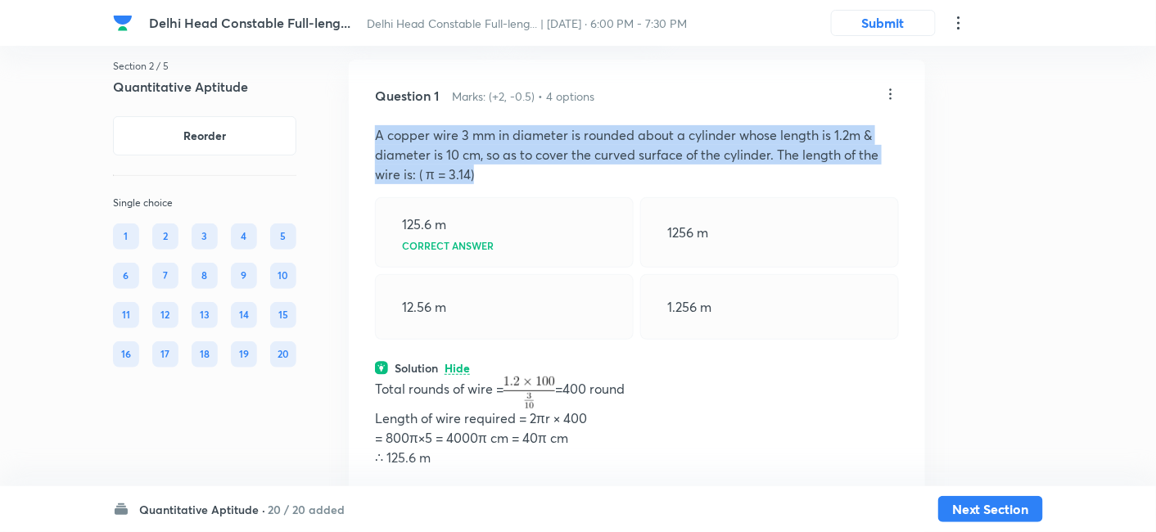
drag, startPoint x: 377, startPoint y: 131, endPoint x: 498, endPoint y: 183, distance: 132.0
click at [498, 183] on div "Question 1 Marks: (+2, -0.5) • 4 options A copper wire 3 mm in diameter is roun…" at bounding box center [637, 347] width 576 height 574
copy p "A copper wire 3 mm in diameter is rounded about a cylinder whose length is 1.2m…"
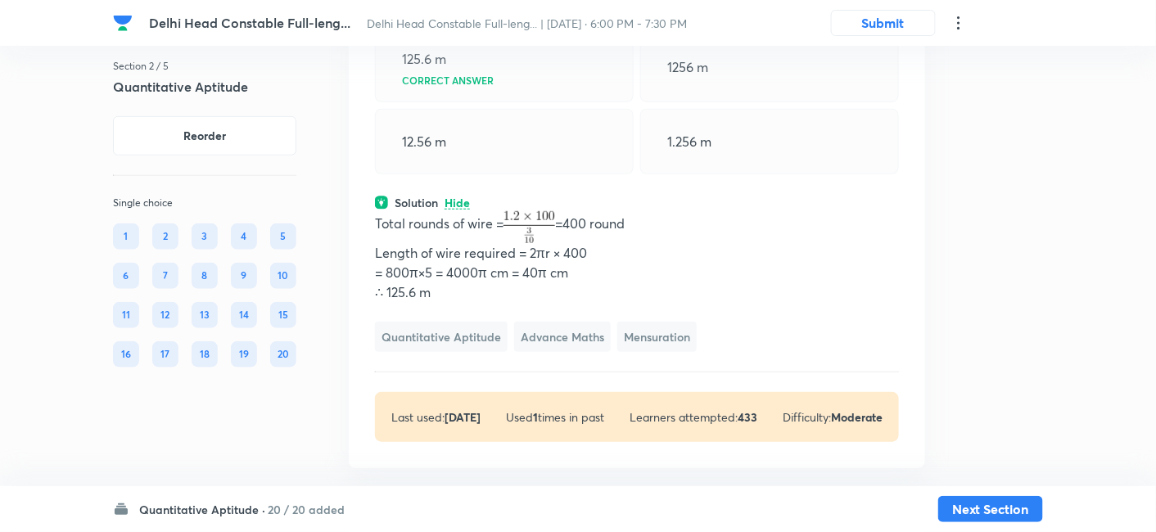
scroll to position [256, 0]
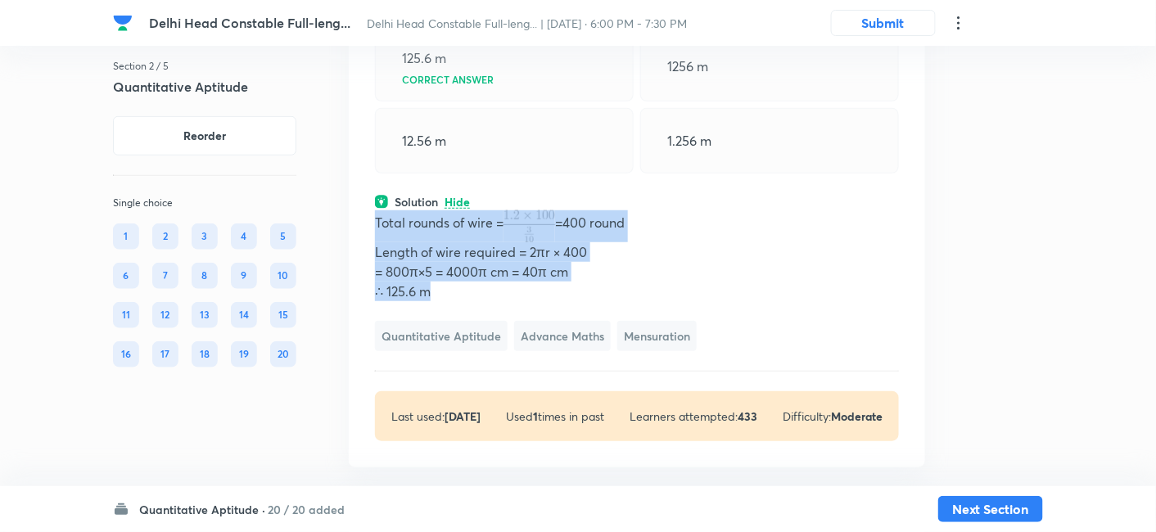
drag, startPoint x: 377, startPoint y: 220, endPoint x: 451, endPoint y: 296, distance: 105.4
click at [451, 296] on div "Total rounds of wire = =400 round Length of wire required = 2πr × 400 = 800π×5 …" at bounding box center [637, 255] width 524 height 91
copy div "Total rounds of wire = =400 round Length of wire required = 2πr × 400 = 800π×5 …"
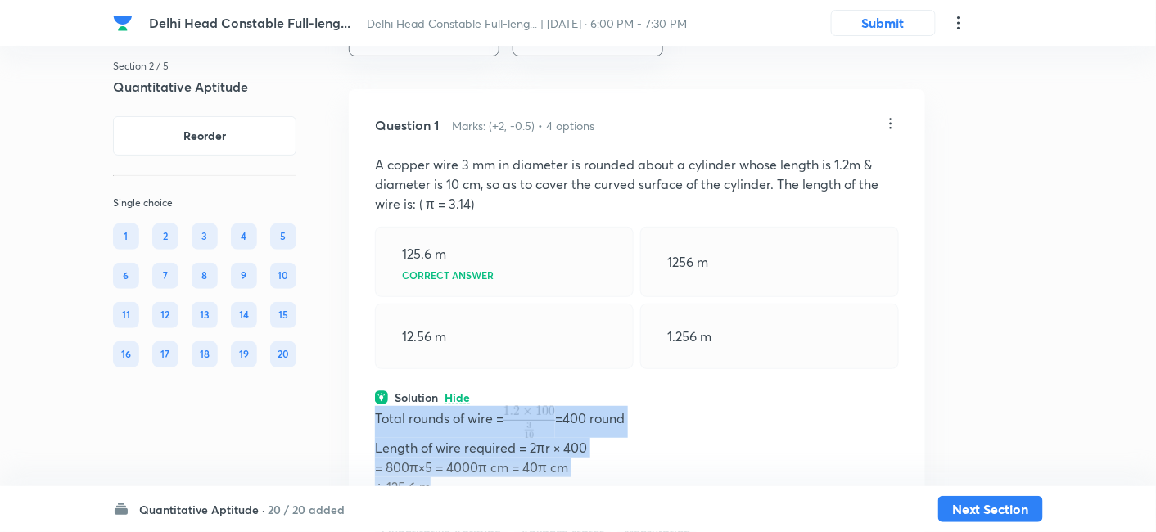
scroll to position [61, 0]
